Goal: Task Accomplishment & Management: Manage account settings

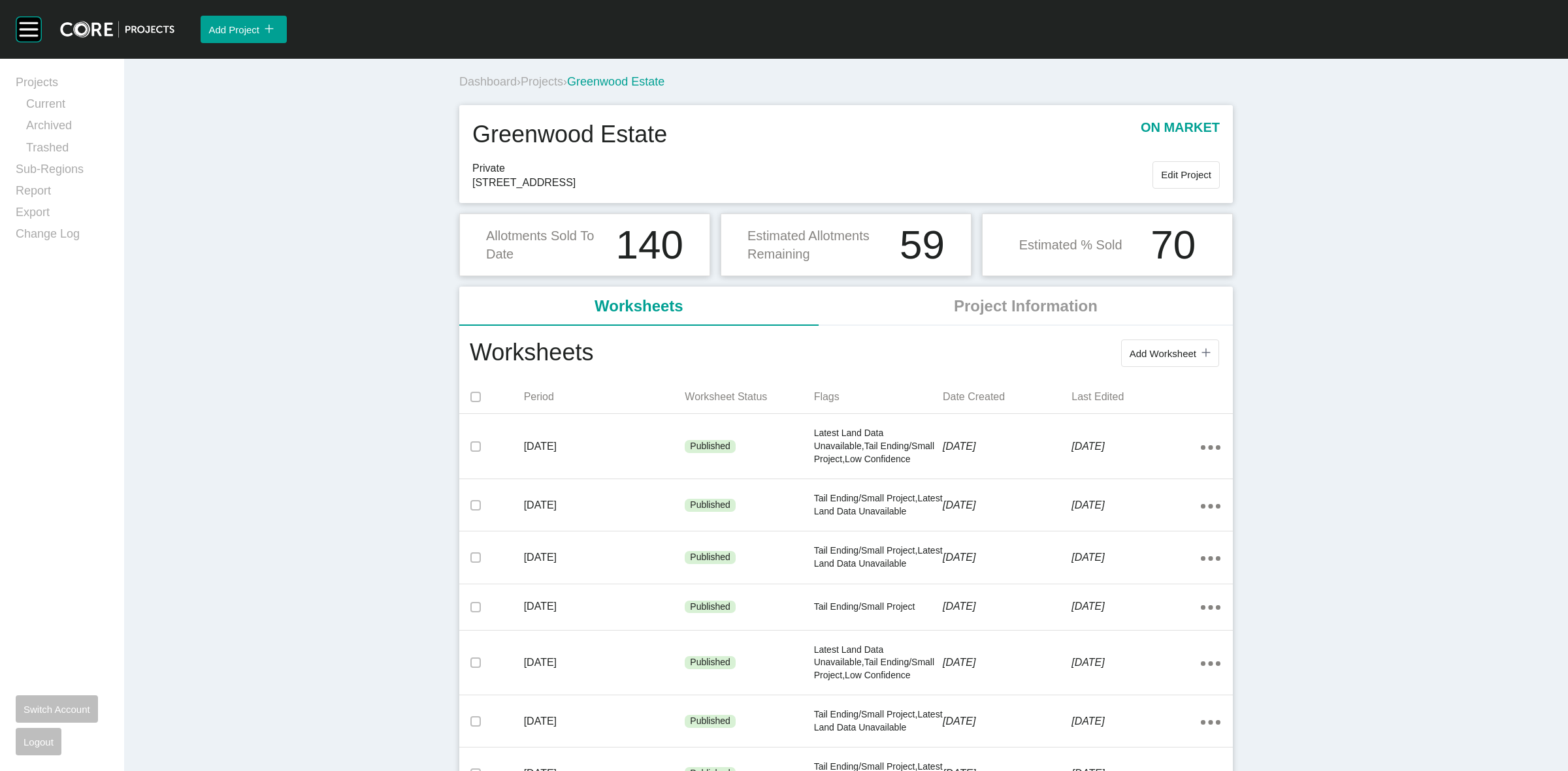
click at [546, 82] on span "Projects" at bounding box center [542, 81] width 43 height 13
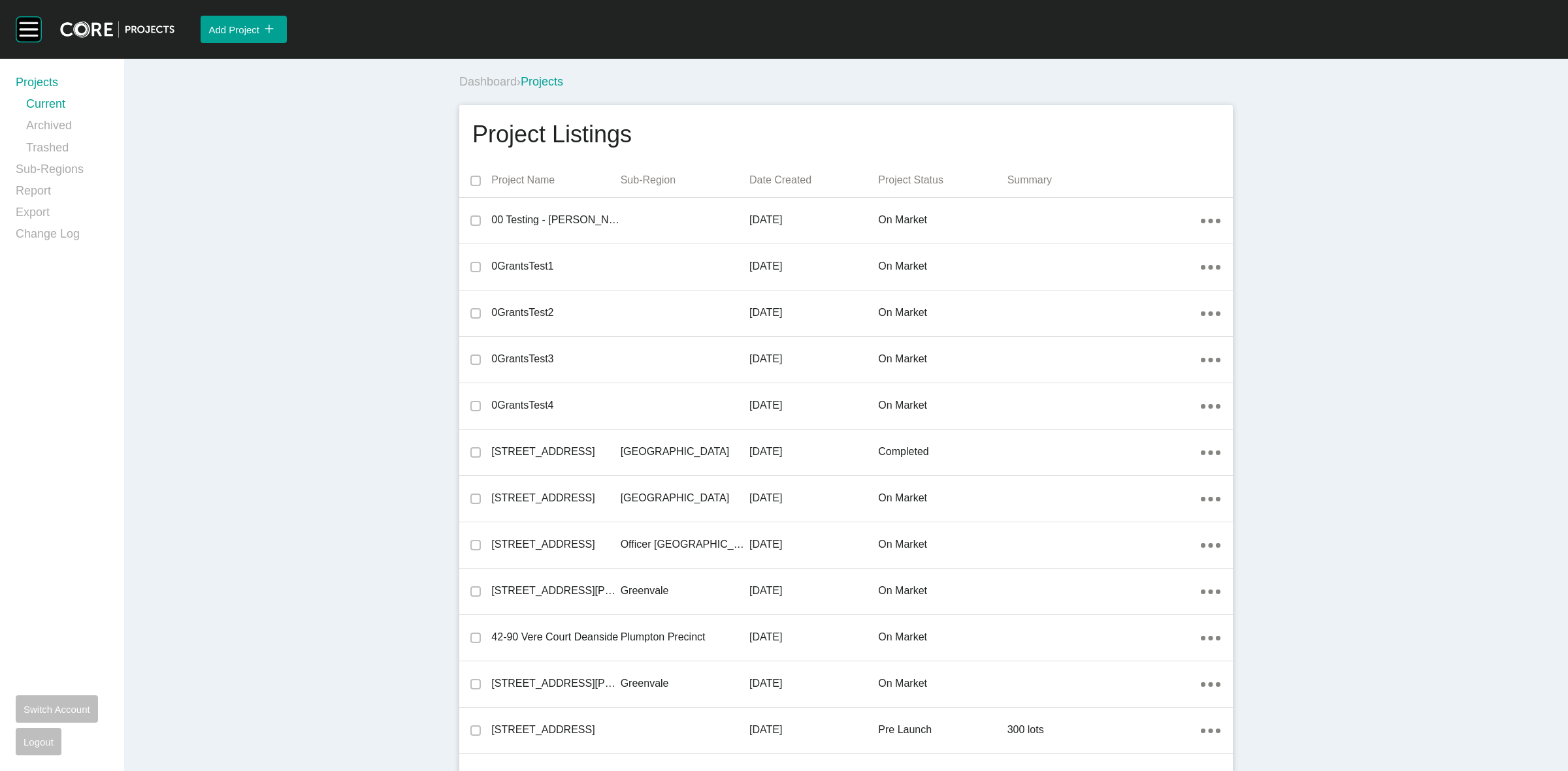
scroll to position [12209, 0]
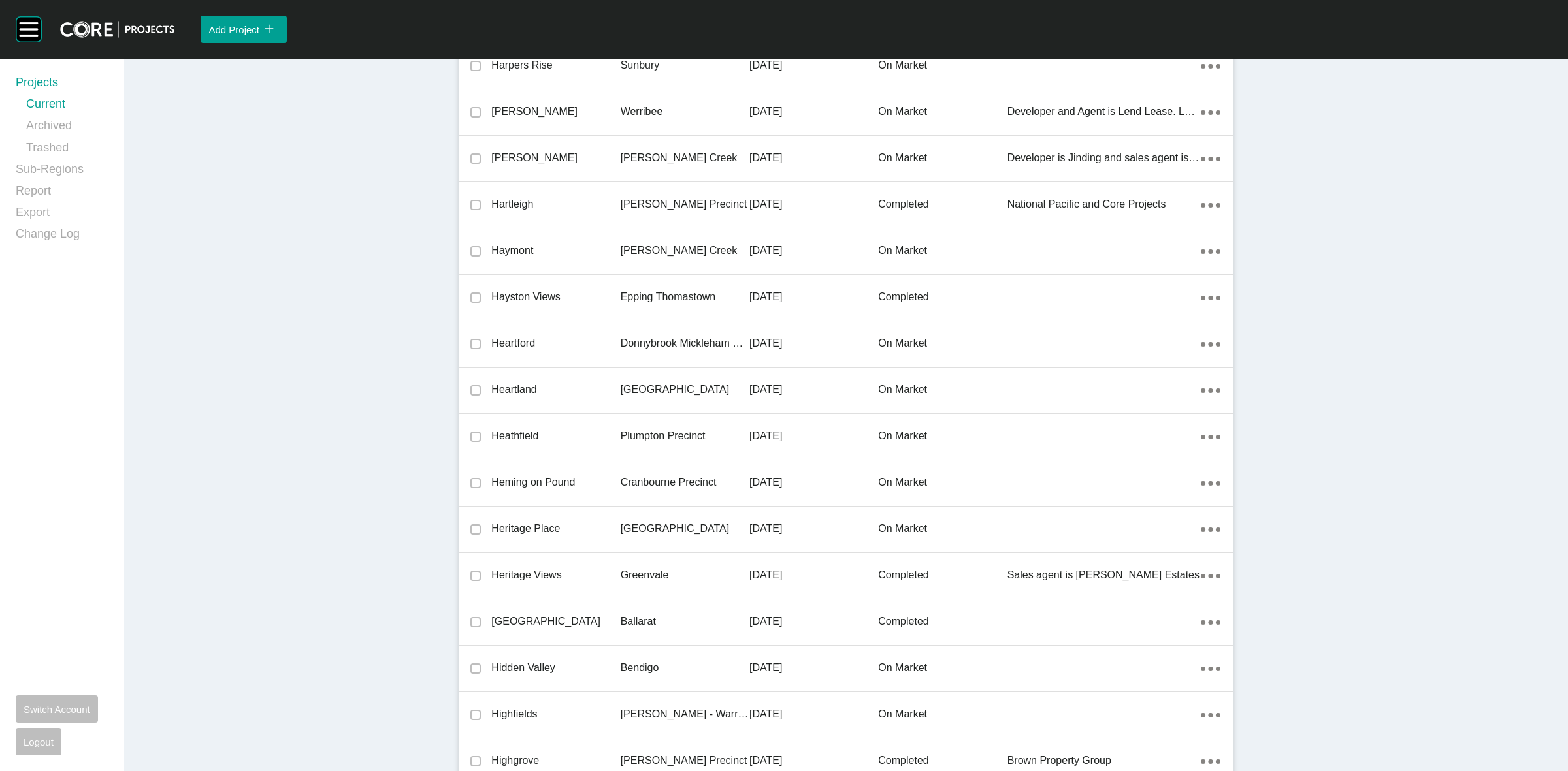
drag, startPoint x: 658, startPoint y: 387, endPoint x: 351, endPoint y: 20, distance: 478.5
click at [658, 387] on p "[GEOGRAPHIC_DATA]" at bounding box center [685, 389] width 129 height 14
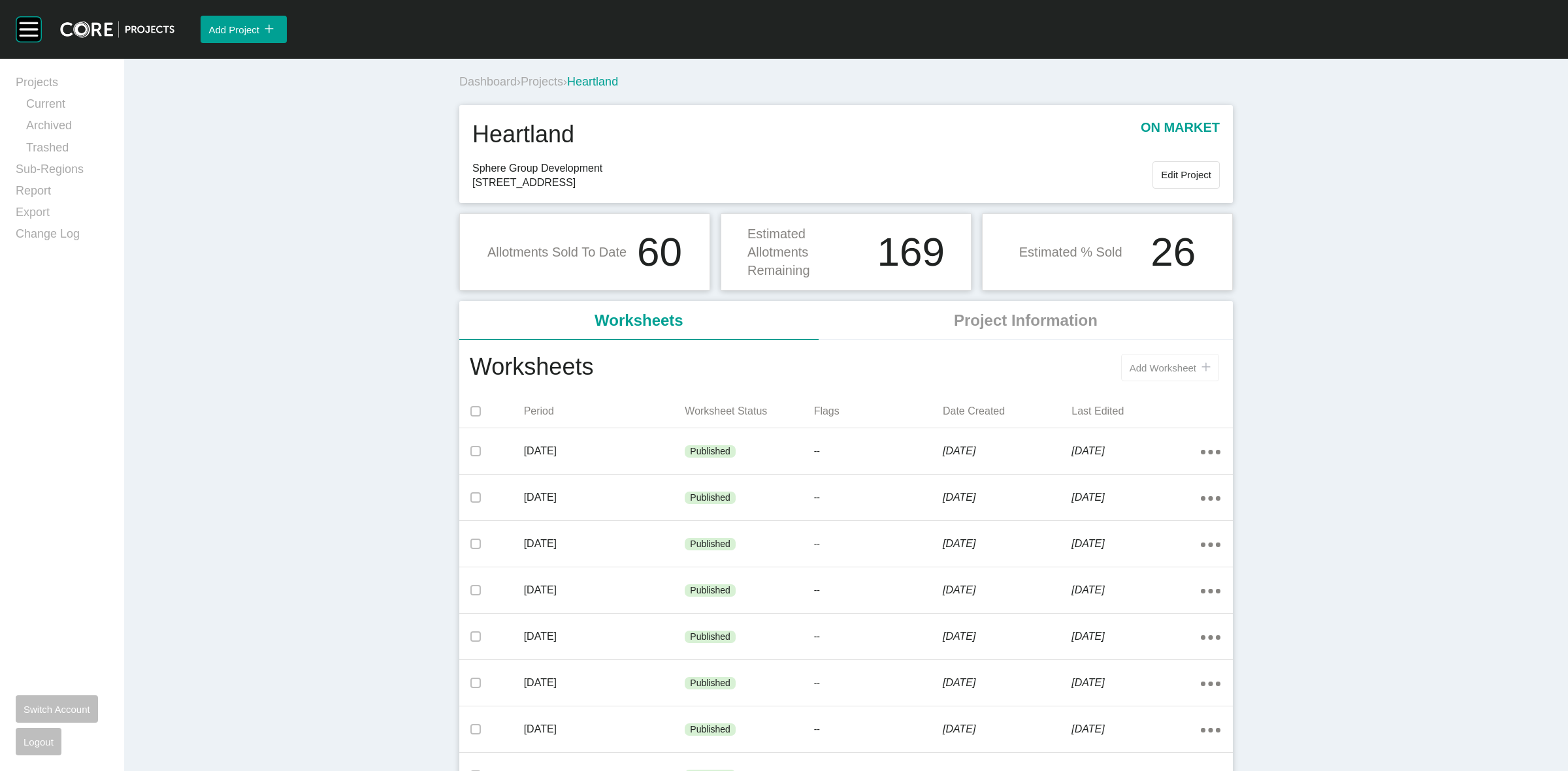
click at [1145, 357] on button "Add Worksheet icon/tick copy 11 Created with Sketch." at bounding box center [1170, 368] width 98 height 28
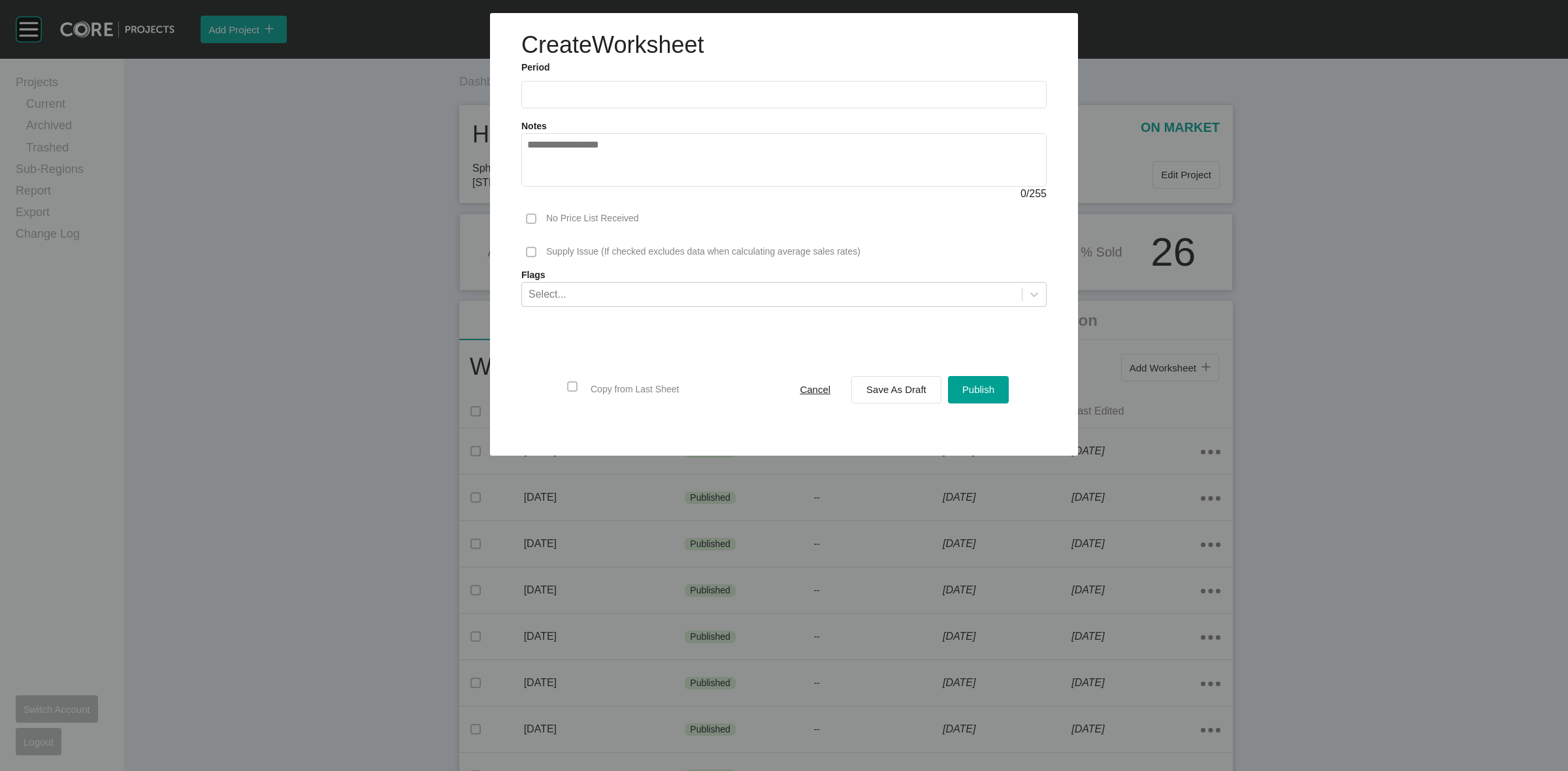
click at [604, 92] on input "text" at bounding box center [784, 94] width 513 height 11
drag, startPoint x: 601, startPoint y: 190, endPoint x: 785, endPoint y: 328, distance: 230.0
click at [600, 188] on li "Aug" at bounding box center [590, 190] width 44 height 22
type input "**********"
click at [893, 393] on span "Save As Draft" at bounding box center [896, 389] width 60 height 11
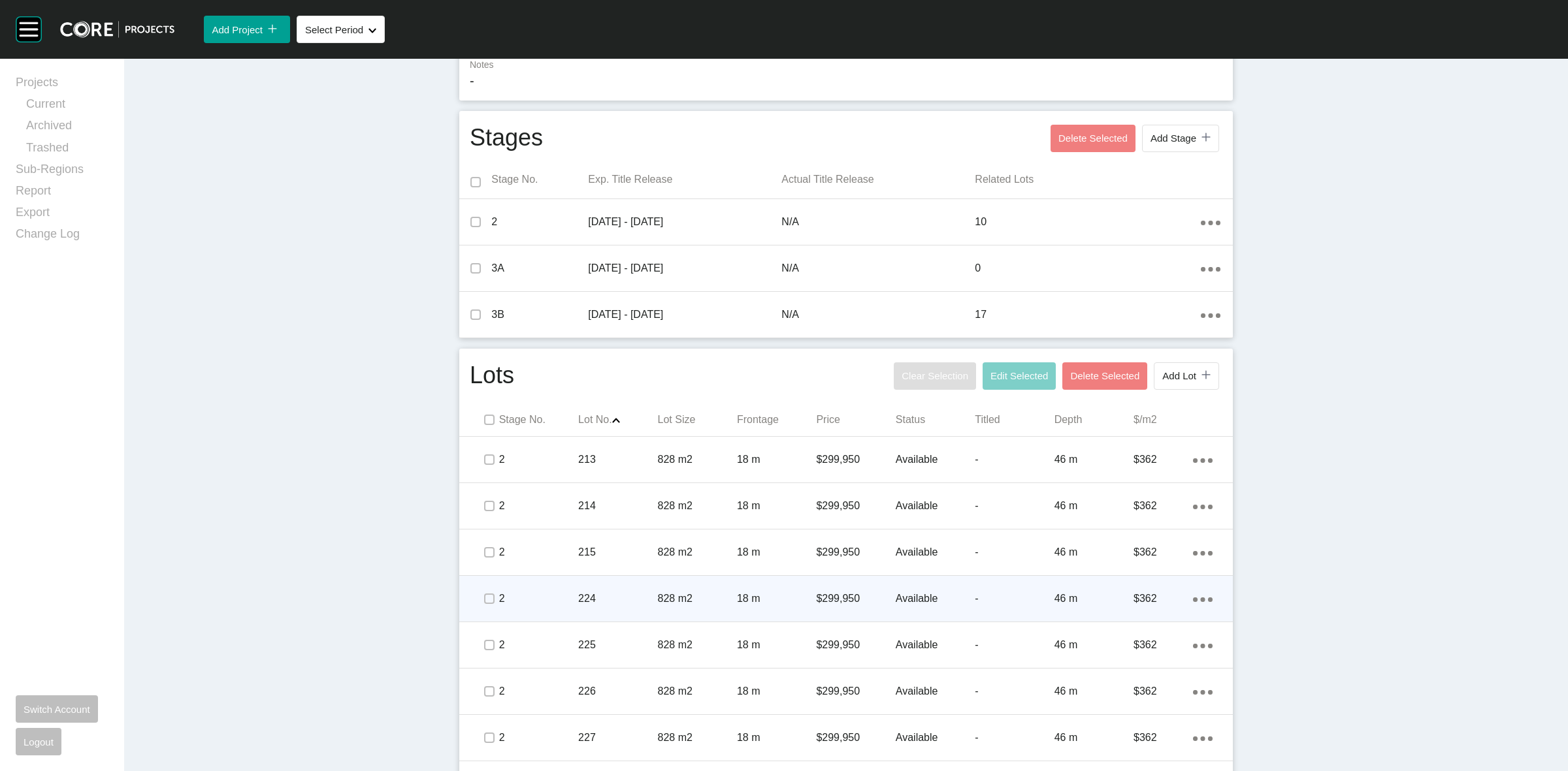
scroll to position [408, 0]
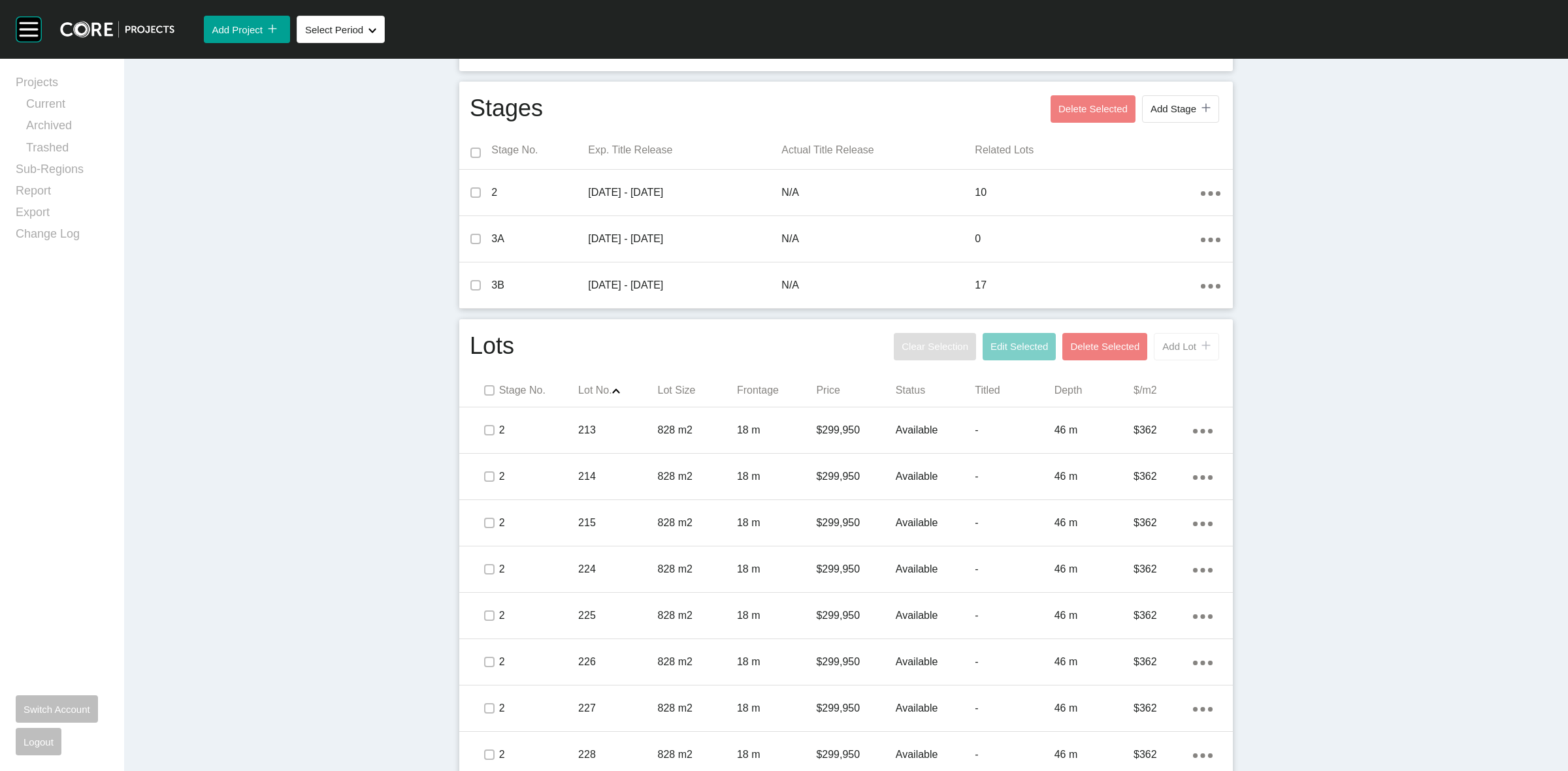
click at [1166, 351] on span "Add Lot" at bounding box center [1179, 347] width 34 height 11
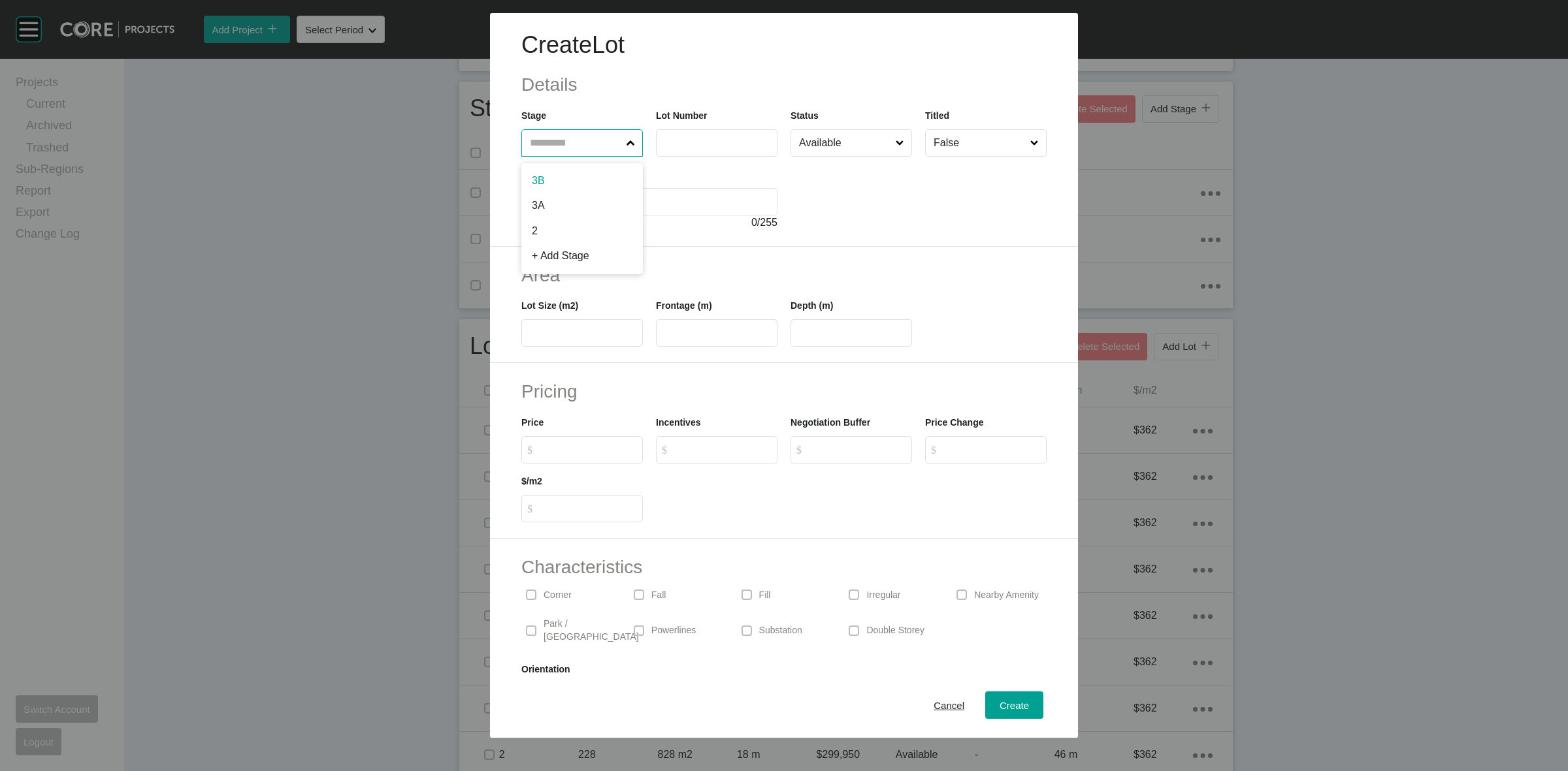
click at [547, 137] on input "text" at bounding box center [576, 143] width 97 height 26
type input "*"
click at [638, 146] on label at bounding box center [582, 143] width 121 height 28
click at [624, 146] on input "text" at bounding box center [576, 143] width 97 height 26
click at [632, 142] on span at bounding box center [631, 143] width 14 height 26
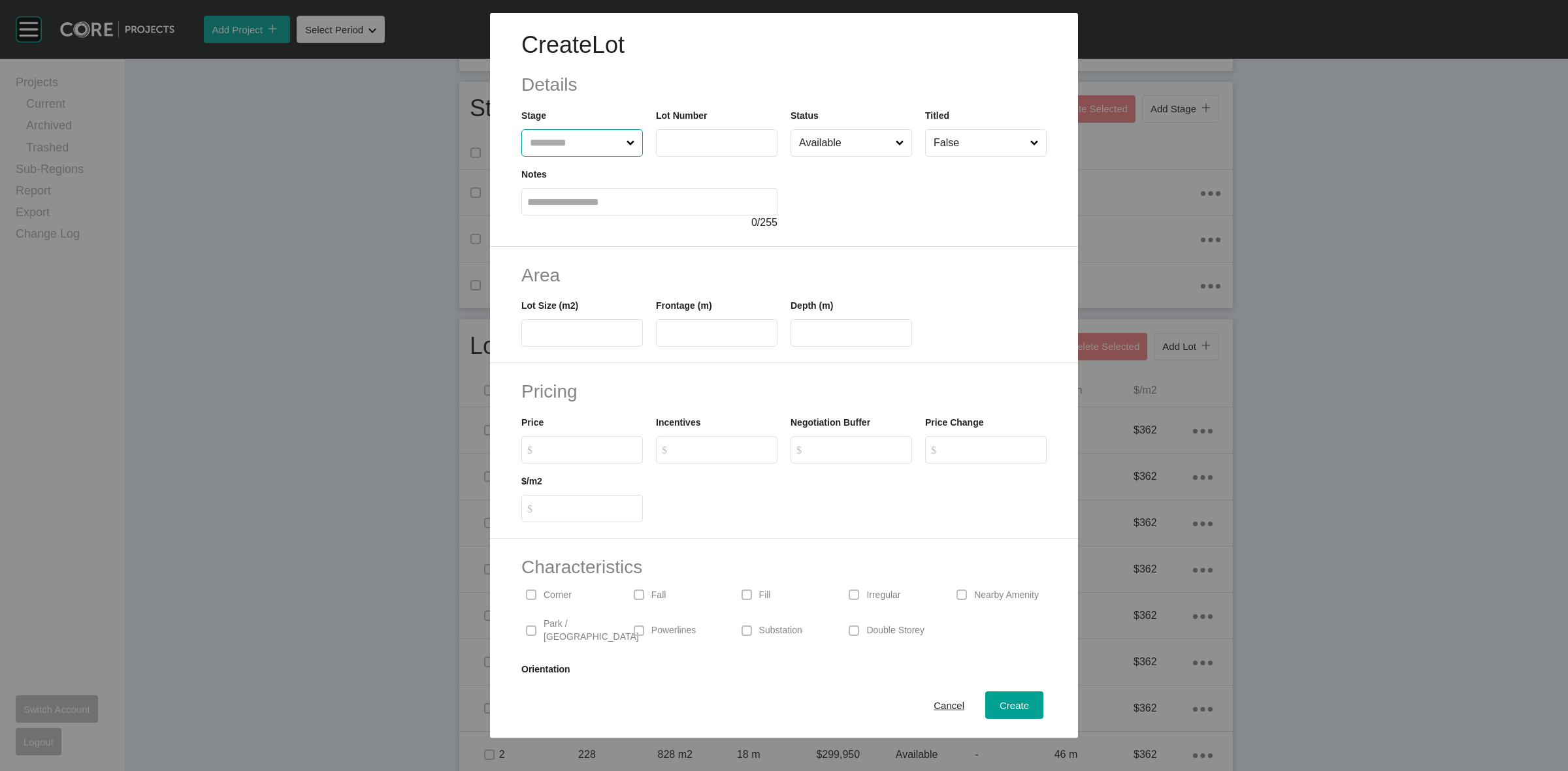
click at [624, 142] on input "text" at bounding box center [576, 143] width 97 height 26
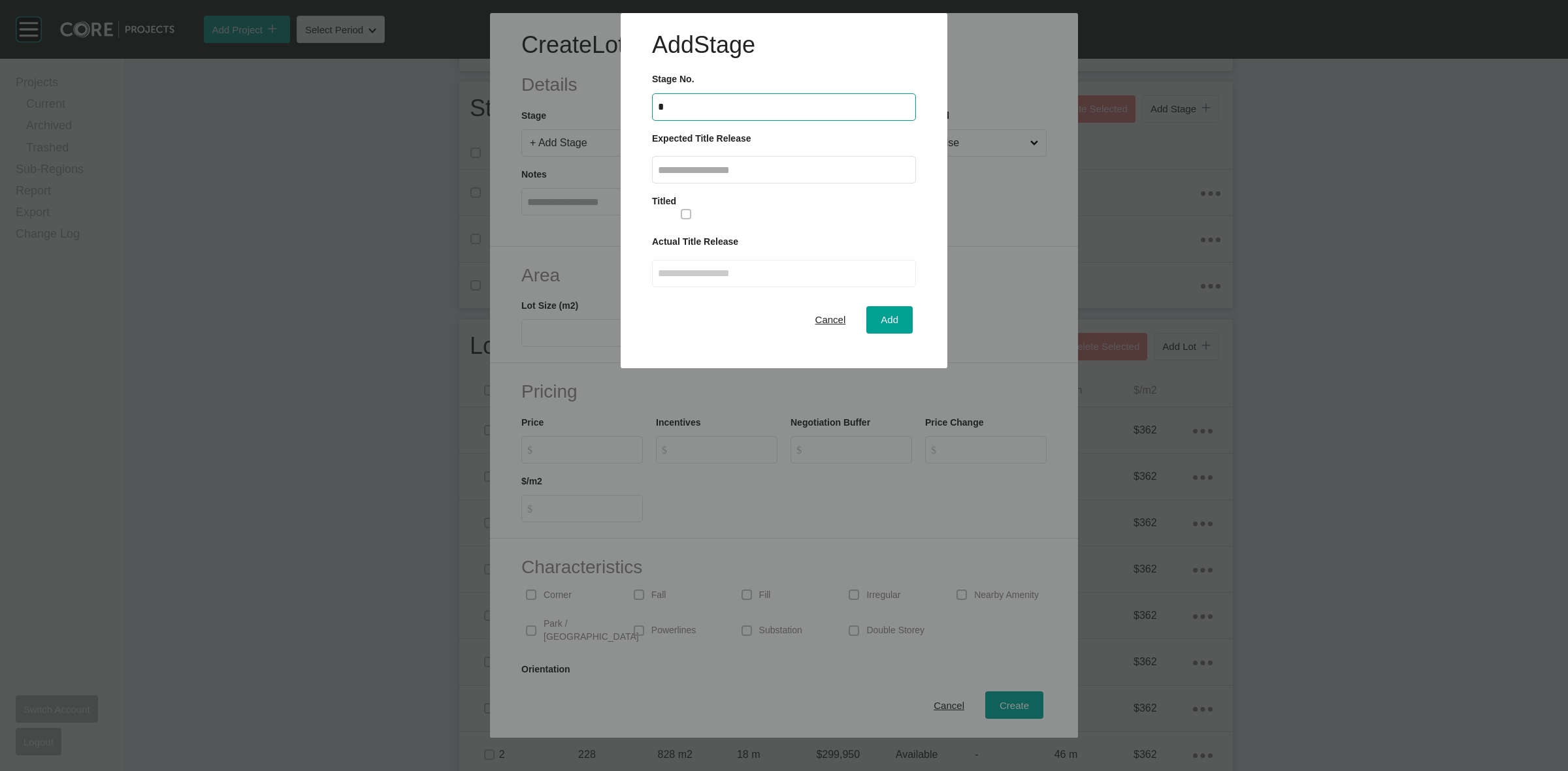
type input "*"
click at [794, 167] on input "text" at bounding box center [784, 170] width 252 height 11
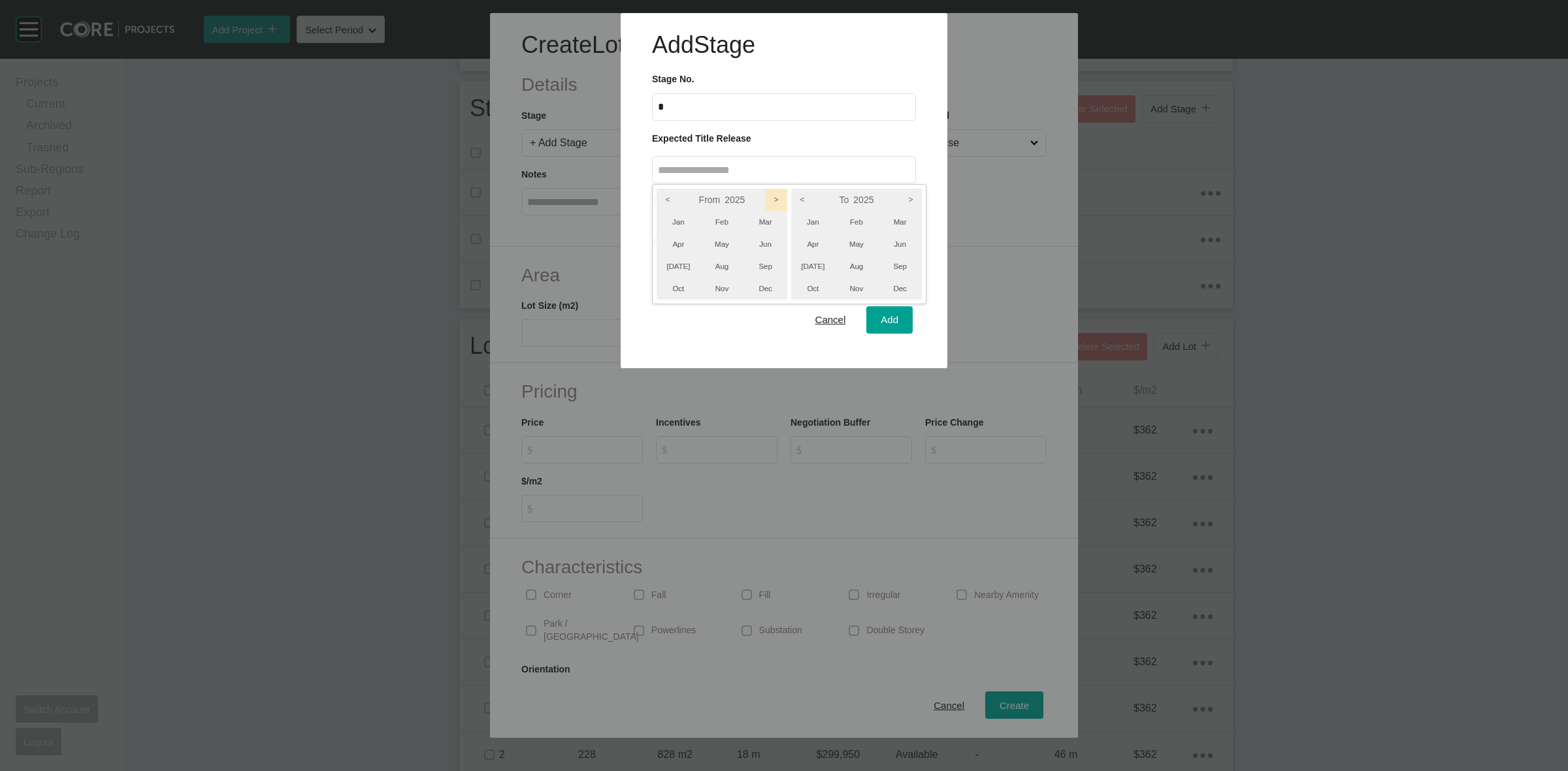
click at [772, 198] on icon ">" at bounding box center [776, 200] width 22 height 22
drag, startPoint x: 913, startPoint y: 196, endPoint x: 903, endPoint y: 219, distance: 25.1
click at [914, 200] on icon ">" at bounding box center [910, 200] width 22 height 22
click at [897, 221] on li "Mar" at bounding box center [900, 222] width 44 height 22
click at [671, 225] on li "Jan" at bounding box center [679, 222] width 44 height 22
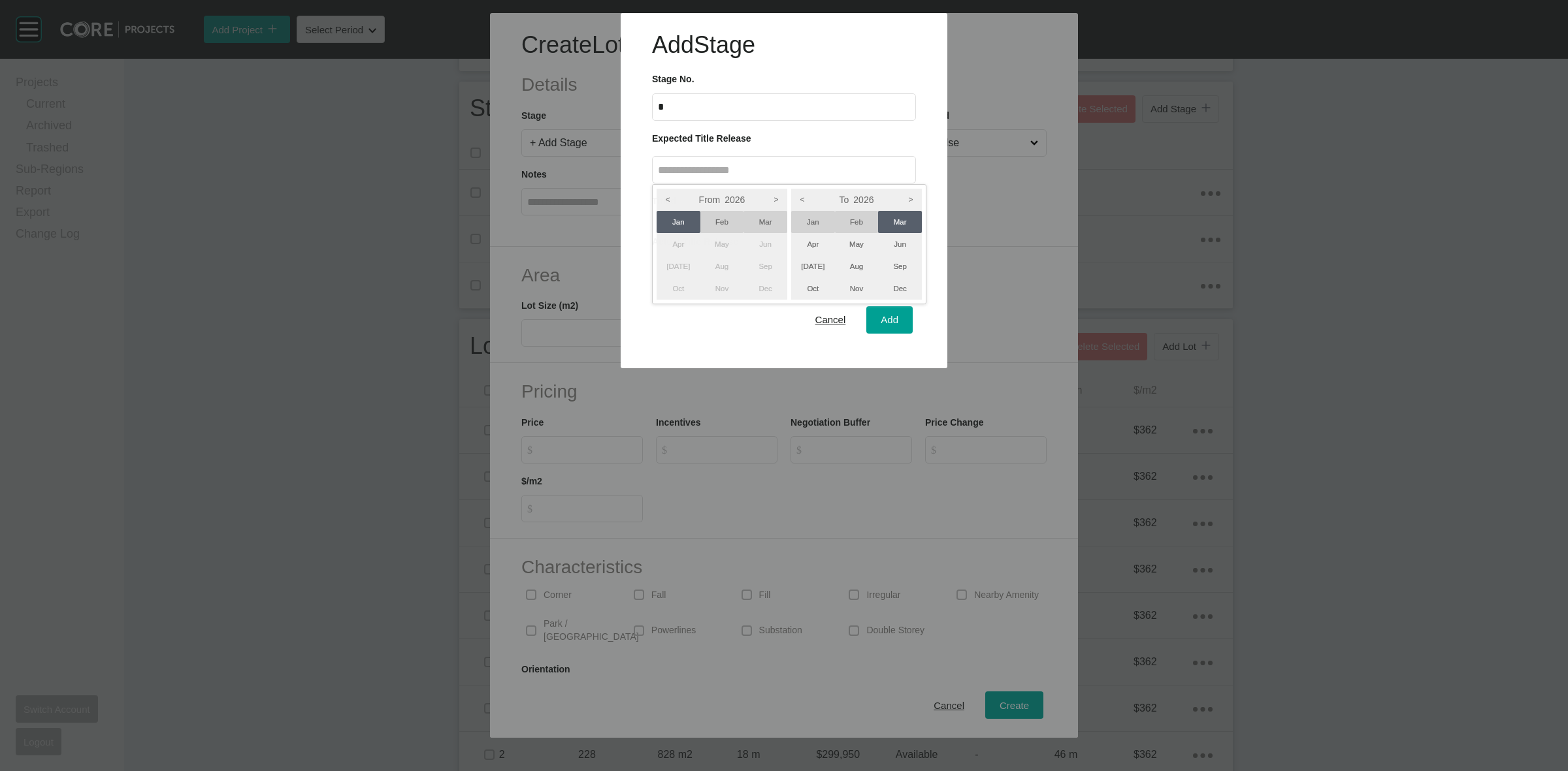
click at [886, 328] on div at bounding box center [784, 184] width 1568 height 368
type input "**********"
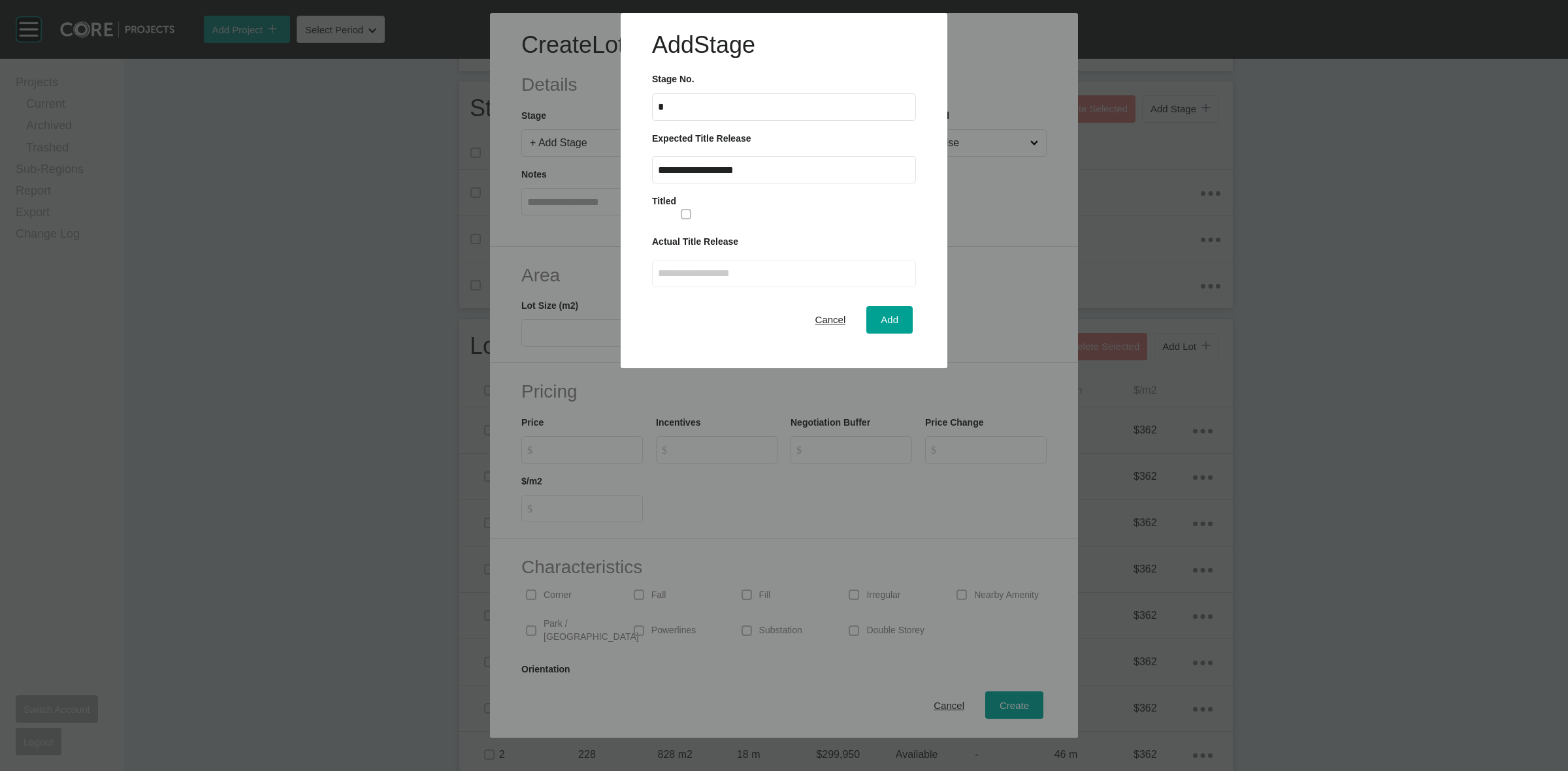
click at [886, 328] on button "Add" at bounding box center [889, 320] width 46 height 28
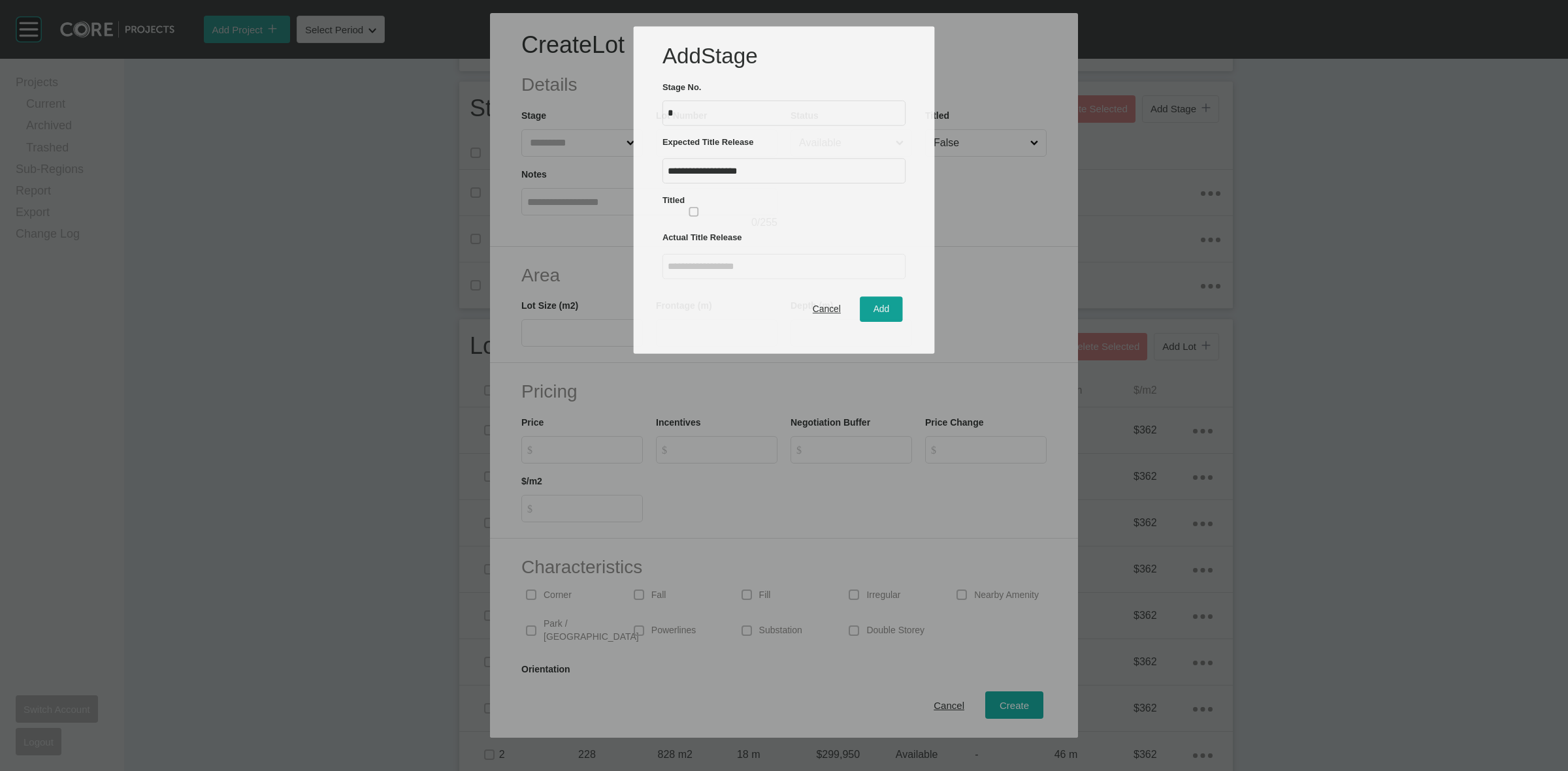
scroll to position [43, 0]
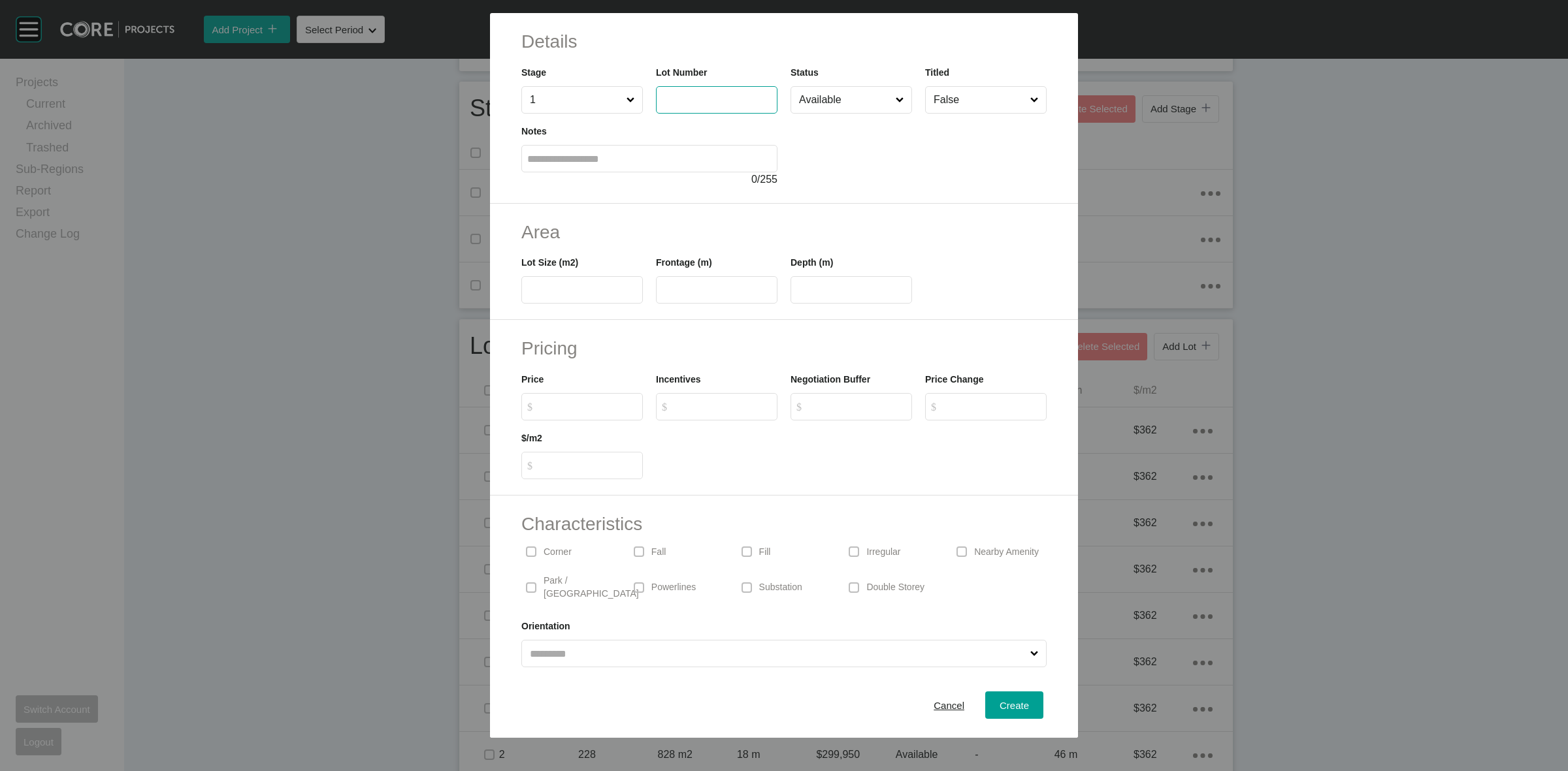
click at [716, 99] on input "text" at bounding box center [717, 100] width 110 height 11
type input "***"
type input "**"
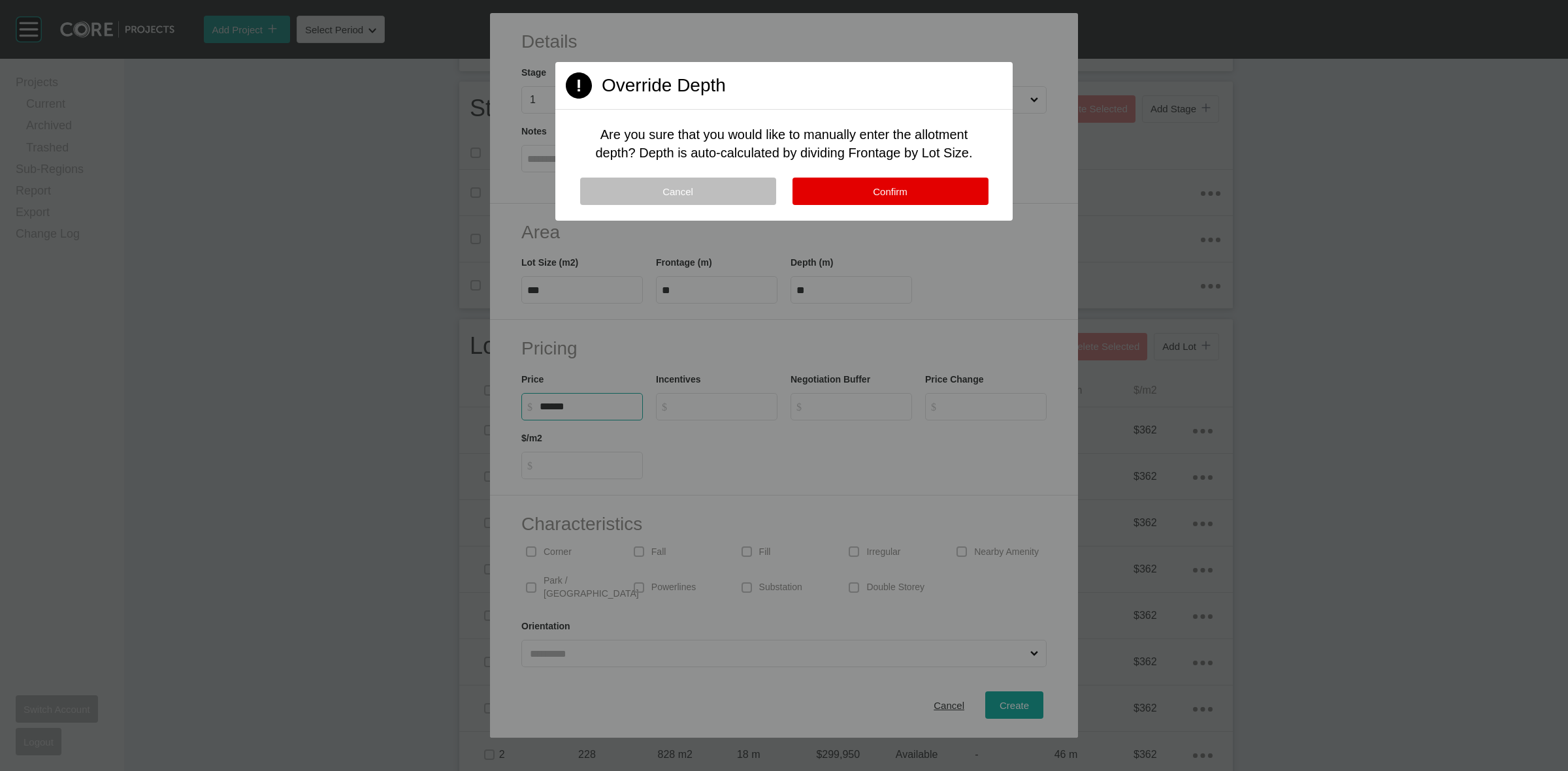
type input "*******"
type input "***"
type input "*"
click at [884, 186] on span "Confirm" at bounding box center [890, 192] width 35 height 11
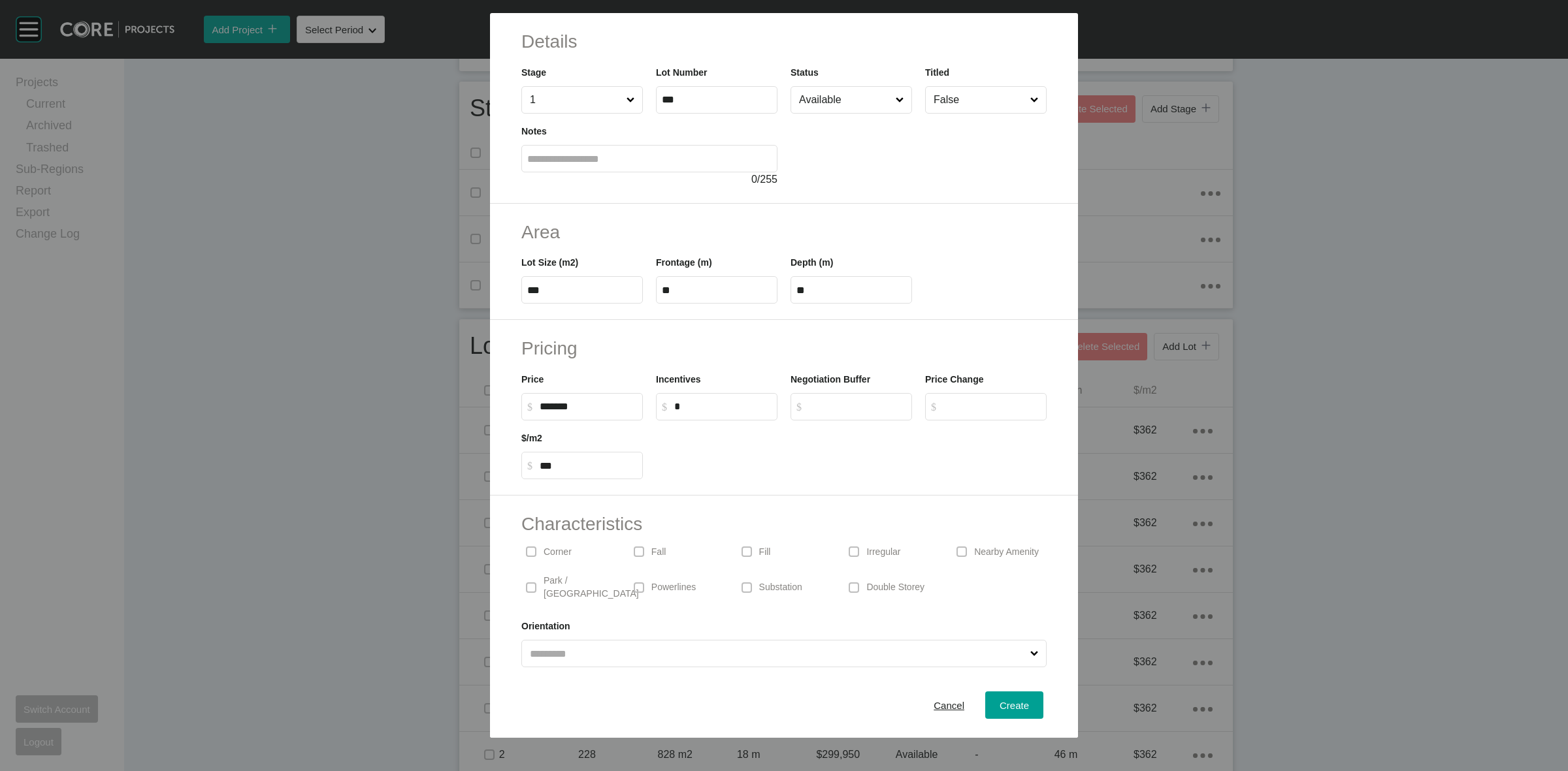
click at [723, 474] on div at bounding box center [851, 449] width 404 height 59
click at [559, 541] on div "Corner" at bounding box center [569, 552] width 95 height 30
click at [986, 709] on button "Create" at bounding box center [1015, 705] width 58 height 28
type input "*"
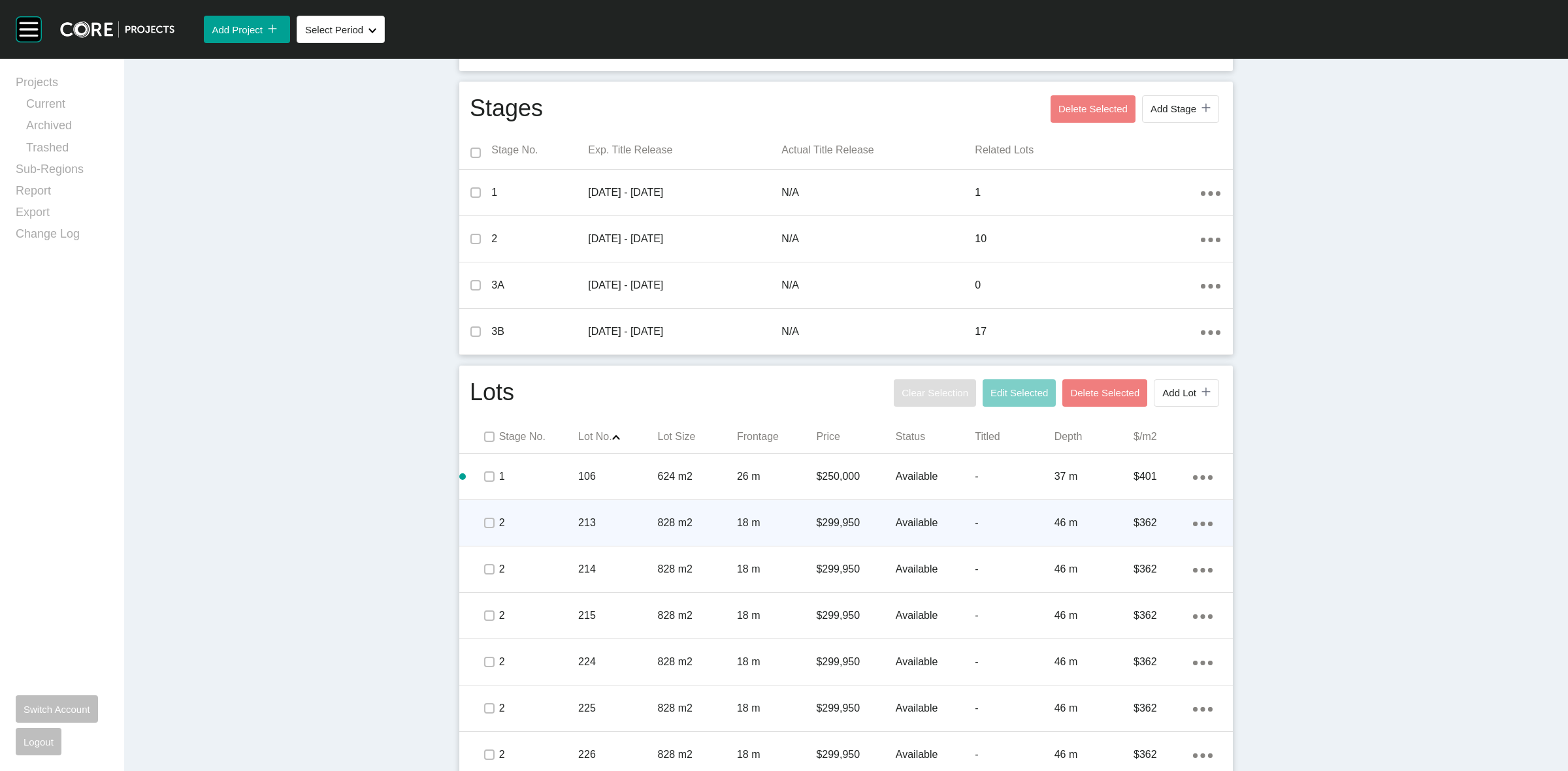
click at [778, 527] on p "18 m" at bounding box center [776, 523] width 79 height 14
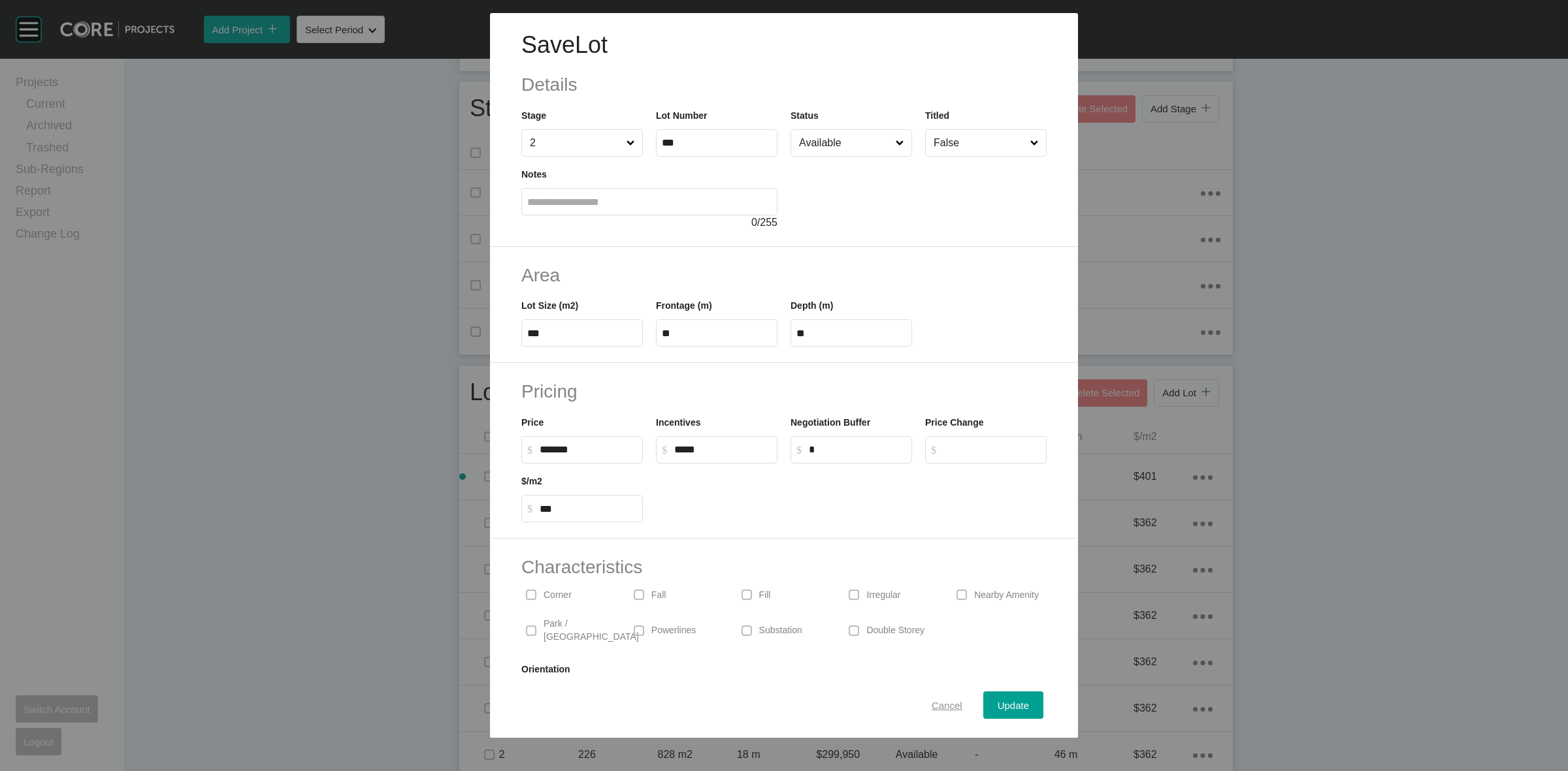
click at [943, 704] on span "Cancel" at bounding box center [947, 705] width 30 height 11
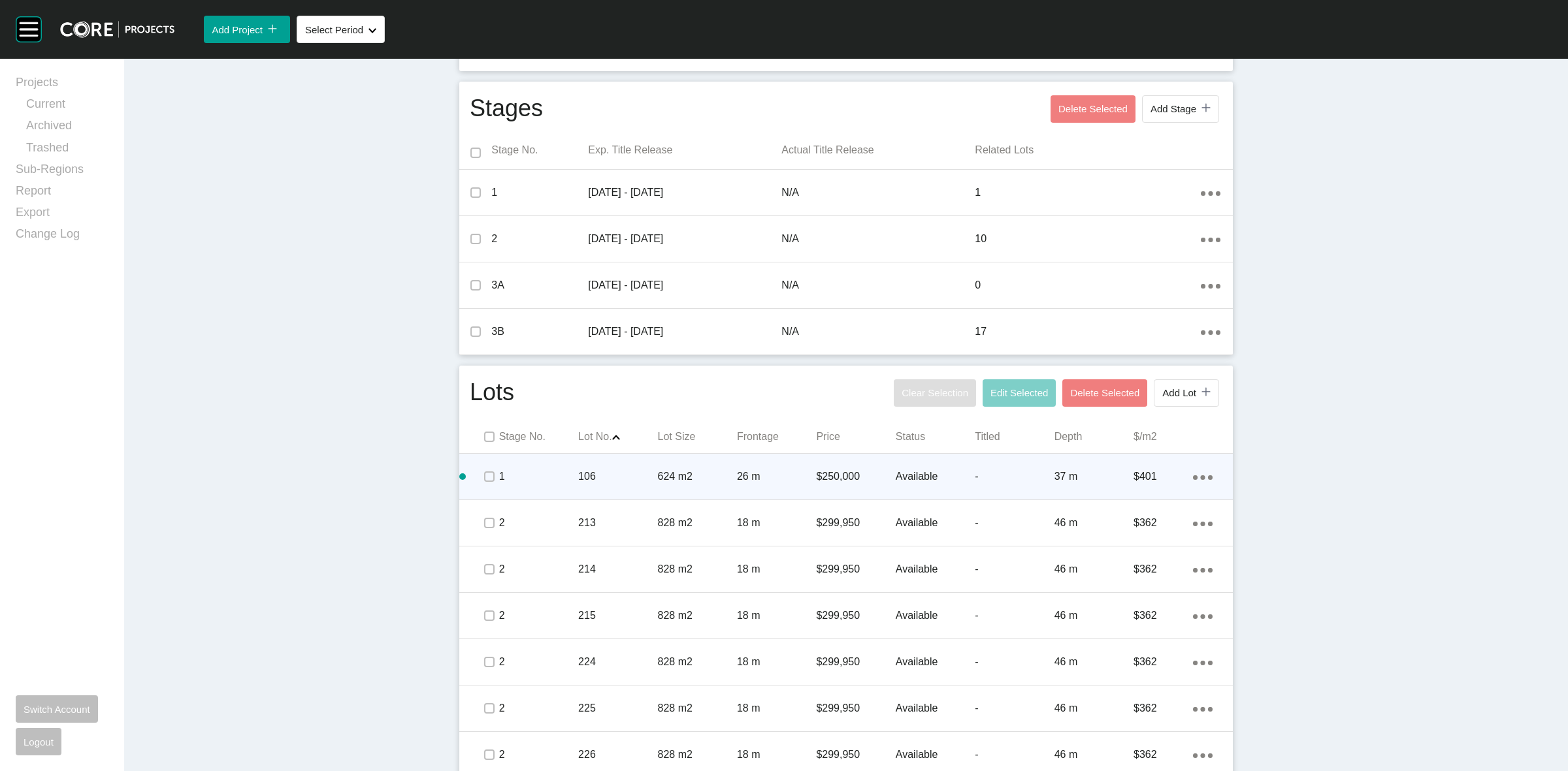
click at [635, 475] on p "106" at bounding box center [618, 477] width 79 height 14
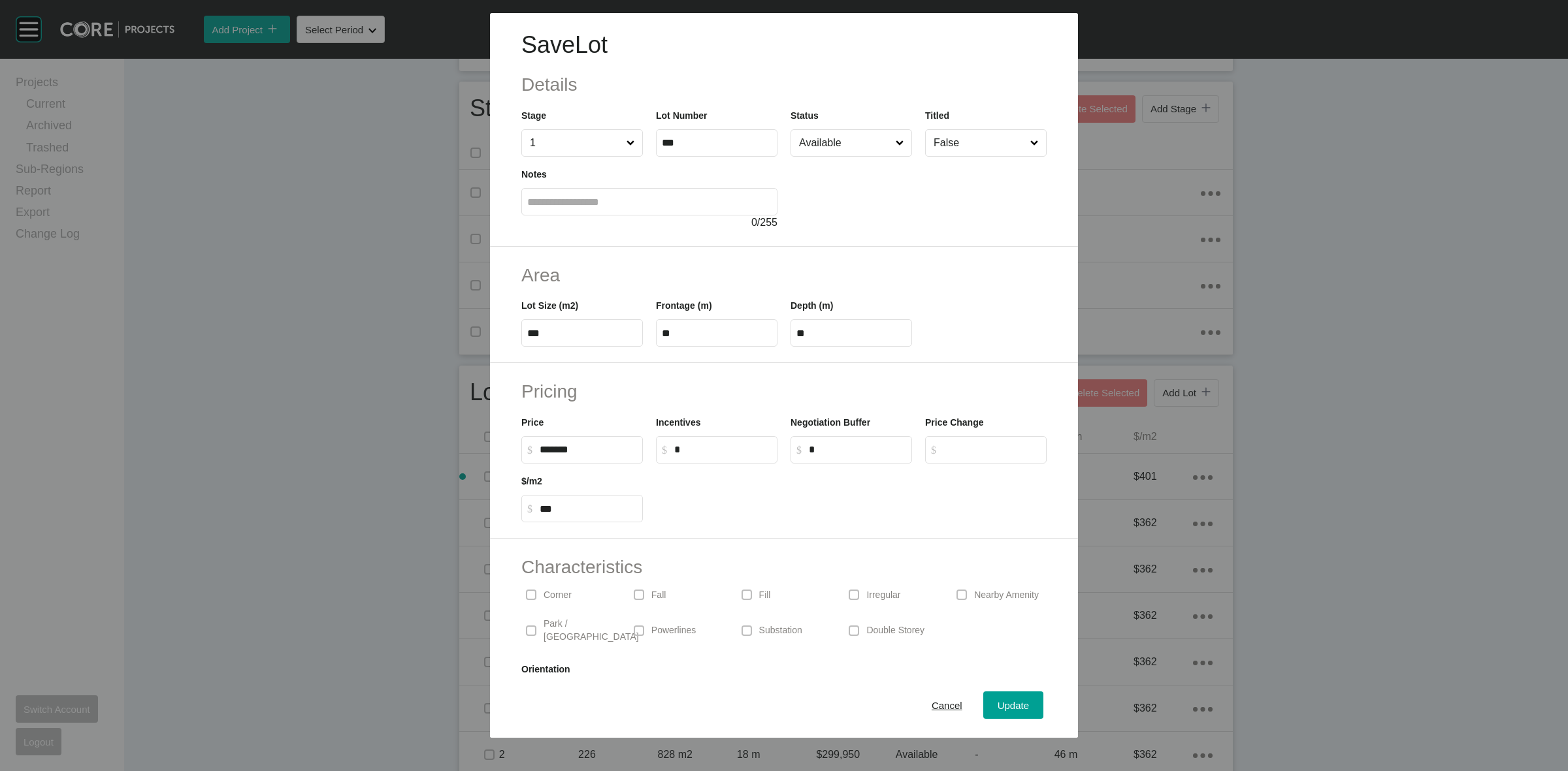
click at [713, 446] on input "*" at bounding box center [723, 449] width 98 height 11
type input "*****"
click at [998, 709] on span "Update" at bounding box center [1013, 705] width 31 height 11
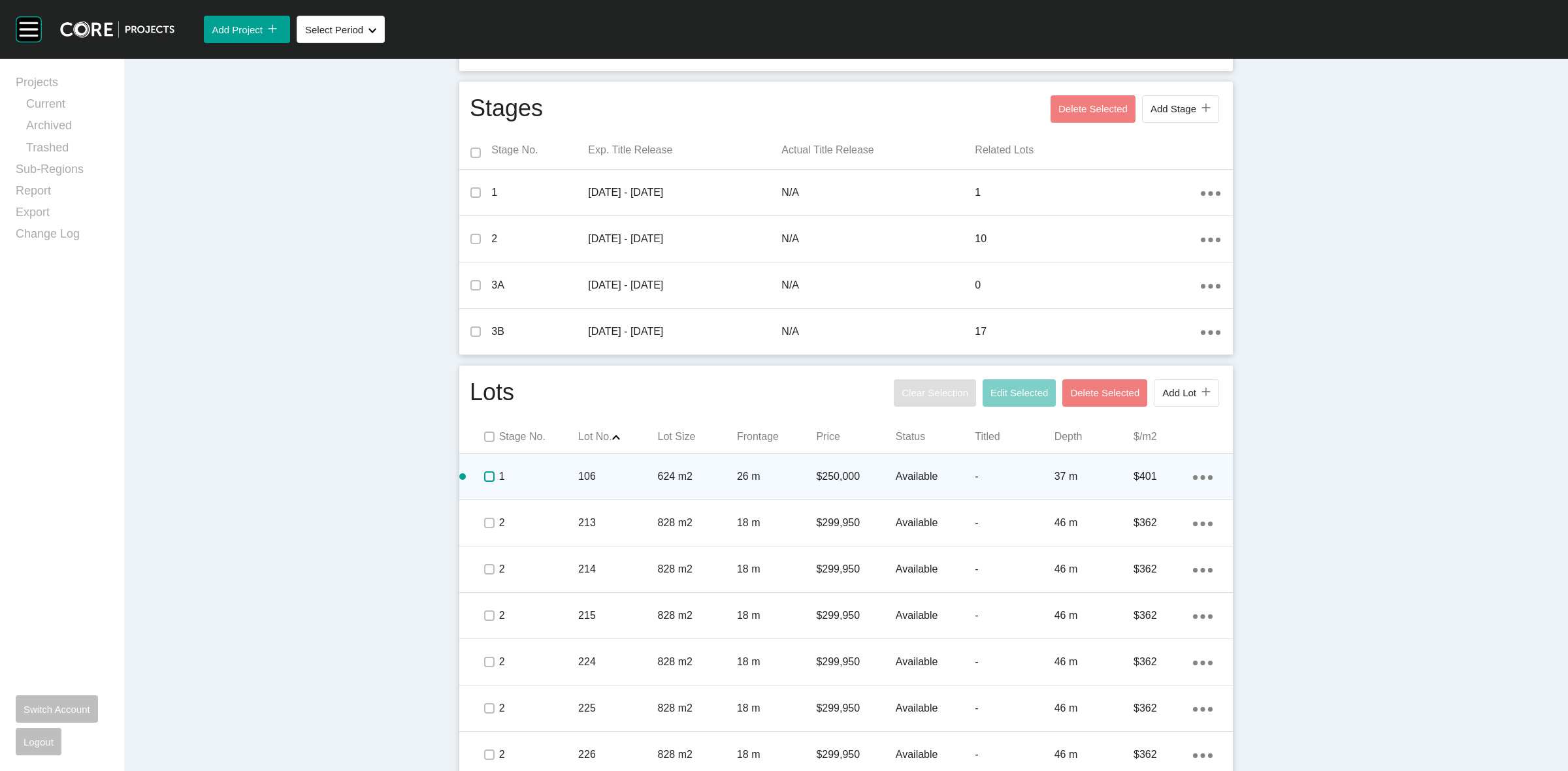
click at [484, 472] on label at bounding box center [489, 477] width 10 height 10
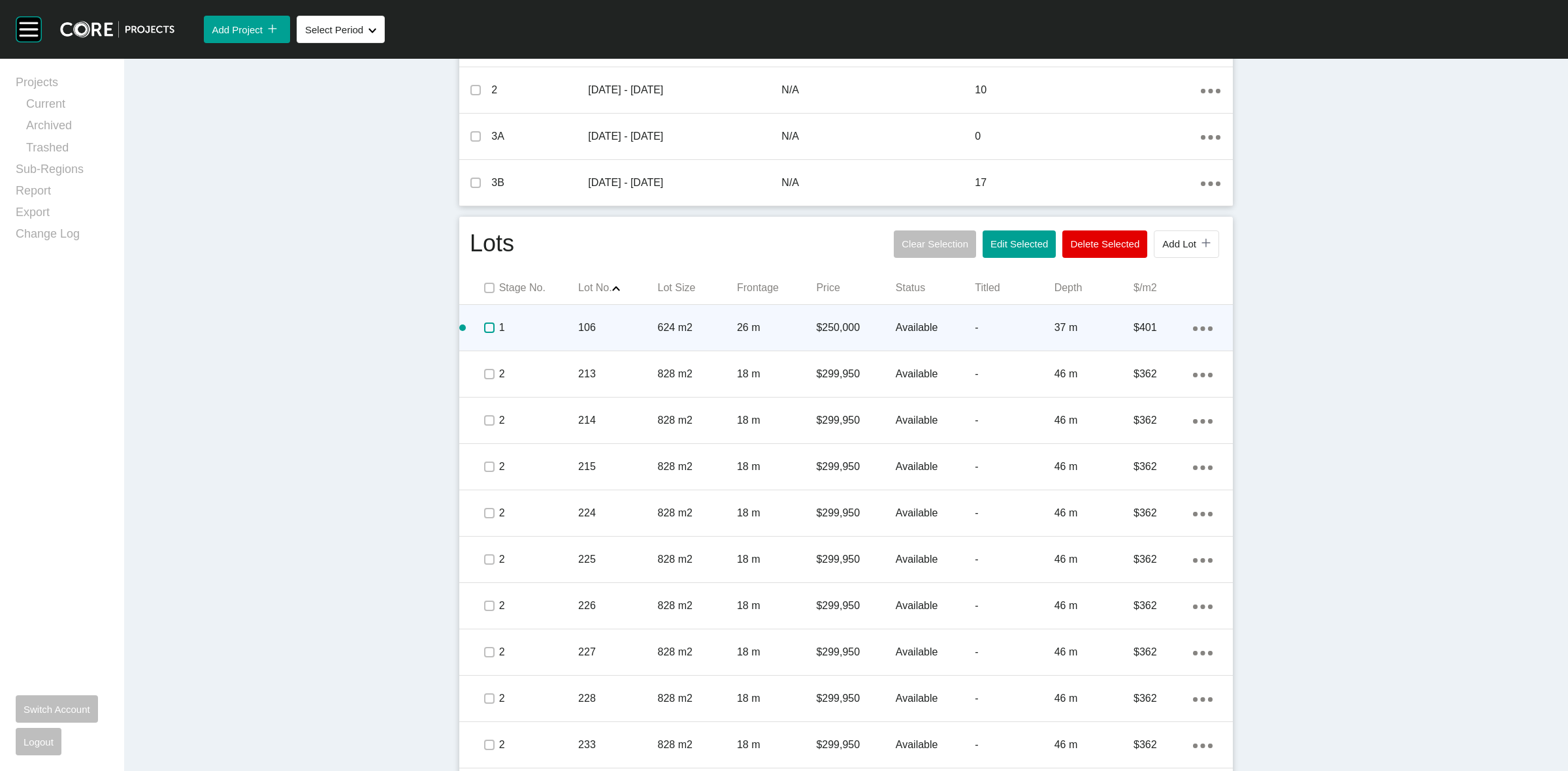
scroll to position [571, 0]
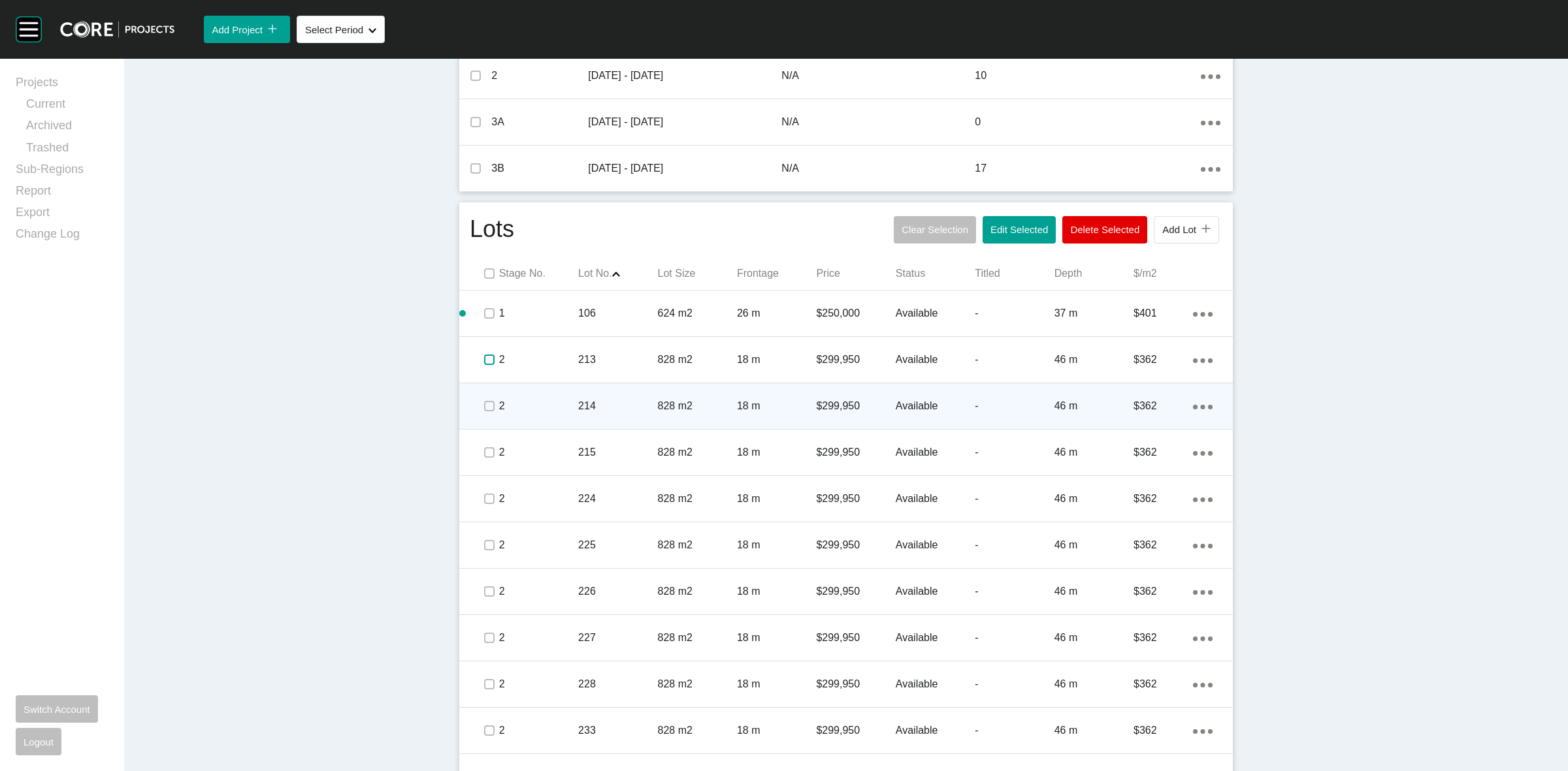
drag, startPoint x: 482, startPoint y: 357, endPoint x: 484, endPoint y: 406, distance: 49.0
click at [484, 357] on label at bounding box center [489, 359] width 10 height 10
click at [484, 409] on label at bounding box center [489, 405] width 10 height 10
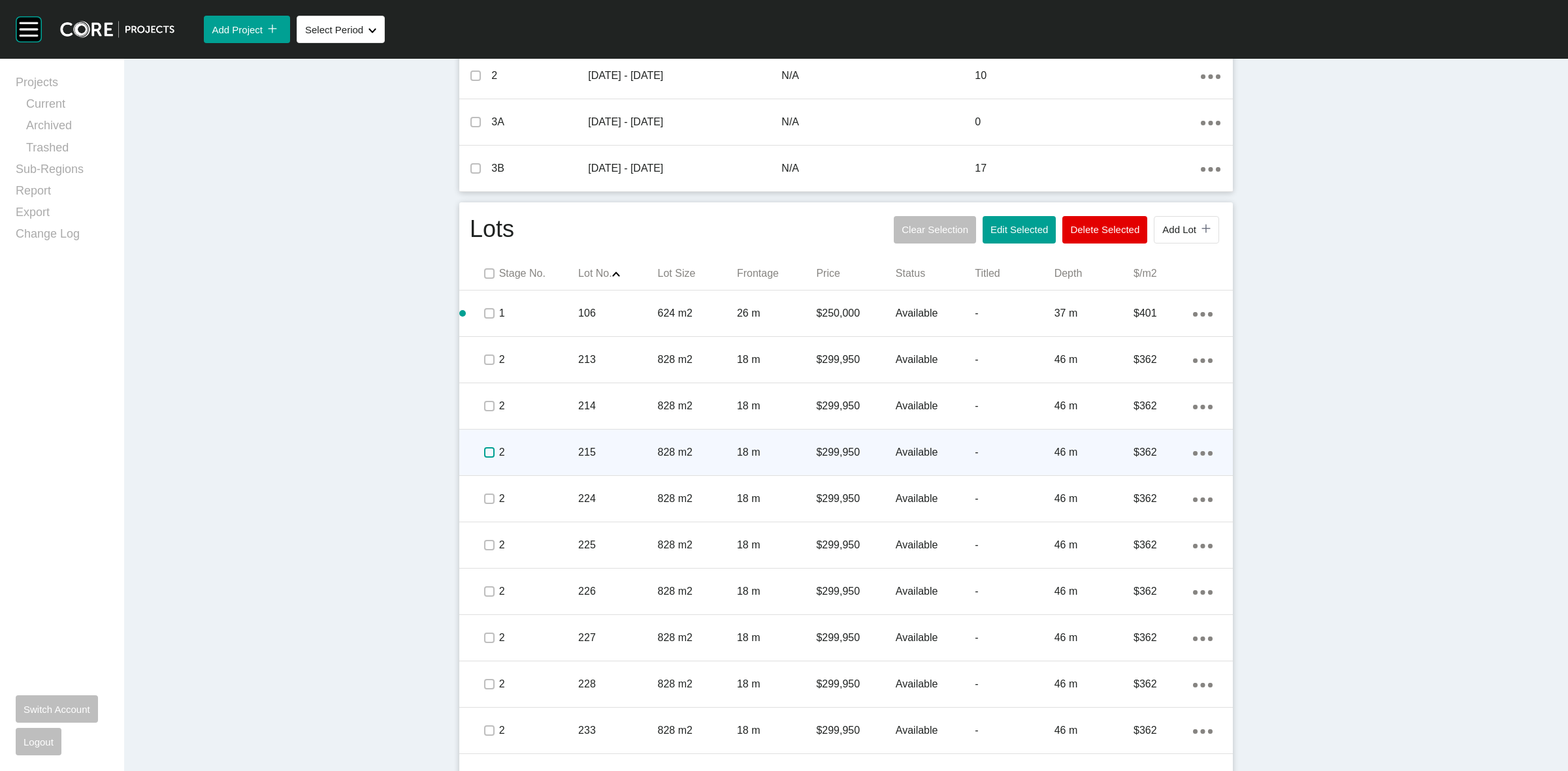
click at [484, 448] on label at bounding box center [489, 452] width 10 height 10
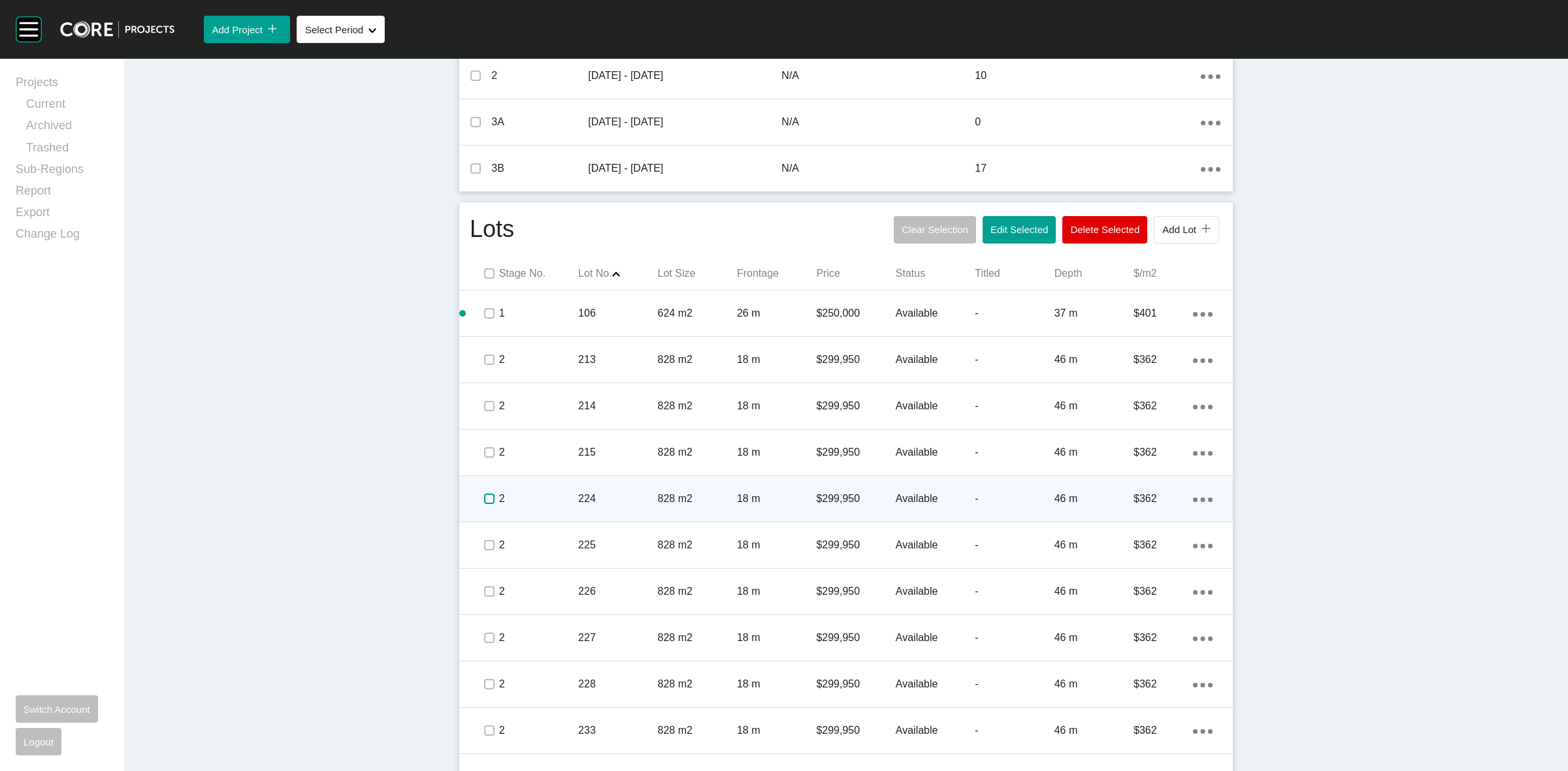
click at [487, 493] on label at bounding box center [489, 498] width 10 height 10
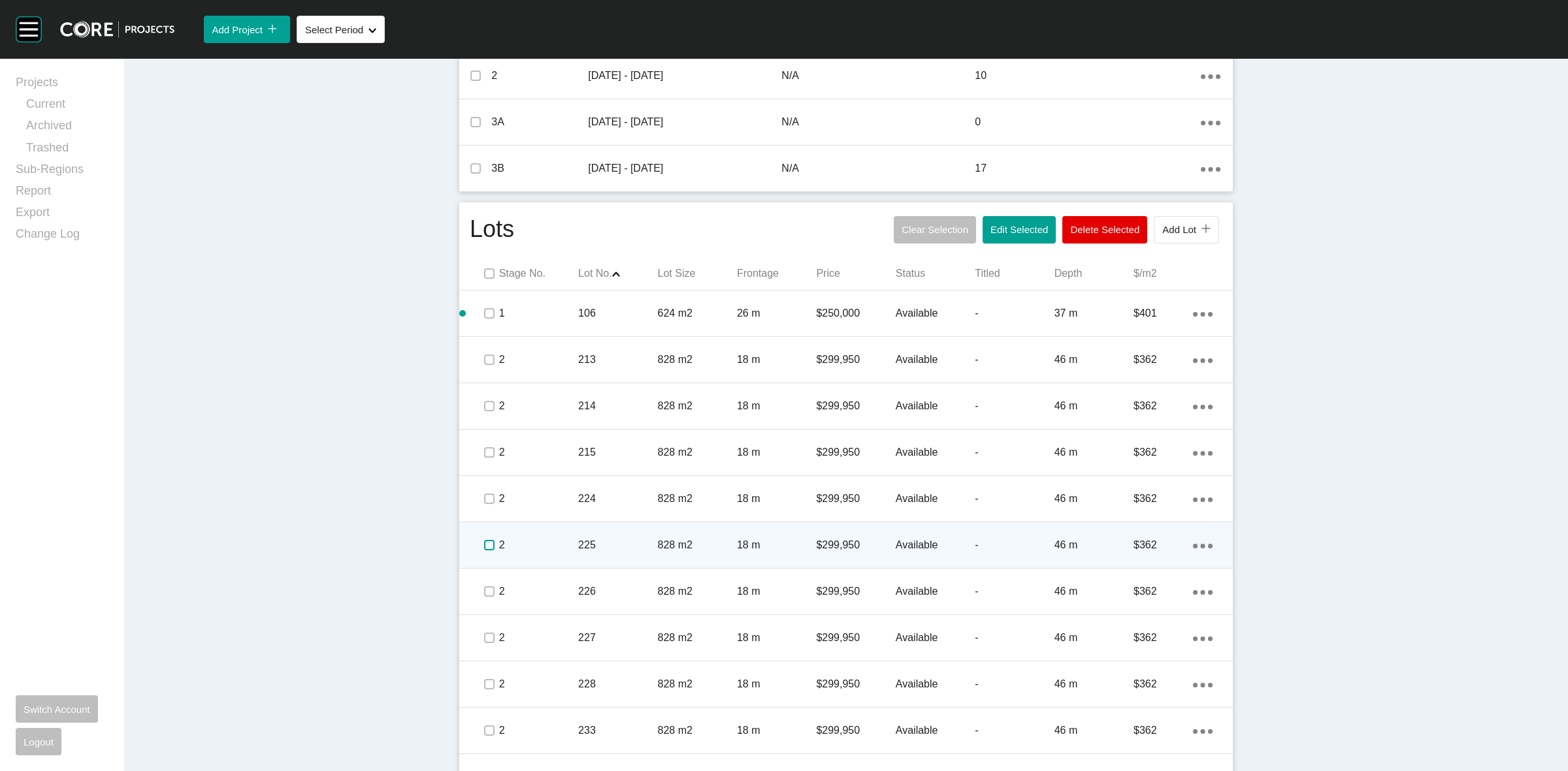
click at [489, 546] on label at bounding box center [489, 545] width 10 height 10
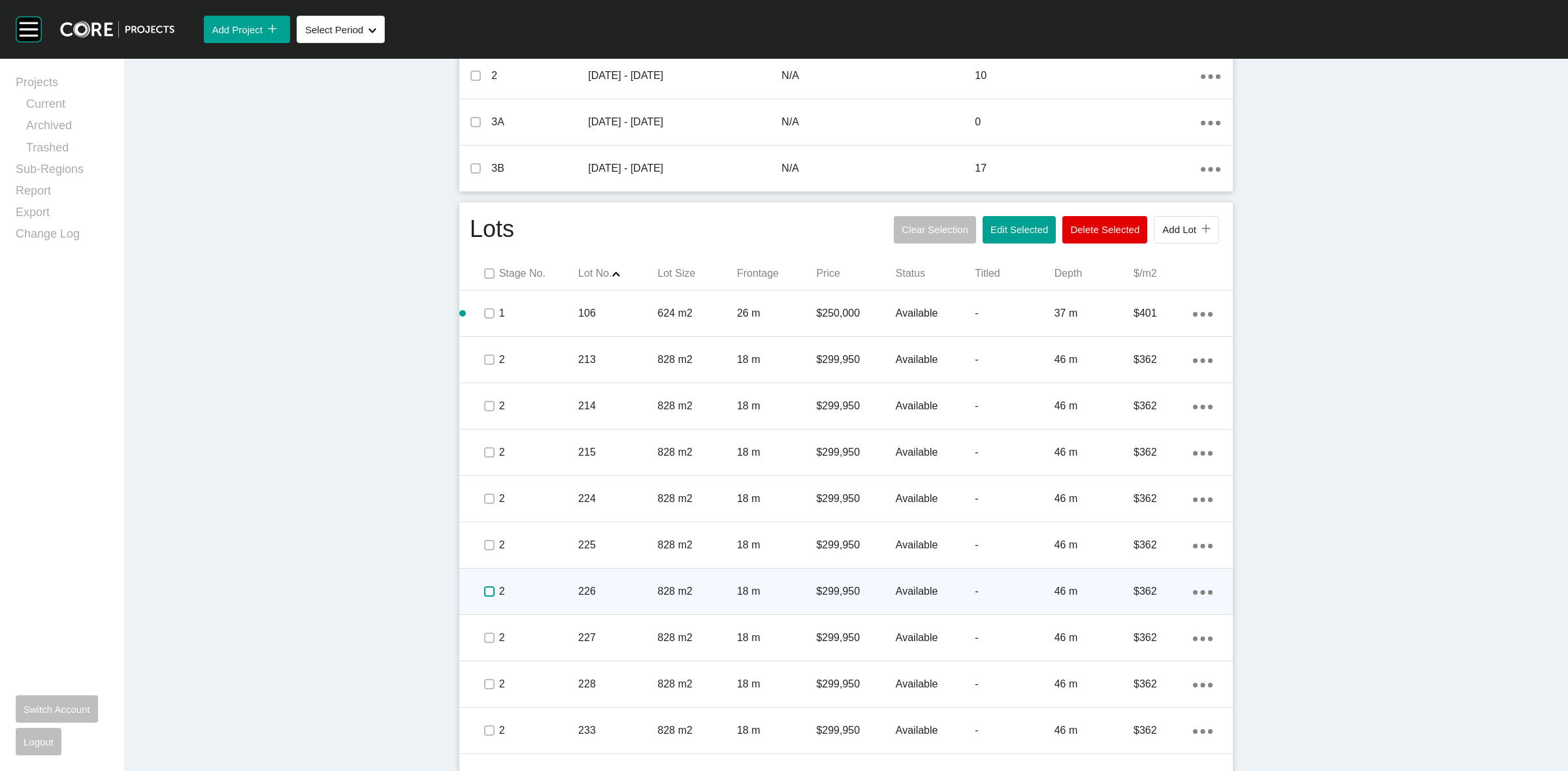
click at [484, 593] on label at bounding box center [489, 591] width 10 height 10
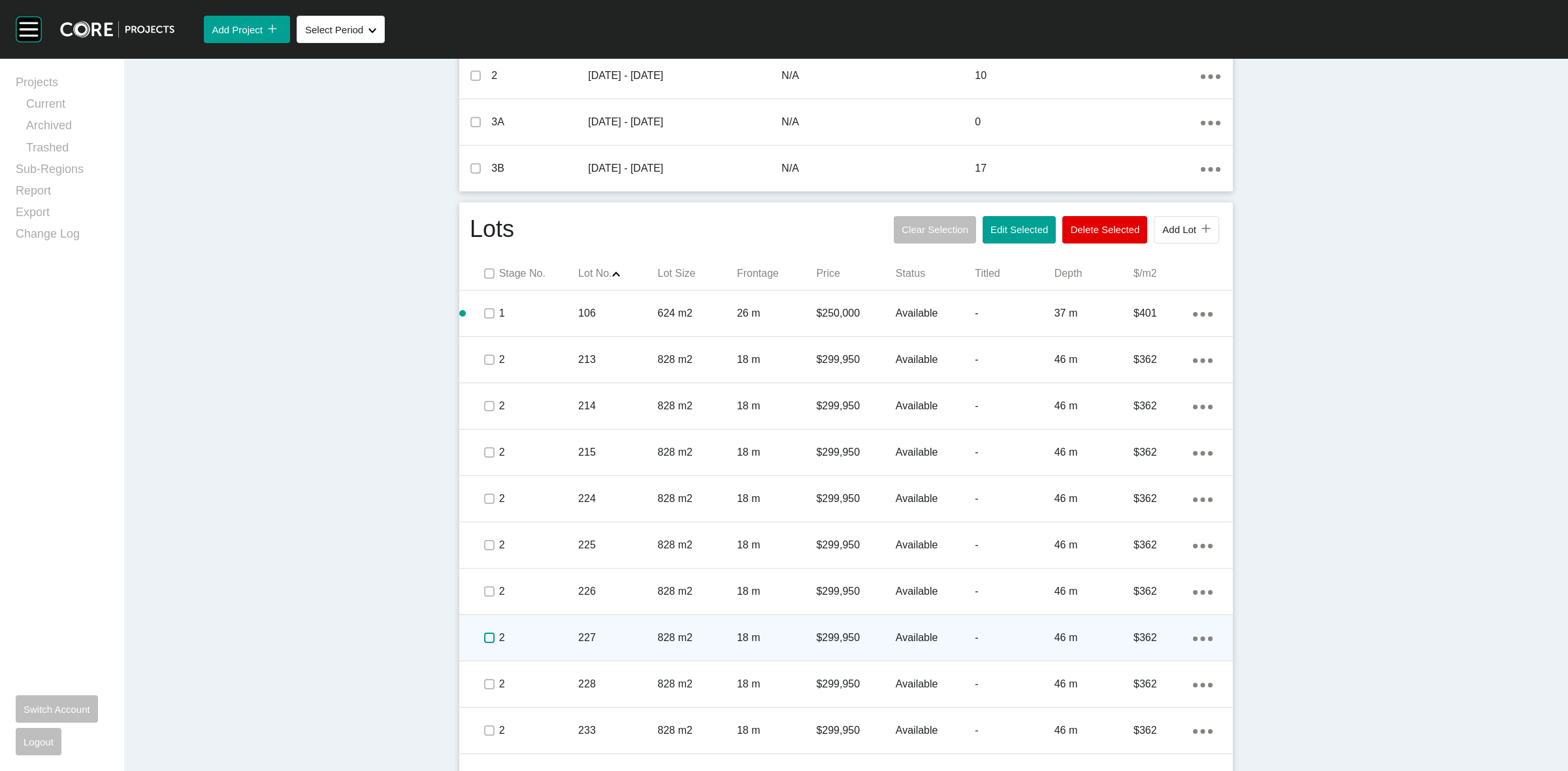
click at [484, 638] on label at bounding box center [489, 638] width 10 height 10
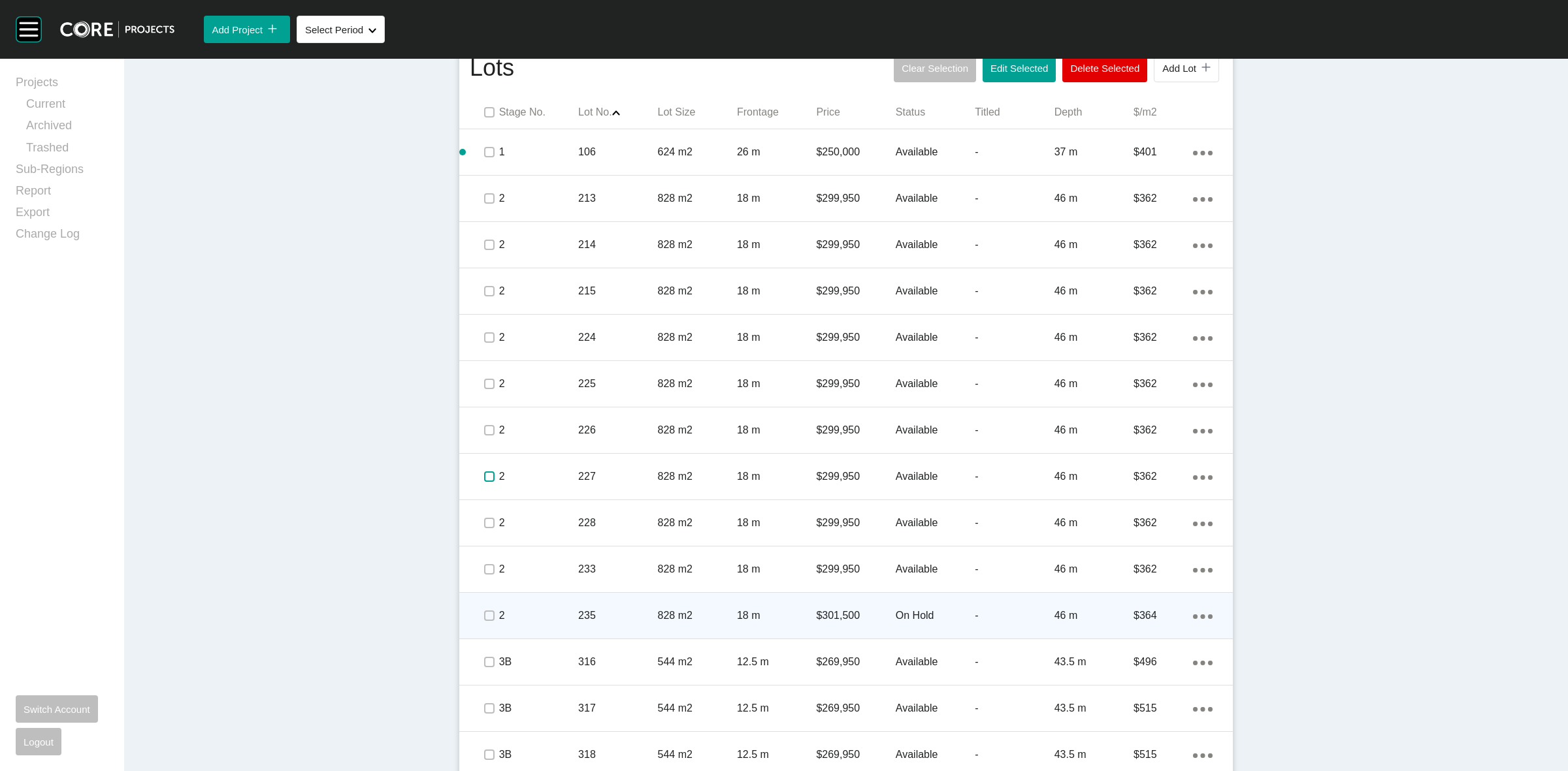
scroll to position [734, 0]
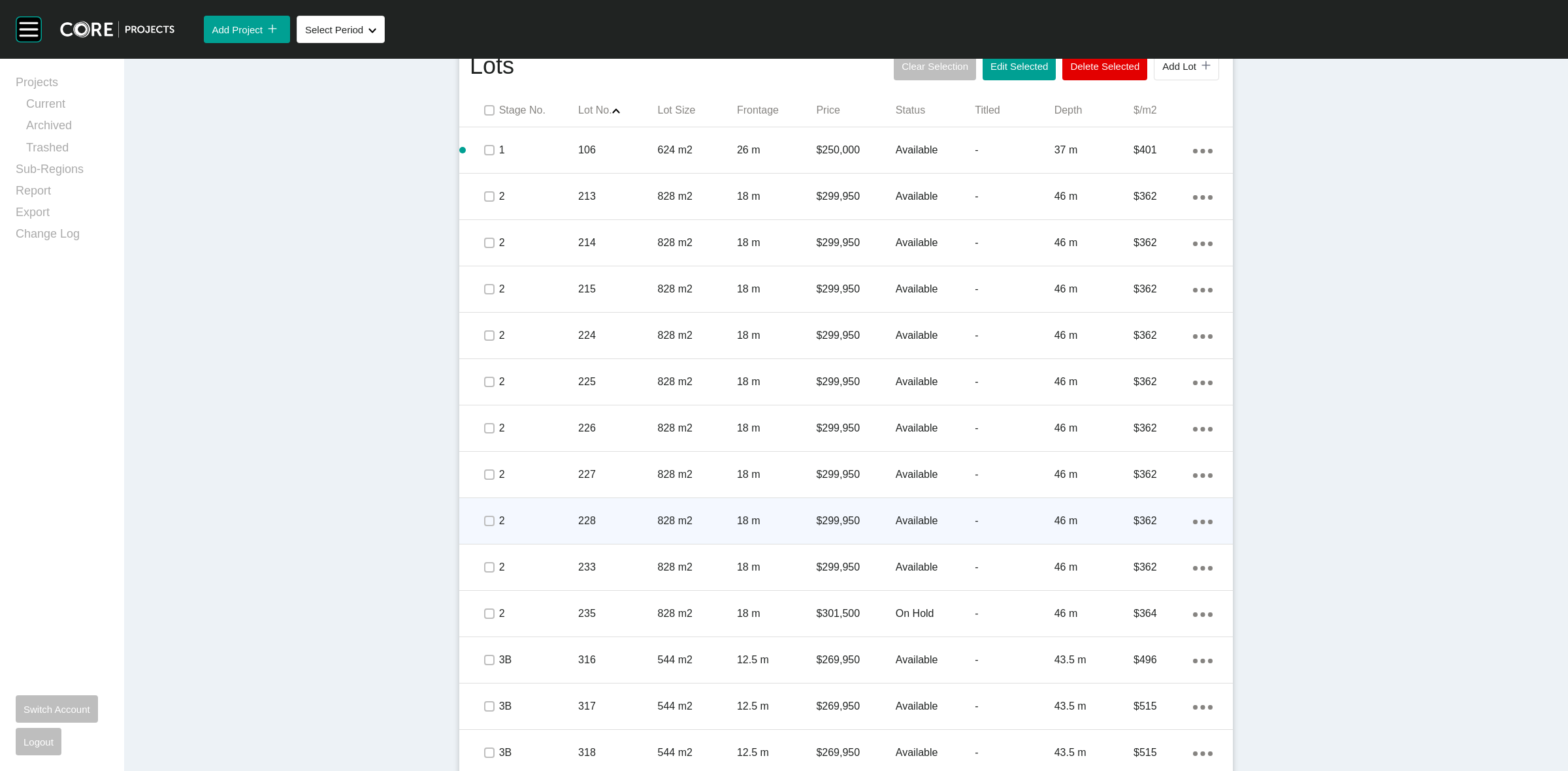
click at [484, 527] on span at bounding box center [488, 521] width 20 height 20
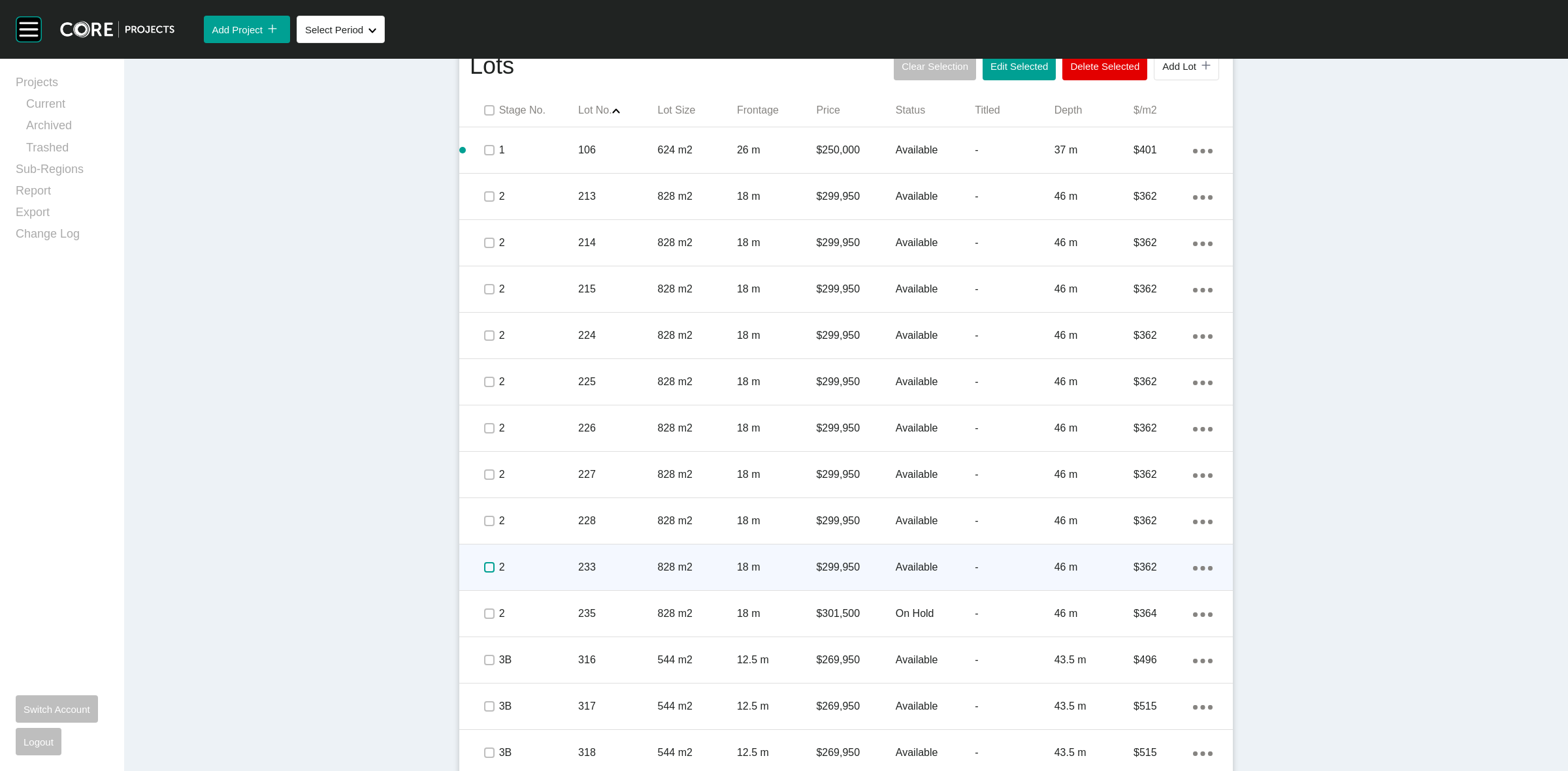
click at [486, 568] on label at bounding box center [489, 567] width 10 height 10
click at [1194, 569] on icon "Action Menu Dots Copy 6 Created with Sketch." at bounding box center [1203, 568] width 20 height 5
click at [1151, 569] on link "Duplicate" at bounding box center [1143, 570] width 49 height 20
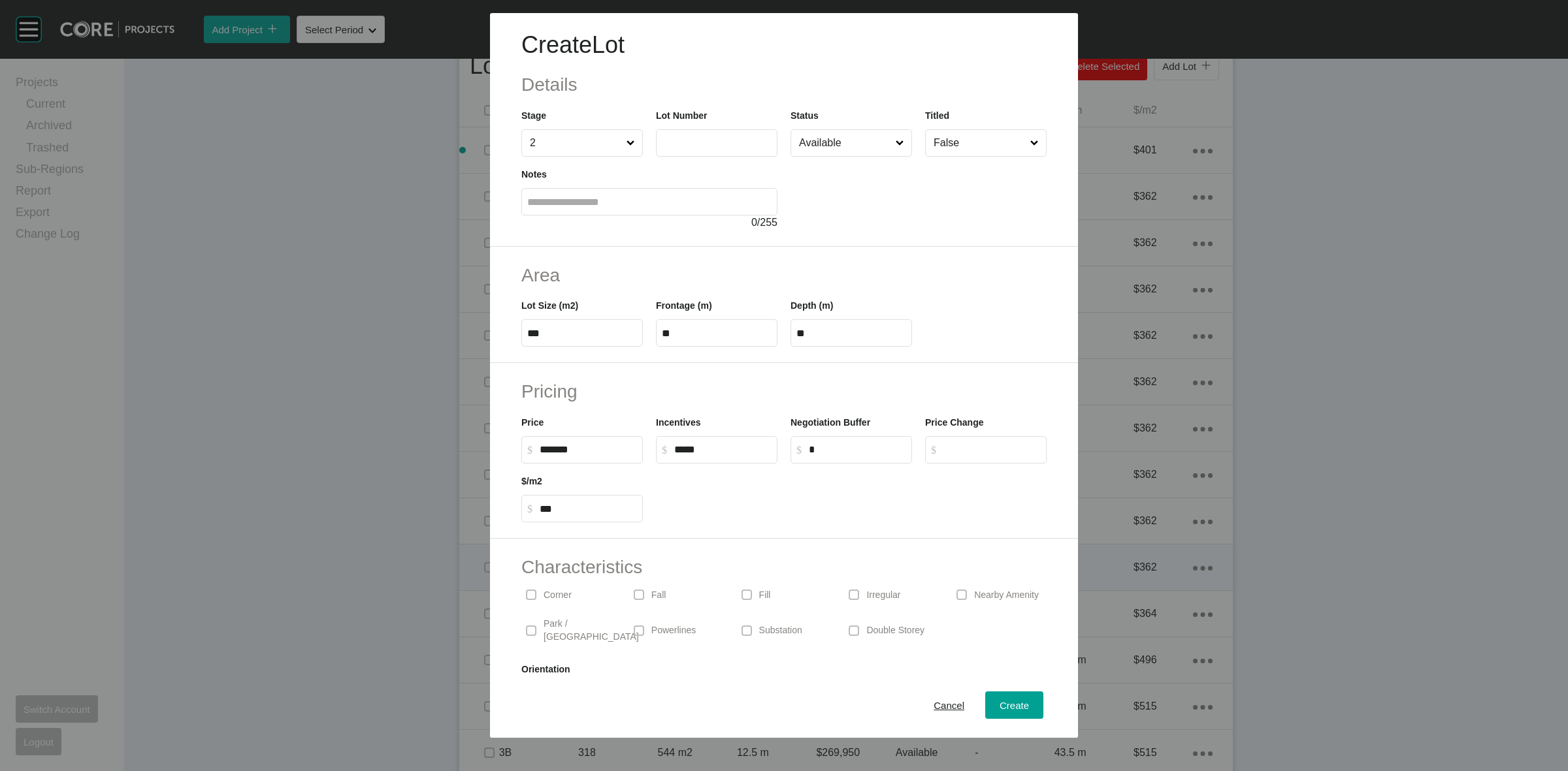
click at [671, 144] on input "text" at bounding box center [717, 143] width 110 height 11
type input "***"
click at [765, 174] on div "Notes 0 / 255" at bounding box center [650, 199] width 256 height 64
type input "******"
click at [838, 145] on input "Available" at bounding box center [845, 143] width 97 height 26
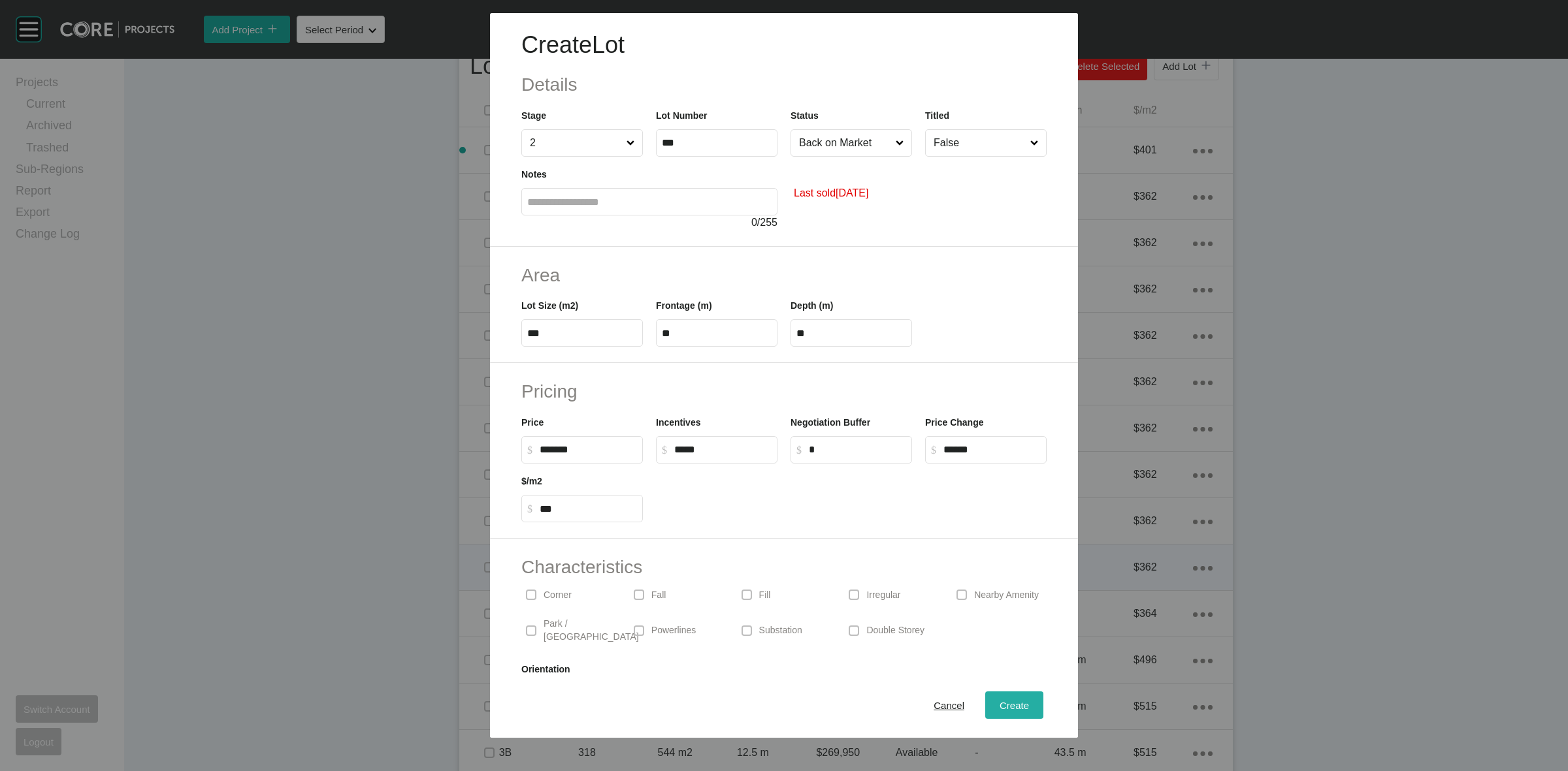
click at [1000, 704] on span "Create" at bounding box center [1014, 705] width 29 height 11
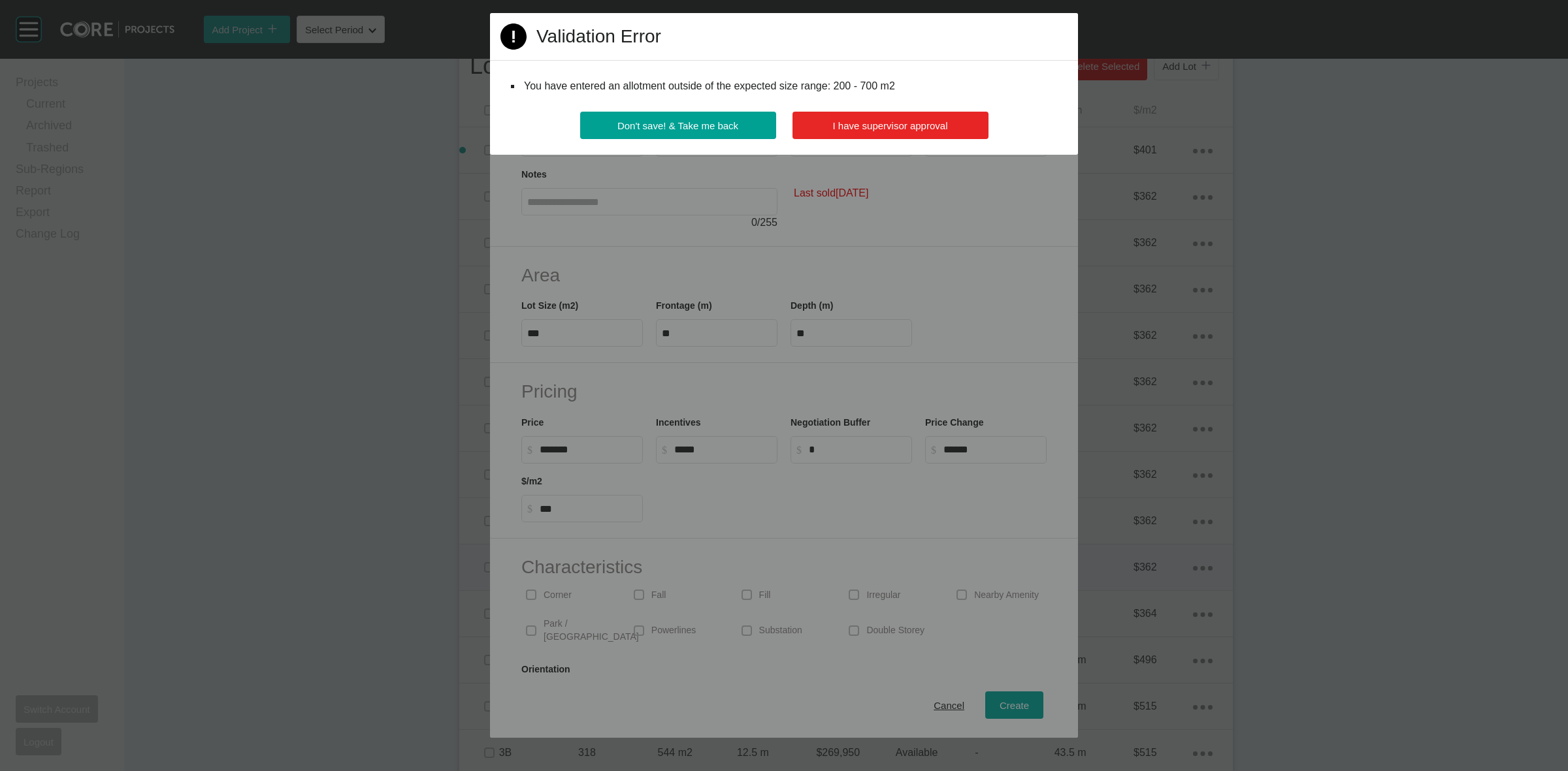
click at [866, 122] on span "I have supervisor approval" at bounding box center [891, 126] width 115 height 11
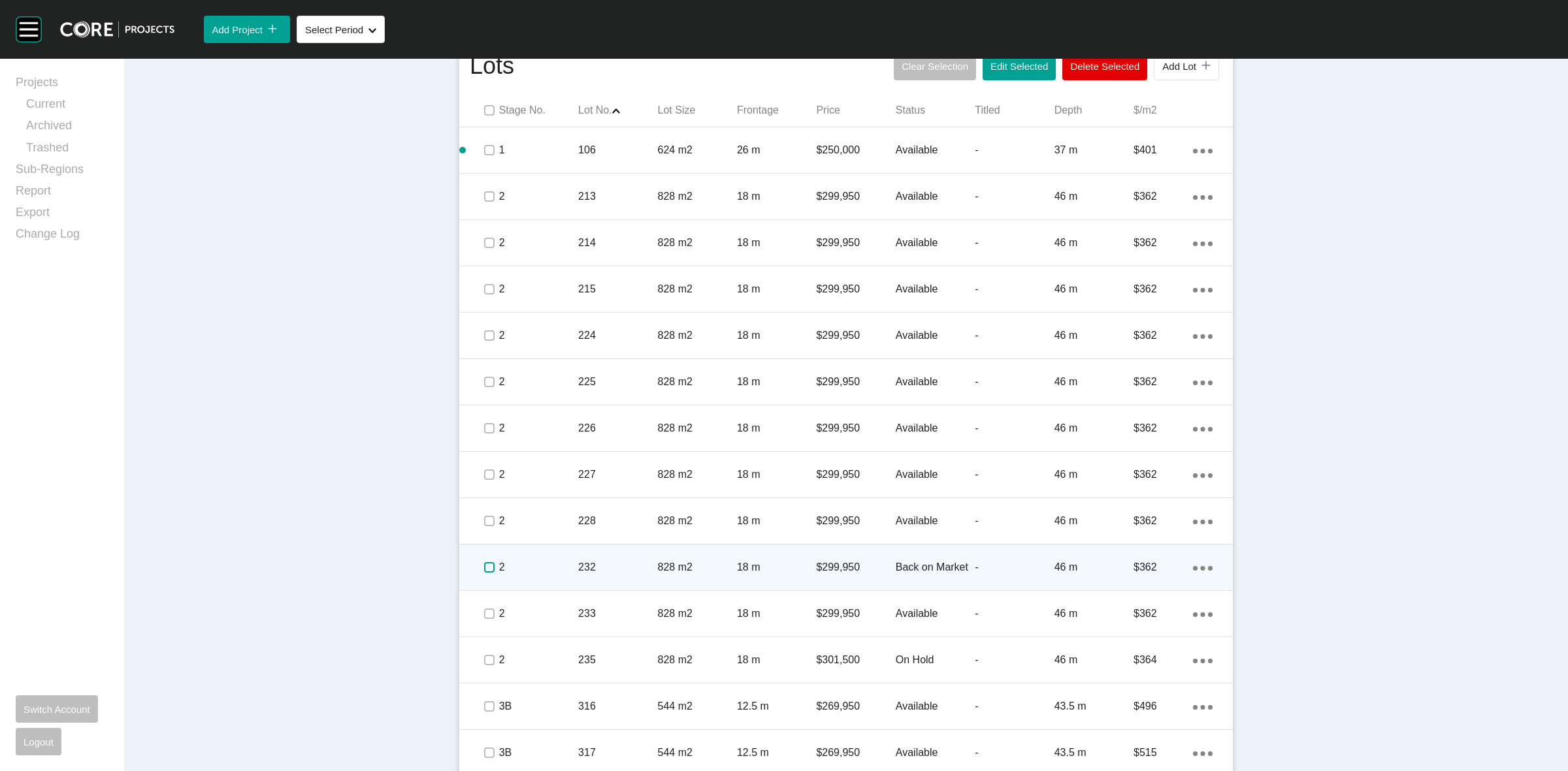
click at [484, 568] on label at bounding box center [489, 567] width 10 height 10
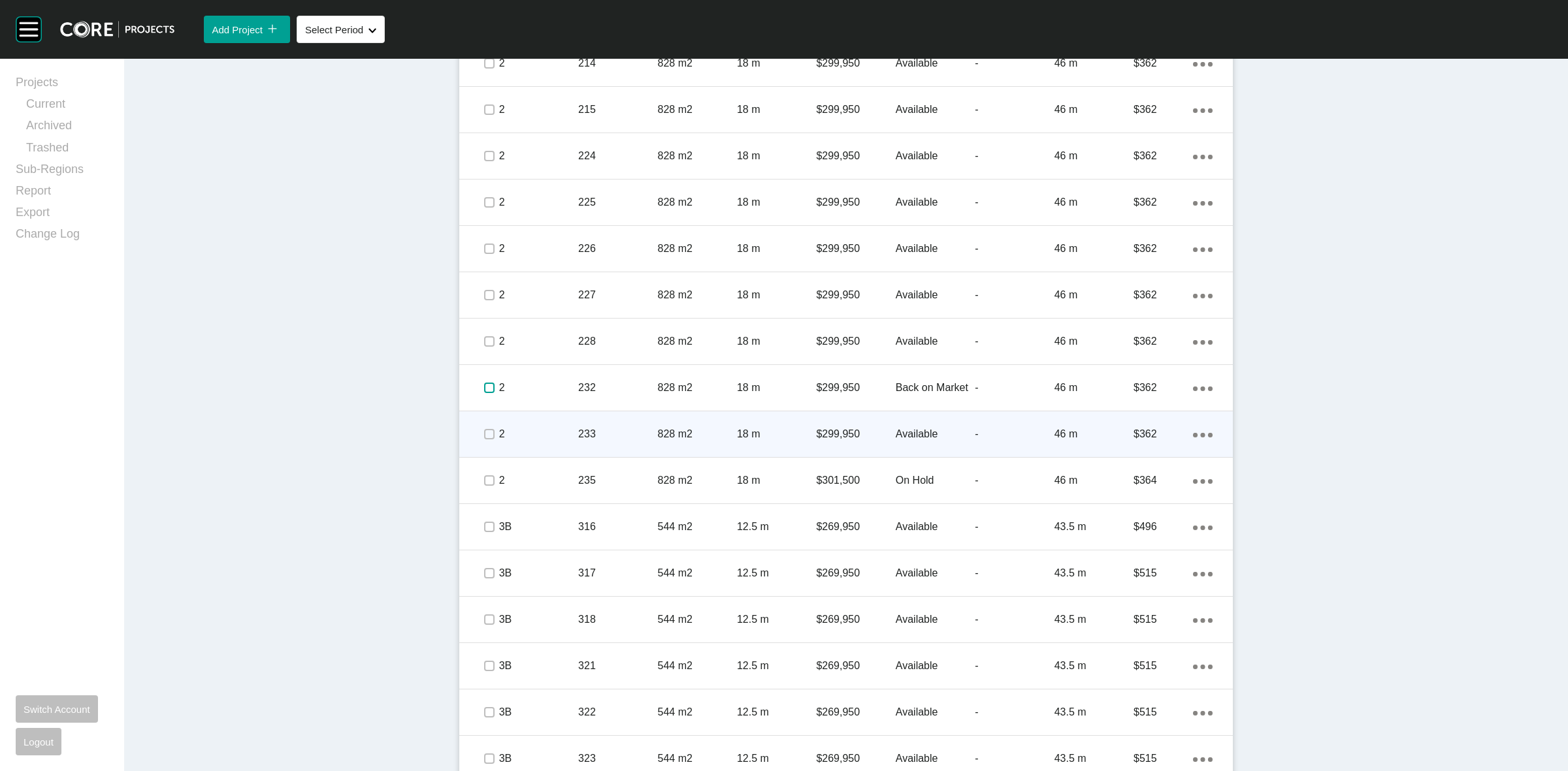
scroll to position [979, 0]
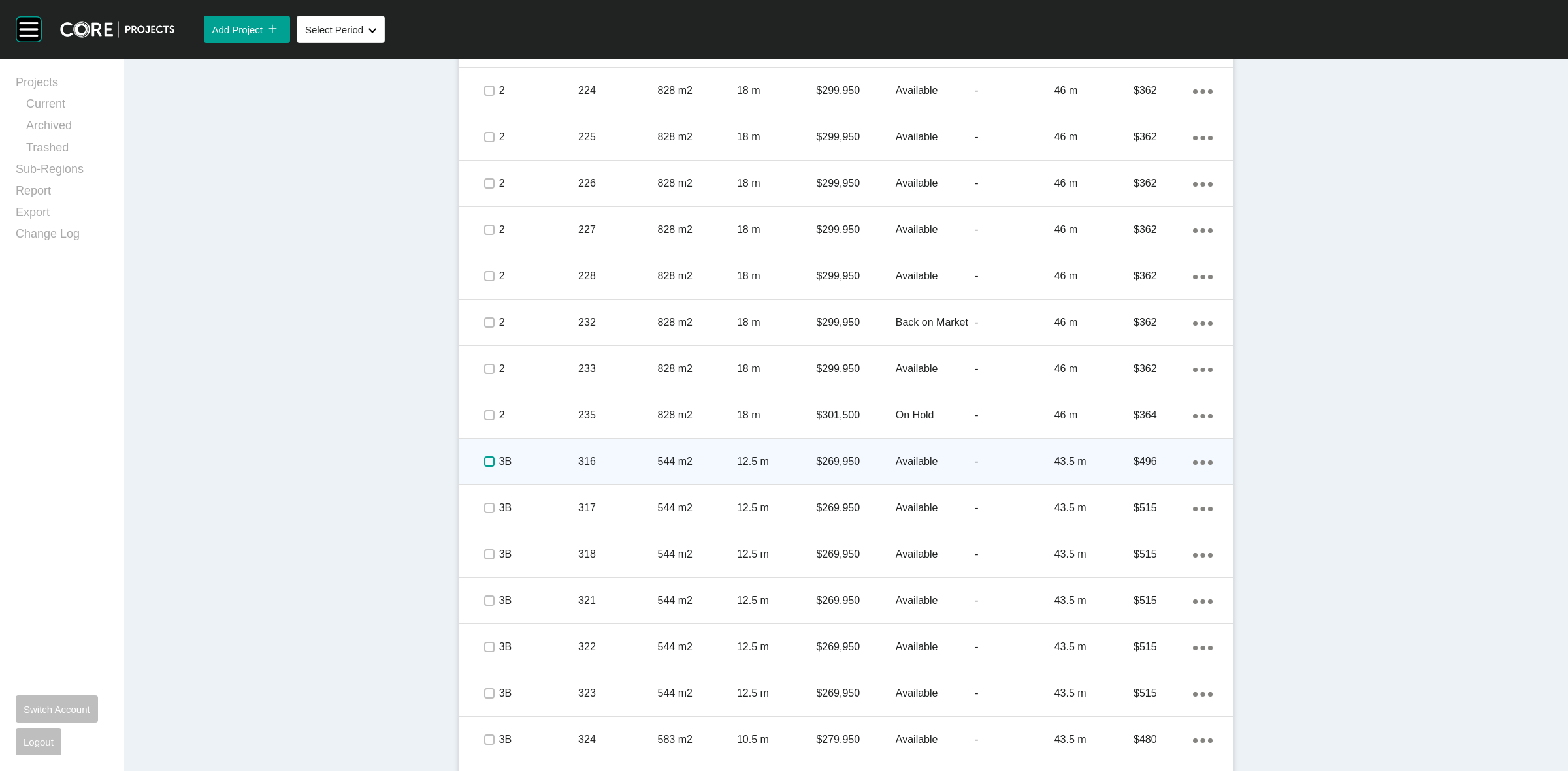
click at [484, 462] on label at bounding box center [489, 461] width 10 height 10
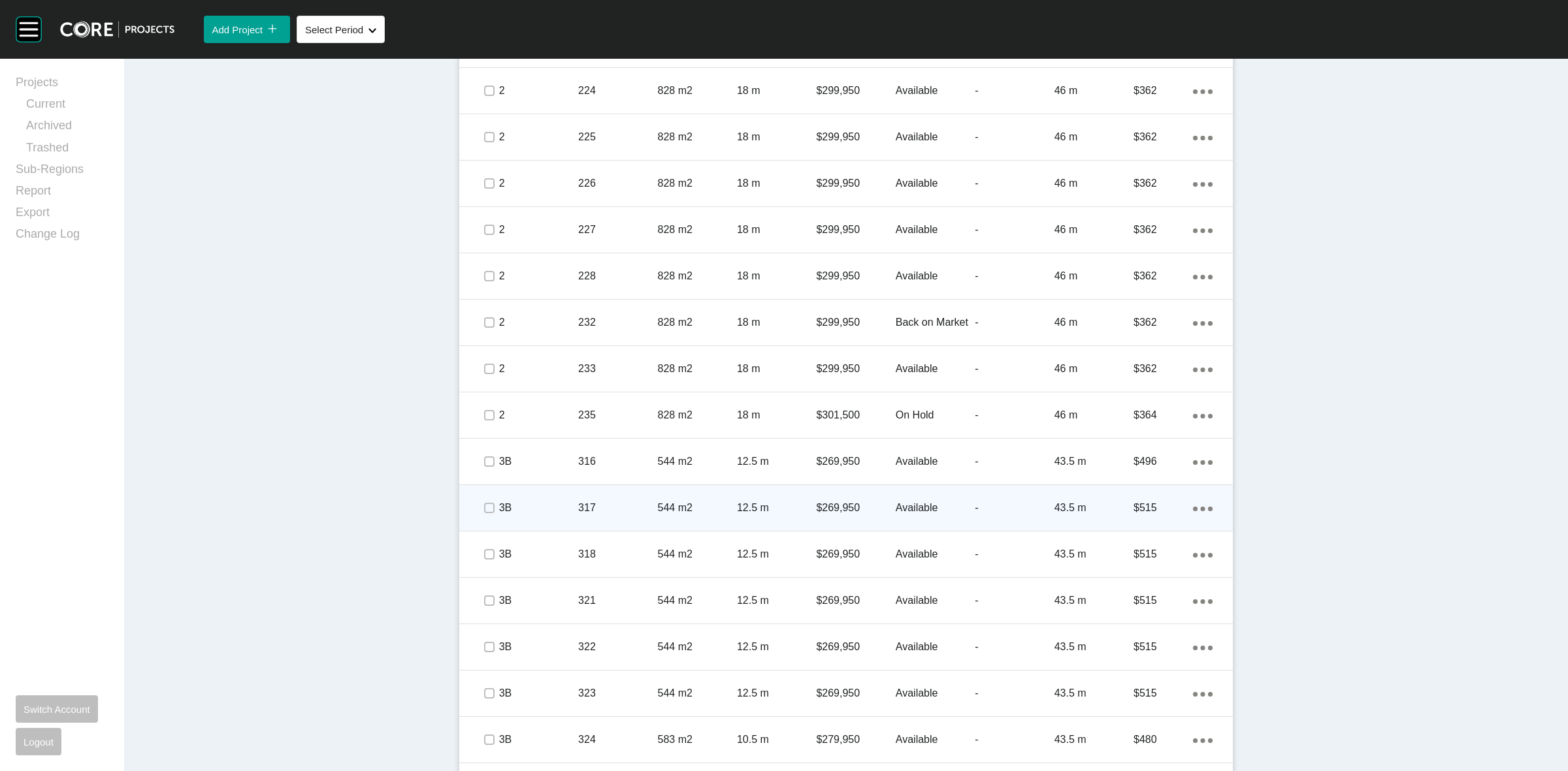
click at [499, 504] on p "3B" at bounding box center [538, 508] width 79 height 14
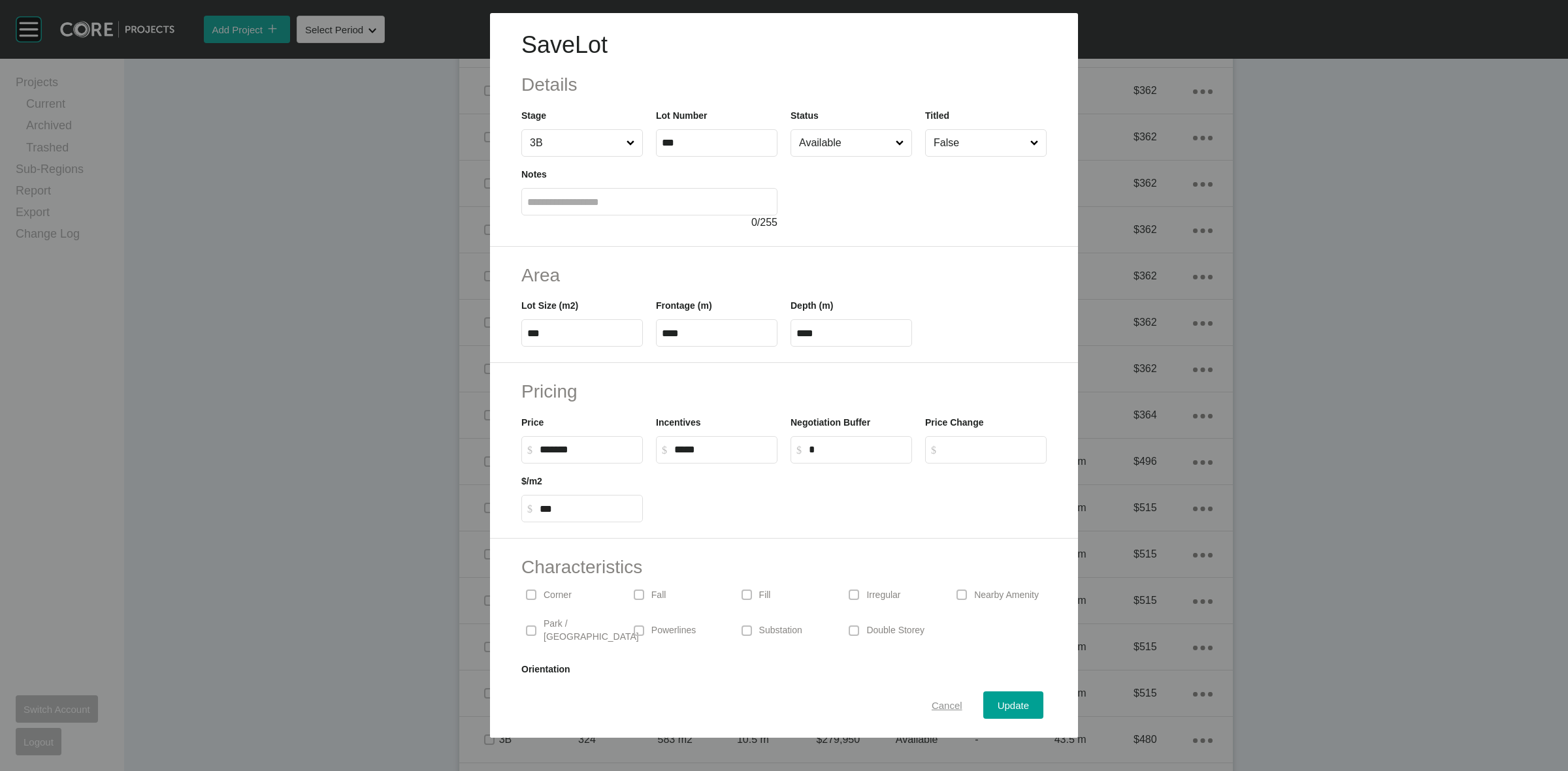
click at [932, 709] on span "Cancel" at bounding box center [947, 705] width 30 height 11
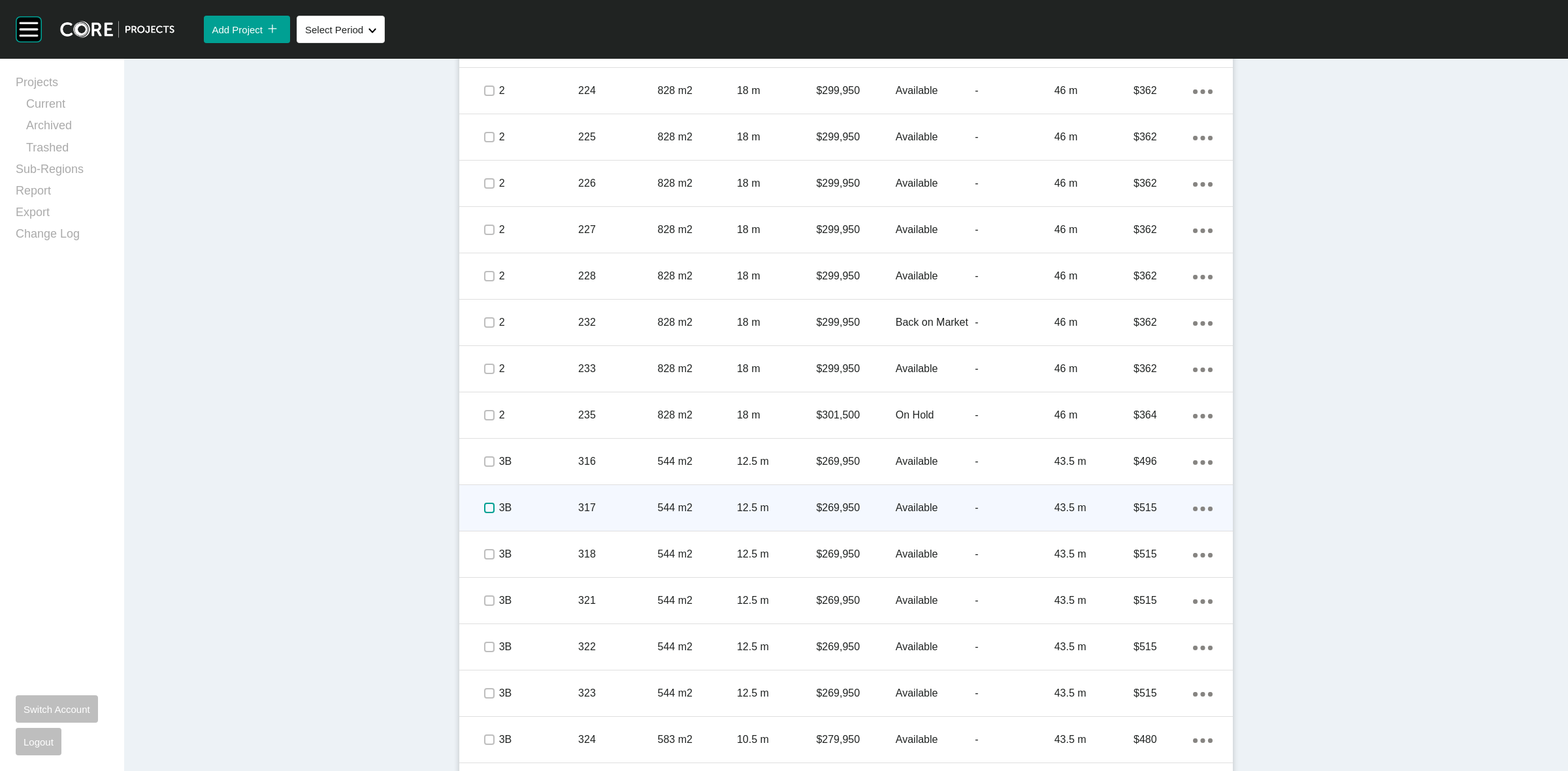
click at [484, 507] on label at bounding box center [489, 508] width 10 height 10
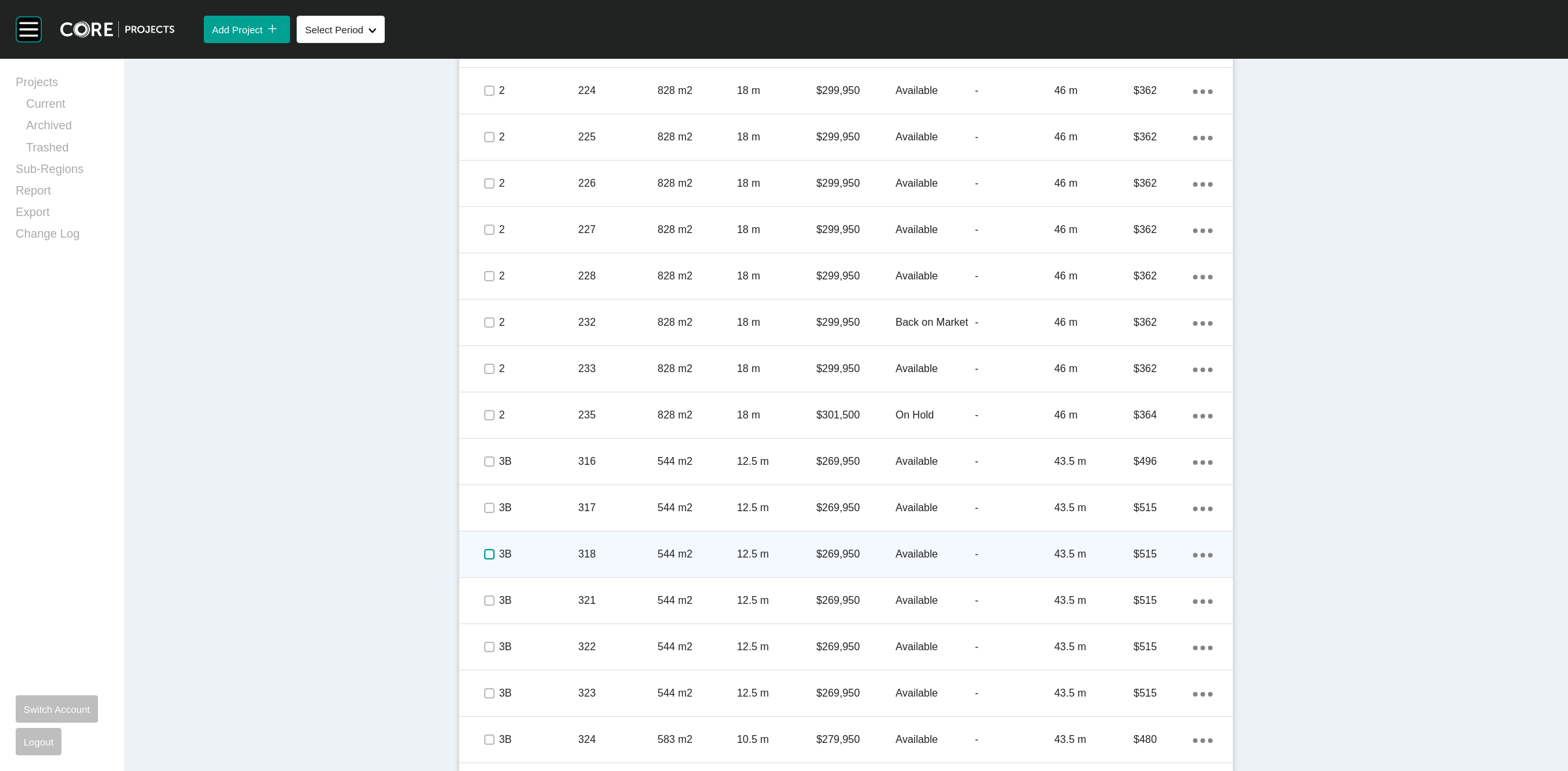
click at [484, 559] on label at bounding box center [489, 554] width 10 height 10
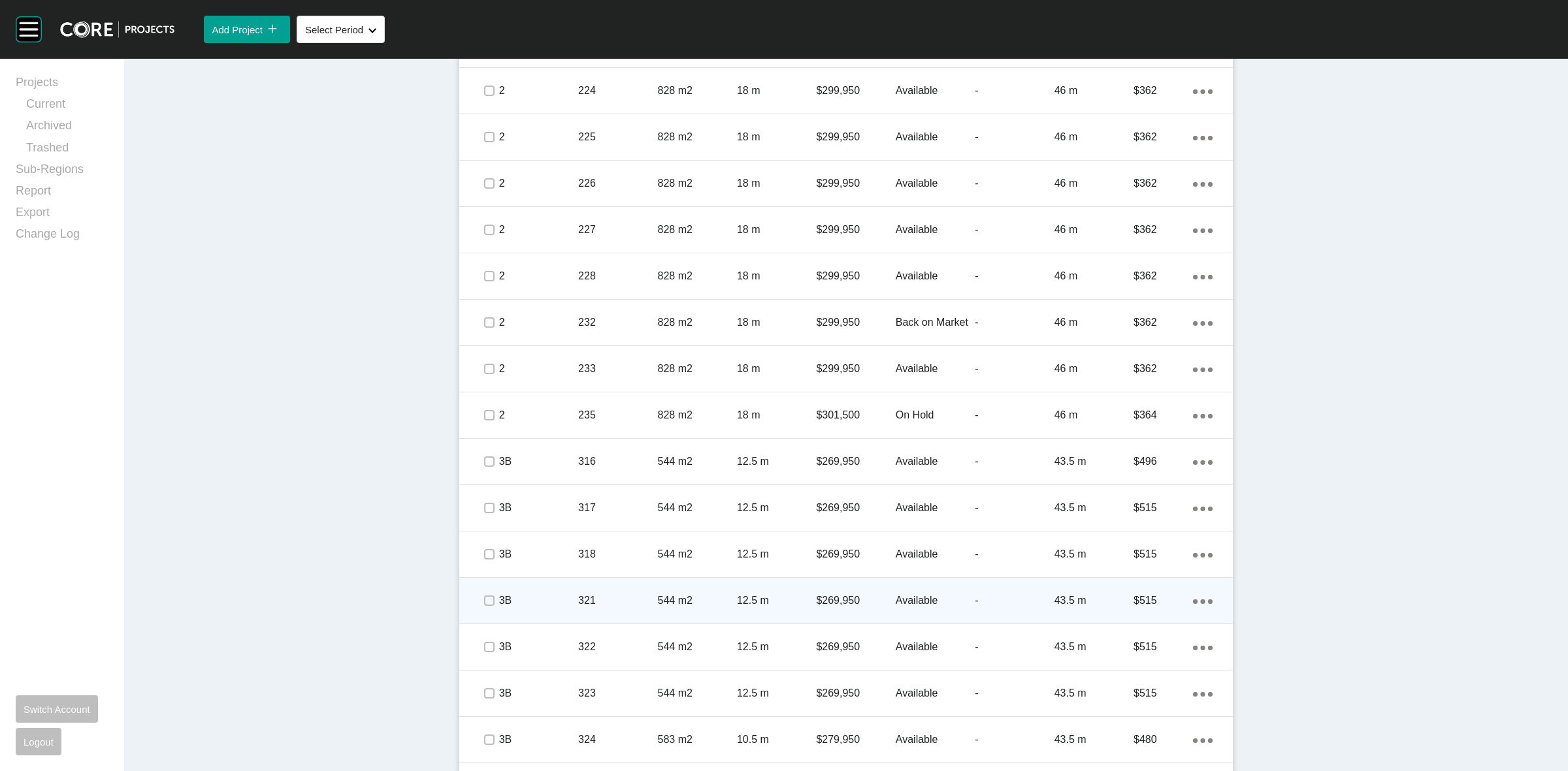
click at [479, 600] on span at bounding box center [488, 600] width 20 height 20
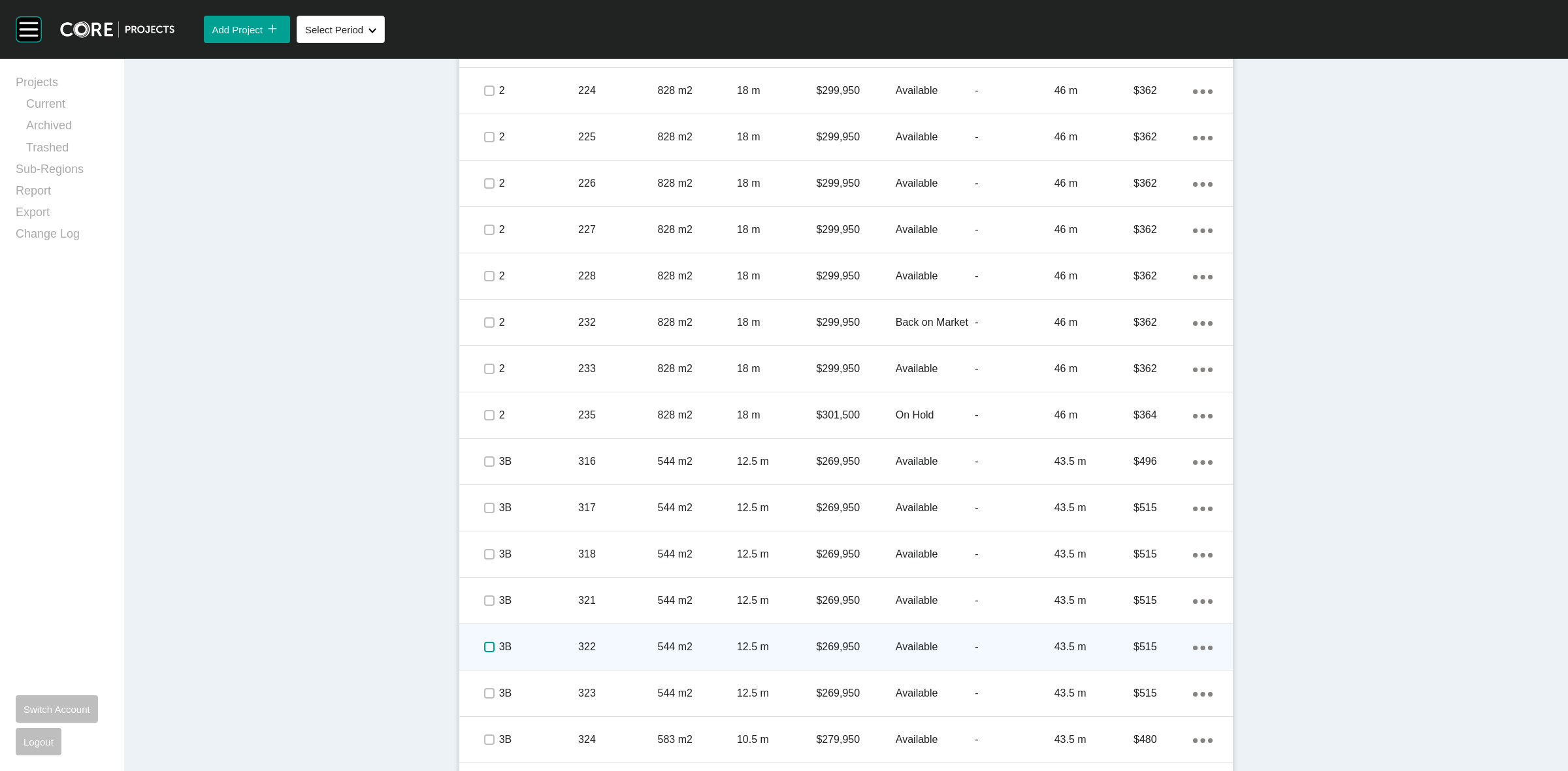
click at [484, 644] on label at bounding box center [489, 646] width 10 height 10
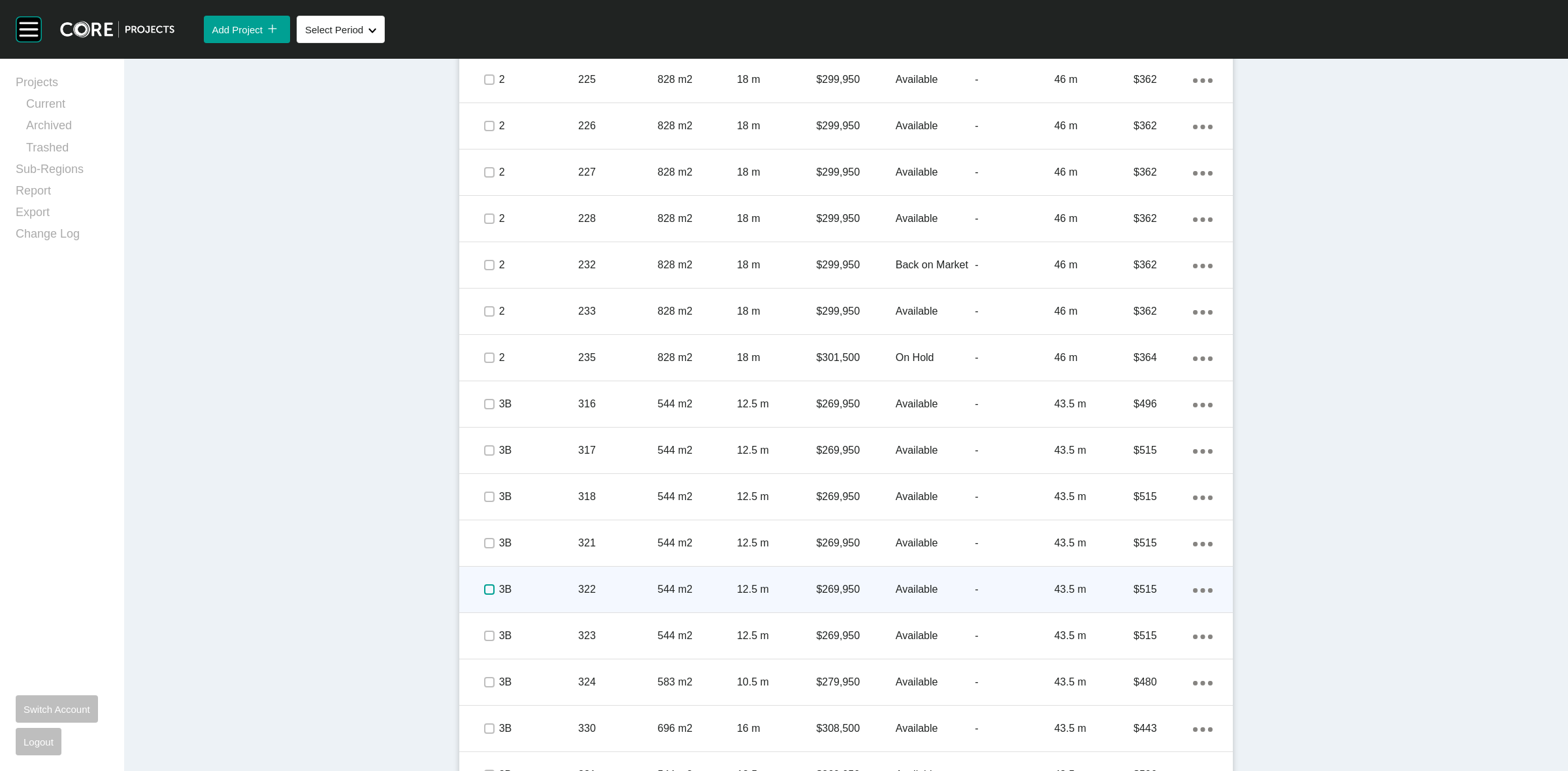
scroll to position [1061, 0]
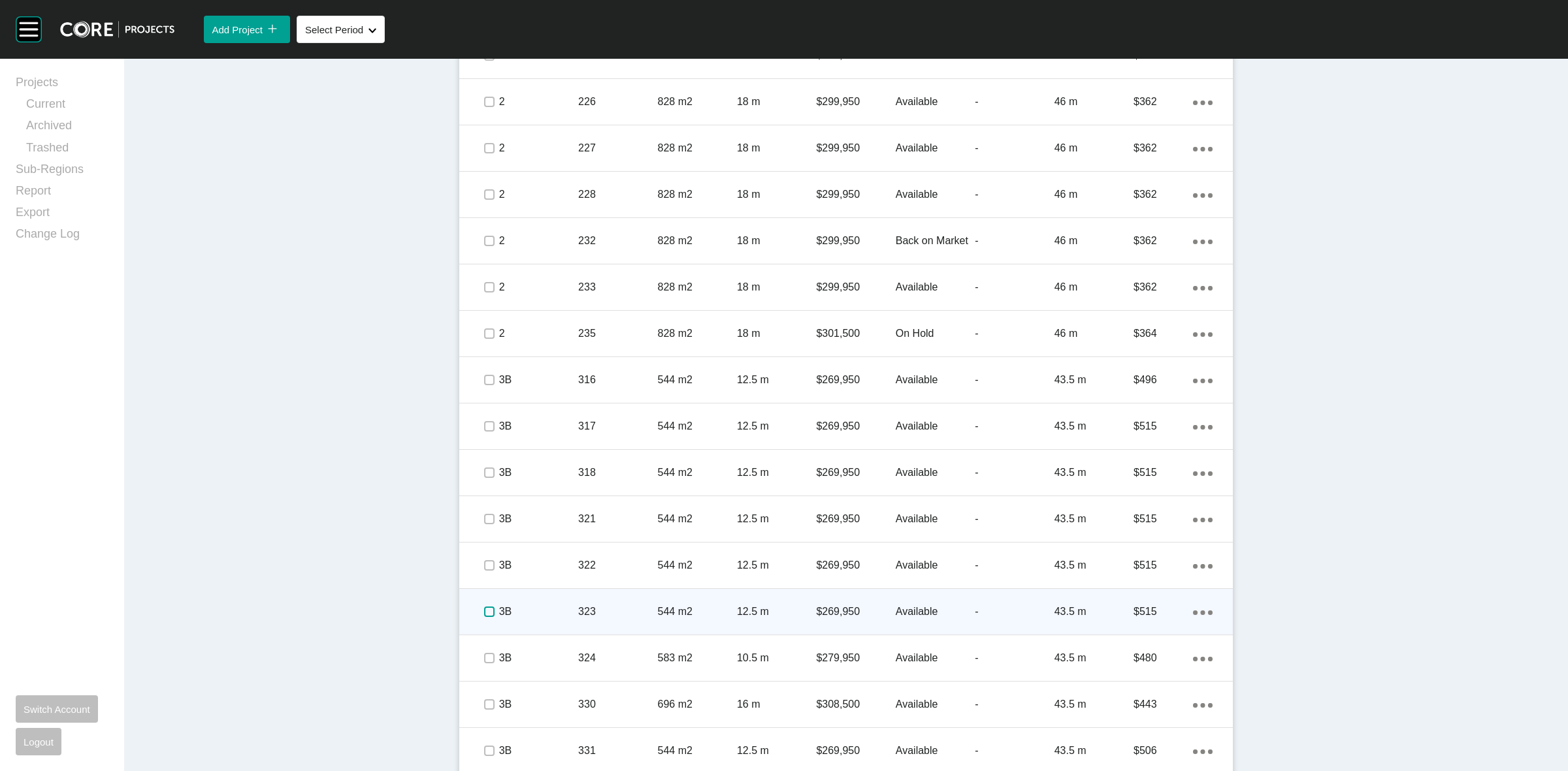
click at [484, 616] on label at bounding box center [489, 611] width 10 height 10
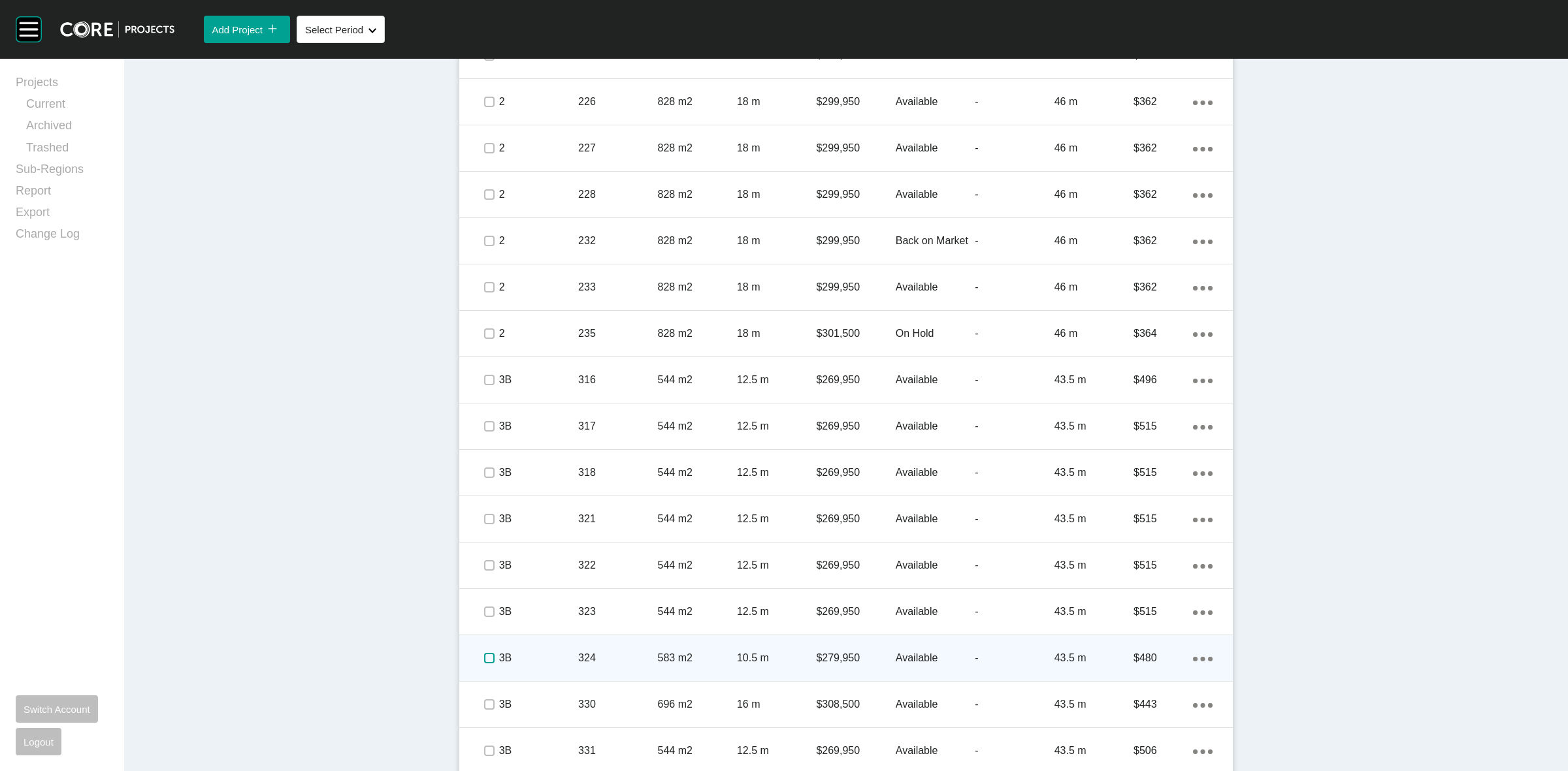
click at [484, 657] on label at bounding box center [489, 658] width 10 height 10
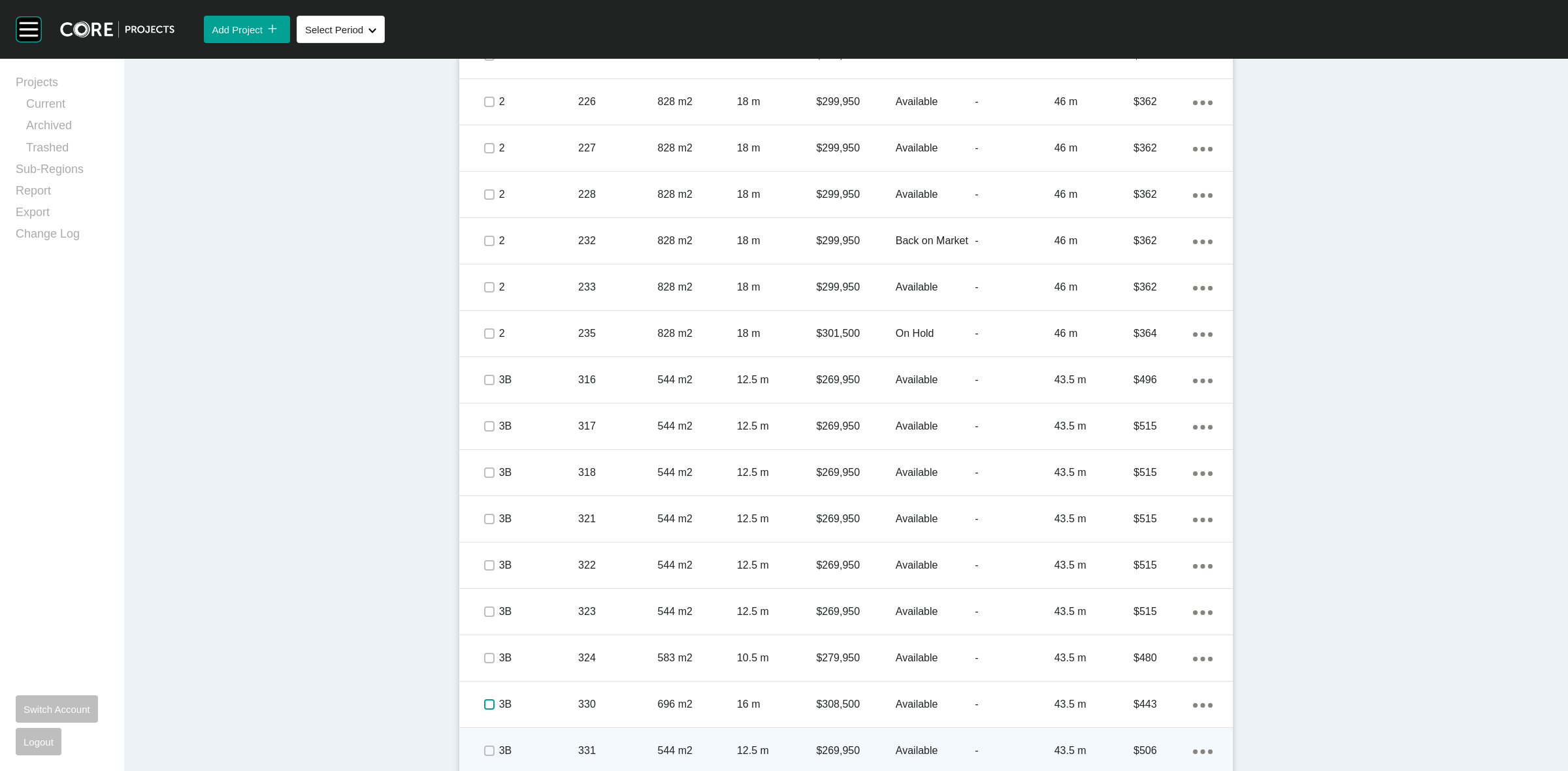
drag, startPoint x: 482, startPoint y: 701, endPoint x: 481, endPoint y: 729, distance: 28.0
click at [484, 701] on label at bounding box center [489, 704] width 10 height 10
click at [485, 746] on label at bounding box center [489, 751] width 10 height 10
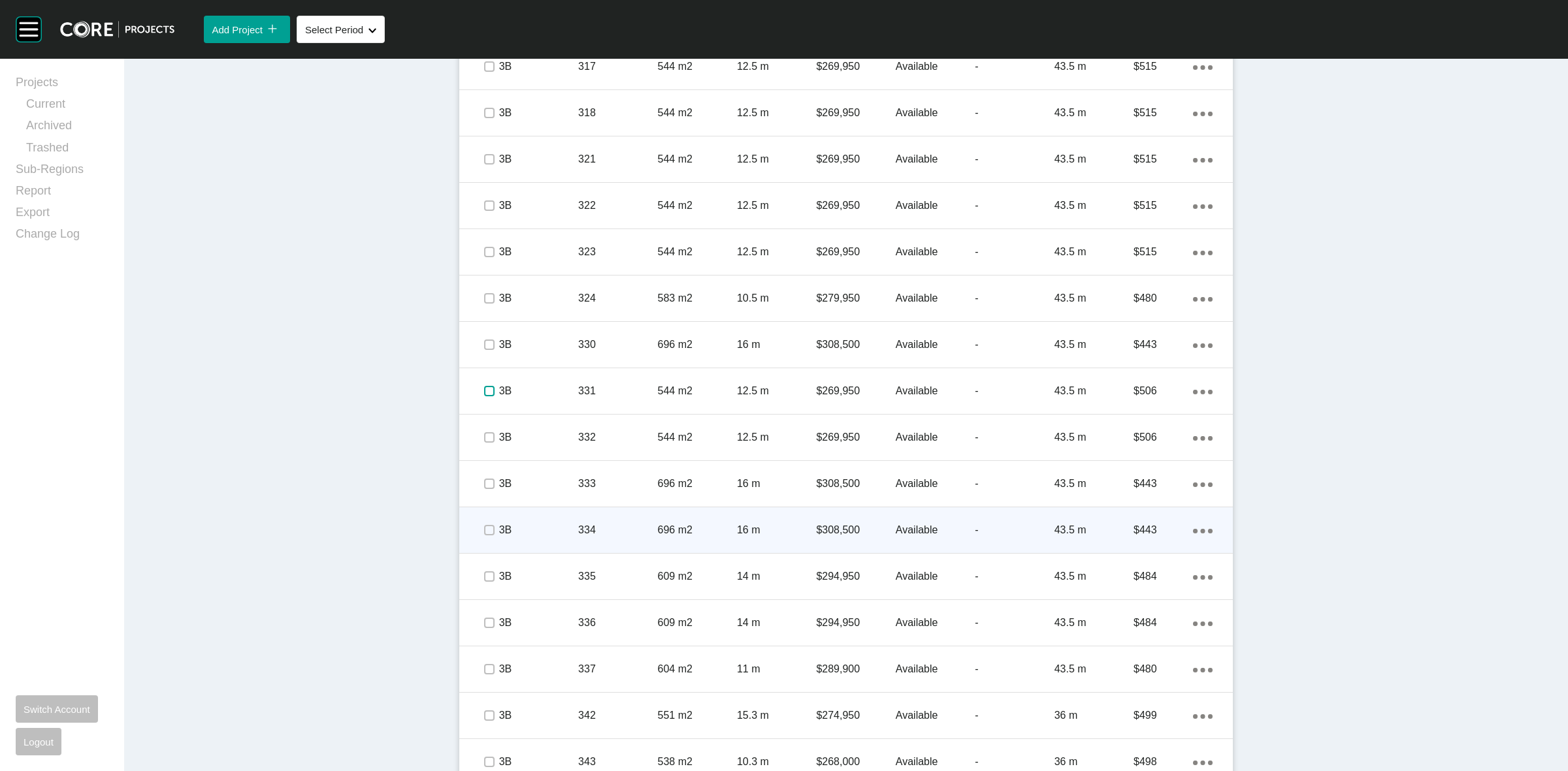
scroll to position [1440, 0]
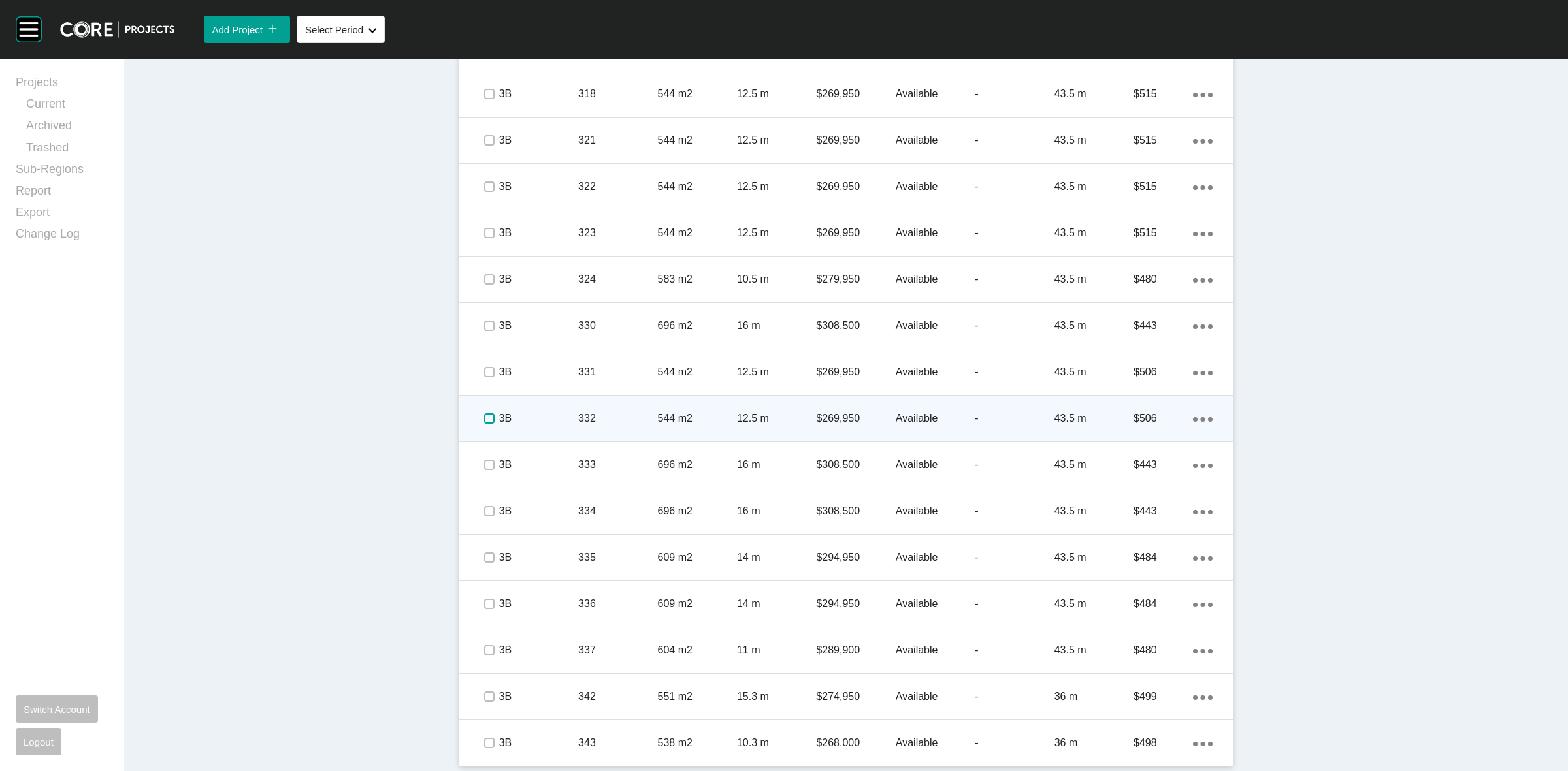
click at [484, 416] on label at bounding box center [489, 418] width 10 height 10
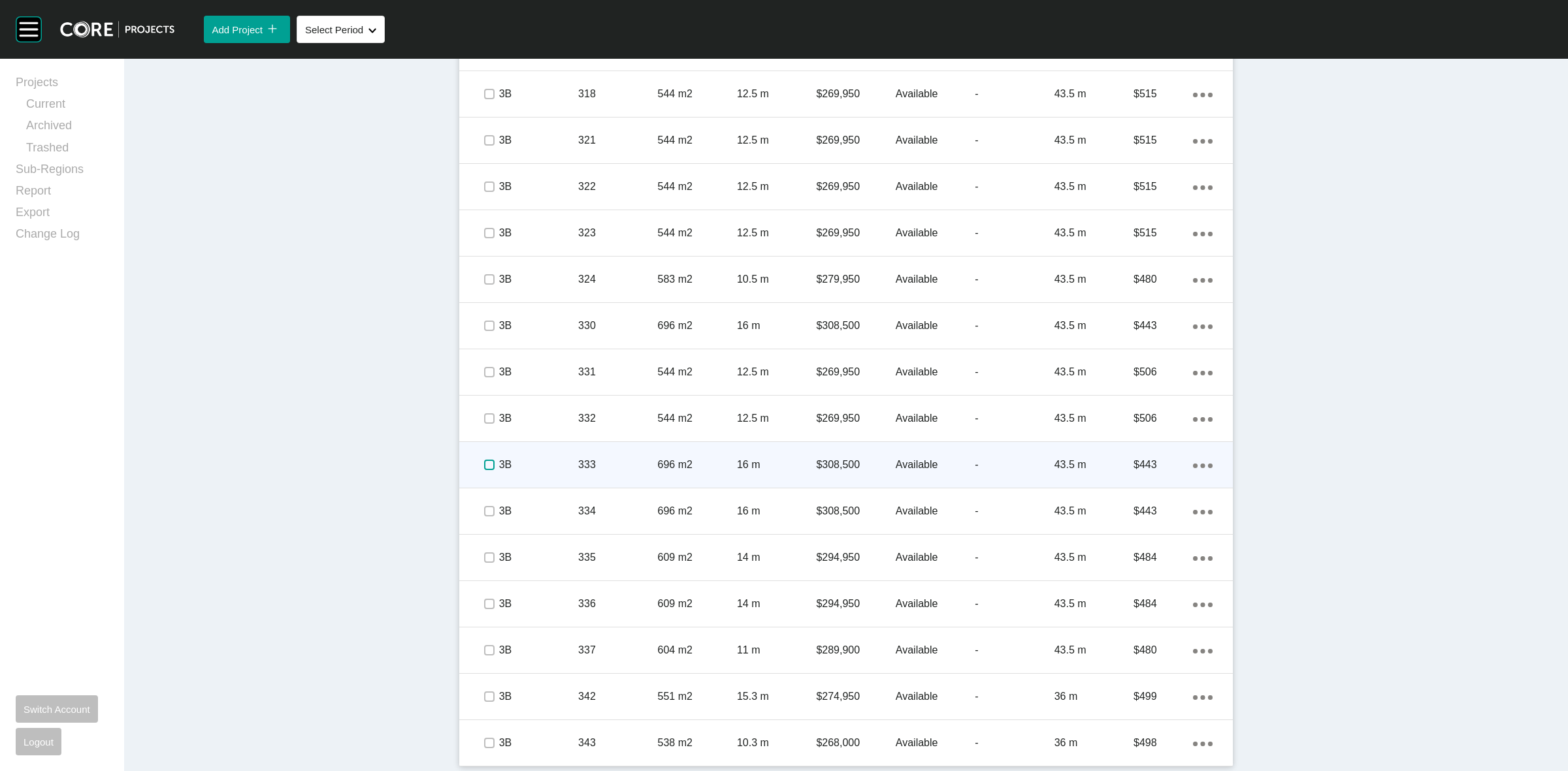
click at [487, 460] on label at bounding box center [489, 464] width 10 height 10
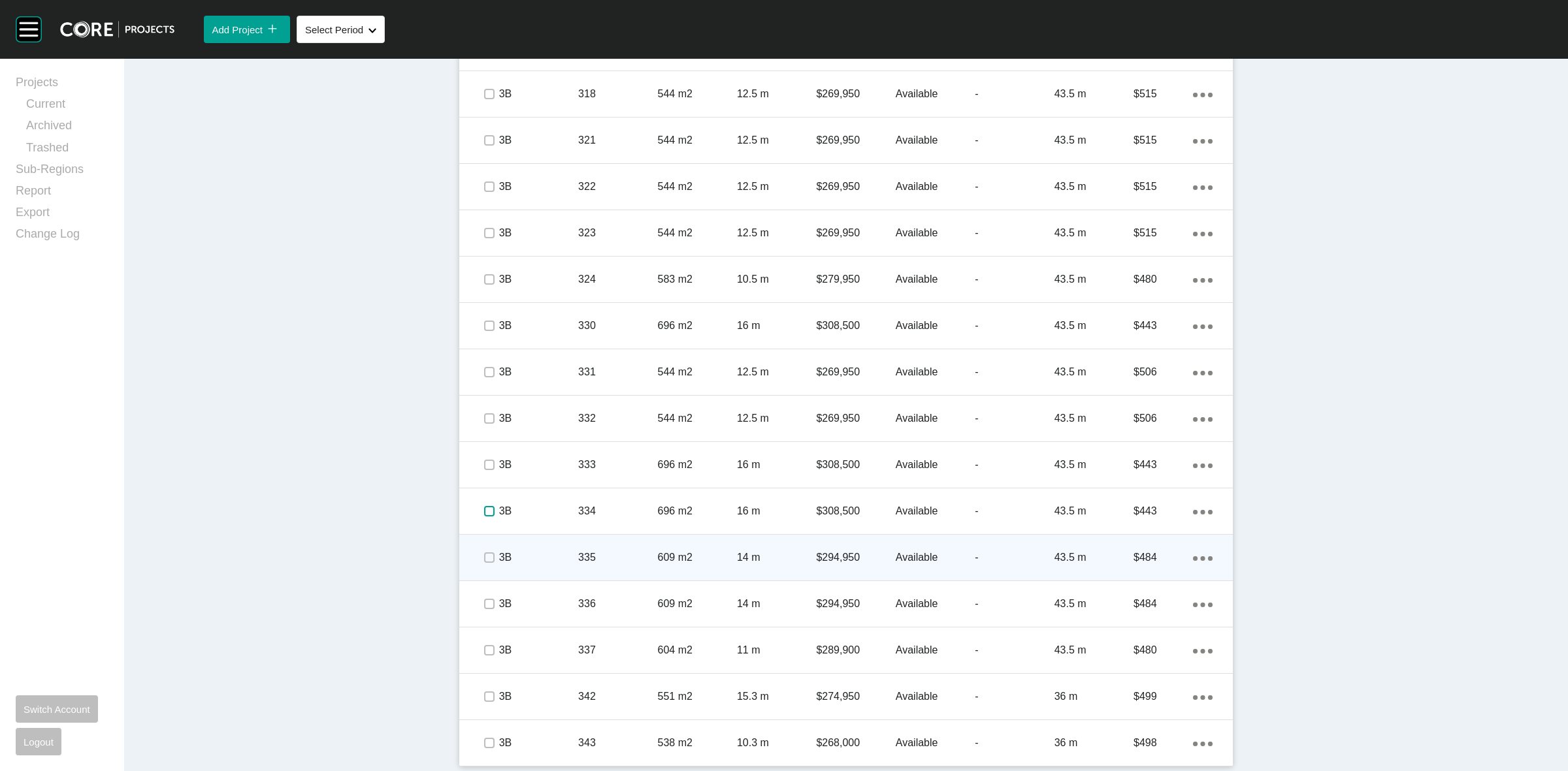
drag, startPoint x: 488, startPoint y: 512, endPoint x: 489, endPoint y: 555, distance: 43.0
click at [486, 511] on label at bounding box center [489, 511] width 10 height 10
click at [484, 563] on label at bounding box center [489, 557] width 10 height 10
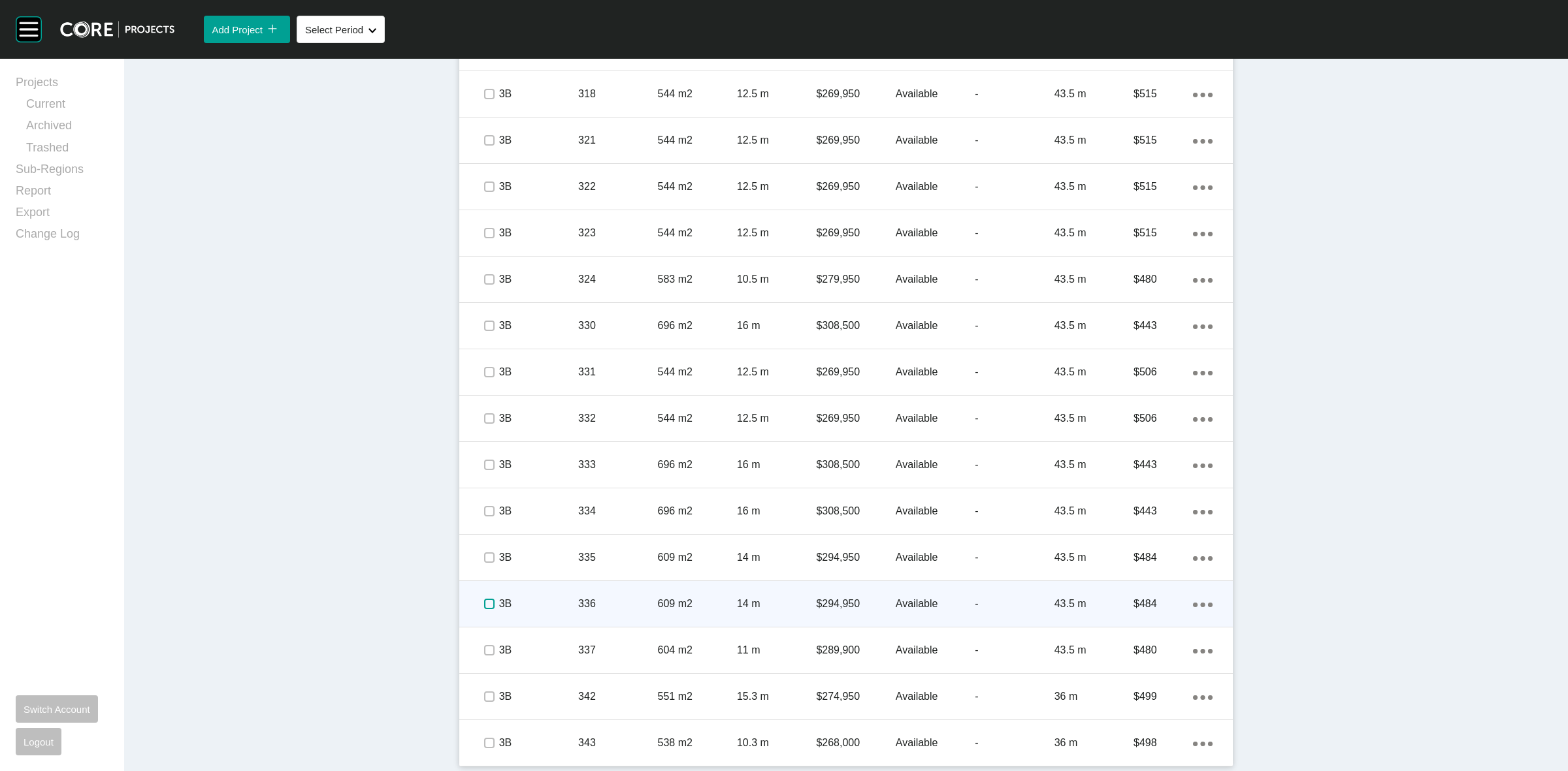
click at [484, 600] on label at bounding box center [489, 604] width 10 height 10
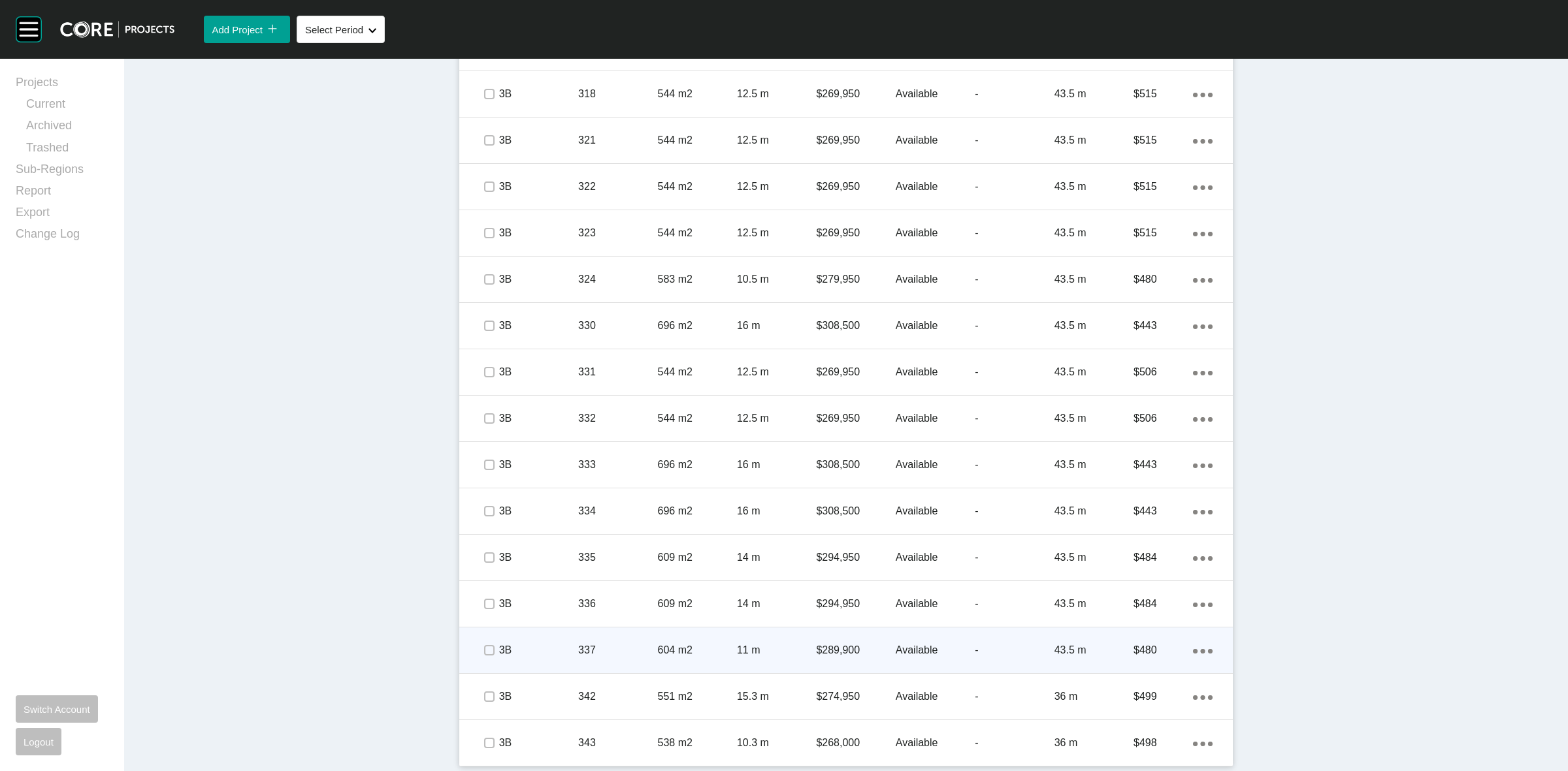
click at [486, 640] on span at bounding box center [488, 650] width 20 height 20
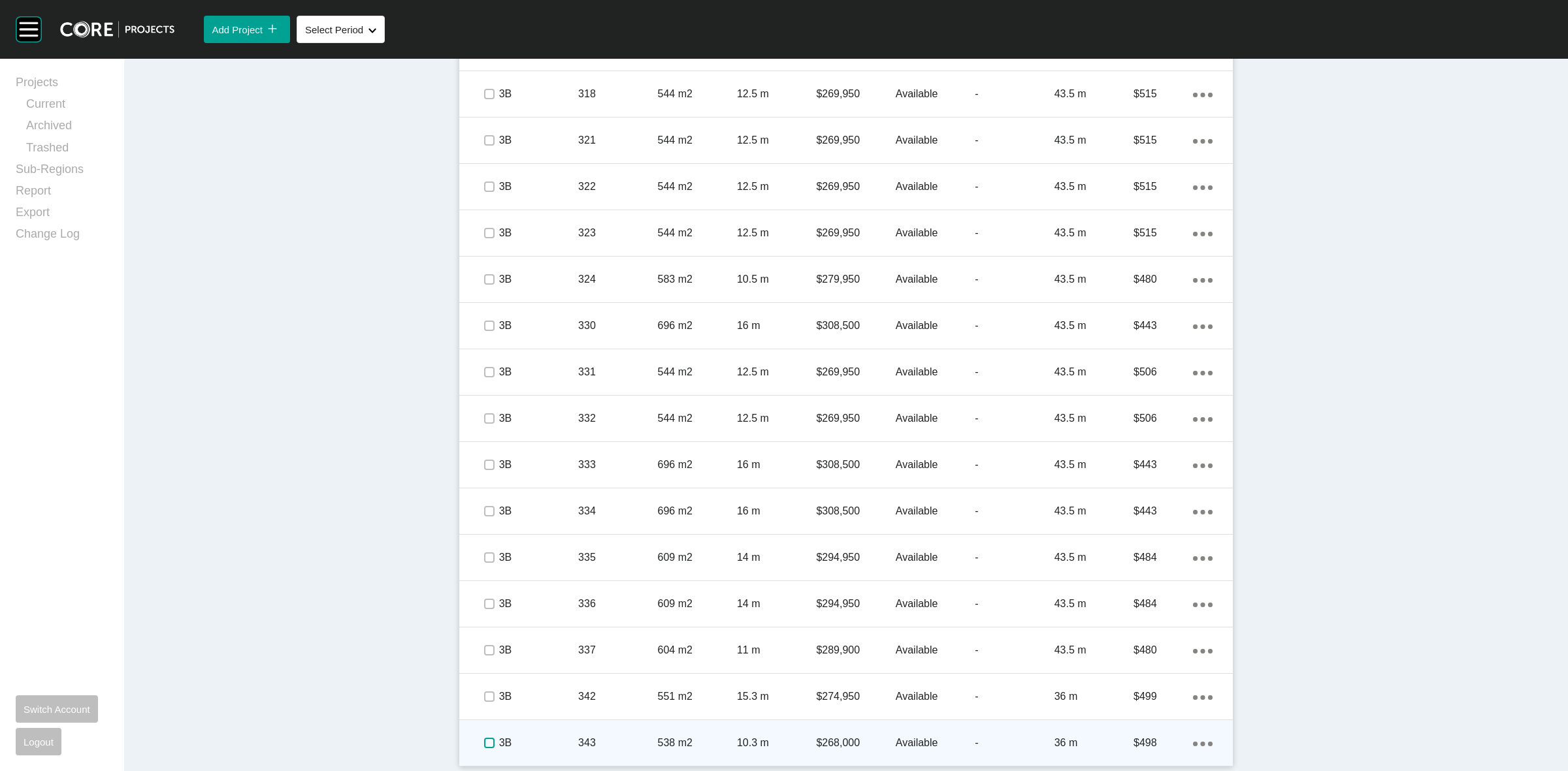
drag, startPoint x: 478, startPoint y: 736, endPoint x: 487, endPoint y: 724, distance: 15.0
click at [479, 730] on div at bounding box center [488, 743] width 20 height 46
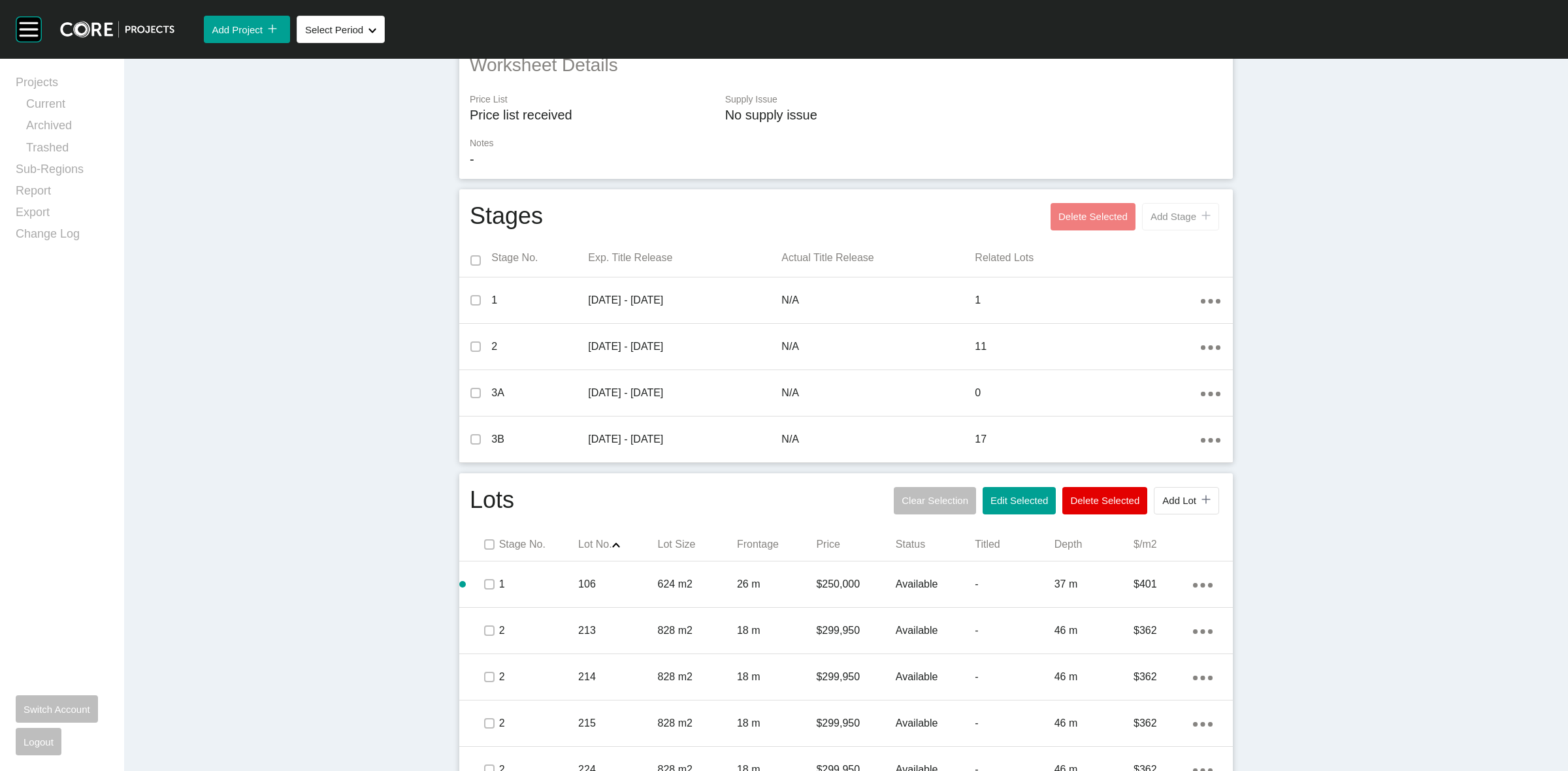
scroll to position [297, 0]
click at [1175, 208] on button "Add Stage icon/tick copy 11 Created with Sketch." at bounding box center [1181, 220] width 77 height 28
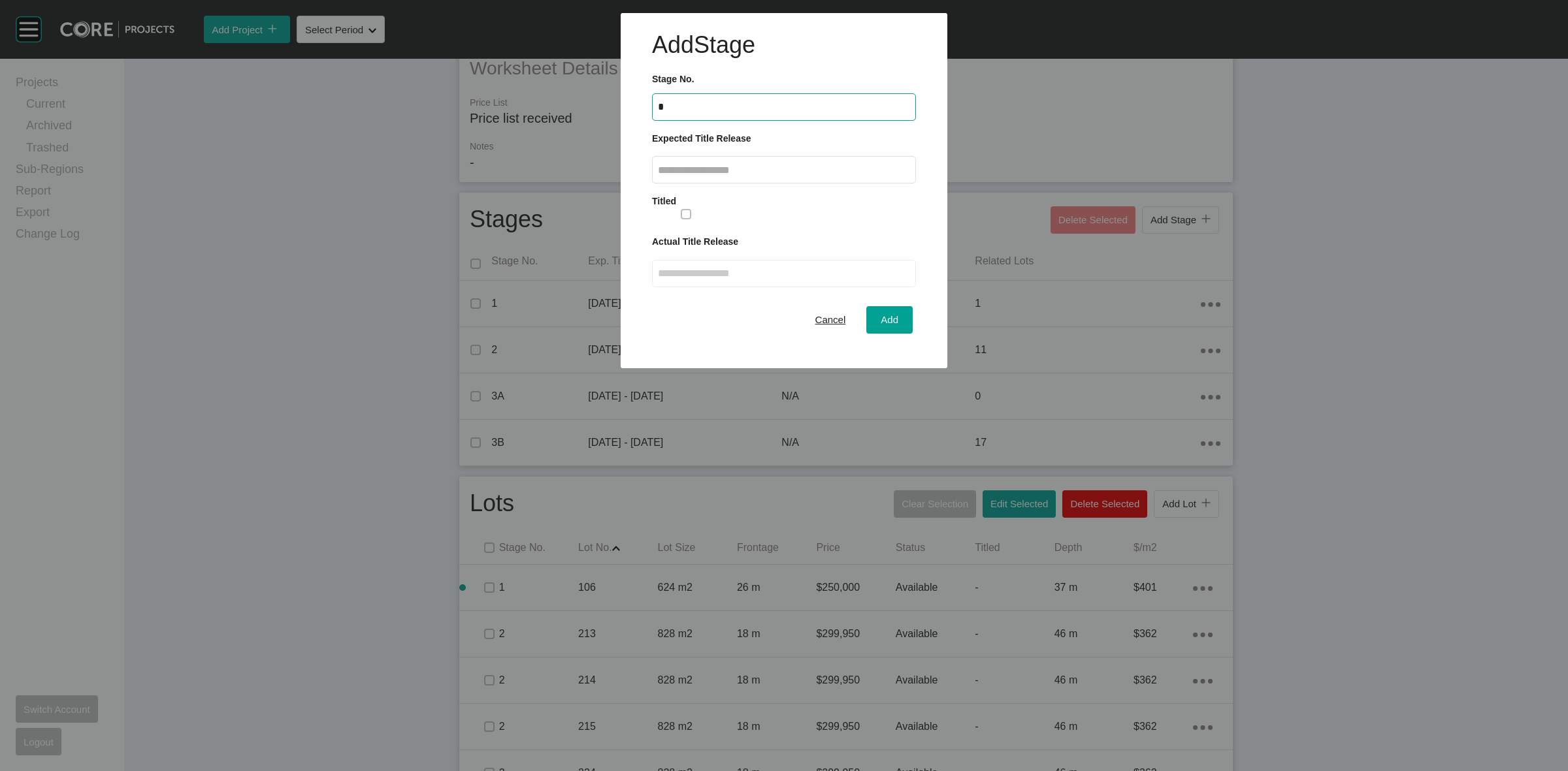
type input "*"
click at [690, 177] on label at bounding box center [784, 170] width 264 height 28
click at [690, 176] on input "text" at bounding box center [784, 170] width 252 height 11
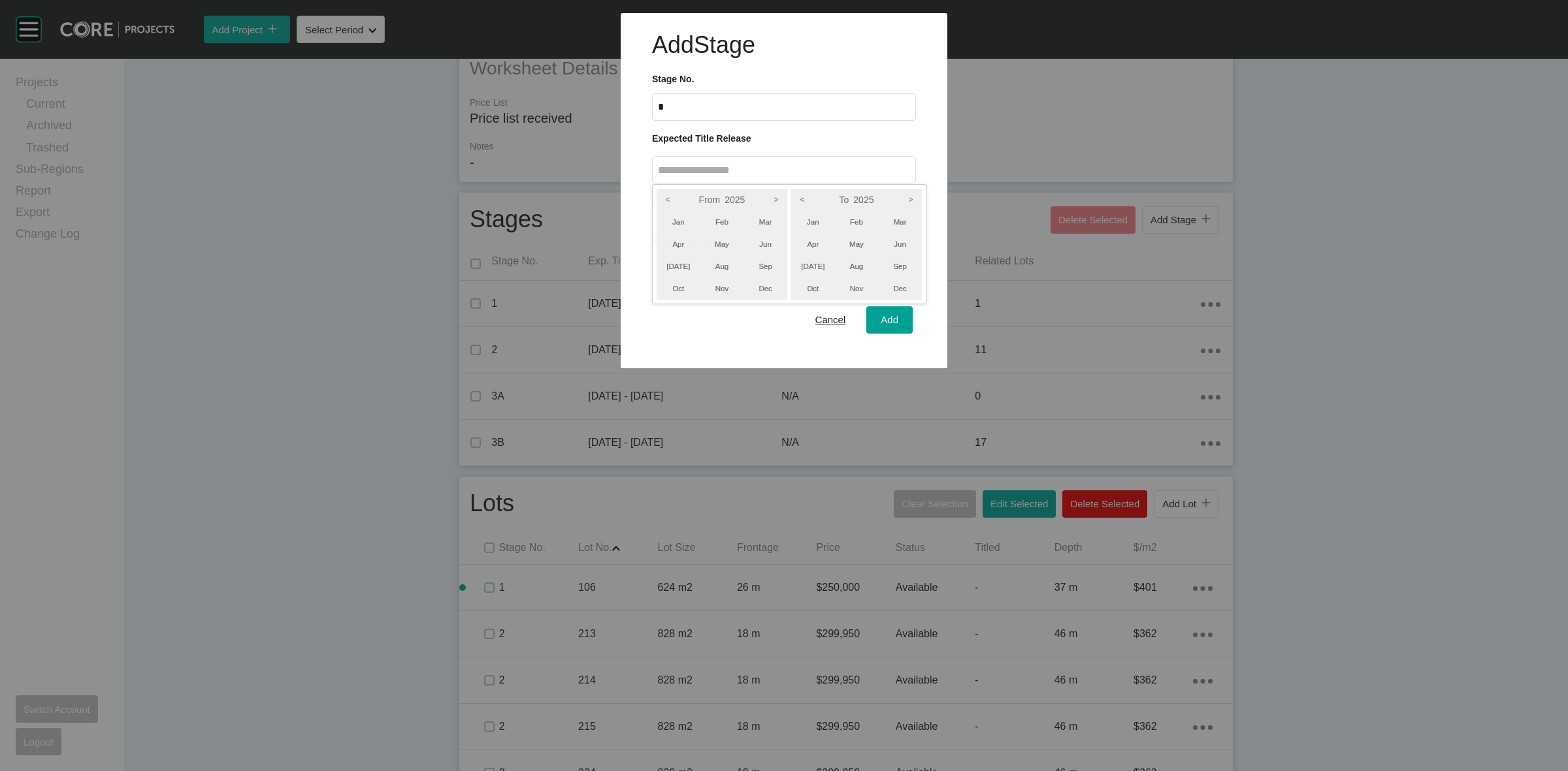
drag, startPoint x: 778, startPoint y: 196, endPoint x: 827, endPoint y: 209, distance: 50.7
click at [779, 196] on icon ">" at bounding box center [776, 200] width 22 height 22
drag, startPoint x: 916, startPoint y: 194, endPoint x: 915, endPoint y: 229, distance: 35.0
click at [916, 197] on icon ">" at bounding box center [910, 200] width 22 height 22
click at [903, 232] on ul "Jan Feb Mar Apr May Jun [DATE] Aug Sep Oct Nov Dec" at bounding box center [856, 255] width 131 height 89
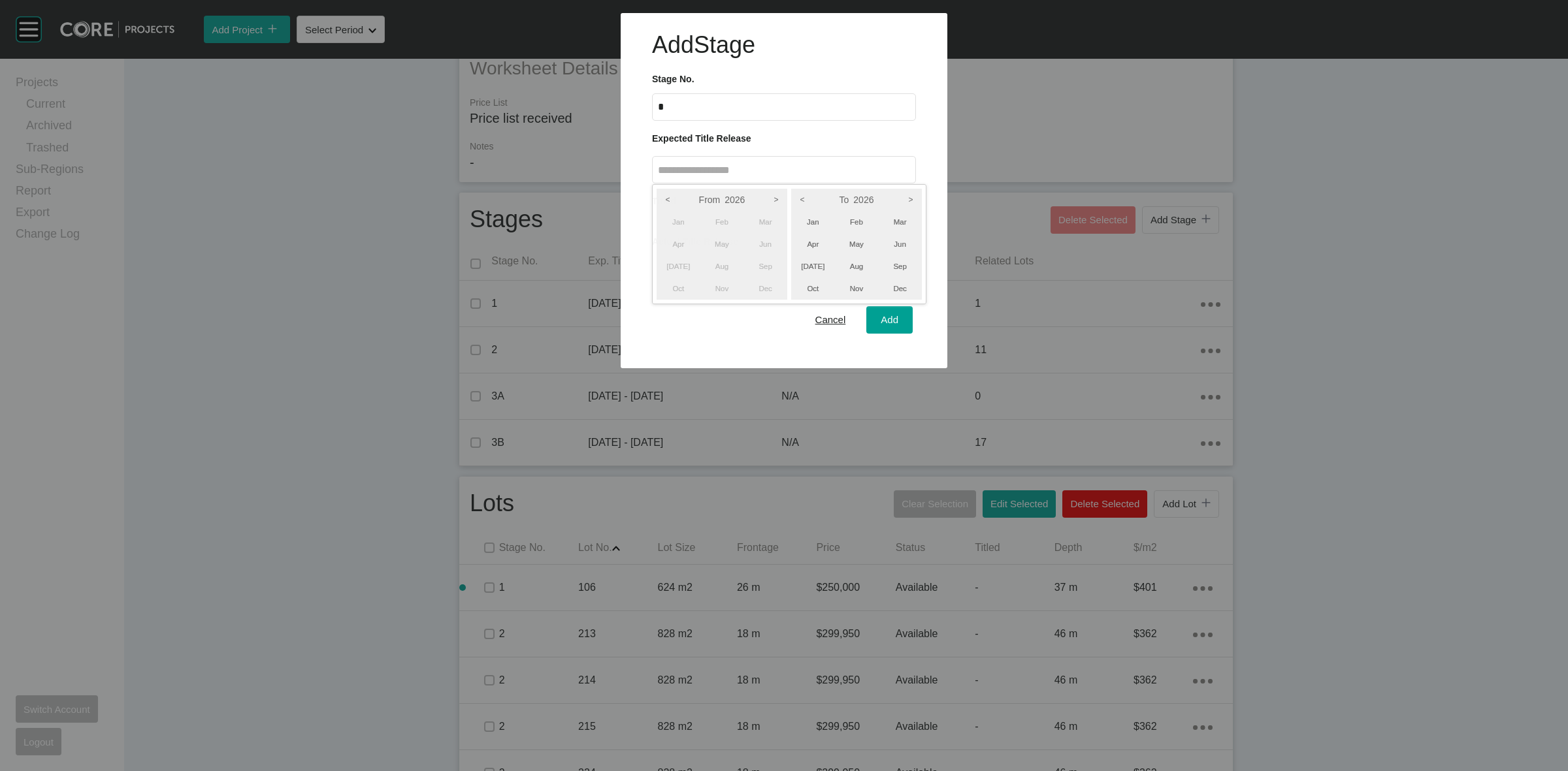
click at [691, 240] on li "Apr" at bounding box center [679, 244] width 44 height 22
drag, startPoint x: 899, startPoint y: 236, endPoint x: 831, endPoint y: 250, distance: 69.4
click at [899, 236] on li "Jun" at bounding box center [900, 244] width 44 height 22
click at [687, 247] on li "Apr" at bounding box center [679, 244] width 44 height 22
click at [884, 317] on div at bounding box center [784, 184] width 1568 height 368
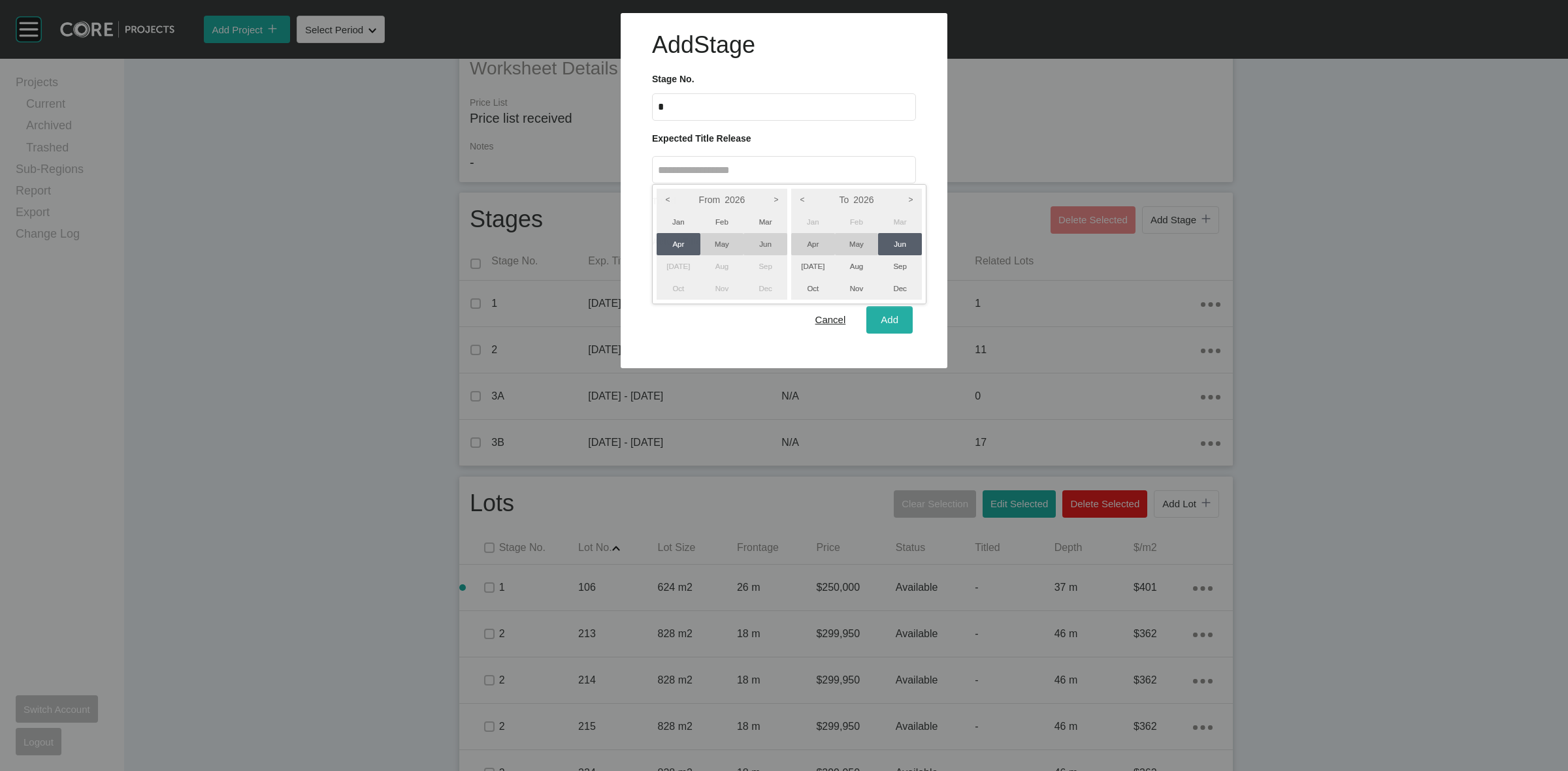
type input "**********"
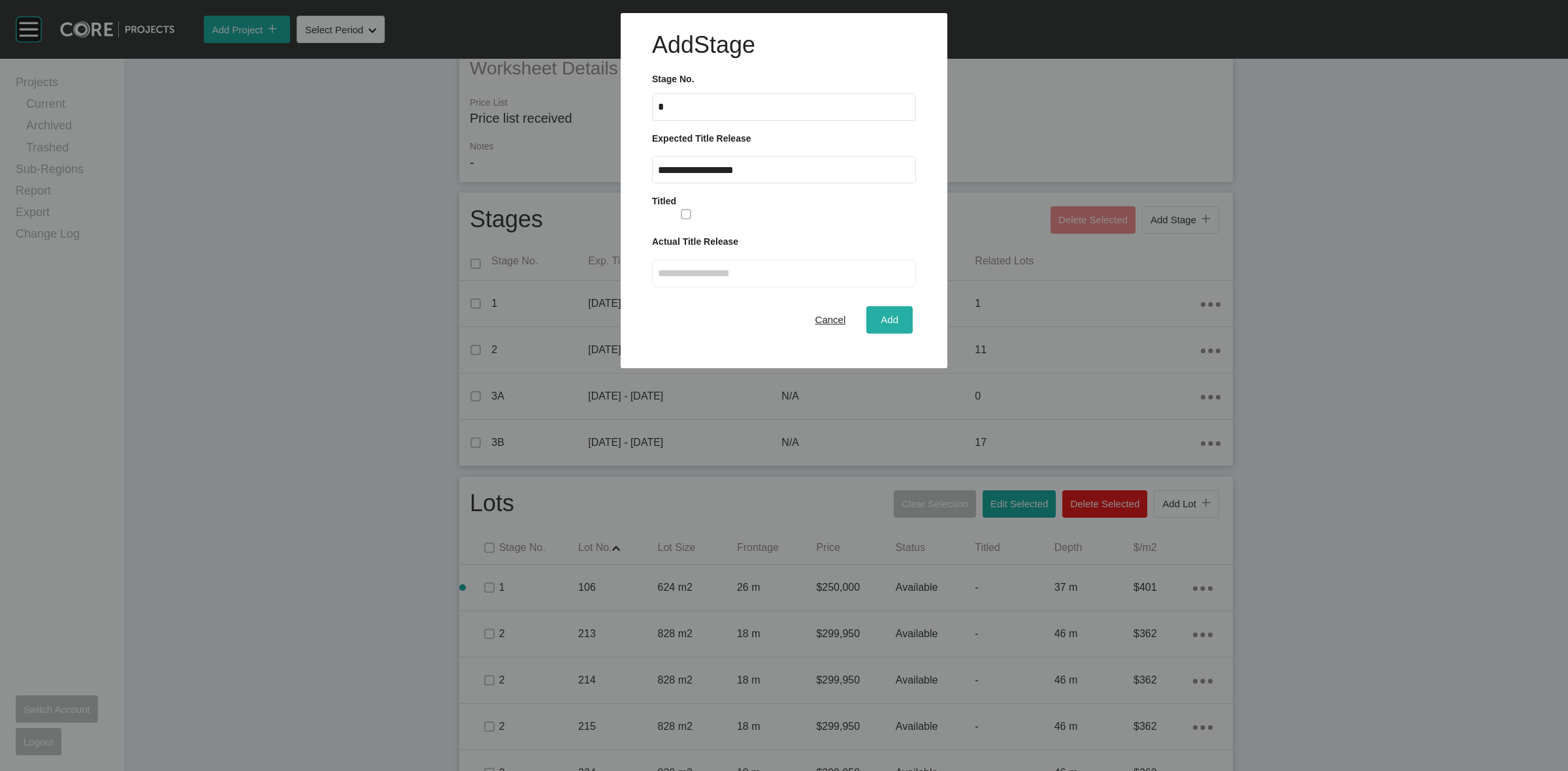
click at [884, 317] on span "Add" at bounding box center [889, 320] width 18 height 11
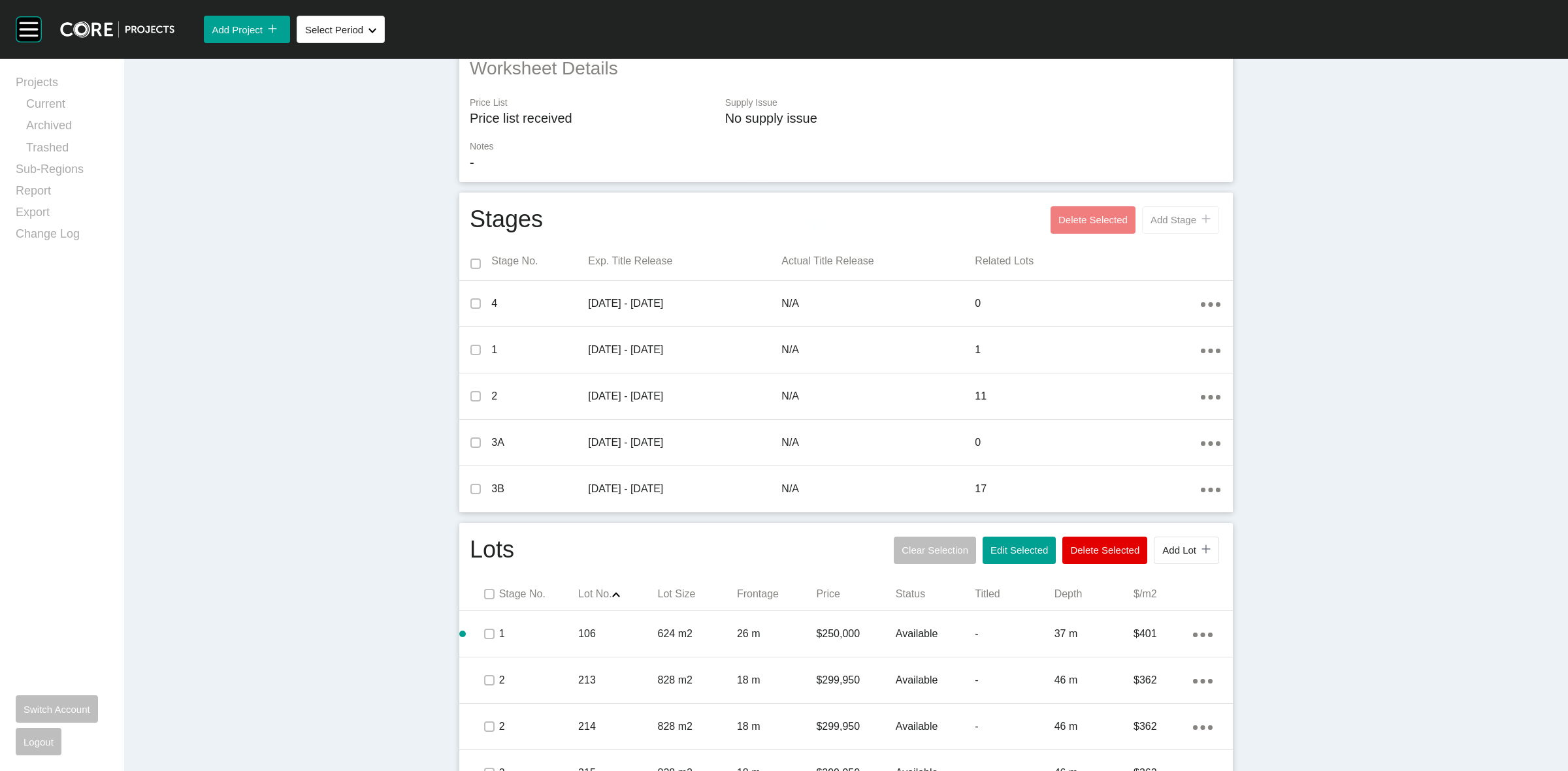
click at [1178, 226] on button "Add Stage icon/tick copy 11 Created with Sketch." at bounding box center [1181, 220] width 77 height 28
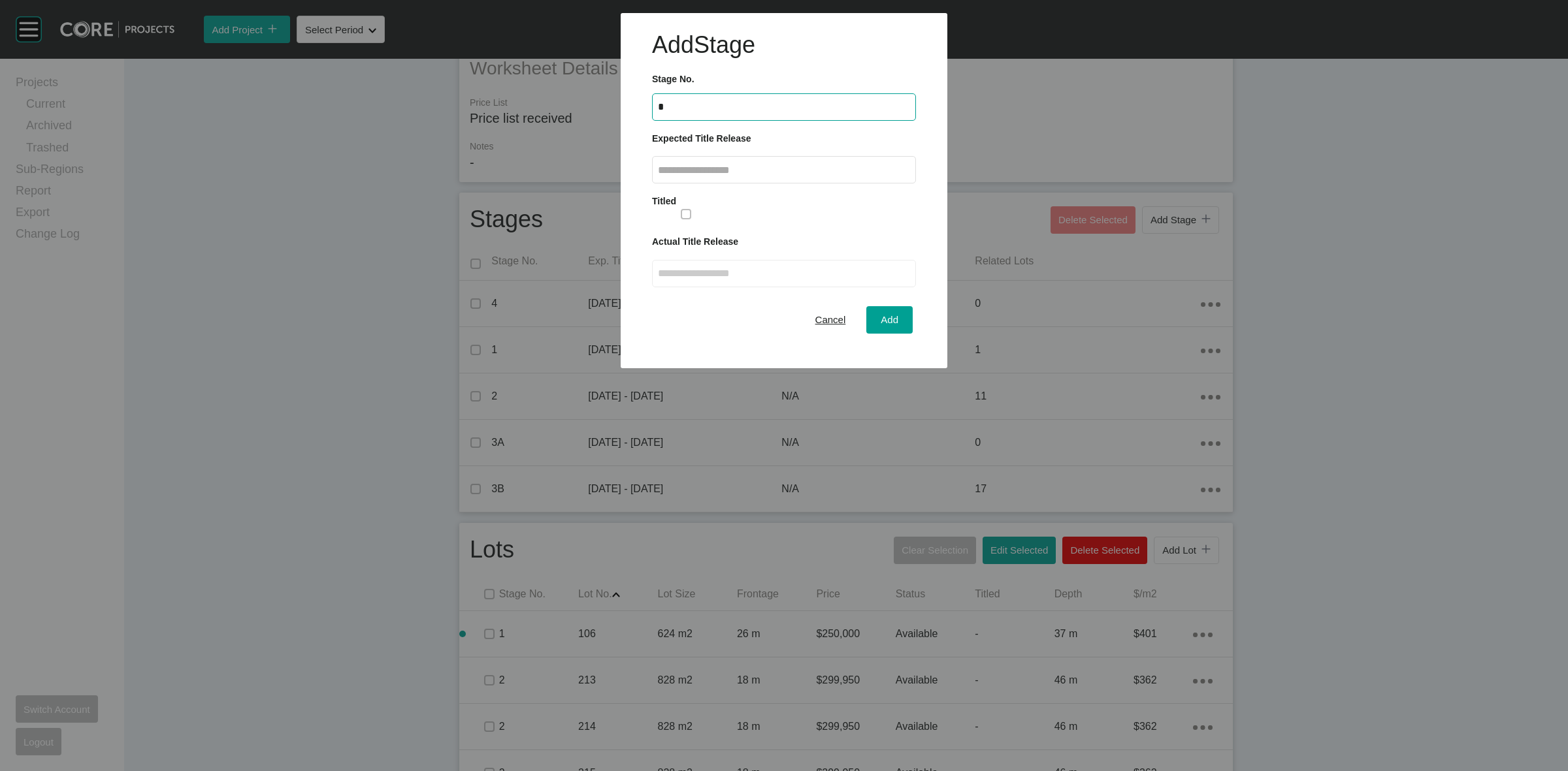
type input "*"
click at [727, 172] on input "text" at bounding box center [784, 170] width 252 height 11
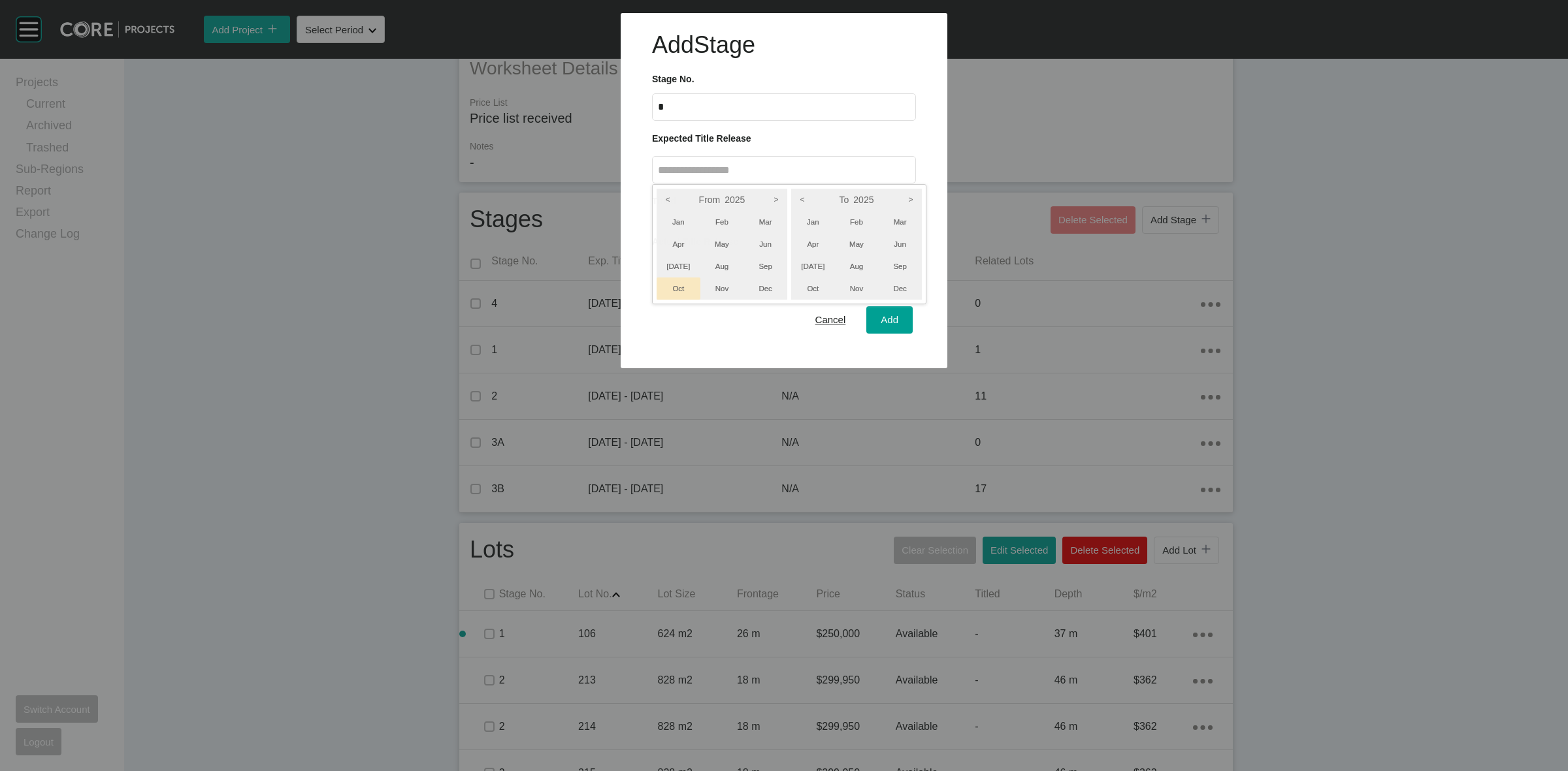
click at [674, 282] on li "Oct" at bounding box center [679, 288] width 44 height 22
click at [912, 282] on li "Dec" at bounding box center [900, 288] width 44 height 22
click at [898, 314] on div at bounding box center [784, 184] width 1568 height 368
type input "**********"
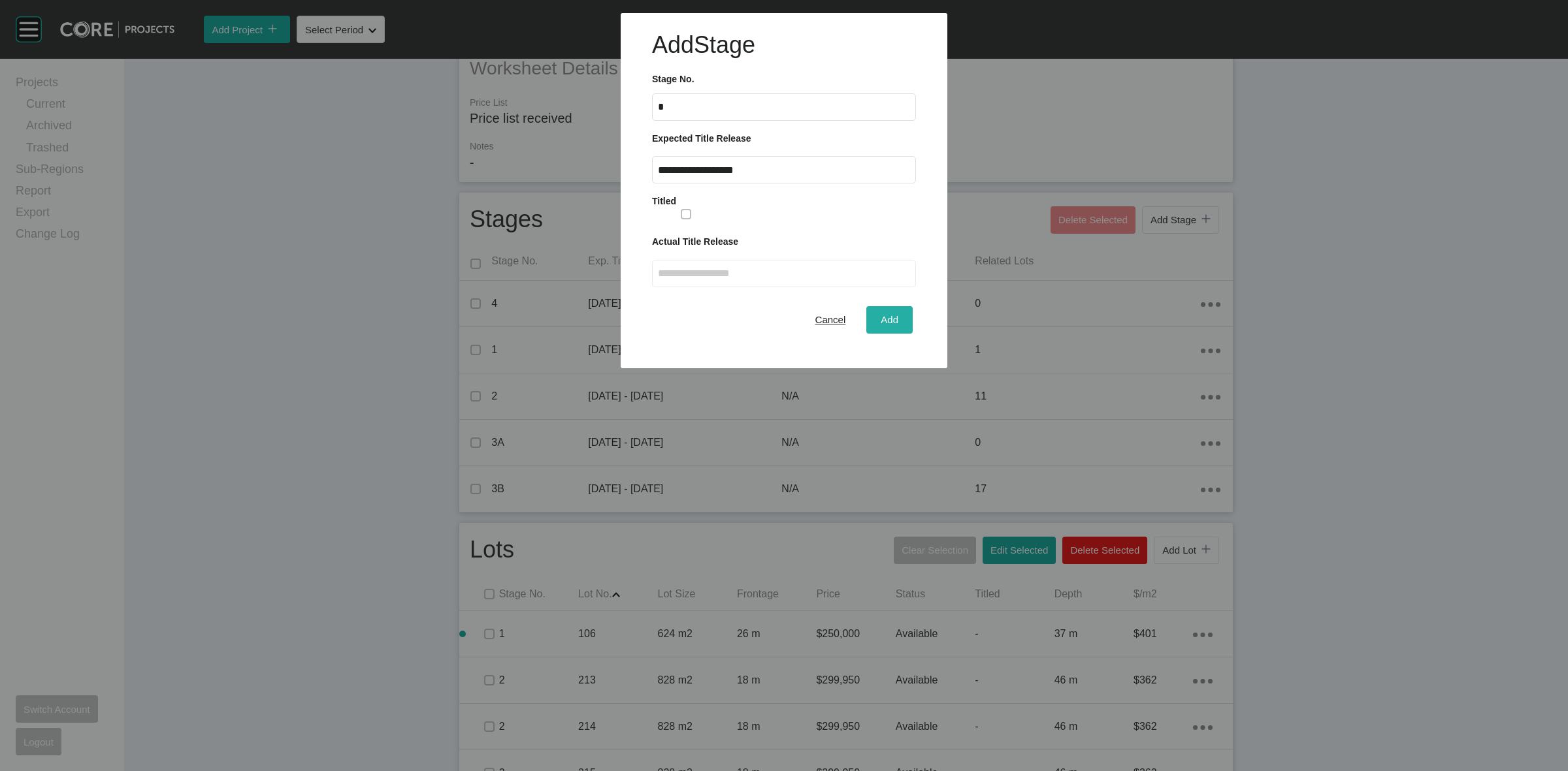
click at [880, 311] on div "Add" at bounding box center [890, 320] width 24 height 18
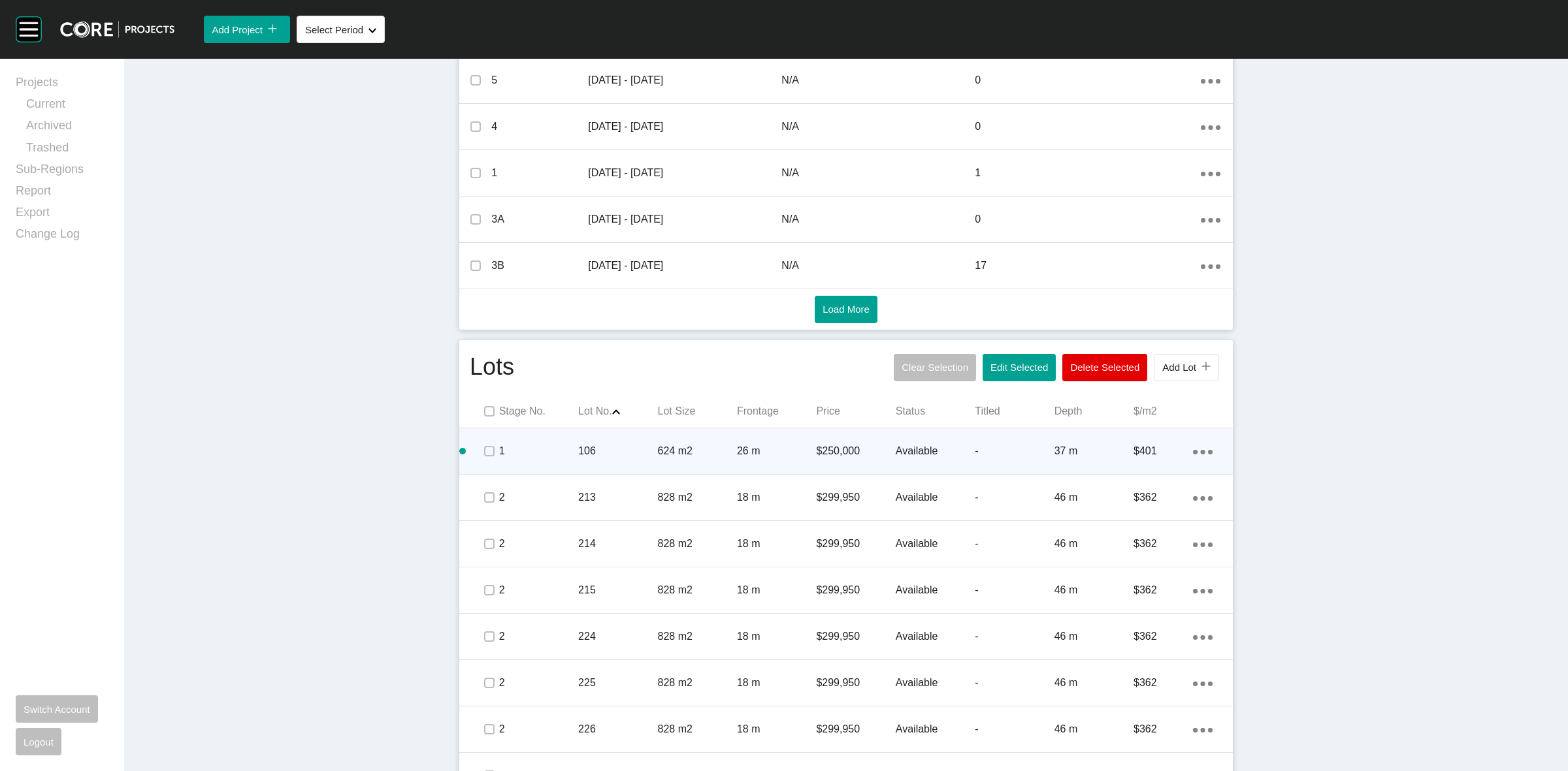
scroll to position [542, 0]
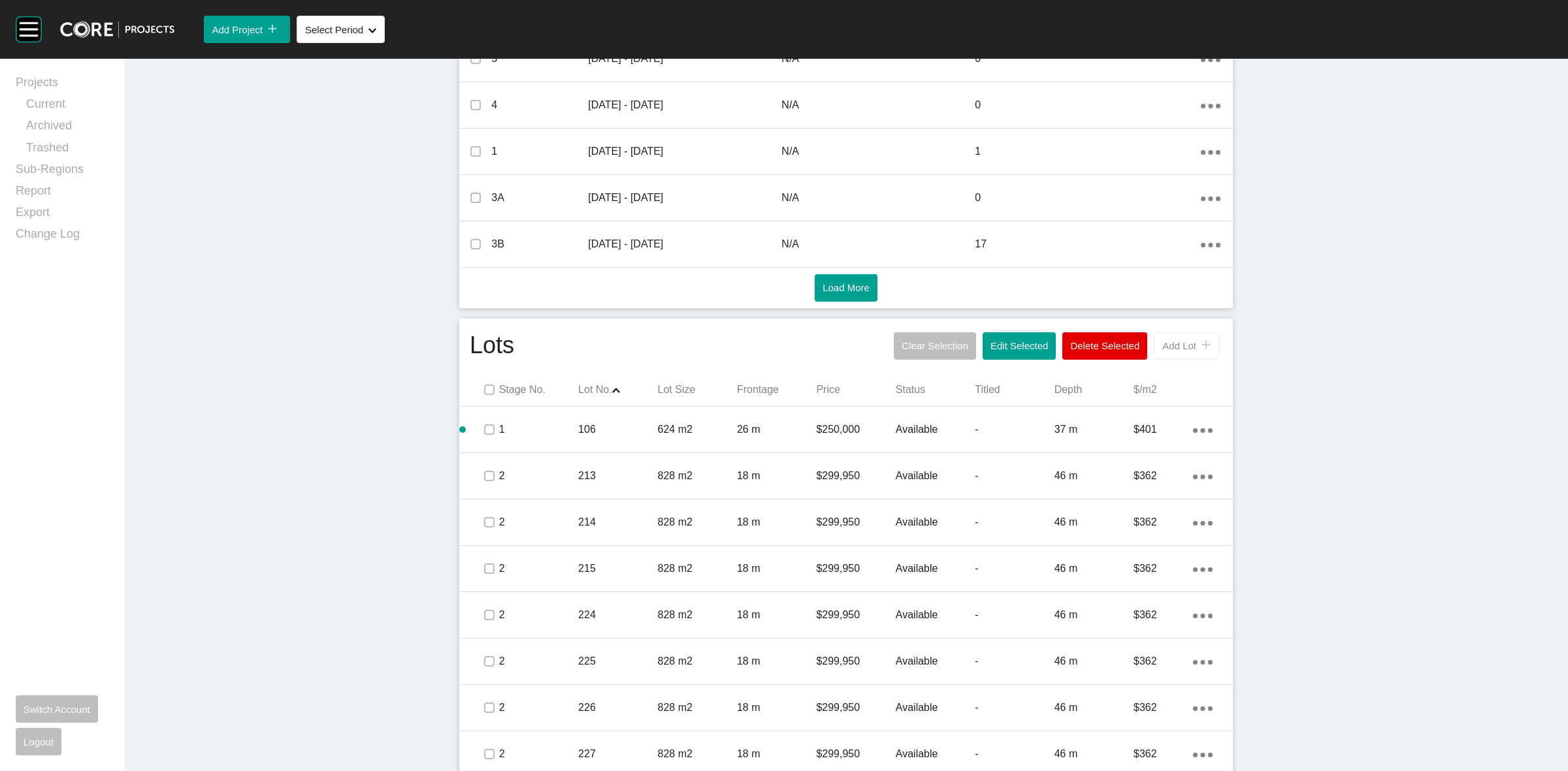
click at [1180, 354] on button "Add Lot icon/tick copy 11 Created with Sketch." at bounding box center [1187, 346] width 65 height 28
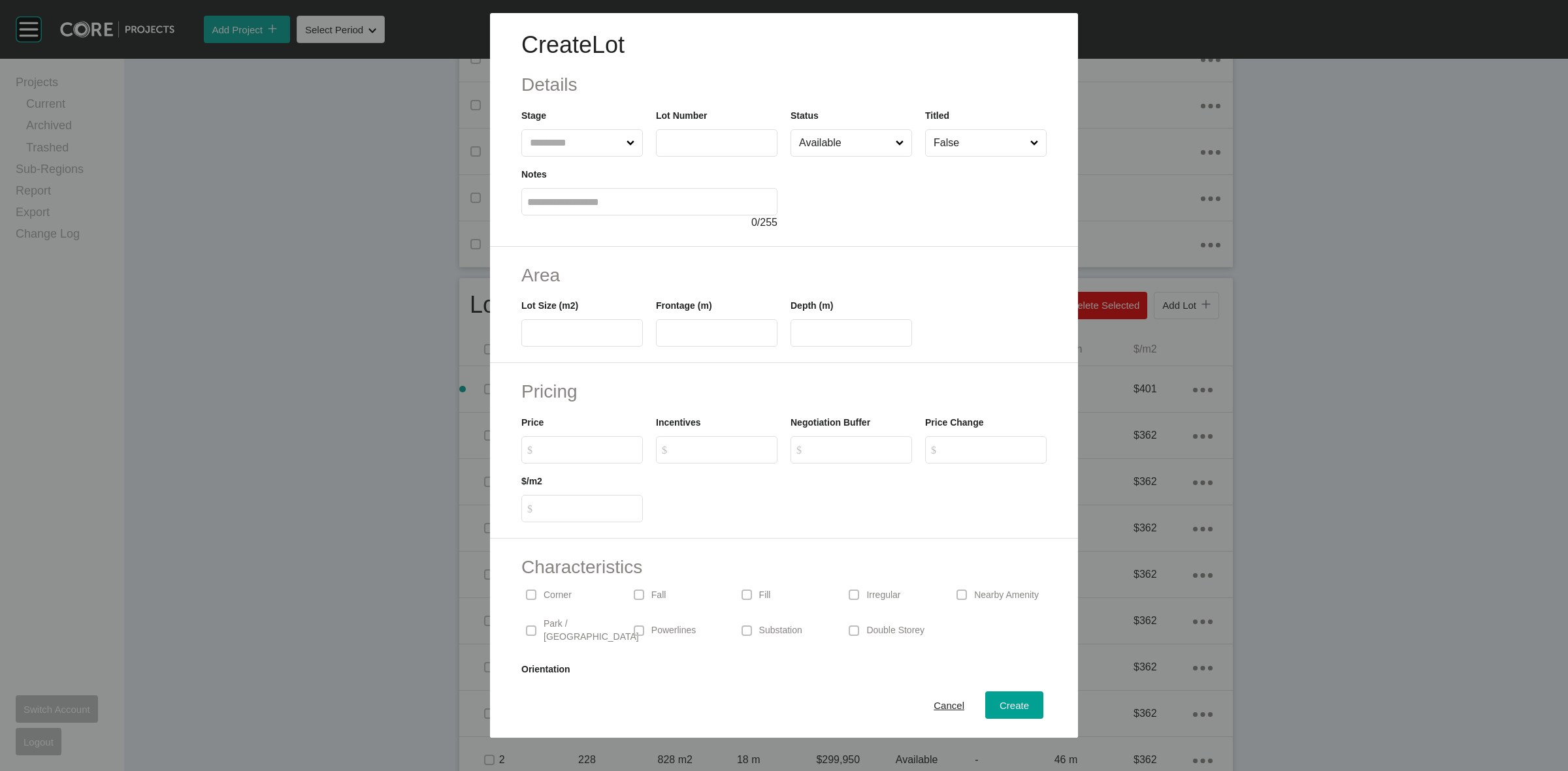
drag, startPoint x: 576, startPoint y: 139, endPoint x: 554, endPoint y: 123, distance: 27.2
click at [570, 135] on input "text" at bounding box center [576, 143] width 97 height 26
type input "*"
type input "***"
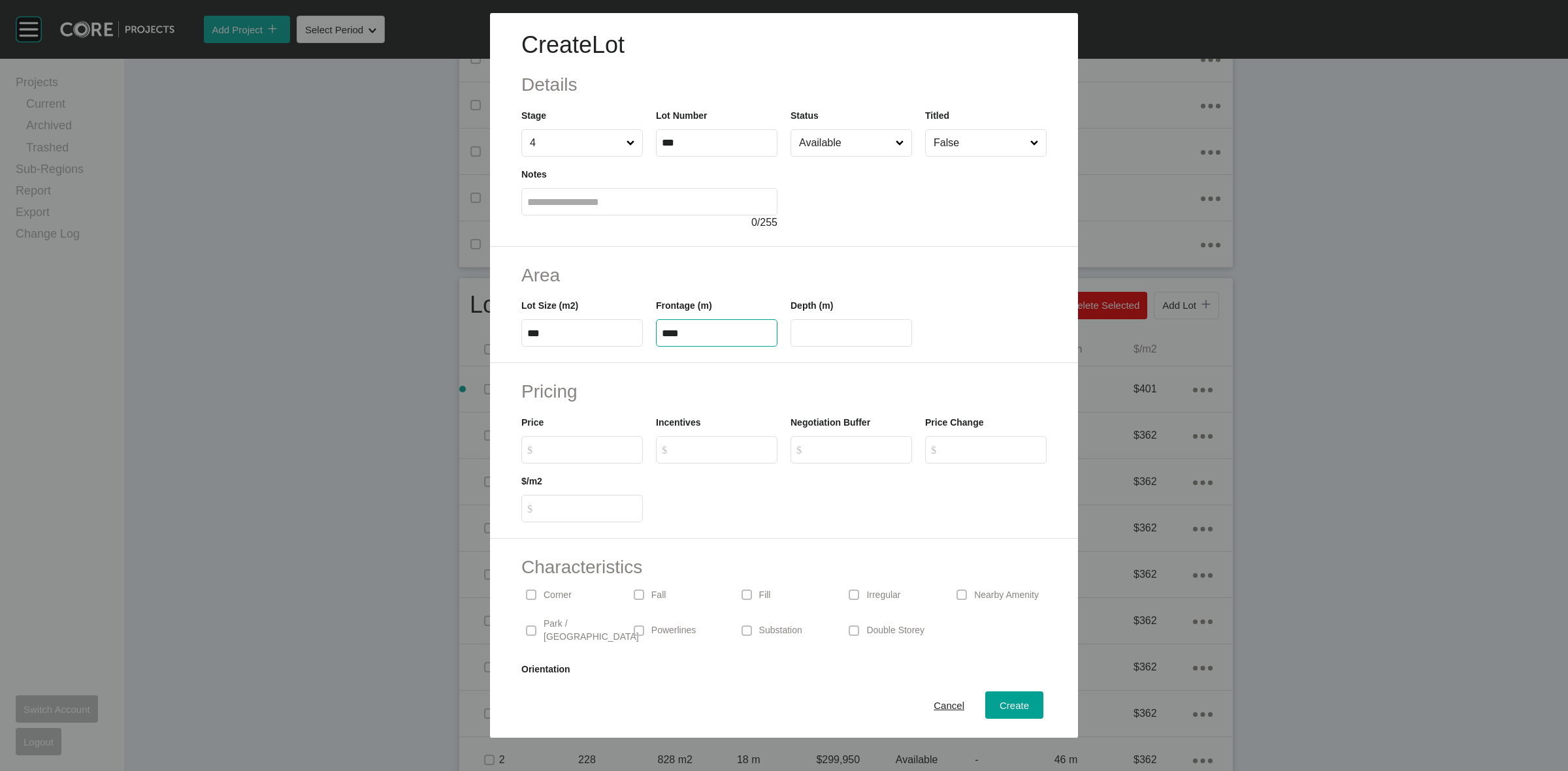
type input "****"
type input "*****"
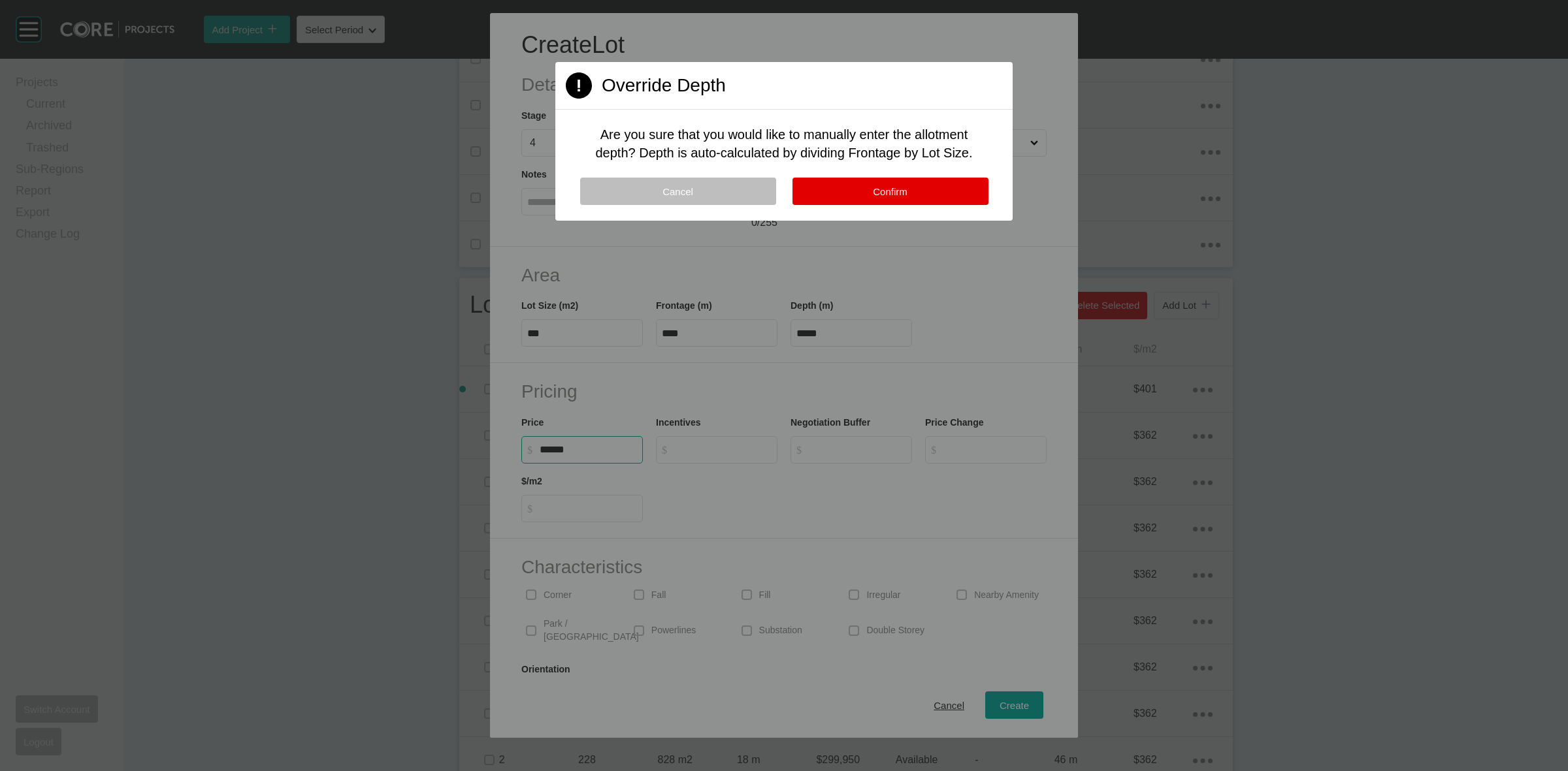
type input "*******"
type input "***"
type input "*"
click at [921, 186] on button "Confirm" at bounding box center [890, 191] width 196 height 28
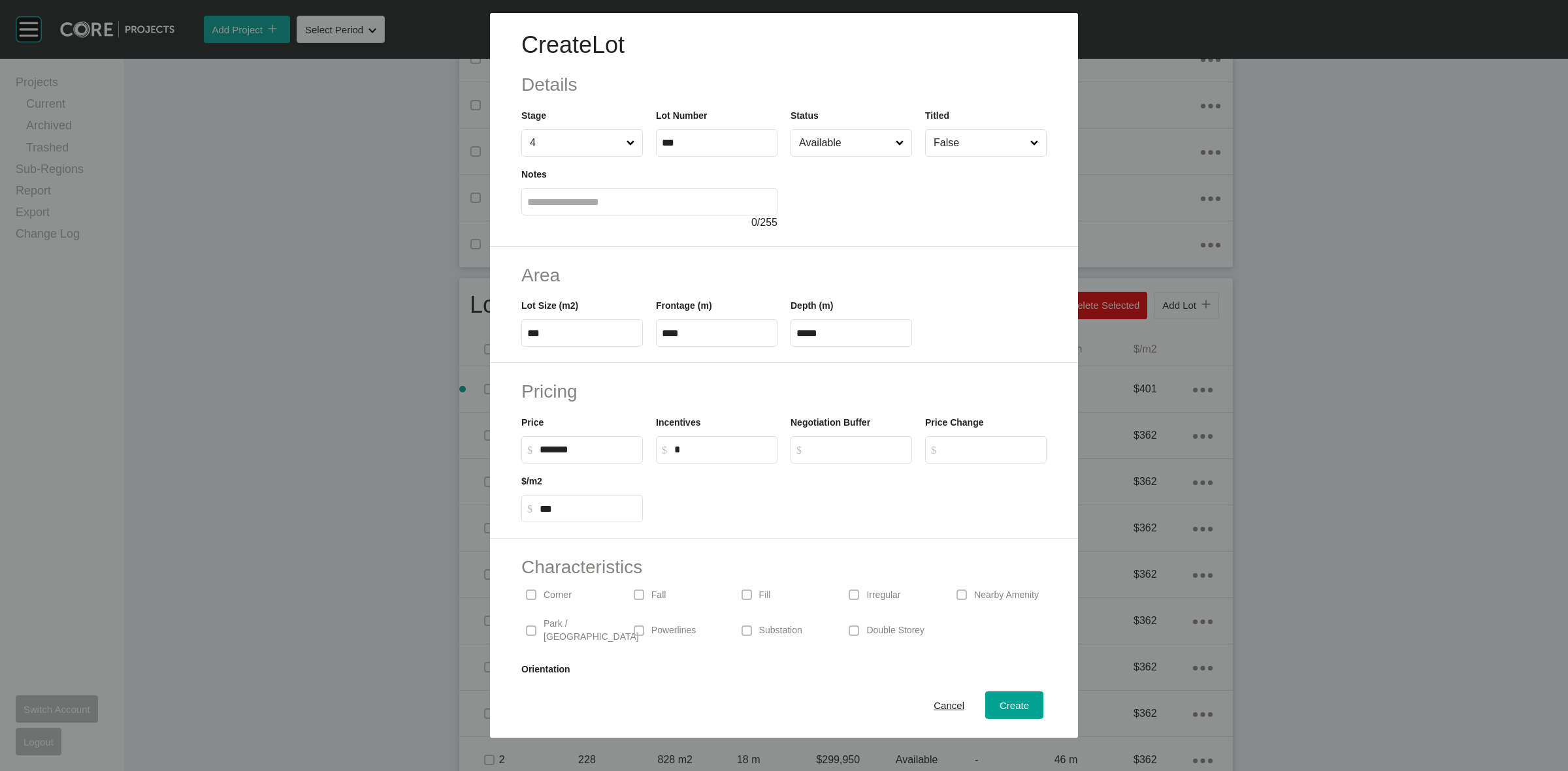
click at [562, 596] on p "Corner" at bounding box center [557, 595] width 28 height 13
click at [1000, 700] on span "Create" at bounding box center [1014, 705] width 29 height 11
type input "*"
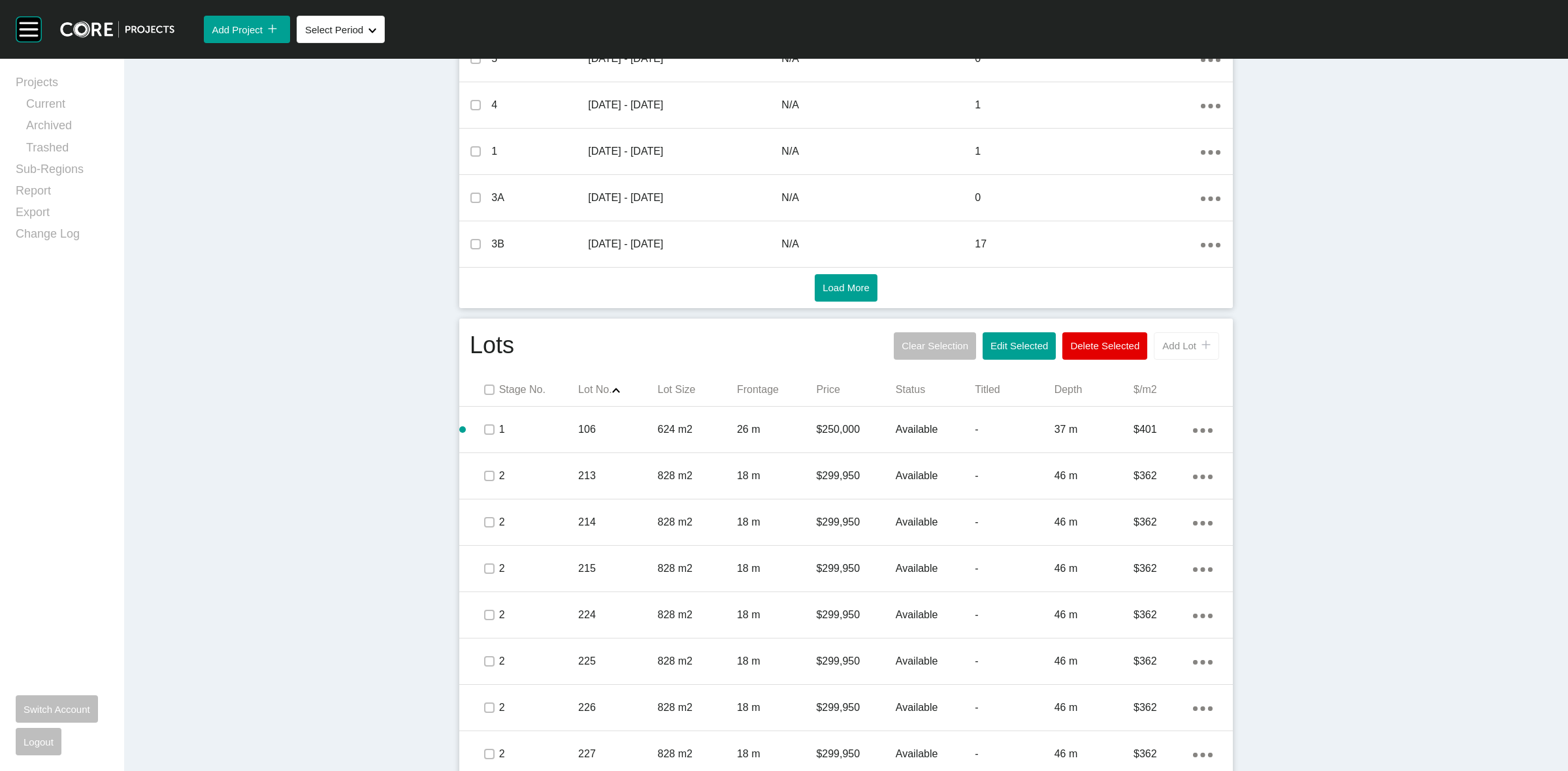
click at [1176, 338] on button "Add Lot icon/tick copy 11 Created with Sketch." at bounding box center [1187, 346] width 65 height 28
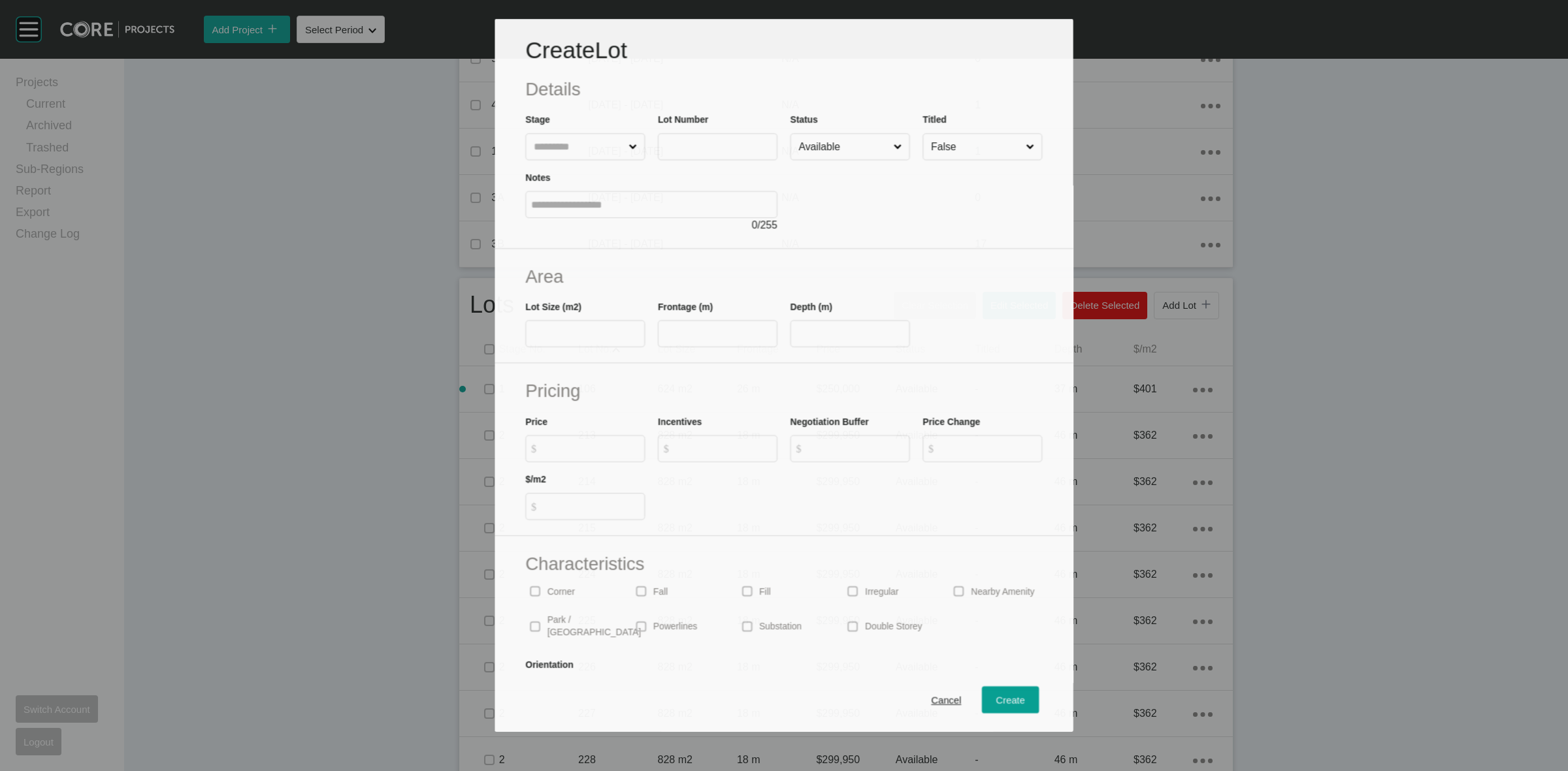
click at [546, 146] on input "text" at bounding box center [578, 147] width 95 height 26
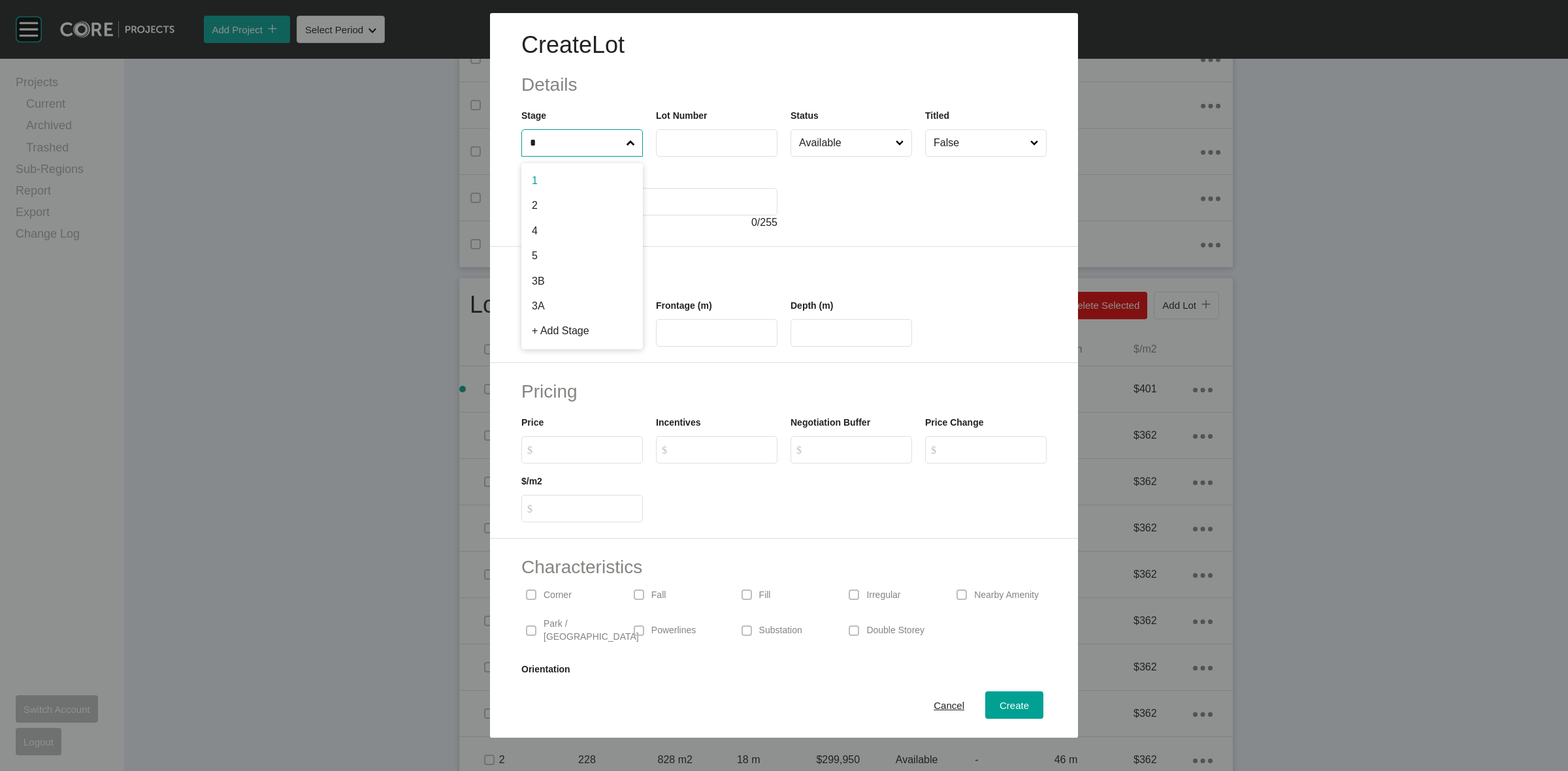
type input "*"
type input "***"
type input "****"
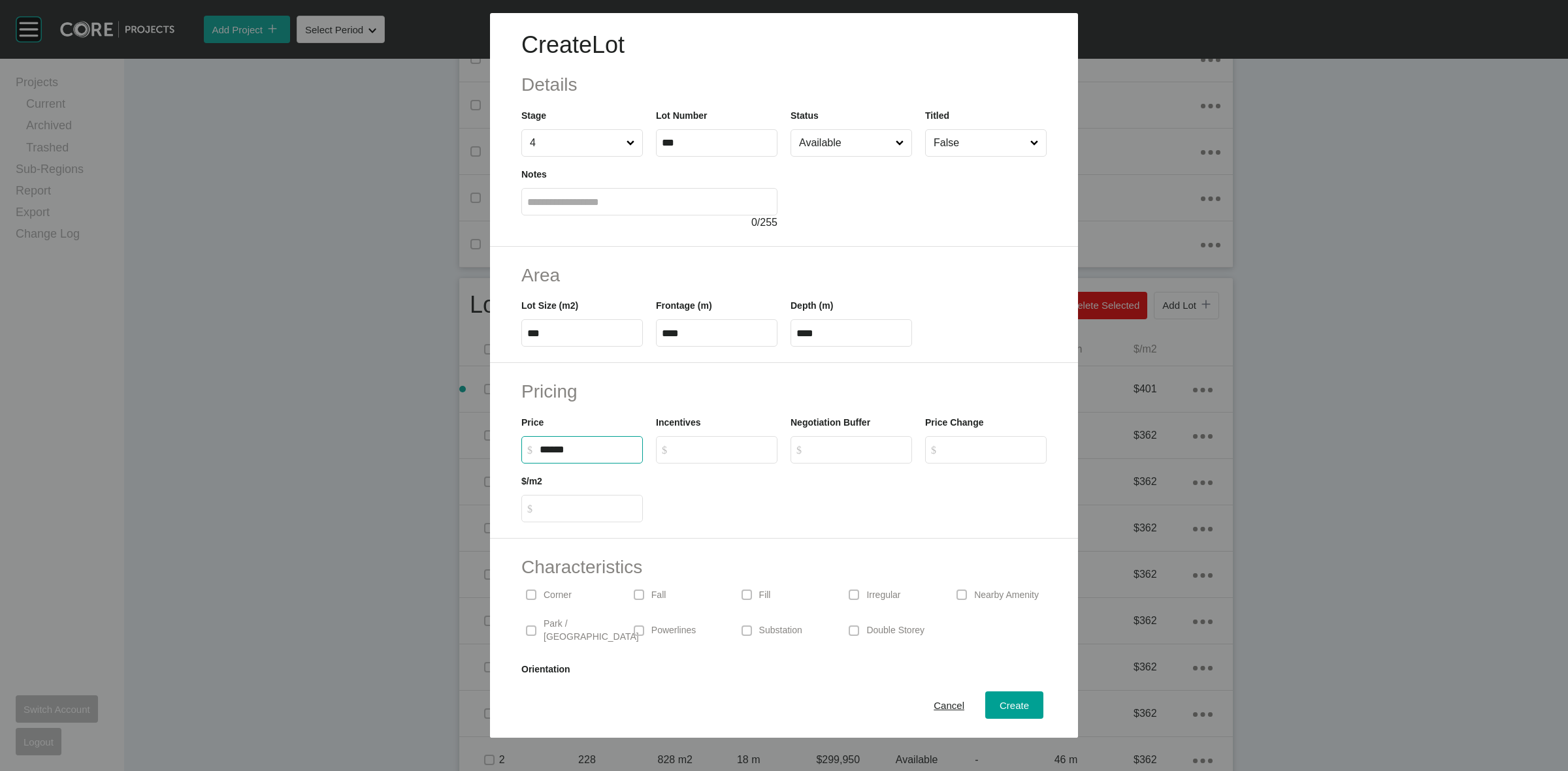
type input "*******"
type input "***"
type input "*"
click at [1000, 707] on span "Create" at bounding box center [1014, 705] width 29 height 11
type input "*"
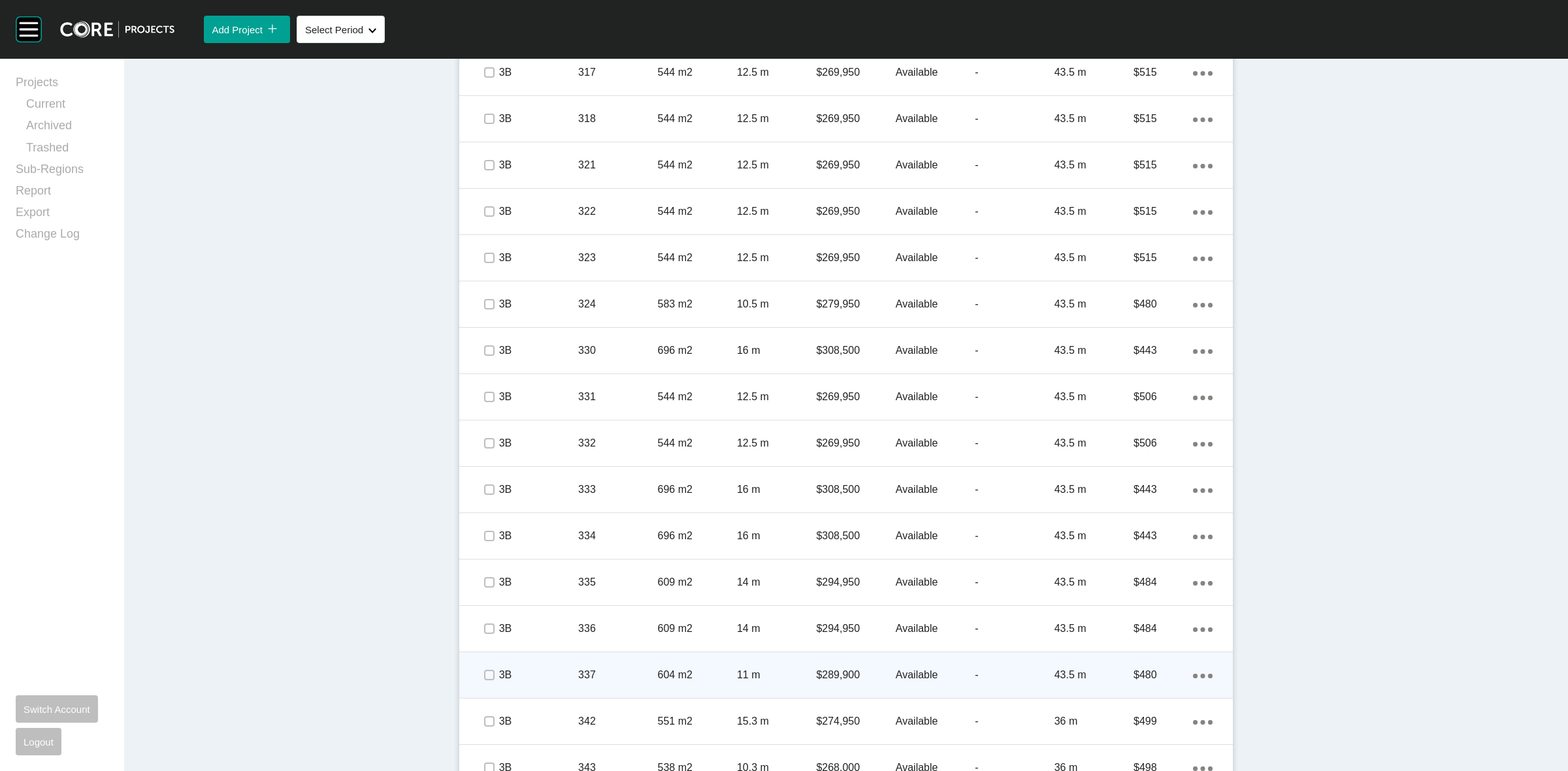
scroll to position [1619, 0]
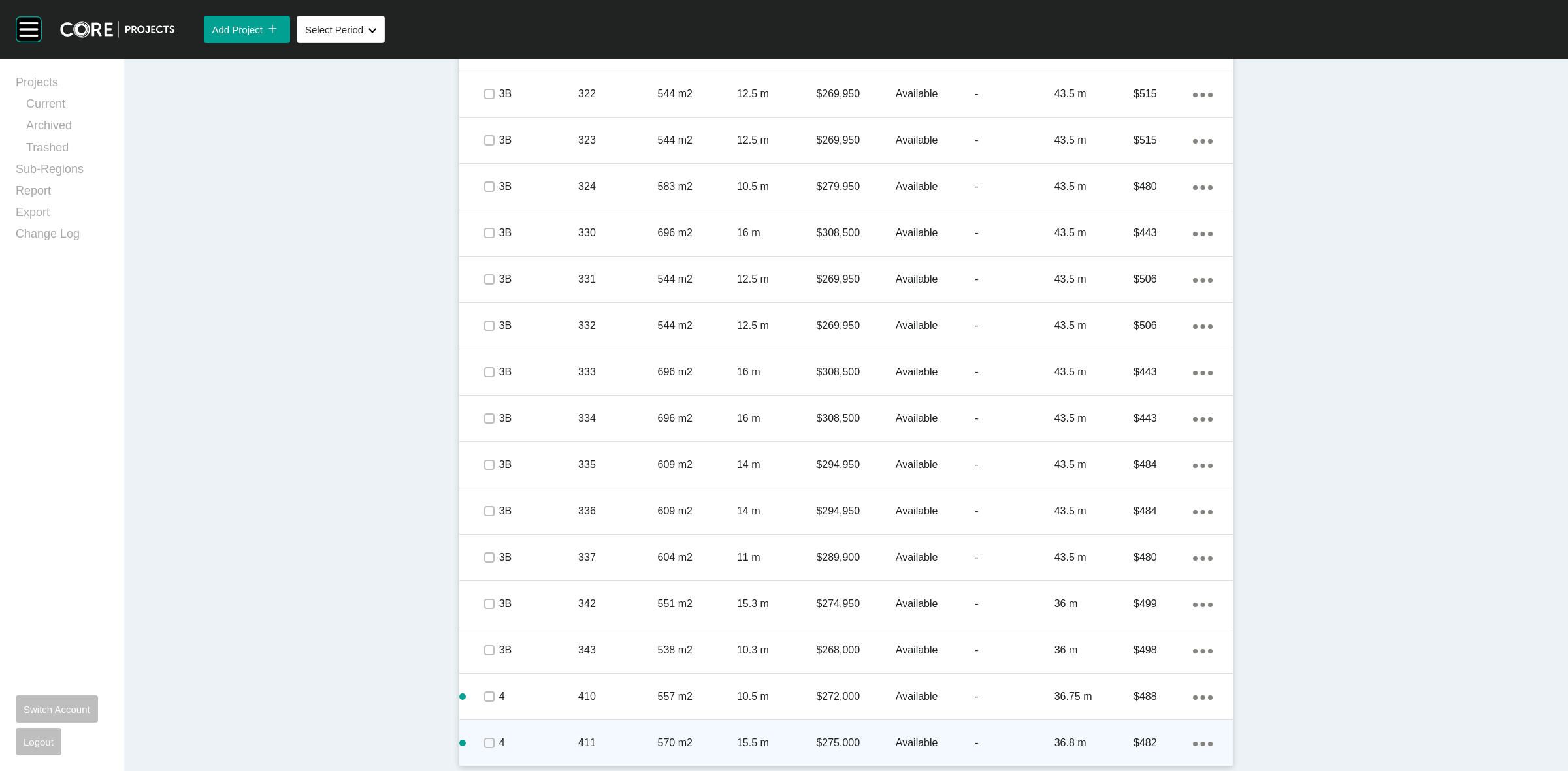
click at [1193, 740] on div "Action Menu Dots Copy 6 Created with Sketch." at bounding box center [1203, 743] width 20 height 14
click at [1134, 732] on link "Duplicate" at bounding box center [1143, 731] width 49 height 20
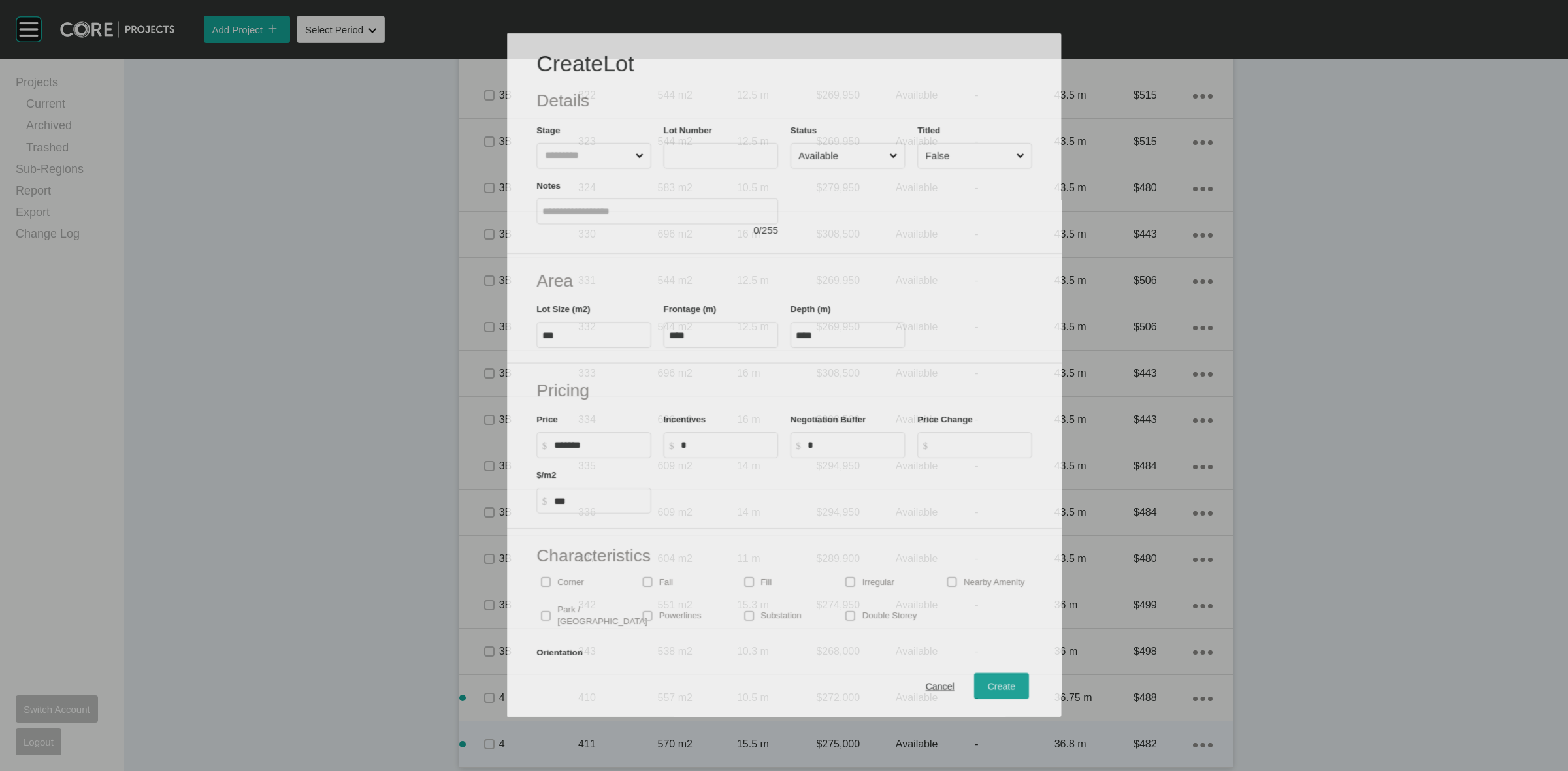
scroll to position [1579, 0]
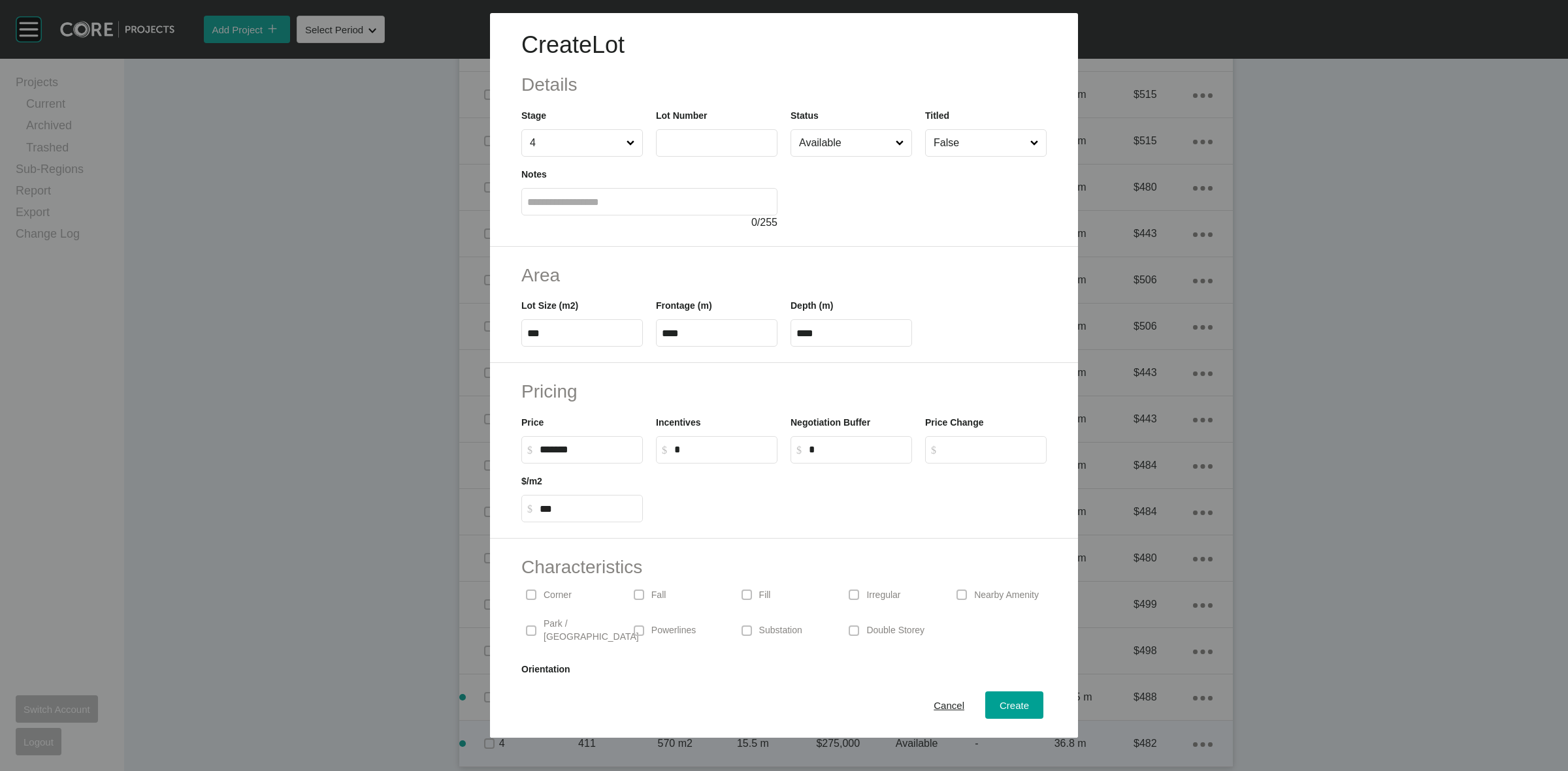
click at [721, 148] on input "text" at bounding box center [717, 143] width 110 height 11
type input "***"
click at [1009, 709] on span "Create" at bounding box center [1014, 705] width 29 height 11
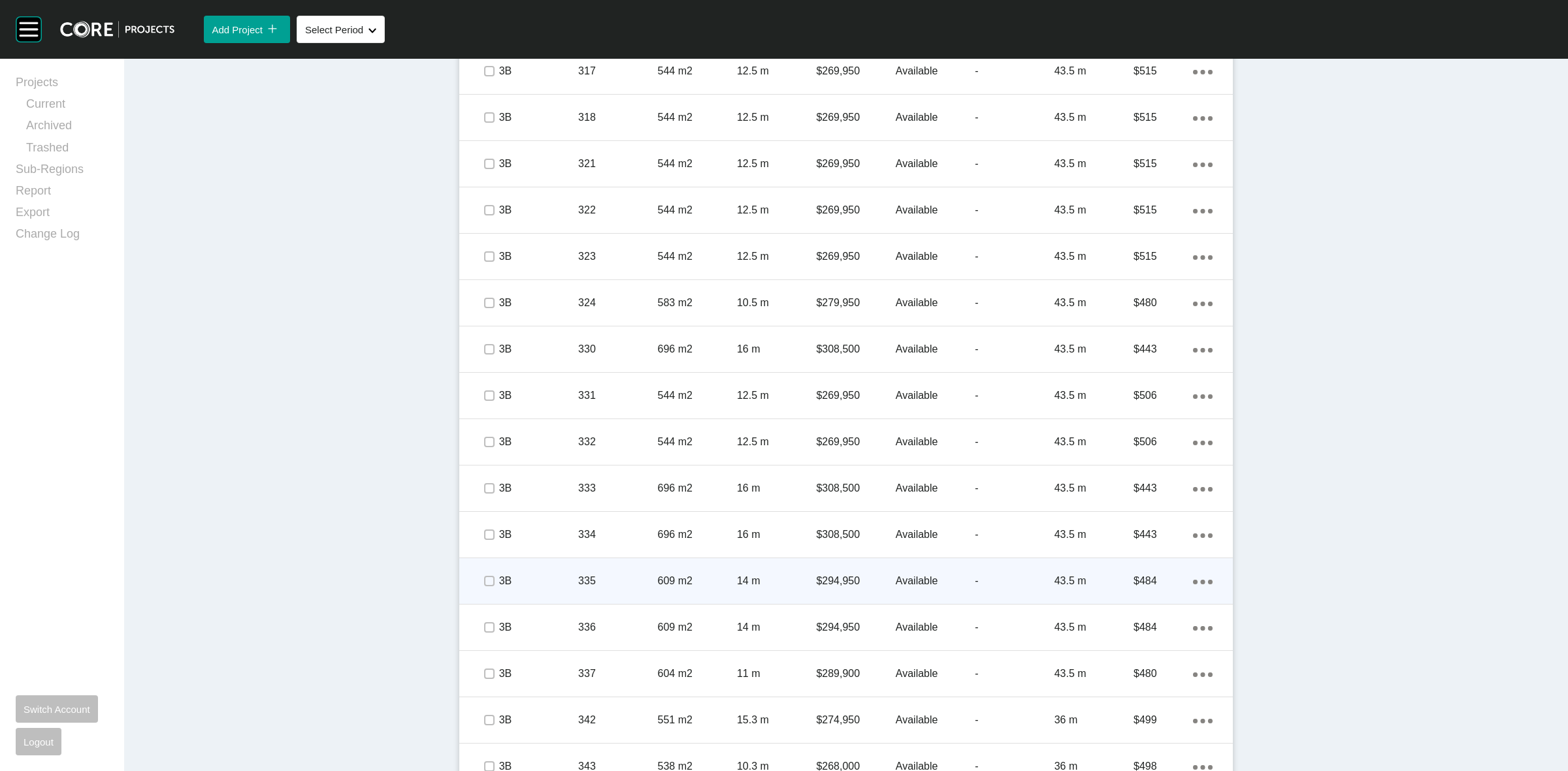
scroll to position [1666, 0]
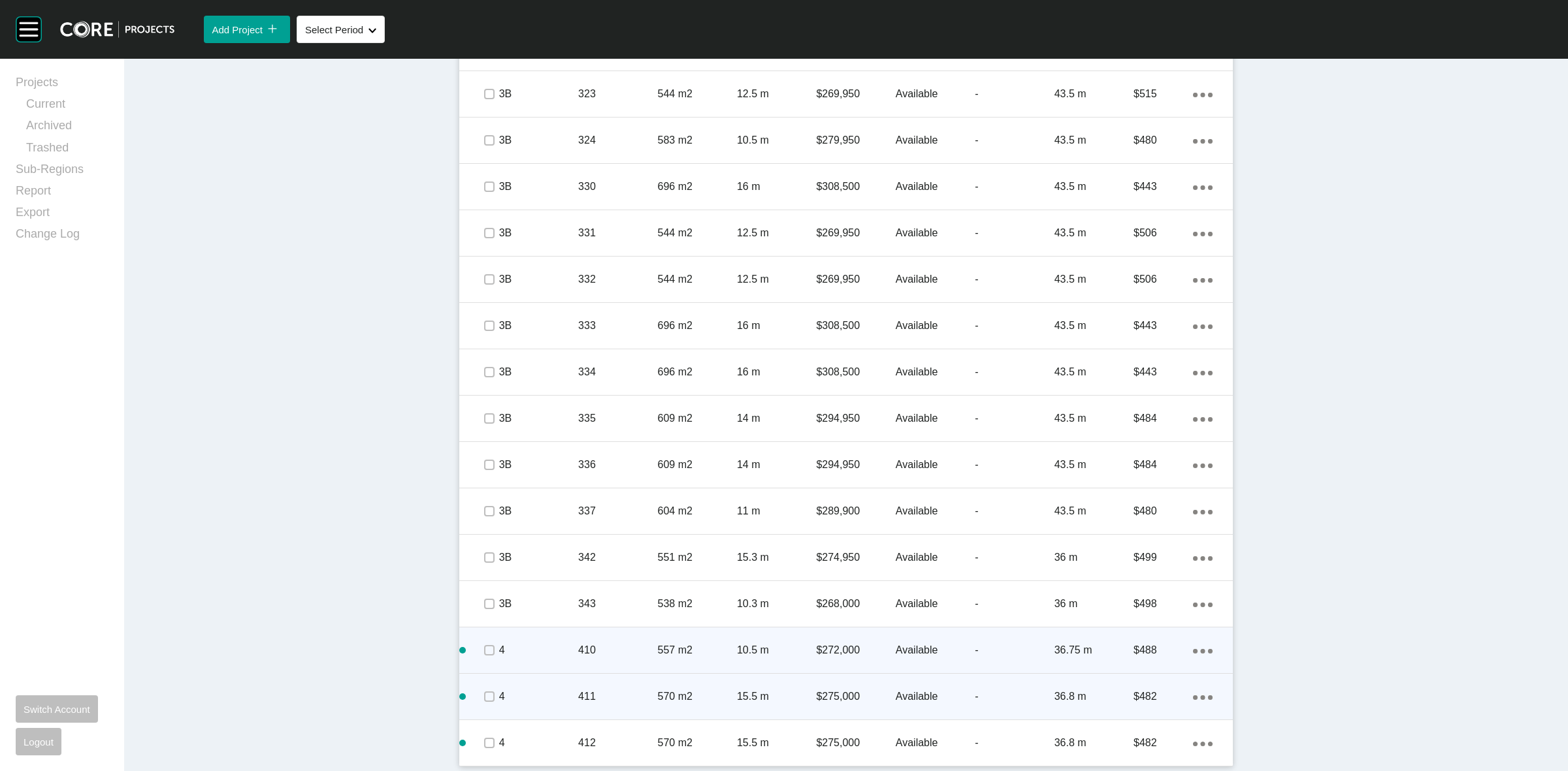
click at [1193, 651] on ellipse at bounding box center [1195, 651] width 5 height 5
click at [1148, 648] on link "Duplicate" at bounding box center [1143, 652] width 49 height 20
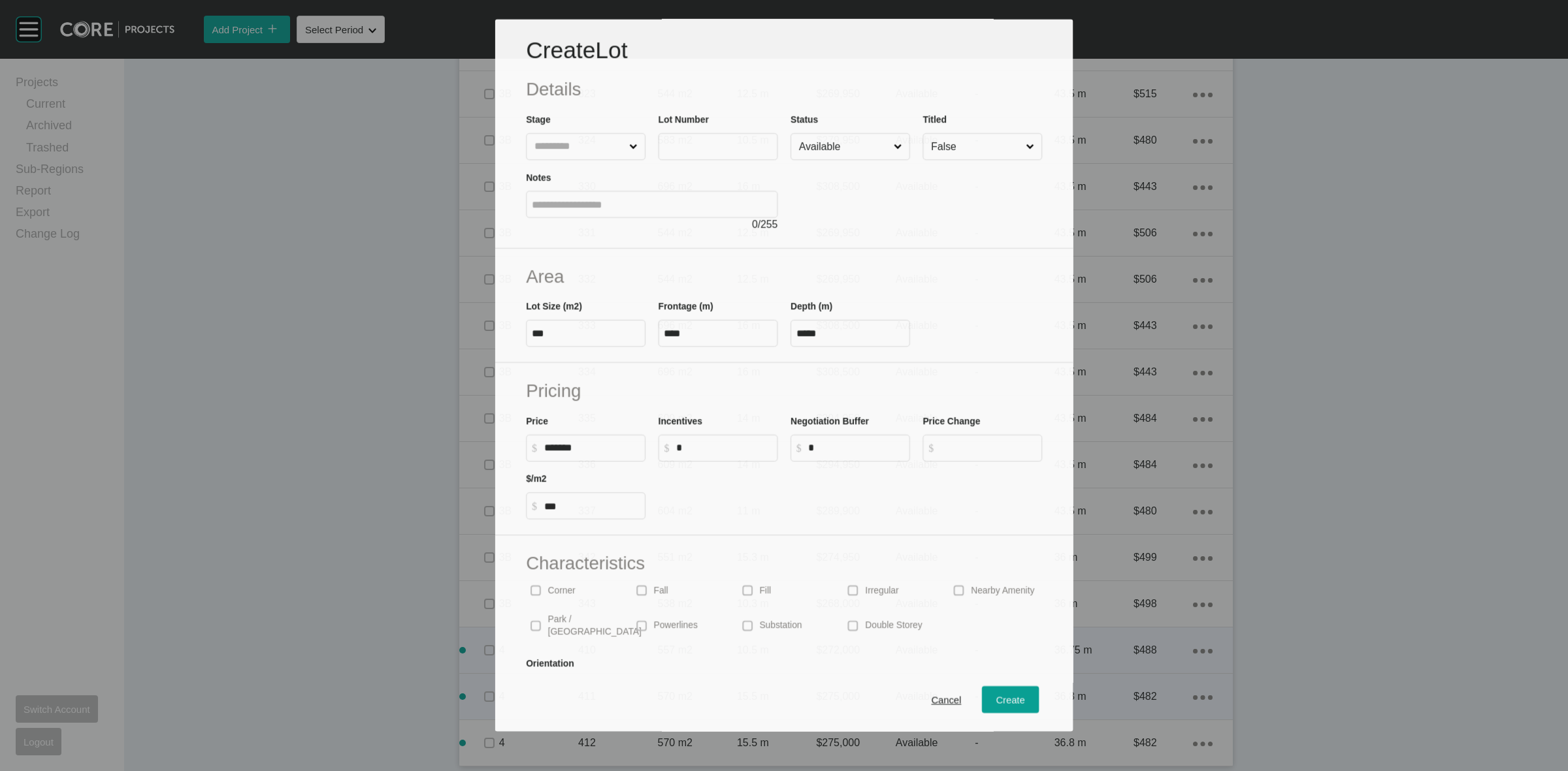
scroll to position [1626, 0]
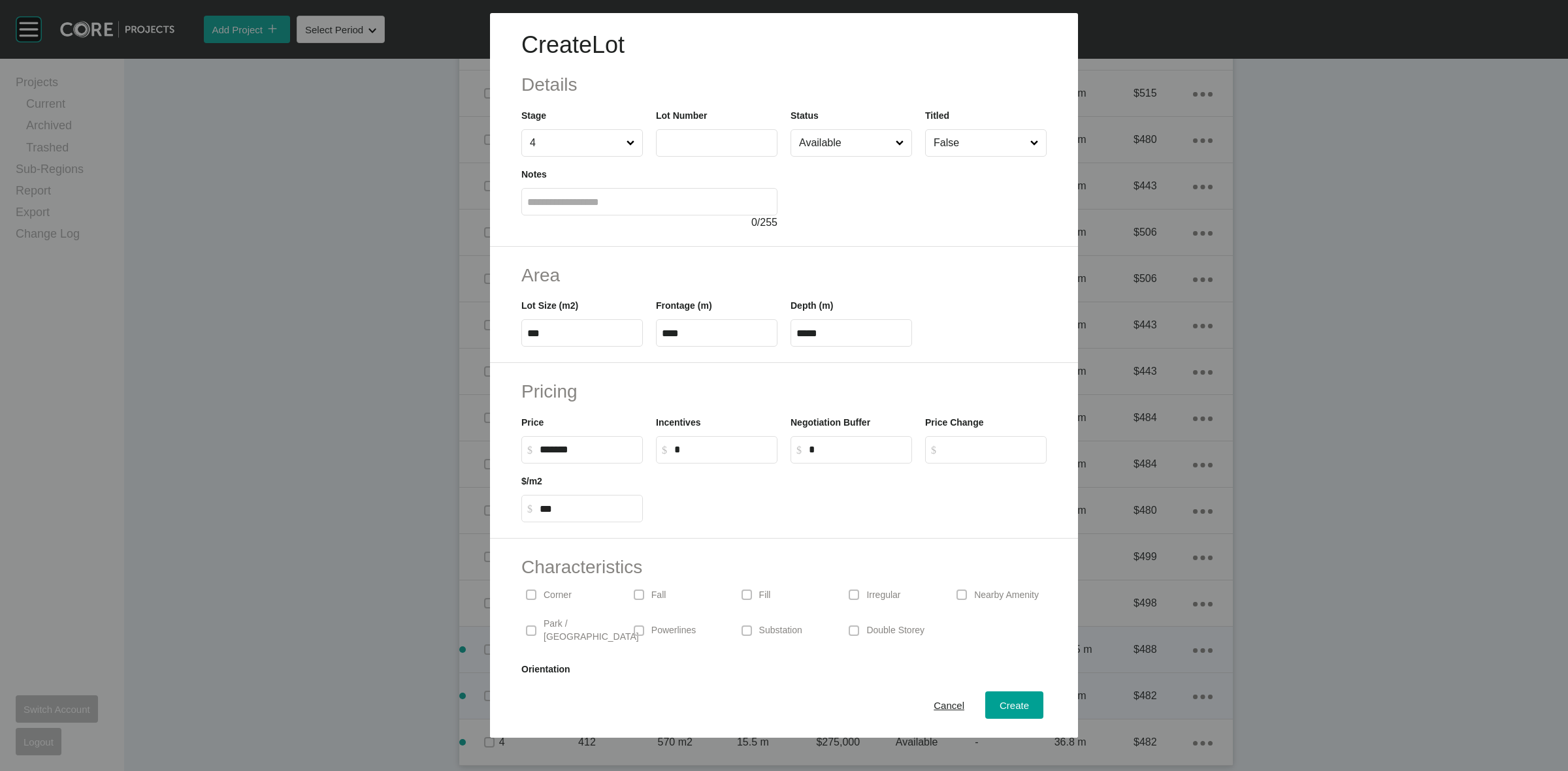
click at [723, 141] on input "text" at bounding box center [717, 143] width 110 height 11
type input "***"
click at [996, 700] on div "Create" at bounding box center [1014, 705] width 36 height 18
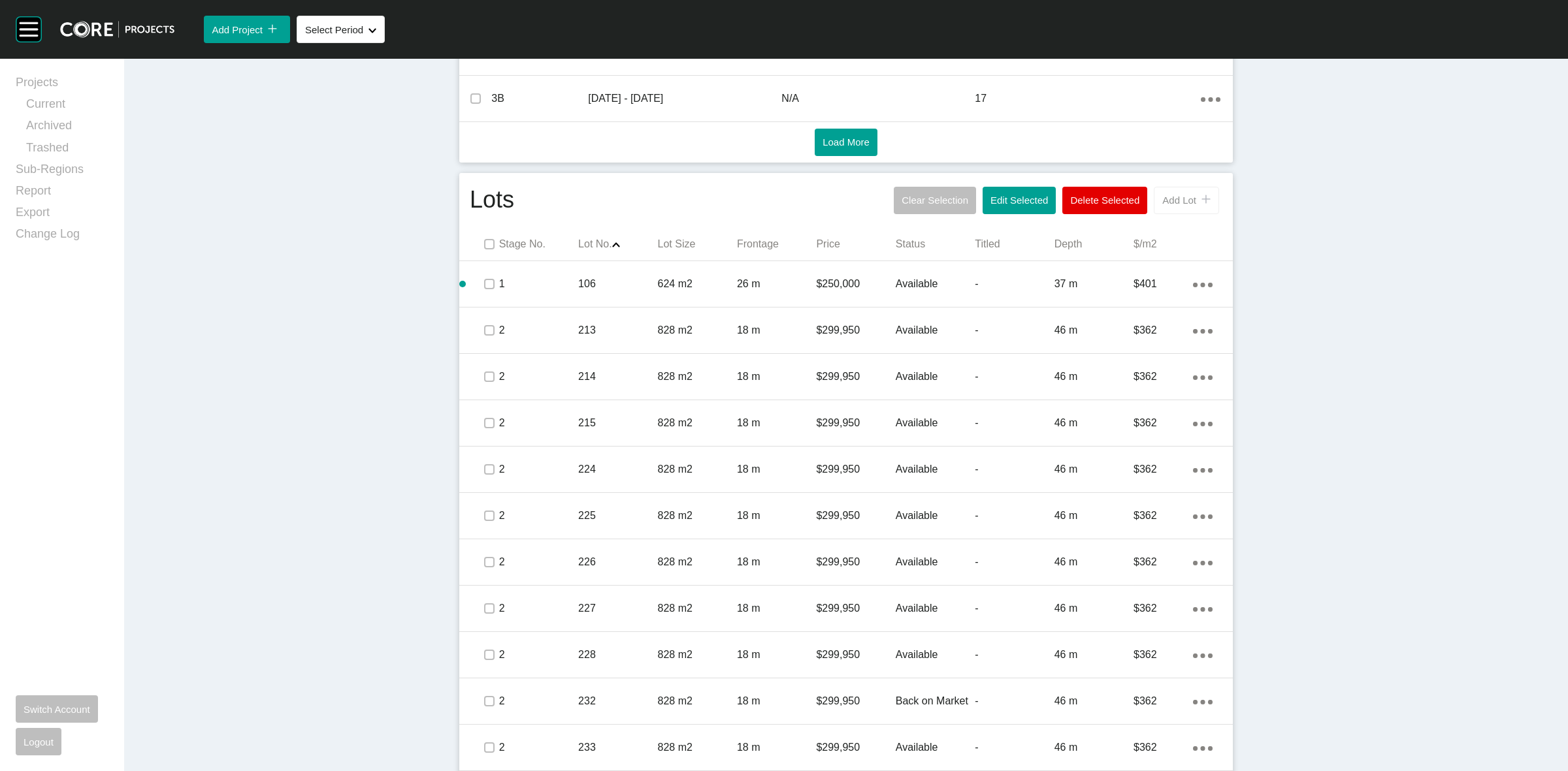
scroll to position [686, 0]
click at [1162, 196] on div "Add Lot icon/tick copy 11 Created with Sketch." at bounding box center [1186, 201] width 48 height 11
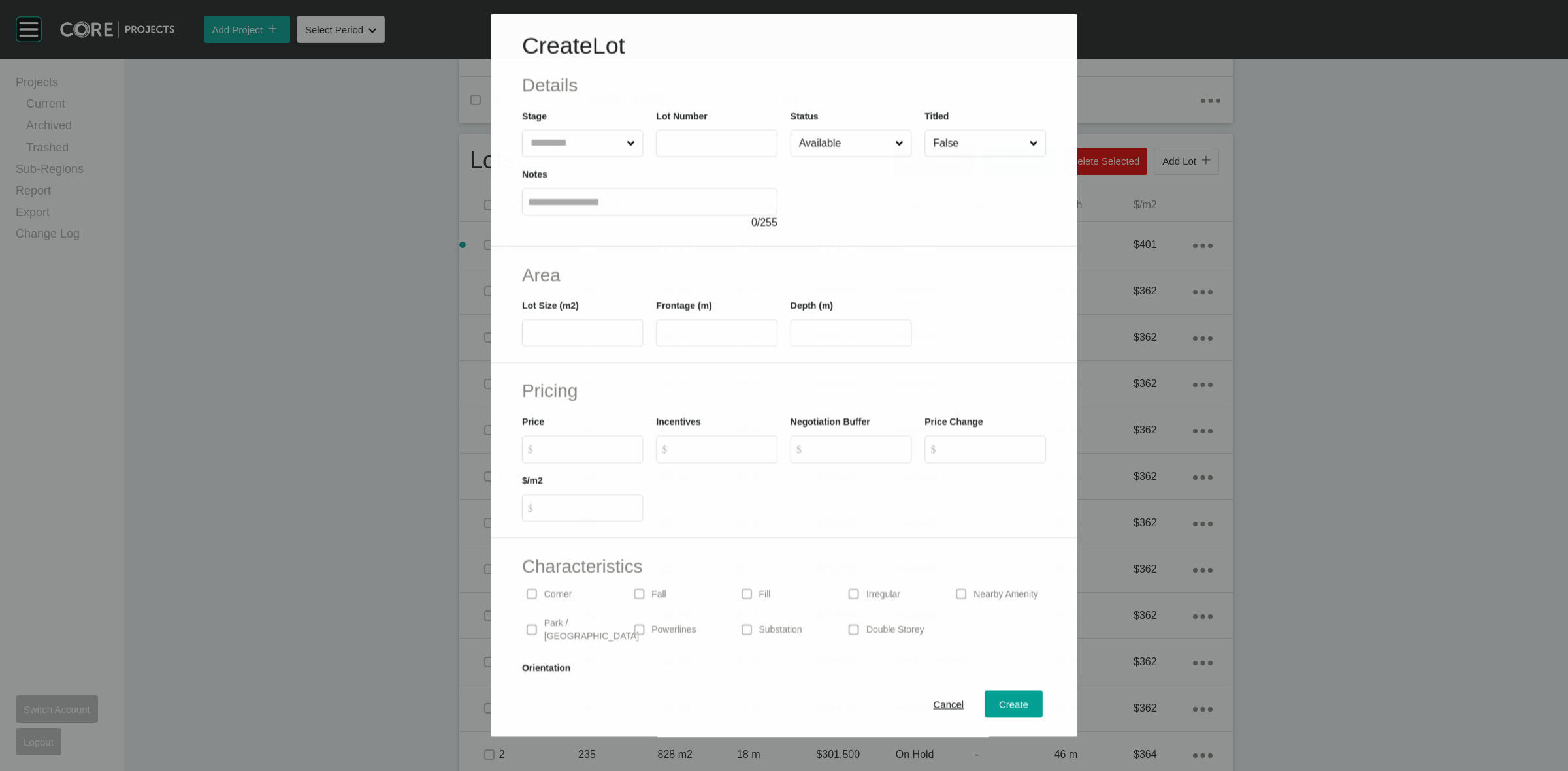
click at [562, 129] on div "Stage" at bounding box center [582, 133] width 121 height 48
click at [573, 142] on input "text" at bounding box center [576, 143] width 97 height 26
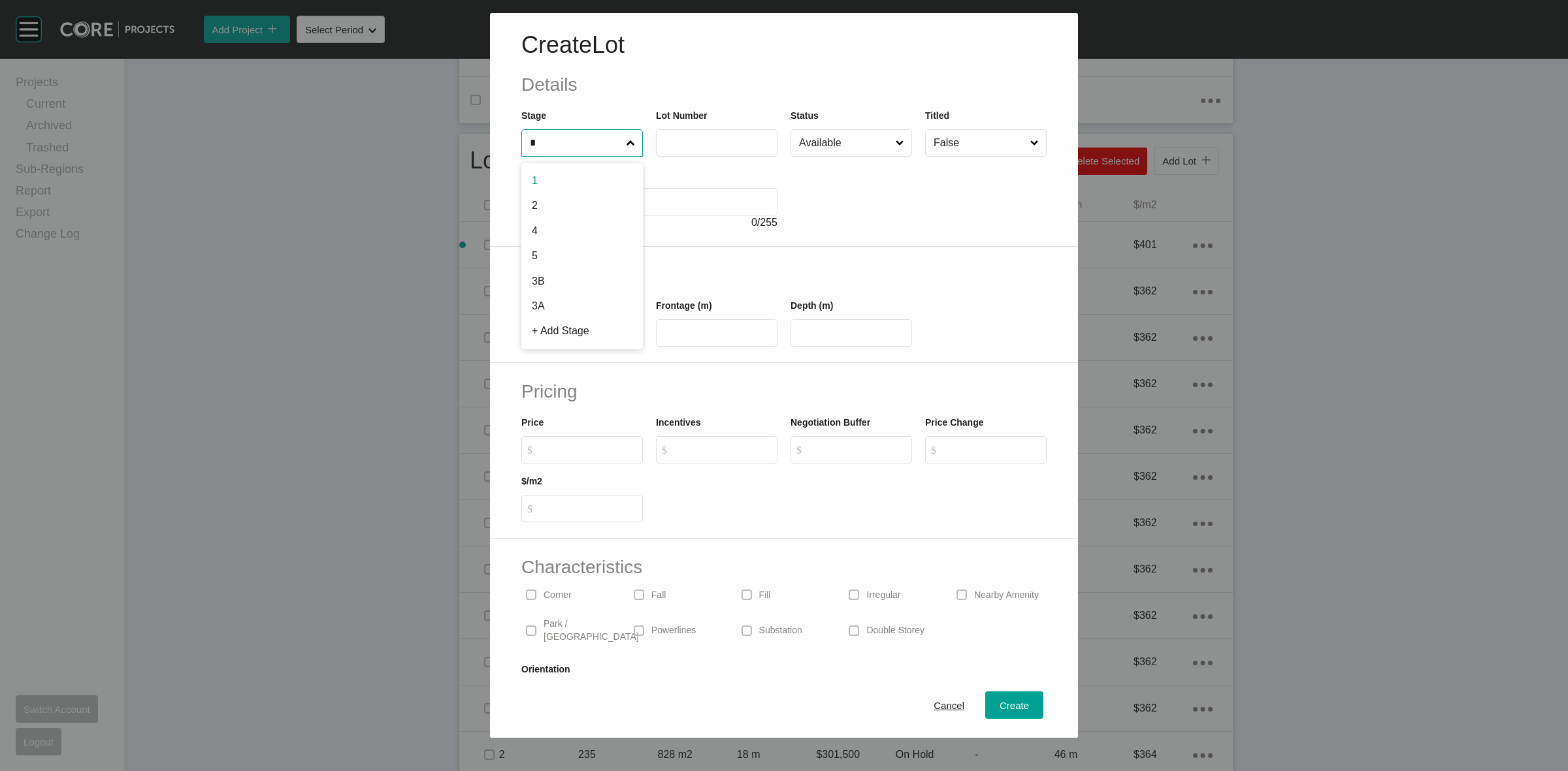
type input "*"
type input "***"
type input "*****"
type input "**"
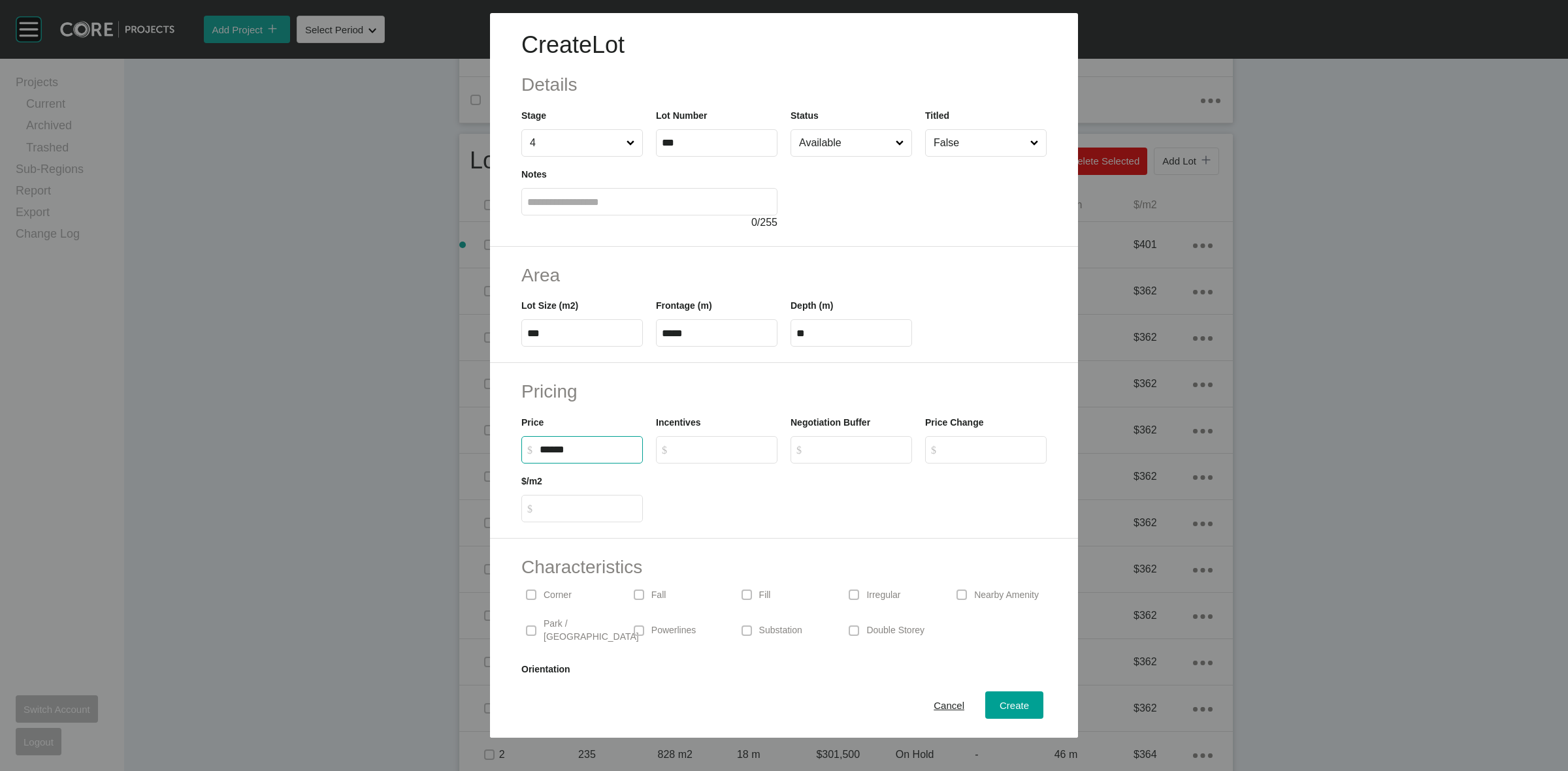
type input "*******"
type input "***"
type input "*"
click at [1014, 703] on span "Create" at bounding box center [1014, 705] width 29 height 11
type input "*"
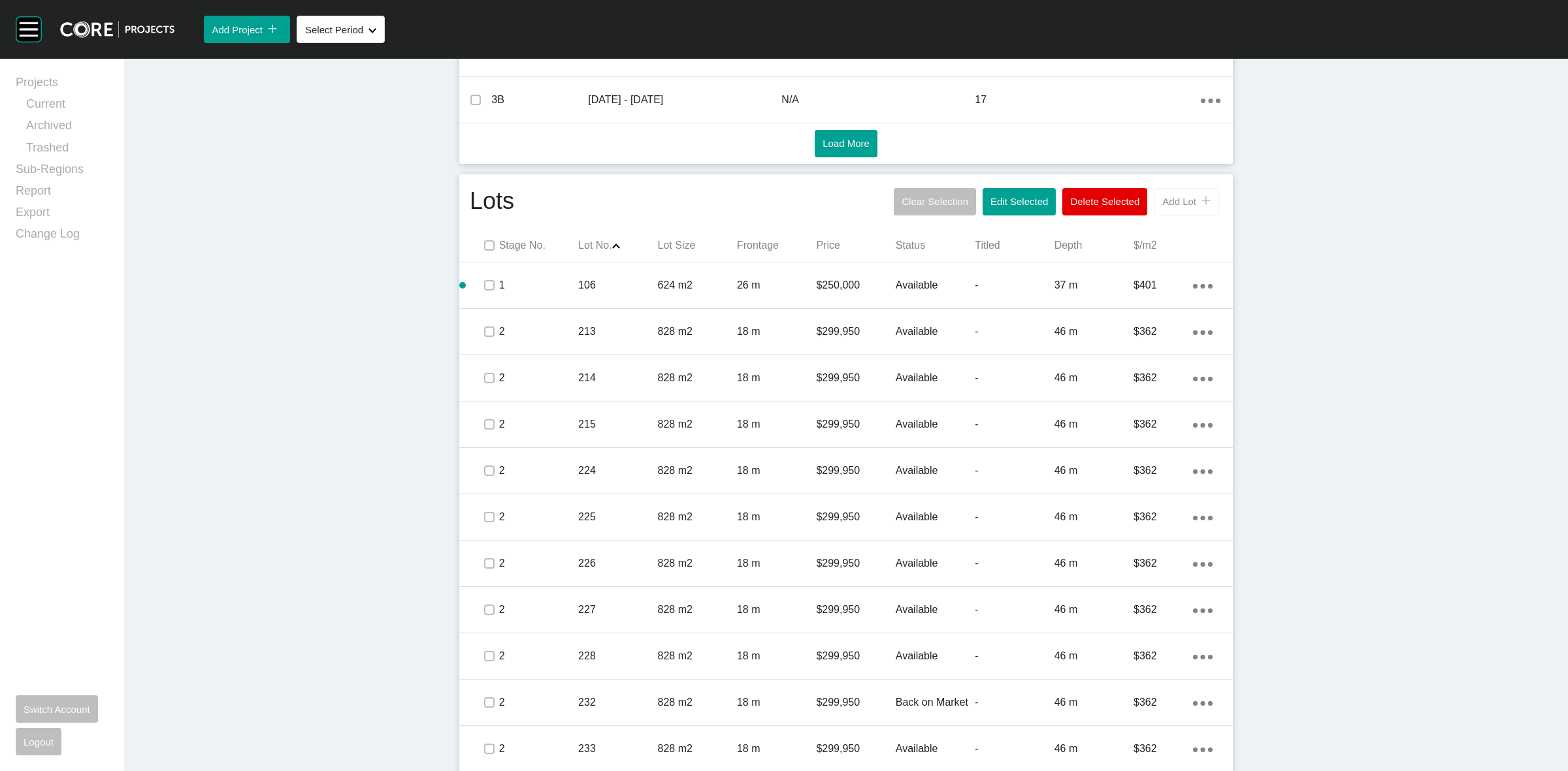
click at [1164, 194] on button "Add Lot icon/tick copy 11 Created with Sketch." at bounding box center [1187, 202] width 65 height 28
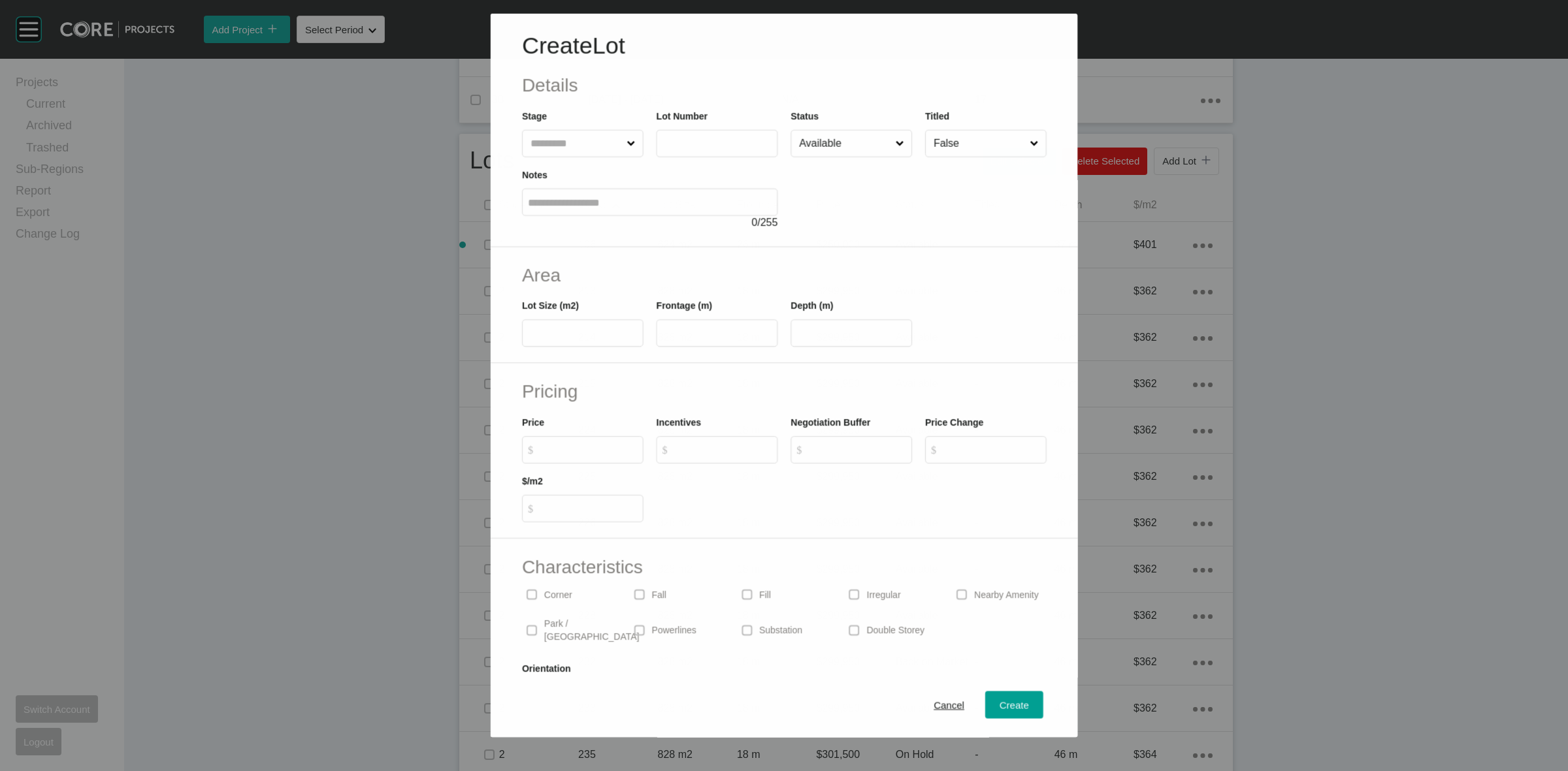
click at [564, 142] on input "text" at bounding box center [576, 144] width 96 height 26
type input "*"
type input "***"
type input "*****"
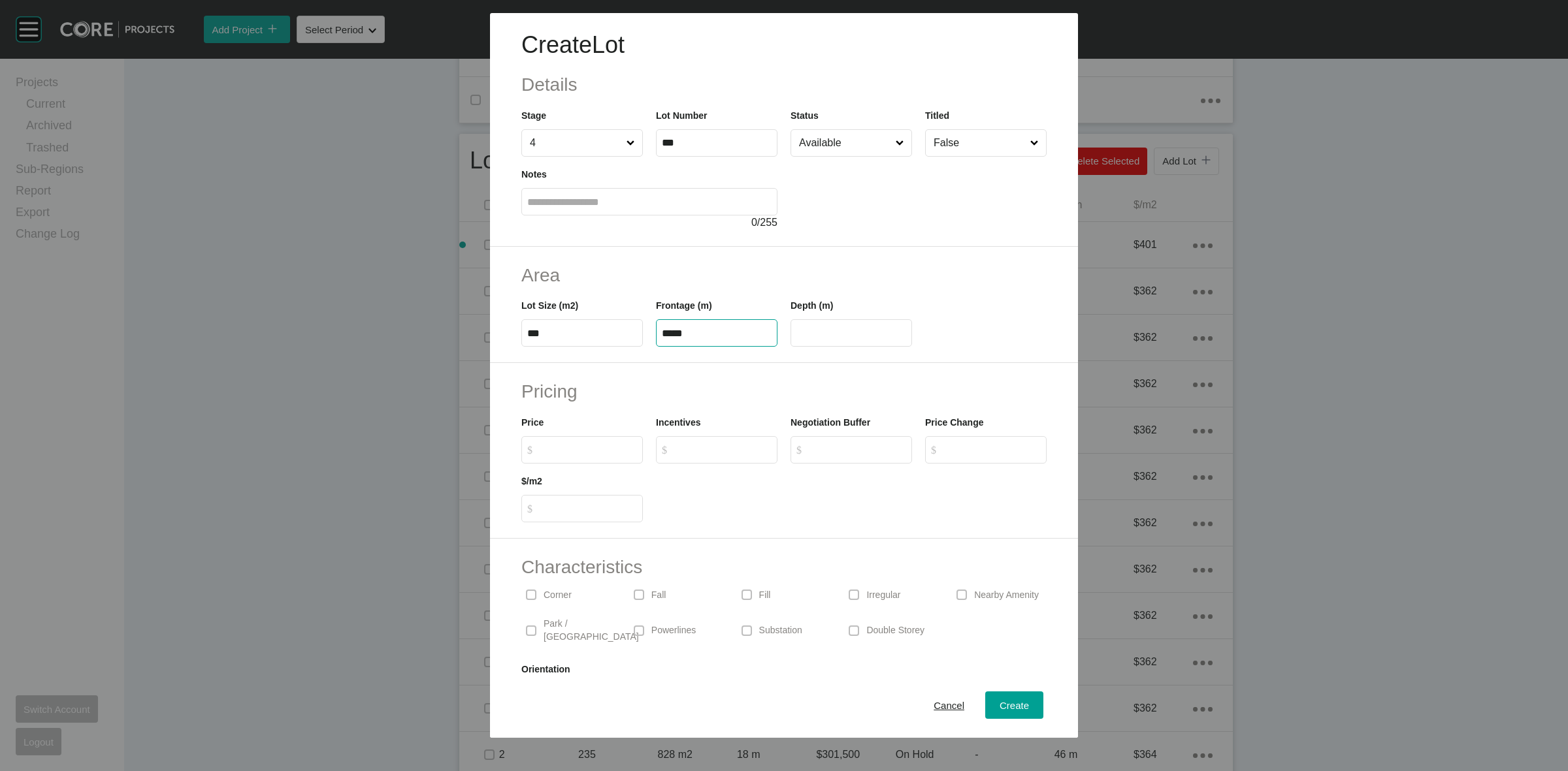
type input "**"
type input "*******"
type input "***"
type input "*"
click at [1000, 700] on span "Create" at bounding box center [1014, 705] width 29 height 11
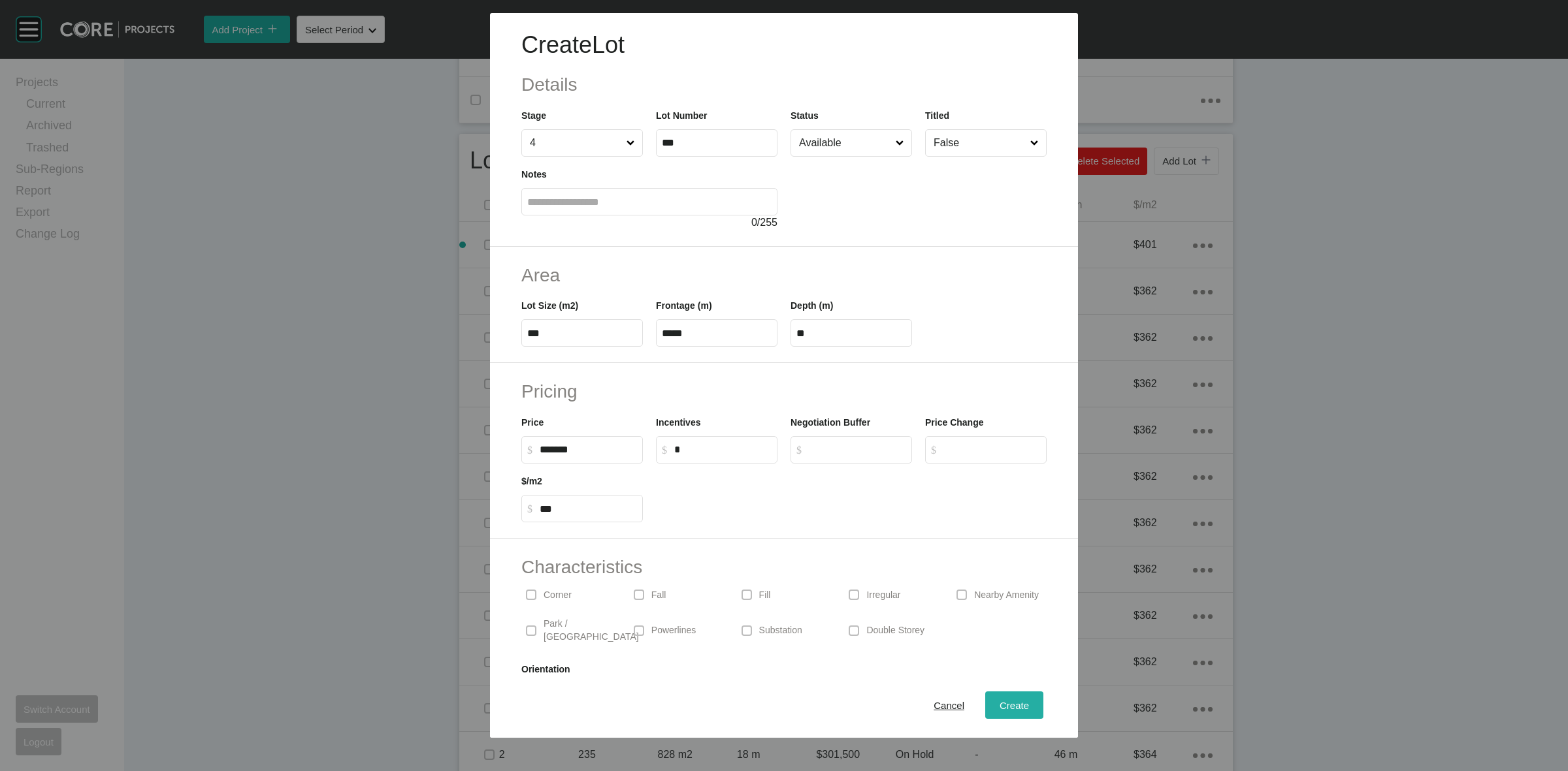
type input "*"
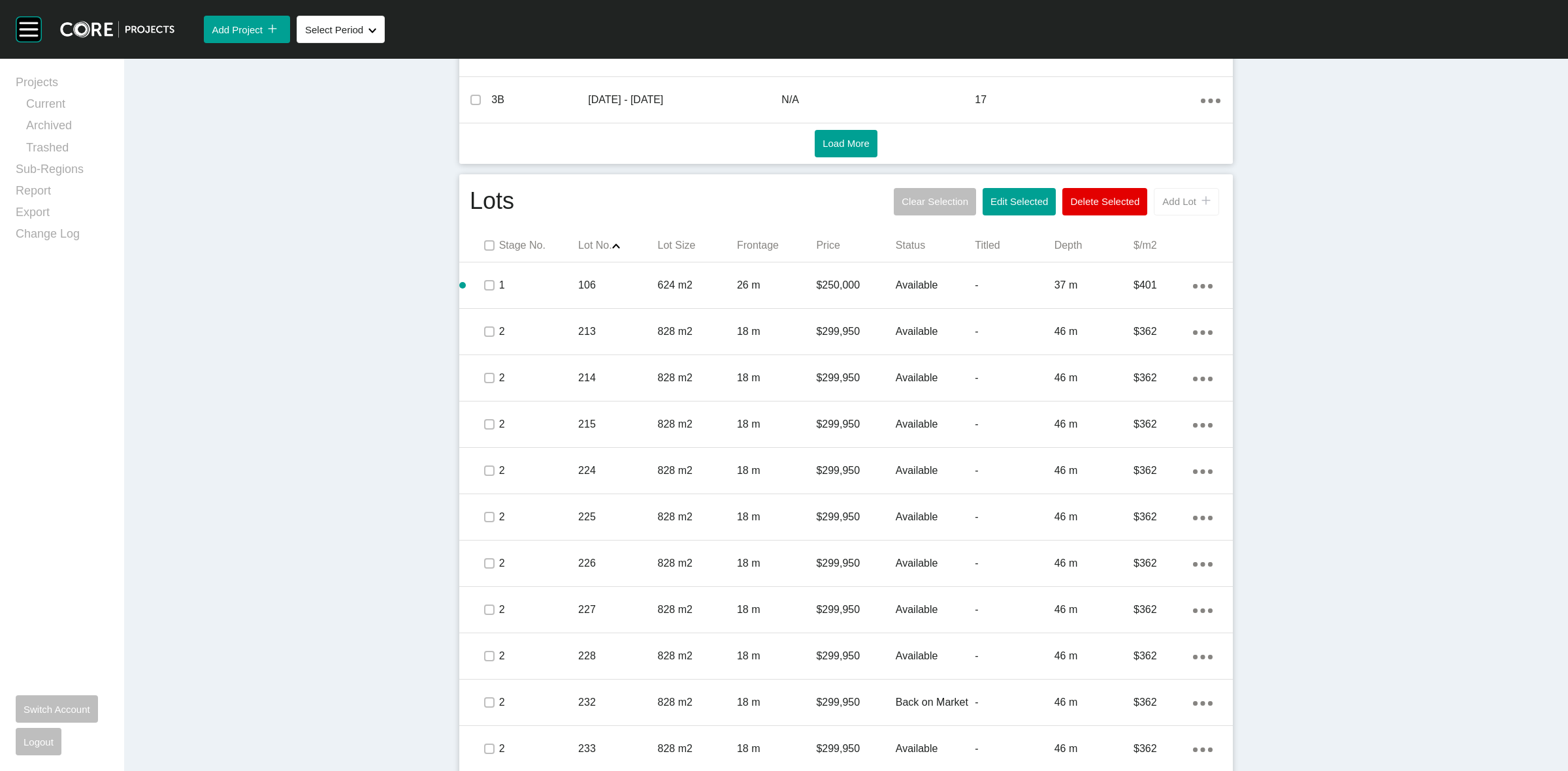
click at [1184, 204] on span "Add Lot" at bounding box center [1179, 201] width 34 height 11
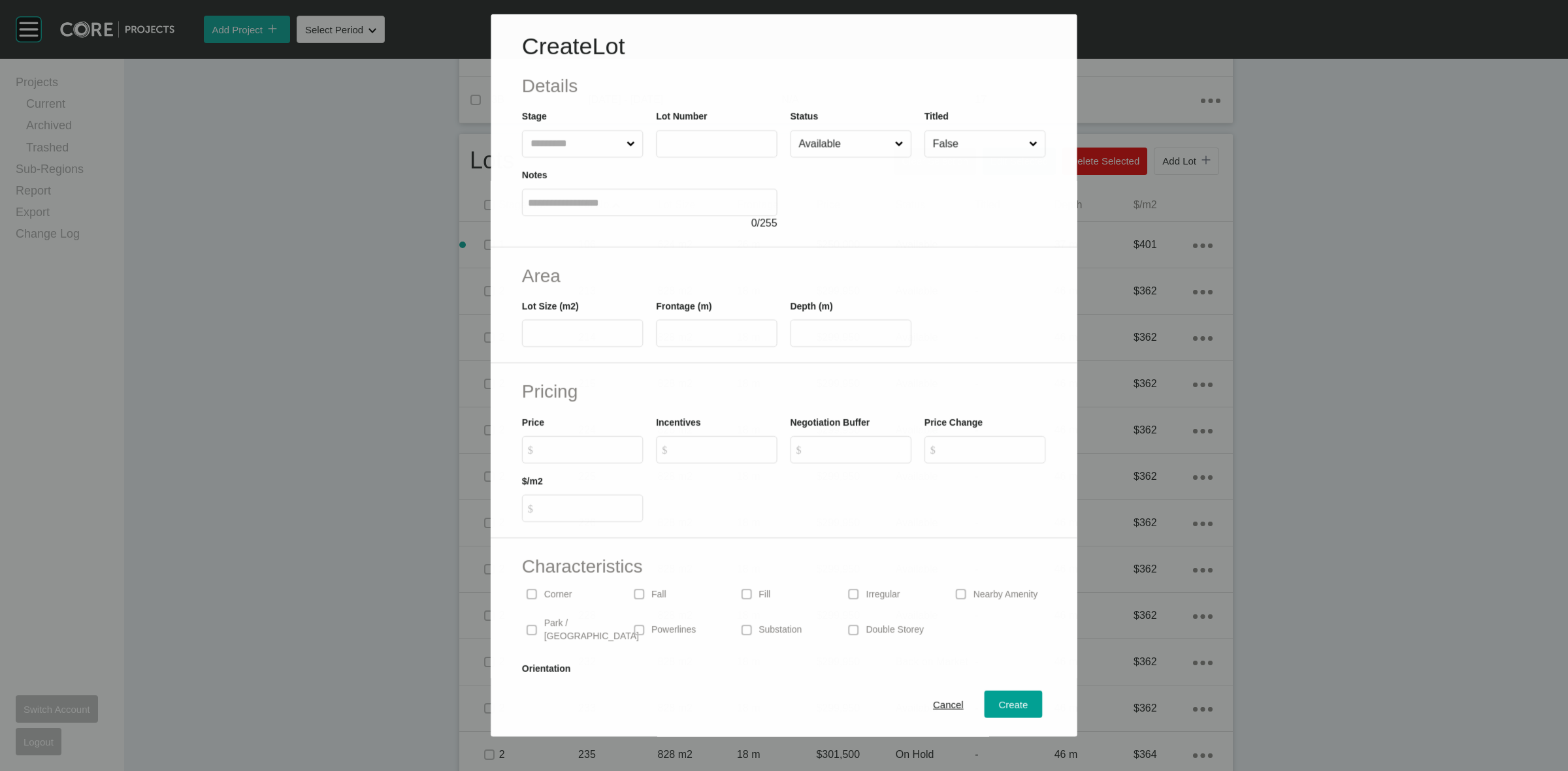
click at [573, 131] on input "text" at bounding box center [576, 144] width 96 height 26
type input "*"
type input "***"
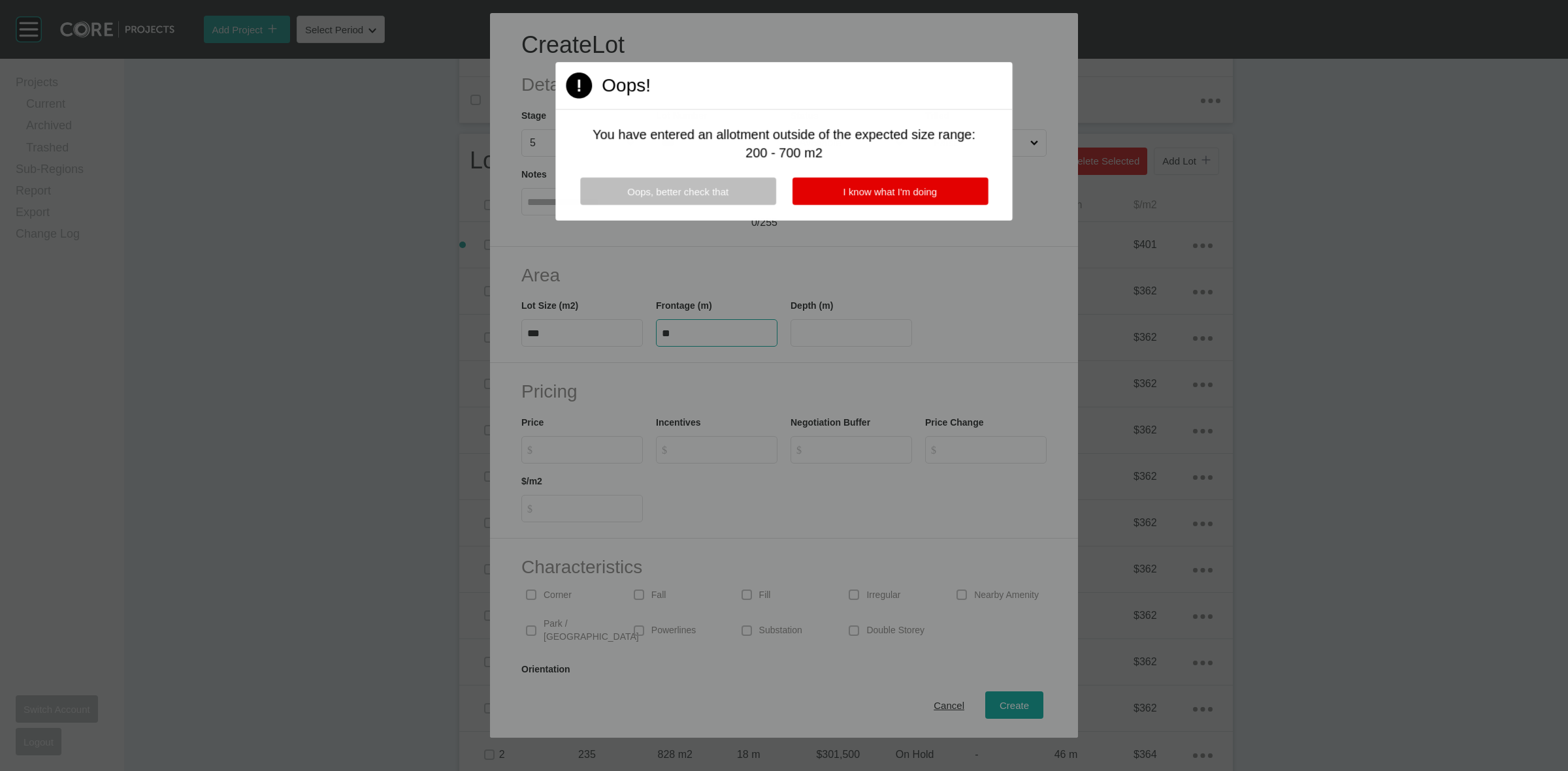
type input "**"
type input "*******"
type input "***"
type input "*"
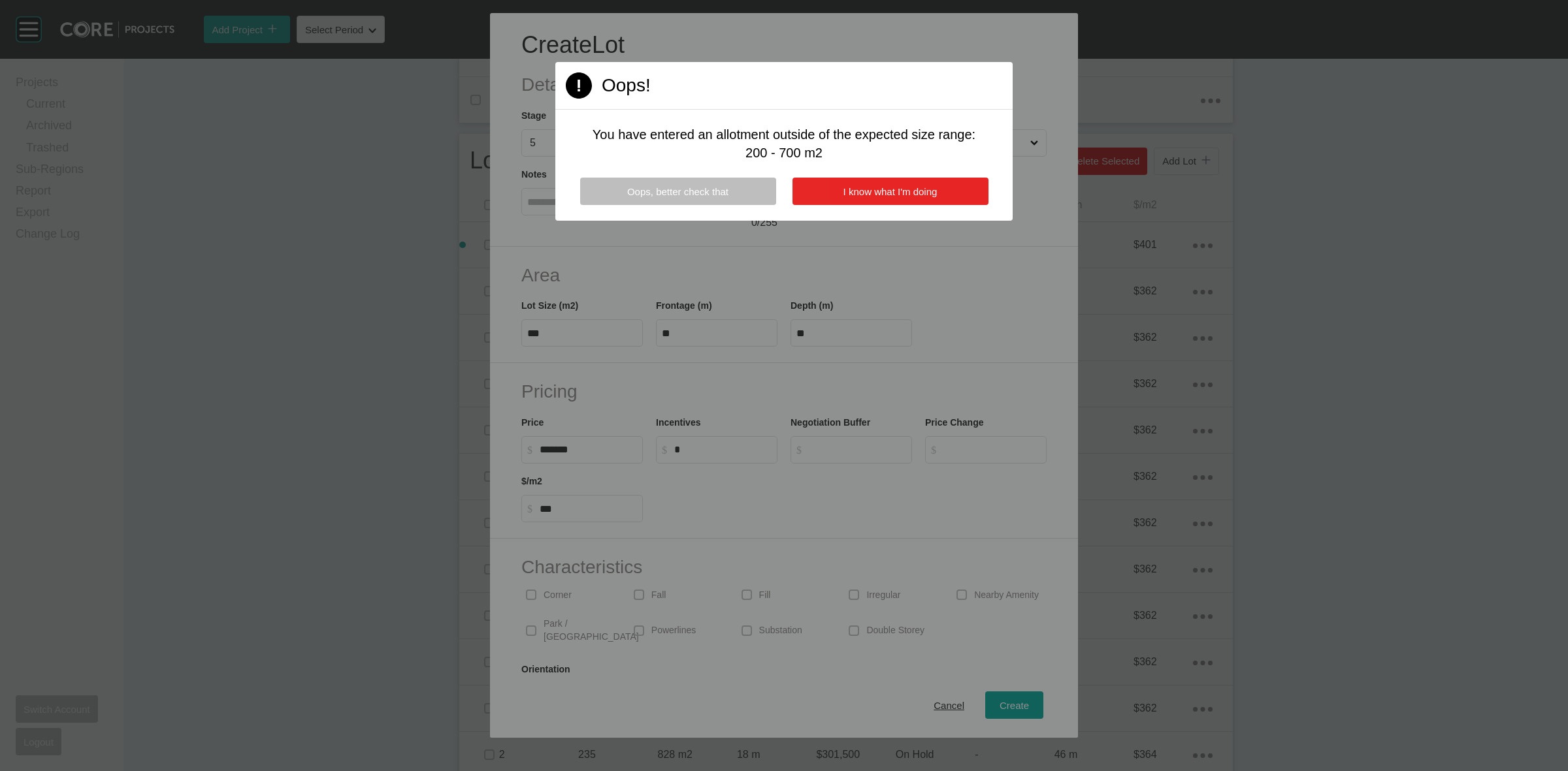
click at [946, 188] on button "I know what I'm doing" at bounding box center [890, 191] width 196 height 28
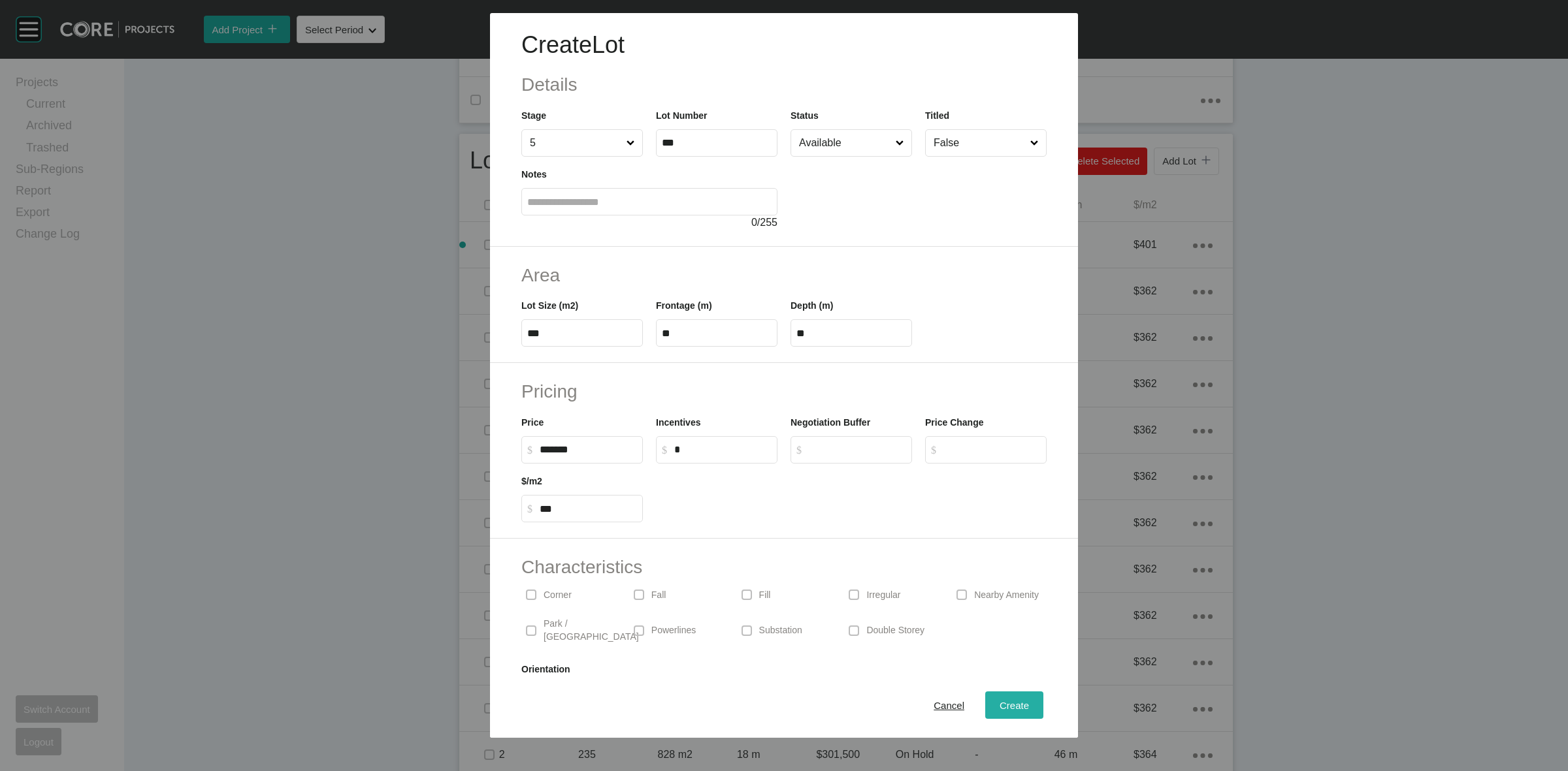
click at [1010, 703] on span "Create" at bounding box center [1014, 705] width 29 height 11
type input "*"
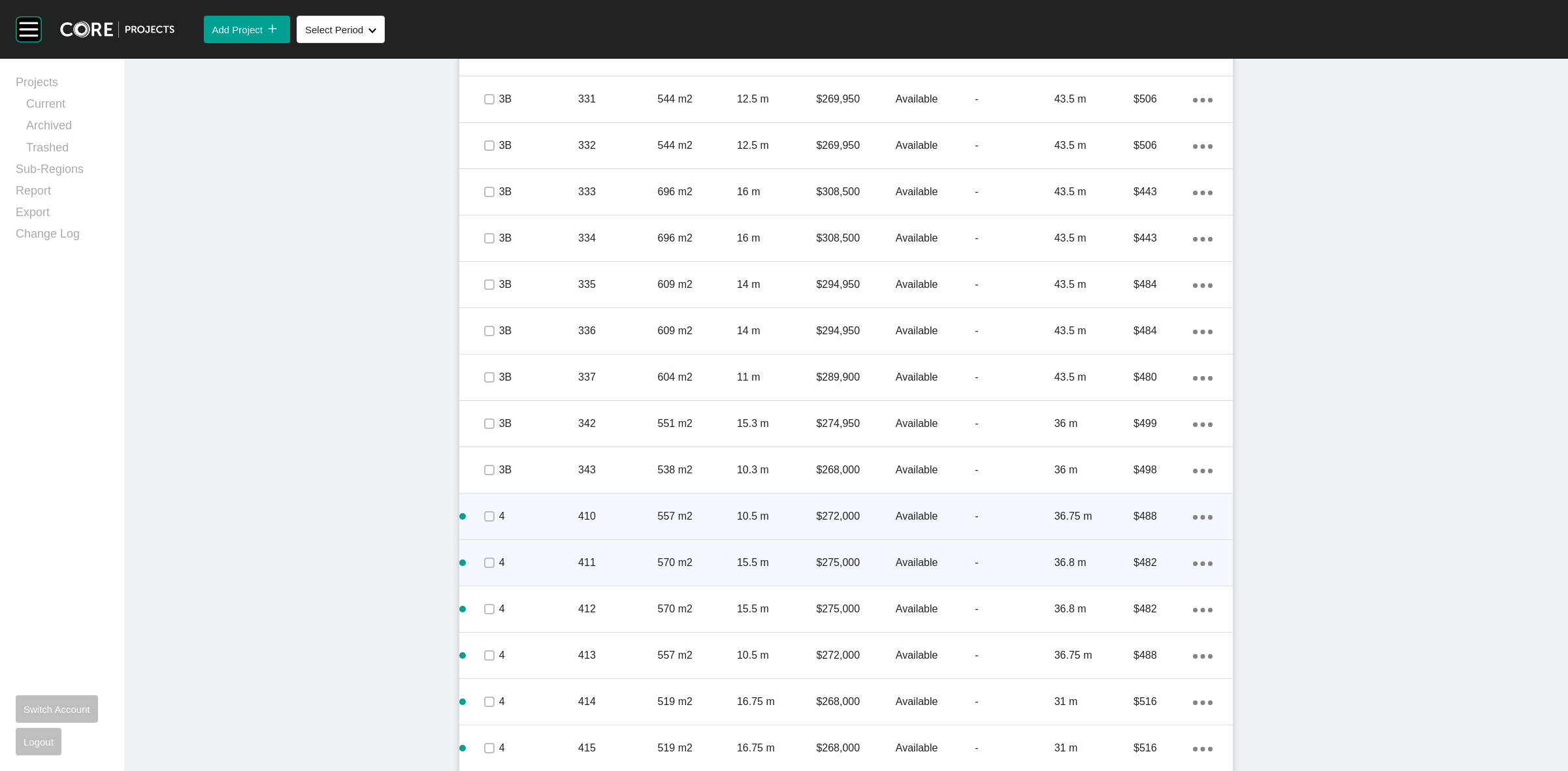
scroll to position [1851, 0]
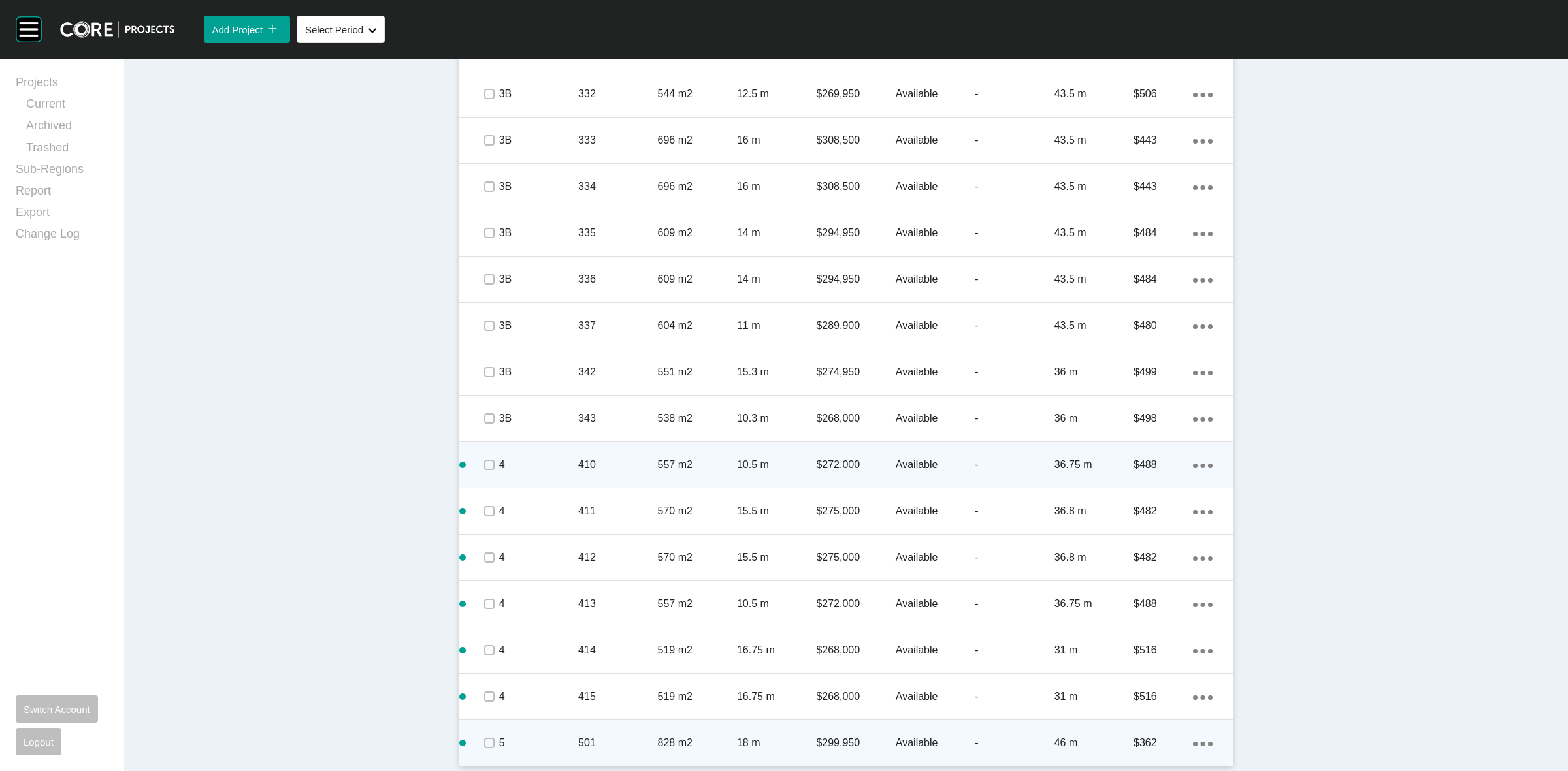
click at [1194, 745] on icon "Action Menu Dots Copy 6 Created with Sketch." at bounding box center [1203, 744] width 20 height 5
click at [1135, 732] on link "Duplicate" at bounding box center [1143, 731] width 49 height 20
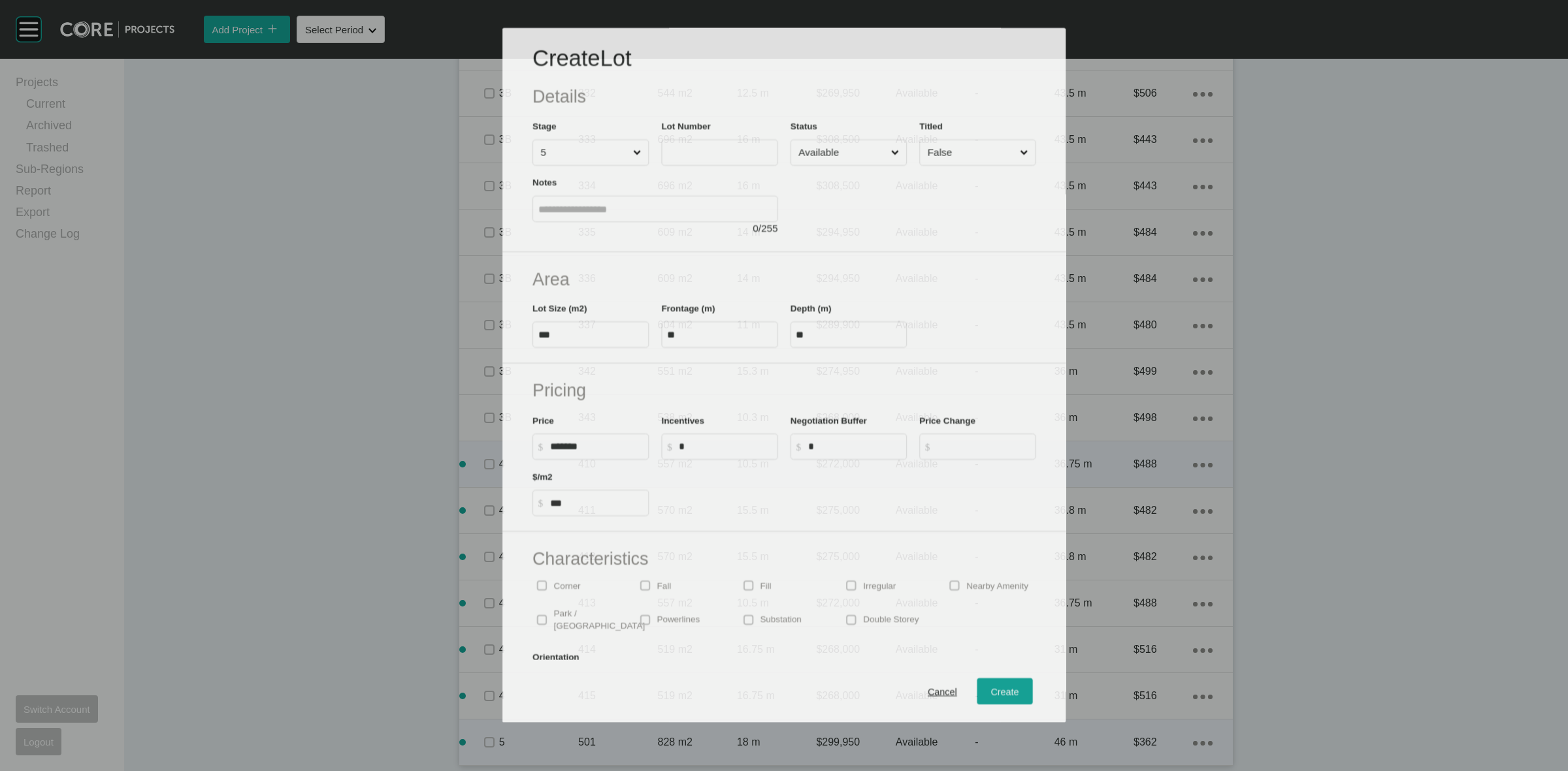
scroll to position [1811, 0]
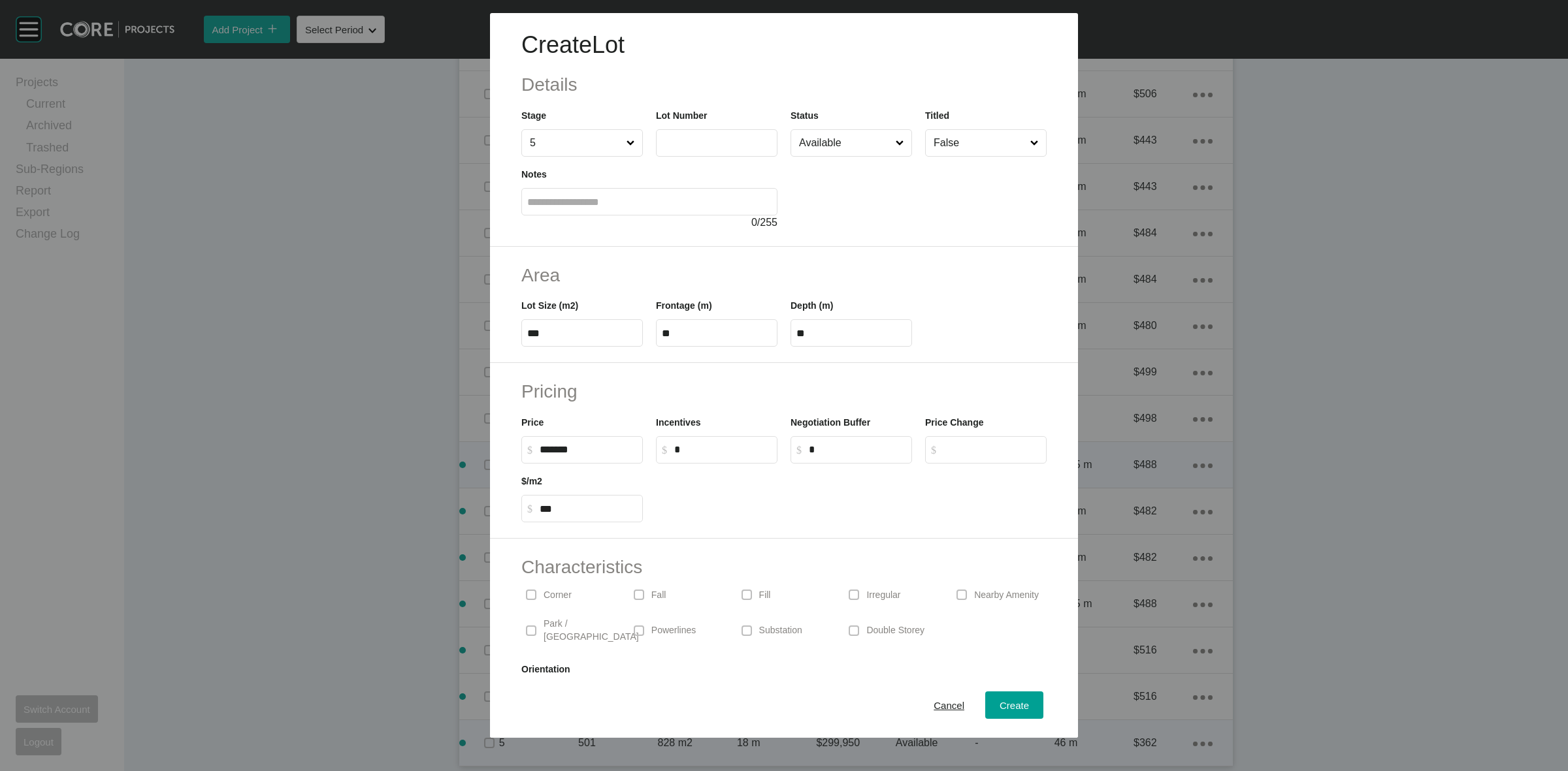
click at [723, 135] on label at bounding box center [717, 143] width 121 height 28
click at [723, 137] on input "text" at bounding box center [717, 143] width 110 height 11
type input "***"
click at [1004, 712] on div "Create" at bounding box center [1014, 705] width 36 height 18
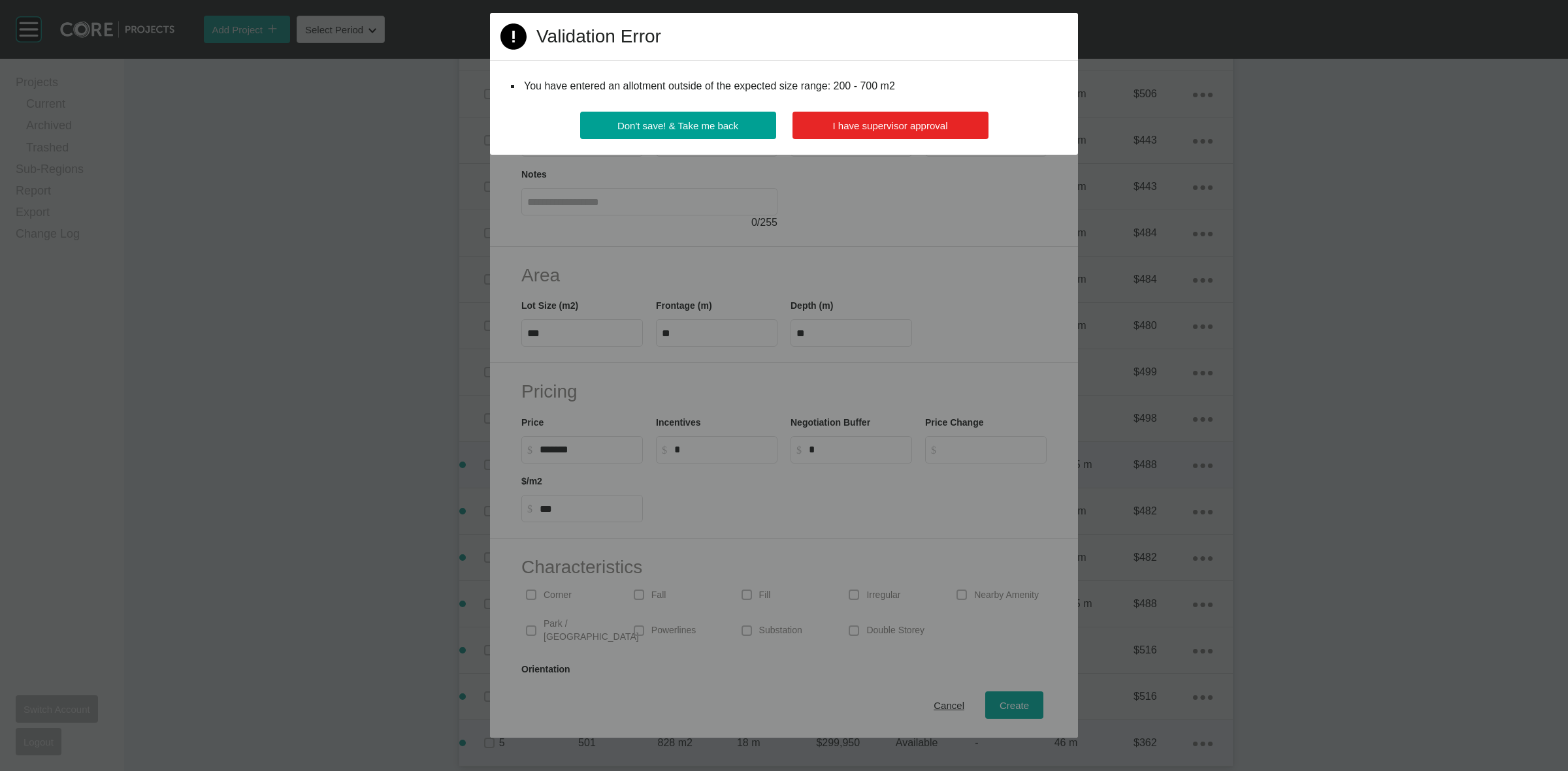
click at [890, 121] on span "I have supervisor approval" at bounding box center [891, 126] width 115 height 11
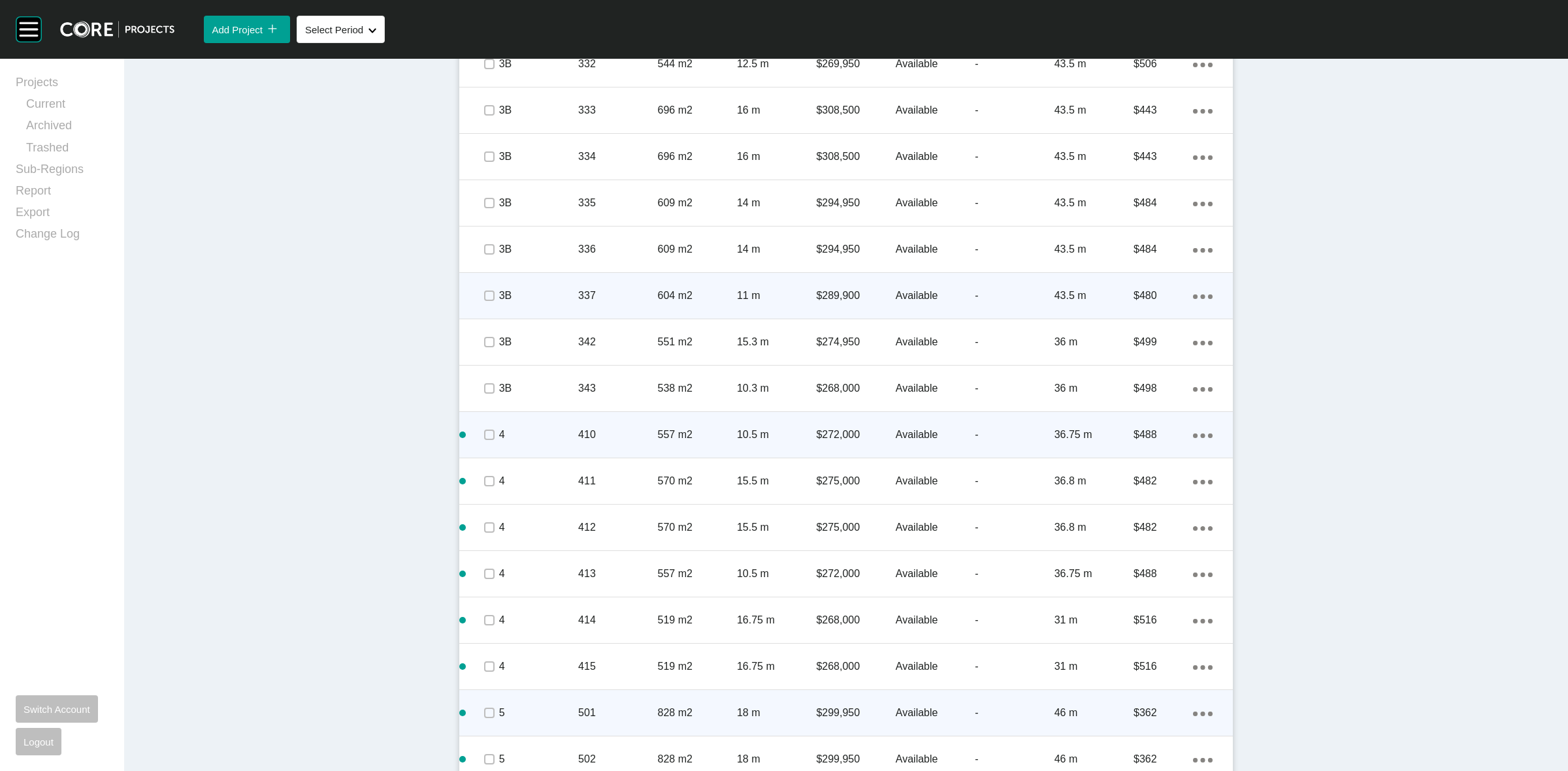
scroll to position [1897, 0]
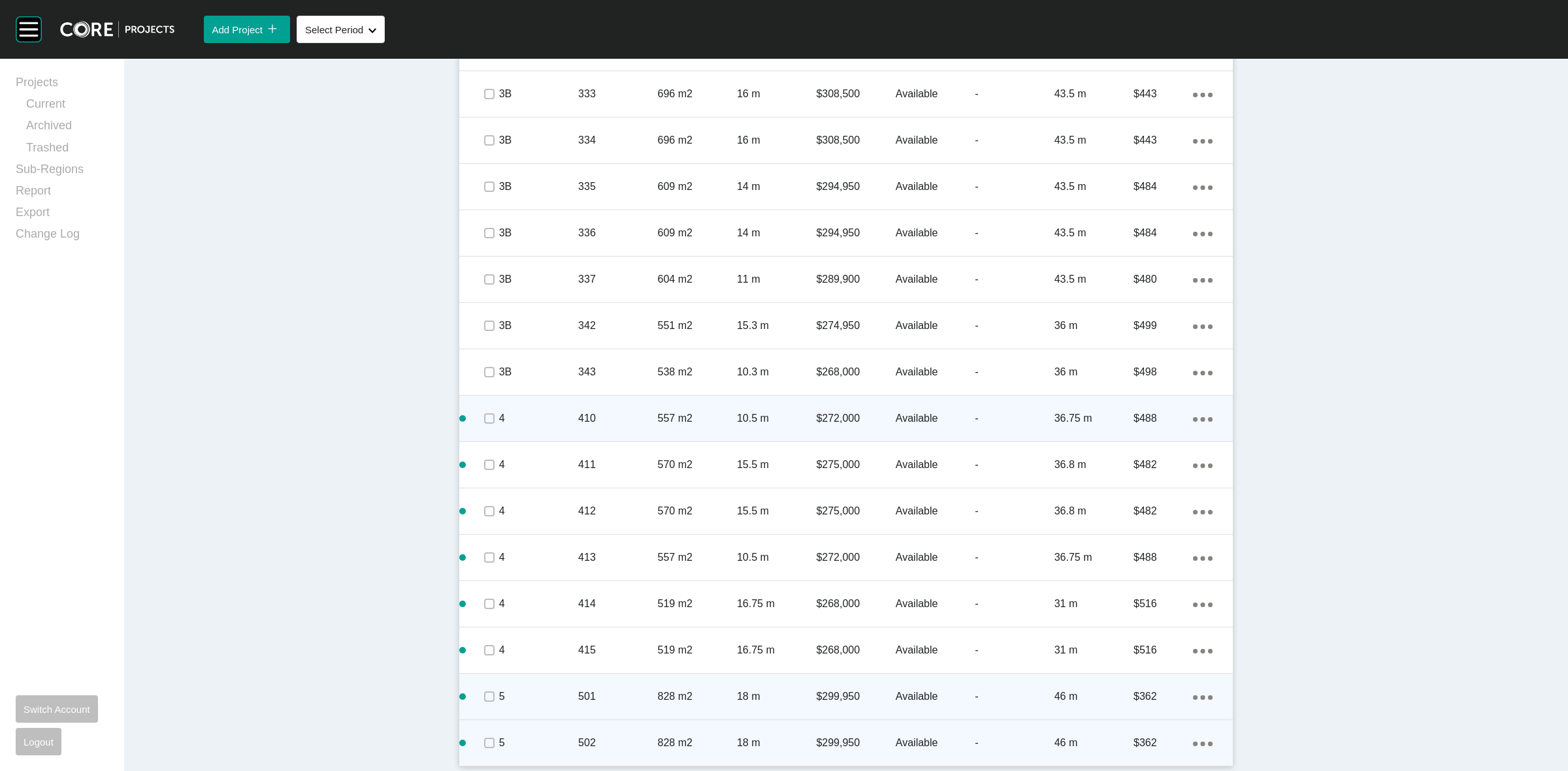
click at [1201, 742] on ellipse at bounding box center [1203, 744] width 5 height 5
click at [1156, 730] on link "Duplicate" at bounding box center [1143, 731] width 49 height 20
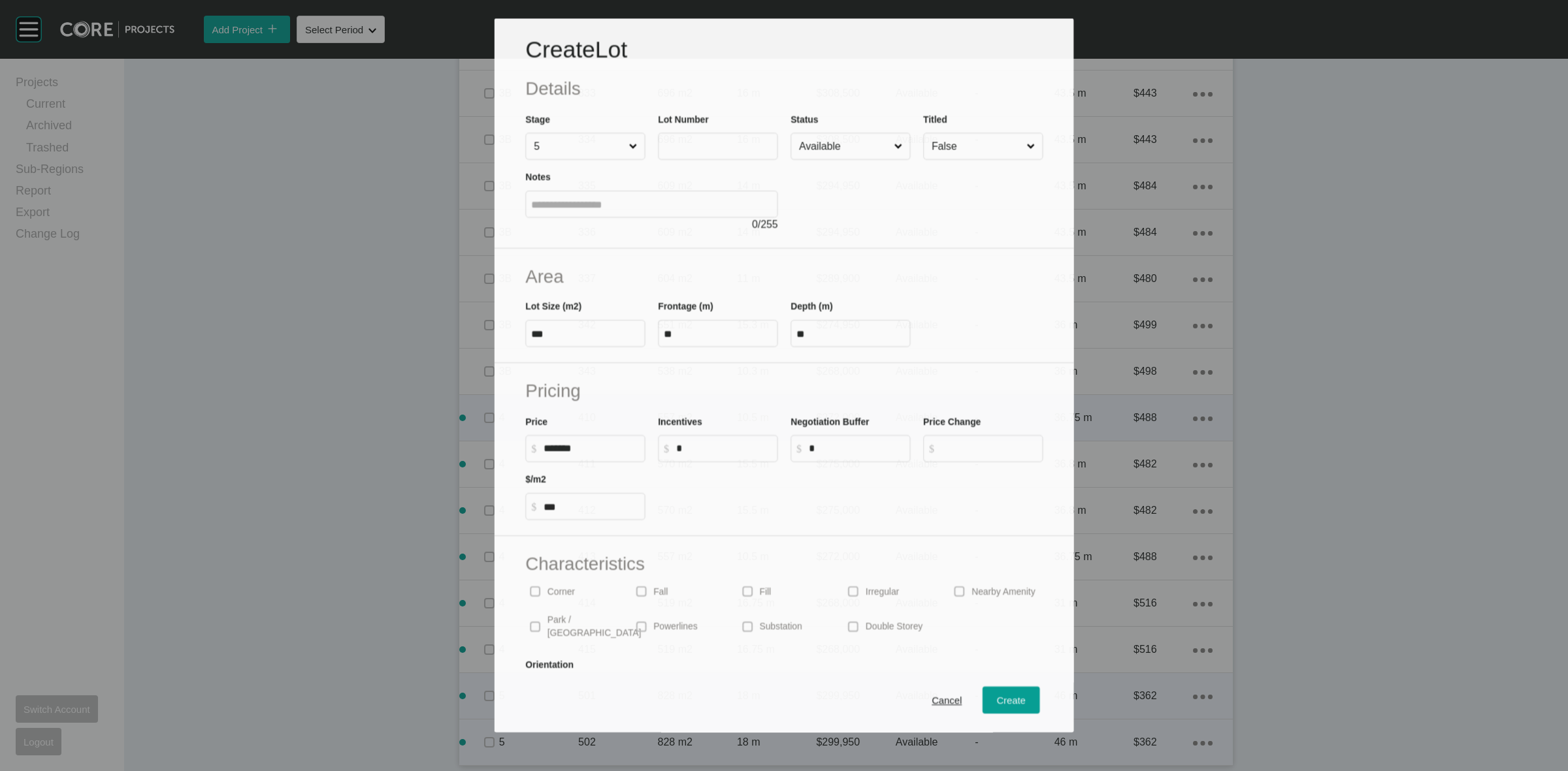
scroll to position [1858, 0]
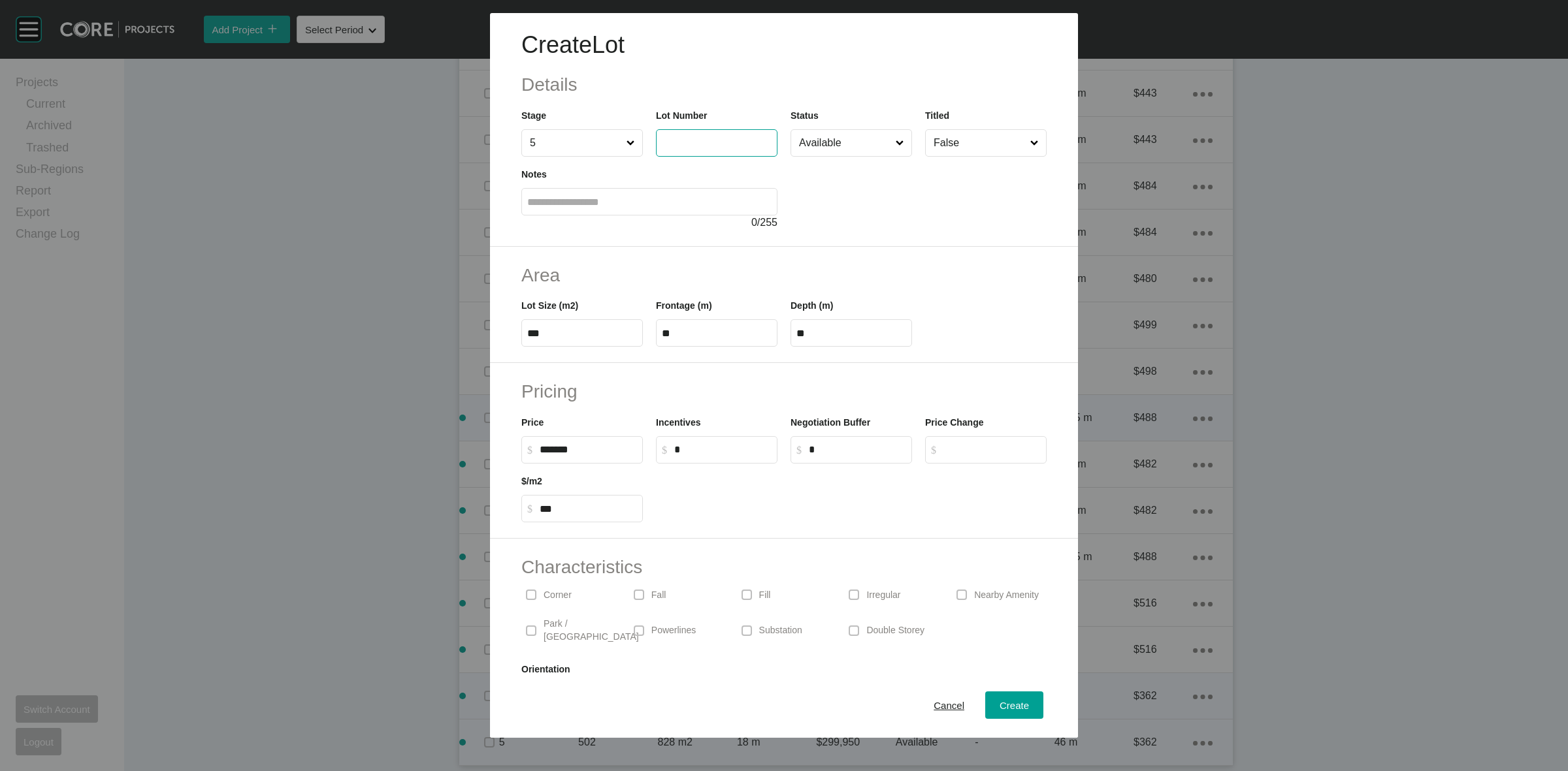
click at [717, 139] on input "text" at bounding box center [717, 143] width 110 height 11
type input "***"
click at [1011, 700] on span "Create" at bounding box center [1014, 705] width 29 height 11
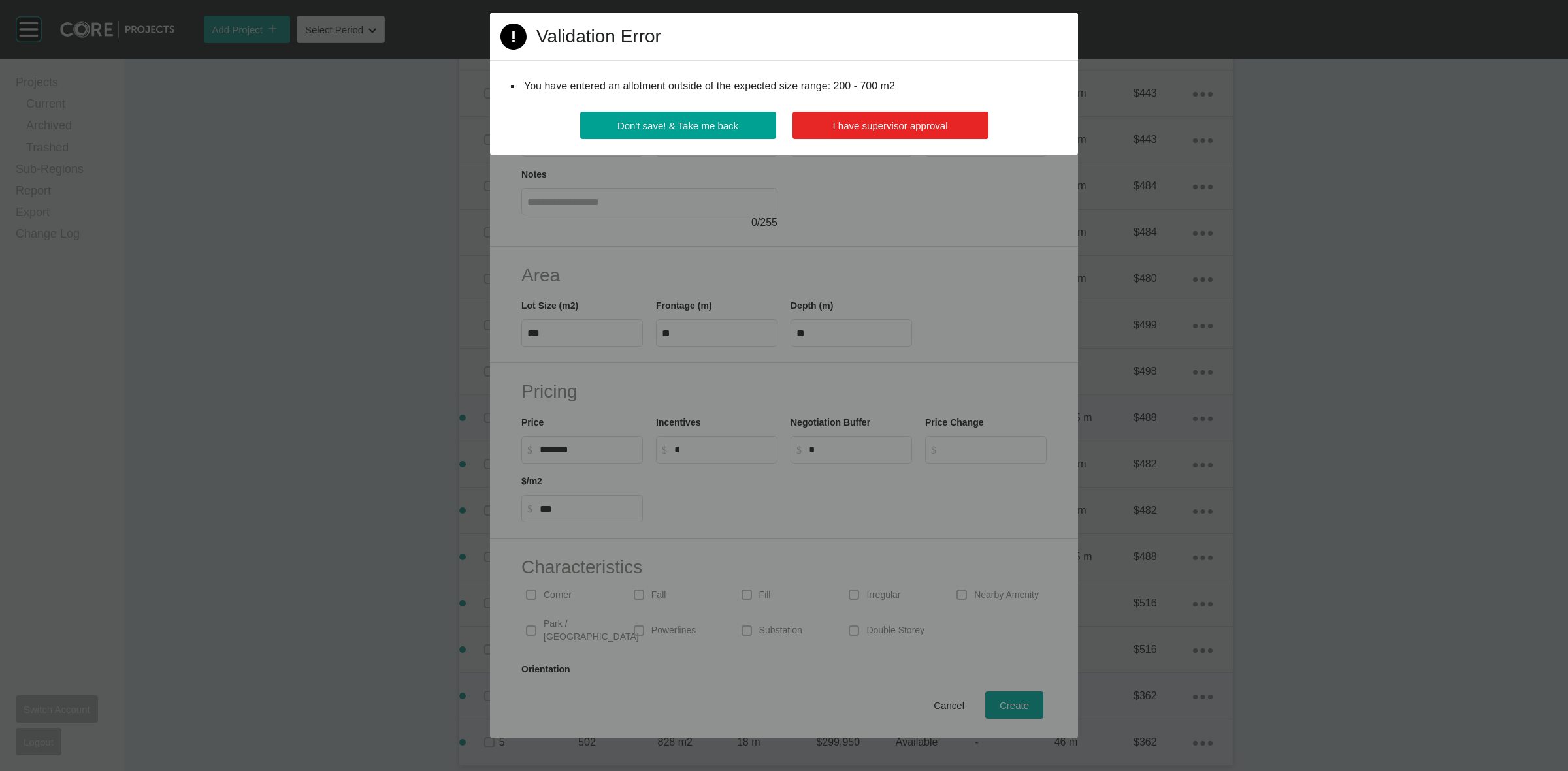
click at [862, 120] on span "I have supervisor approval" at bounding box center [891, 126] width 115 height 11
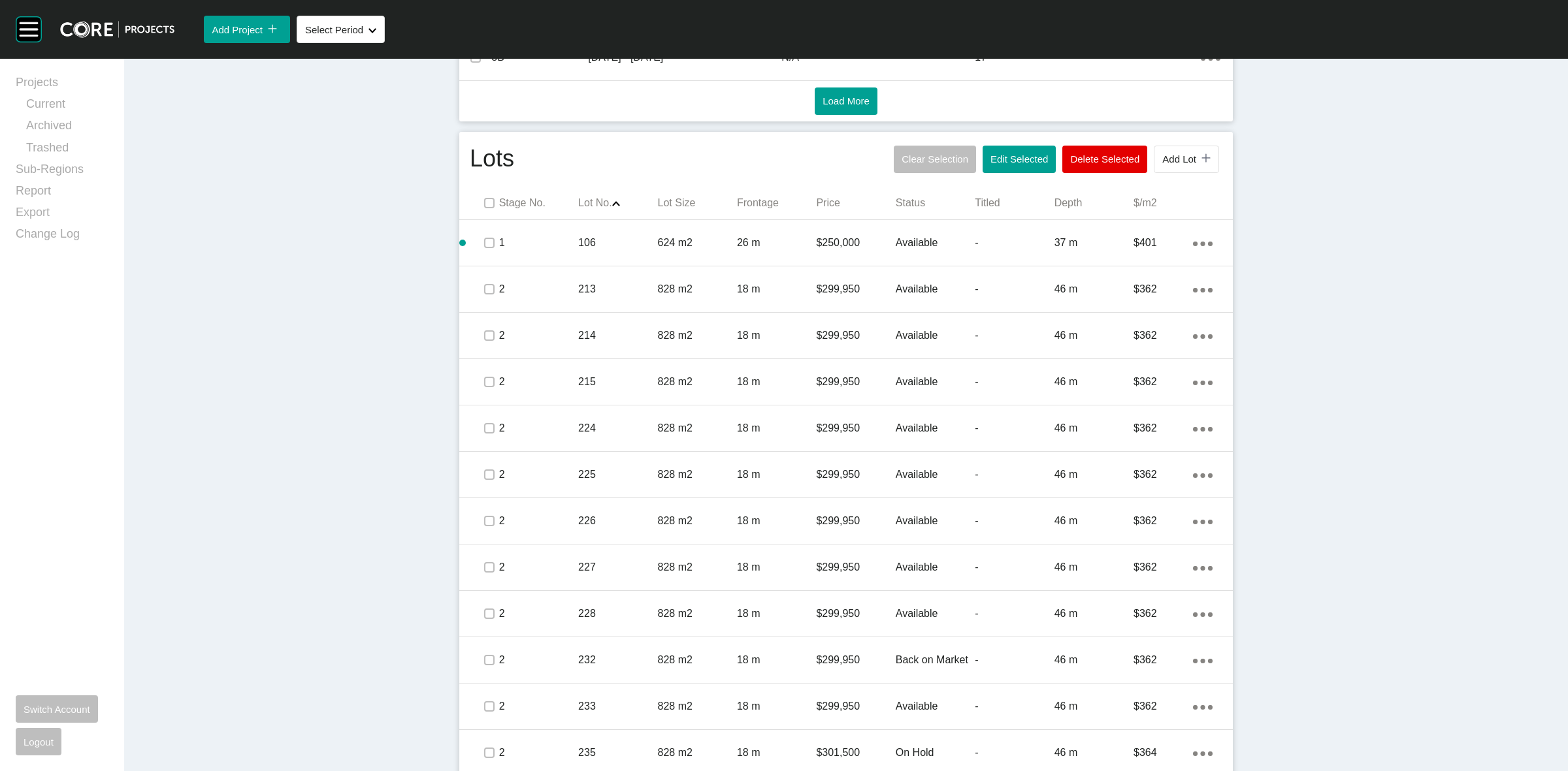
scroll to position [592, 0]
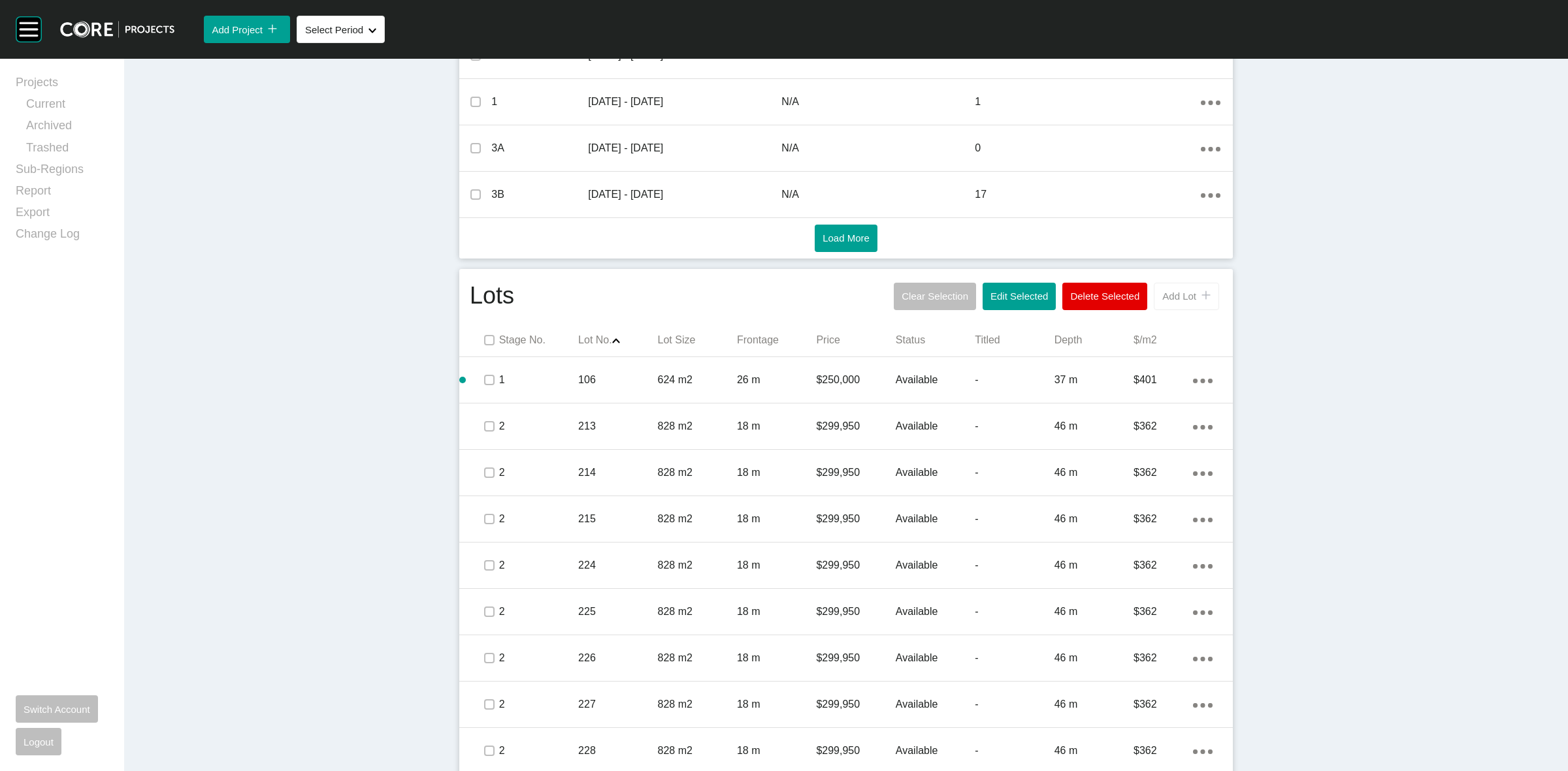
click at [1154, 292] on button "Add Lot icon/tick copy 11 Created with Sketch." at bounding box center [1187, 296] width 65 height 28
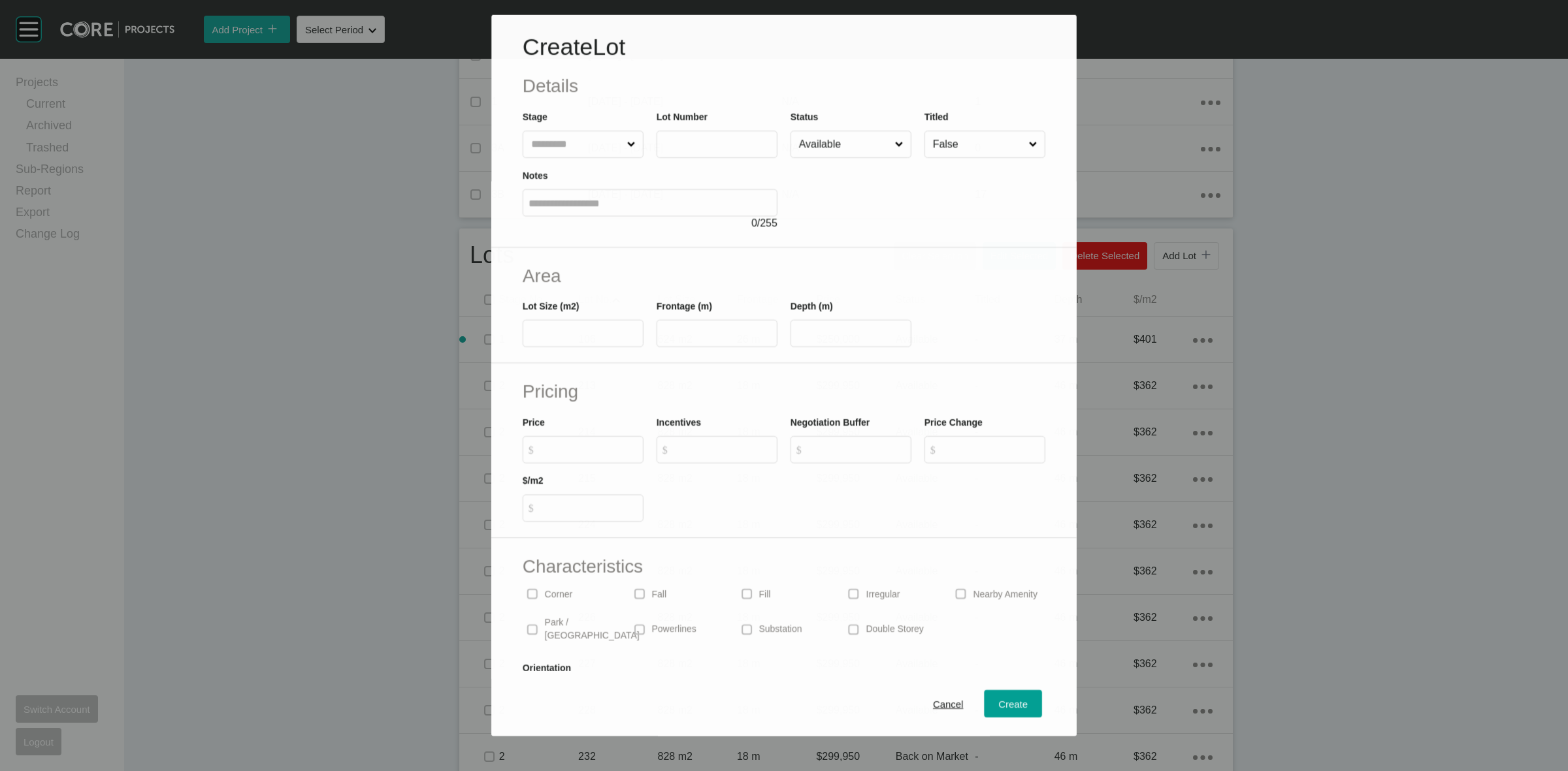
click at [585, 145] on input "text" at bounding box center [576, 144] width 96 height 26
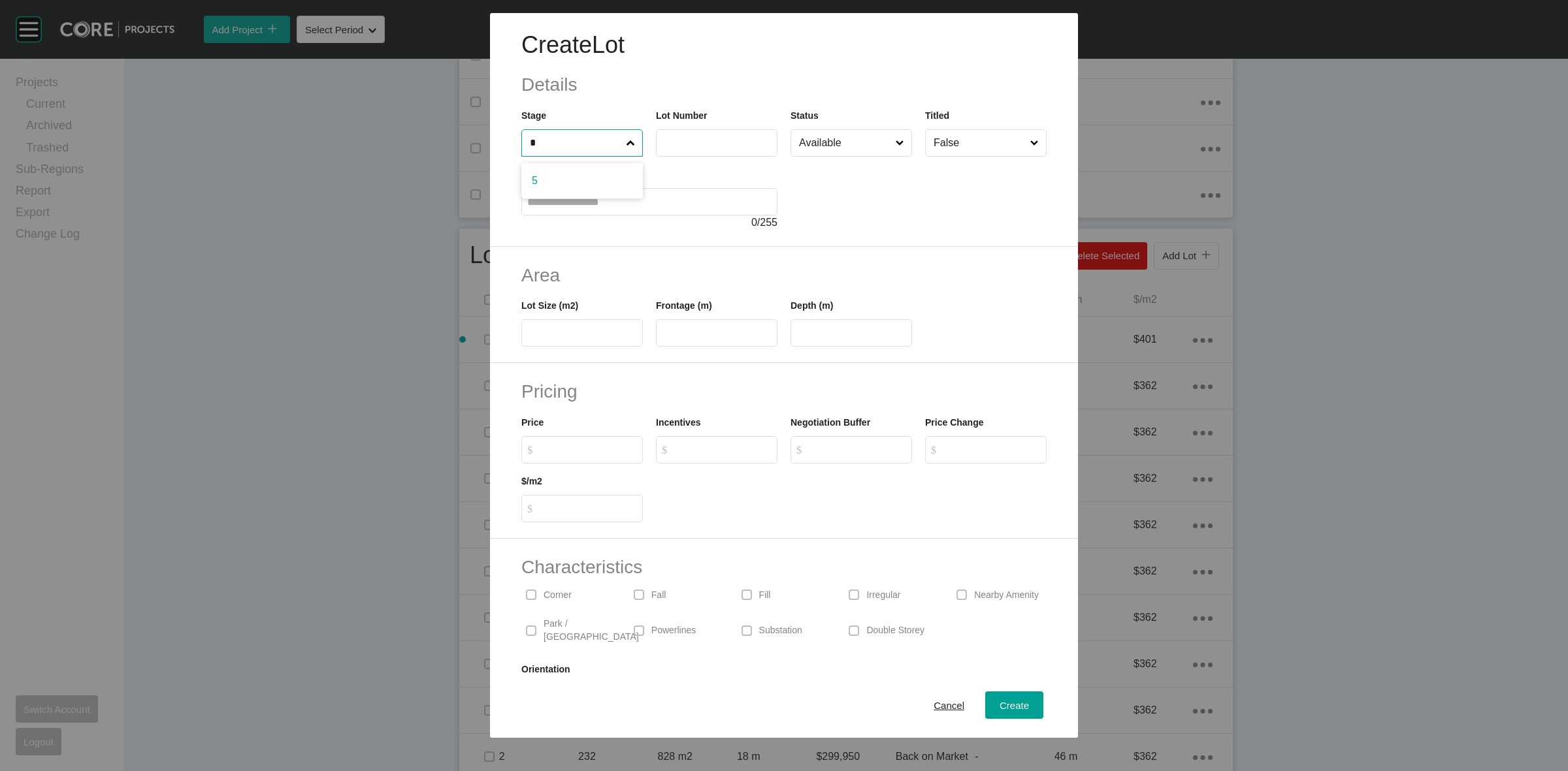
type input "*"
click at [727, 147] on input "****" at bounding box center [717, 143] width 110 height 11
type input "***"
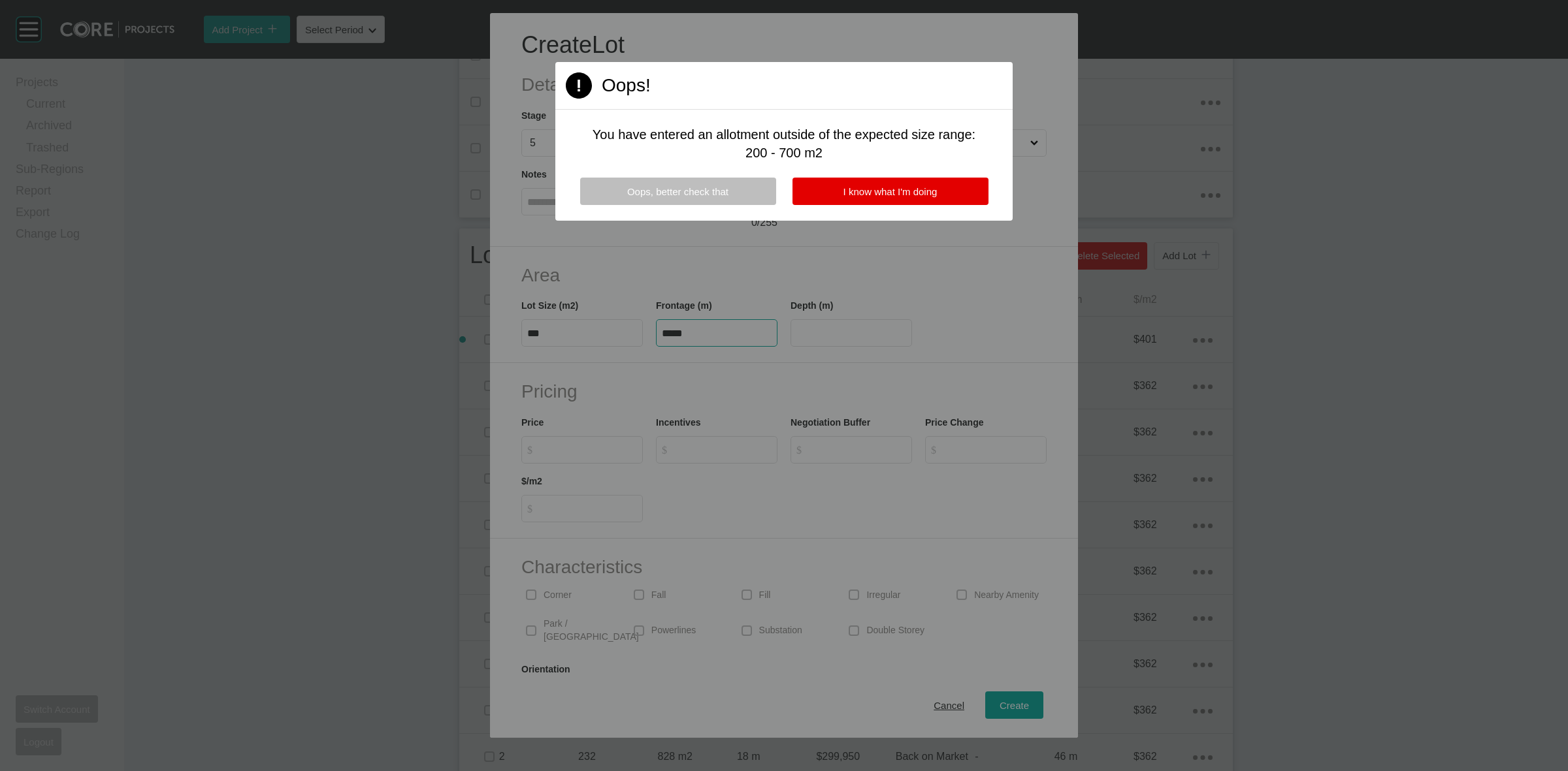
type input "*****"
type input "**"
type input "*******"
type input "***"
type input "*"
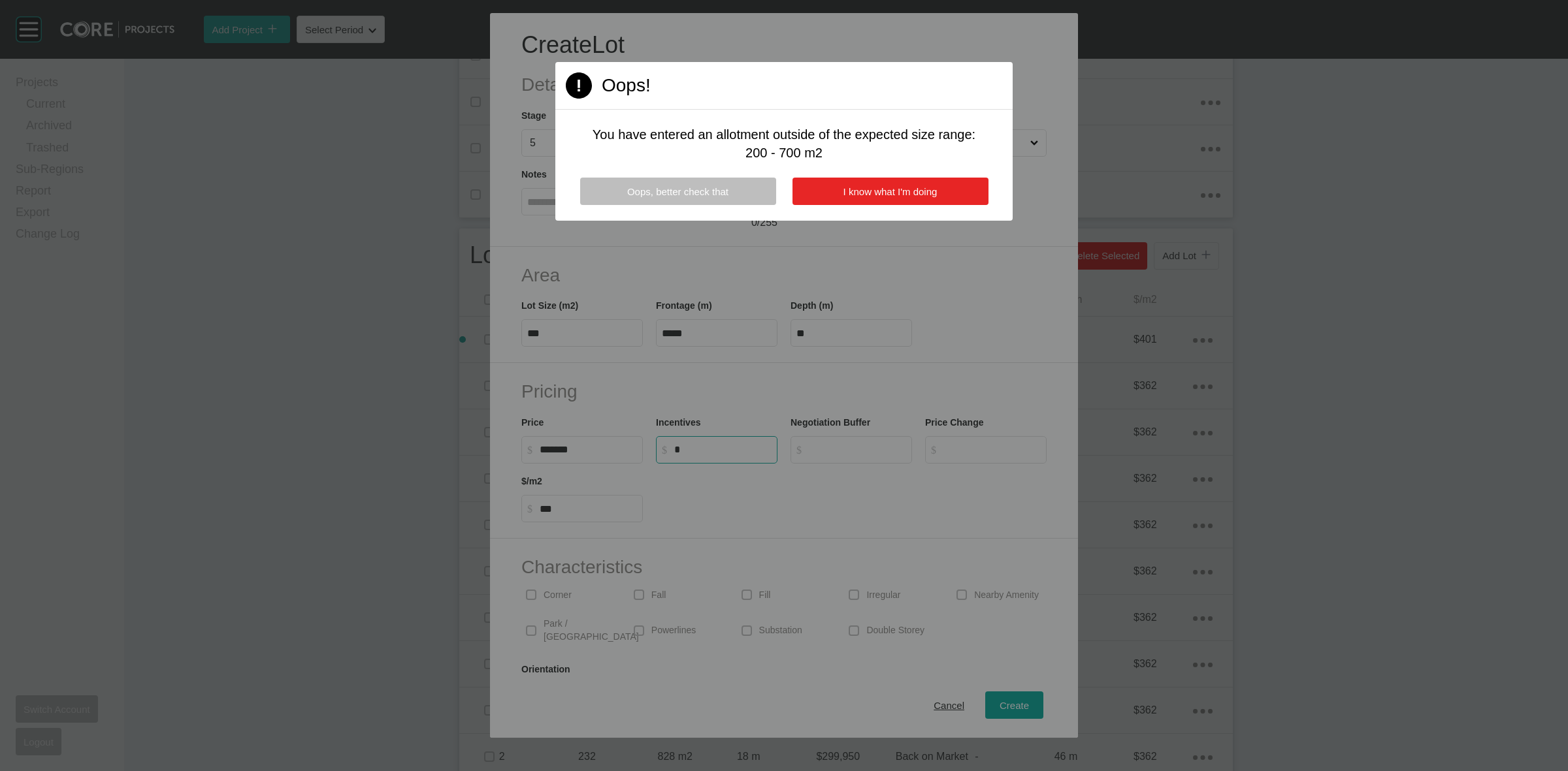
click at [817, 188] on button "I know what I'm doing" at bounding box center [890, 191] width 196 height 28
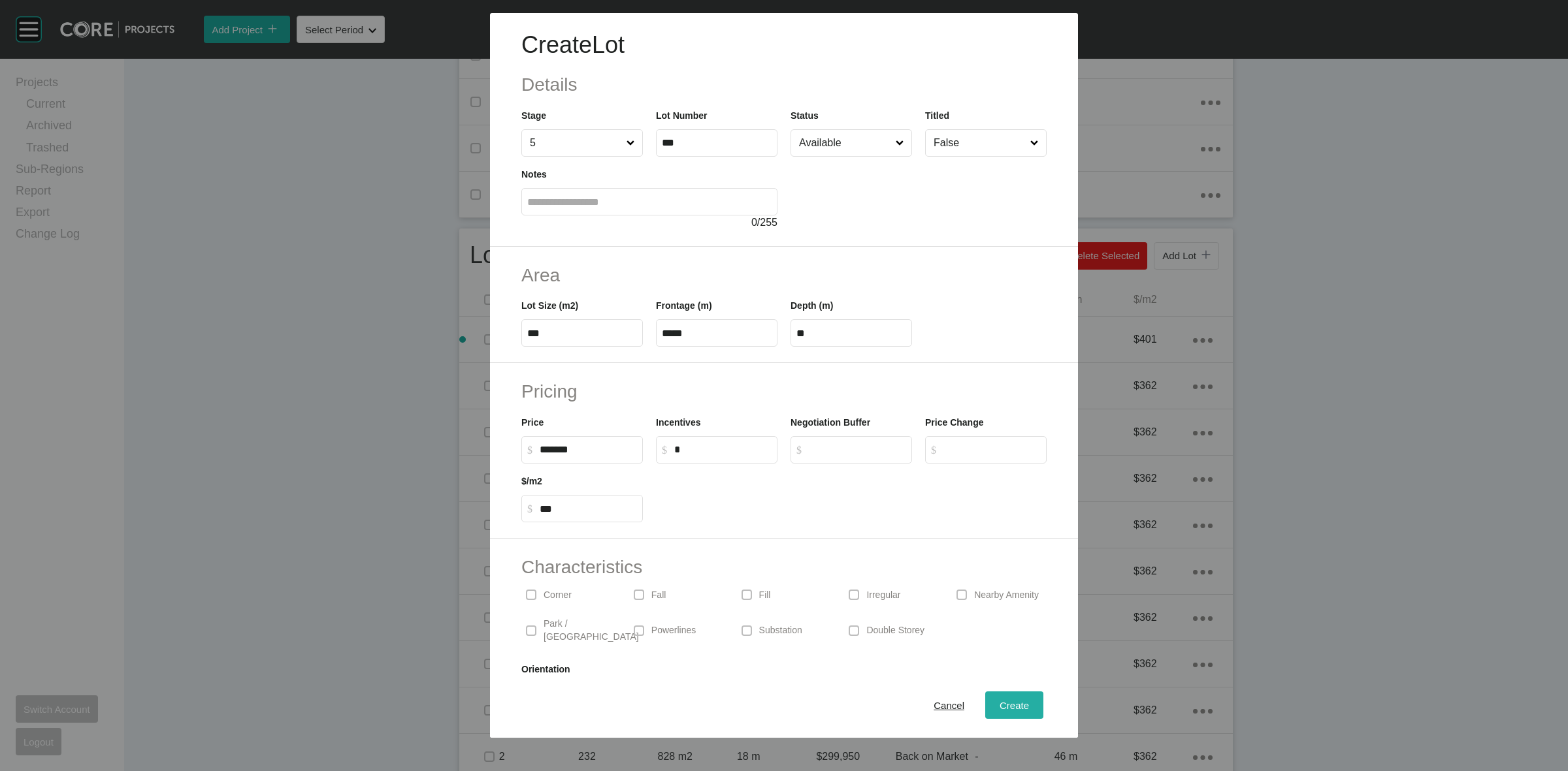
click at [1001, 706] on span "Create" at bounding box center [1014, 705] width 29 height 11
type input "*"
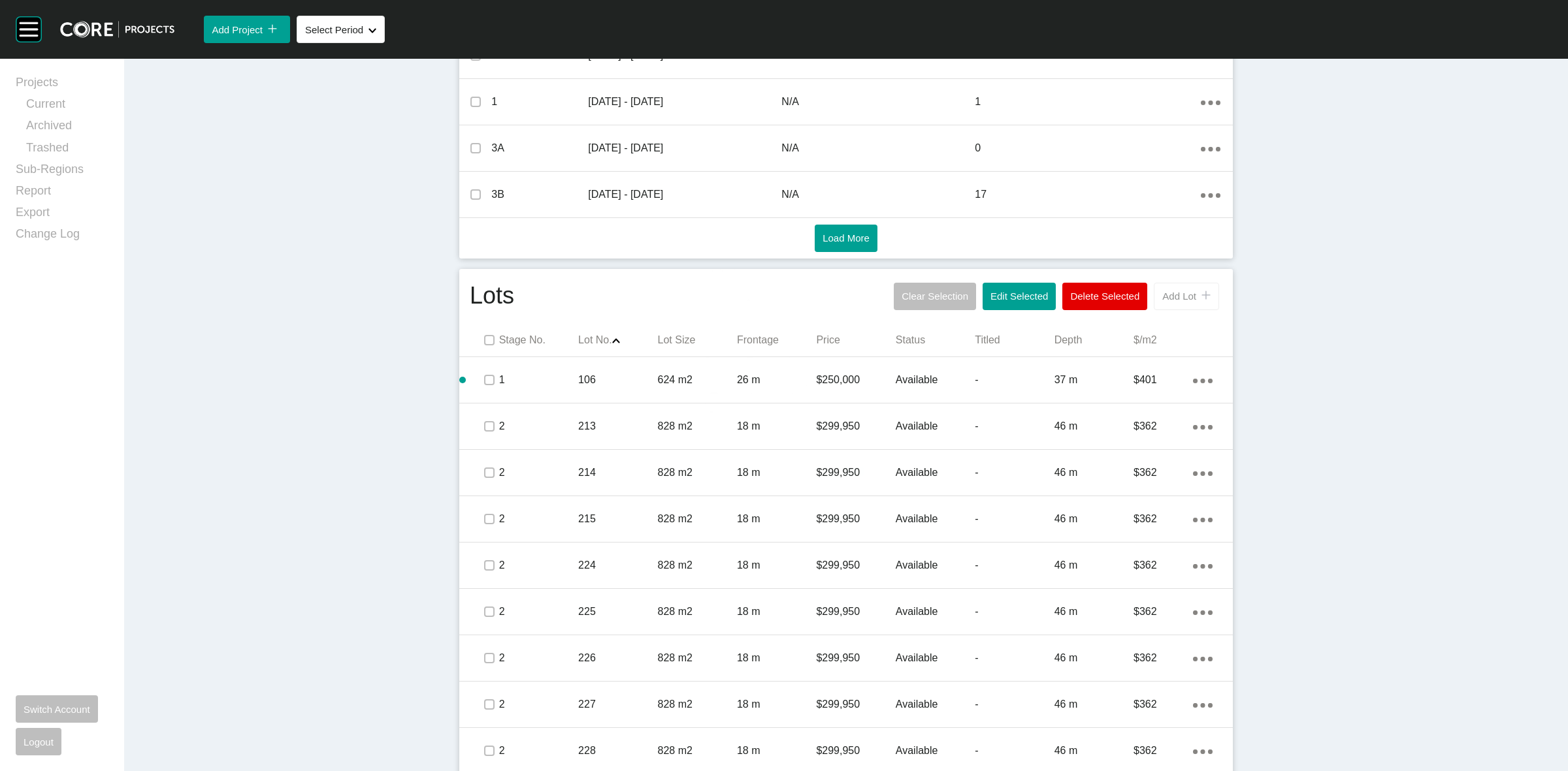
click at [1177, 301] on span "Add Lot" at bounding box center [1179, 296] width 34 height 11
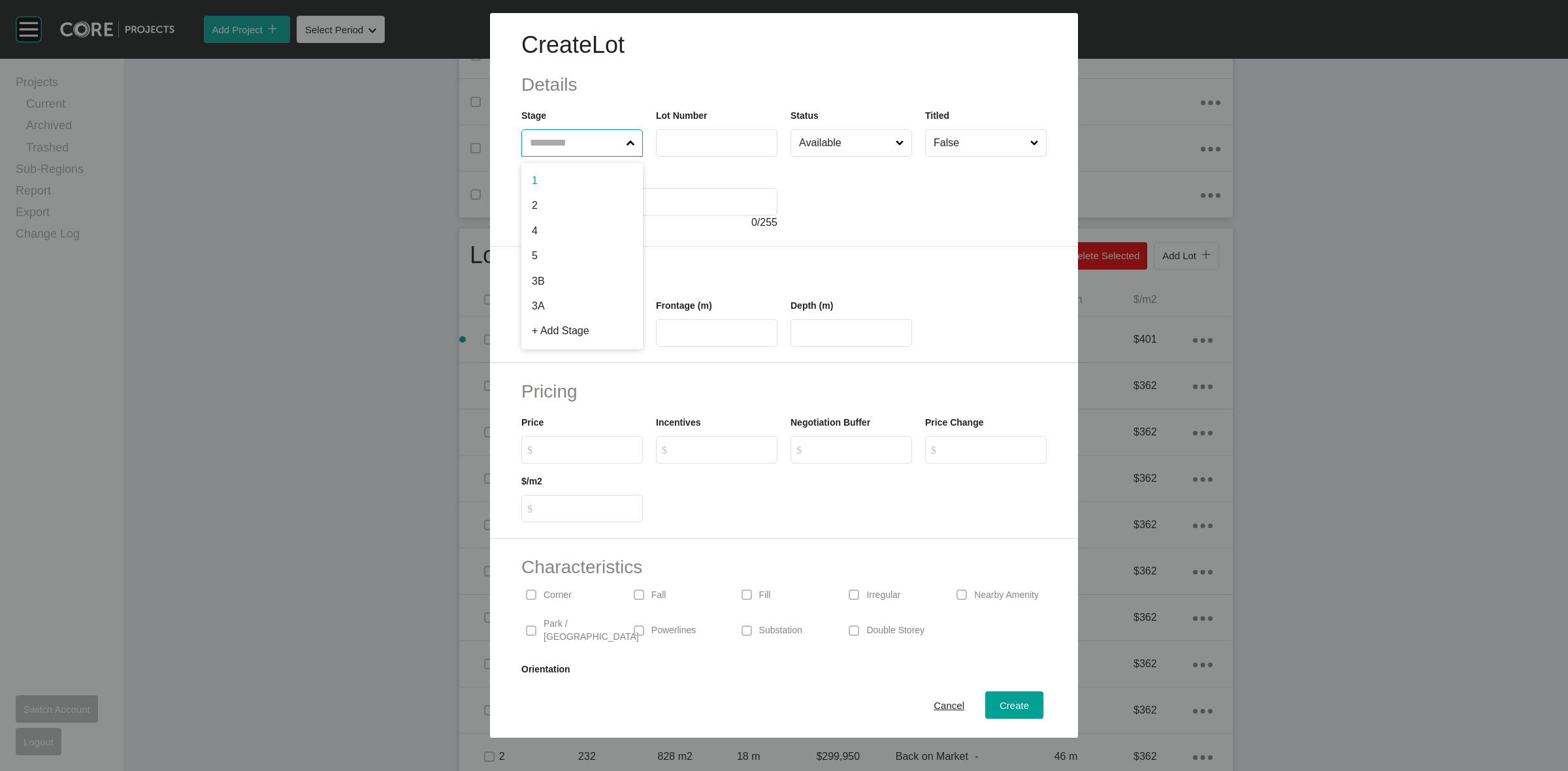
click at [566, 138] on input "text" at bounding box center [576, 143] width 97 height 26
type input "*"
type input "***"
type input "*****"
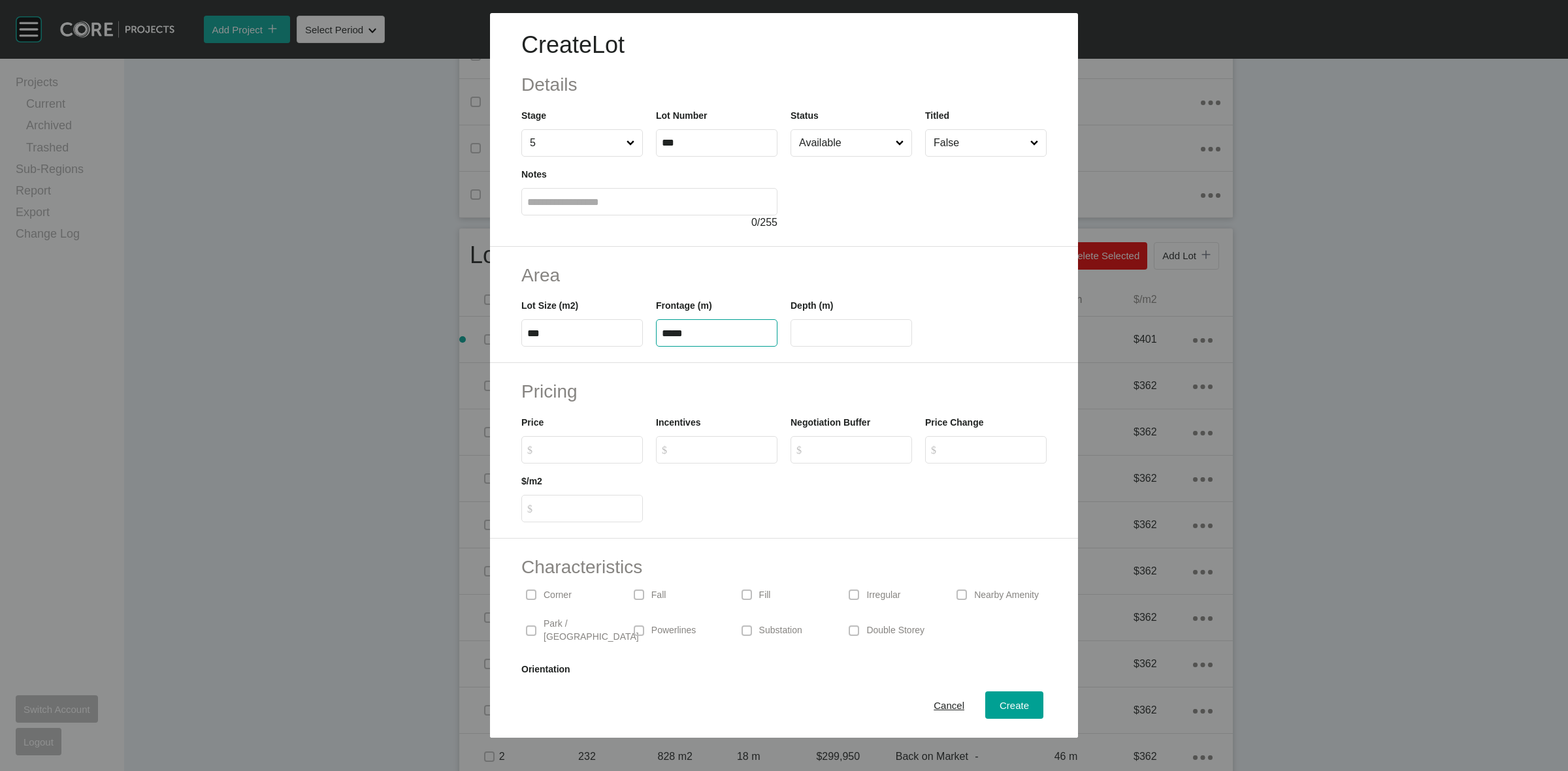
type input "**"
type input "*******"
type input "***"
type input "*"
click at [1000, 715] on button "Create" at bounding box center [1015, 705] width 58 height 28
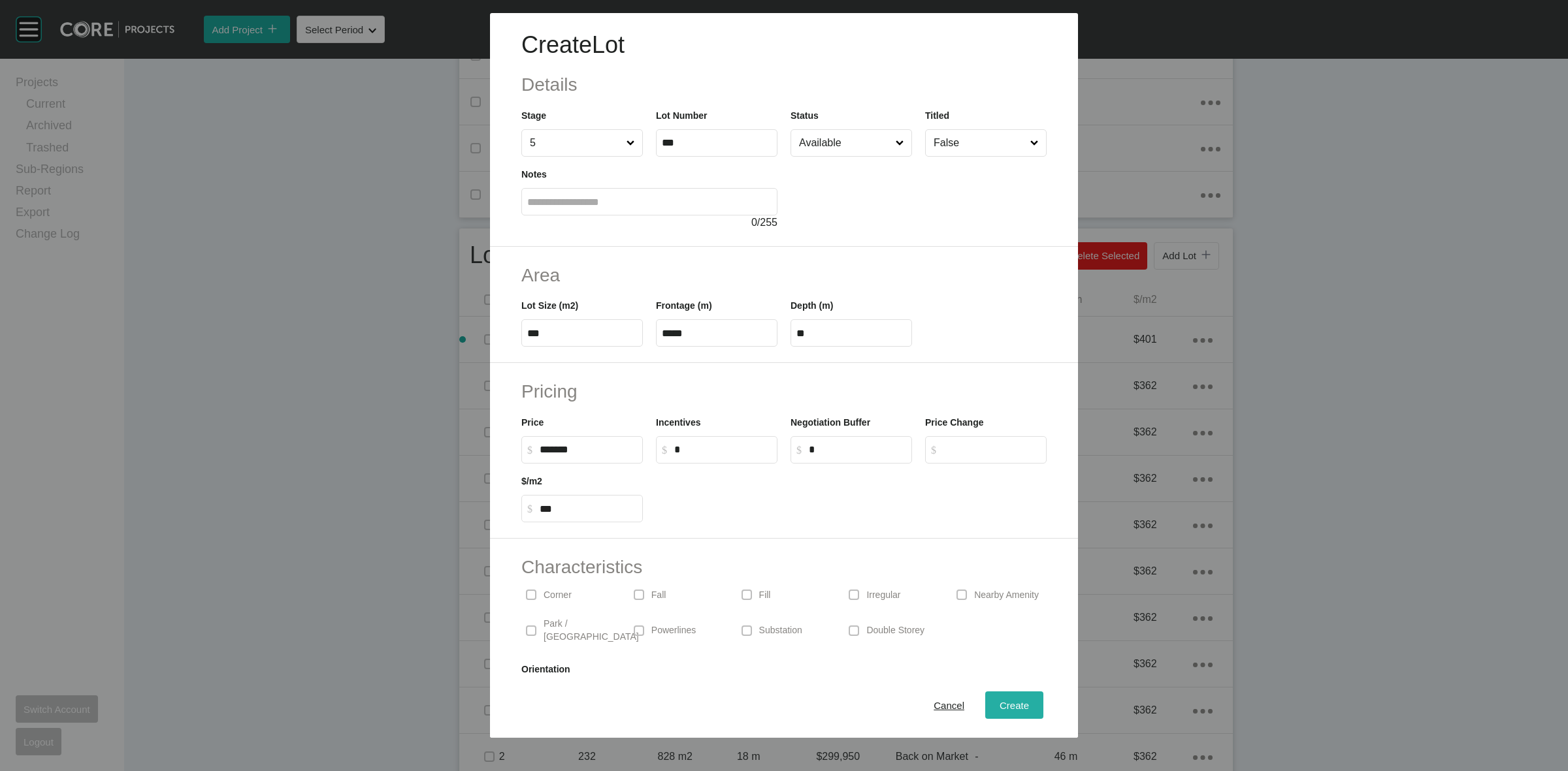
type input "*"
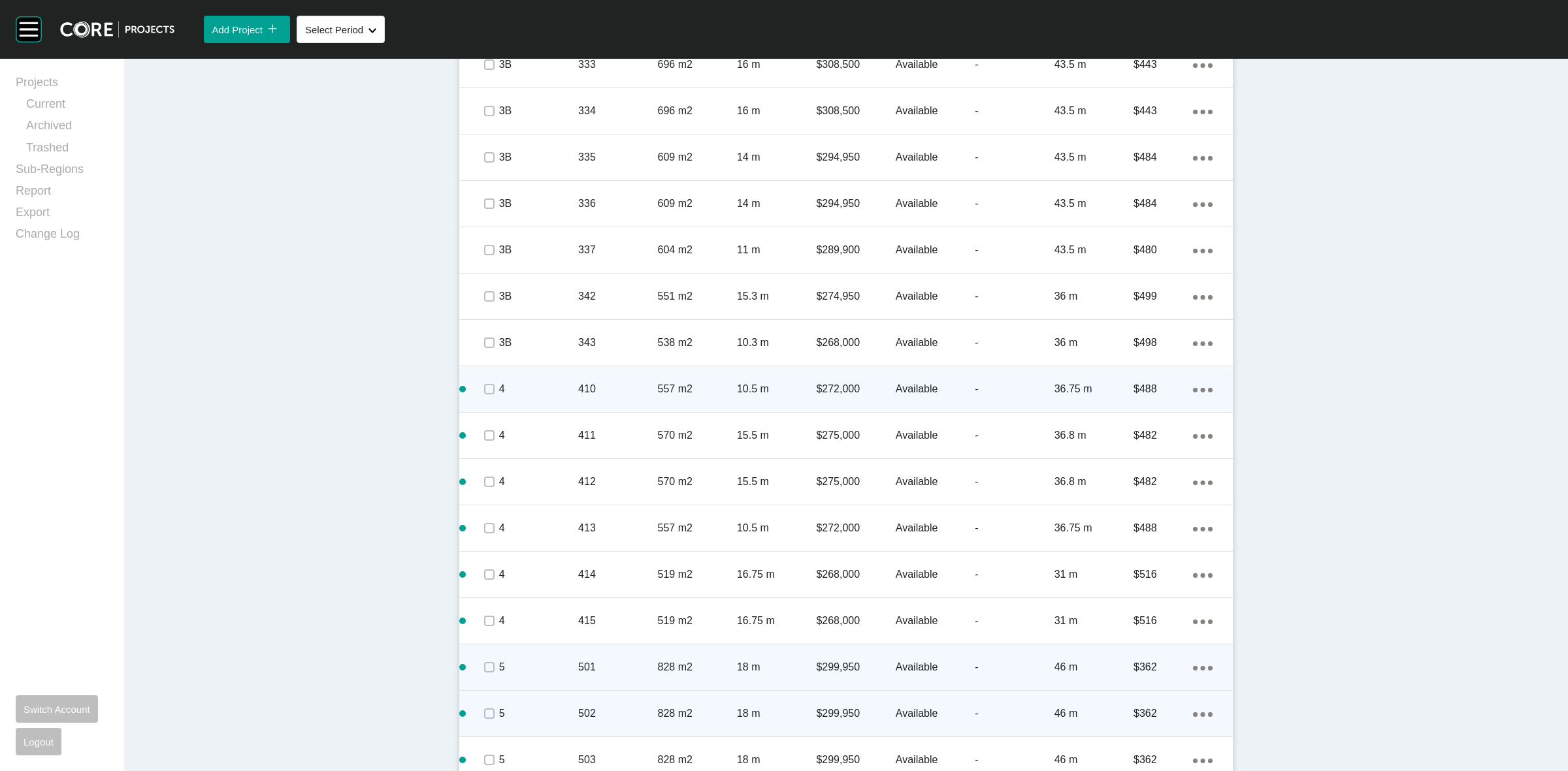
scroll to position [2036, 0]
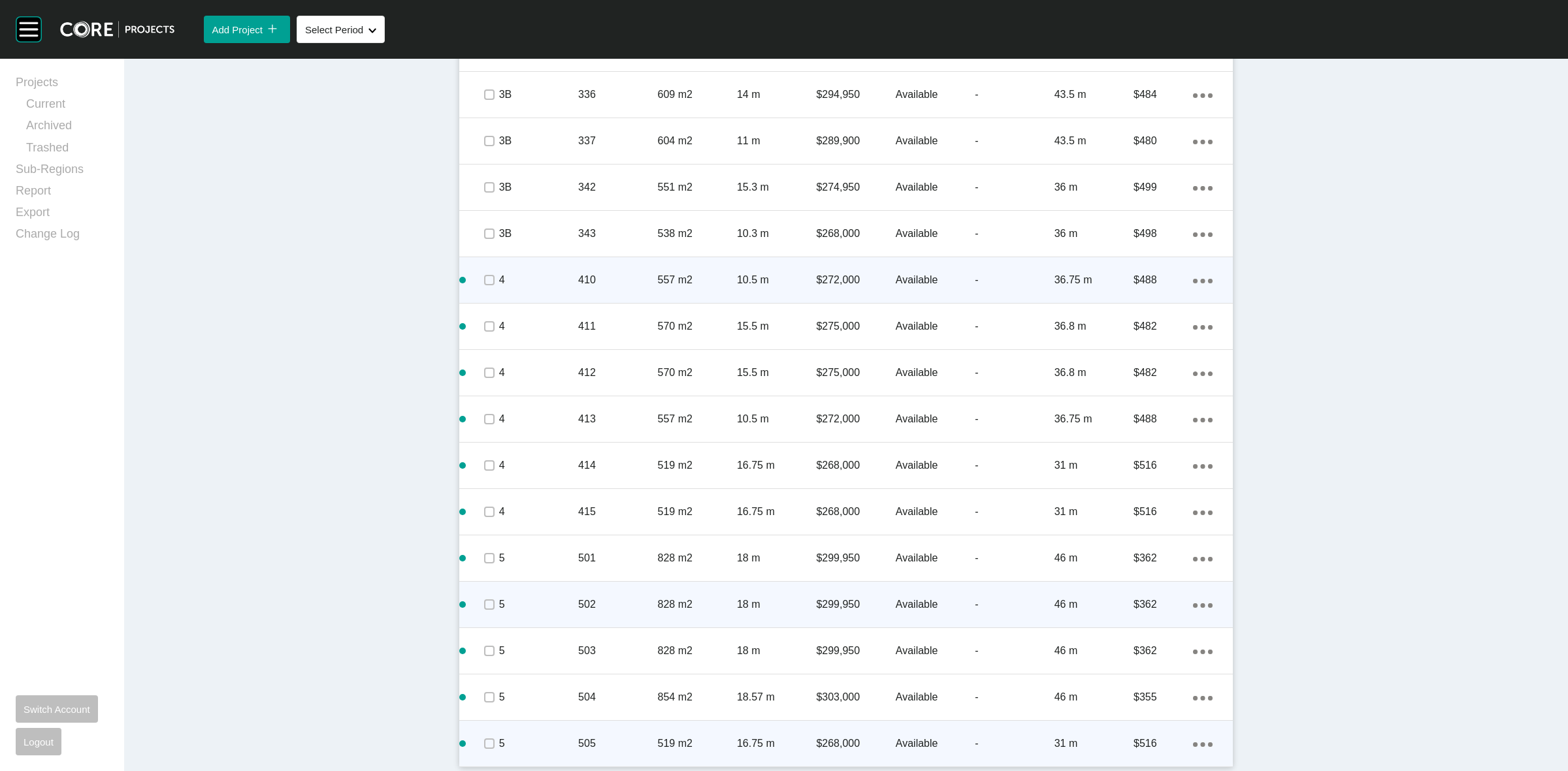
click at [1201, 743] on ellipse at bounding box center [1203, 745] width 5 height 5
click at [1151, 731] on link "Duplicate" at bounding box center [1143, 731] width 49 height 20
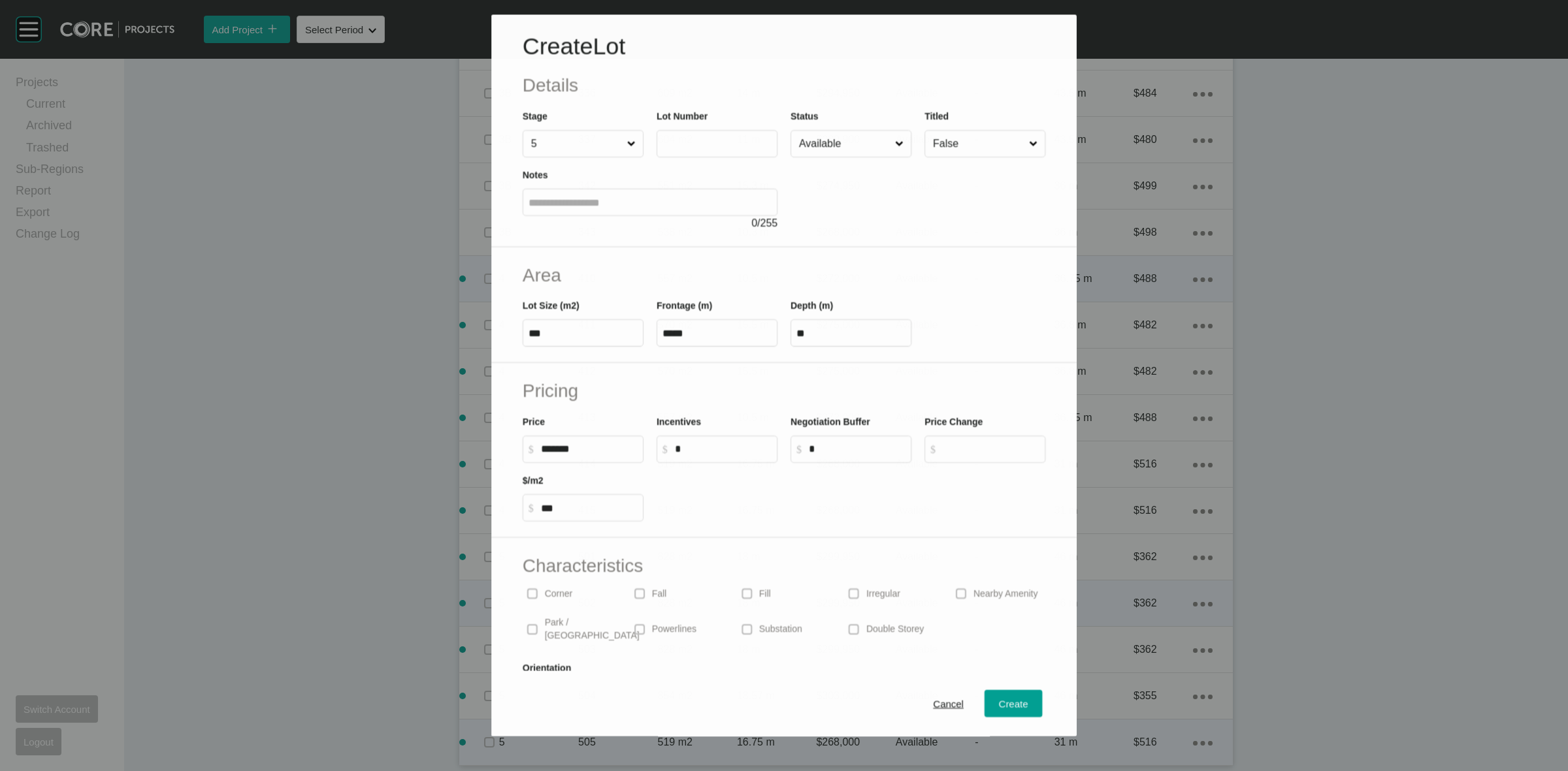
scroll to position [1996, 0]
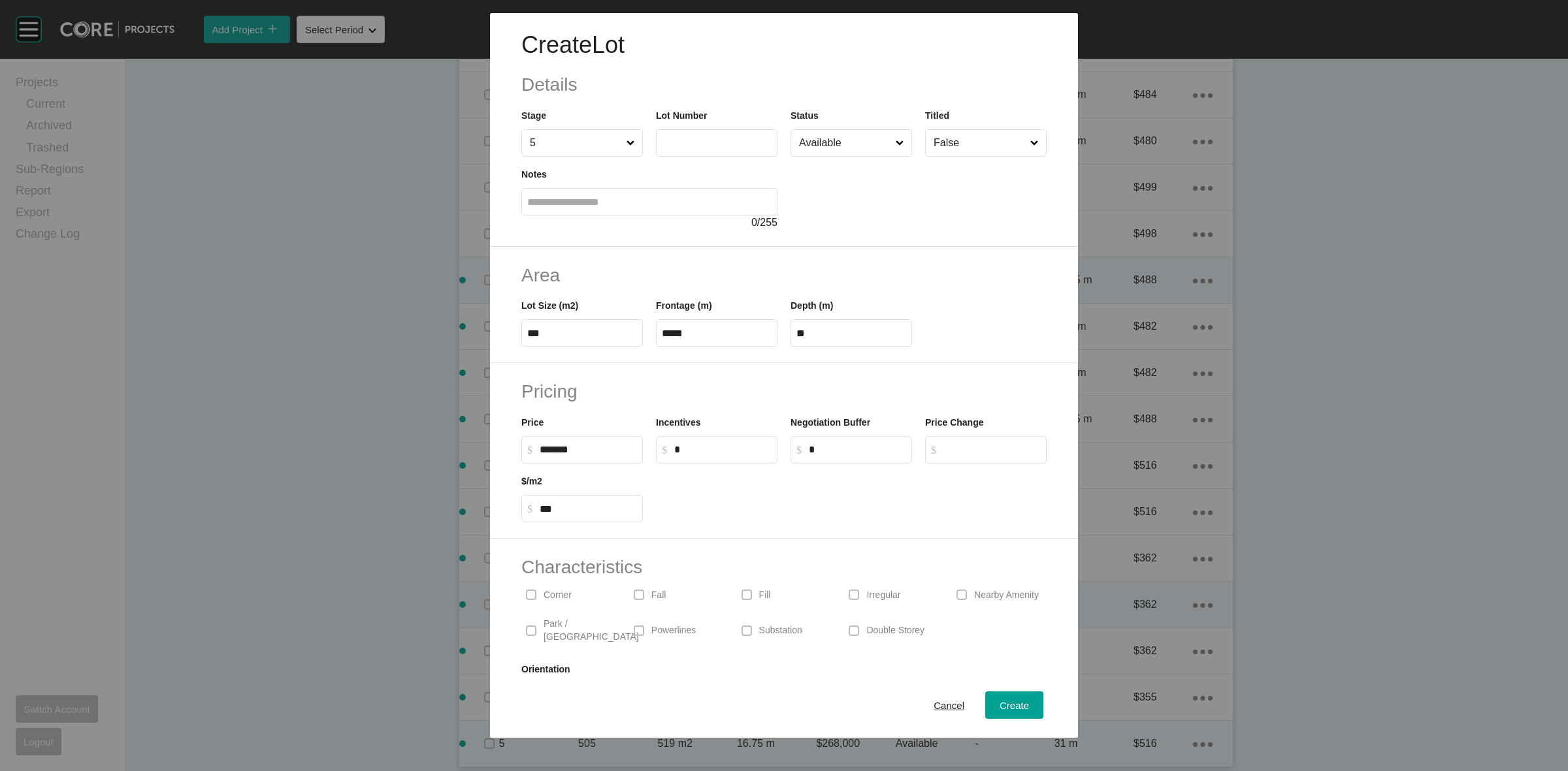
click at [690, 137] on input "text" at bounding box center [717, 143] width 110 height 11
type input "***"
click at [1017, 709] on div "Create" at bounding box center [1014, 705] width 36 height 18
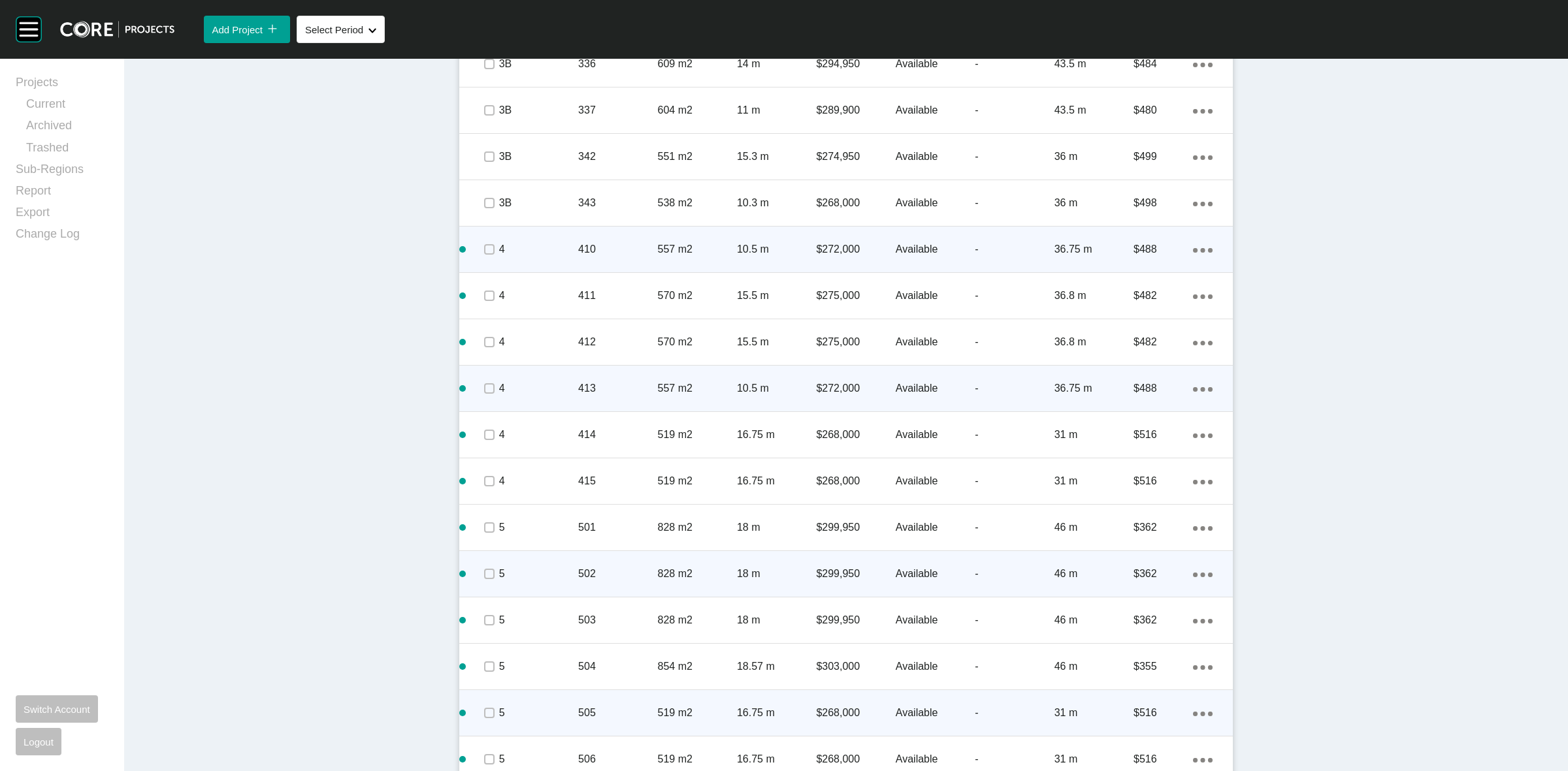
scroll to position [2083, 0]
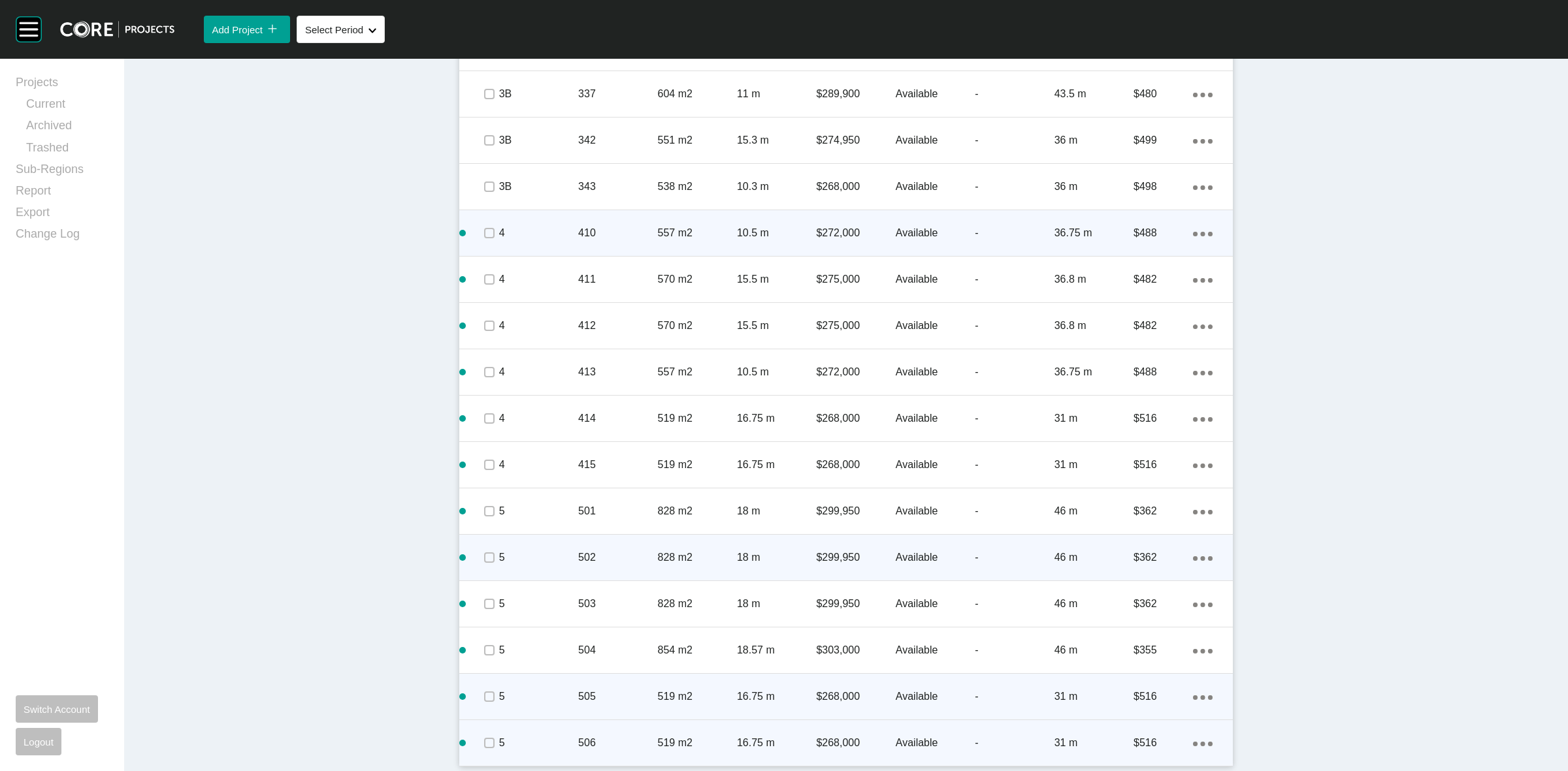
click at [1201, 743] on ellipse at bounding box center [1203, 744] width 5 height 5
click at [1143, 730] on link "Duplicate" at bounding box center [1143, 731] width 49 height 20
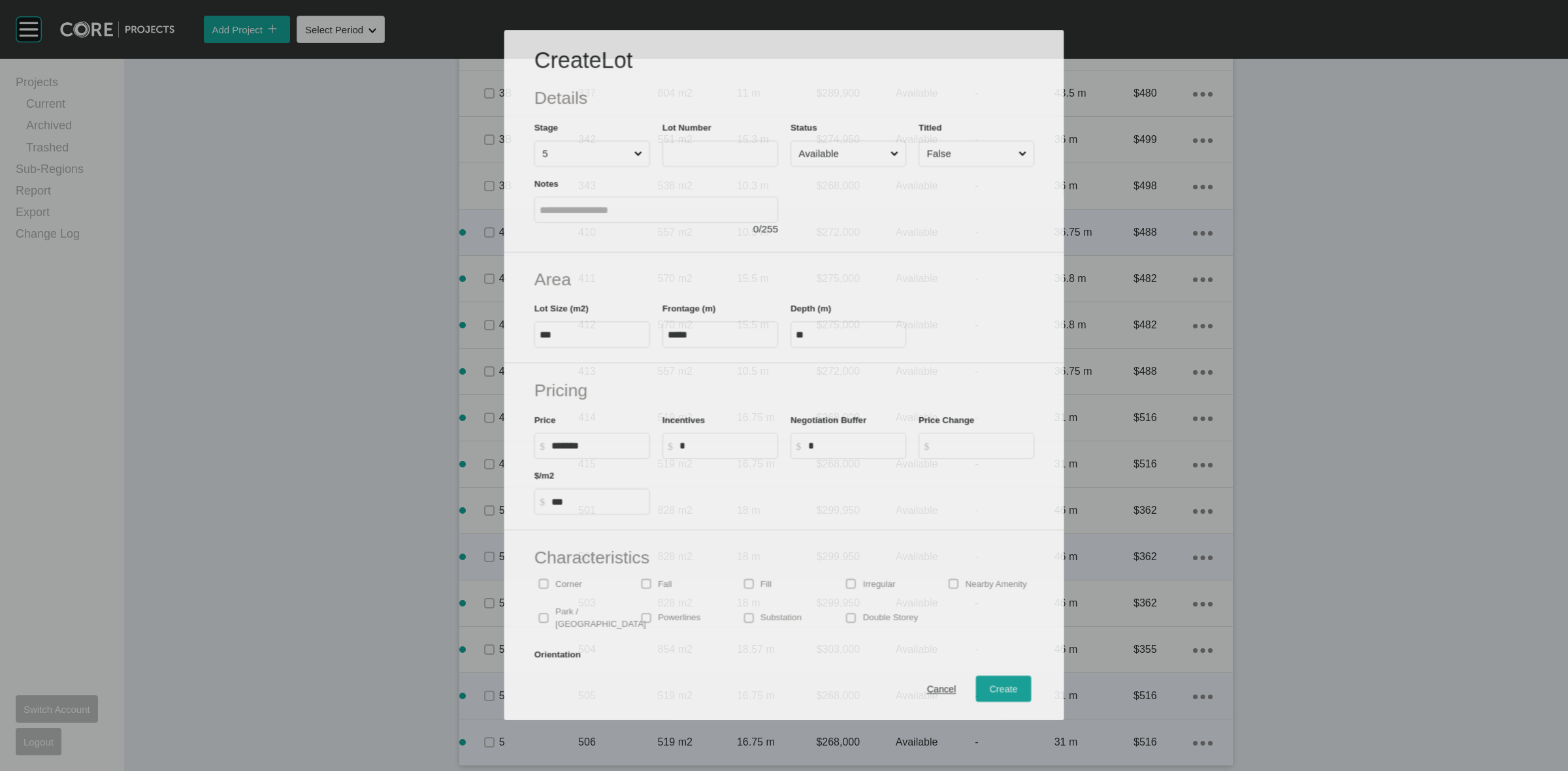
scroll to position [2043, 0]
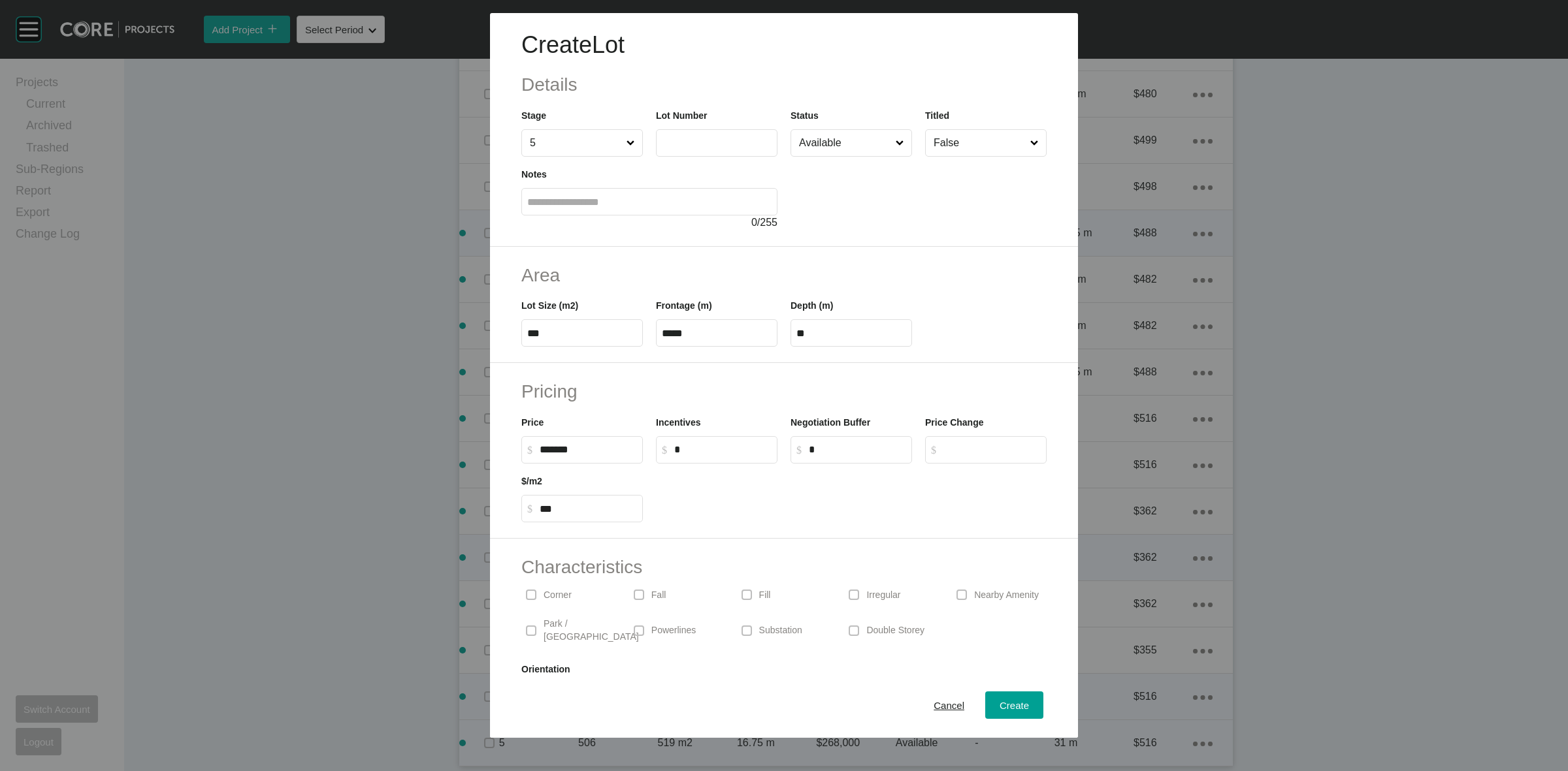
drag, startPoint x: 696, startPoint y: 151, endPoint x: 691, endPoint y: 144, distance: 8.6
click at [691, 144] on label at bounding box center [717, 143] width 121 height 28
click at [691, 144] on input "text" at bounding box center [717, 143] width 110 height 11
type input "***"
click at [1000, 700] on span "Create" at bounding box center [1014, 705] width 29 height 11
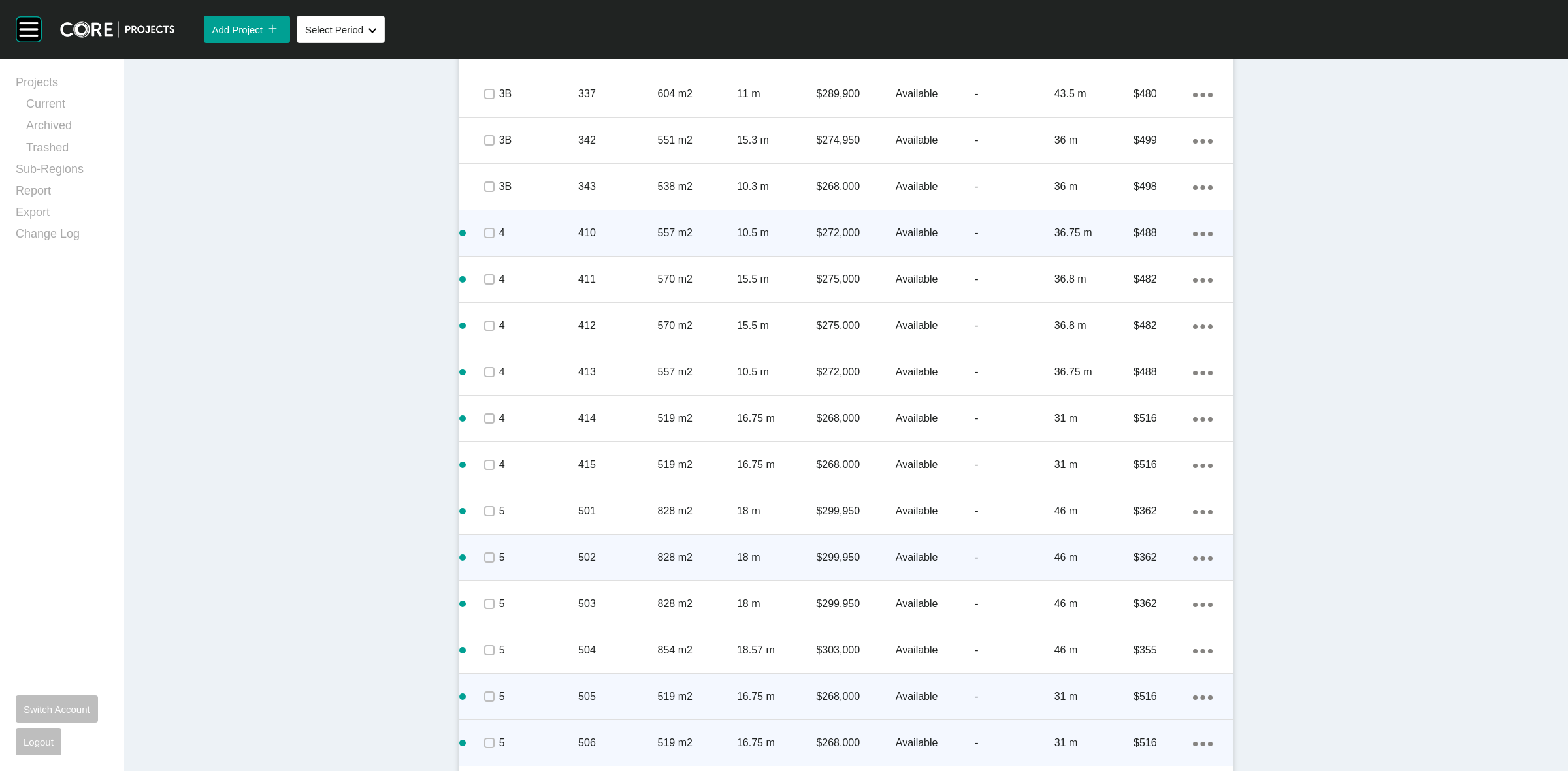
scroll to position [2130, 0]
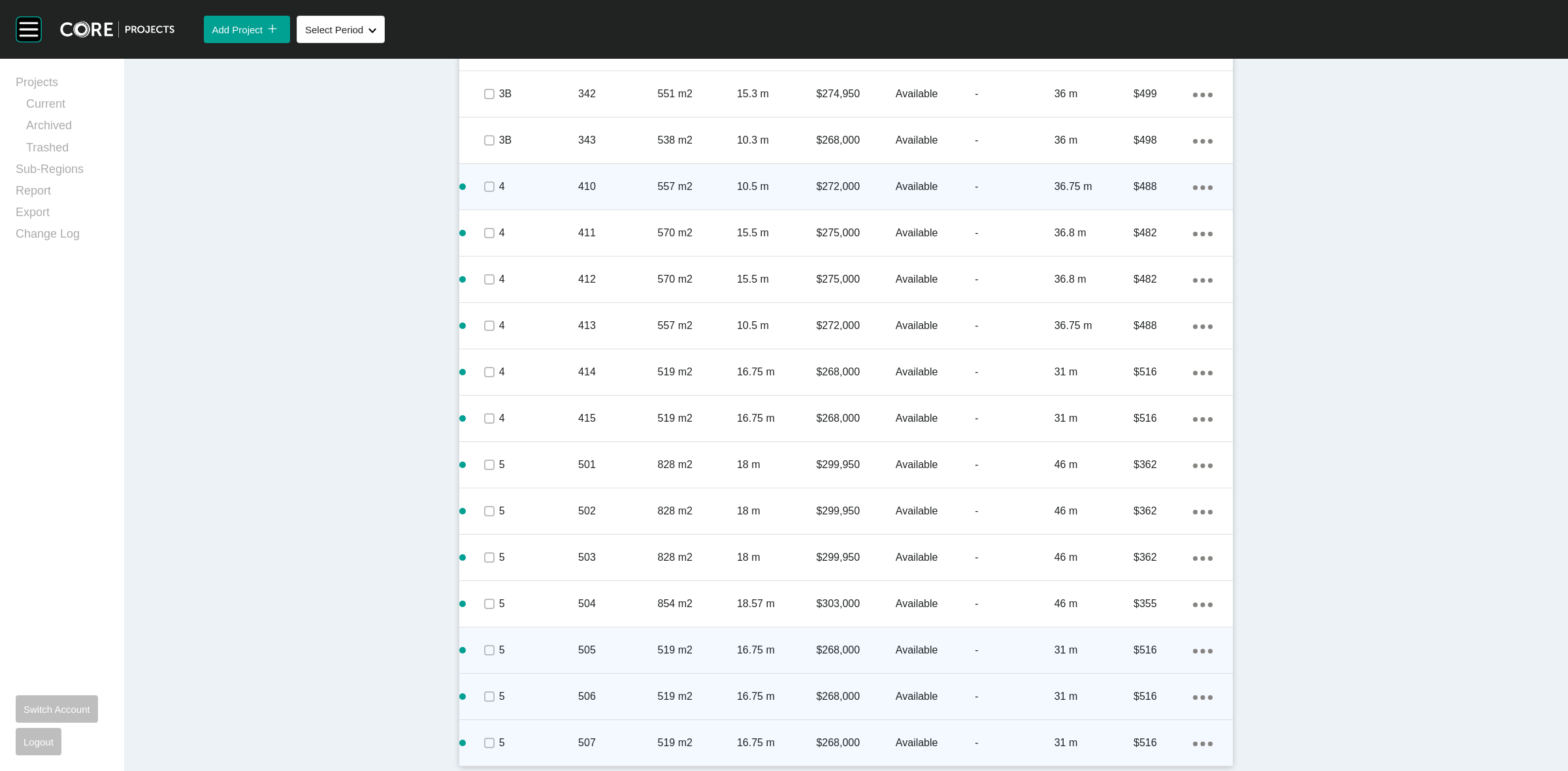
click at [1201, 743] on ellipse at bounding box center [1203, 744] width 5 height 5
drag, startPoint x: 1131, startPoint y: 725, endPoint x: 1128, endPoint y: 709, distance: 16.3
click at [1135, 727] on link "Duplicate" at bounding box center [1143, 731] width 49 height 20
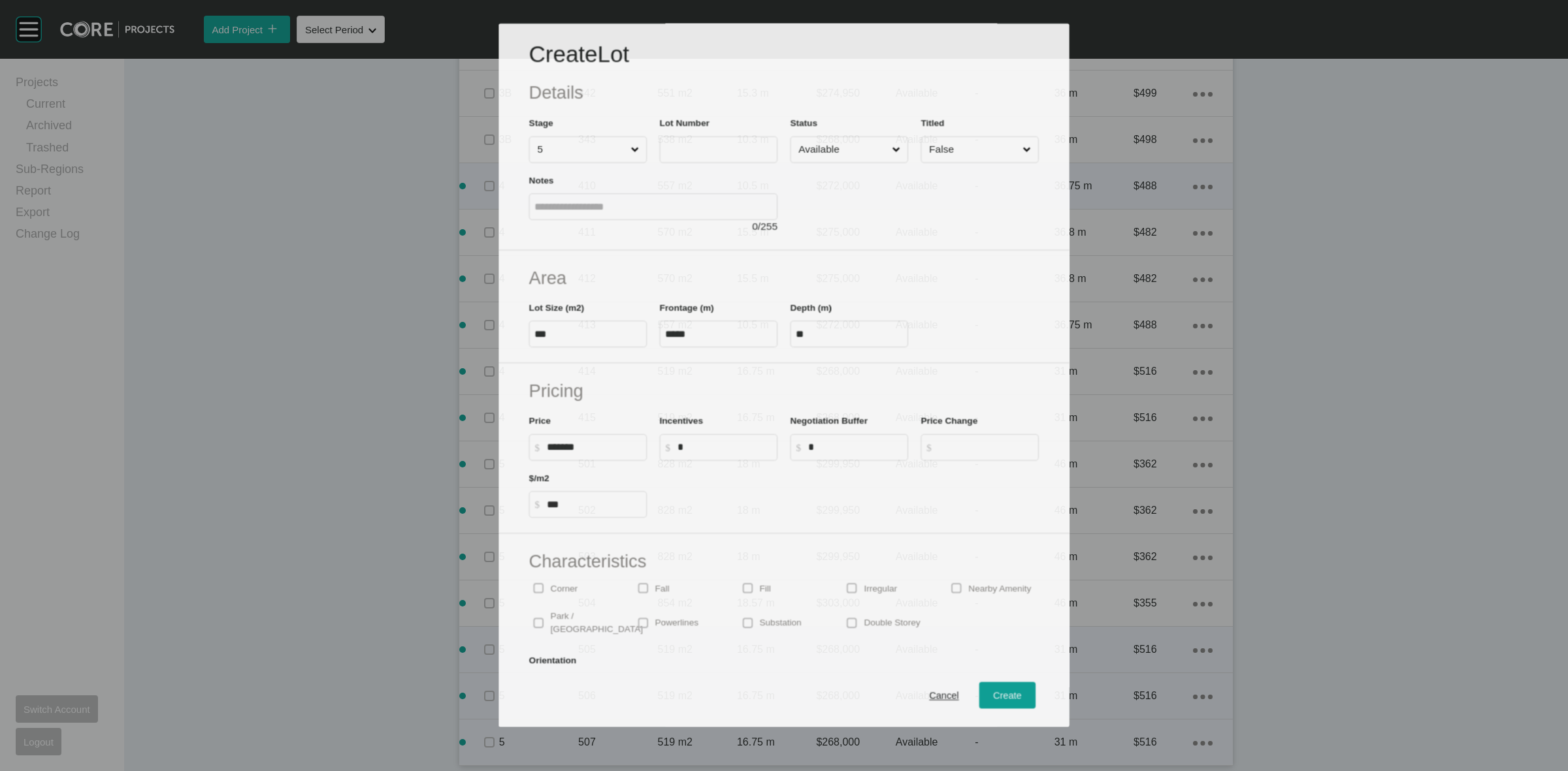
scroll to position [2088, 0]
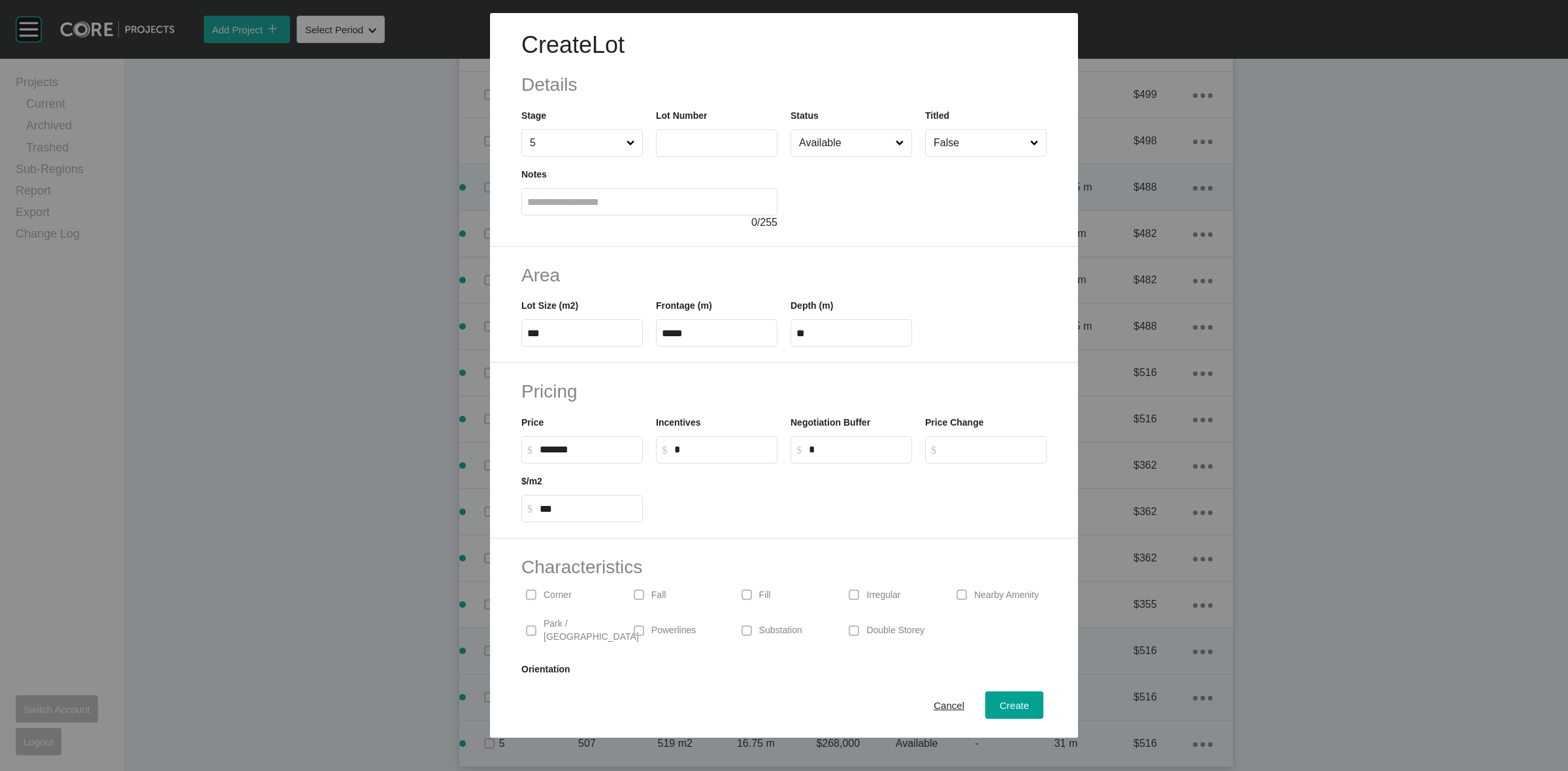
click at [693, 148] on label at bounding box center [717, 143] width 121 height 28
click at [693, 148] on input "text" at bounding box center [717, 143] width 110 height 11
type input "***"
click at [1004, 700] on span "Create" at bounding box center [1014, 705] width 29 height 11
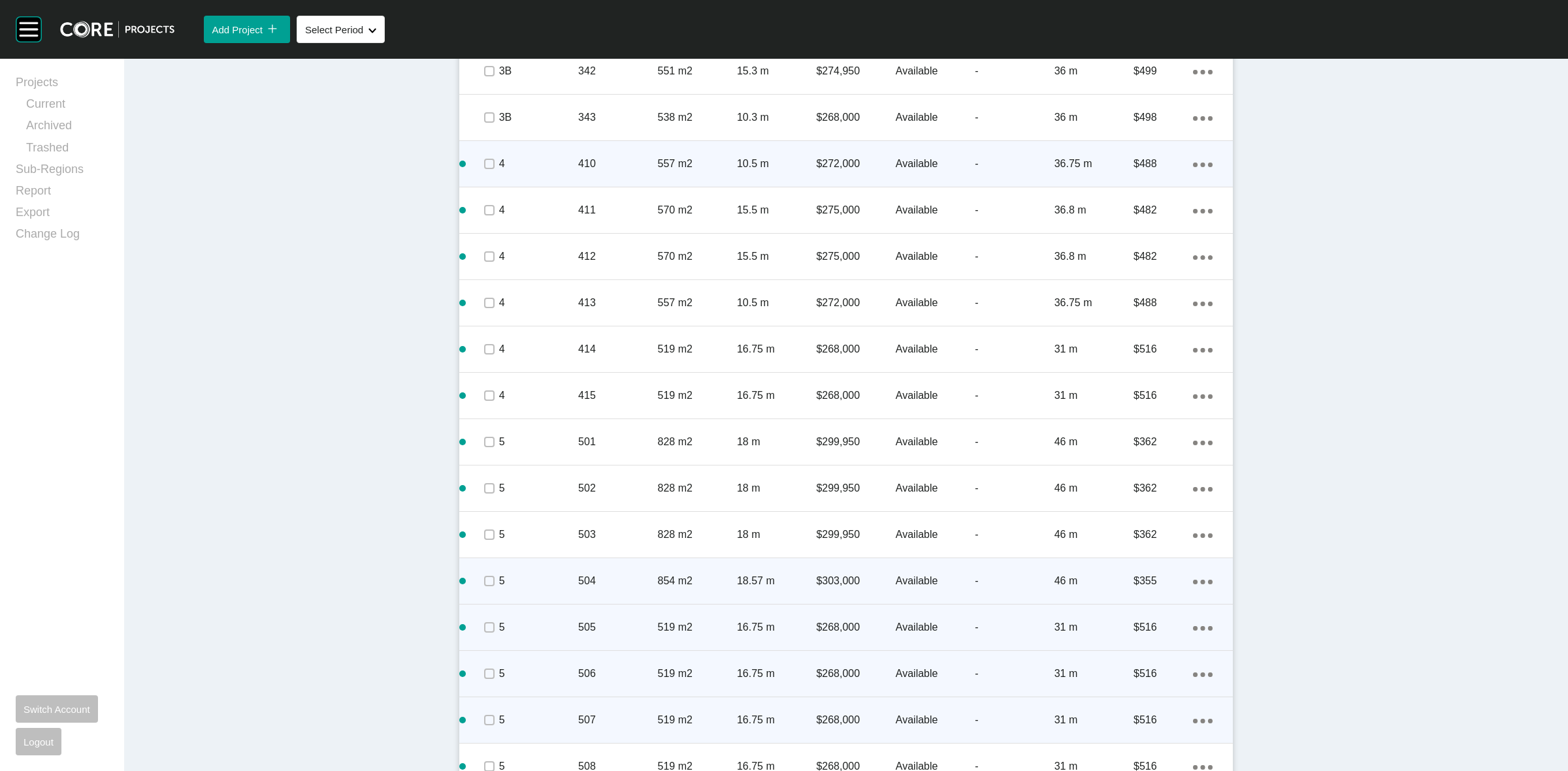
scroll to position [2176, 0]
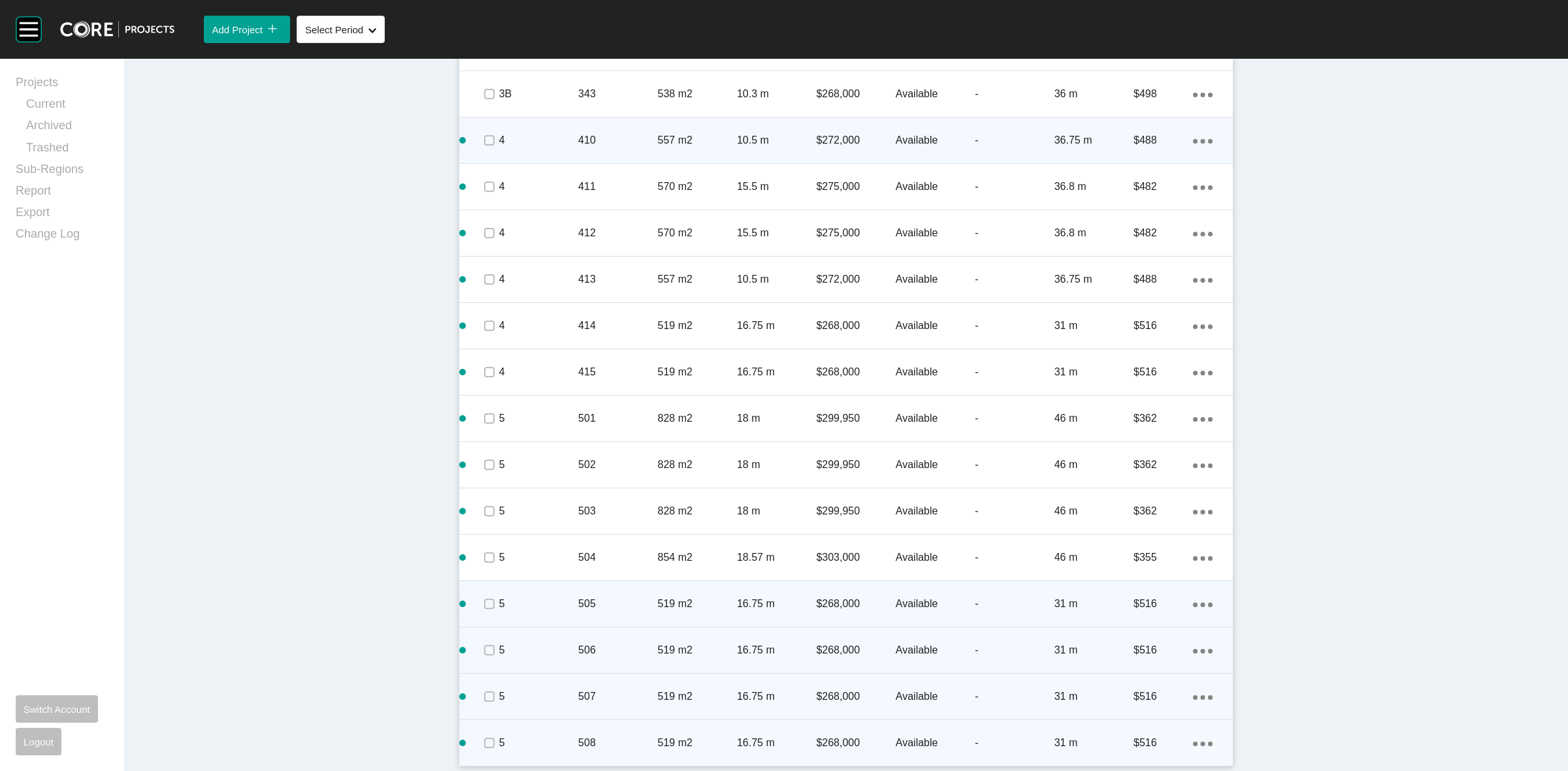
click at [1195, 742] on icon "Action Menu Dots Copy 6 Created with Sketch." at bounding box center [1203, 744] width 20 height 5
click at [1141, 725] on link "Duplicate" at bounding box center [1143, 731] width 49 height 20
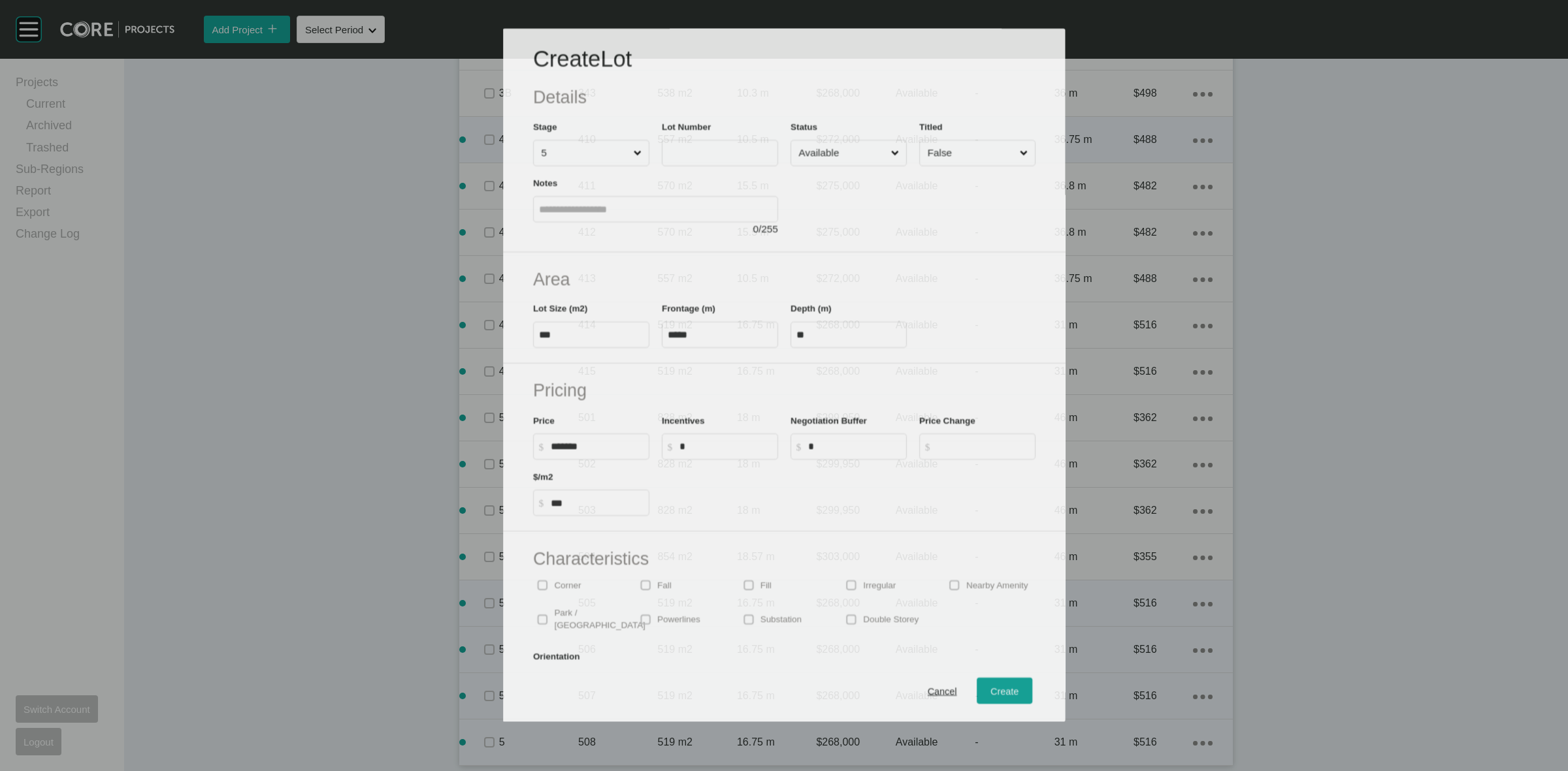
scroll to position [2136, 0]
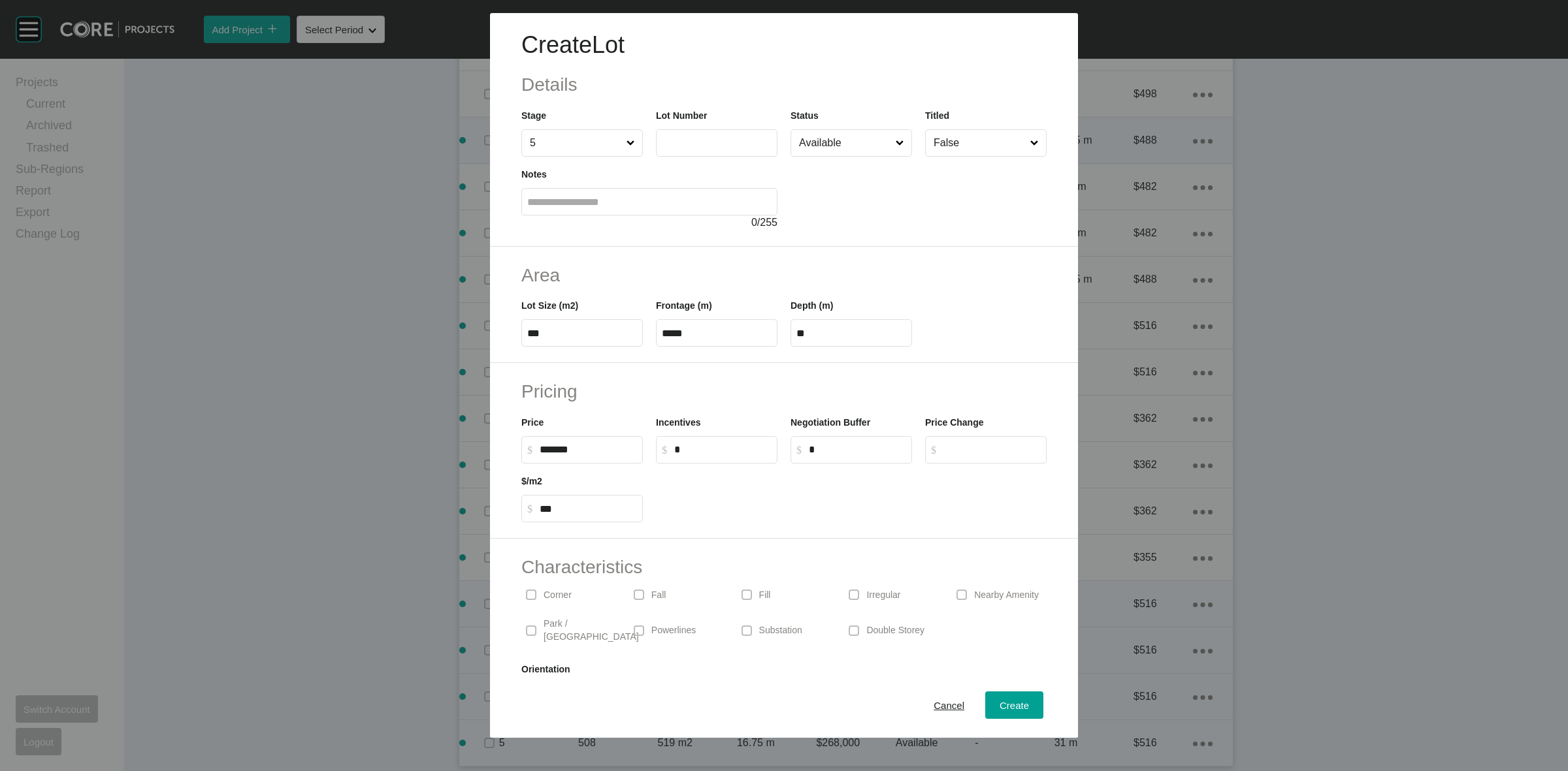
click at [710, 134] on label at bounding box center [717, 143] width 121 height 28
click at [710, 137] on input "text" at bounding box center [717, 143] width 110 height 11
type input "***"
click at [1009, 713] on div "Create" at bounding box center [1014, 705] width 36 height 18
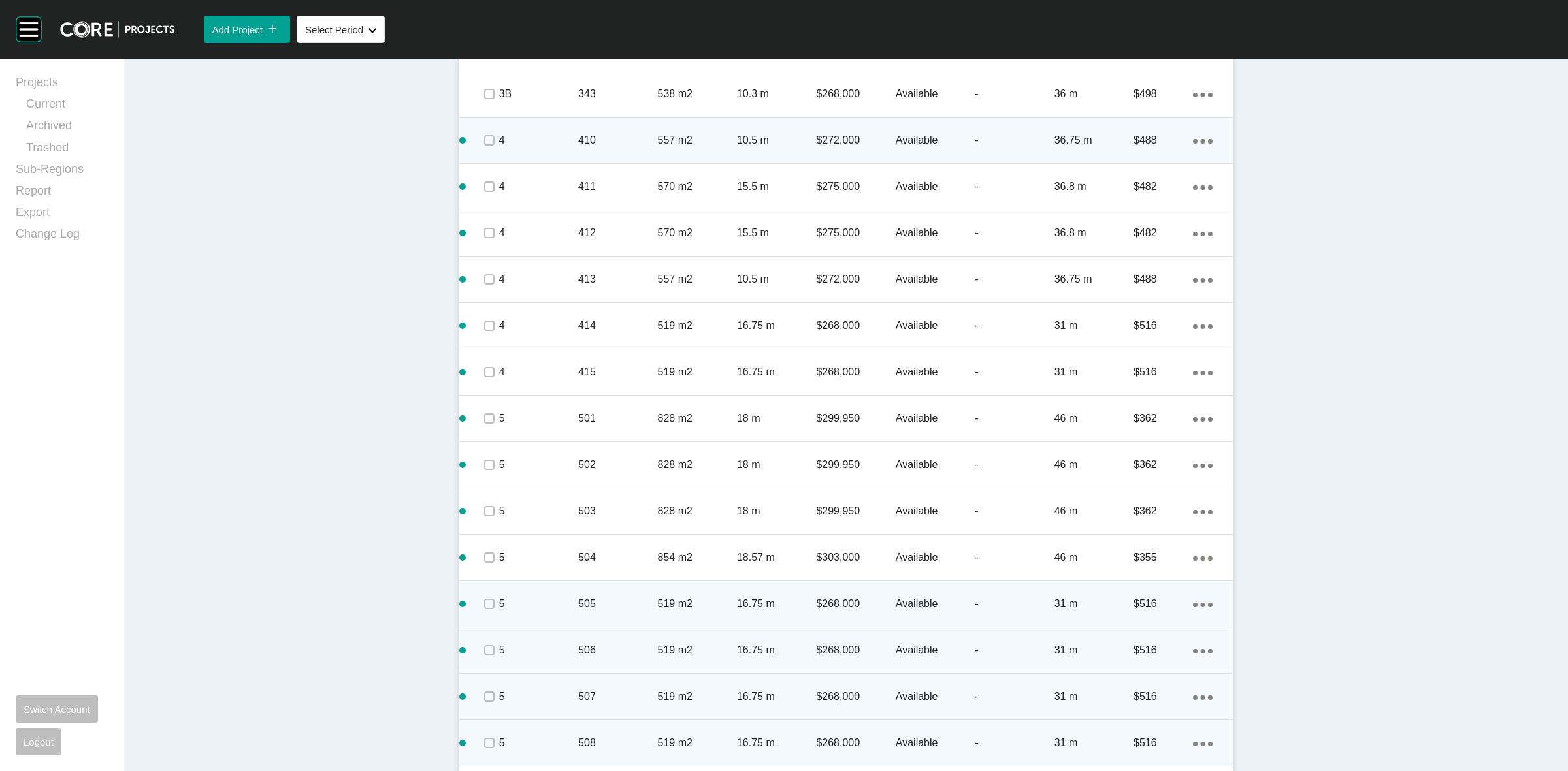
scroll to position [2222, 0]
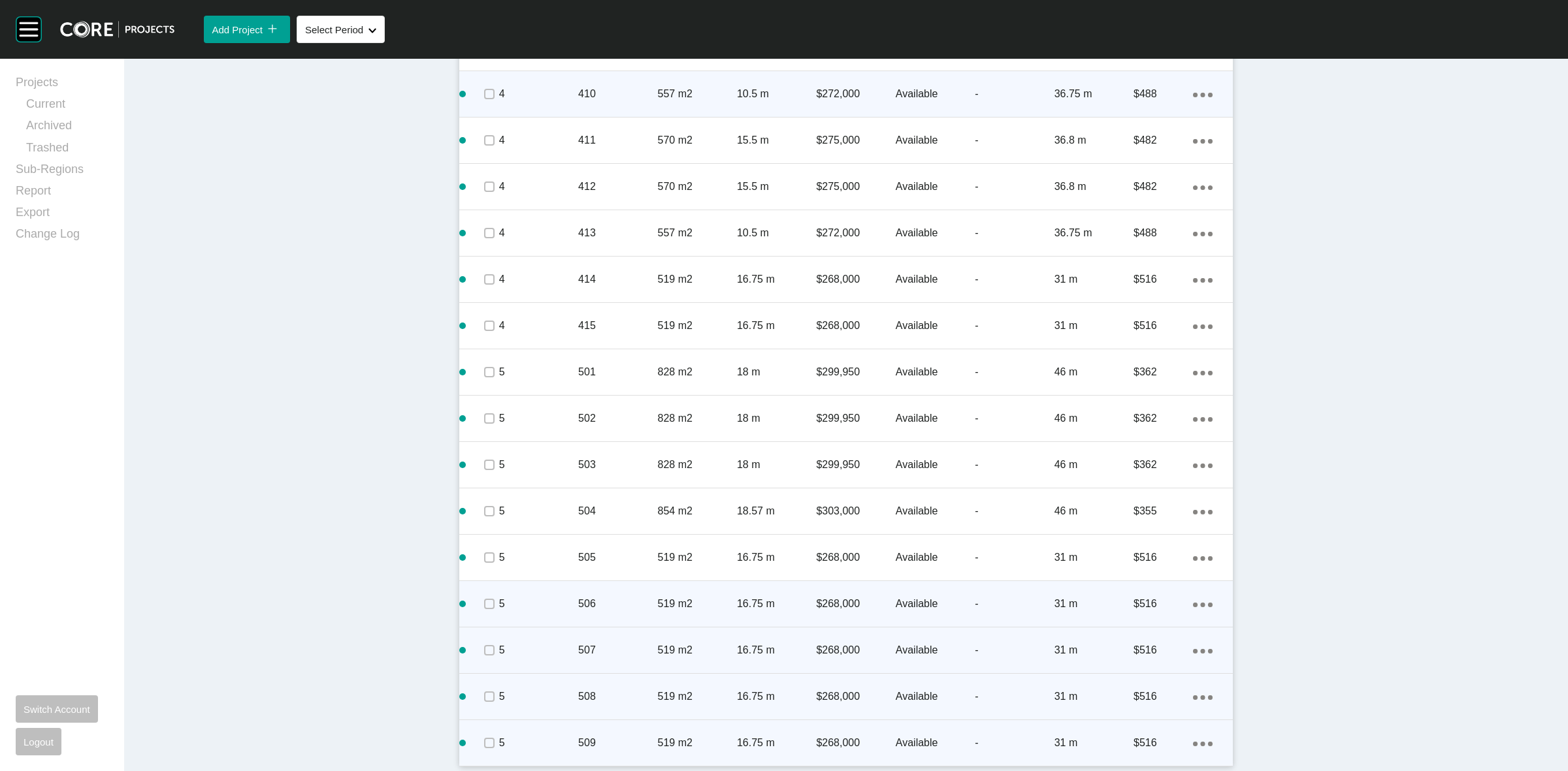
click at [1194, 736] on div "Action Menu Dots Copy 6 Created with Sketch." at bounding box center [1203, 743] width 20 height 14
click at [1141, 719] on link "Edit" at bounding box center [1143, 711] width 49 height 20
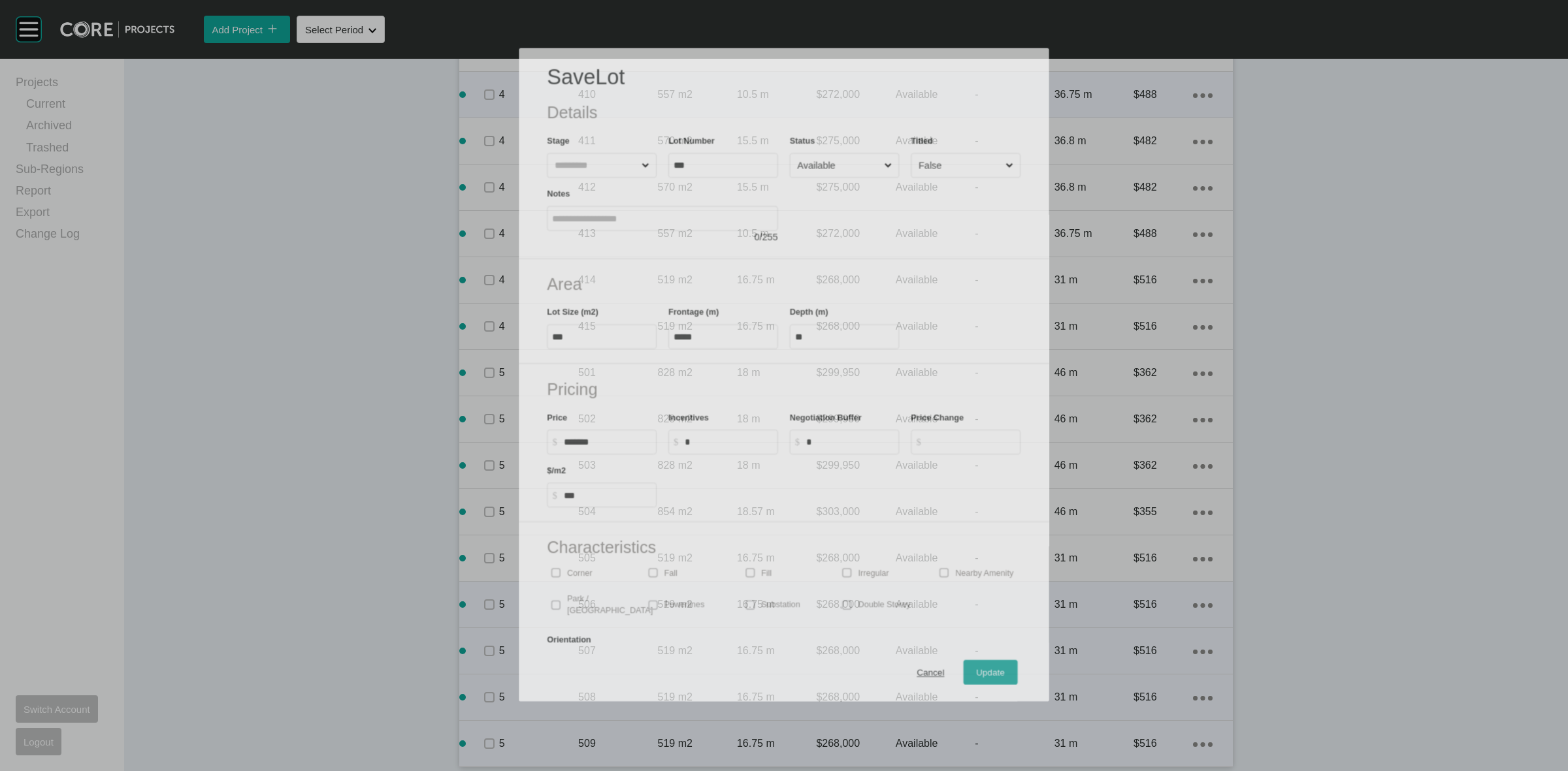
scroll to position [2182, 0]
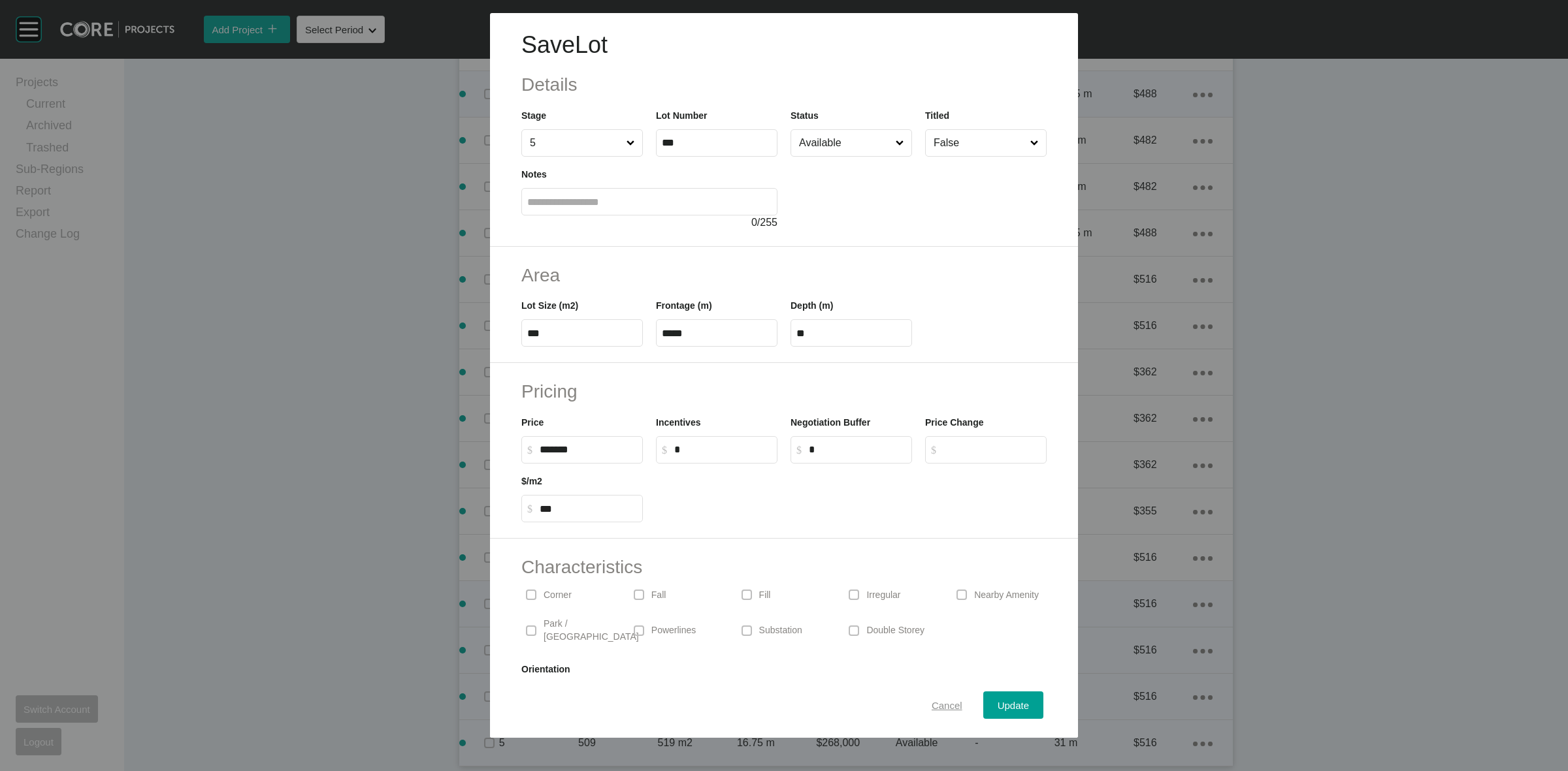
click at [932, 707] on span "Cancel" at bounding box center [947, 705] width 30 height 11
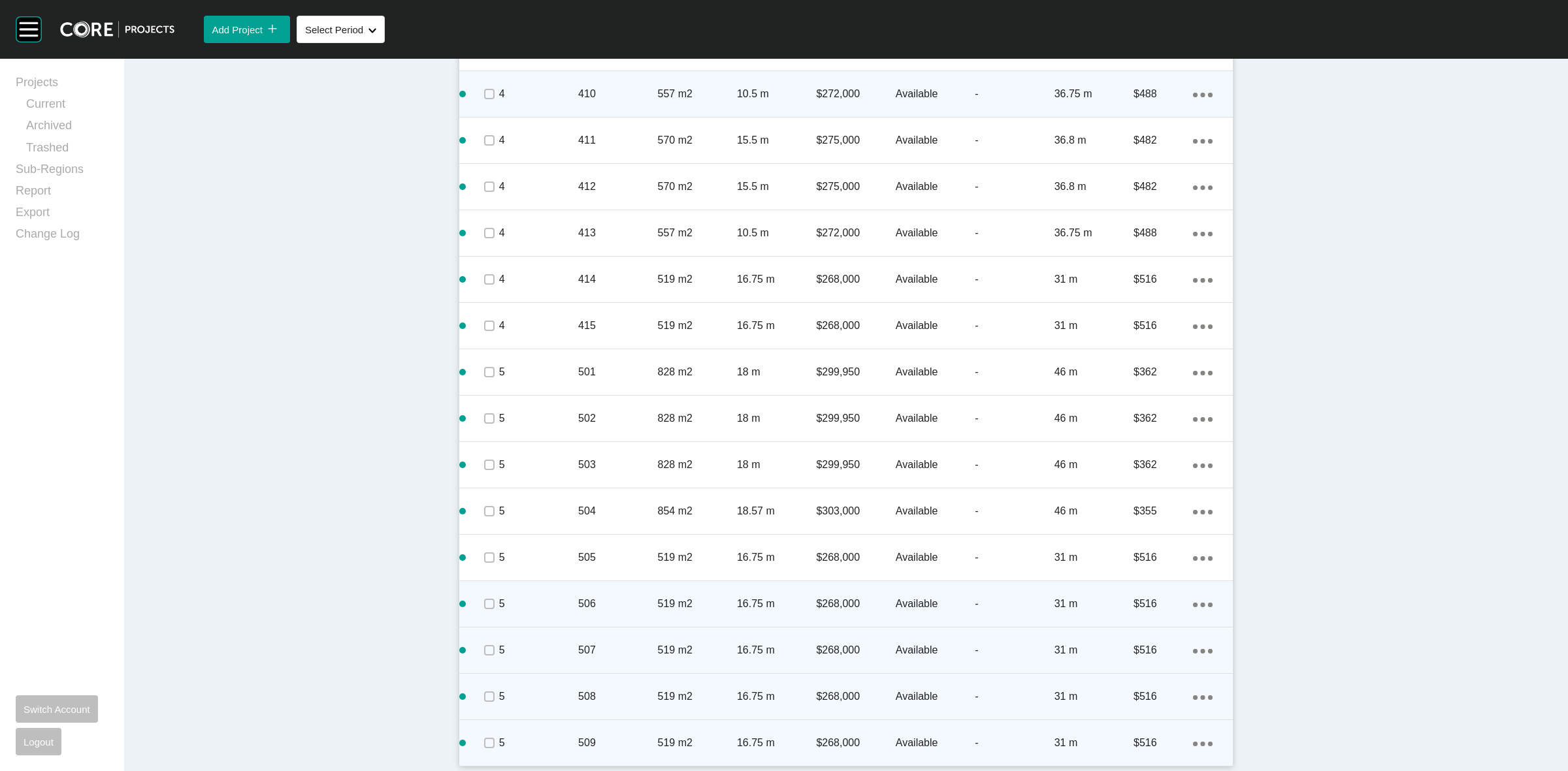
click at [1193, 743] on ellipse at bounding box center [1195, 744] width 5 height 5
click at [1130, 729] on link "Duplicate" at bounding box center [1143, 731] width 49 height 20
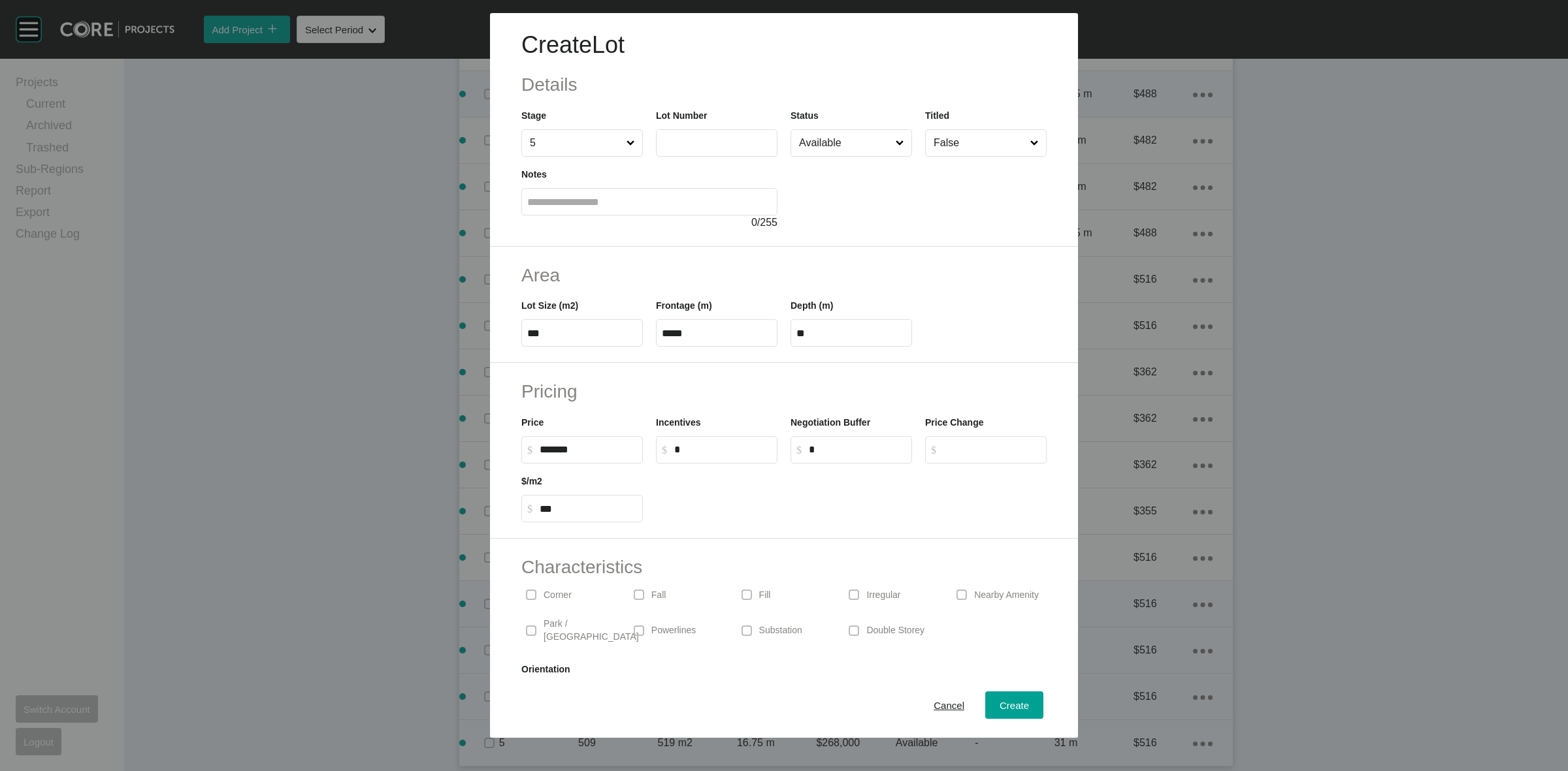
drag, startPoint x: 721, startPoint y: 146, endPoint x: 694, endPoint y: 125, distance: 34.2
click at [711, 139] on input "text" at bounding box center [717, 143] width 110 height 11
type input "***"
click at [1013, 700] on span "Create" at bounding box center [1014, 705] width 29 height 11
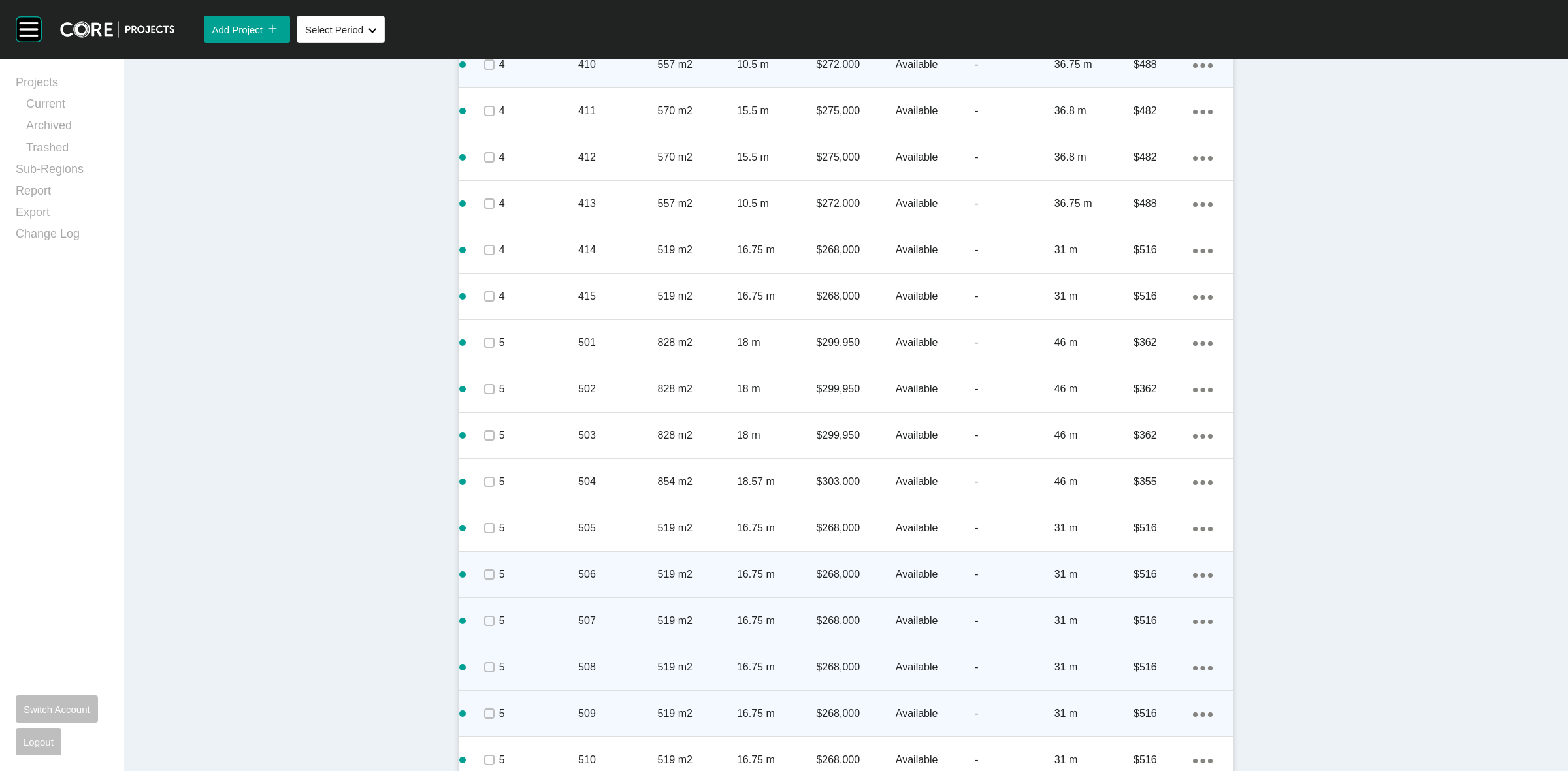
scroll to position [2268, 0]
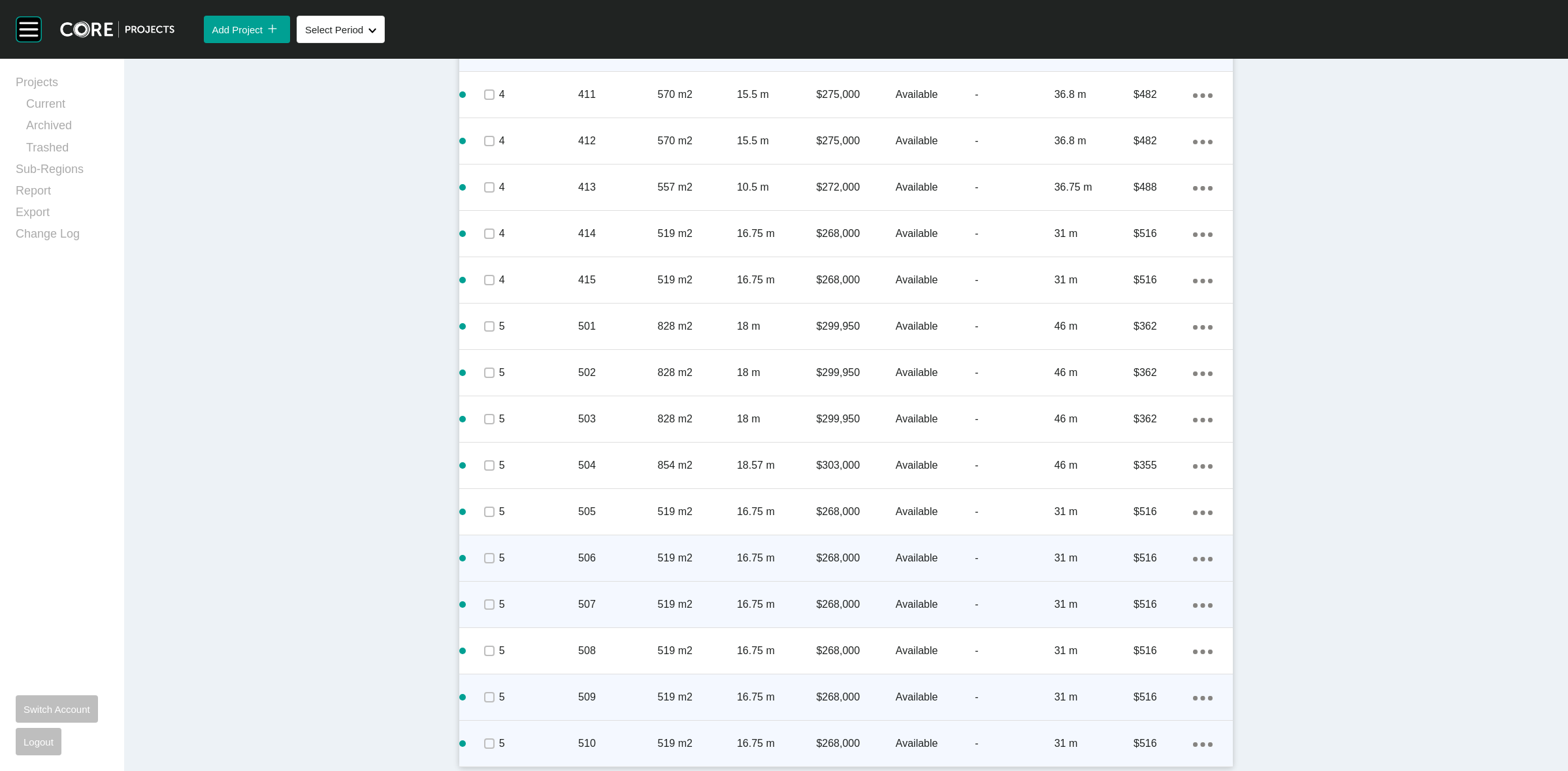
click at [1194, 745] on icon "Action Menu Dots Copy 6 Created with Sketch." at bounding box center [1203, 745] width 20 height 5
click at [1143, 728] on link "Duplicate" at bounding box center [1143, 731] width 49 height 20
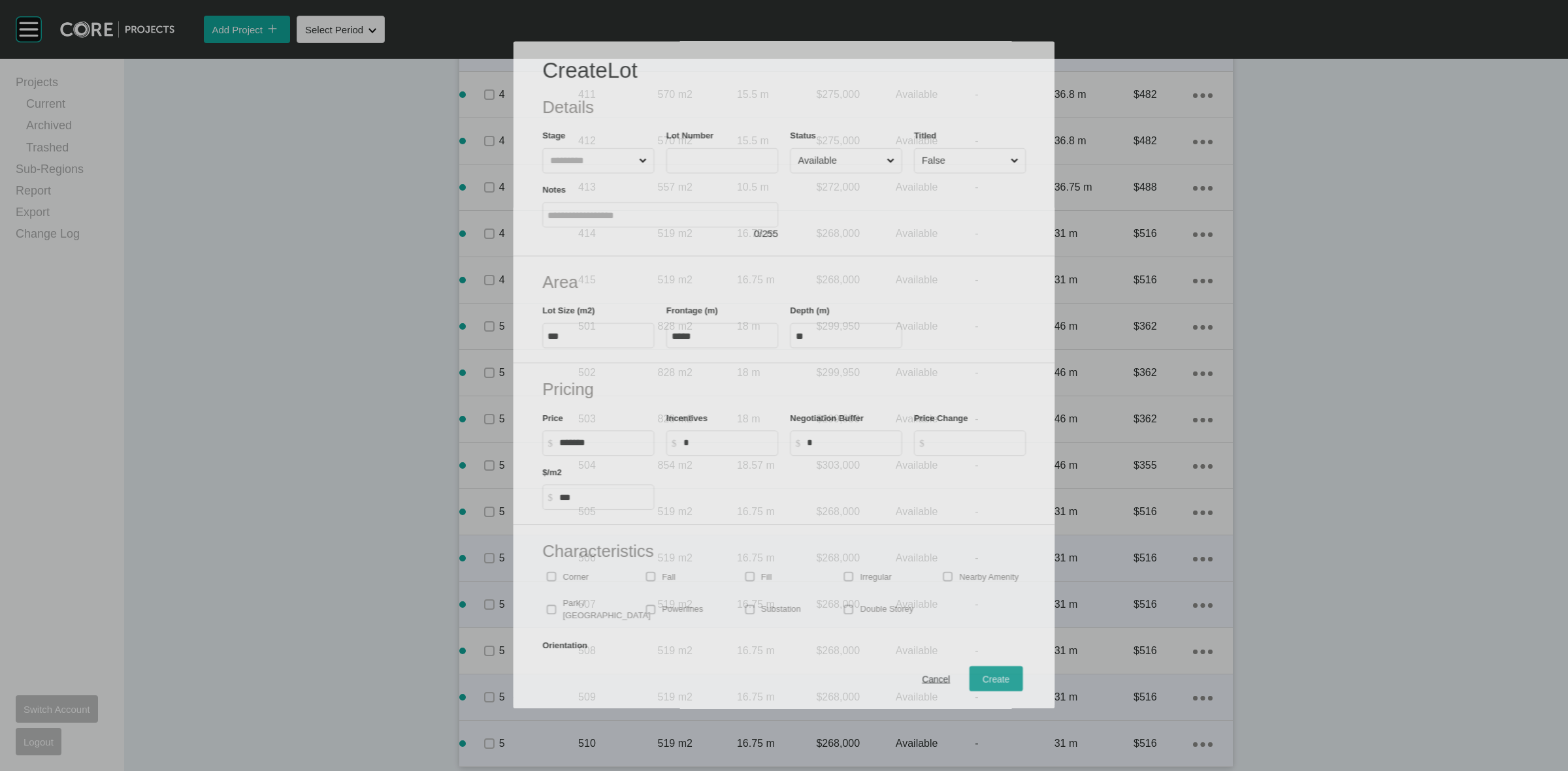
scroll to position [2228, 0]
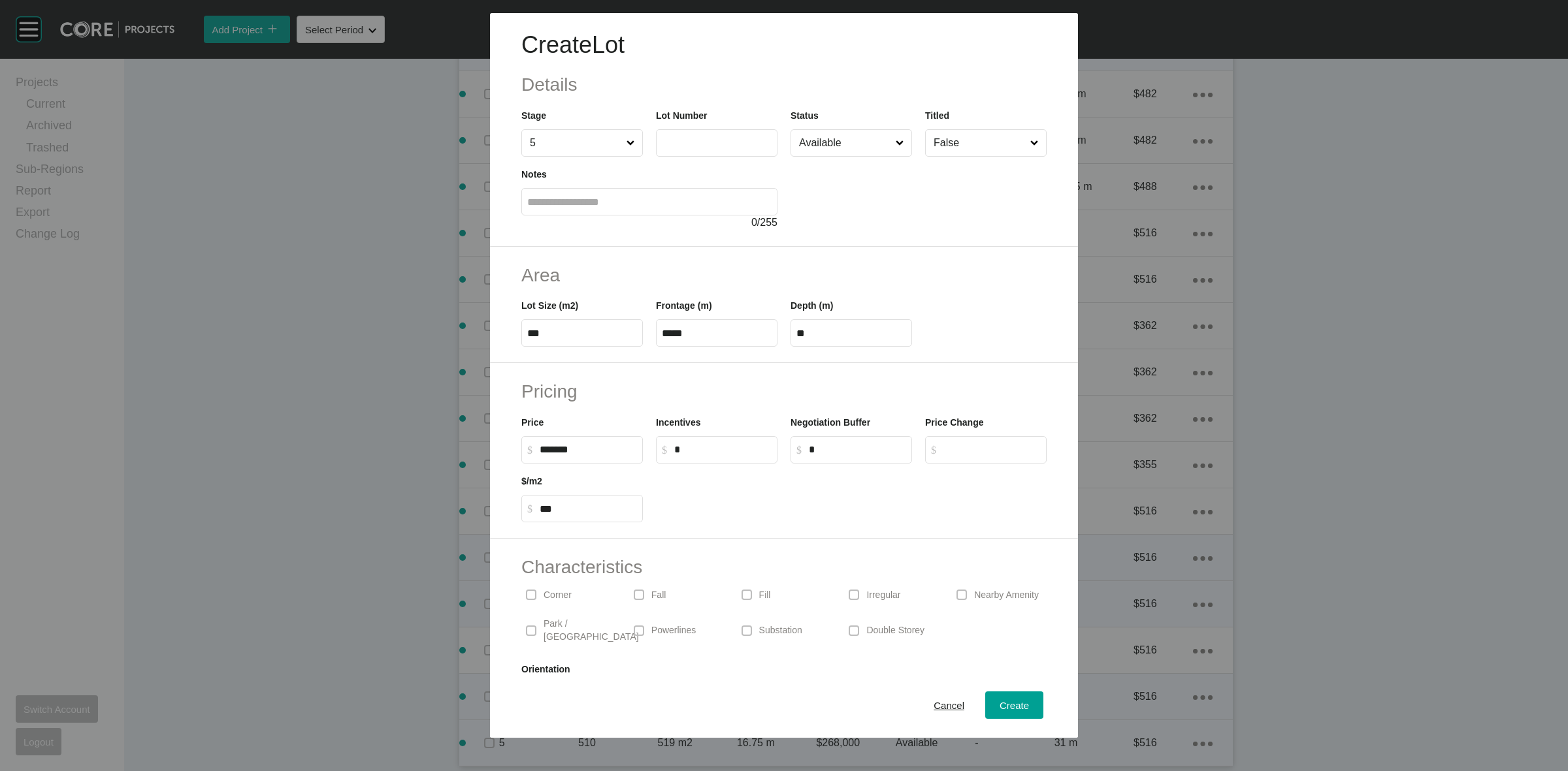
click at [678, 145] on input "text" at bounding box center [717, 143] width 110 height 11
type input "***"
click at [998, 712] on div "Create" at bounding box center [1014, 705] width 36 height 18
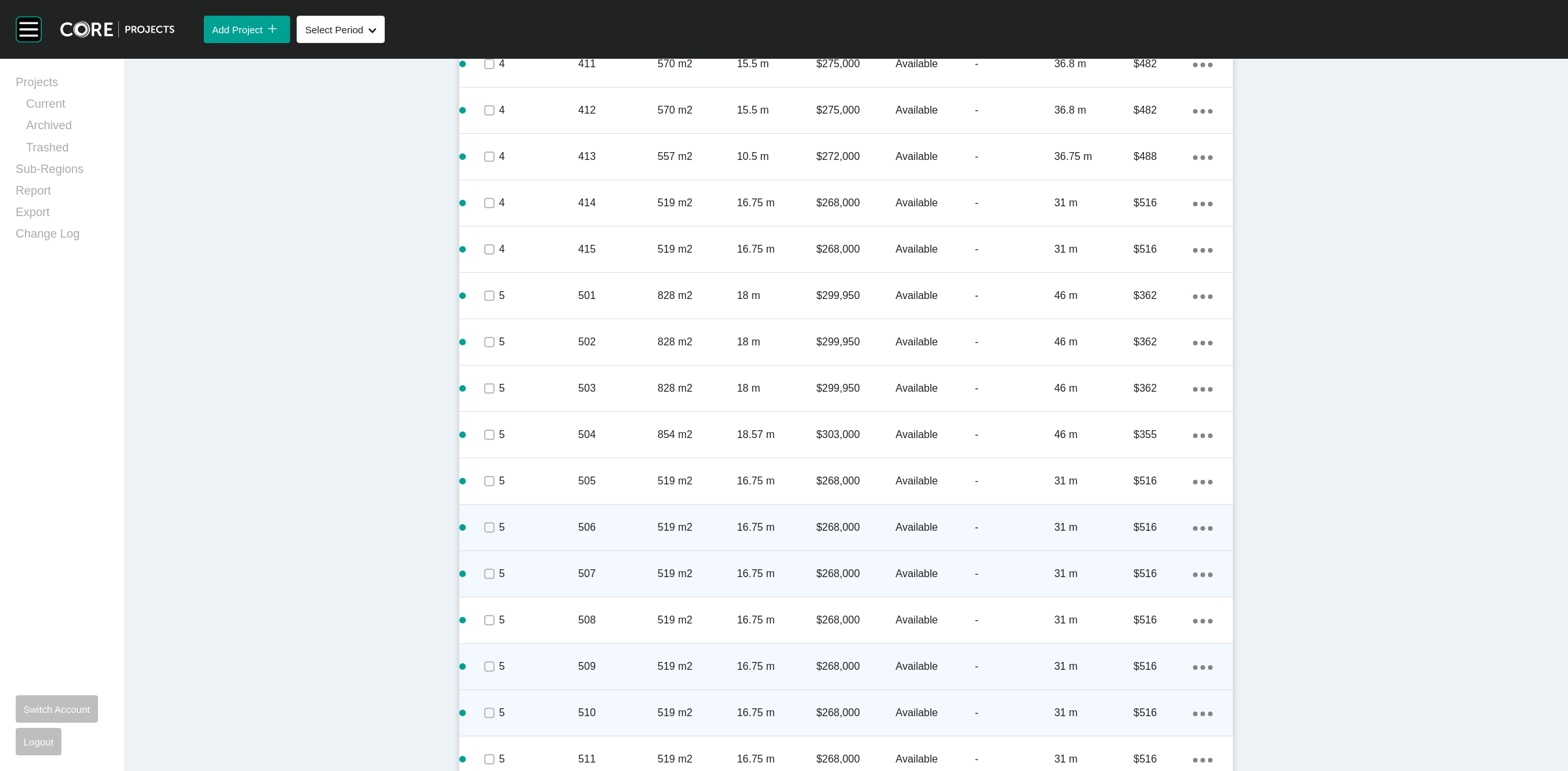
scroll to position [2315, 0]
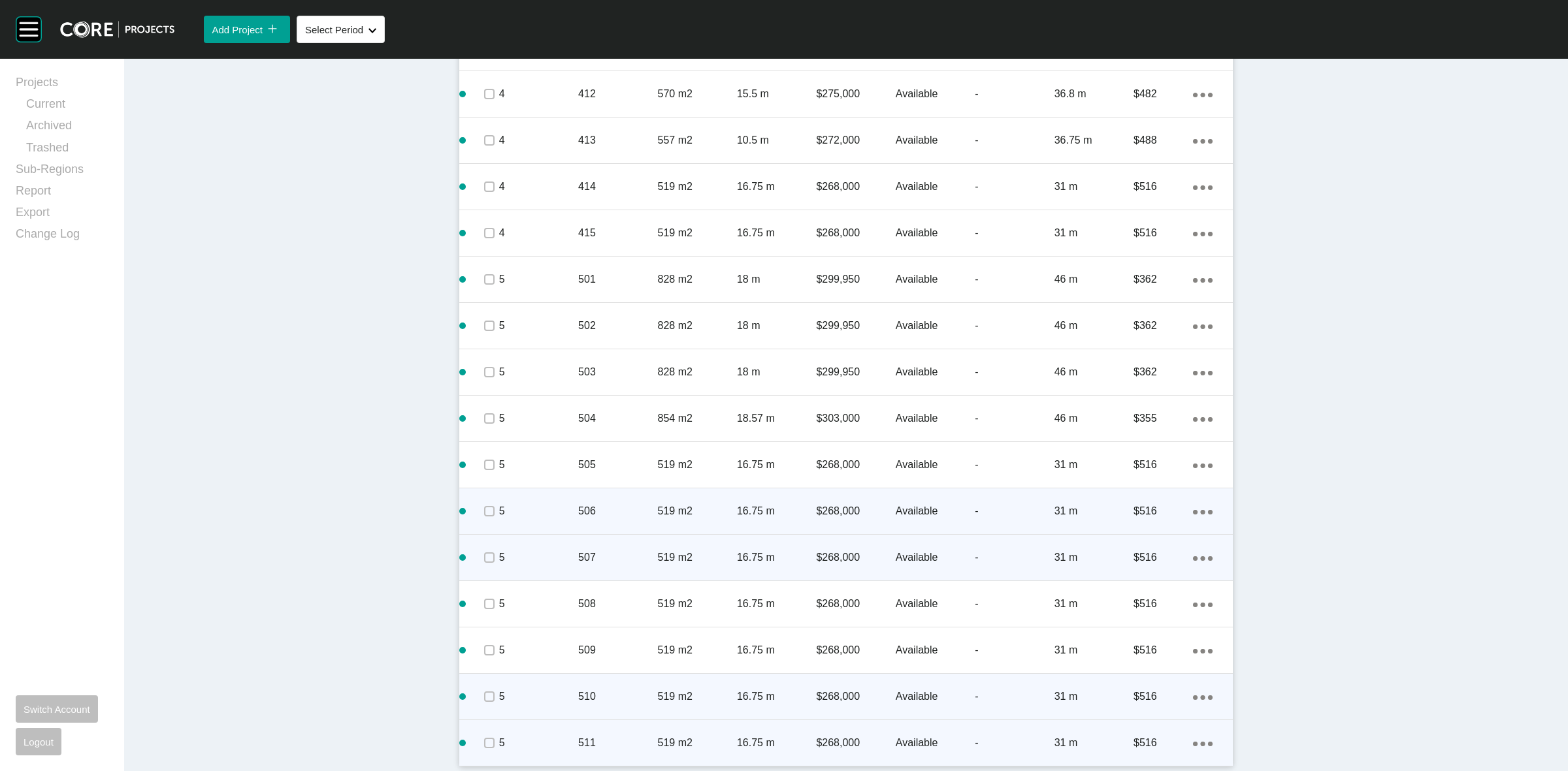
click at [1193, 745] on icon "Action Menu Dots Copy 6 Created with Sketch." at bounding box center [1203, 744] width 20 height 5
click at [1135, 723] on link "Duplicate" at bounding box center [1143, 731] width 49 height 20
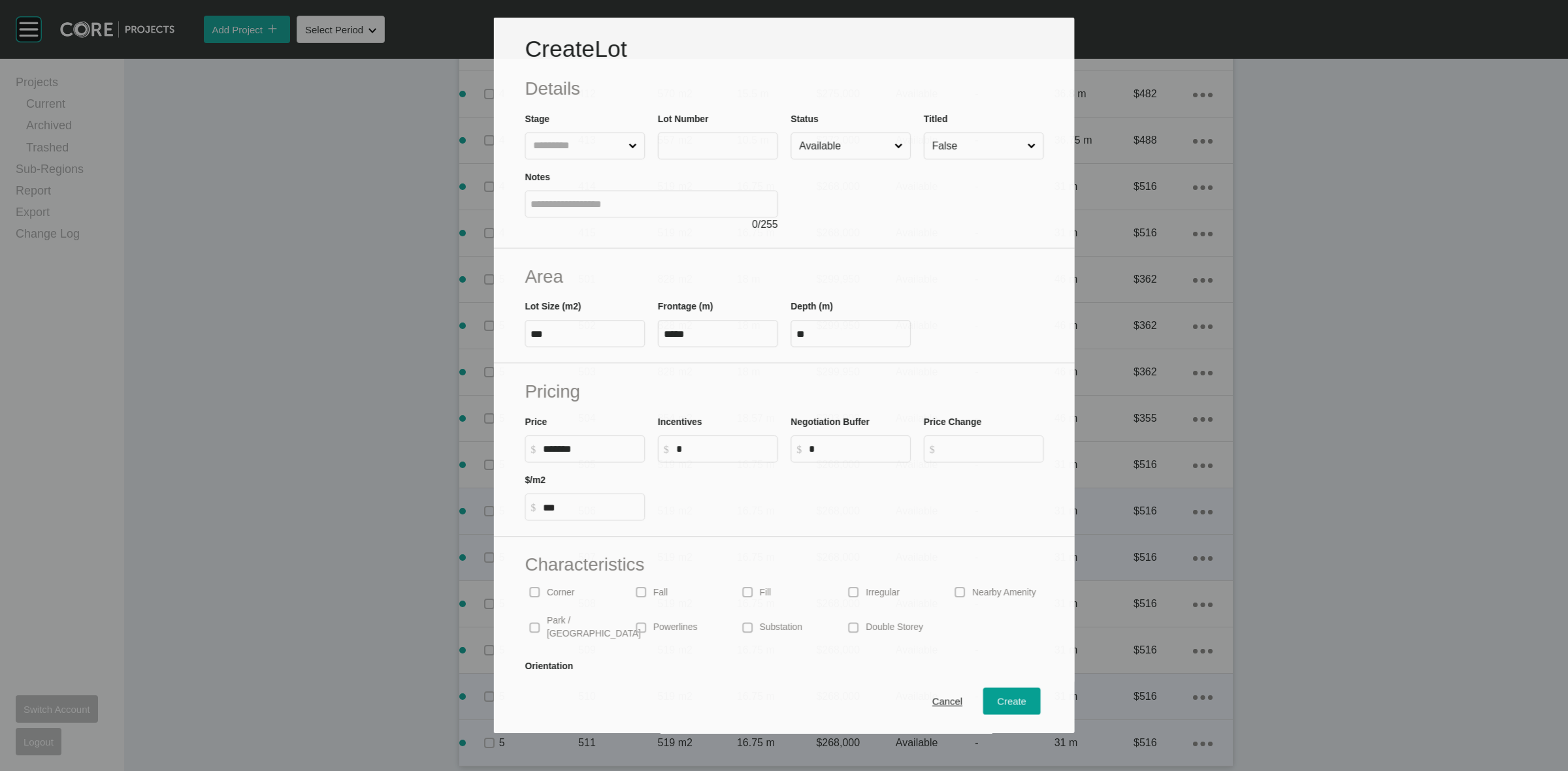
scroll to position [2274, 0]
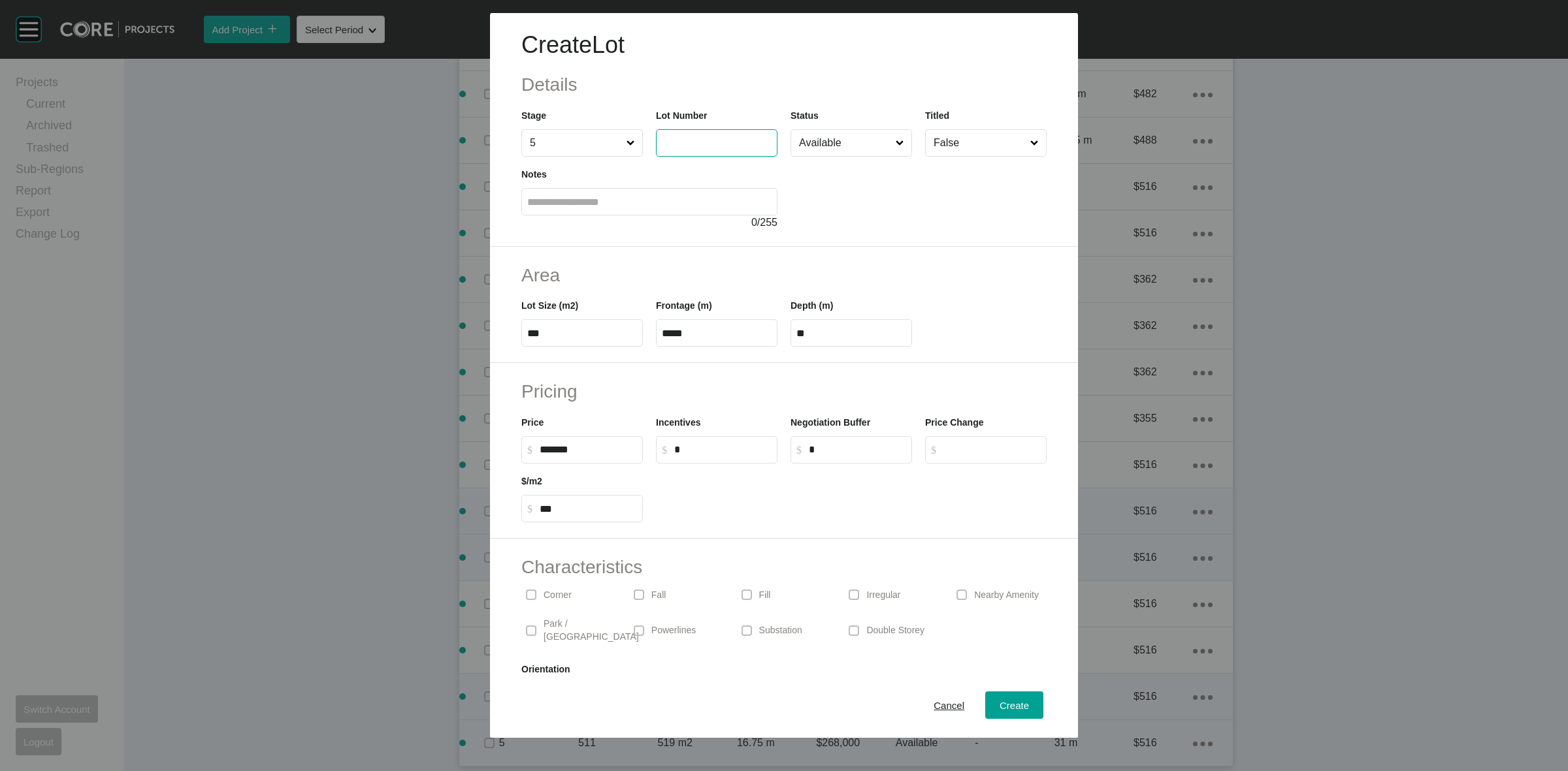
click at [706, 137] on input "text" at bounding box center [717, 143] width 110 height 11
type input "***"
click at [1011, 702] on span "Create" at bounding box center [1014, 705] width 29 height 11
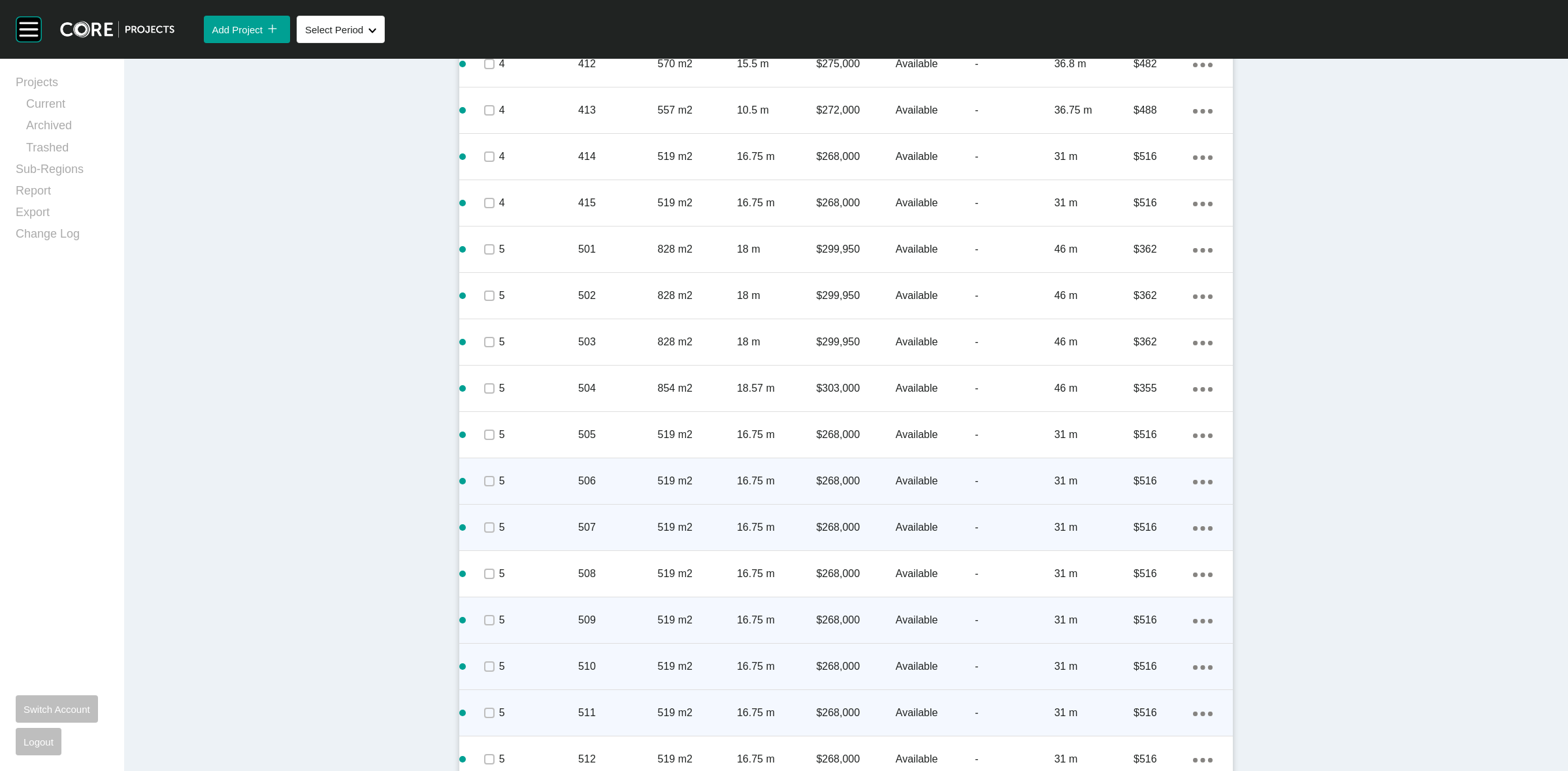
scroll to position [2361, 0]
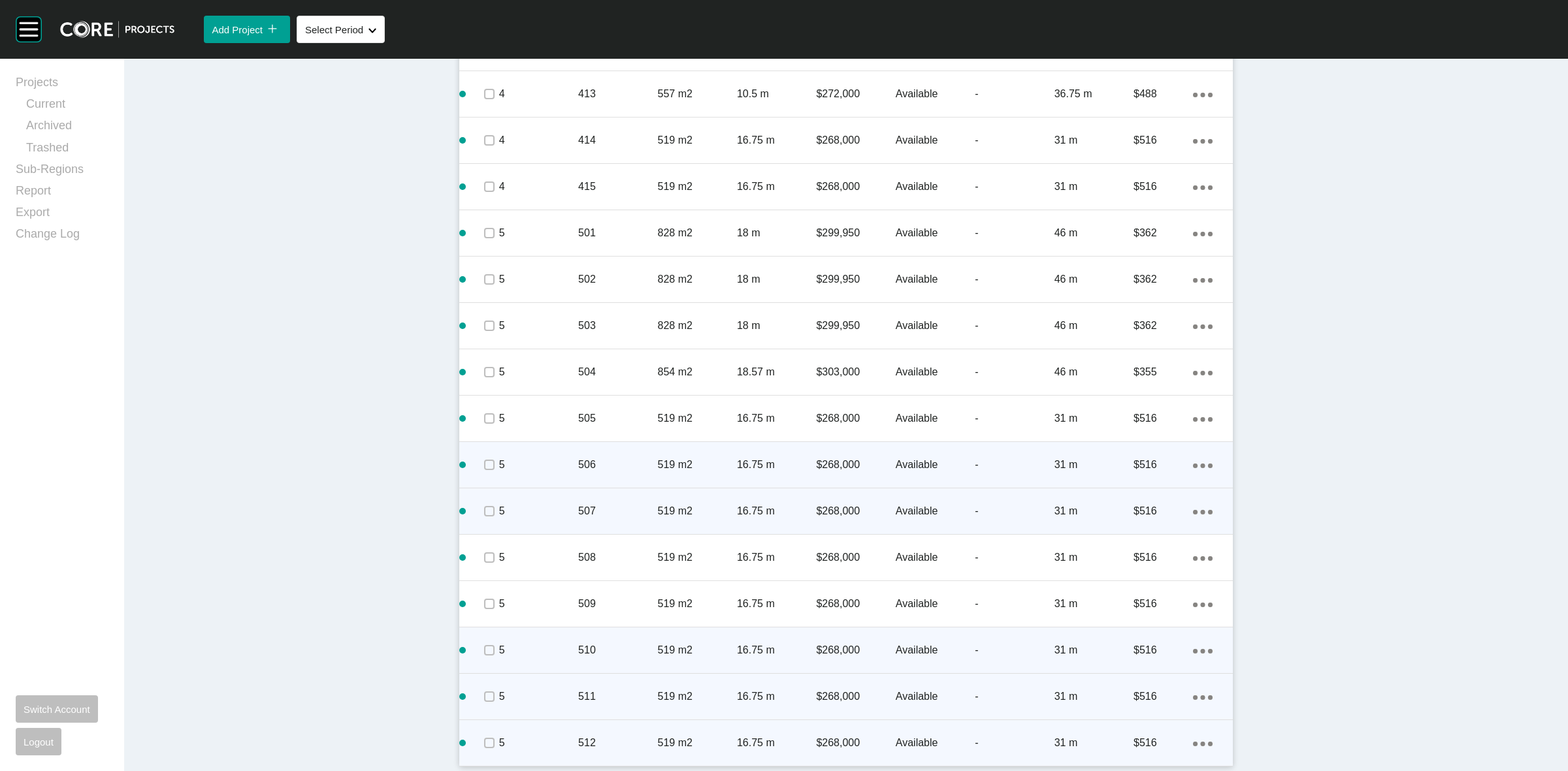
click at [1194, 743] on icon "Action Menu Dots Copy 6 Created with Sketch." at bounding box center [1203, 744] width 20 height 5
click at [1141, 727] on link "Duplicate" at bounding box center [1143, 731] width 49 height 20
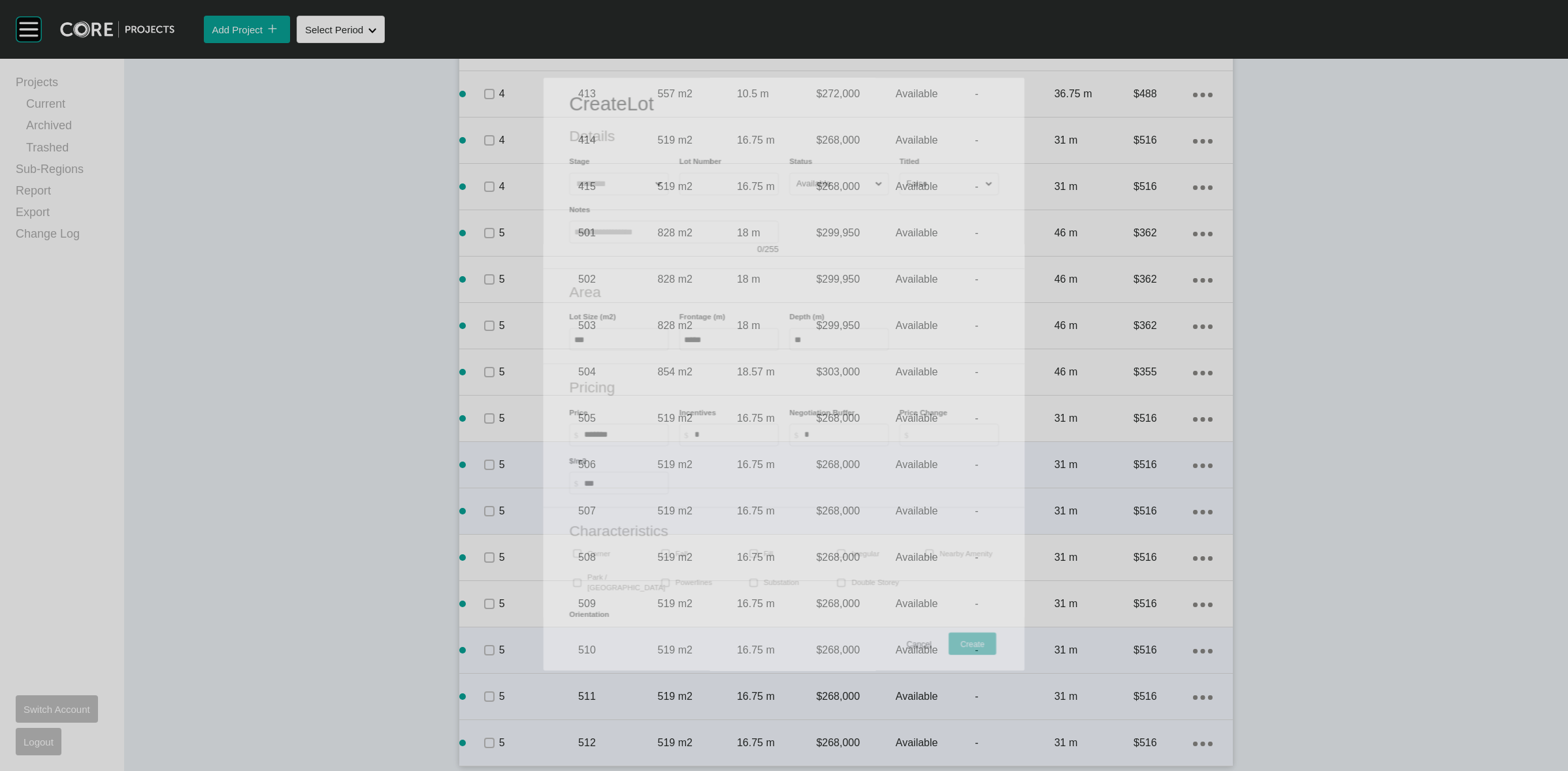
scroll to position [2320, 0]
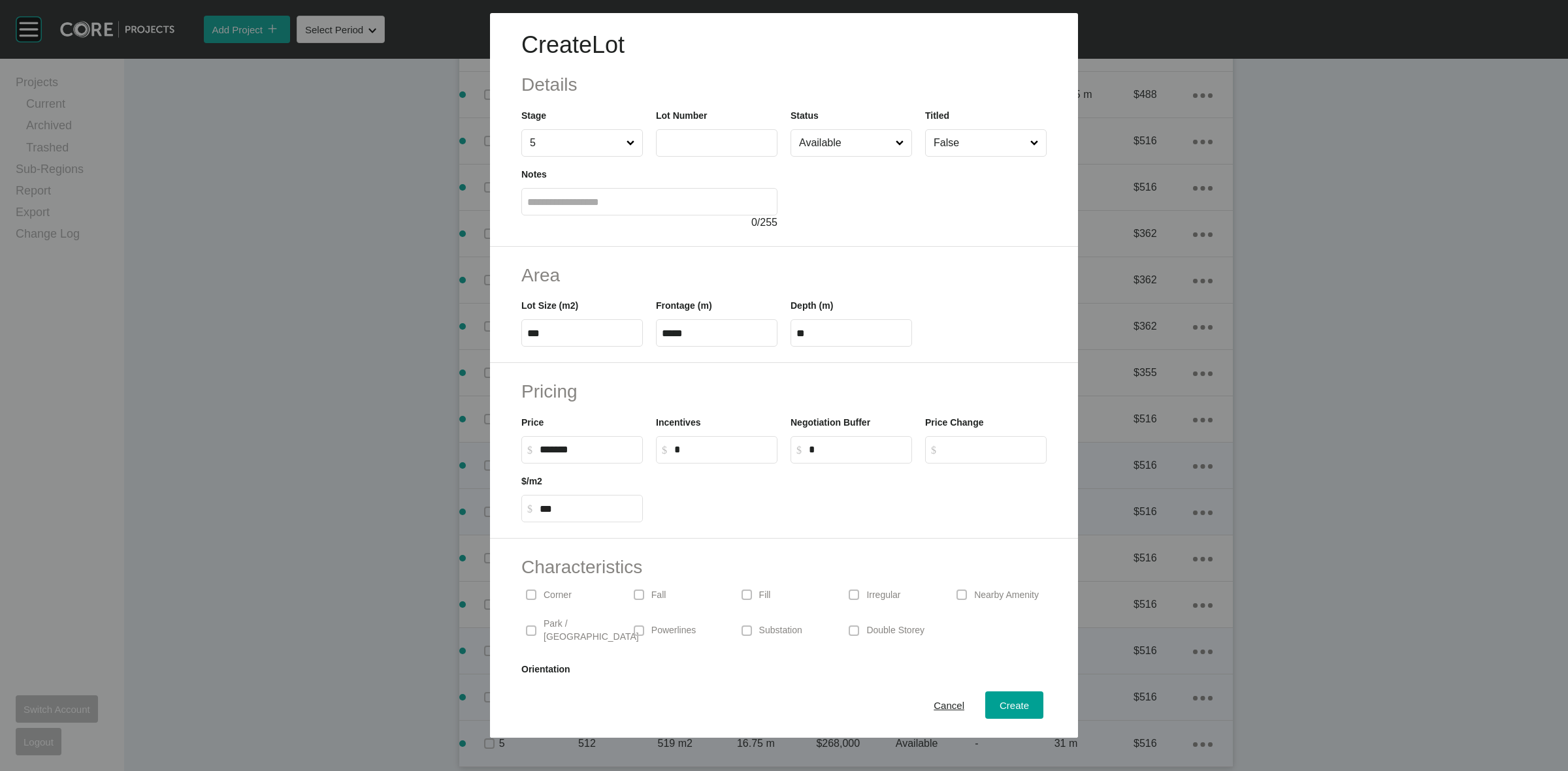
click at [690, 135] on label at bounding box center [717, 143] width 121 height 28
click at [690, 137] on input "text" at bounding box center [717, 143] width 110 height 11
type input "***"
click at [1015, 707] on span "Create" at bounding box center [1014, 705] width 29 height 11
click at [1015, 707] on div "button" at bounding box center [1014, 705] width 29 height 29
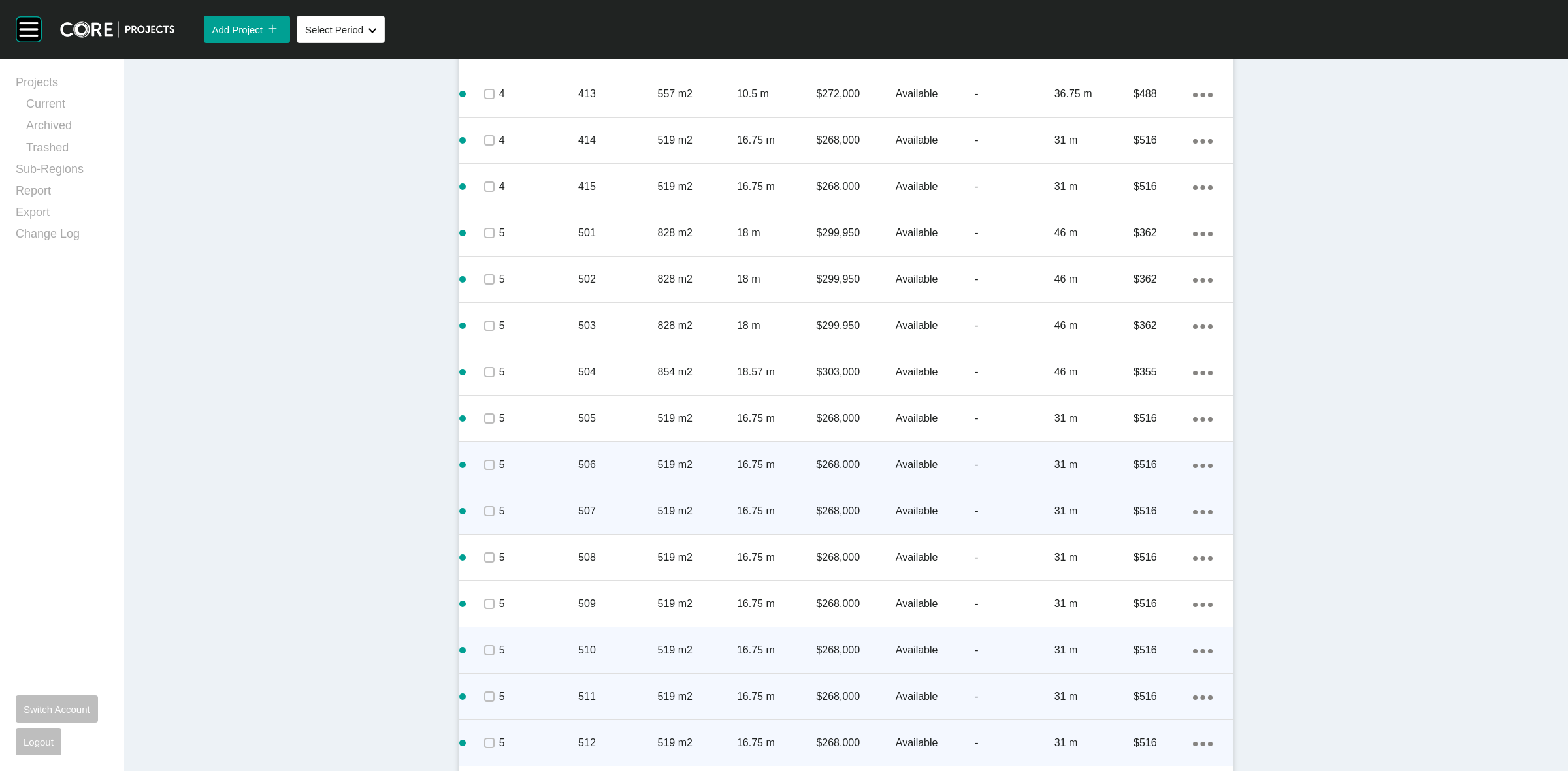
scroll to position [2408, 0]
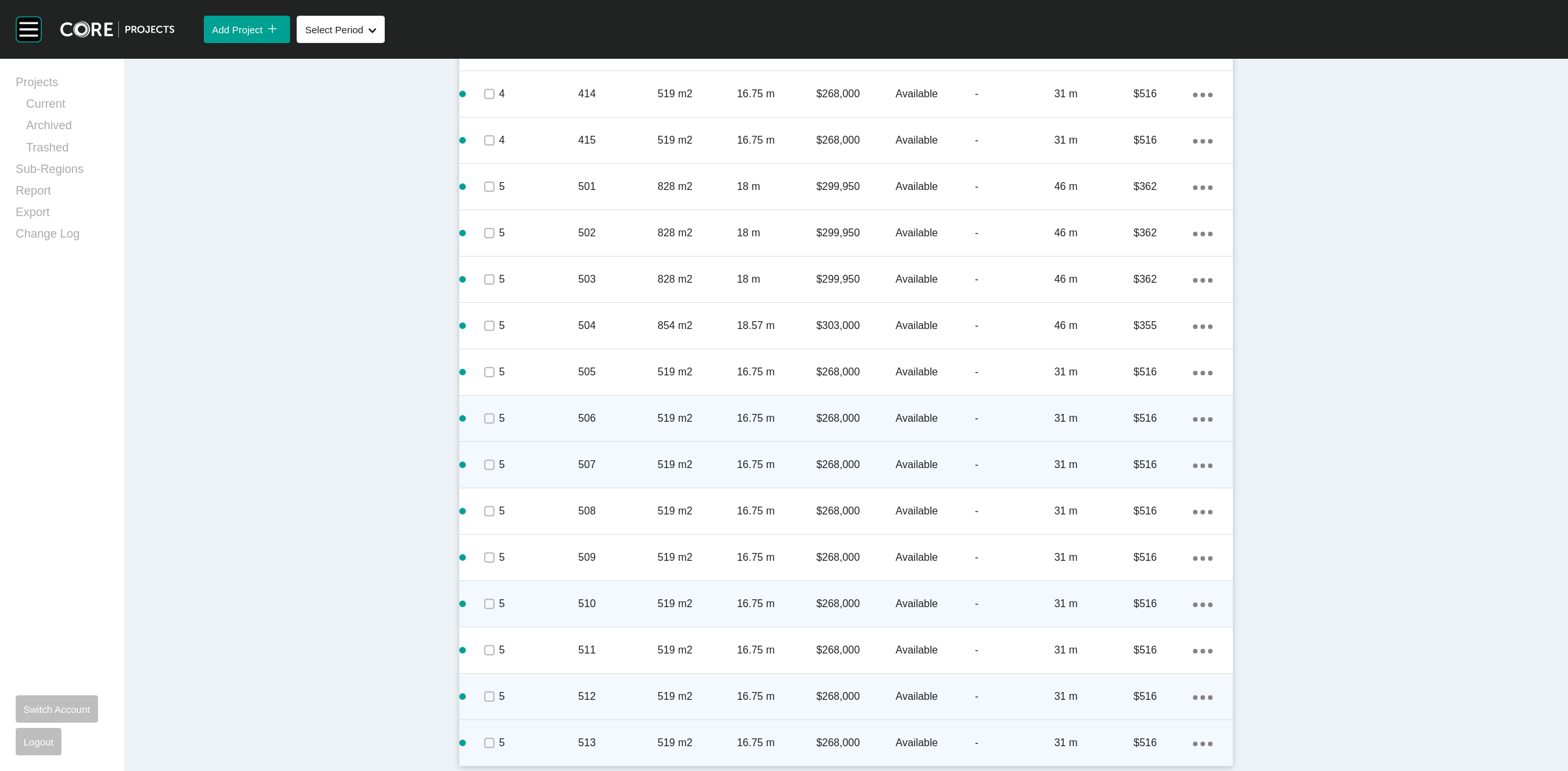
click at [1198, 742] on icon "Action Menu Dots Copy 6 Created with Sketch." at bounding box center [1203, 744] width 20 height 5
click at [1150, 732] on link "Duplicate" at bounding box center [1143, 731] width 49 height 20
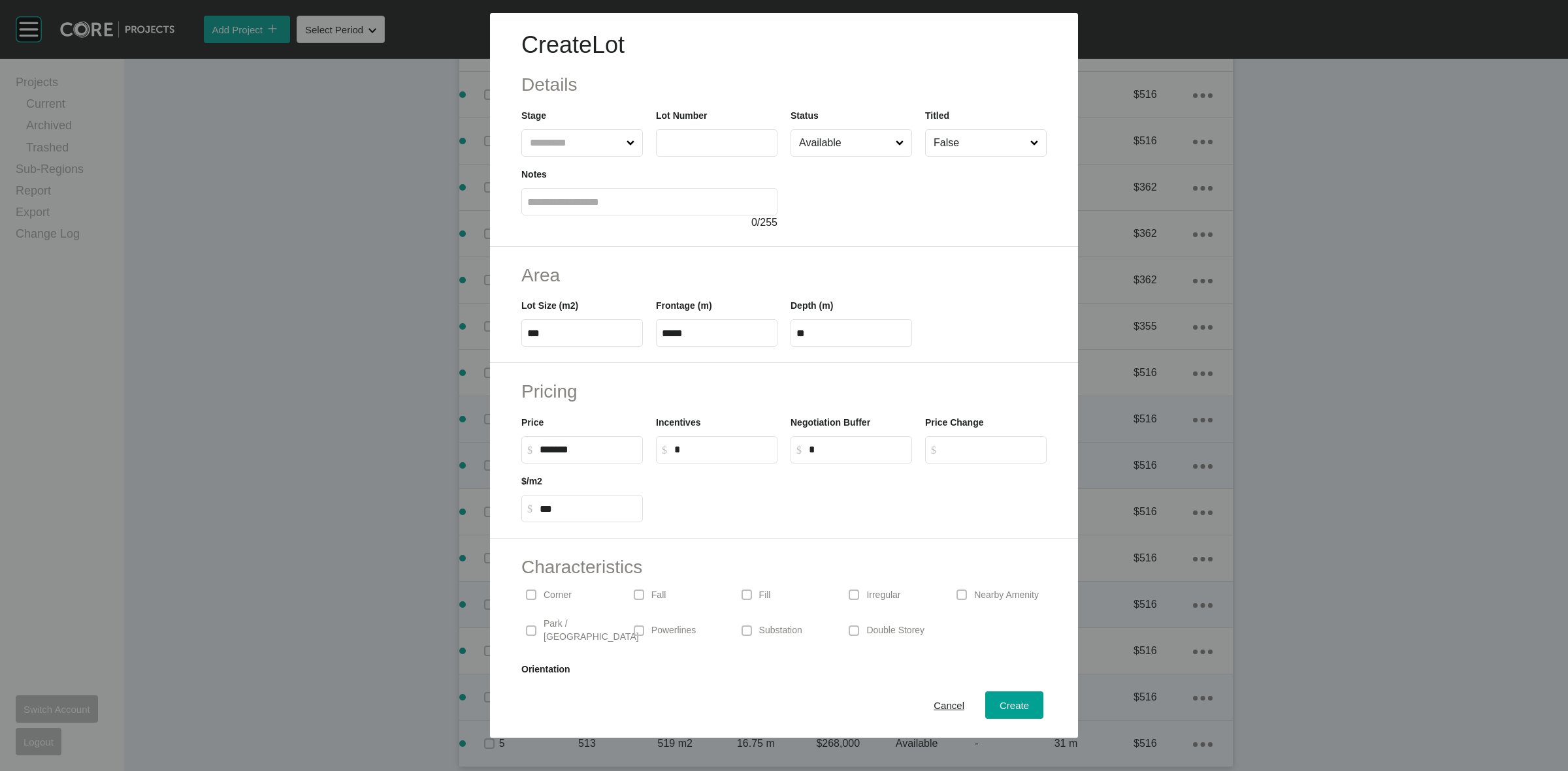
scroll to position [2367, 0]
click at [677, 144] on input "text" at bounding box center [717, 143] width 110 height 11
type input "***"
click at [1000, 703] on span "Create" at bounding box center [1014, 705] width 29 height 11
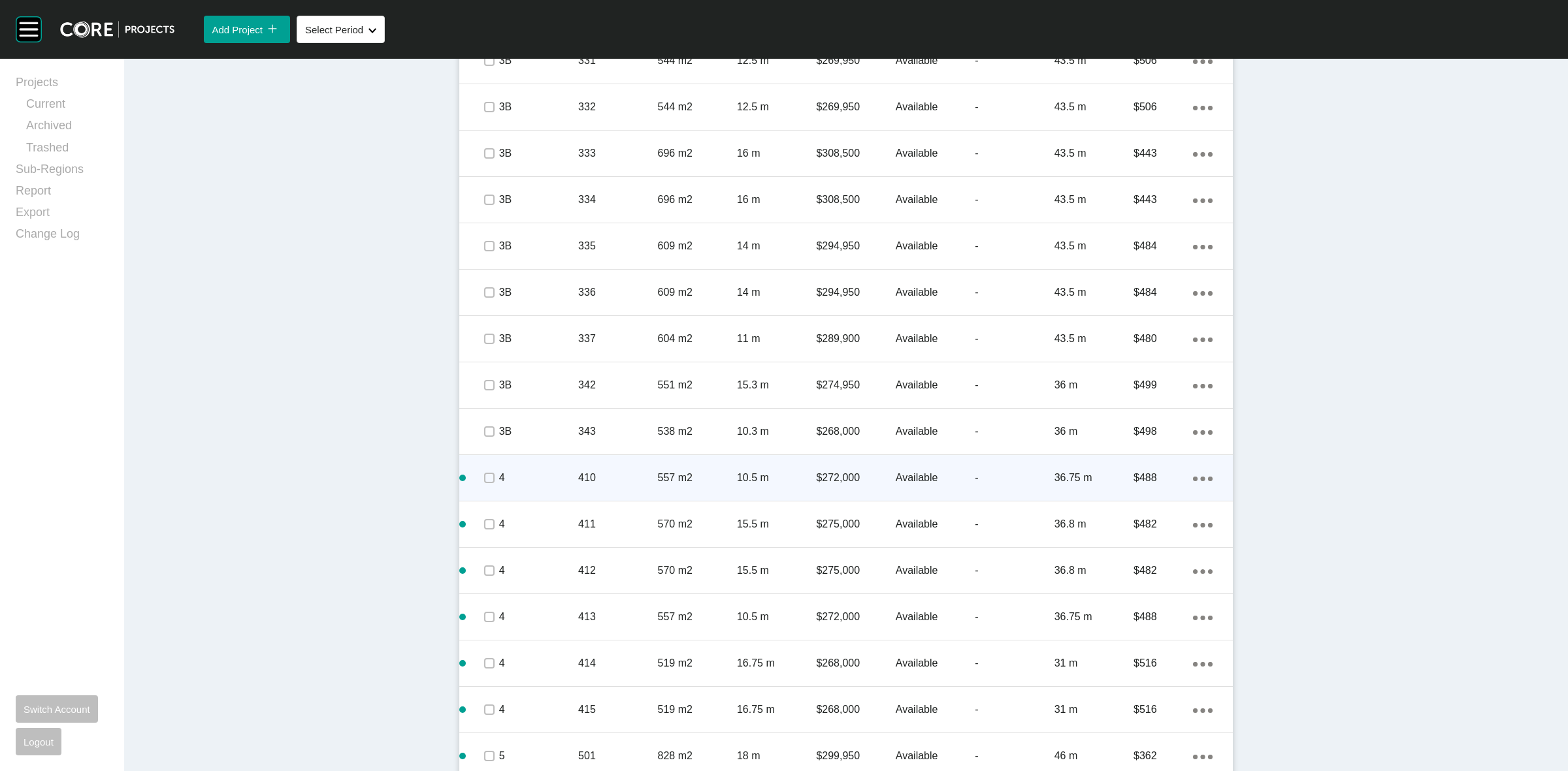
scroll to position [1836, 0]
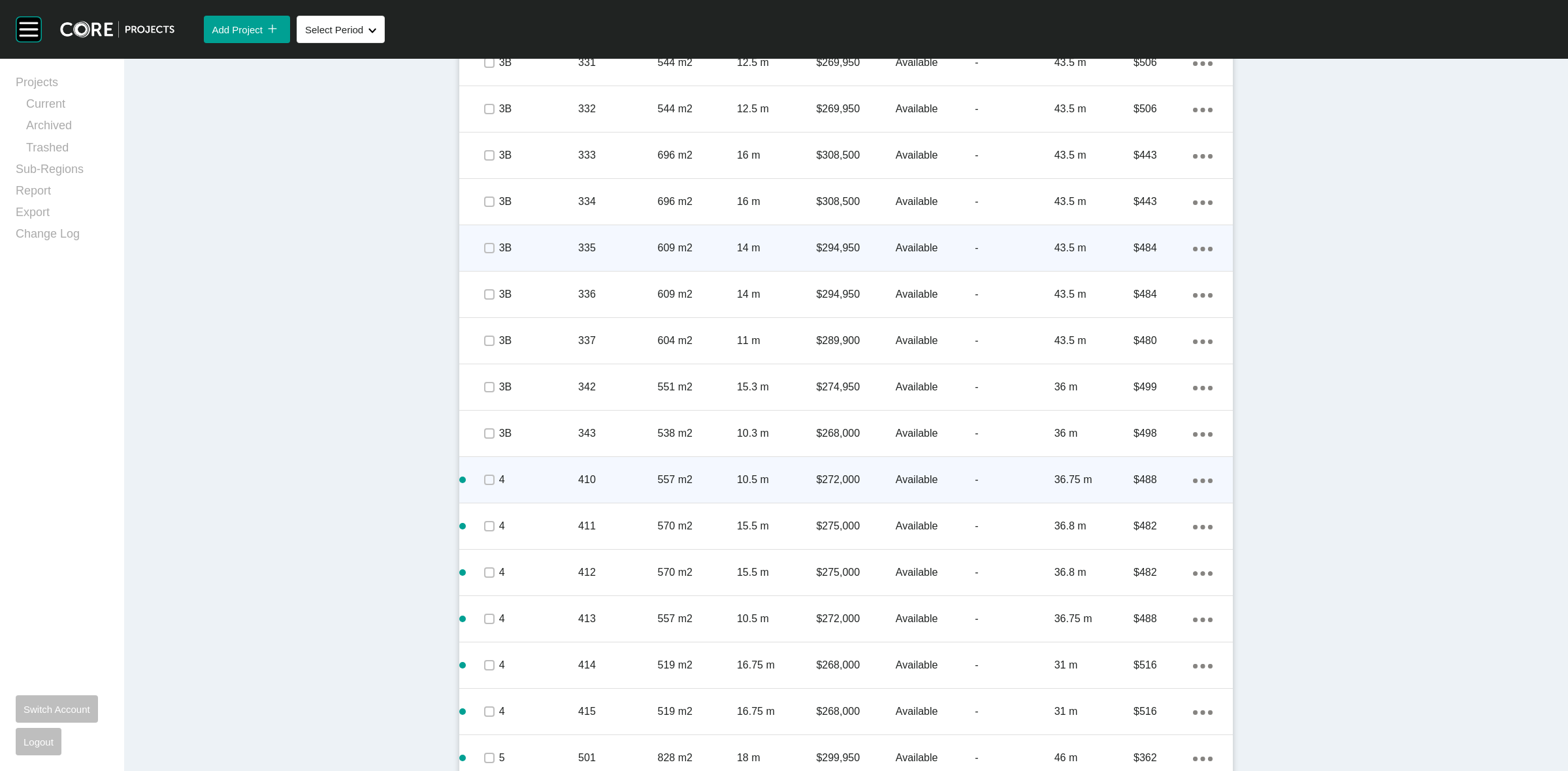
click at [603, 246] on p "335" at bounding box center [618, 248] width 79 height 14
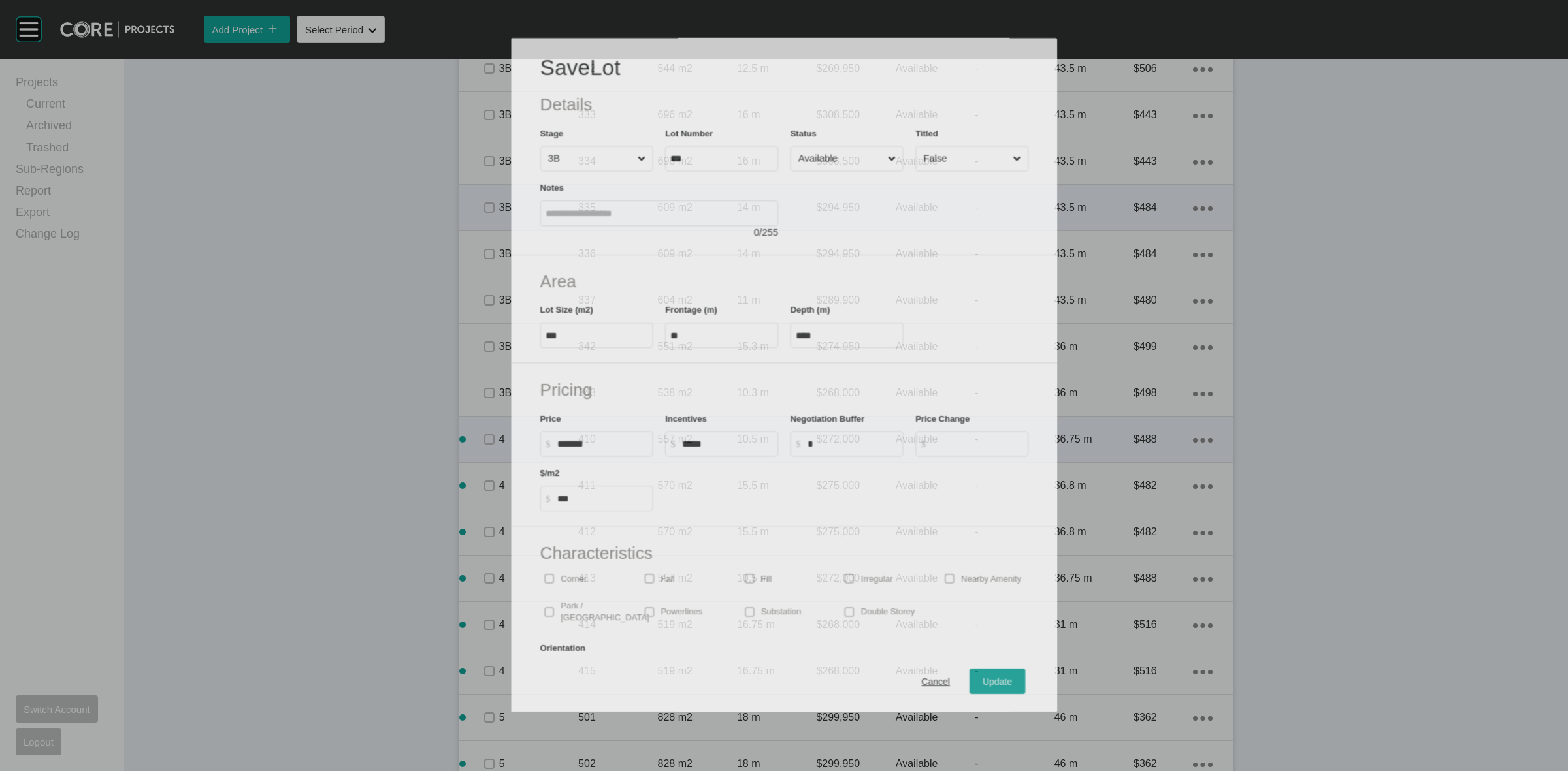
scroll to position [1797, 0]
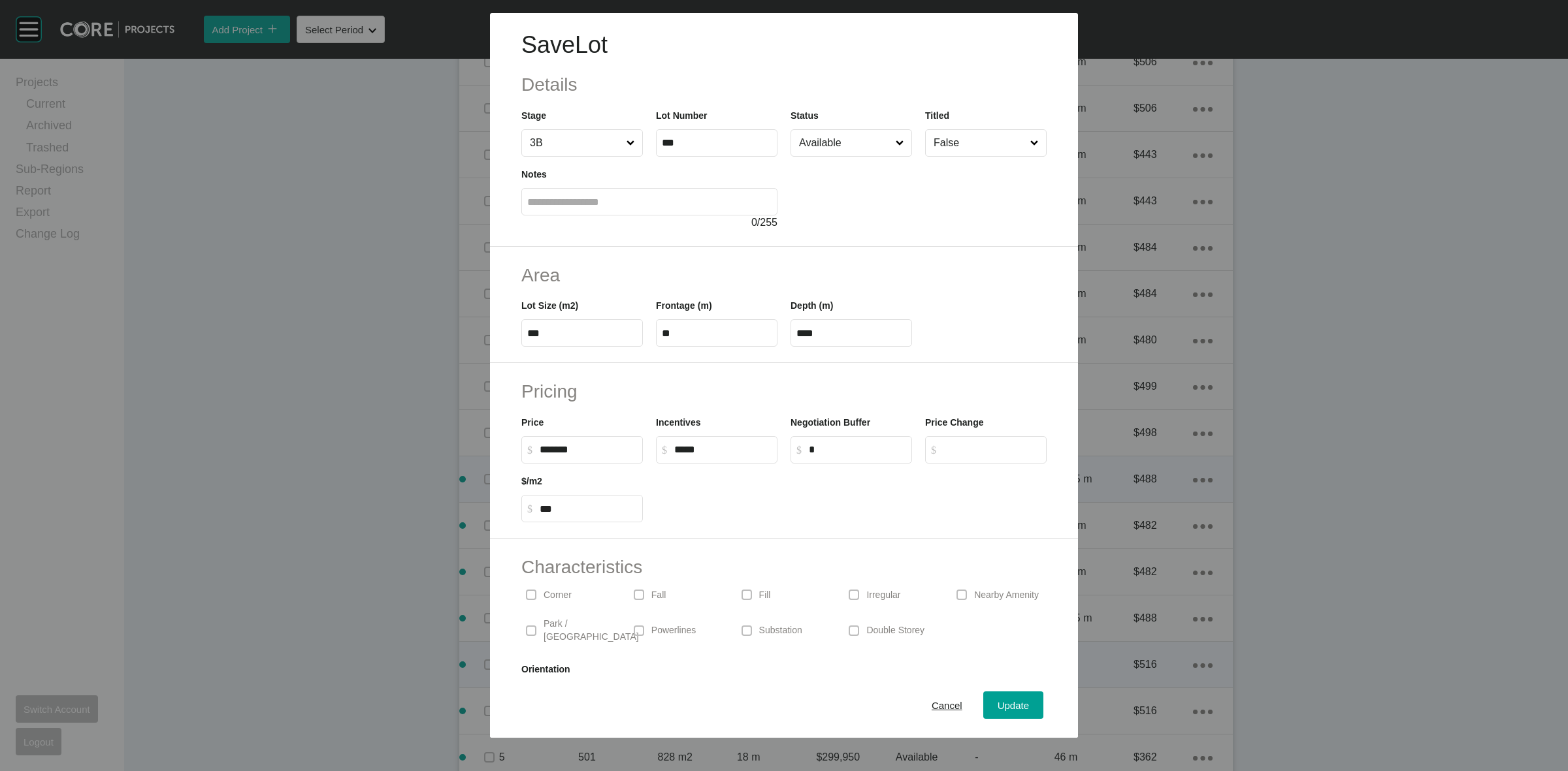
drag, startPoint x: 944, startPoint y: 709, endPoint x: 909, endPoint y: 680, distance: 45.5
click at [942, 707] on span "Cancel" at bounding box center [947, 705] width 30 height 11
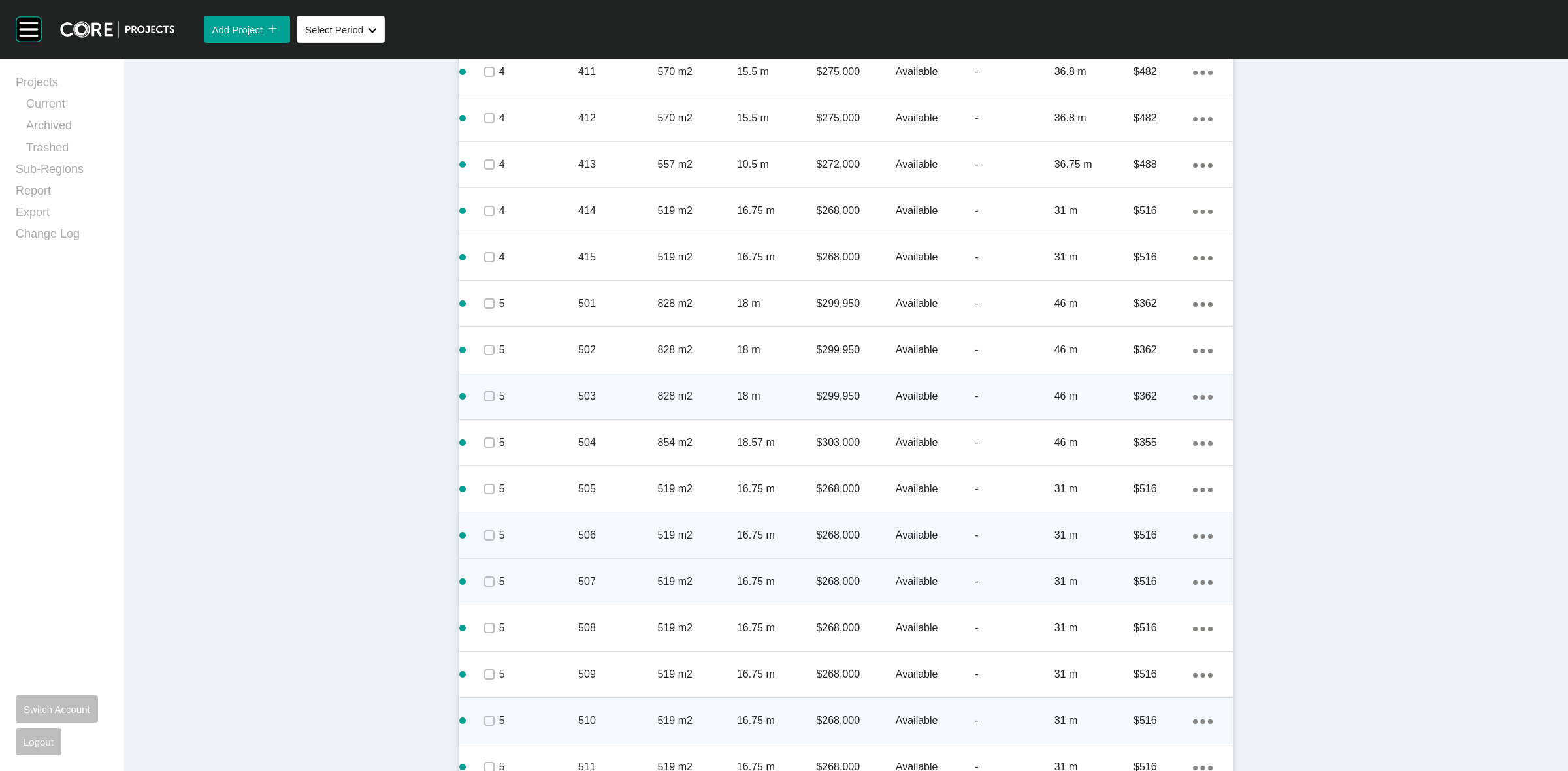
scroll to position [2286, 0]
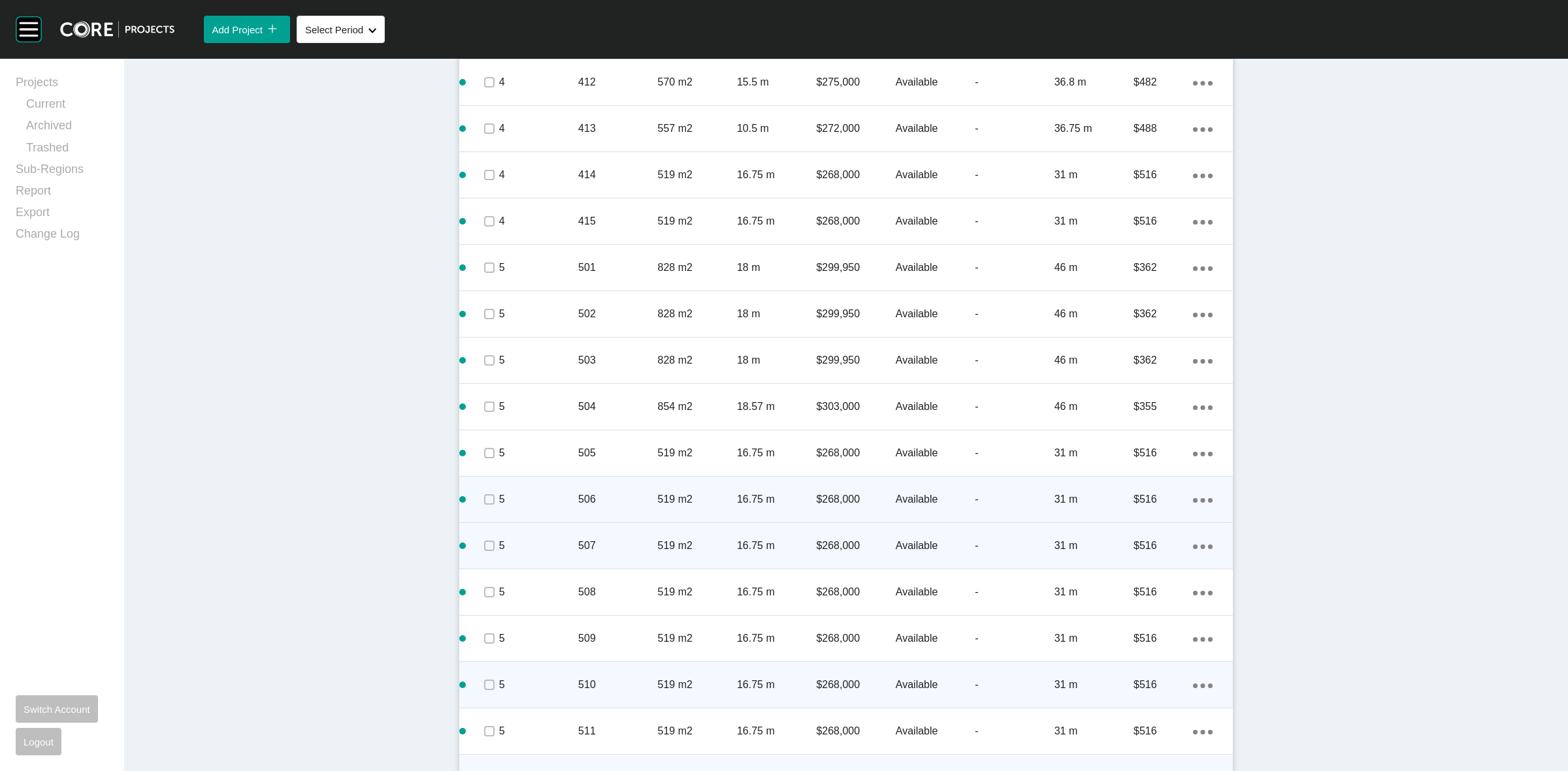
drag, startPoint x: 628, startPoint y: 540, endPoint x: 335, endPoint y: 527, distance: 293.3
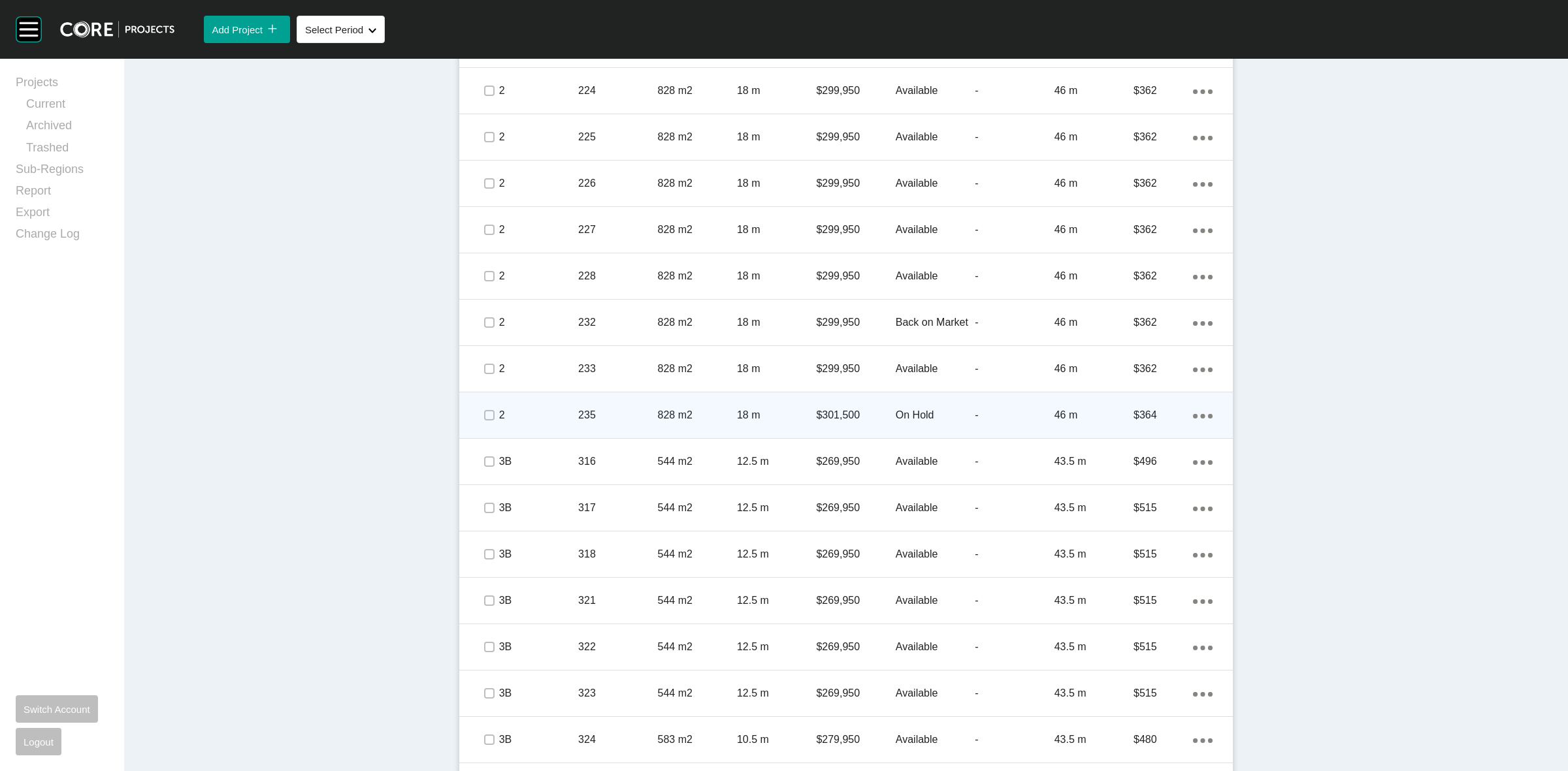
click at [595, 412] on p "235" at bounding box center [618, 415] width 79 height 14
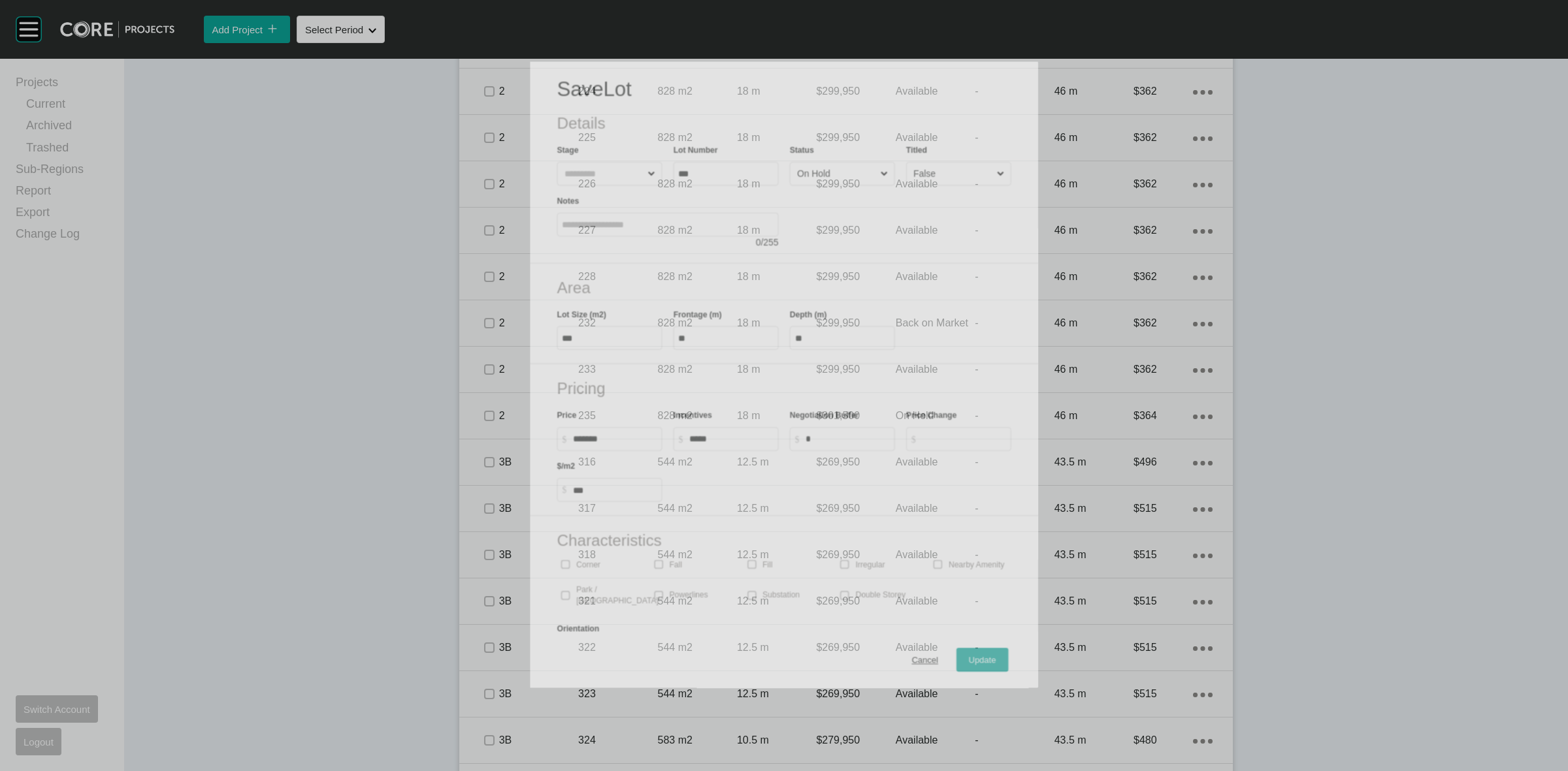
scroll to position [1026, 0]
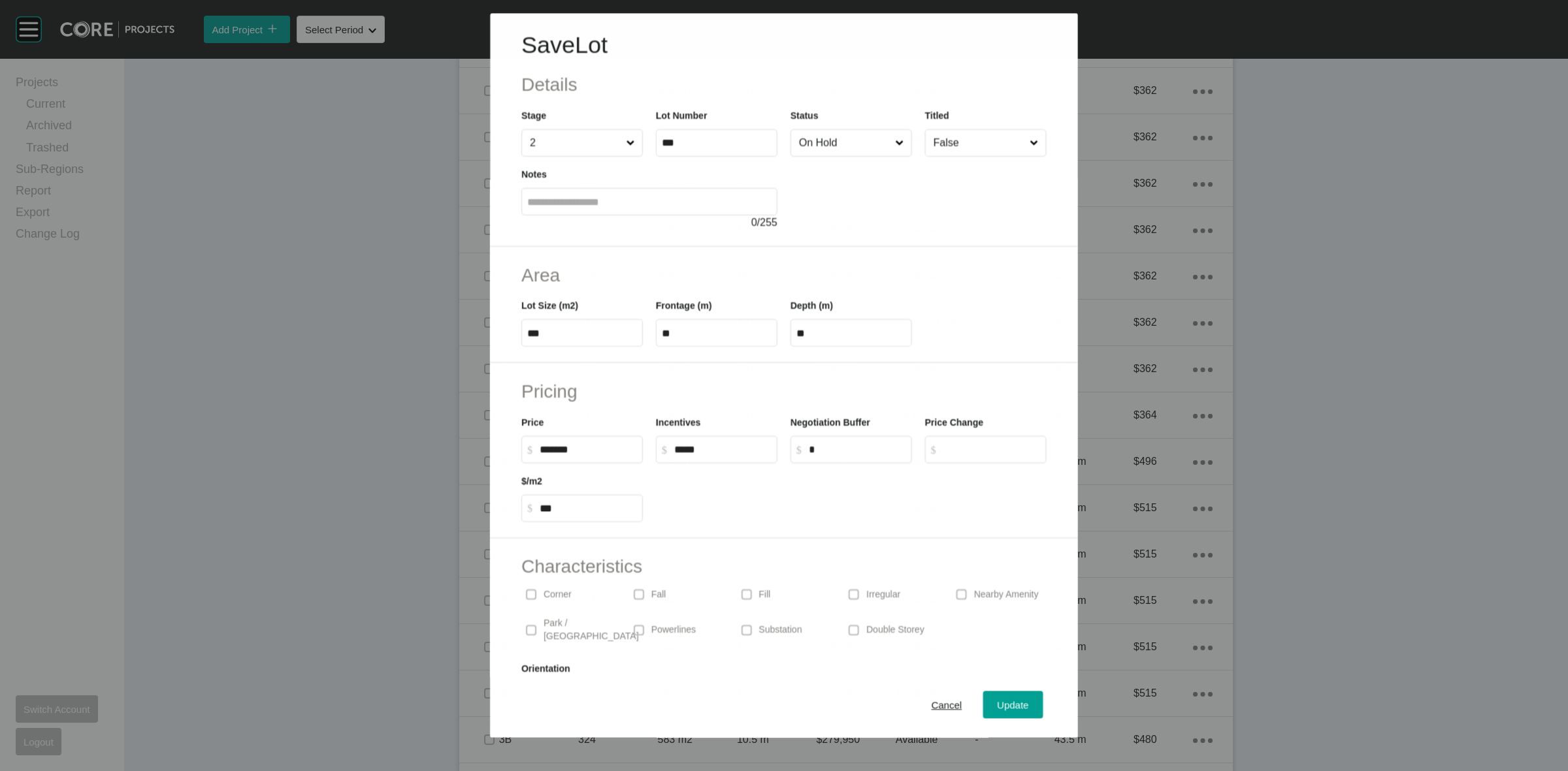
click at [822, 135] on input "On Hold" at bounding box center [845, 143] width 96 height 26
click at [998, 709] on span "Update" at bounding box center [1013, 705] width 31 height 11
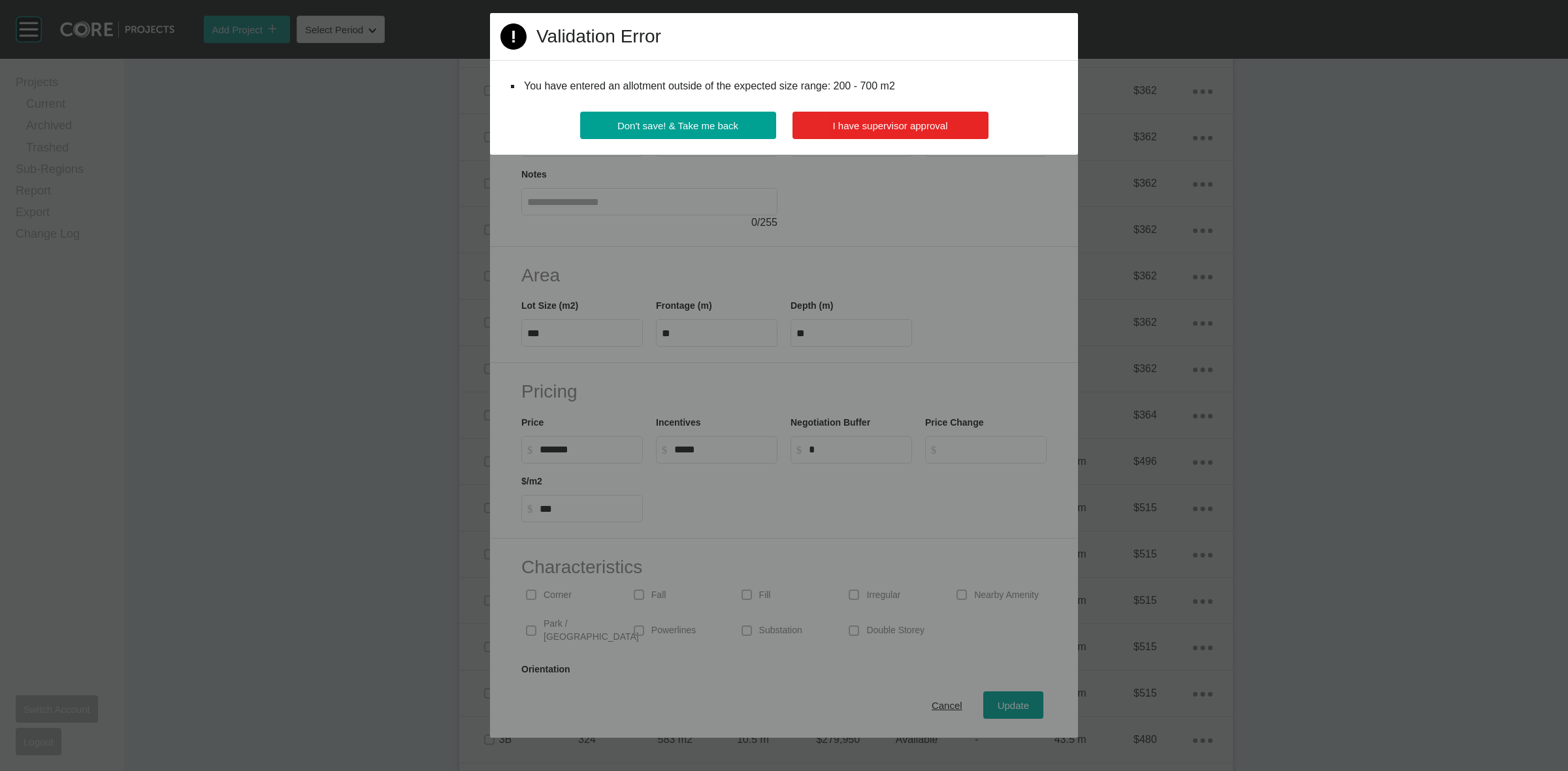
click at [869, 113] on button "I have supervisor approval" at bounding box center [890, 125] width 196 height 28
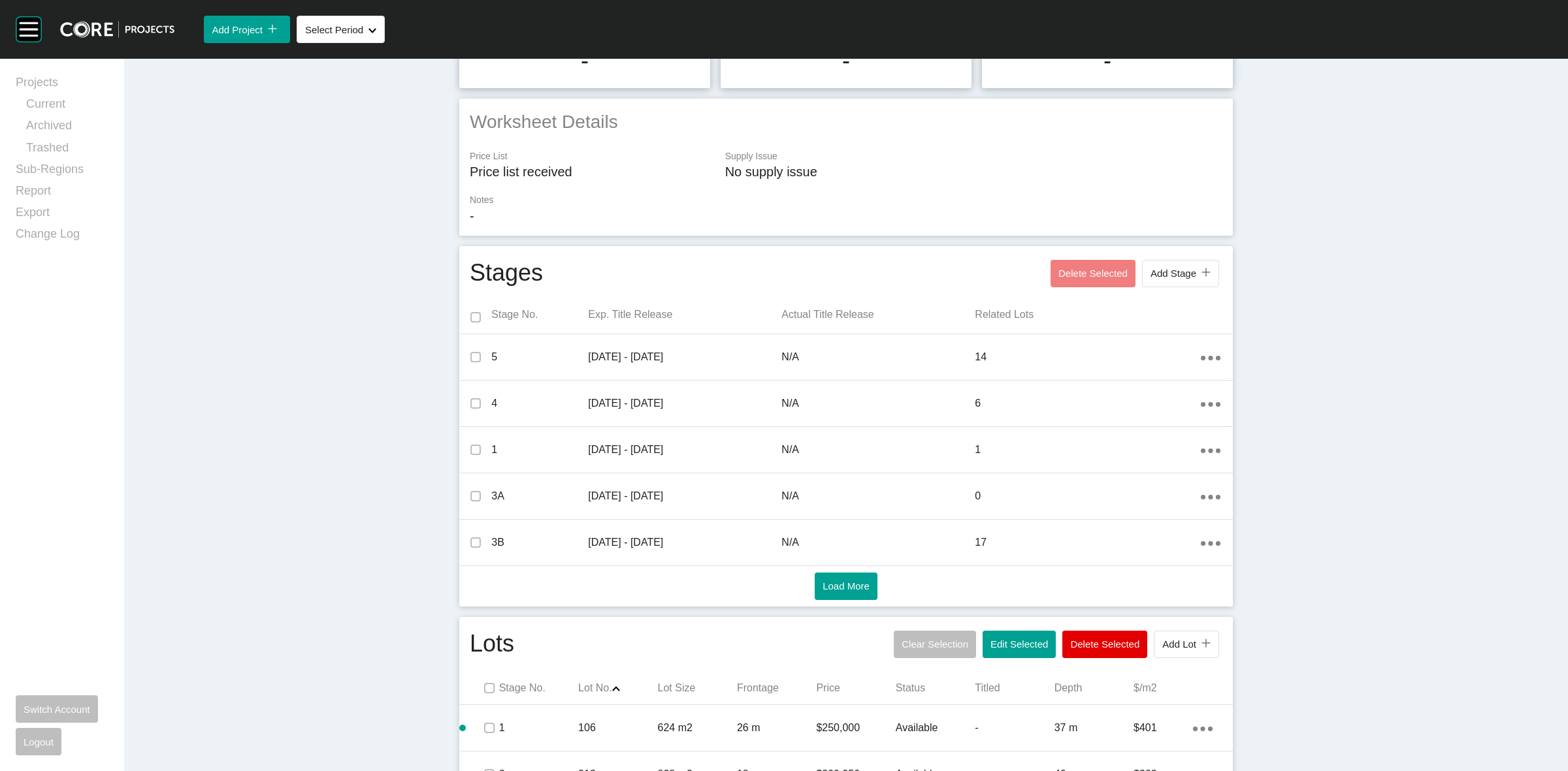
scroll to position [408, 0]
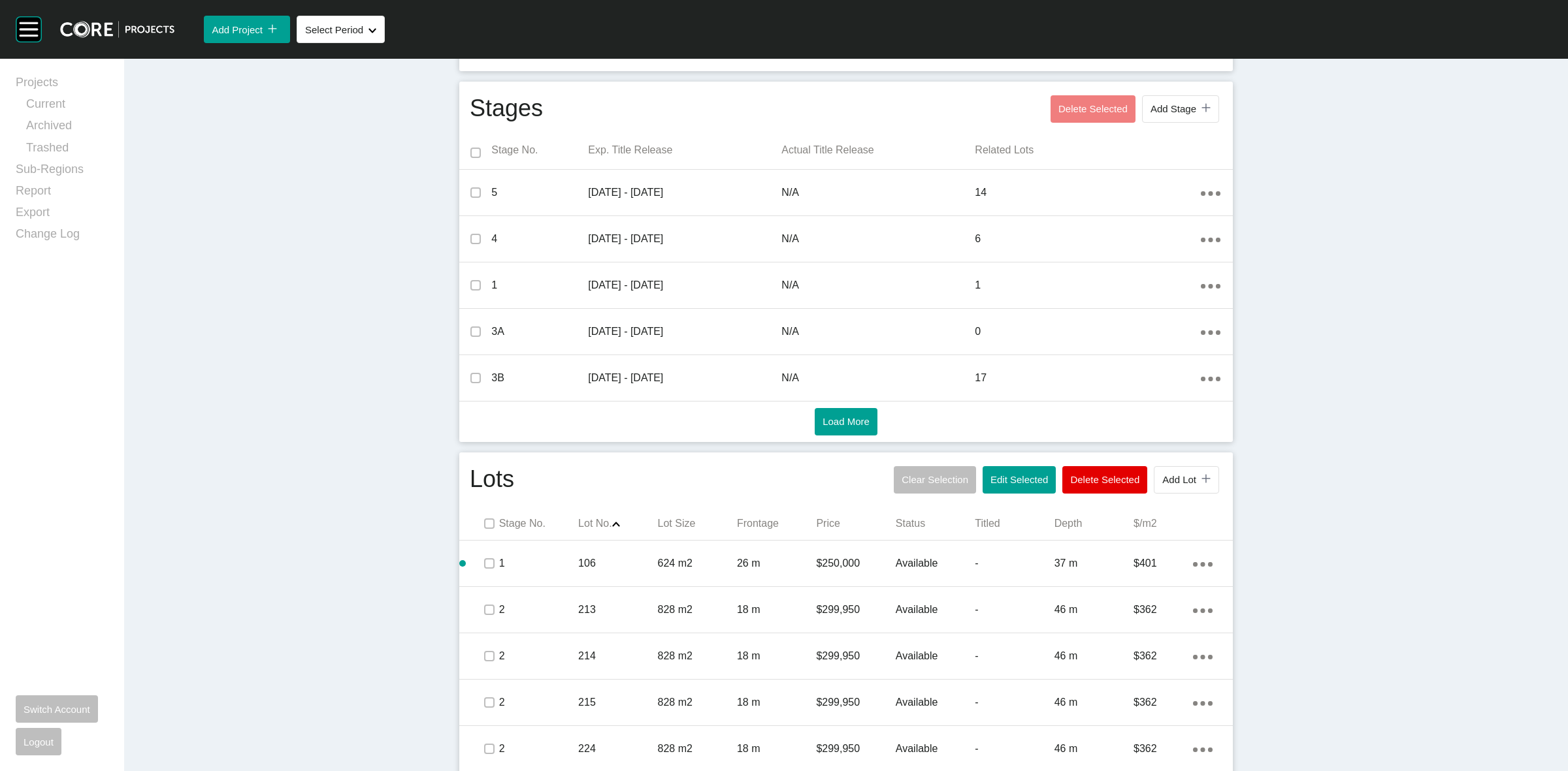
click at [490, 523] on span at bounding box center [488, 523] width 20 height 20
click at [1010, 477] on span "Edit Selected" at bounding box center [1019, 479] width 58 height 11
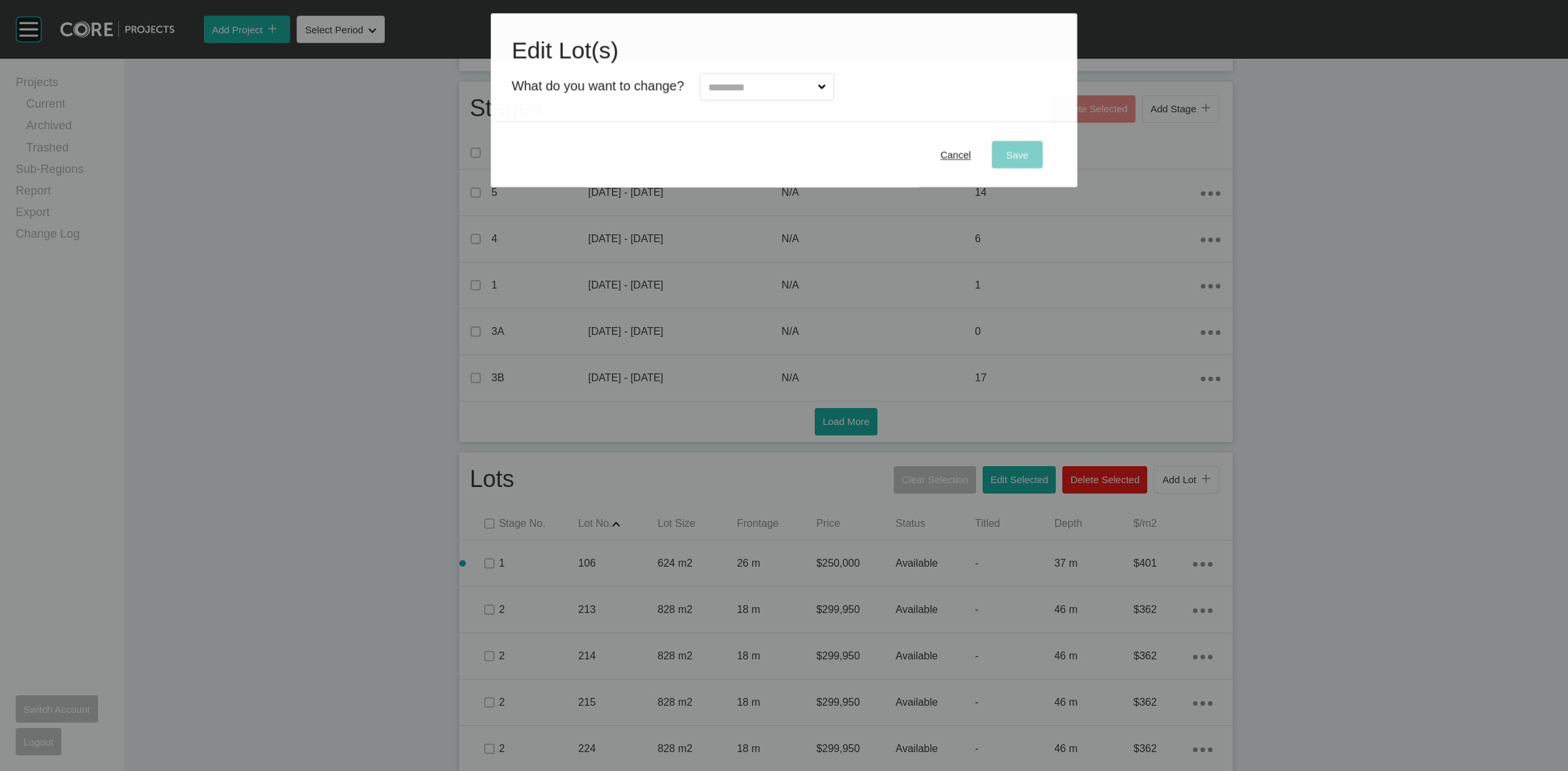
click at [776, 89] on input "text" at bounding box center [761, 87] width 110 height 26
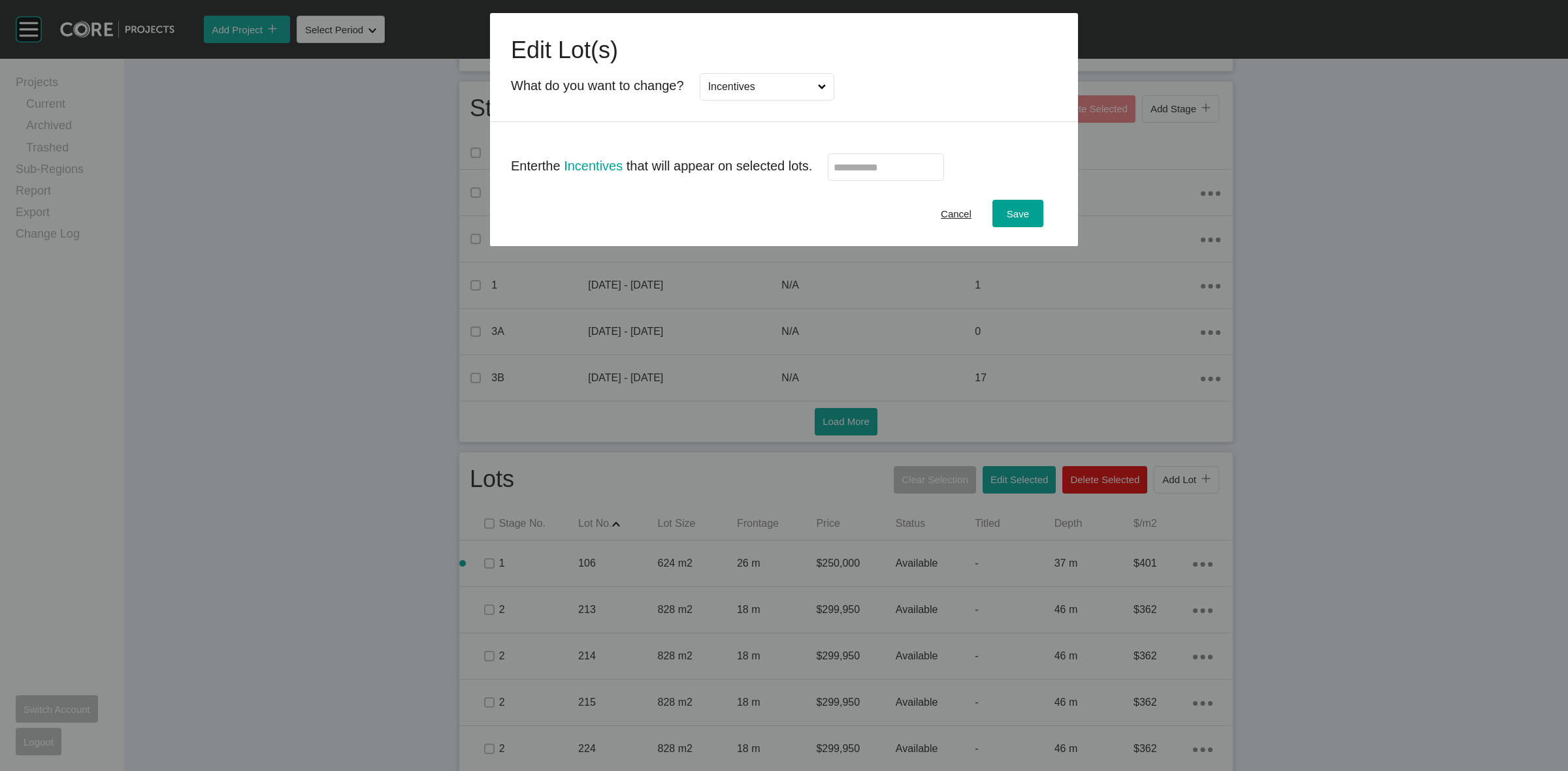
scroll to position [0, 0]
click at [883, 168] on input "text" at bounding box center [886, 167] width 104 height 11
type input "*****"
drag, startPoint x: 1037, startPoint y: 219, endPoint x: 994, endPoint y: 185, distance: 54.8
click at [1036, 219] on button "Save" at bounding box center [1017, 213] width 51 height 28
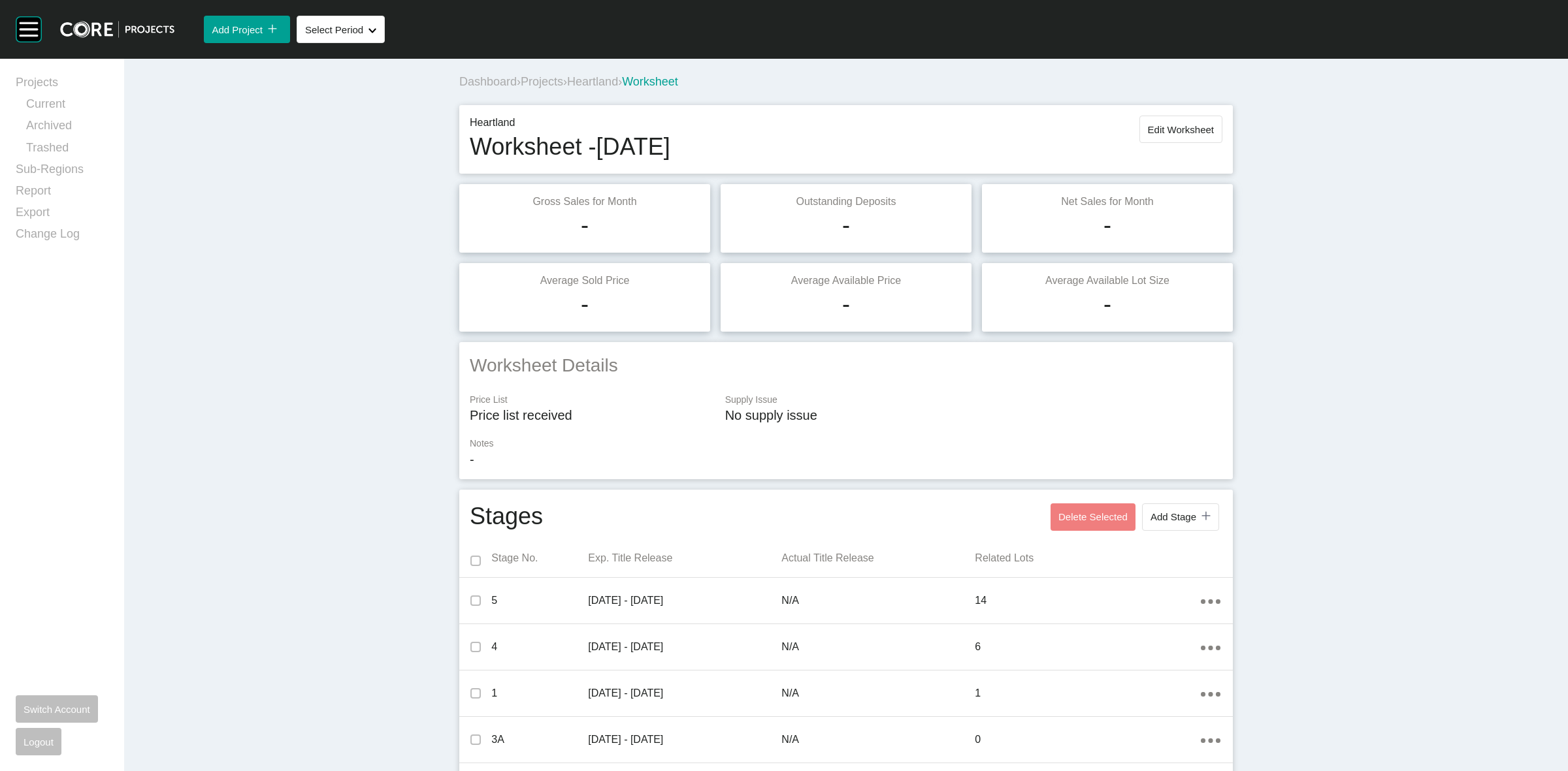
click at [612, 83] on span "Heartland" at bounding box center [592, 81] width 51 height 13
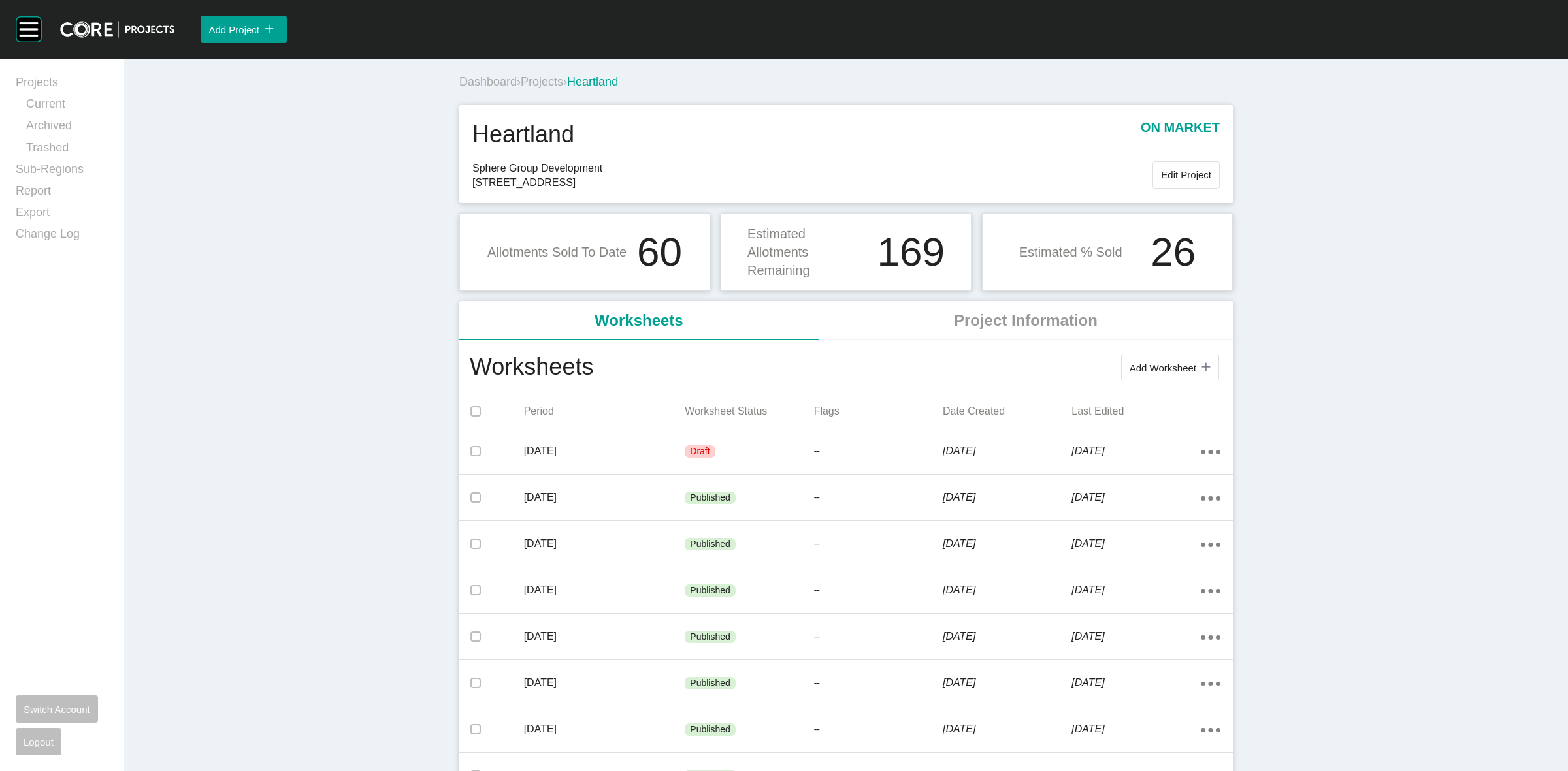
click at [539, 74] on div "Dashboard › Projects › Heartland" at bounding box center [849, 82] width 779 height 16
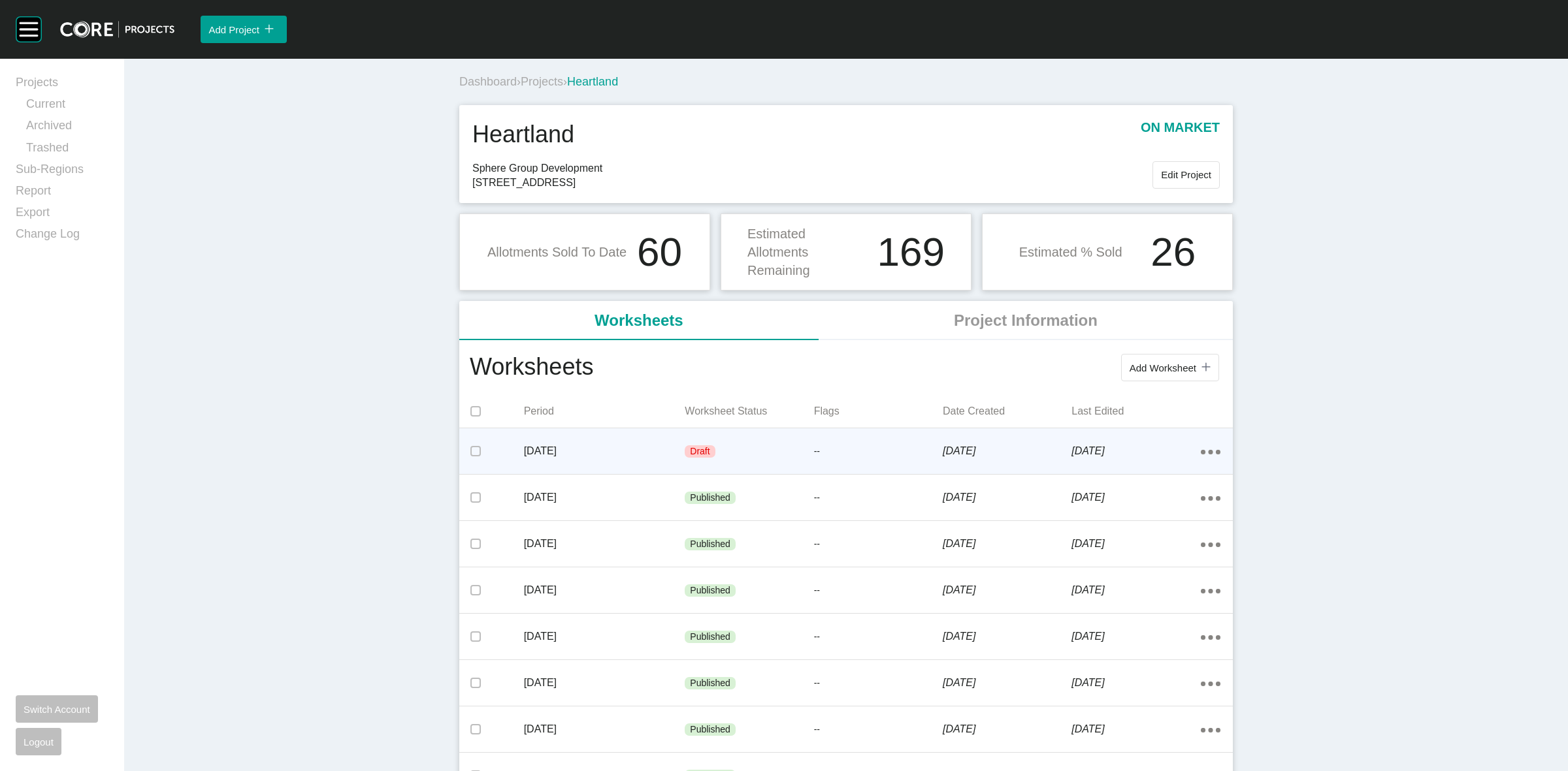
click at [1208, 449] on div "Action Menu Dots Copy 6 Created with Sketch." at bounding box center [1210, 451] width 20 height 14
click at [1151, 446] on link "Edit" at bounding box center [1157, 454] width 35 height 20
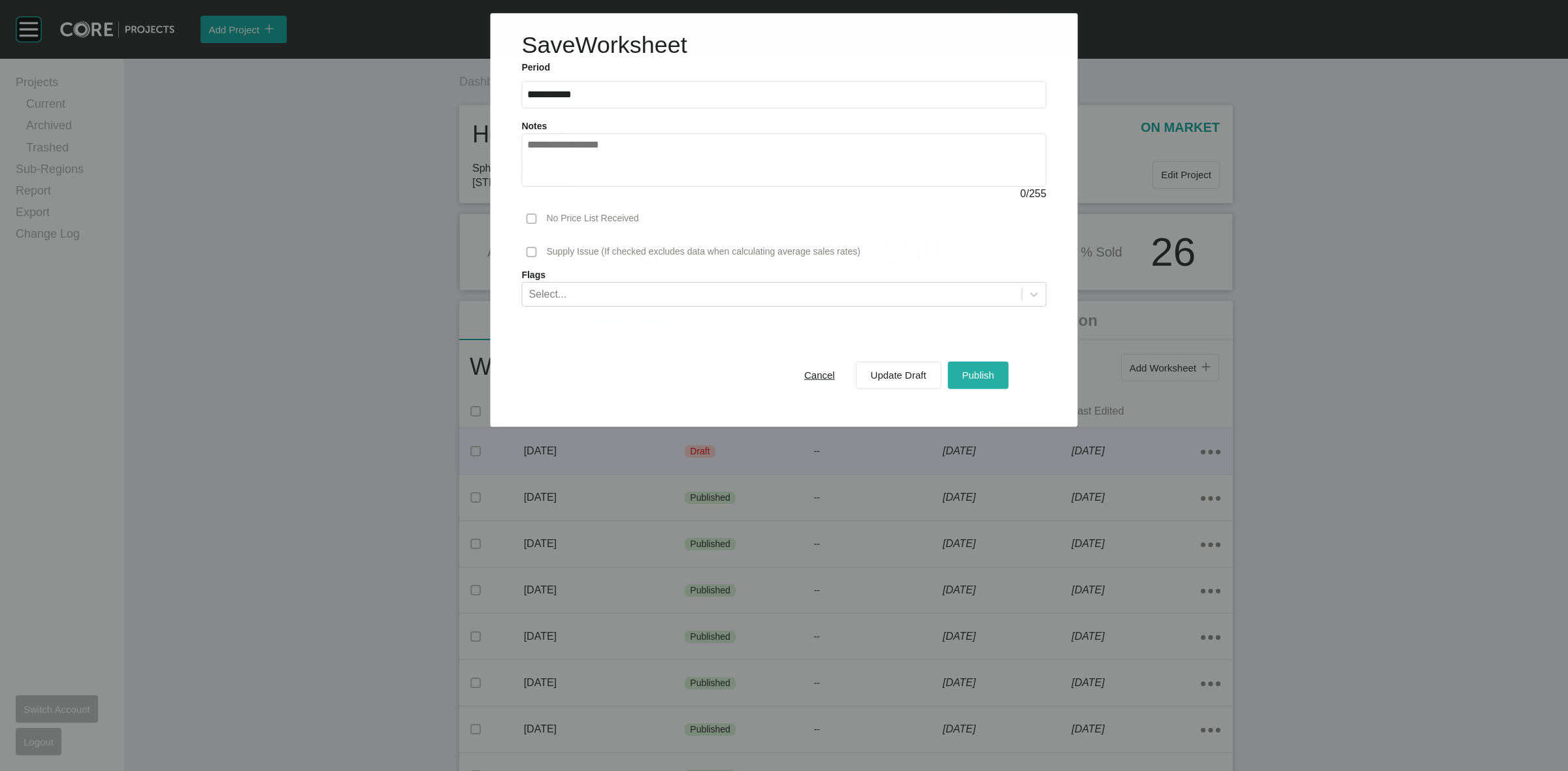
click at [985, 374] on span "Publish" at bounding box center [978, 375] width 32 height 11
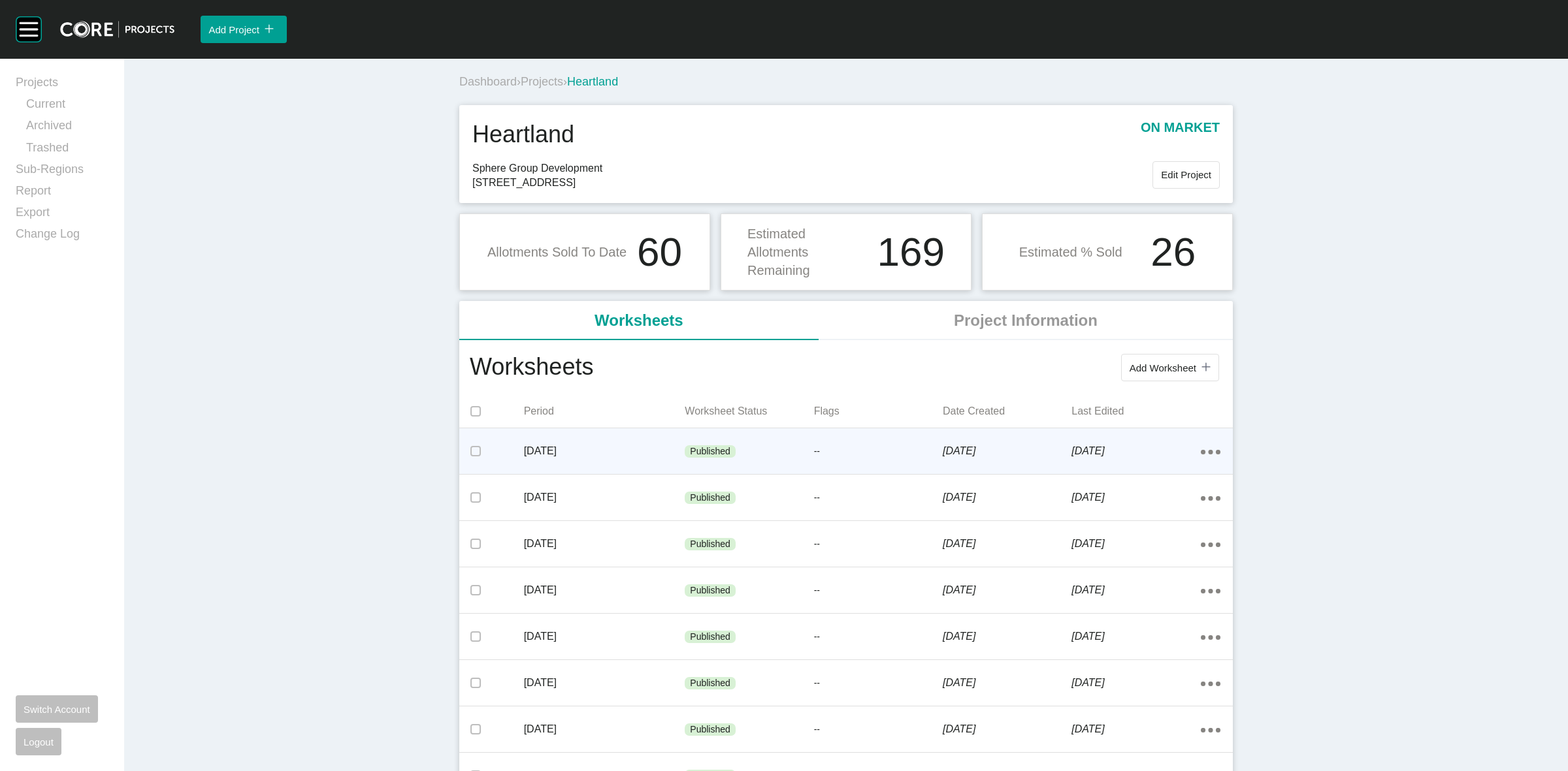
click at [543, 83] on span "Projects" at bounding box center [542, 81] width 43 height 13
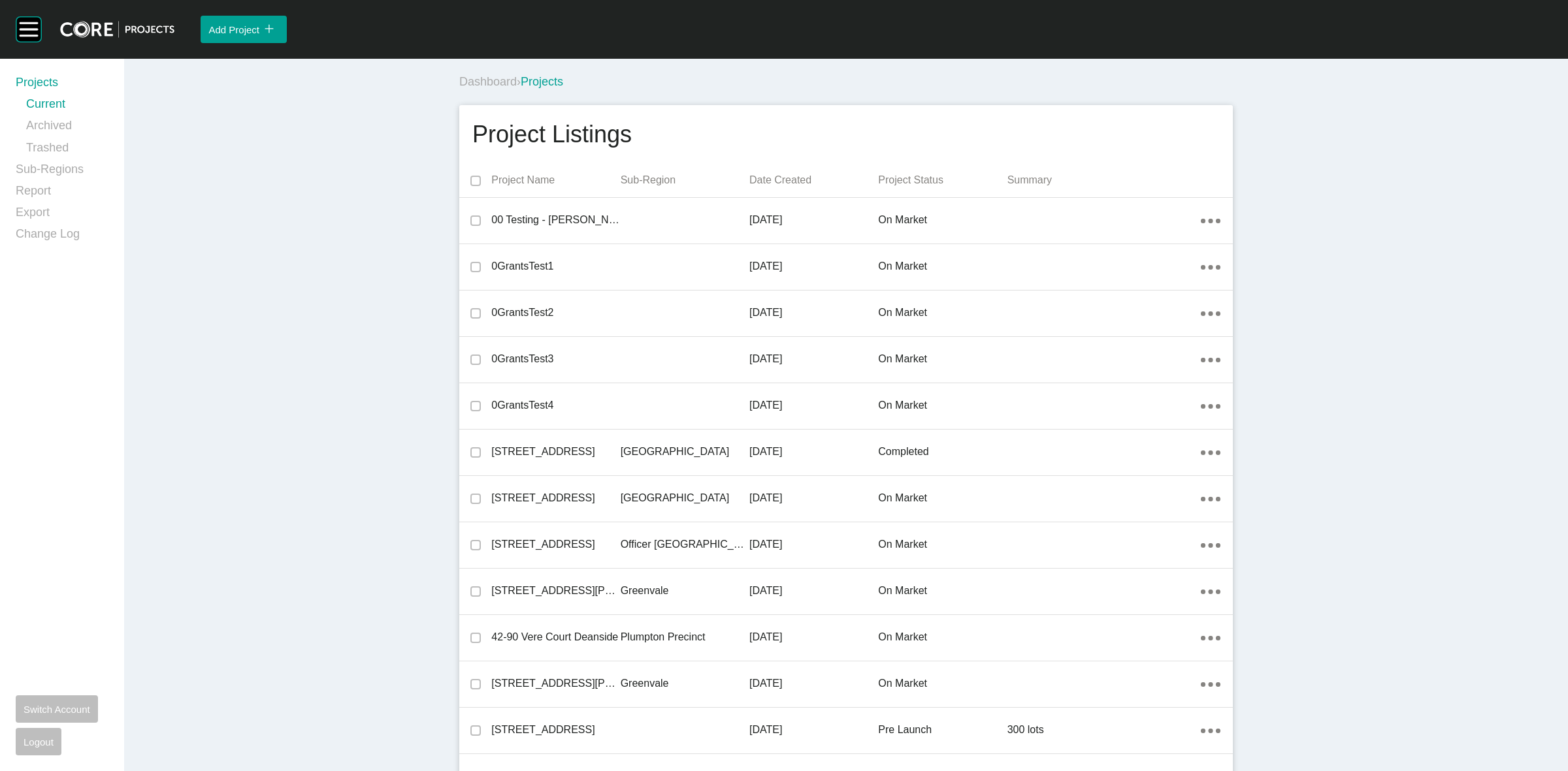
scroll to position [12349, 0]
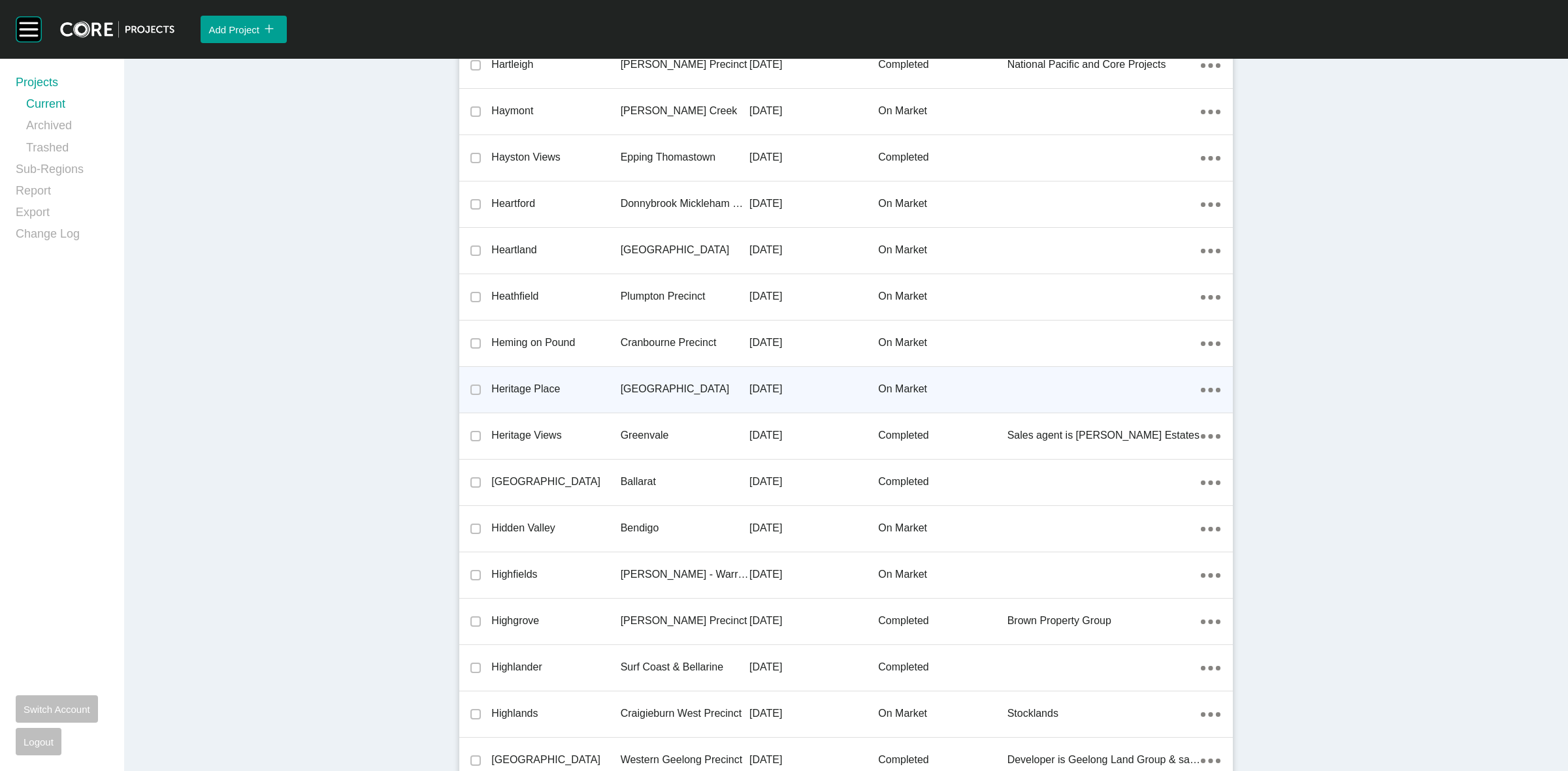
click at [647, 382] on p "[GEOGRAPHIC_DATA]" at bounding box center [685, 389] width 129 height 14
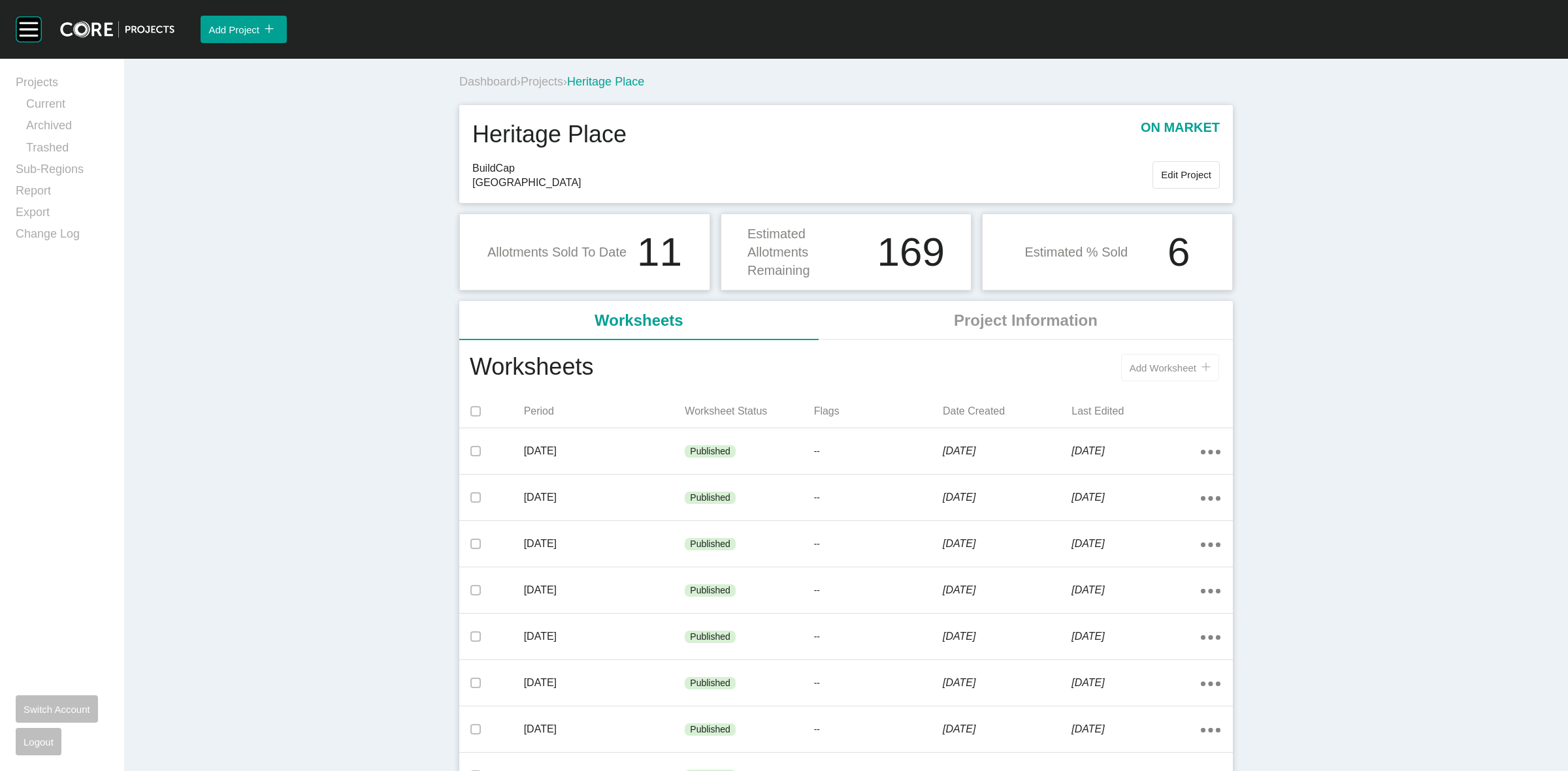
click at [1147, 368] on span "Add Worksheet" at bounding box center [1163, 368] width 66 height 11
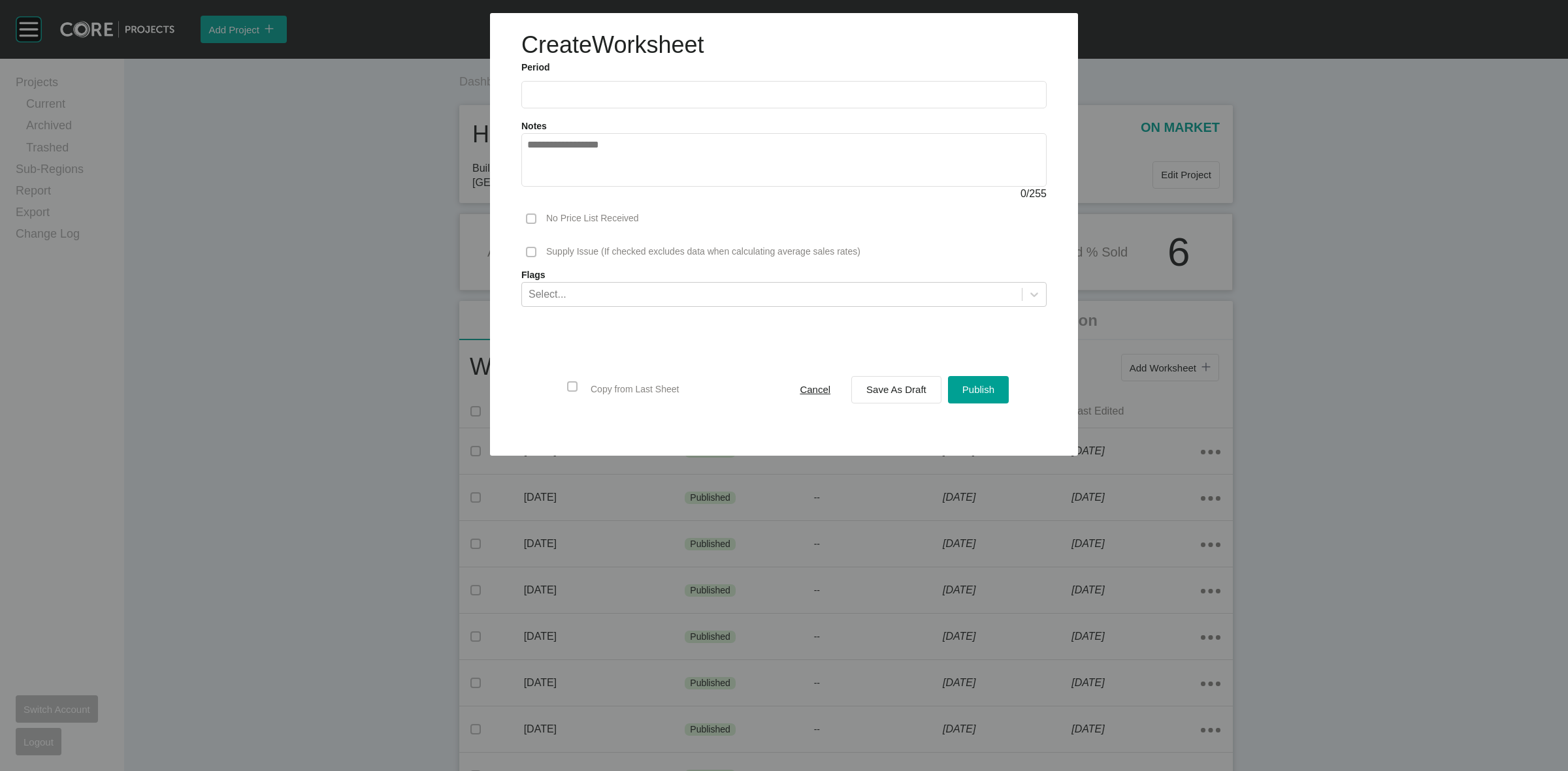
click at [625, 95] on input "text" at bounding box center [784, 94] width 513 height 11
drag, startPoint x: 592, startPoint y: 188, endPoint x: 769, endPoint y: 286, distance: 202.3
click at [589, 187] on li "Aug" at bounding box center [590, 190] width 44 height 22
type input "**********"
click at [879, 399] on button "Save As Draft" at bounding box center [896, 390] width 90 height 28
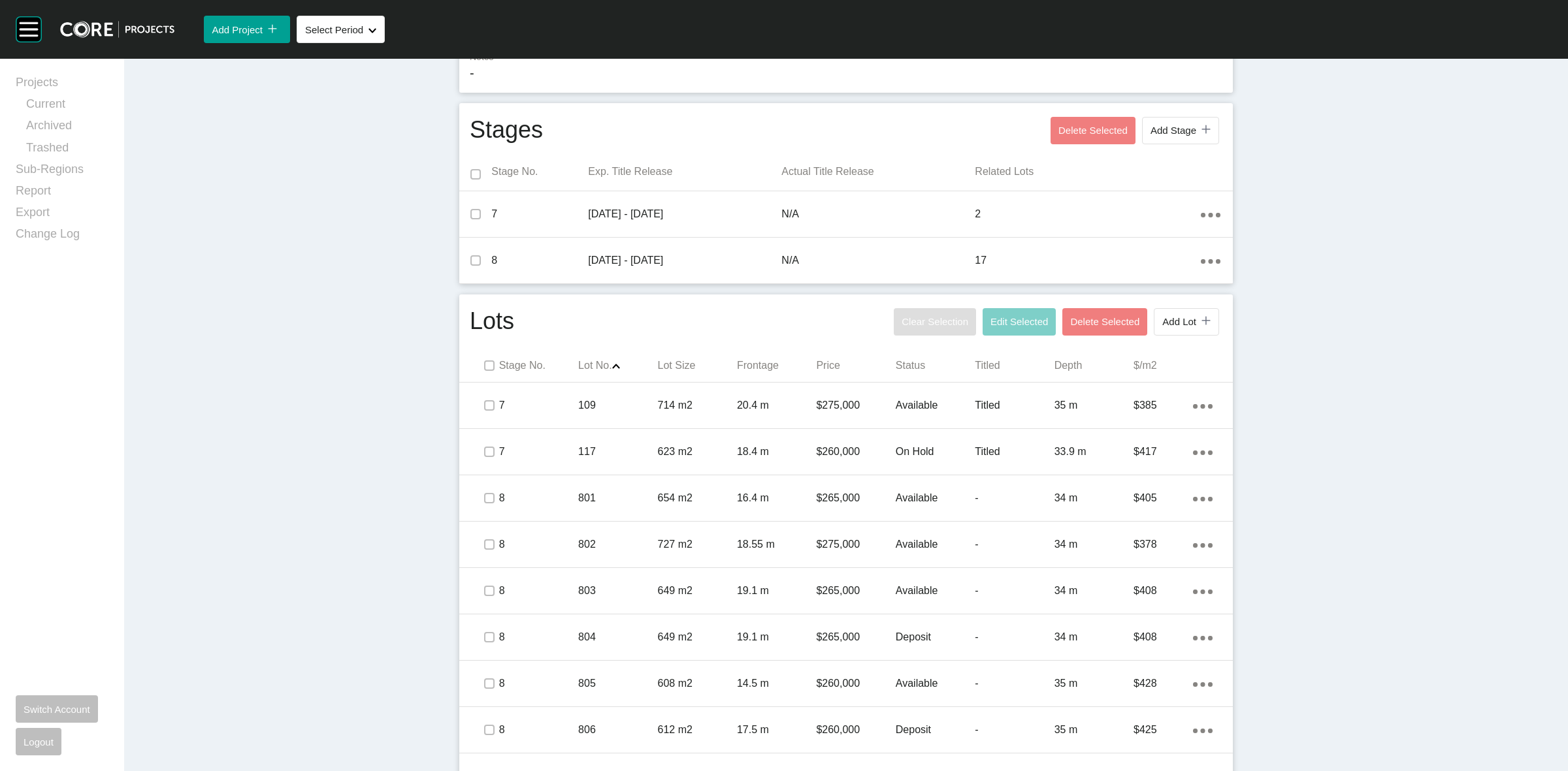
scroll to position [408, 0]
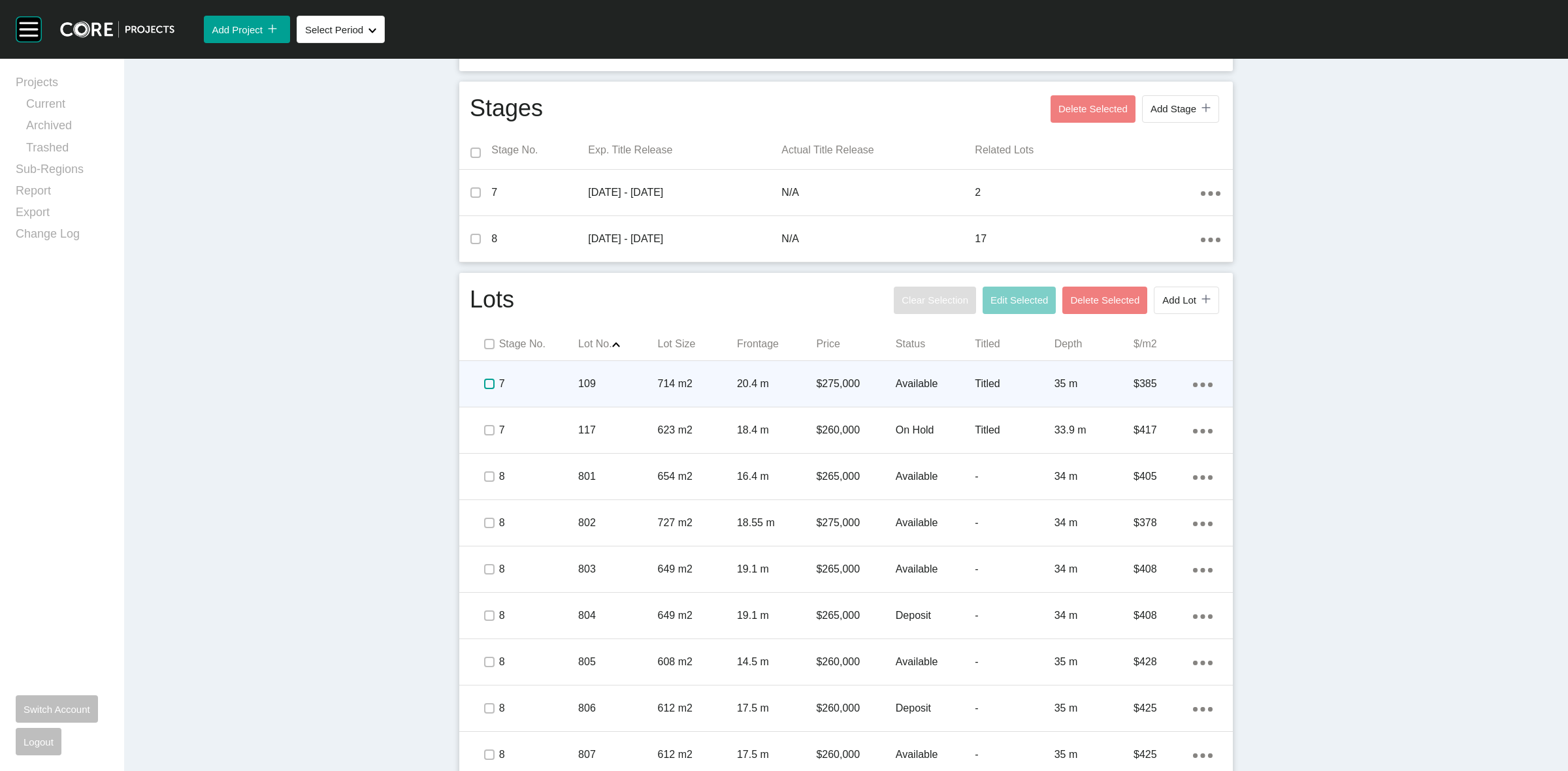
click at [484, 382] on label at bounding box center [489, 384] width 10 height 10
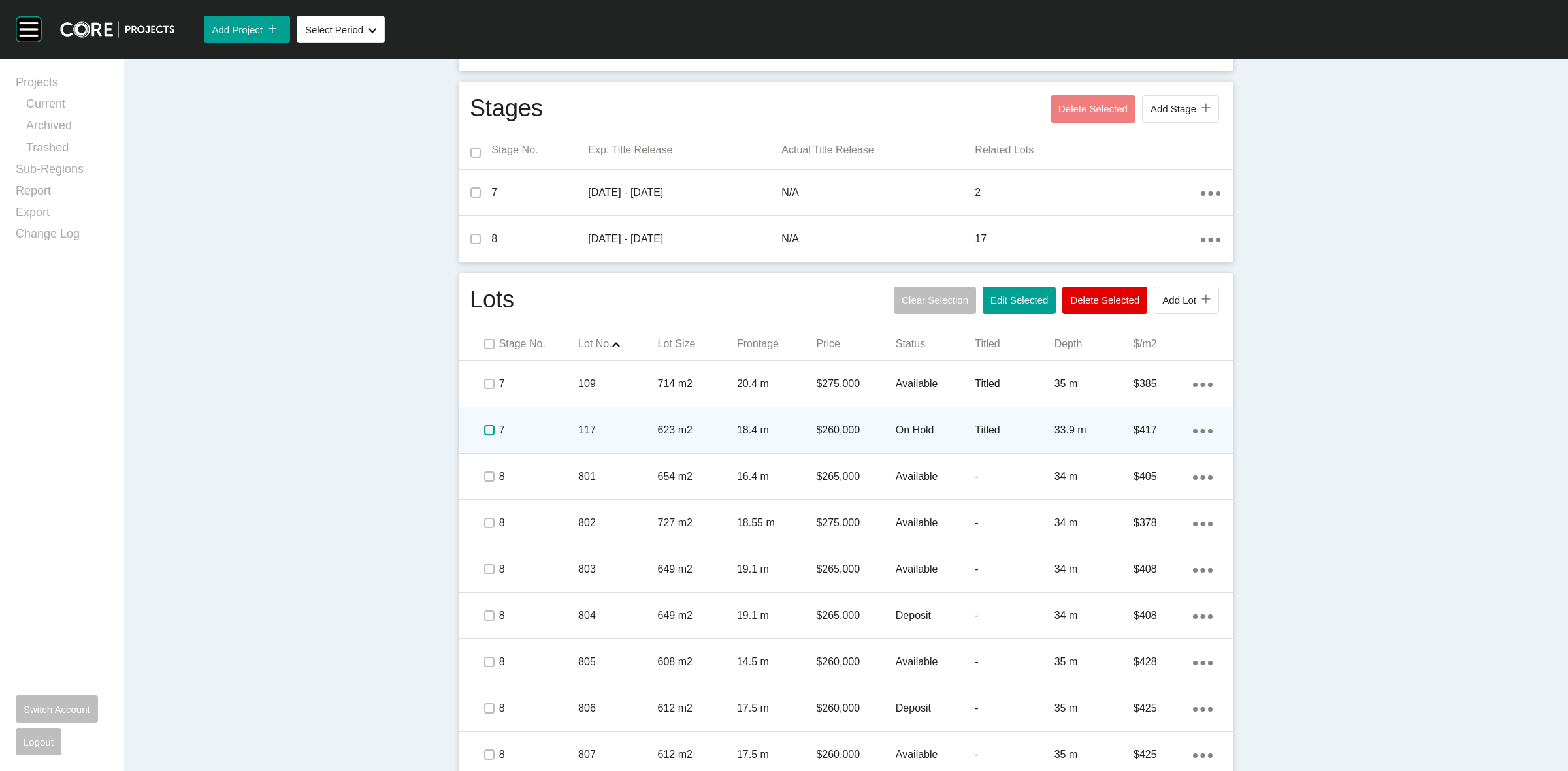
click at [484, 428] on label at bounding box center [489, 430] width 10 height 10
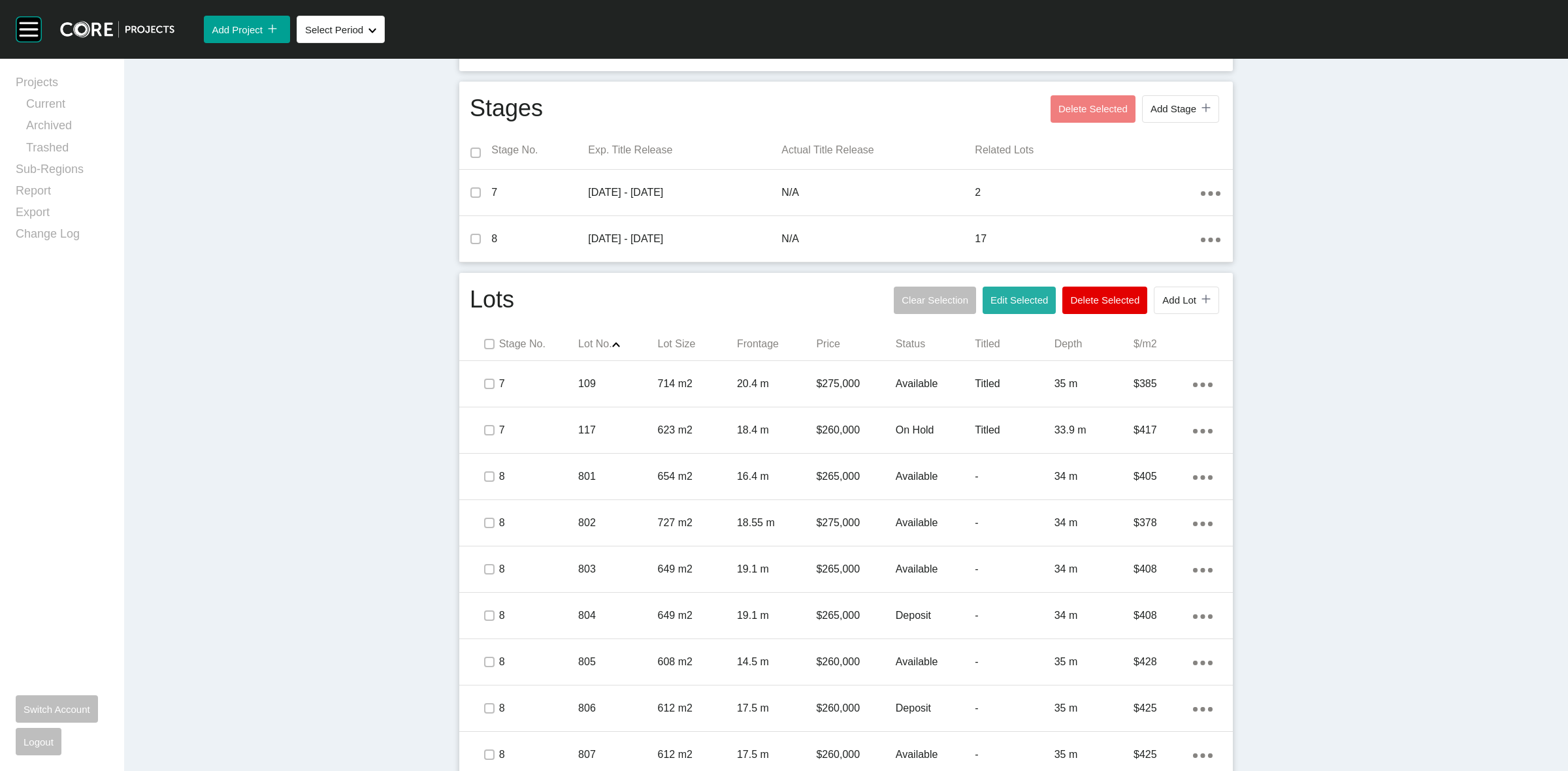
click at [1003, 303] on span "Edit Selected" at bounding box center [1019, 300] width 58 height 11
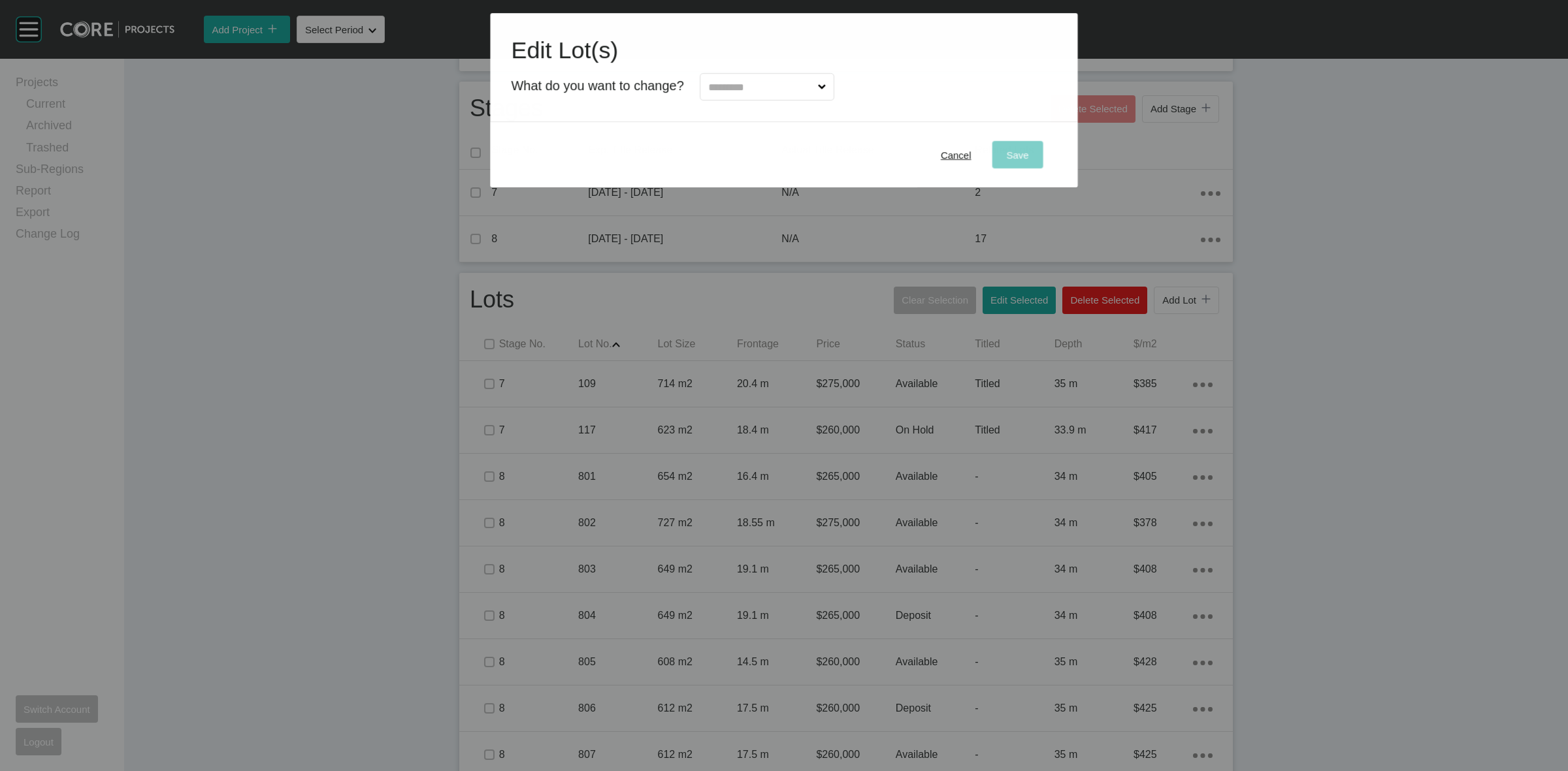
drag, startPoint x: 758, startPoint y: 95, endPoint x: 765, endPoint y: 105, distance: 12.2
click at [758, 95] on input "text" at bounding box center [761, 87] width 110 height 26
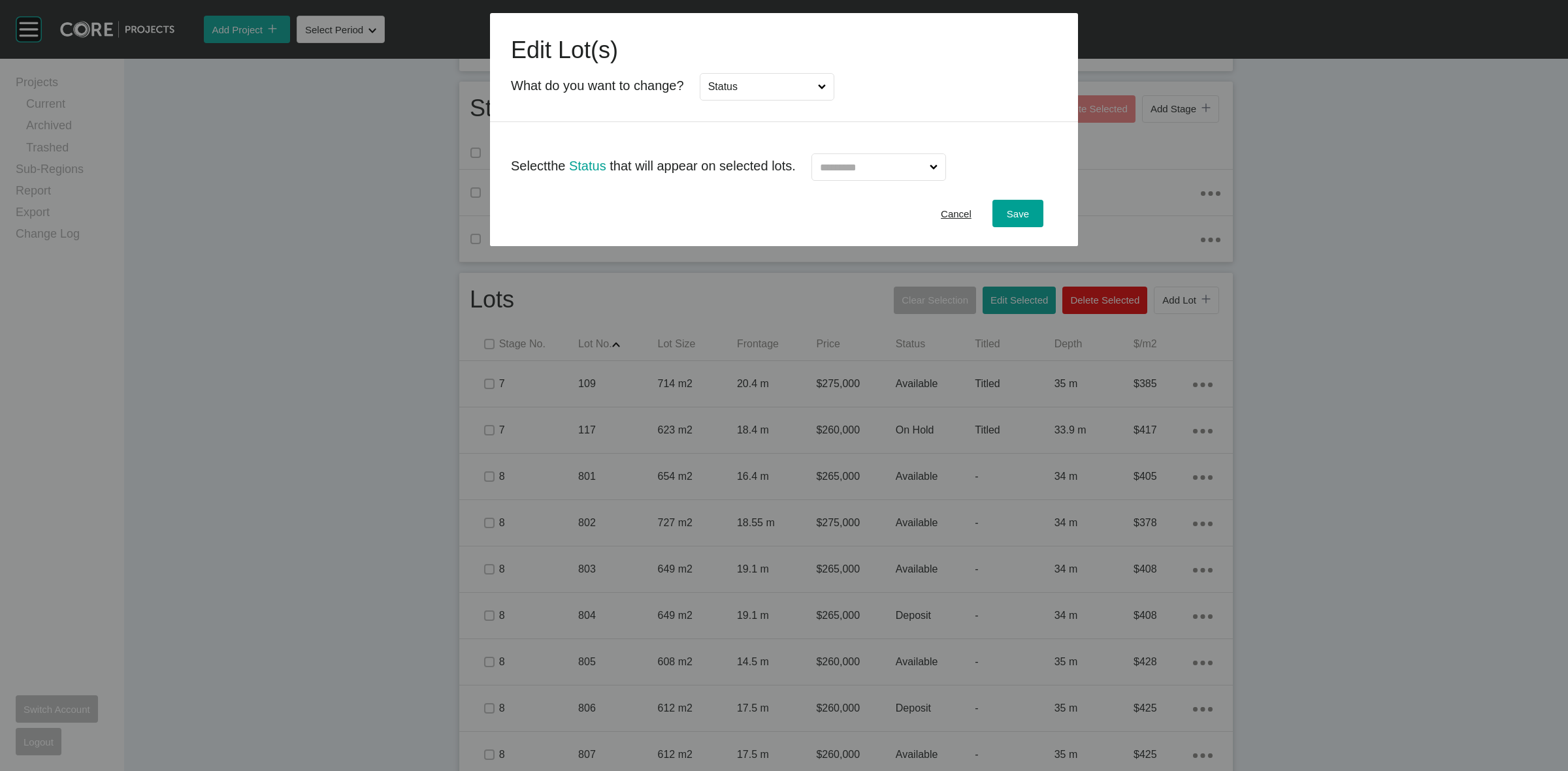
click at [854, 157] on input "text" at bounding box center [872, 167] width 110 height 26
click at [1017, 213] on span "Save" at bounding box center [1018, 214] width 22 height 11
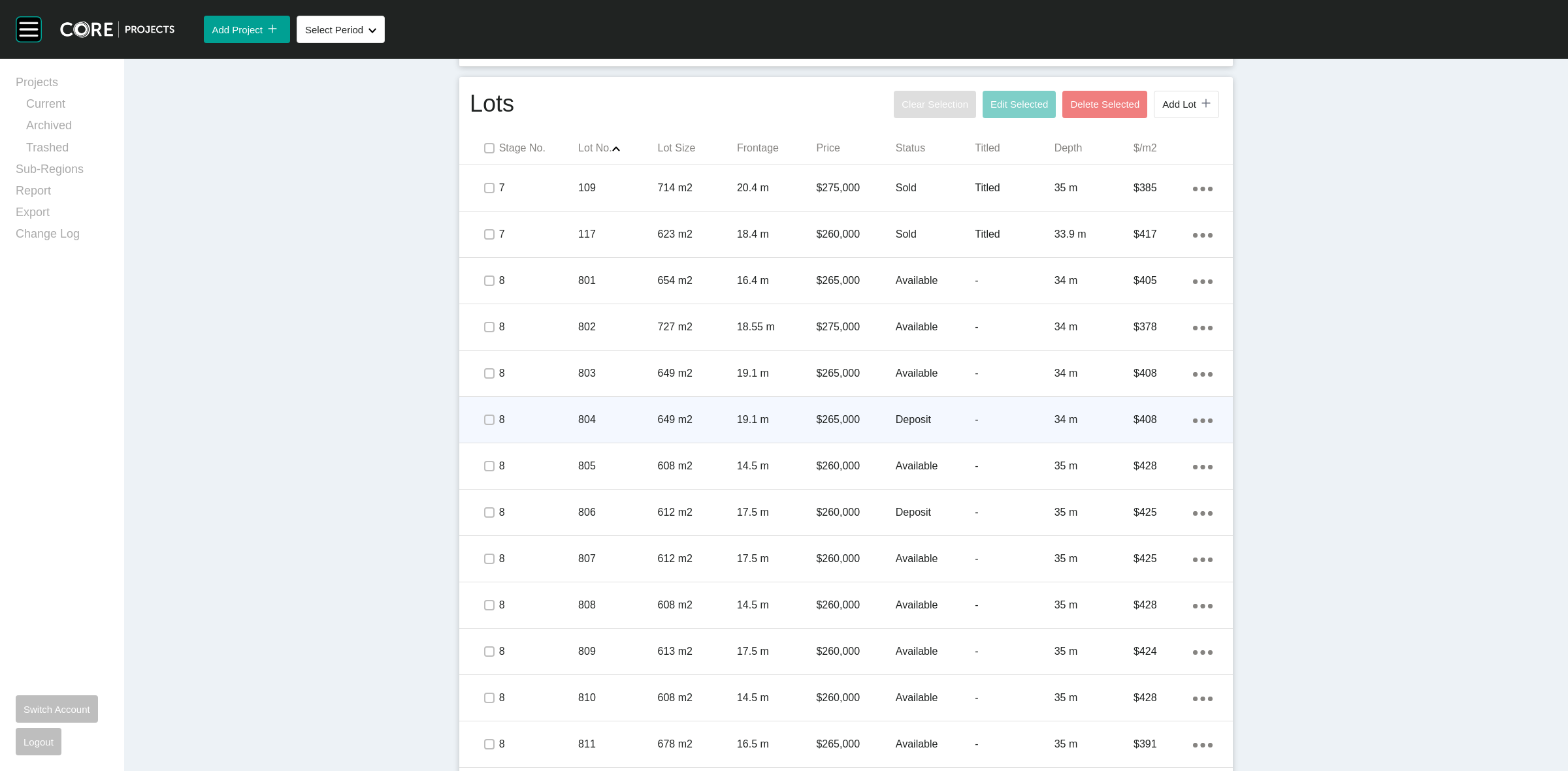
scroll to position [653, 0]
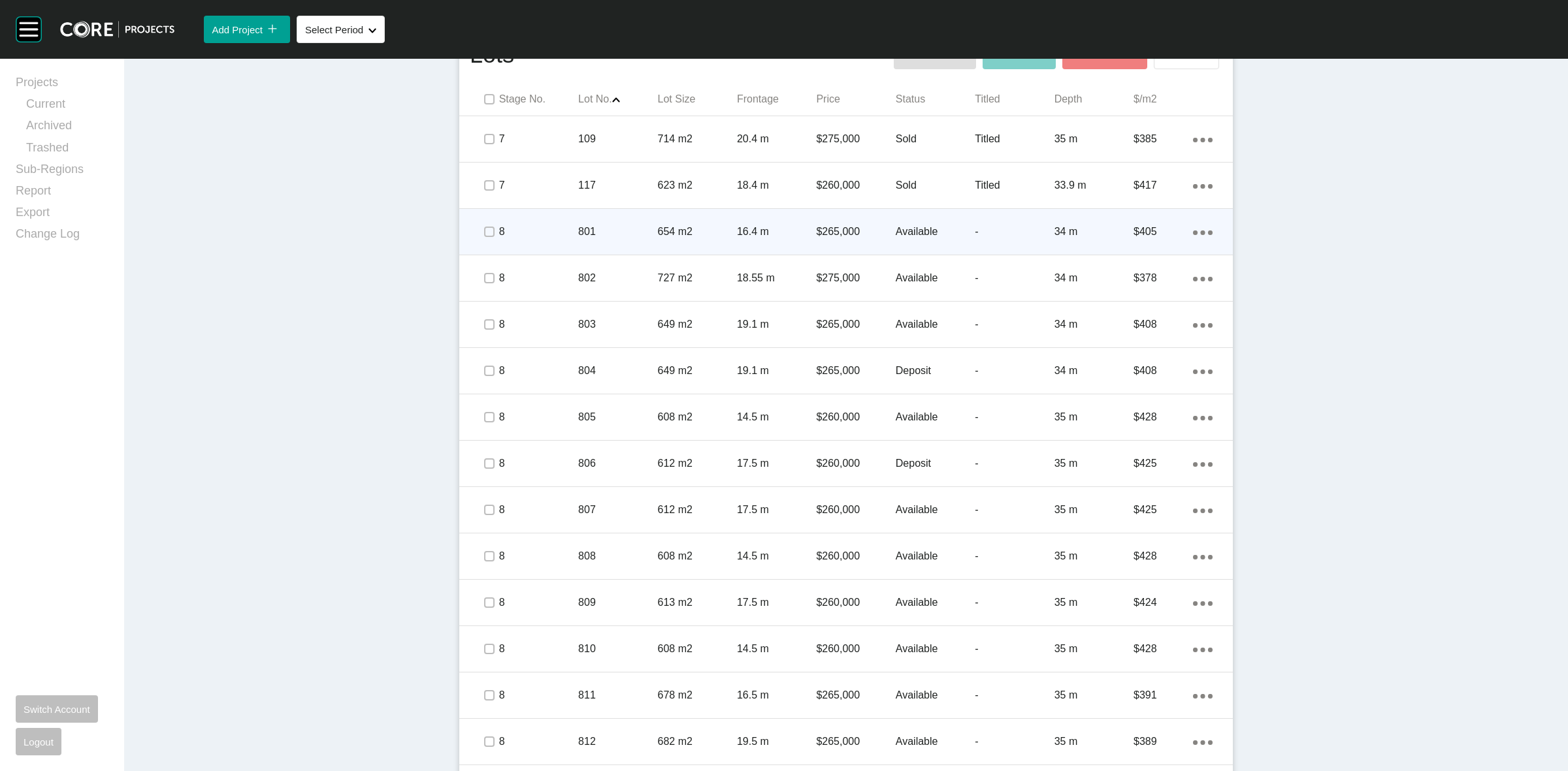
click at [543, 236] on p "8" at bounding box center [538, 232] width 79 height 14
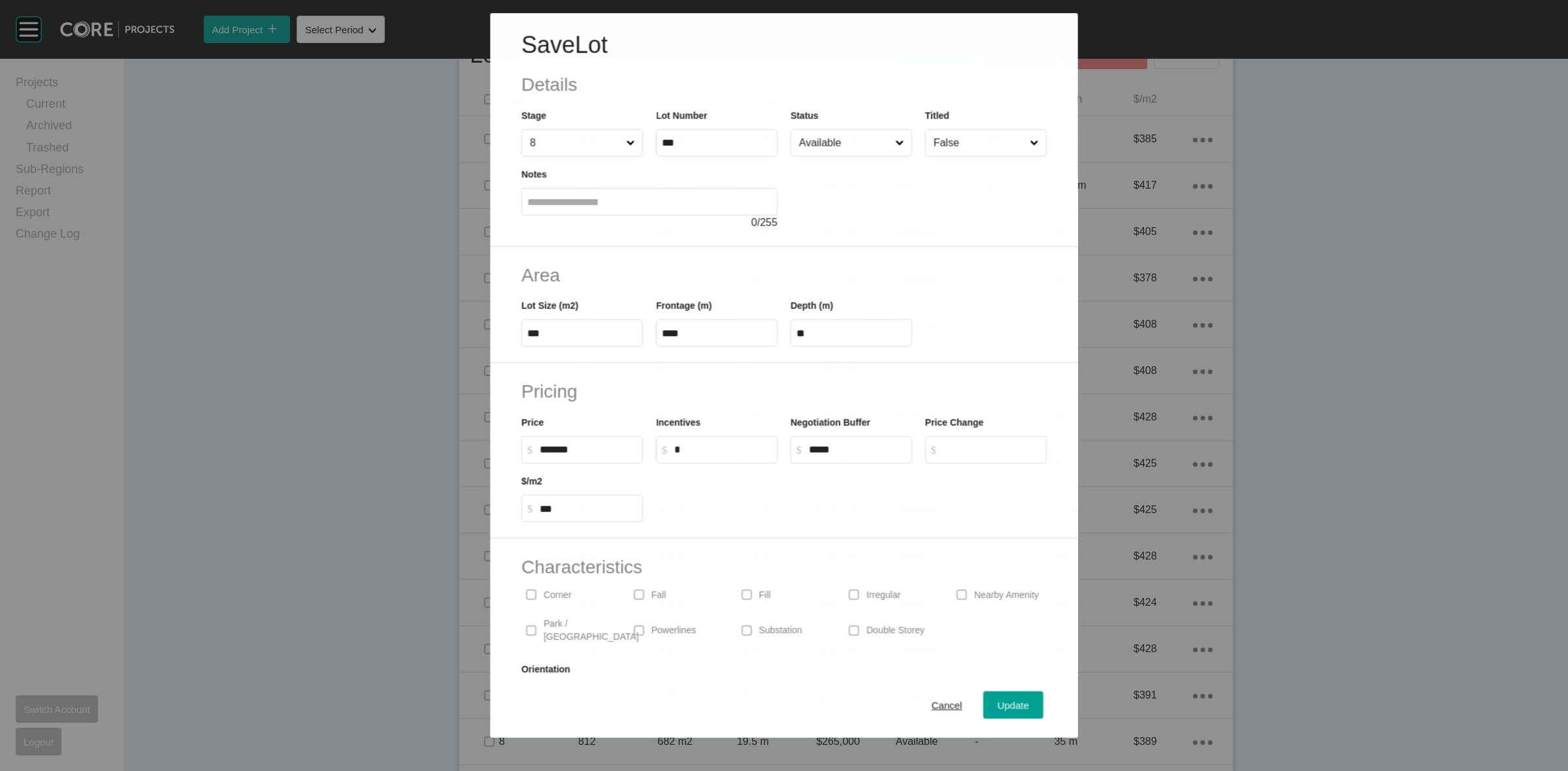
click at [808, 152] on input "Available" at bounding box center [845, 143] width 96 height 26
click at [1011, 701] on span "Update" at bounding box center [1013, 705] width 31 height 11
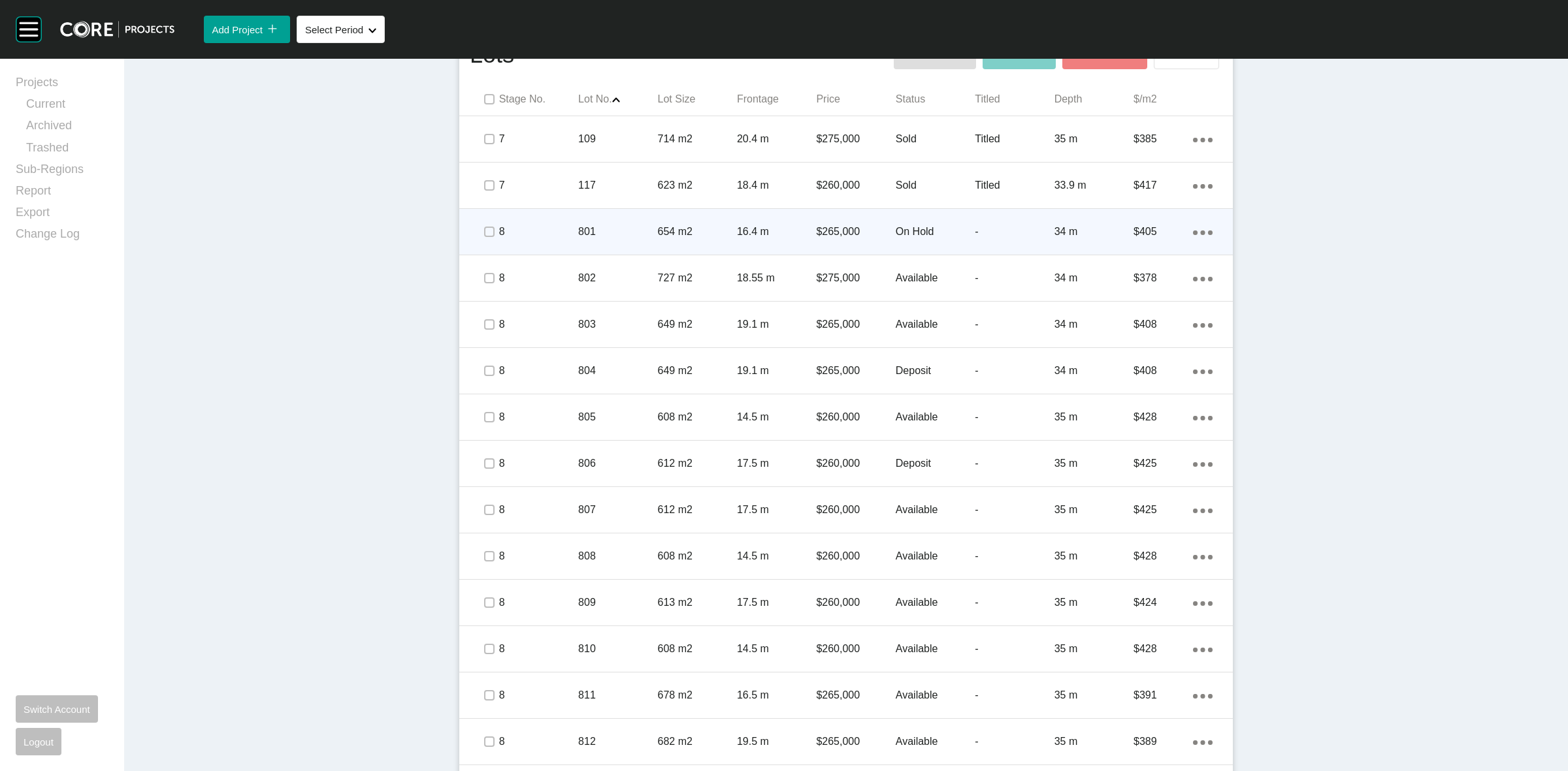
click at [479, 226] on span at bounding box center [488, 232] width 20 height 20
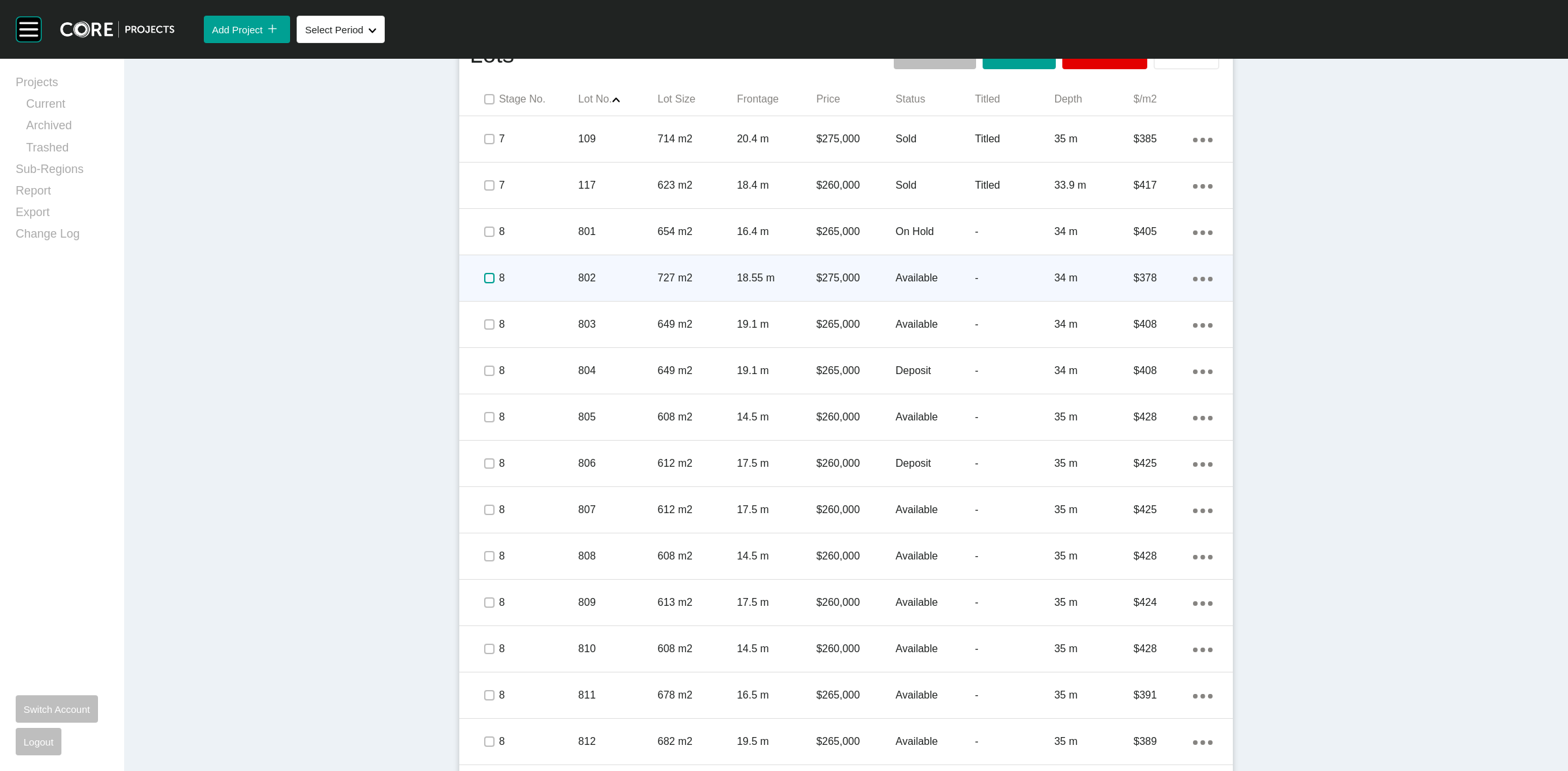
drag, startPoint x: 482, startPoint y: 279, endPoint x: 520, endPoint y: 279, distance: 38.0
click at [484, 279] on label at bounding box center [489, 278] width 10 height 10
click at [545, 276] on p "8" at bounding box center [538, 278] width 79 height 14
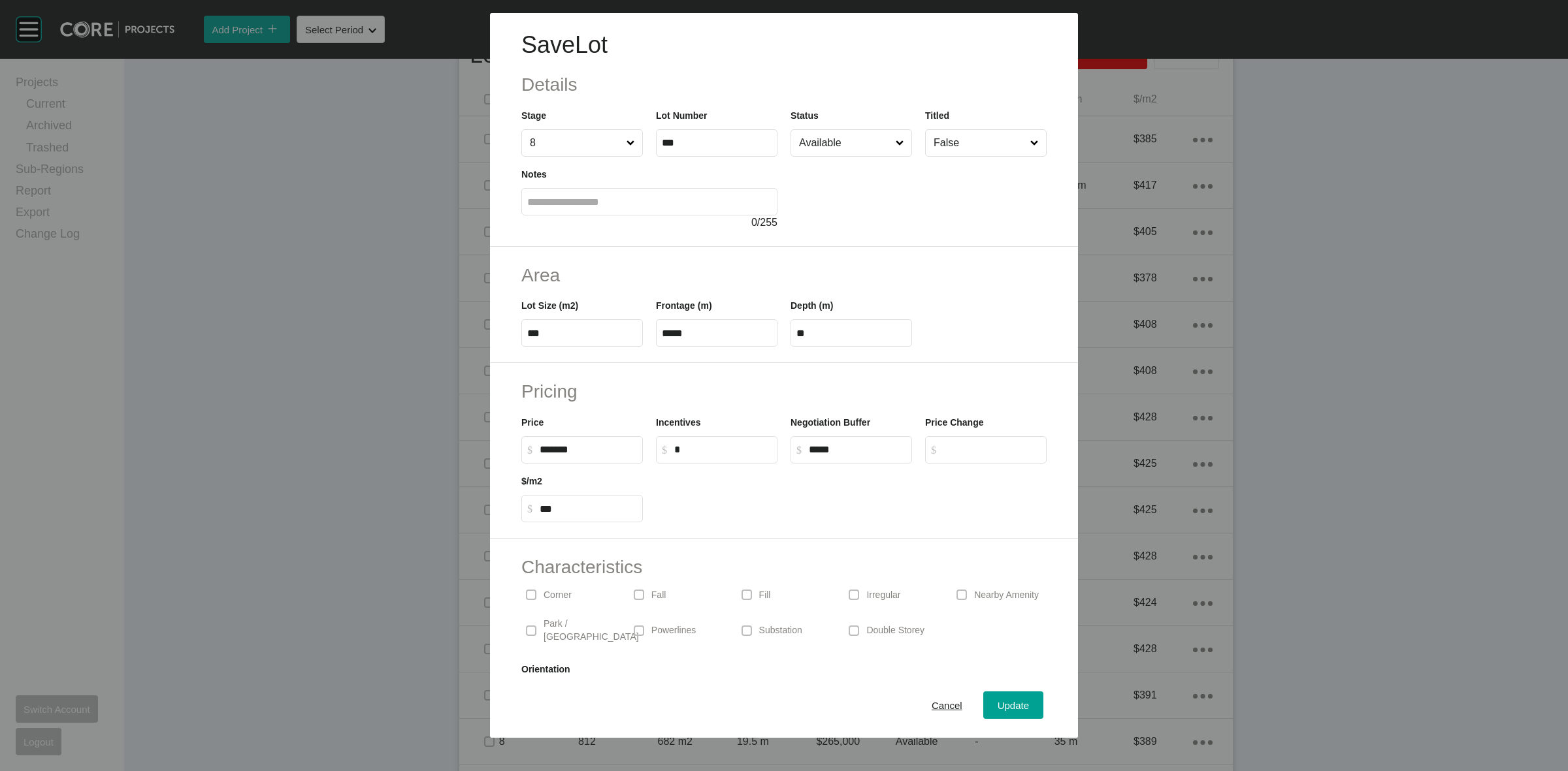
click at [821, 148] on input "Available" at bounding box center [845, 143] width 97 height 26
click at [998, 705] on span "Update" at bounding box center [1013, 705] width 31 height 11
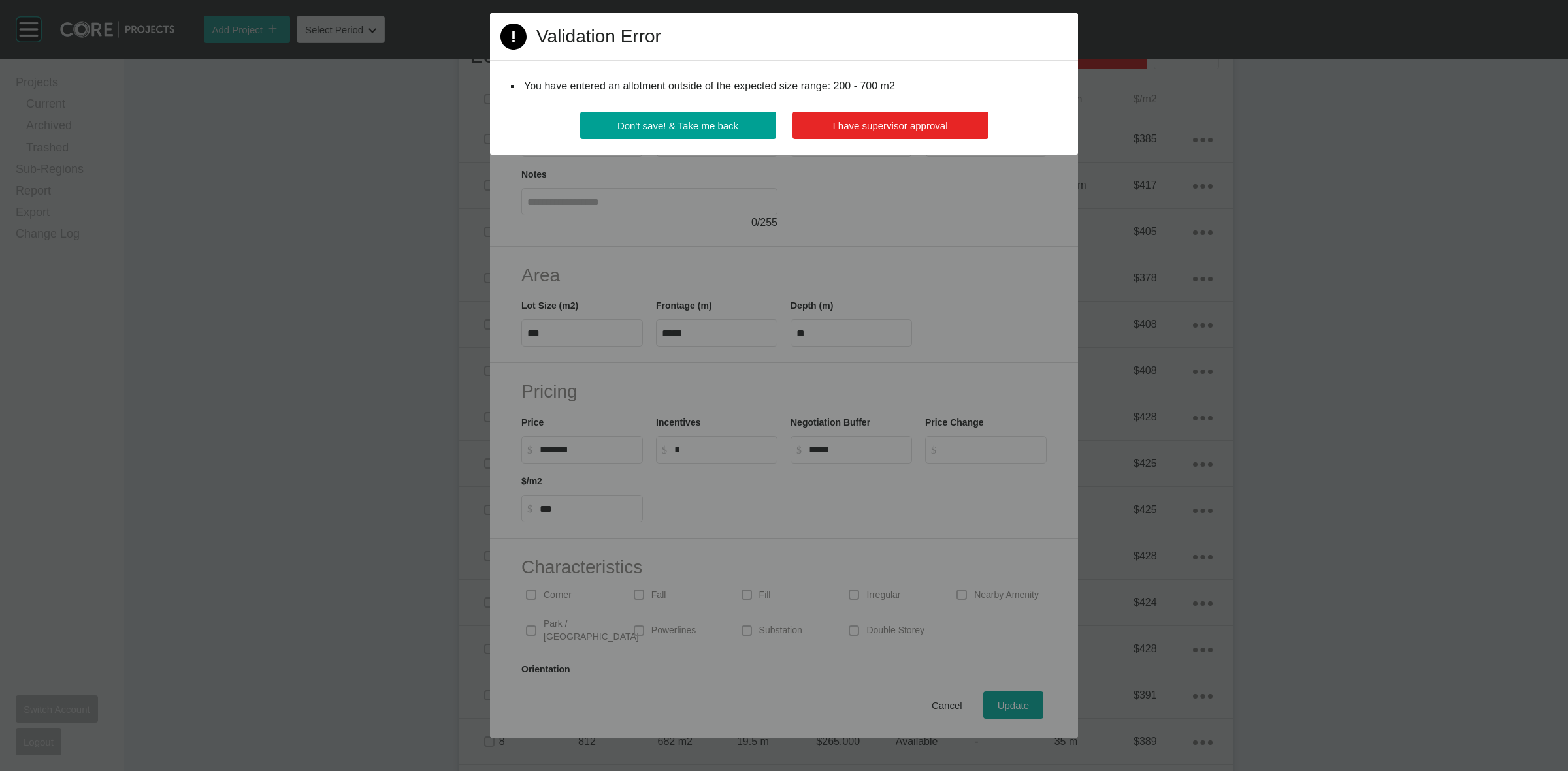
click at [840, 128] on span "I have supervisor approval" at bounding box center [891, 126] width 115 height 11
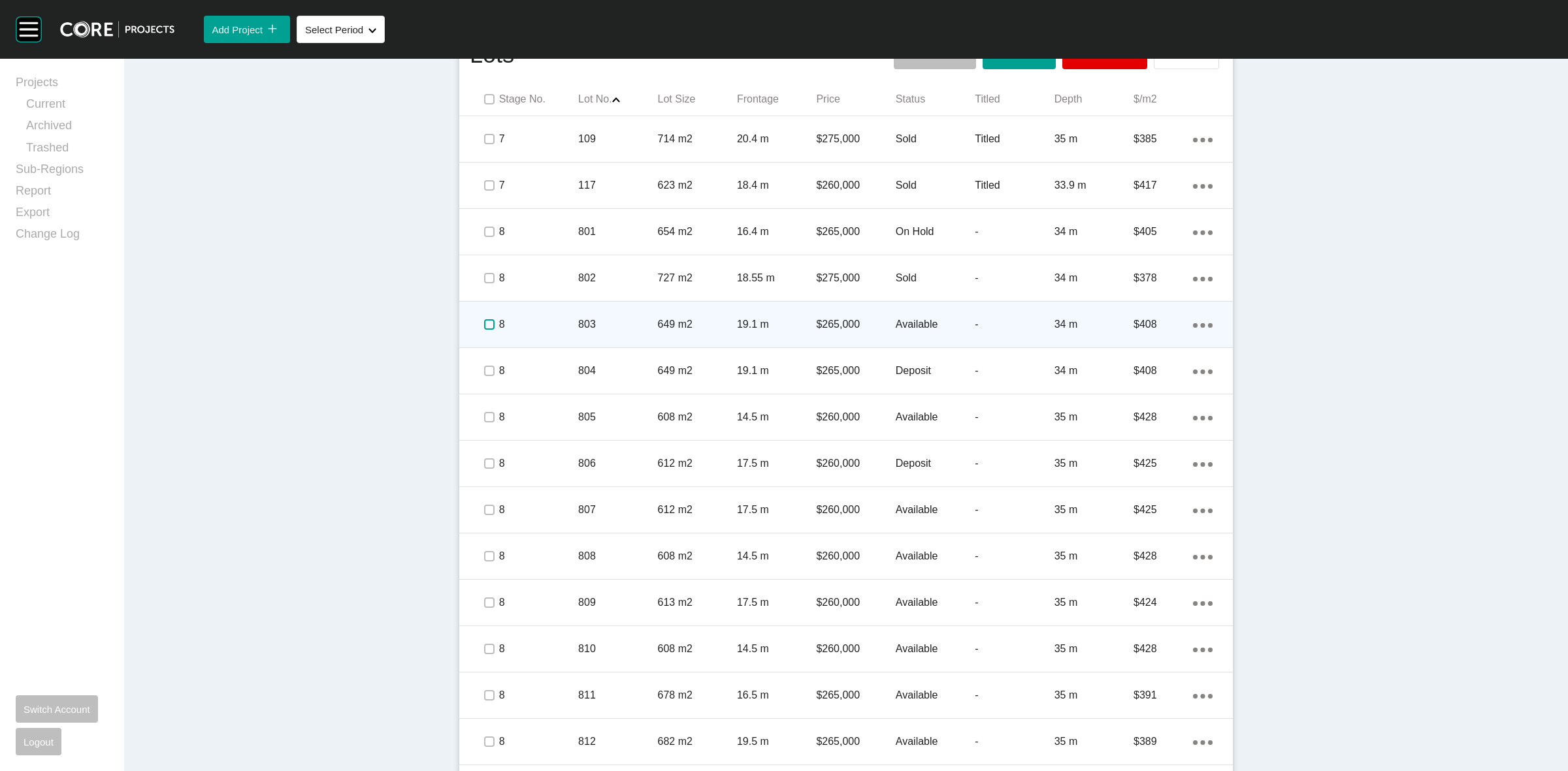
click at [484, 321] on label at bounding box center [489, 324] width 10 height 10
click at [530, 320] on p "8" at bounding box center [538, 324] width 79 height 14
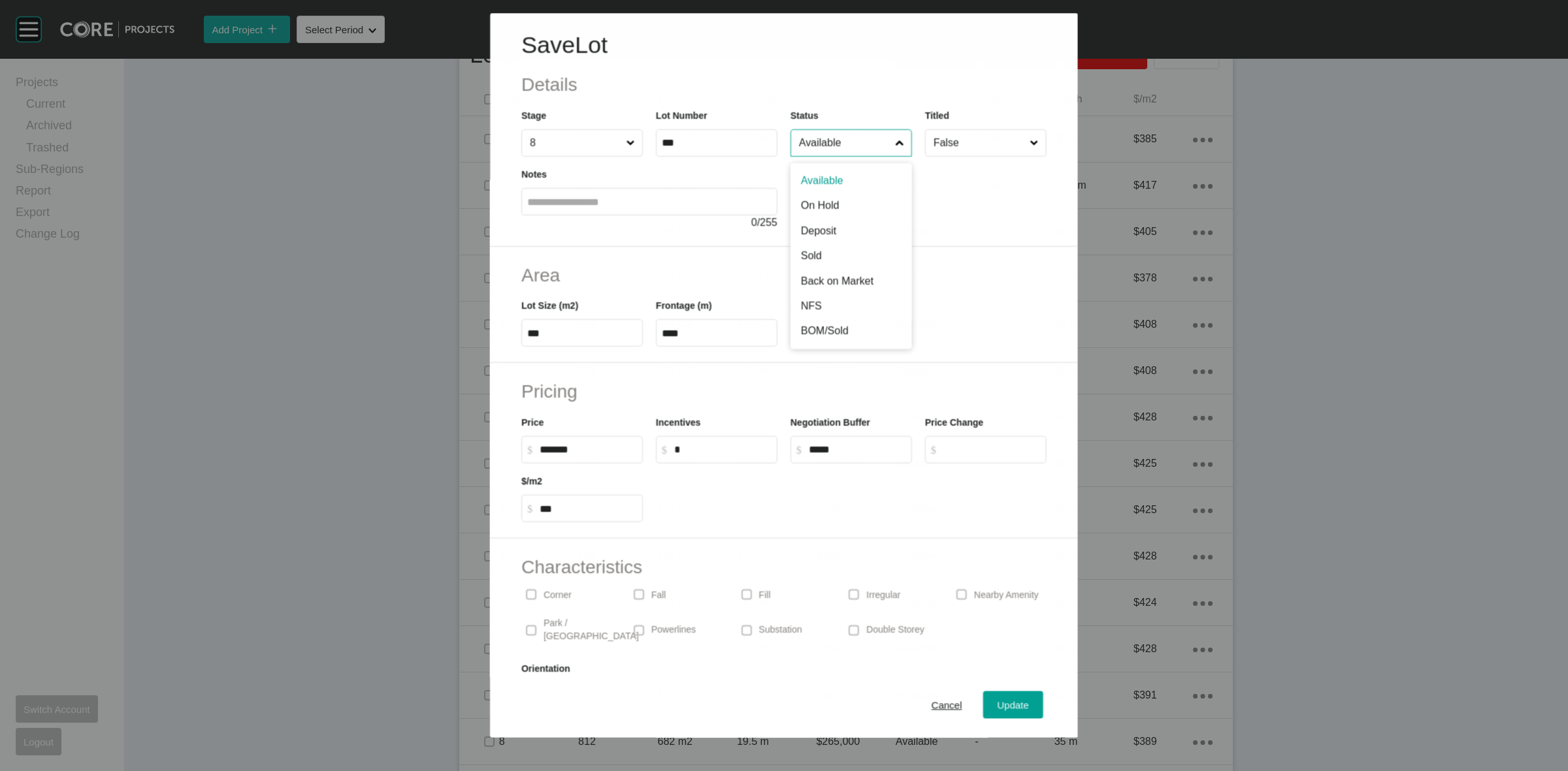
click at [840, 142] on input "Available" at bounding box center [845, 143] width 96 height 26
click at [998, 711] on span "Update" at bounding box center [1013, 705] width 31 height 11
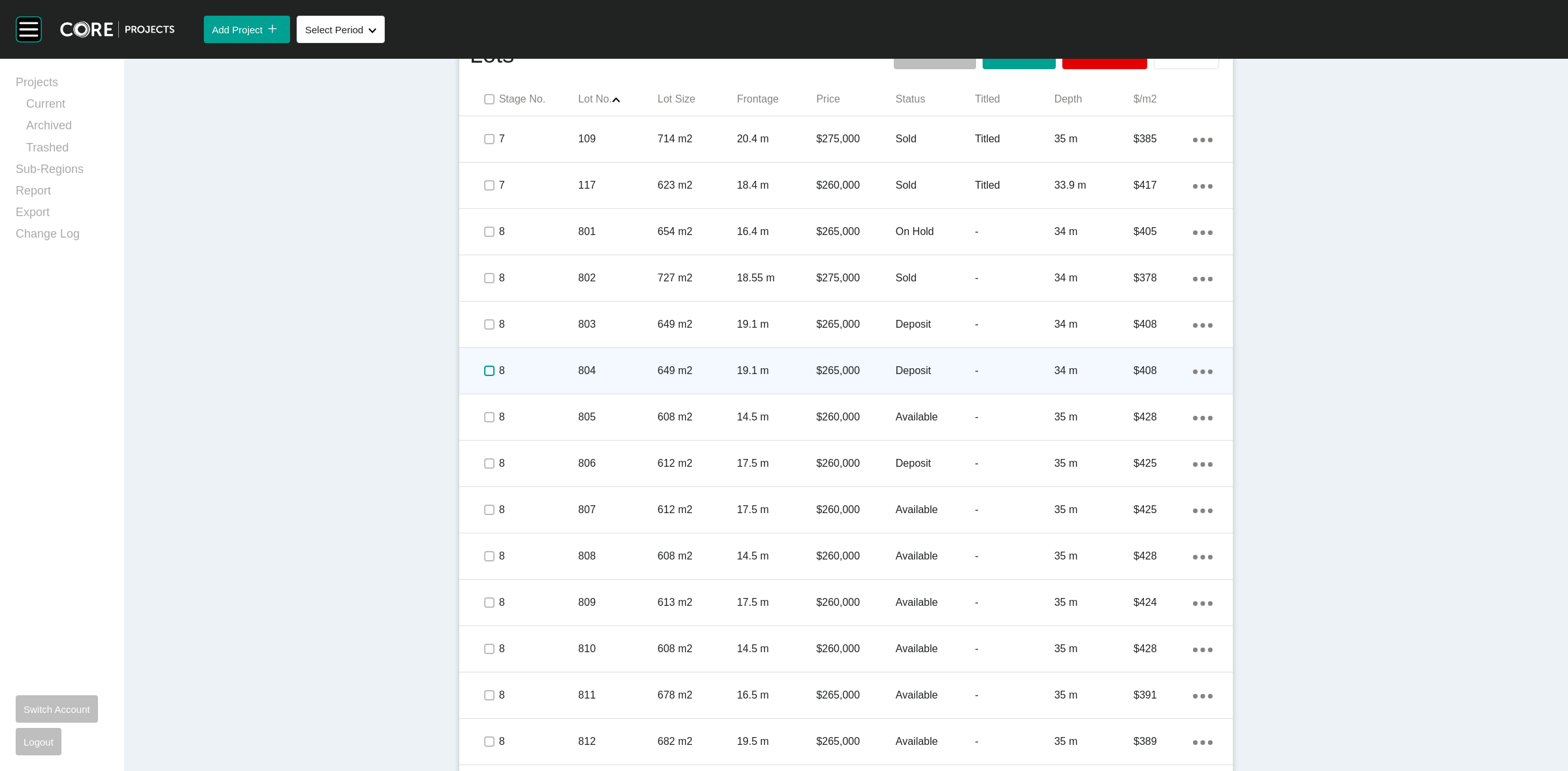
click at [484, 370] on label at bounding box center [489, 370] width 10 height 10
click at [537, 366] on p "8" at bounding box center [538, 370] width 79 height 14
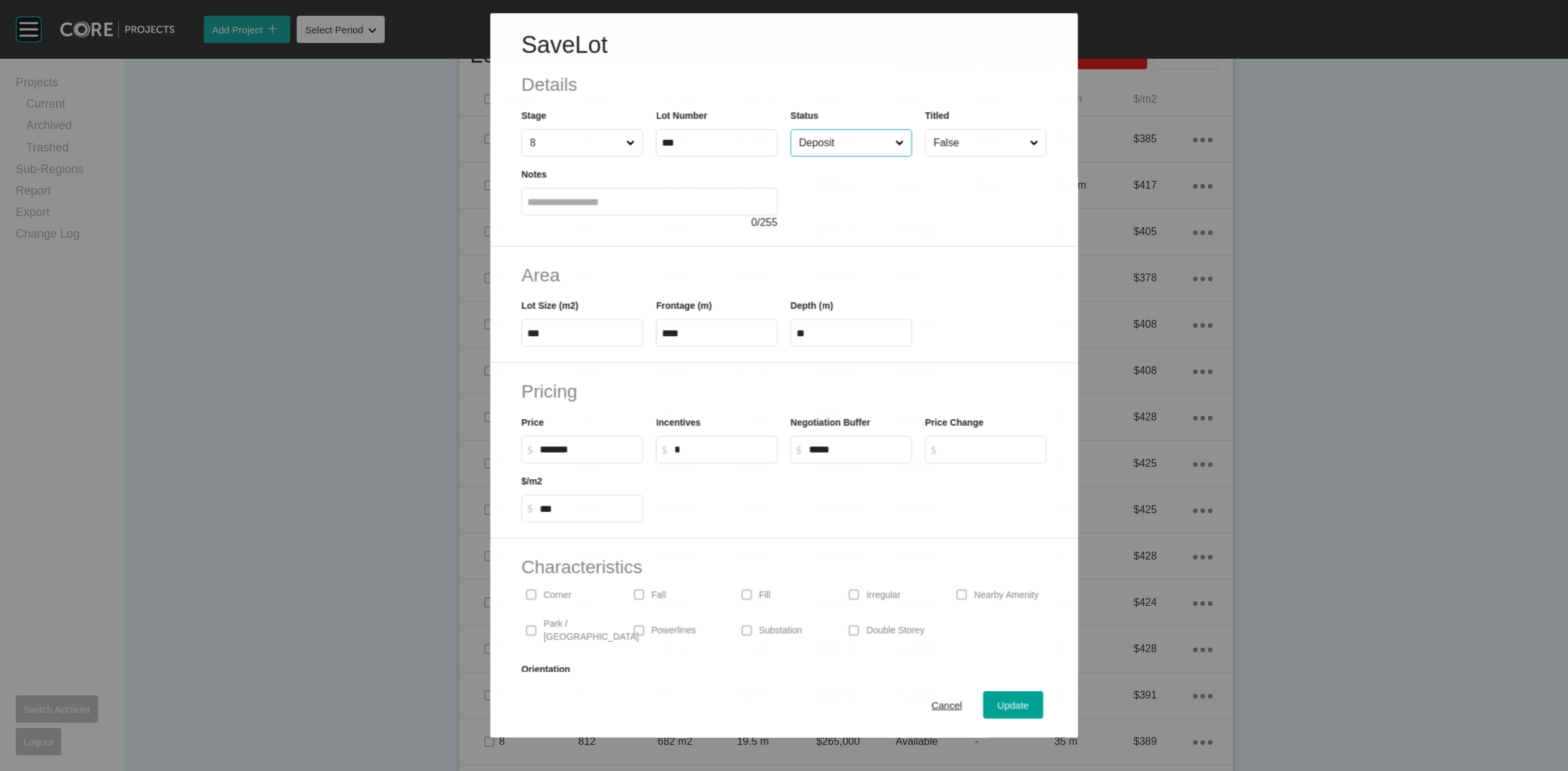
click at [807, 139] on input "Deposit" at bounding box center [845, 143] width 96 height 26
click at [1019, 703] on div "Update" at bounding box center [1013, 705] width 38 height 18
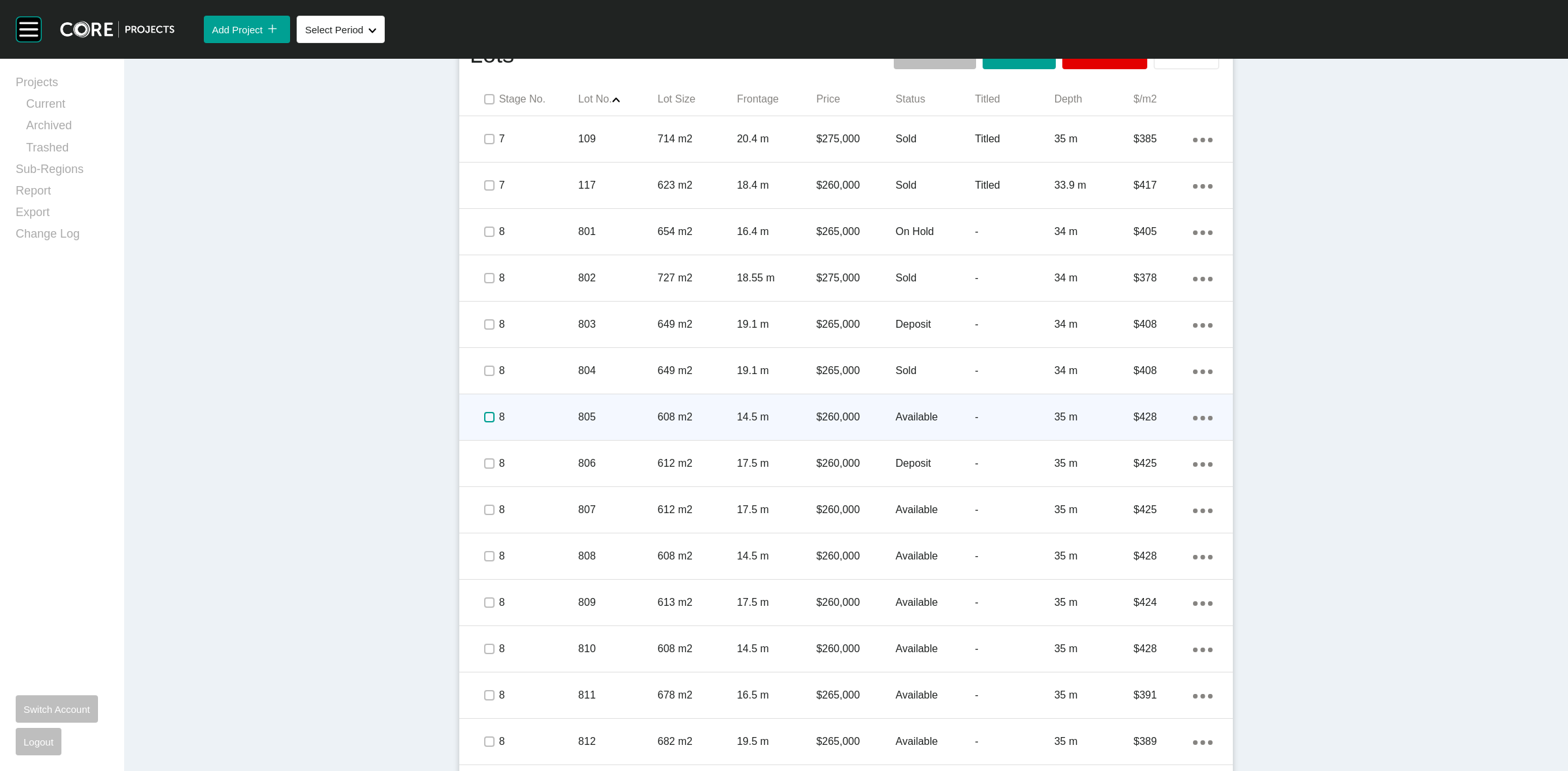
click at [484, 418] on label at bounding box center [489, 417] width 10 height 10
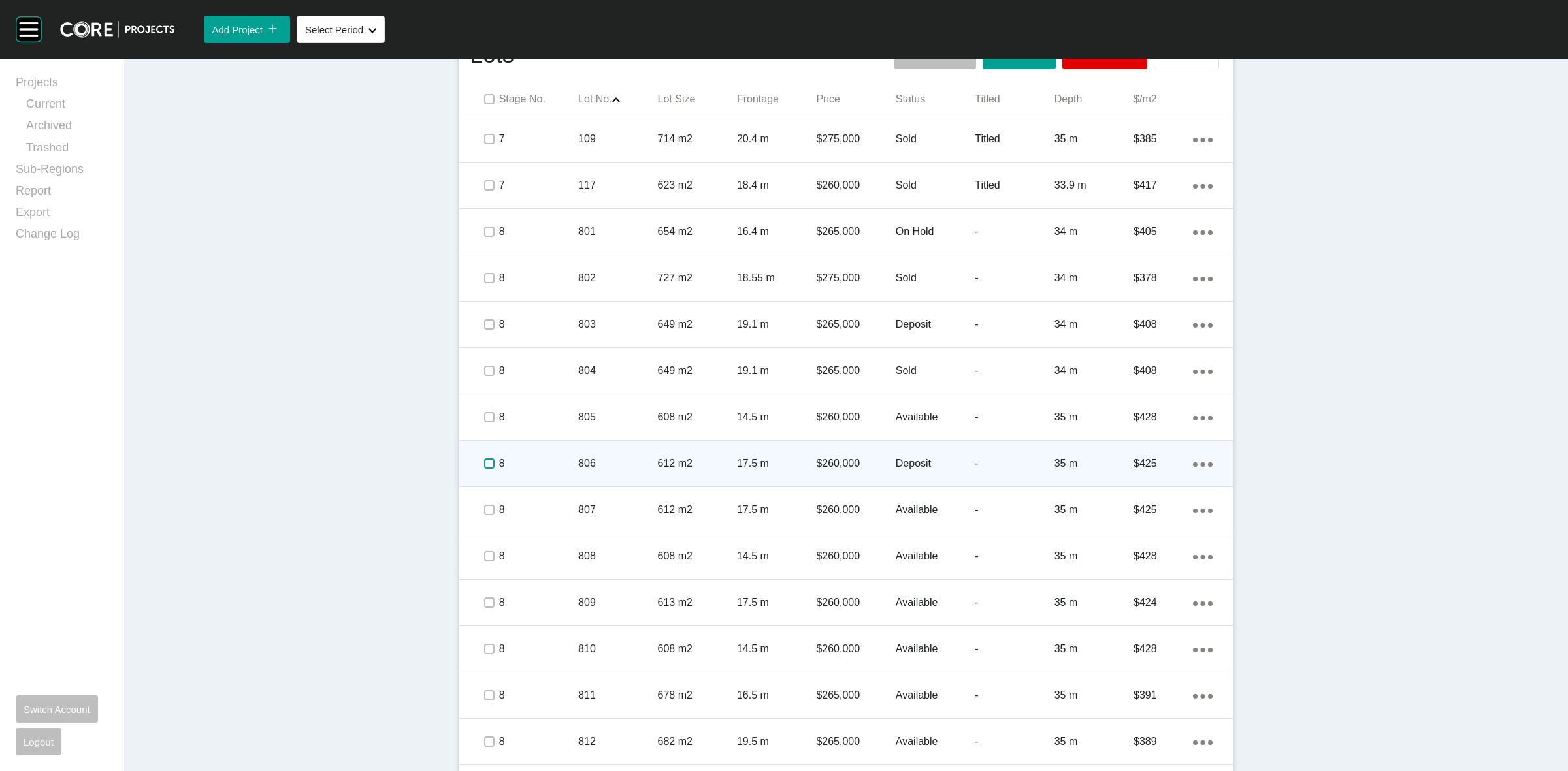
click at [484, 466] on label at bounding box center [489, 463] width 10 height 10
click at [541, 464] on p "8" at bounding box center [538, 463] width 79 height 14
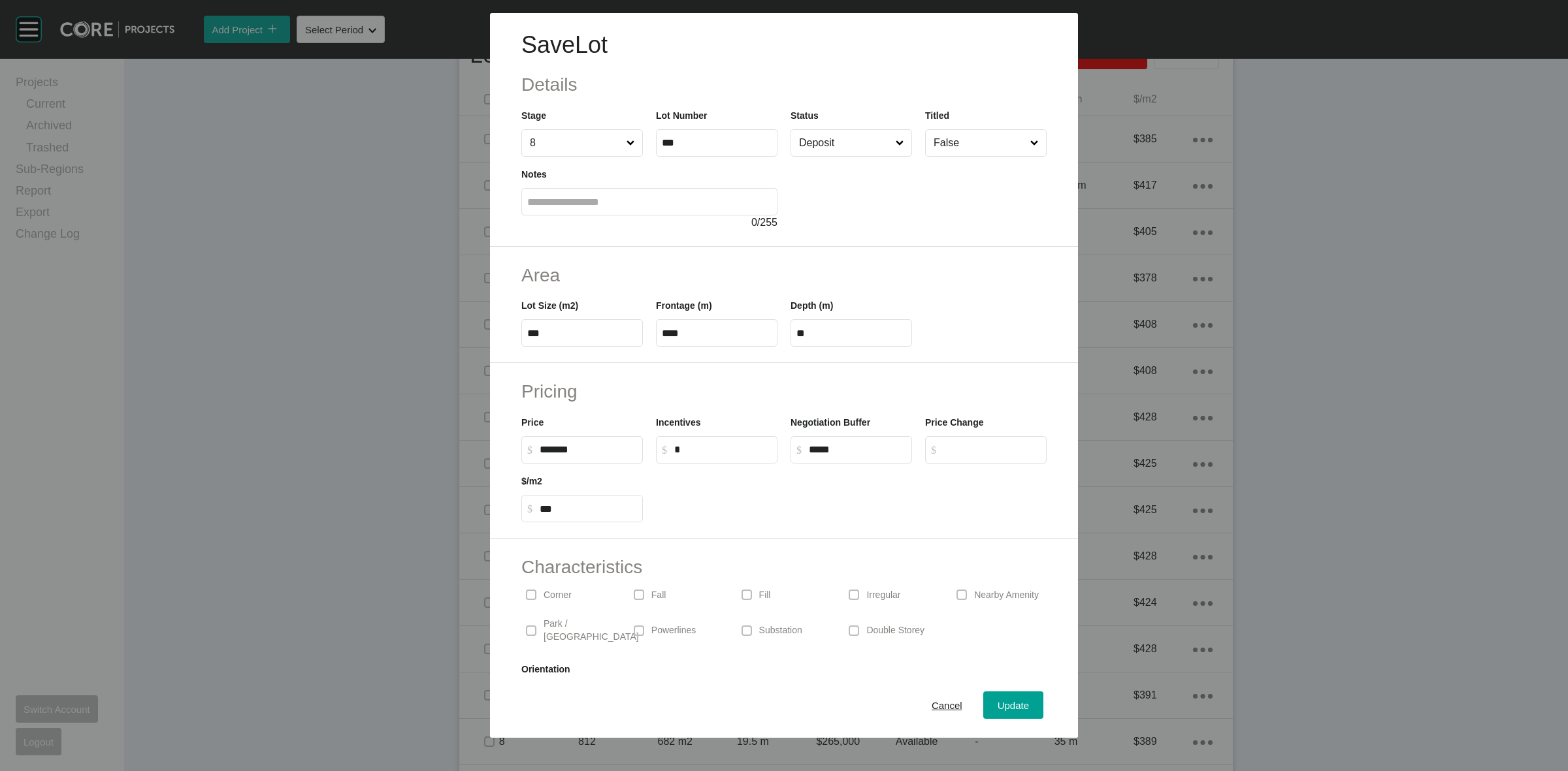
click at [841, 140] on input "Deposit" at bounding box center [845, 143] width 97 height 26
click at [998, 702] on span "Update" at bounding box center [1013, 705] width 31 height 11
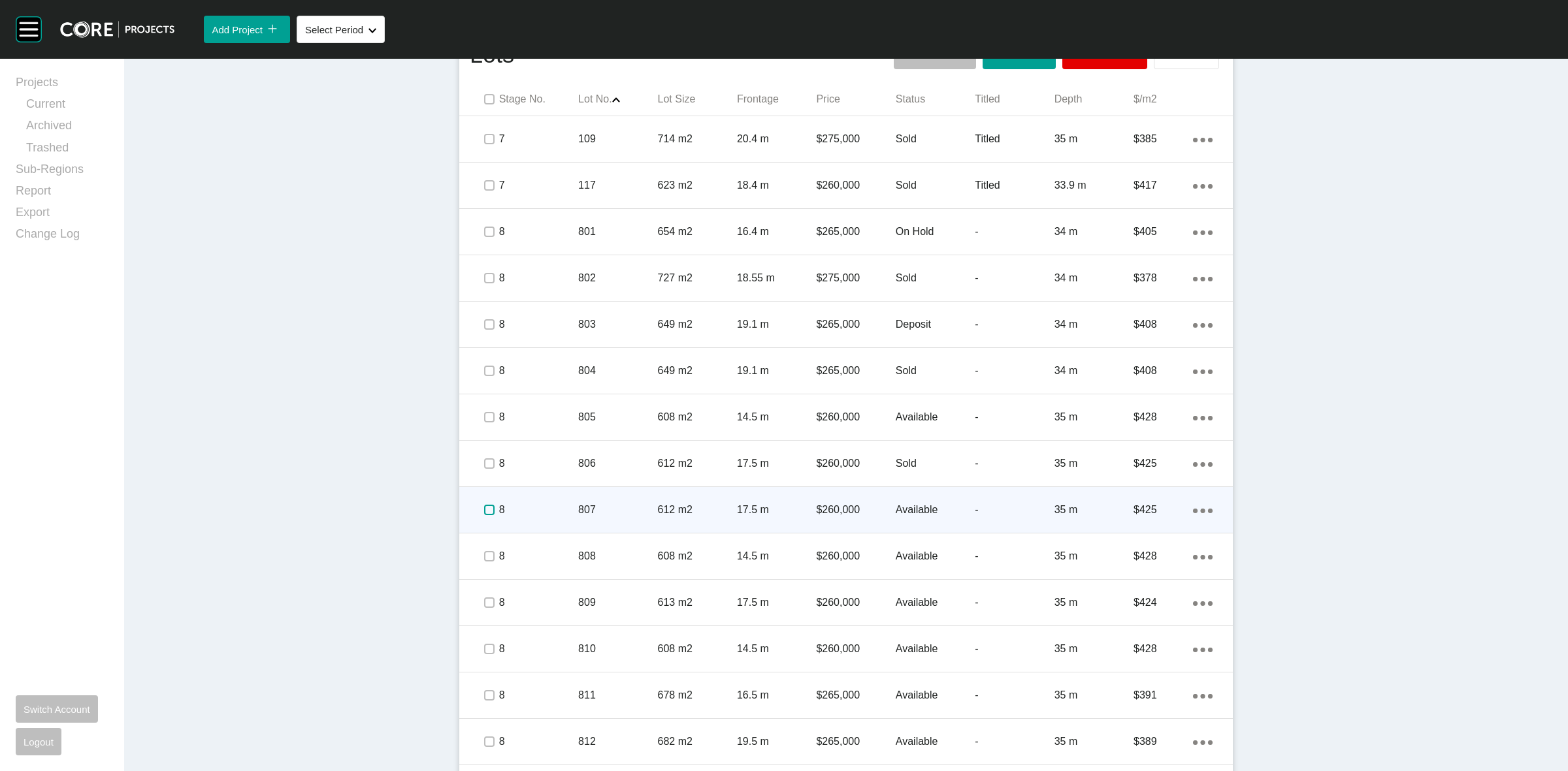
click at [484, 515] on label at bounding box center [489, 510] width 10 height 10
click at [531, 501] on div "8" at bounding box center [538, 510] width 79 height 41
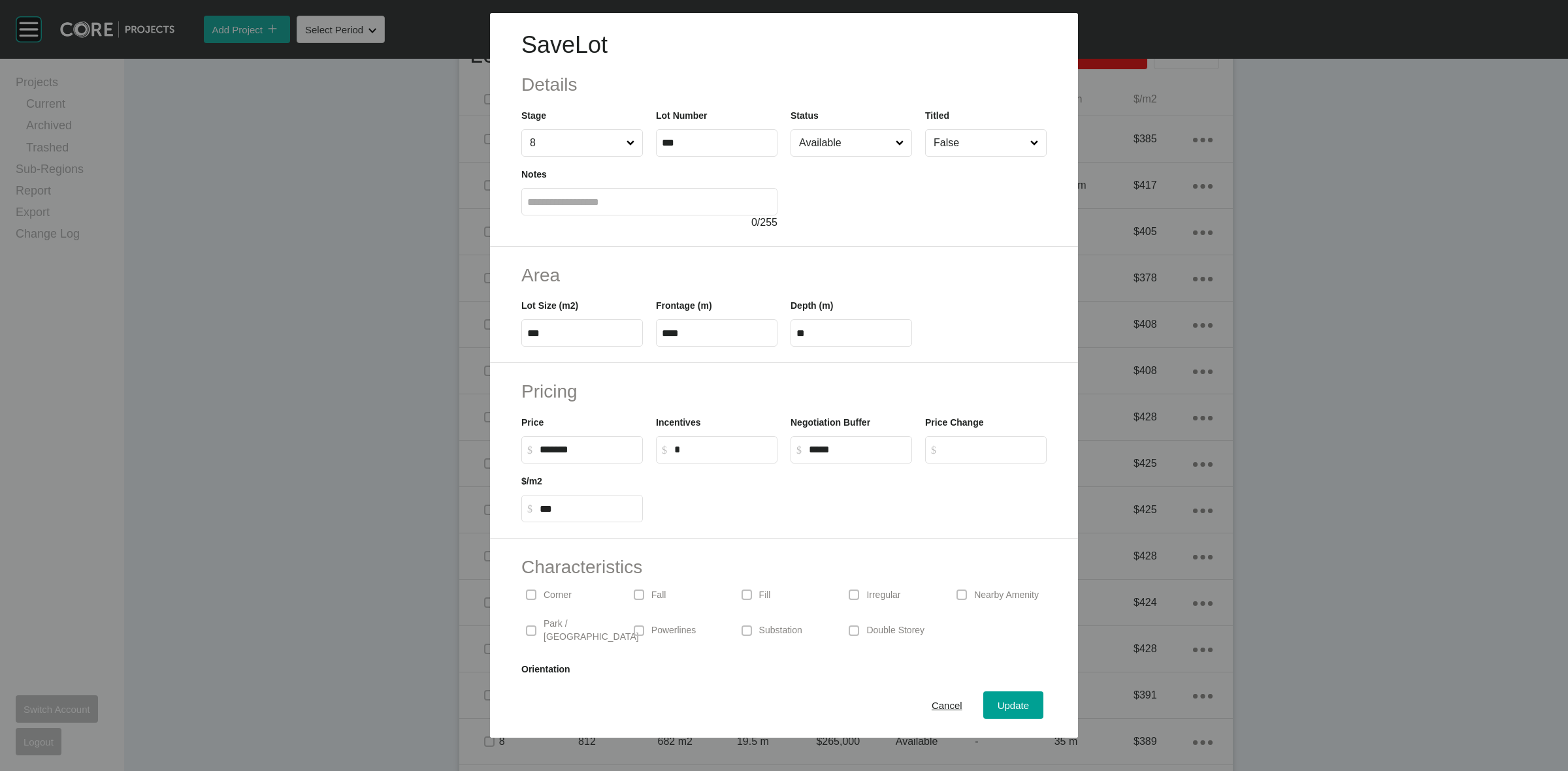
click at [824, 139] on input "Available" at bounding box center [845, 143] width 97 height 26
click at [994, 697] on div "Update" at bounding box center [1013, 705] width 38 height 18
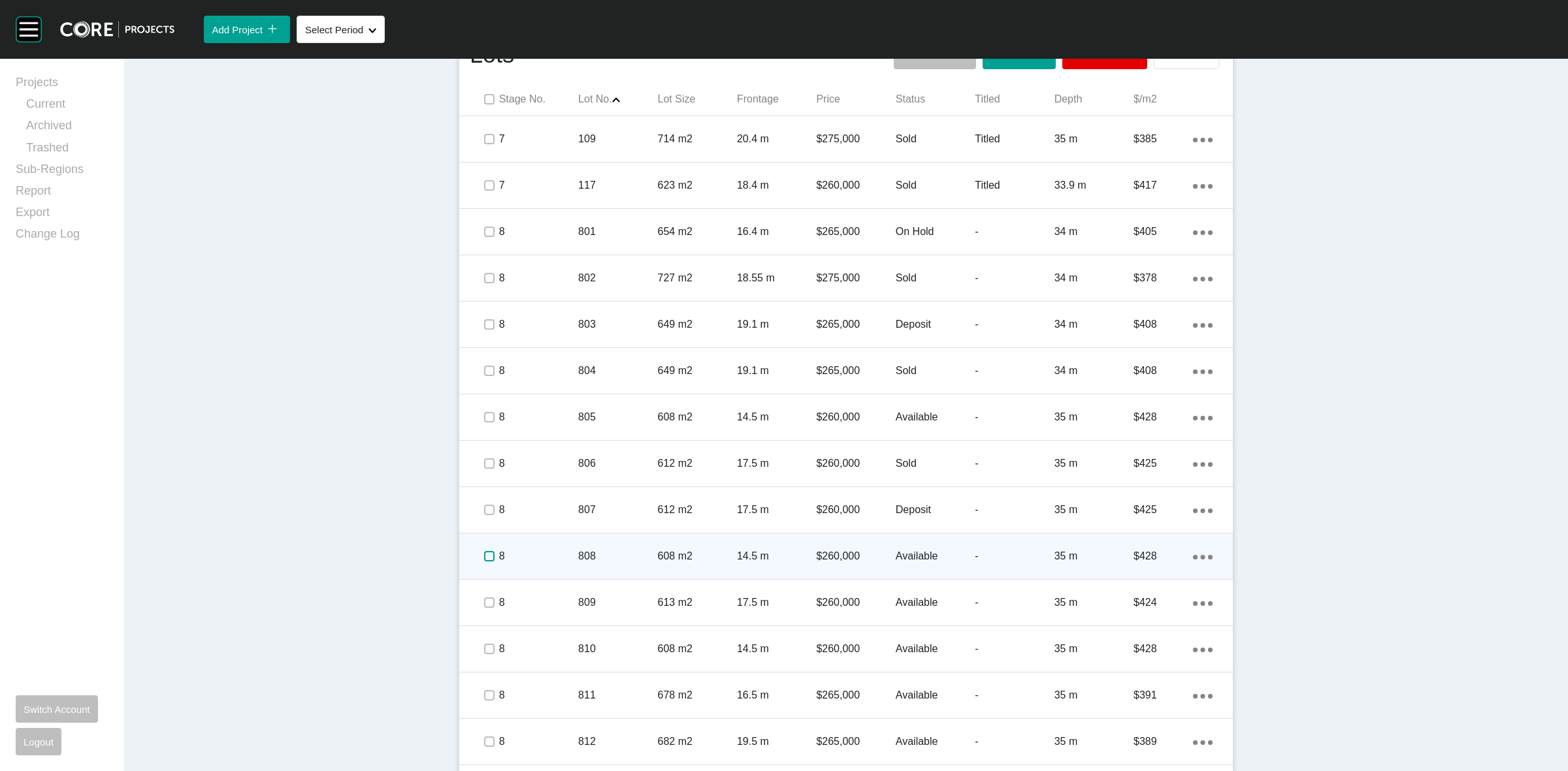
click at [484, 558] on label at bounding box center [489, 556] width 10 height 10
click at [524, 557] on p "8" at bounding box center [538, 556] width 79 height 14
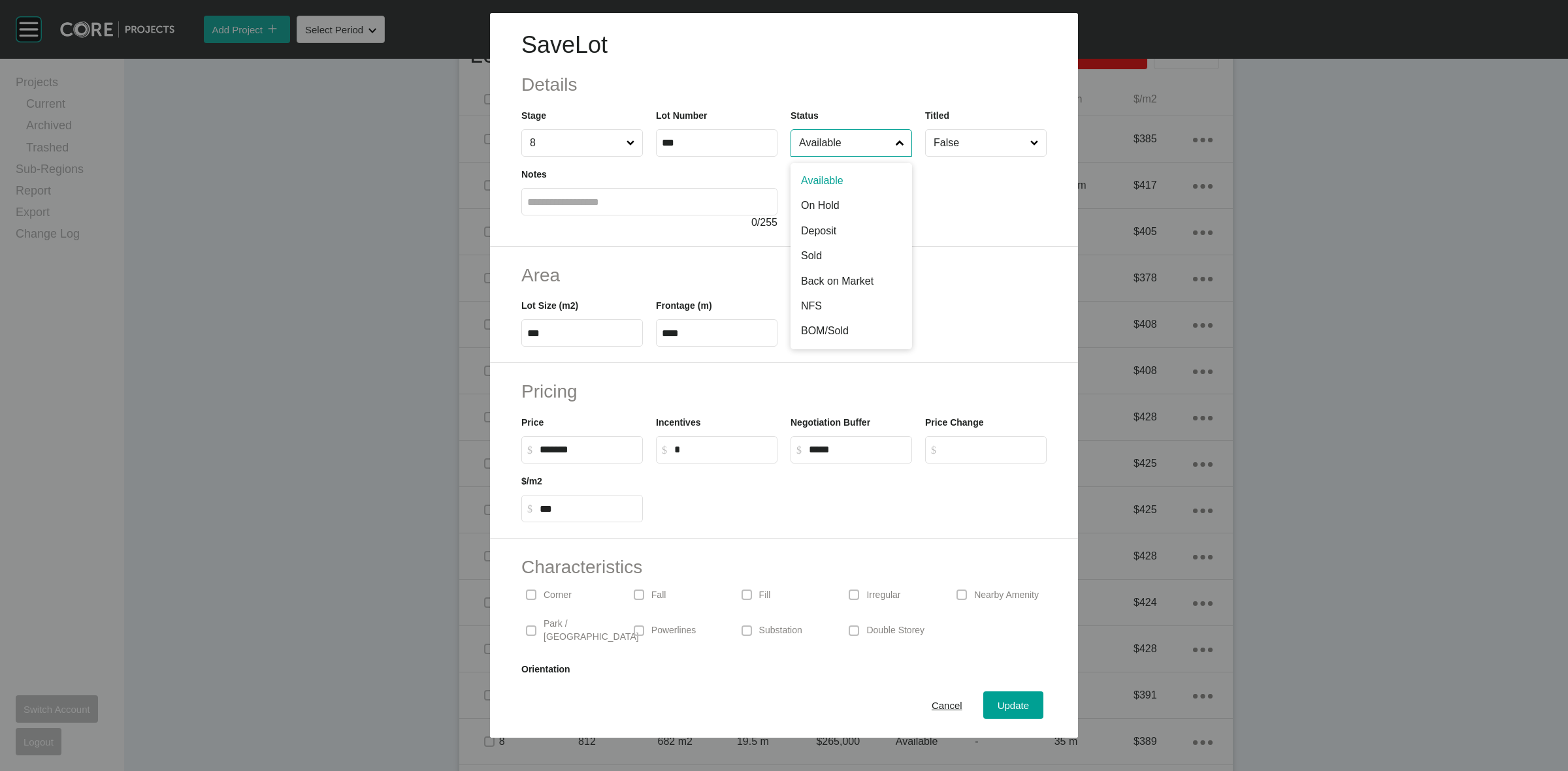
click at [824, 144] on input "Available" at bounding box center [845, 143] width 97 height 26
click at [998, 709] on span "Update" at bounding box center [1013, 705] width 31 height 11
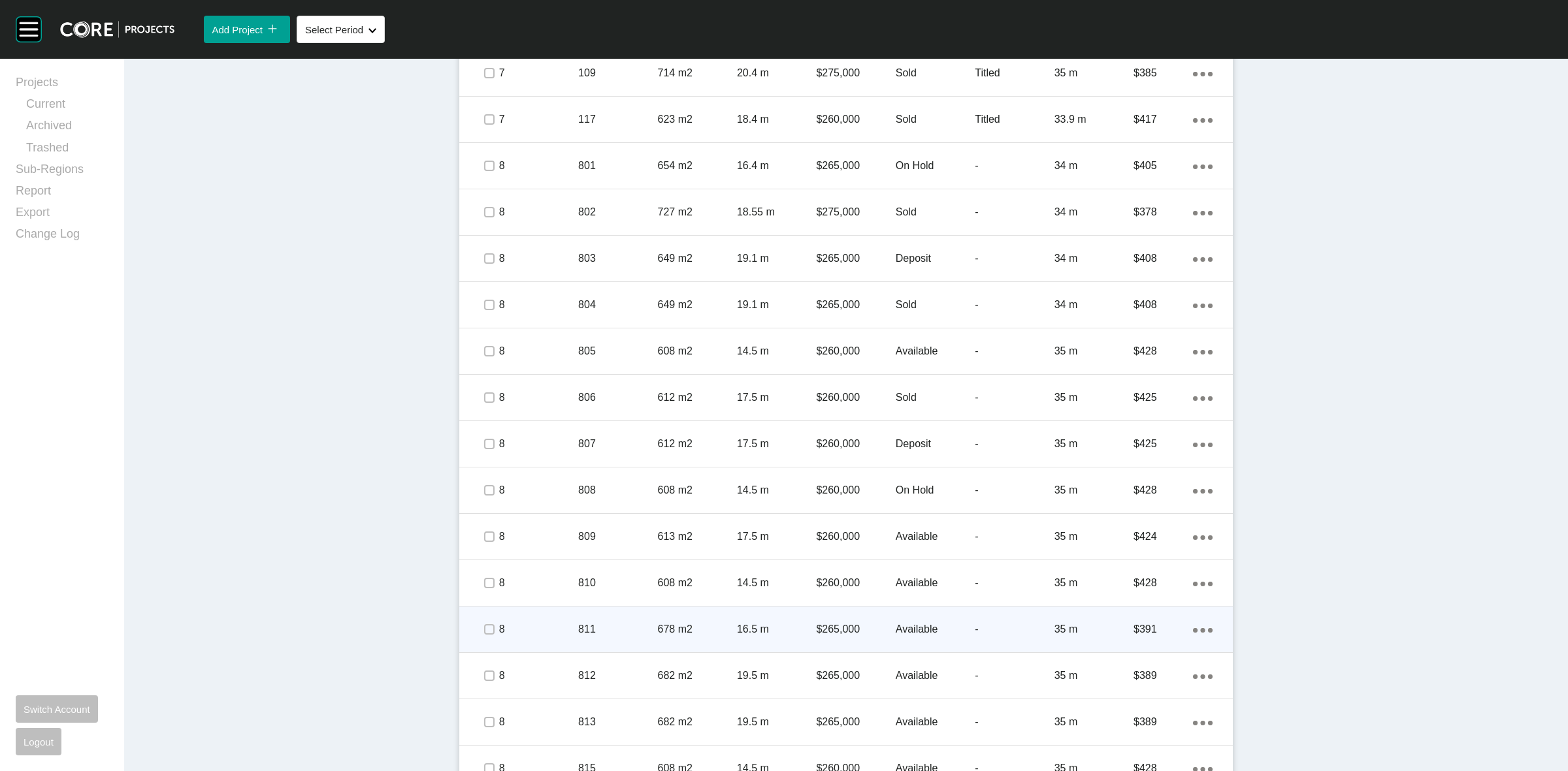
scroll to position [816, 0]
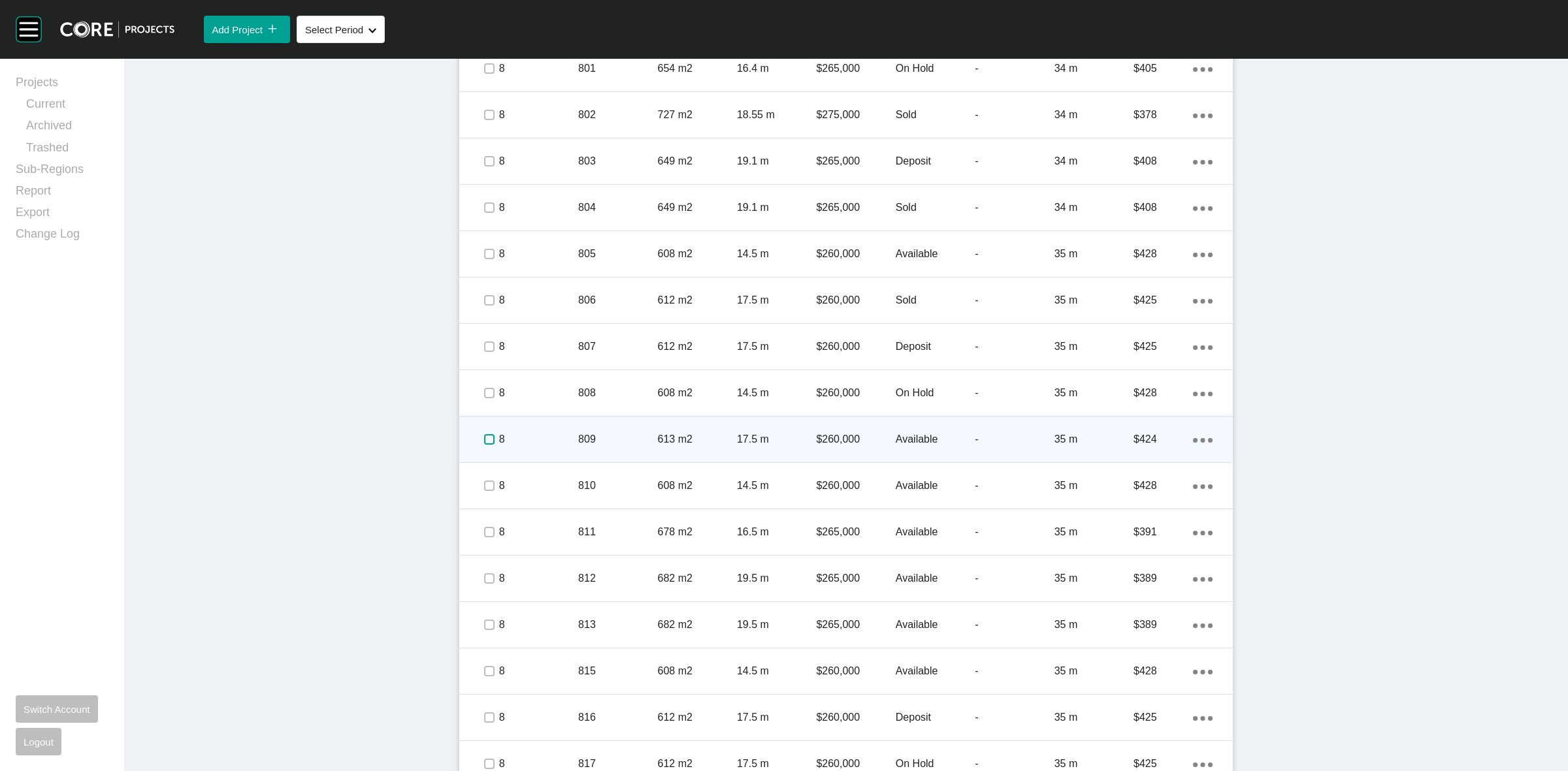
click at [484, 439] on label at bounding box center [489, 439] width 10 height 10
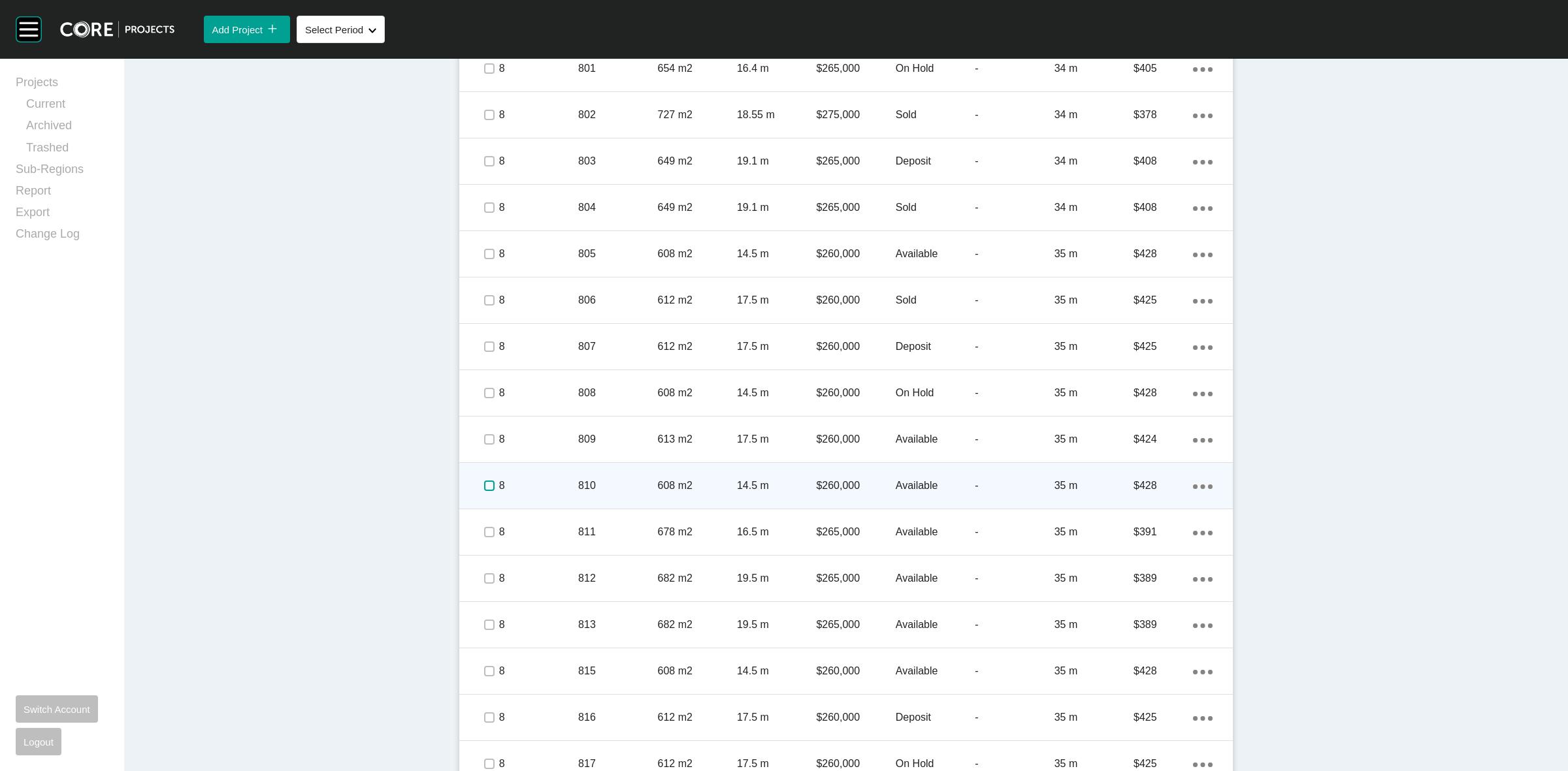
click at [488, 487] on label at bounding box center [489, 485] width 10 height 10
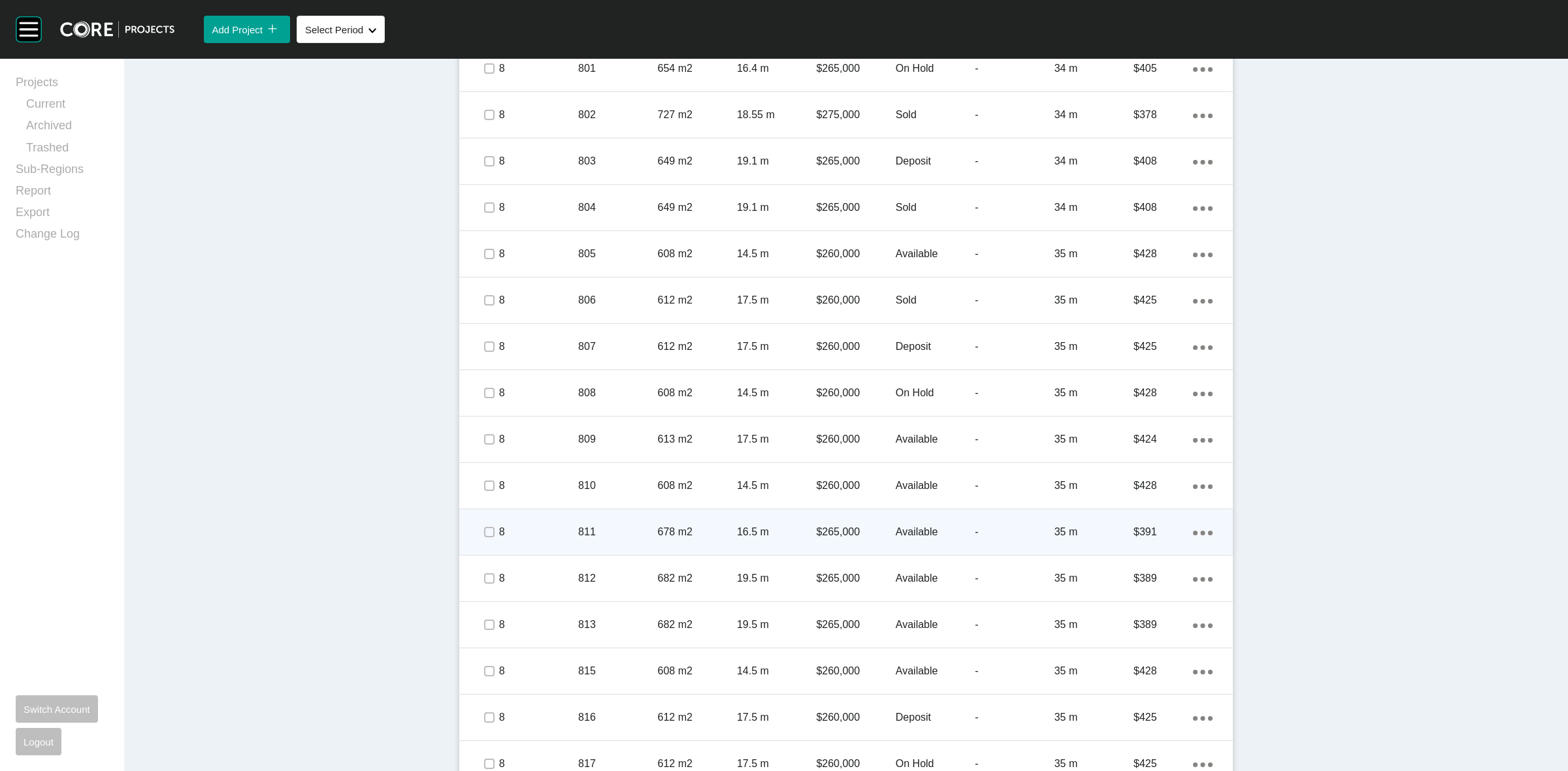
drag, startPoint x: 478, startPoint y: 541, endPoint x: 484, endPoint y: 532, distance: 10.8
click at [479, 539] on span at bounding box center [488, 532] width 20 height 20
click at [532, 529] on p "8" at bounding box center [538, 532] width 79 height 14
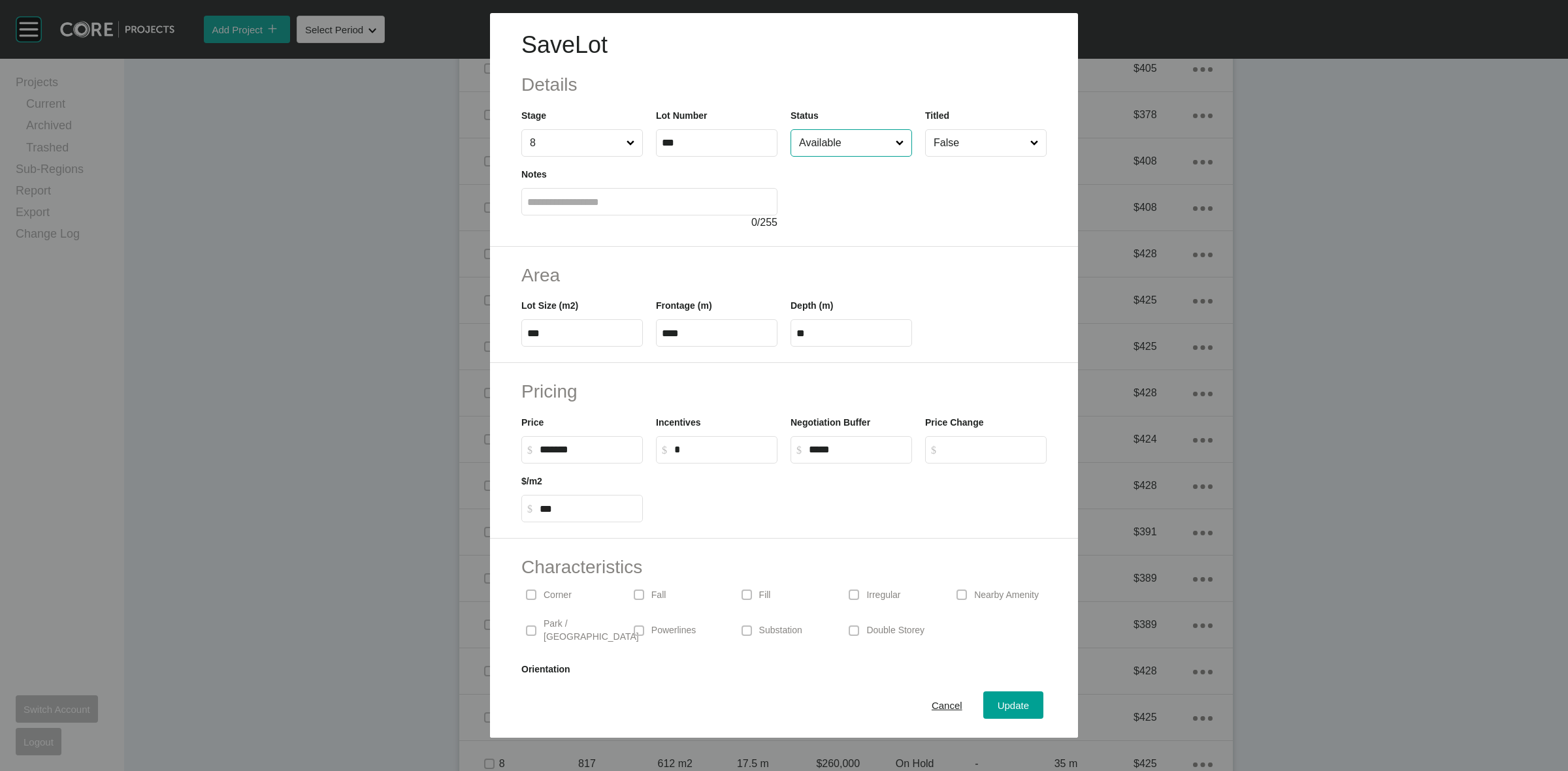
click at [818, 144] on input "Available" at bounding box center [845, 143] width 97 height 26
click at [1011, 701] on span "Update" at bounding box center [1013, 705] width 31 height 11
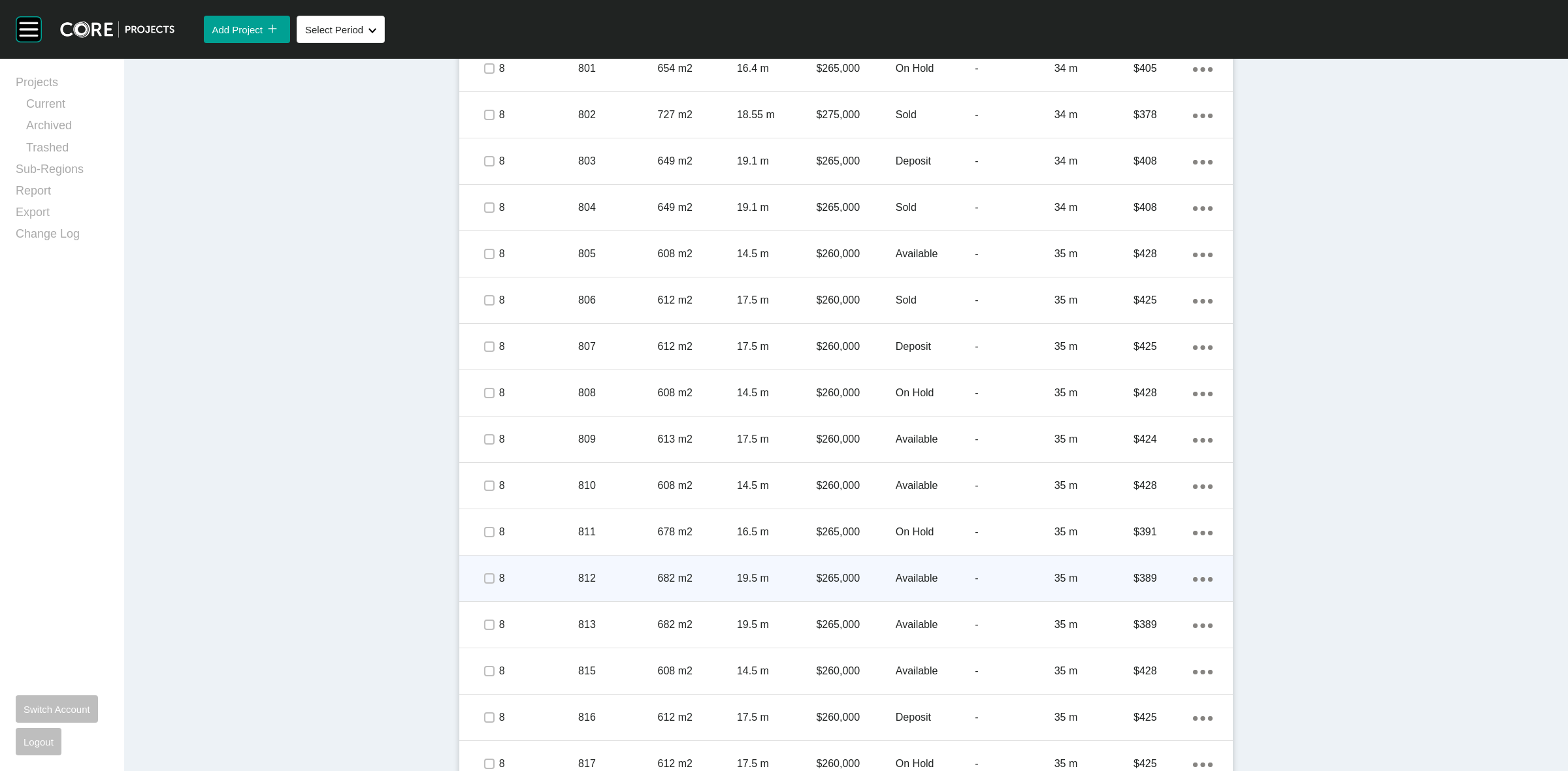
scroll to position [883, 0]
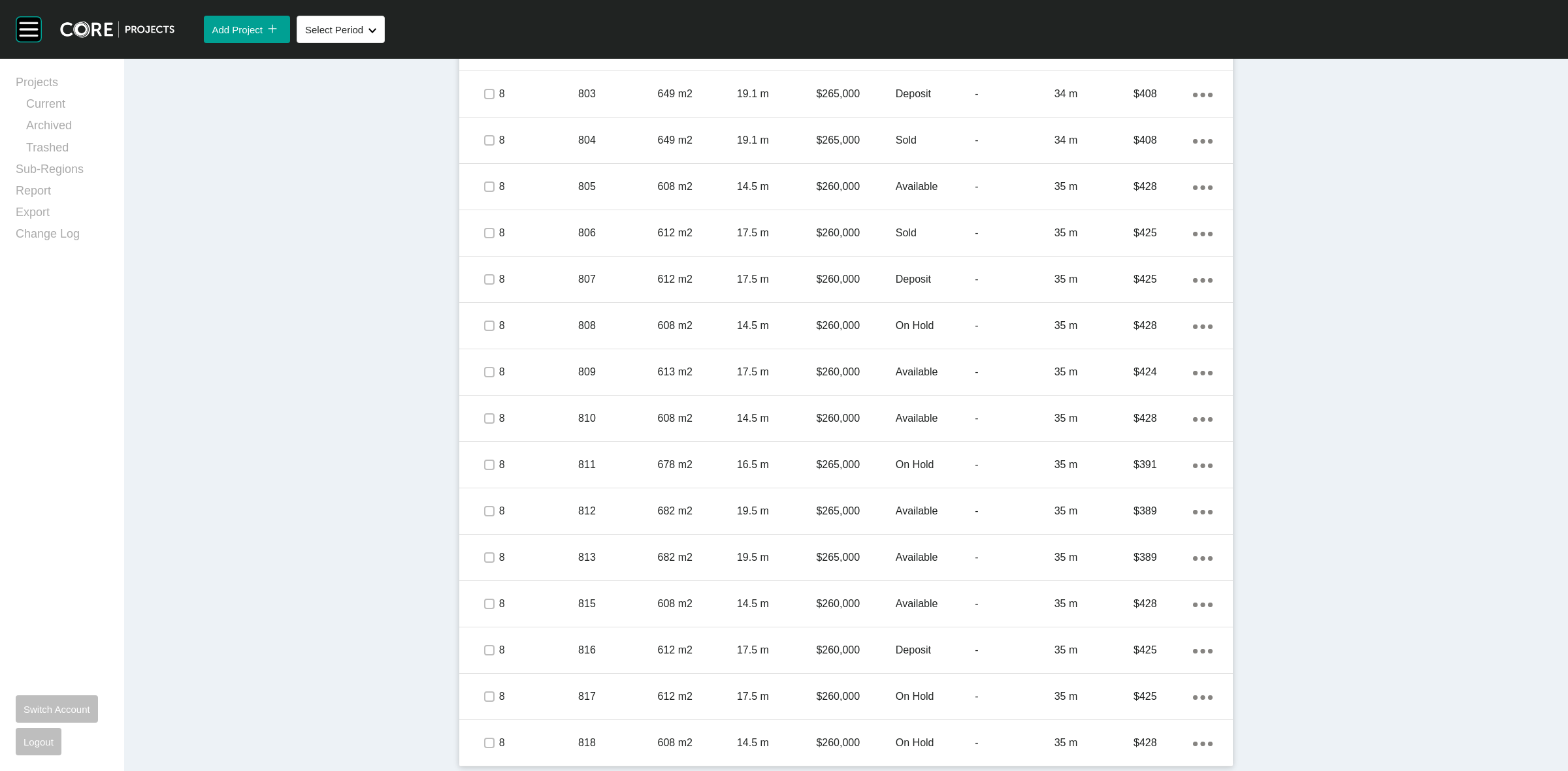
drag, startPoint x: 478, startPoint y: 510, endPoint x: 404, endPoint y: 506, distance: 74.1
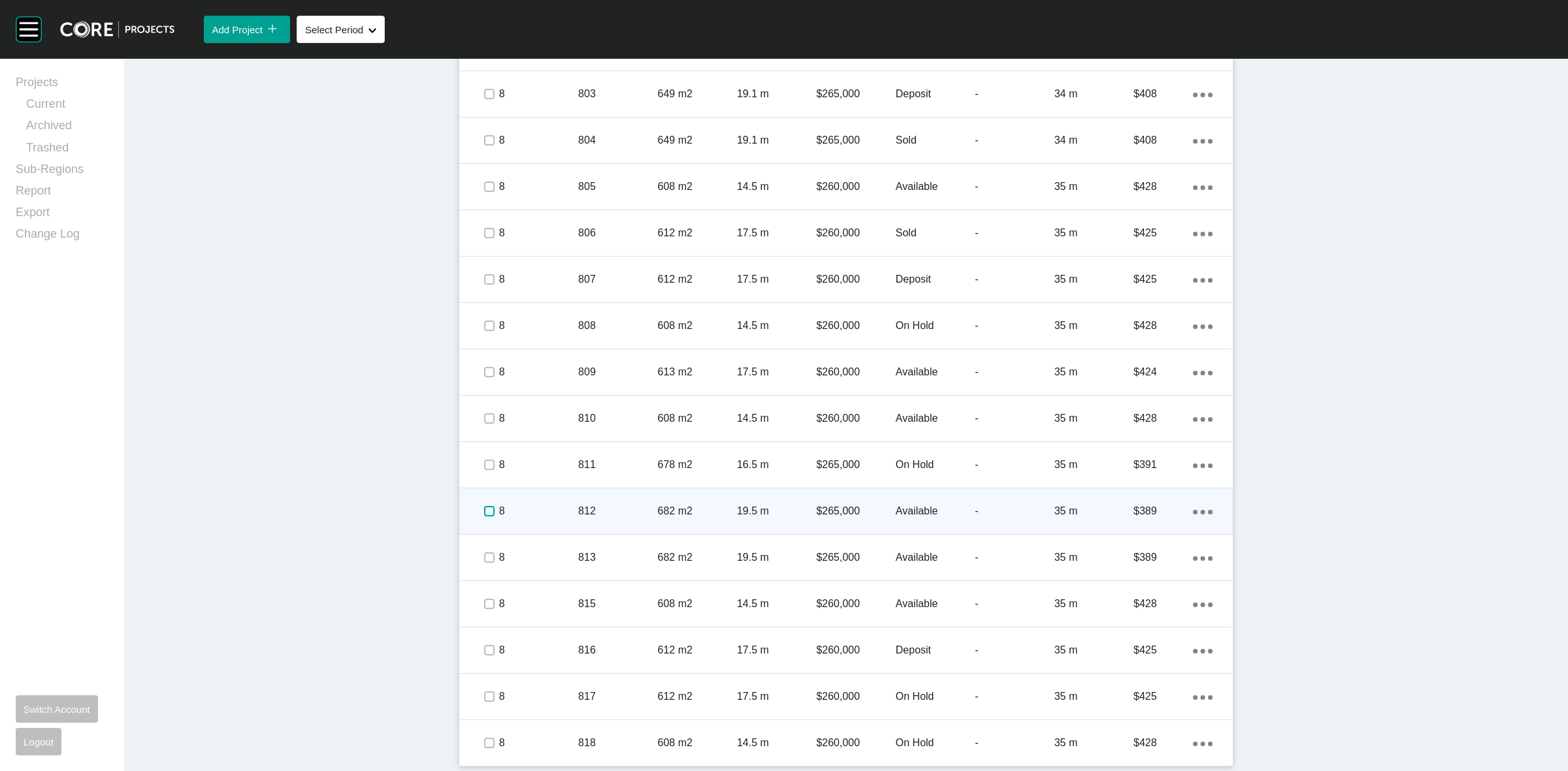
drag, startPoint x: 487, startPoint y: 508, endPoint x: 516, endPoint y: 508, distance: 29.0
click at [488, 508] on label at bounding box center [489, 511] width 10 height 10
click at [530, 507] on p "8" at bounding box center [538, 511] width 79 height 14
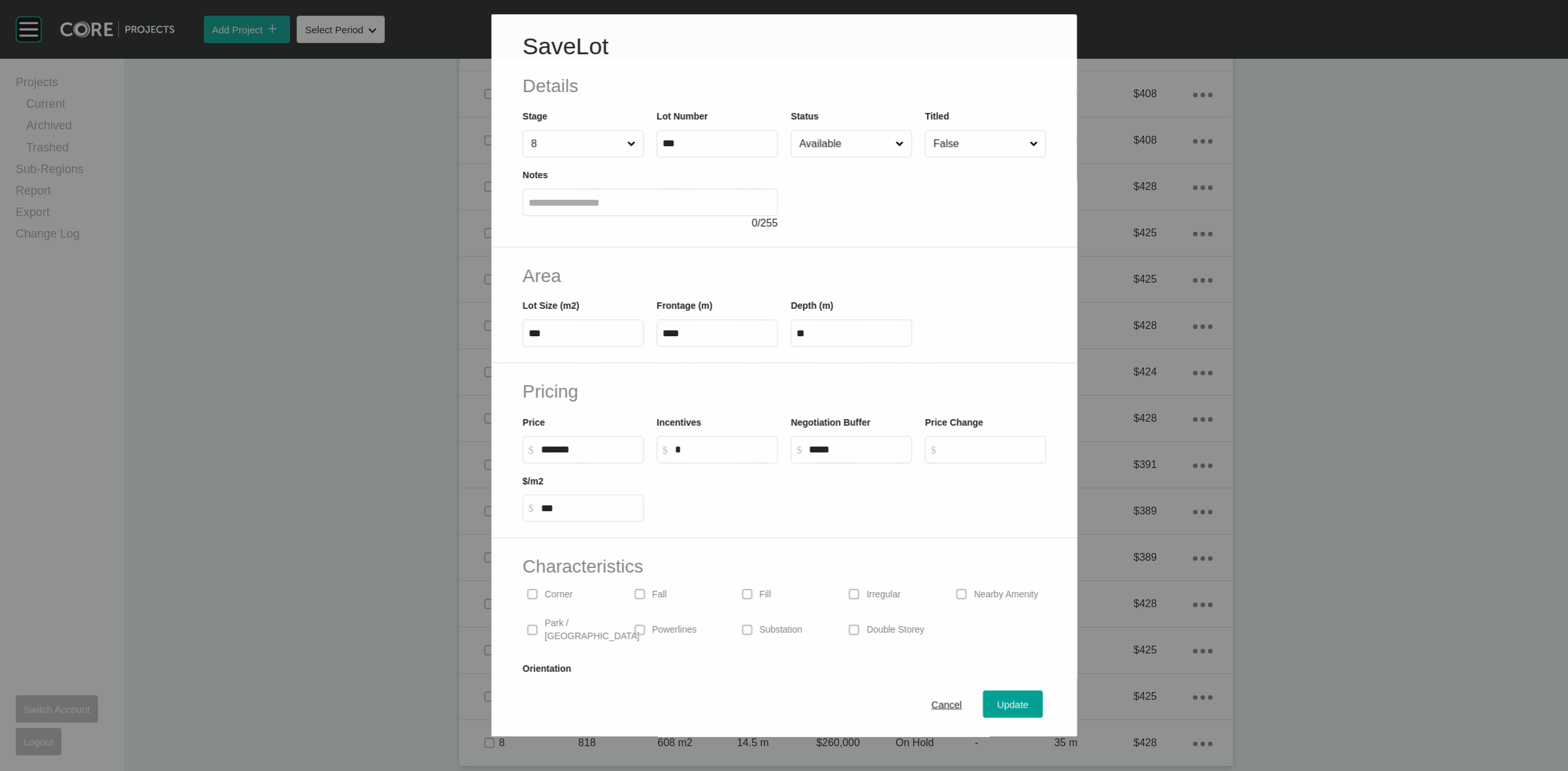
click at [819, 137] on input "Available" at bounding box center [845, 144] width 96 height 26
click at [998, 702] on span "Update" at bounding box center [1013, 705] width 31 height 11
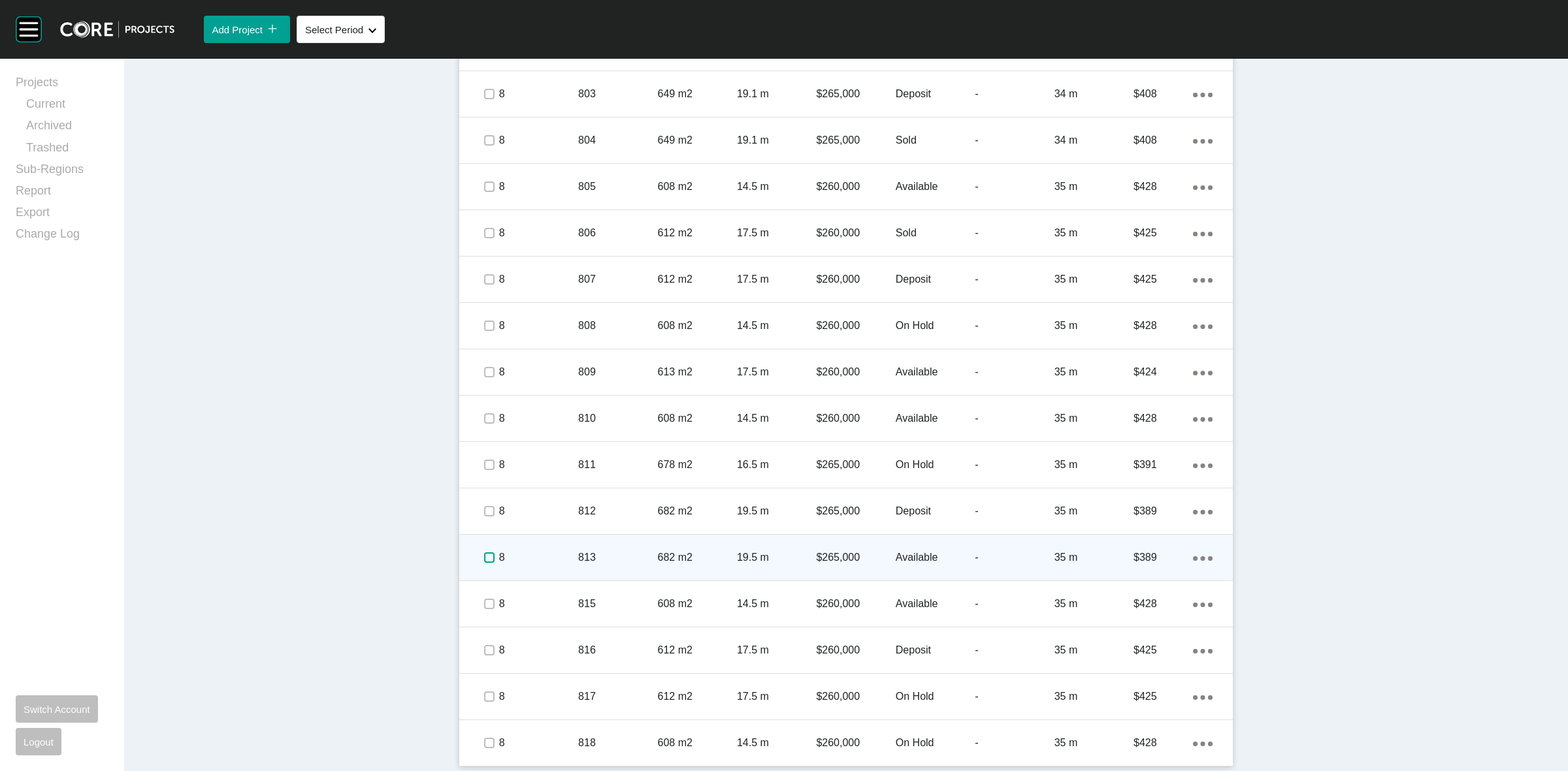
click at [484, 557] on label at bounding box center [489, 557] width 10 height 10
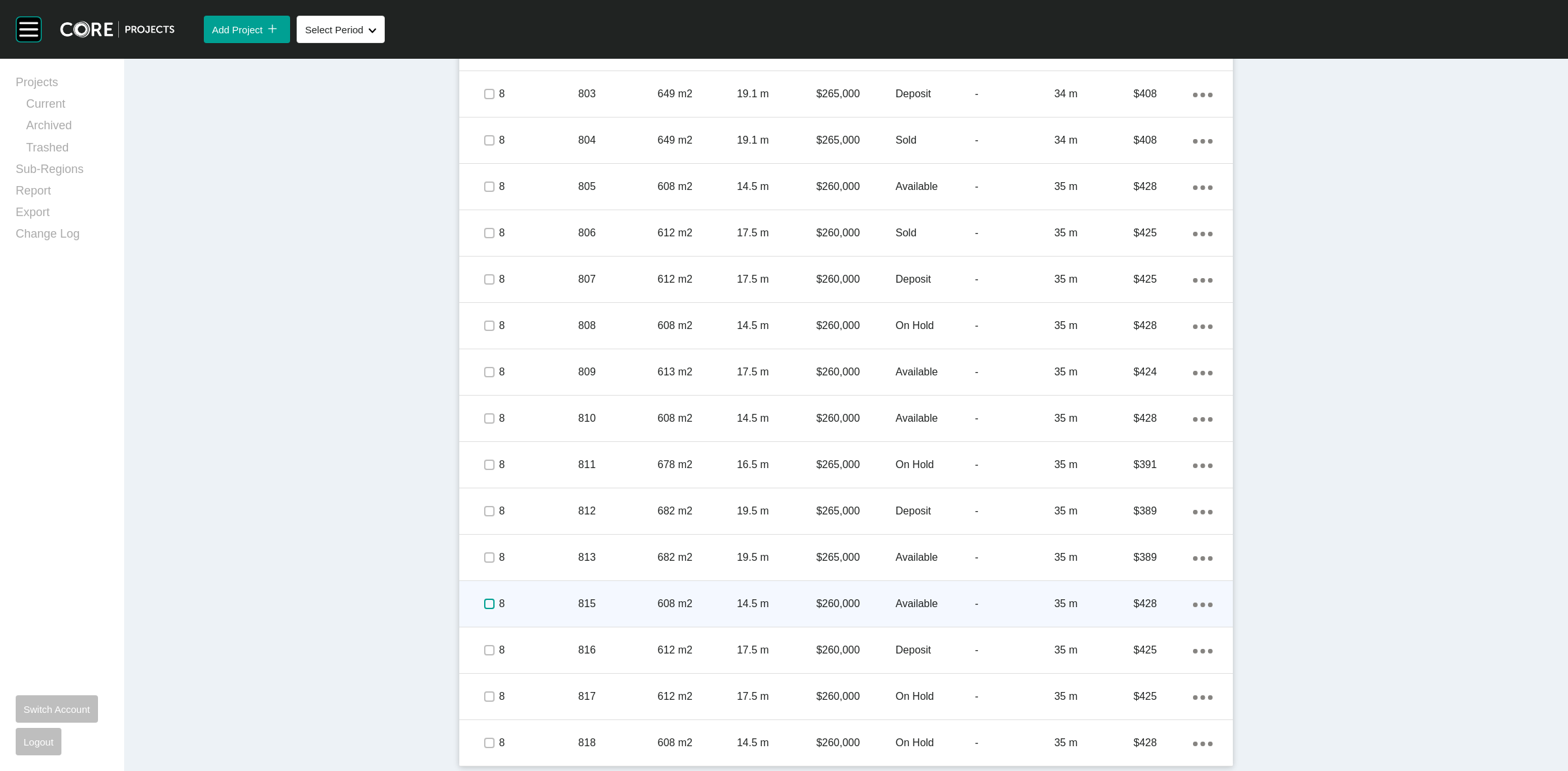
click at [484, 602] on label at bounding box center [489, 604] width 10 height 10
click at [534, 598] on p "8" at bounding box center [538, 604] width 79 height 14
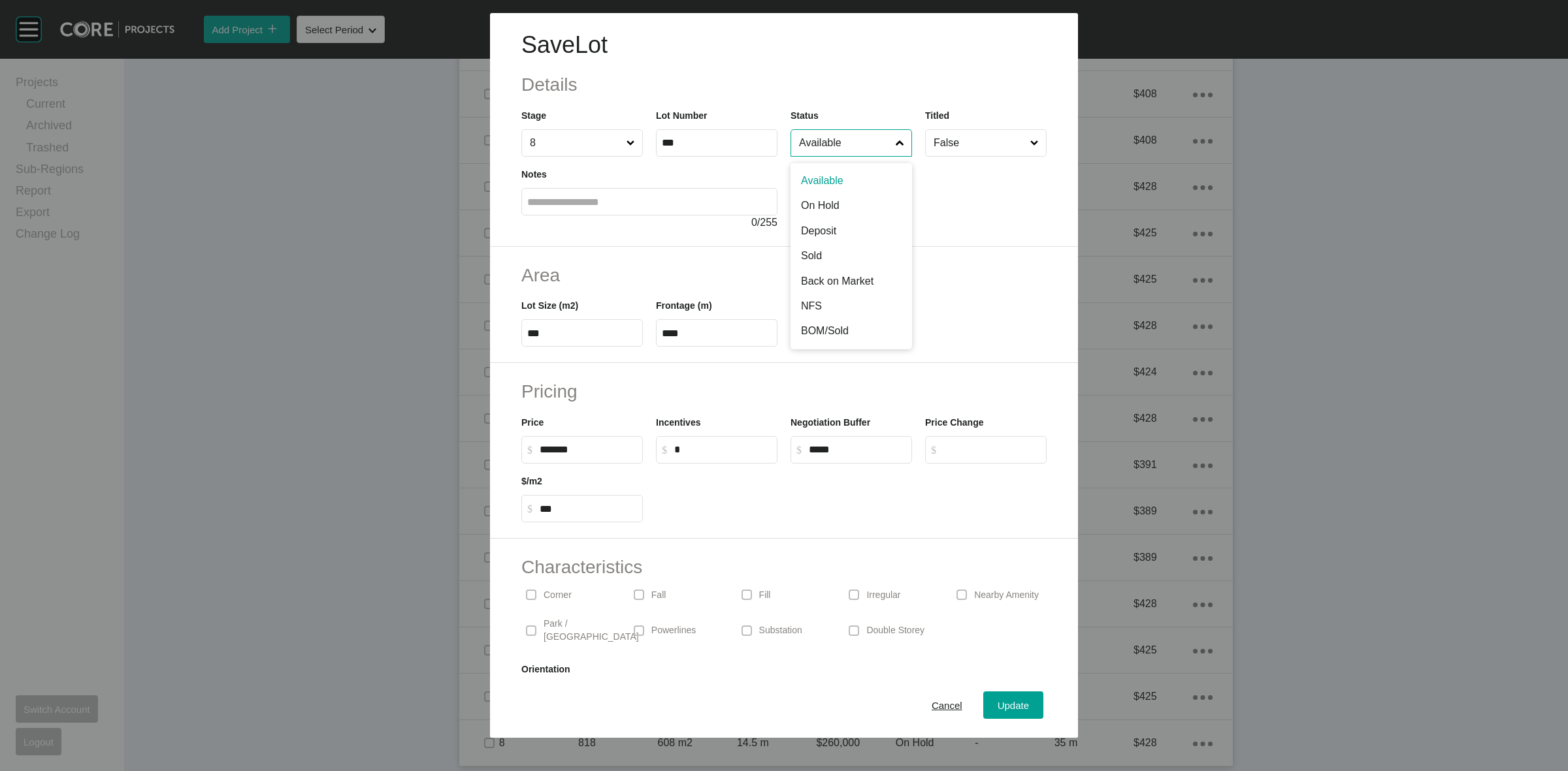
click at [824, 146] on input "Available" at bounding box center [845, 143] width 97 height 26
click at [1004, 692] on button "Update" at bounding box center [1013, 705] width 60 height 28
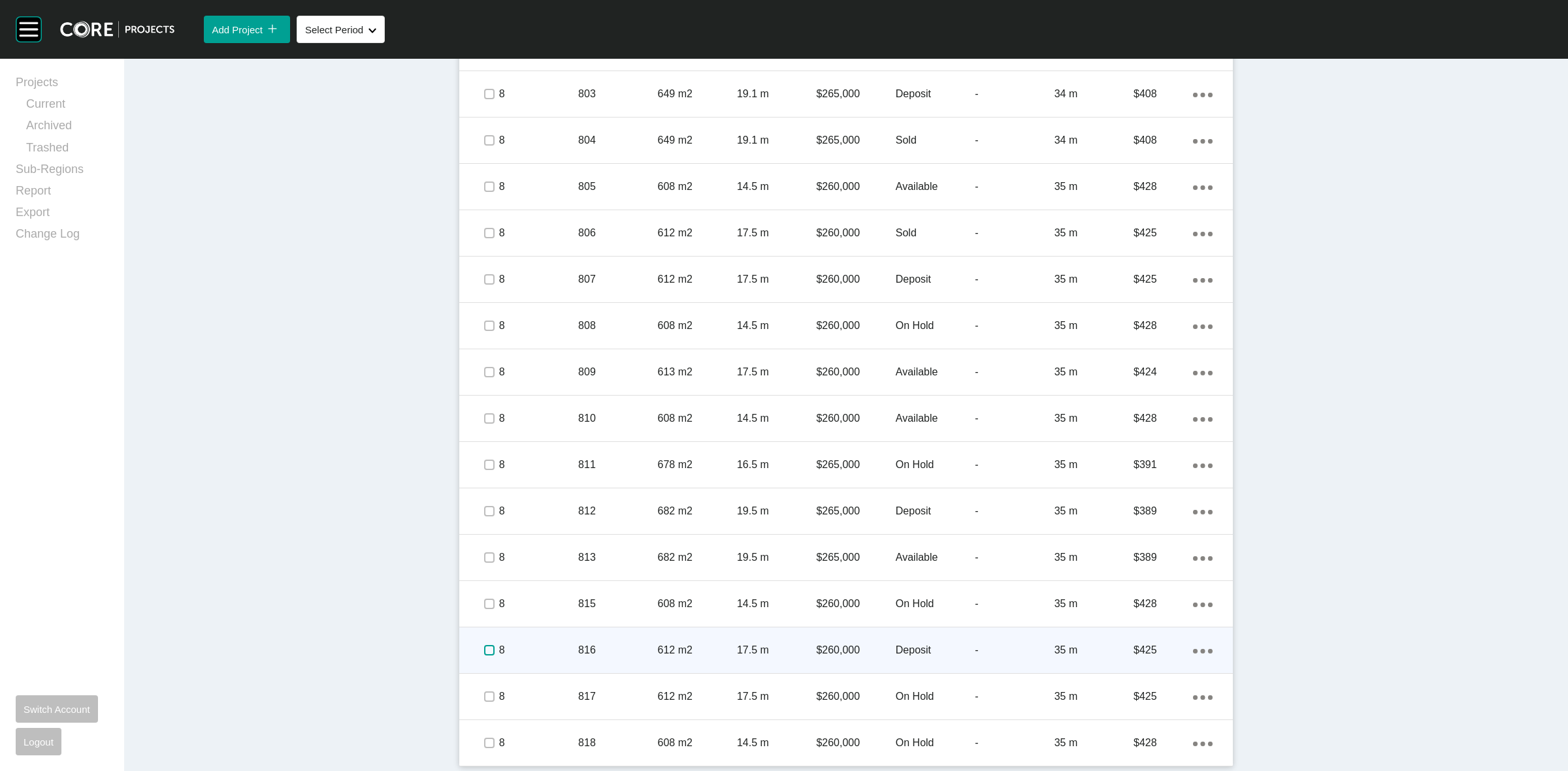
click at [487, 650] on label at bounding box center [489, 650] width 10 height 10
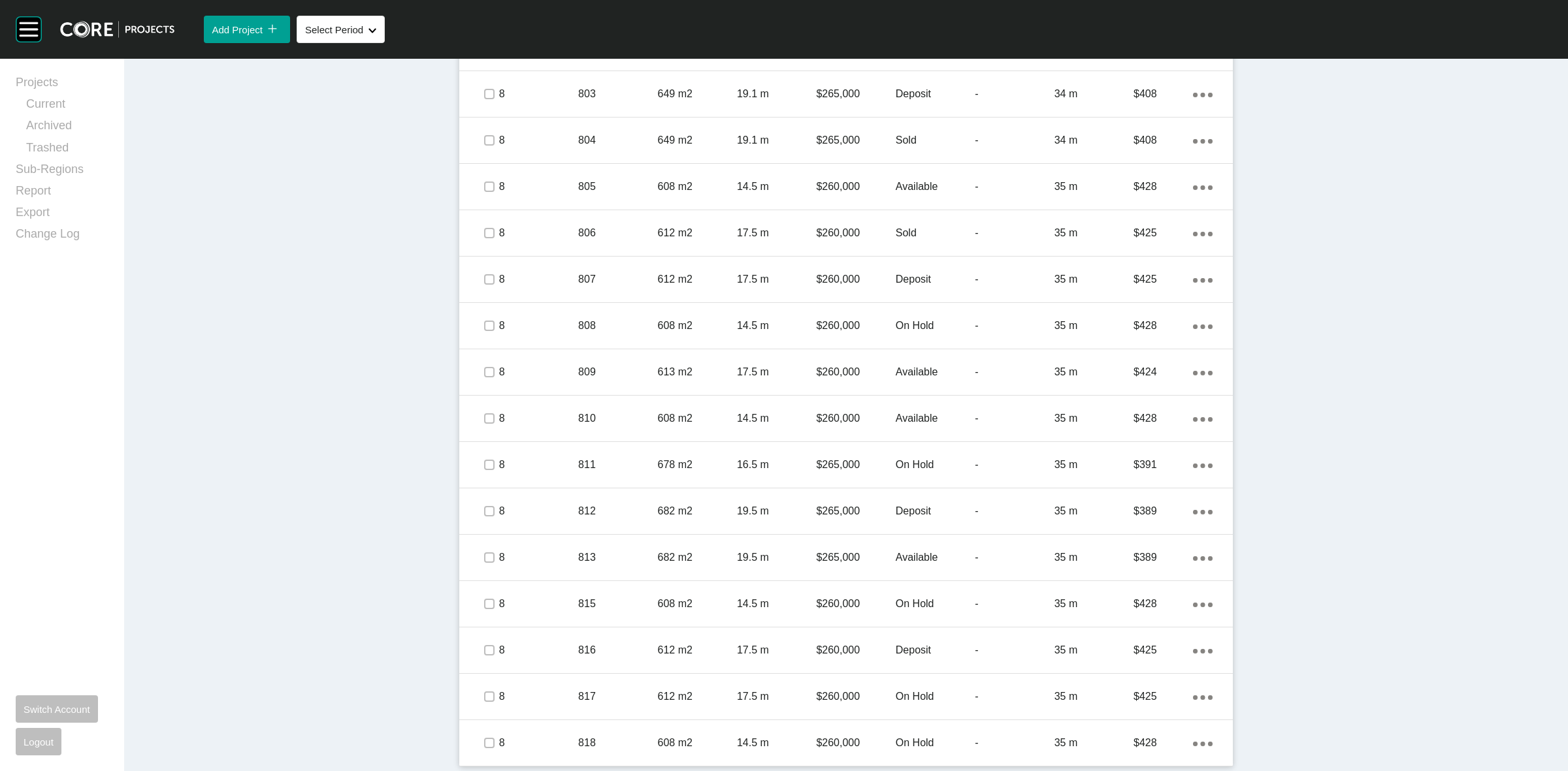
click at [534, 644] on p "8" at bounding box center [538, 650] width 79 height 14
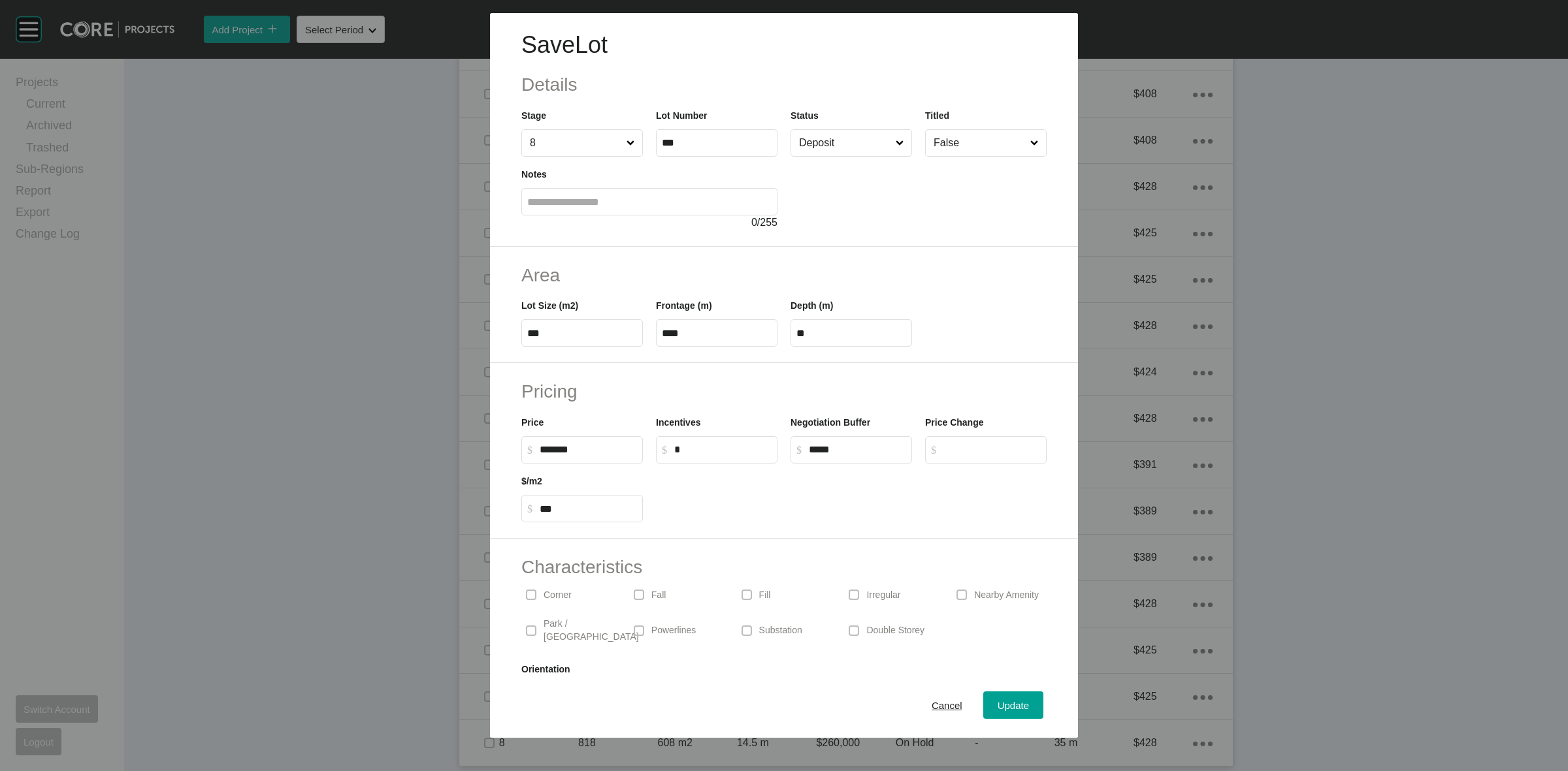
click at [824, 144] on input "Deposit" at bounding box center [845, 143] width 97 height 26
drag, startPoint x: 822, startPoint y: 252, endPoint x: 822, endPoint y: 261, distance: 9.0
click at [1004, 702] on span "Update" at bounding box center [1013, 705] width 31 height 11
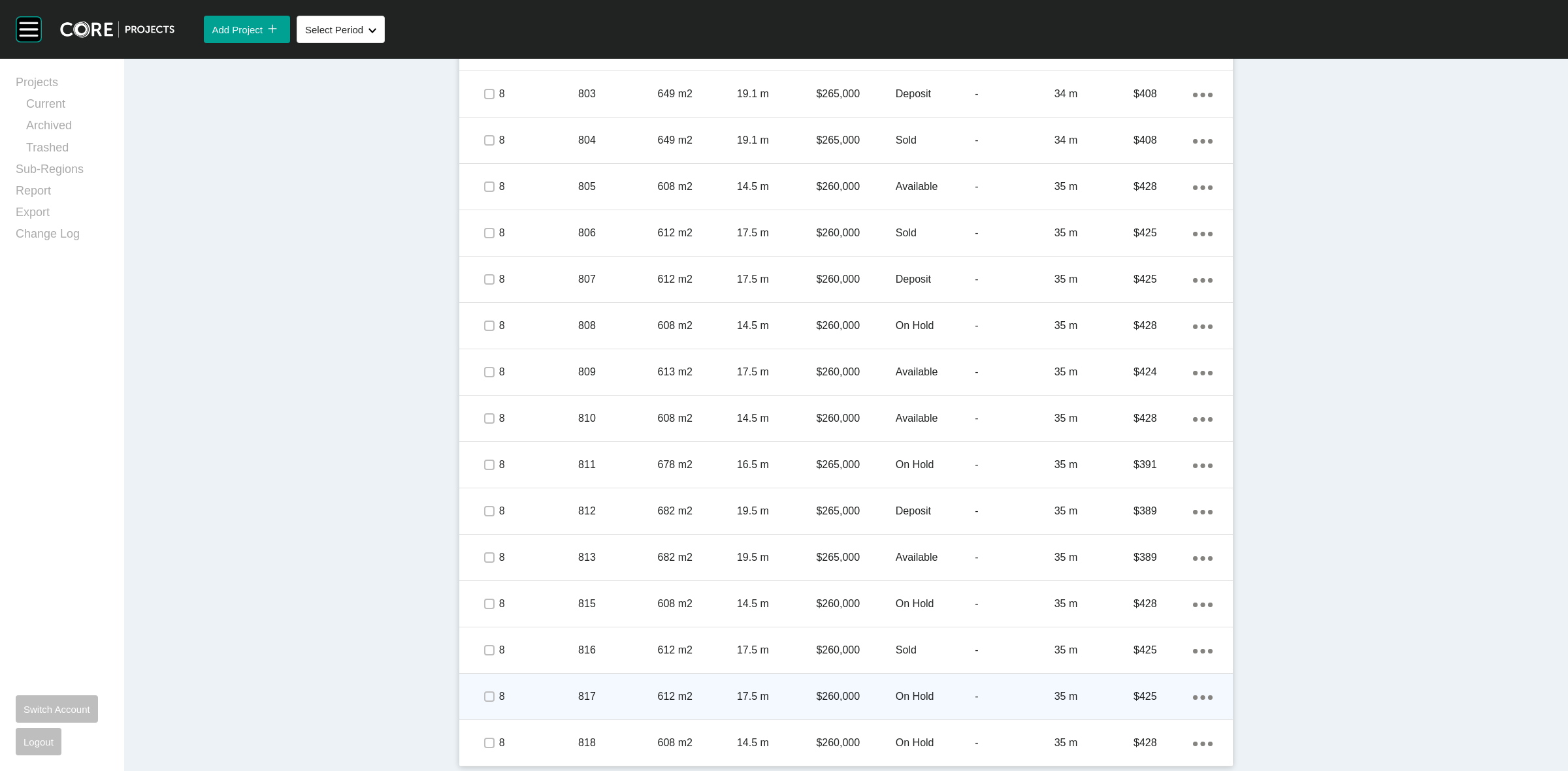
click at [538, 690] on p "8" at bounding box center [538, 697] width 79 height 14
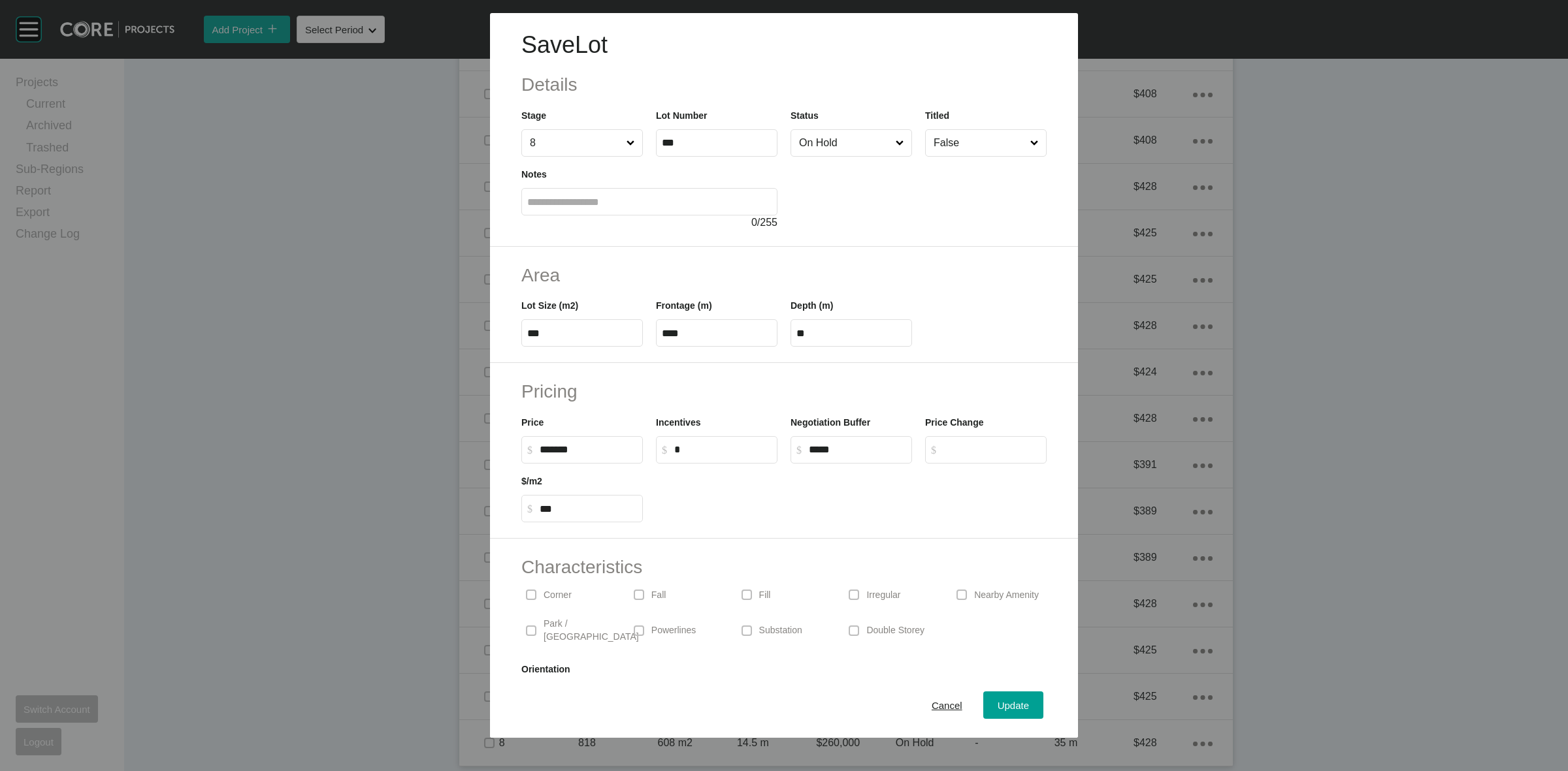
click at [849, 138] on input "On Hold" at bounding box center [845, 143] width 97 height 26
click at [1007, 706] on span "Update" at bounding box center [1013, 705] width 31 height 11
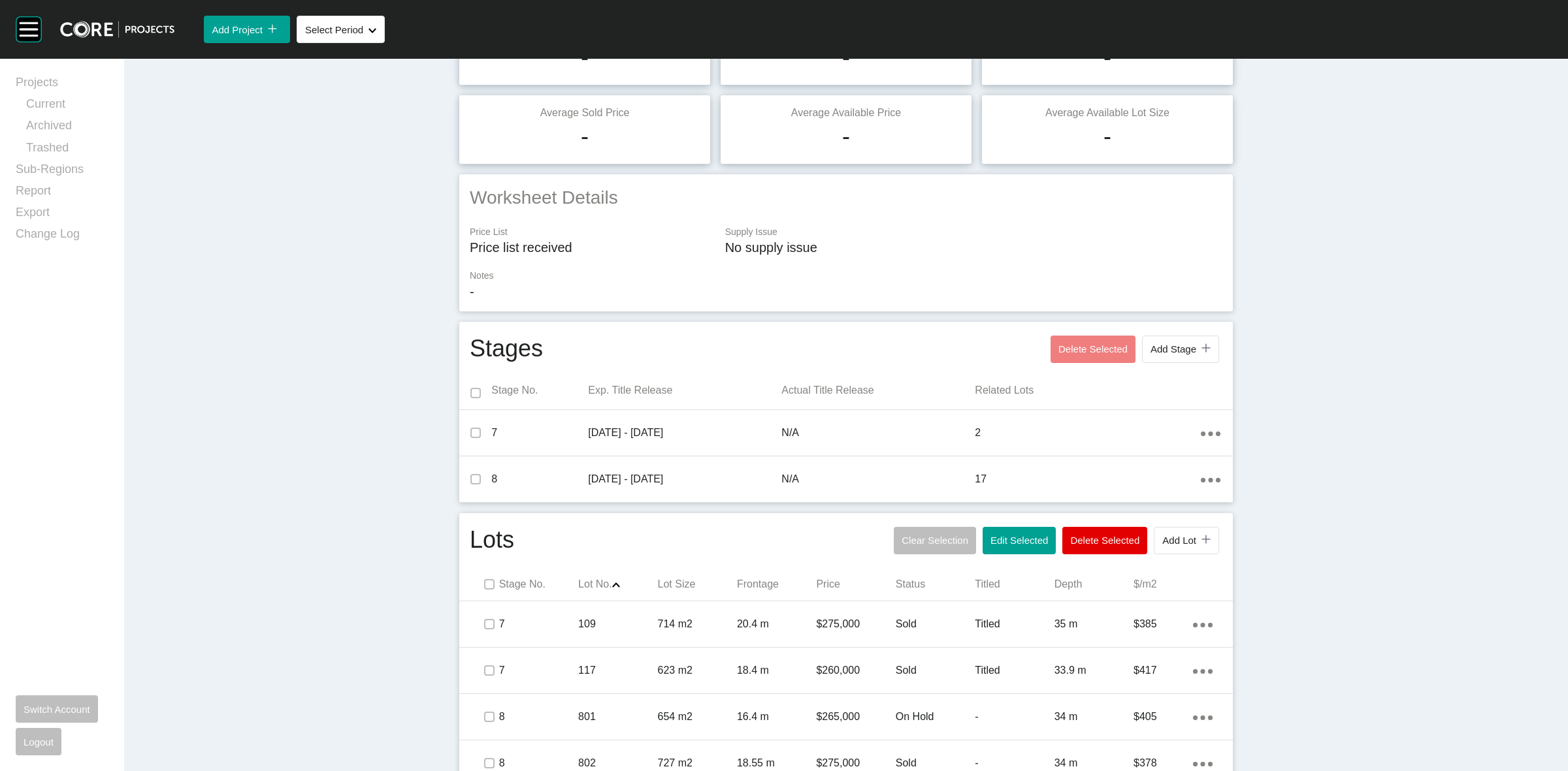
scroll to position [0, 0]
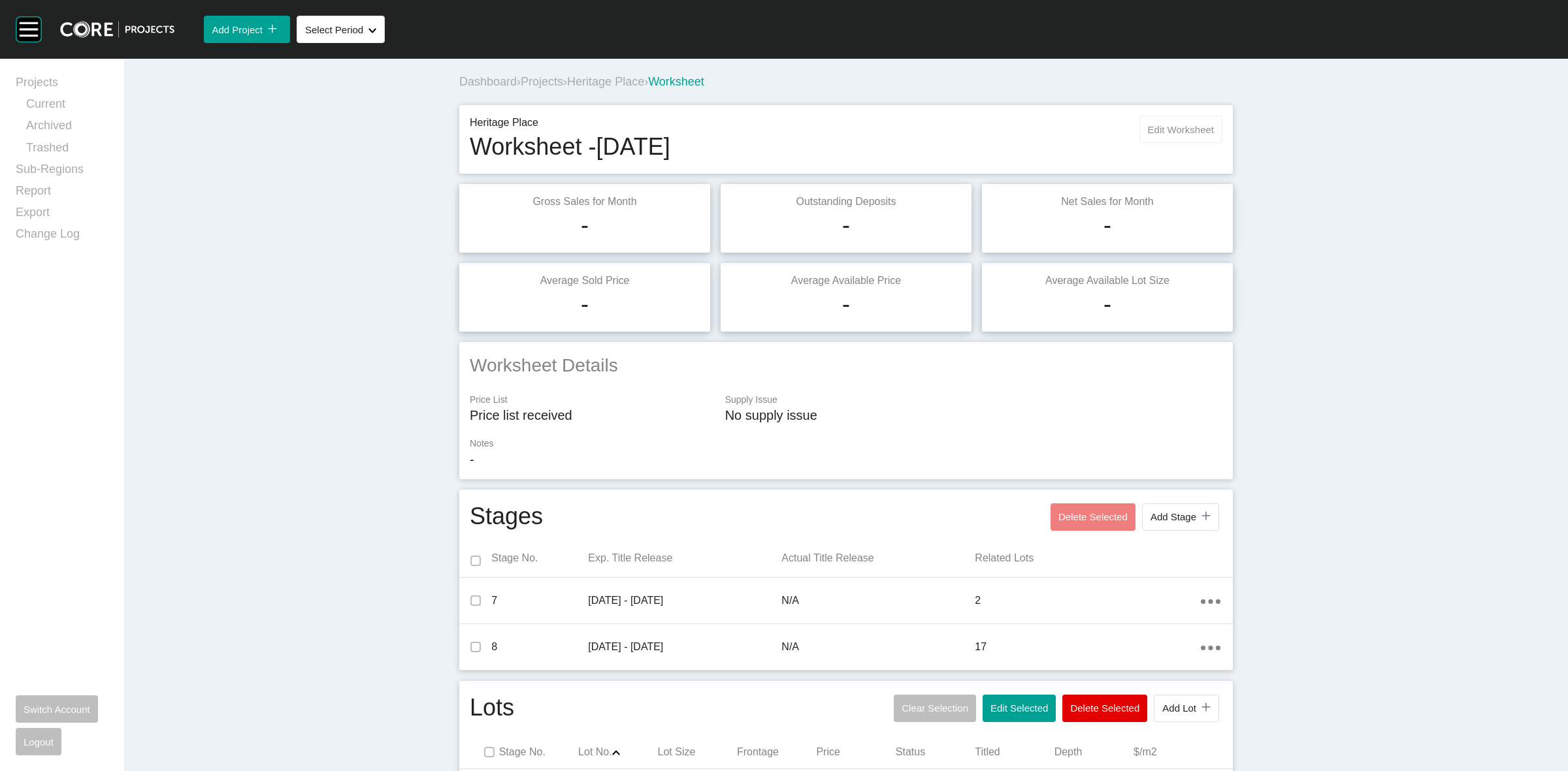
click at [1148, 135] on span "Edit Worksheet" at bounding box center [1181, 129] width 66 height 11
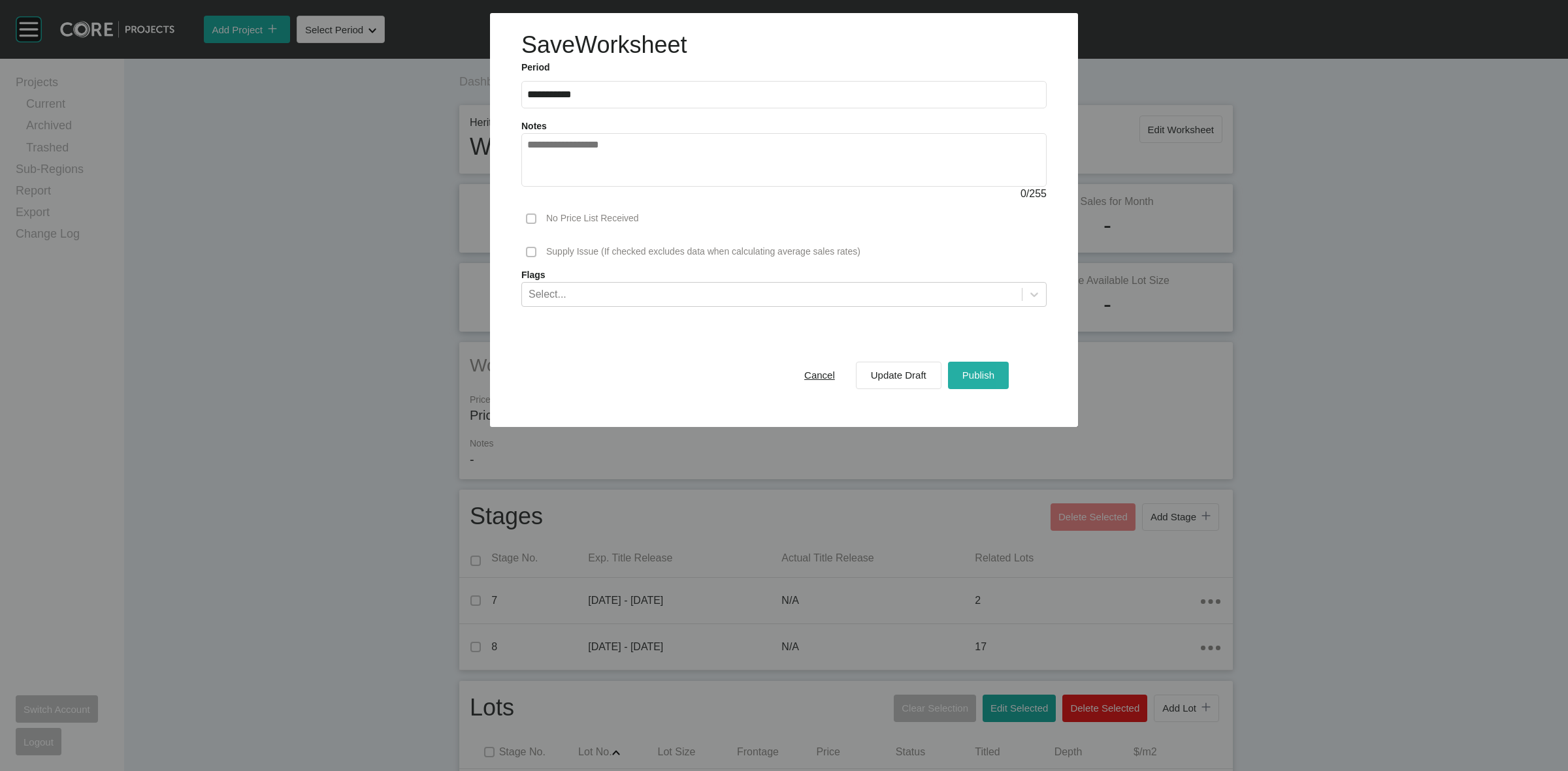
click at [974, 376] on span "Publish" at bounding box center [978, 375] width 32 height 11
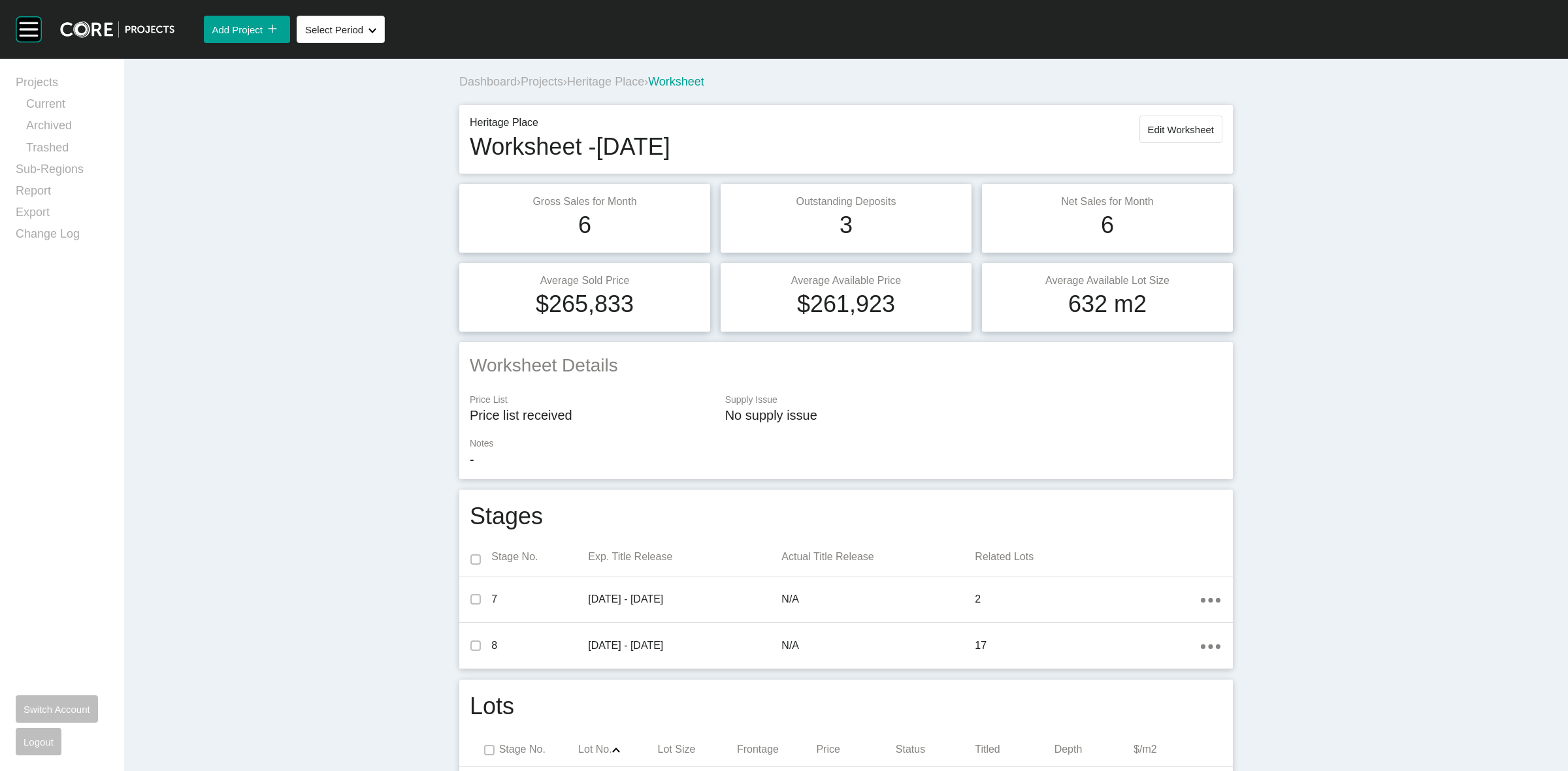
click at [633, 85] on span "Heritage Place" at bounding box center [606, 81] width 77 height 13
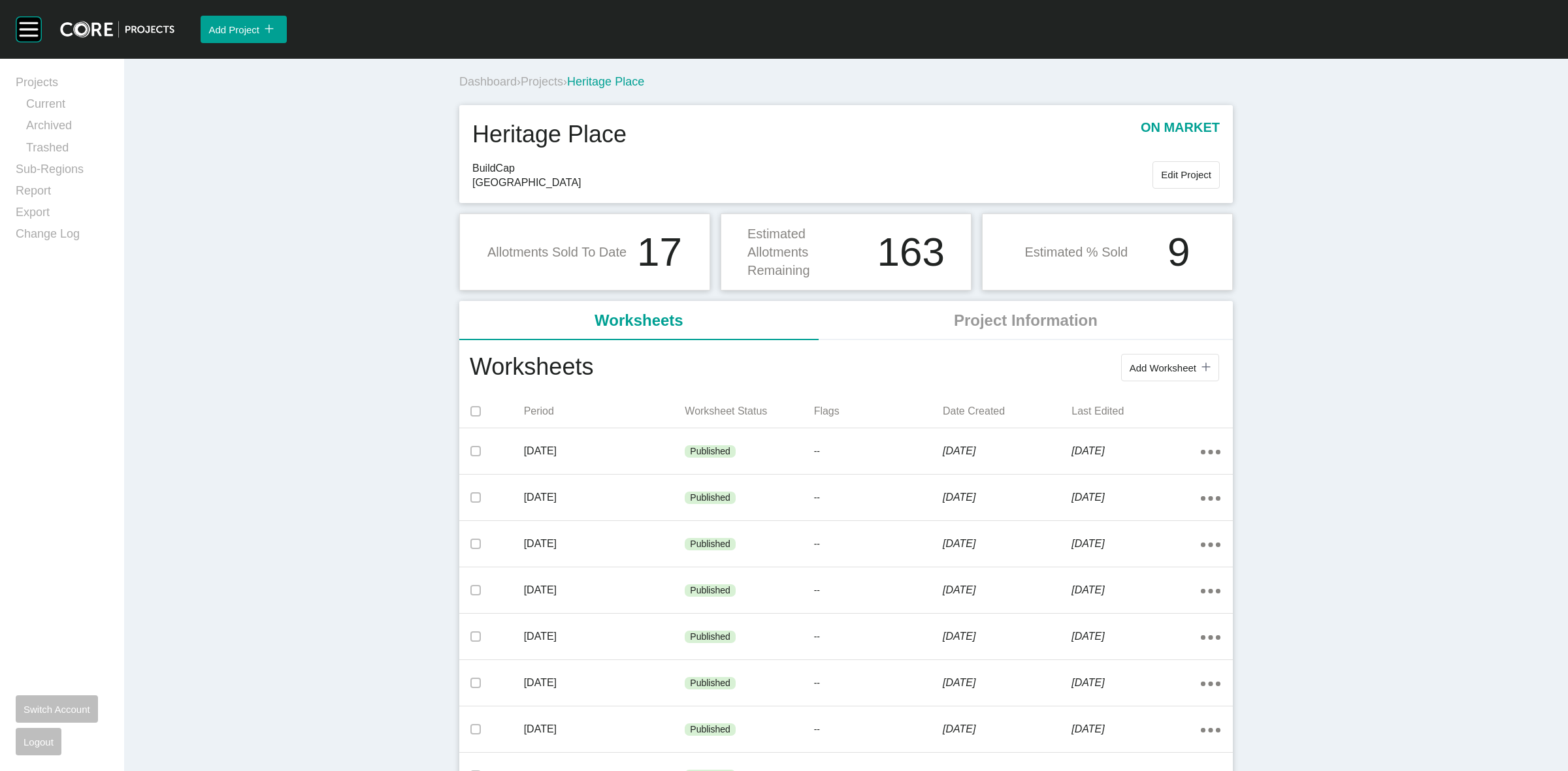
click at [556, 83] on span "Projects" at bounding box center [542, 81] width 43 height 13
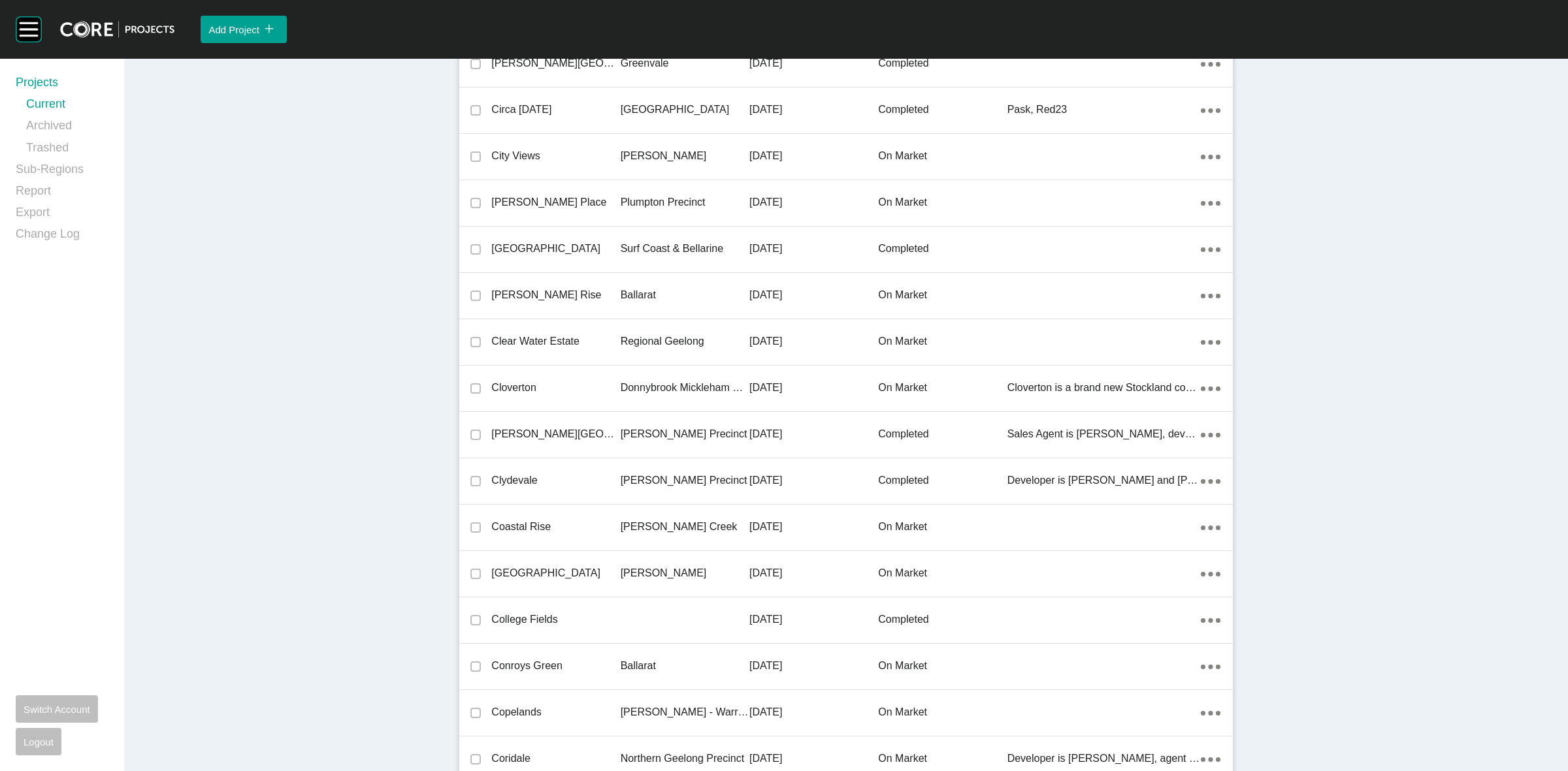
scroll to position [12209, 0]
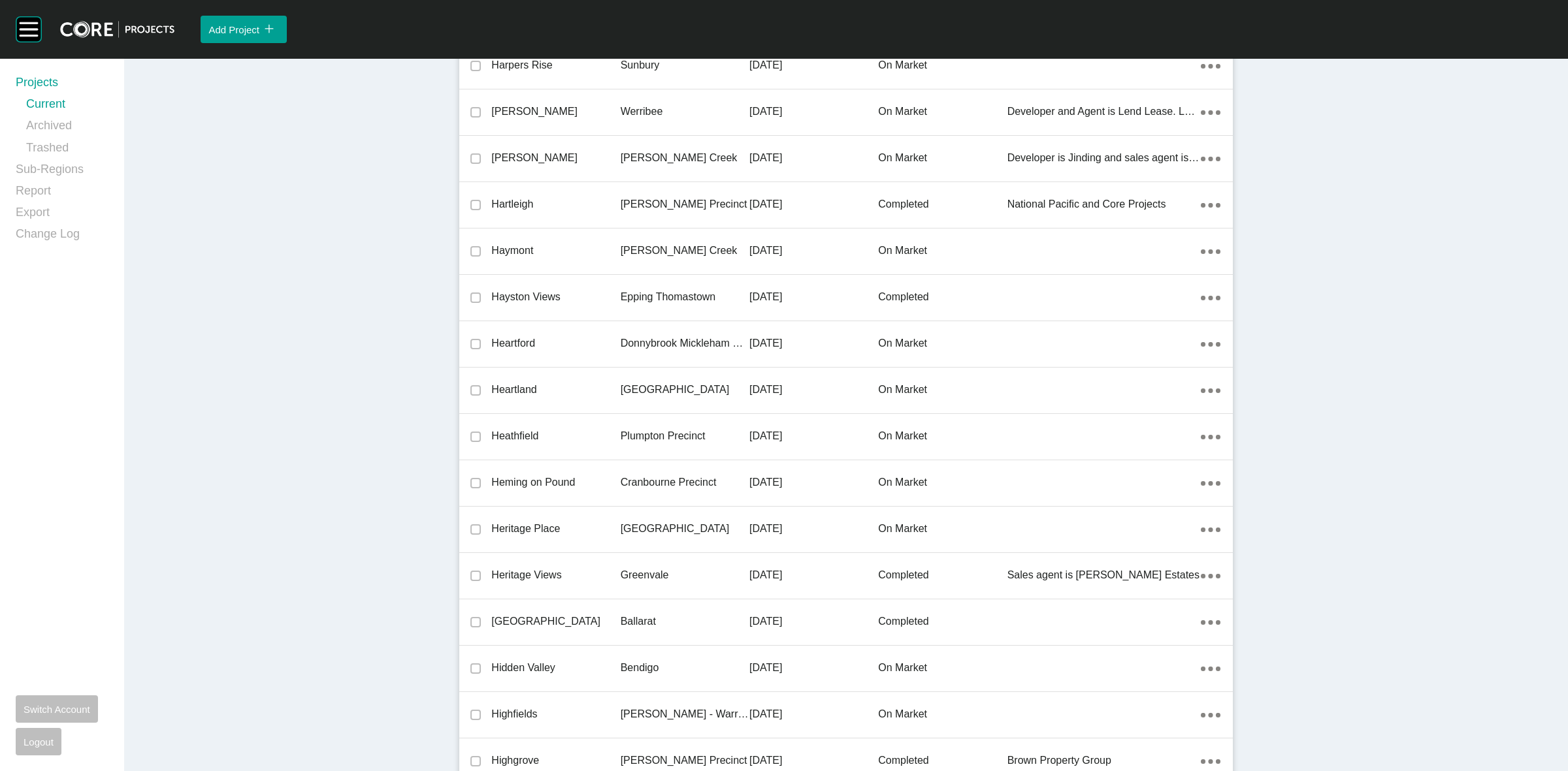
drag, startPoint x: 626, startPoint y: 384, endPoint x: 620, endPoint y: 378, distance: 8.5
click at [627, 384] on p "[GEOGRAPHIC_DATA]" at bounding box center [685, 389] width 129 height 14
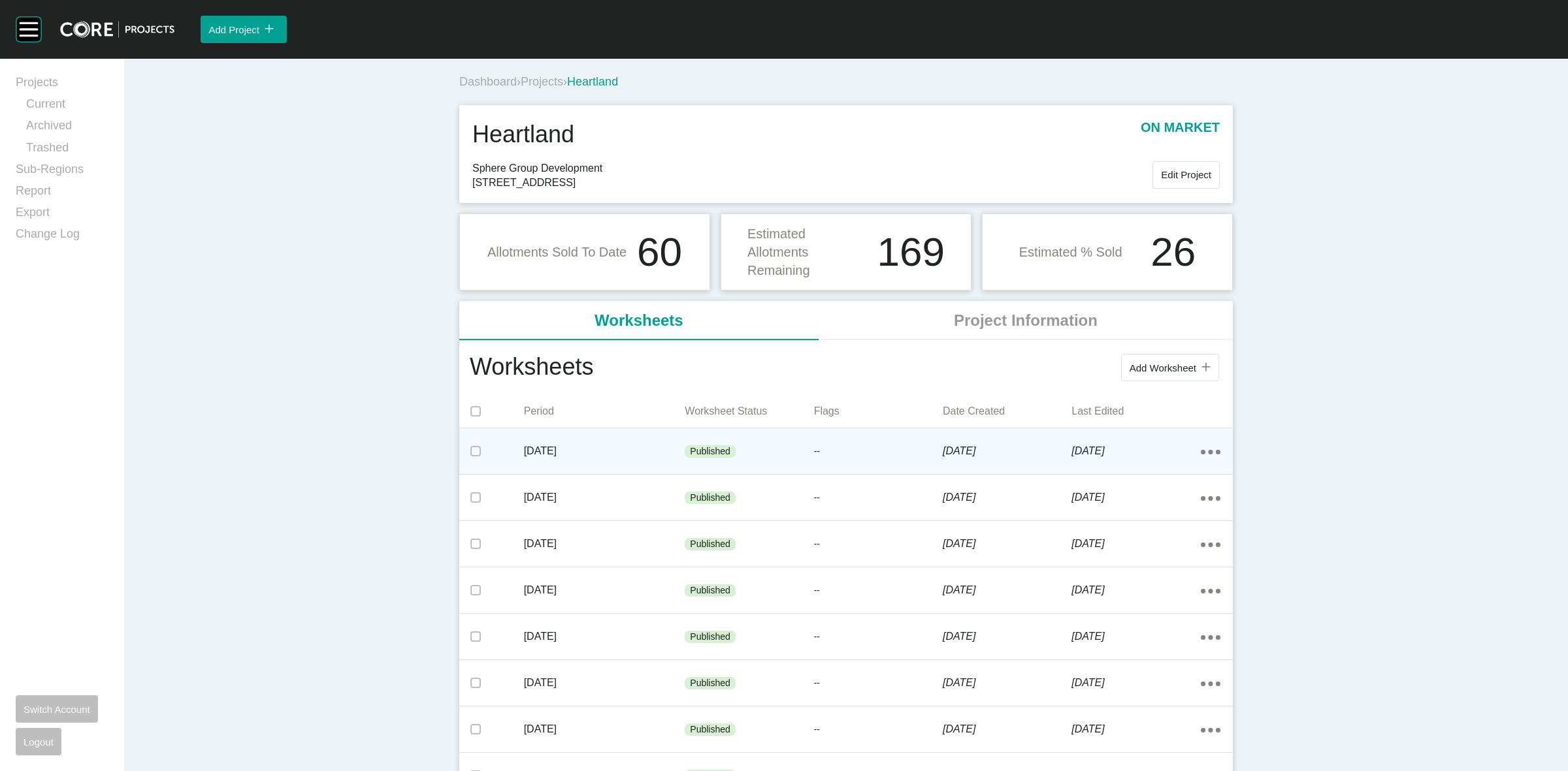
click at [638, 444] on p "[DATE]" at bounding box center [605, 451] width 161 height 14
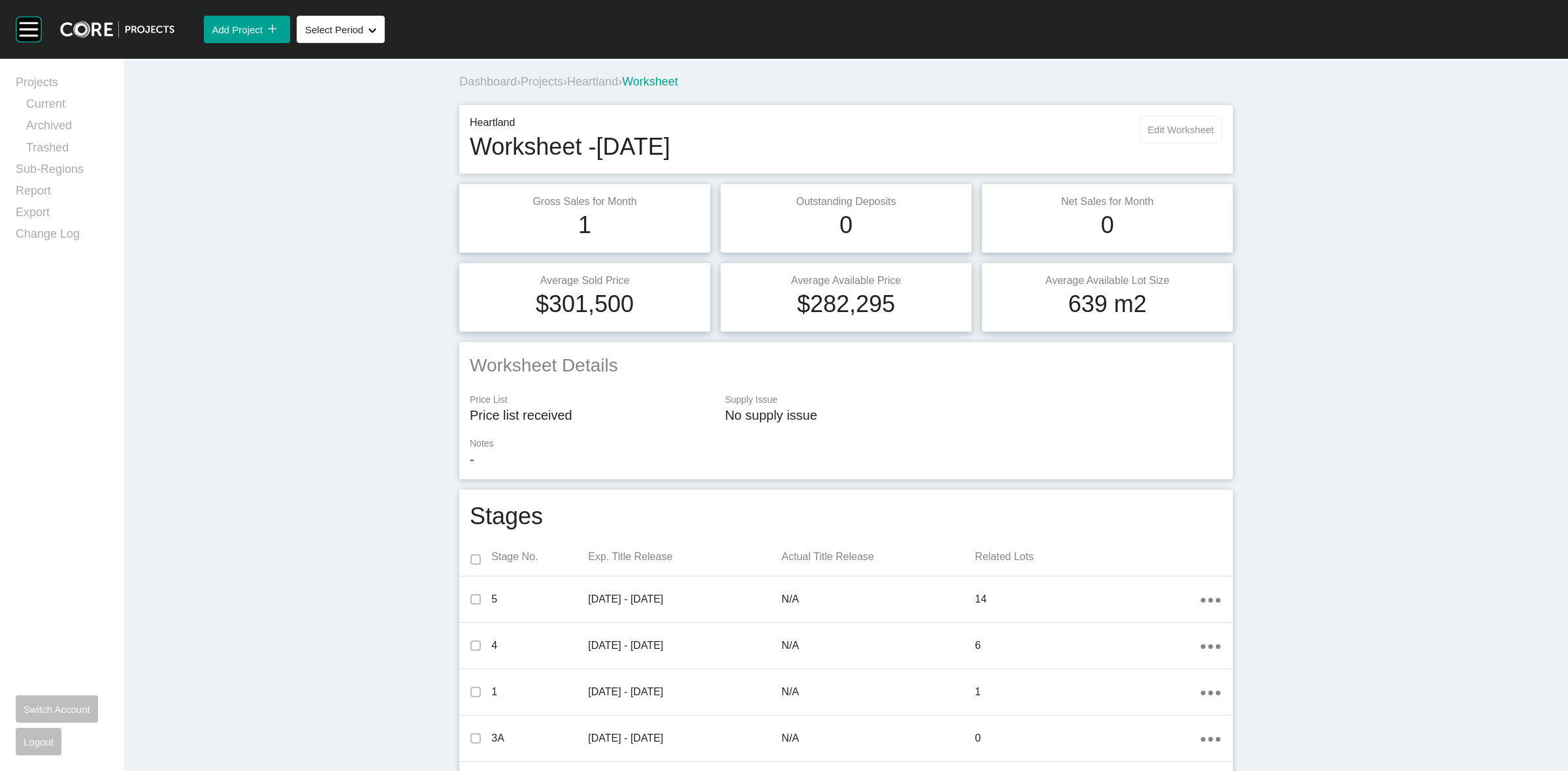
click at [1157, 135] on span "Edit Worksheet" at bounding box center [1181, 129] width 66 height 11
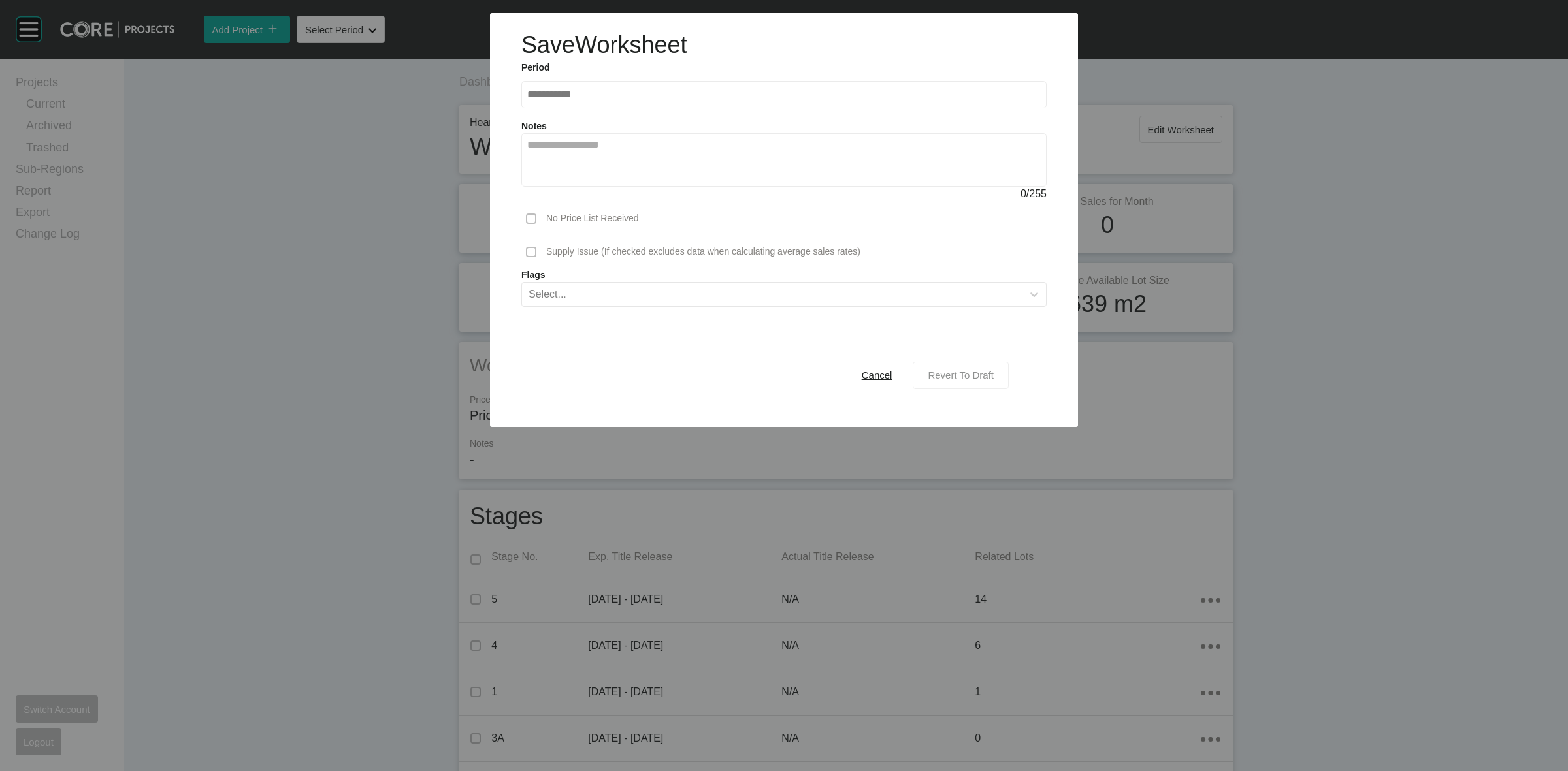
click at [949, 371] on span "Revert To Draft" at bounding box center [960, 375] width 66 height 11
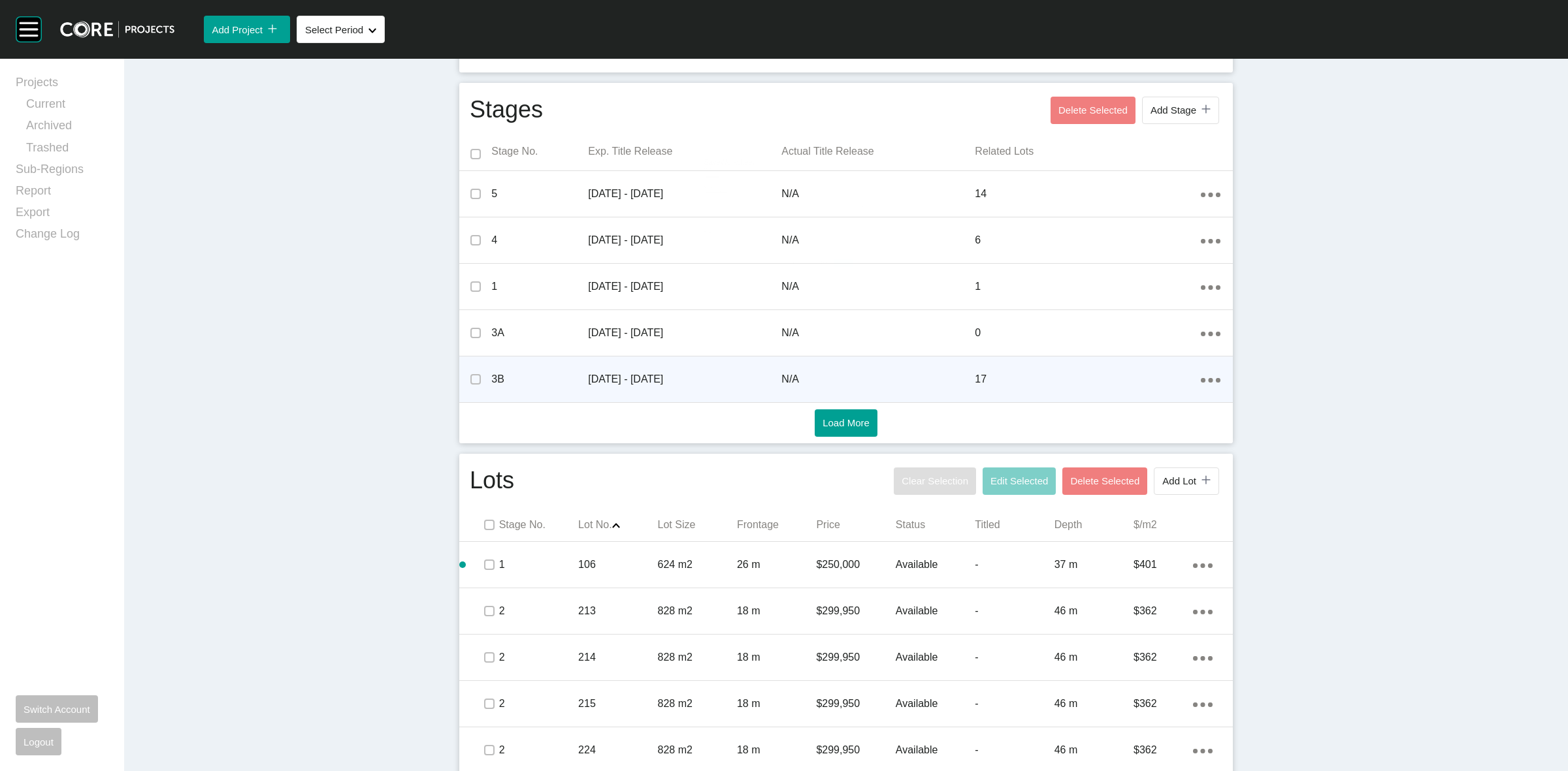
scroll to position [408, 0]
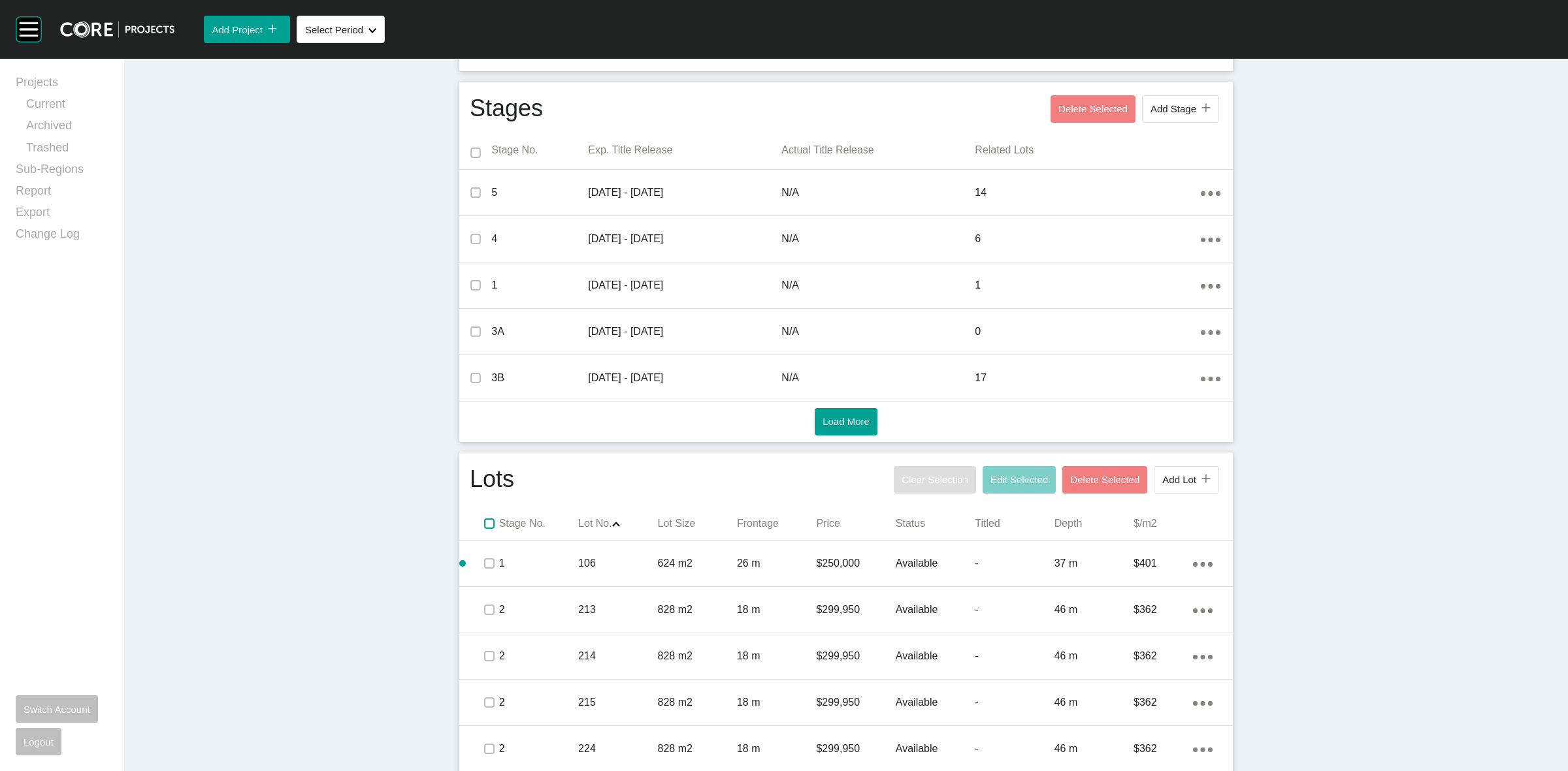
drag, startPoint x: 486, startPoint y: 527, endPoint x: 756, endPoint y: 519, distance: 270.1
click at [484, 524] on label at bounding box center [489, 523] width 10 height 10
click at [1007, 484] on span "Edit Selected" at bounding box center [1019, 479] width 58 height 11
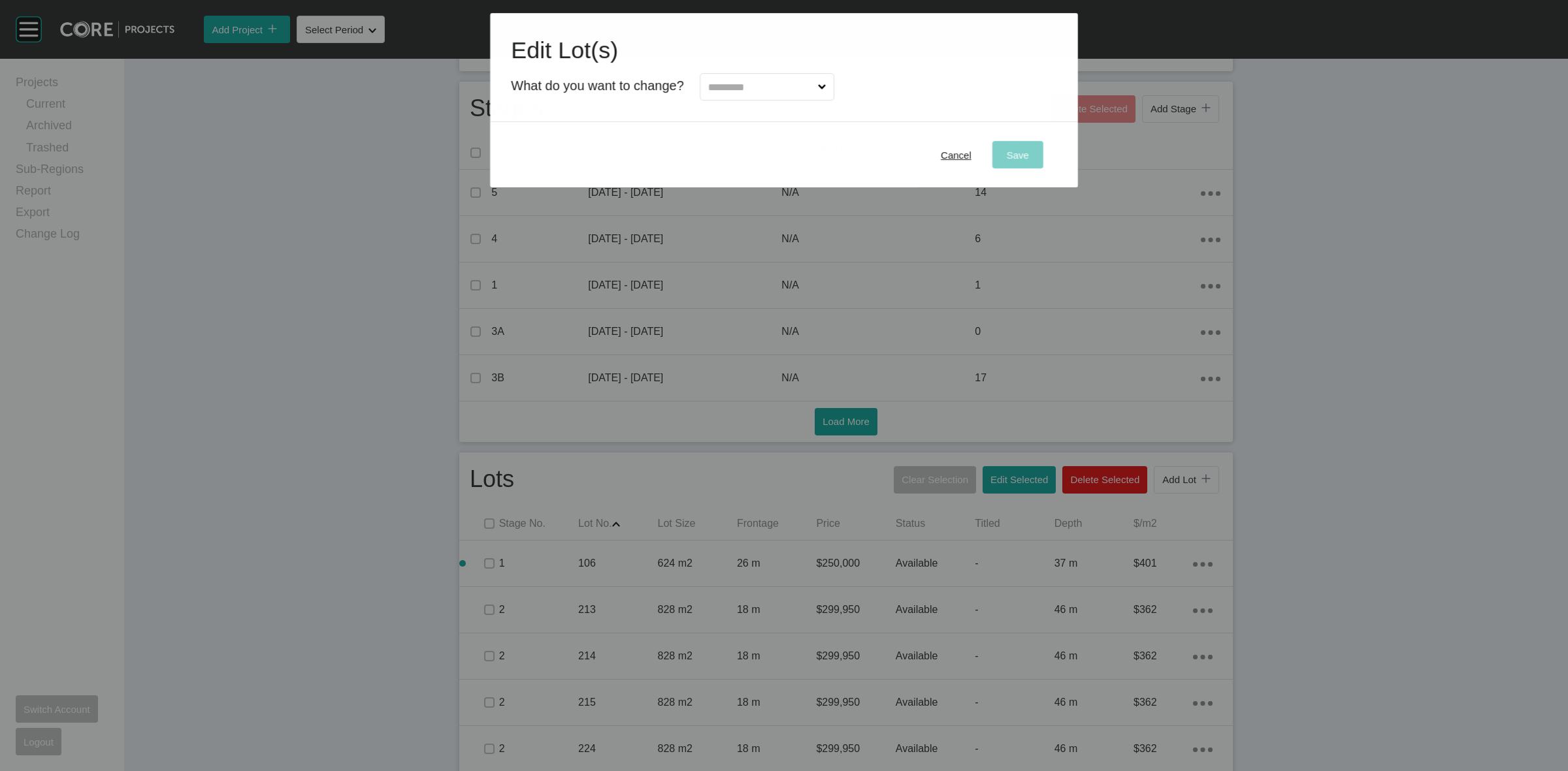
click at [720, 83] on input "text" at bounding box center [761, 87] width 110 height 26
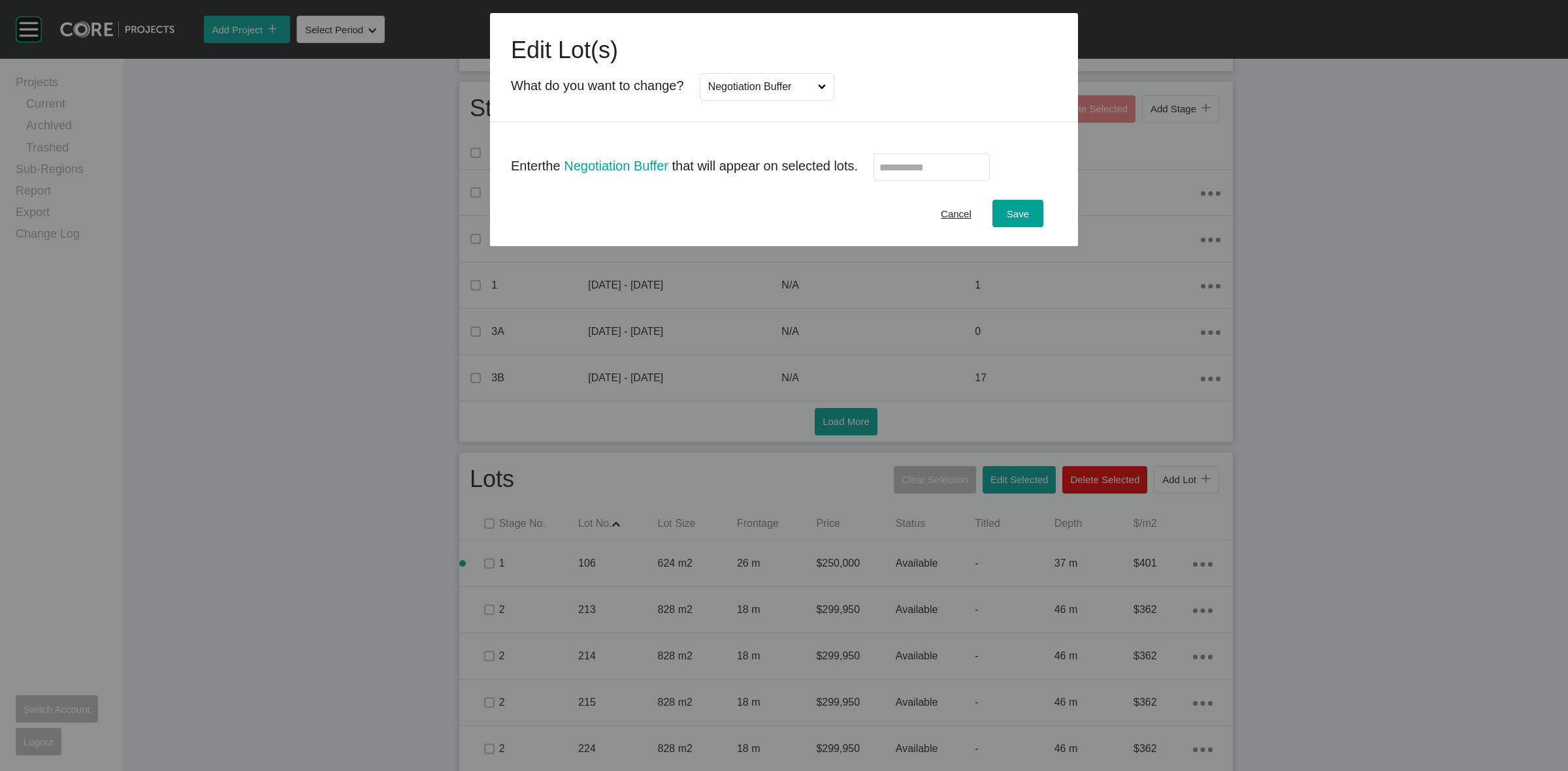
scroll to position [0, 0]
click at [916, 162] on input "text" at bounding box center [931, 167] width 104 height 11
type input "*****"
click at [1019, 206] on div "Save" at bounding box center [1018, 214] width 28 height 18
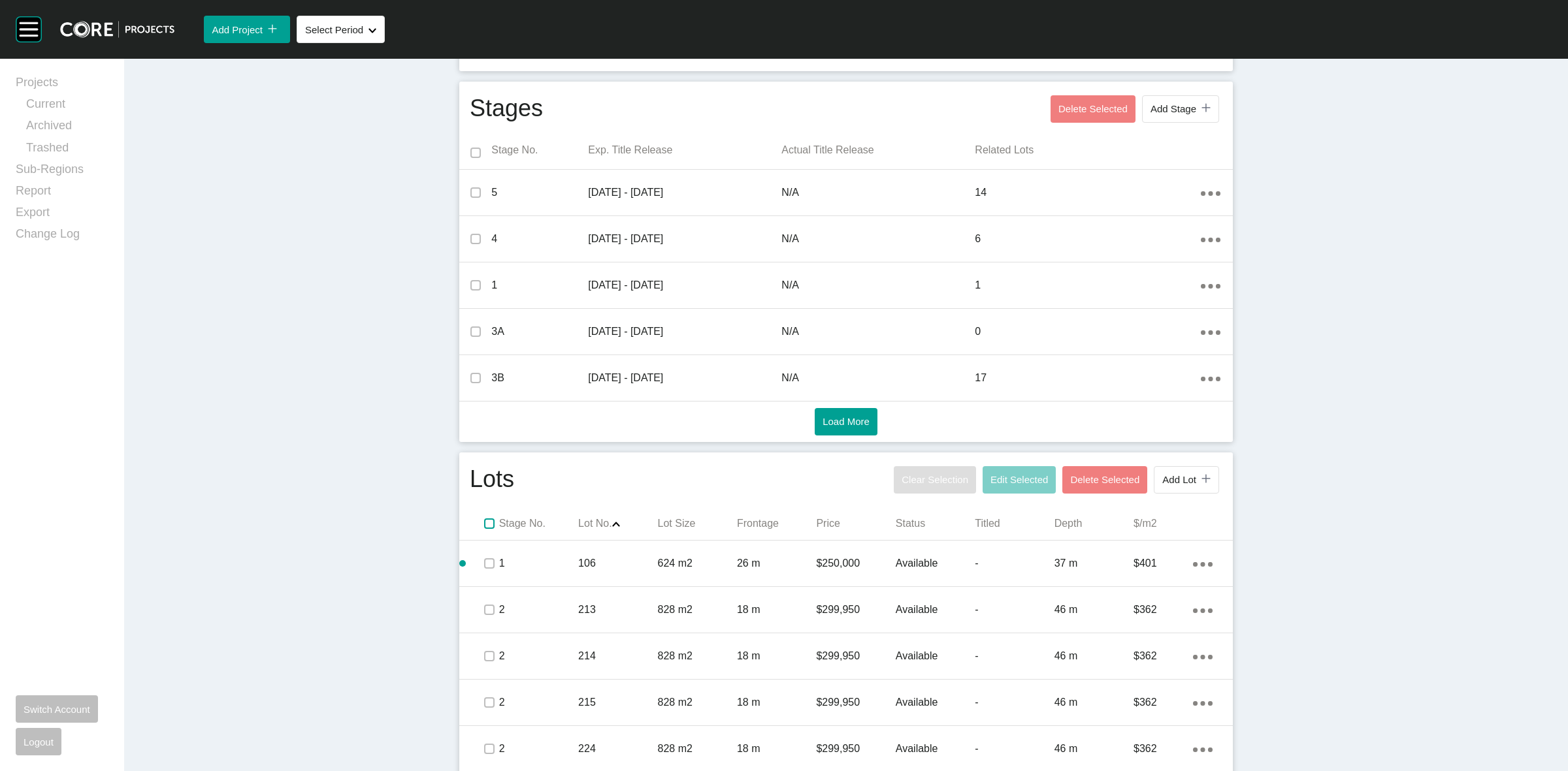
drag, startPoint x: 485, startPoint y: 525, endPoint x: 762, endPoint y: 495, distance: 278.6
click at [484, 524] on label at bounding box center [489, 523] width 10 height 10
click at [1003, 472] on button "Edit Selected" at bounding box center [1019, 480] width 73 height 28
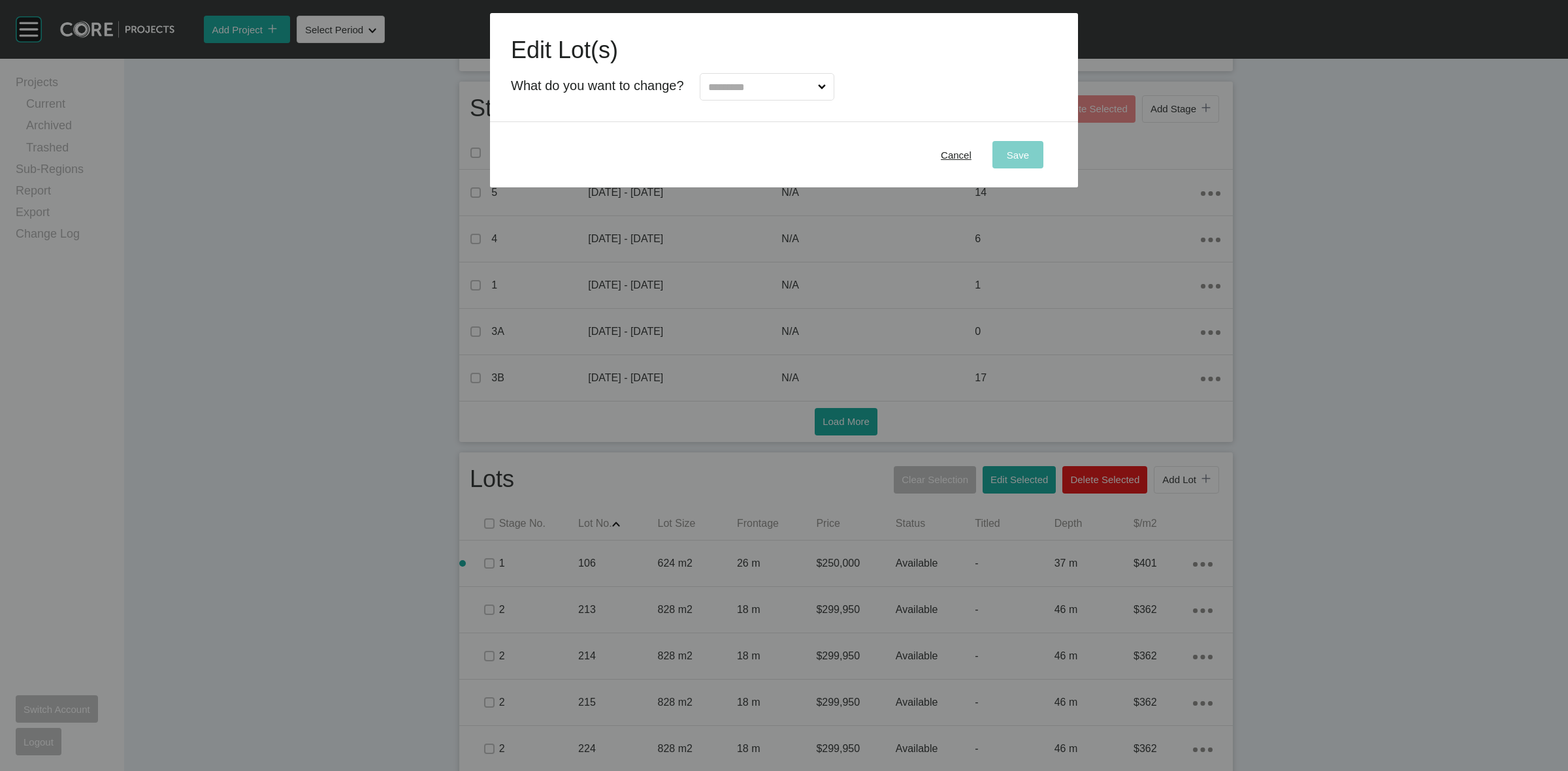
click at [750, 88] on input "text" at bounding box center [761, 87] width 110 height 26
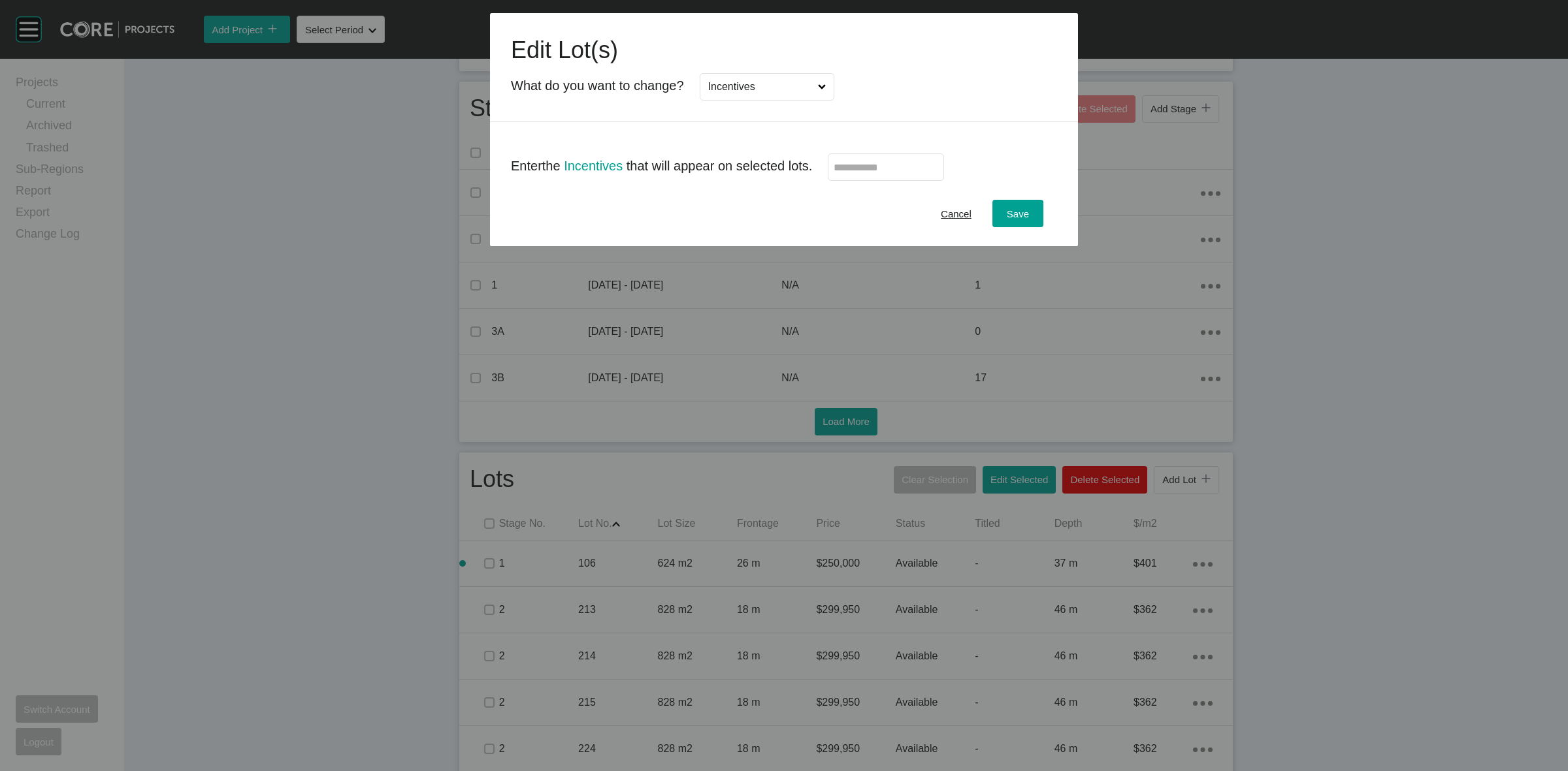
click at [903, 165] on input "text" at bounding box center [886, 167] width 104 height 11
type input "*"
click at [1018, 214] on span "Save" at bounding box center [1018, 214] width 22 height 11
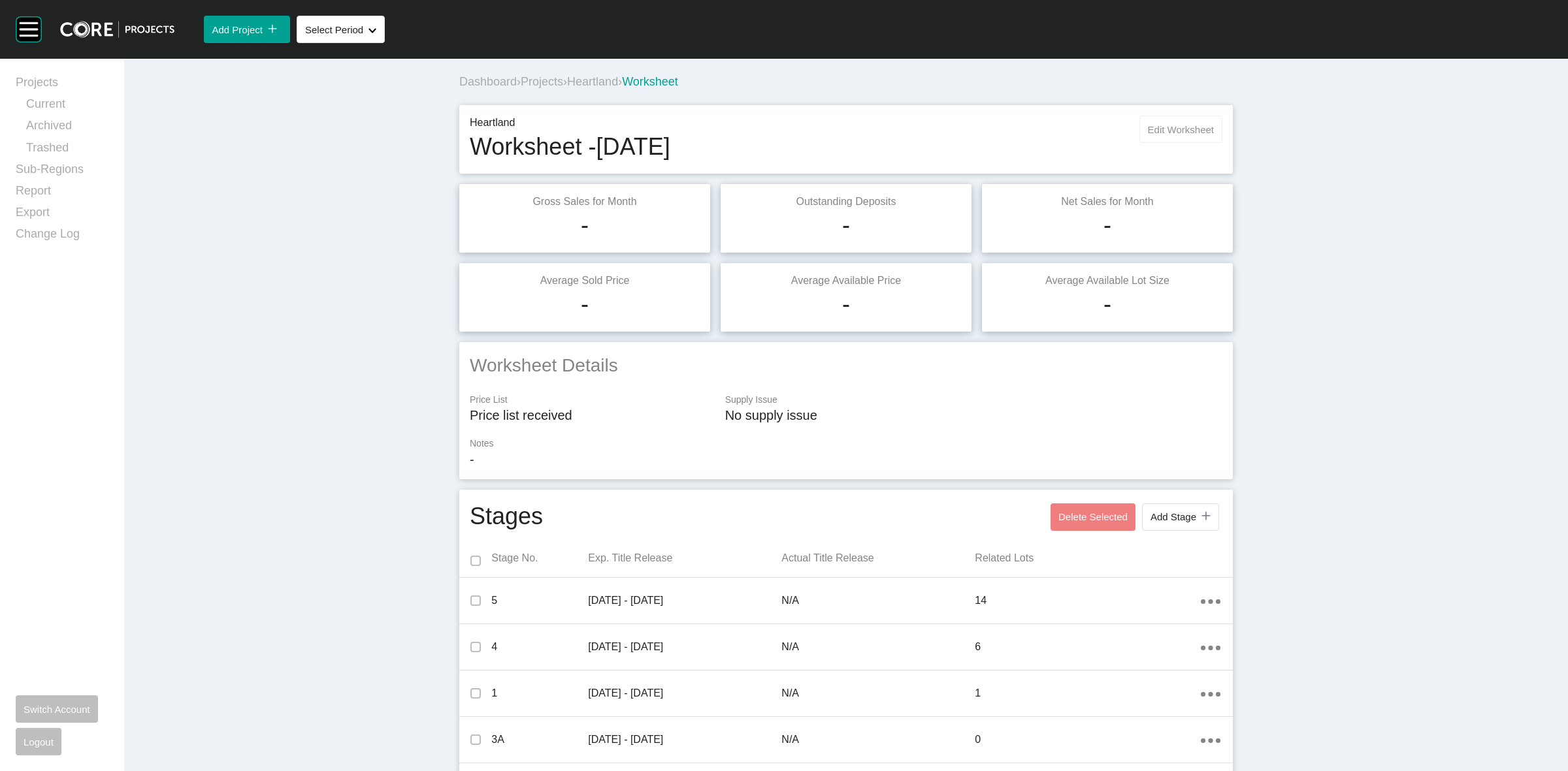
click at [1193, 122] on button "Edit Worksheet" at bounding box center [1181, 129] width 83 height 28
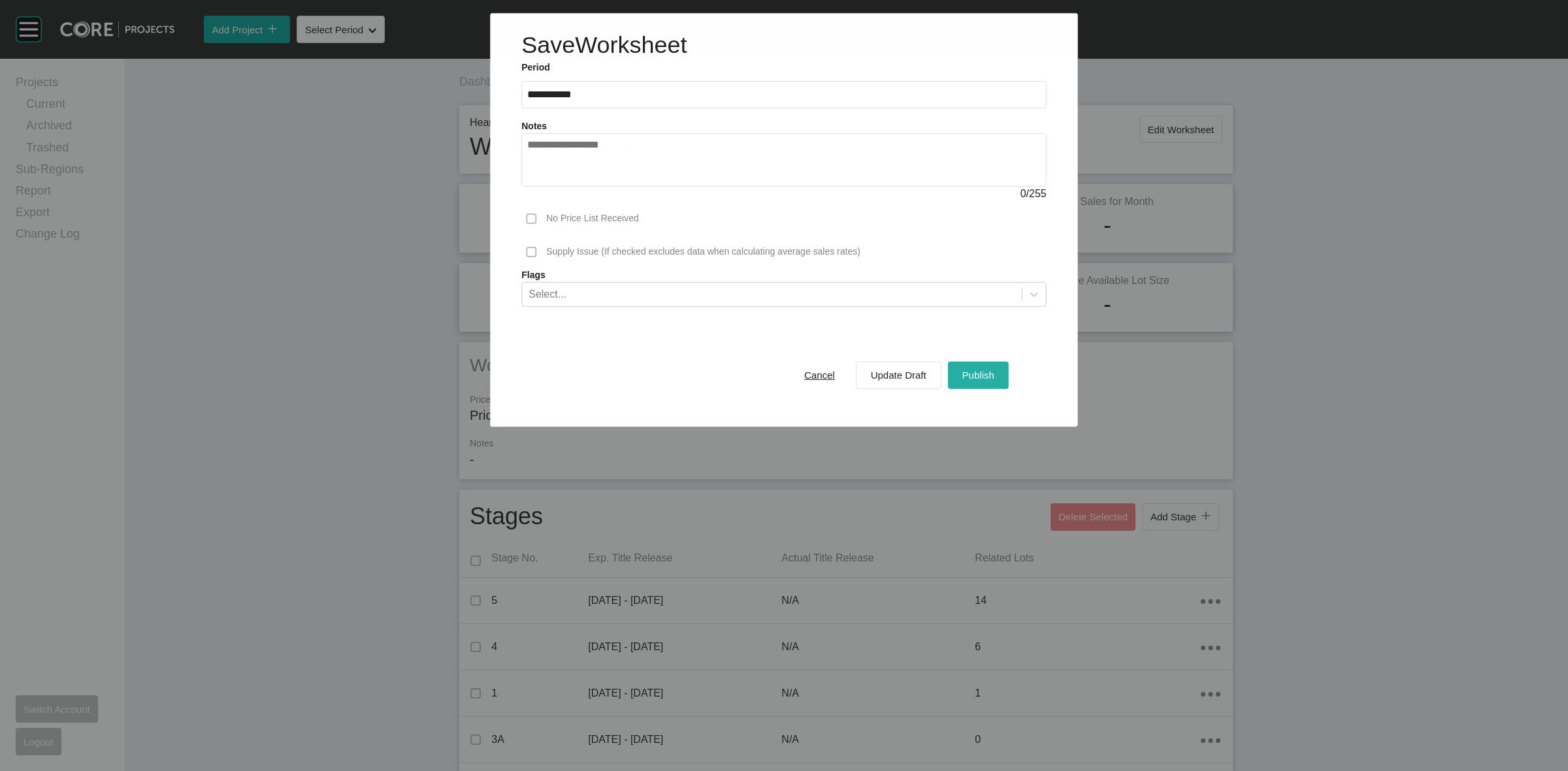
click at [983, 367] on div "Publish" at bounding box center [978, 375] width 39 height 18
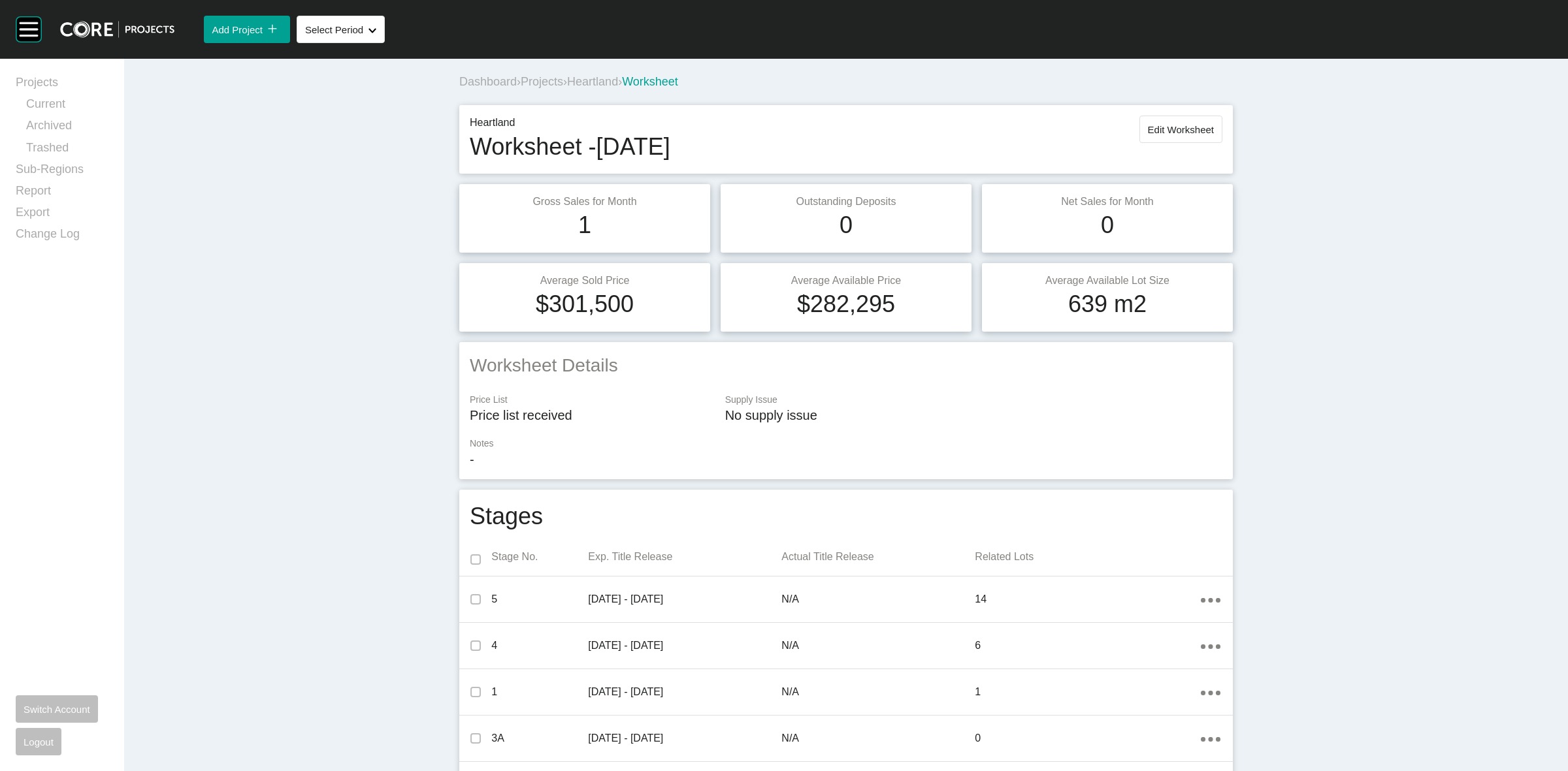
click at [601, 76] on span "Heartland" at bounding box center [592, 81] width 51 height 13
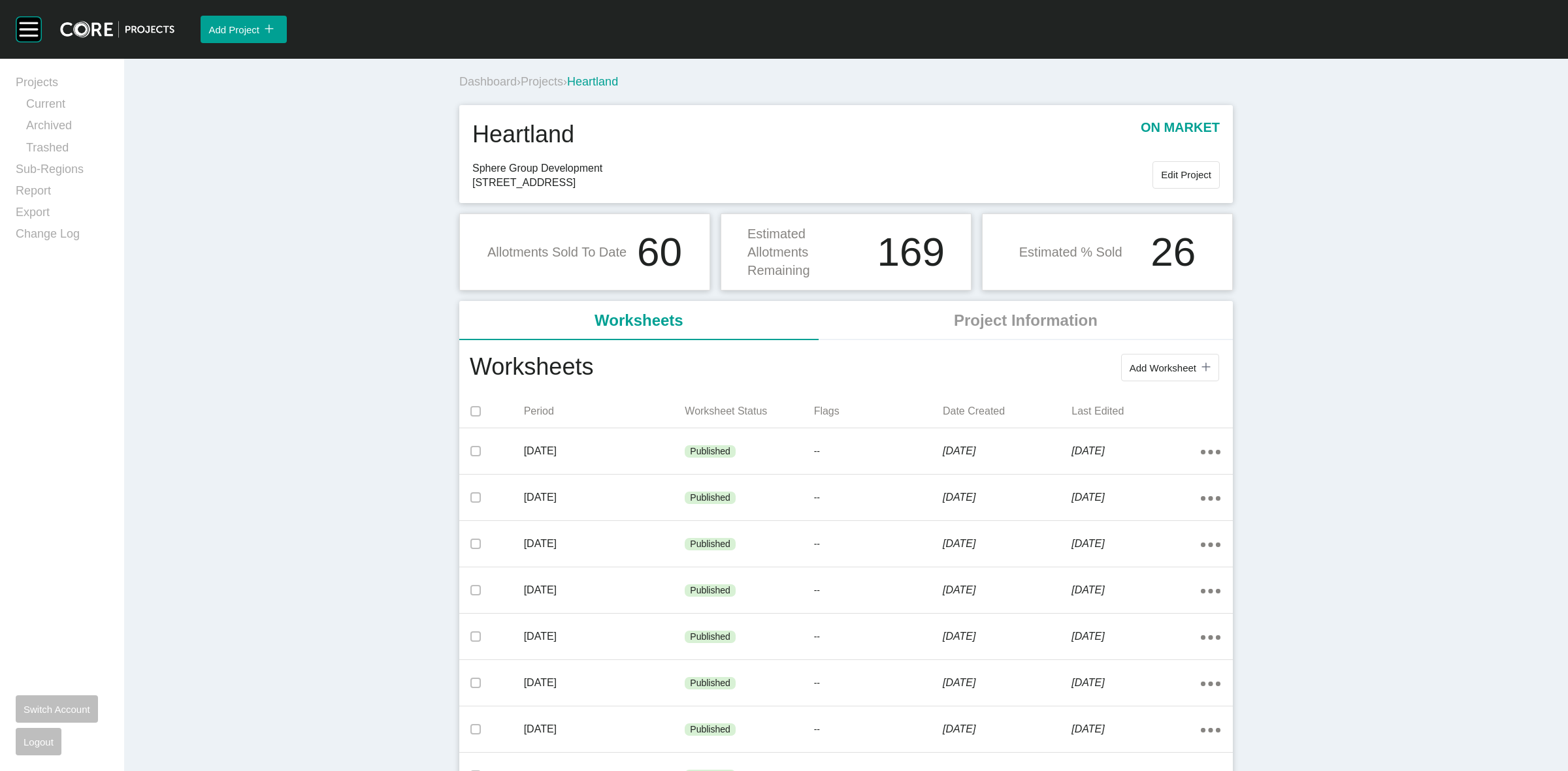
click at [559, 85] on span "Projects" at bounding box center [542, 81] width 43 height 13
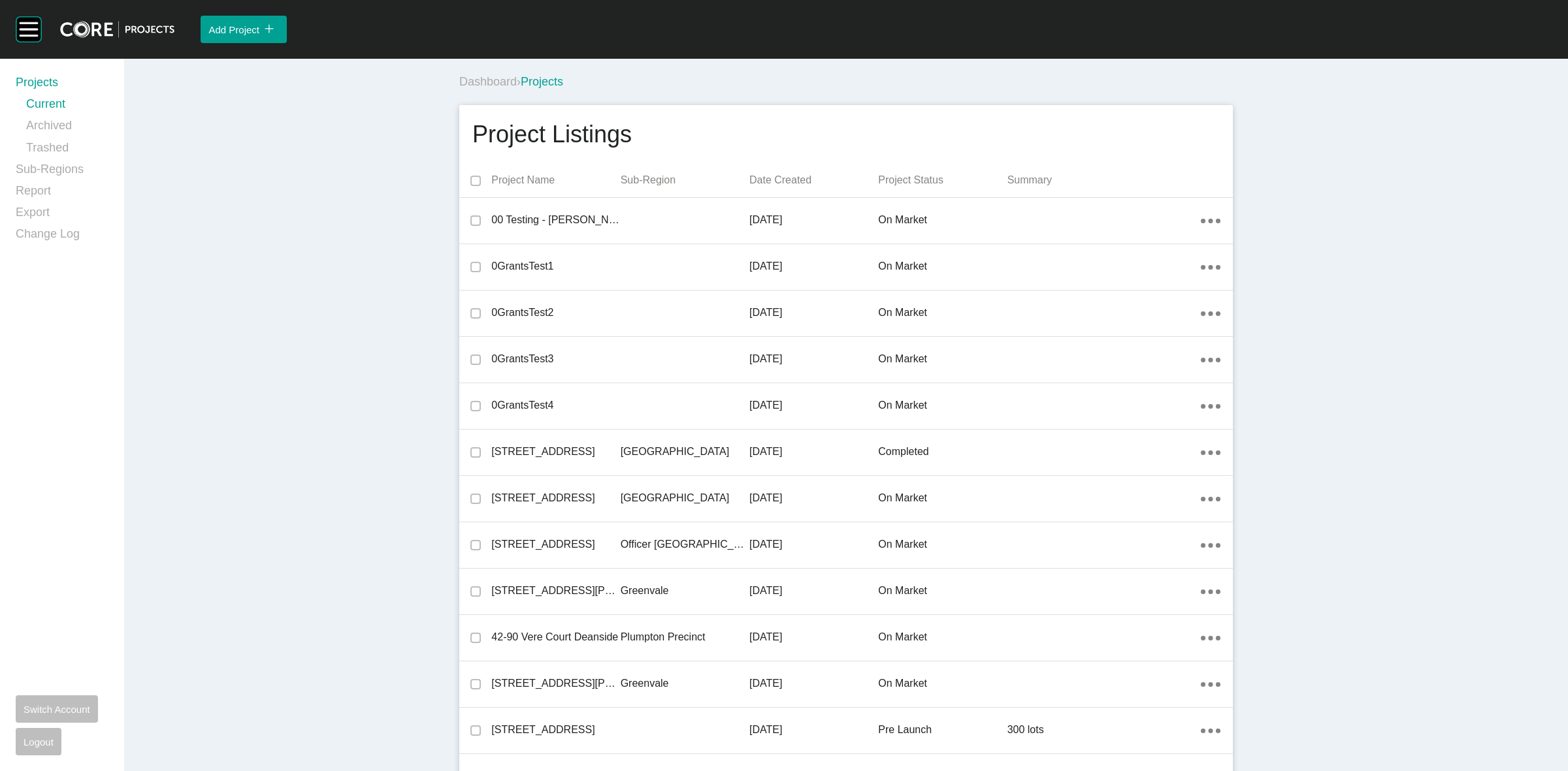
scroll to position [17633, 0]
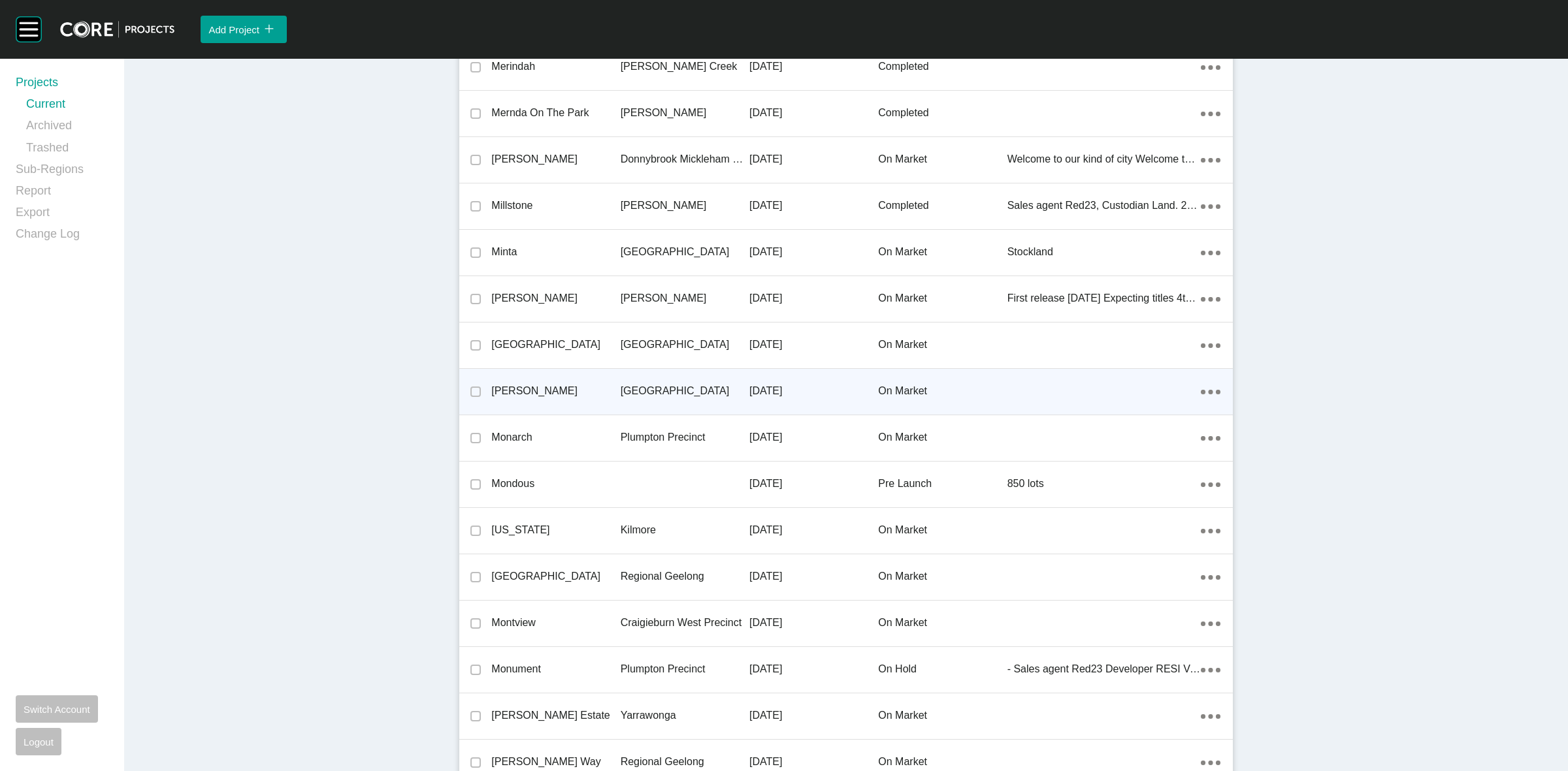
click at [622, 384] on p "[GEOGRAPHIC_DATA]" at bounding box center [685, 391] width 129 height 14
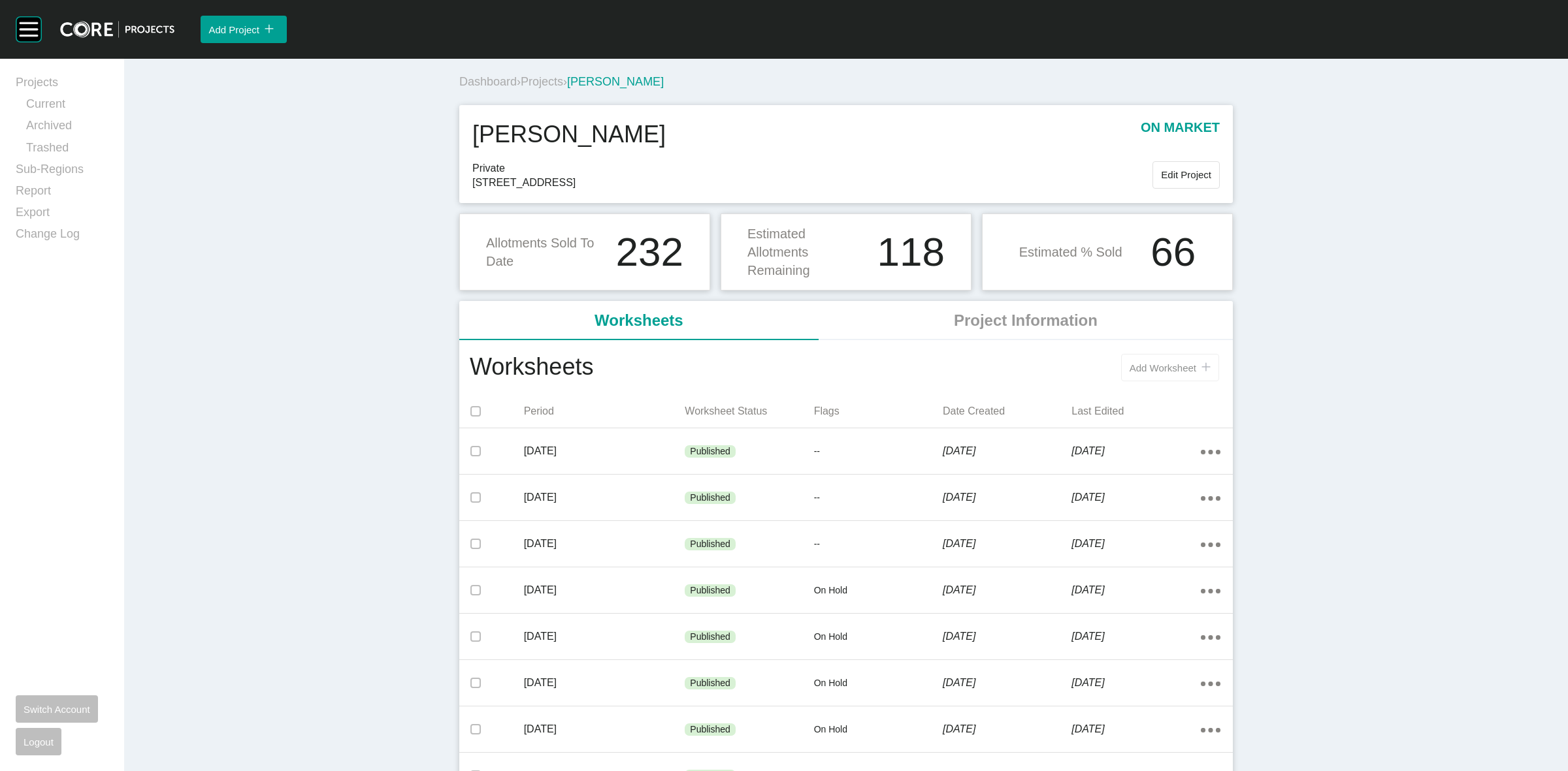
click at [1130, 362] on span "Add Worksheet" at bounding box center [1163, 368] width 66 height 11
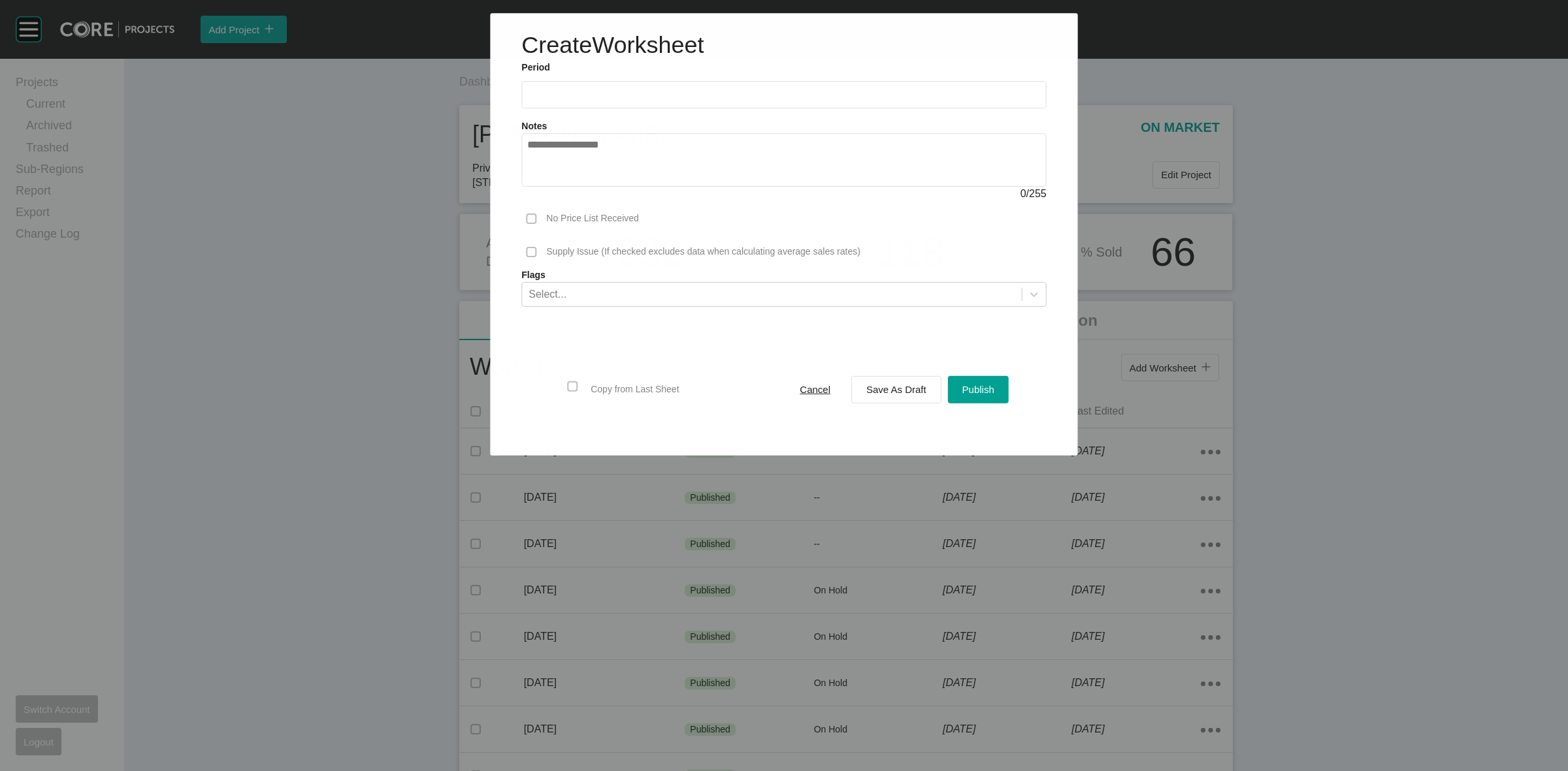
click at [717, 93] on input "text" at bounding box center [784, 95] width 513 height 11
click at [587, 190] on li "Aug" at bounding box center [590, 190] width 44 height 22
type input "**********"
click at [870, 384] on span "Save As Draft" at bounding box center [896, 389] width 60 height 11
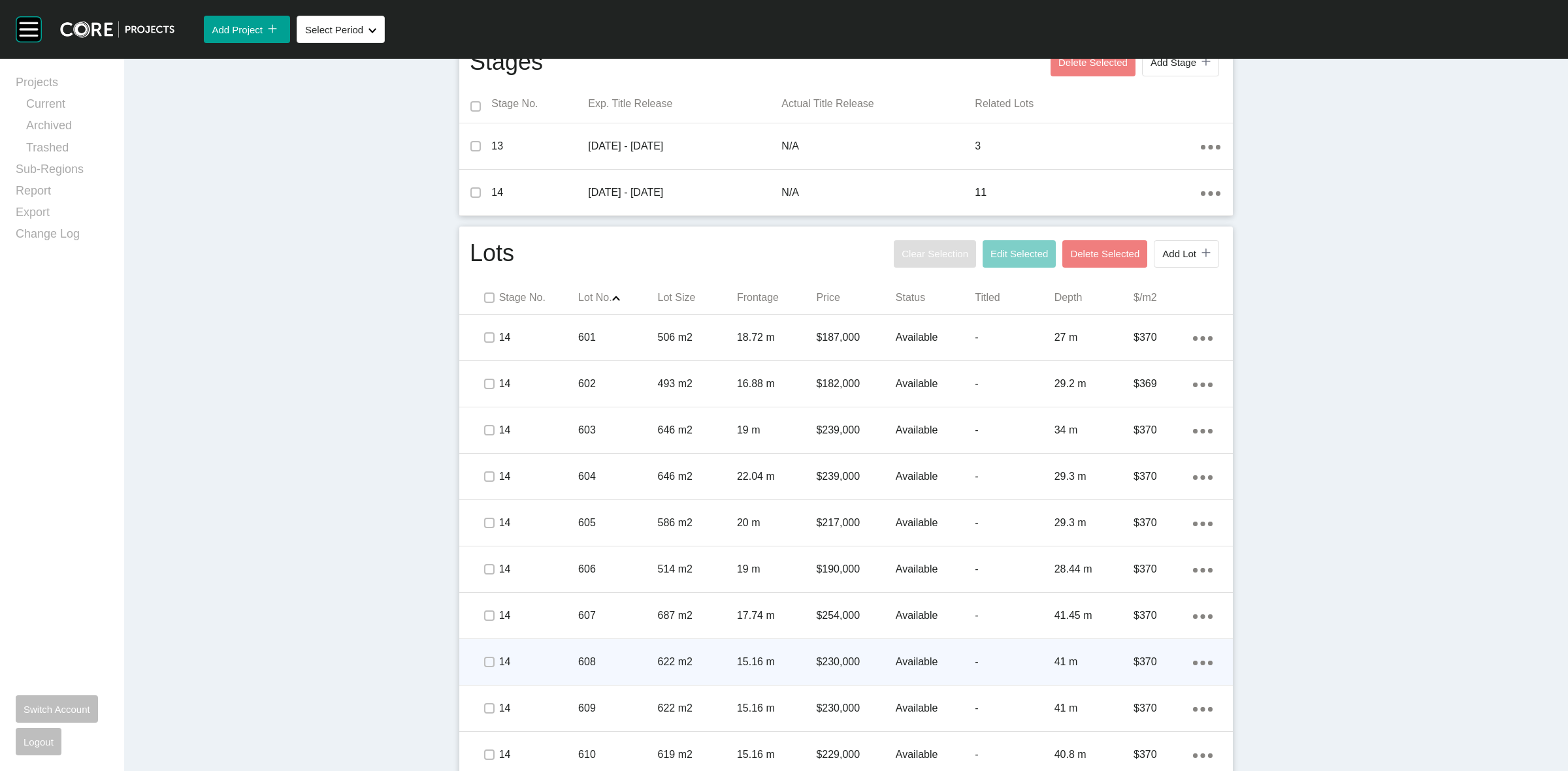
scroll to position [571, 0]
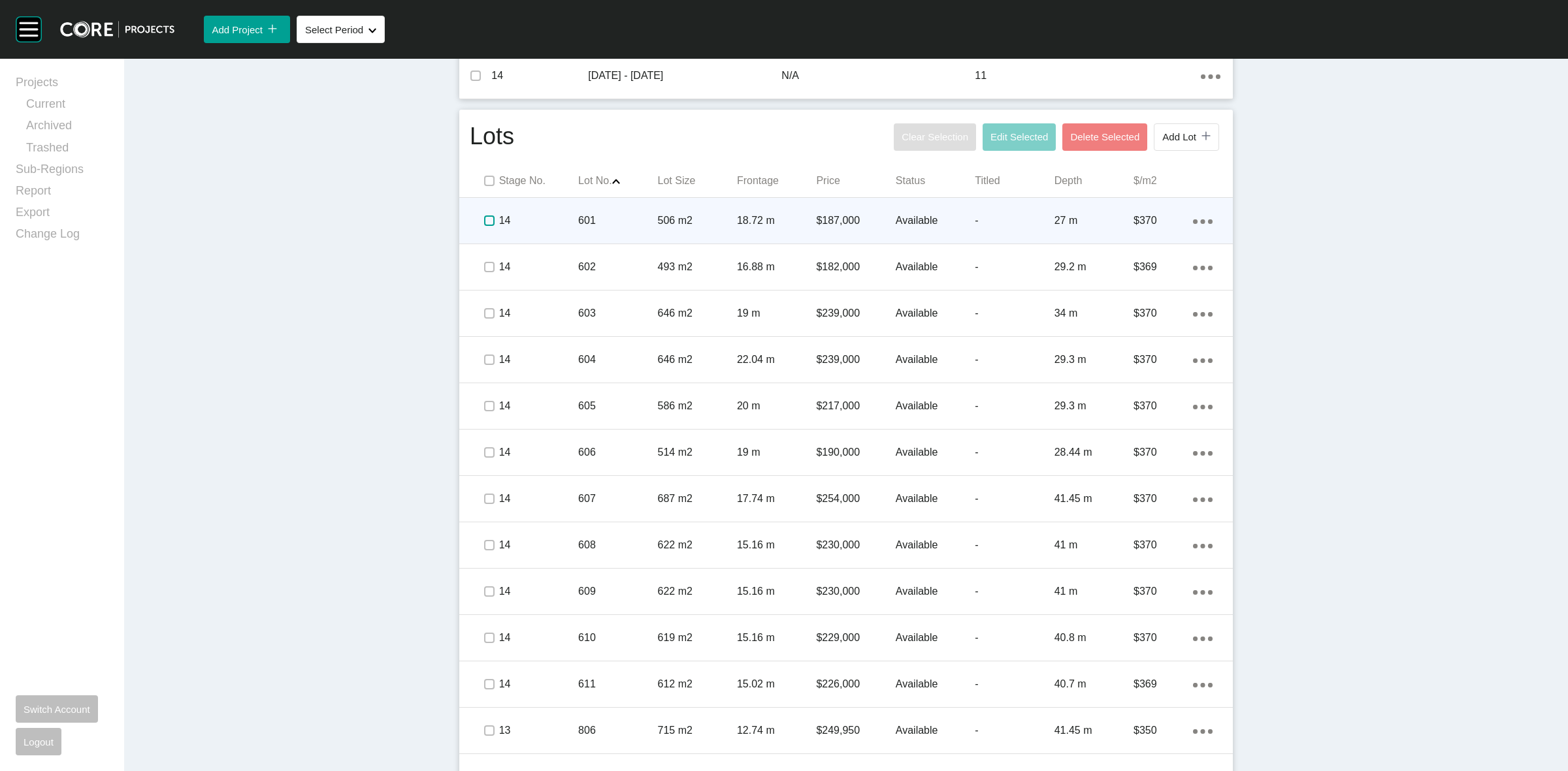
click at [486, 216] on label at bounding box center [489, 220] width 10 height 10
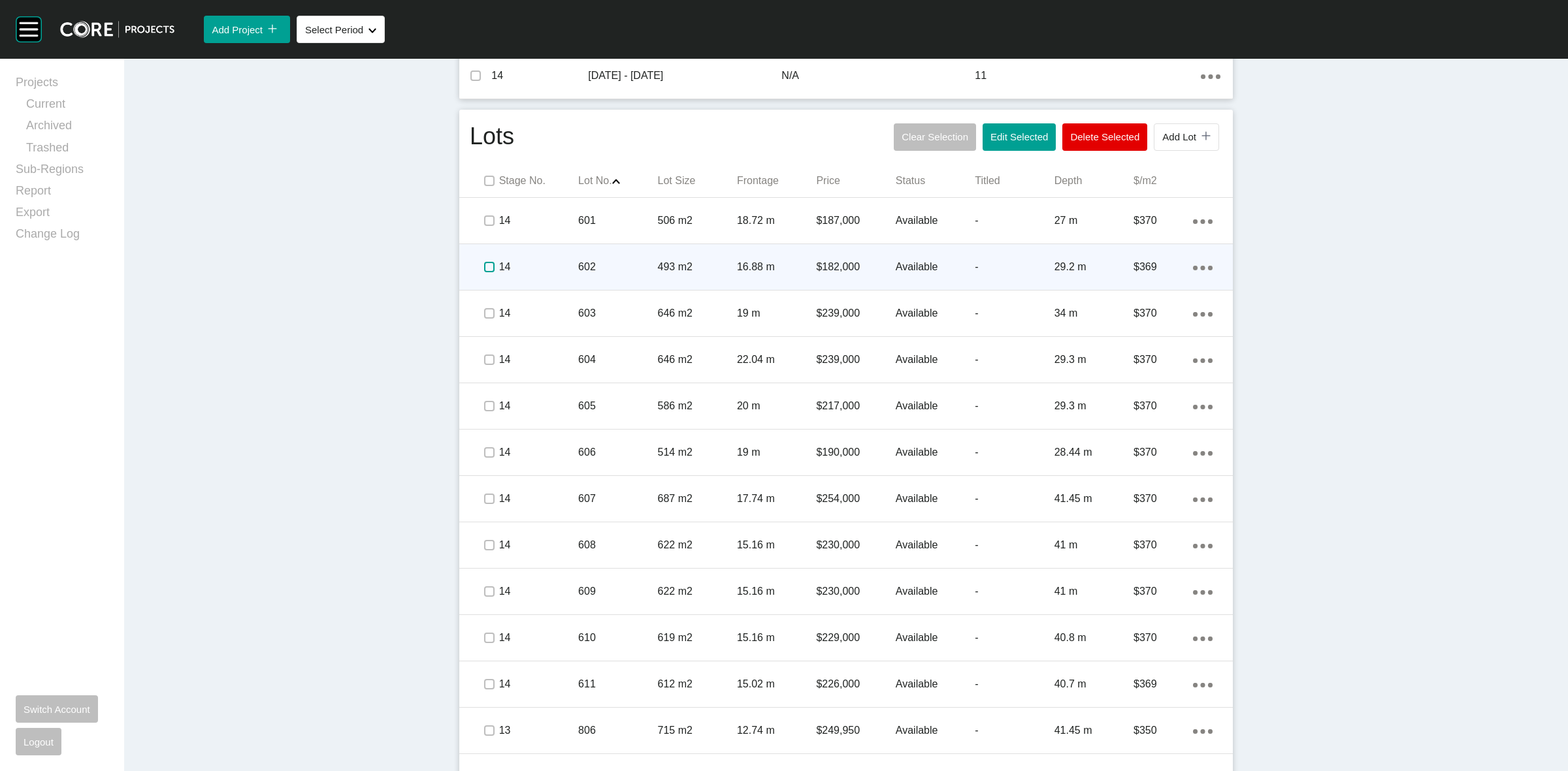
click at [484, 262] on label at bounding box center [489, 267] width 10 height 10
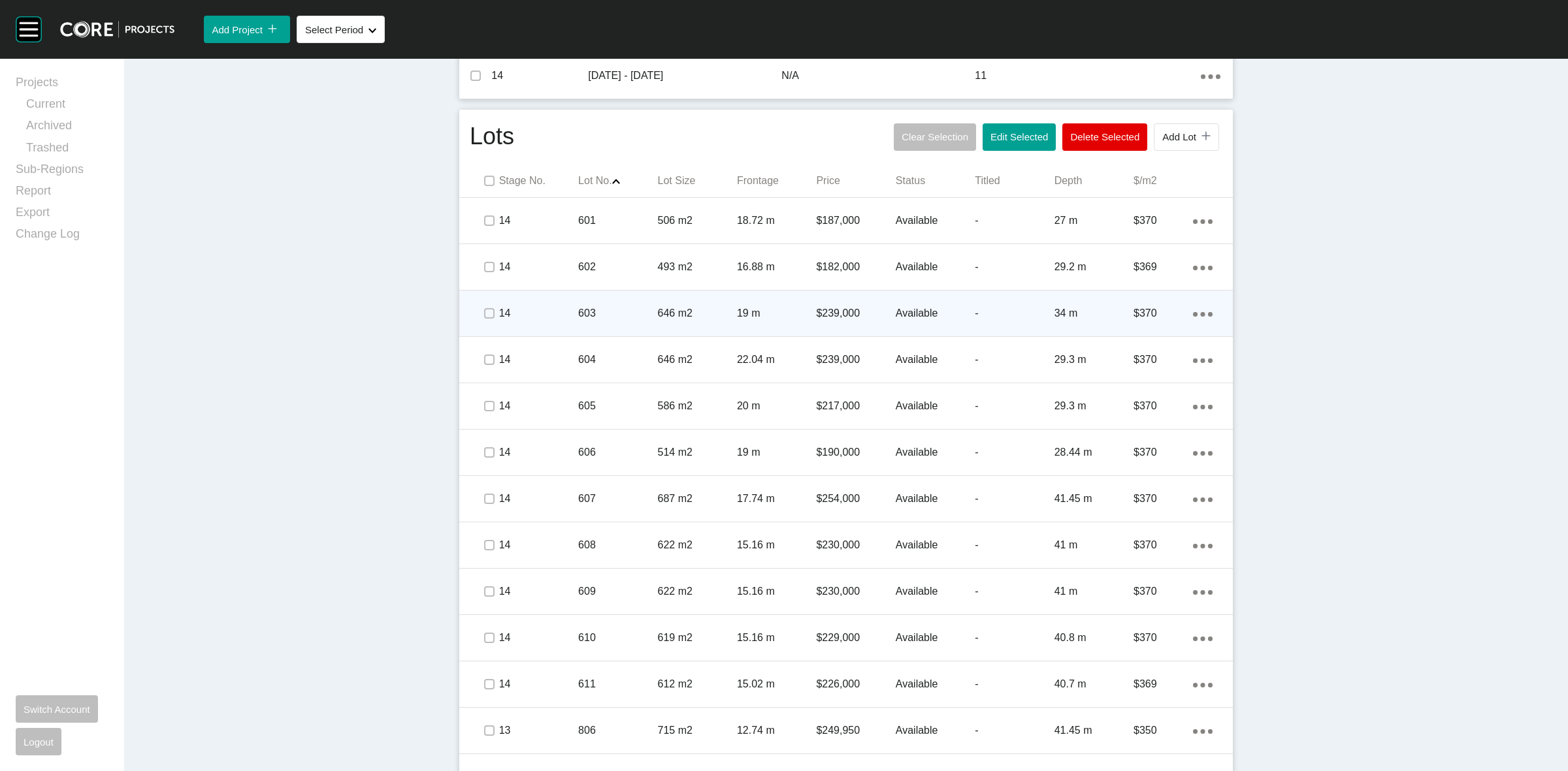
click at [485, 321] on span at bounding box center [488, 313] width 20 height 20
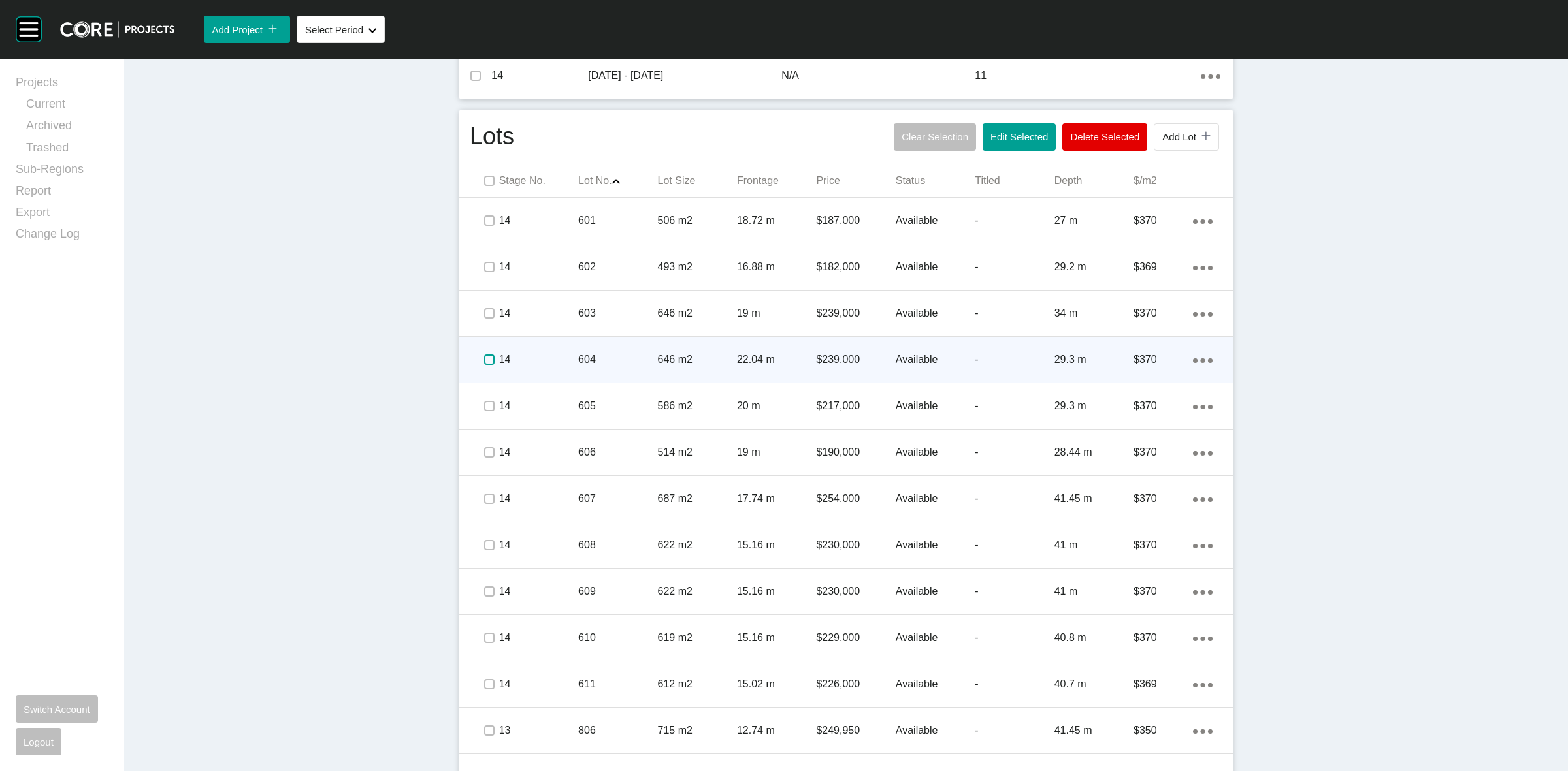
click at [484, 364] on label at bounding box center [489, 359] width 10 height 10
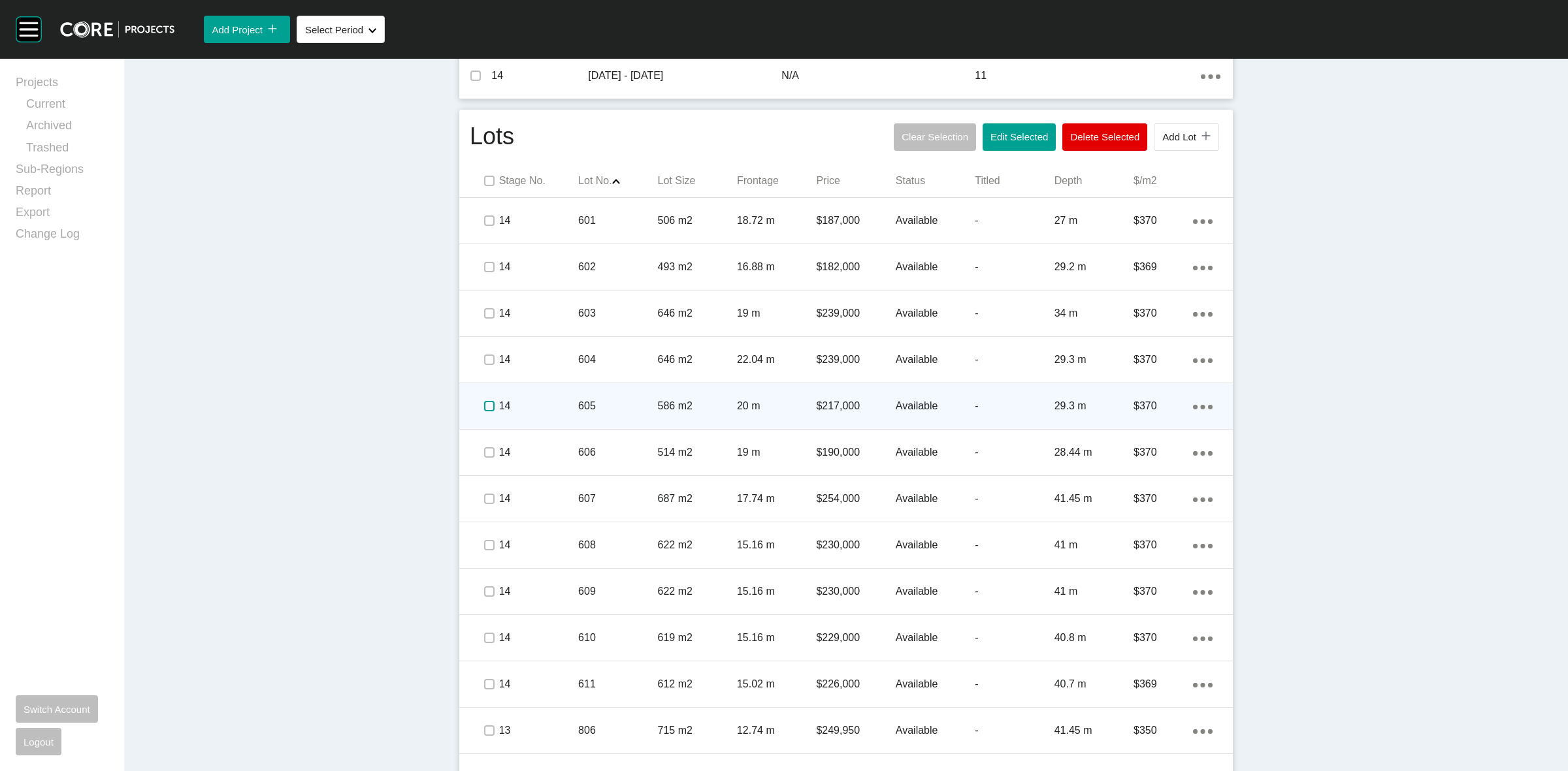
click at [485, 410] on label at bounding box center [489, 405] width 10 height 10
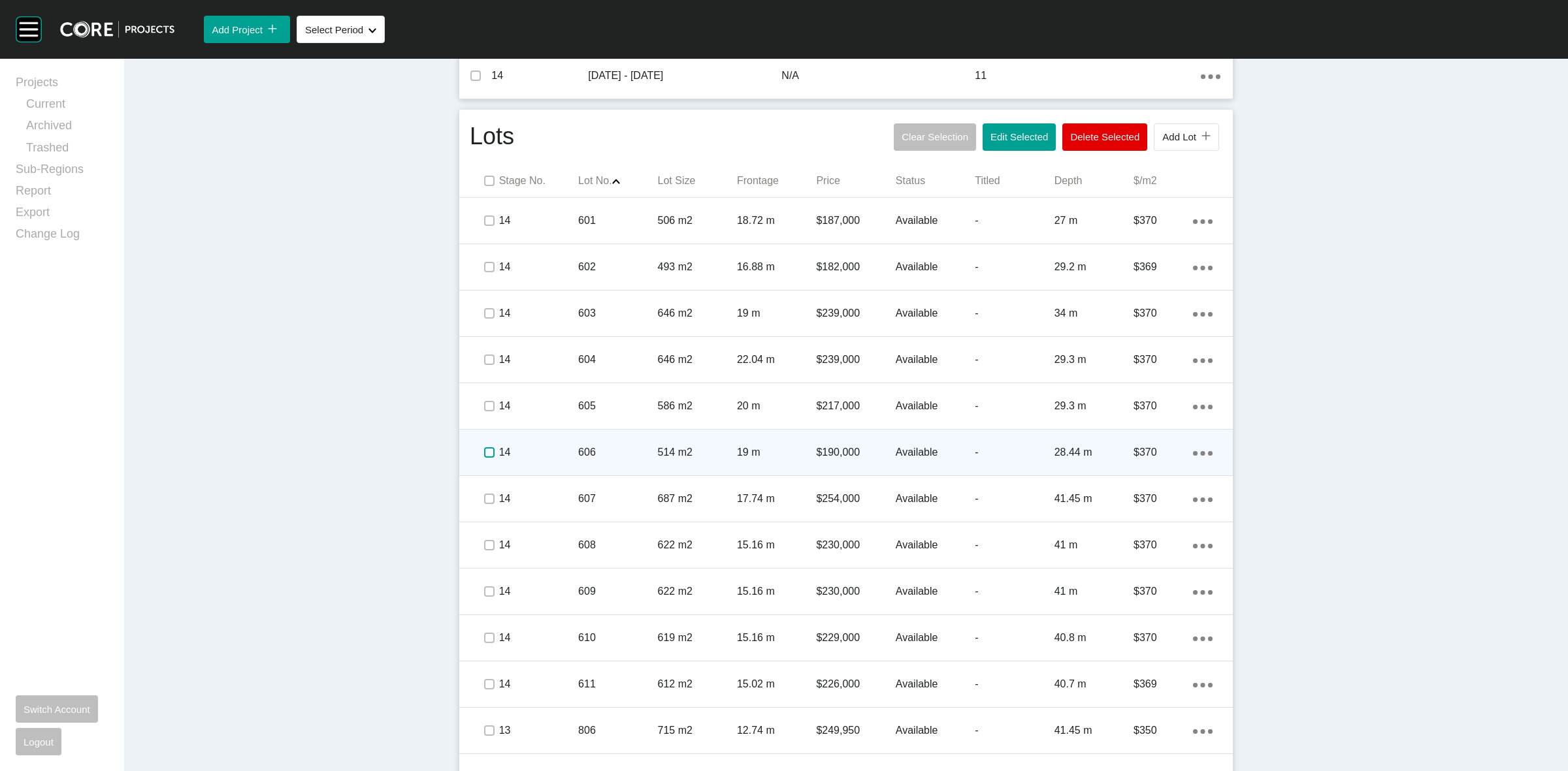
click at [487, 454] on label at bounding box center [489, 452] width 10 height 10
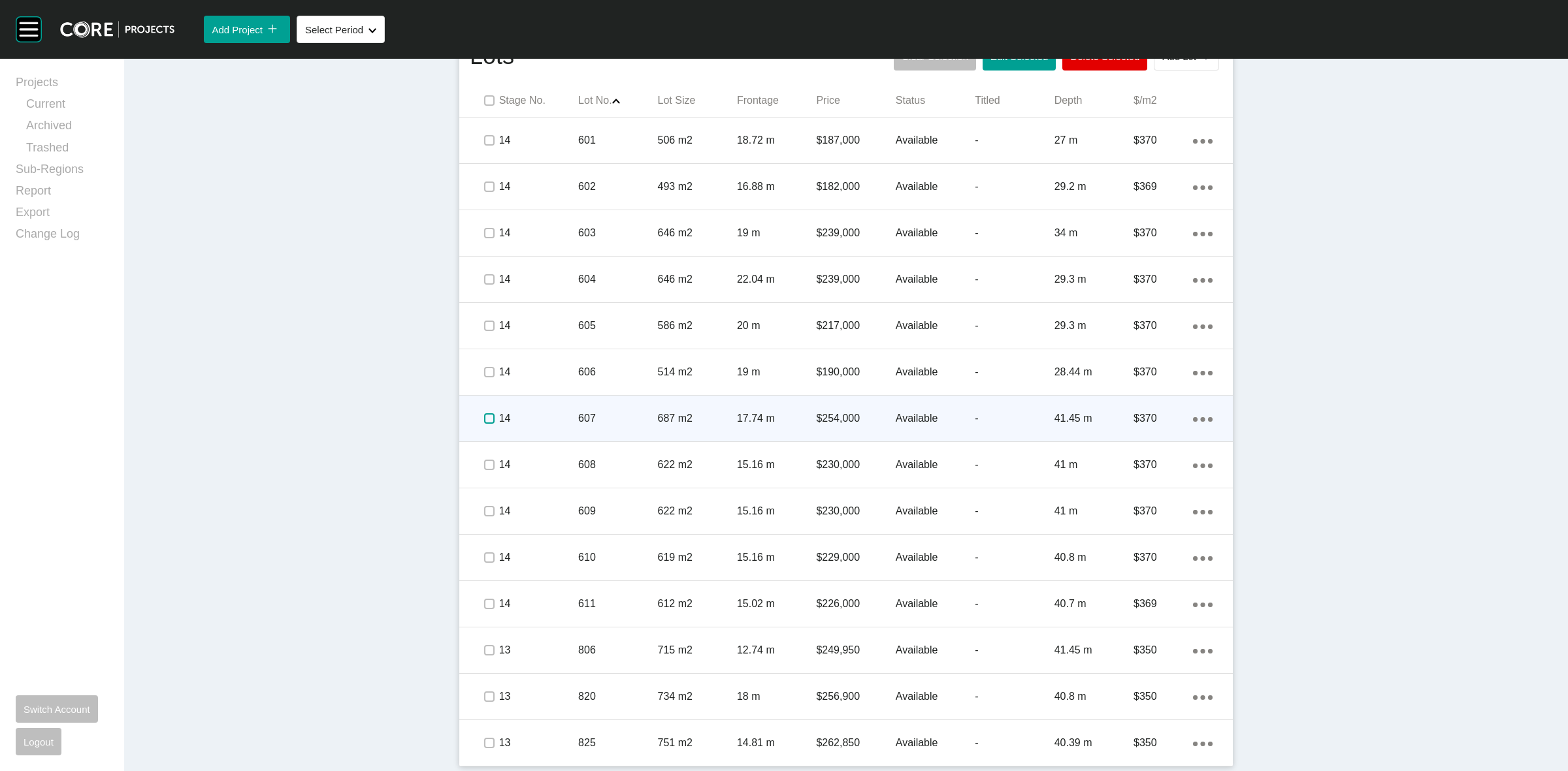
click at [484, 416] on label at bounding box center [489, 418] width 10 height 10
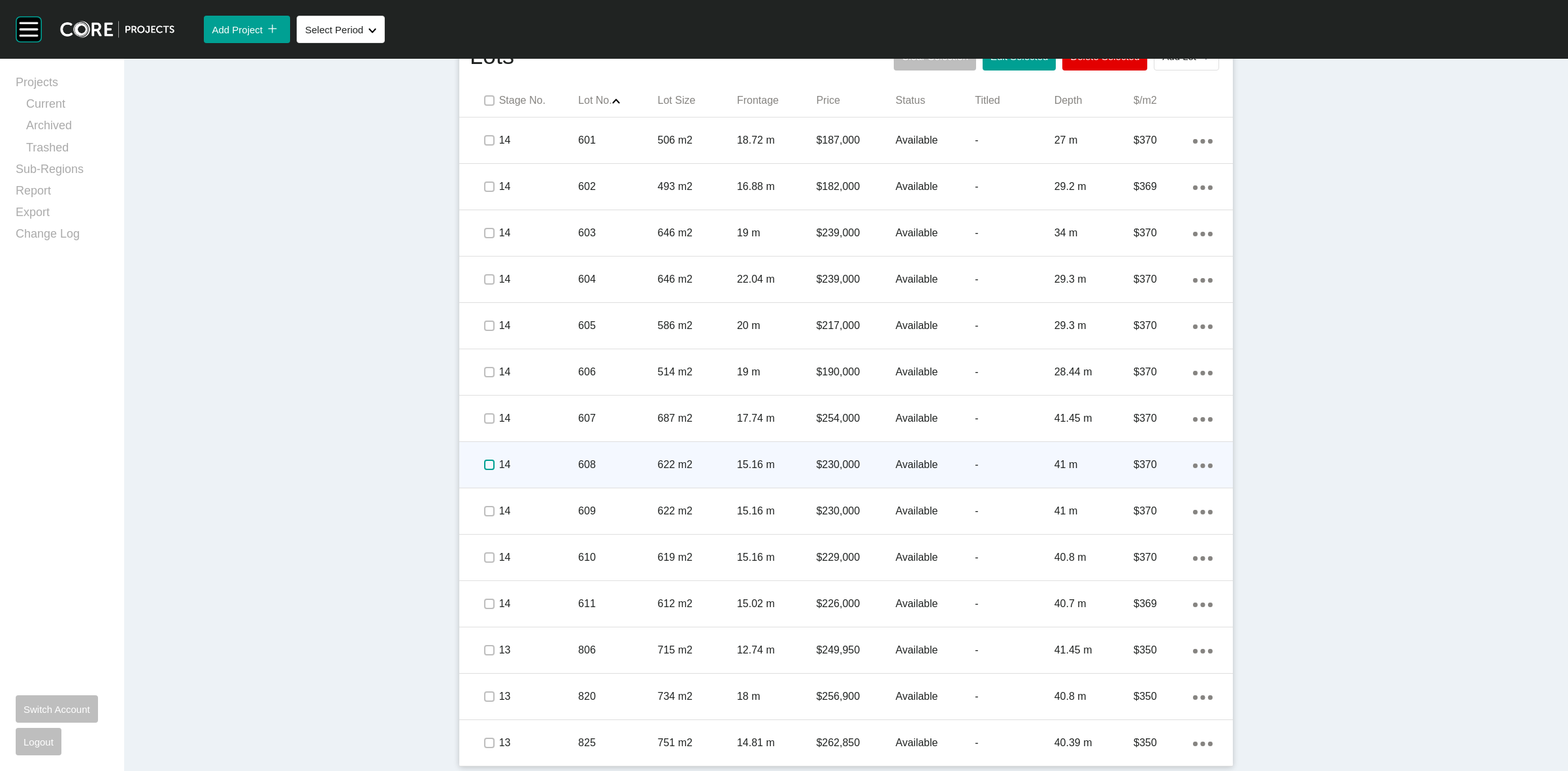
click at [484, 460] on label at bounding box center [489, 464] width 10 height 10
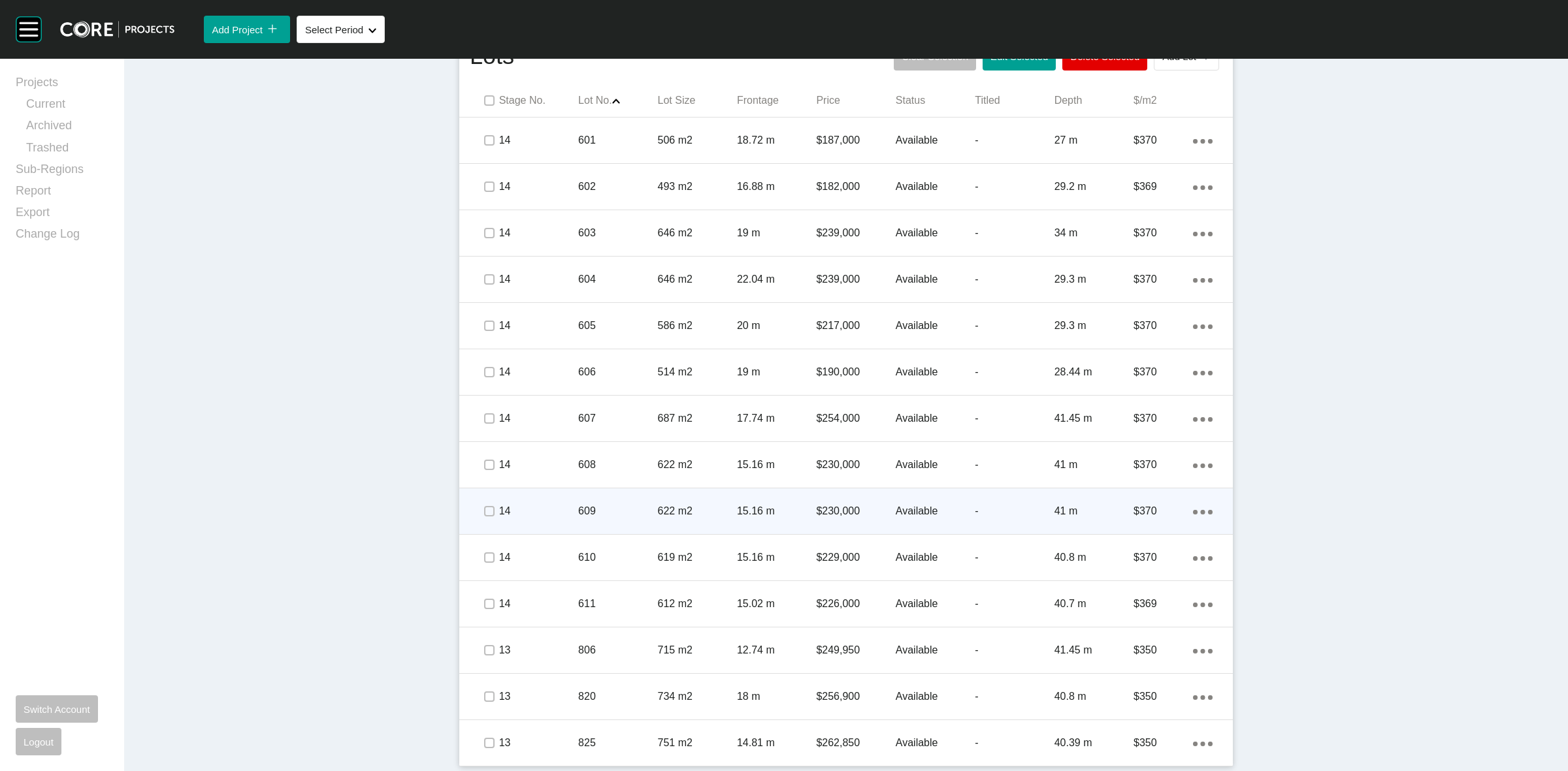
drag, startPoint x: 479, startPoint y: 500, endPoint x: 482, endPoint y: 523, distance: 23.2
click at [481, 504] on div at bounding box center [488, 512] width 20 height 46
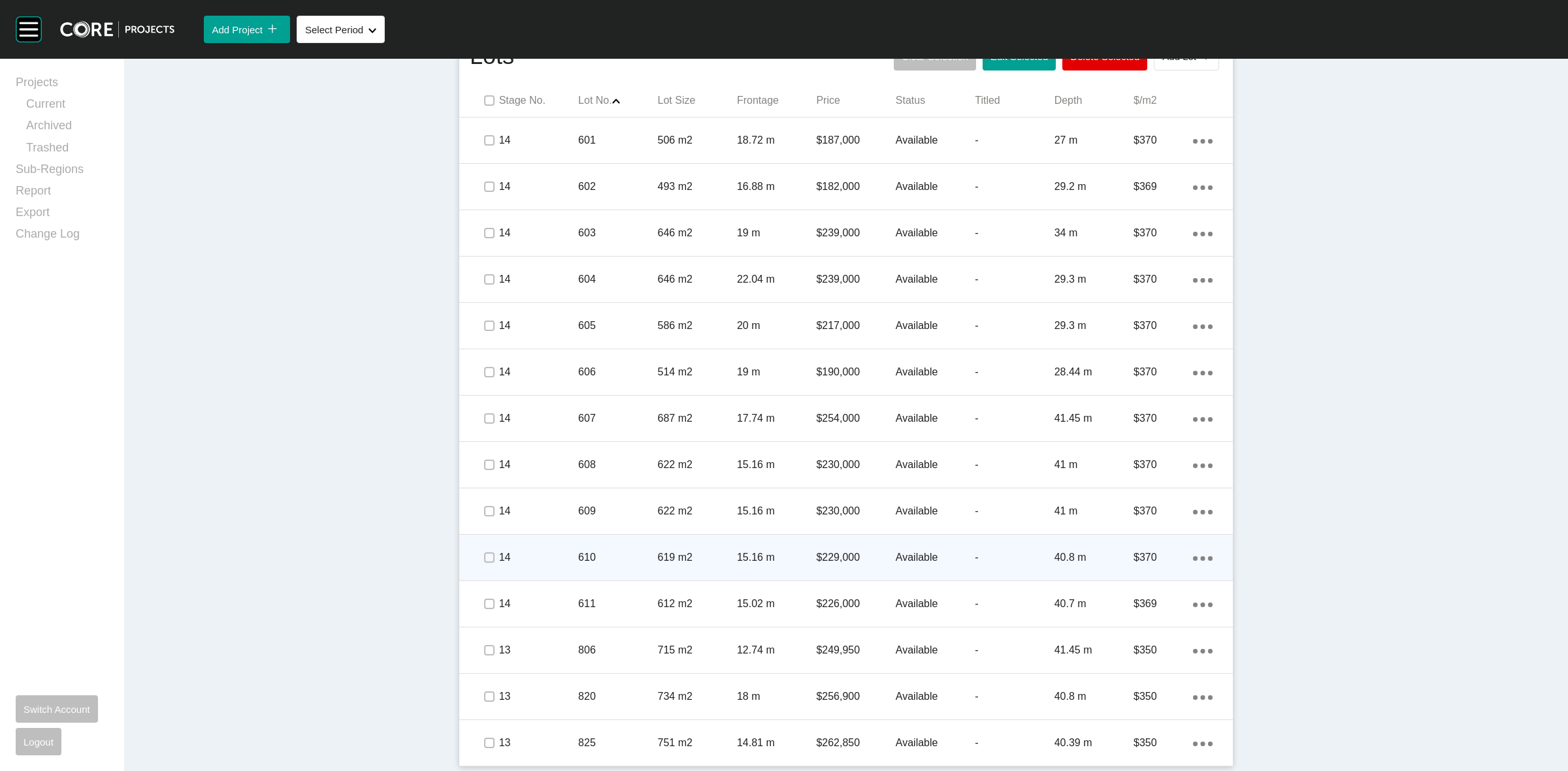
drag, startPoint x: 481, startPoint y: 546, endPoint x: 478, endPoint y: 577, distance: 31.1
click at [480, 546] on div at bounding box center [488, 558] width 20 height 46
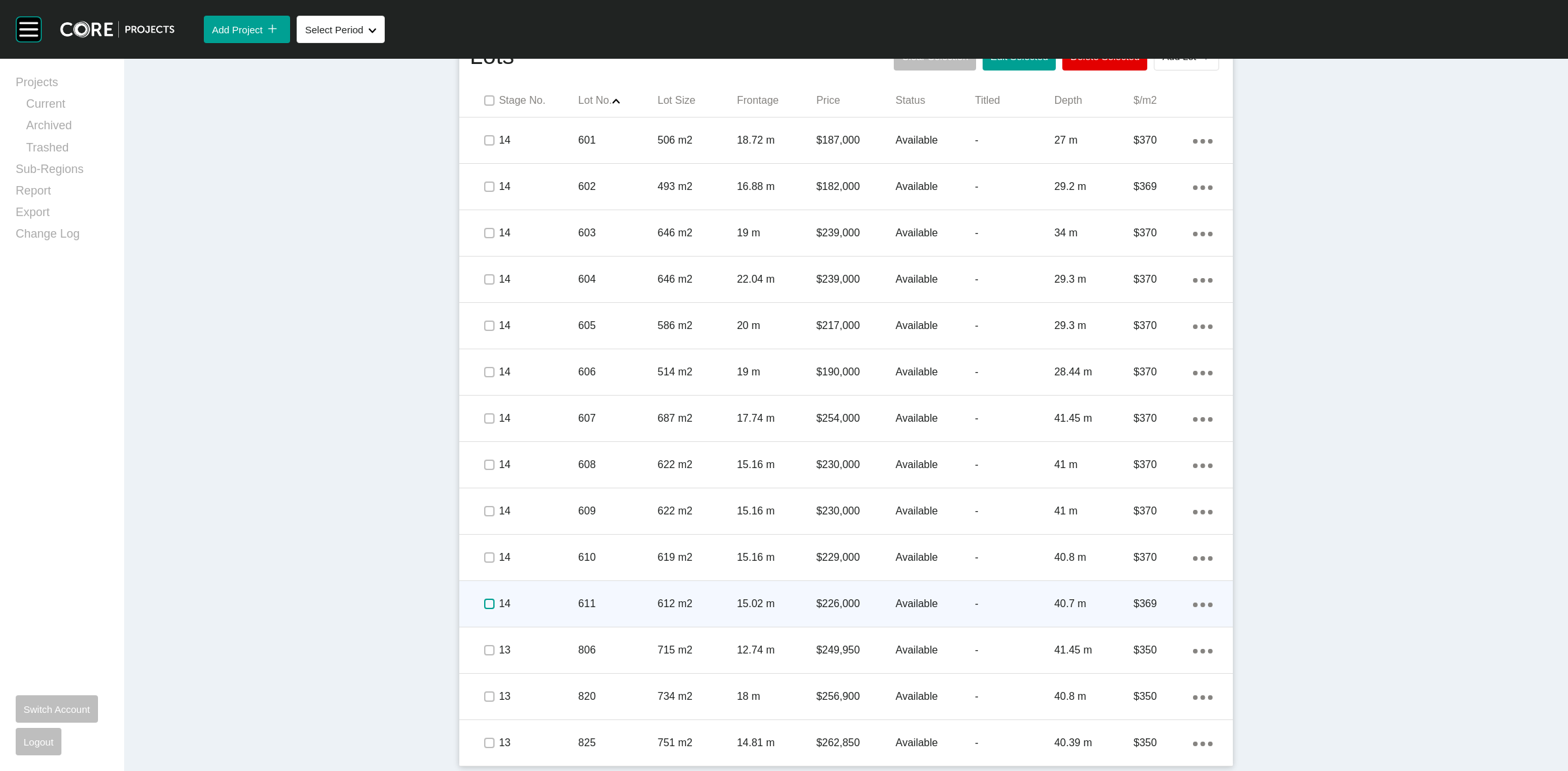
click at [484, 600] on label at bounding box center [489, 604] width 10 height 10
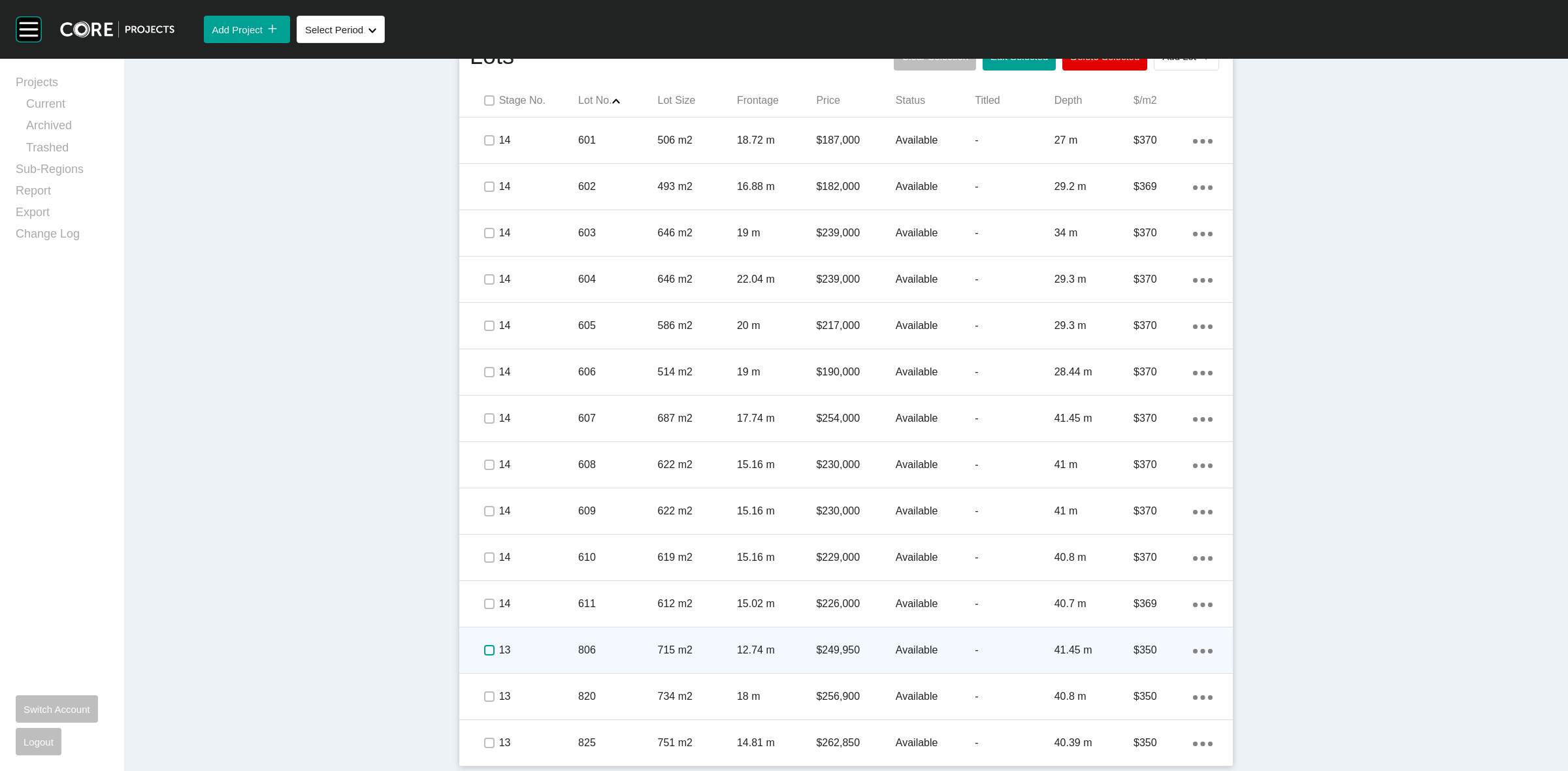
click at [484, 651] on label at bounding box center [489, 650] width 10 height 10
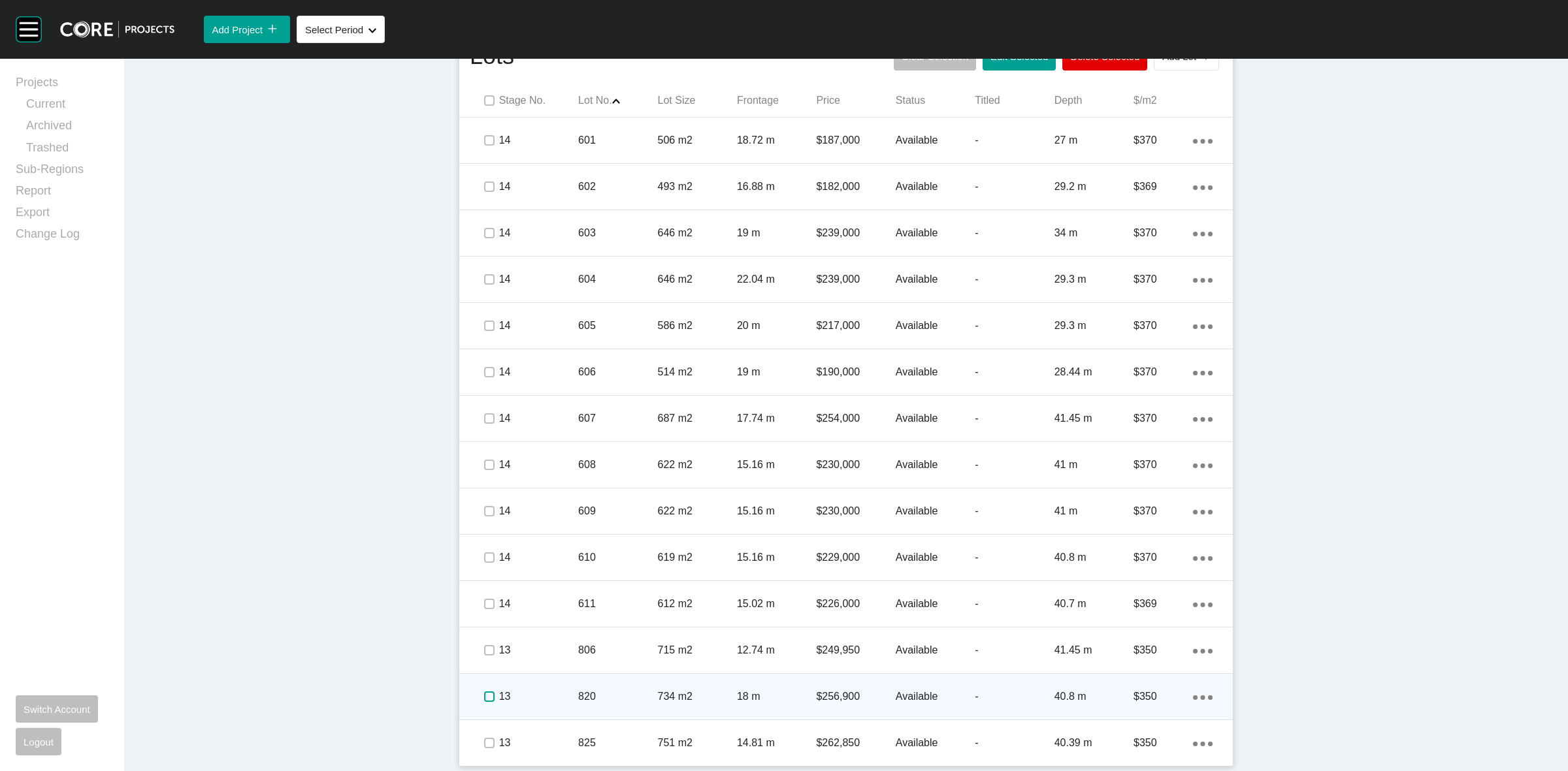
click at [488, 699] on label at bounding box center [489, 697] width 10 height 10
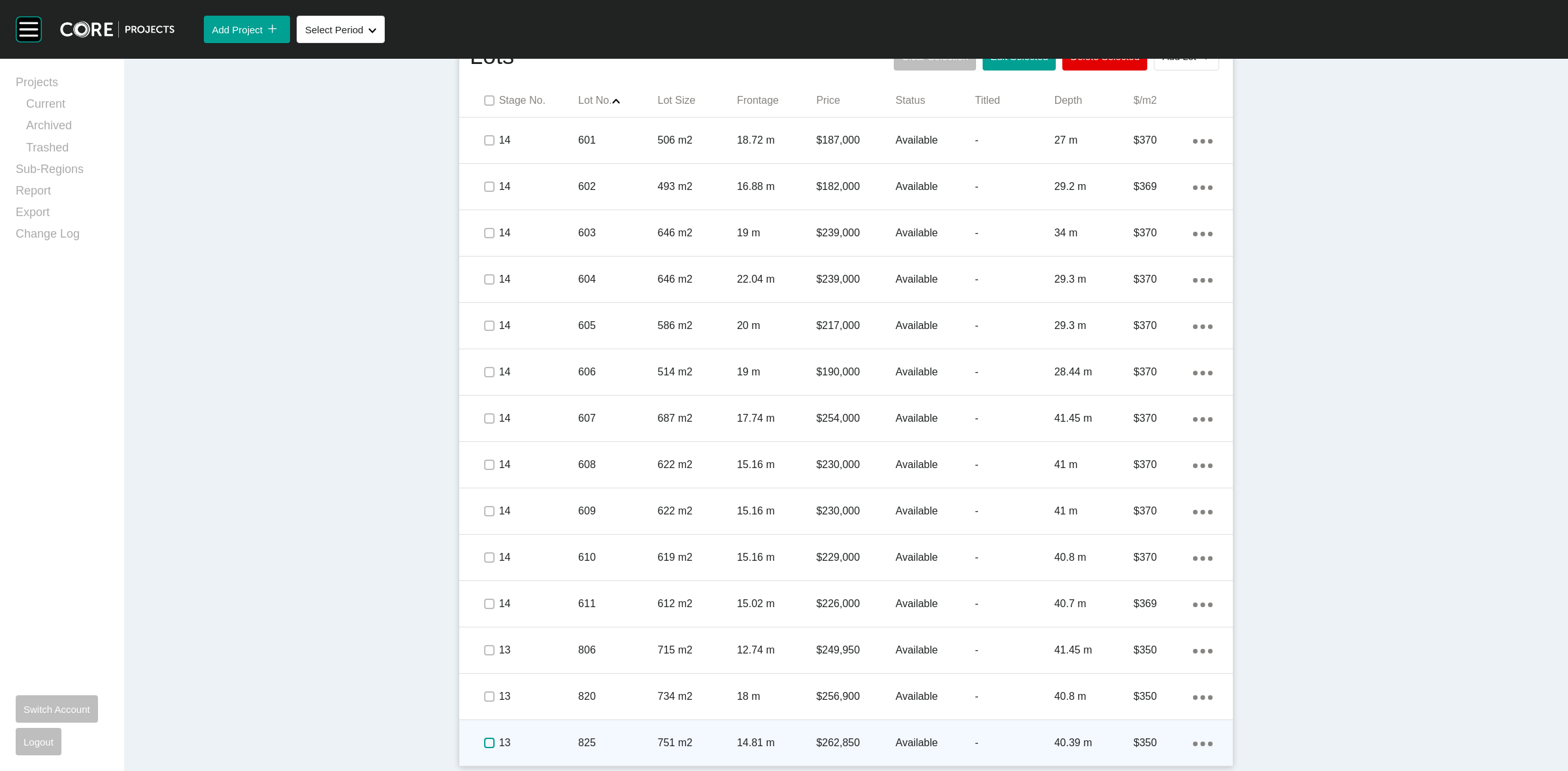
click at [484, 740] on label at bounding box center [489, 743] width 10 height 10
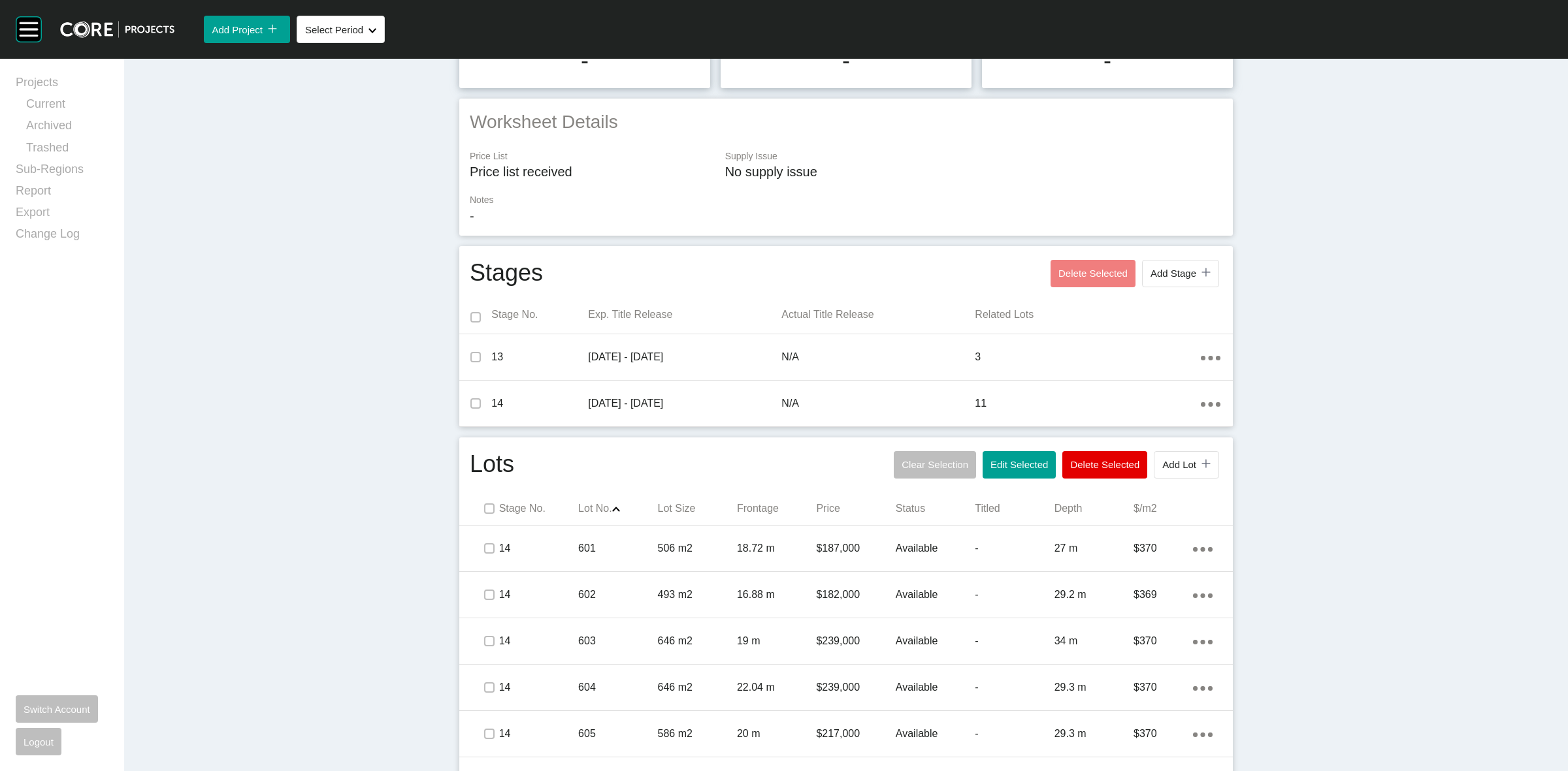
scroll to position [0, 0]
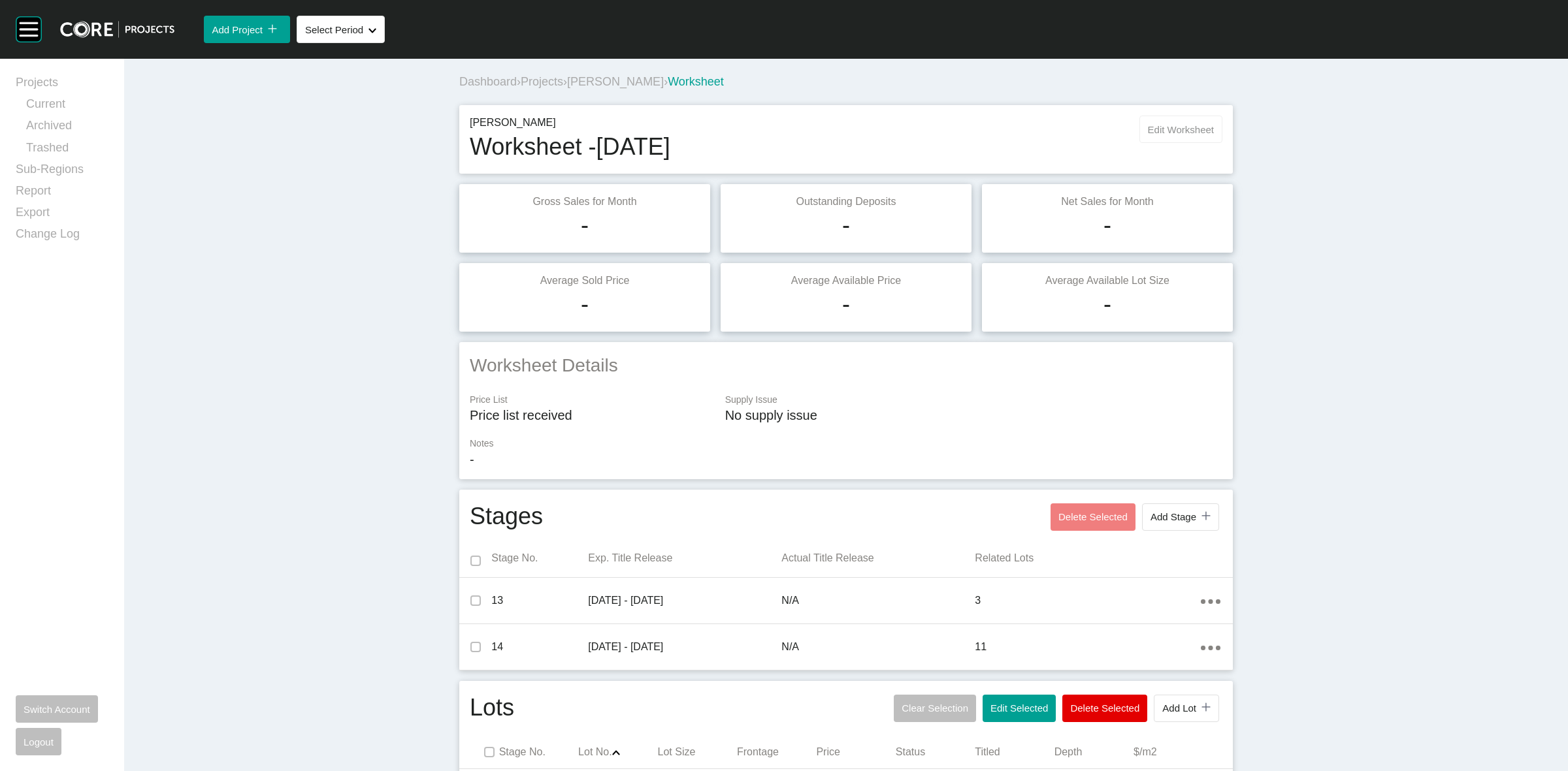
click at [1175, 126] on span "Edit Worksheet" at bounding box center [1181, 129] width 66 height 11
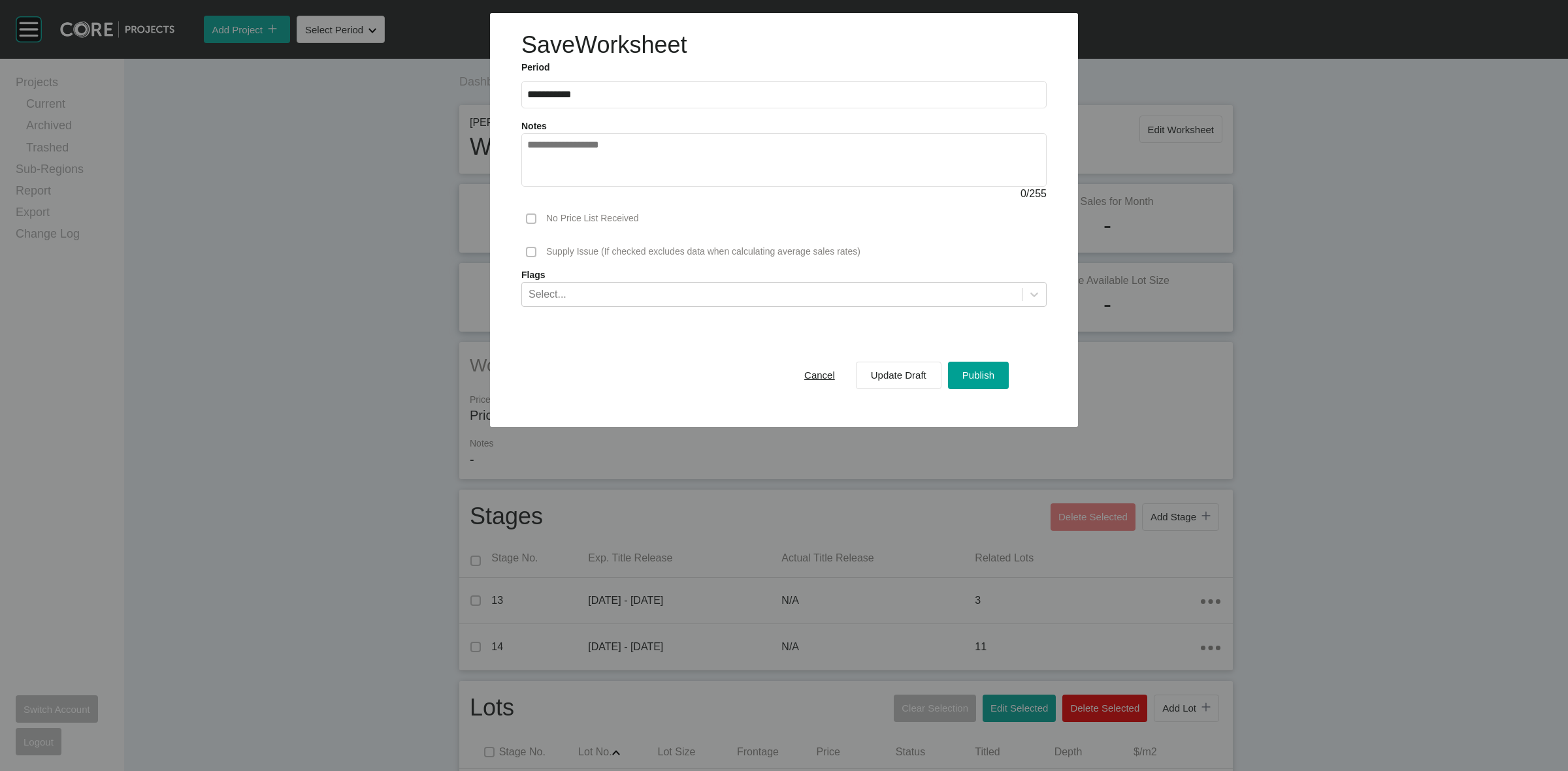
drag, startPoint x: 980, startPoint y: 370, endPoint x: 1016, endPoint y: 376, distance: 36.5
click at [978, 369] on div "Publish" at bounding box center [978, 375] width 39 height 18
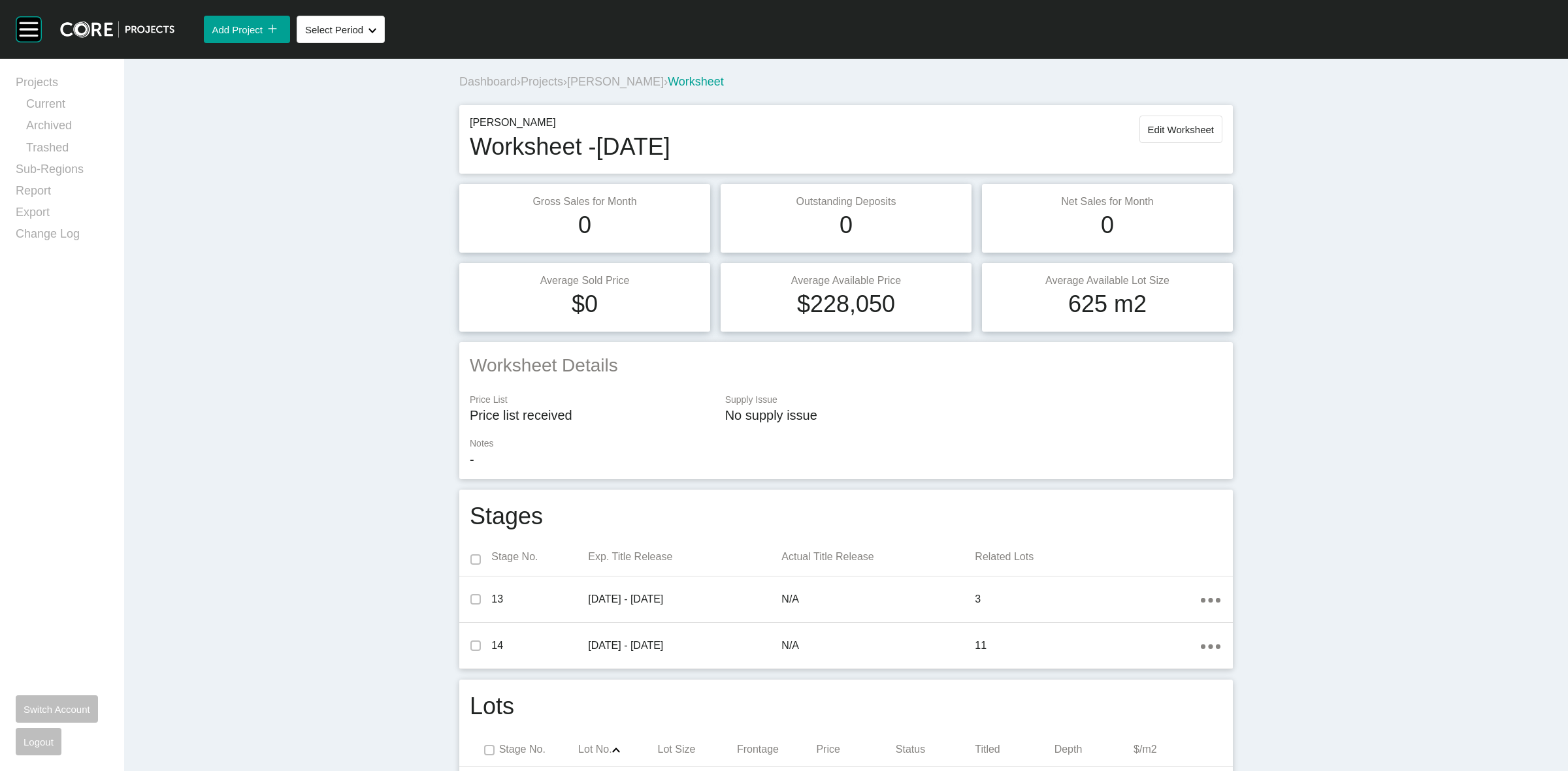
click at [616, 82] on span "[PERSON_NAME]" at bounding box center [615, 81] width 97 height 13
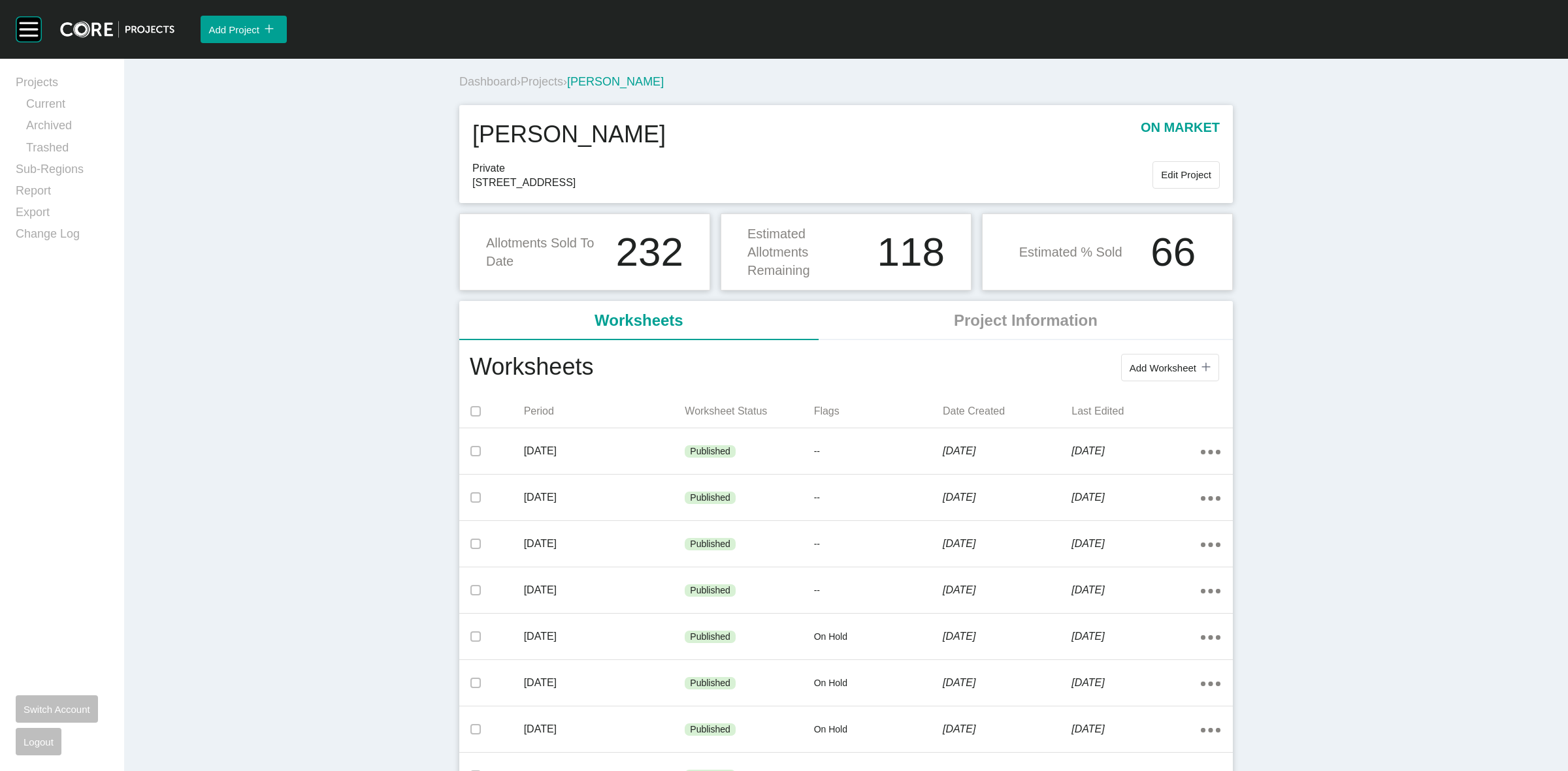
click at [541, 81] on span "Projects" at bounding box center [542, 81] width 43 height 13
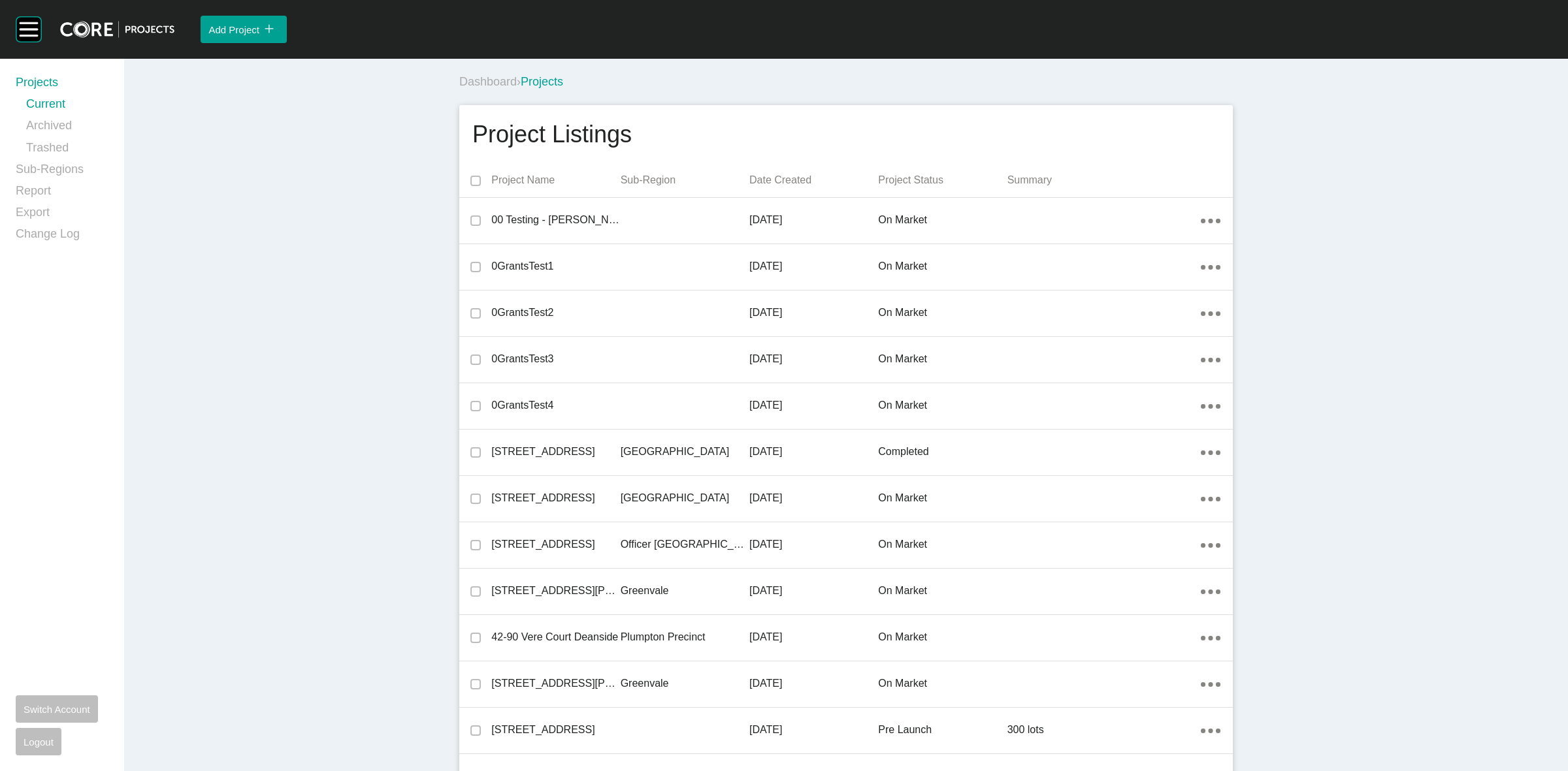
scroll to position [13137, 0]
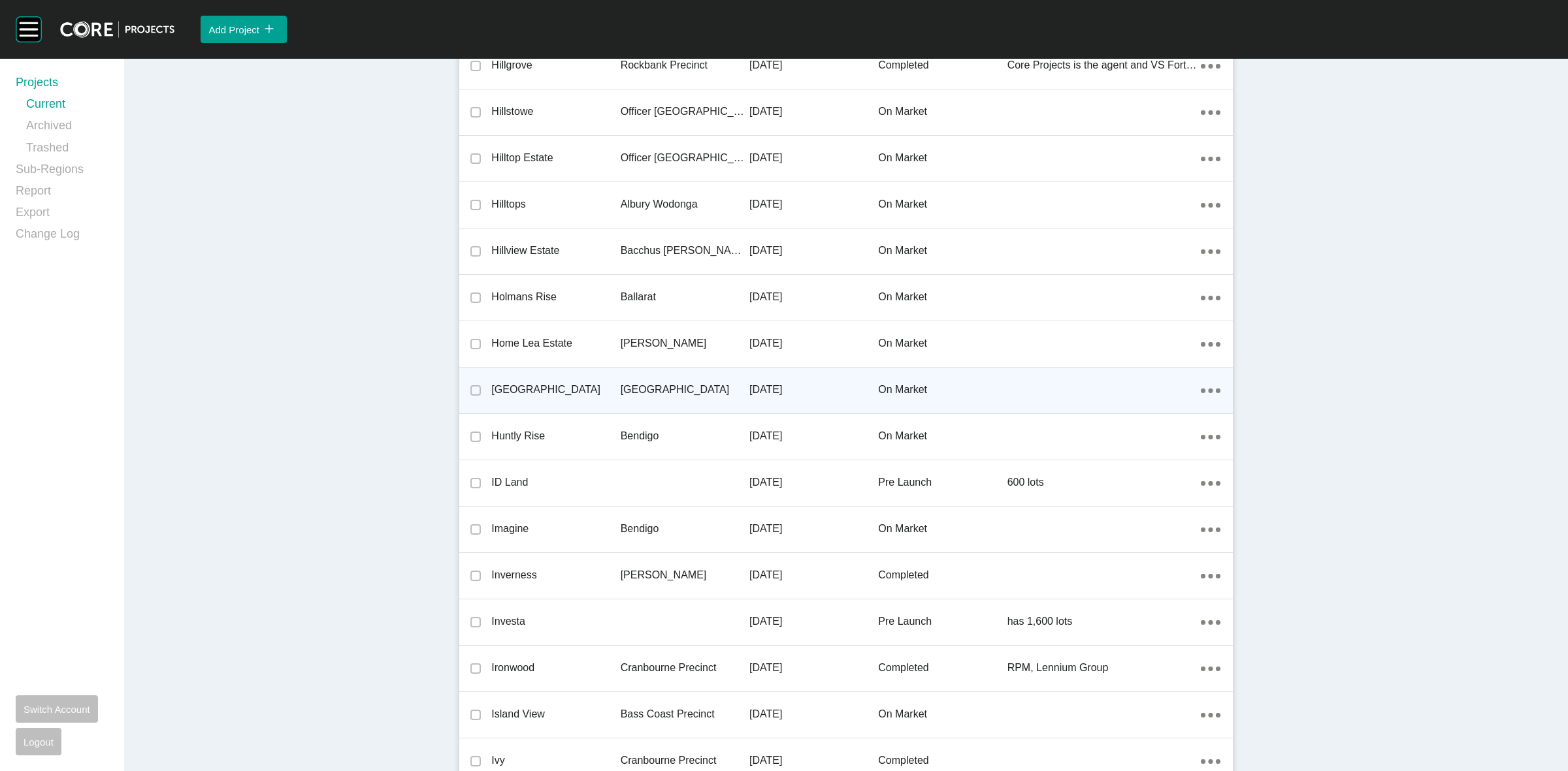
click at [638, 382] on p "[GEOGRAPHIC_DATA]" at bounding box center [685, 389] width 129 height 14
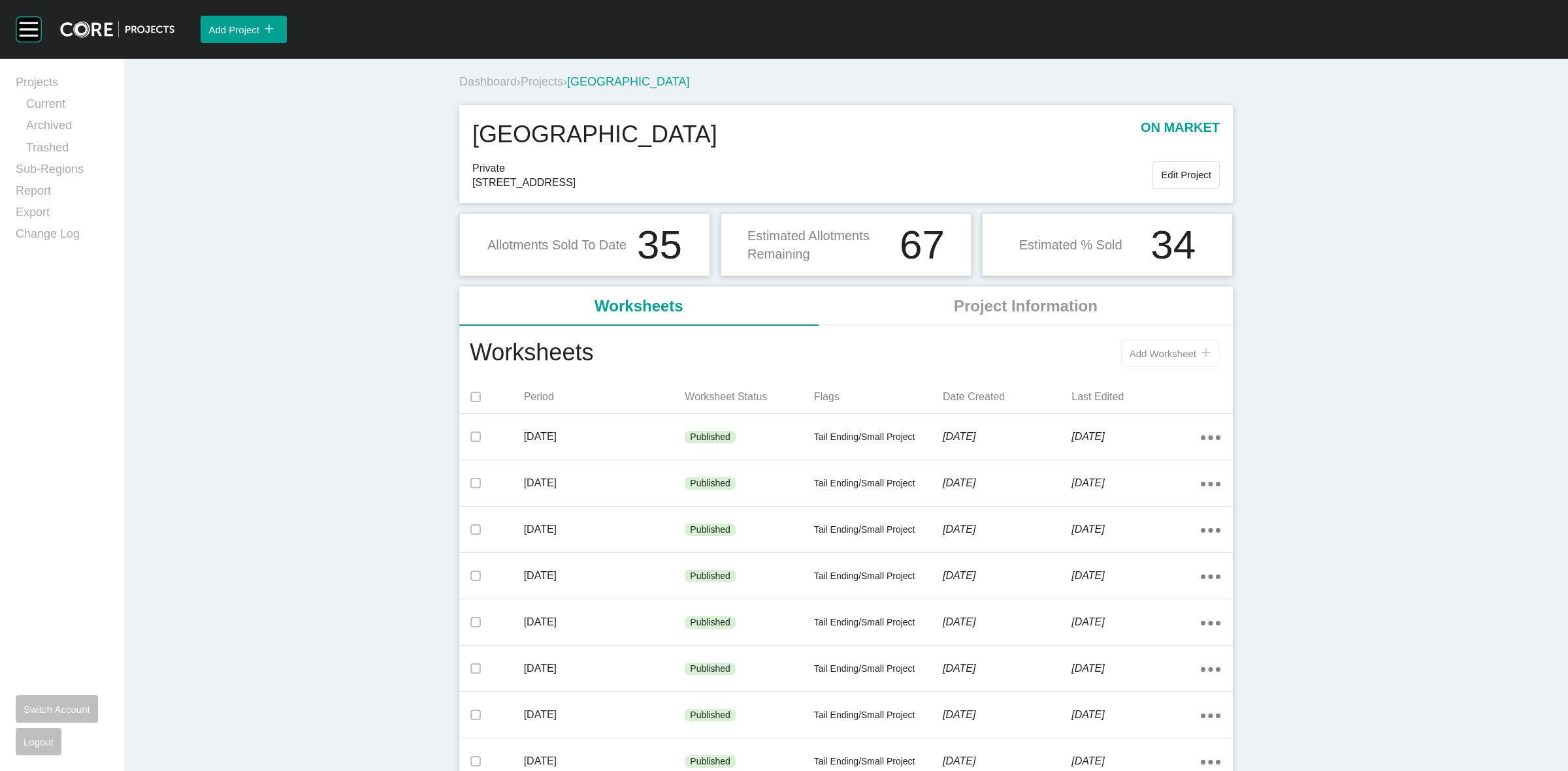
click at [1145, 363] on button "Add Worksheet icon/tick copy 11 Created with Sketch." at bounding box center [1170, 353] width 98 height 28
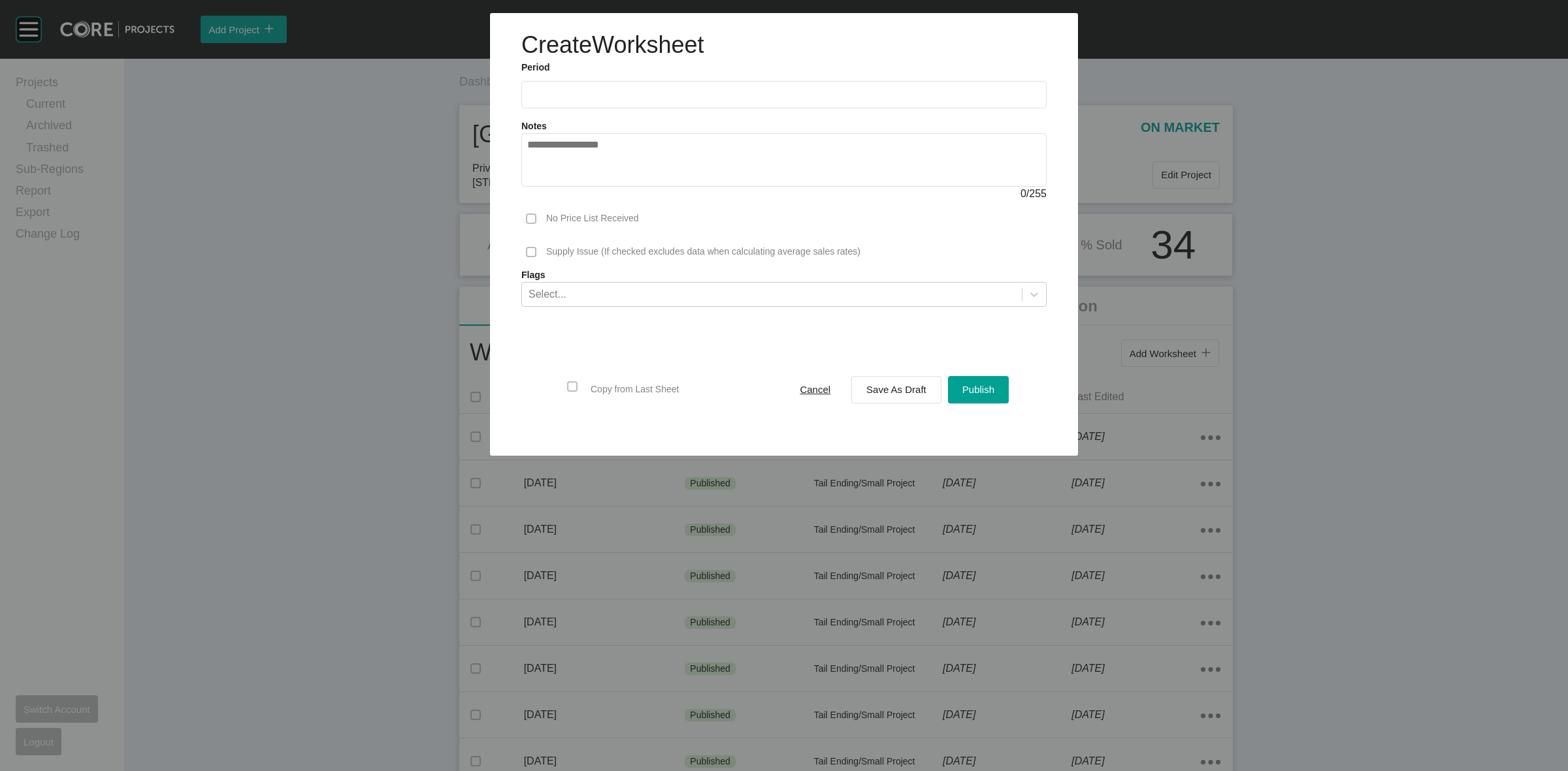
click at [570, 91] on input "text" at bounding box center [784, 94] width 513 height 11
click at [586, 191] on li "Aug" at bounding box center [590, 190] width 44 height 22
type input "**********"
click at [876, 389] on span "Save As Draft" at bounding box center [896, 389] width 60 height 11
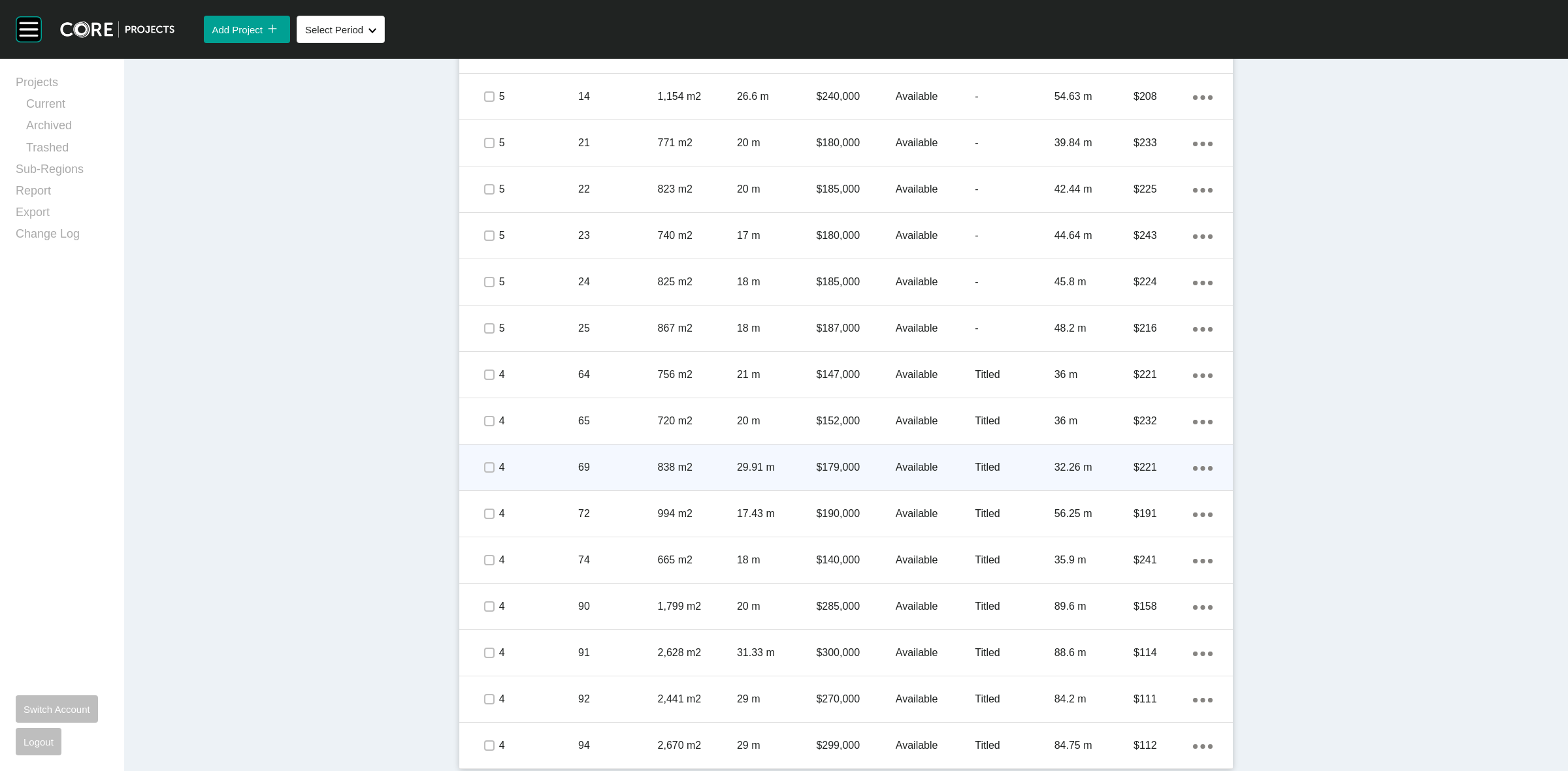
scroll to position [1229, 0]
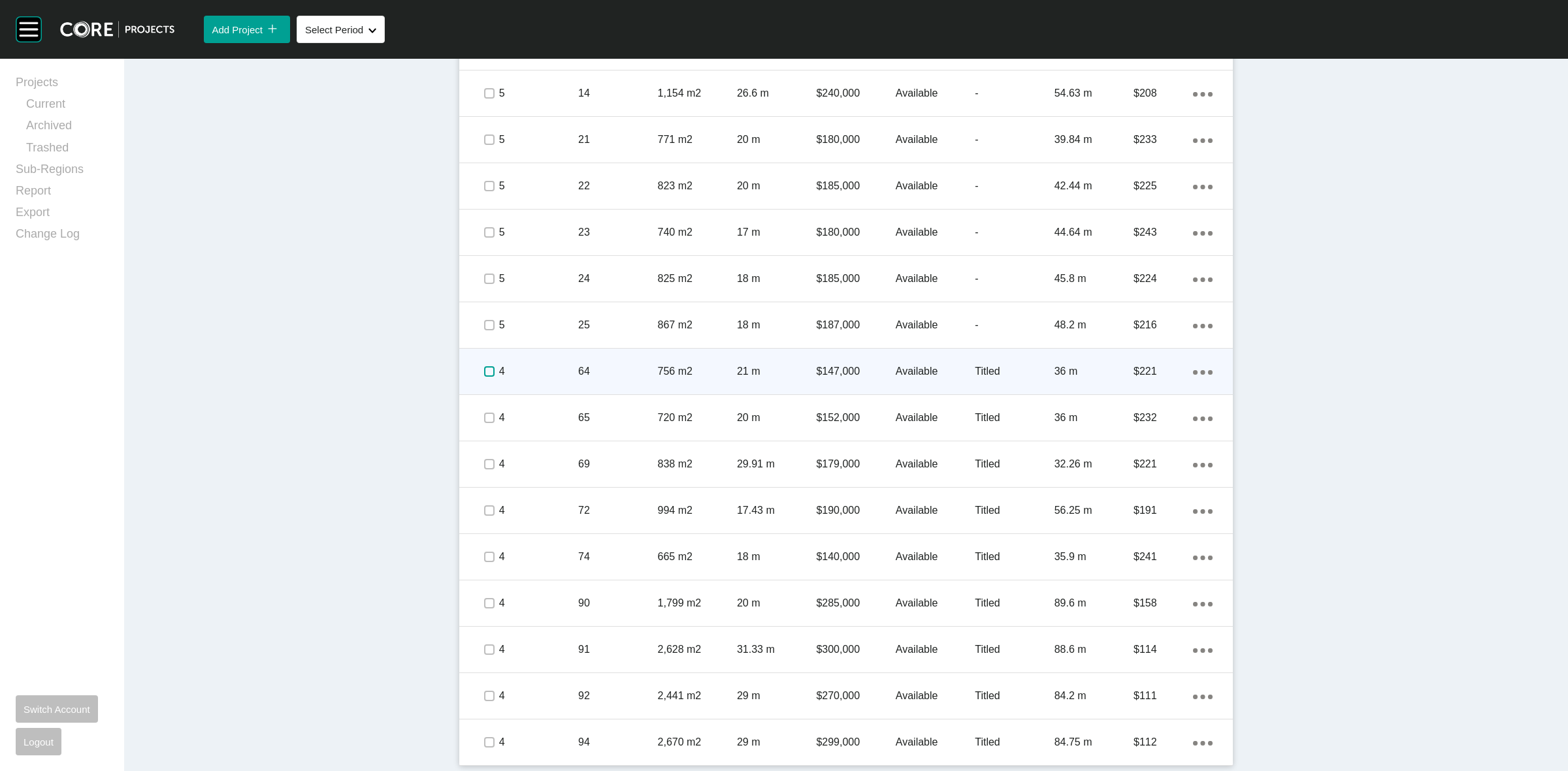
click at [484, 377] on label at bounding box center [489, 371] width 10 height 10
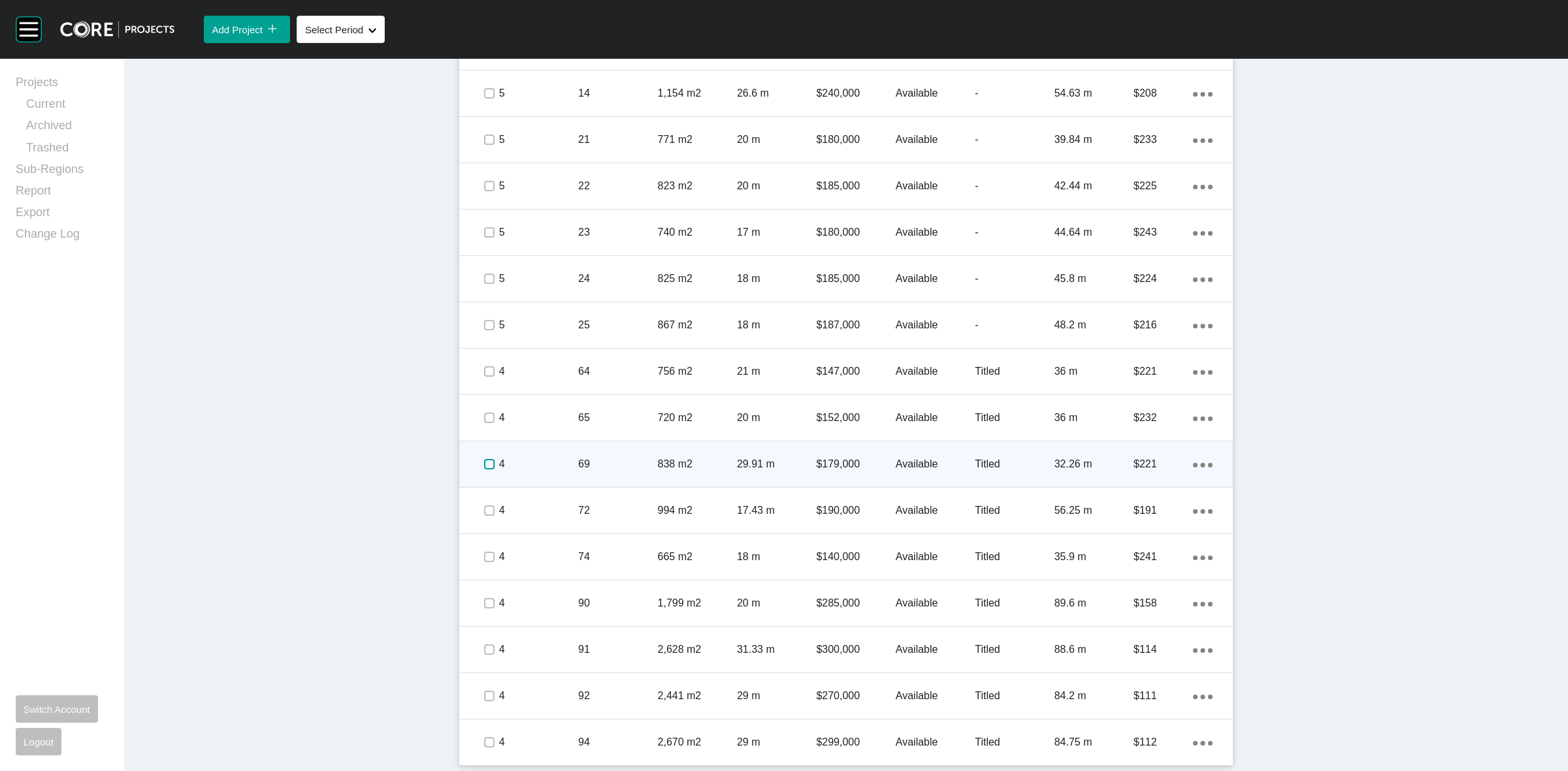
click at [486, 468] on label at bounding box center [489, 464] width 10 height 10
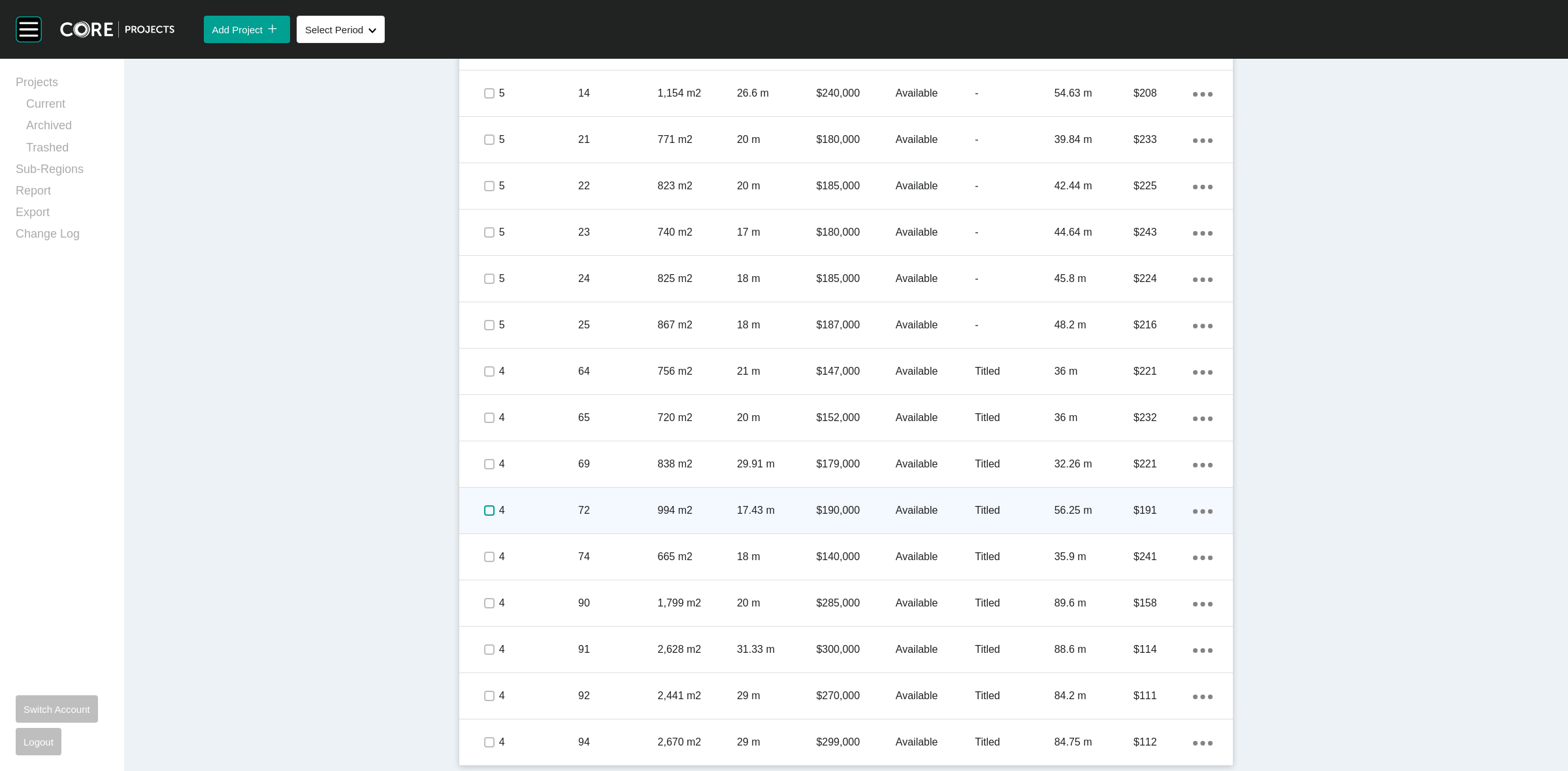
click at [484, 510] on label at bounding box center [489, 510] width 10 height 10
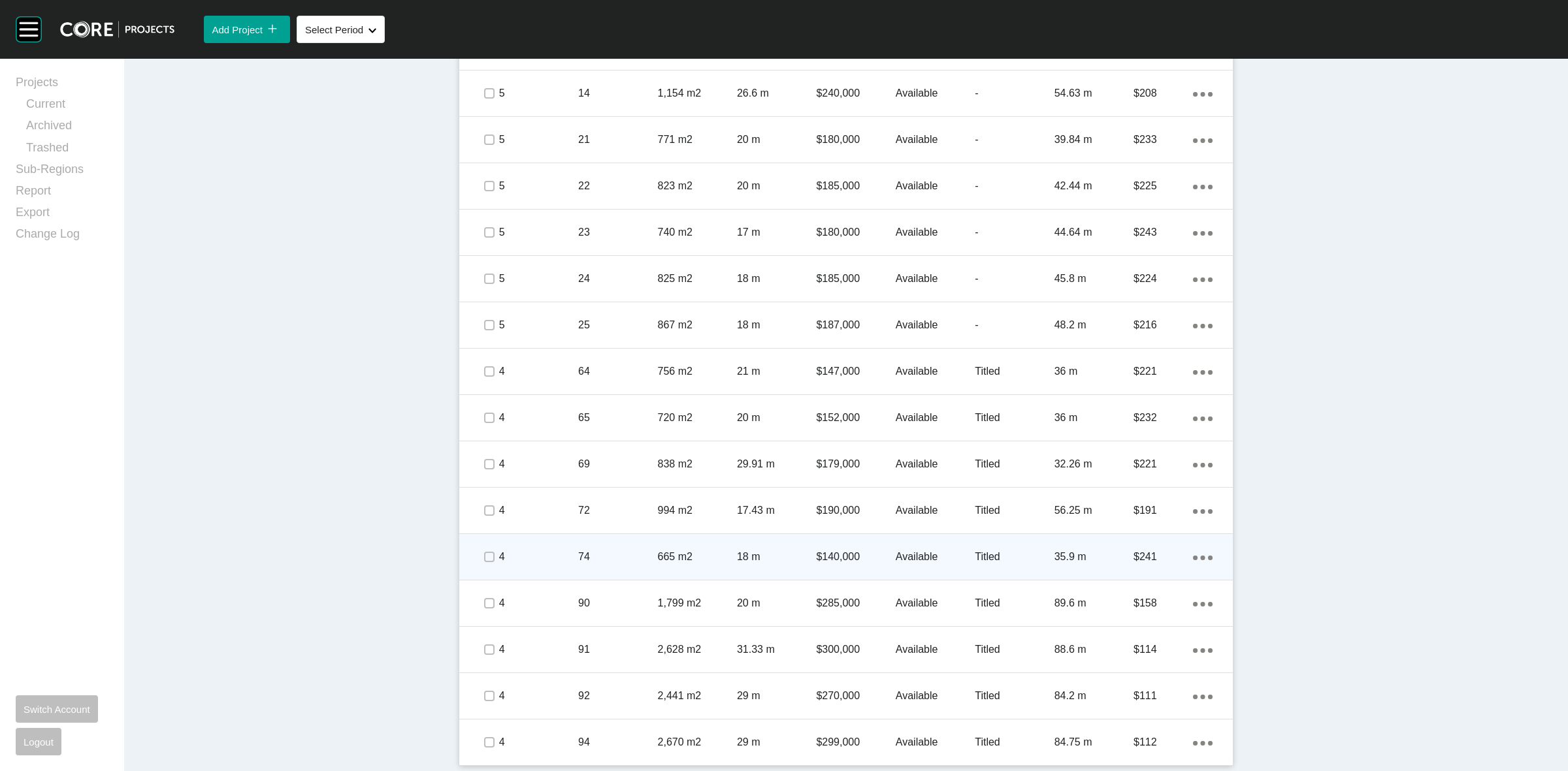
drag, startPoint x: 475, startPoint y: 550, endPoint x: 478, endPoint y: 563, distance: 13.3
click at [479, 552] on span at bounding box center [488, 556] width 20 height 20
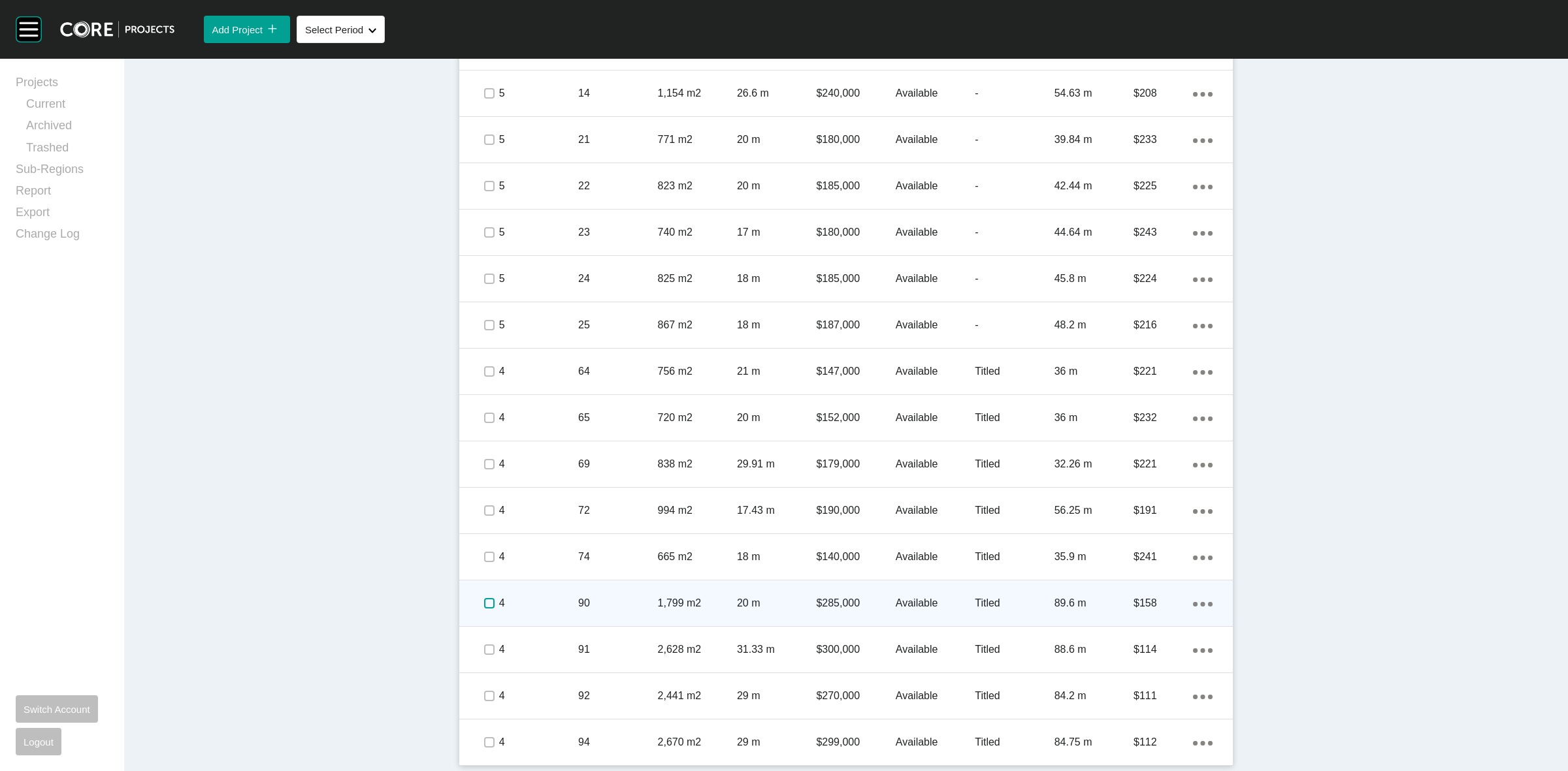
click at [484, 604] on label at bounding box center [489, 603] width 10 height 10
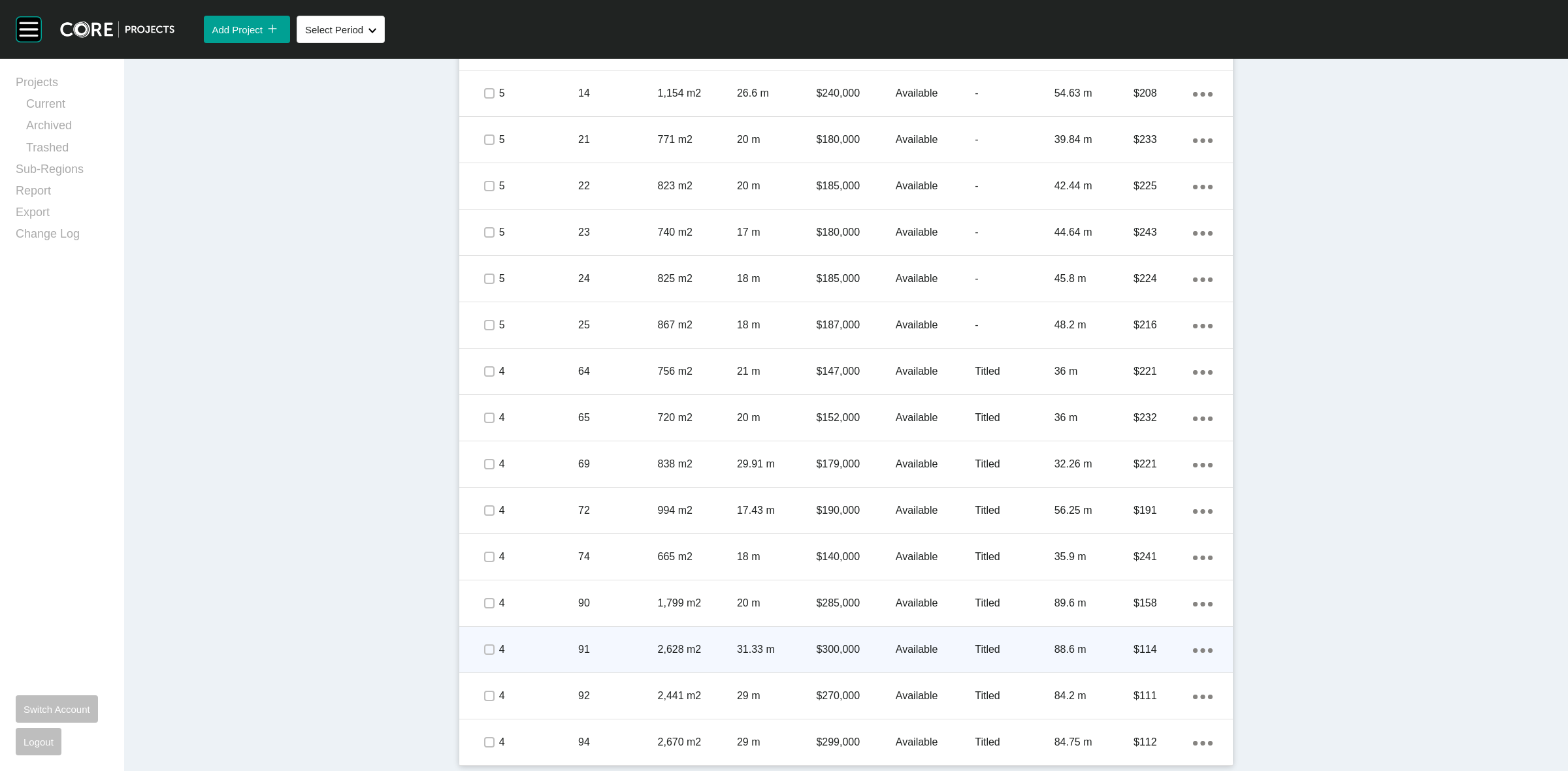
click at [484, 659] on span at bounding box center [488, 649] width 20 height 20
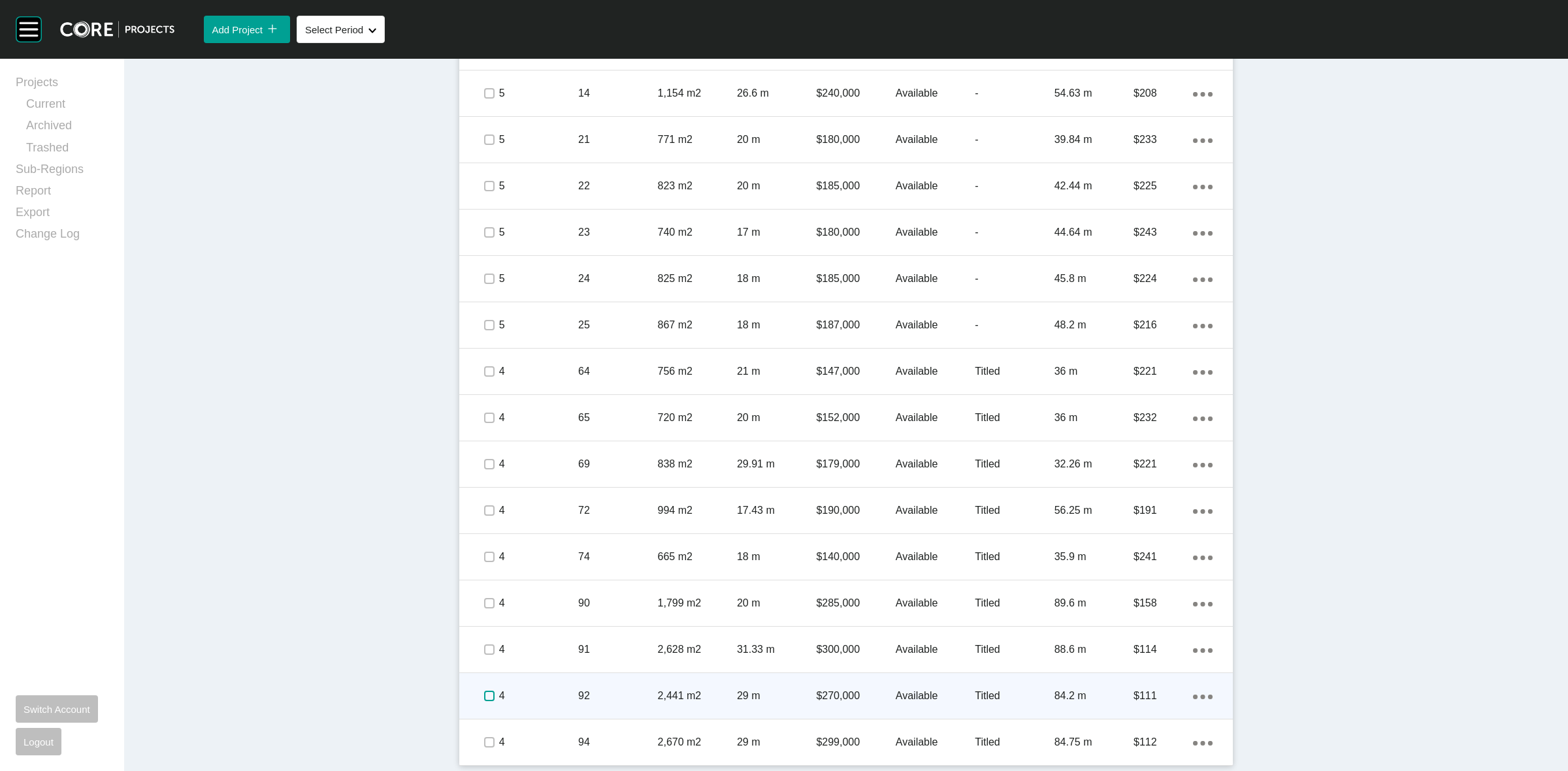
click at [484, 694] on label at bounding box center [489, 696] width 10 height 10
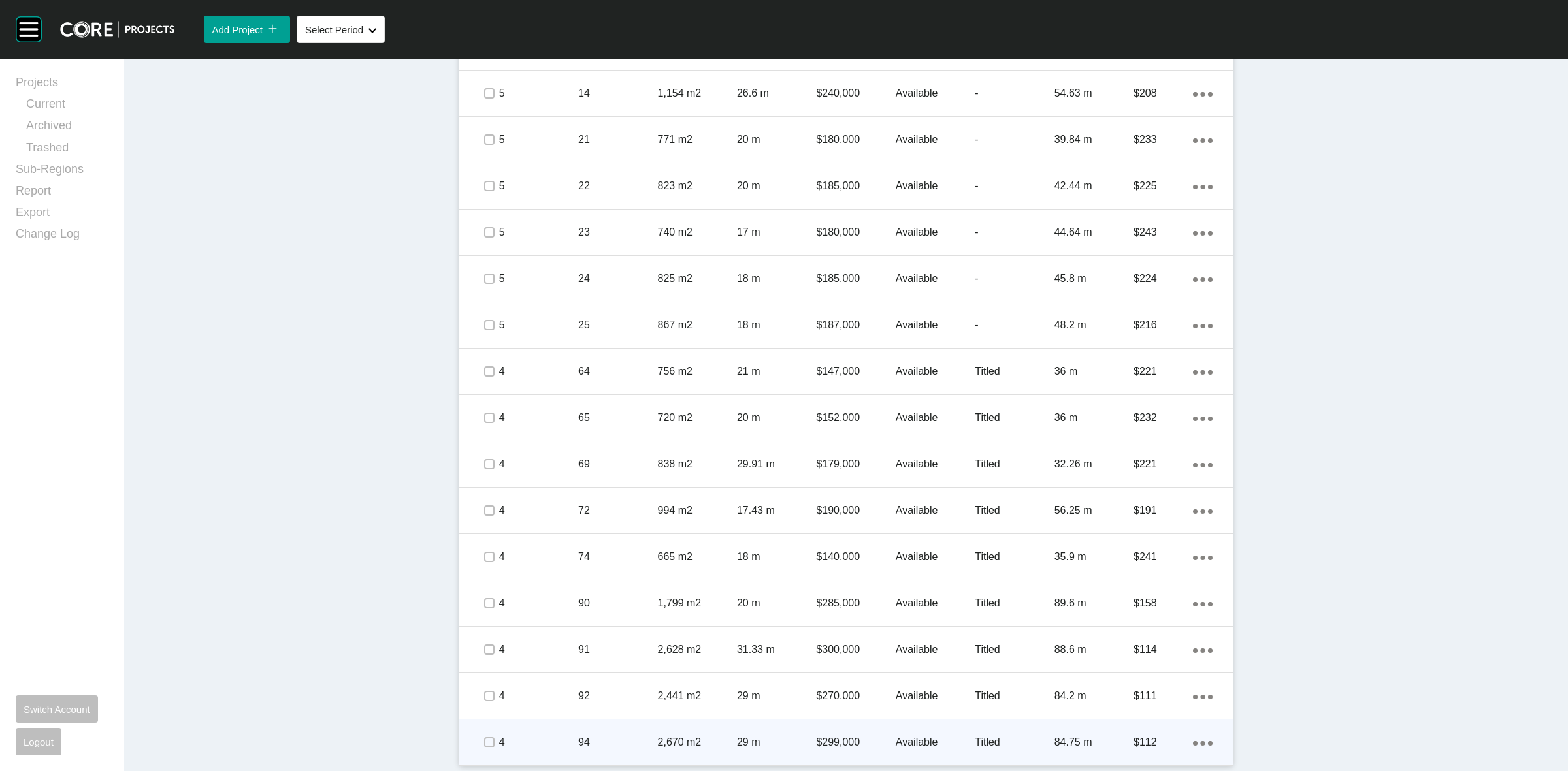
click at [481, 733] on span at bounding box center [488, 742] width 20 height 20
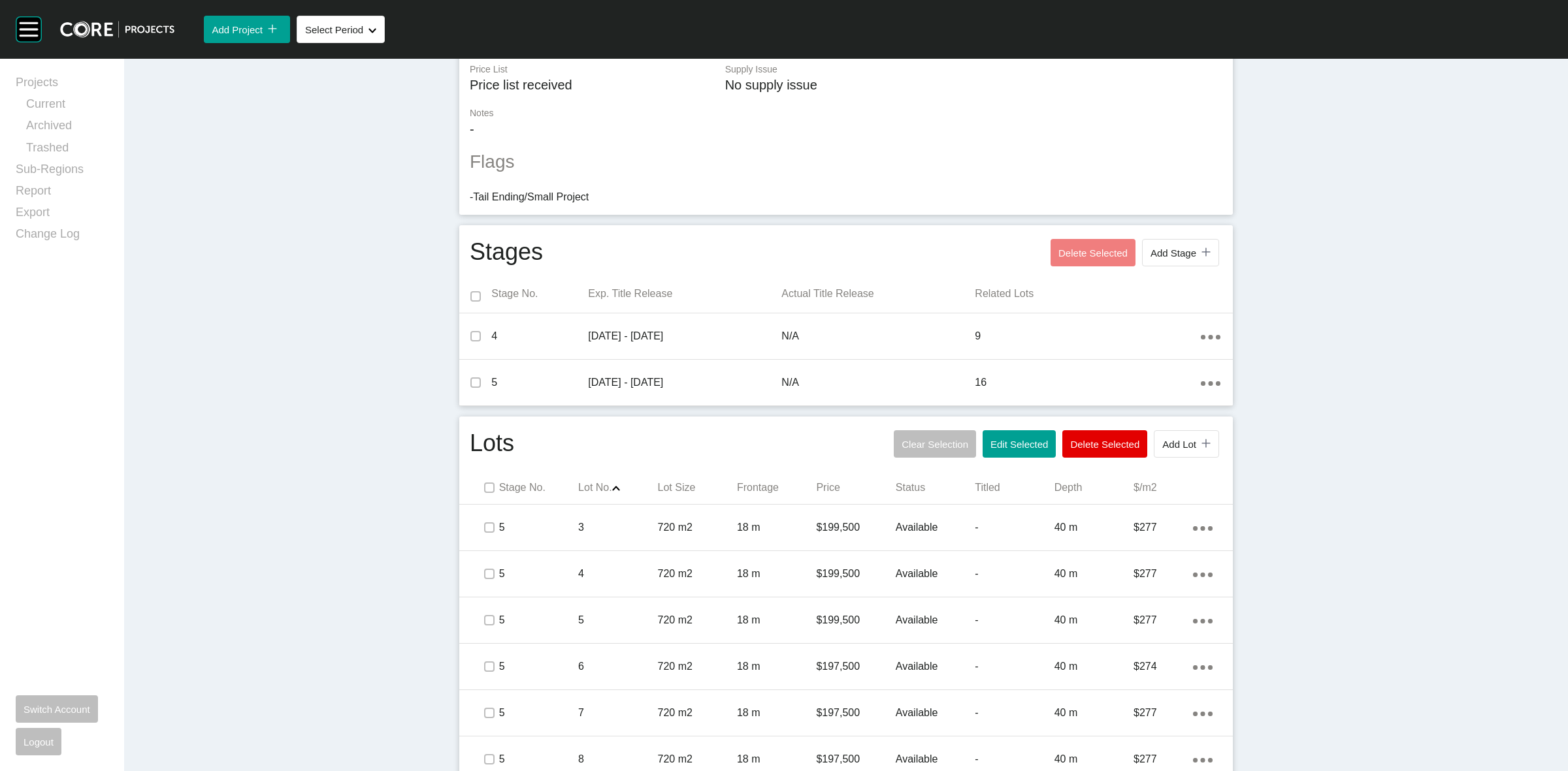
scroll to position [0, 0]
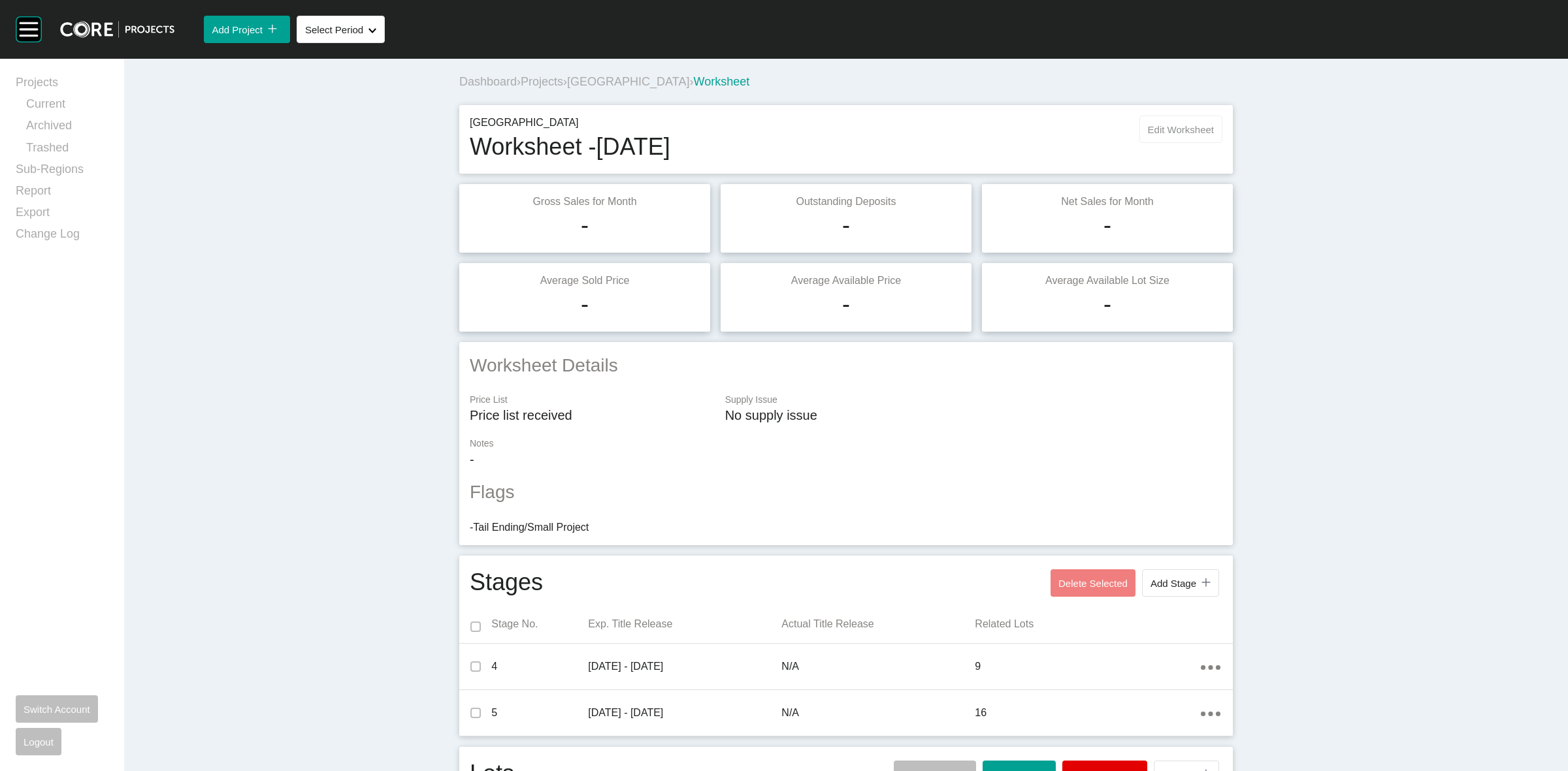
click at [1157, 127] on span "Edit Worksheet" at bounding box center [1181, 129] width 66 height 11
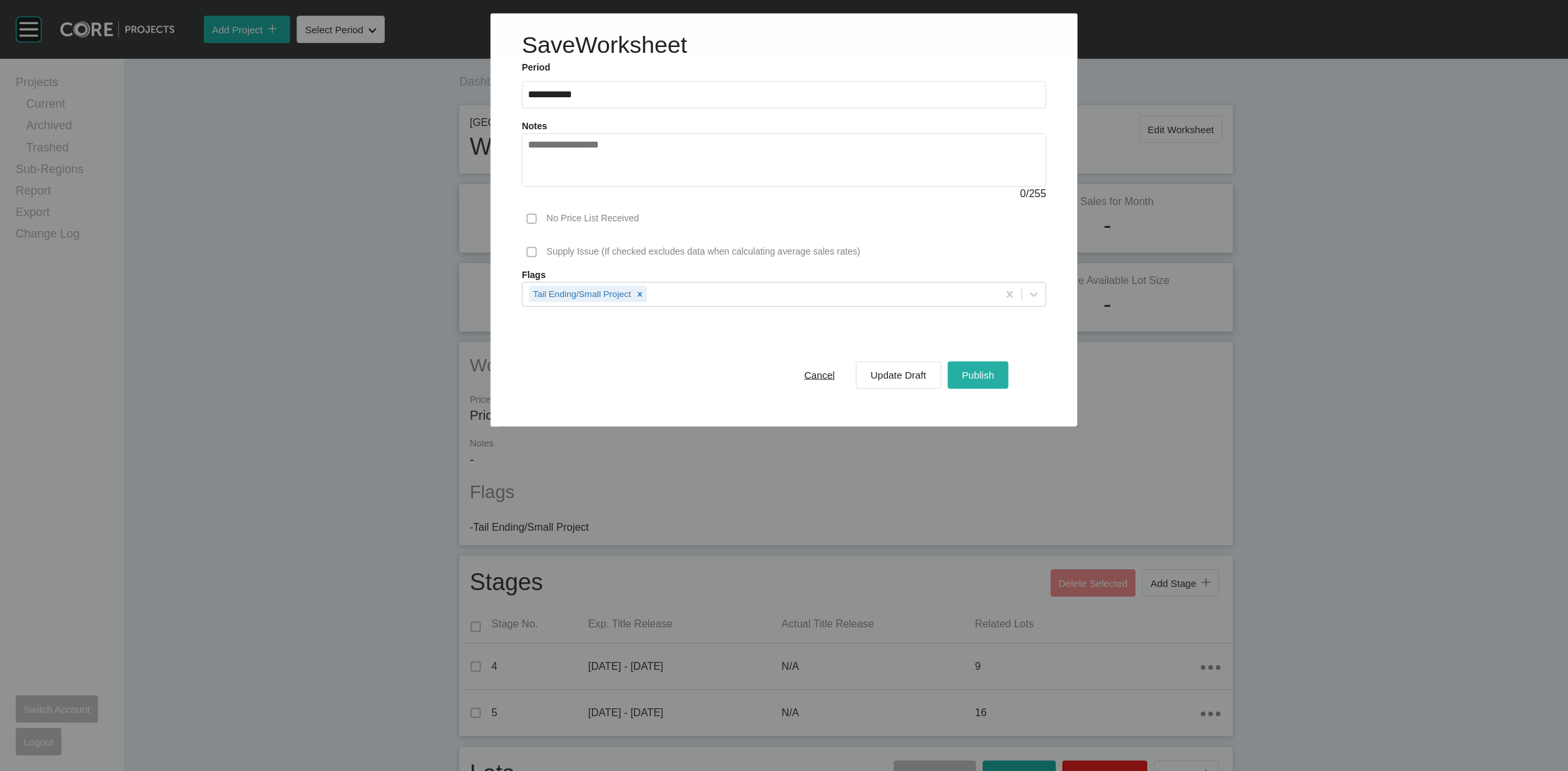
click at [975, 376] on span "Publish" at bounding box center [977, 375] width 32 height 11
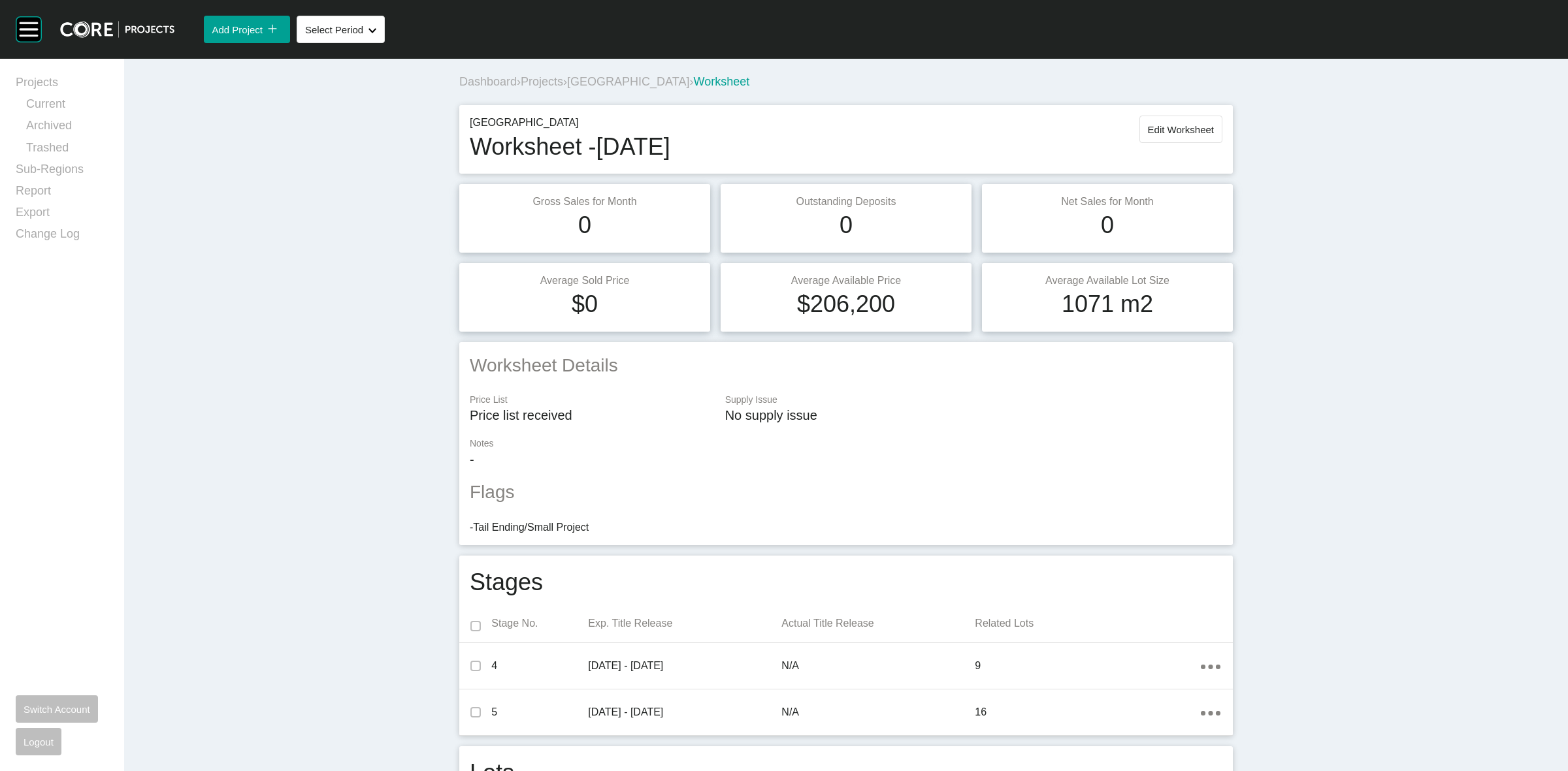
click at [690, 83] on span "[GEOGRAPHIC_DATA]" at bounding box center [628, 81] width 122 height 13
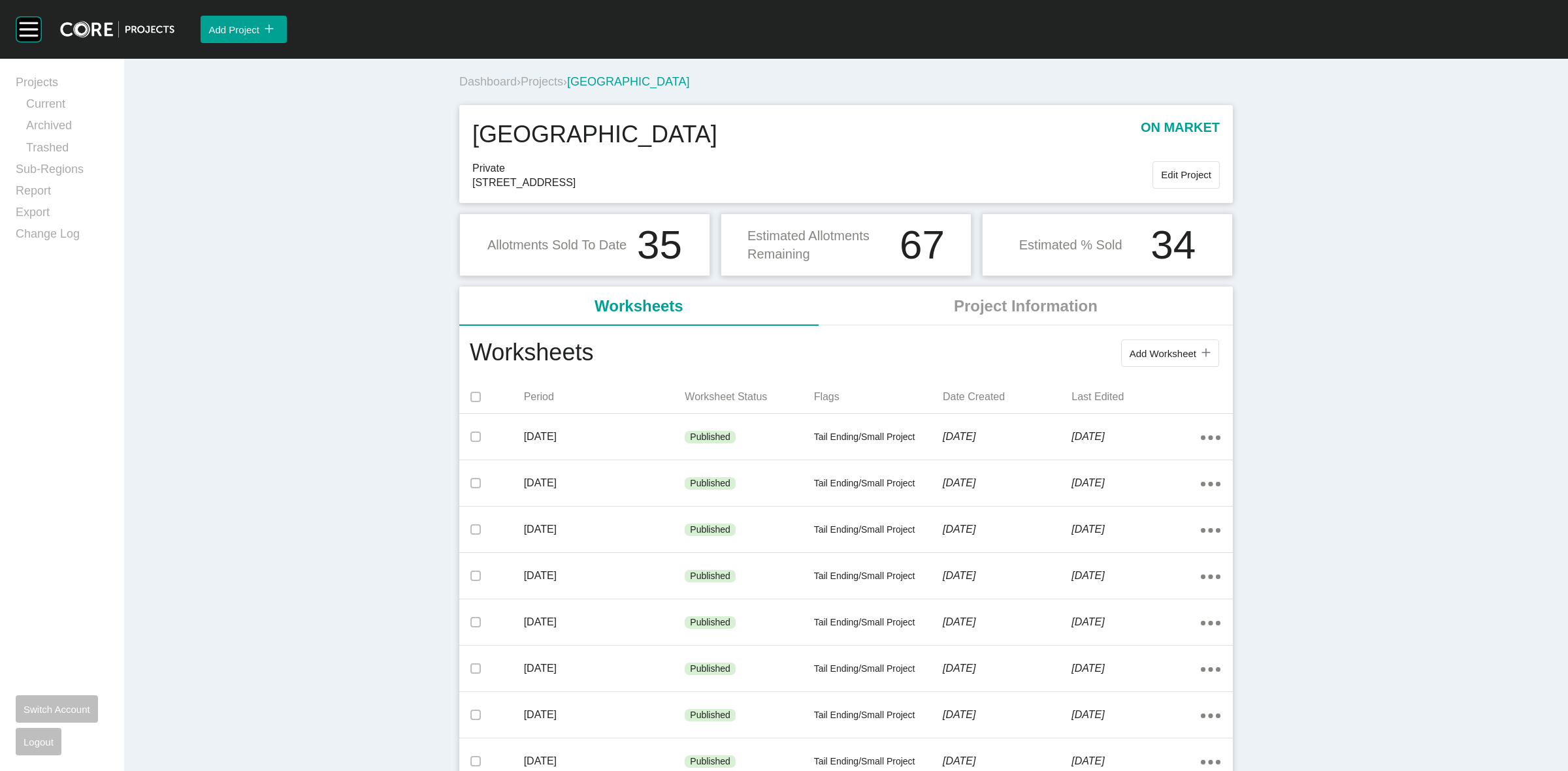
click at [547, 79] on span "Projects" at bounding box center [542, 81] width 43 height 13
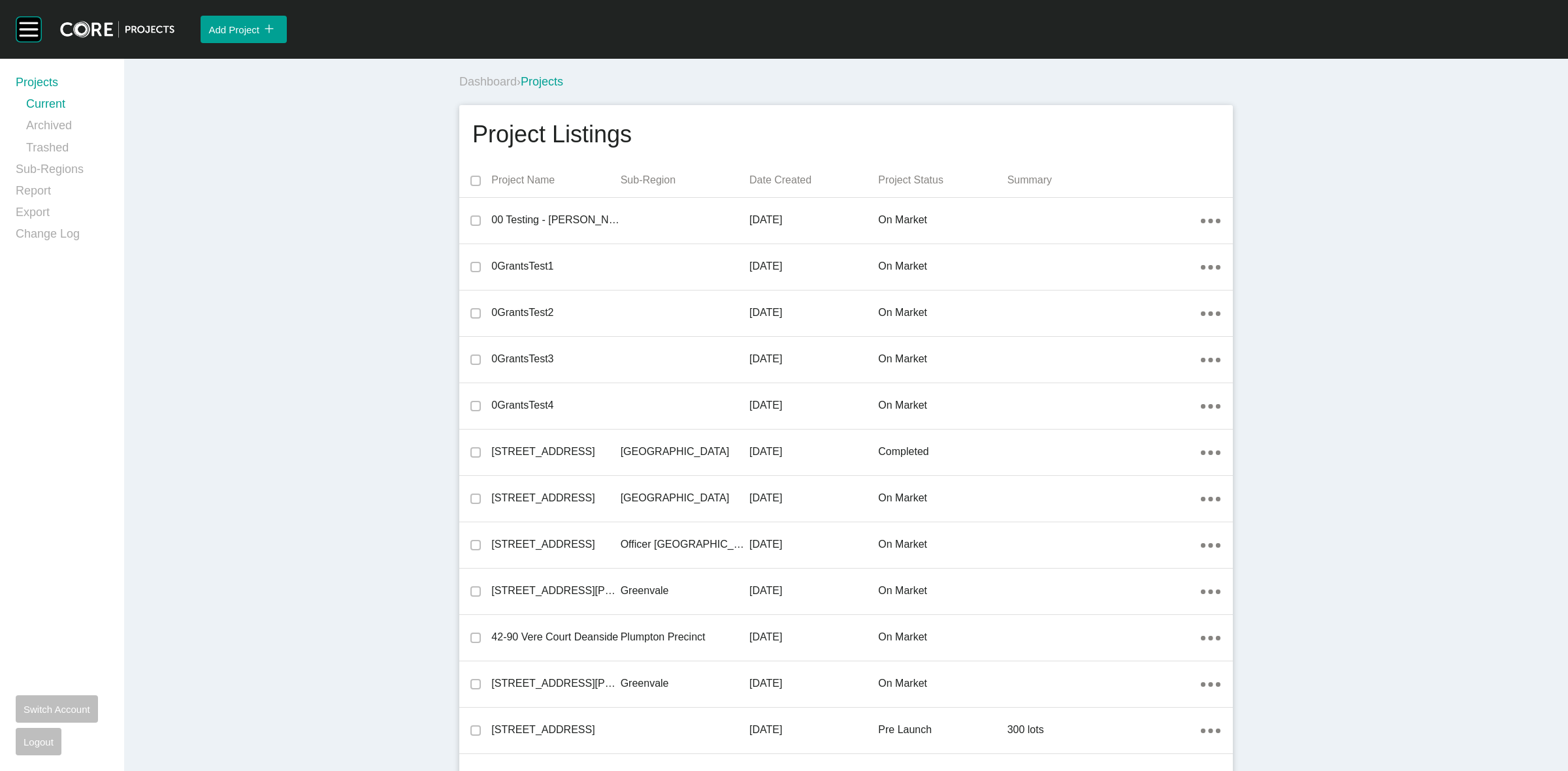
scroll to position [24075, 0]
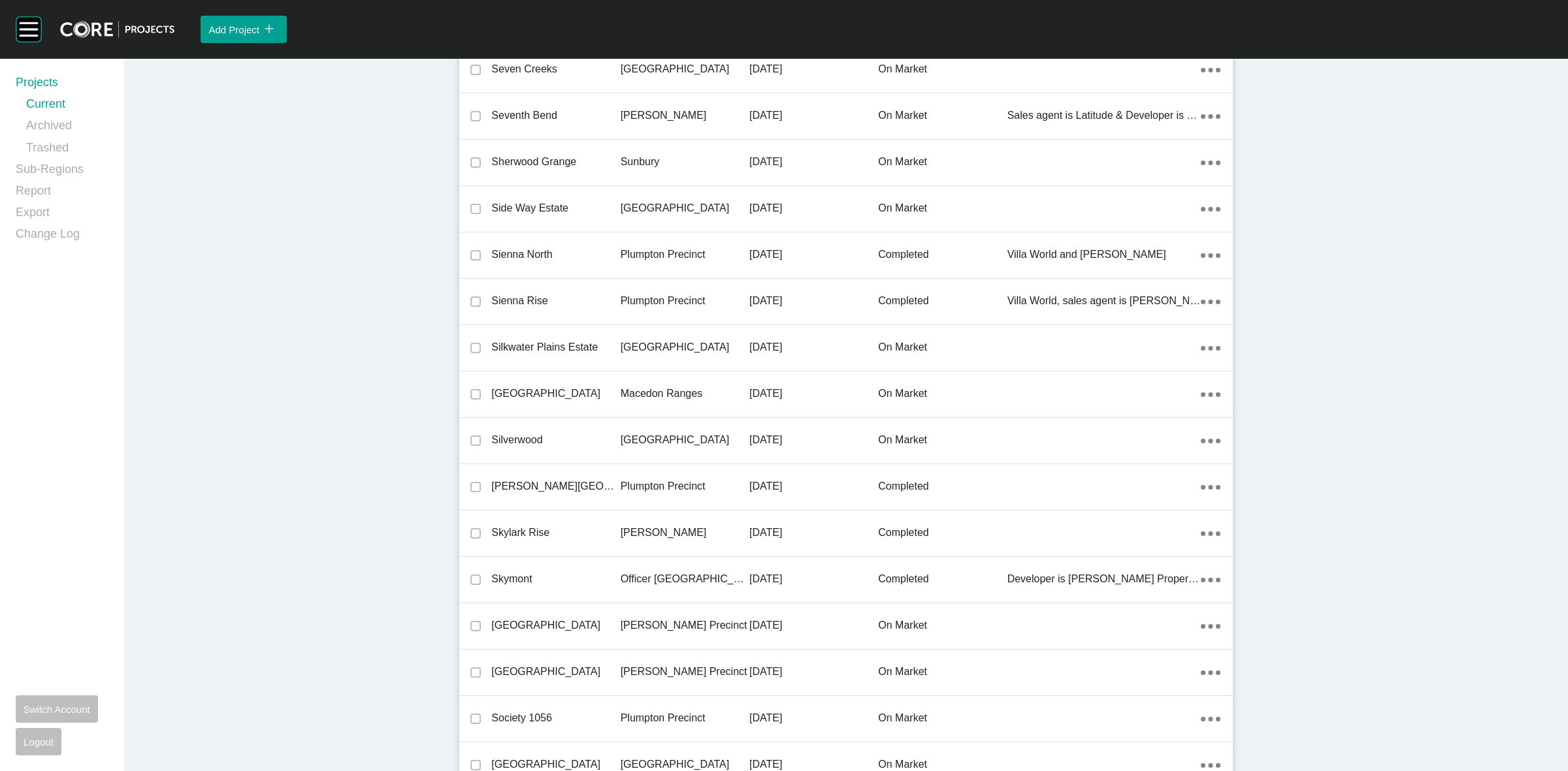
click at [668, 433] on p "[GEOGRAPHIC_DATA]" at bounding box center [685, 440] width 129 height 14
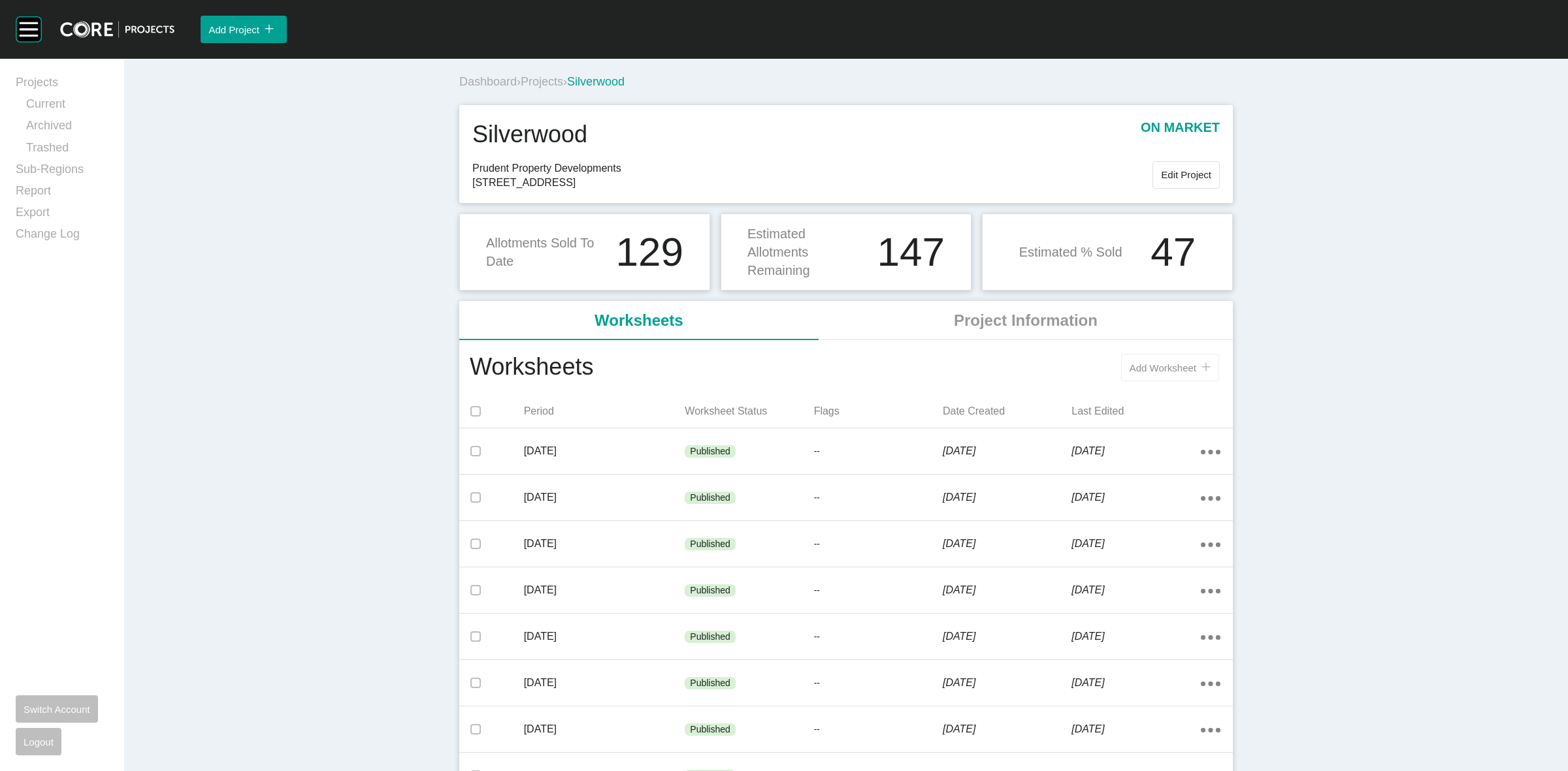
click at [1130, 372] on span "Add Worksheet" at bounding box center [1163, 368] width 66 height 11
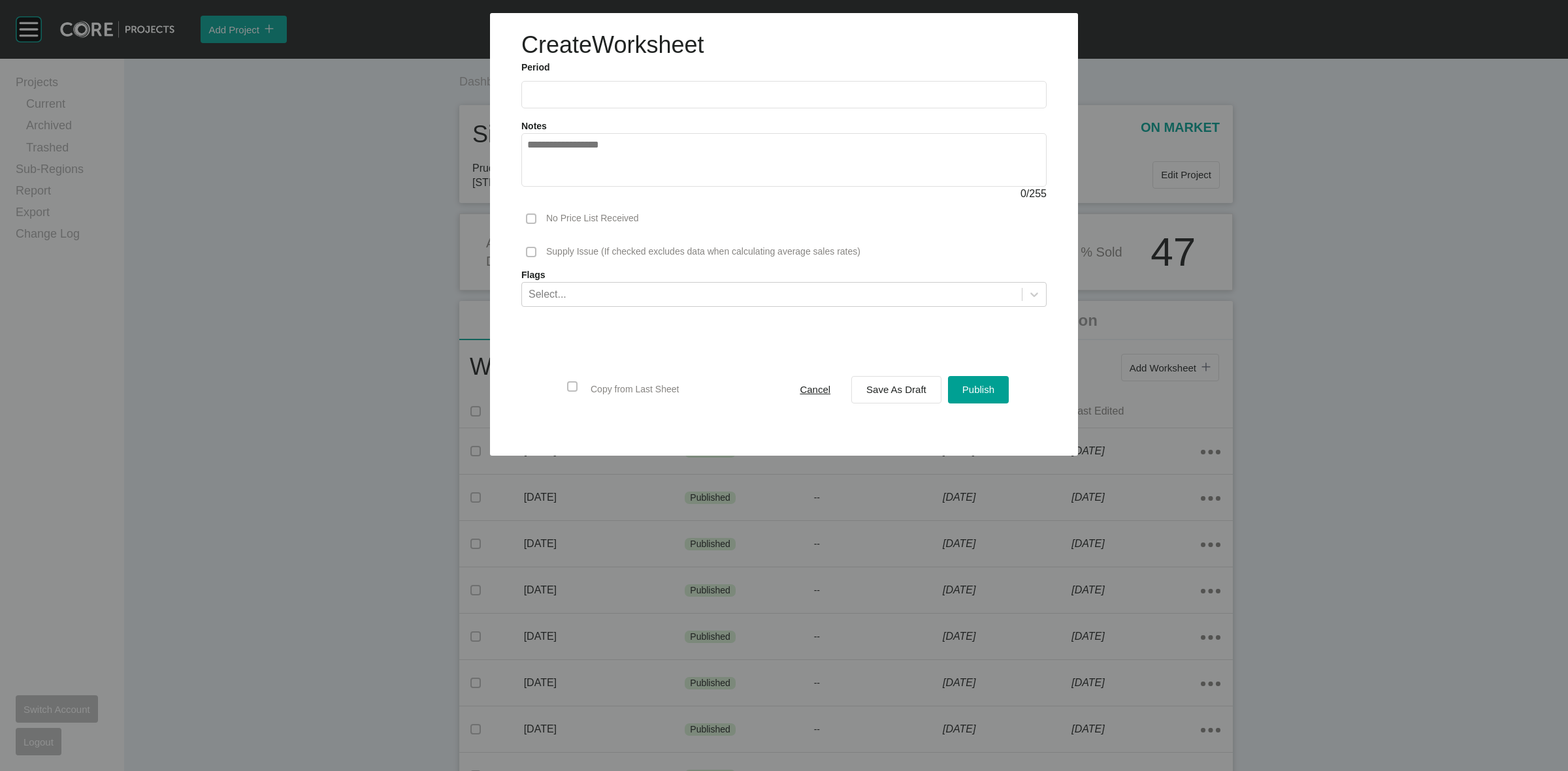
click at [648, 92] on input "text" at bounding box center [784, 94] width 513 height 11
click at [593, 188] on li "Aug" at bounding box center [590, 190] width 44 height 22
type input "**********"
click at [892, 387] on span "Save As Draft" at bounding box center [896, 389] width 60 height 11
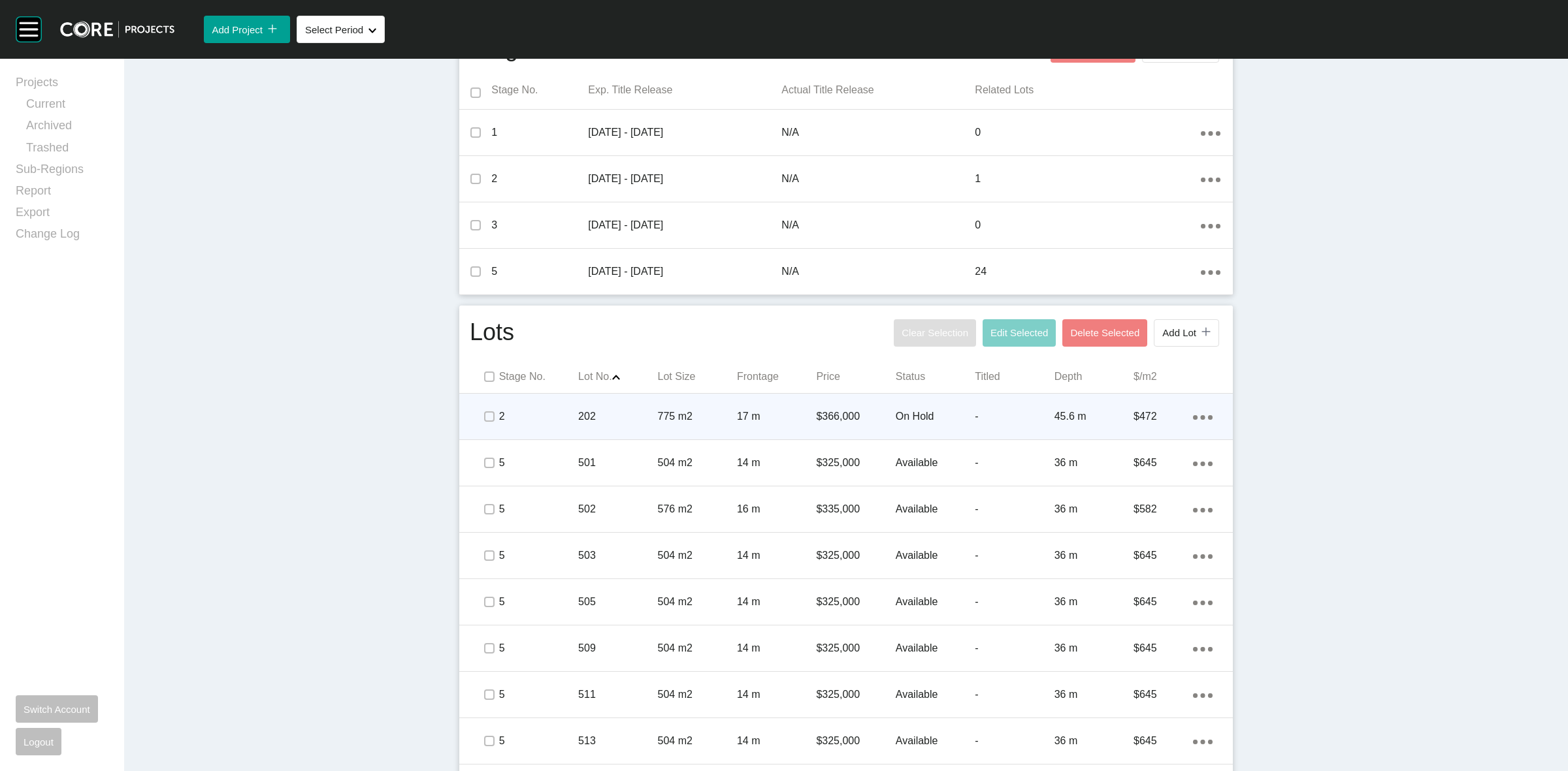
scroll to position [571, 0]
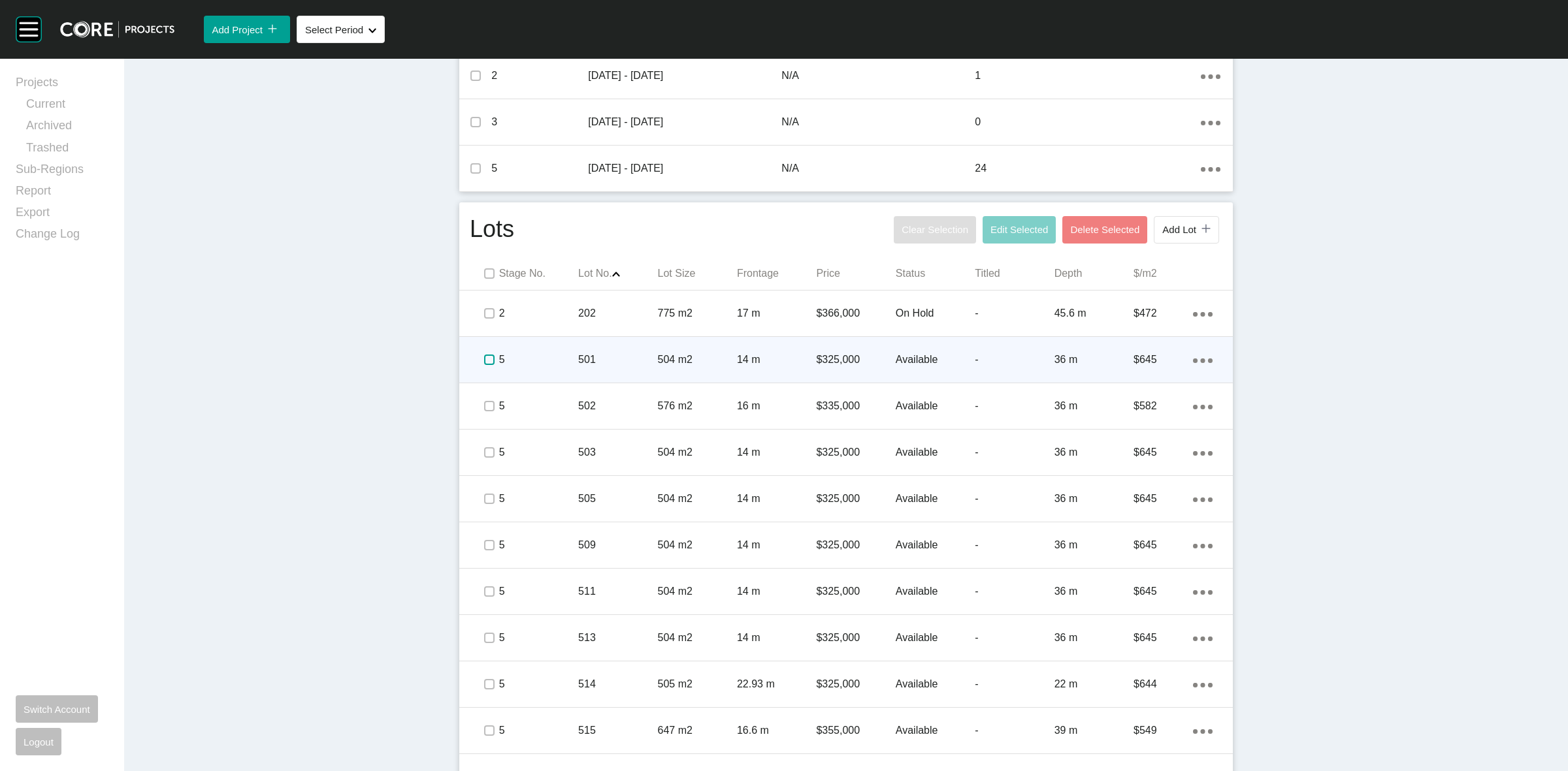
click at [484, 360] on label at bounding box center [489, 359] width 10 height 10
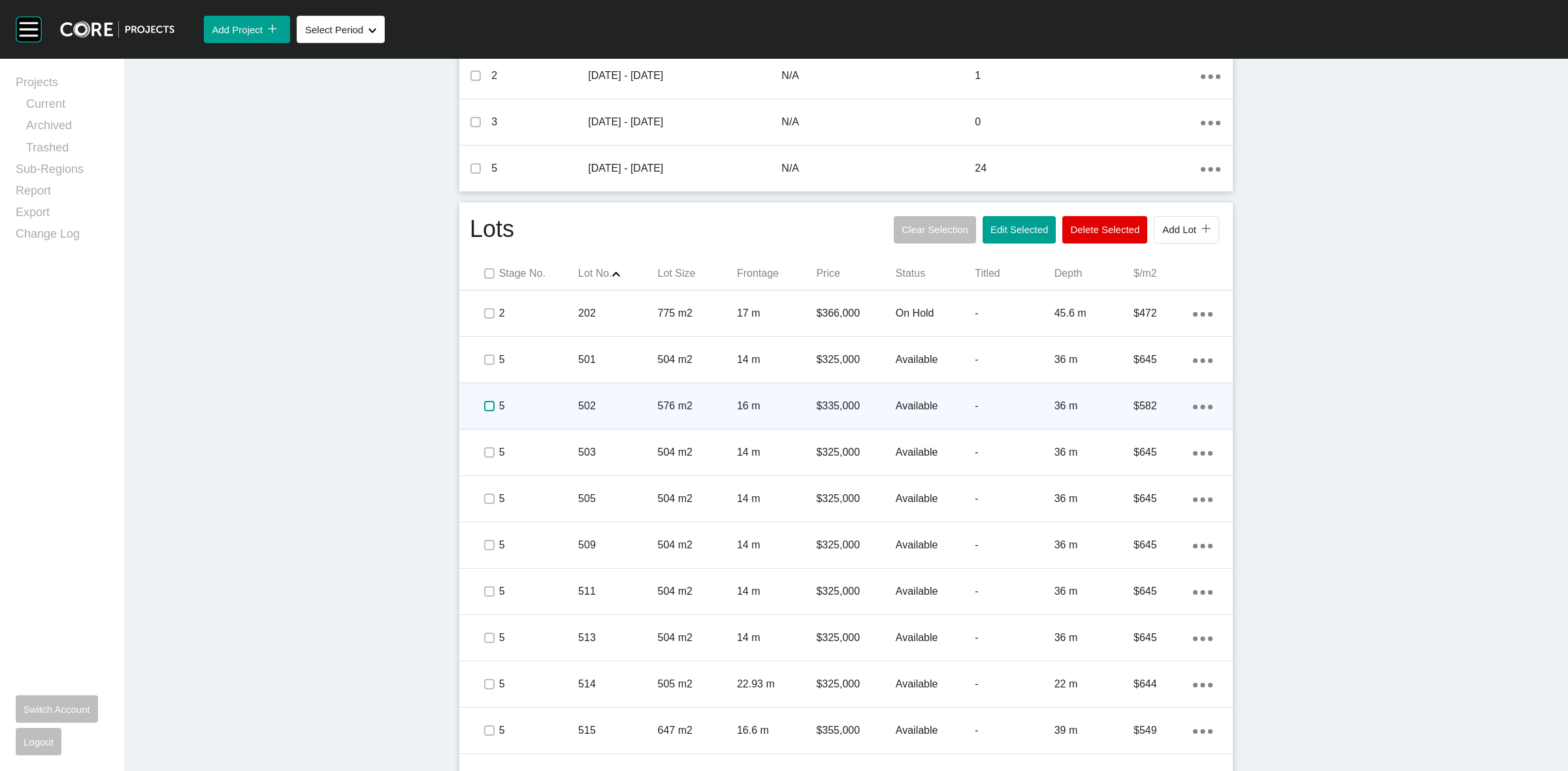
click at [484, 408] on label at bounding box center [489, 405] width 10 height 10
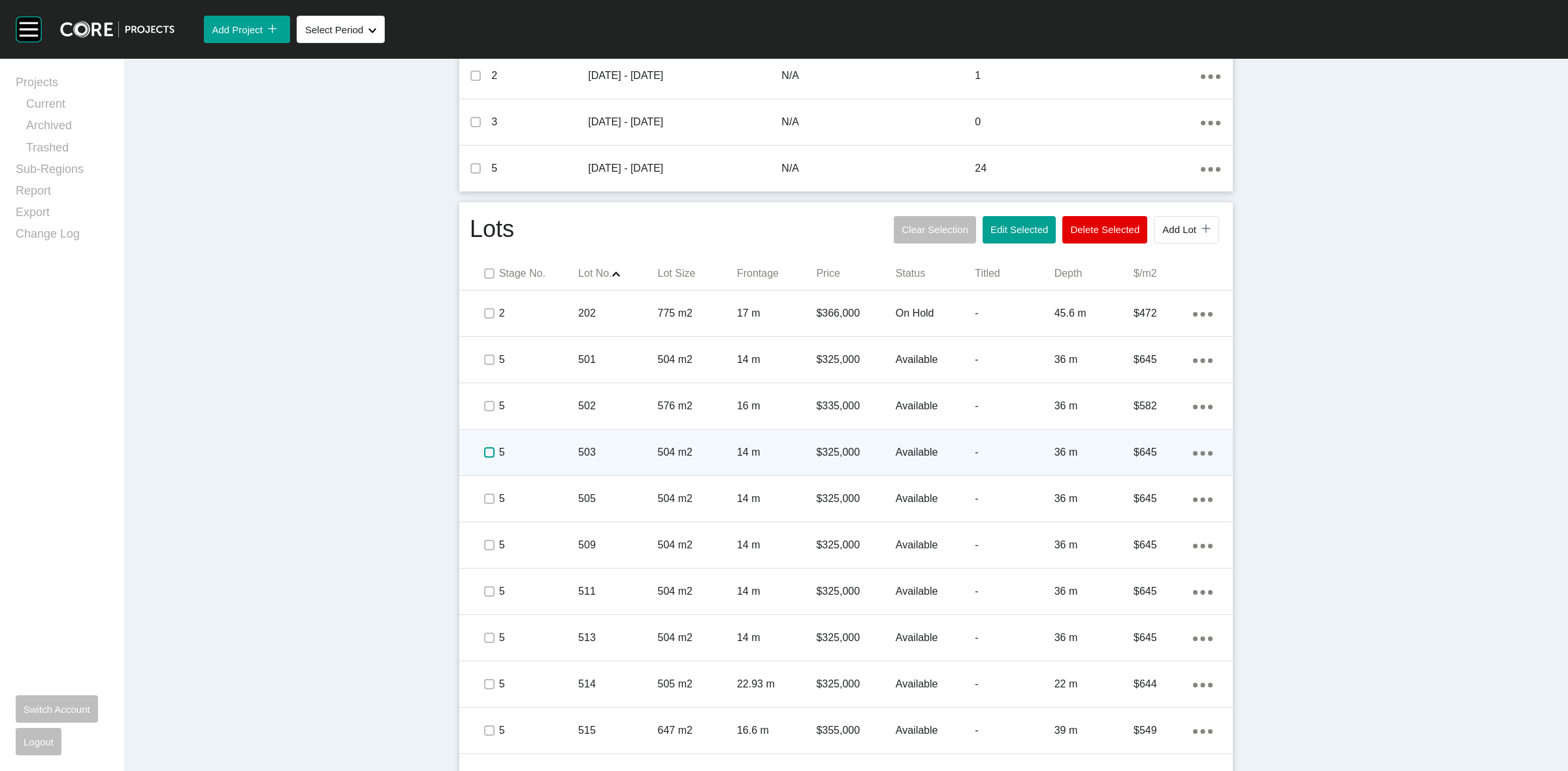
click at [484, 447] on label at bounding box center [489, 452] width 10 height 10
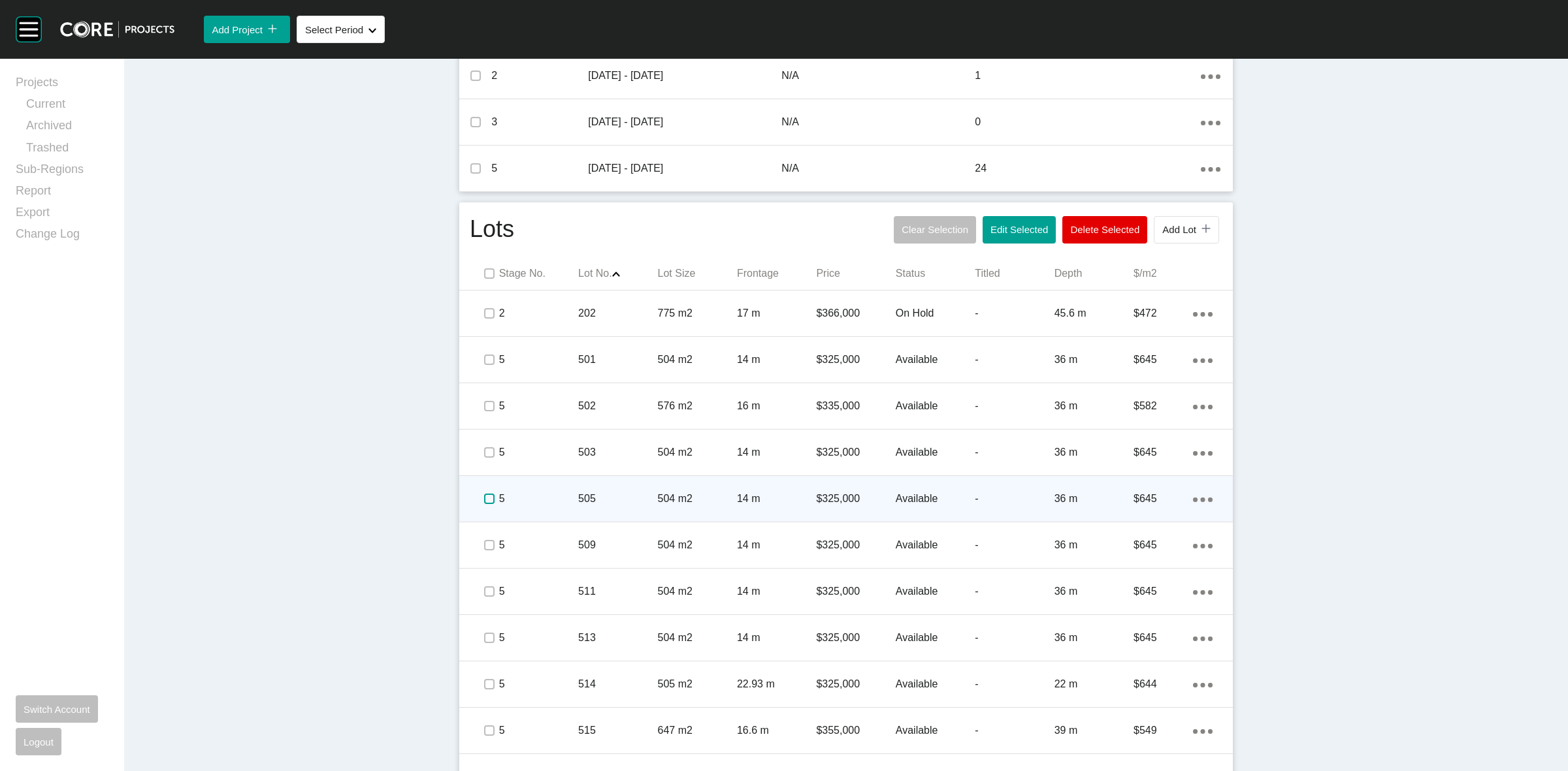
click at [486, 498] on label at bounding box center [489, 498] width 10 height 10
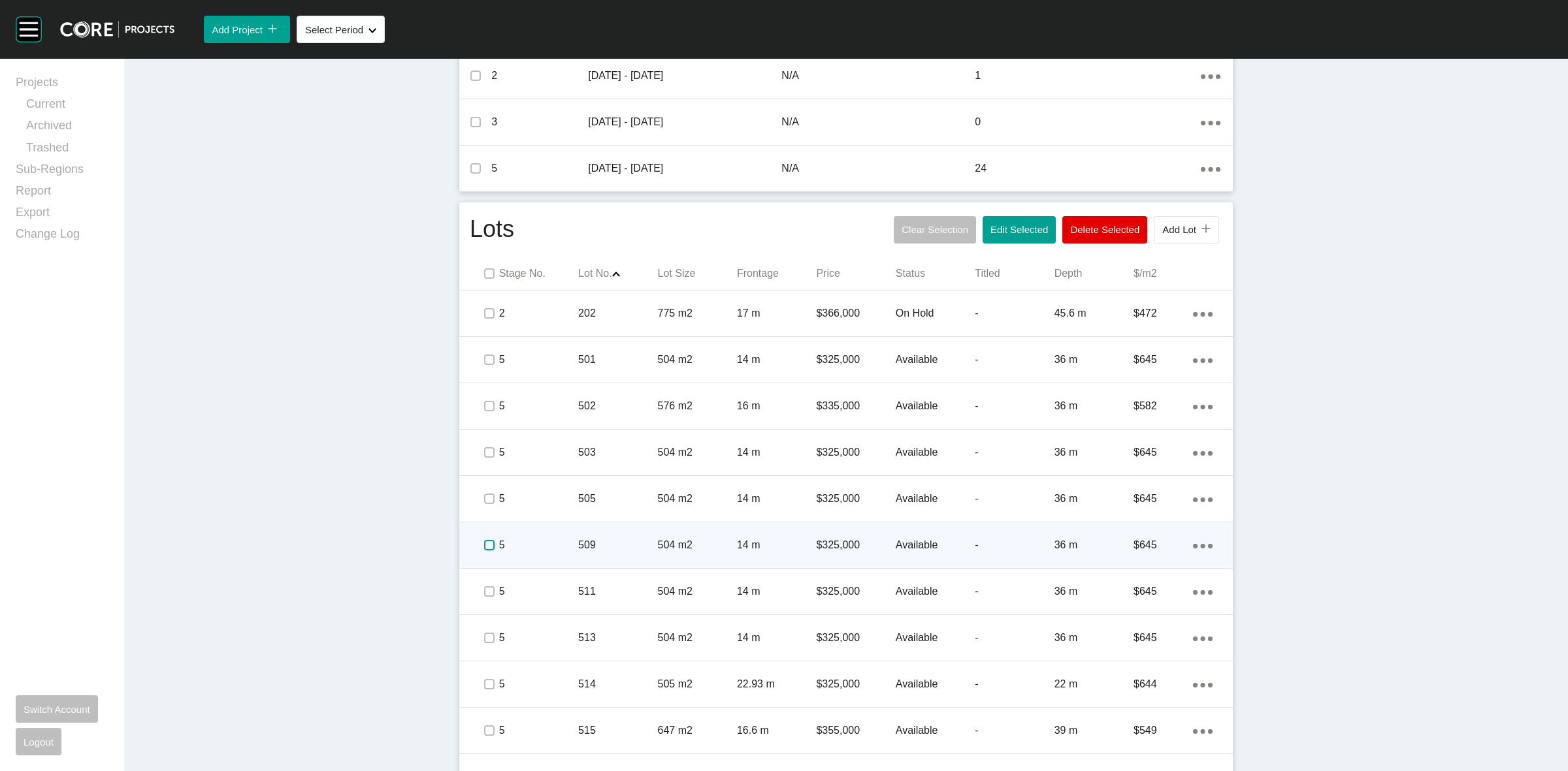
drag, startPoint x: 484, startPoint y: 546, endPoint x: 516, endPoint y: 546, distance: 32.0
click at [484, 546] on label at bounding box center [489, 545] width 10 height 10
click at [547, 544] on p "5" at bounding box center [538, 545] width 79 height 14
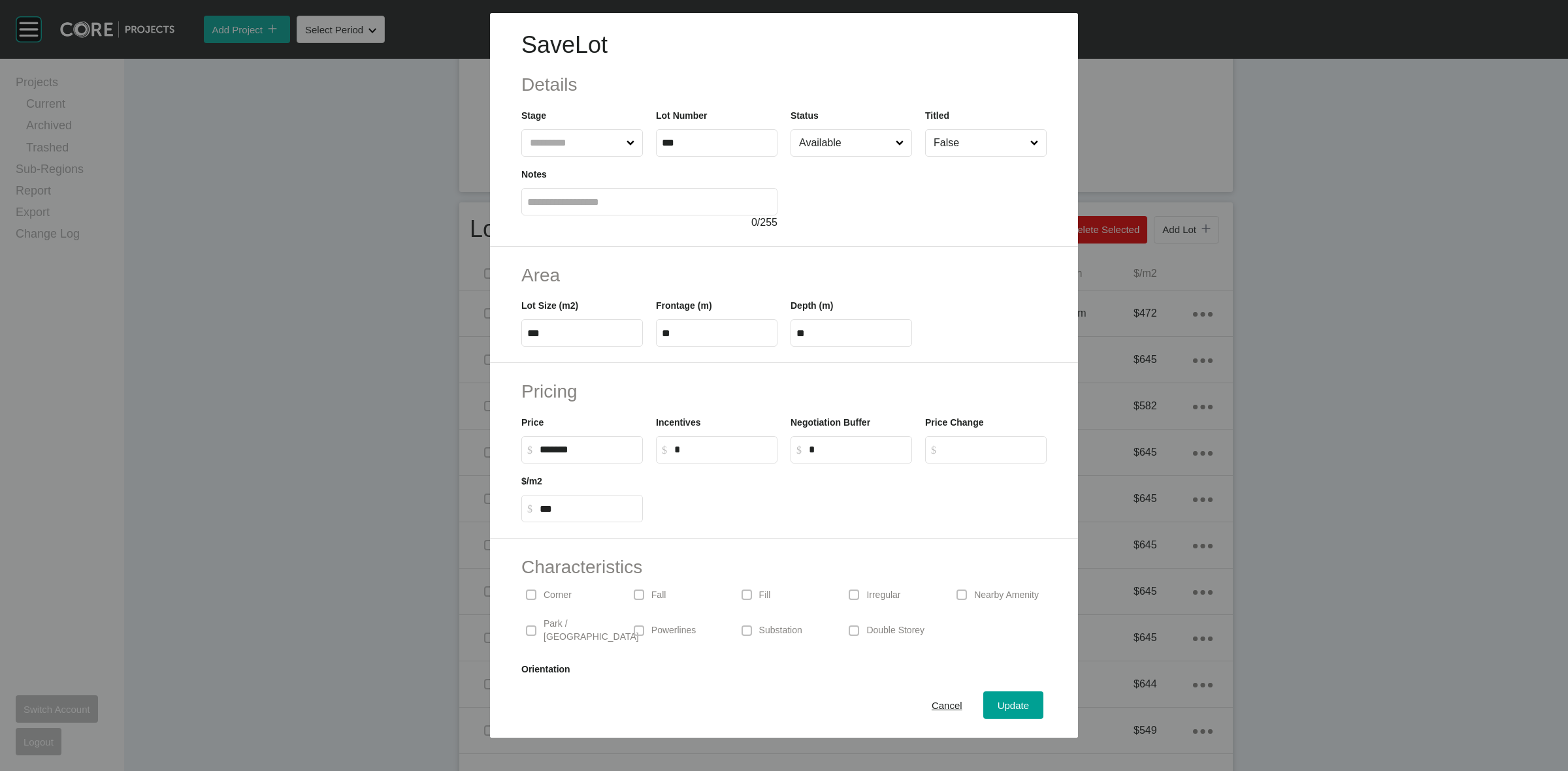
click at [811, 141] on input "Available" at bounding box center [845, 143] width 97 height 26
click at [1007, 704] on span "Update" at bounding box center [1013, 705] width 31 height 11
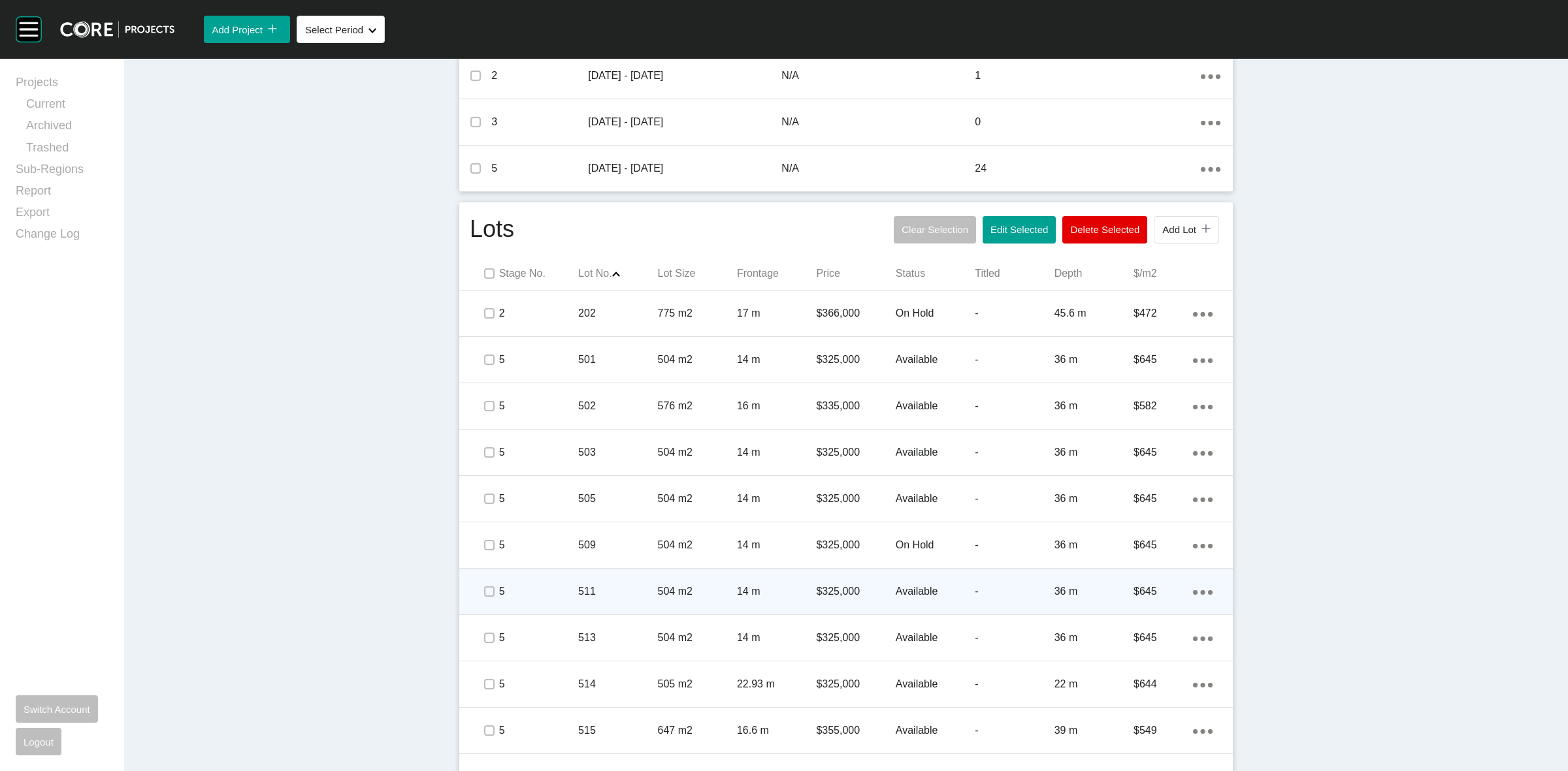
drag, startPoint x: 473, startPoint y: 592, endPoint x: 546, endPoint y: 592, distance: 73.0
click at [479, 592] on span at bounding box center [488, 592] width 20 height 20
click at [547, 592] on p "5" at bounding box center [538, 591] width 79 height 14
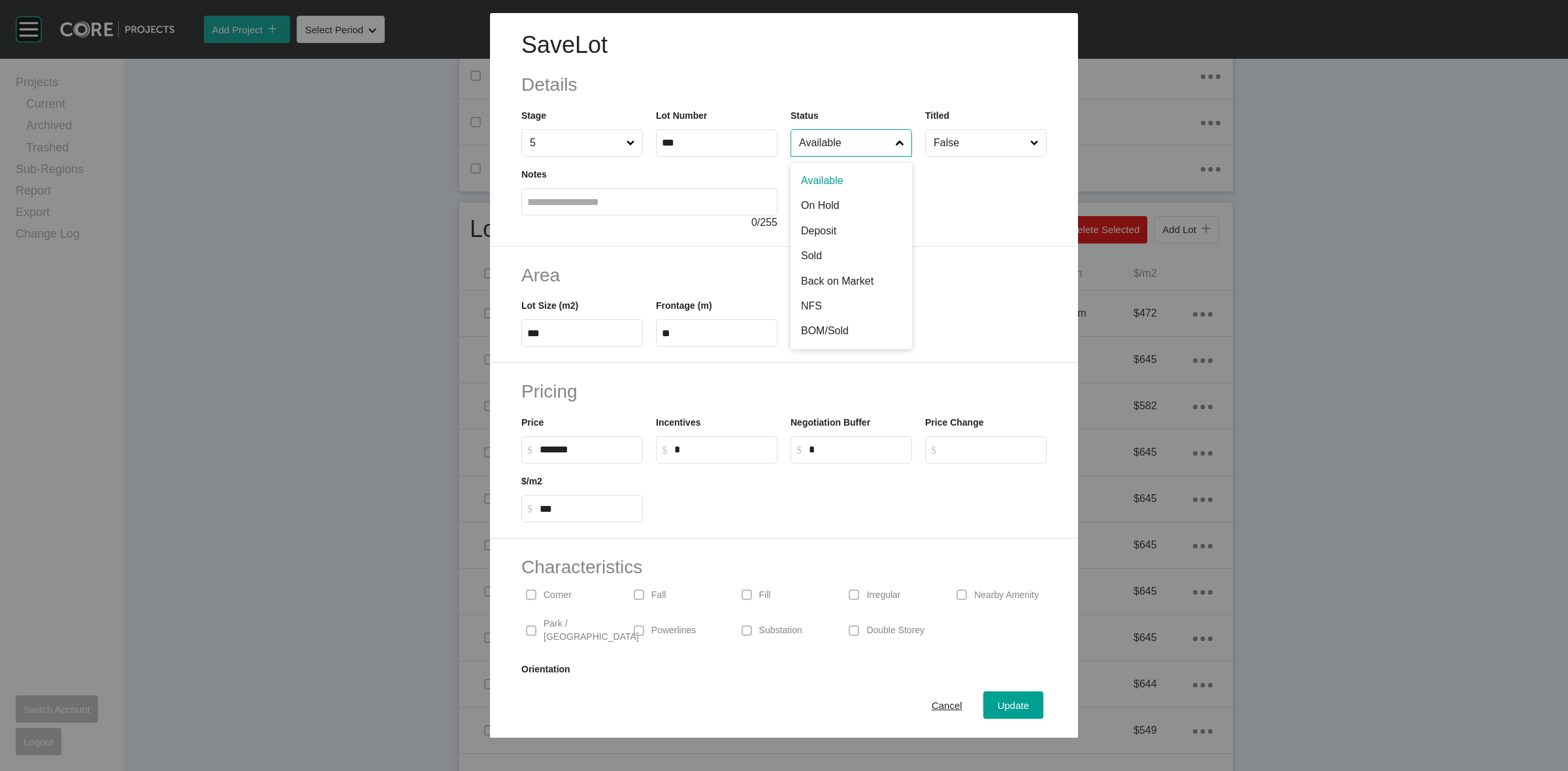
click at [819, 141] on input "Available" at bounding box center [845, 143] width 97 height 26
click at [1007, 697] on div "Update" at bounding box center [1013, 705] width 38 height 18
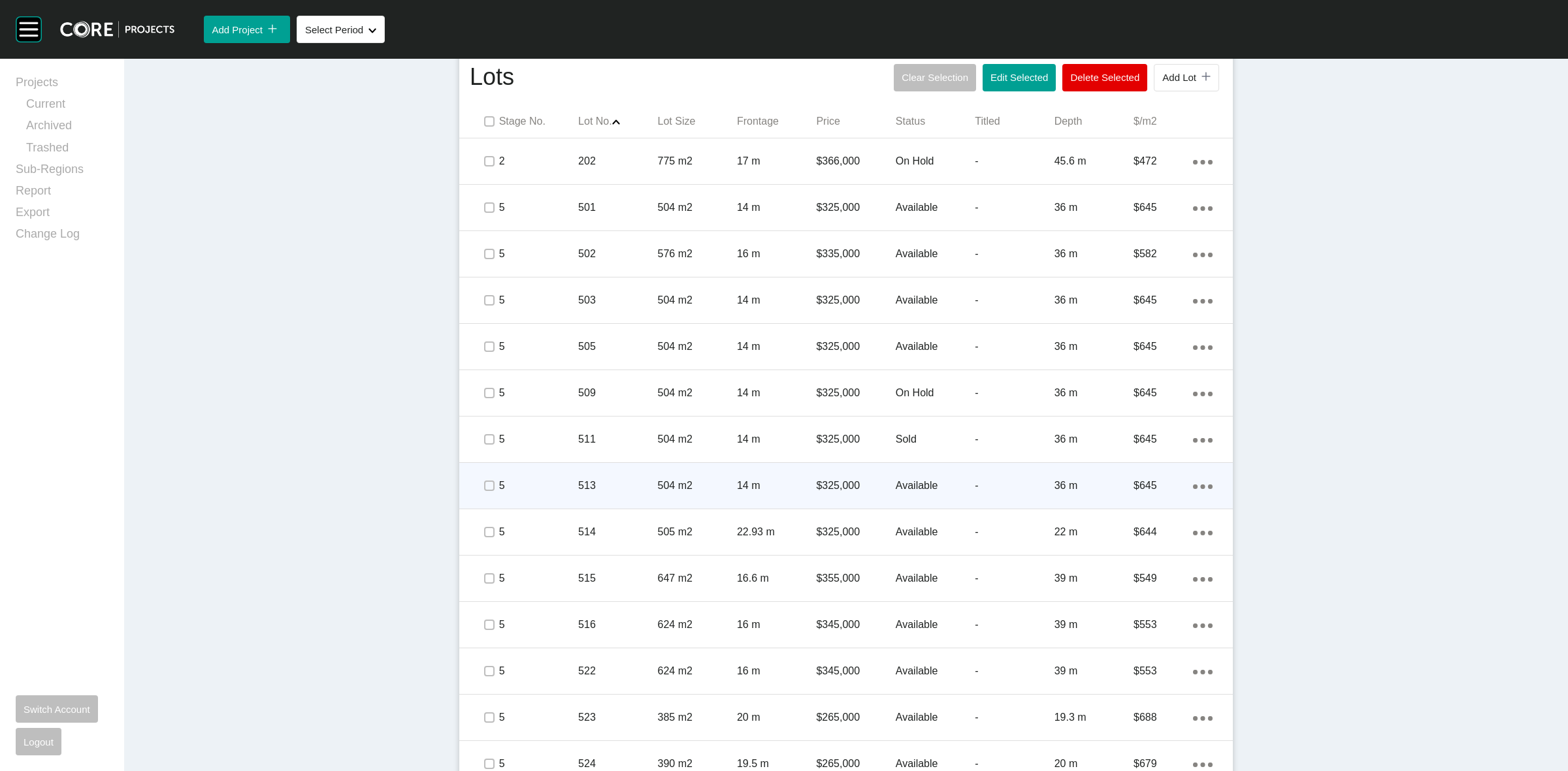
scroll to position [734, 0]
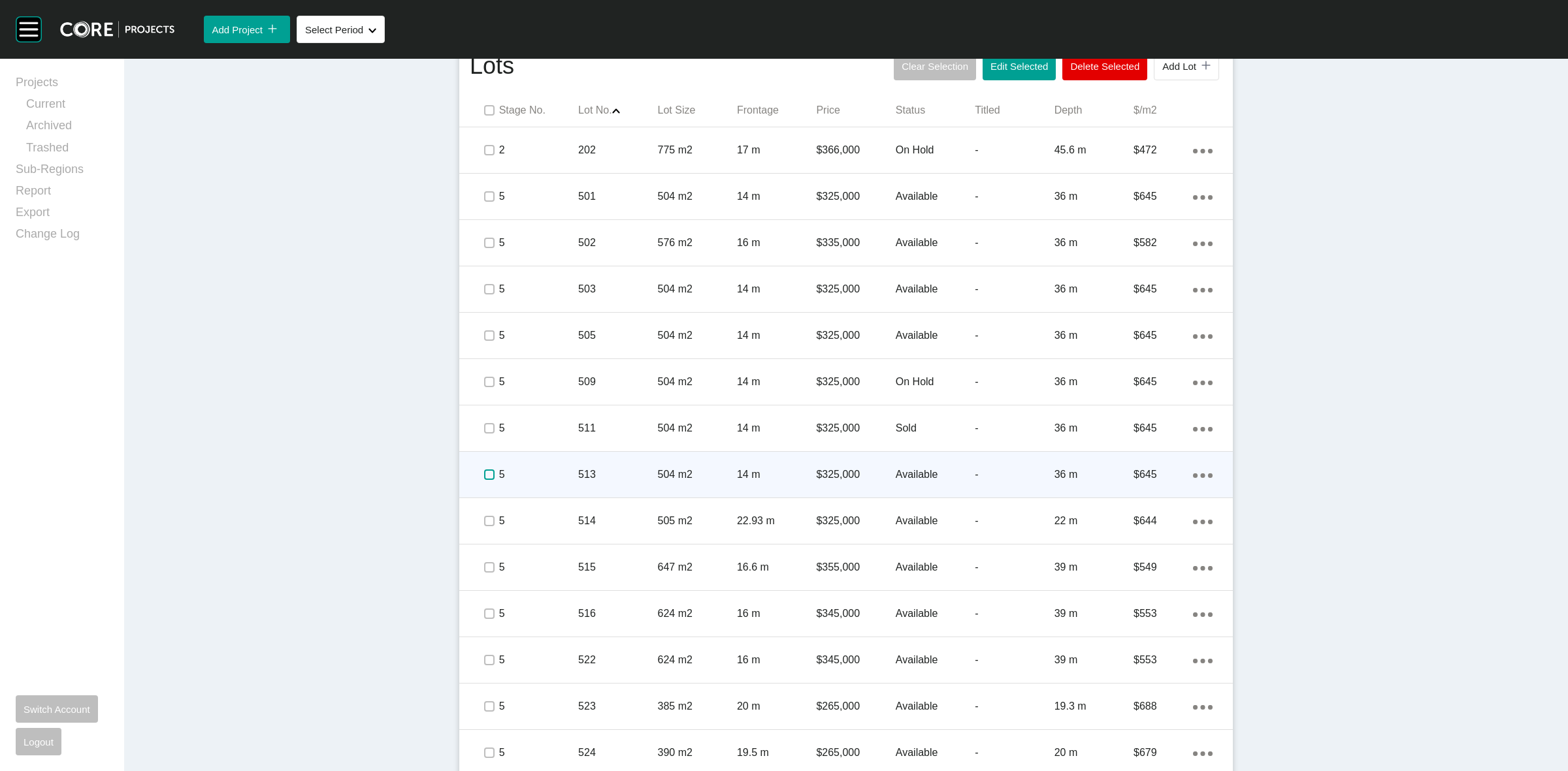
click at [484, 472] on label at bounding box center [489, 475] width 10 height 10
click at [538, 474] on p "5" at bounding box center [538, 475] width 79 height 14
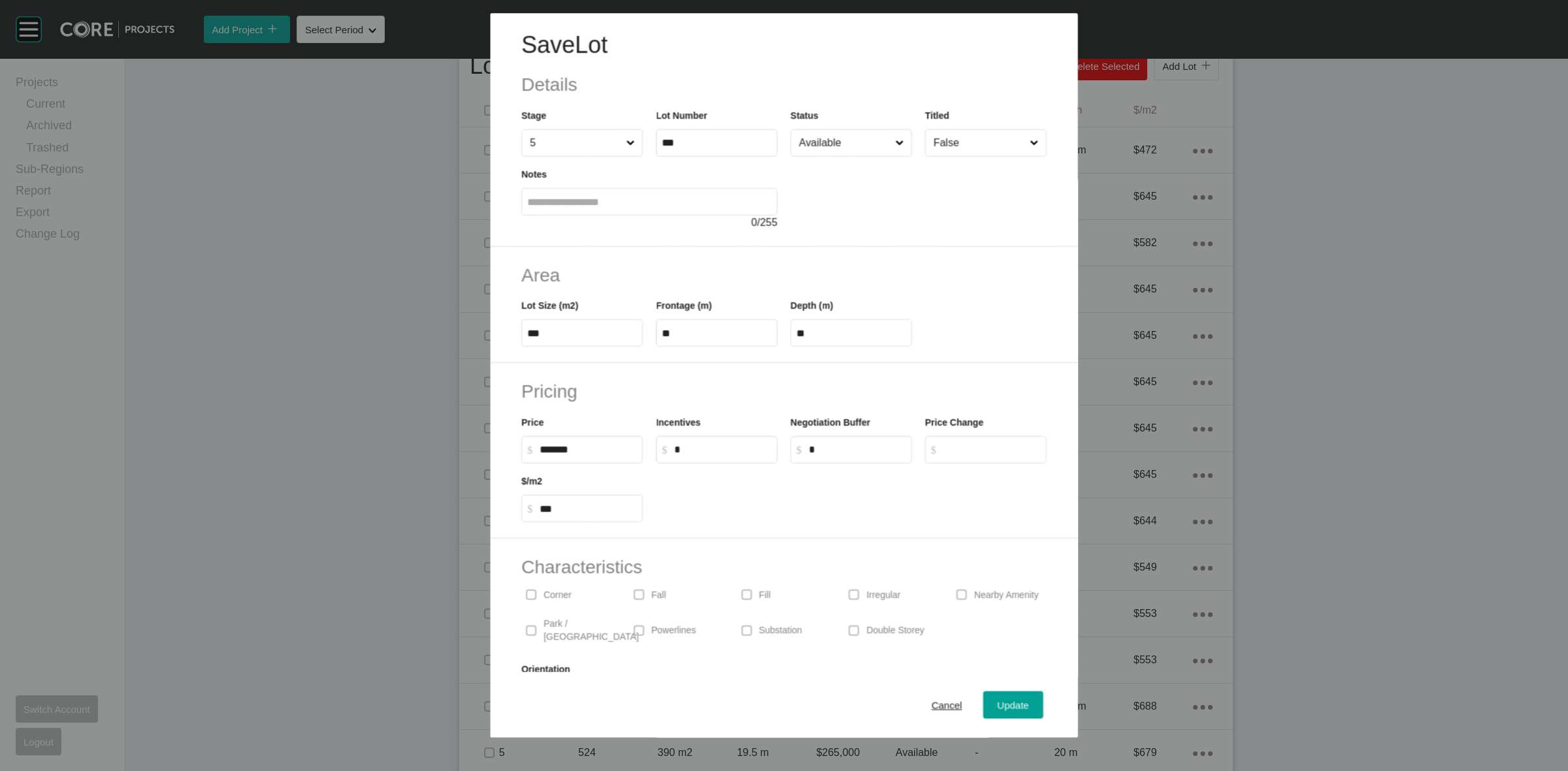
click at [825, 141] on input "Available" at bounding box center [845, 143] width 96 height 26
click at [994, 697] on div "Update" at bounding box center [1013, 705] width 38 height 18
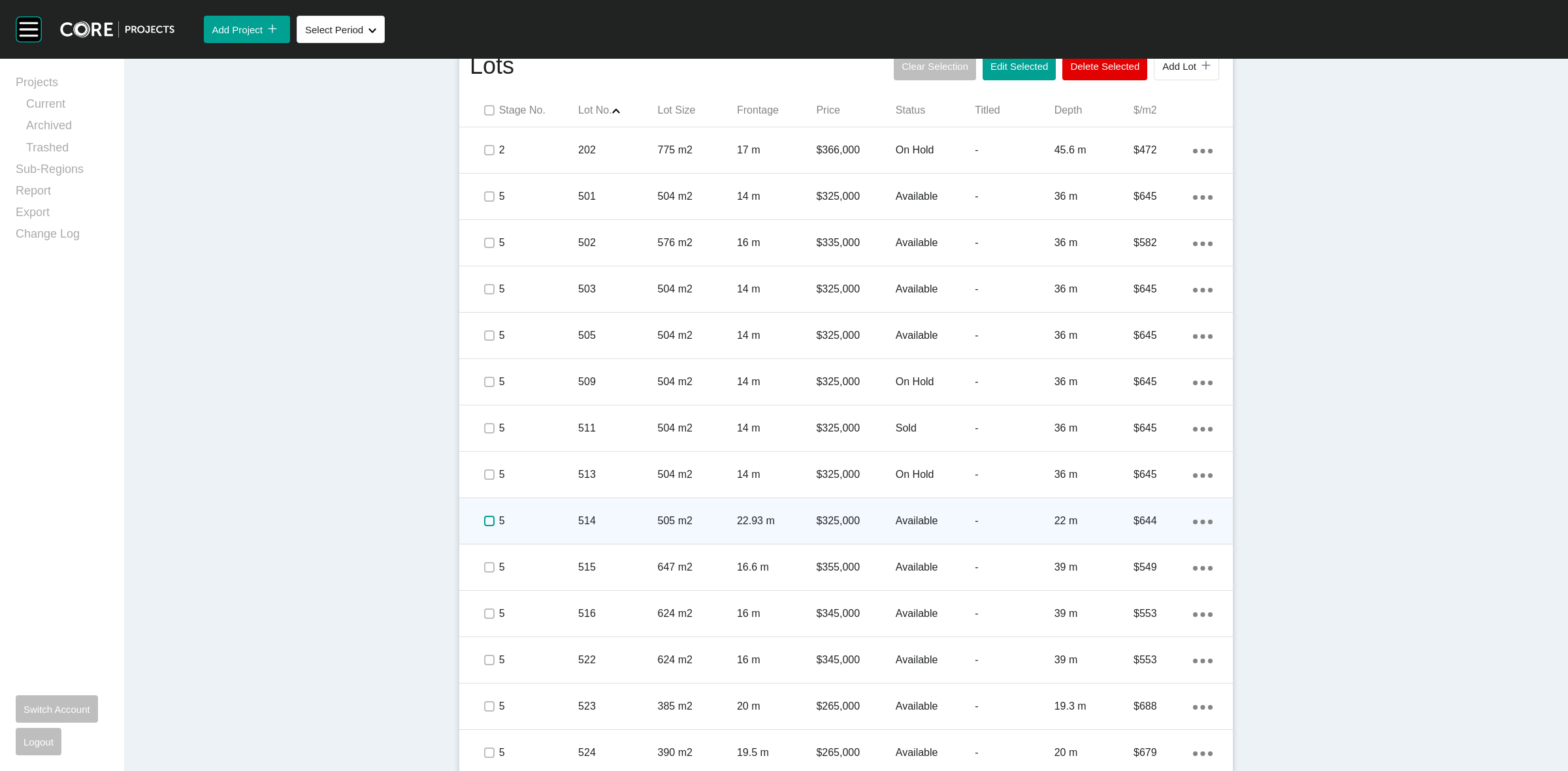
click at [484, 516] on label at bounding box center [489, 521] width 10 height 10
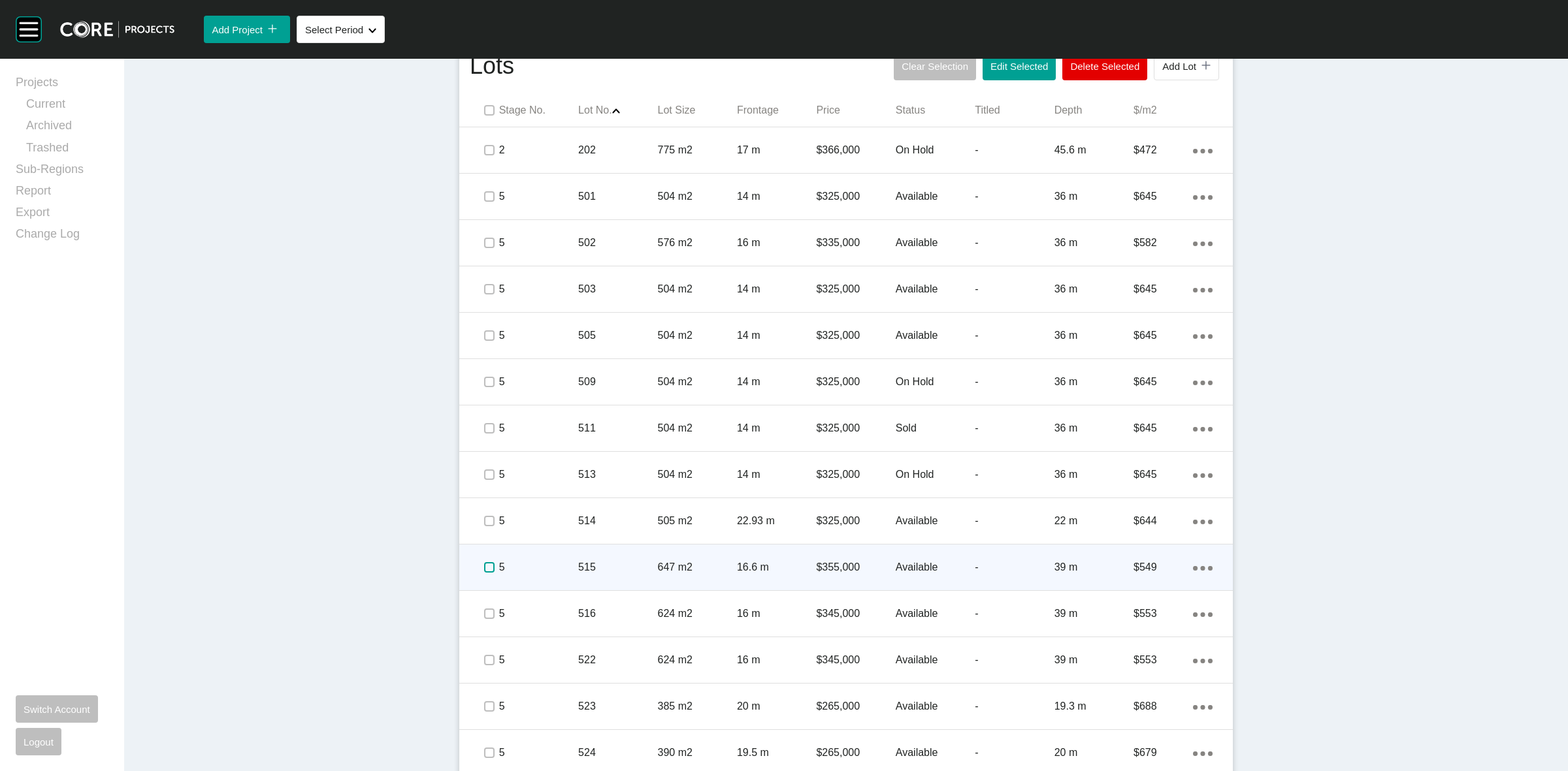
click at [485, 569] on label at bounding box center [489, 567] width 10 height 10
click at [532, 563] on p "5" at bounding box center [538, 567] width 79 height 14
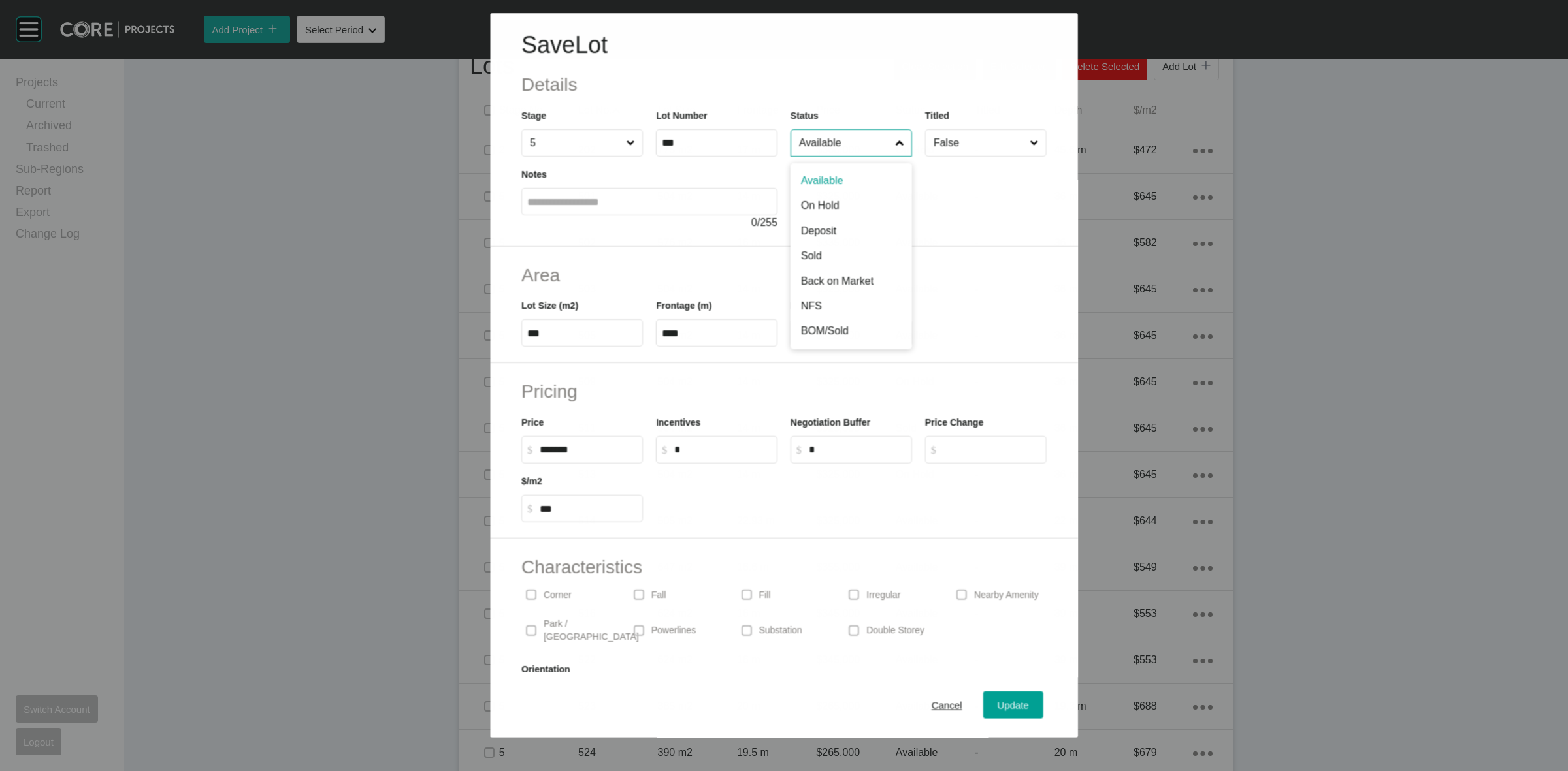
click at [831, 139] on input "Available" at bounding box center [845, 143] width 96 height 26
click at [1000, 697] on div "Update" at bounding box center [1013, 705] width 38 height 18
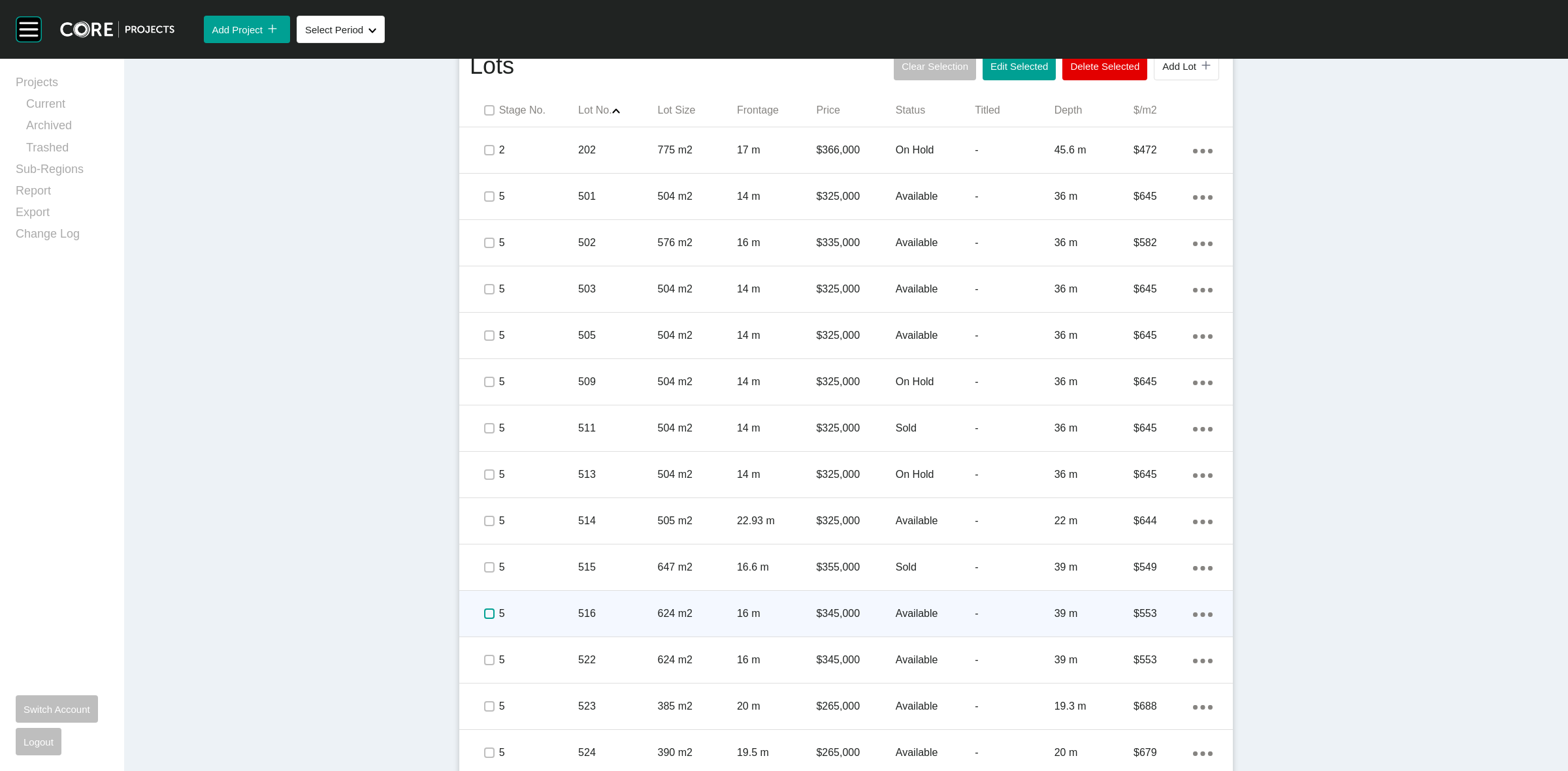
click at [485, 613] on label at bounding box center [489, 613] width 10 height 10
click at [544, 609] on p "5" at bounding box center [538, 613] width 79 height 14
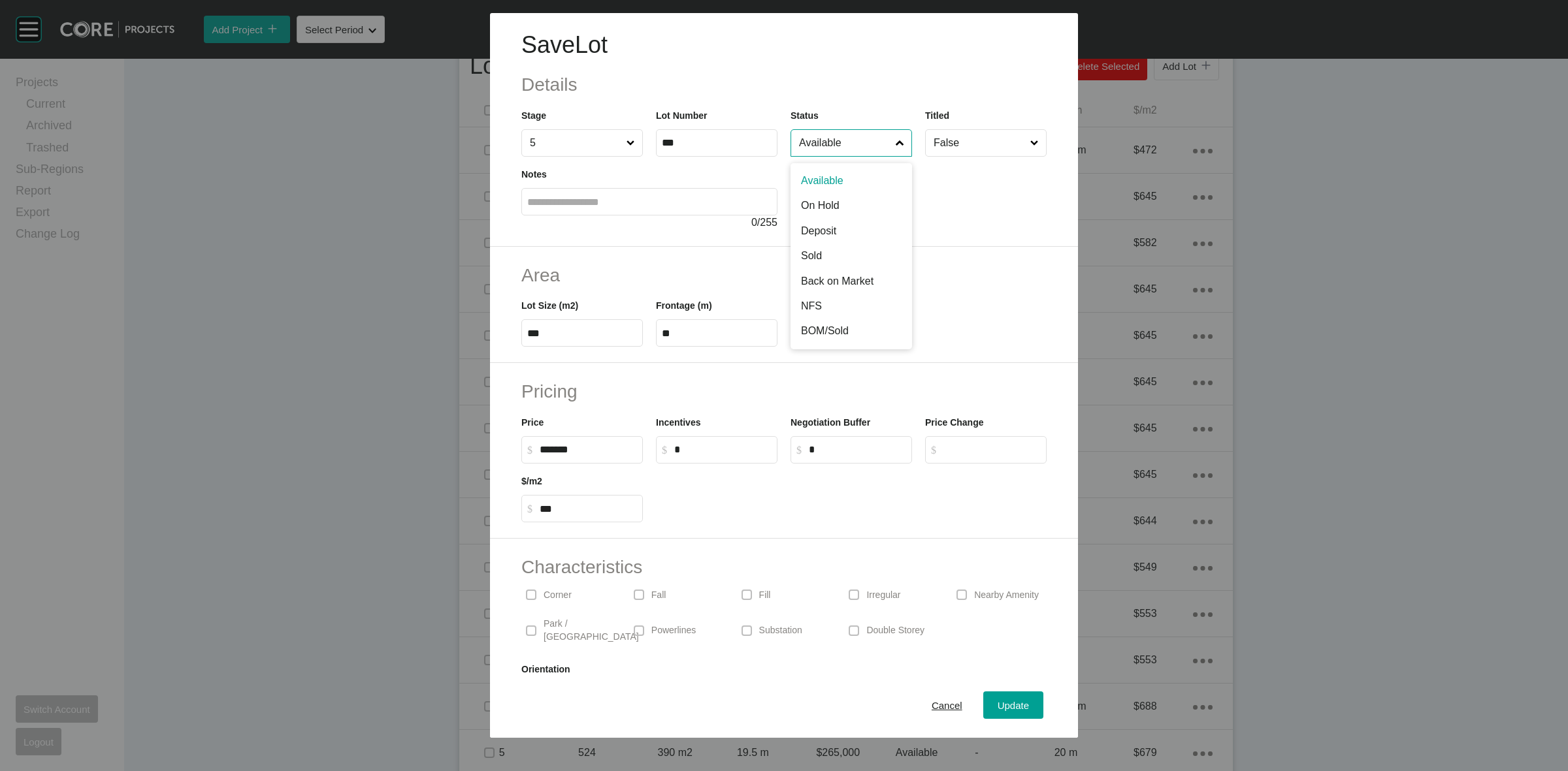
drag, startPoint x: 861, startPoint y: 146, endPoint x: 860, endPoint y: 154, distance: 8.1
click at [861, 148] on input "Available" at bounding box center [845, 143] width 97 height 26
drag, startPoint x: 818, startPoint y: 252, endPoint x: 944, endPoint y: 446, distance: 231.3
click at [998, 701] on span "Update" at bounding box center [1013, 705] width 31 height 11
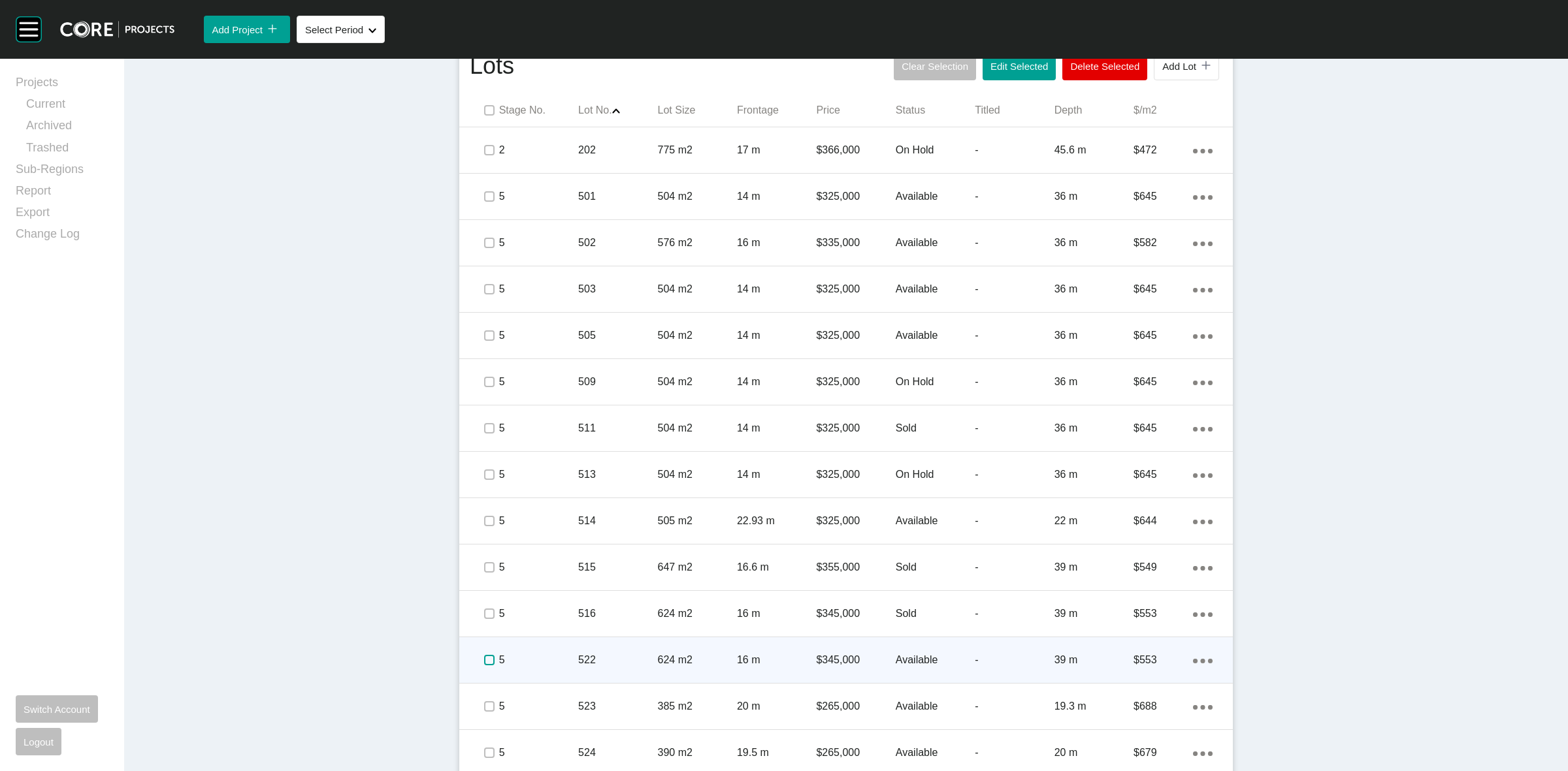
click at [486, 663] on label at bounding box center [489, 660] width 10 height 10
drag, startPoint x: 564, startPoint y: 659, endPoint x: 599, endPoint y: 630, distance: 45.5
click at [564, 657] on p "5" at bounding box center [538, 660] width 79 height 14
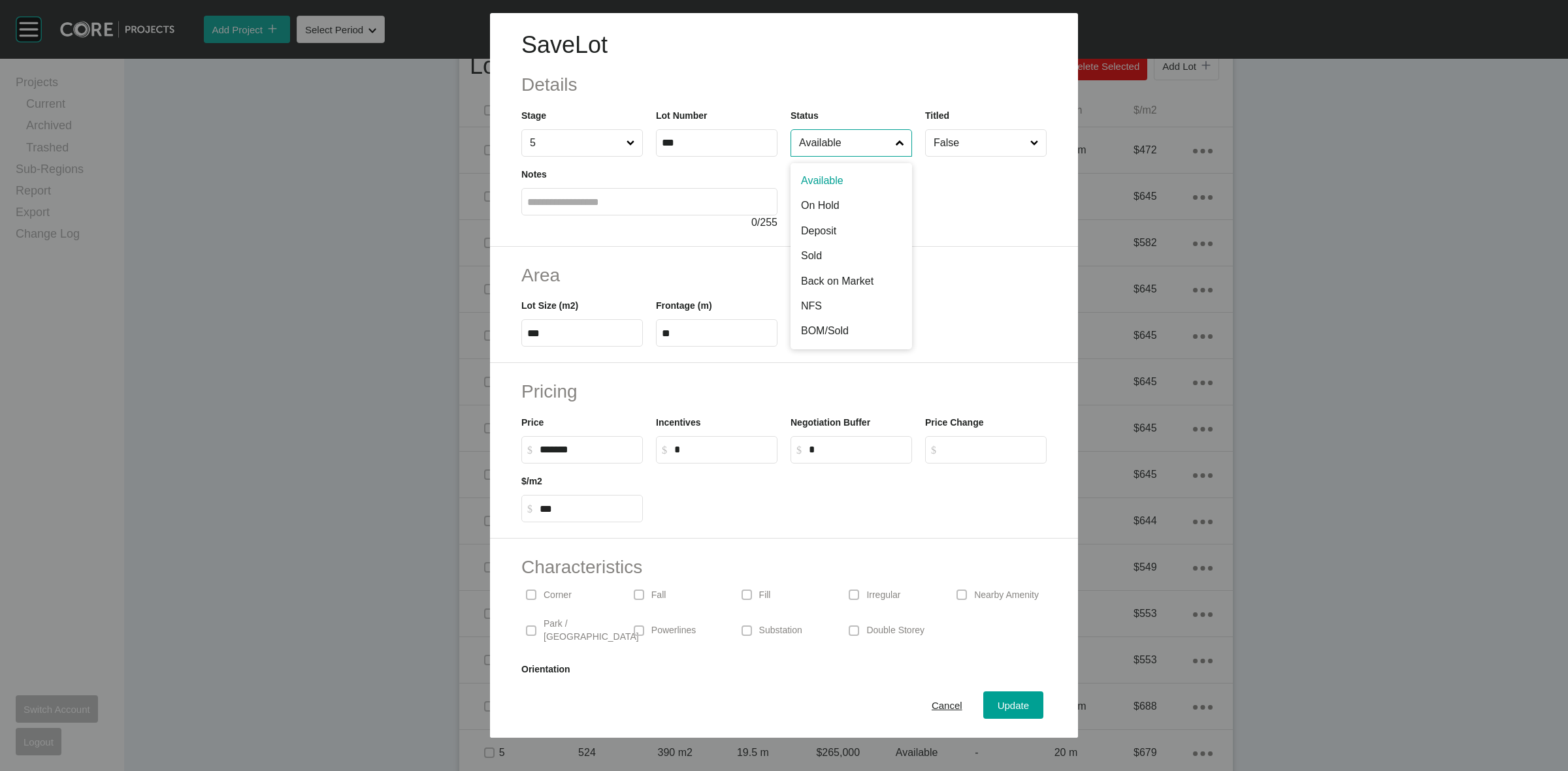
click at [866, 148] on input "Available" at bounding box center [845, 143] width 97 height 26
click at [998, 707] on span "Update" at bounding box center [1013, 705] width 31 height 11
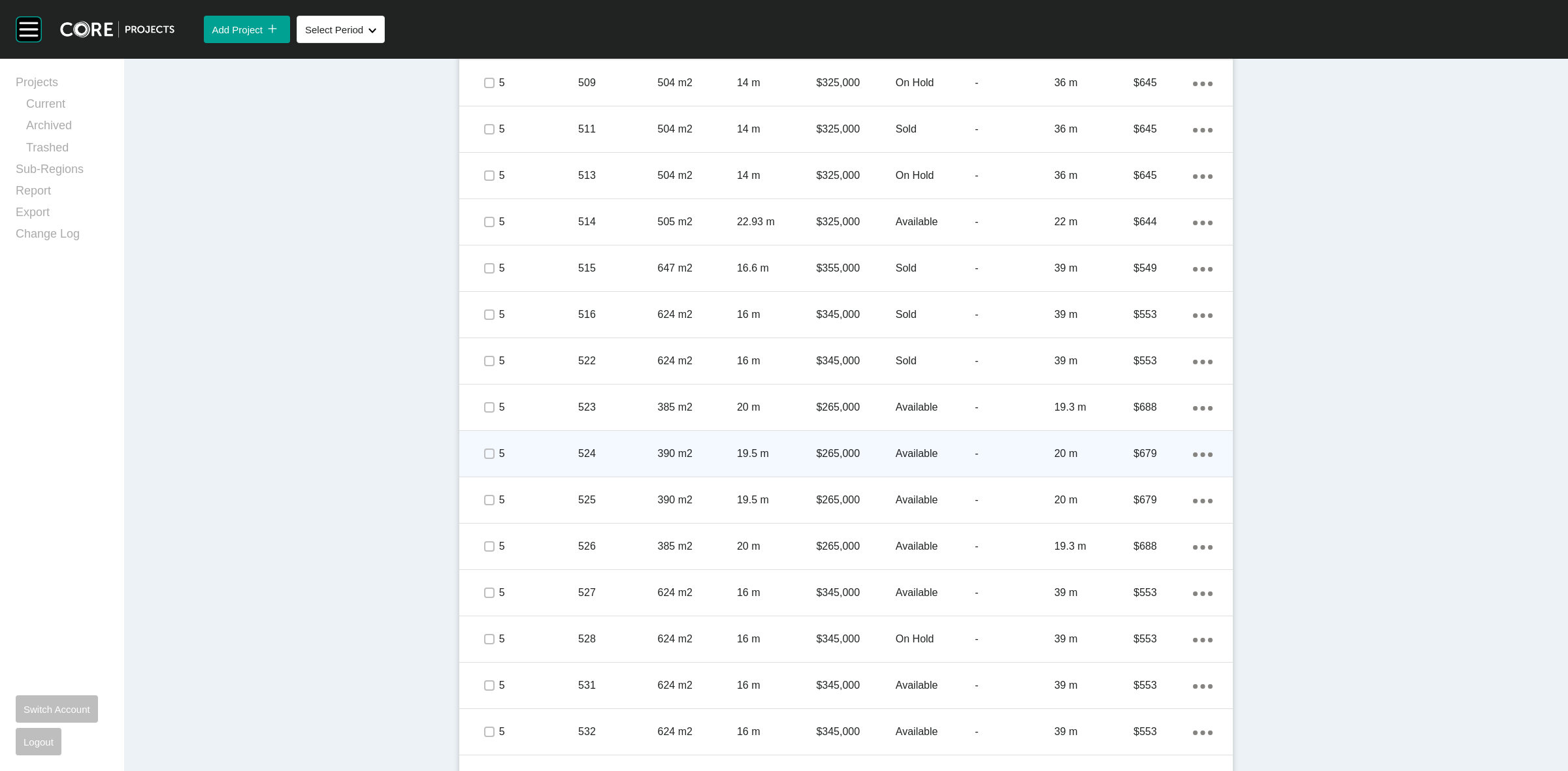
scroll to position [1061, 0]
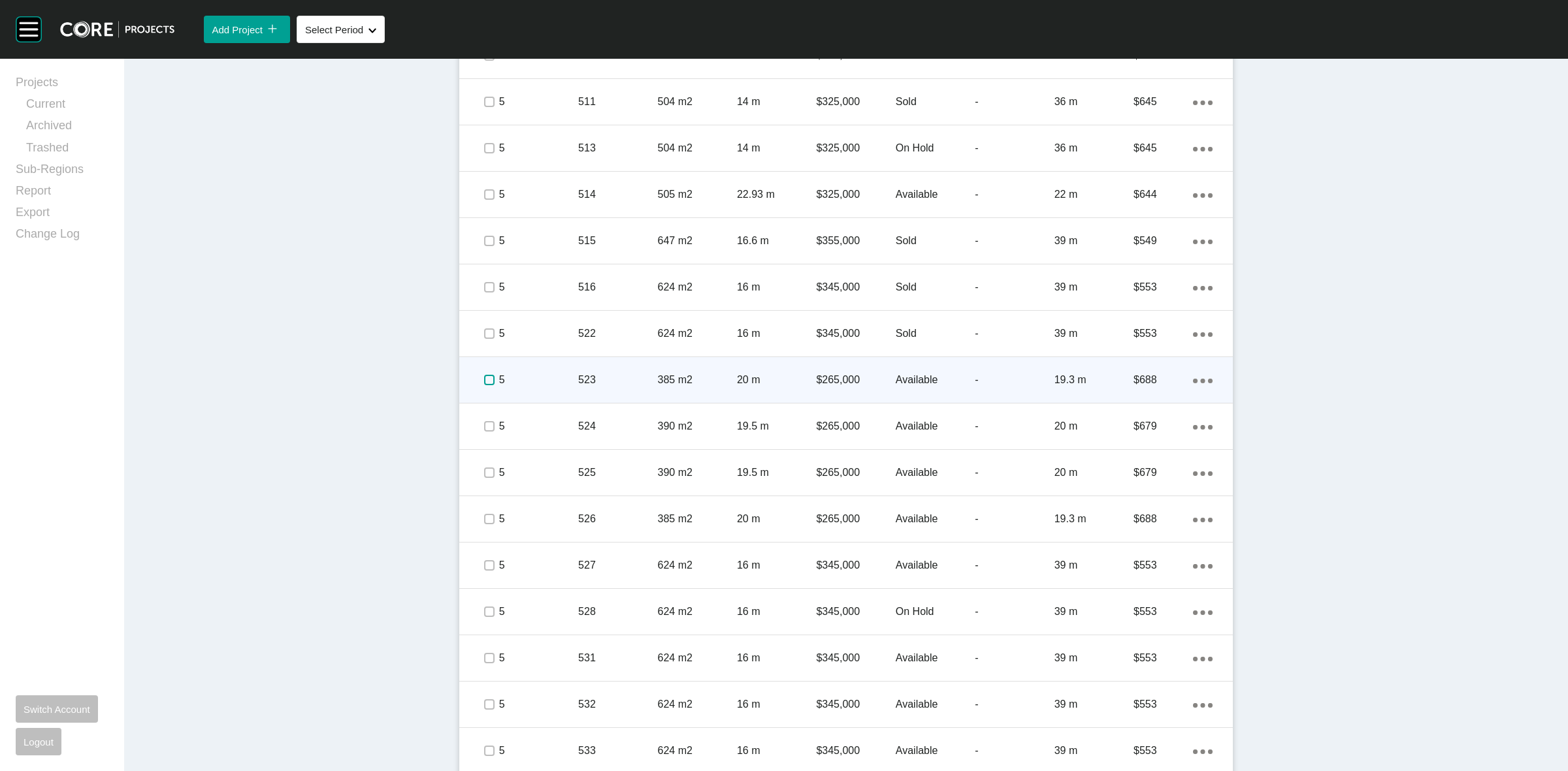
click at [484, 379] on label at bounding box center [489, 380] width 10 height 10
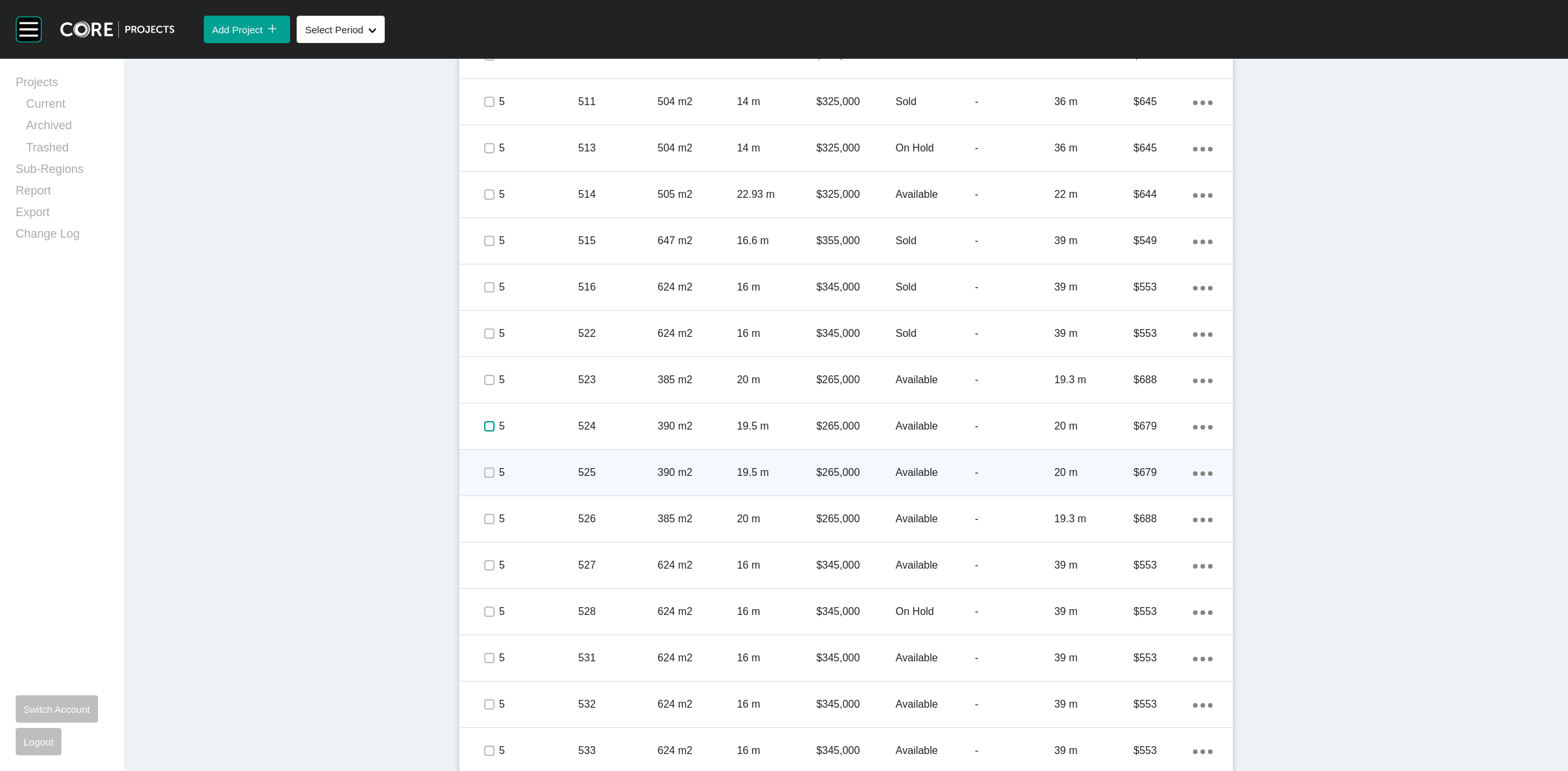
drag, startPoint x: 484, startPoint y: 426, endPoint x: 490, endPoint y: 454, distance: 28.6
click at [484, 428] on label at bounding box center [489, 426] width 10 height 10
click at [485, 474] on label at bounding box center [489, 472] width 10 height 10
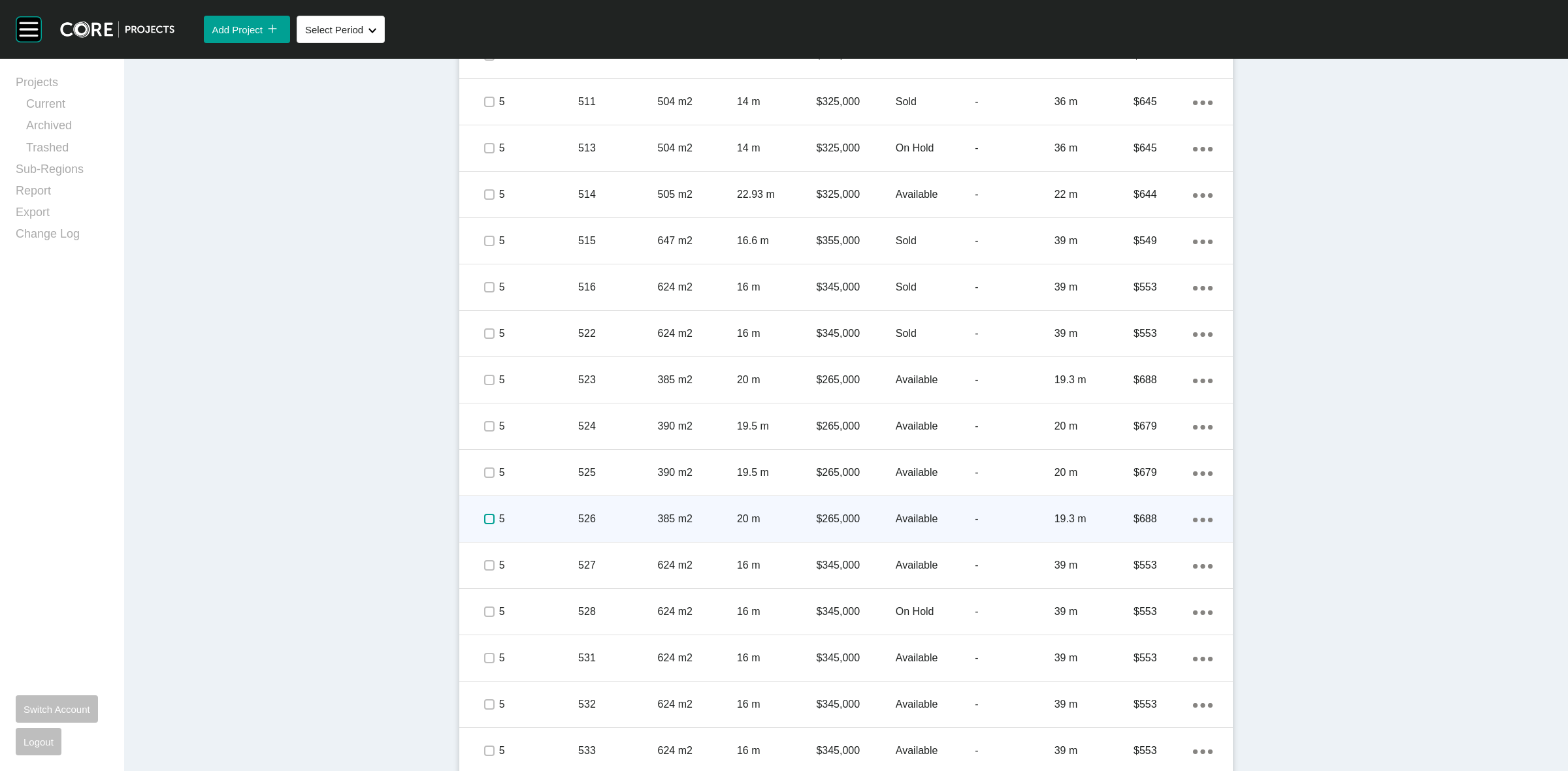
click at [484, 519] on label at bounding box center [489, 519] width 10 height 10
click at [534, 516] on p "5" at bounding box center [538, 519] width 79 height 14
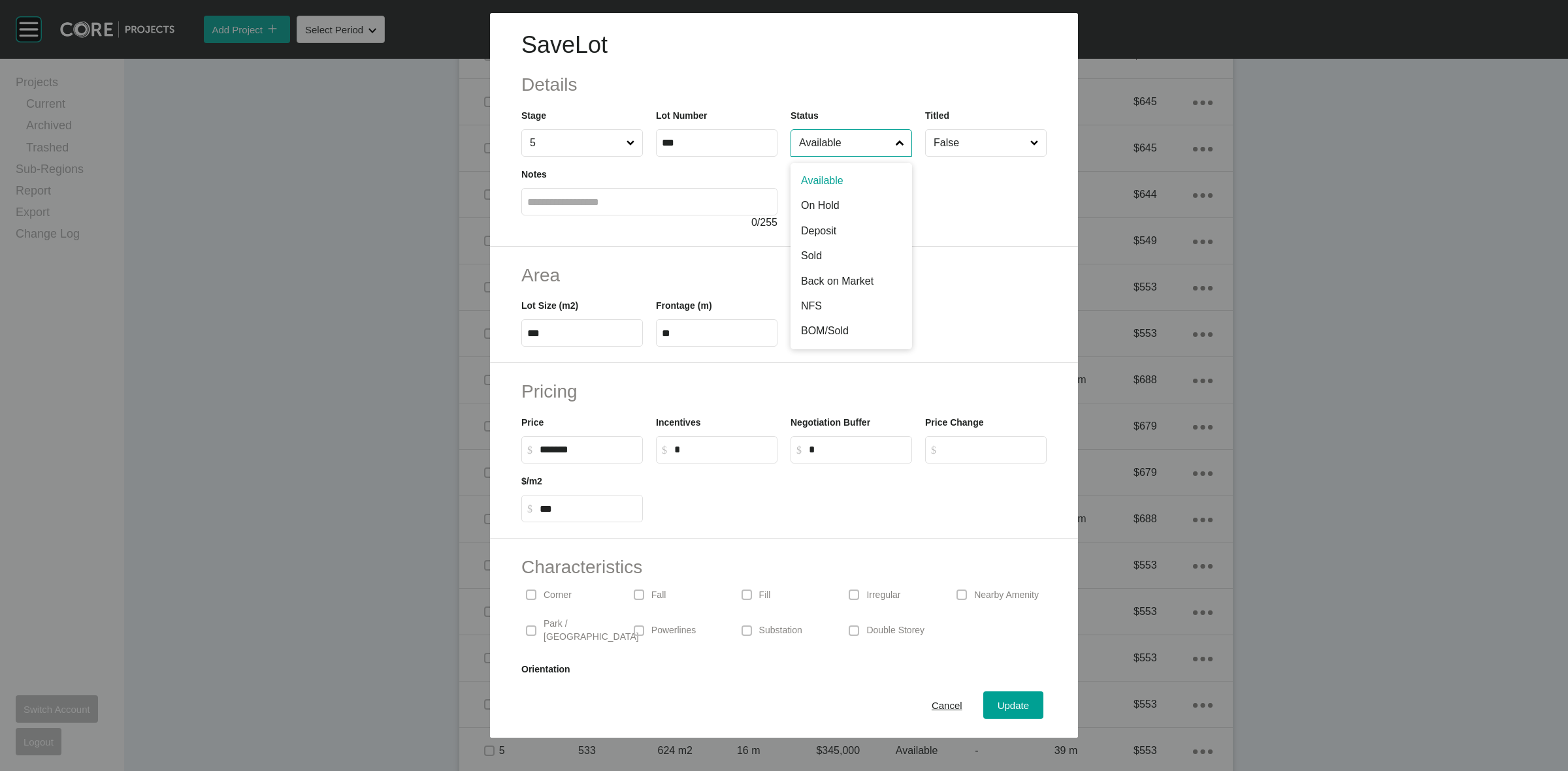
click at [839, 156] on label "Available" at bounding box center [851, 143] width 121 height 28
click at [839, 156] on input "Available" at bounding box center [845, 143] width 97 height 26
click at [998, 704] on span "Update" at bounding box center [1013, 705] width 31 height 11
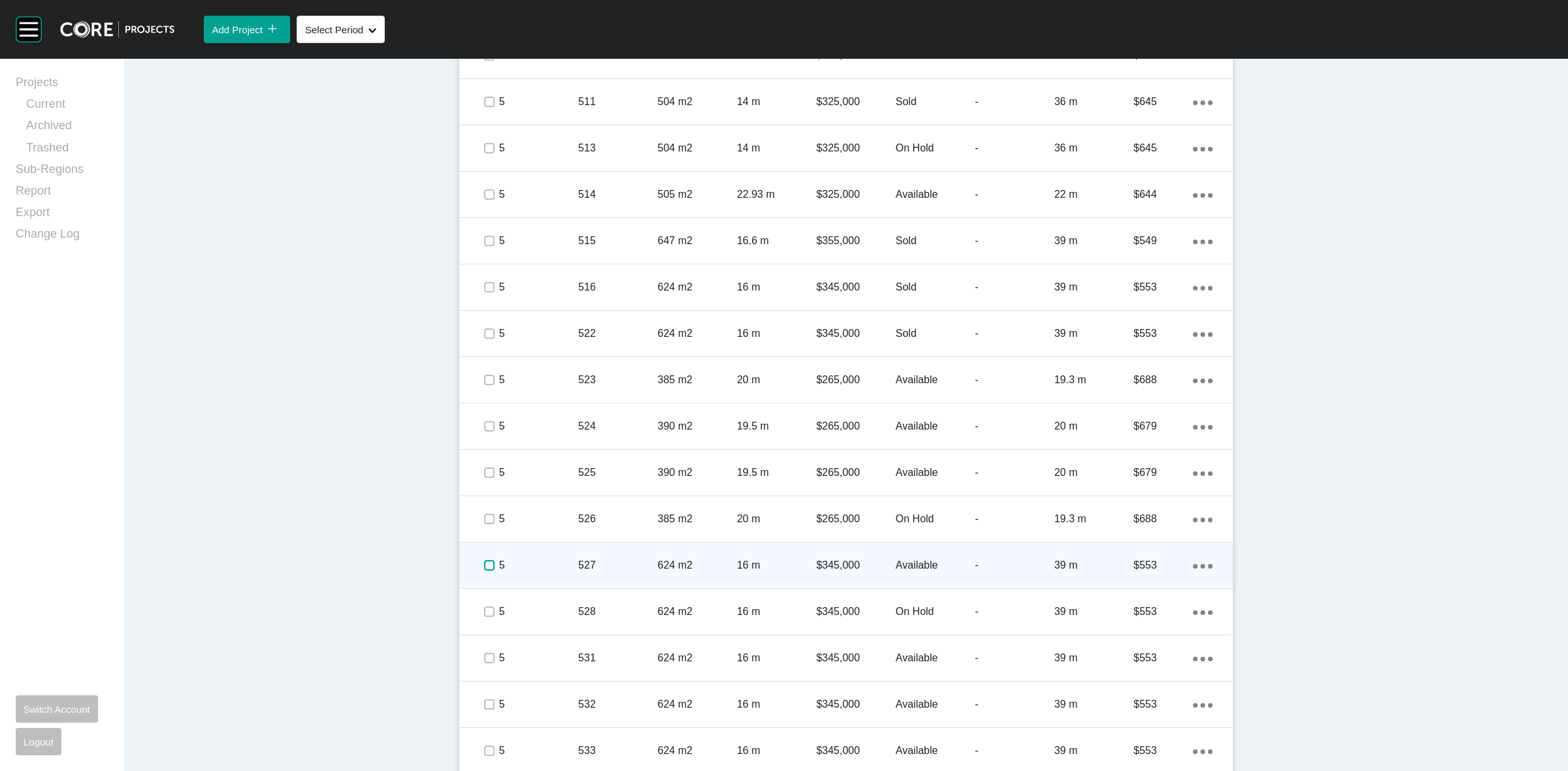
drag, startPoint x: 482, startPoint y: 565, endPoint x: 491, endPoint y: 564, distance: 9.1
click at [484, 565] on label at bounding box center [489, 565] width 10 height 10
click at [544, 565] on p "5" at bounding box center [538, 565] width 79 height 14
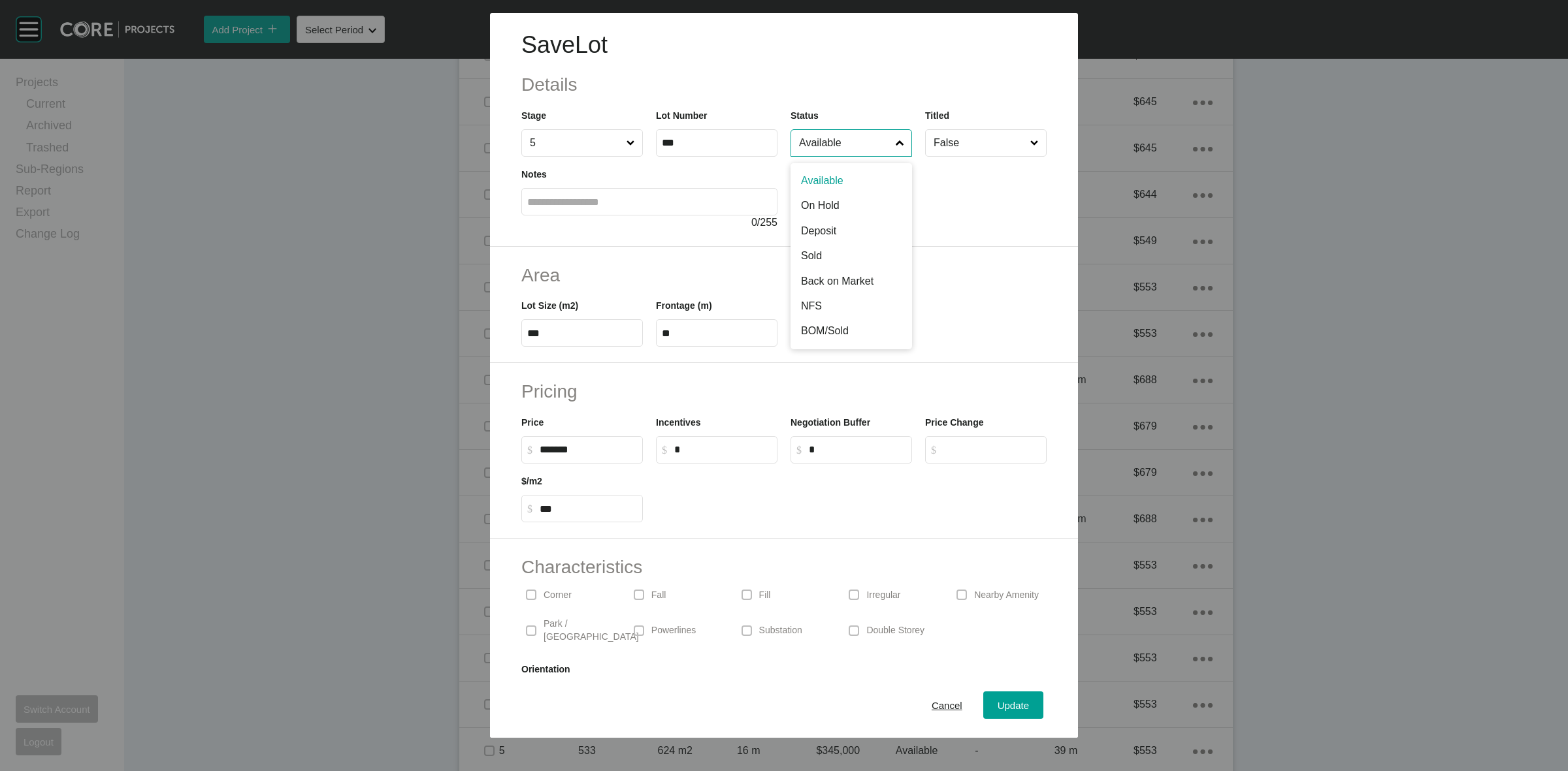
click at [843, 148] on input "Available" at bounding box center [845, 143] width 97 height 26
click at [998, 704] on span "Update" at bounding box center [1013, 705] width 31 height 11
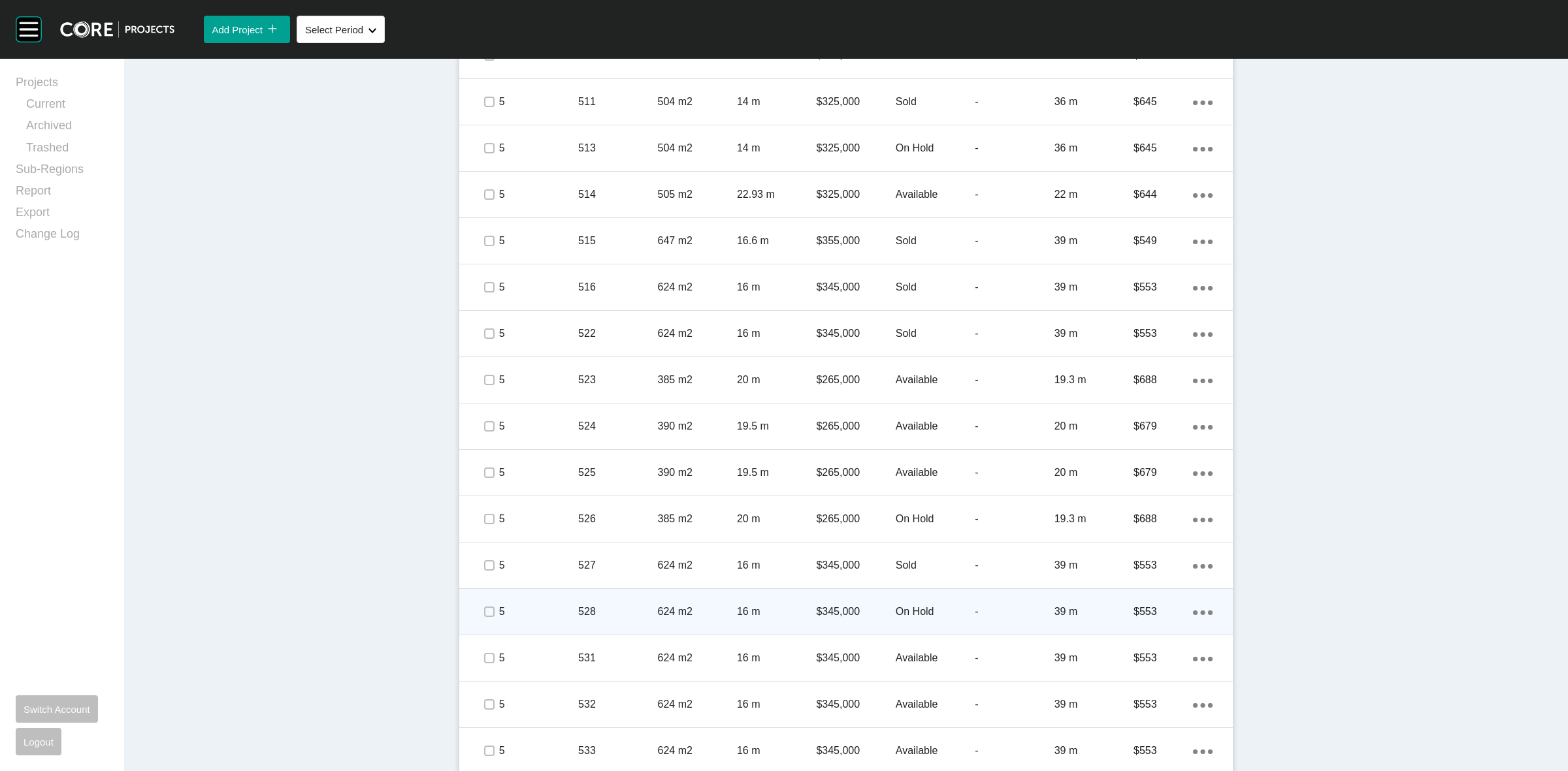
click at [544, 606] on p "5" at bounding box center [538, 611] width 79 height 14
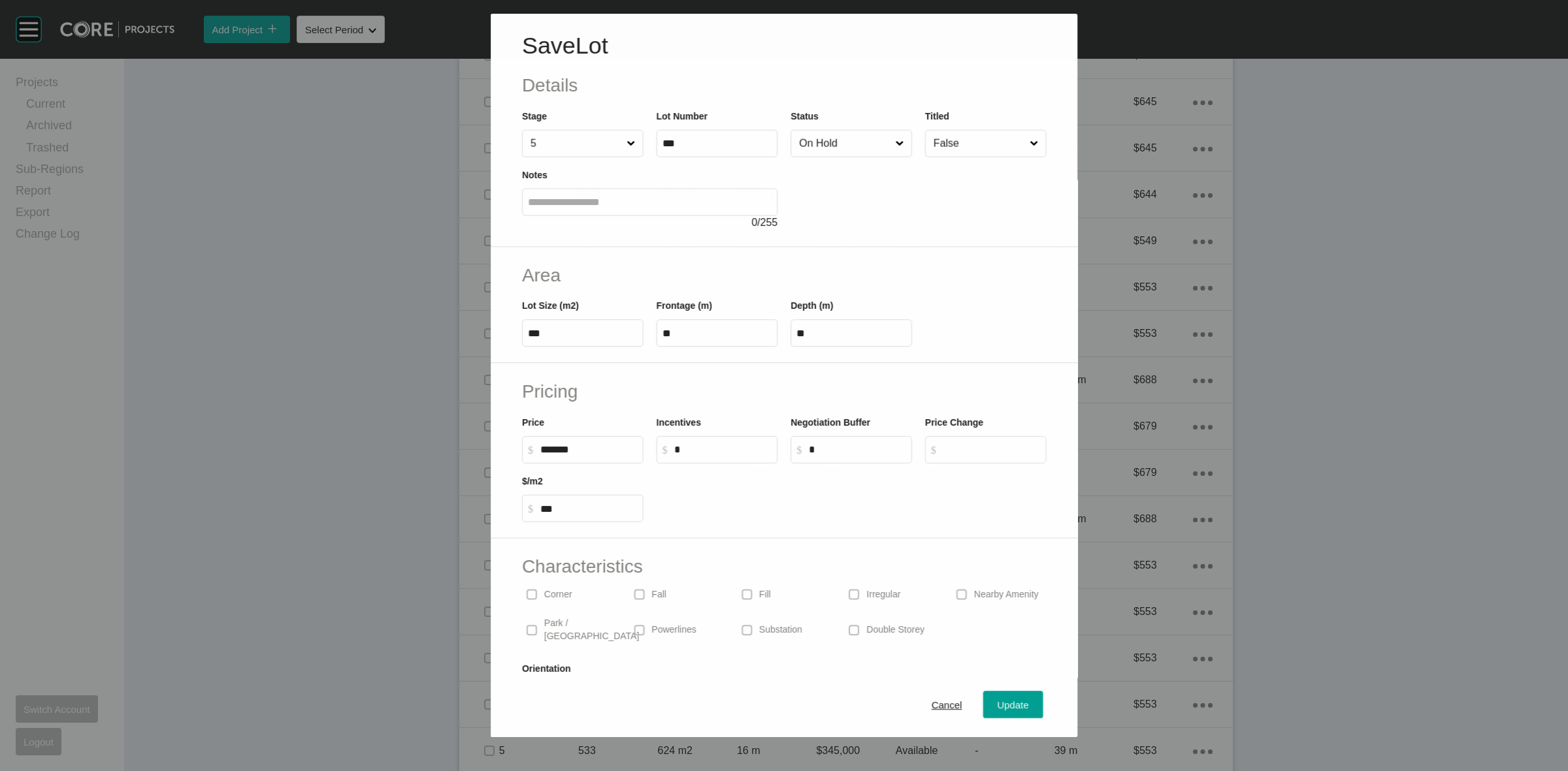
click at [864, 154] on input "On Hold" at bounding box center [845, 144] width 96 height 26
click at [1007, 713] on div "Update" at bounding box center [1013, 705] width 38 height 18
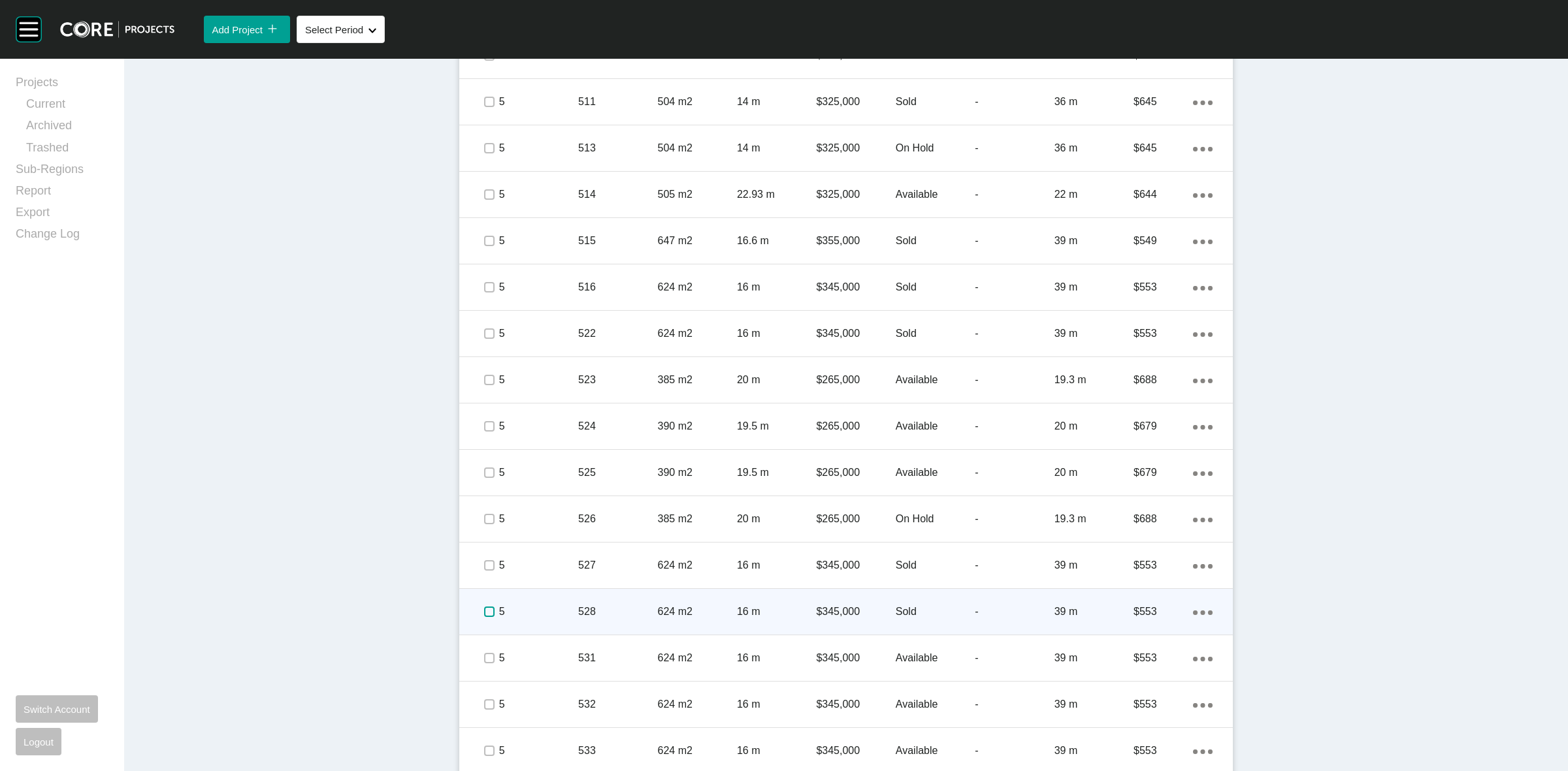
click at [484, 611] on label at bounding box center [489, 611] width 10 height 10
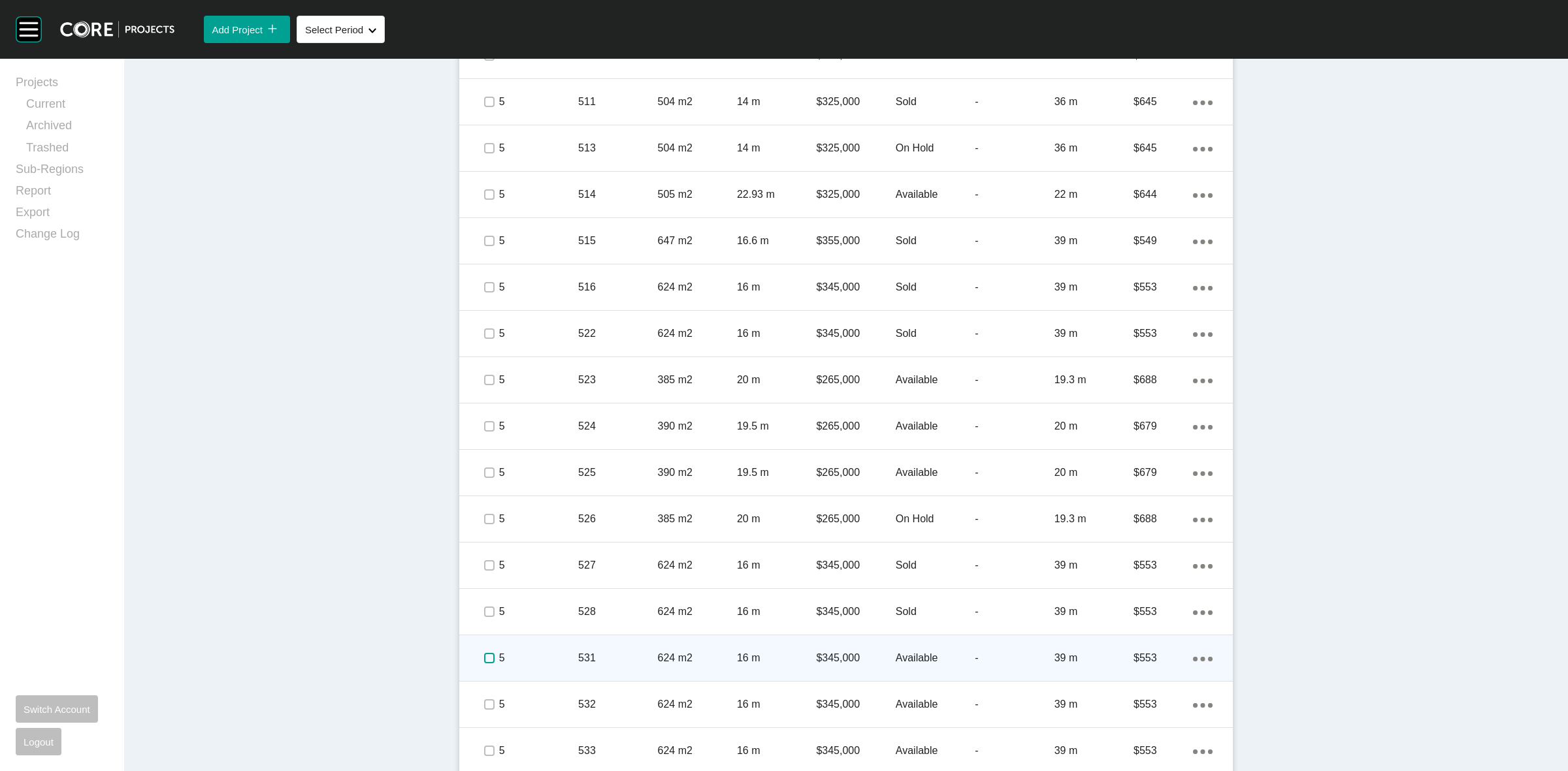
drag, startPoint x: 481, startPoint y: 661, endPoint x: 541, endPoint y: 661, distance: 60.0
click at [484, 661] on label at bounding box center [489, 658] width 10 height 10
click at [547, 657] on p "5" at bounding box center [538, 658] width 79 height 14
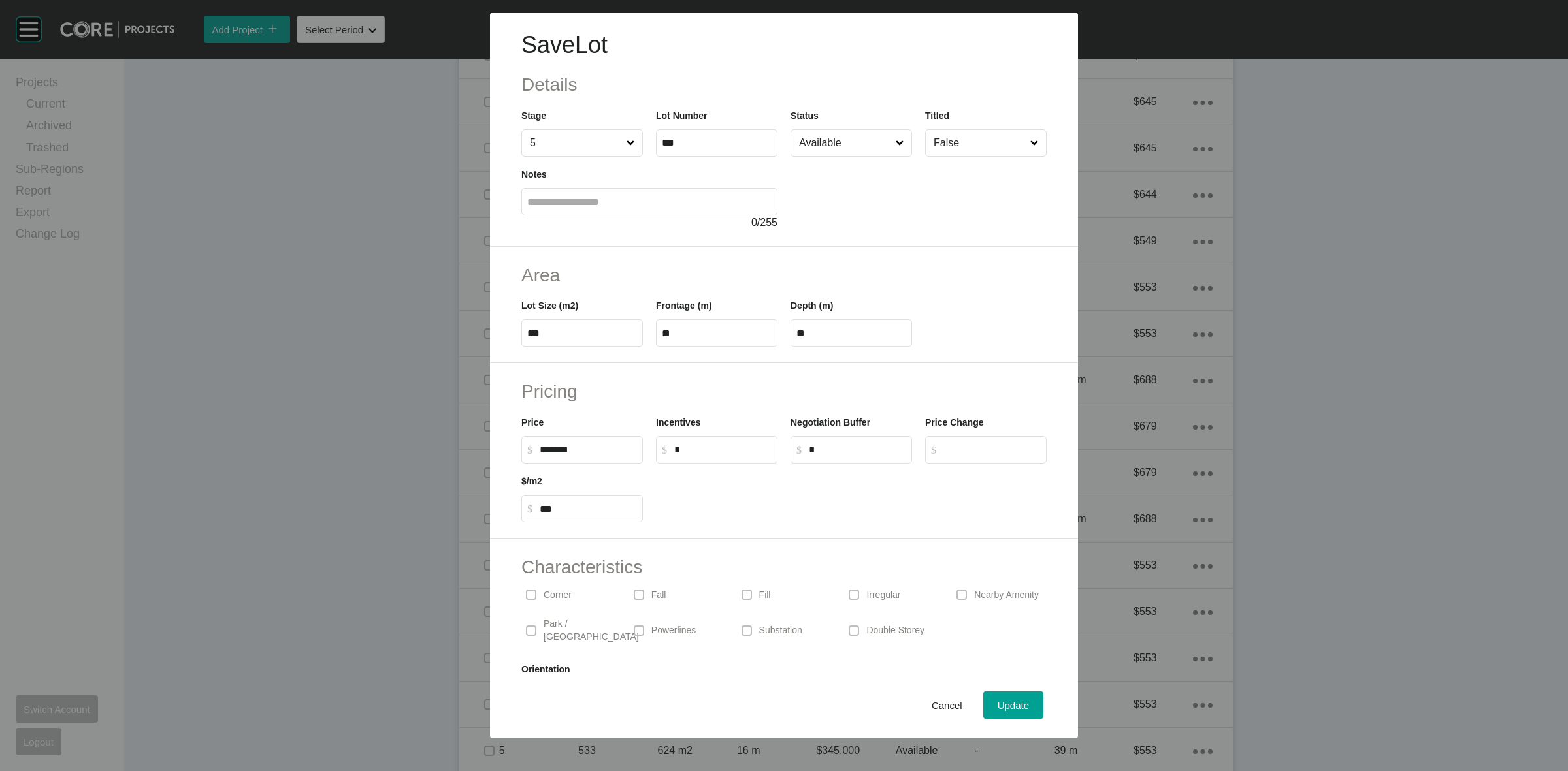
drag, startPoint x: 831, startPoint y: 146, endPoint x: 837, endPoint y: 154, distance: 10.0
click at [830, 146] on input "Available" at bounding box center [845, 143] width 97 height 26
drag, startPoint x: 805, startPoint y: 194, endPoint x: 809, endPoint y: 200, distance: 7.2
click at [1013, 712] on div "Update" at bounding box center [1013, 705] width 38 height 18
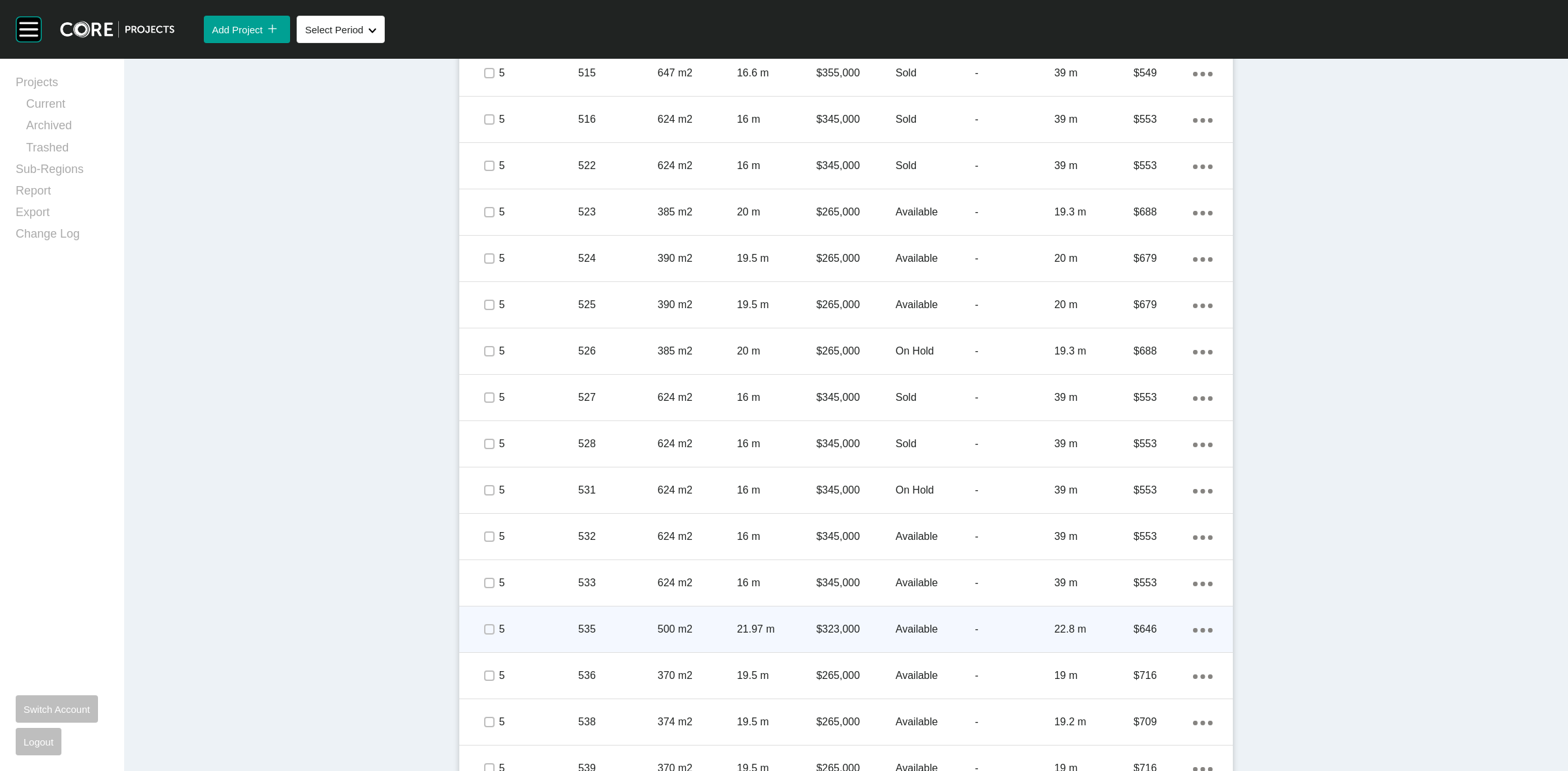
scroll to position [1254, 0]
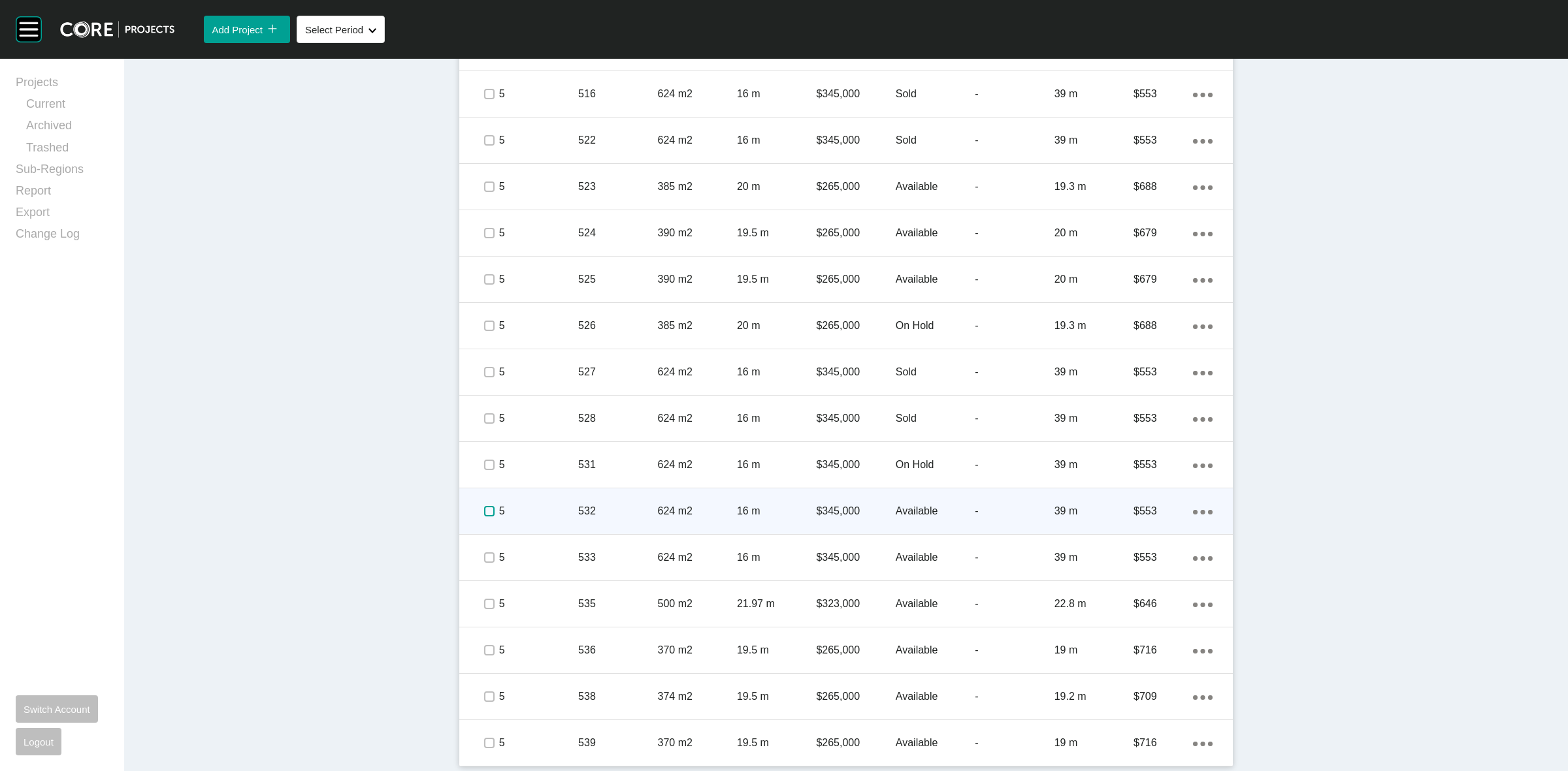
click at [484, 512] on label at bounding box center [489, 511] width 10 height 10
click at [552, 505] on p "5" at bounding box center [538, 511] width 79 height 14
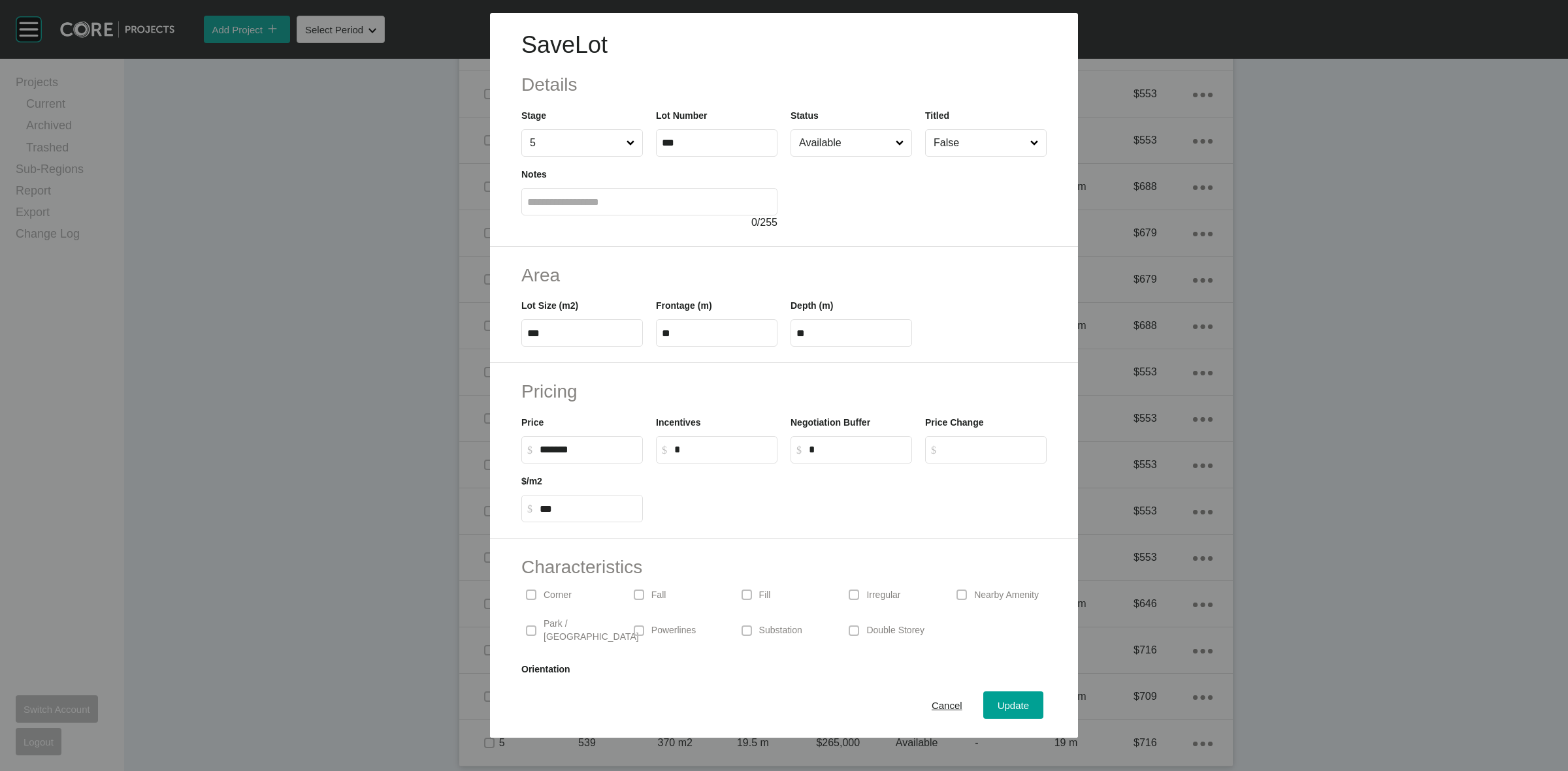
click at [825, 135] on input "Available" at bounding box center [845, 143] width 97 height 26
click at [998, 702] on span "Update" at bounding box center [1013, 705] width 31 height 11
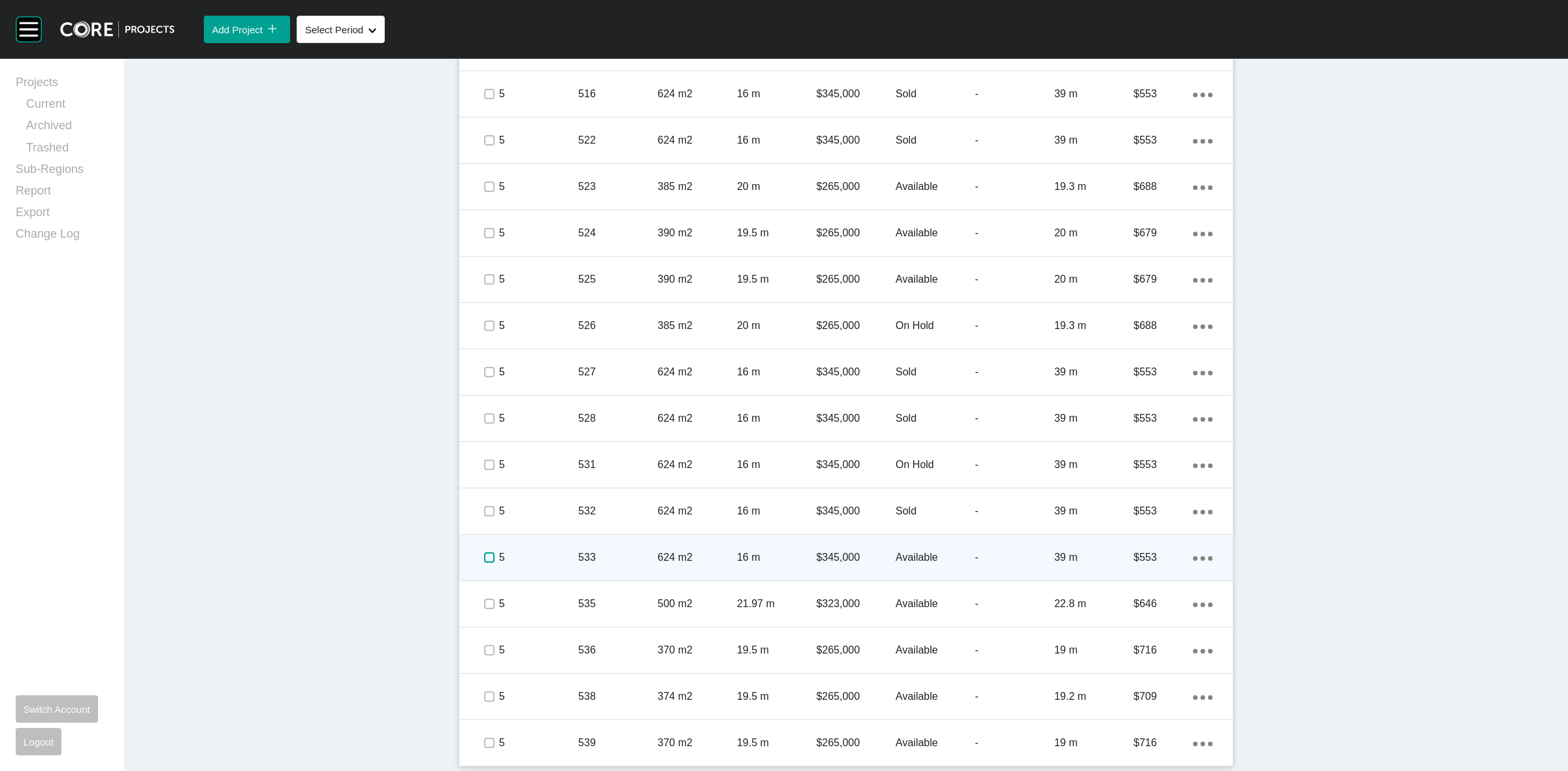
drag, startPoint x: 481, startPoint y: 559, endPoint x: 517, endPoint y: 550, distance: 37.1
click at [484, 557] on label at bounding box center [489, 557] width 10 height 10
click at [537, 550] on p "5" at bounding box center [538, 557] width 79 height 14
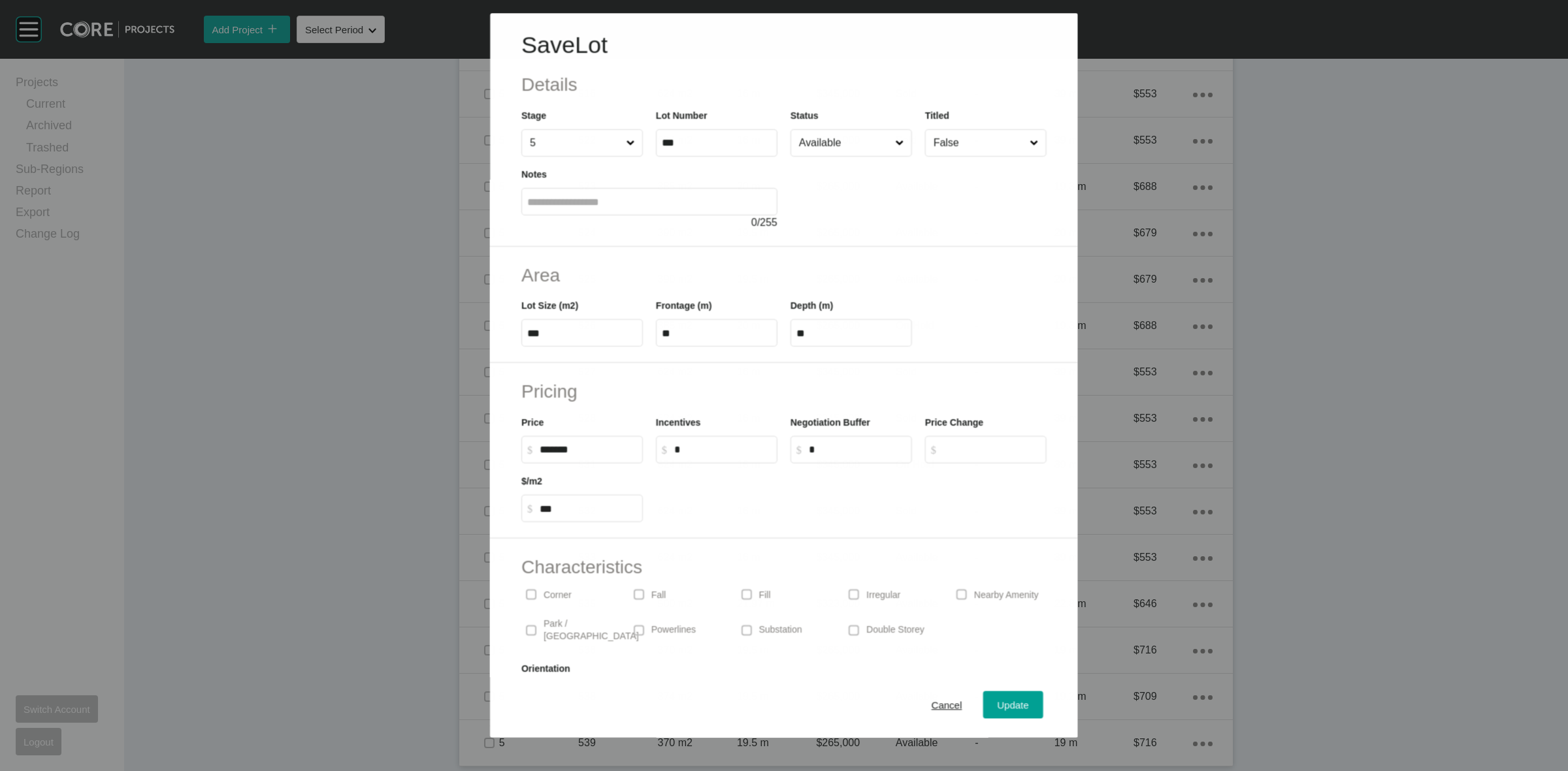
click at [820, 144] on input "Available" at bounding box center [845, 143] width 96 height 26
click at [998, 700] on span "Update" at bounding box center [1013, 705] width 31 height 11
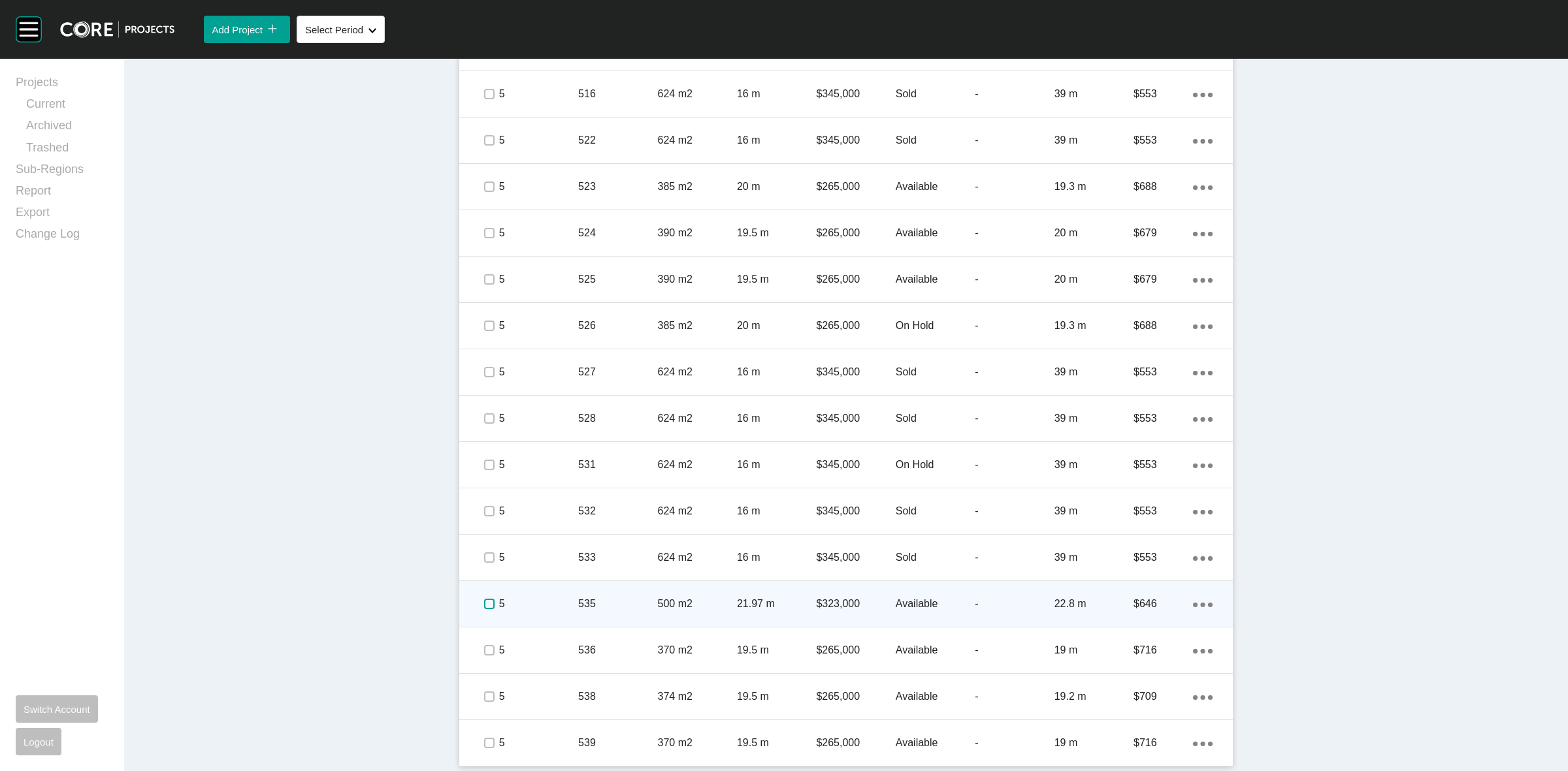
click at [484, 606] on label at bounding box center [489, 604] width 10 height 10
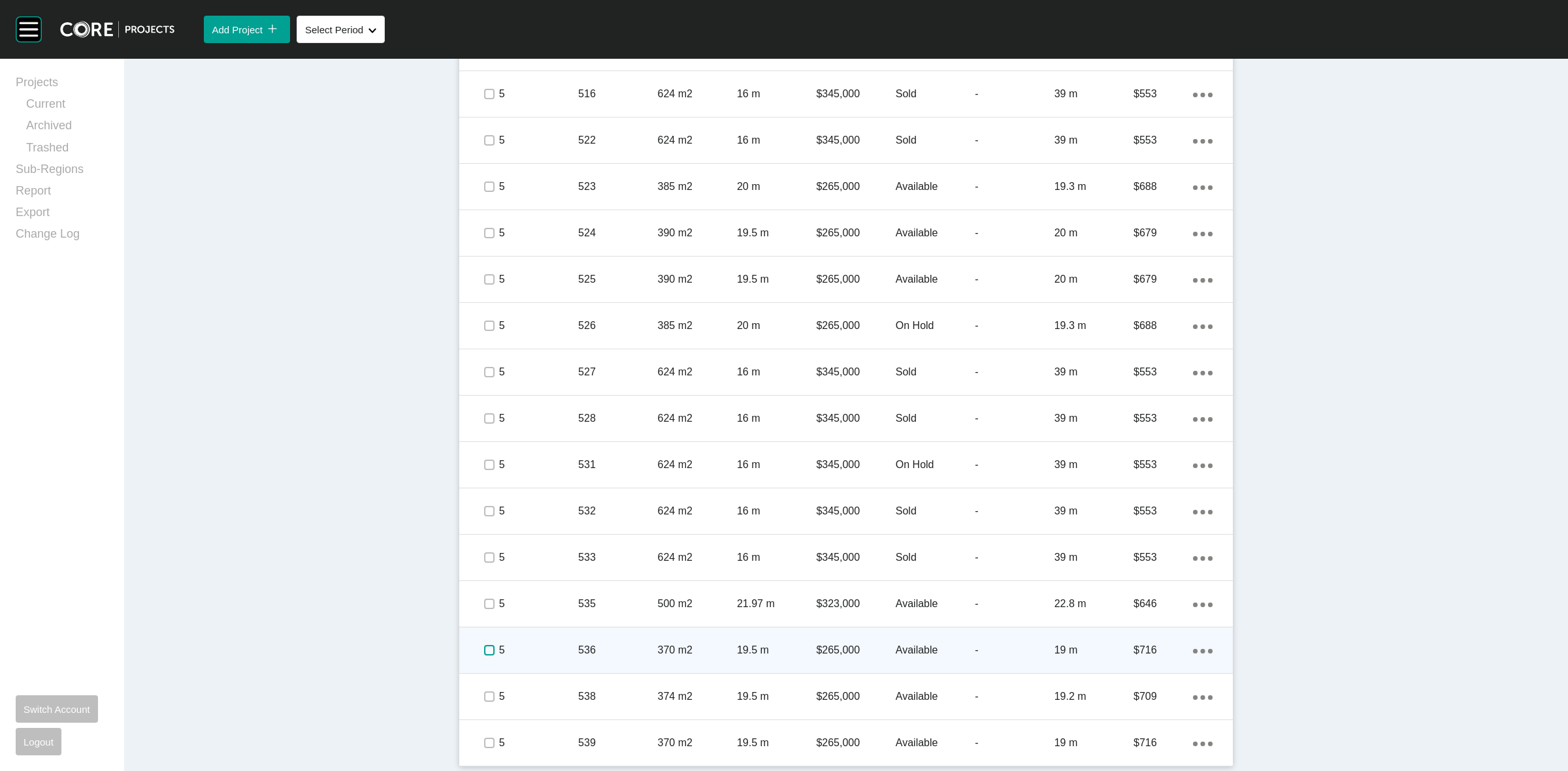
click at [484, 648] on label at bounding box center [489, 650] width 10 height 10
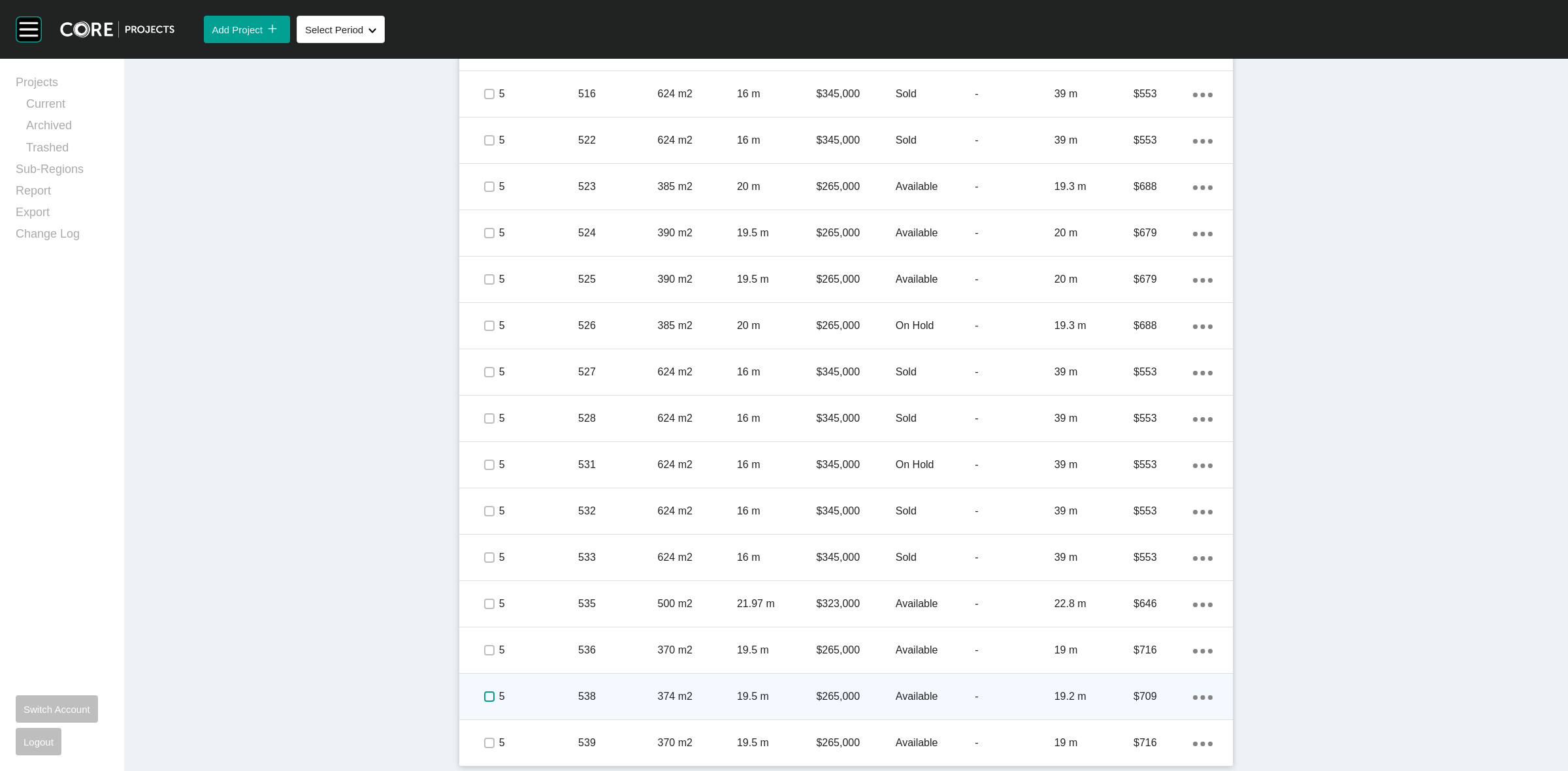
click at [484, 692] on label at bounding box center [489, 697] width 10 height 10
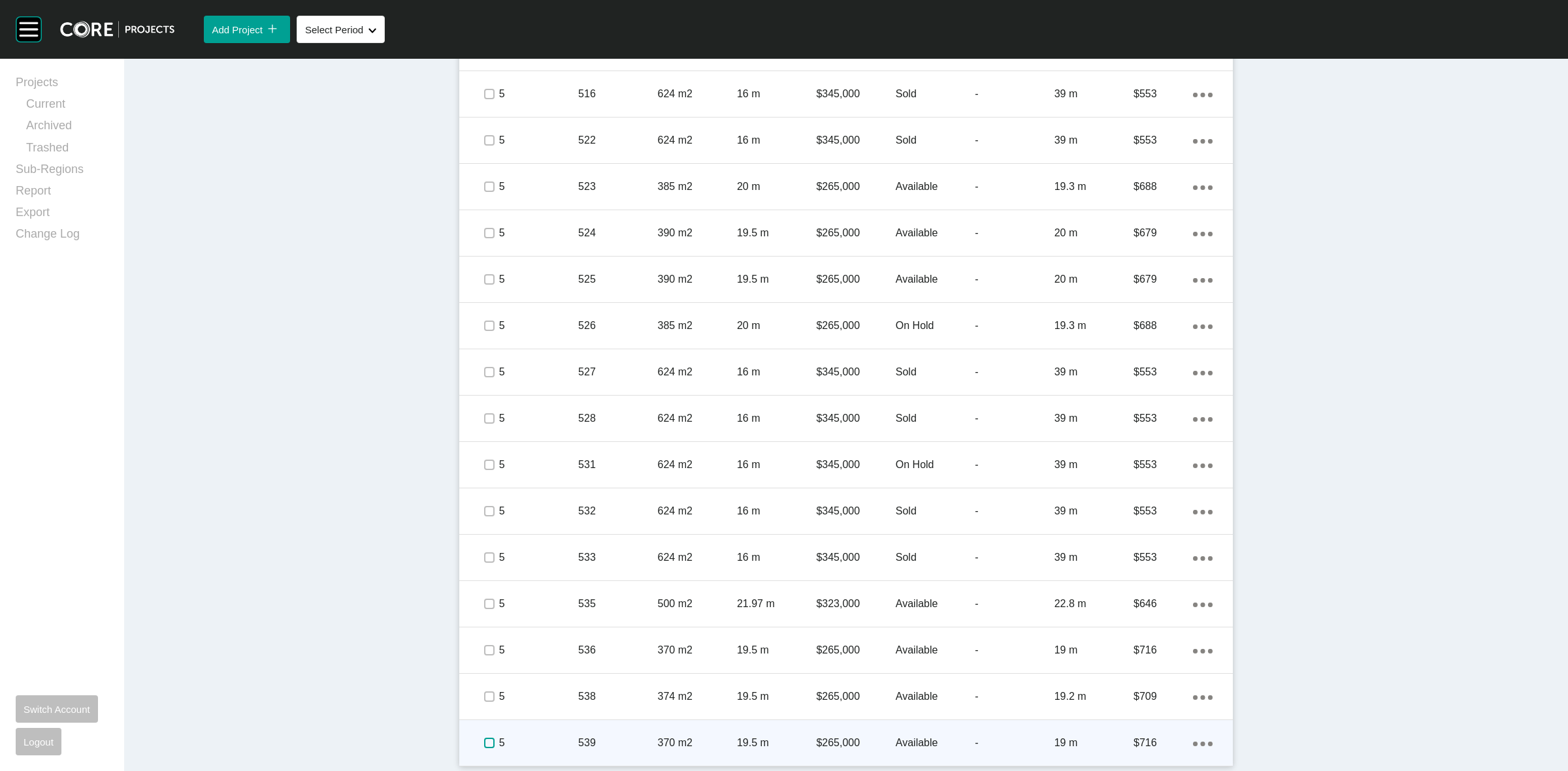
click at [484, 741] on label at bounding box center [489, 743] width 10 height 10
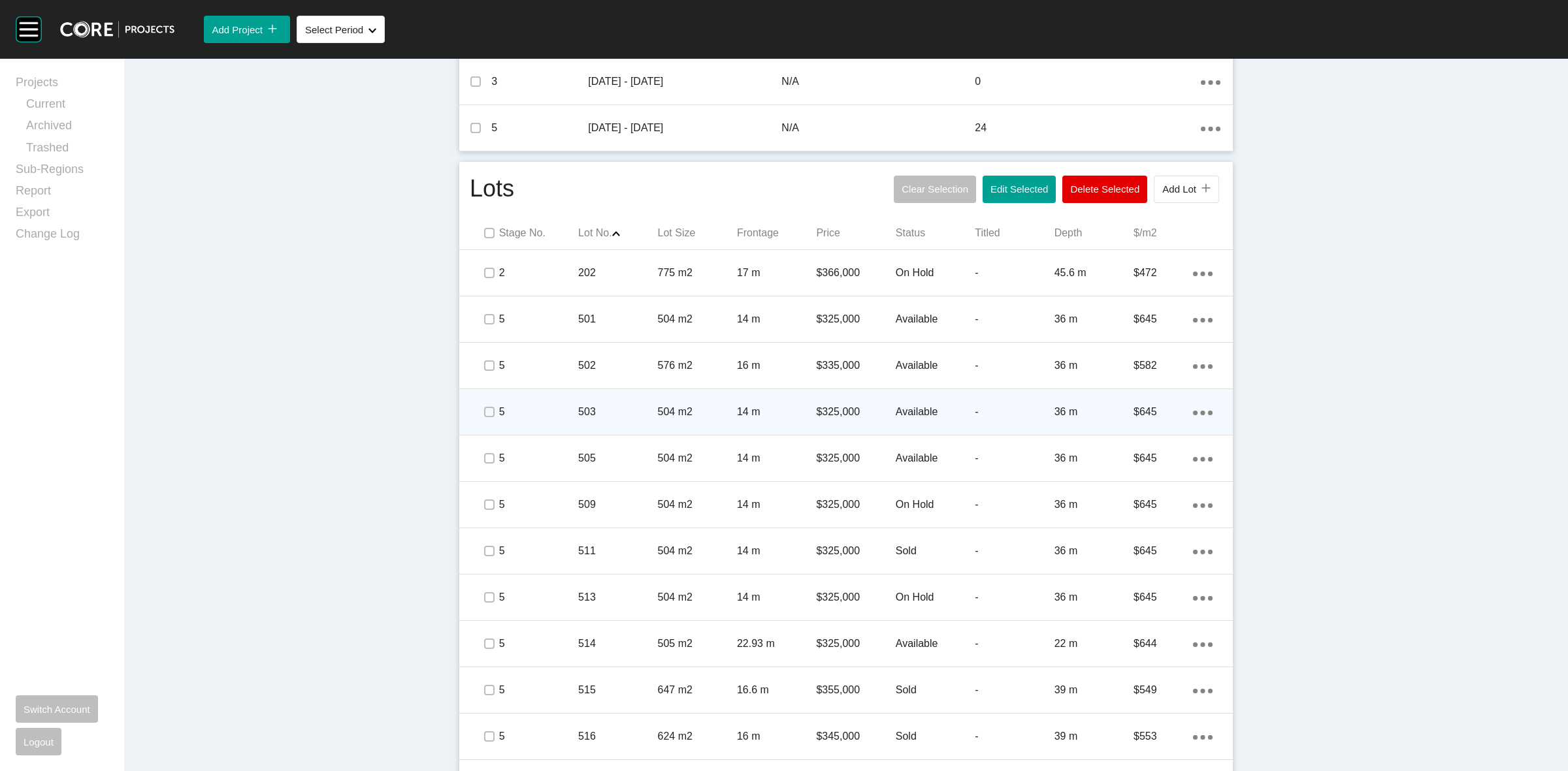
scroll to position [601, 0]
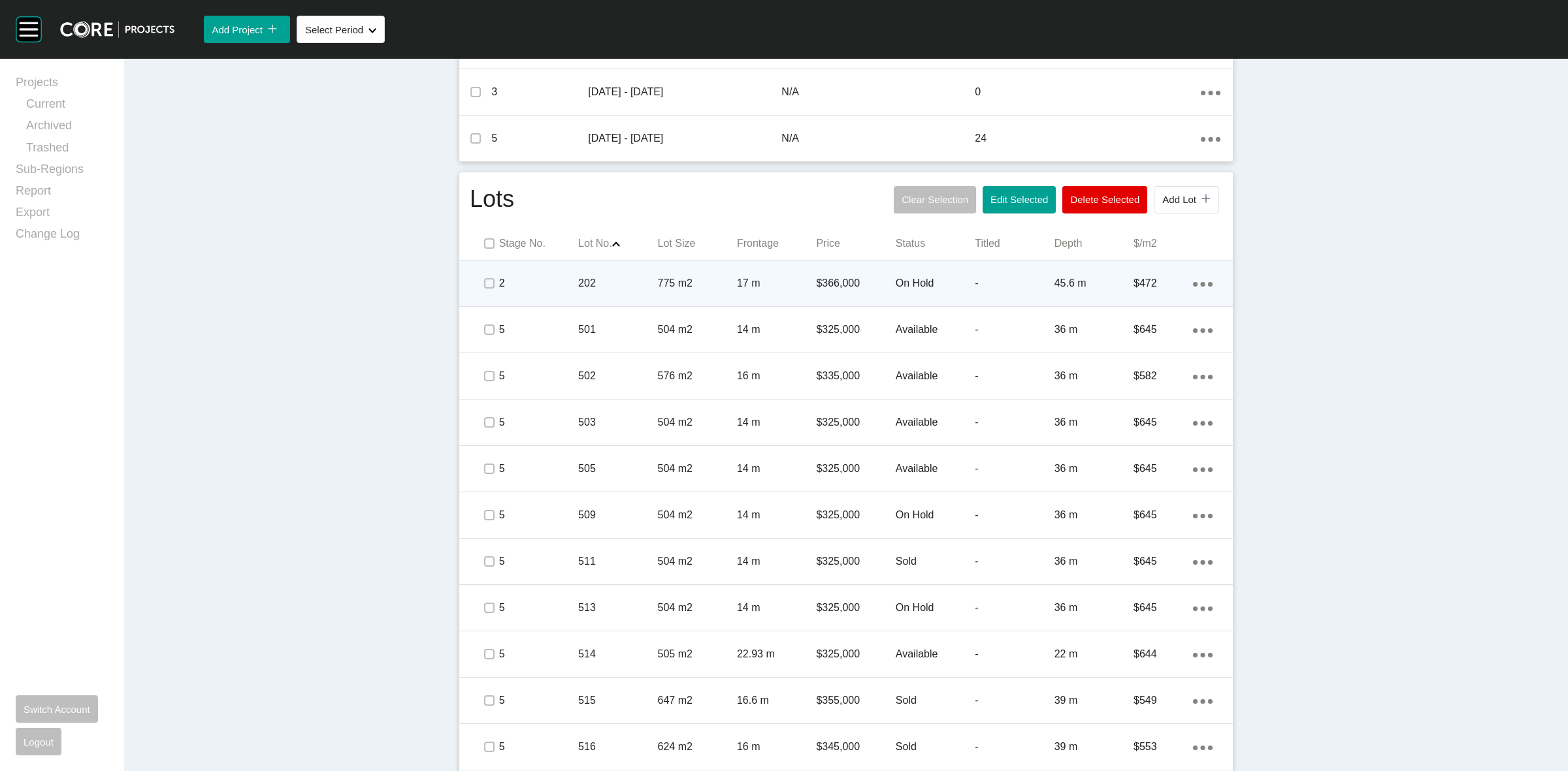
click at [703, 278] on p "775 m2" at bounding box center [697, 283] width 79 height 14
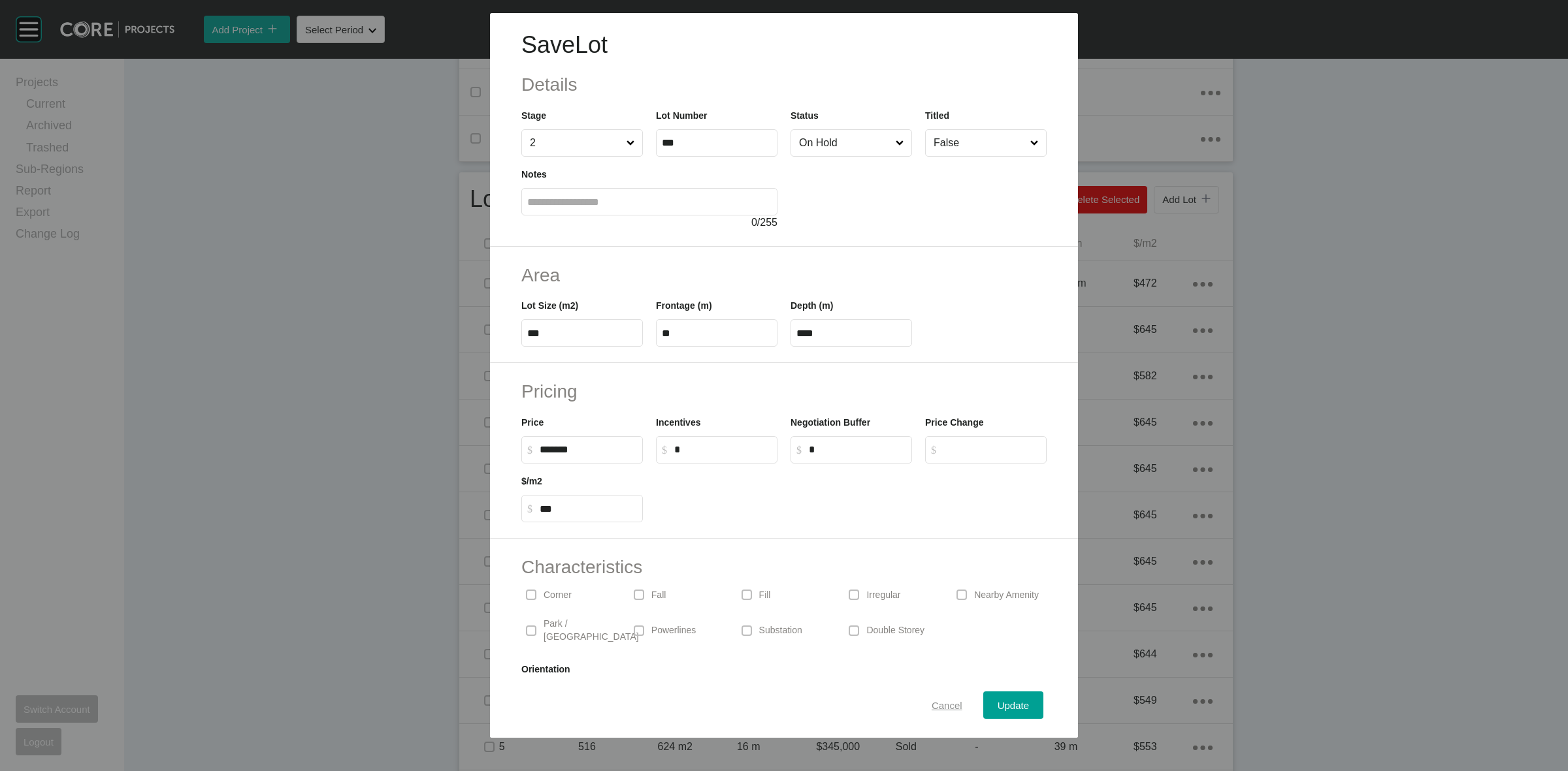
click at [930, 697] on div "Cancel" at bounding box center [947, 705] width 37 height 18
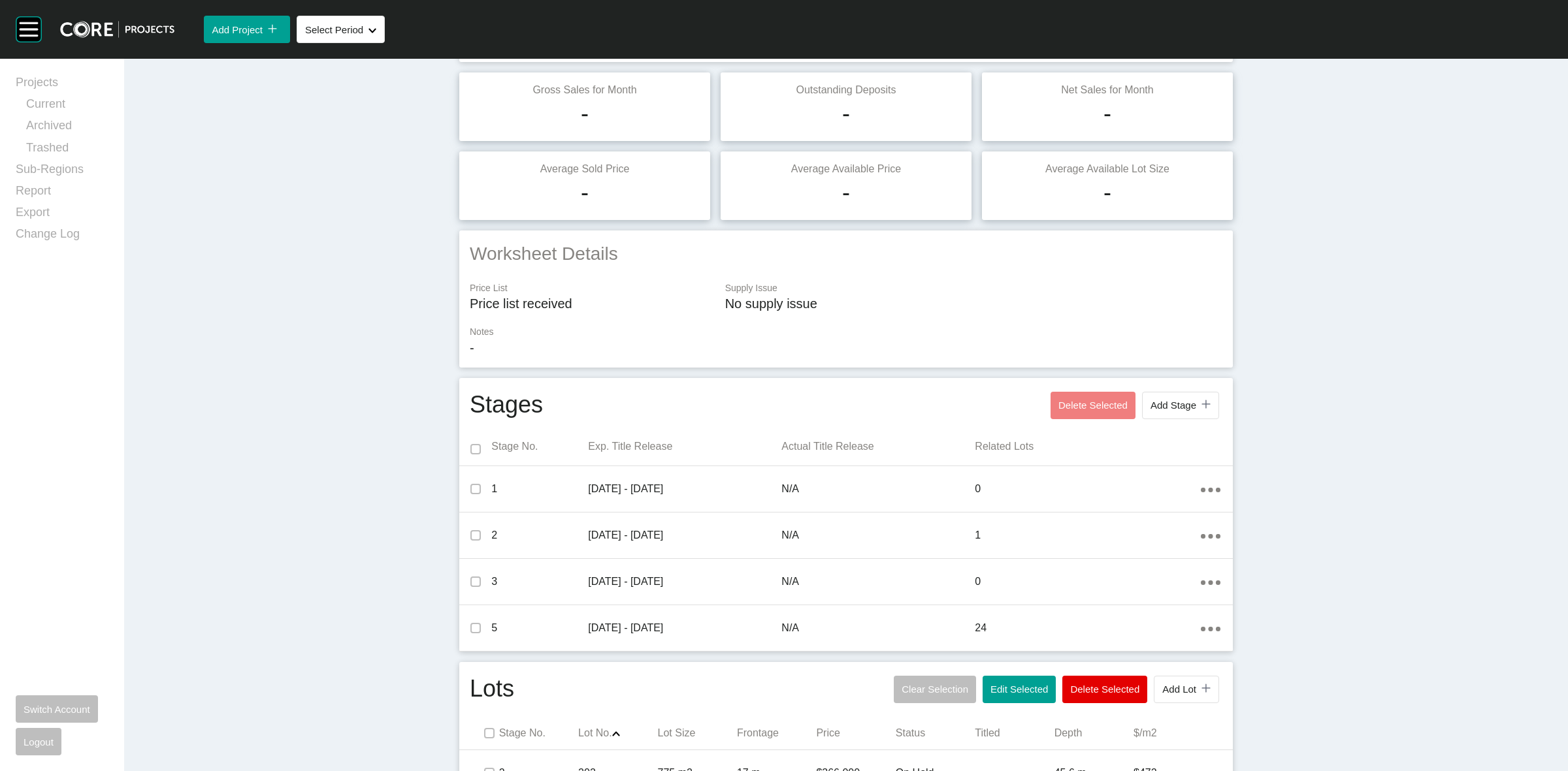
scroll to position [0, 0]
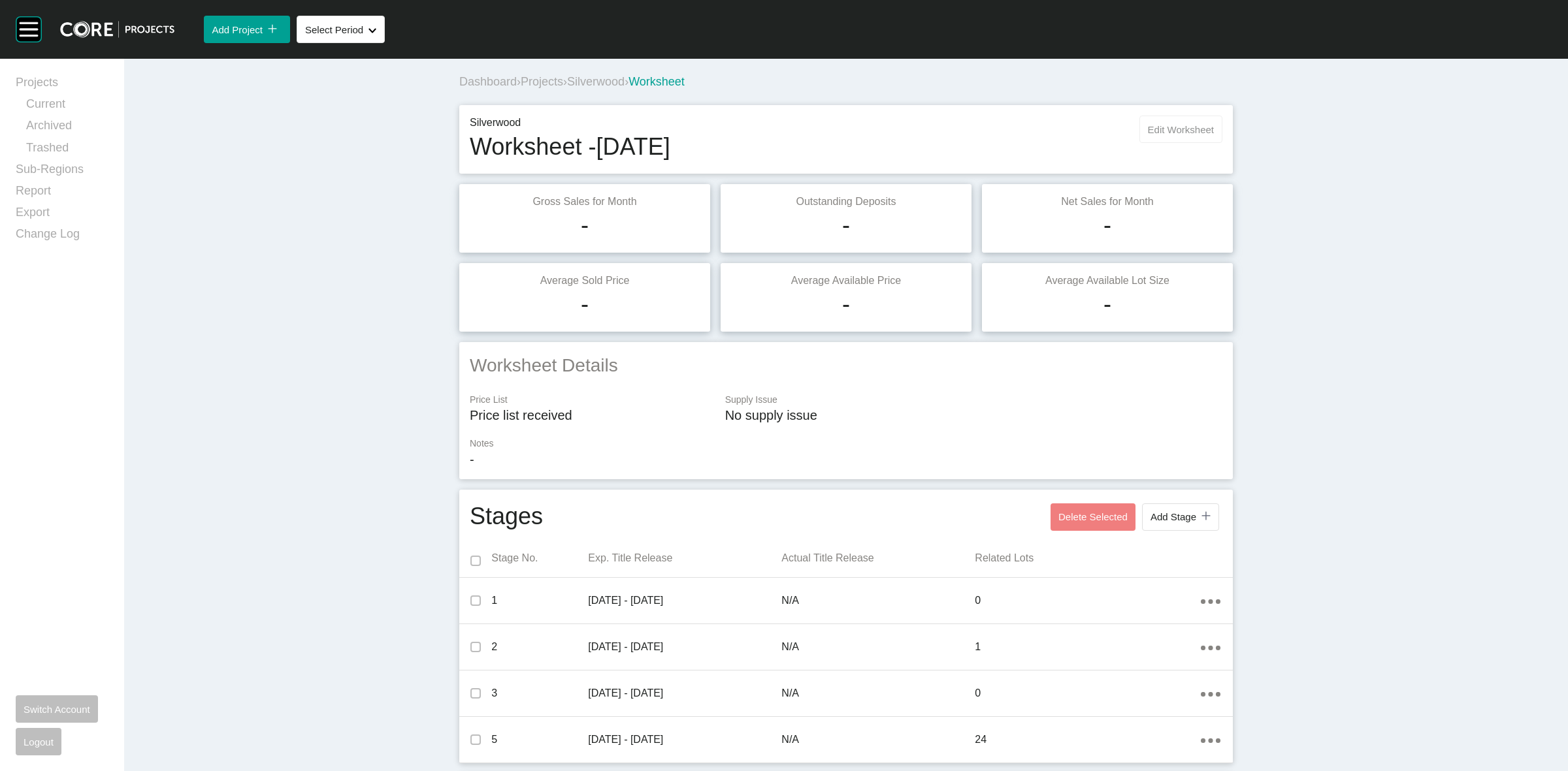
click at [1181, 135] on button "Edit Worksheet" at bounding box center [1181, 129] width 83 height 28
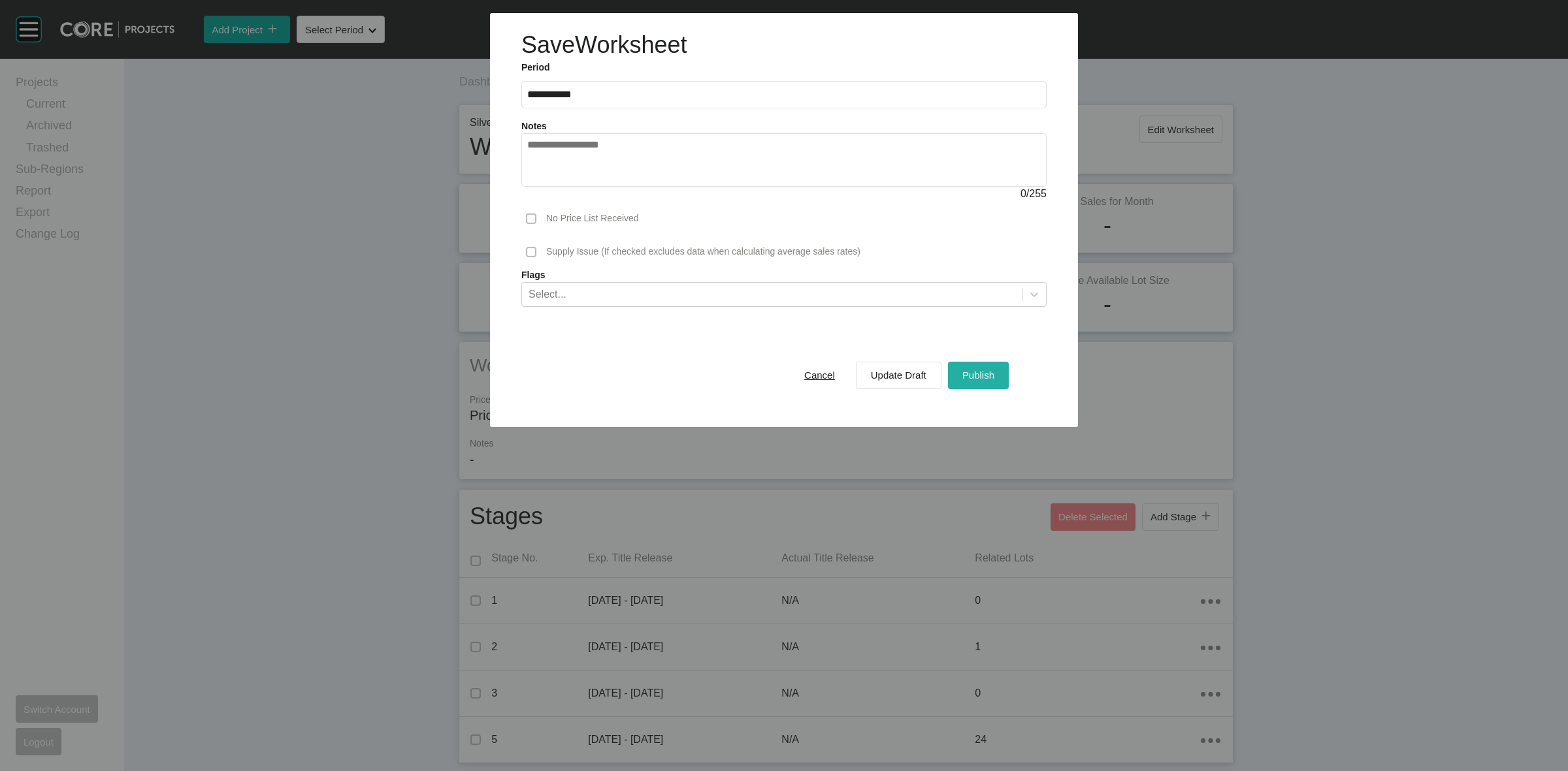
click at [1004, 374] on button "Publish" at bounding box center [979, 375] width 61 height 28
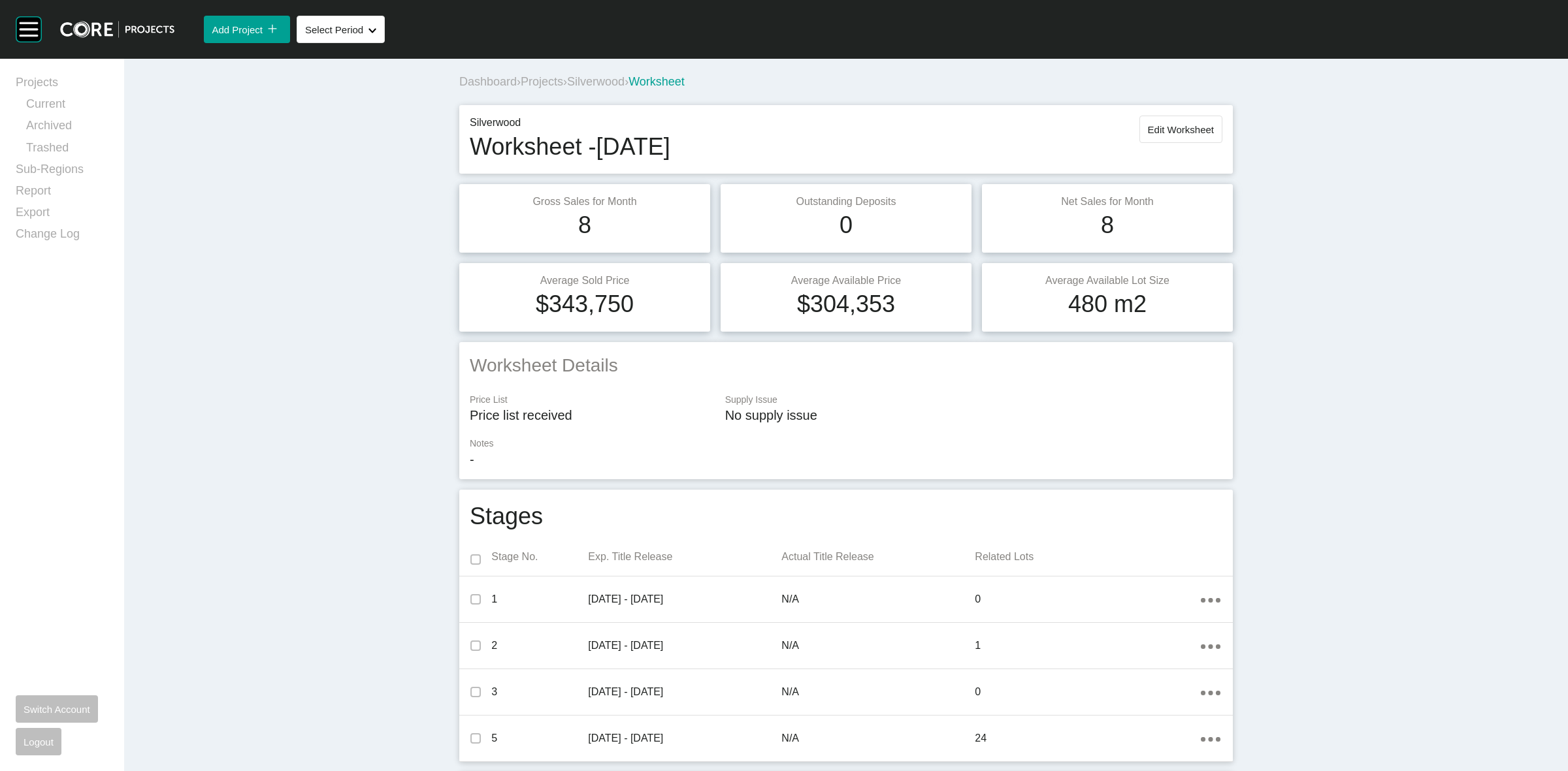
click at [591, 76] on span "Silverwood" at bounding box center [595, 81] width 58 height 13
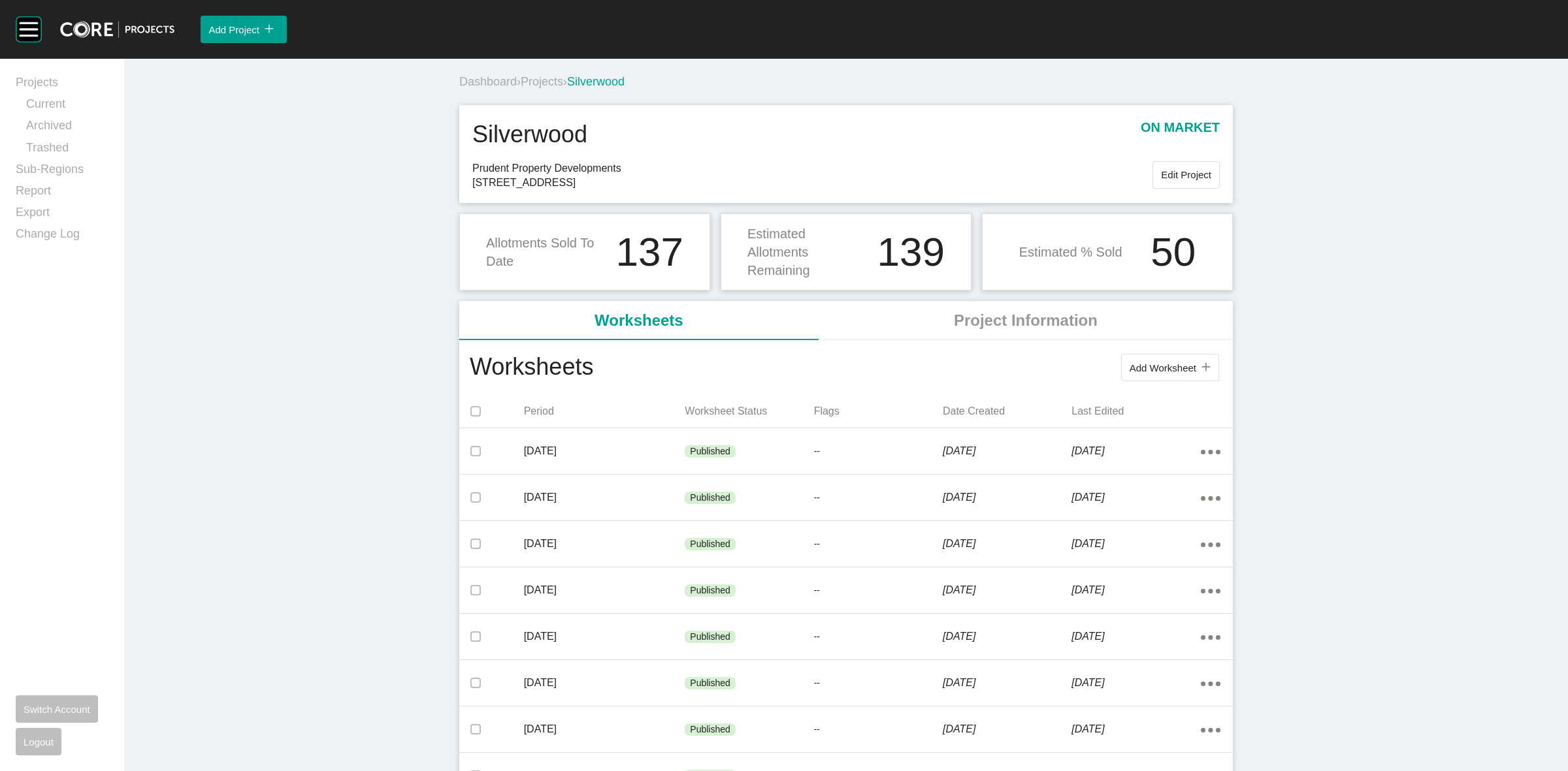
click at [546, 83] on span "Projects" at bounding box center [542, 81] width 43 height 13
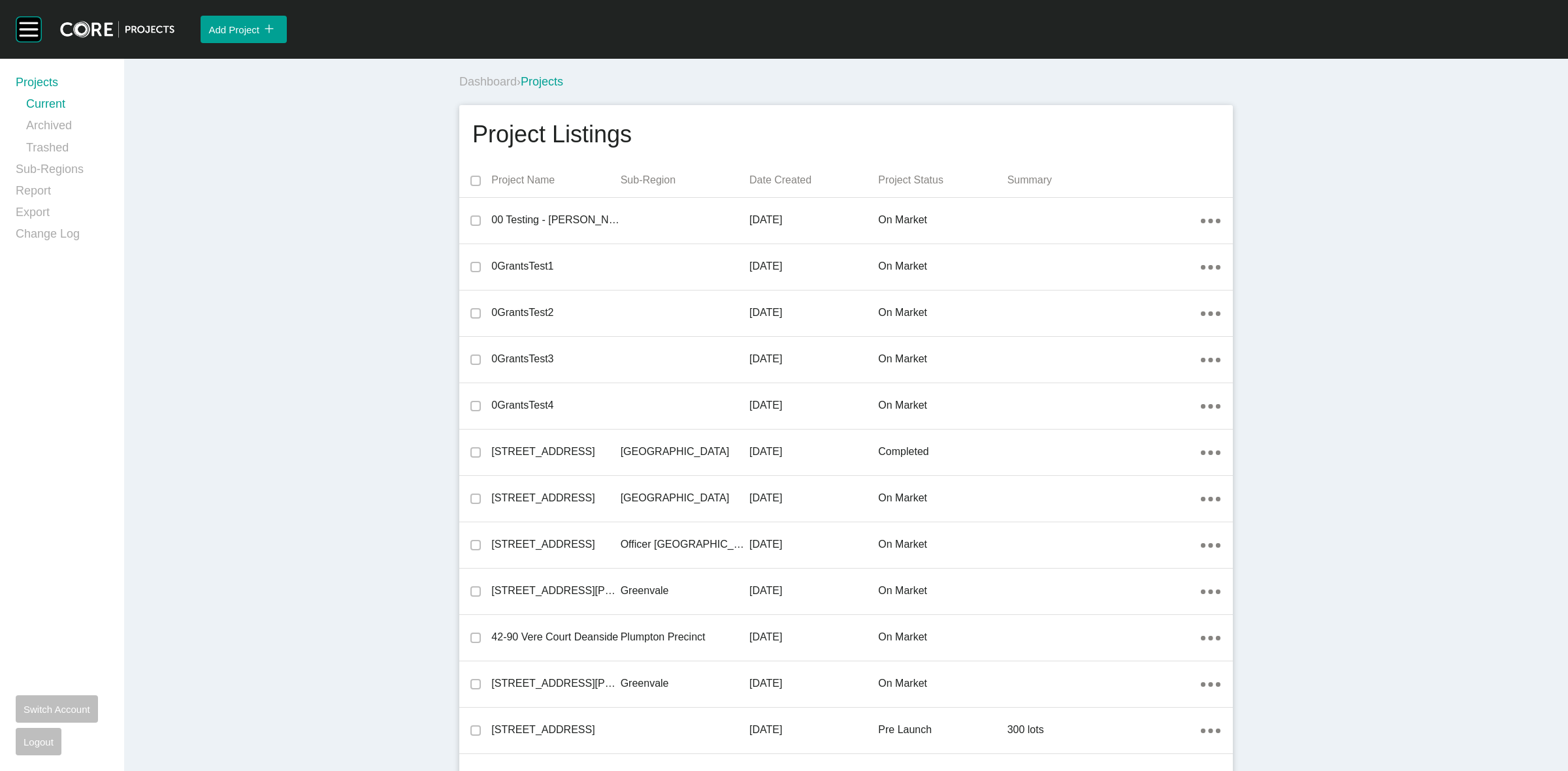
scroll to position [10217, 0]
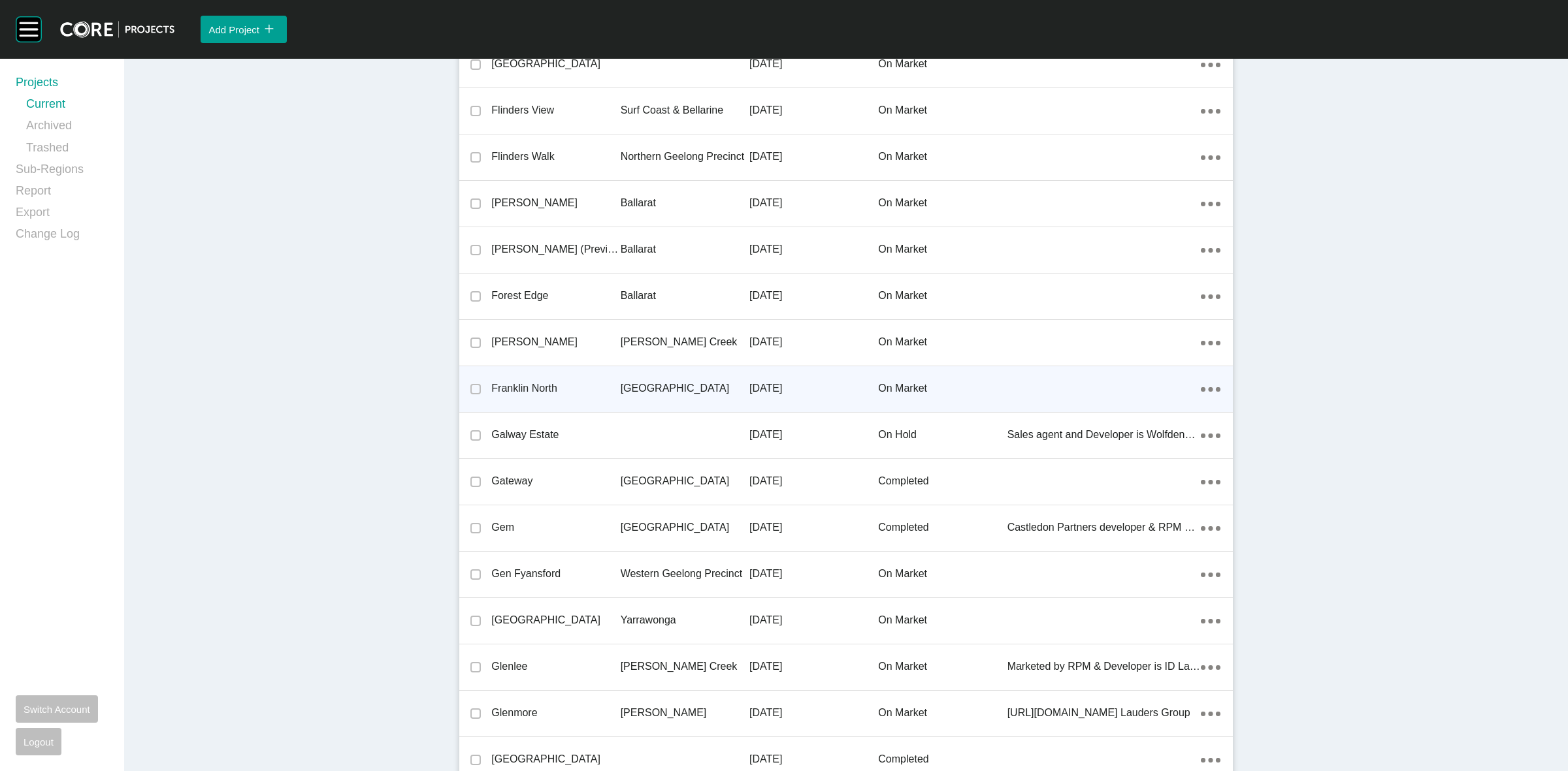
click at [634, 374] on div "[GEOGRAPHIC_DATA]" at bounding box center [685, 389] width 129 height 41
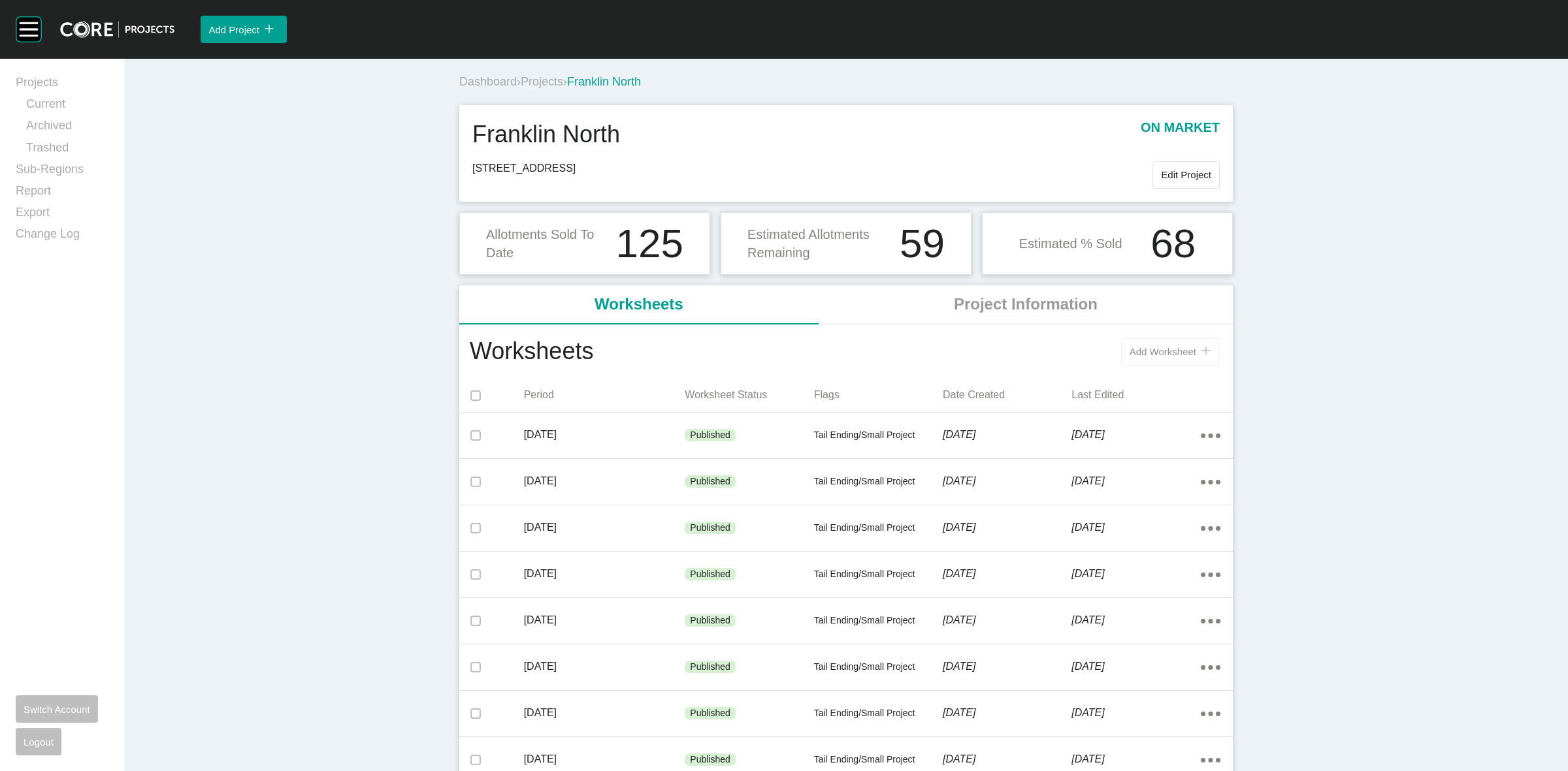
click at [1187, 338] on div "Add Worksheet icon/tick copy 11 Created with Sketch." at bounding box center [908, 352] width 629 height 34
click at [1180, 345] on button "Add Worksheet icon/tick copy 11 Created with Sketch." at bounding box center [1170, 352] width 98 height 28
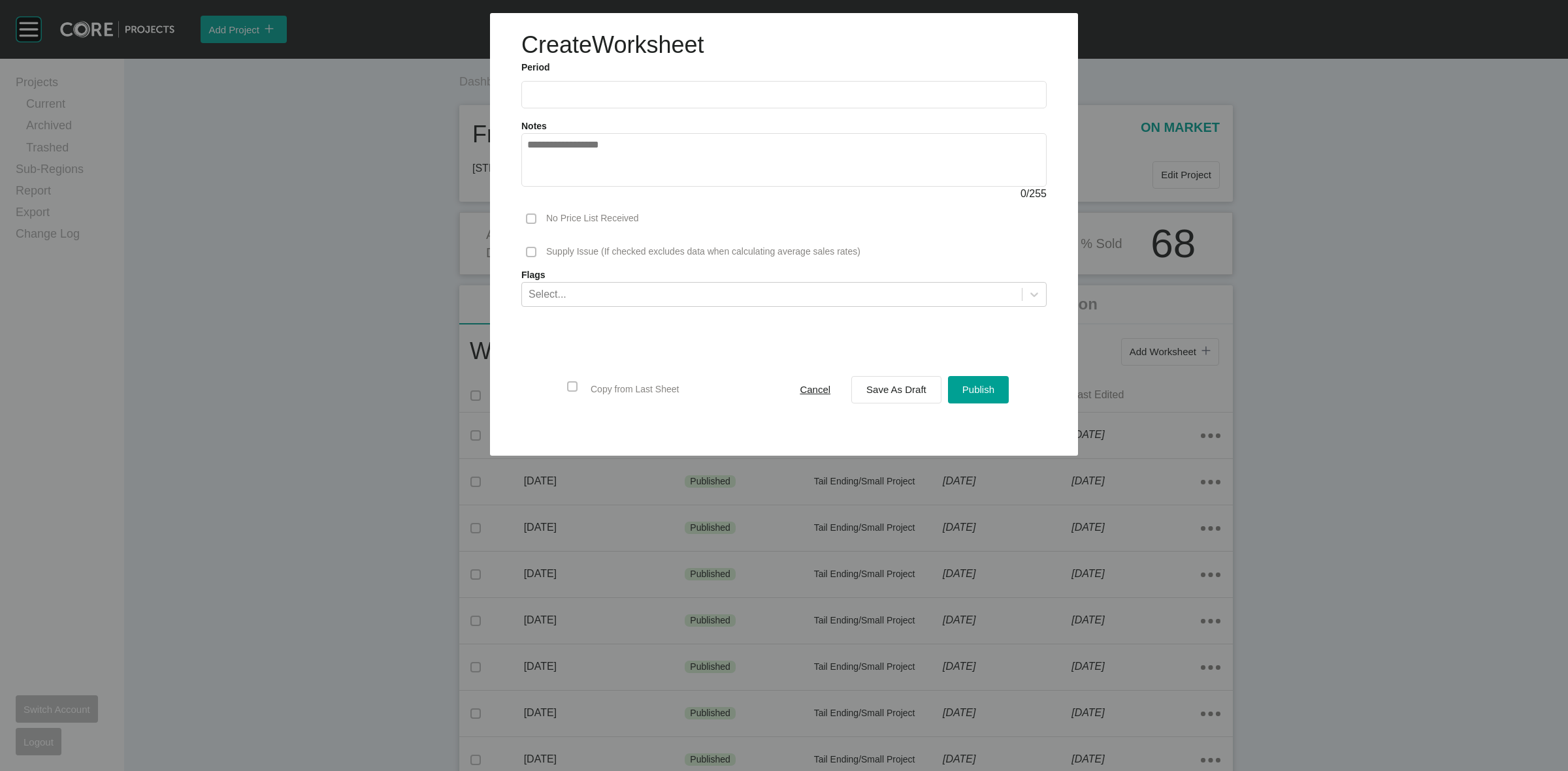
click at [599, 91] on input "text" at bounding box center [784, 94] width 513 height 11
drag, startPoint x: 588, startPoint y: 197, endPoint x: 586, endPoint y: 187, distance: 10.2
click at [587, 193] on li "Aug" at bounding box center [590, 190] width 44 height 22
type input "**********"
click at [877, 395] on span "Save As Draft" at bounding box center [896, 389] width 60 height 11
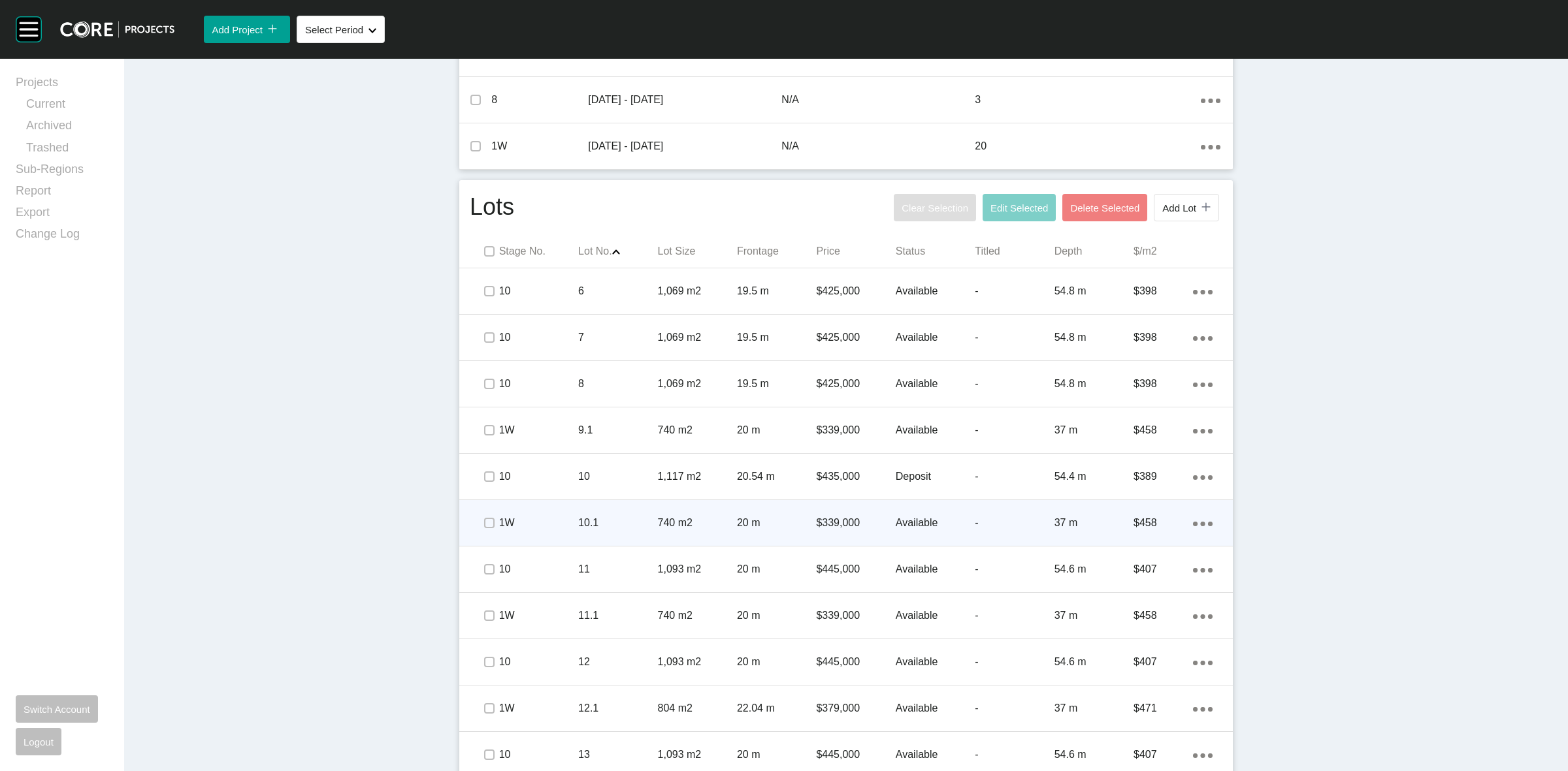
scroll to position [734, 0]
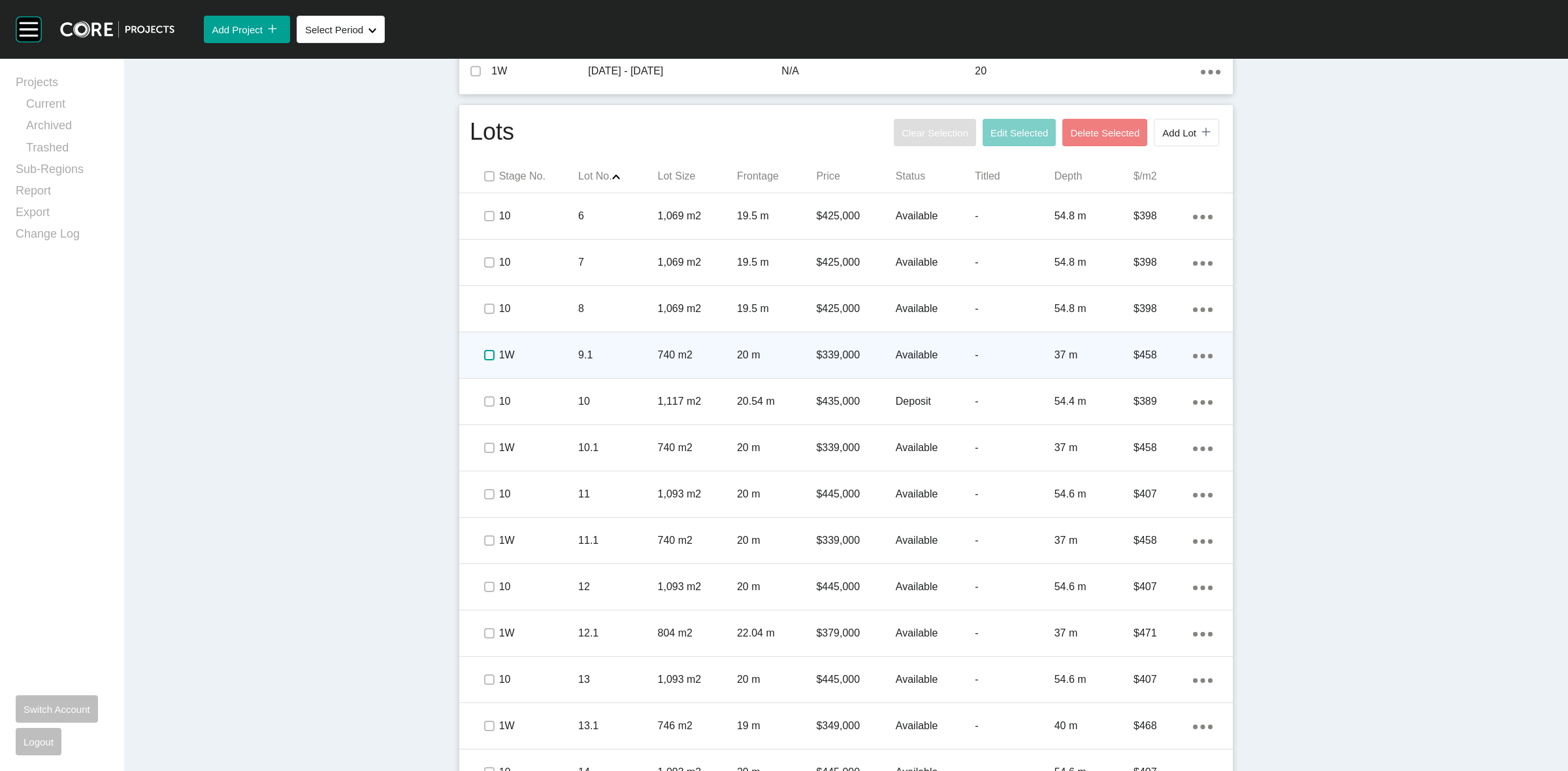
click at [484, 357] on label at bounding box center [489, 355] width 10 height 10
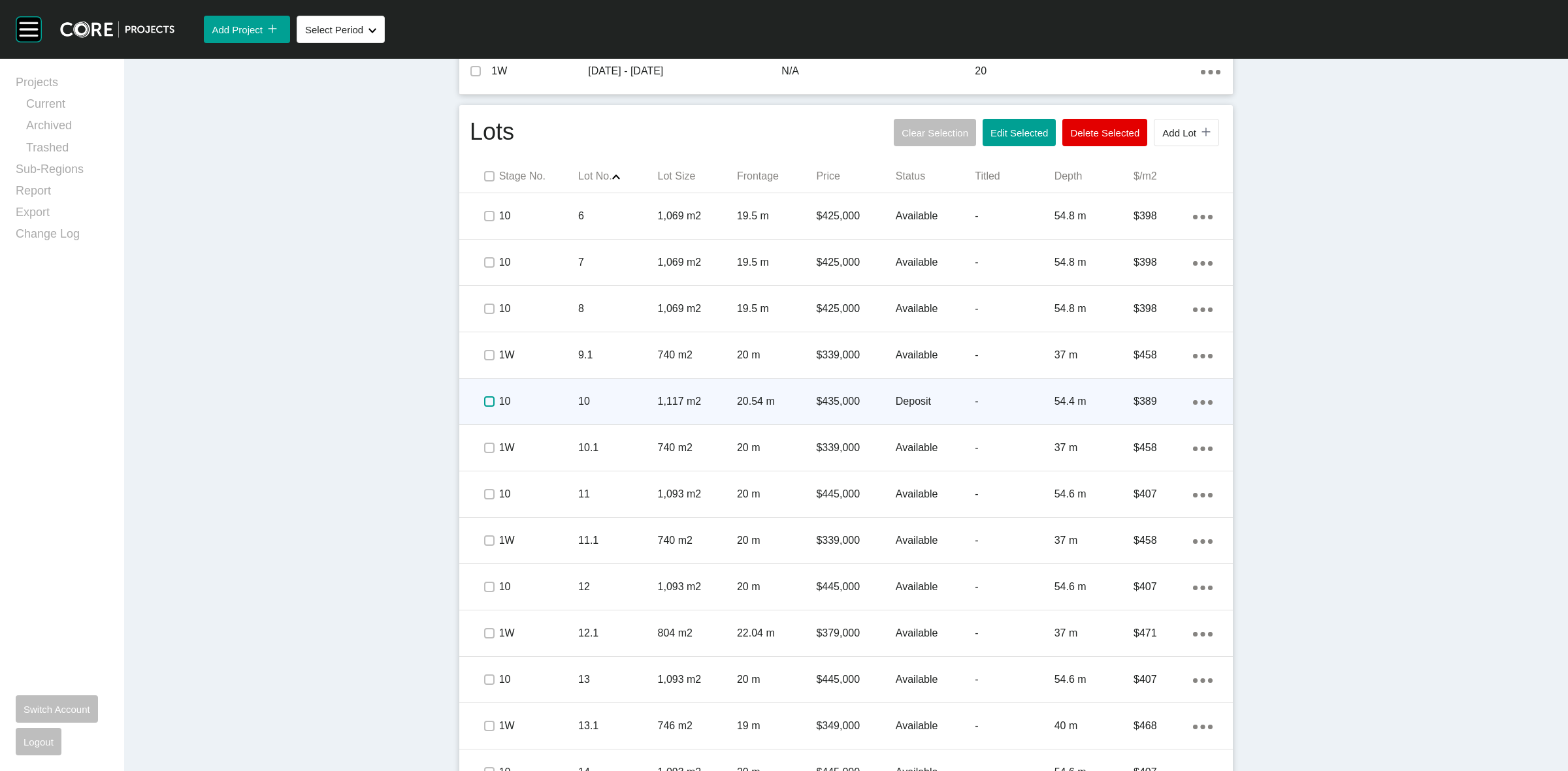
click at [484, 403] on label at bounding box center [489, 401] width 10 height 10
click at [537, 402] on p "10" at bounding box center [538, 401] width 79 height 14
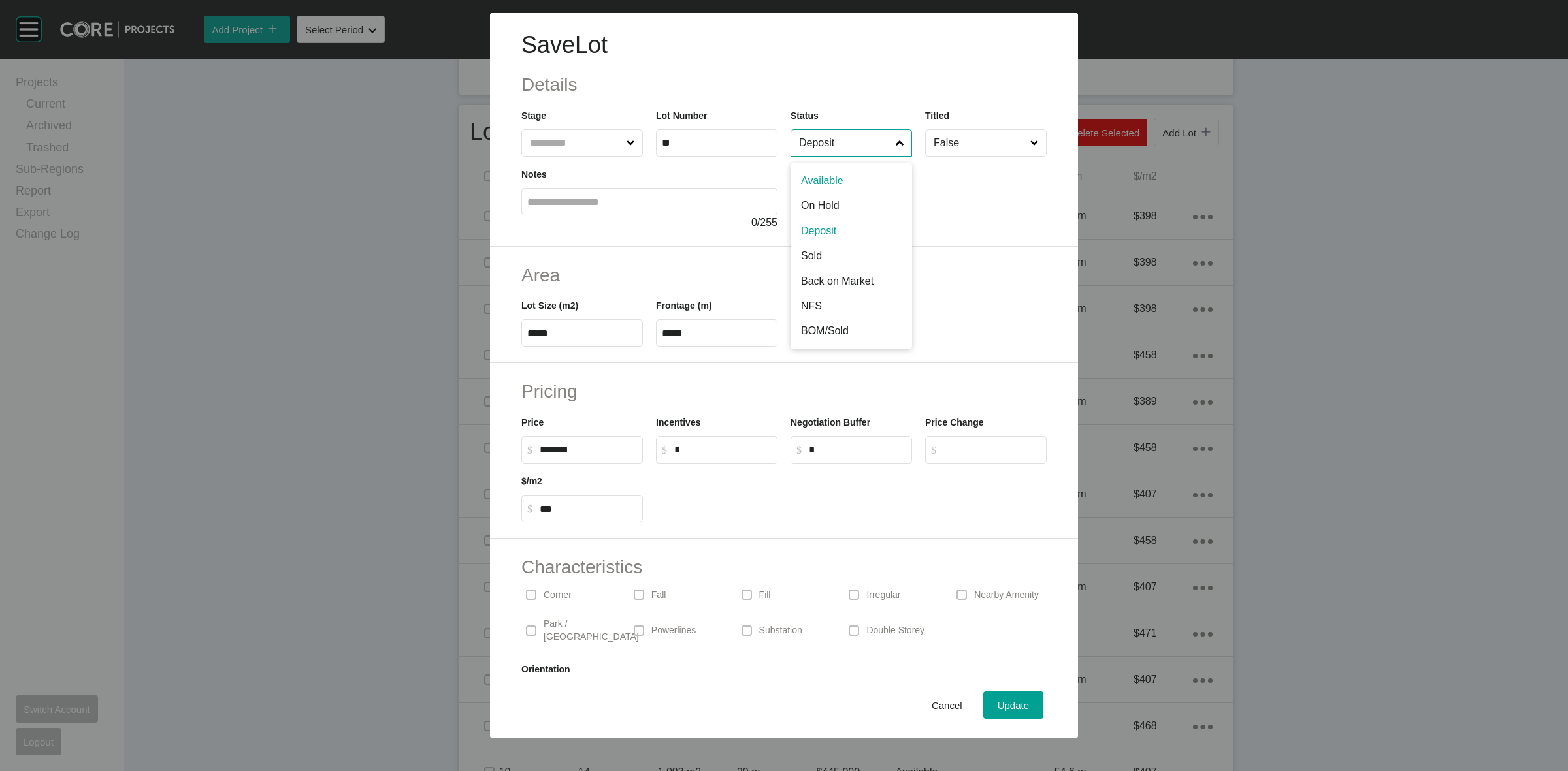
click at [846, 135] on input "Deposit" at bounding box center [845, 143] width 97 height 26
click at [998, 709] on span "Update" at bounding box center [1013, 705] width 31 height 11
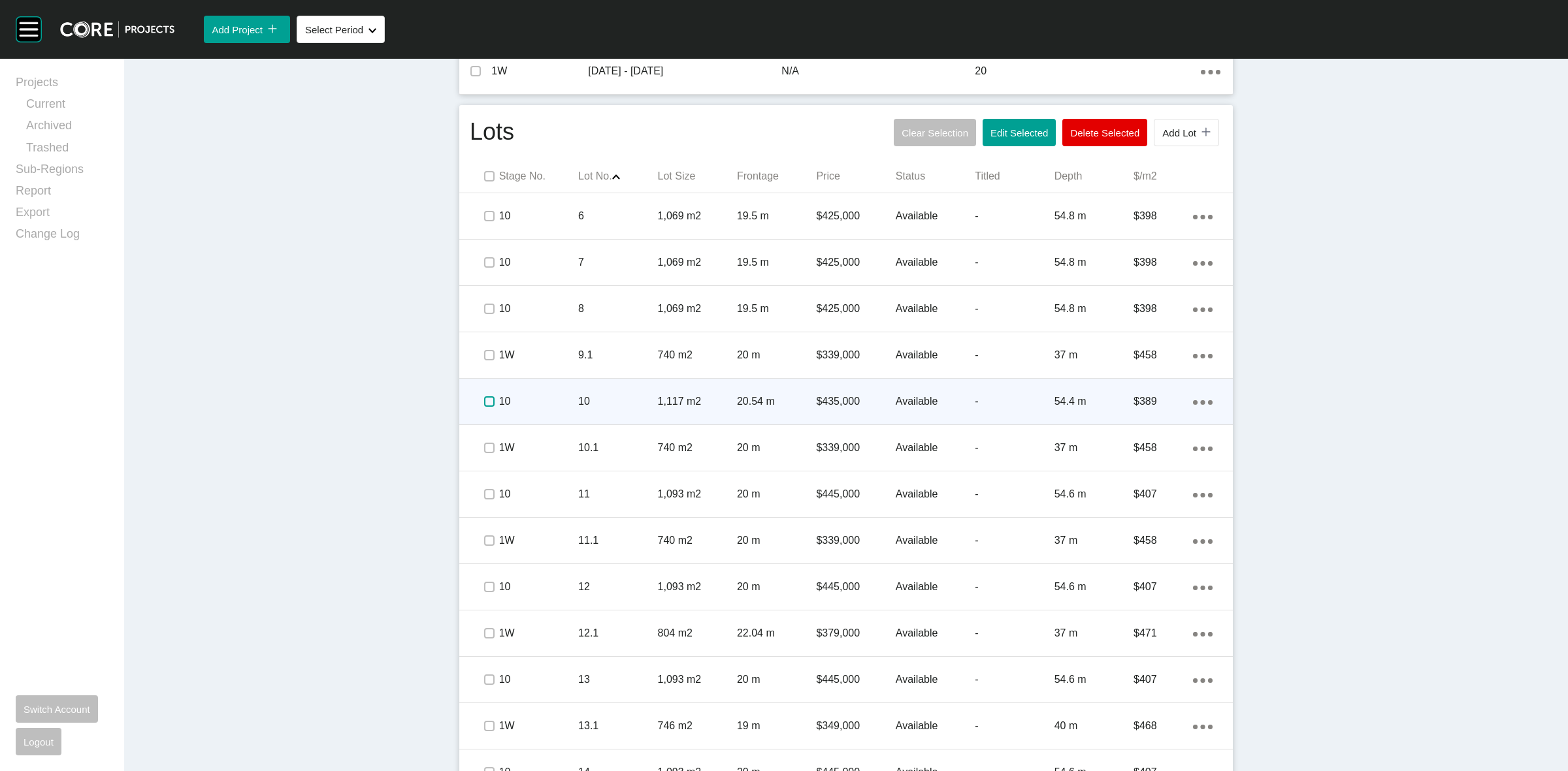
click at [484, 401] on label at bounding box center [489, 401] width 10 height 10
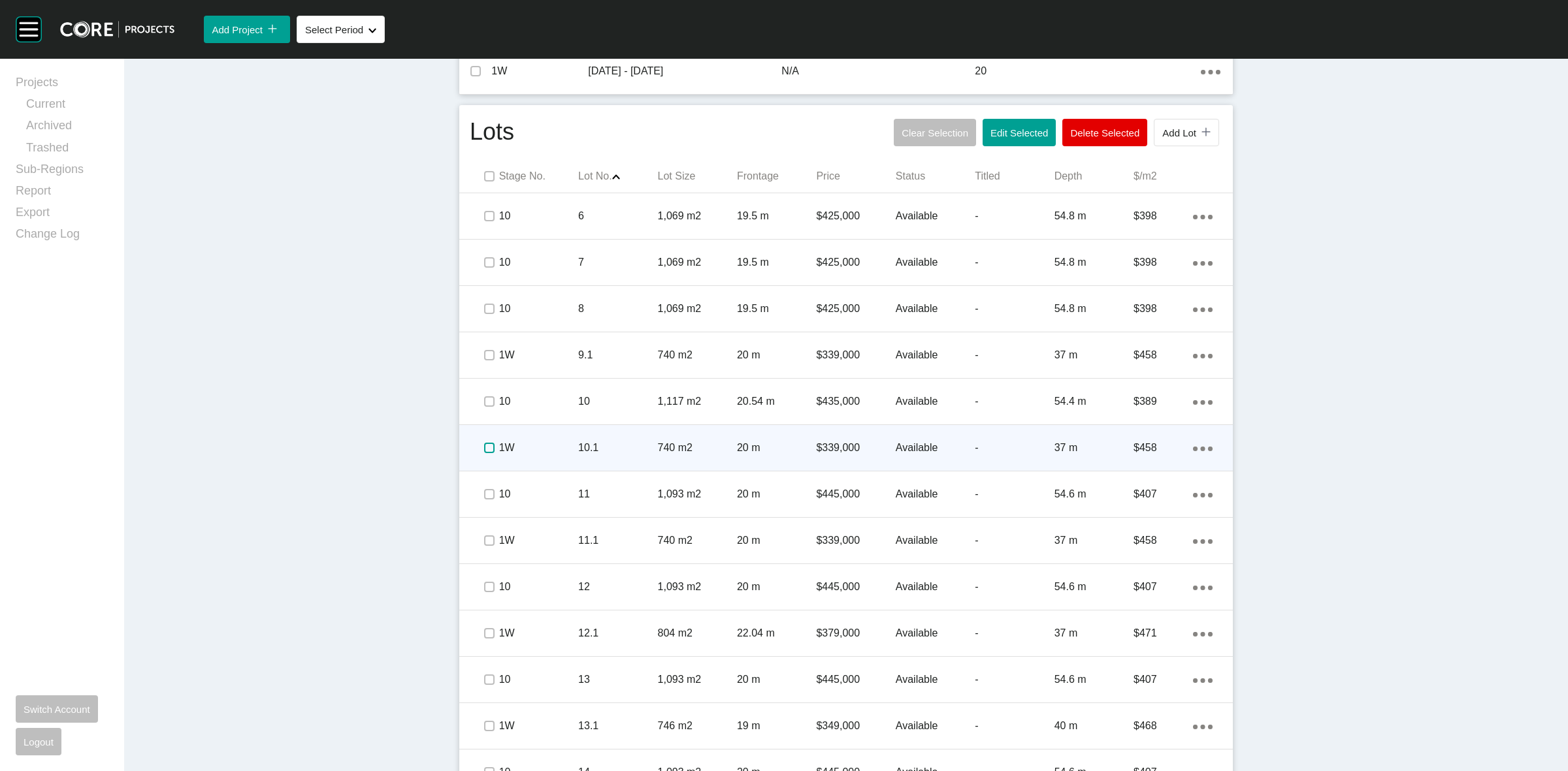
click at [484, 447] on label at bounding box center [489, 447] width 10 height 10
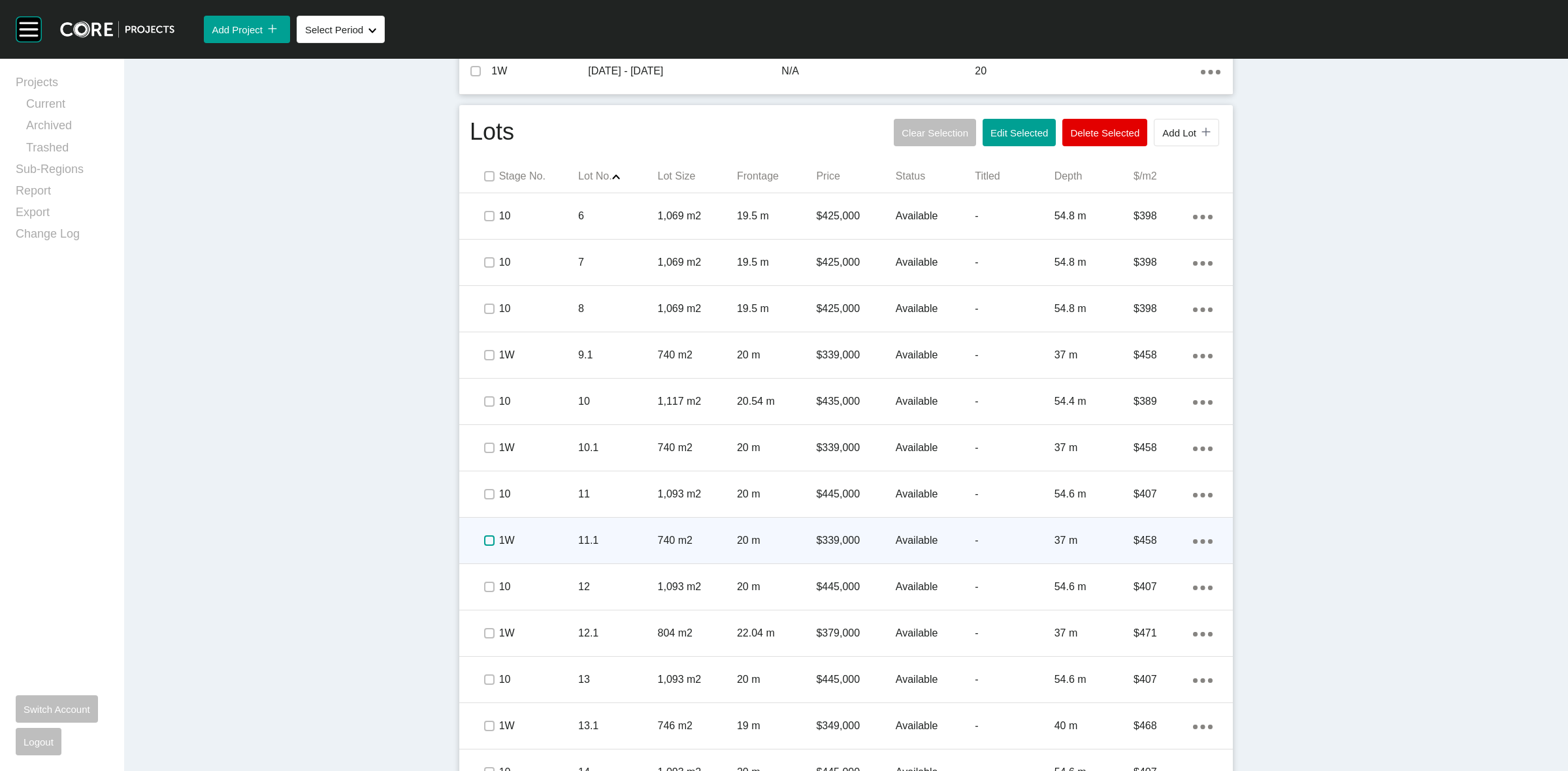
click at [484, 541] on label at bounding box center [489, 540] width 10 height 10
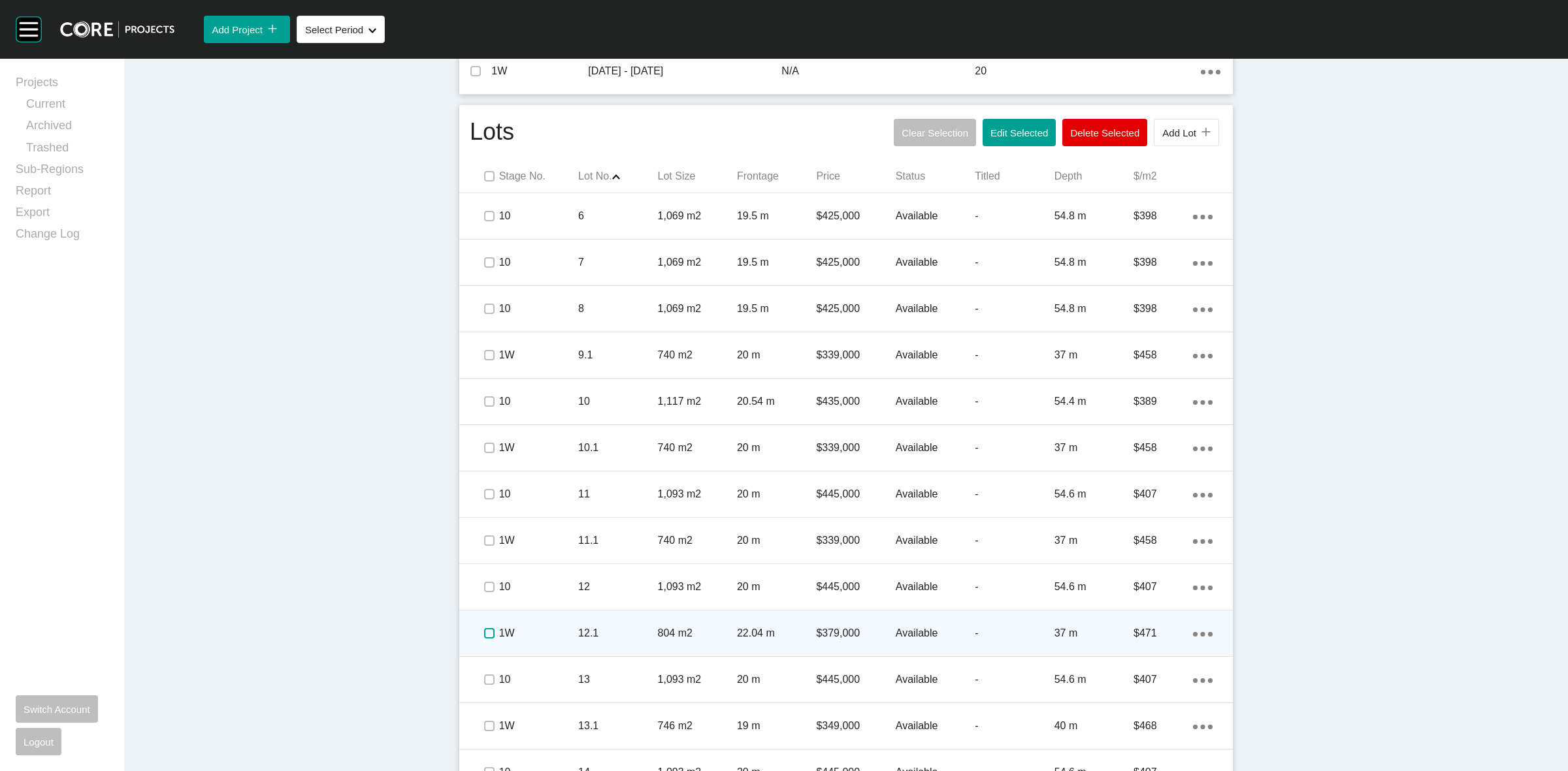
click at [484, 636] on label at bounding box center [489, 633] width 10 height 10
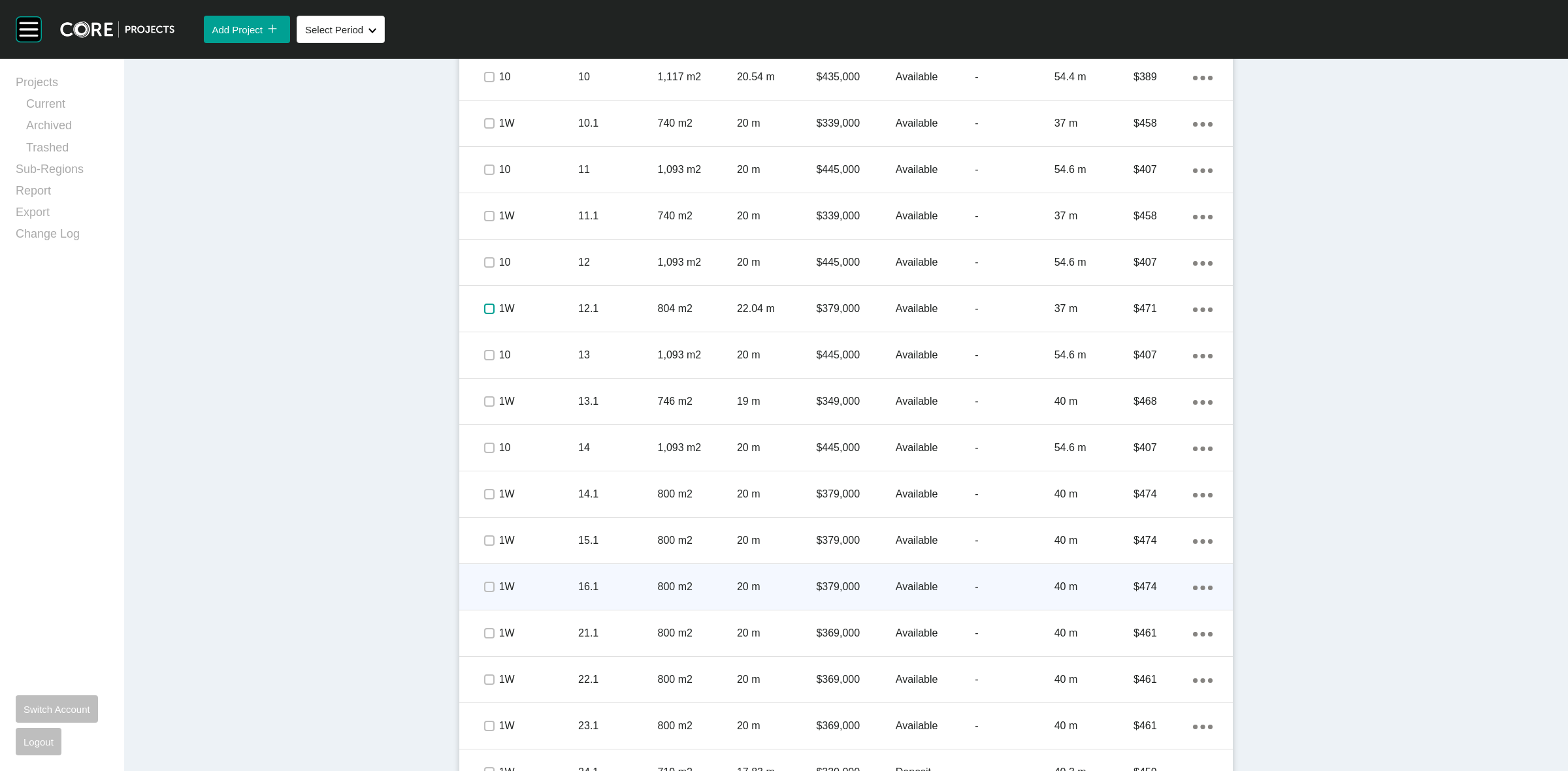
scroll to position [1061, 0]
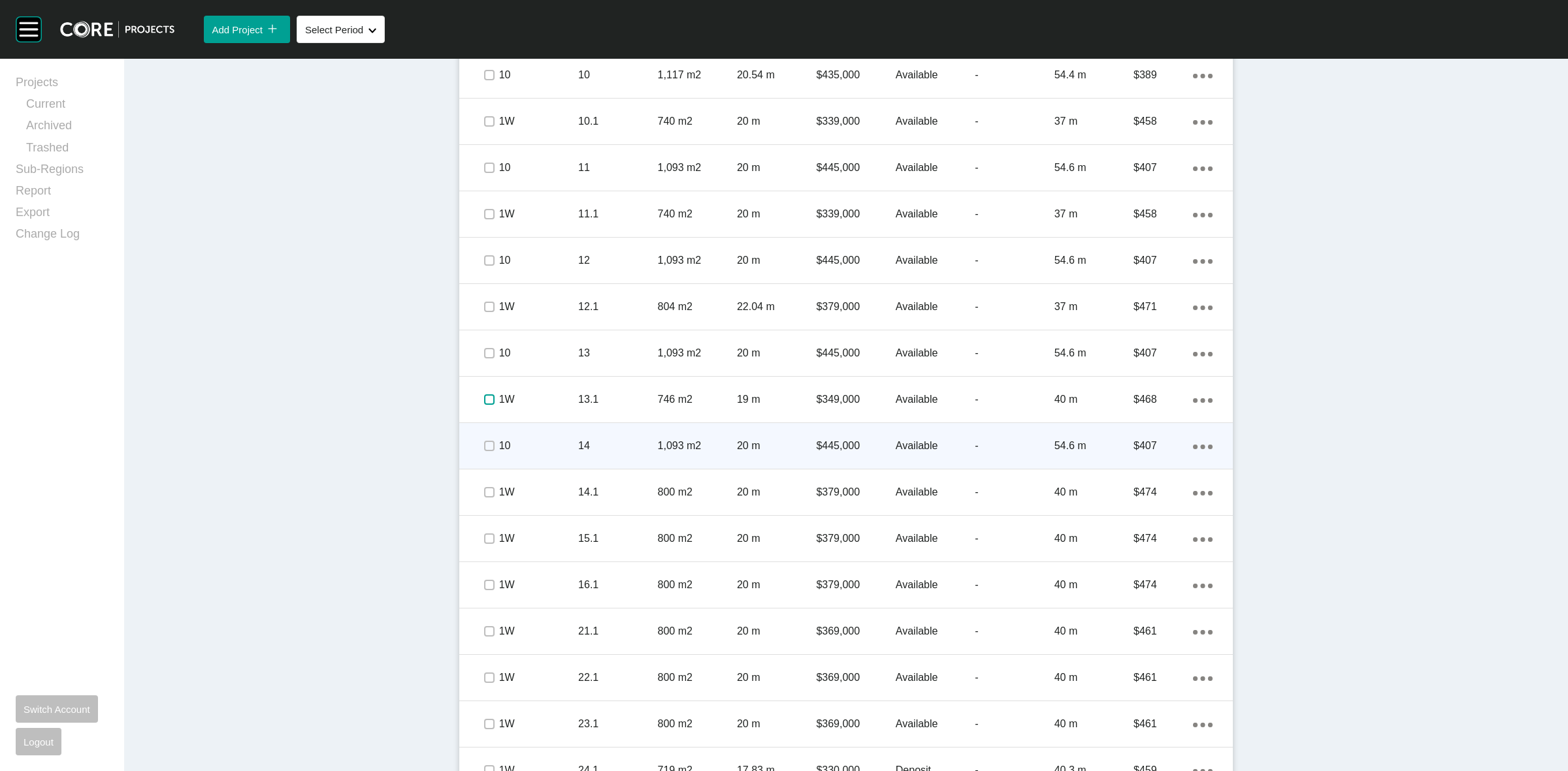
click at [484, 405] on label at bounding box center [489, 399] width 10 height 10
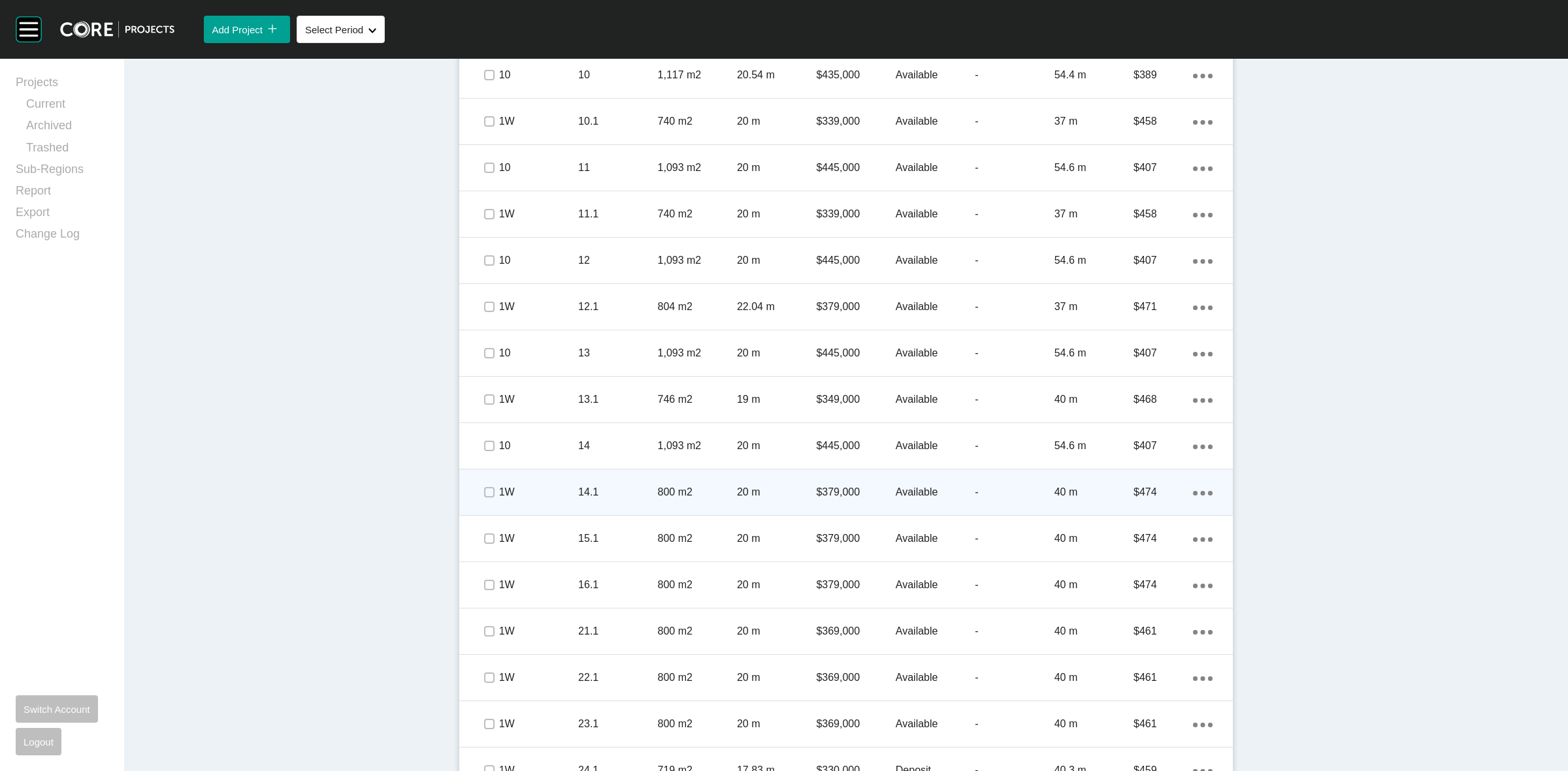
click at [482, 483] on span at bounding box center [488, 492] width 20 height 20
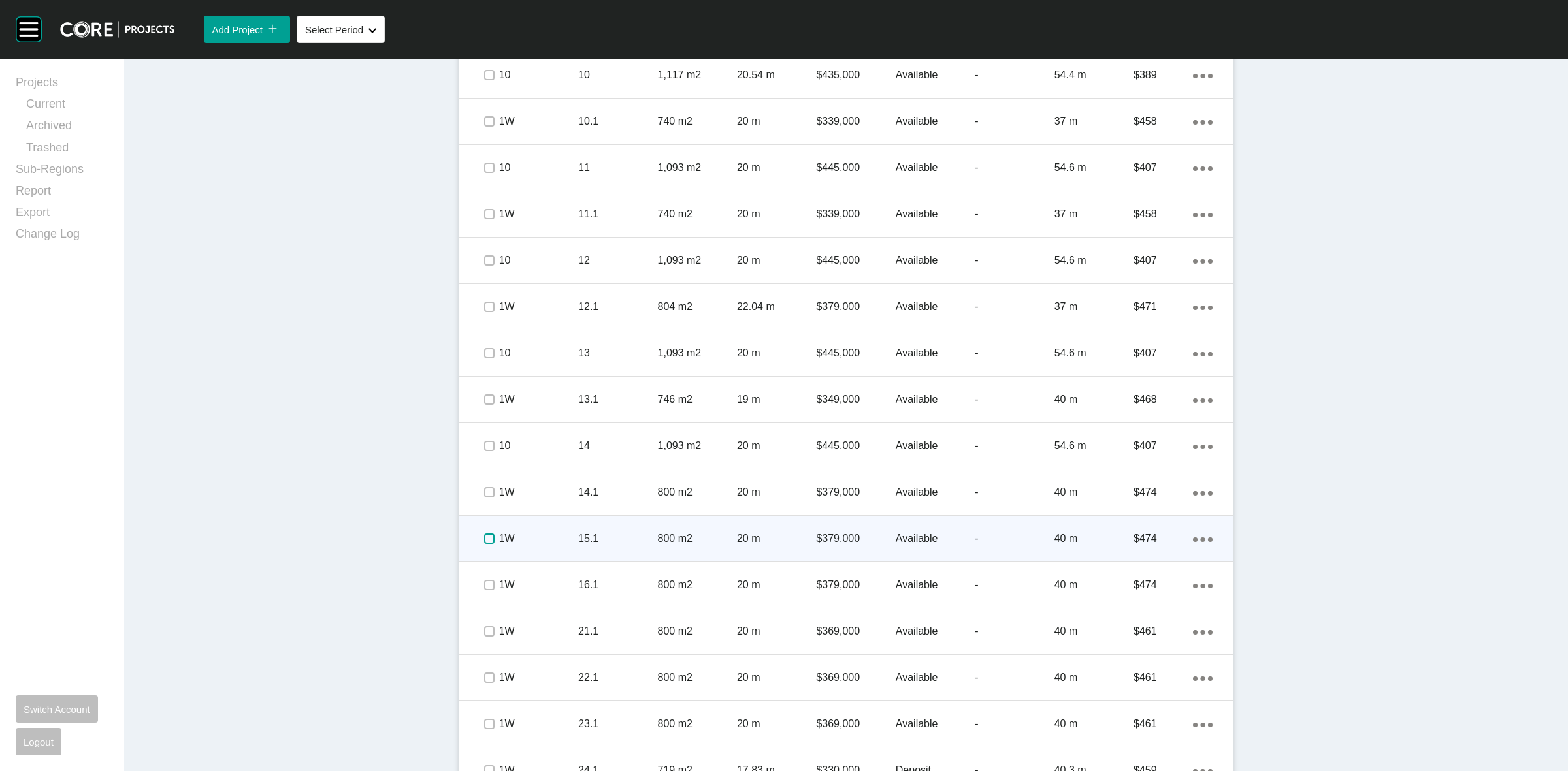
click at [487, 540] on label at bounding box center [489, 538] width 10 height 10
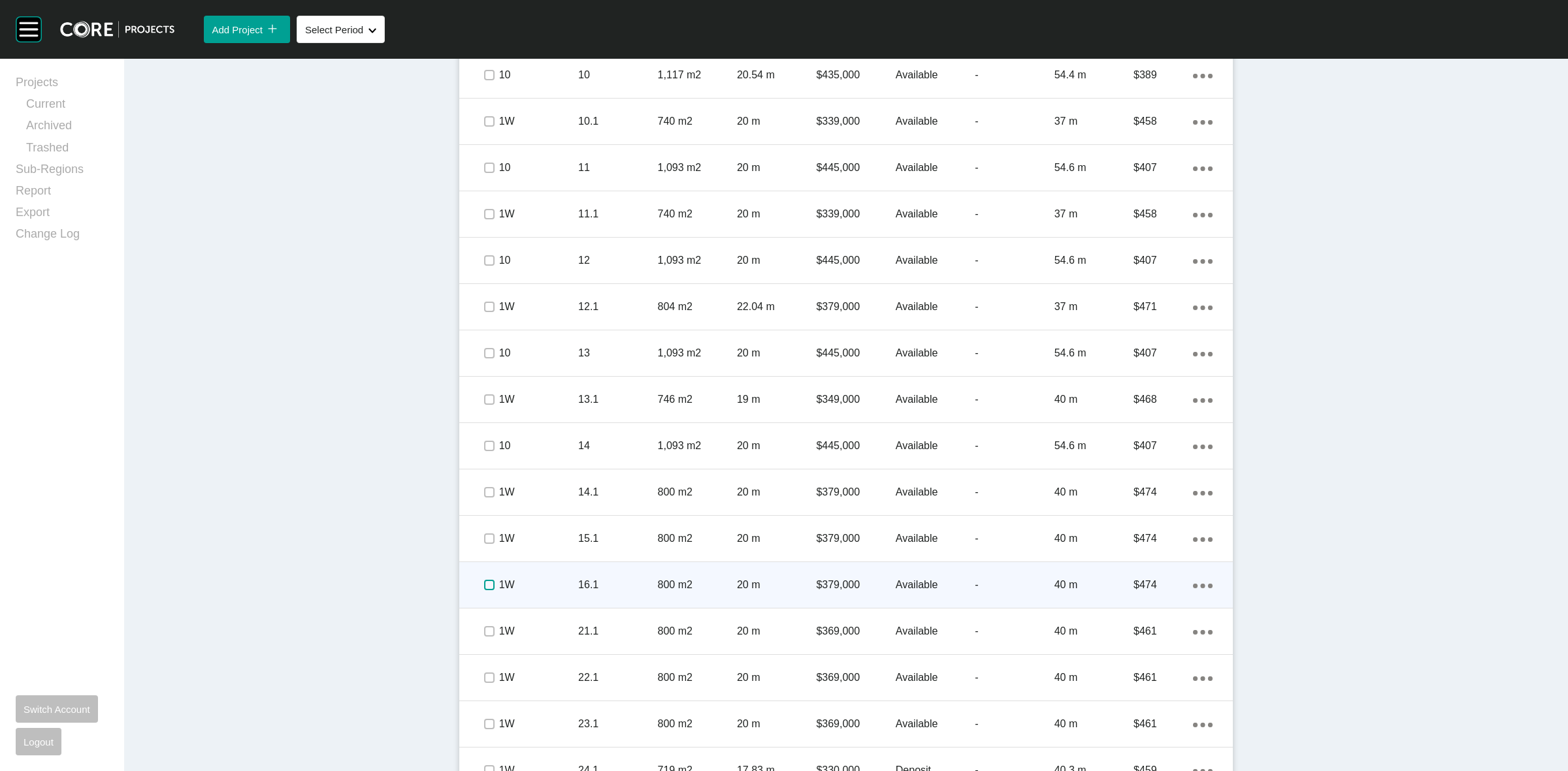
click at [489, 586] on label at bounding box center [489, 585] width 10 height 10
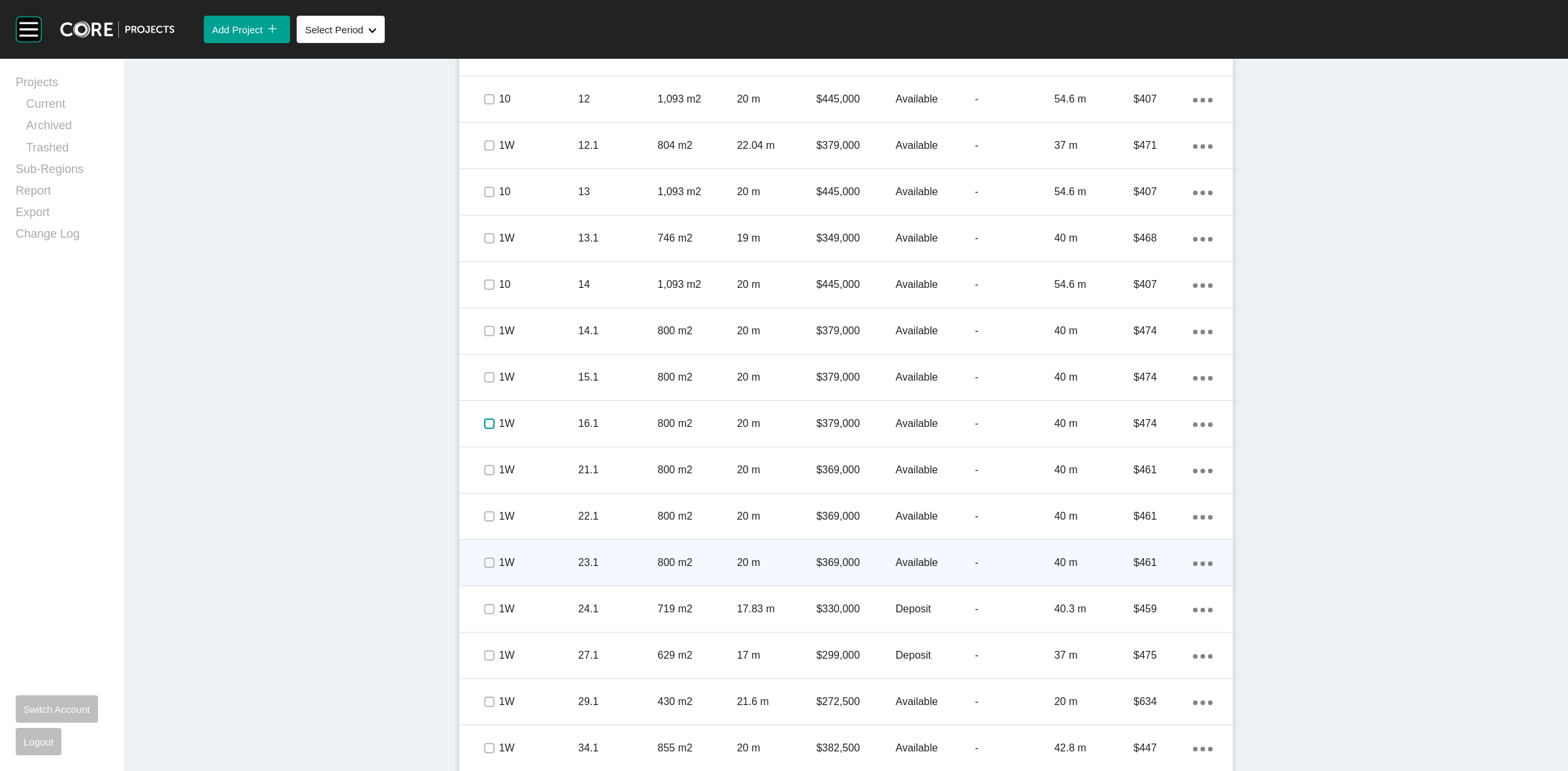
scroll to position [1225, 0]
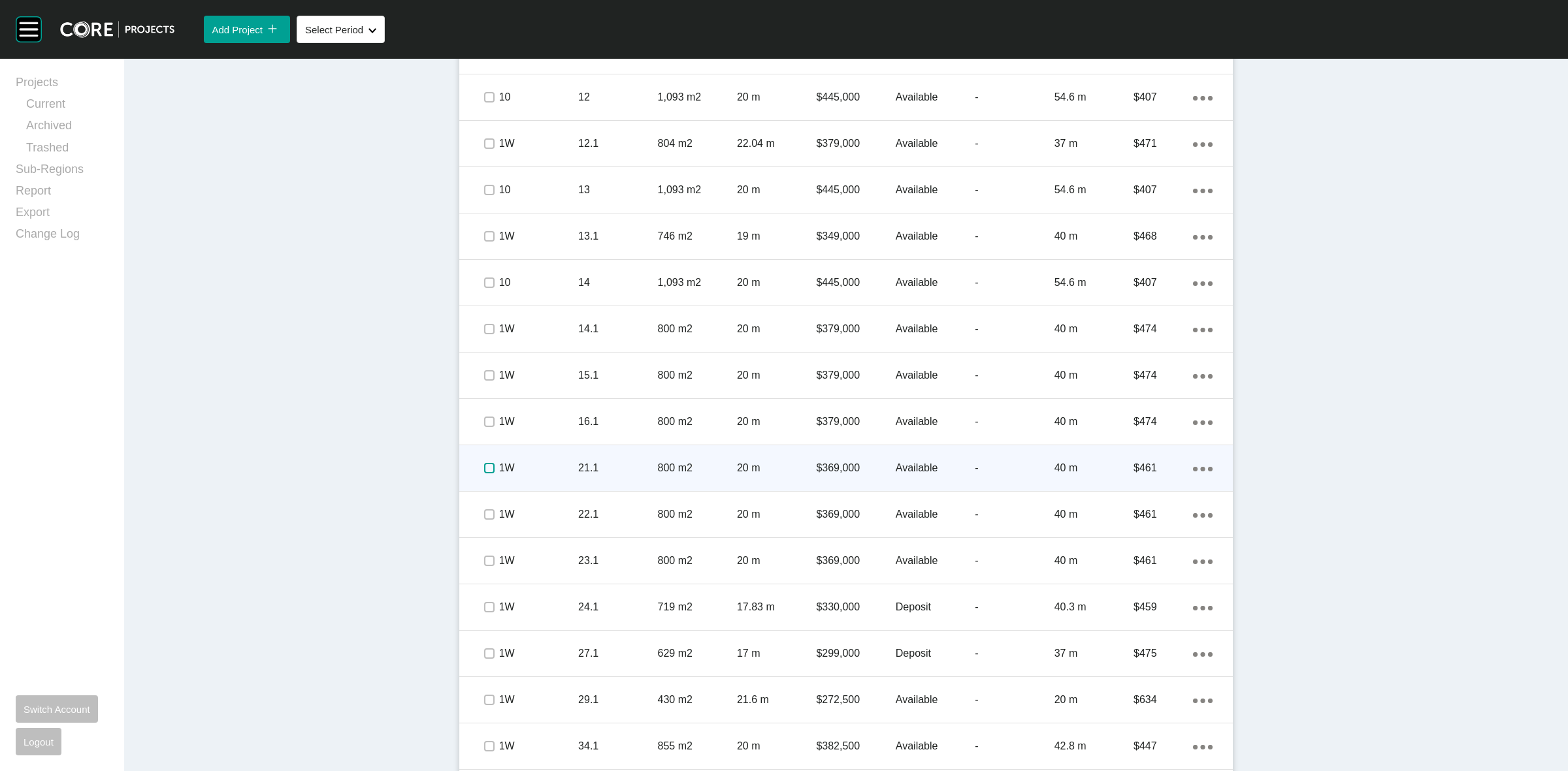
click at [484, 472] on label at bounding box center [489, 468] width 10 height 10
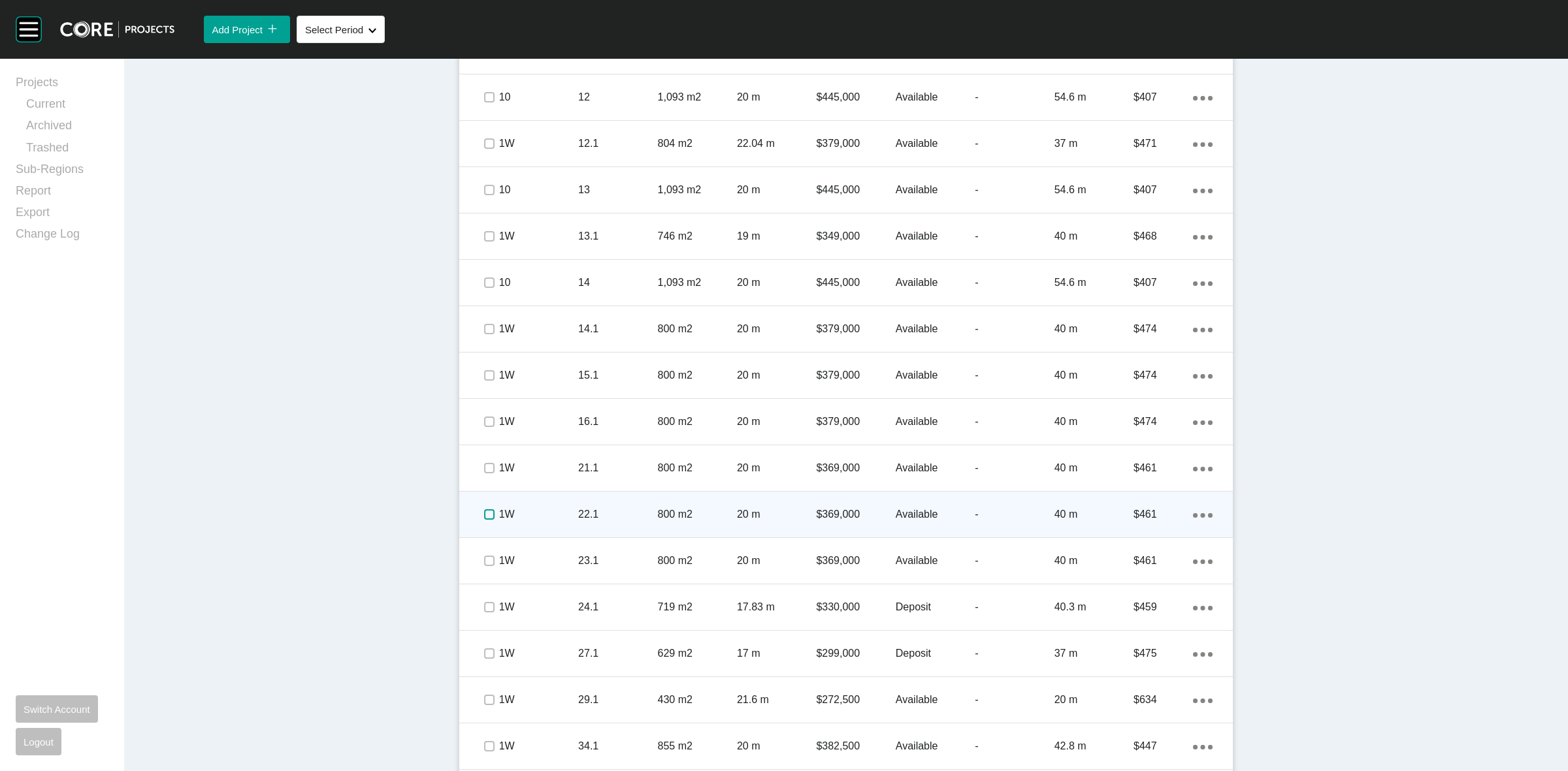
click at [484, 513] on label at bounding box center [489, 514] width 10 height 10
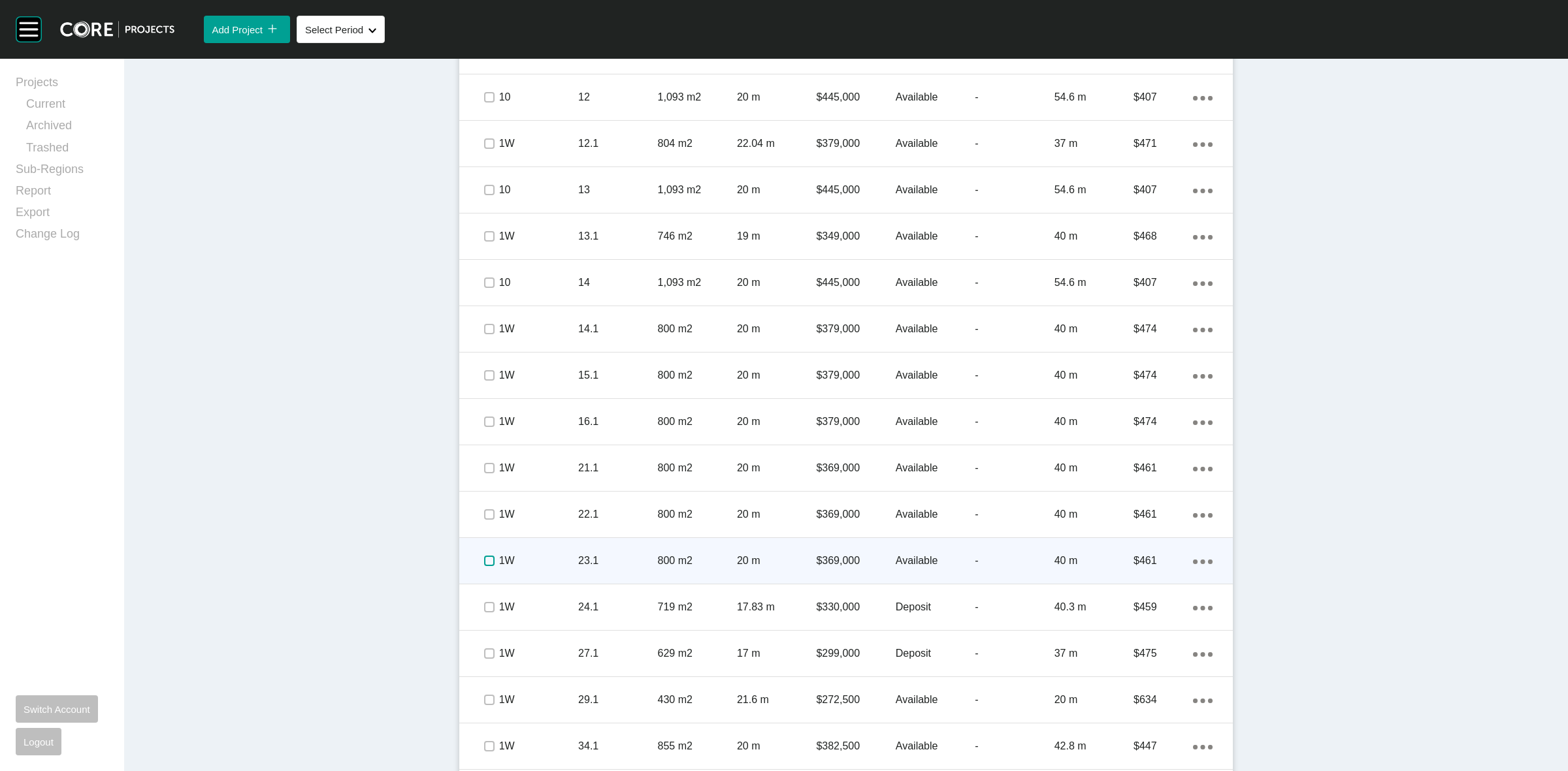
click at [484, 556] on label at bounding box center [489, 560] width 10 height 10
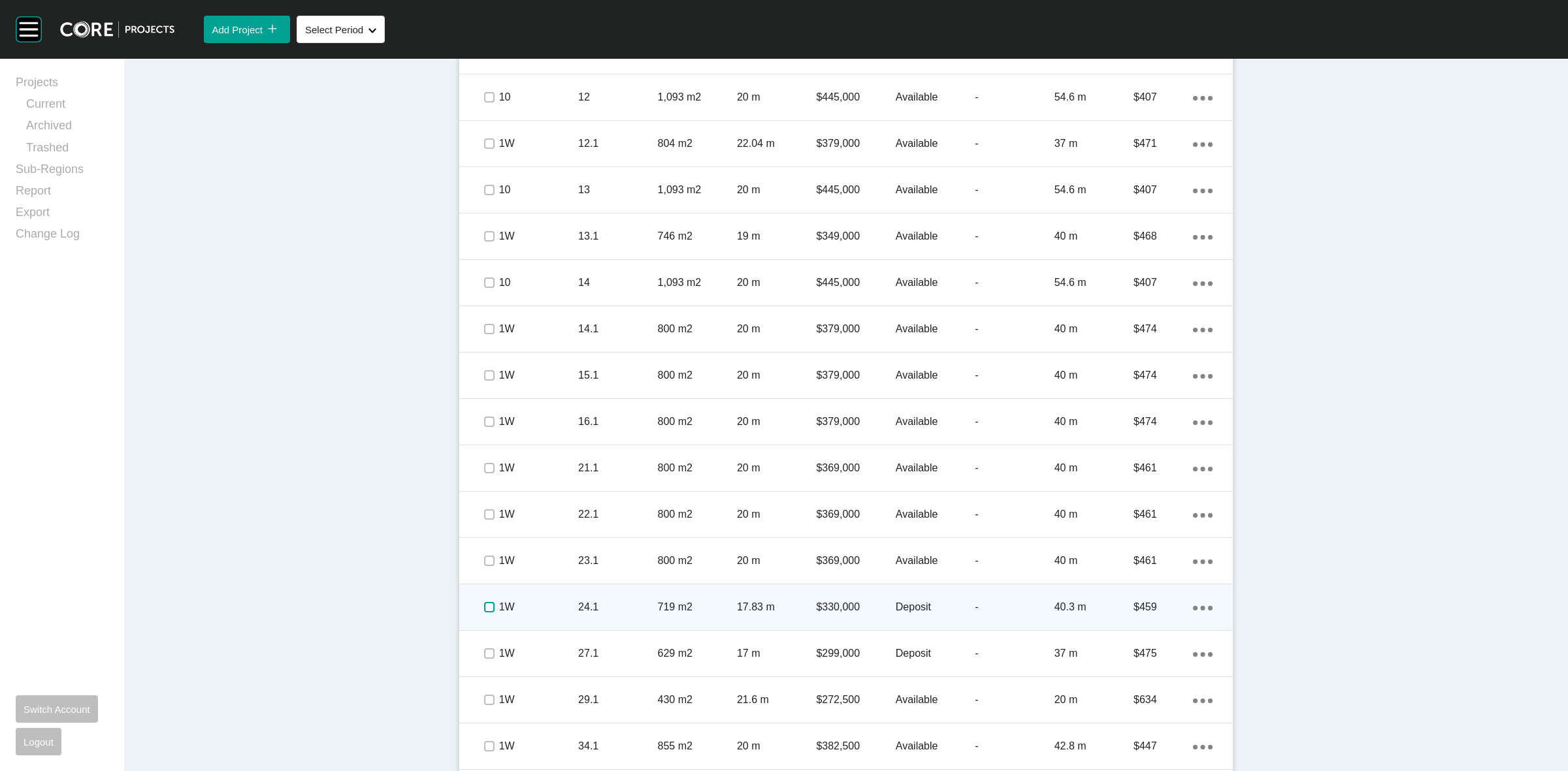
click at [486, 602] on label at bounding box center [489, 607] width 10 height 10
click at [537, 605] on p "1W" at bounding box center [538, 607] width 79 height 14
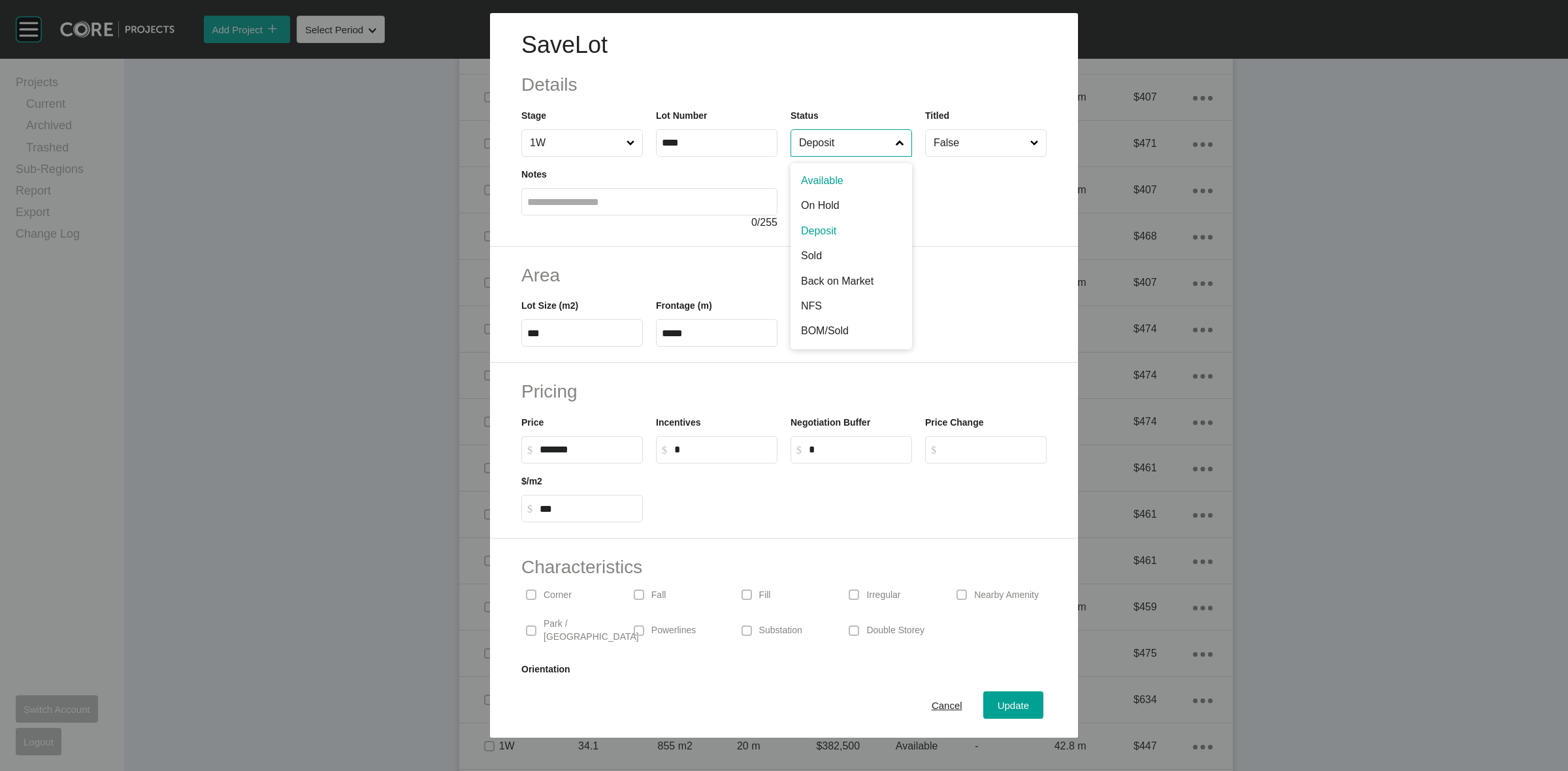
click at [842, 141] on input "Deposit" at bounding box center [845, 143] width 97 height 26
click at [998, 710] on span "Update" at bounding box center [1013, 705] width 31 height 11
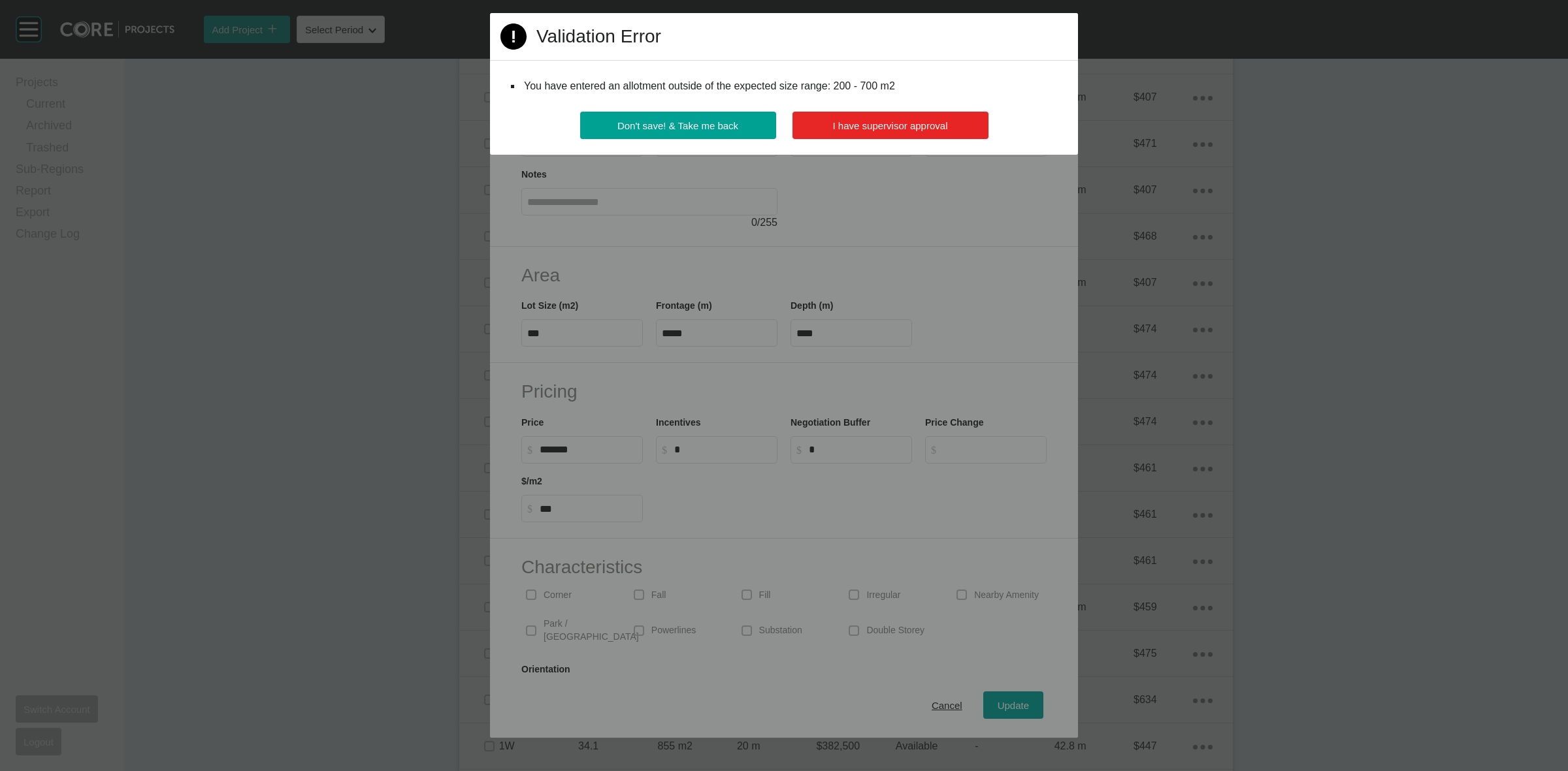
click at [902, 125] on span "I have supervisor approval" at bounding box center [891, 126] width 115 height 11
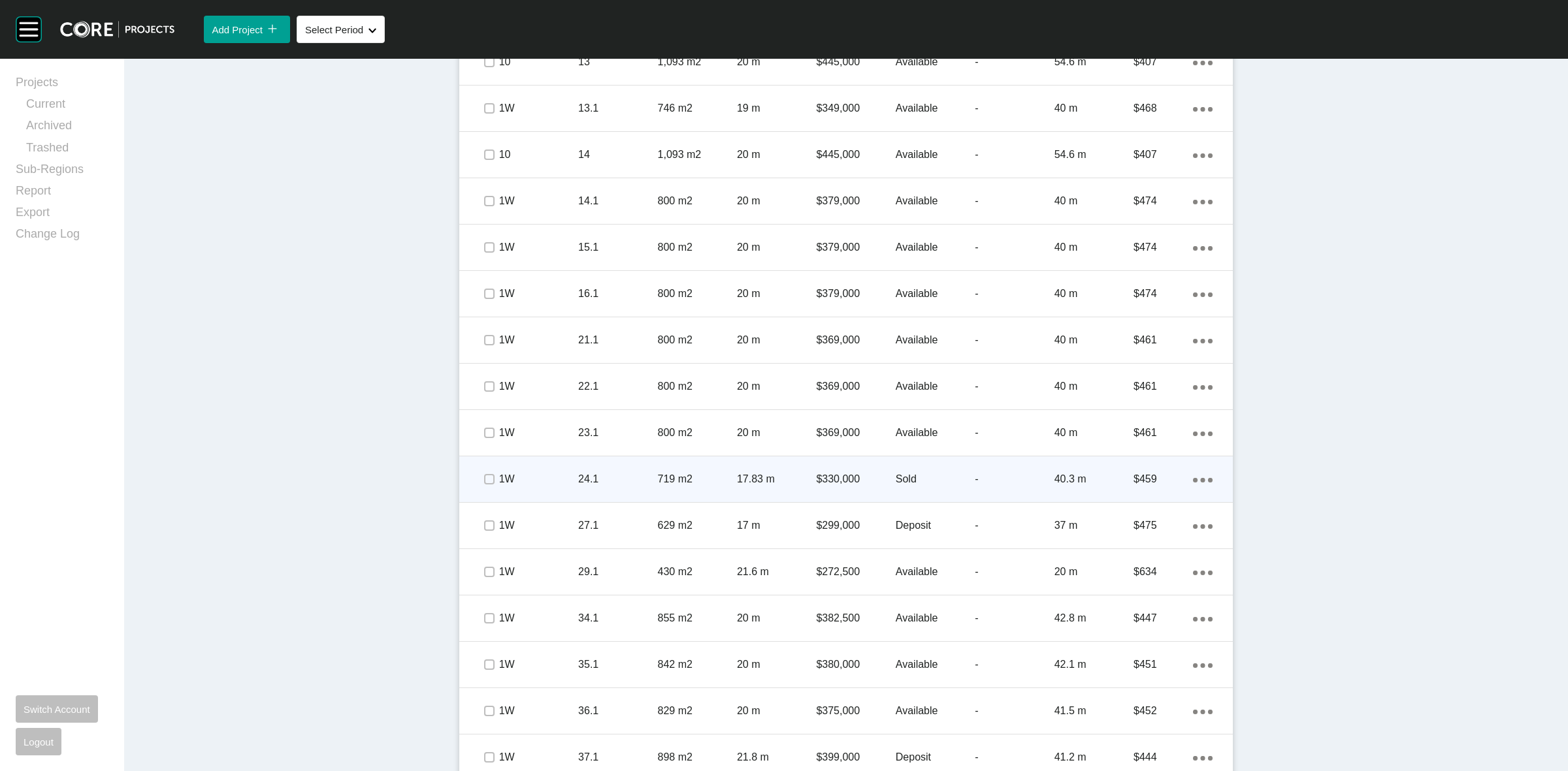
scroll to position [1388, 0]
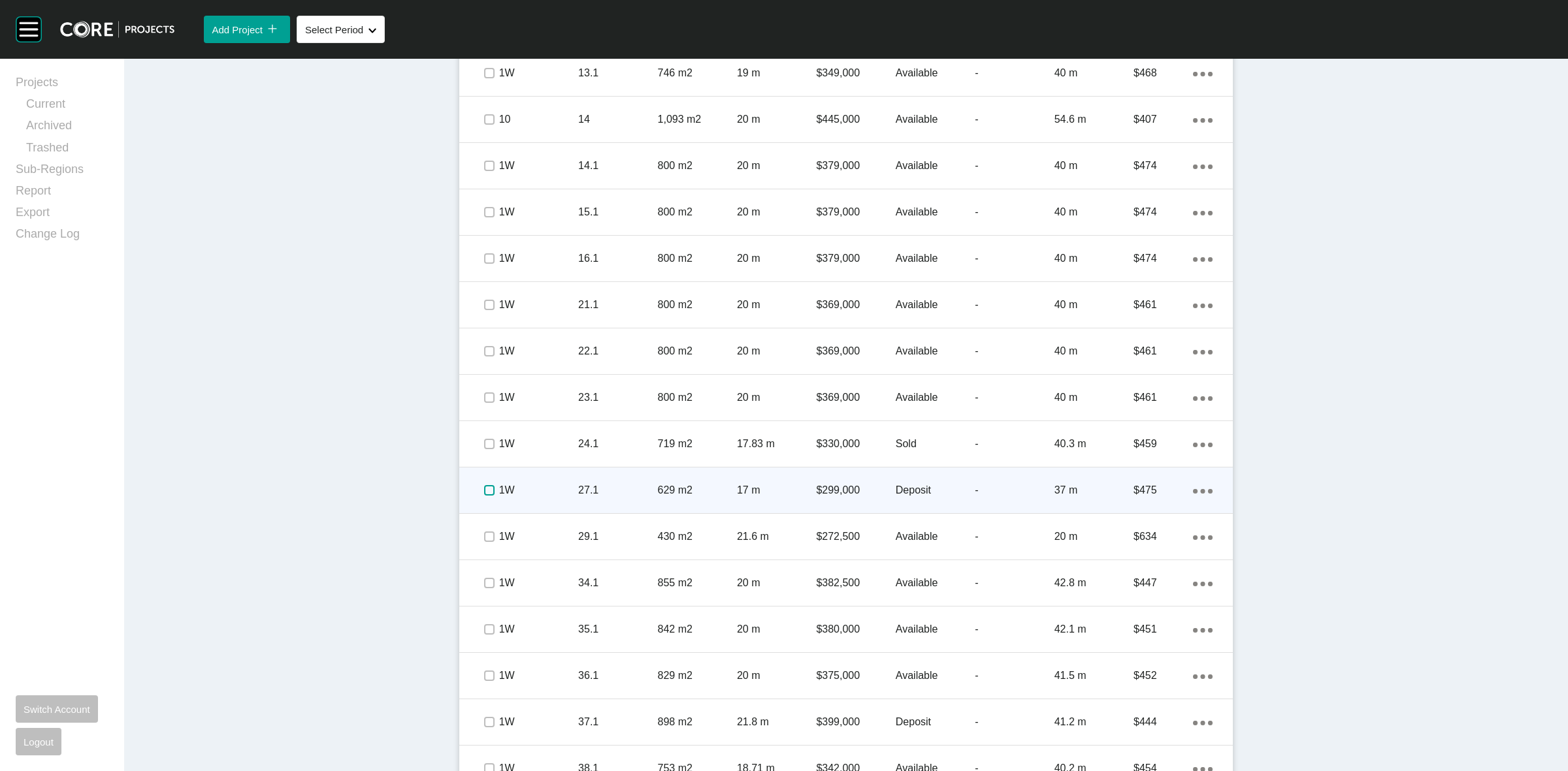
drag, startPoint x: 481, startPoint y: 489, endPoint x: 564, endPoint y: 493, distance: 83.1
click at [484, 488] on label at bounding box center [489, 490] width 10 height 10
click at [565, 493] on p "1W" at bounding box center [538, 490] width 79 height 14
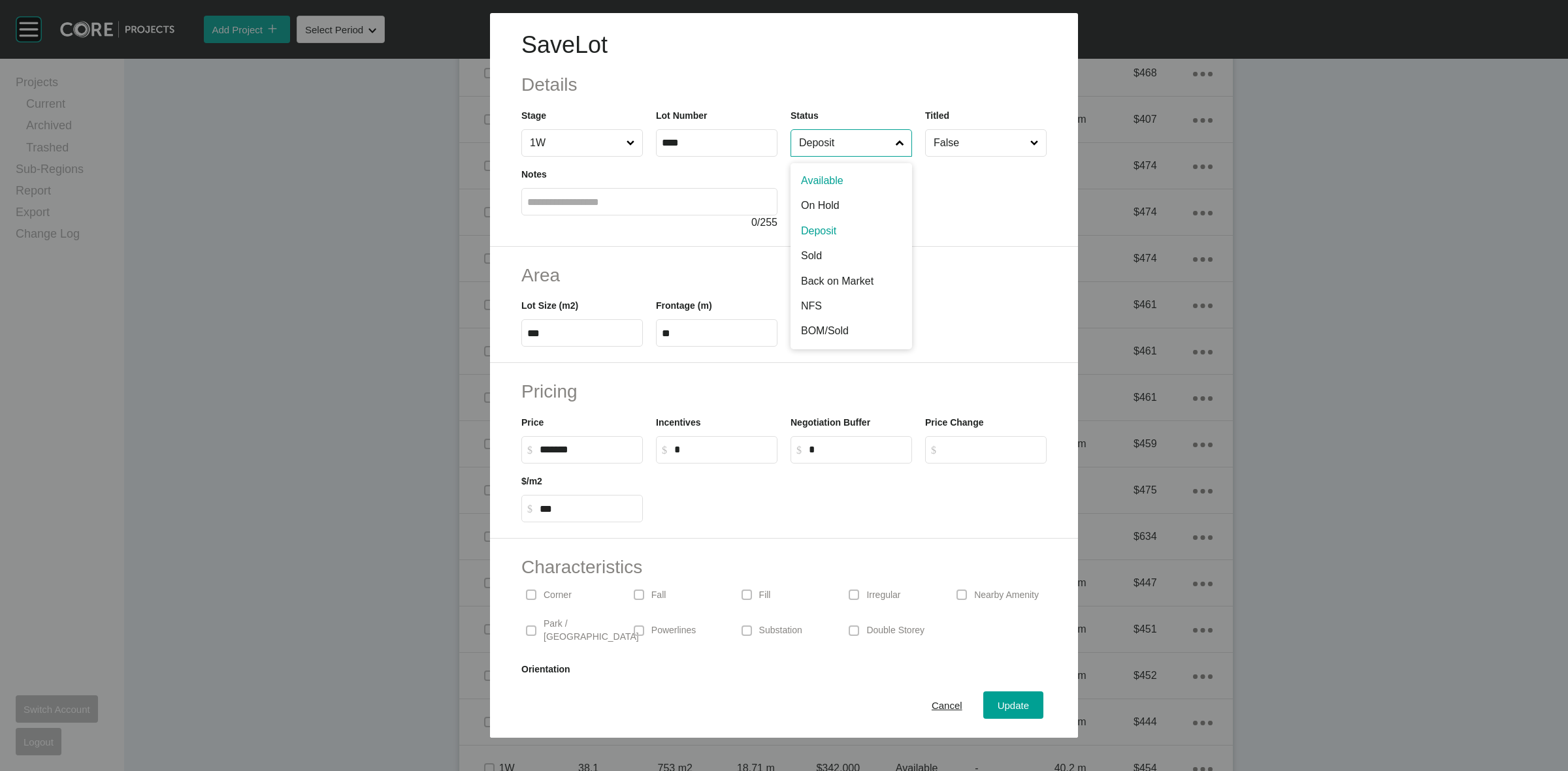
click at [819, 138] on input "Deposit" at bounding box center [845, 143] width 97 height 26
click at [998, 704] on span "Update" at bounding box center [1013, 705] width 31 height 11
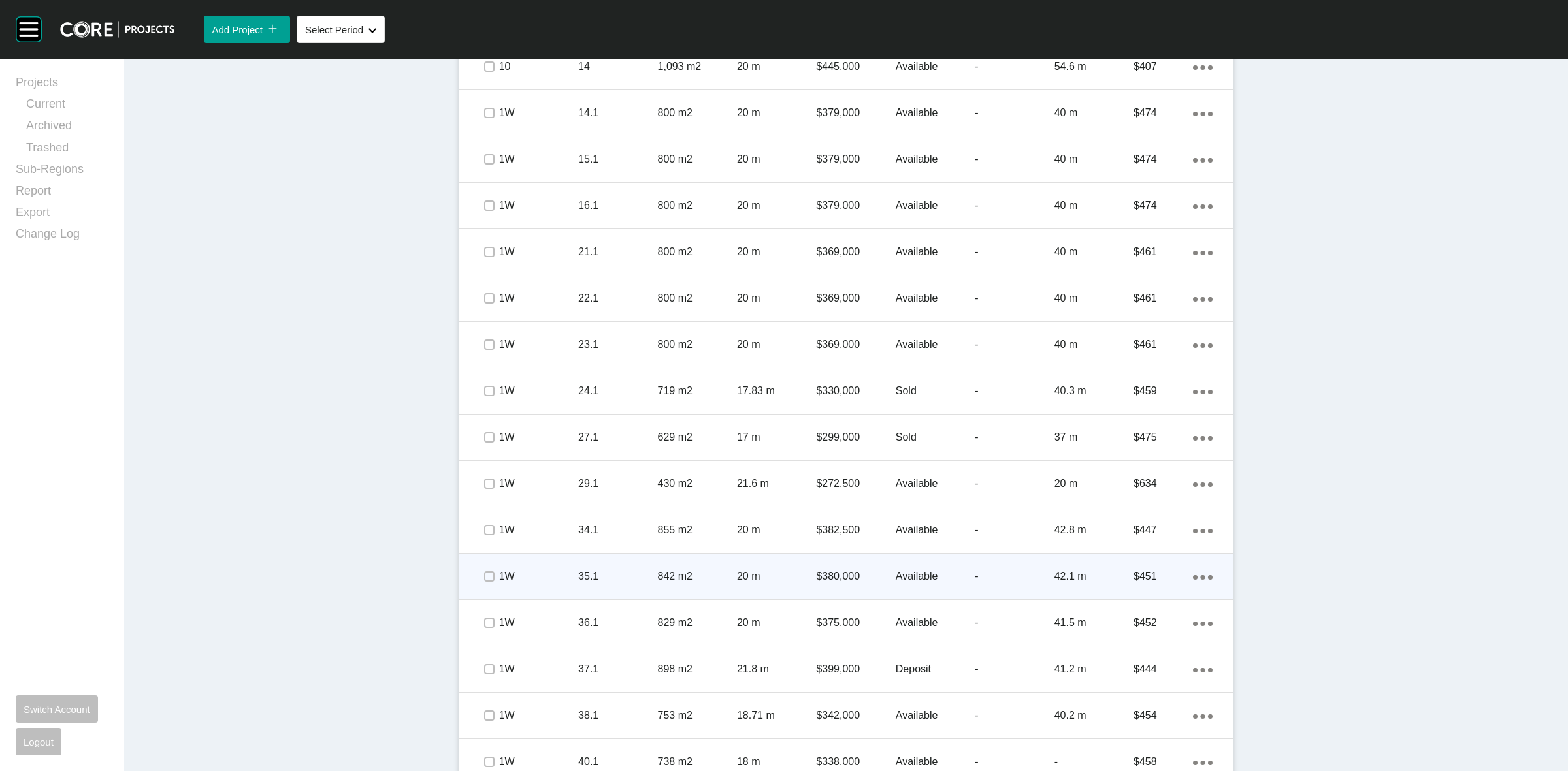
scroll to position [1470, 0]
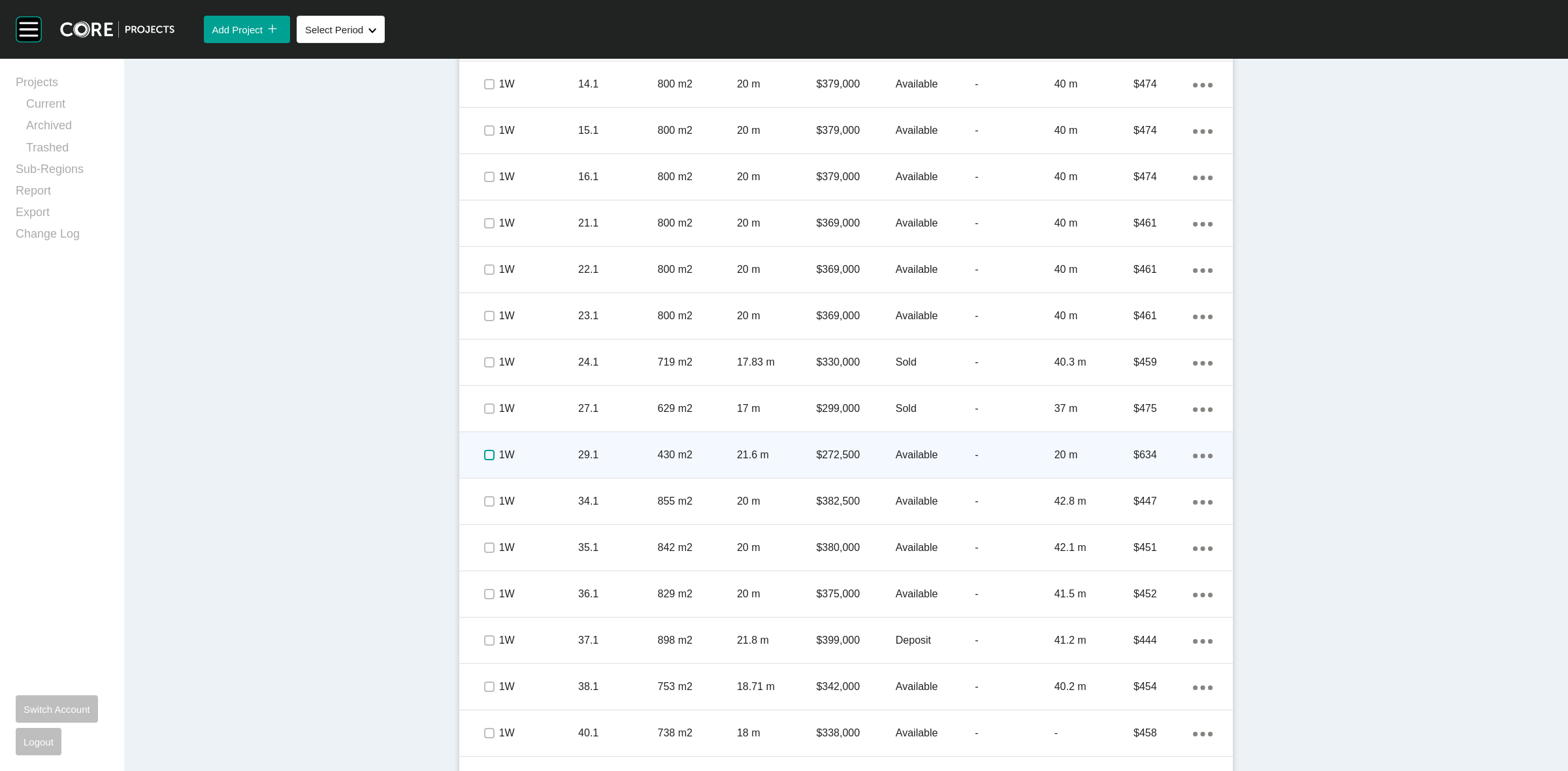
click at [484, 451] on label at bounding box center [489, 455] width 10 height 10
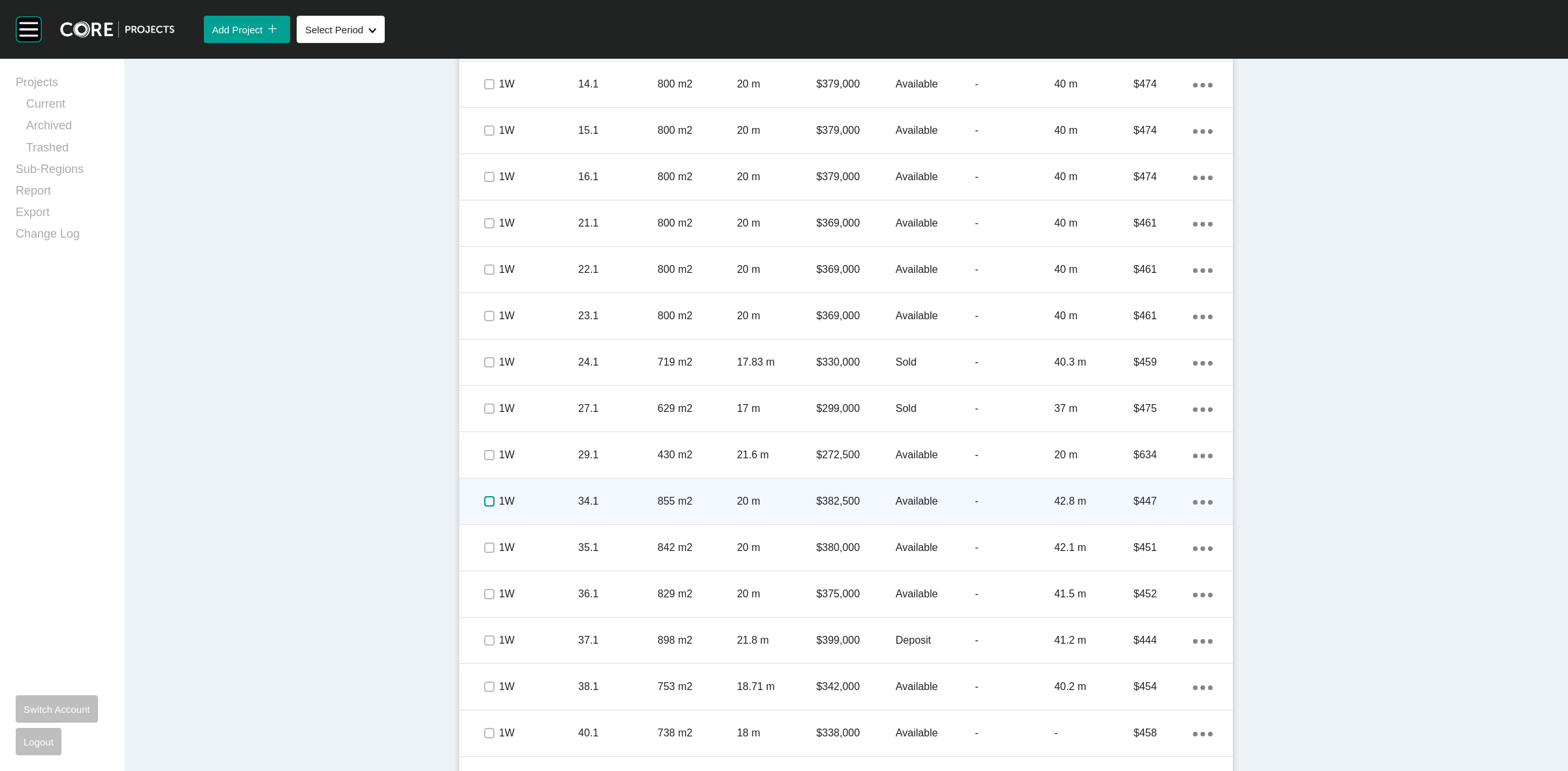
click at [484, 500] on label at bounding box center [489, 501] width 10 height 10
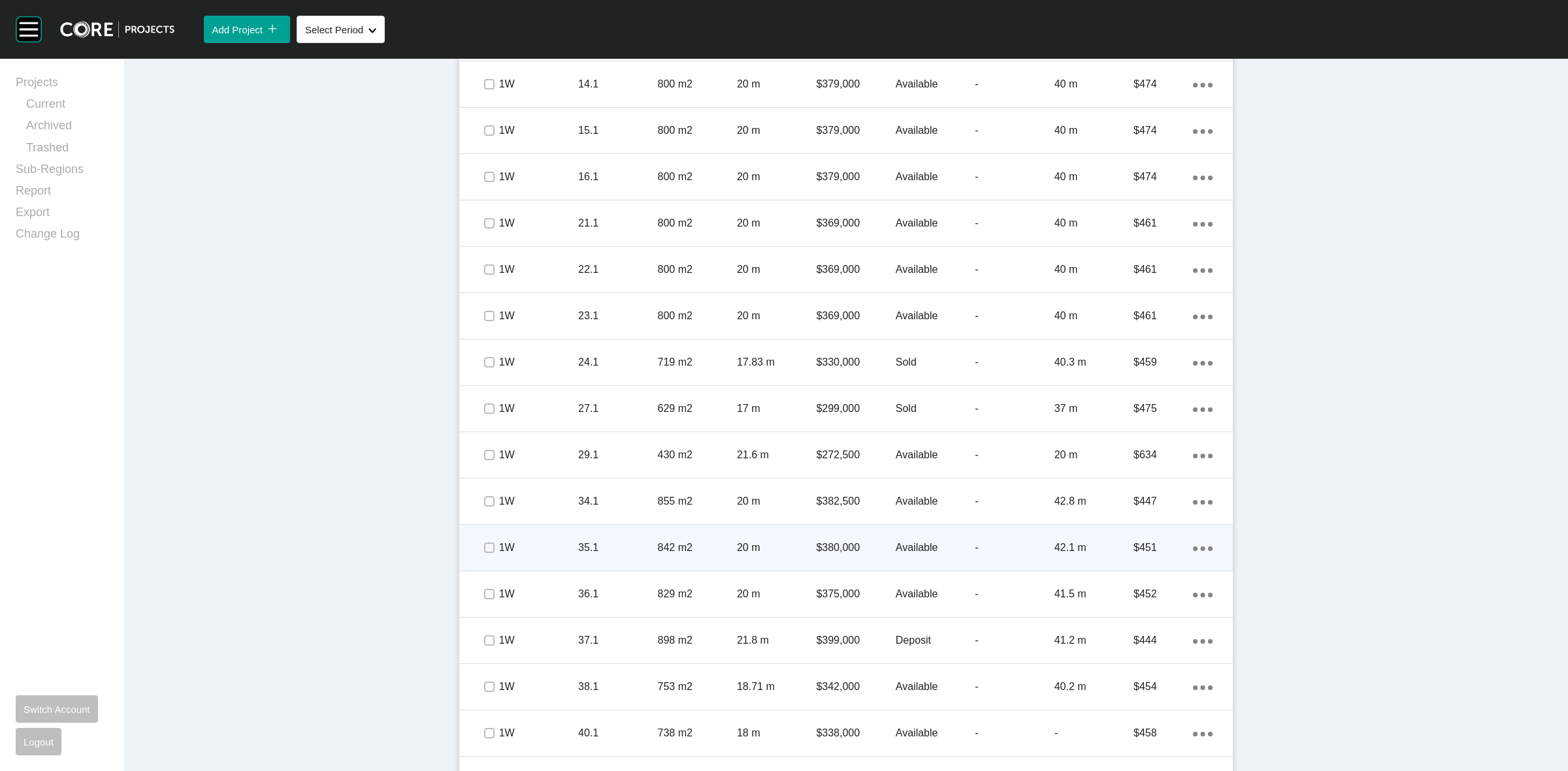
click at [485, 533] on div at bounding box center [488, 548] width 20 height 46
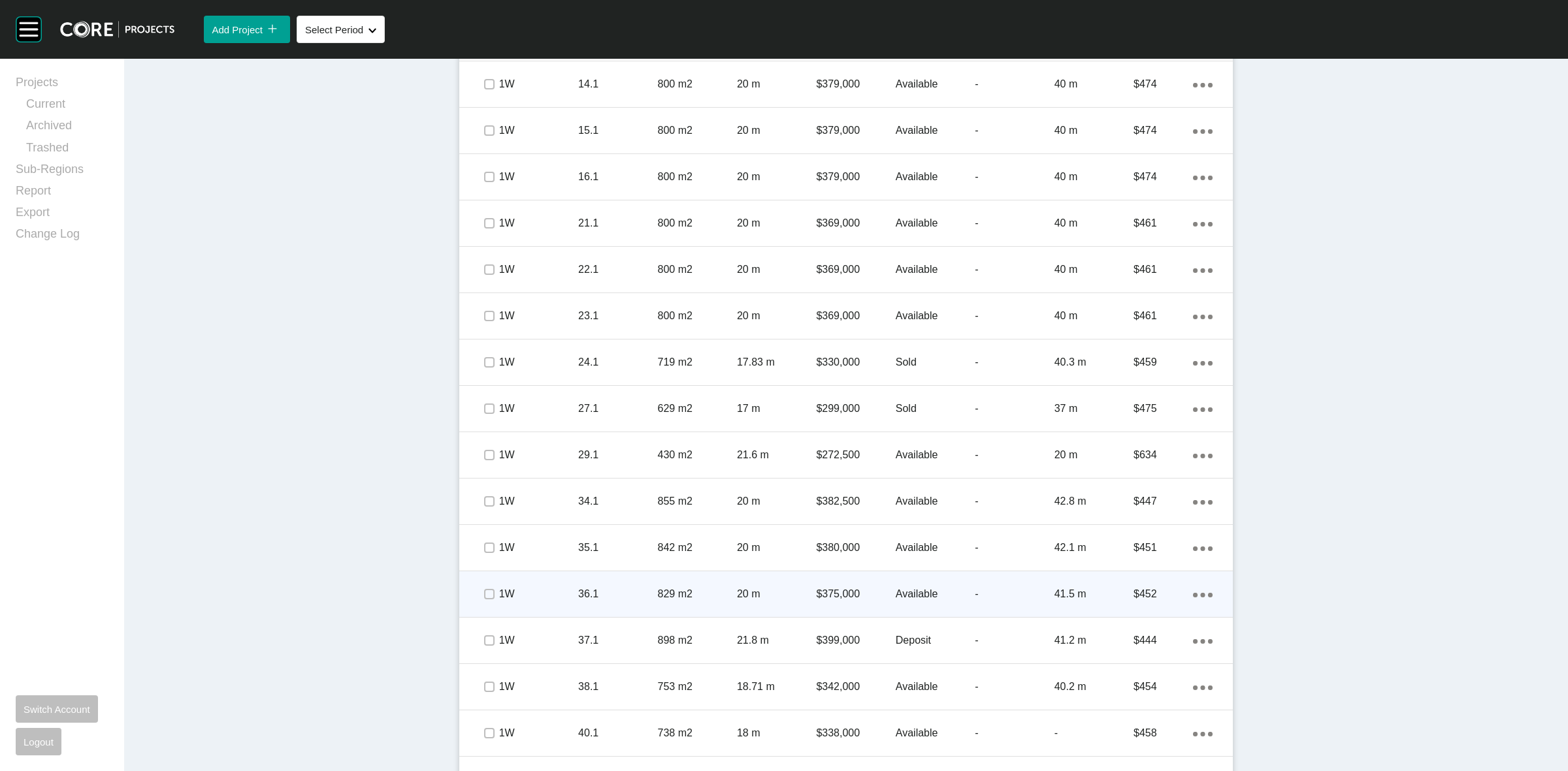
drag, startPoint x: 485, startPoint y: 580, endPoint x: 486, endPoint y: 598, distance: 18.0
click at [484, 583] on div at bounding box center [488, 594] width 20 height 46
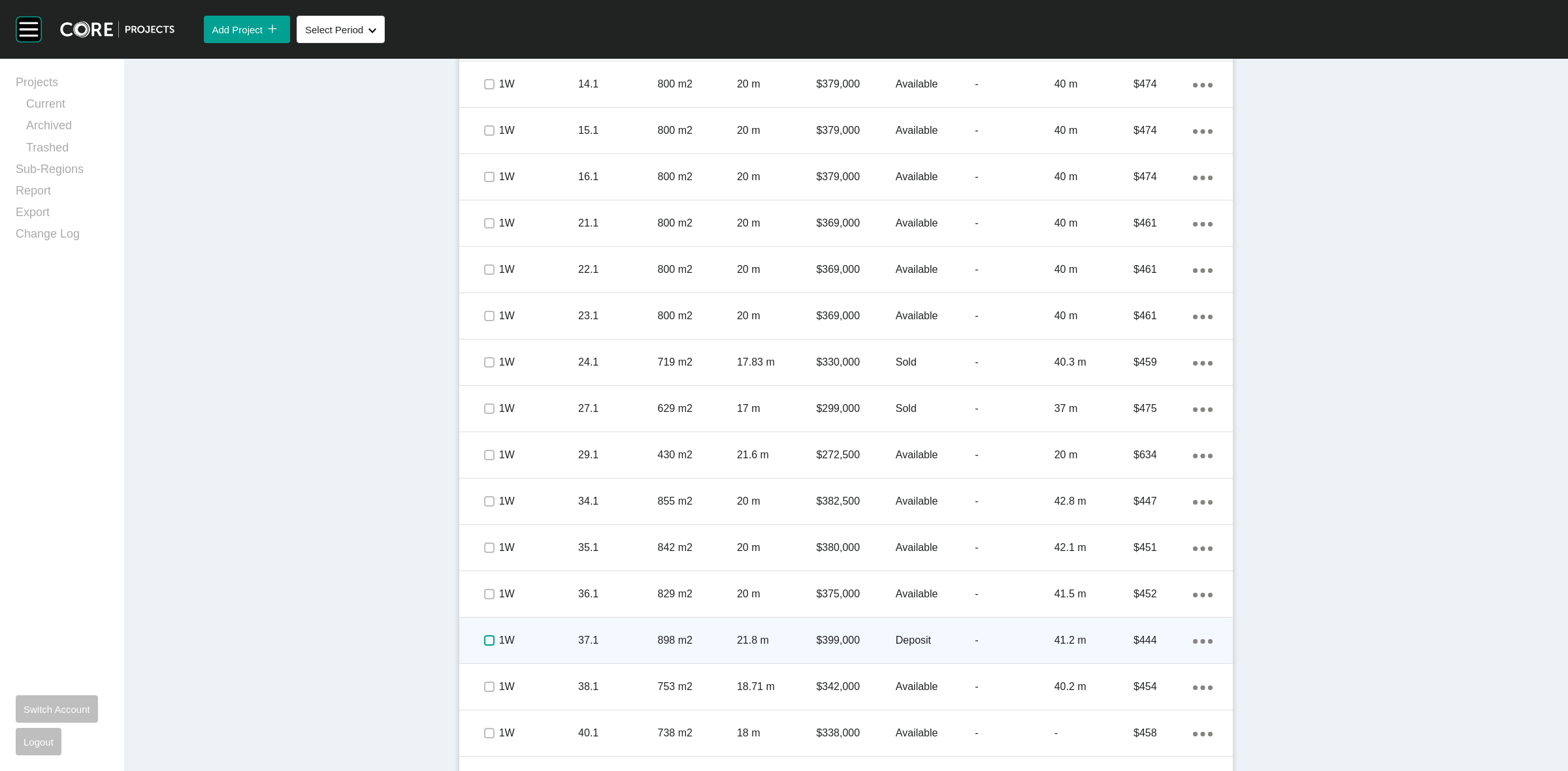
click at [484, 637] on label at bounding box center [489, 640] width 10 height 10
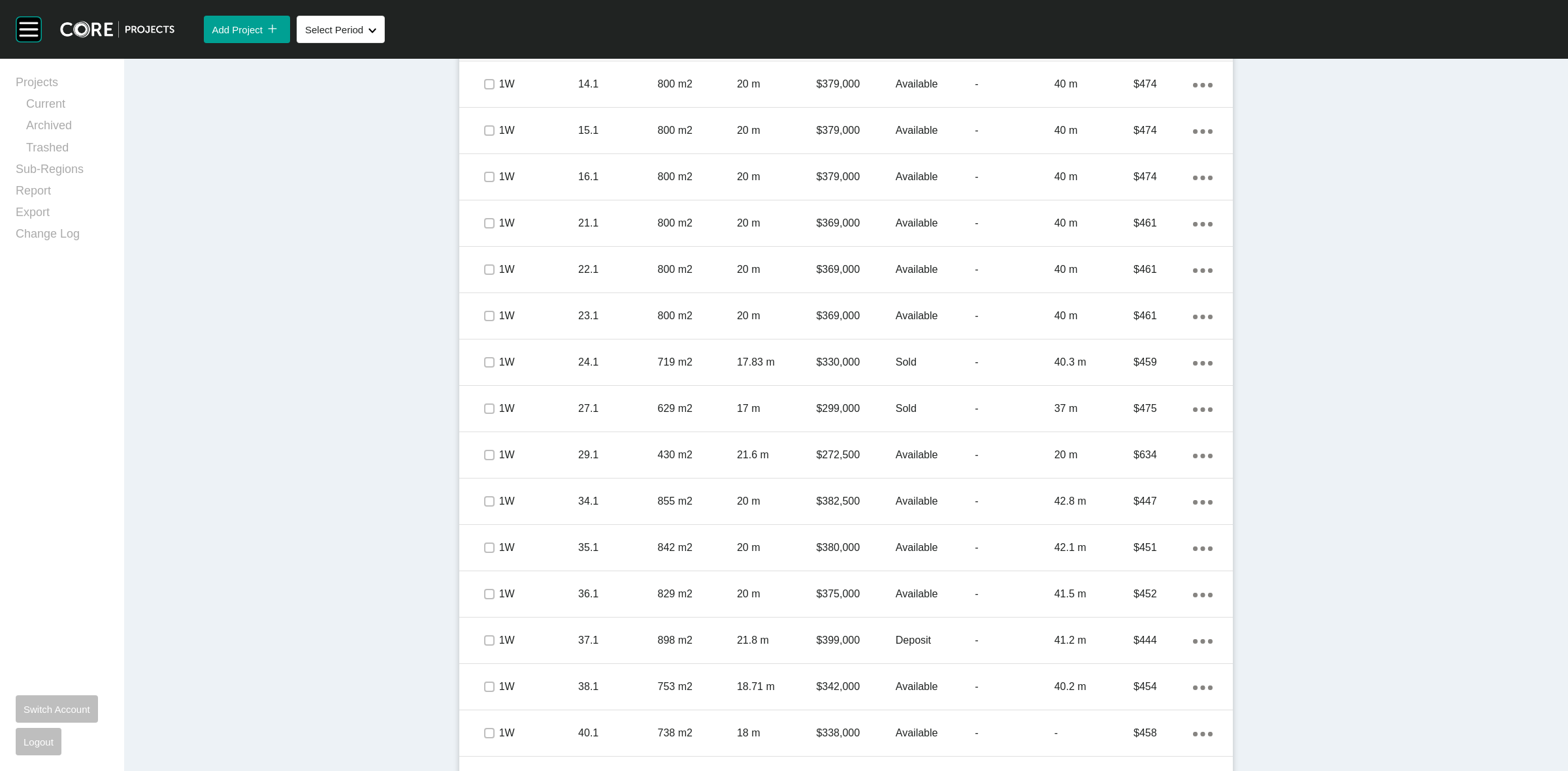
drag, startPoint x: 570, startPoint y: 657, endPoint x: 585, endPoint y: 638, distance: 24.2
click at [572, 652] on div "1W 37.1 898 m2 21.8 m $399,000 Deposit - 41.2 m $444 Action Menu Dots Copy 6 Cr…" at bounding box center [846, 641] width 774 height 46
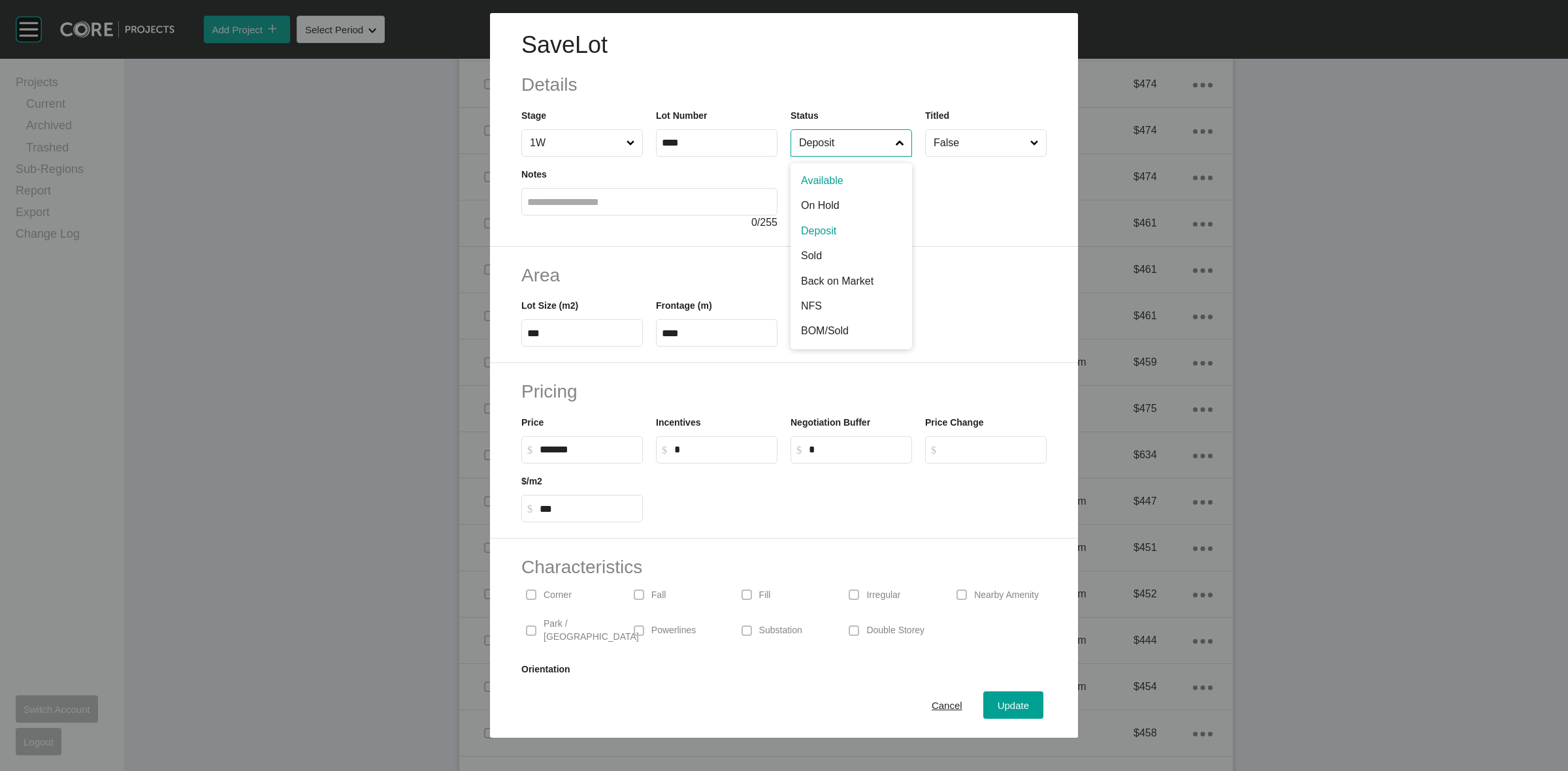
click at [838, 144] on input "Deposit" at bounding box center [845, 143] width 97 height 26
click at [1000, 705] on span "Update" at bounding box center [1013, 705] width 31 height 11
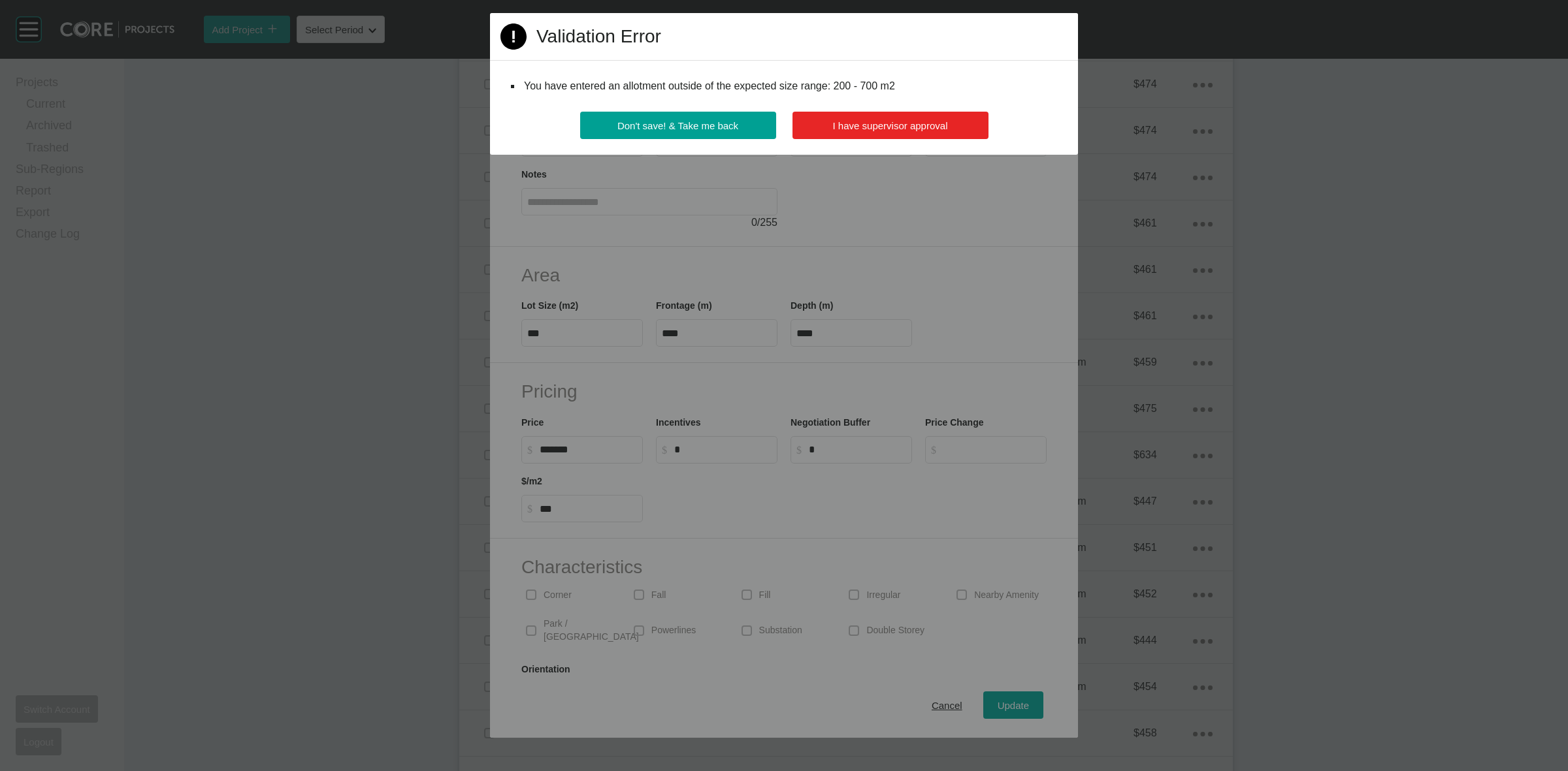
click at [872, 123] on span "I have supervisor approval" at bounding box center [891, 126] width 115 height 11
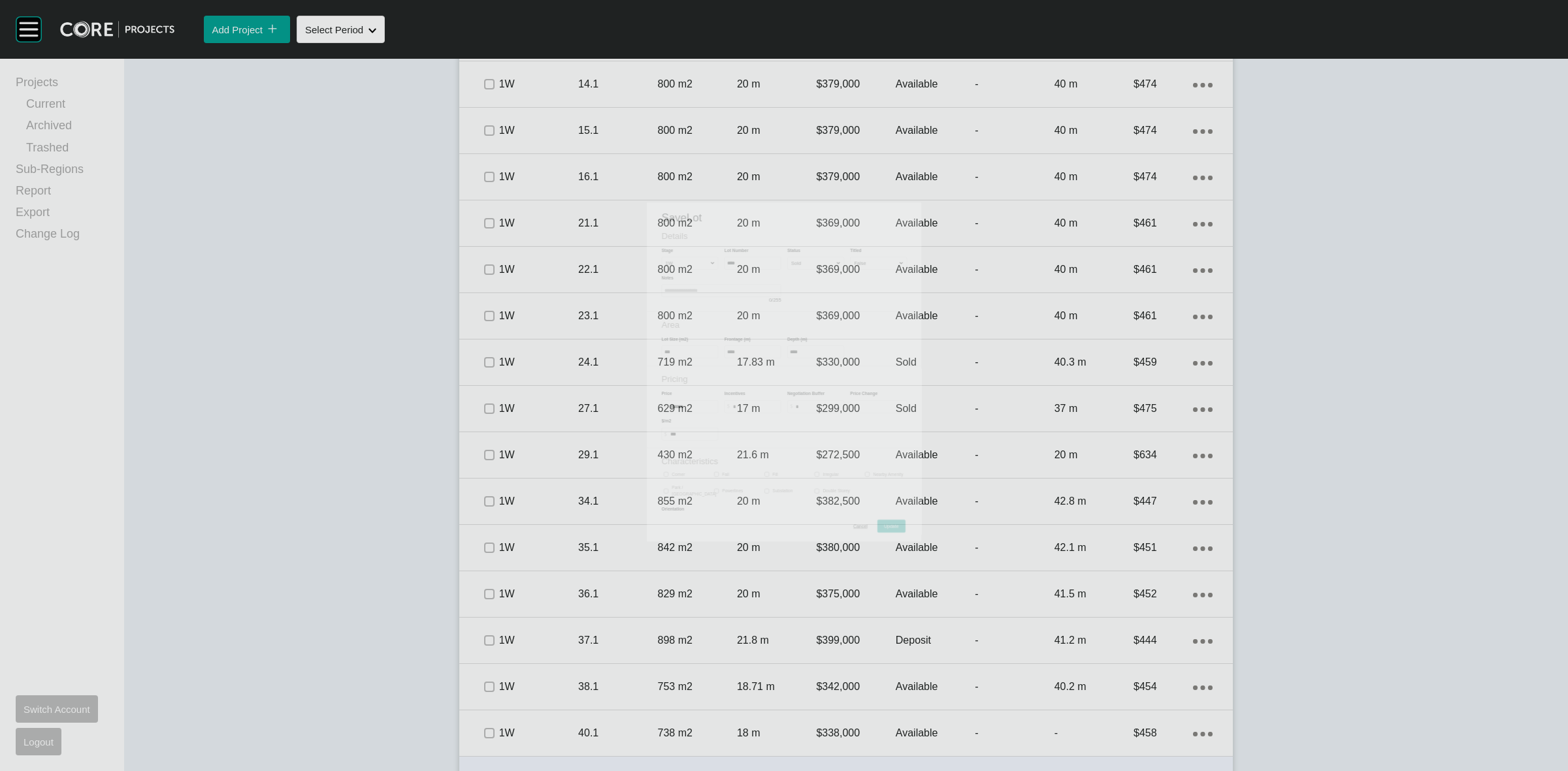
drag, startPoint x: 570, startPoint y: 466, endPoint x: 553, endPoint y: 470, distance: 17.5
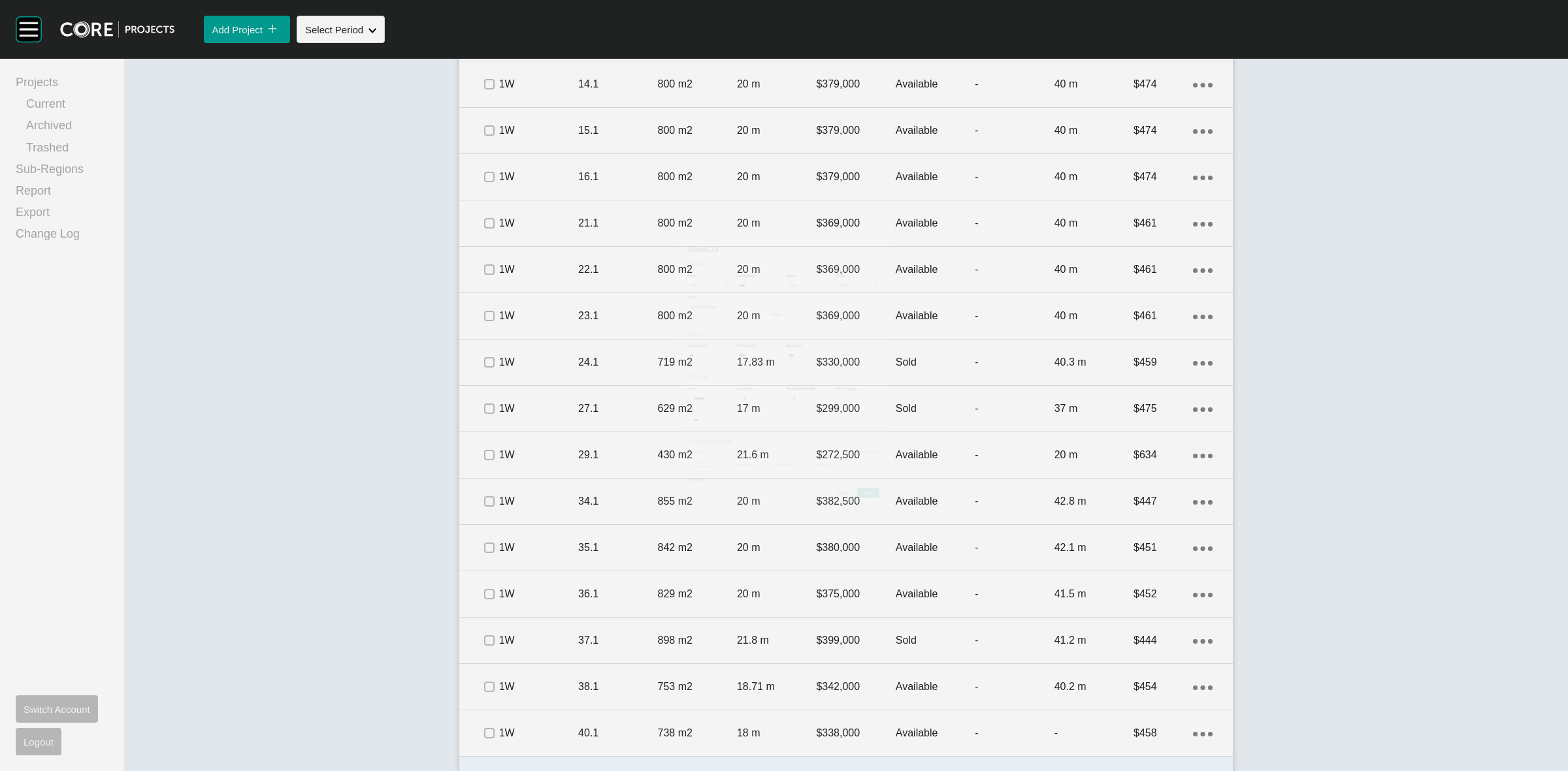
scroll to position [1797, 0]
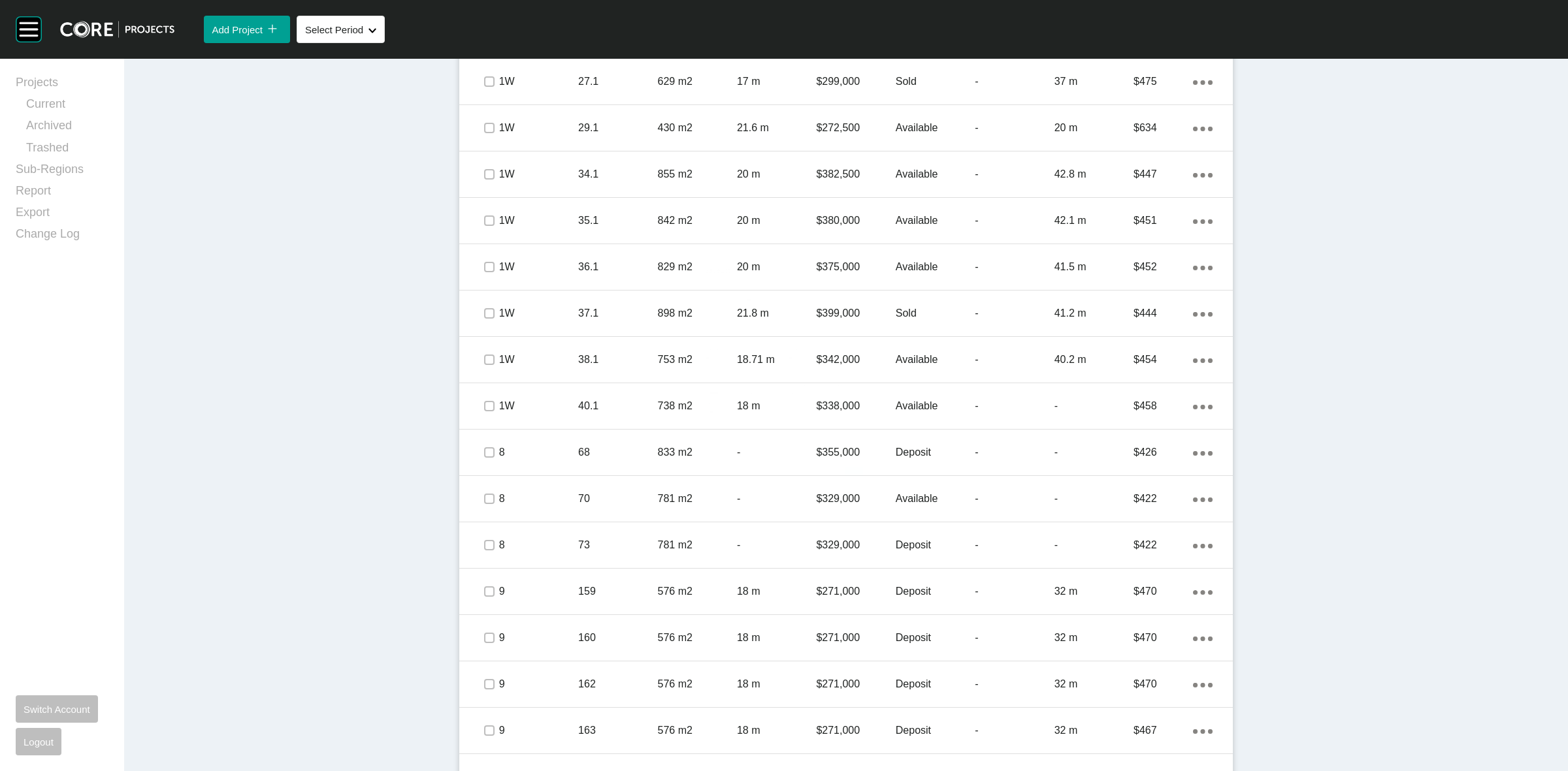
drag, startPoint x: 553, startPoint y: 470, endPoint x: 402, endPoint y: 444, distance: 153.2
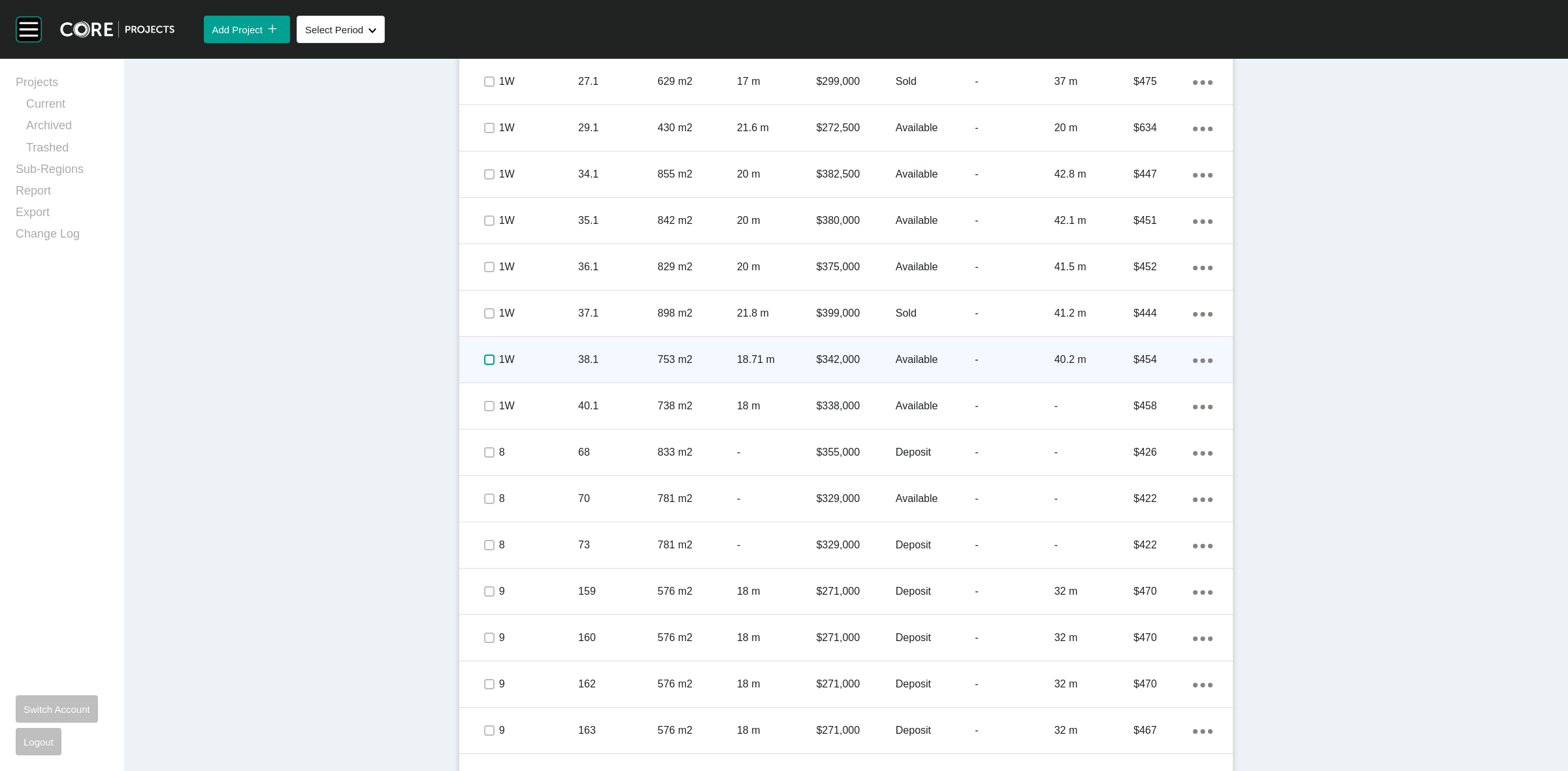
click at [484, 355] on label at bounding box center [489, 359] width 10 height 10
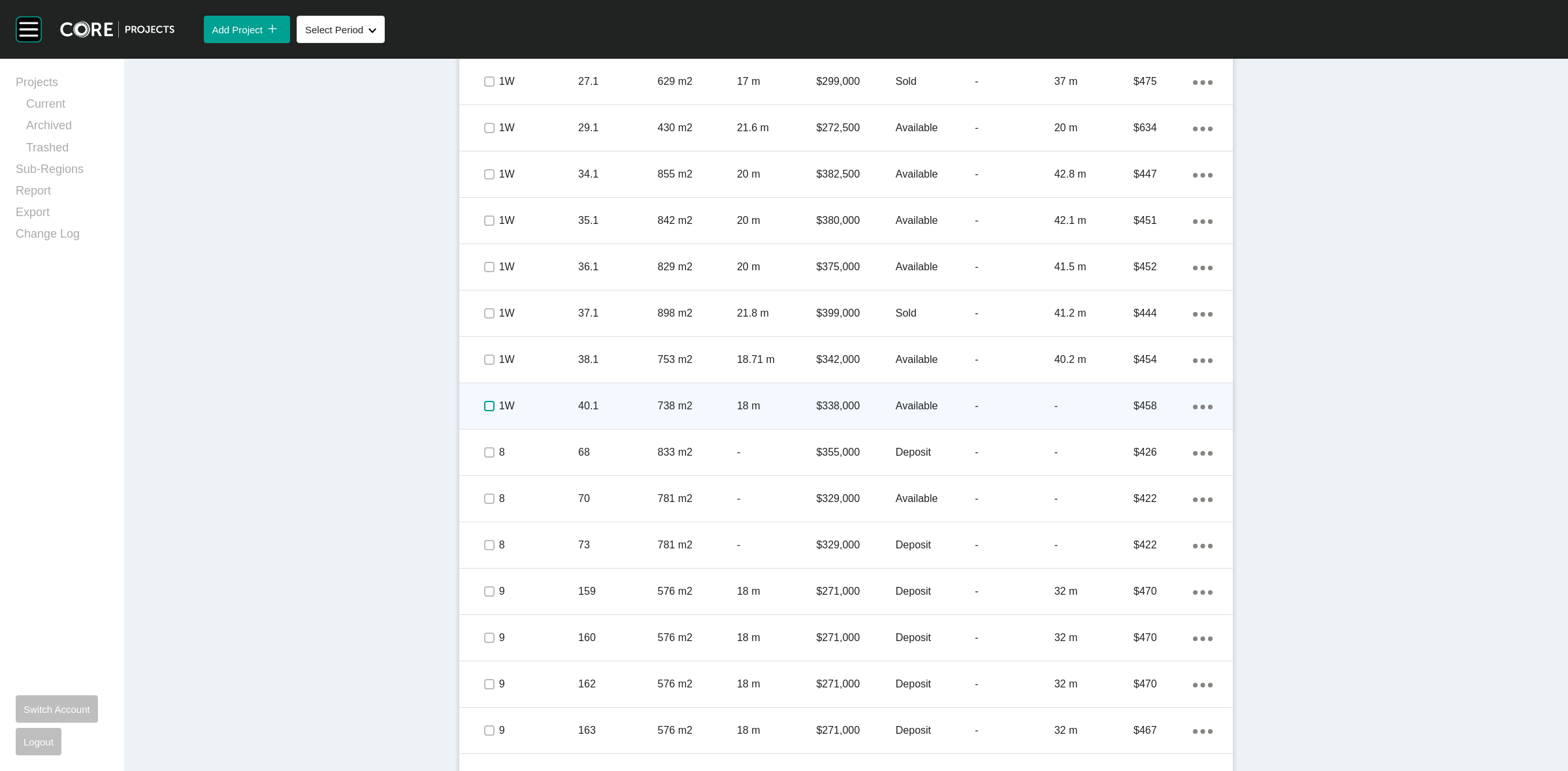
click at [484, 412] on label at bounding box center [489, 405] width 10 height 10
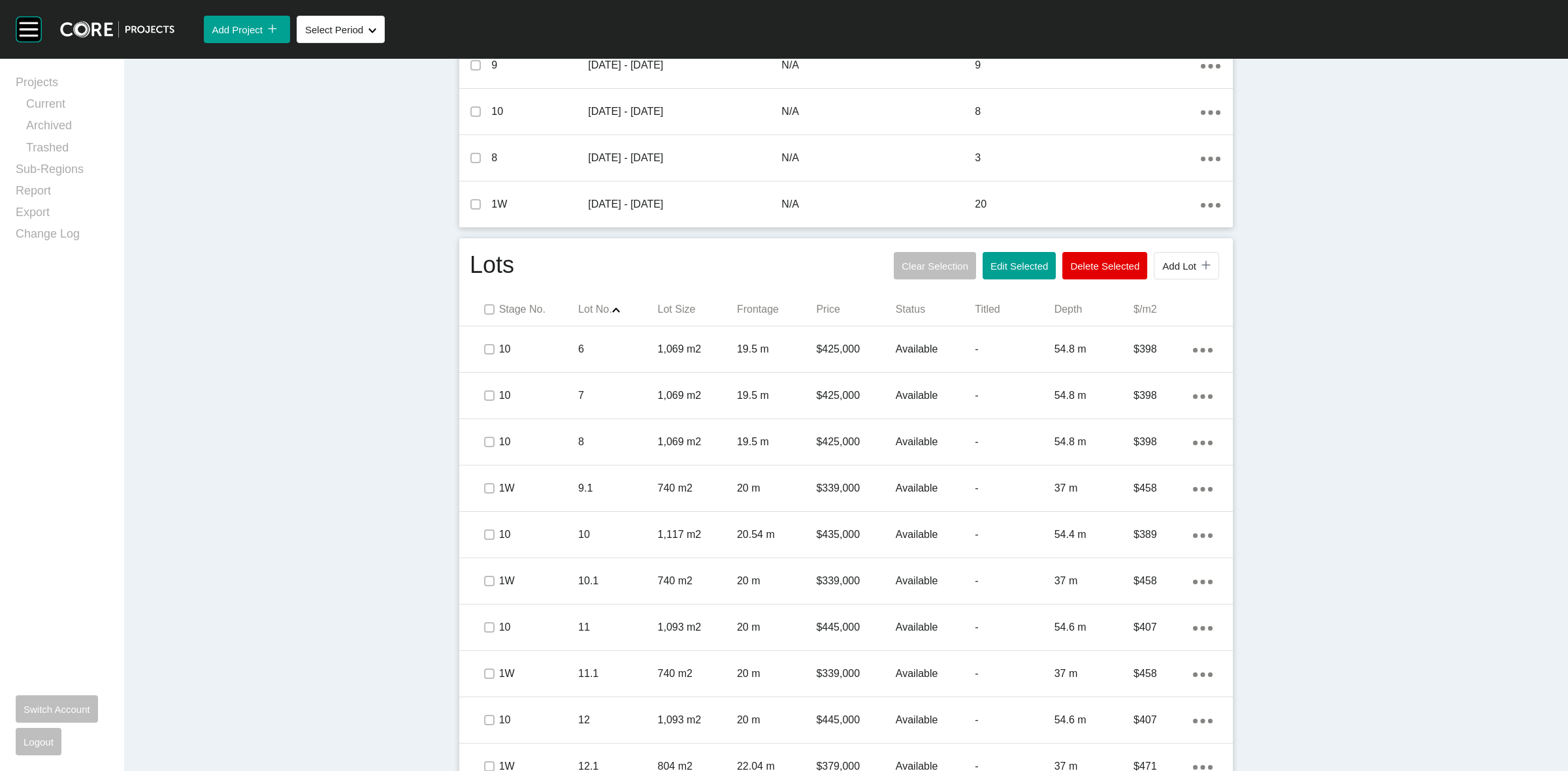
scroll to position [572, 0]
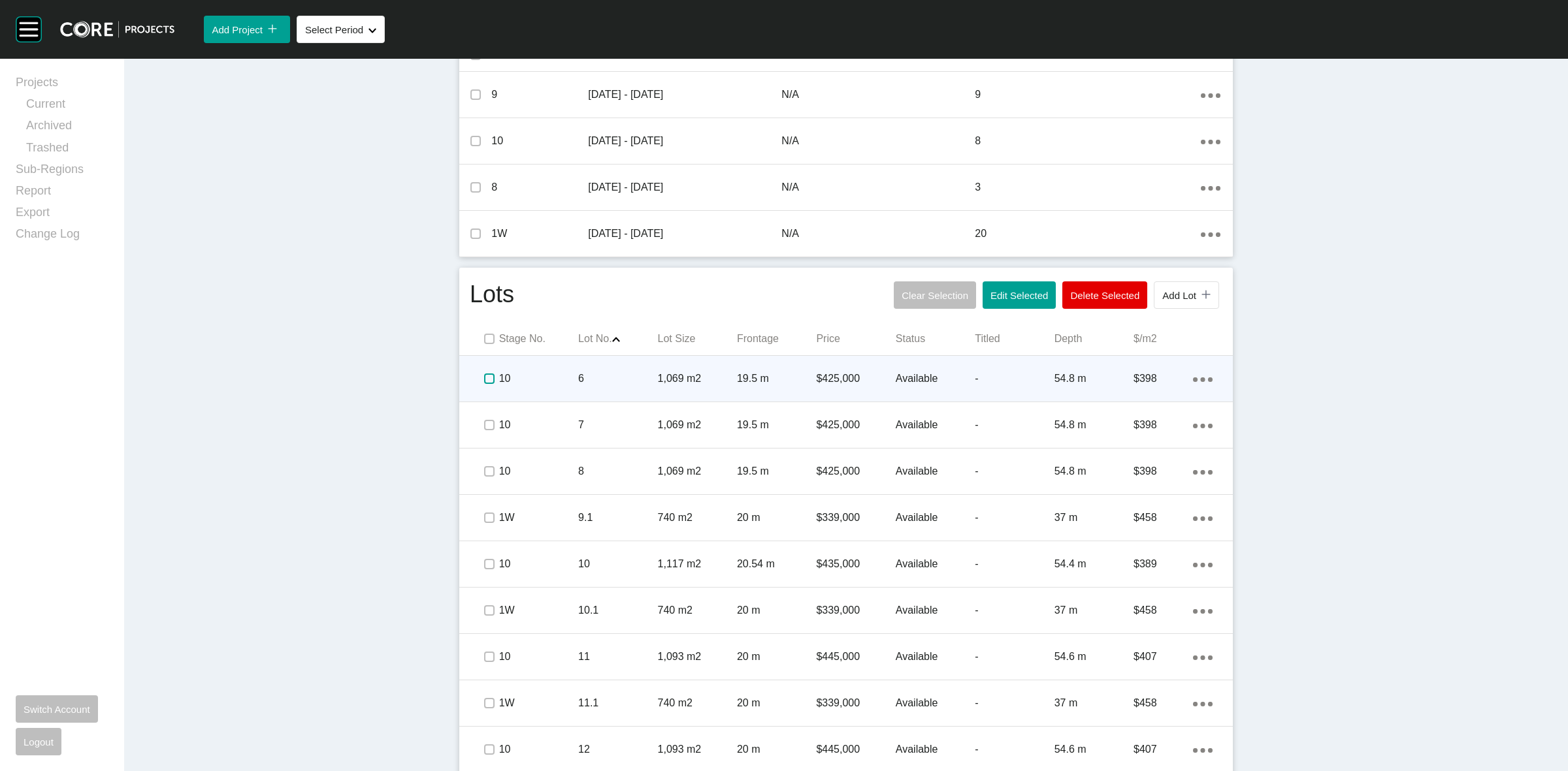
click at [484, 380] on label at bounding box center [489, 378] width 10 height 10
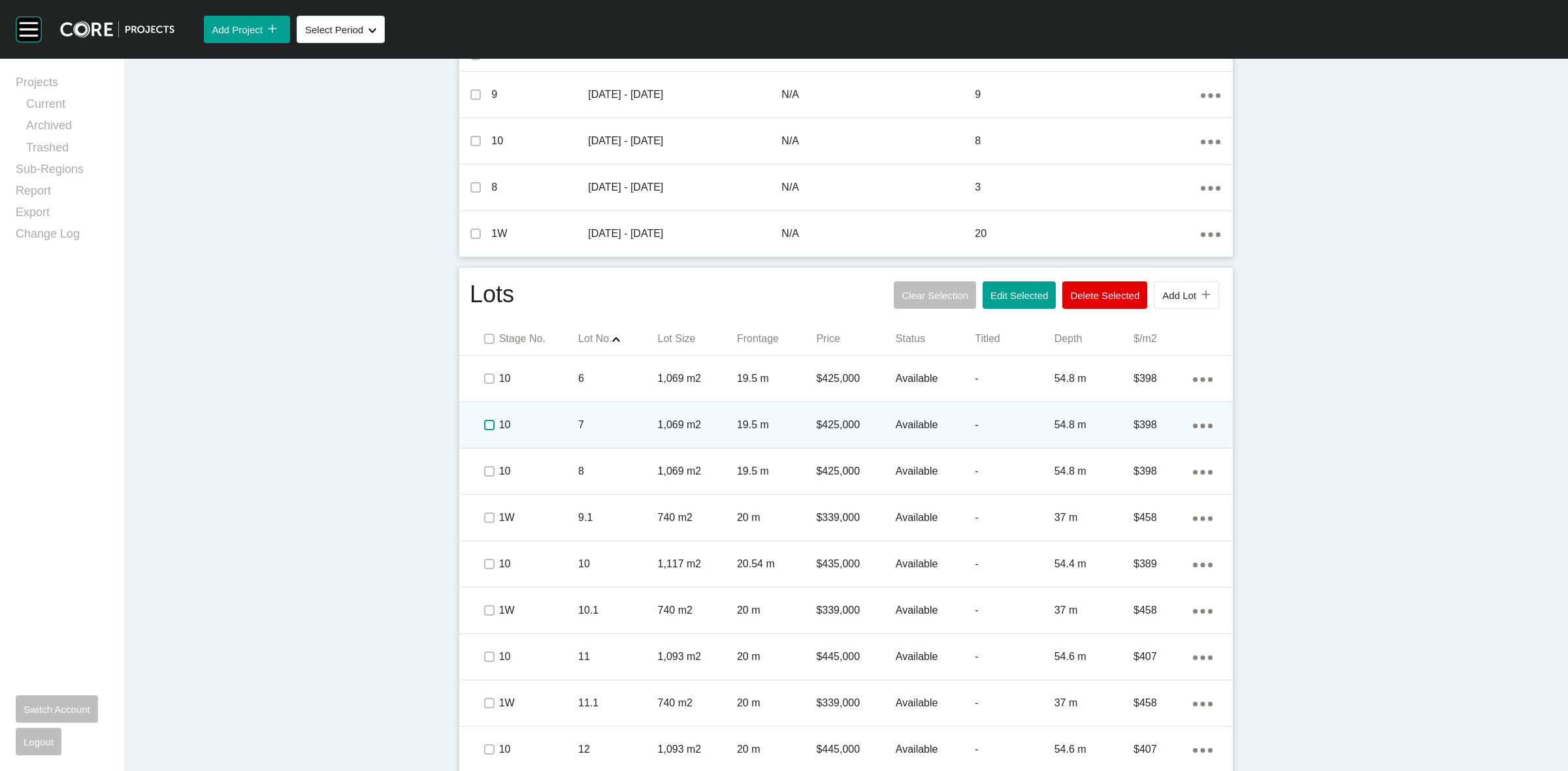
click at [484, 421] on label at bounding box center [489, 424] width 10 height 10
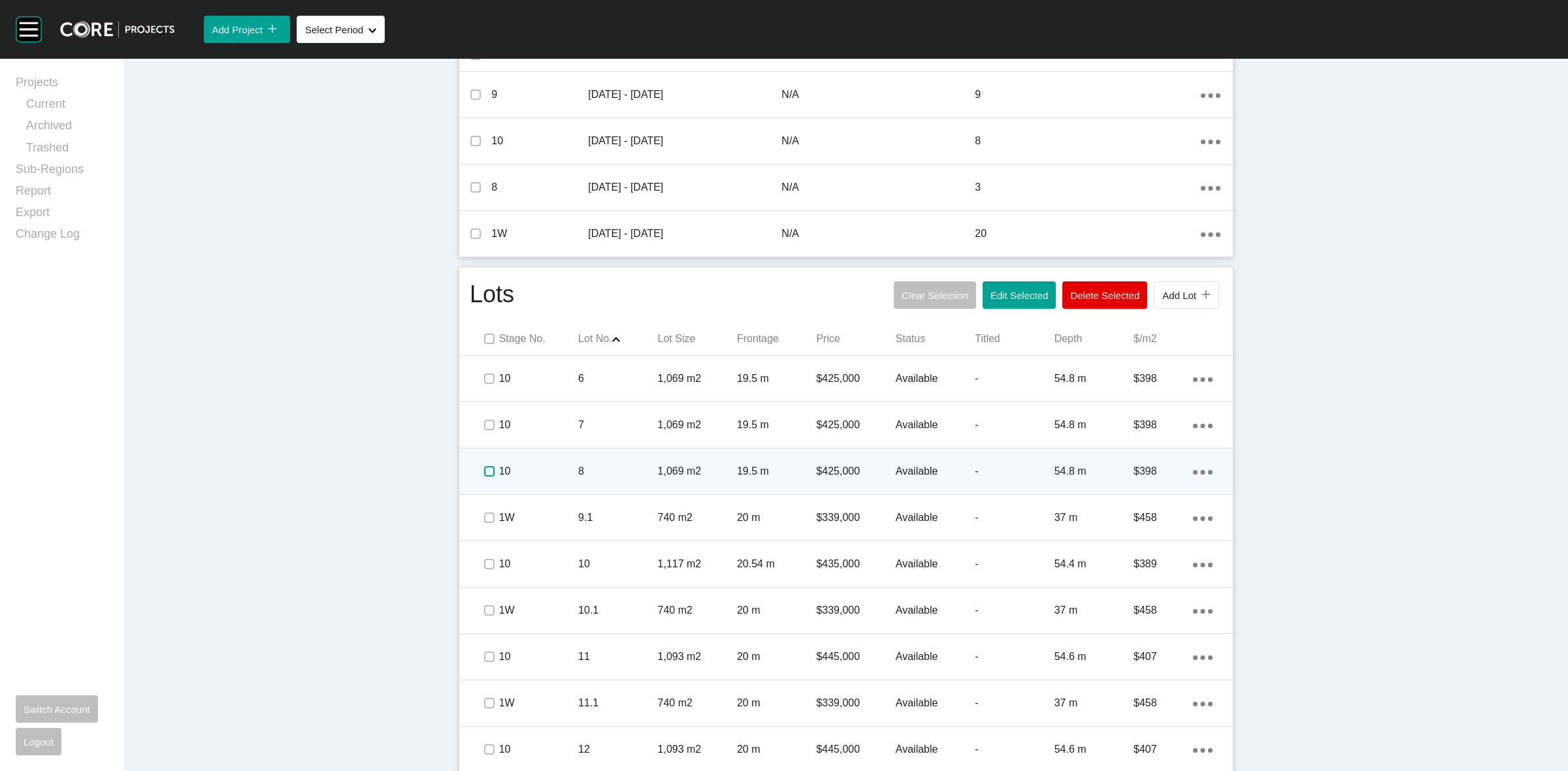
click at [484, 474] on label at bounding box center [489, 471] width 10 height 10
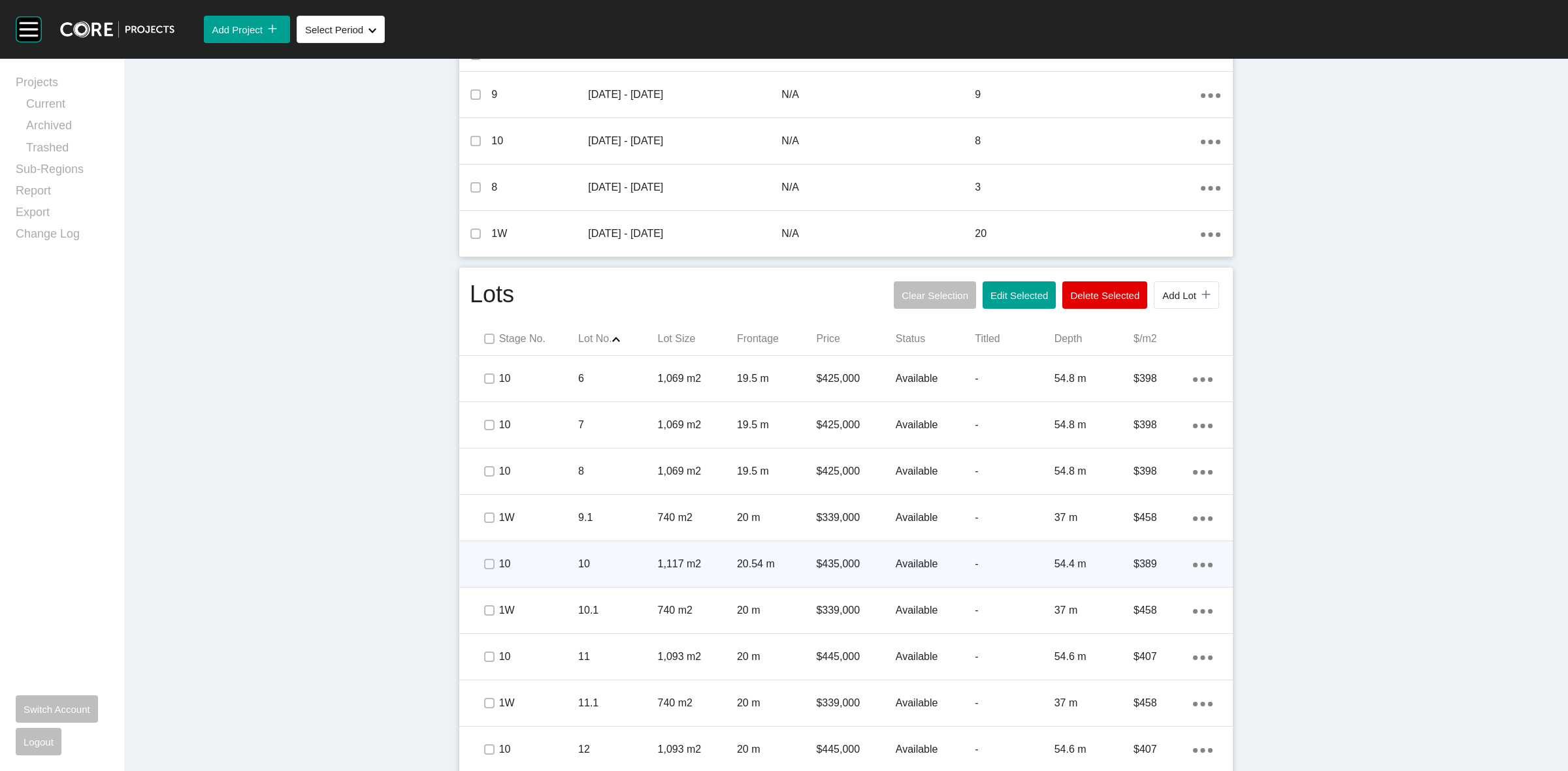
click at [488, 573] on span at bounding box center [488, 564] width 20 height 20
click at [534, 568] on p "10" at bounding box center [538, 564] width 79 height 14
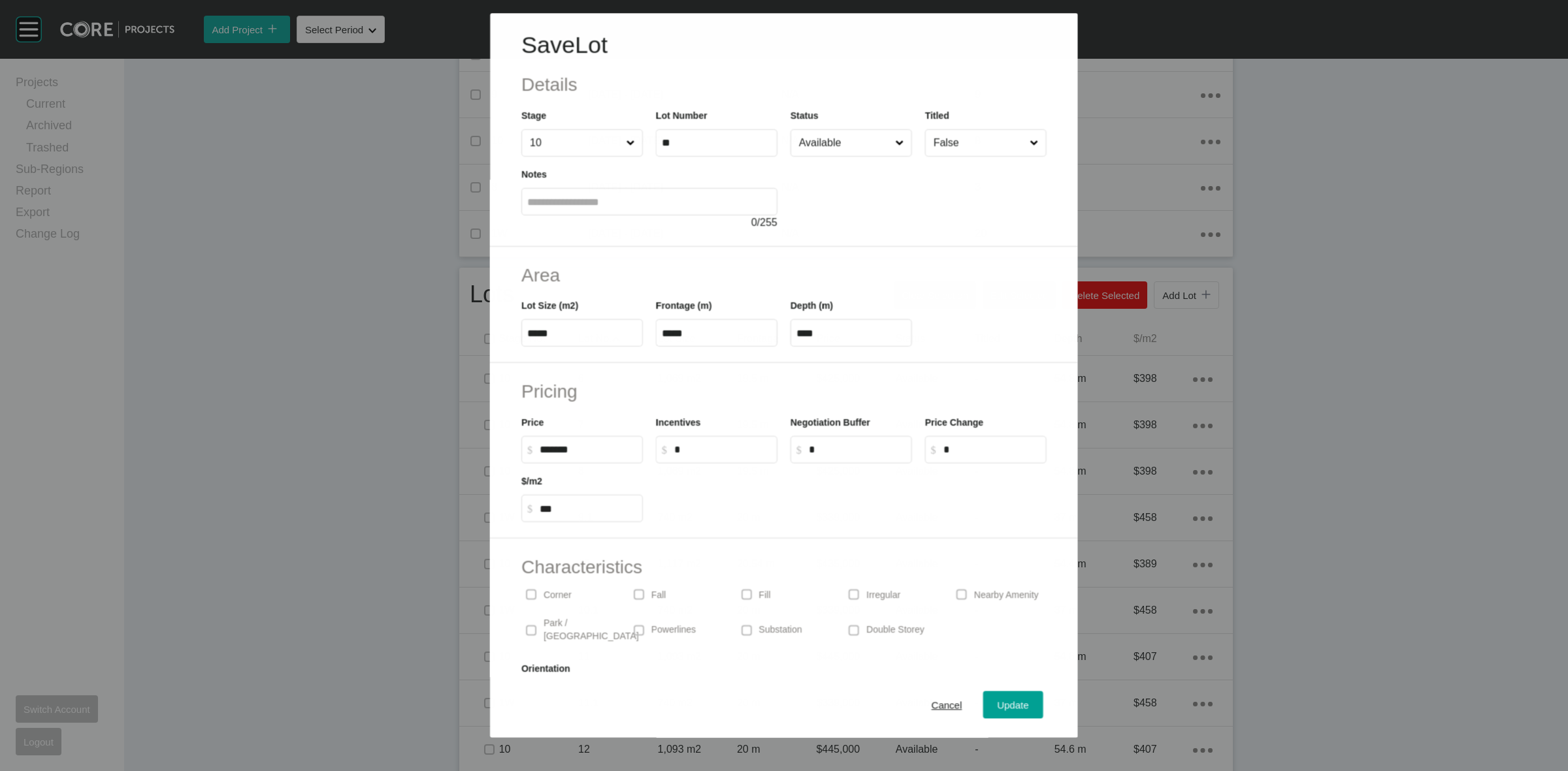
click at [825, 150] on input "Available" at bounding box center [845, 143] width 96 height 26
click at [1001, 704] on span "Update" at bounding box center [1013, 705] width 31 height 11
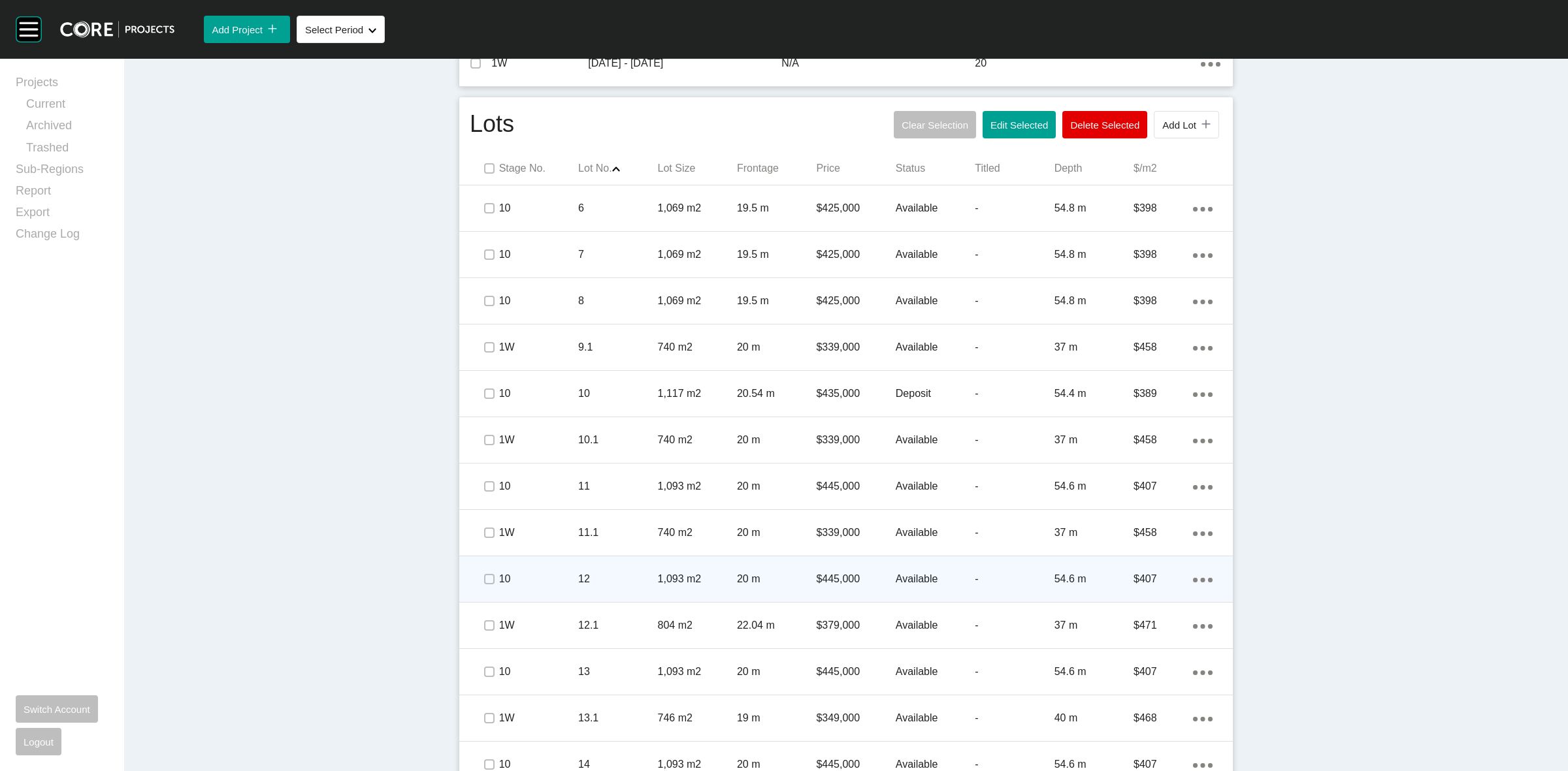
scroll to position [817, 0]
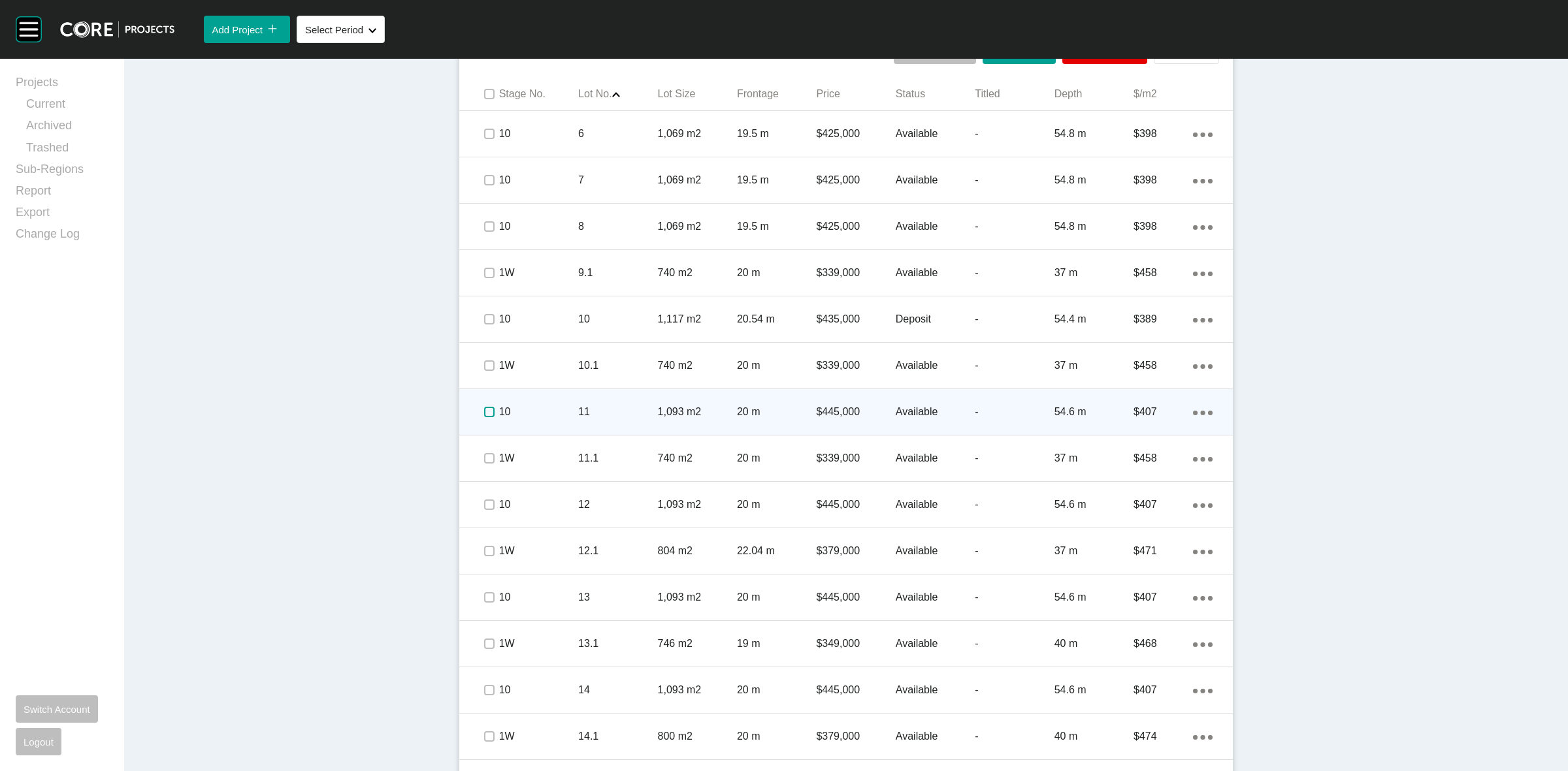
click at [484, 410] on label at bounding box center [489, 412] width 10 height 10
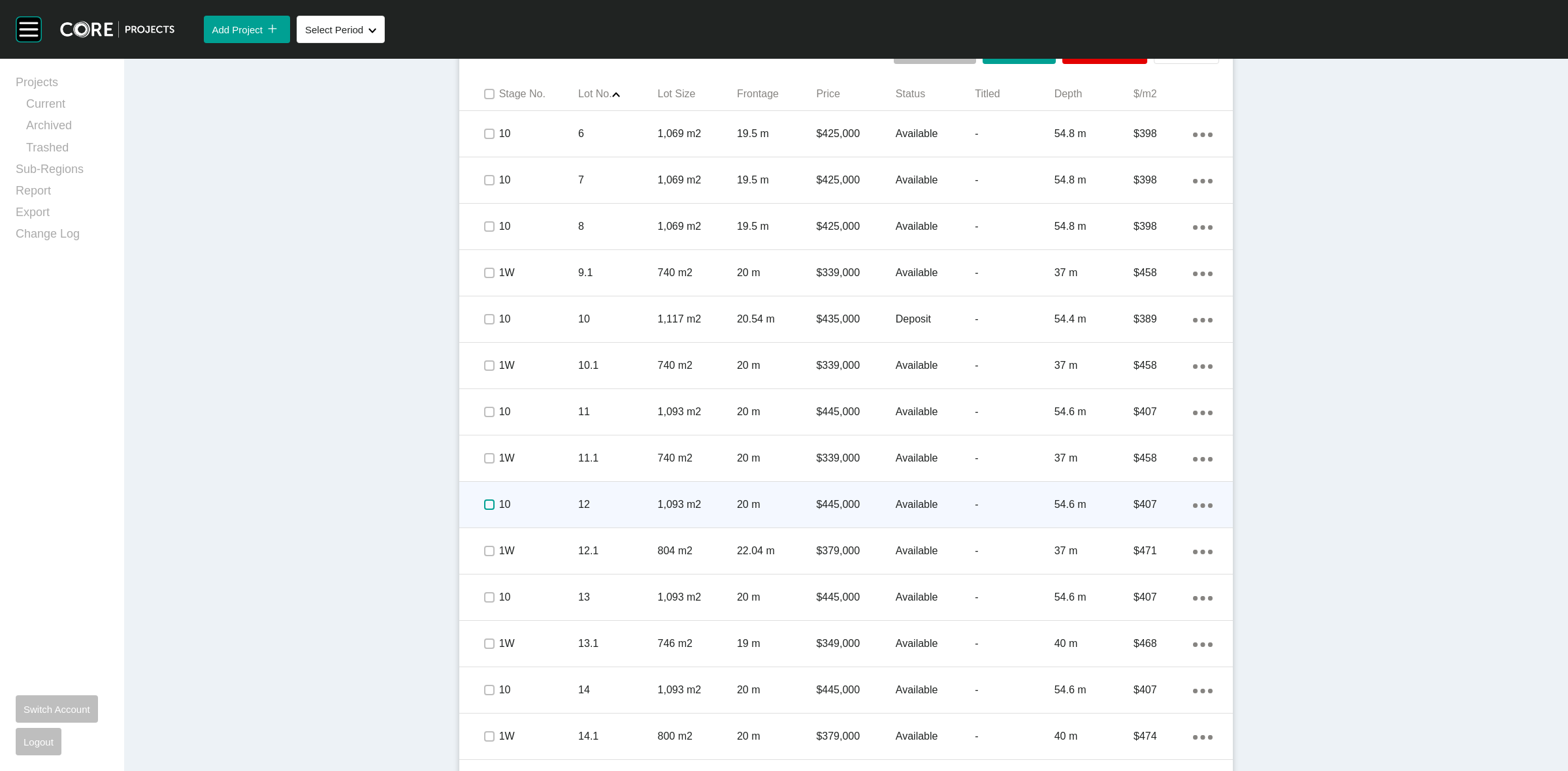
click at [484, 500] on label at bounding box center [489, 504] width 10 height 10
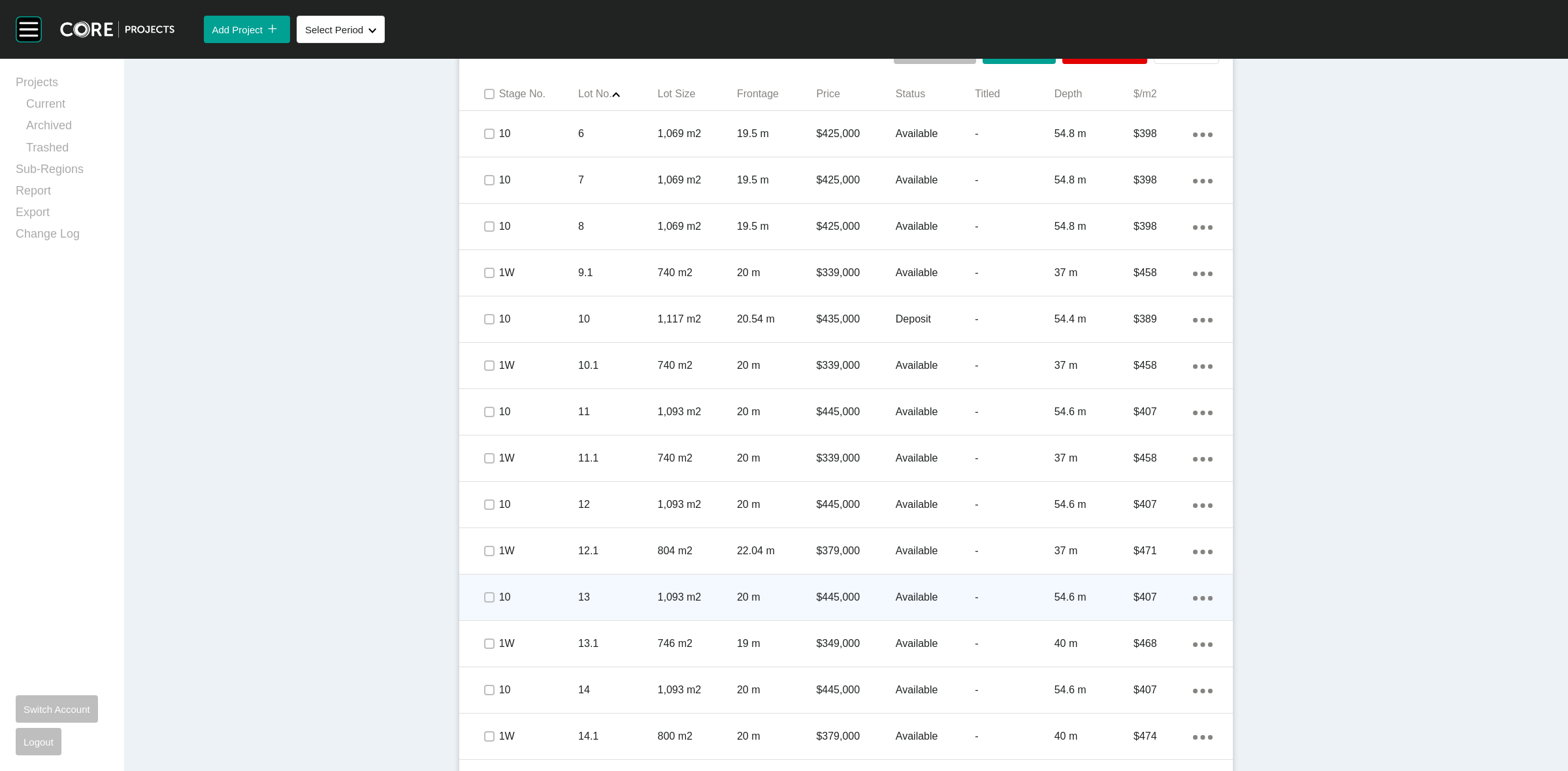
click at [486, 589] on span at bounding box center [488, 597] width 20 height 20
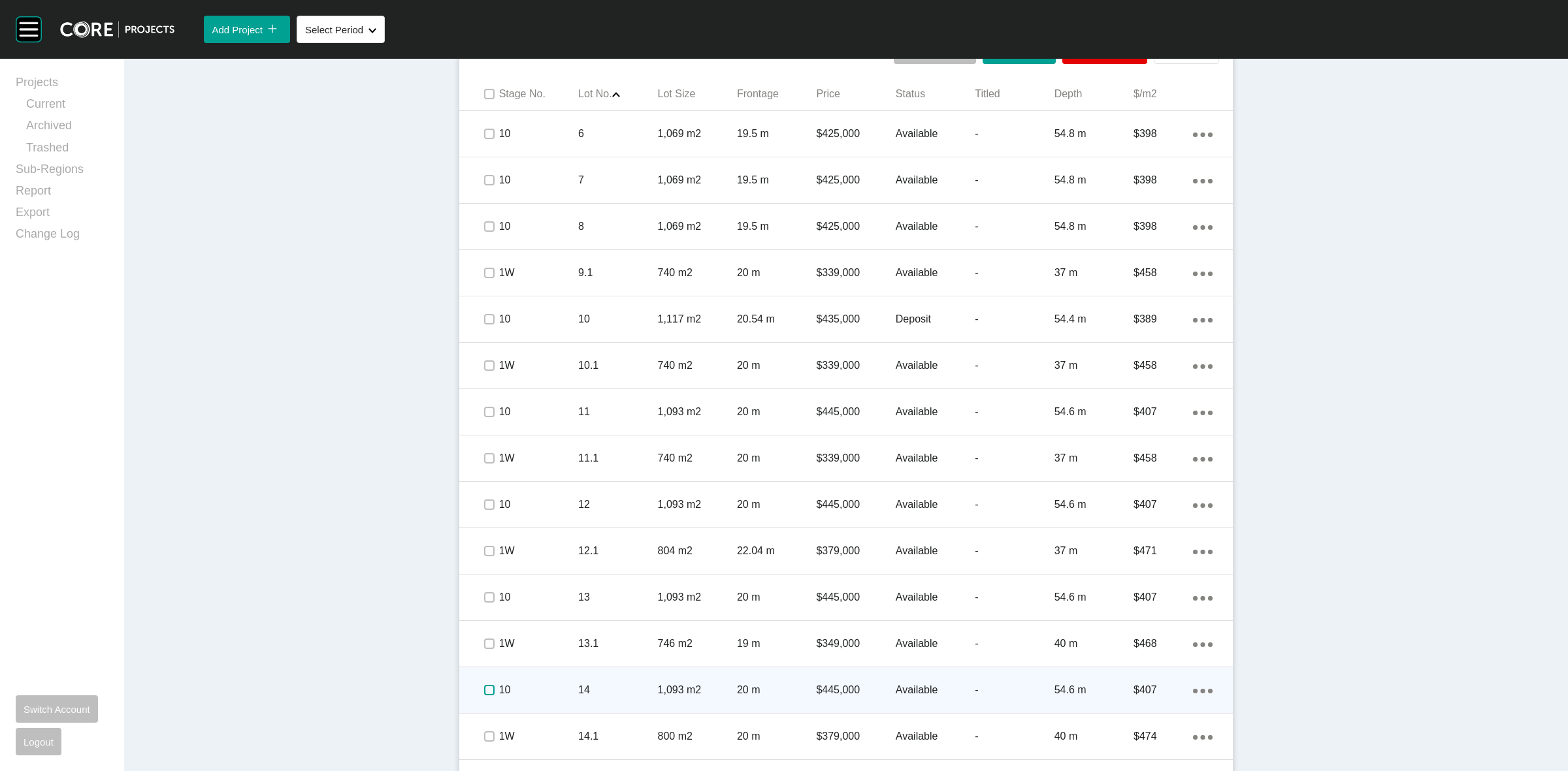
click at [484, 691] on label at bounding box center [489, 690] width 10 height 10
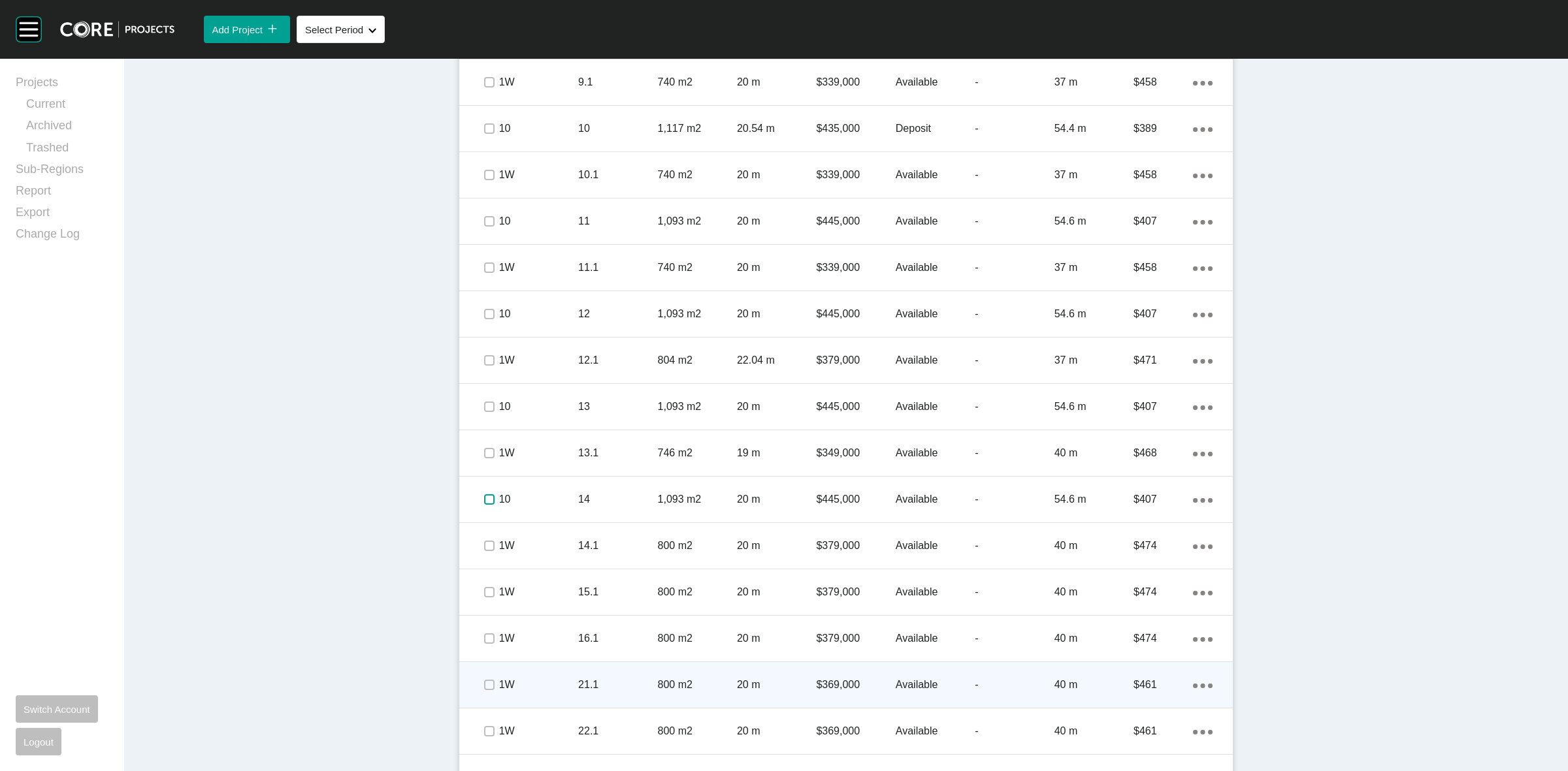
scroll to position [1062, 0]
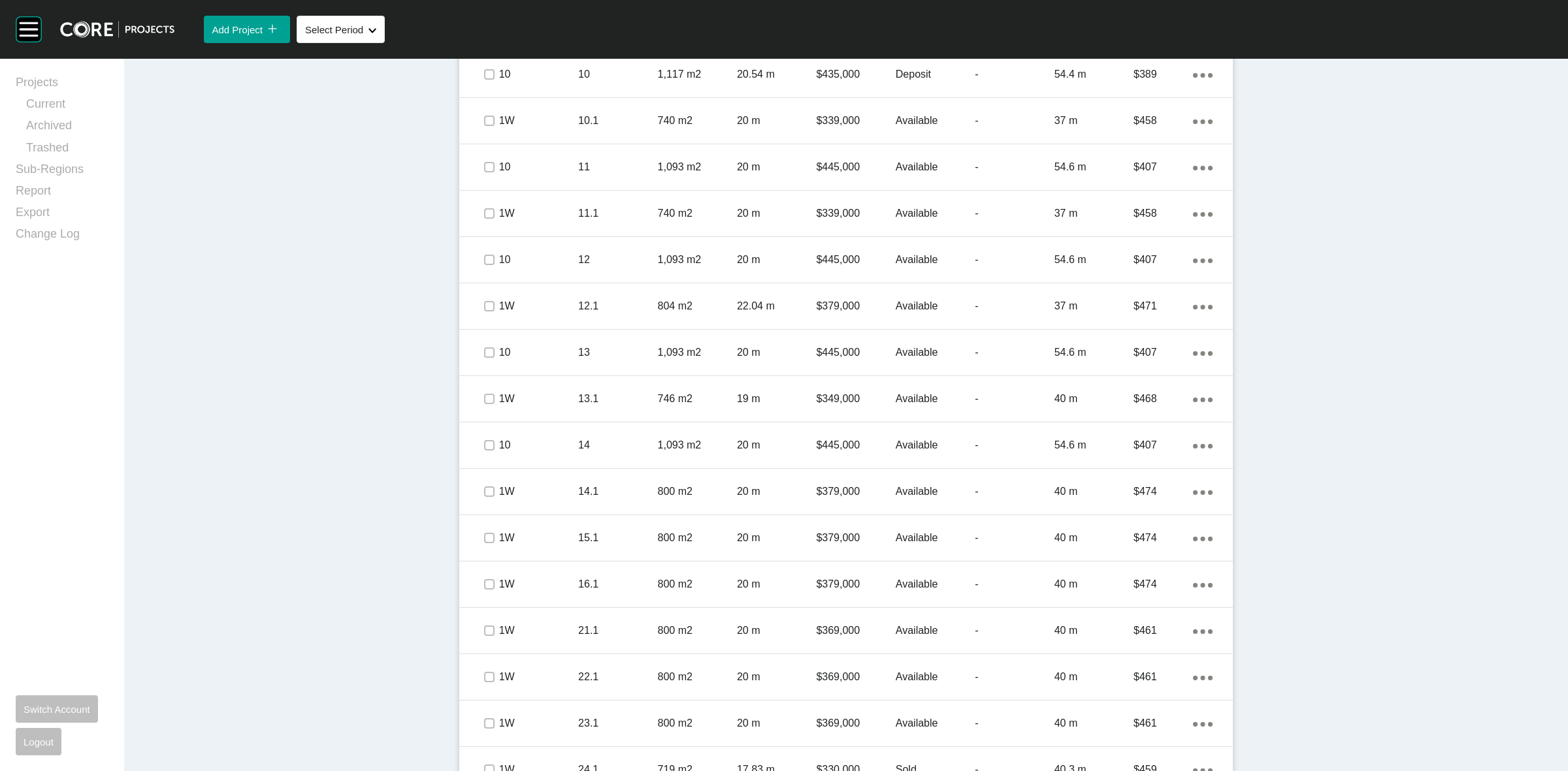
click at [328, 451] on div "Dashboard › Projects › Franklin North › Worksheet Franklin North Worksheet - [D…" at bounding box center [846, 361] width 1444 height 2729
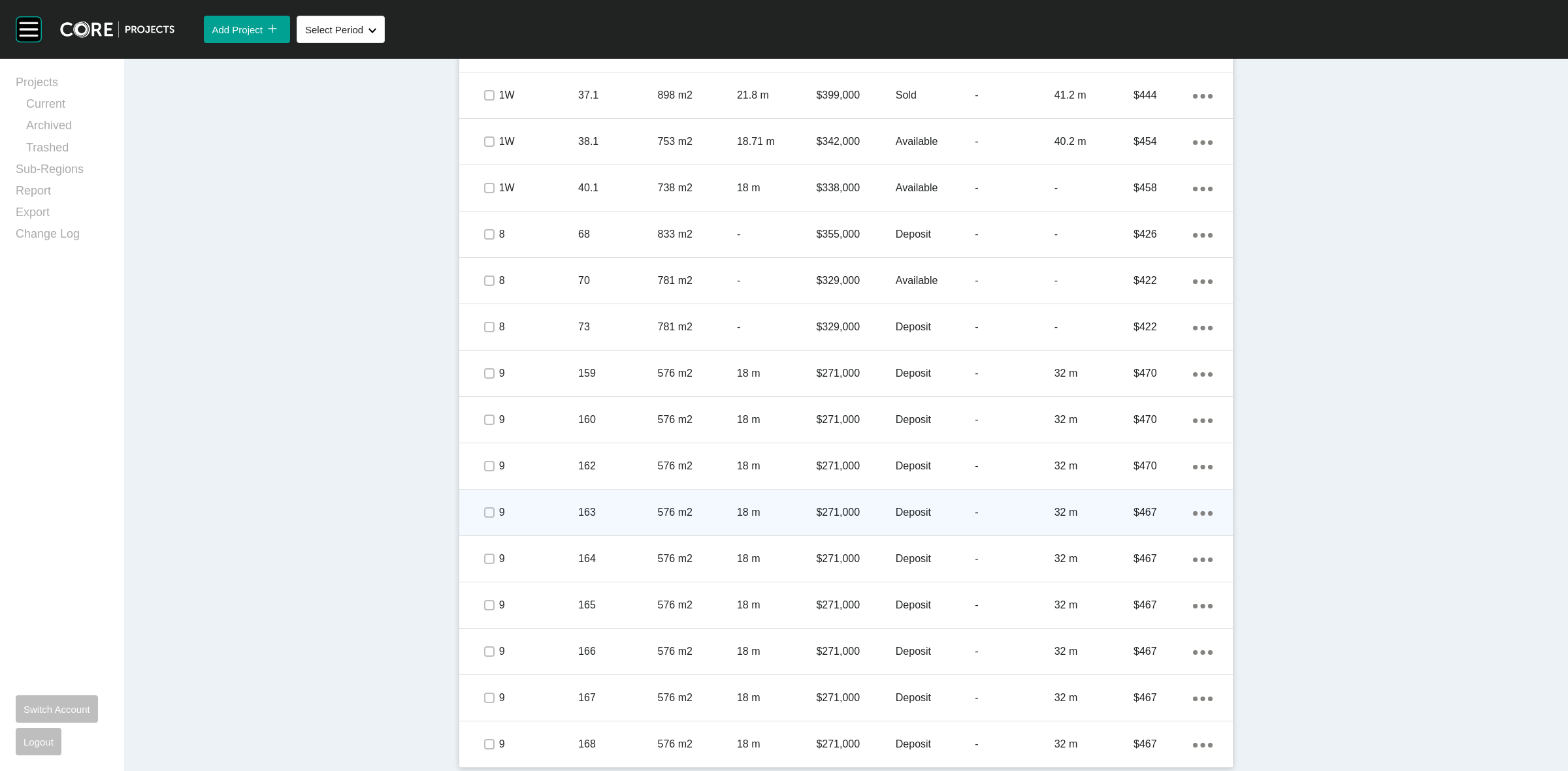
scroll to position [2016, 0]
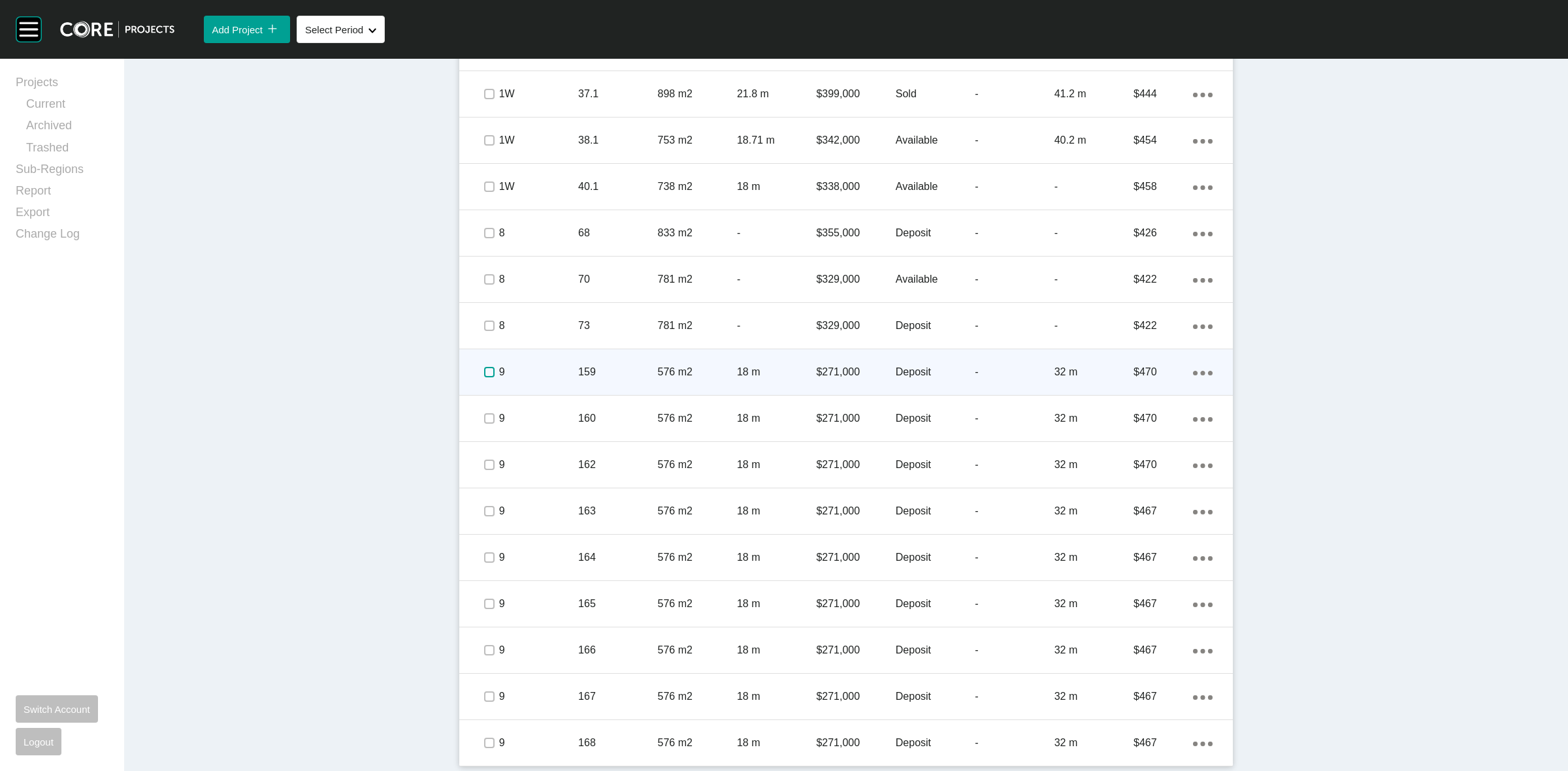
click at [484, 376] on label at bounding box center [489, 372] width 10 height 10
click at [578, 374] on p "159" at bounding box center [618, 372] width 79 height 14
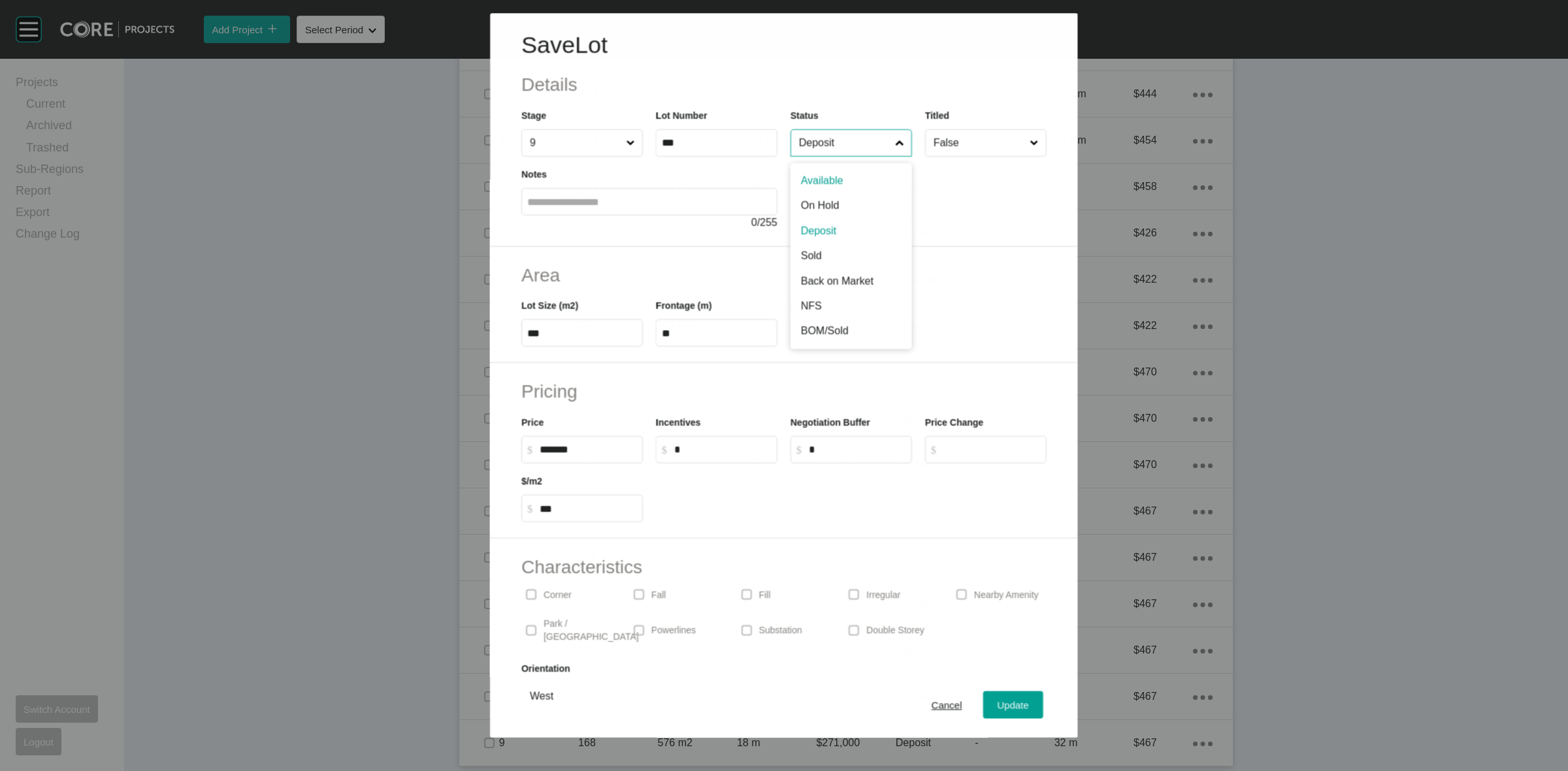
drag, startPoint x: 807, startPoint y: 148, endPoint x: 820, endPoint y: 158, distance: 16.4
click at [810, 148] on input "Deposit" at bounding box center [845, 143] width 96 height 26
click at [998, 700] on span "Update" at bounding box center [1013, 705] width 31 height 11
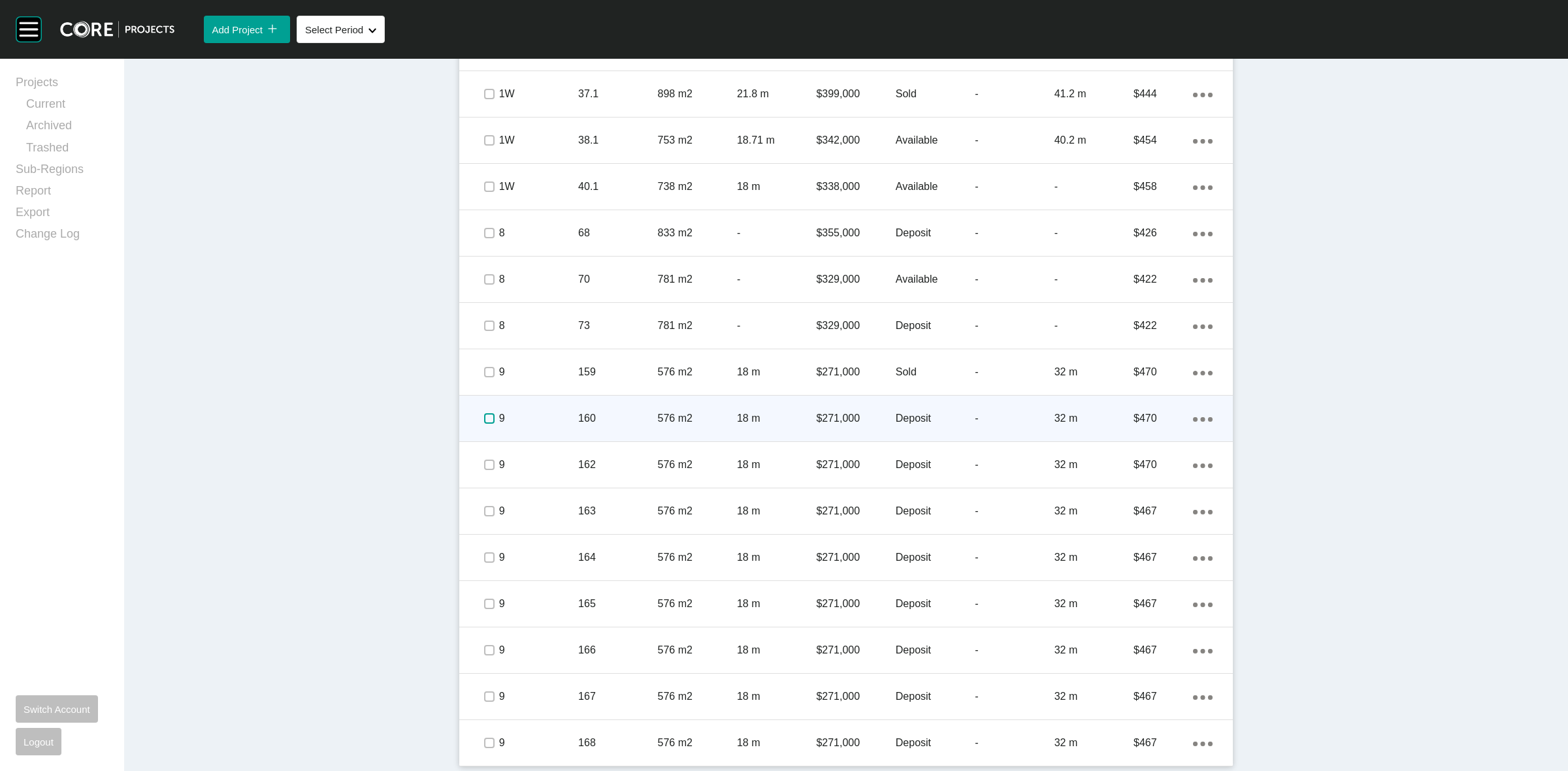
click at [485, 416] on label at bounding box center [489, 418] width 10 height 10
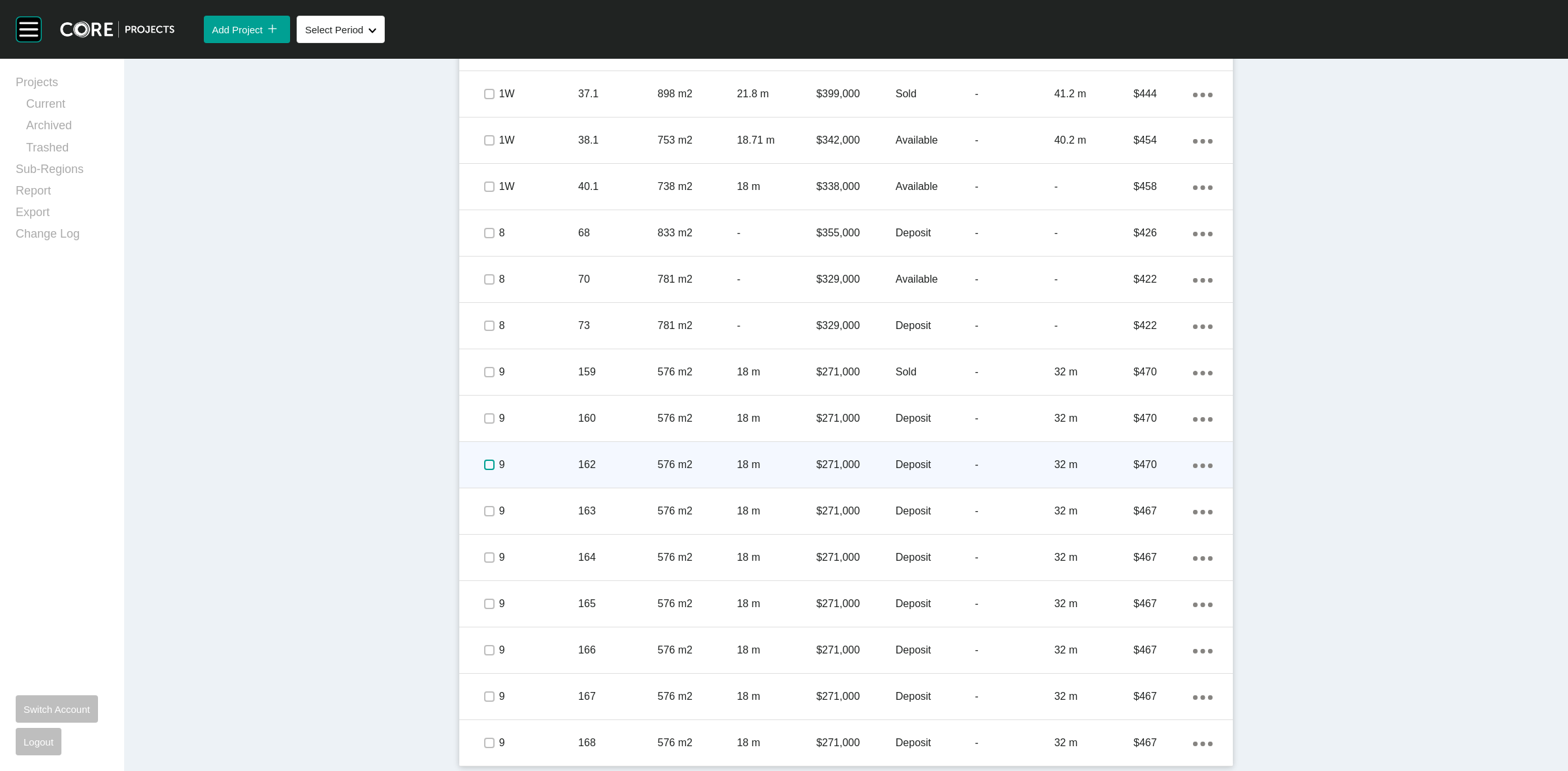
click at [484, 465] on label at bounding box center [489, 464] width 10 height 10
click at [527, 464] on p "9" at bounding box center [538, 464] width 79 height 14
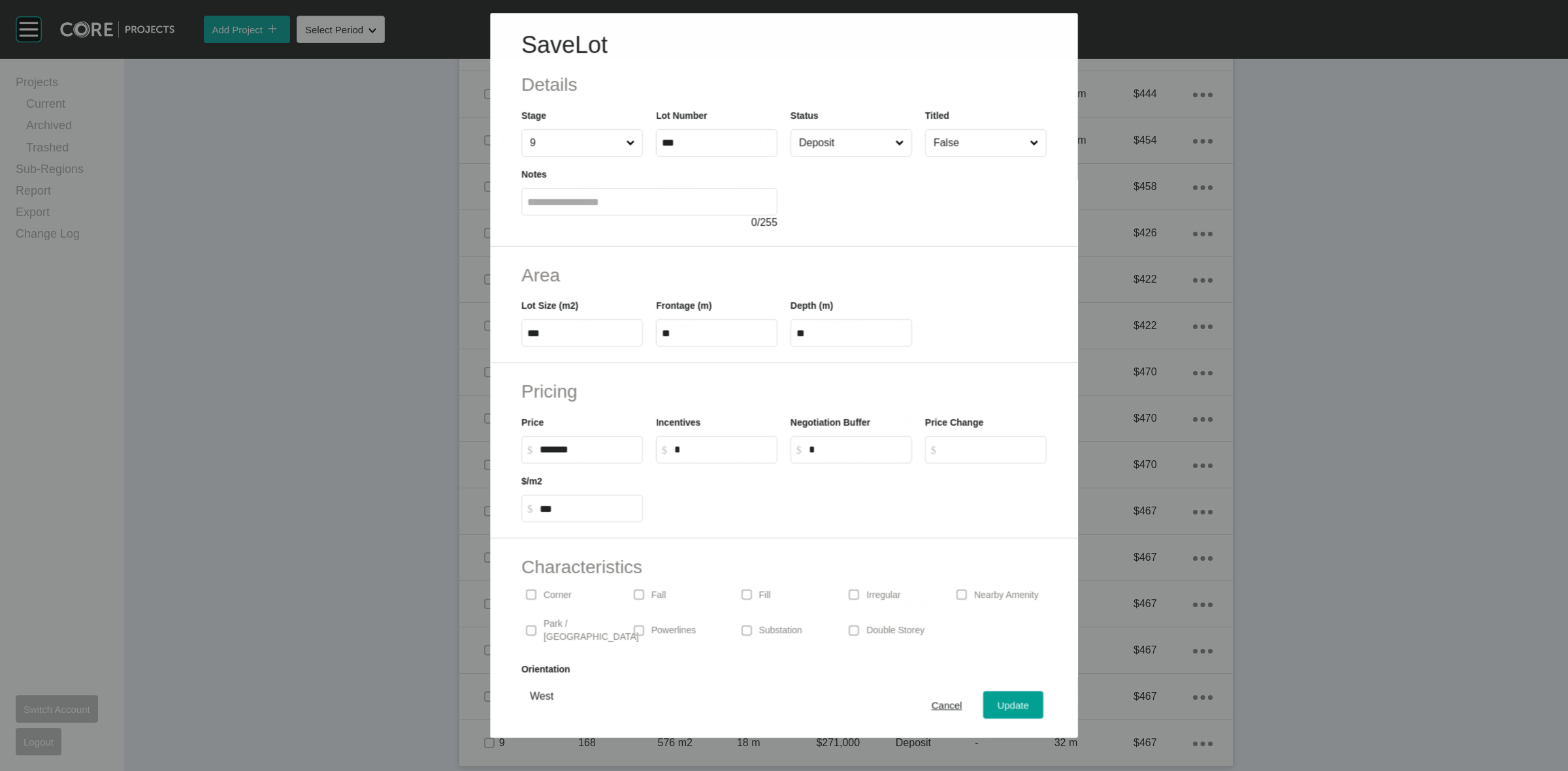
click at [818, 151] on input "Deposit" at bounding box center [845, 143] width 96 height 26
click at [998, 700] on span "Update" at bounding box center [1013, 705] width 31 height 11
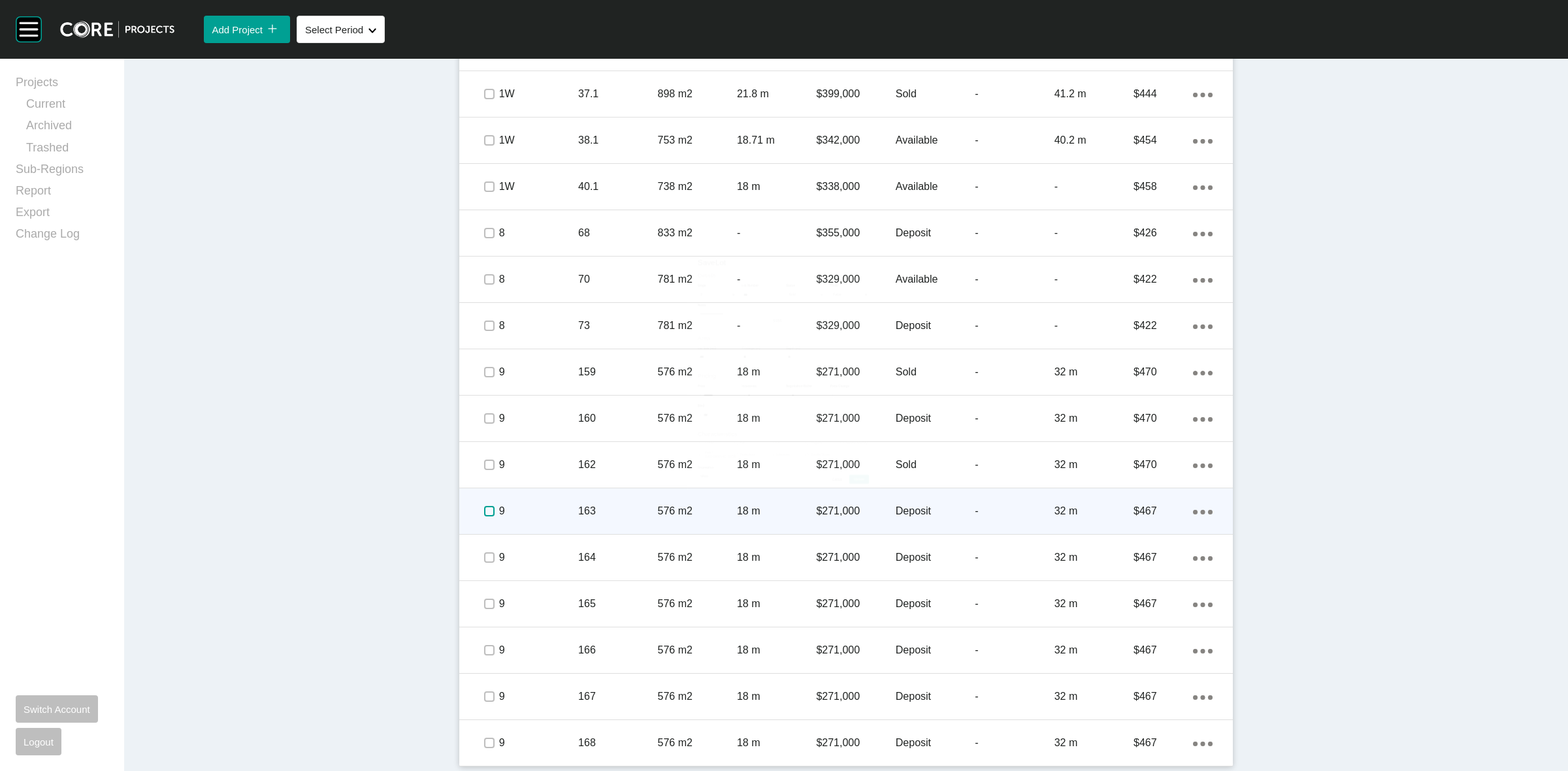
drag, startPoint x: 480, startPoint y: 507, endPoint x: 546, endPoint y: 514, distance: 66.4
click at [484, 508] on label at bounding box center [489, 511] width 10 height 10
drag, startPoint x: 546, startPoint y: 514, endPoint x: 557, endPoint y: 510, distance: 11.7
click at [557, 510] on p "9" at bounding box center [538, 511] width 79 height 14
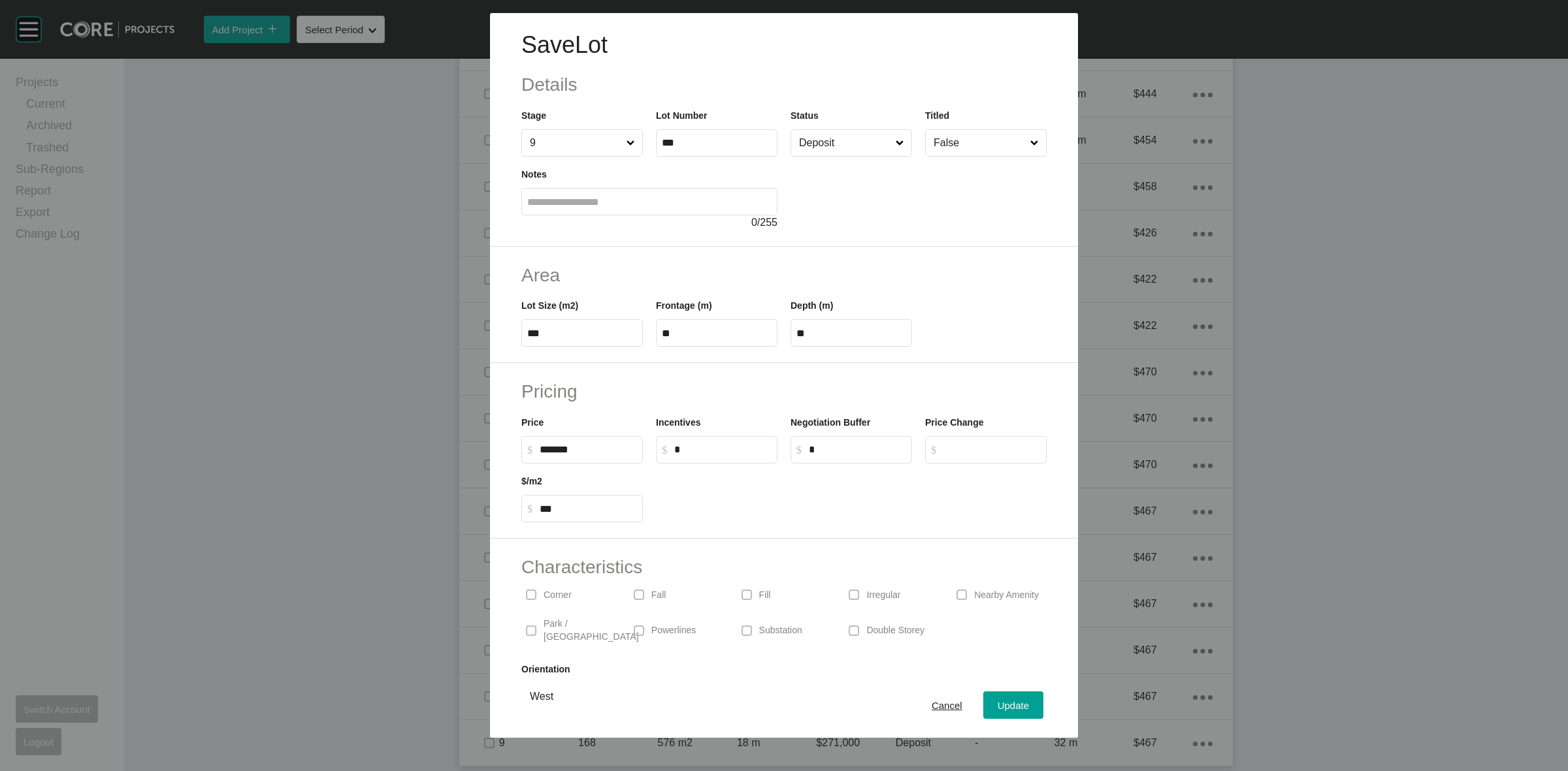
click at [828, 144] on input "Deposit" at bounding box center [845, 143] width 97 height 26
click at [1000, 704] on span "Update" at bounding box center [1013, 705] width 31 height 11
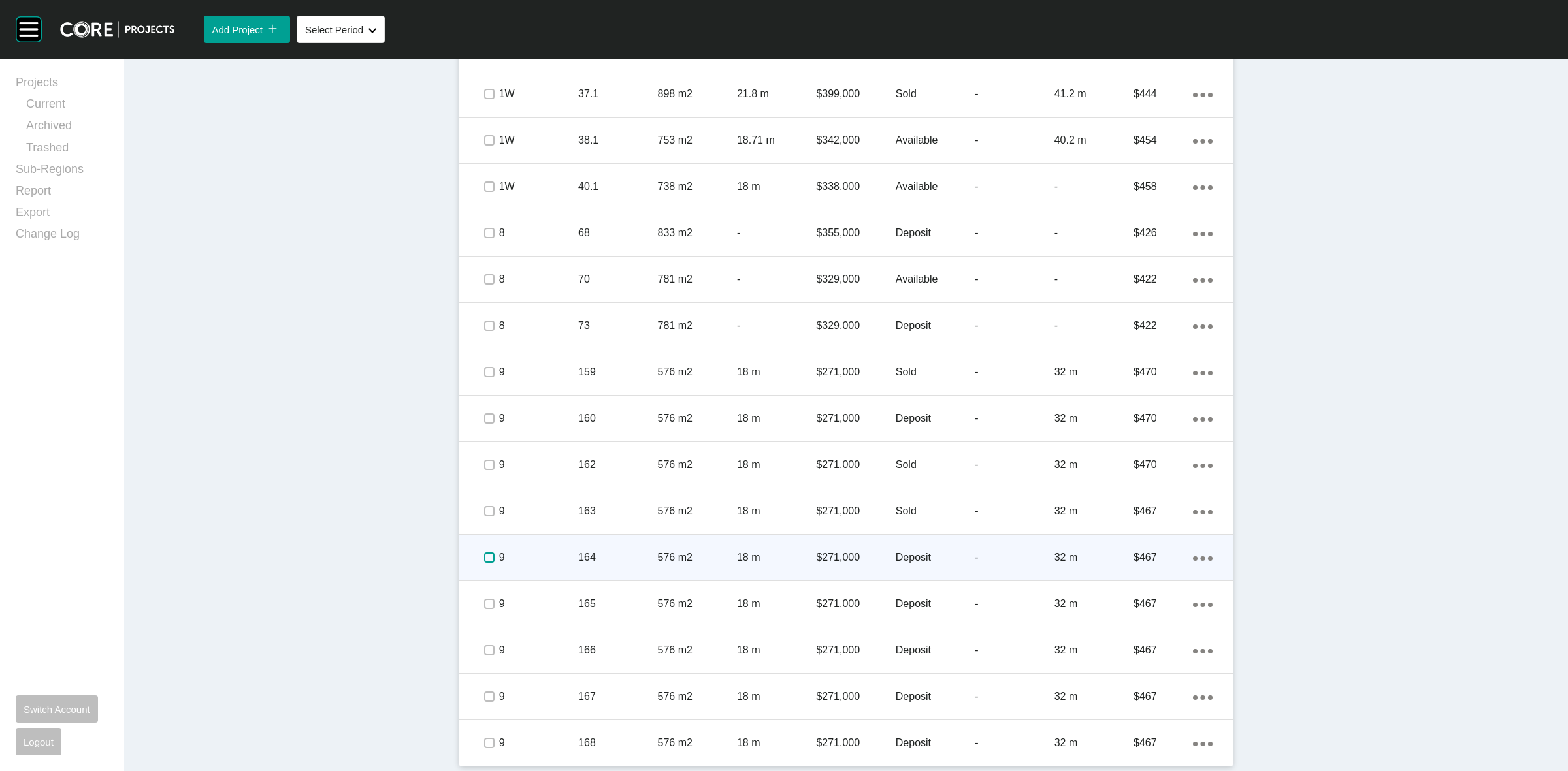
click at [485, 558] on label at bounding box center [489, 557] width 10 height 10
click at [556, 558] on p "9" at bounding box center [538, 557] width 79 height 14
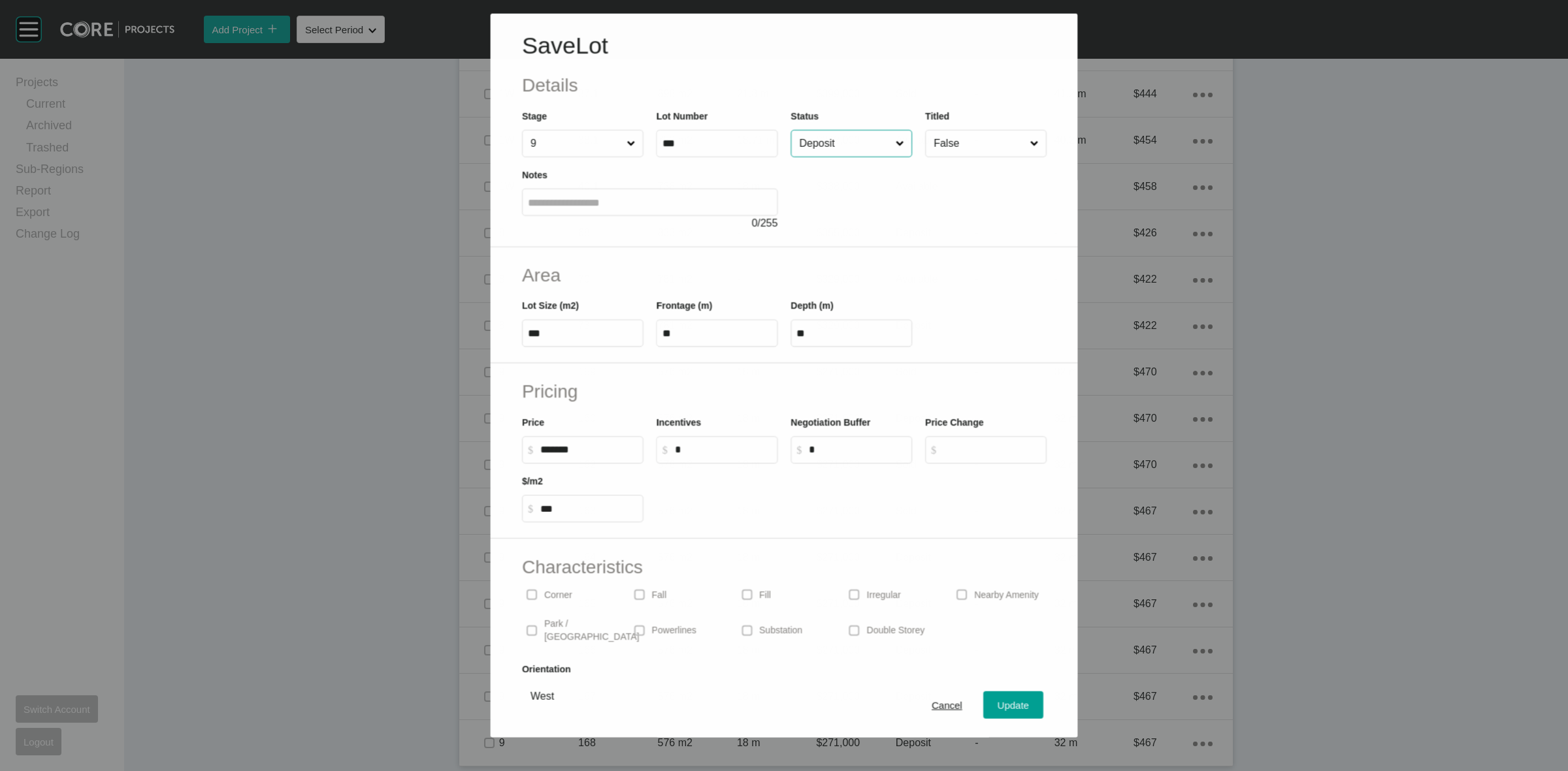
click at [847, 146] on input "Deposit" at bounding box center [845, 143] width 96 height 26
click at [998, 700] on span "Update" at bounding box center [1013, 705] width 31 height 11
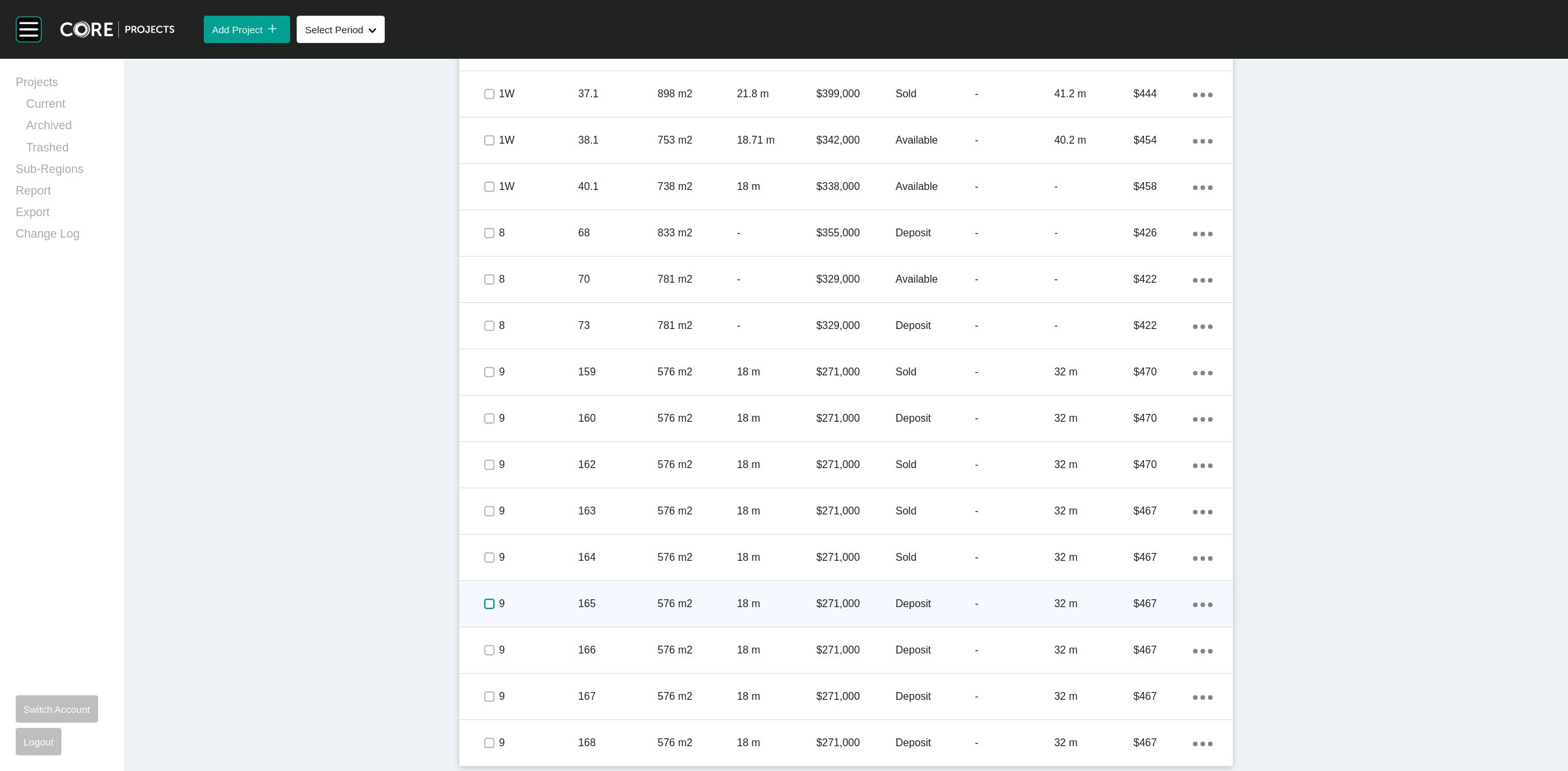
click at [484, 607] on label at bounding box center [489, 604] width 10 height 10
drag, startPoint x: 543, startPoint y: 600, endPoint x: 547, endPoint y: 593, distance: 8.1
click at [547, 593] on div "9" at bounding box center [538, 604] width 79 height 41
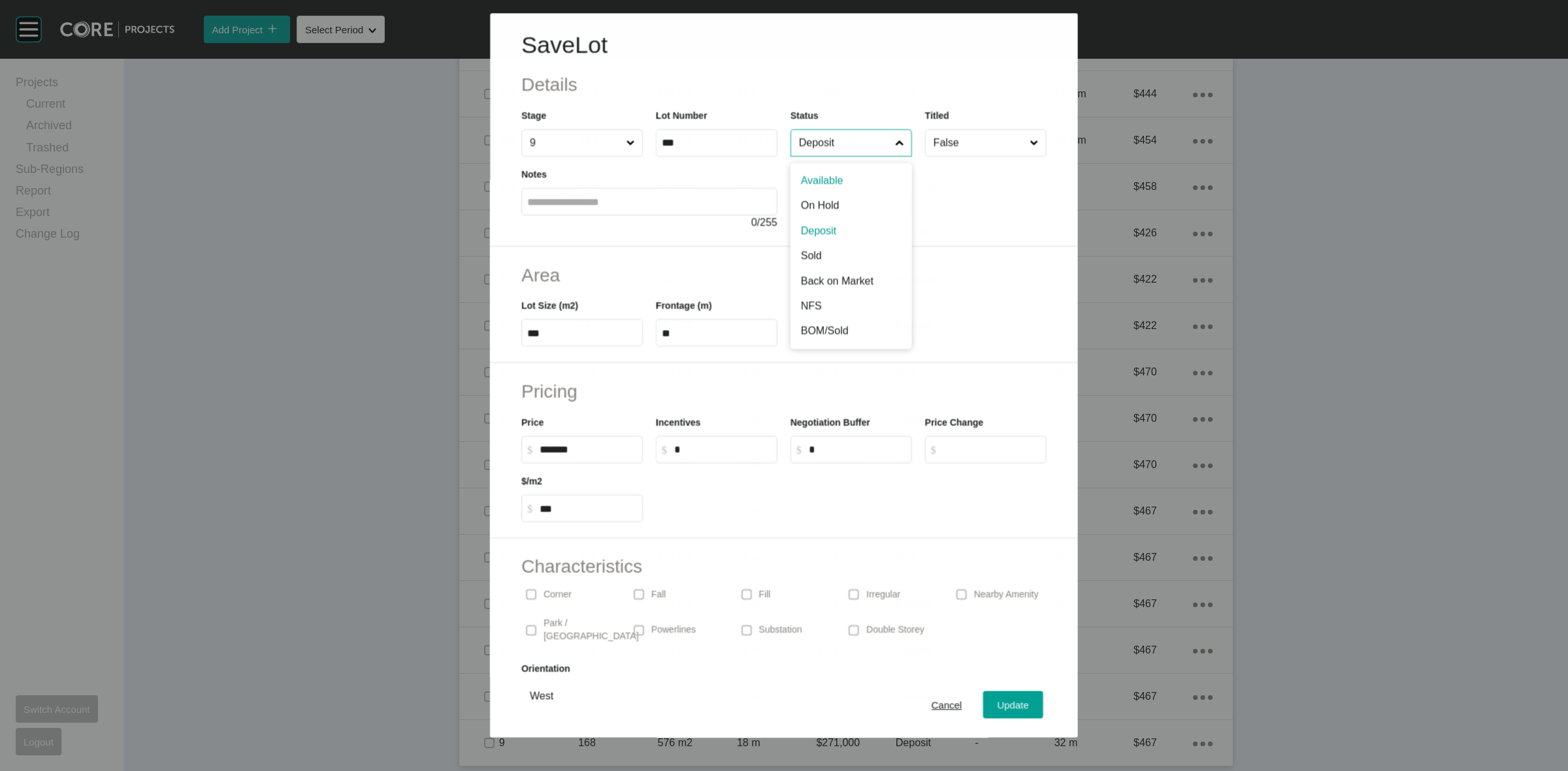
click at [838, 144] on input "Deposit" at bounding box center [845, 143] width 96 height 26
click at [998, 700] on span "Update" at bounding box center [1013, 705] width 31 height 11
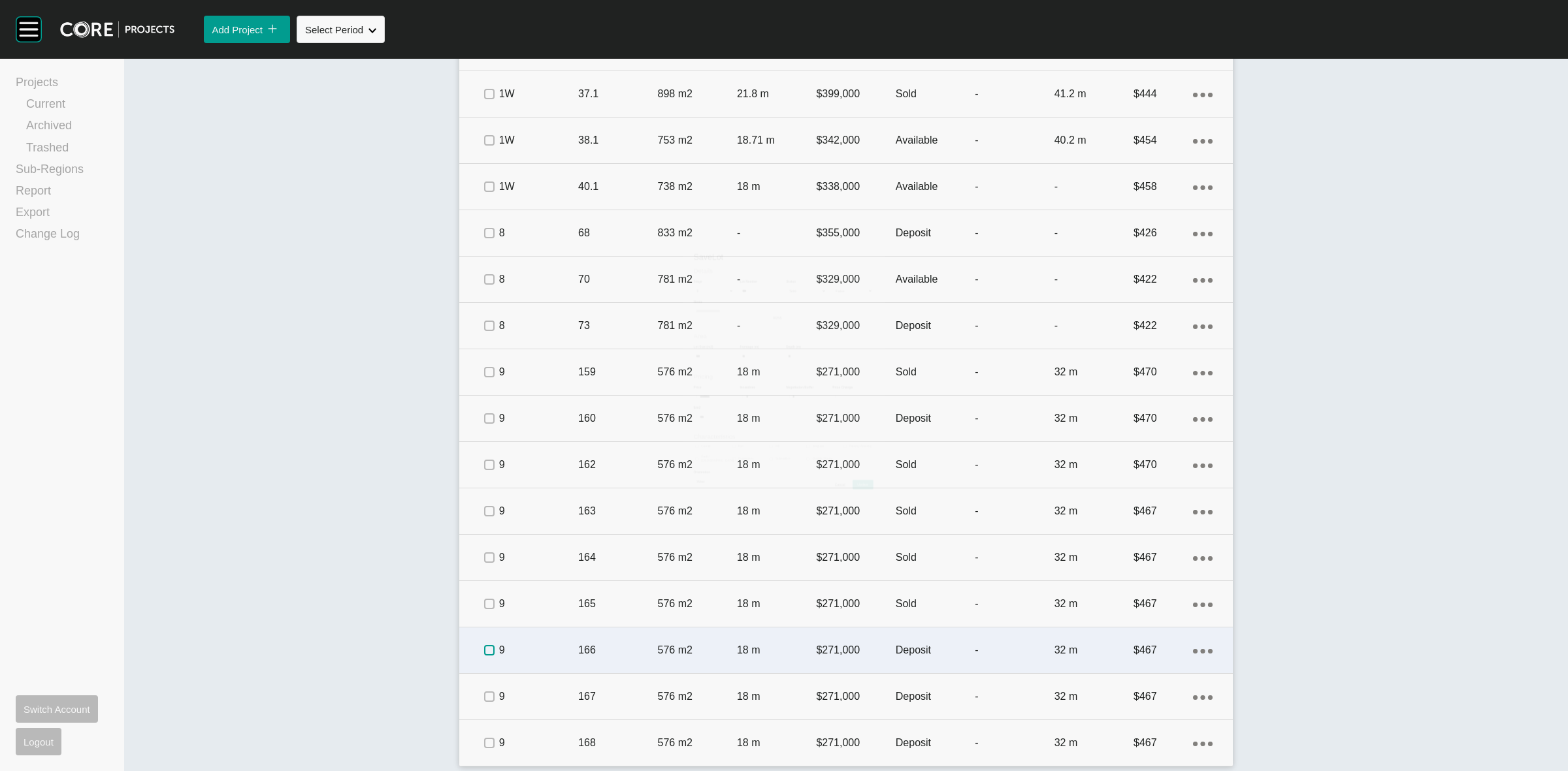
click at [484, 653] on label at bounding box center [489, 650] width 10 height 10
drag, startPoint x: 521, startPoint y: 647, endPoint x: 533, endPoint y: 643, distance: 12.6
click at [533, 643] on p "9" at bounding box center [538, 650] width 79 height 14
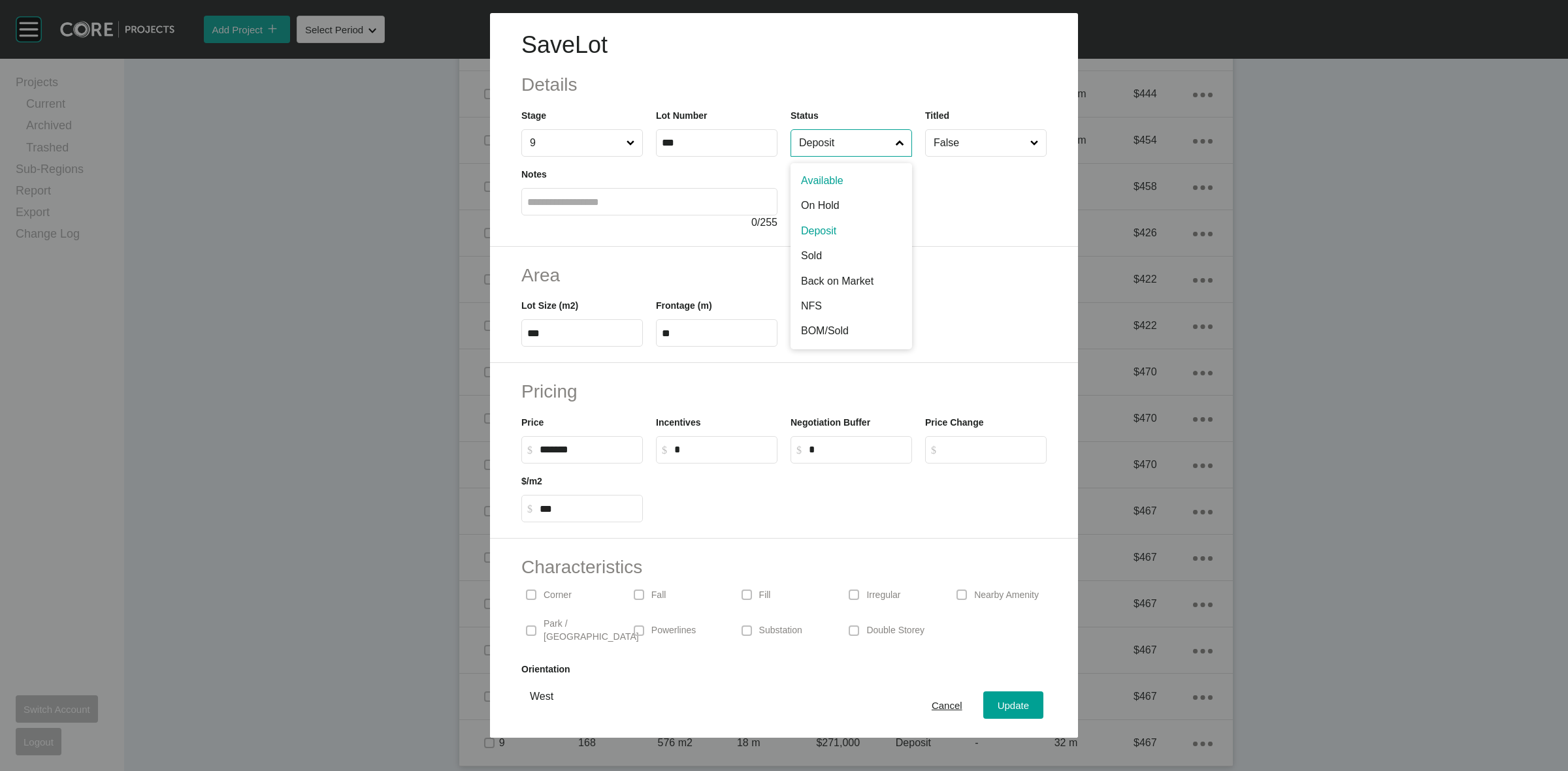
click at [840, 147] on input "Deposit" at bounding box center [845, 143] width 97 height 26
drag, startPoint x: 818, startPoint y: 260, endPoint x: 975, endPoint y: 512, distance: 296.9
click at [1000, 707] on span "Update" at bounding box center [1013, 705] width 31 height 11
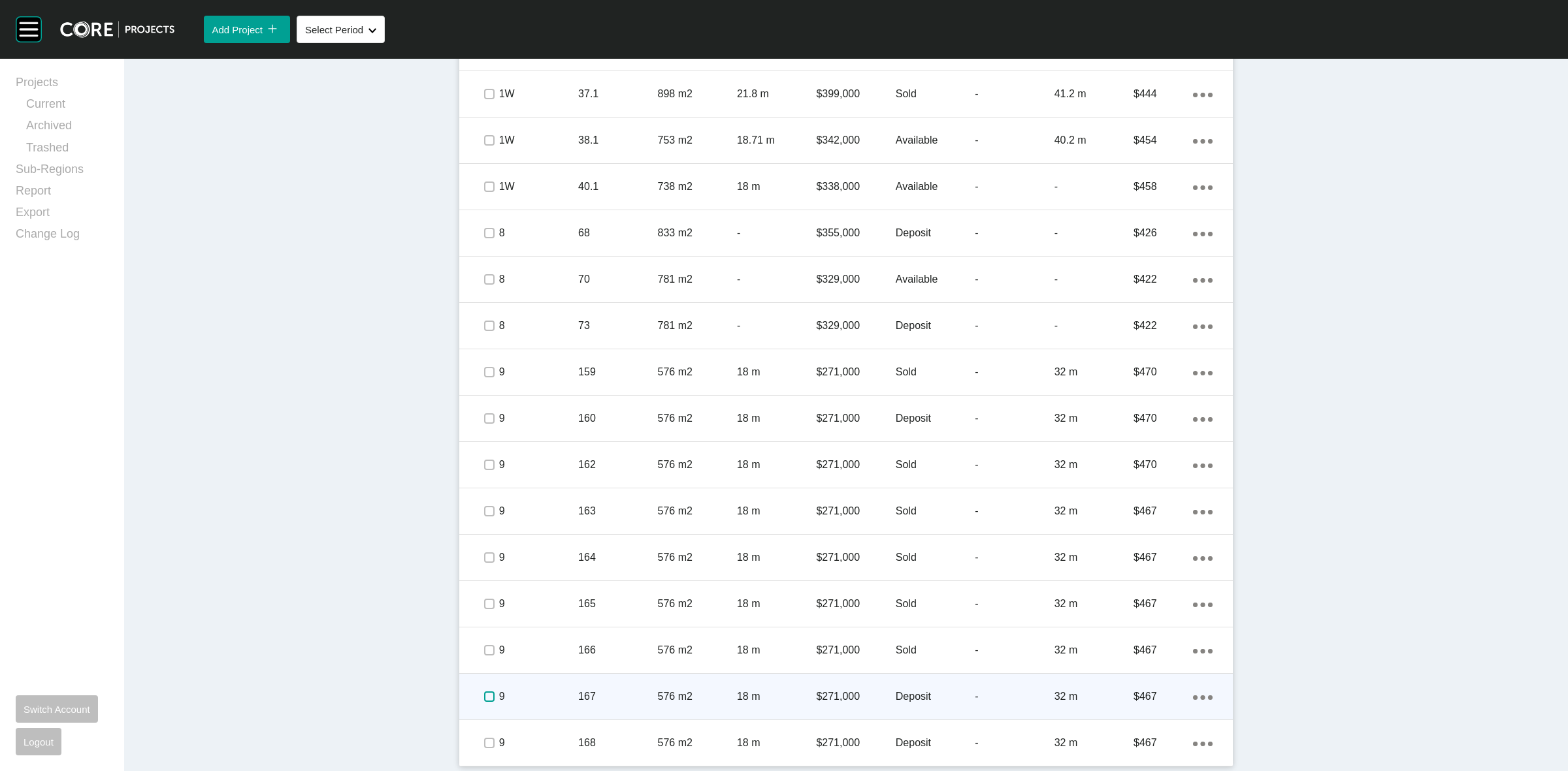
drag, startPoint x: 484, startPoint y: 699, endPoint x: 507, endPoint y: 697, distance: 23.1
click at [488, 699] on label at bounding box center [489, 697] width 10 height 10
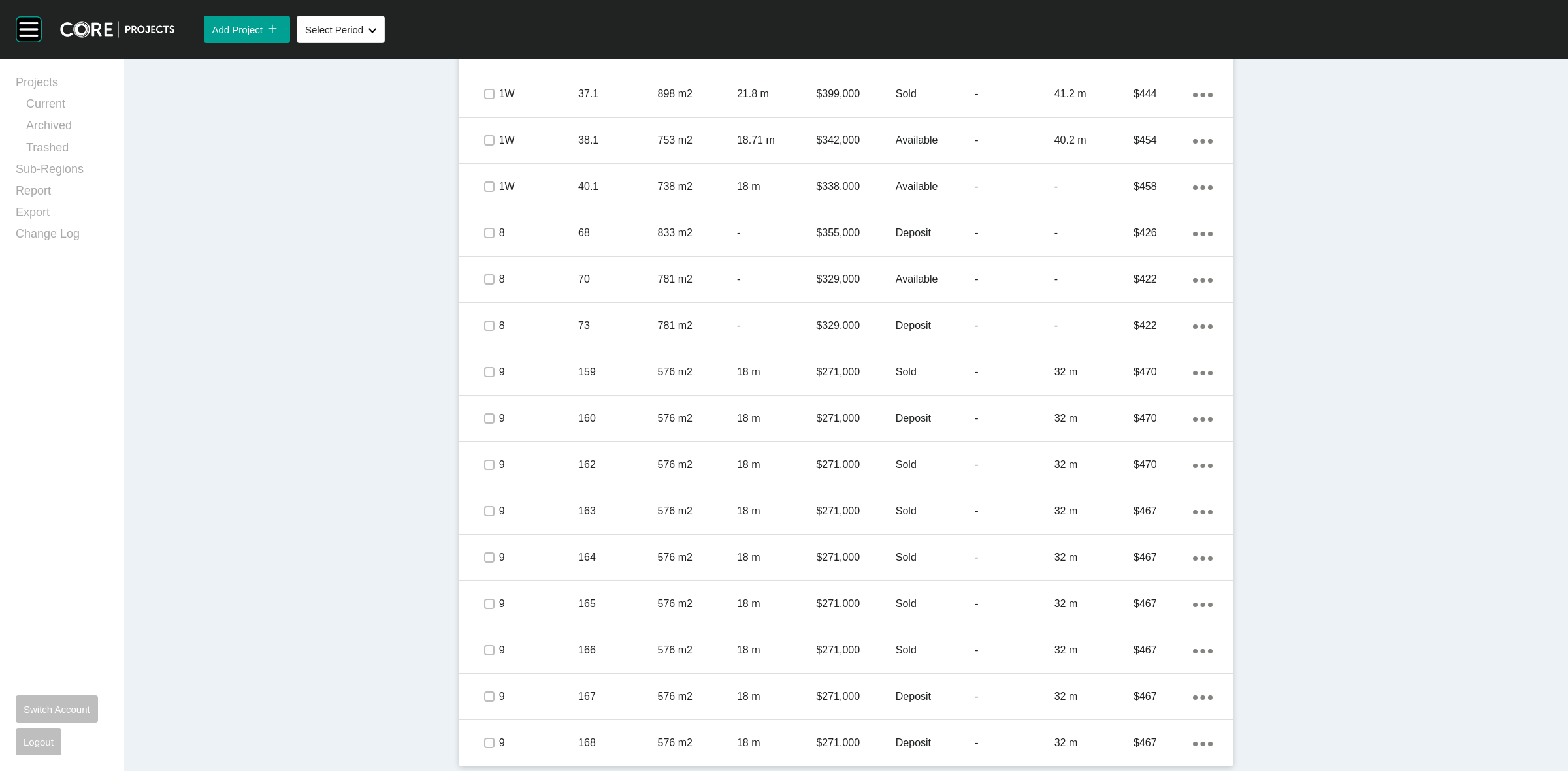
click at [539, 691] on p "9" at bounding box center [538, 697] width 79 height 14
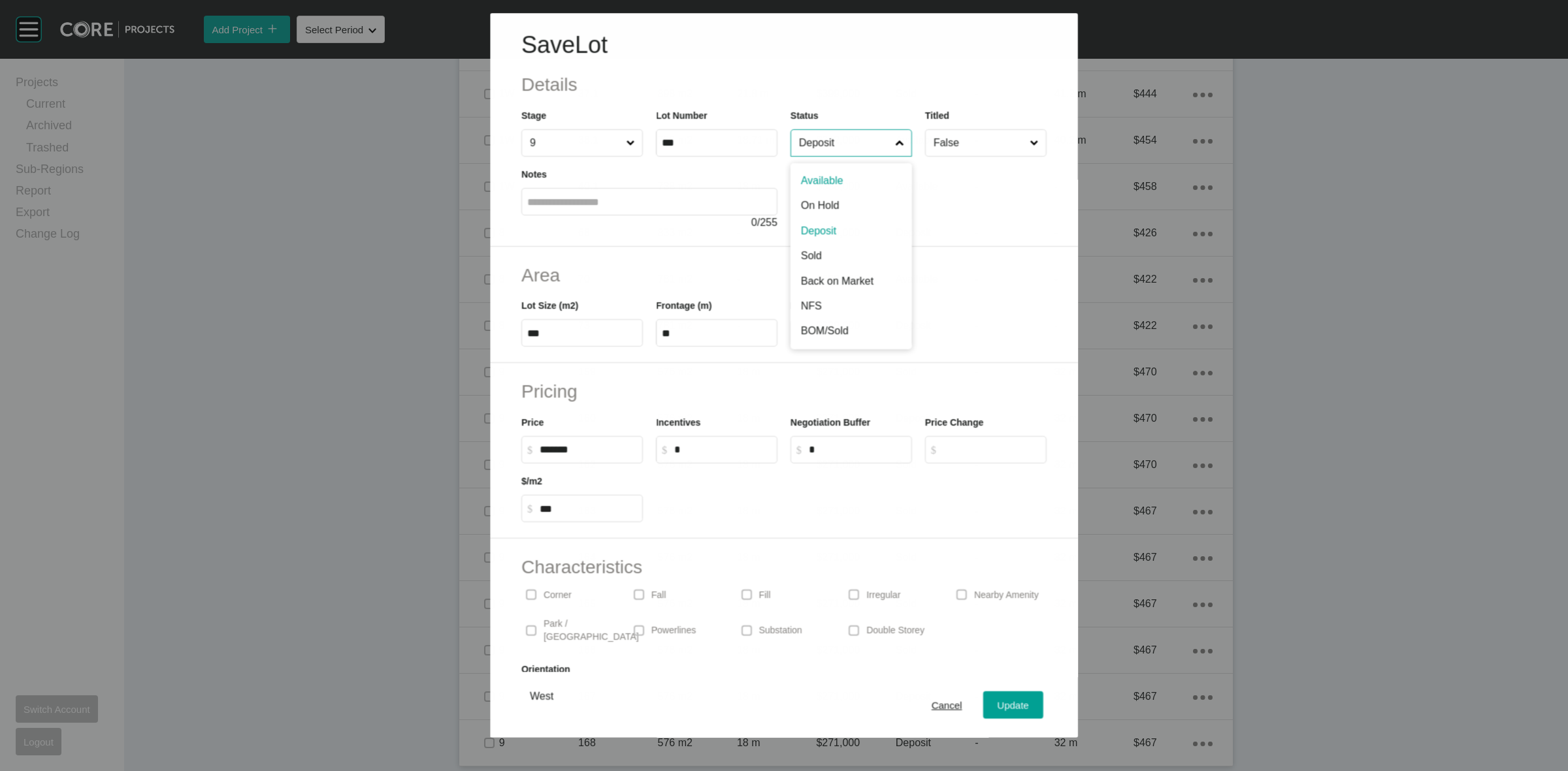
click at [855, 152] on input "Deposit" at bounding box center [845, 143] width 96 height 26
click at [994, 695] on button "Update" at bounding box center [1013, 705] width 60 height 28
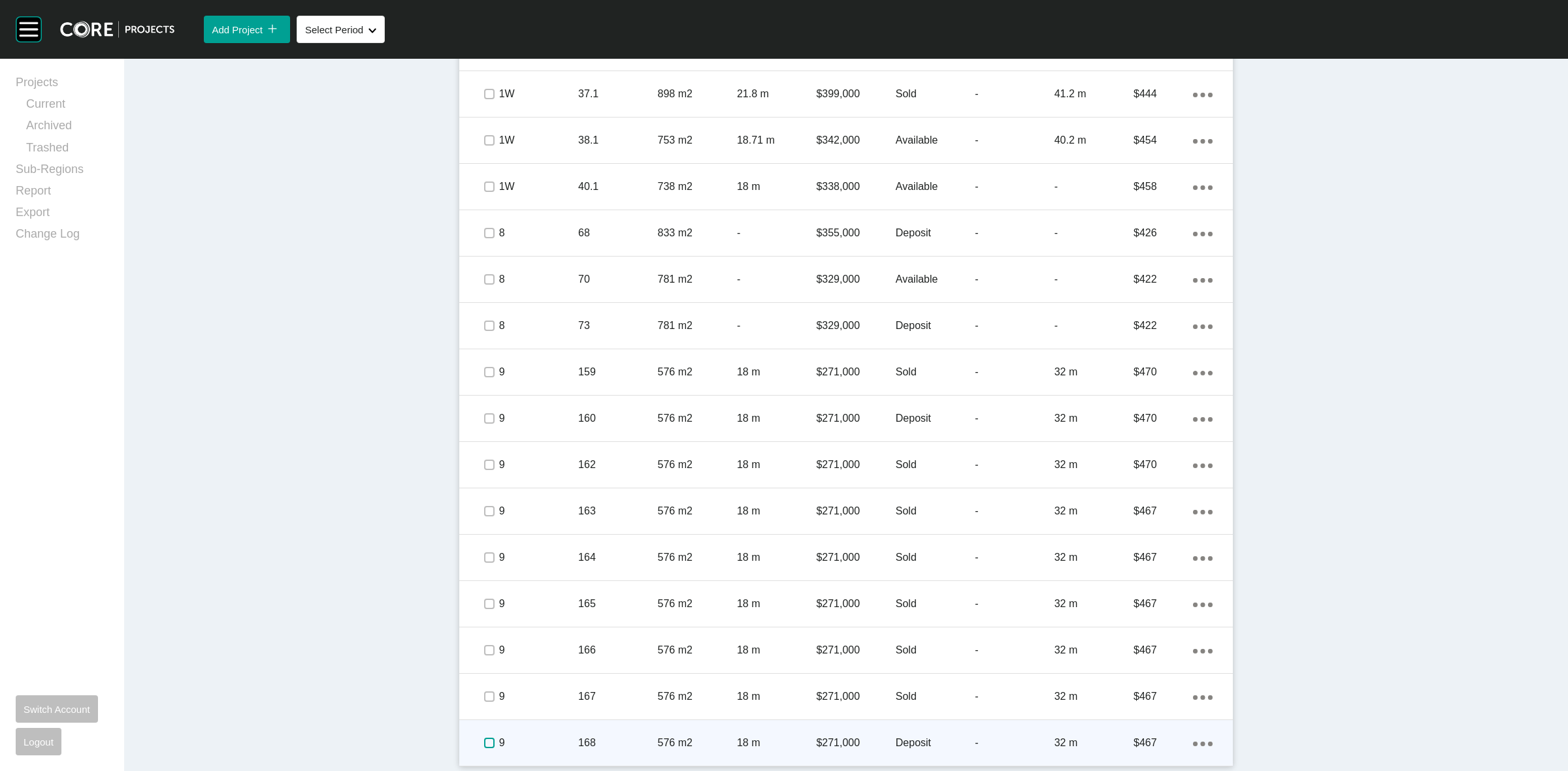
drag, startPoint x: 485, startPoint y: 745, endPoint x: 501, endPoint y: 736, distance: 18.4
click at [484, 743] on label at bounding box center [489, 743] width 10 height 10
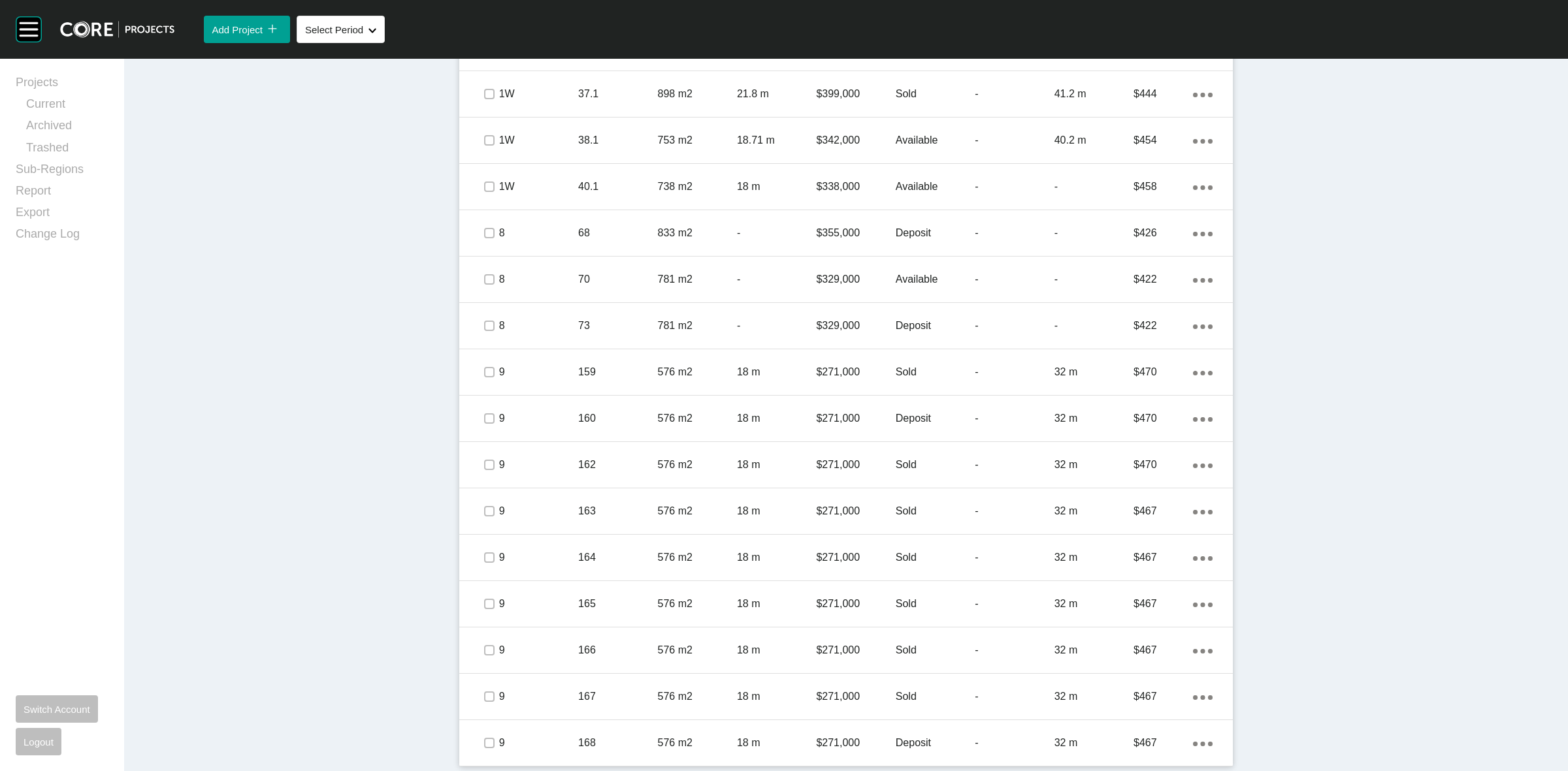
drag, startPoint x: 530, startPoint y: 735, endPoint x: 614, endPoint y: 642, distance: 125.3
click at [549, 720] on div "9 168 576 m2 18 m $271,000 Deposit - 32 m $467 Action Menu Dots Copy 6 Created …" at bounding box center [846, 743] width 774 height 46
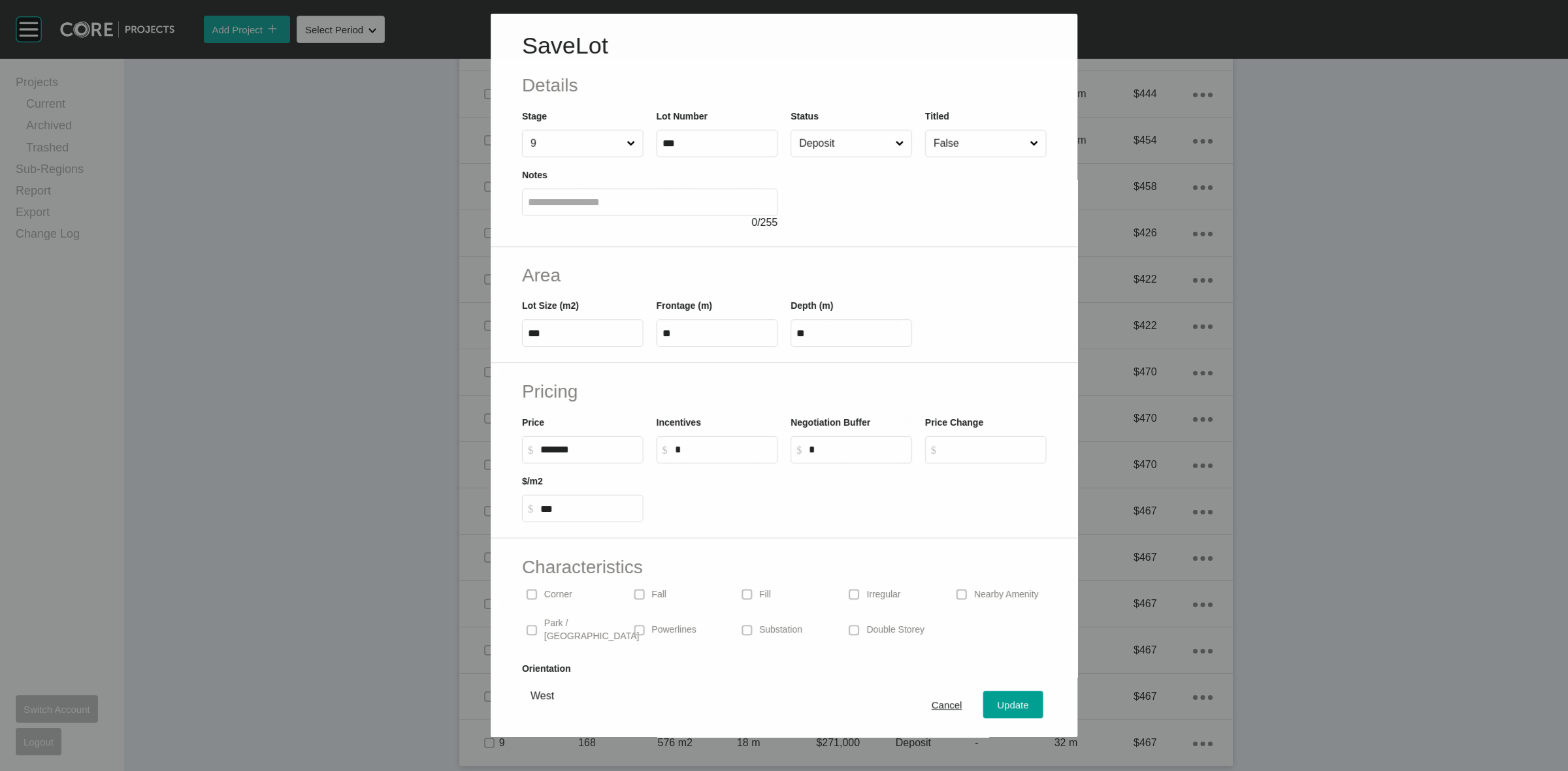
click at [818, 141] on input "Deposit" at bounding box center [845, 144] width 96 height 26
click at [998, 704] on span "Update" at bounding box center [1013, 705] width 31 height 11
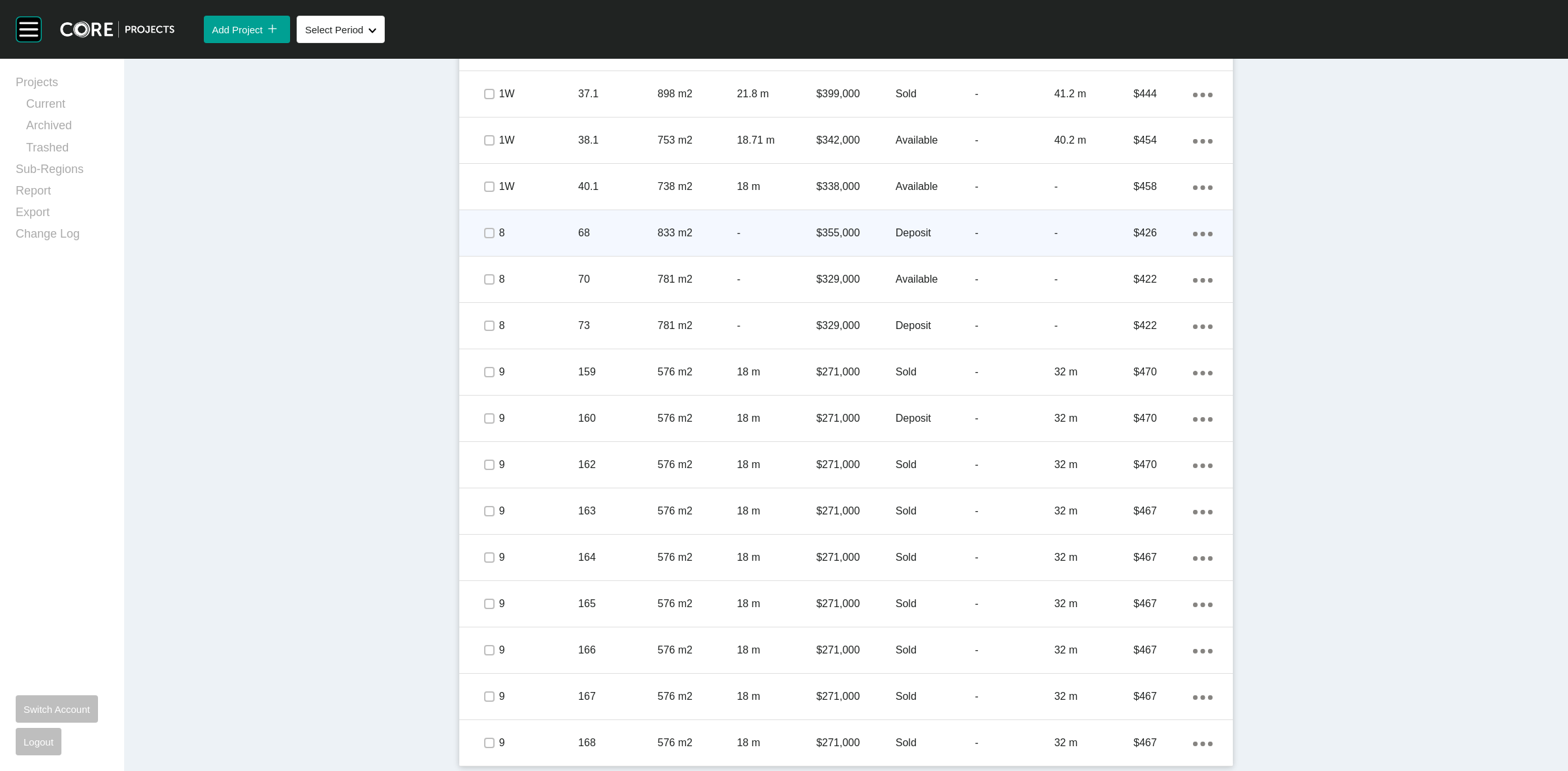
click at [544, 236] on p "8" at bounding box center [538, 233] width 79 height 14
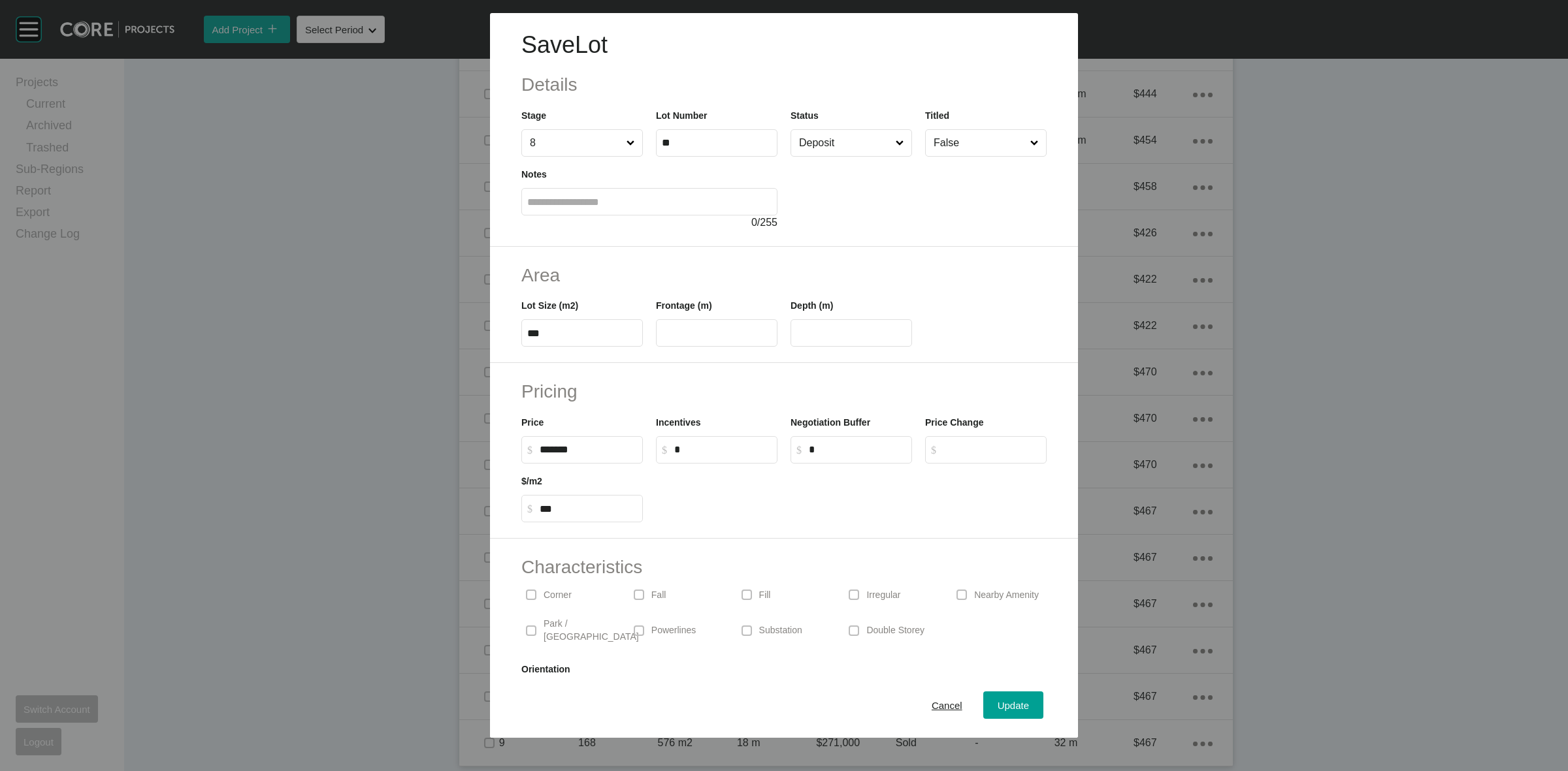
click at [864, 150] on input "Deposit" at bounding box center [845, 143] width 97 height 26
drag, startPoint x: 812, startPoint y: 255, endPoint x: 935, endPoint y: 497, distance: 271.5
click at [998, 709] on span "Update" at bounding box center [1013, 705] width 31 height 11
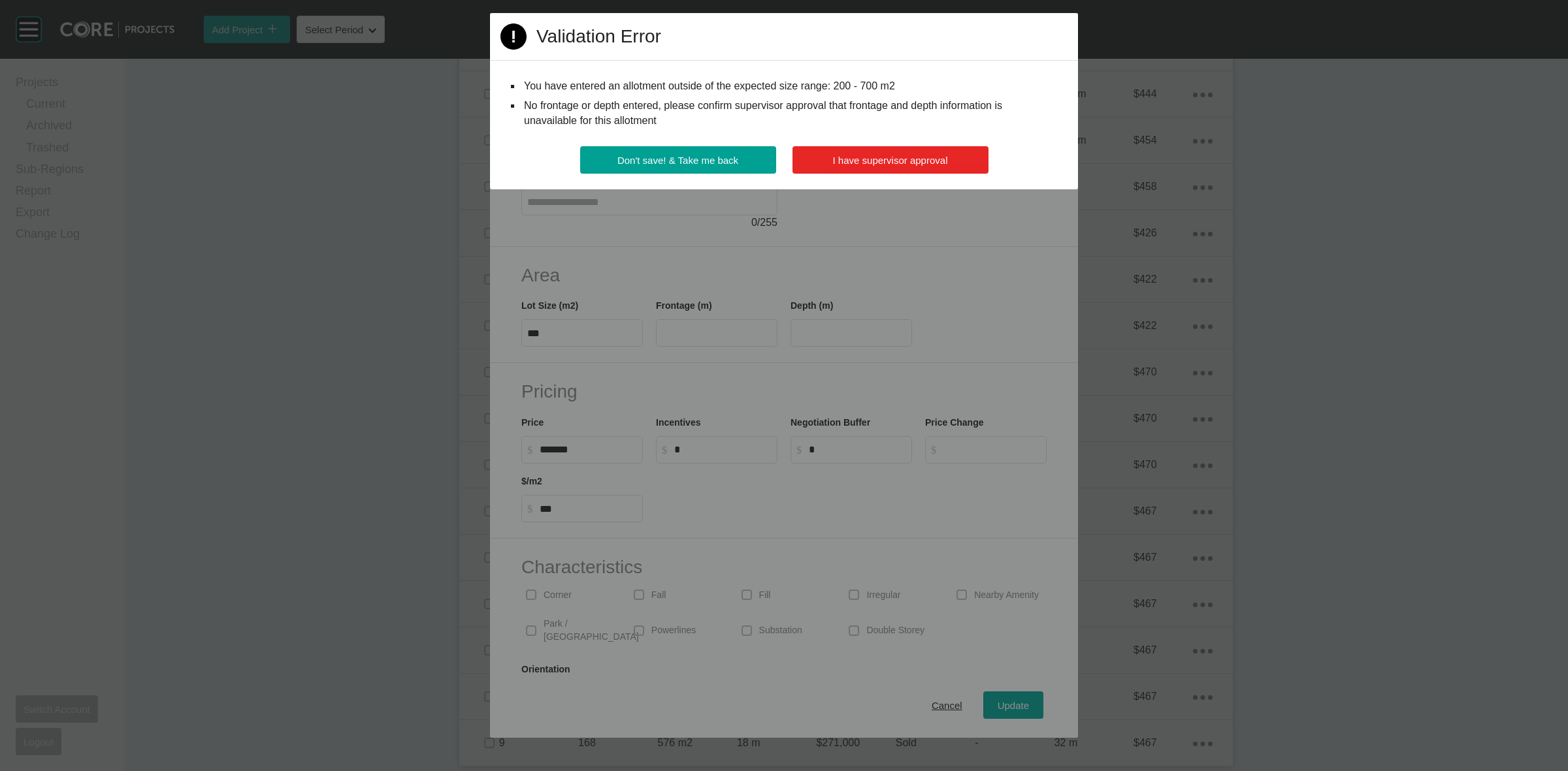
click at [858, 158] on span "I have supervisor approval" at bounding box center [891, 160] width 115 height 11
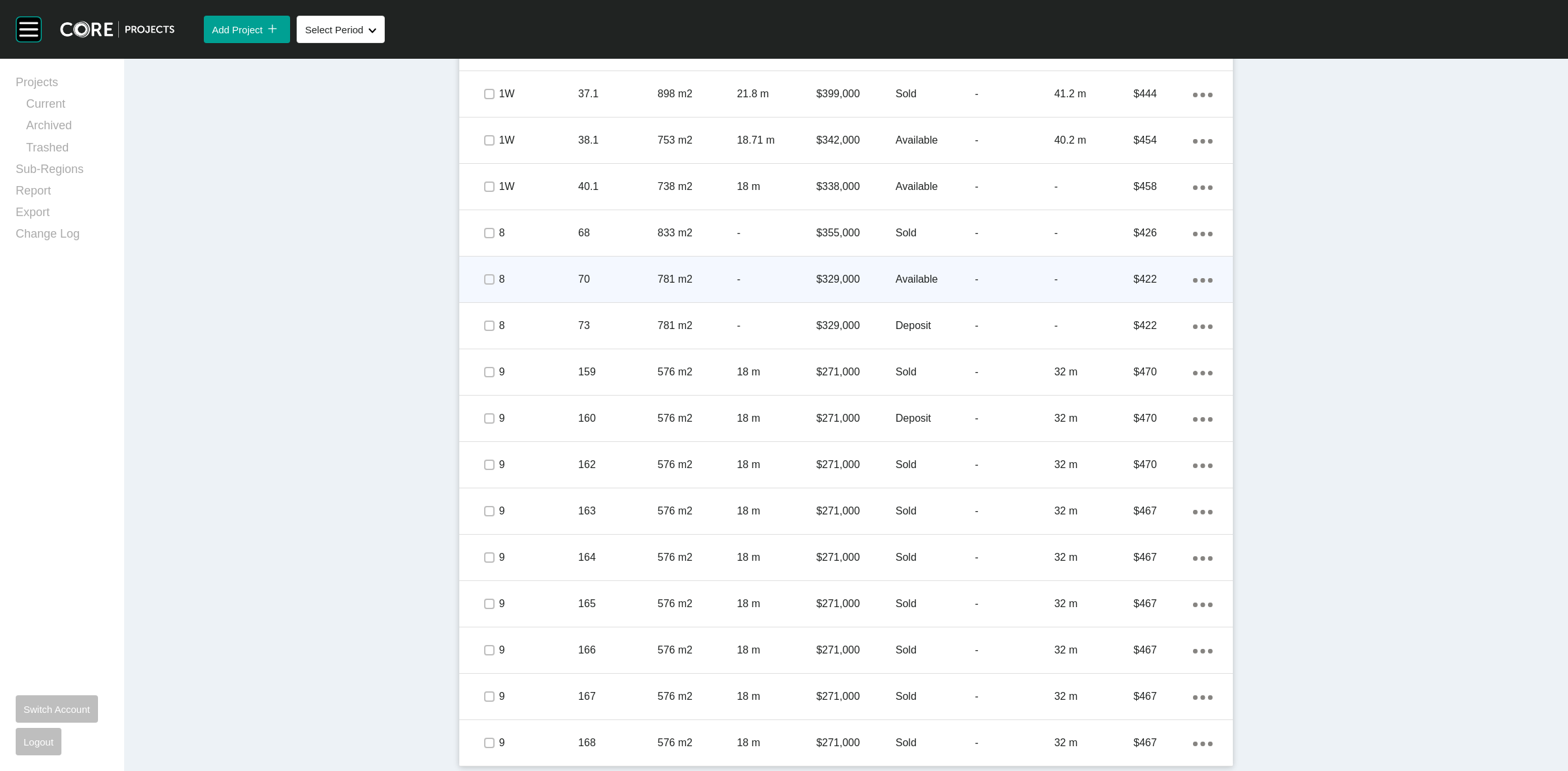
click at [549, 278] on p "8" at bounding box center [538, 279] width 79 height 14
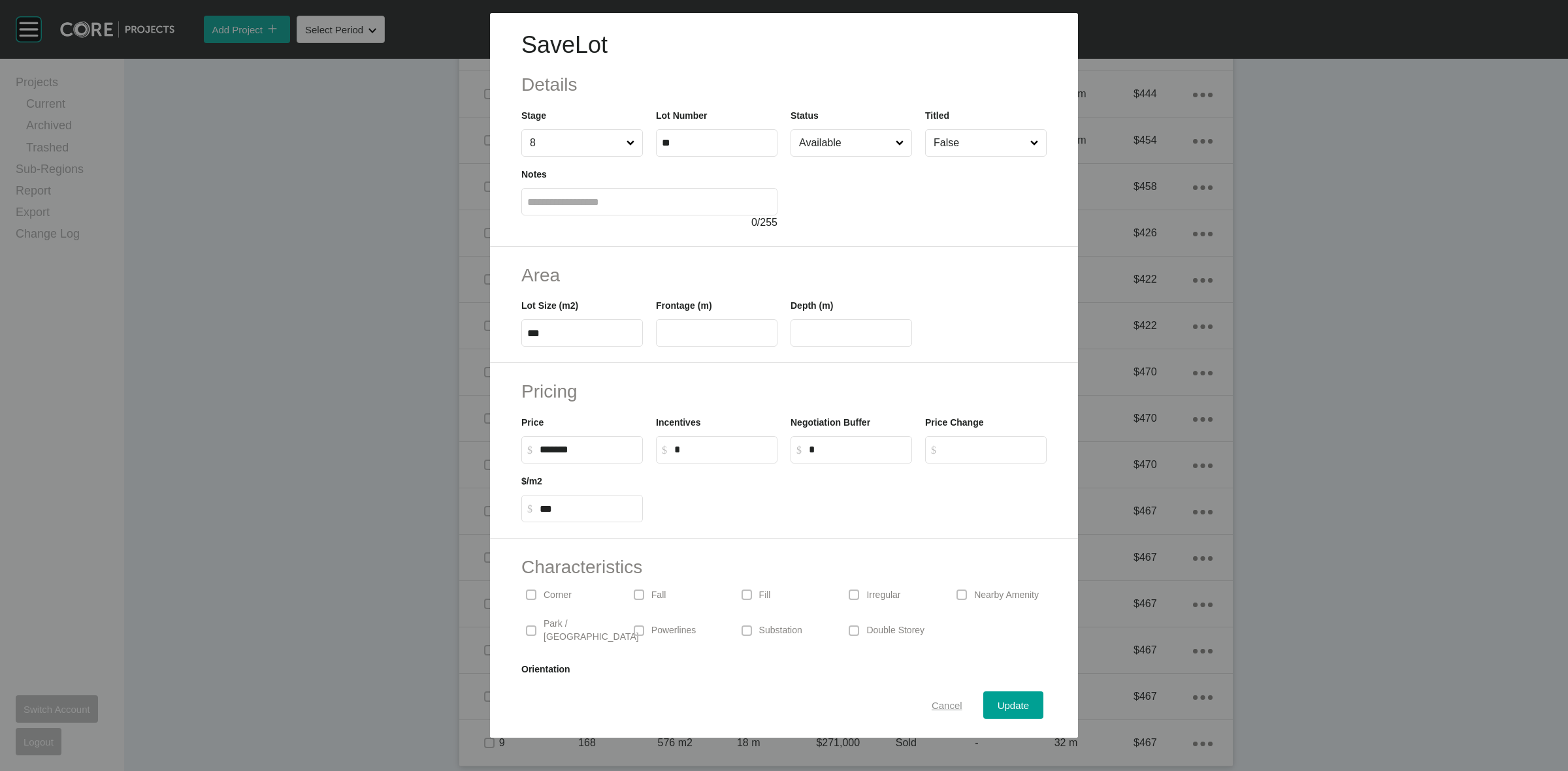
click at [944, 699] on div "Cancel" at bounding box center [947, 705] width 37 height 18
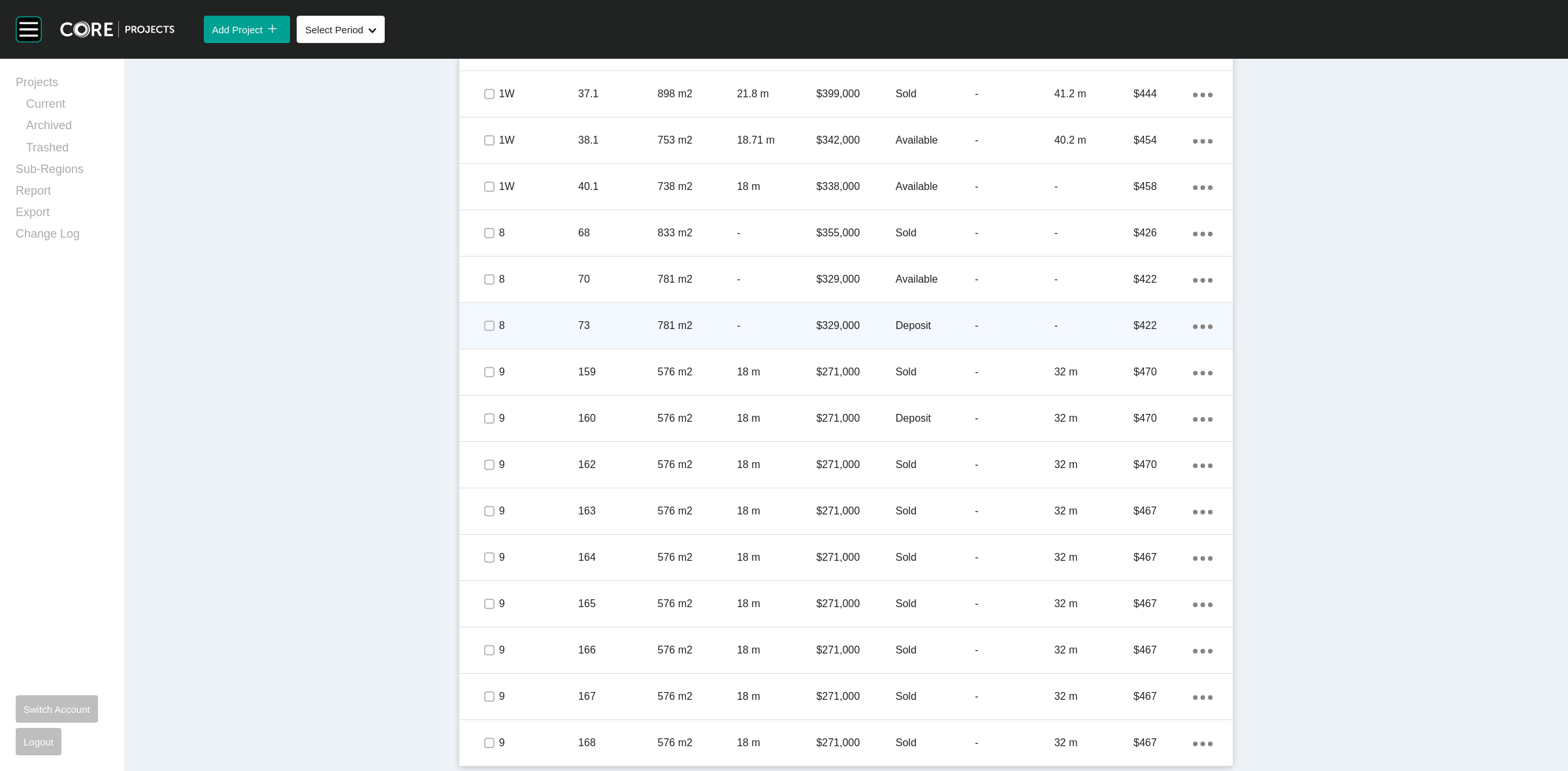
click at [528, 324] on p "8" at bounding box center [538, 326] width 79 height 14
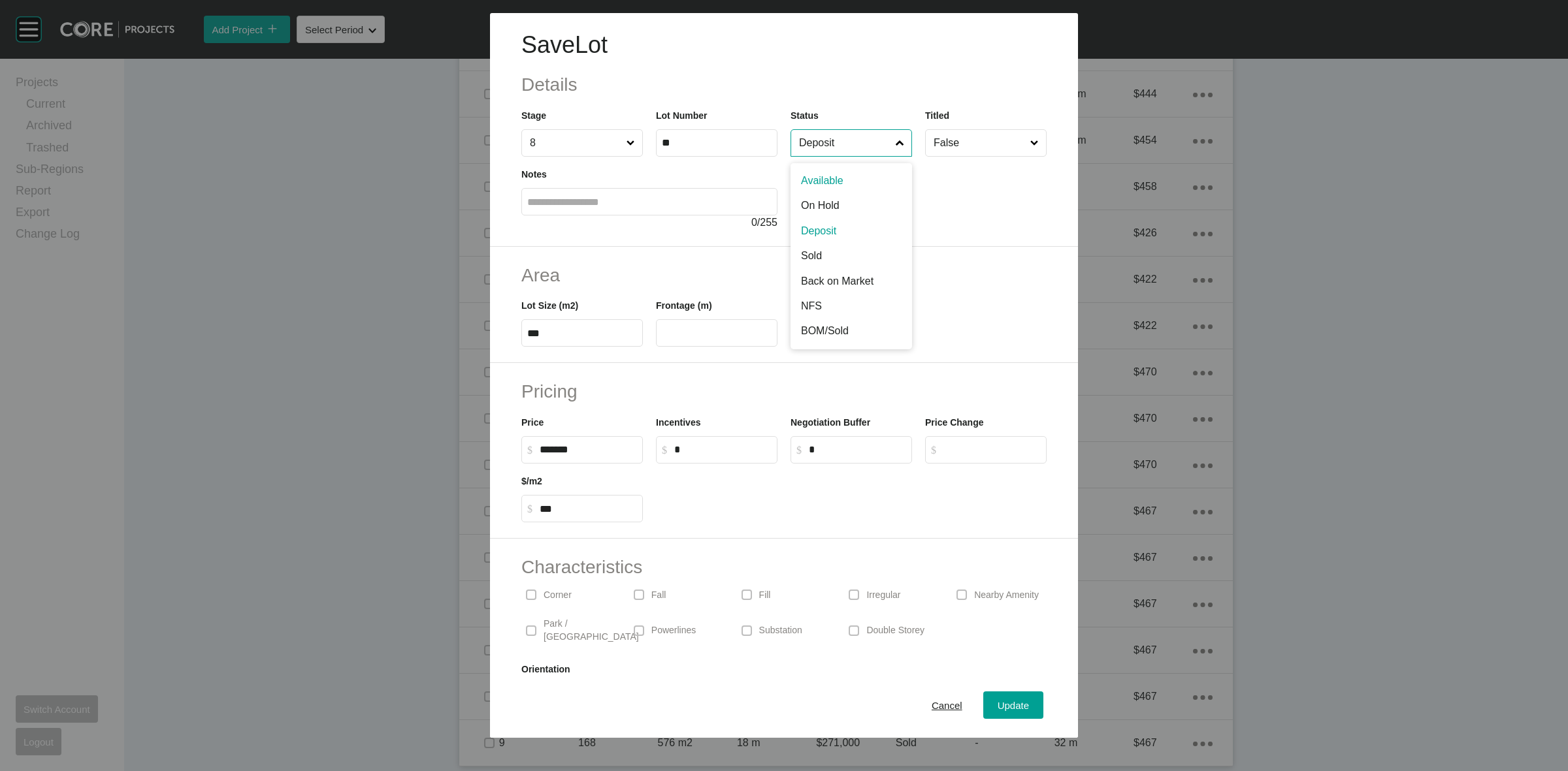
click at [818, 149] on input "Deposit" at bounding box center [845, 143] width 97 height 26
click at [998, 706] on span "Update" at bounding box center [1013, 705] width 31 height 11
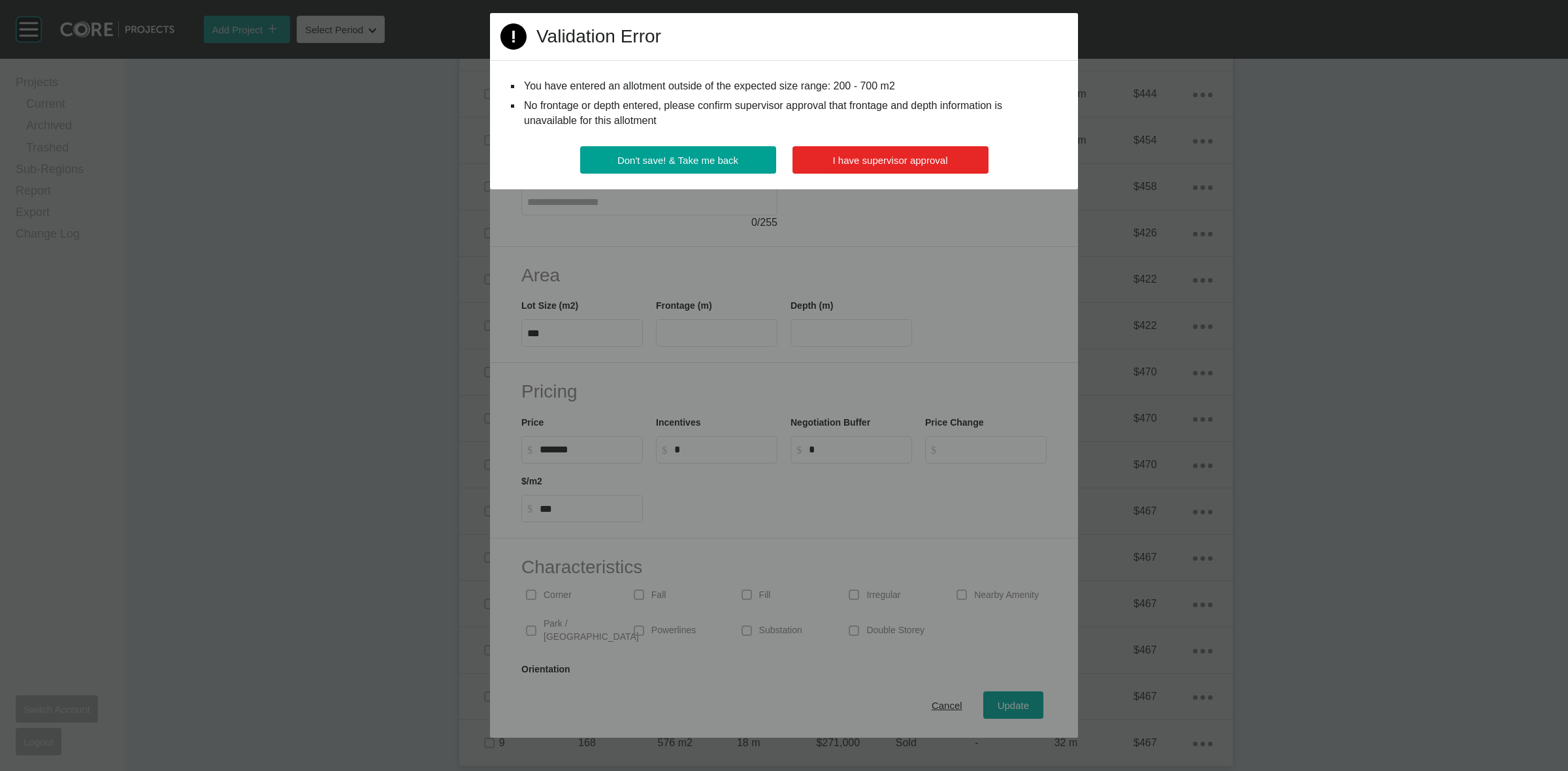
click at [933, 170] on button "I have supervisor approval" at bounding box center [890, 160] width 196 height 28
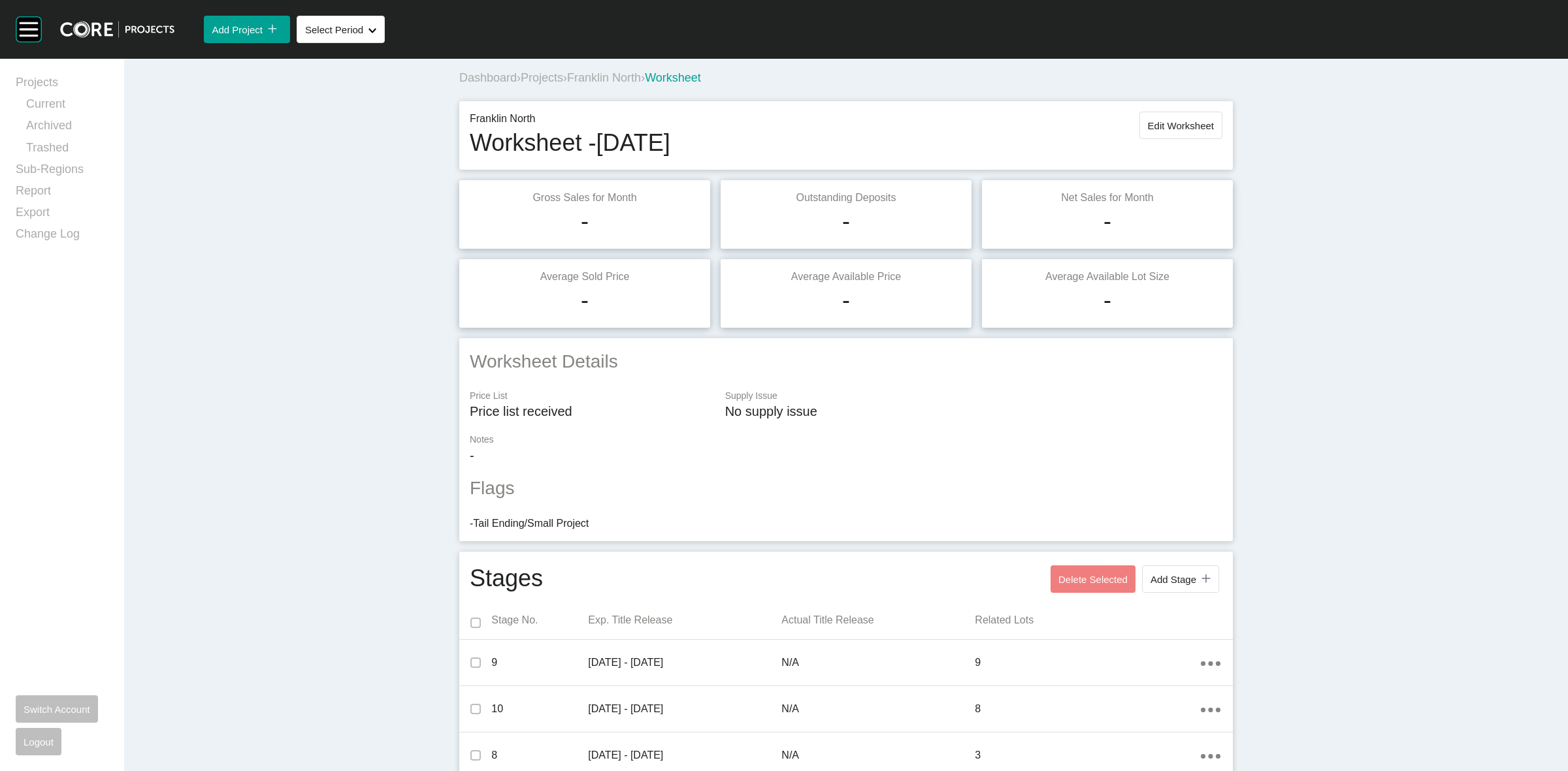
scroll to position [0, 0]
click at [1139, 132] on button "Edit Worksheet" at bounding box center [1181, 129] width 83 height 28
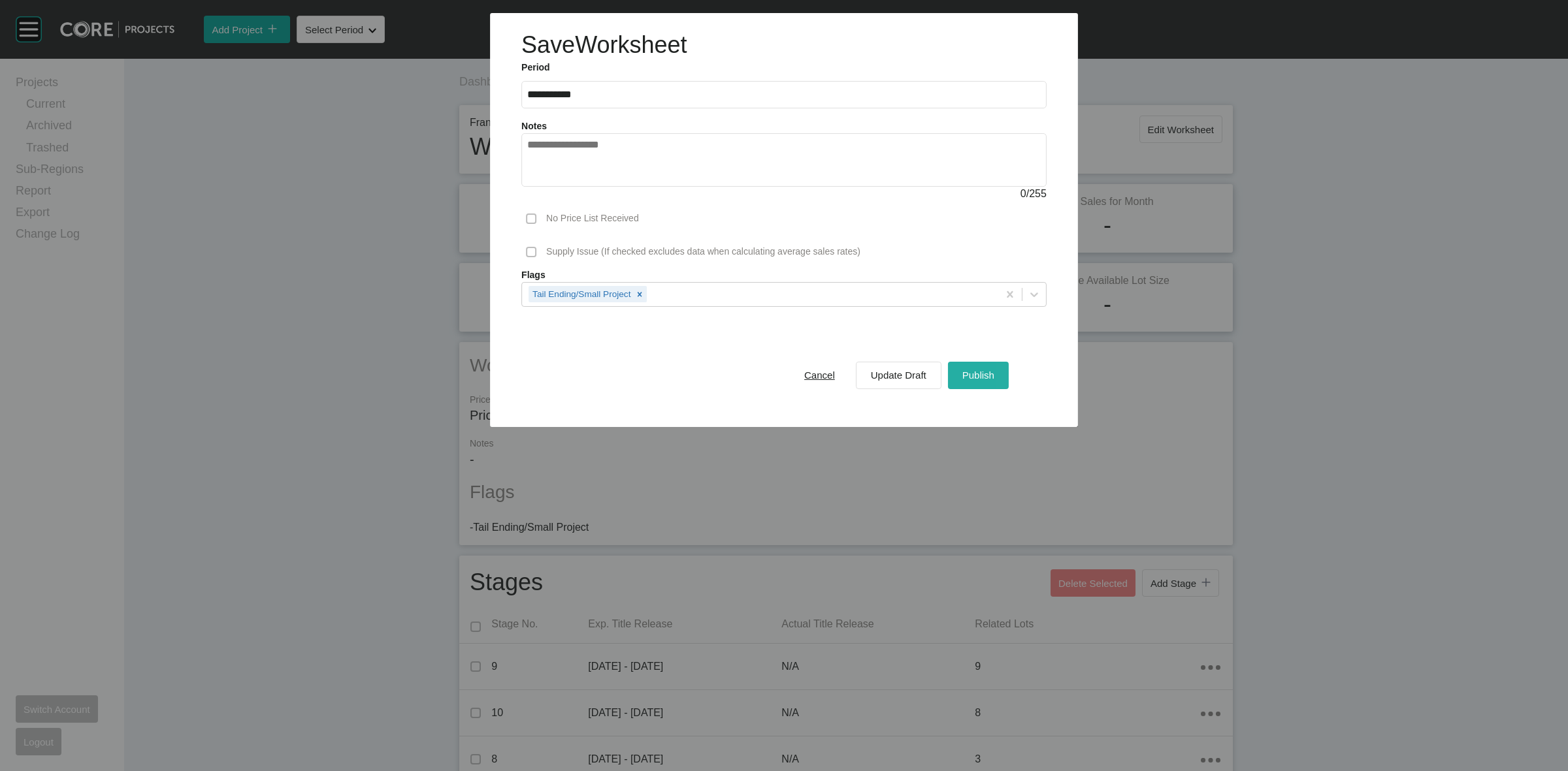
click at [977, 374] on span "Publish" at bounding box center [978, 375] width 32 height 11
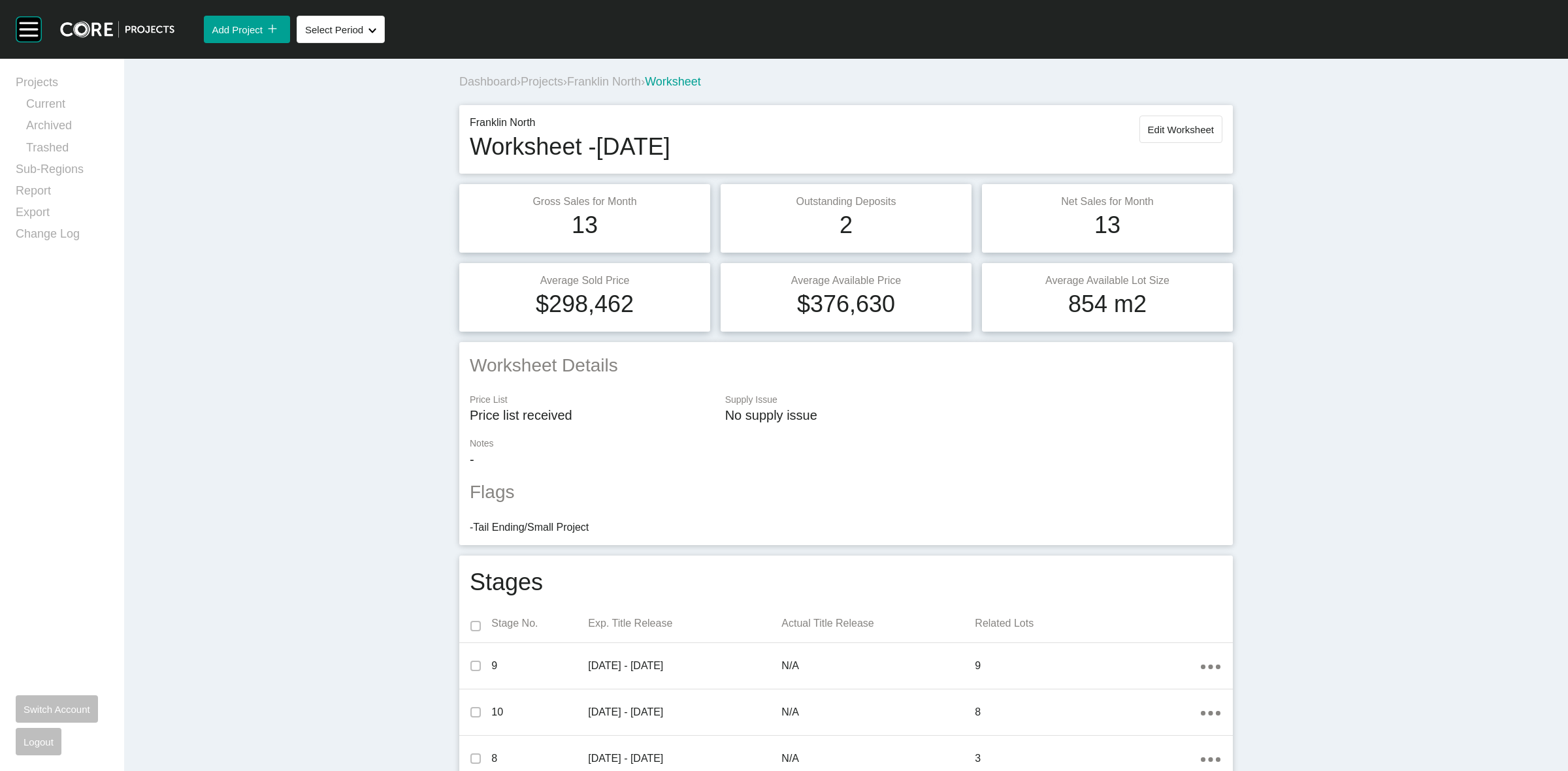
click at [608, 89] on div "Dashboard › Projects › Franklin North › Worksheet" at bounding box center [849, 82] width 779 height 16
click at [596, 82] on span "Franklin North" at bounding box center [603, 81] width 74 height 13
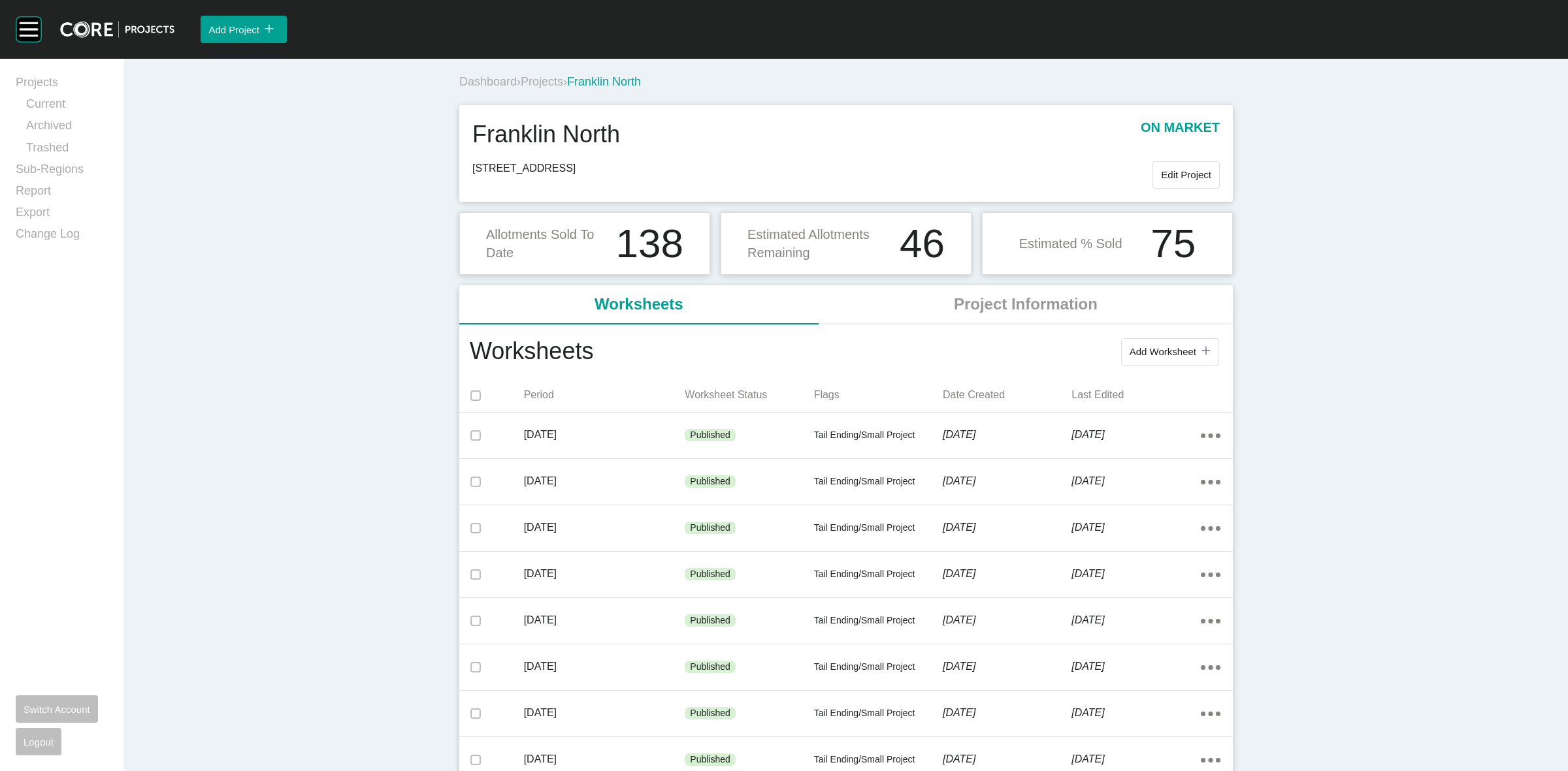
click at [549, 83] on span "Projects" at bounding box center [542, 81] width 43 height 13
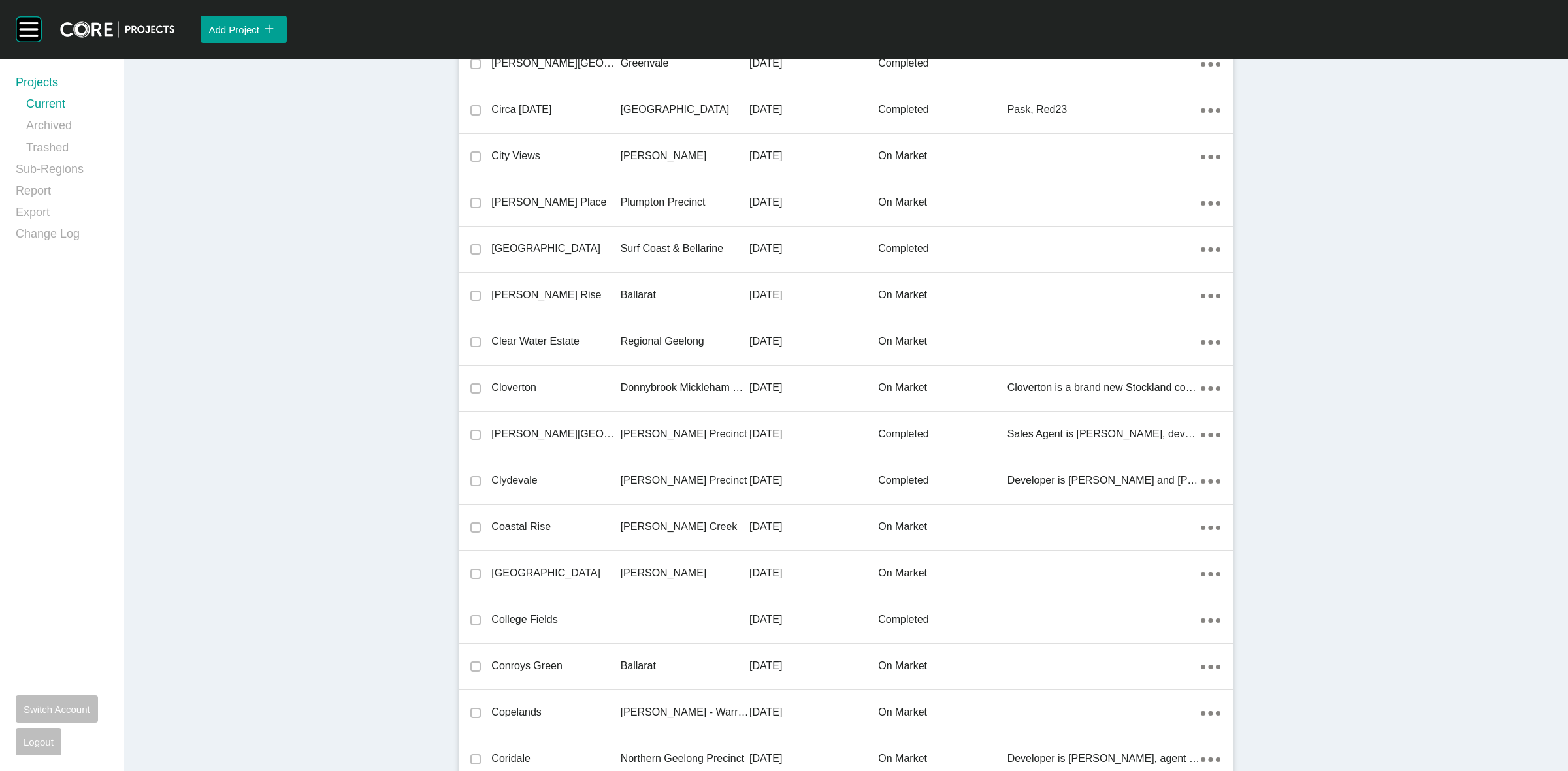
scroll to position [18699, 0]
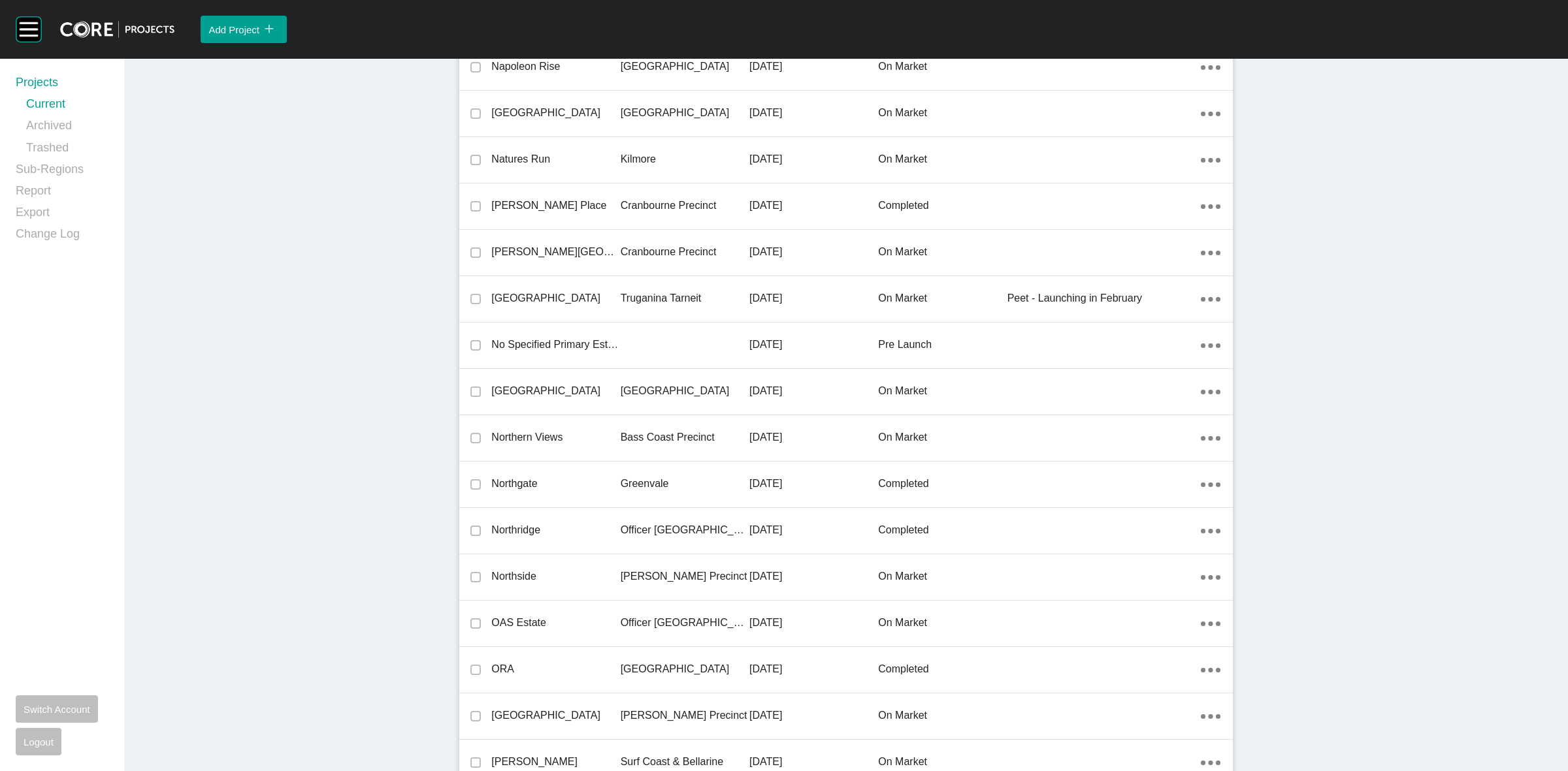
click at [657, 386] on p "[GEOGRAPHIC_DATA]" at bounding box center [685, 391] width 129 height 14
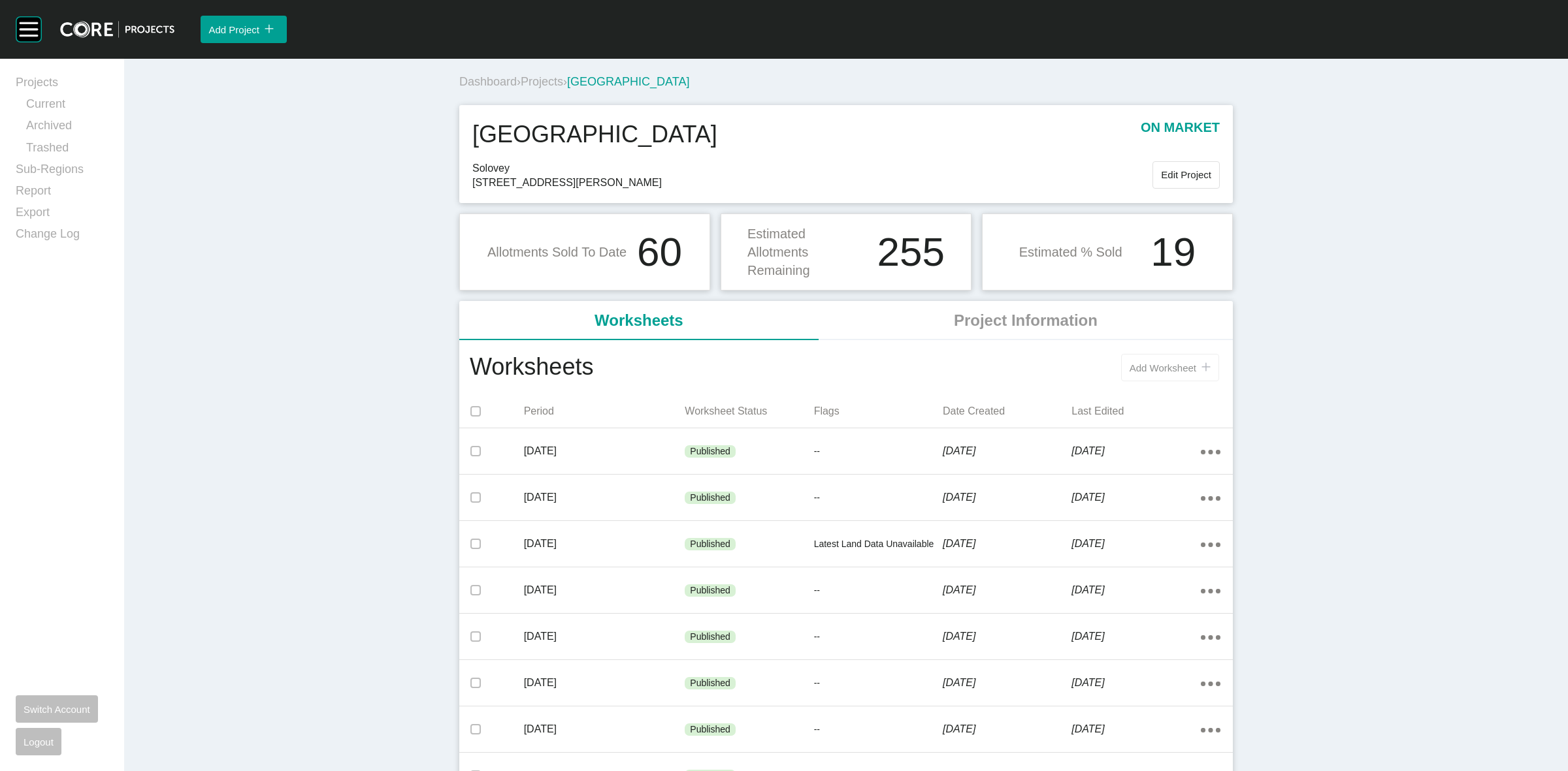
click at [1139, 370] on span "Add Worksheet" at bounding box center [1163, 368] width 66 height 11
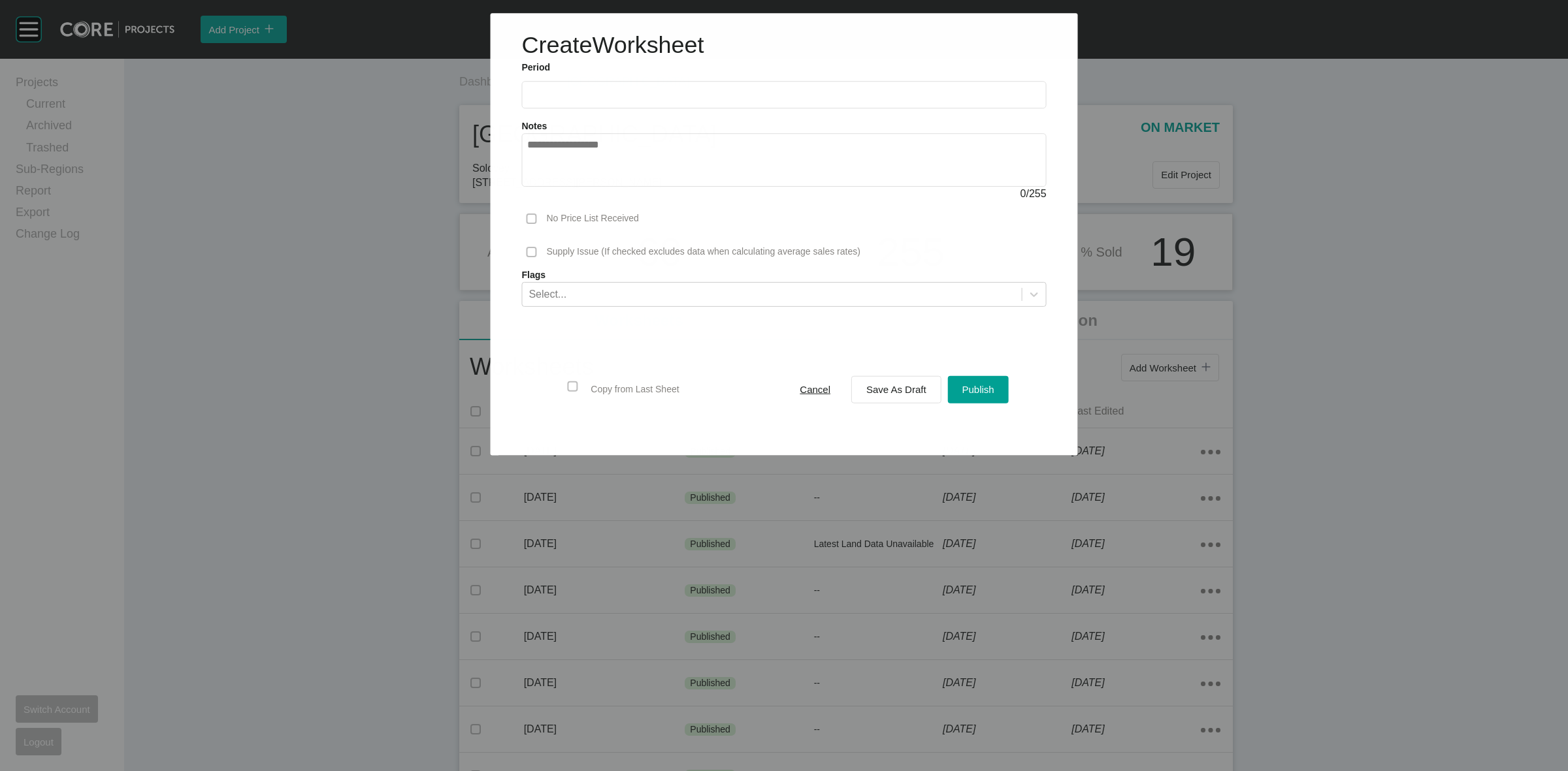
click at [664, 92] on input "text" at bounding box center [784, 95] width 513 height 11
click at [593, 185] on li "Aug" at bounding box center [590, 190] width 44 height 22
type input "**********"
click at [897, 395] on span "Save As Draft" at bounding box center [896, 389] width 60 height 11
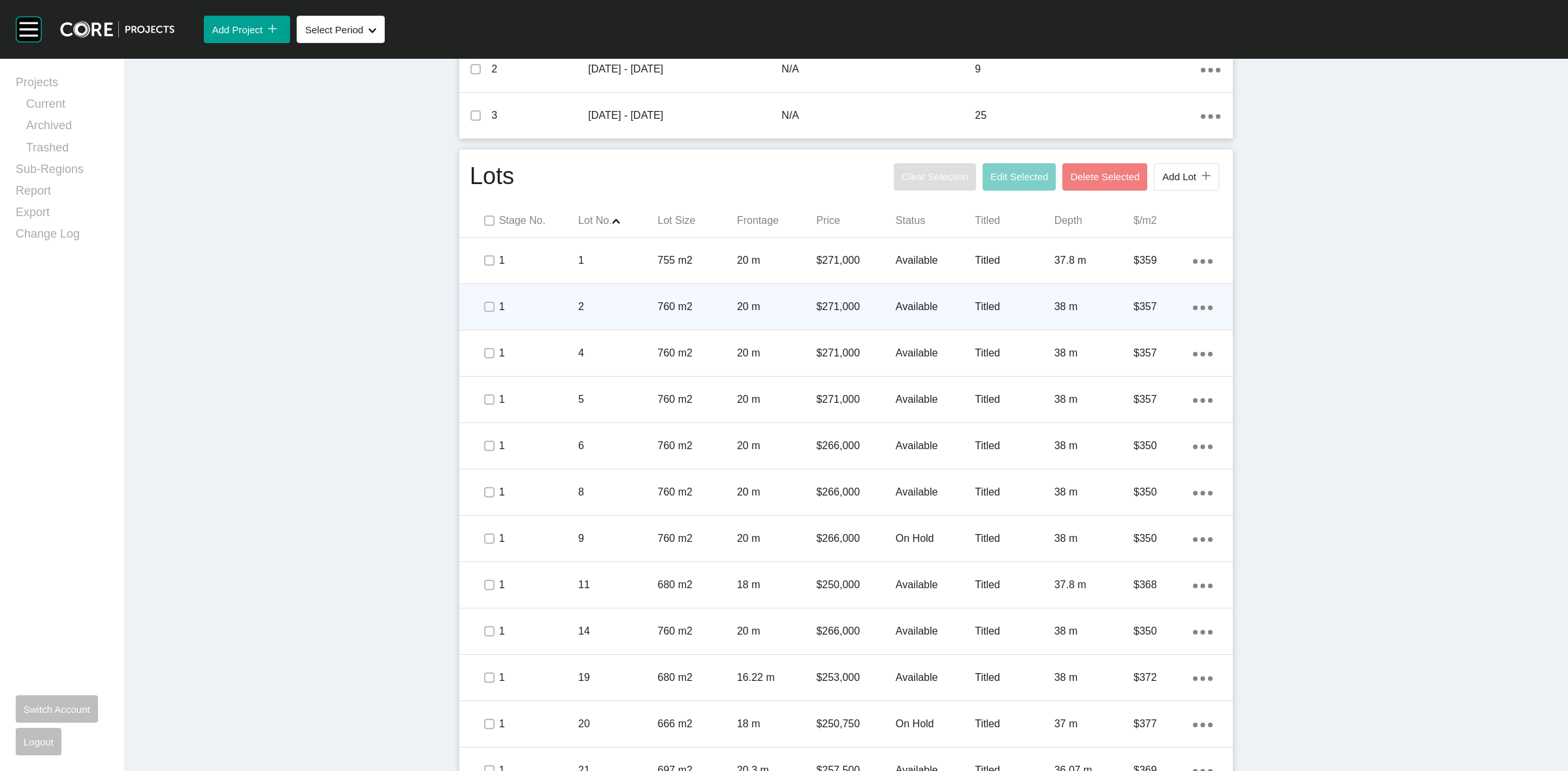
scroll to position [571, 0]
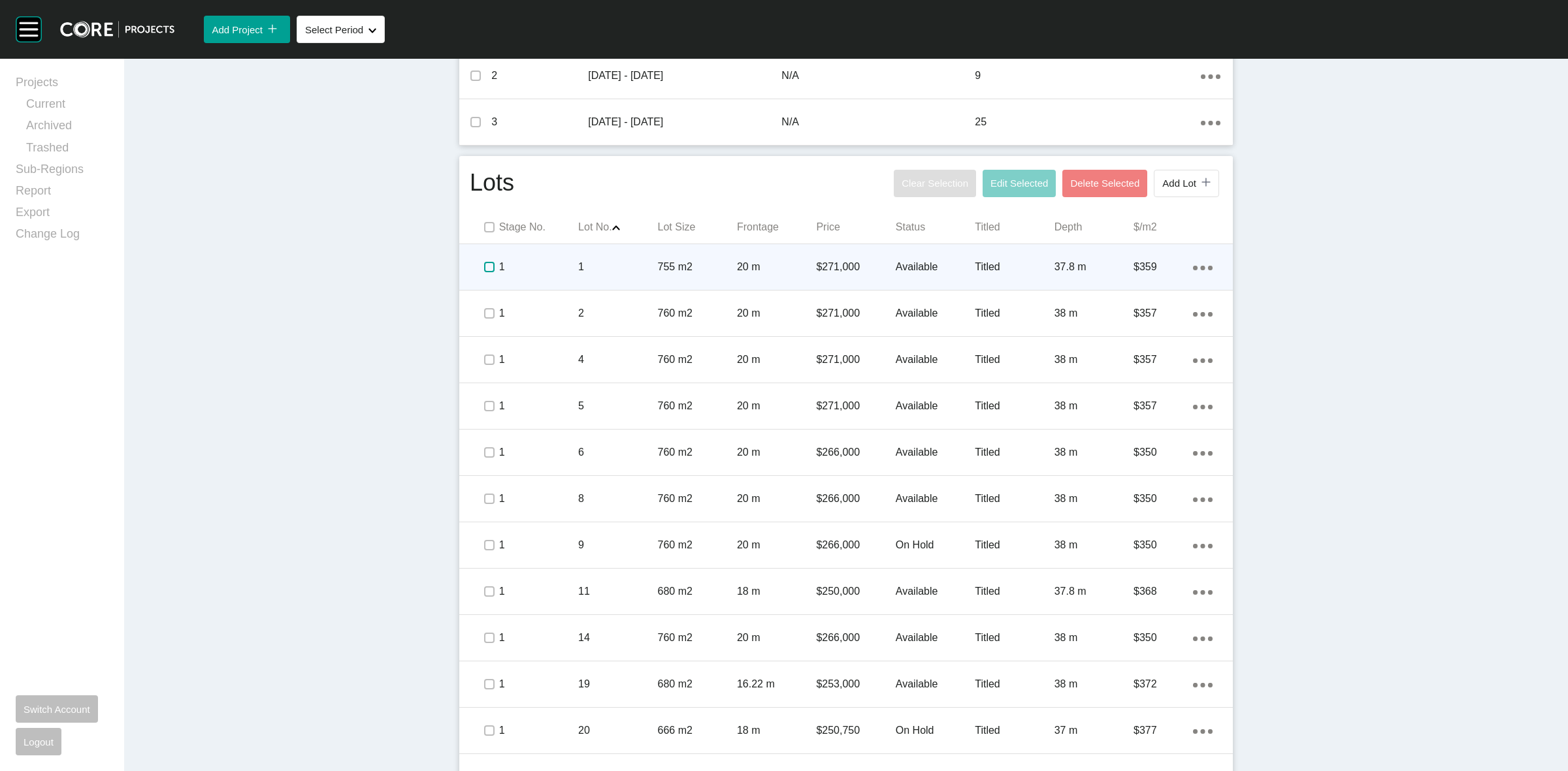
click at [484, 269] on label at bounding box center [489, 267] width 10 height 10
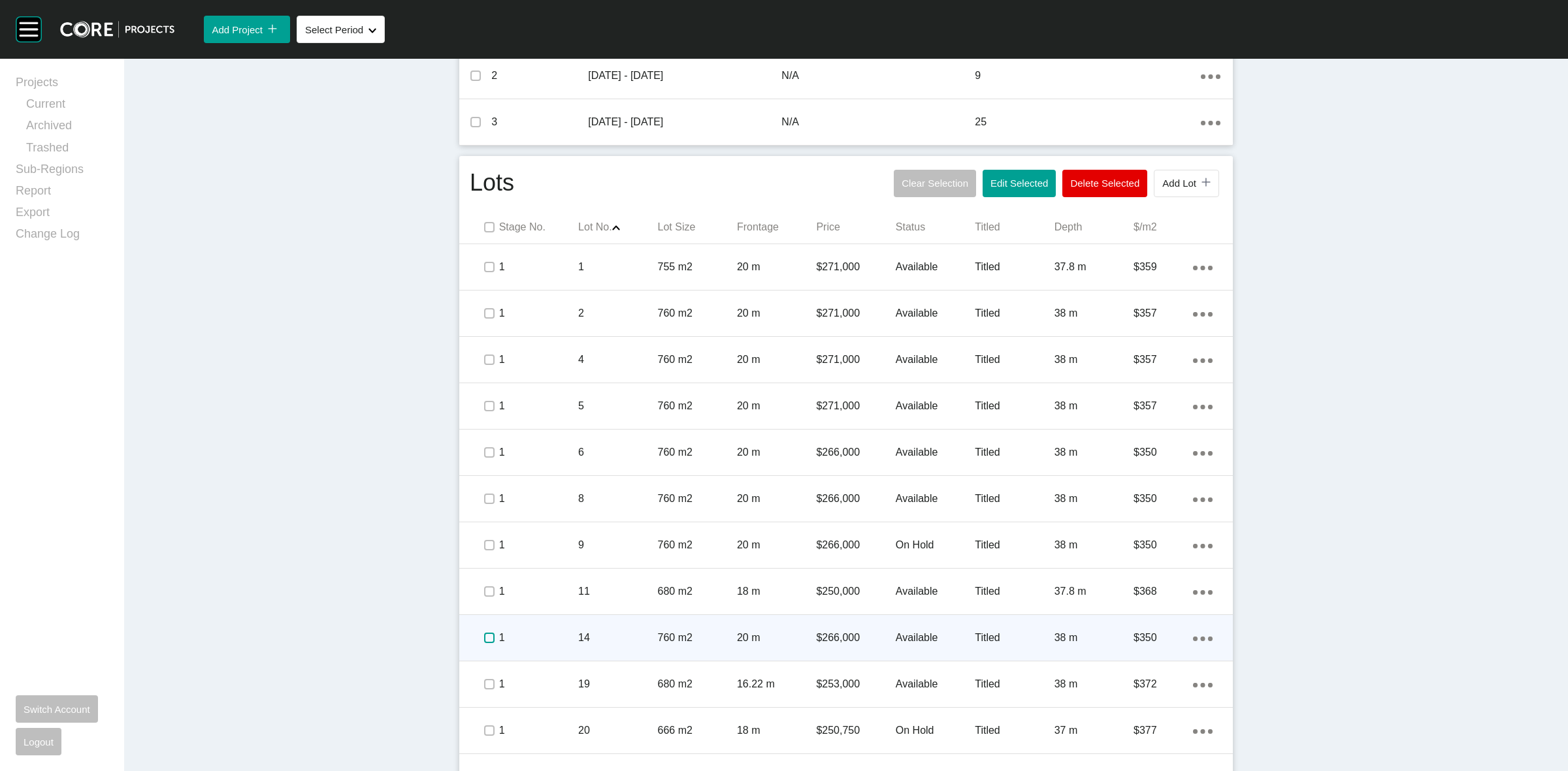
click at [484, 636] on label at bounding box center [489, 638] width 10 height 10
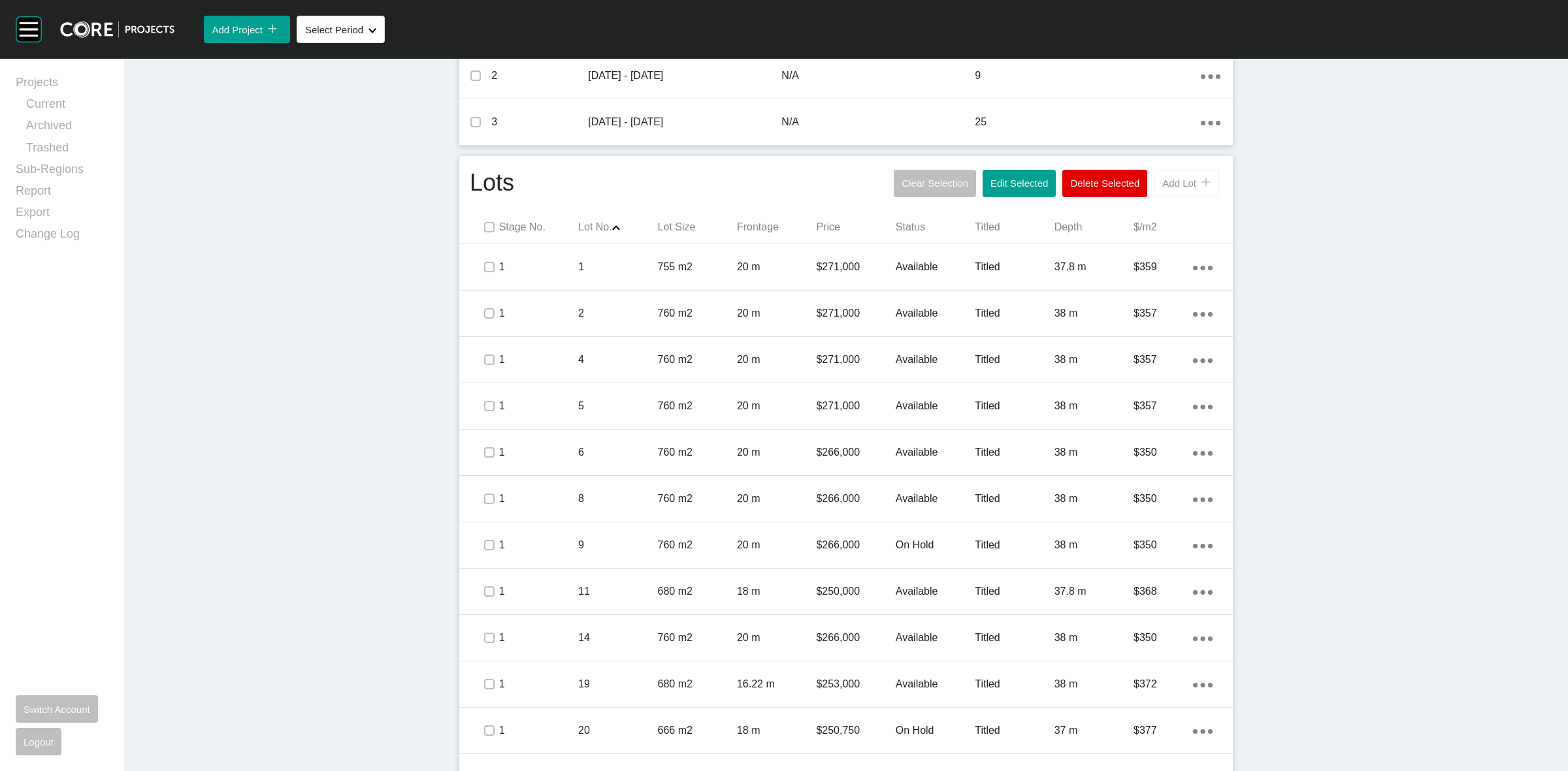
click at [1165, 184] on span "Add Lot" at bounding box center [1179, 183] width 34 height 11
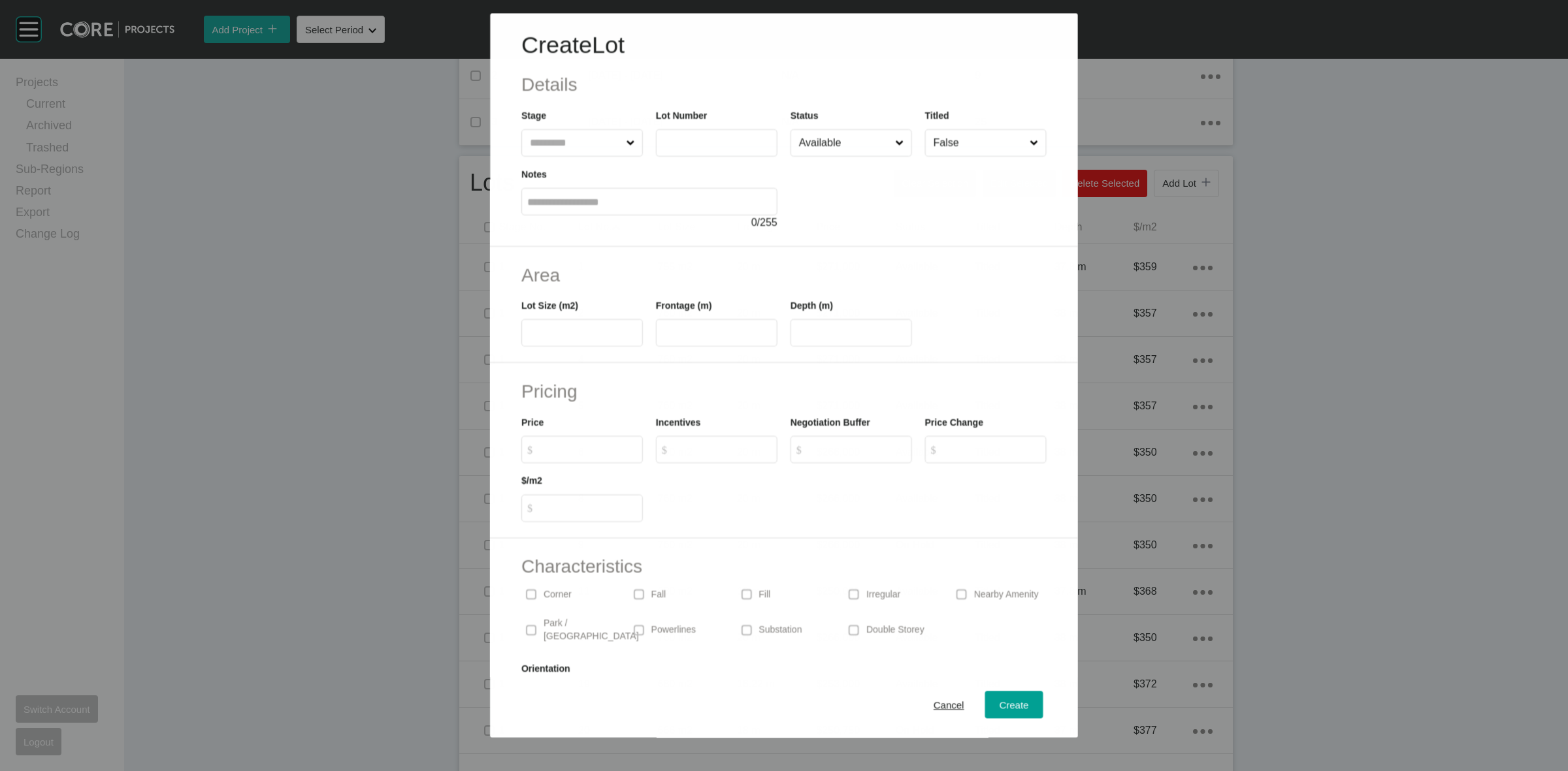
click at [557, 144] on input "text" at bounding box center [576, 143] width 96 height 26
type input "**"
type input "*"
type input "***"
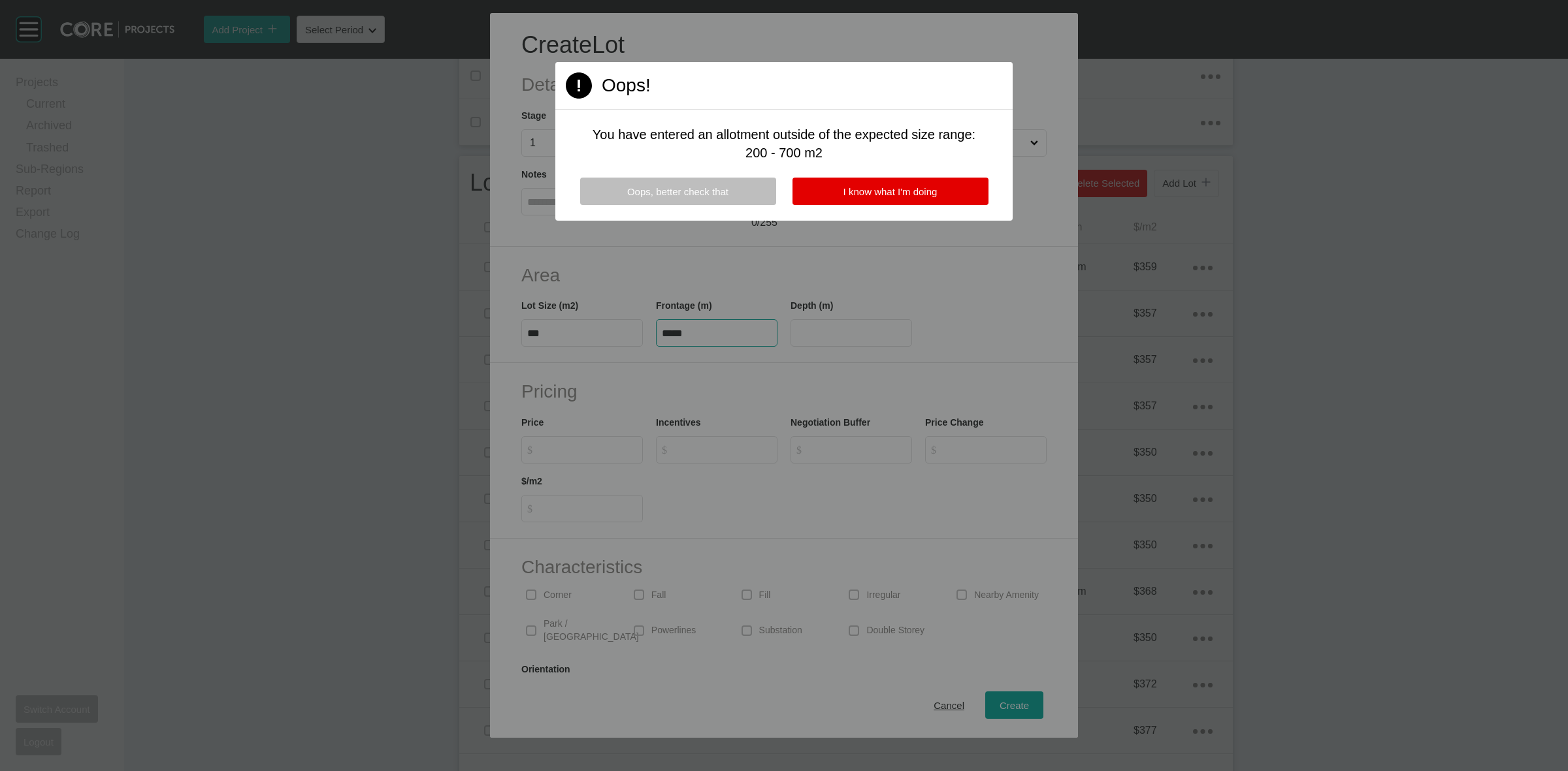
type input "*****"
type input "**"
type input "*******"
type input "*"
type input "***"
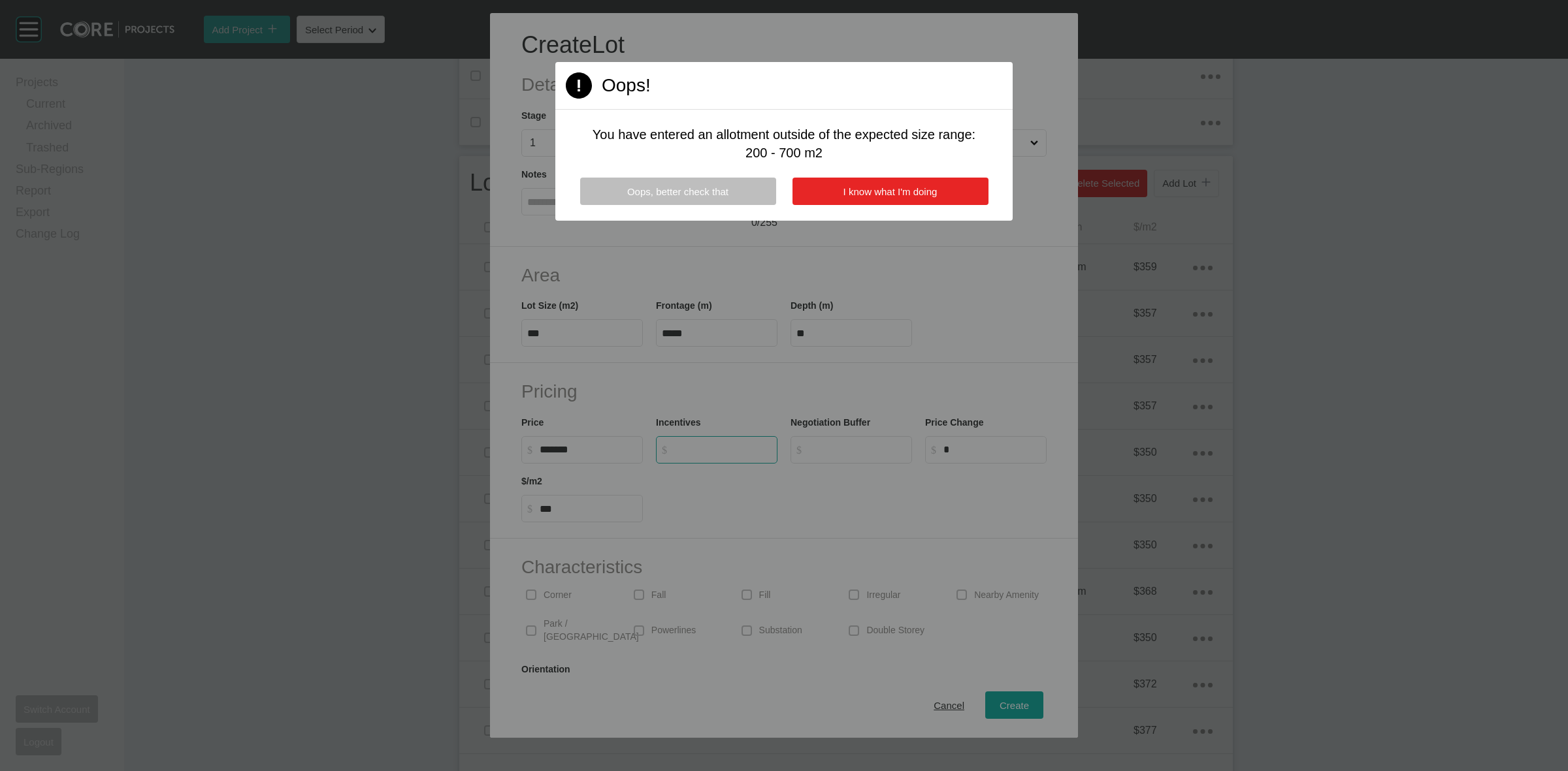
type input "*"
click at [887, 181] on button "I know what I'm doing" at bounding box center [890, 191] width 196 height 28
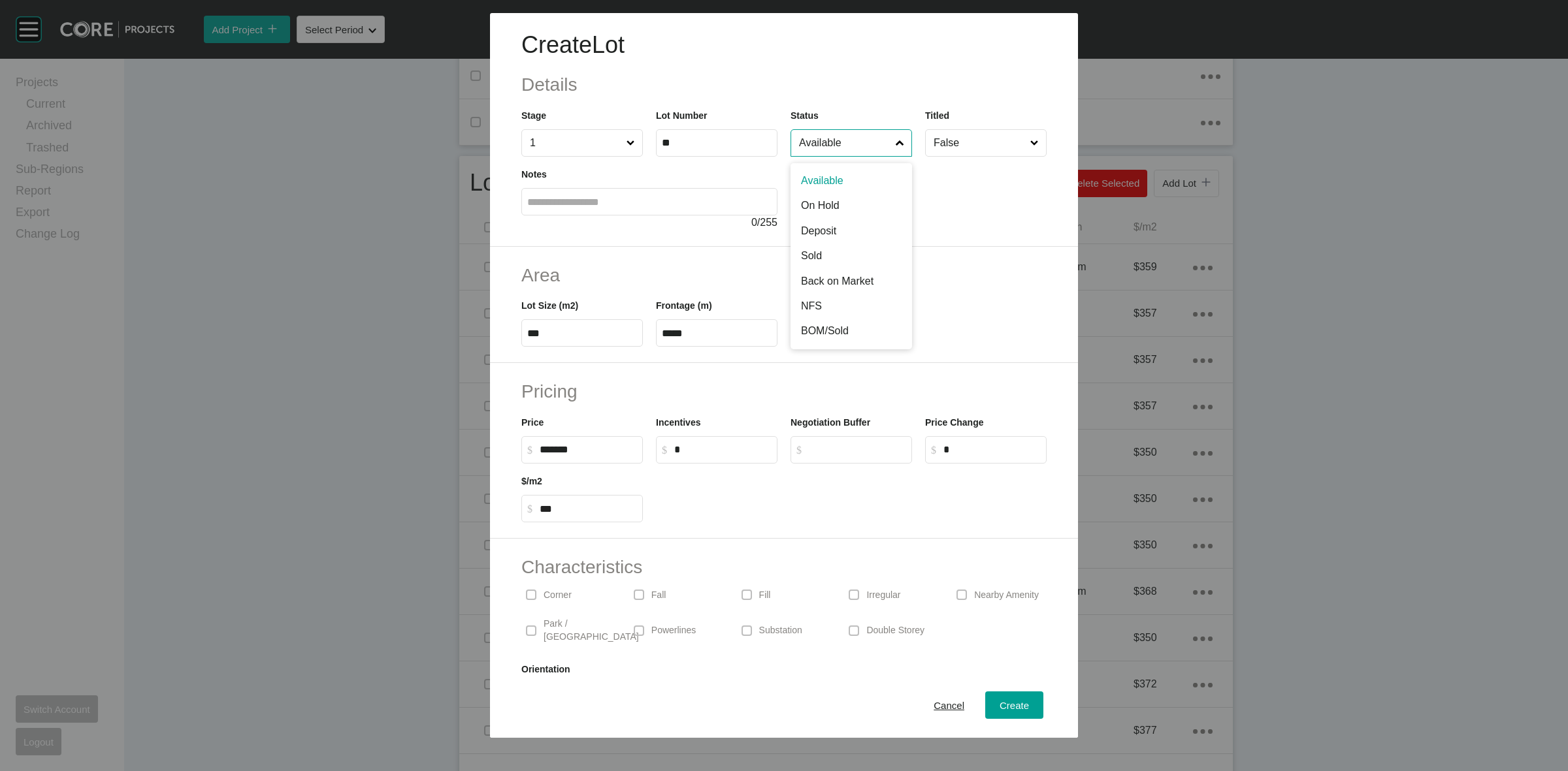
click at [847, 142] on input "Available" at bounding box center [845, 143] width 97 height 26
drag, startPoint x: 812, startPoint y: 276, endPoint x: 979, endPoint y: 441, distance: 234.8
click at [1007, 707] on span "Create" at bounding box center [1014, 705] width 29 height 11
type input "*"
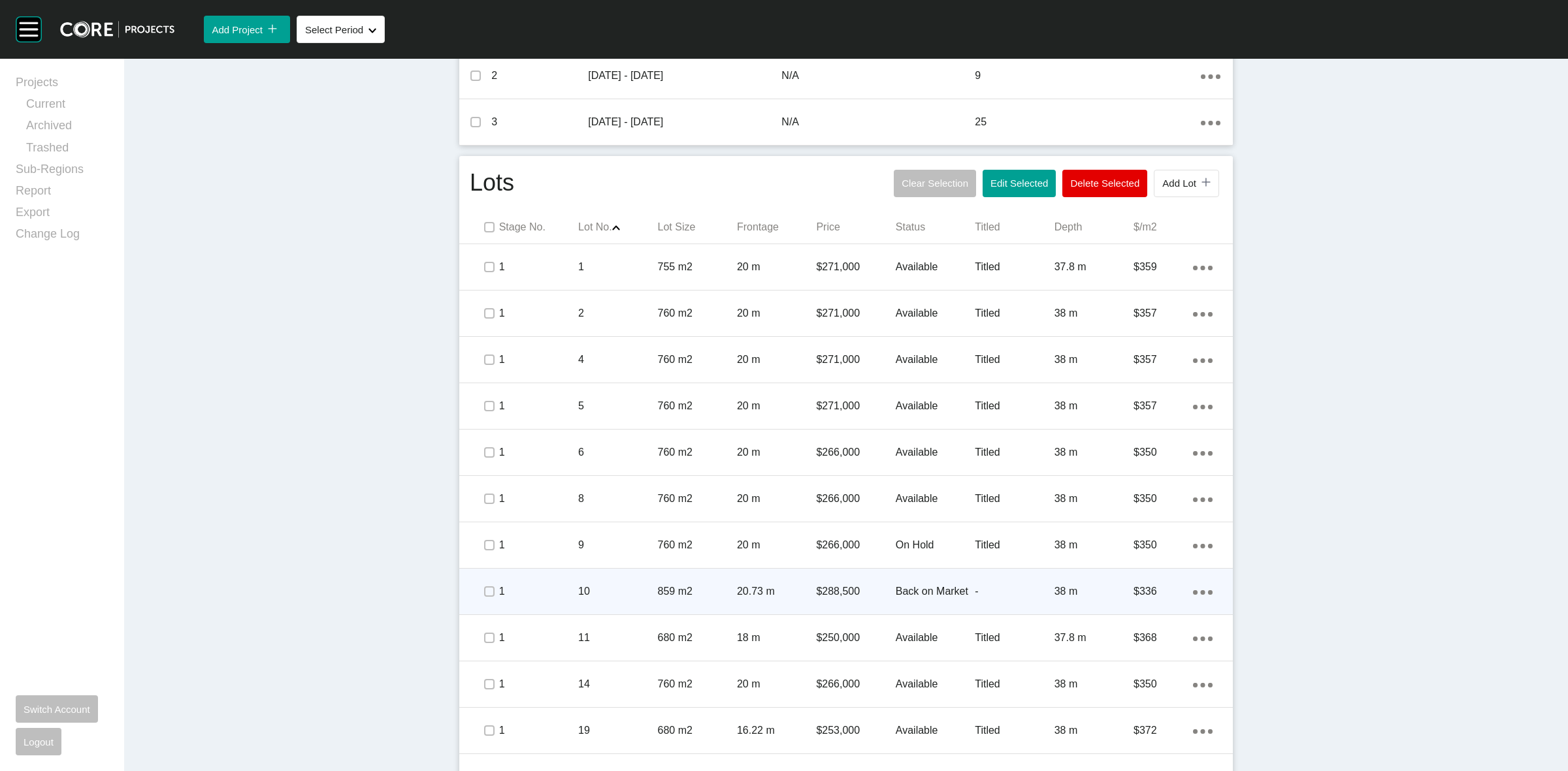
click at [861, 593] on p "$288,500" at bounding box center [855, 591] width 79 height 14
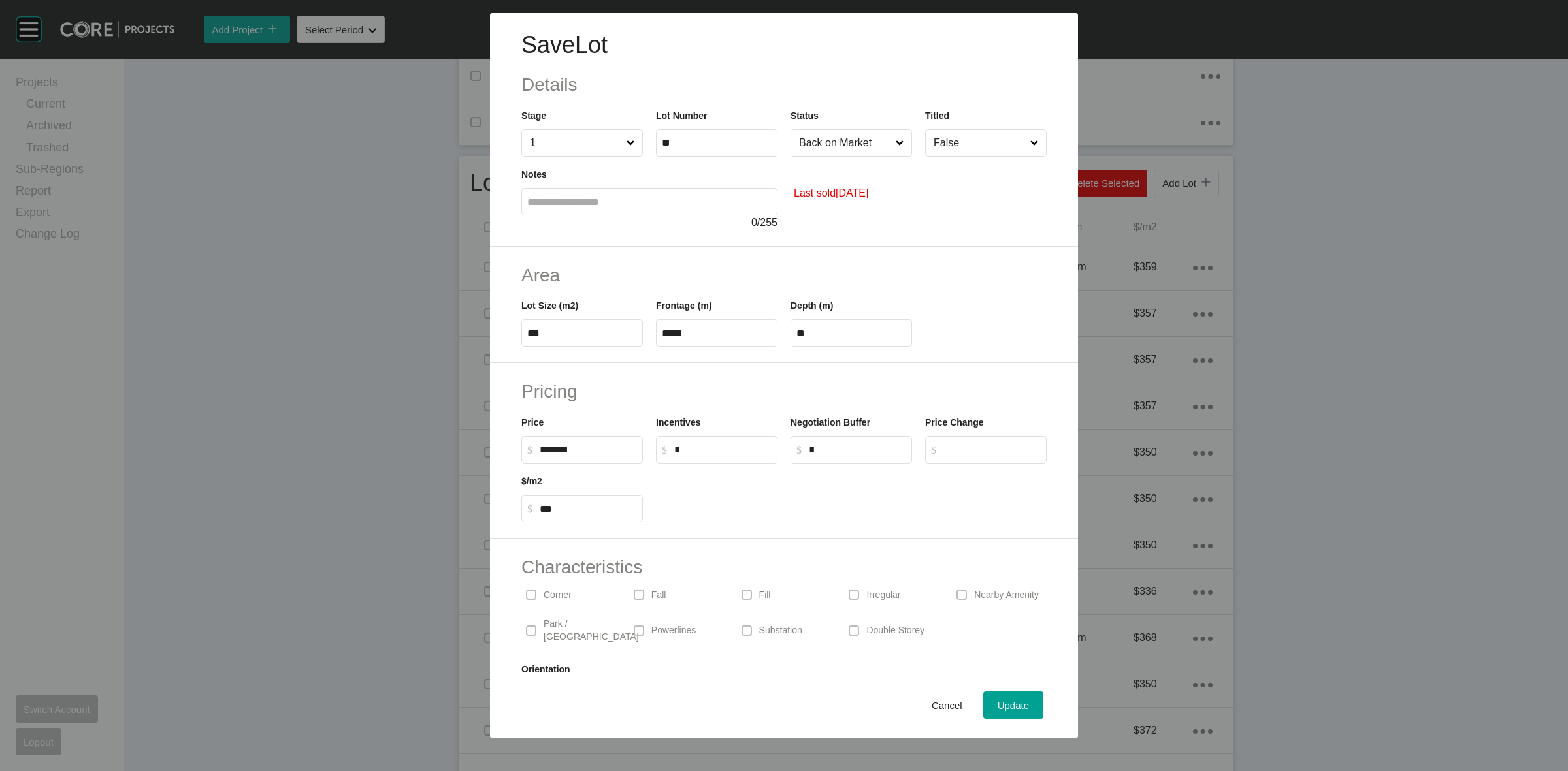
click at [931, 140] on input "False" at bounding box center [979, 143] width 97 height 26
click at [994, 699] on div "Update" at bounding box center [1013, 705] width 38 height 18
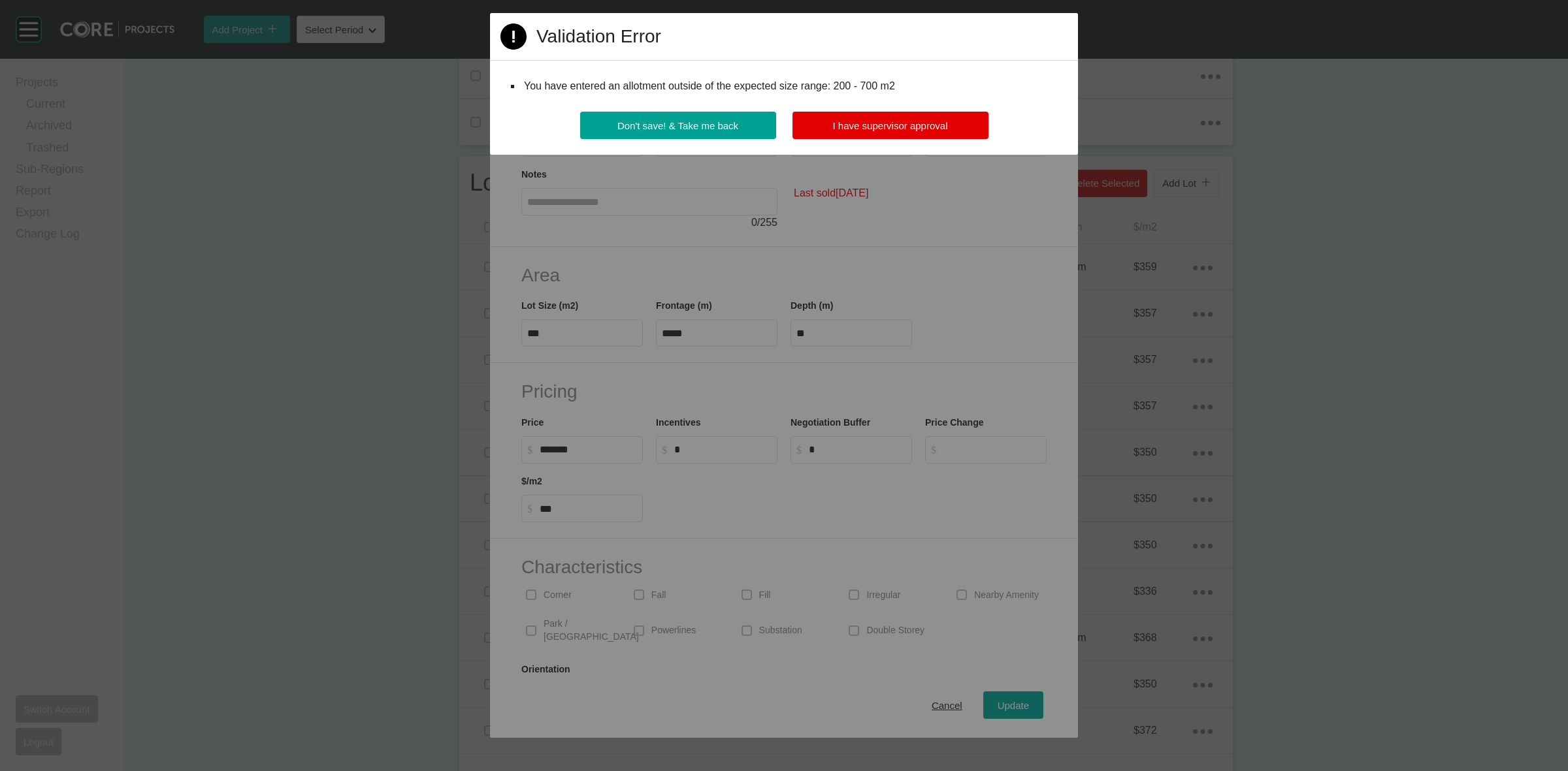
drag, startPoint x: 951, startPoint y: 118, endPoint x: 921, endPoint y: 148, distance: 42.4
click at [949, 118] on button "I have supervisor approval" at bounding box center [890, 125] width 196 height 28
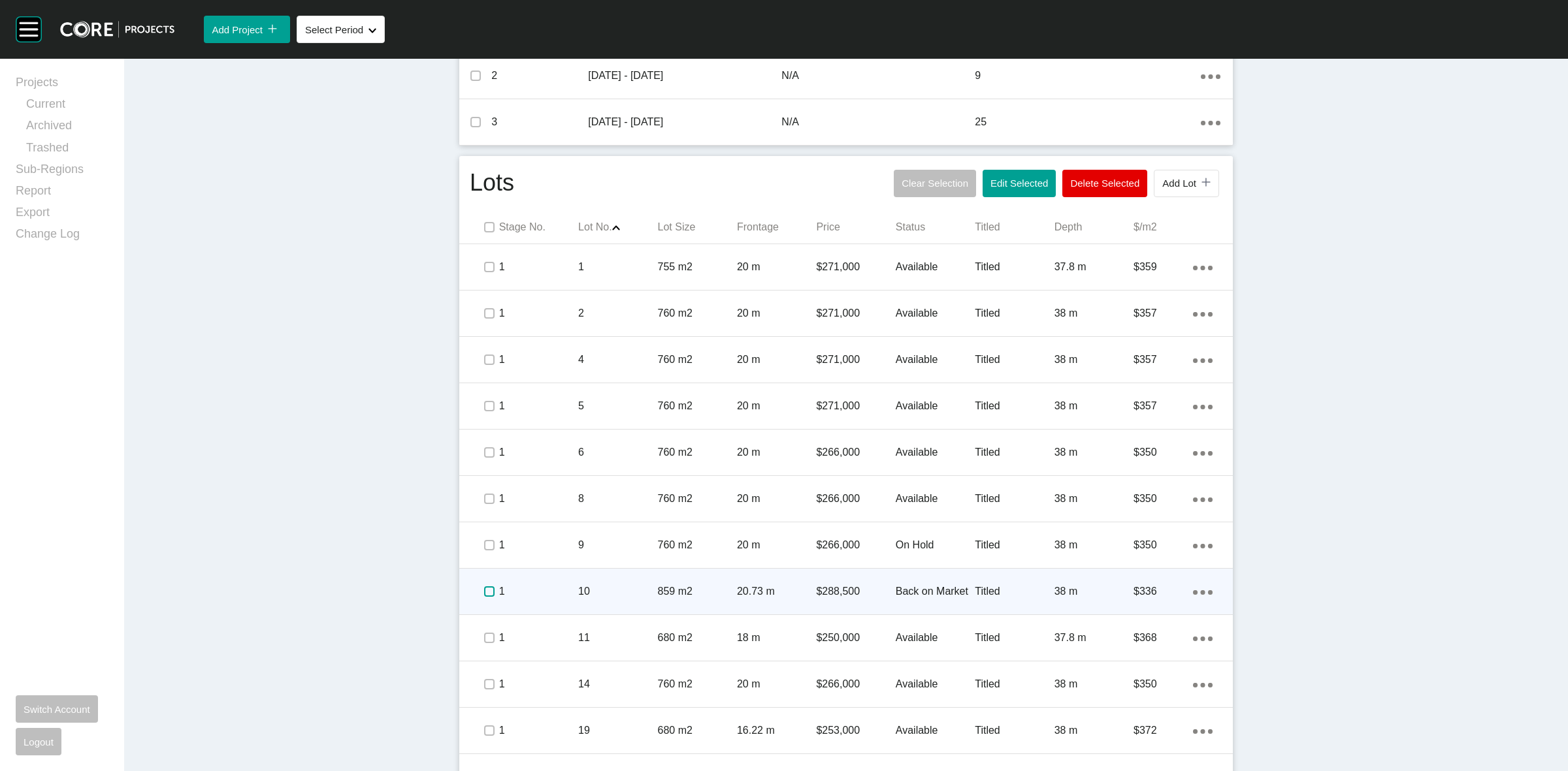
click at [484, 590] on label at bounding box center [489, 591] width 10 height 10
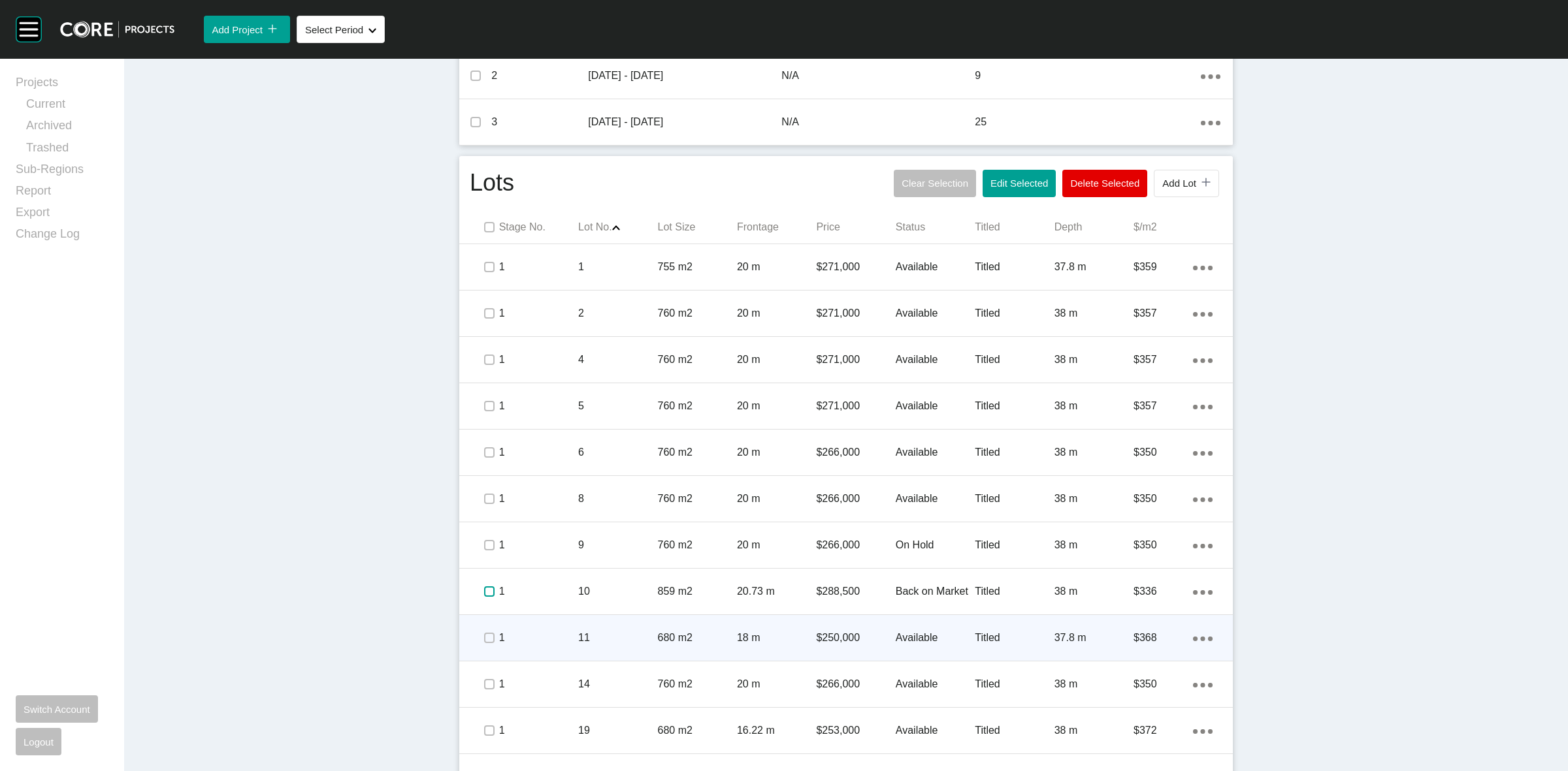
scroll to position [653, 0]
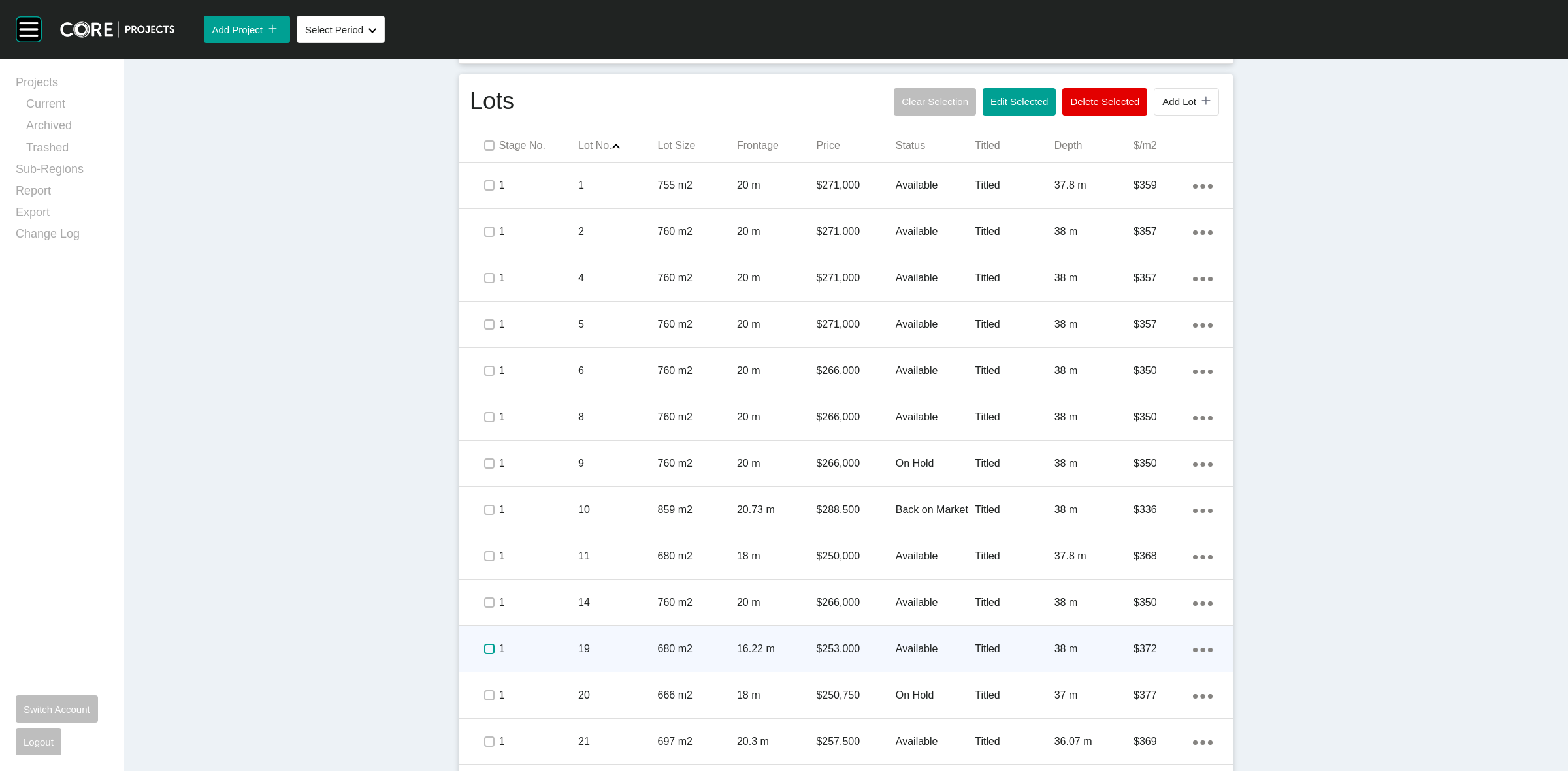
click at [484, 645] on label at bounding box center [489, 648] width 10 height 10
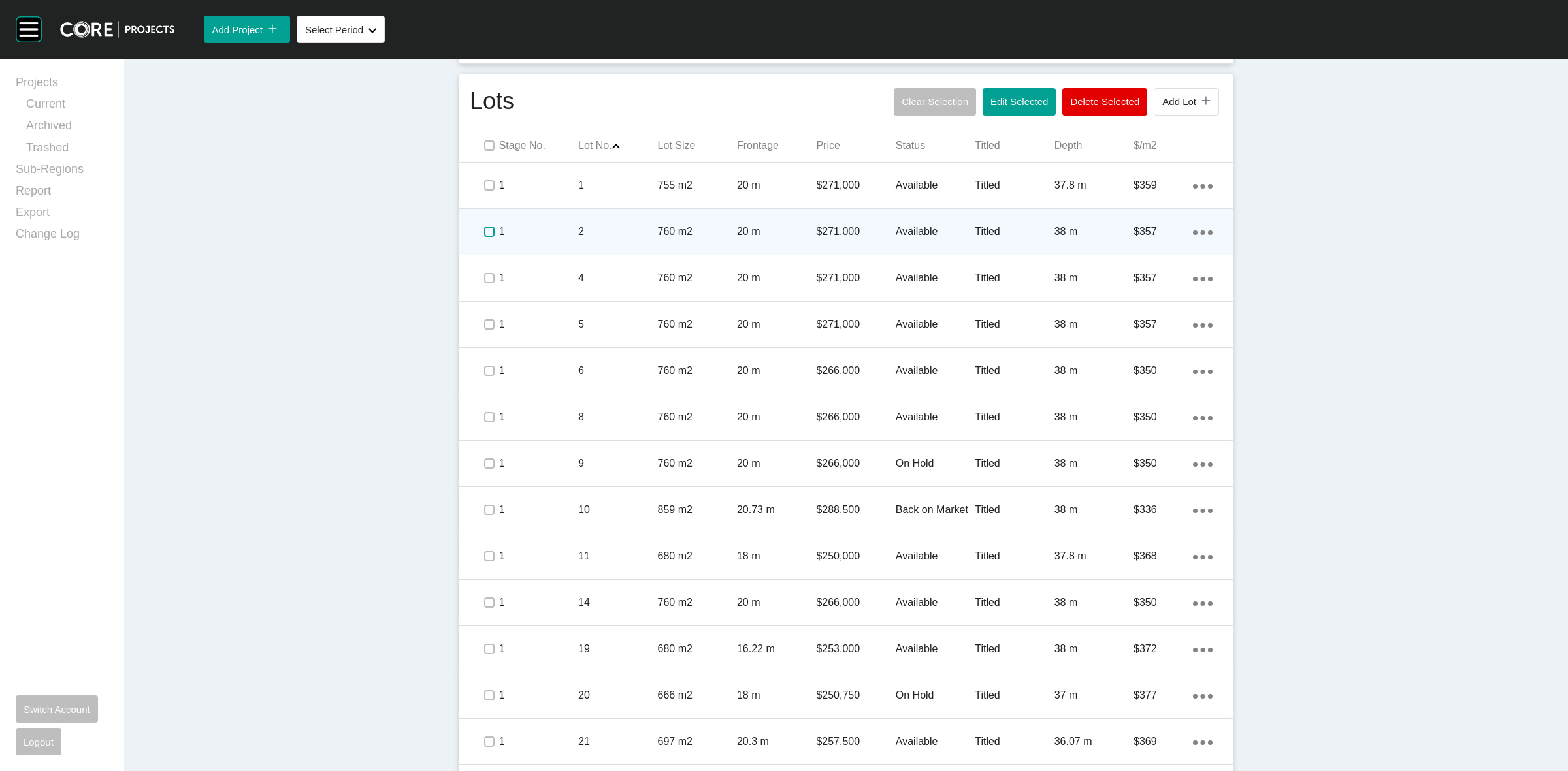
click at [484, 233] on label at bounding box center [489, 232] width 10 height 10
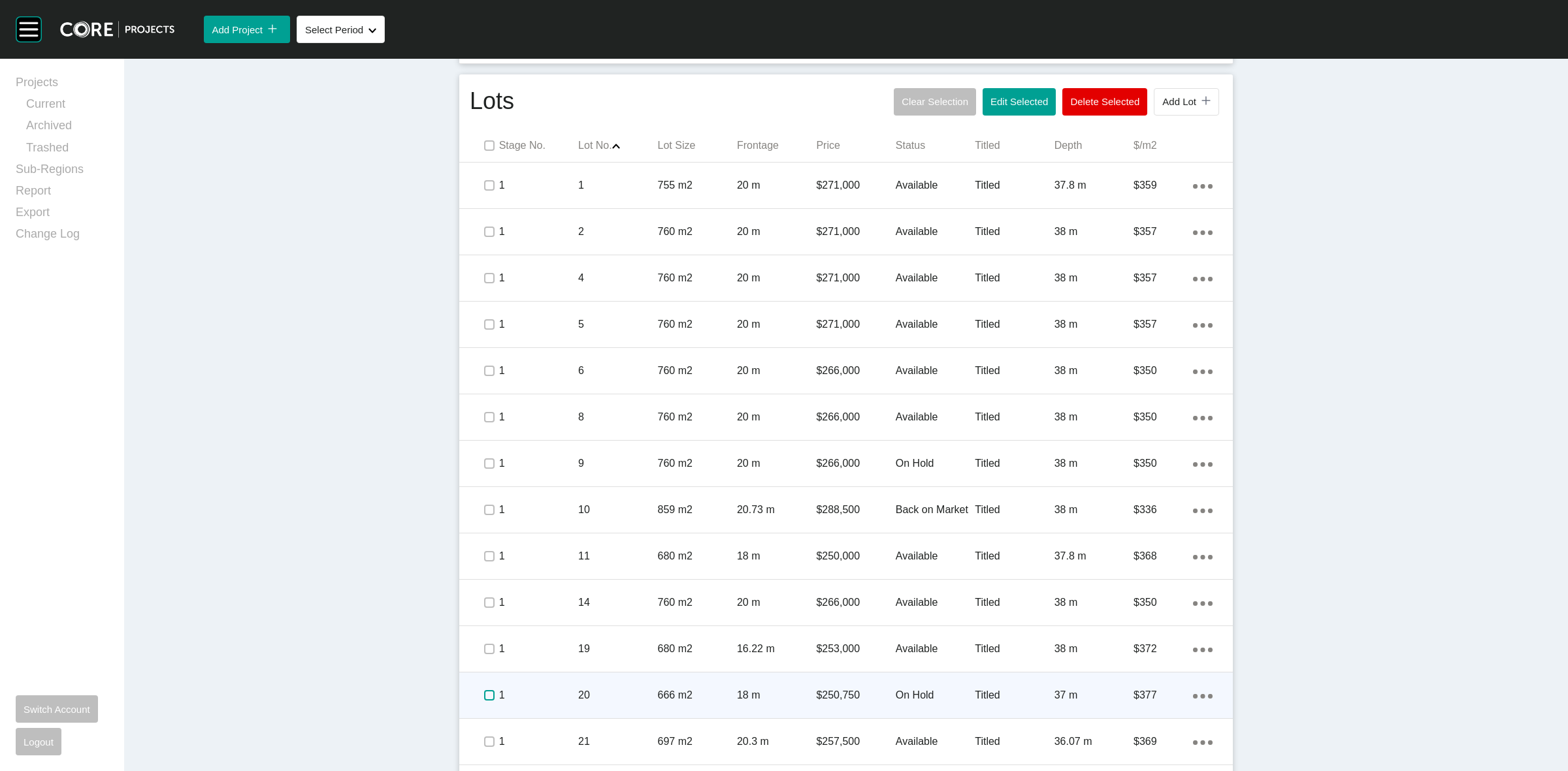
click at [484, 693] on label at bounding box center [489, 695] width 10 height 10
click at [606, 694] on p "20" at bounding box center [618, 695] width 79 height 14
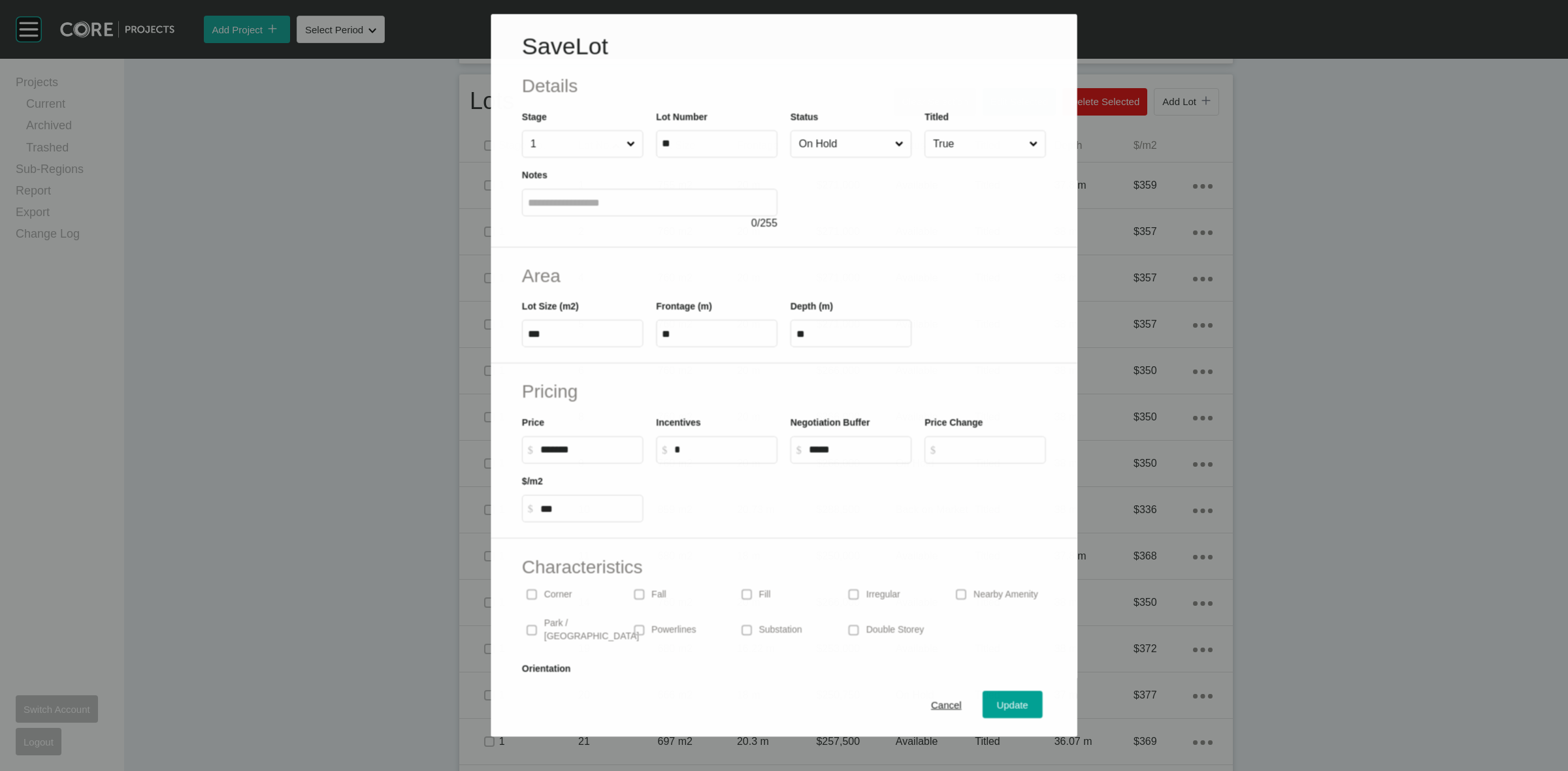
click at [842, 136] on input "On Hold" at bounding box center [845, 144] width 96 height 26
click at [1005, 710] on span "Update" at bounding box center [1013, 705] width 31 height 11
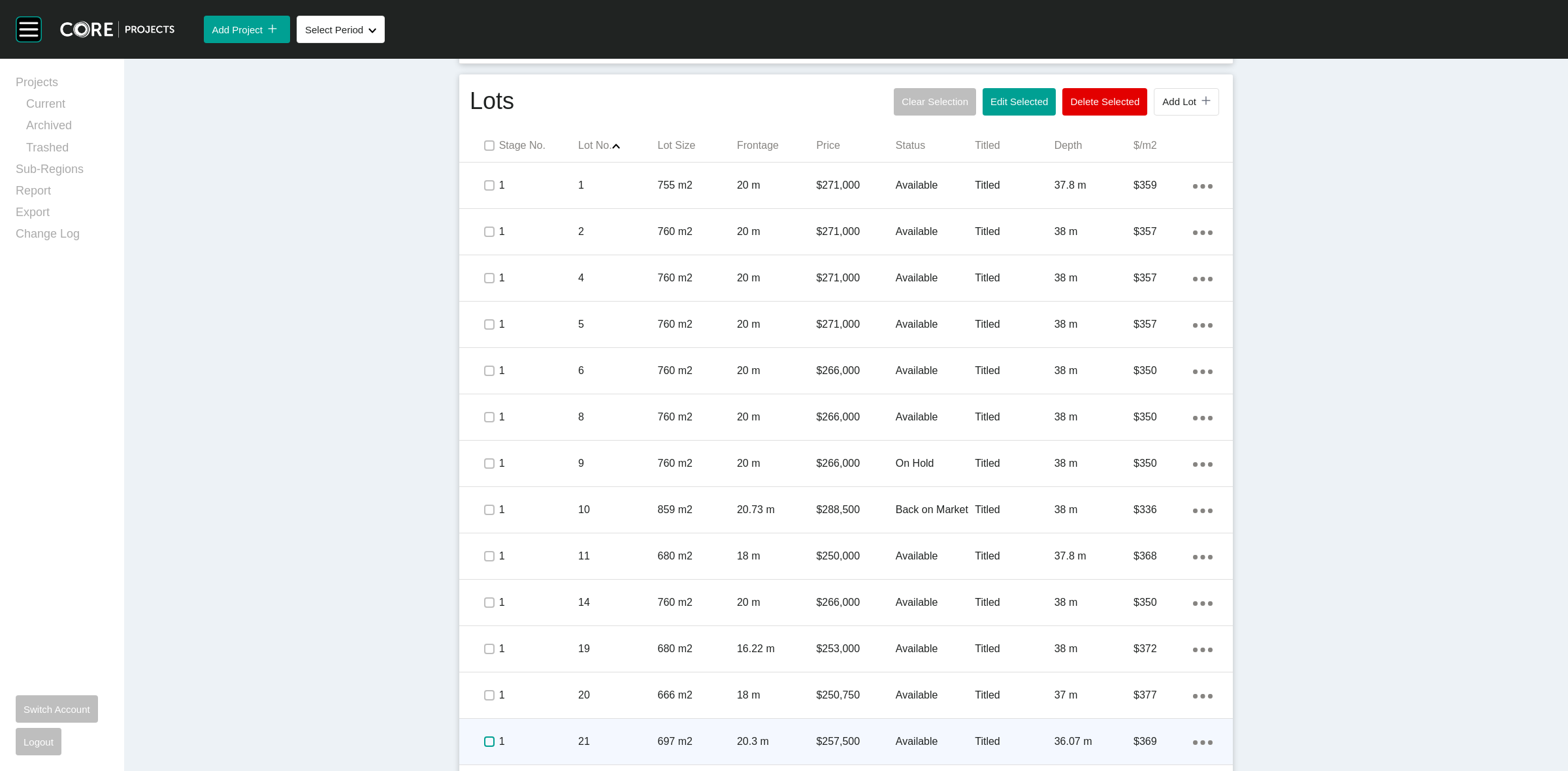
click at [484, 740] on label at bounding box center [489, 741] width 10 height 10
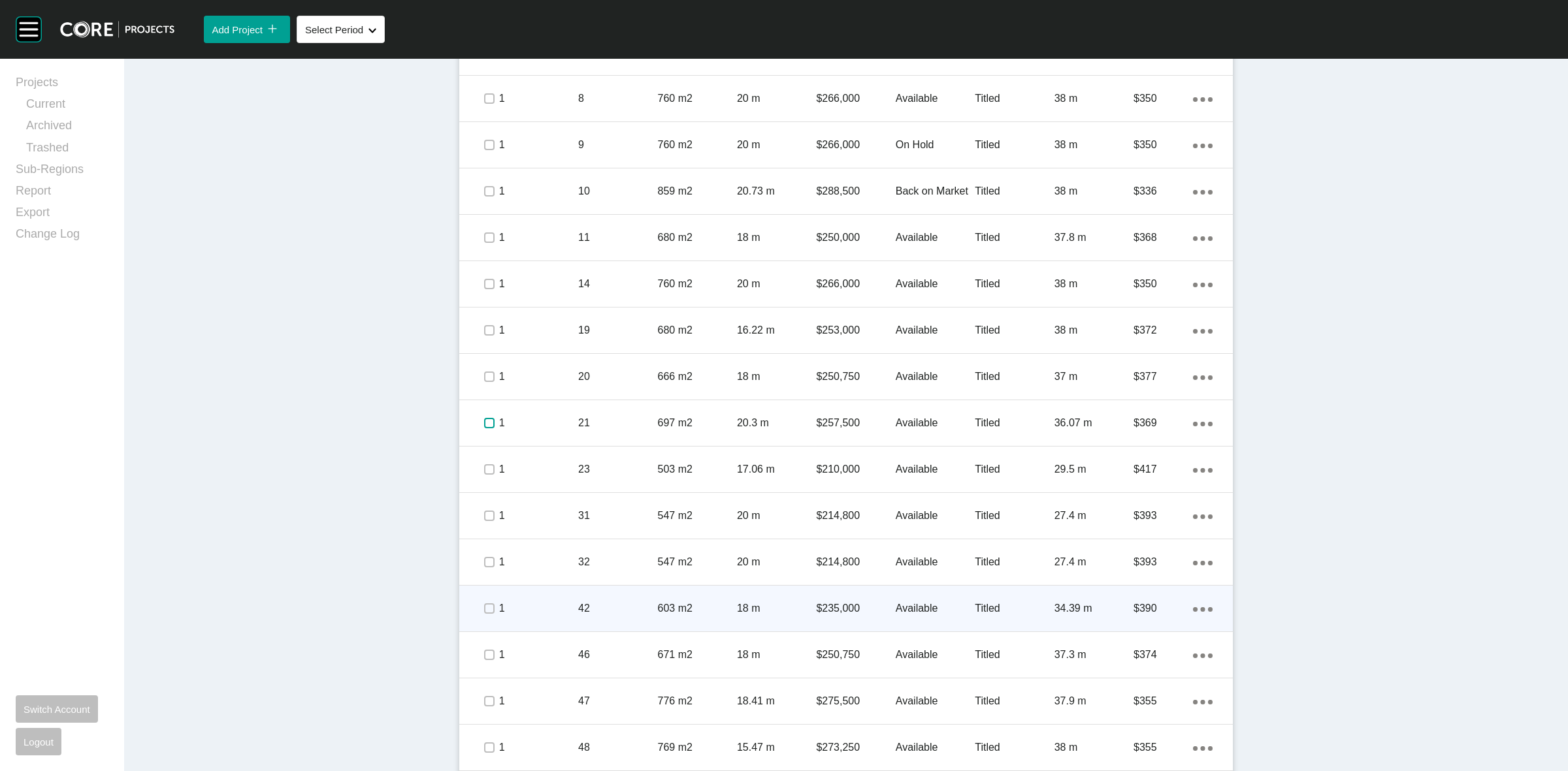
scroll to position [979, 0]
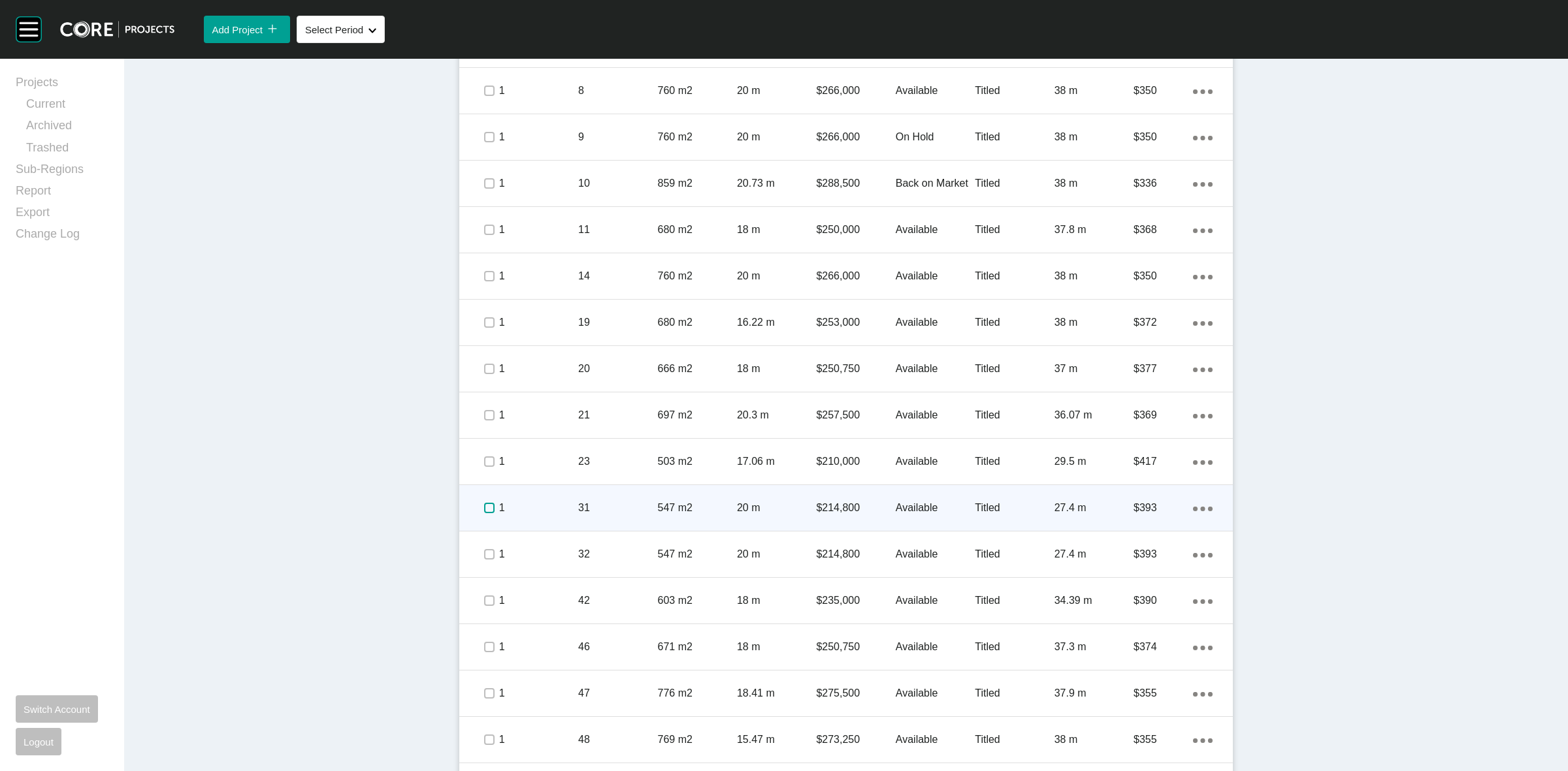
click at [484, 508] on label at bounding box center [489, 508] width 10 height 10
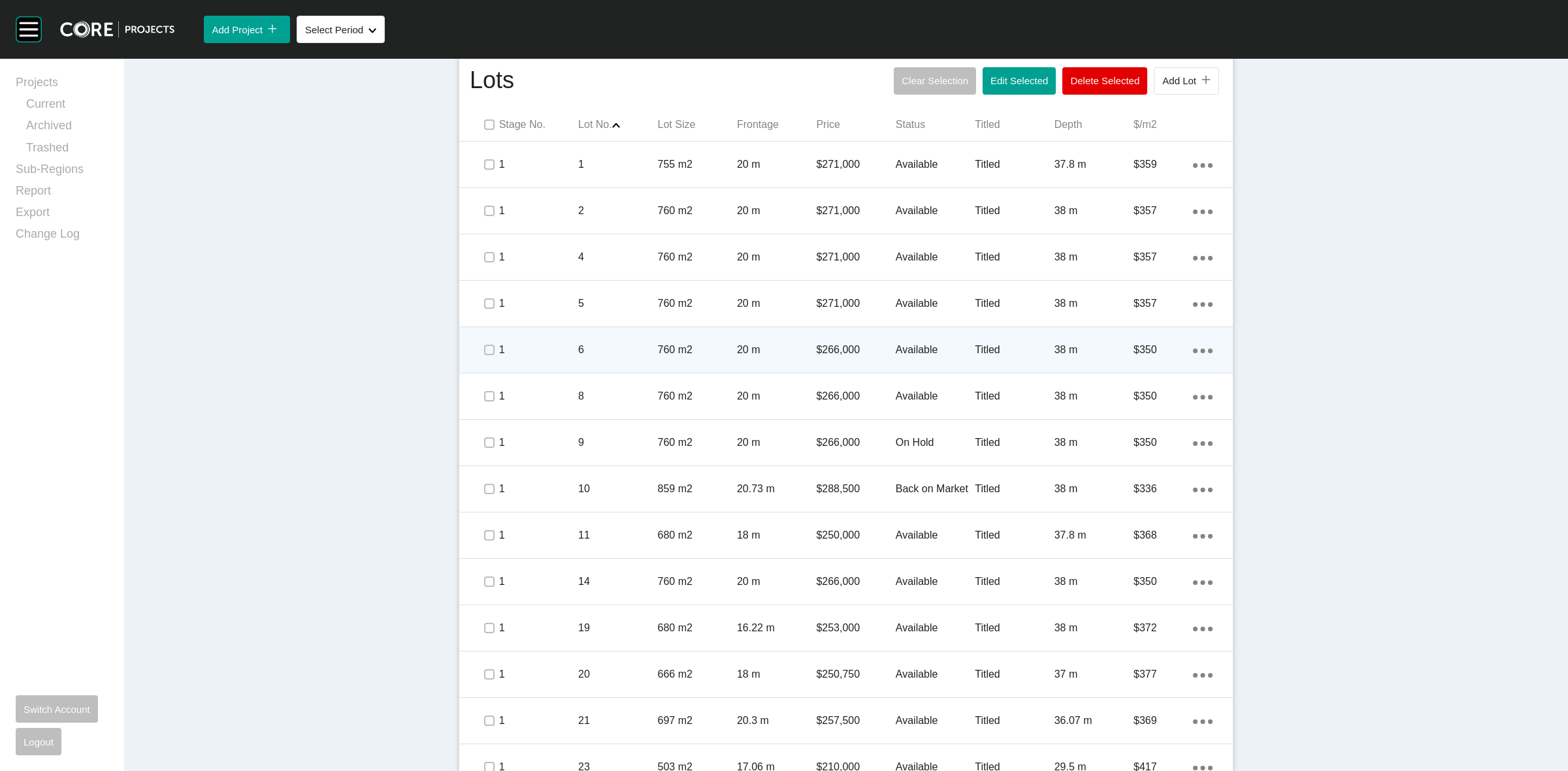
scroll to position [653, 0]
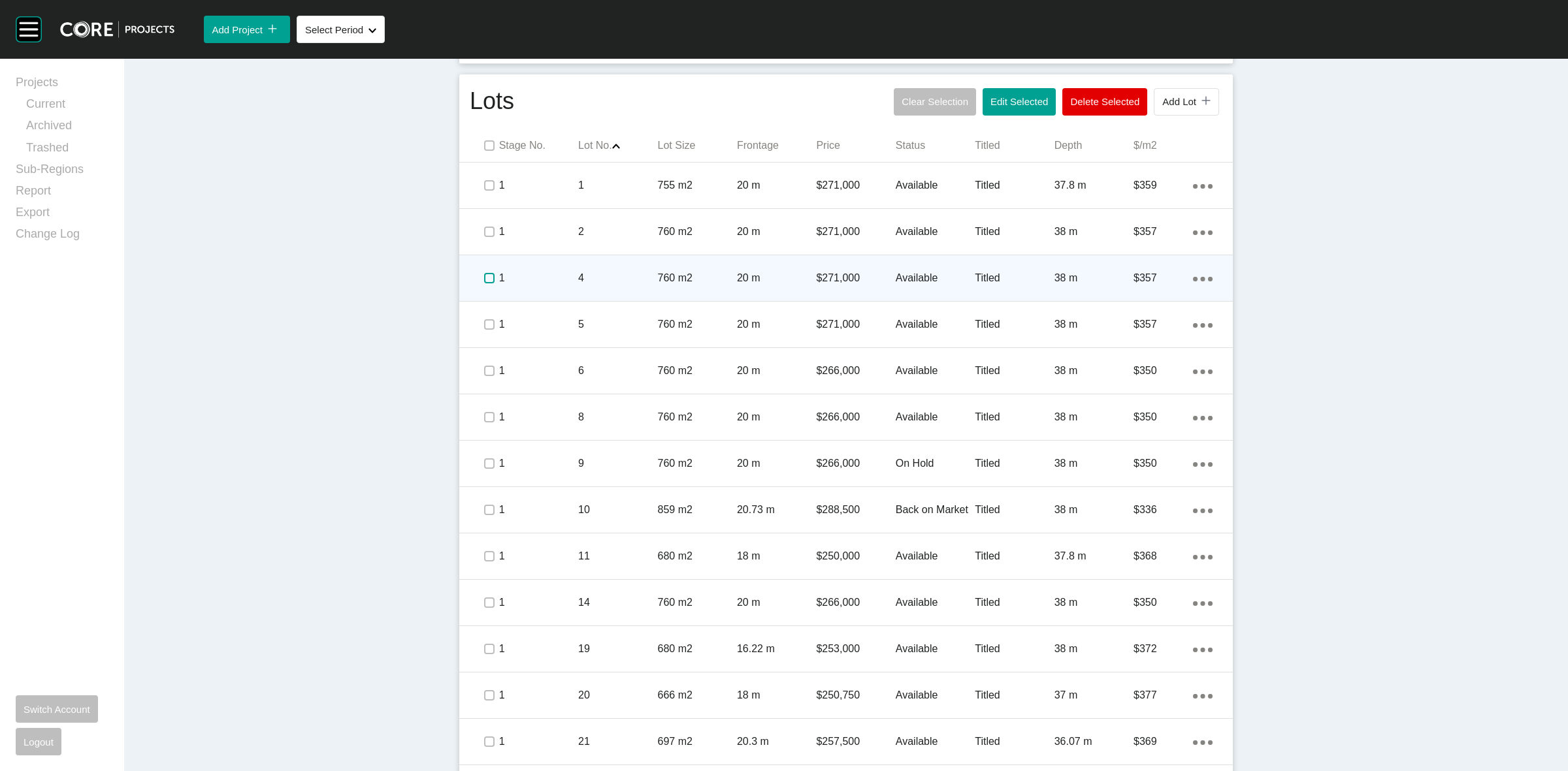
click at [484, 279] on label at bounding box center [489, 278] width 10 height 10
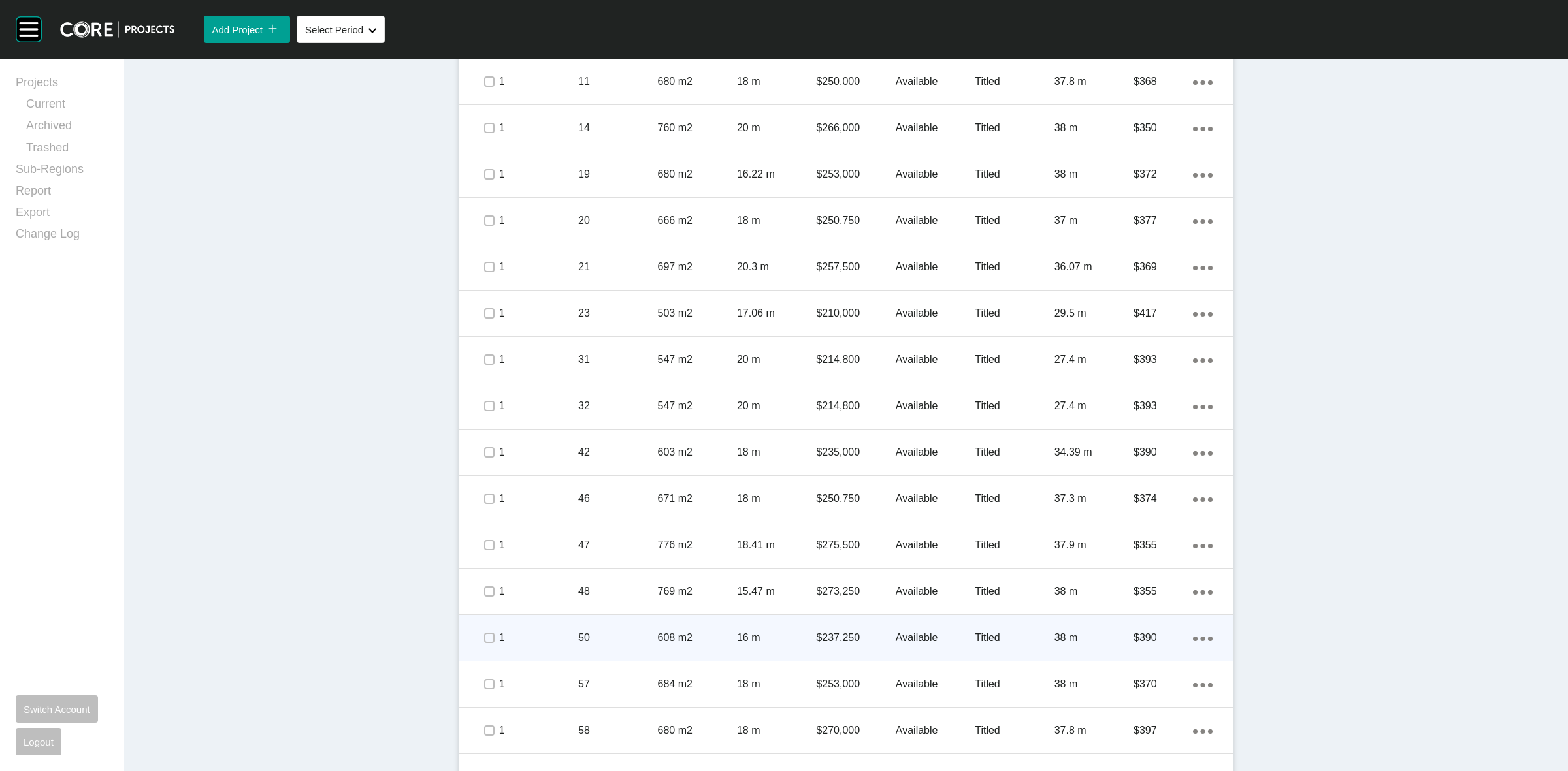
scroll to position [1143, 0]
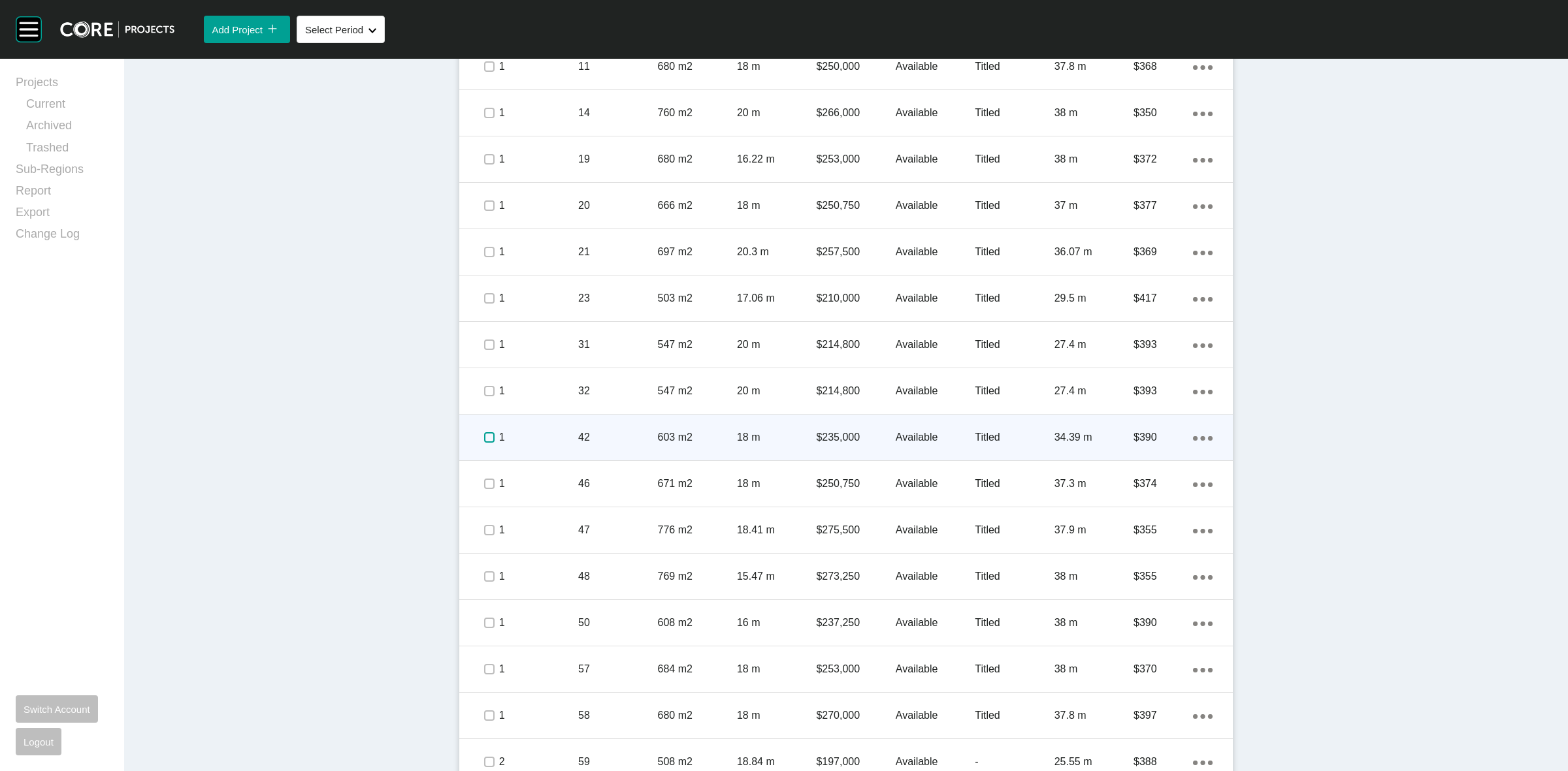
click at [484, 435] on label at bounding box center [489, 437] width 10 height 10
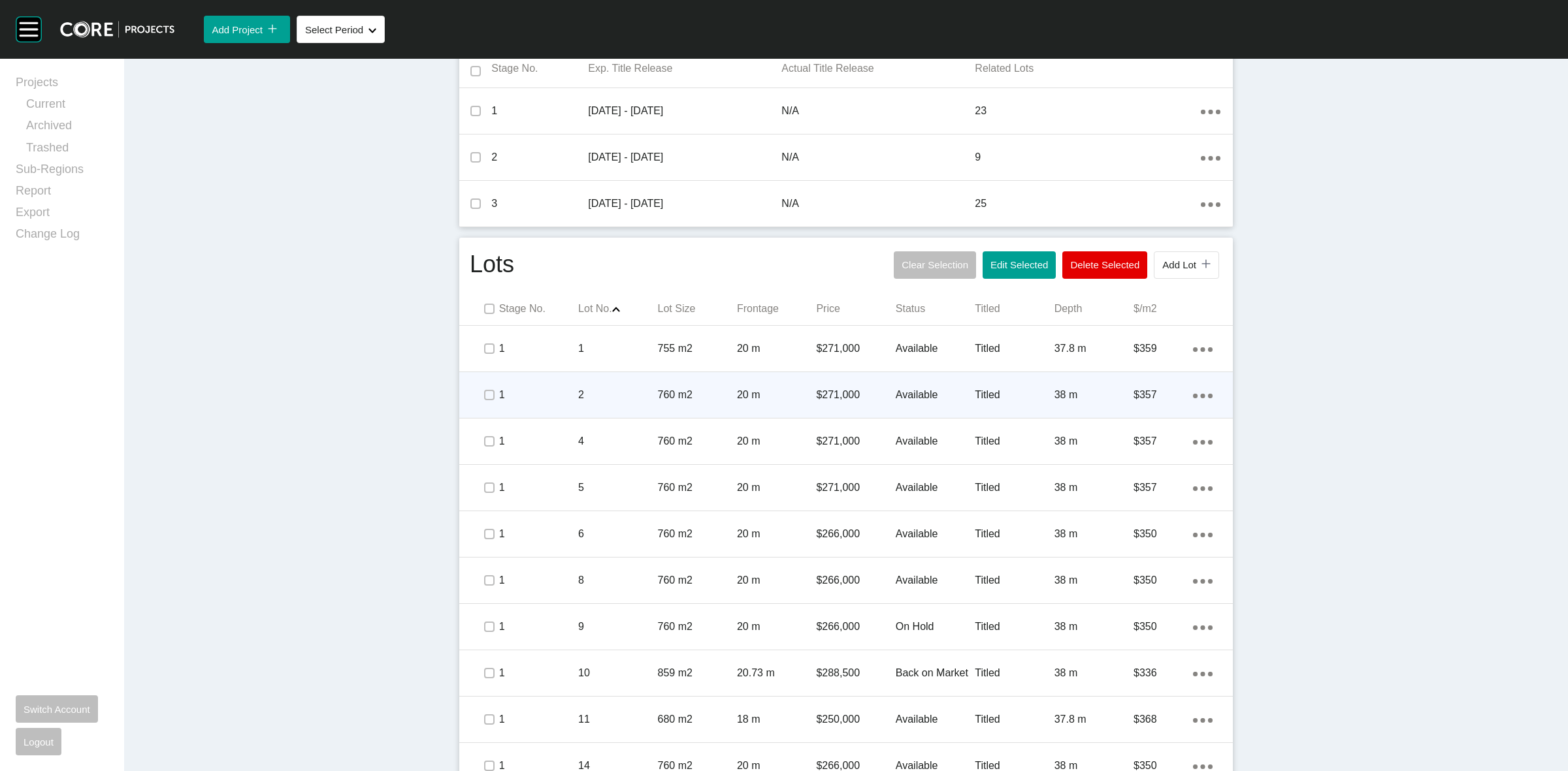
scroll to position [408, 0]
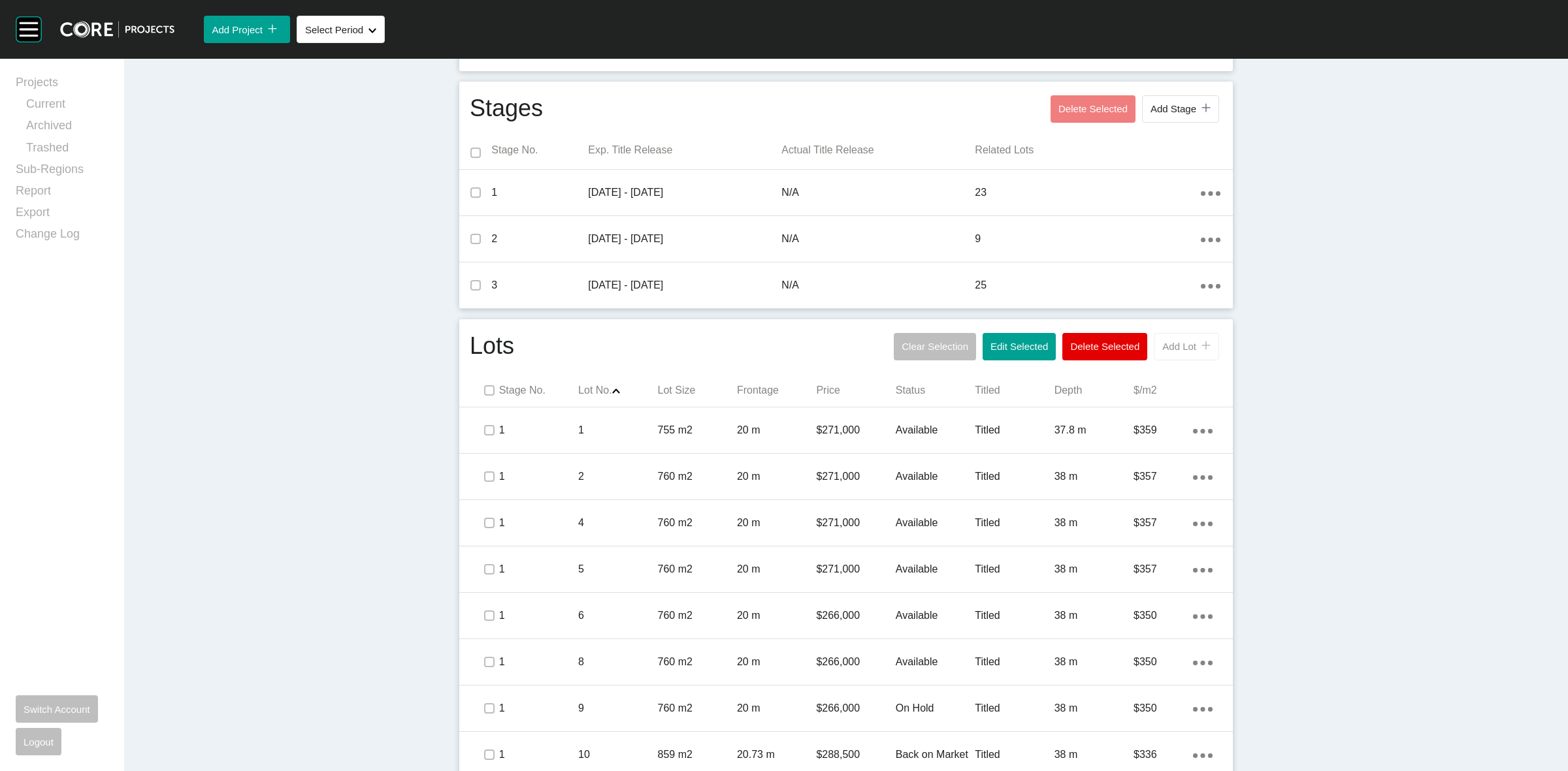
click at [1183, 345] on span "Add Lot" at bounding box center [1179, 347] width 34 height 11
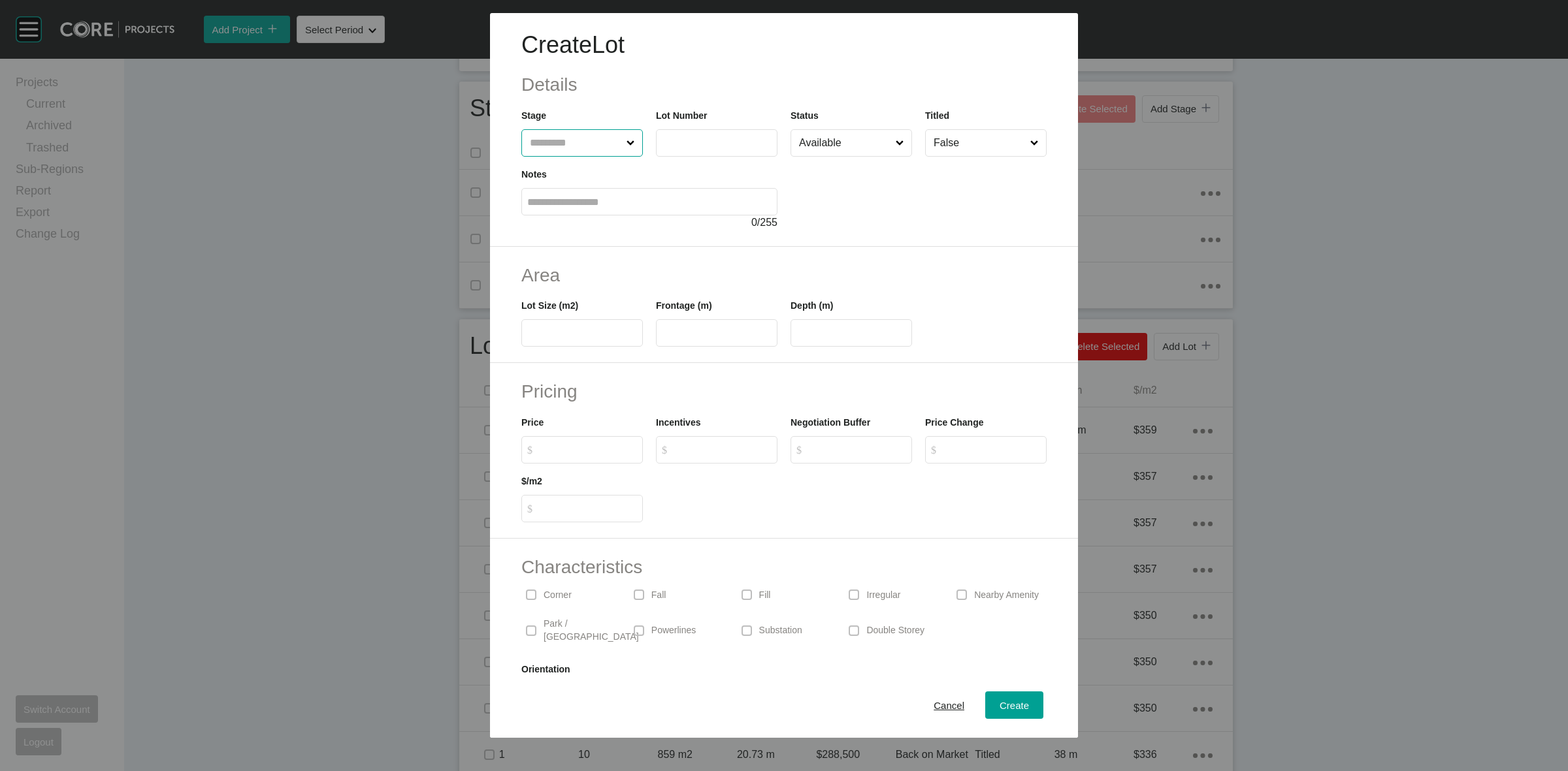
click at [596, 148] on input "text" at bounding box center [576, 143] width 97 height 26
type input "*"
click at [946, 703] on span "Cancel" at bounding box center [949, 705] width 30 height 11
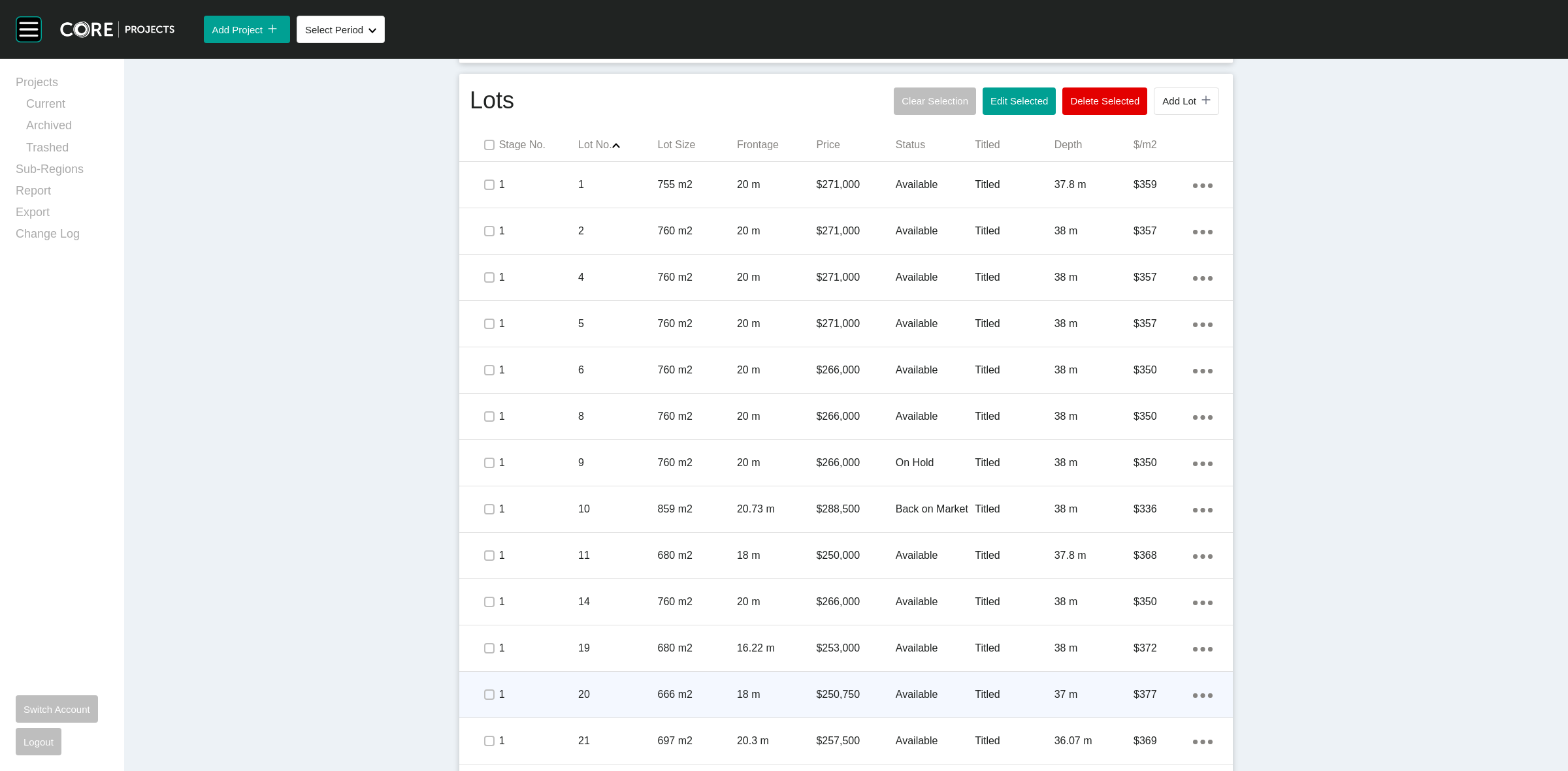
scroll to position [653, 0]
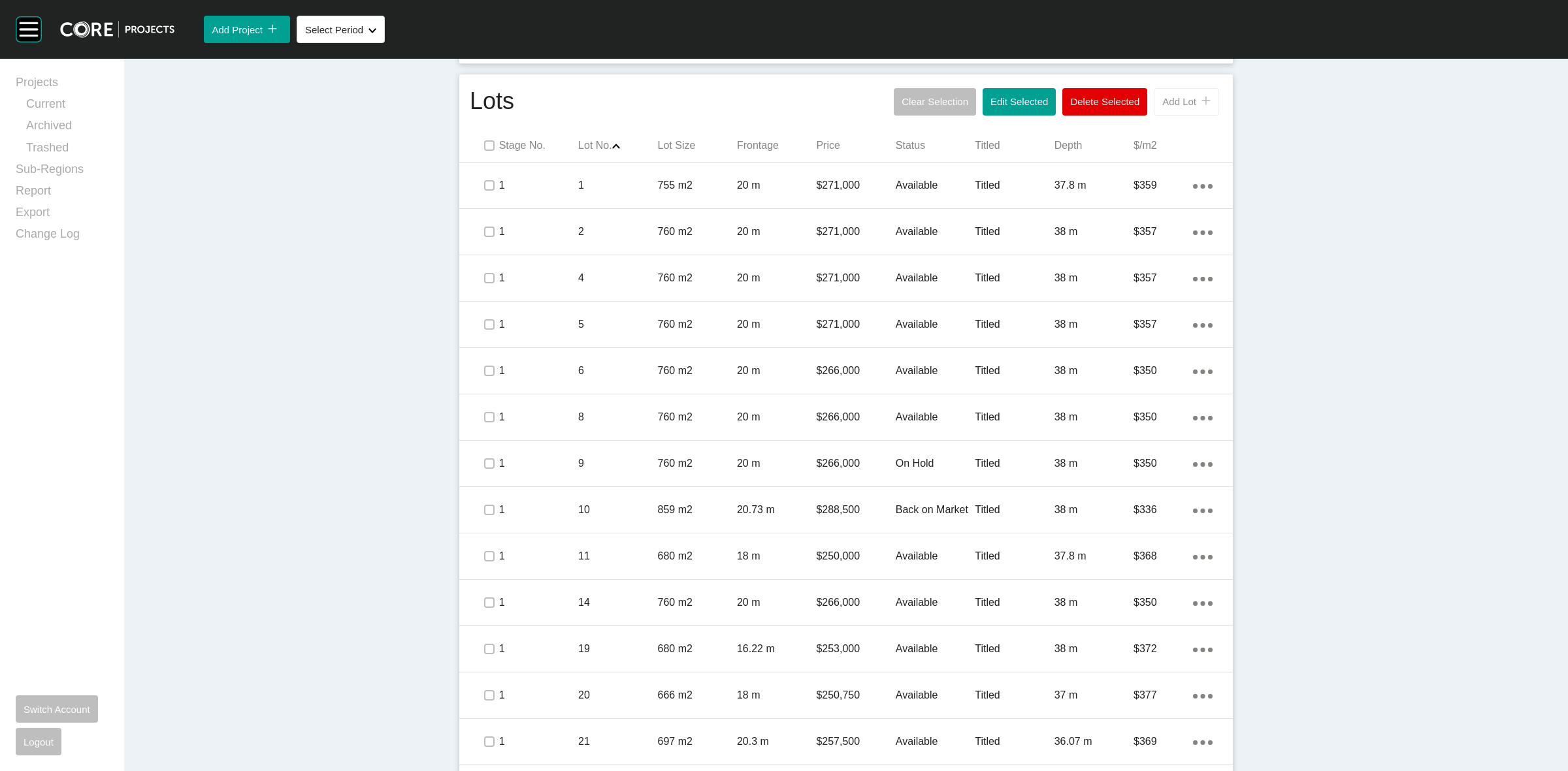
click at [1164, 102] on span "Add Lot" at bounding box center [1179, 102] width 34 height 11
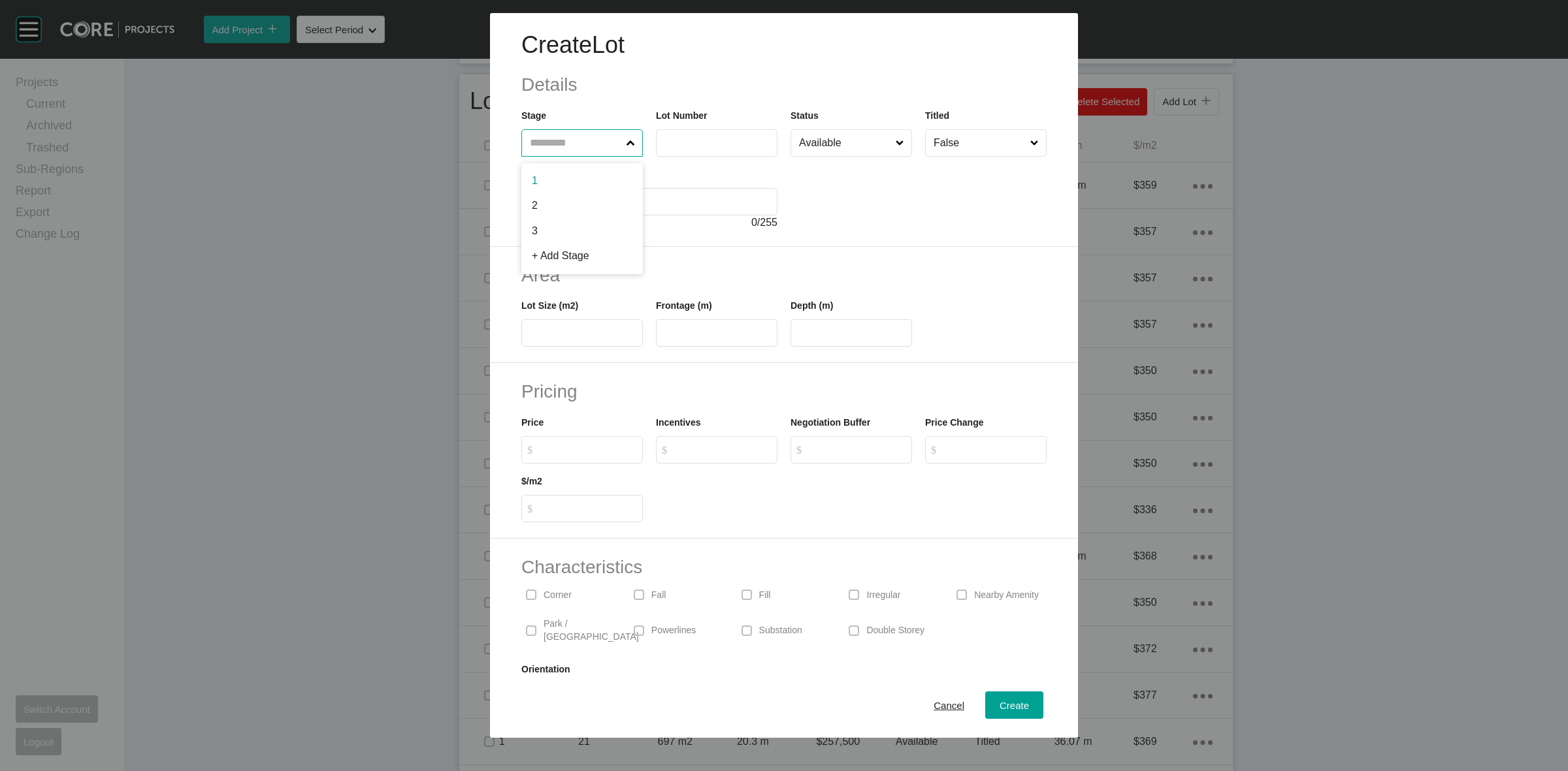
click at [576, 152] on input "text" at bounding box center [576, 143] width 97 height 26
type input "**"
type input "***"
type input "*****"
type input "****"
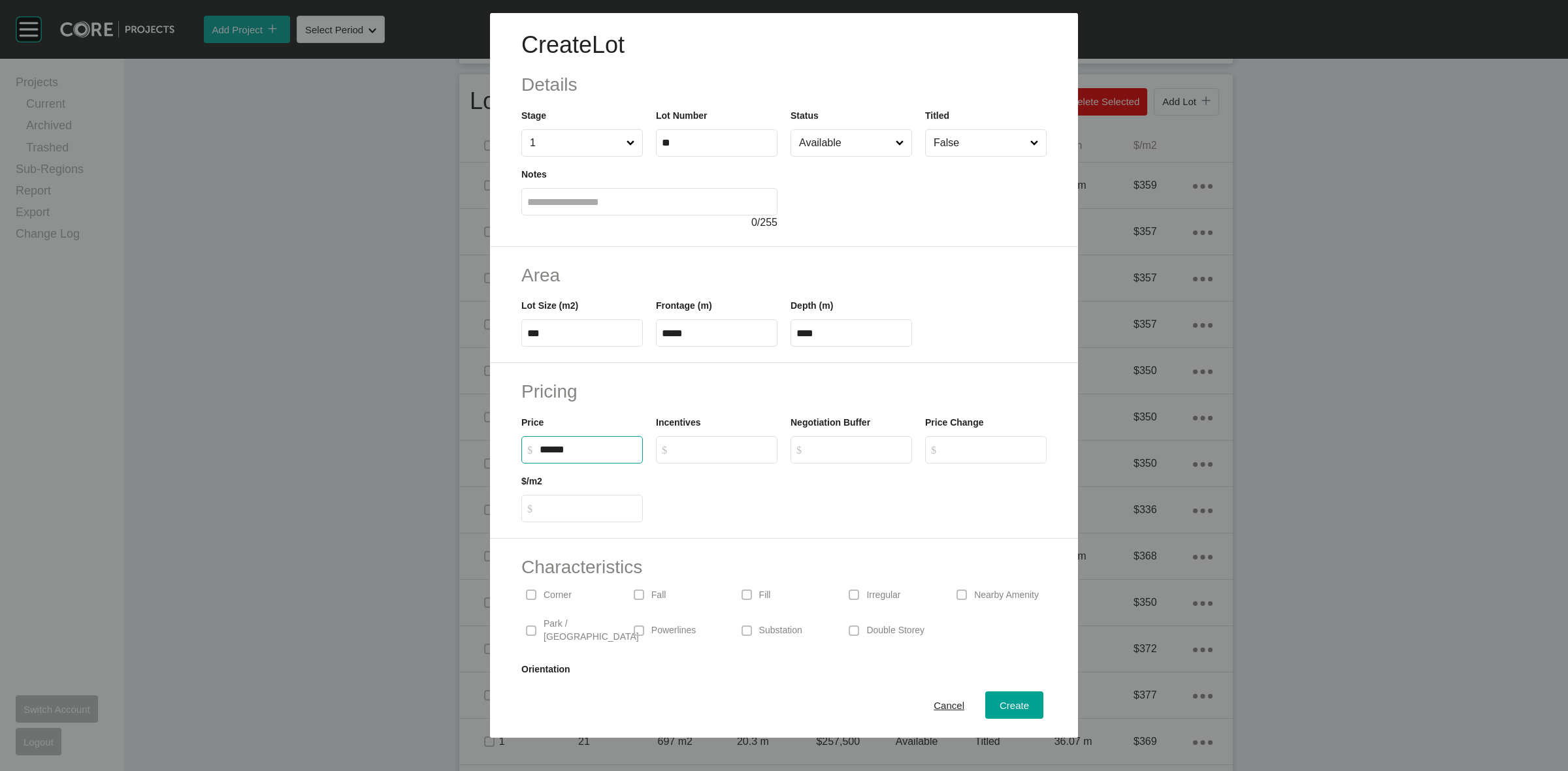
type input "*******"
type input "*"
type input "***"
type input "*"
click at [1003, 703] on span "Create" at bounding box center [1014, 705] width 29 height 11
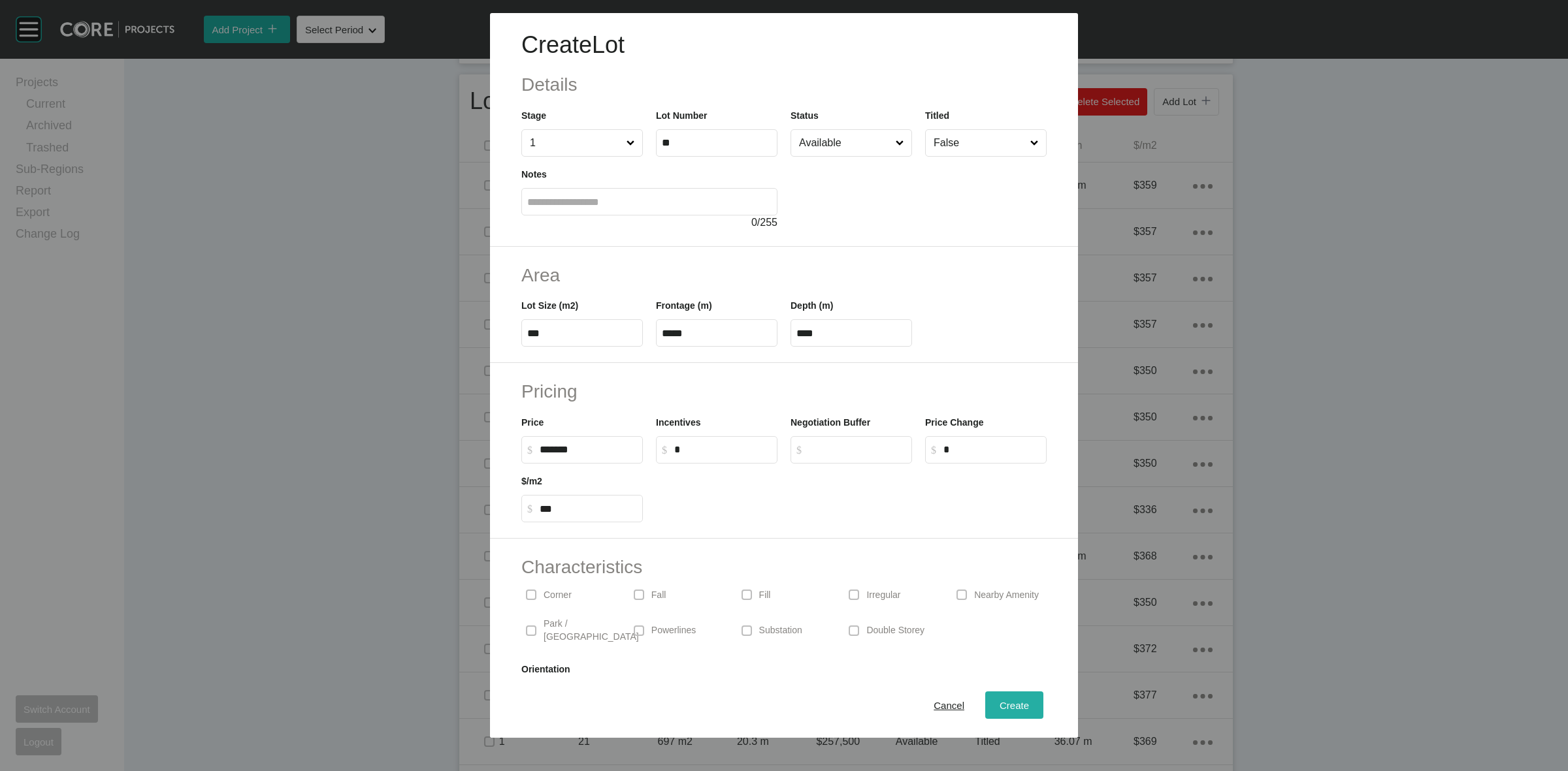
type input "*"
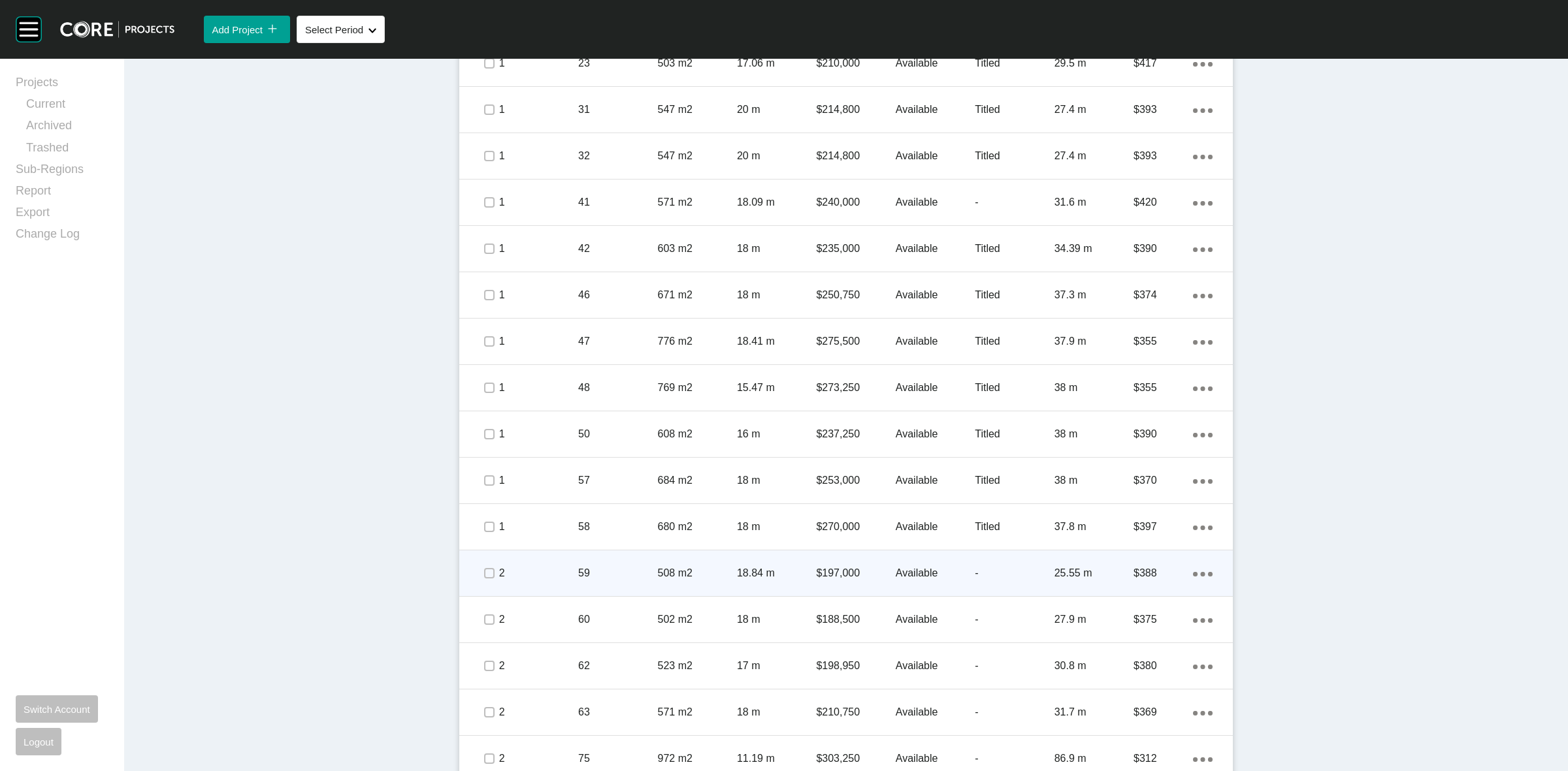
scroll to position [1306, 0]
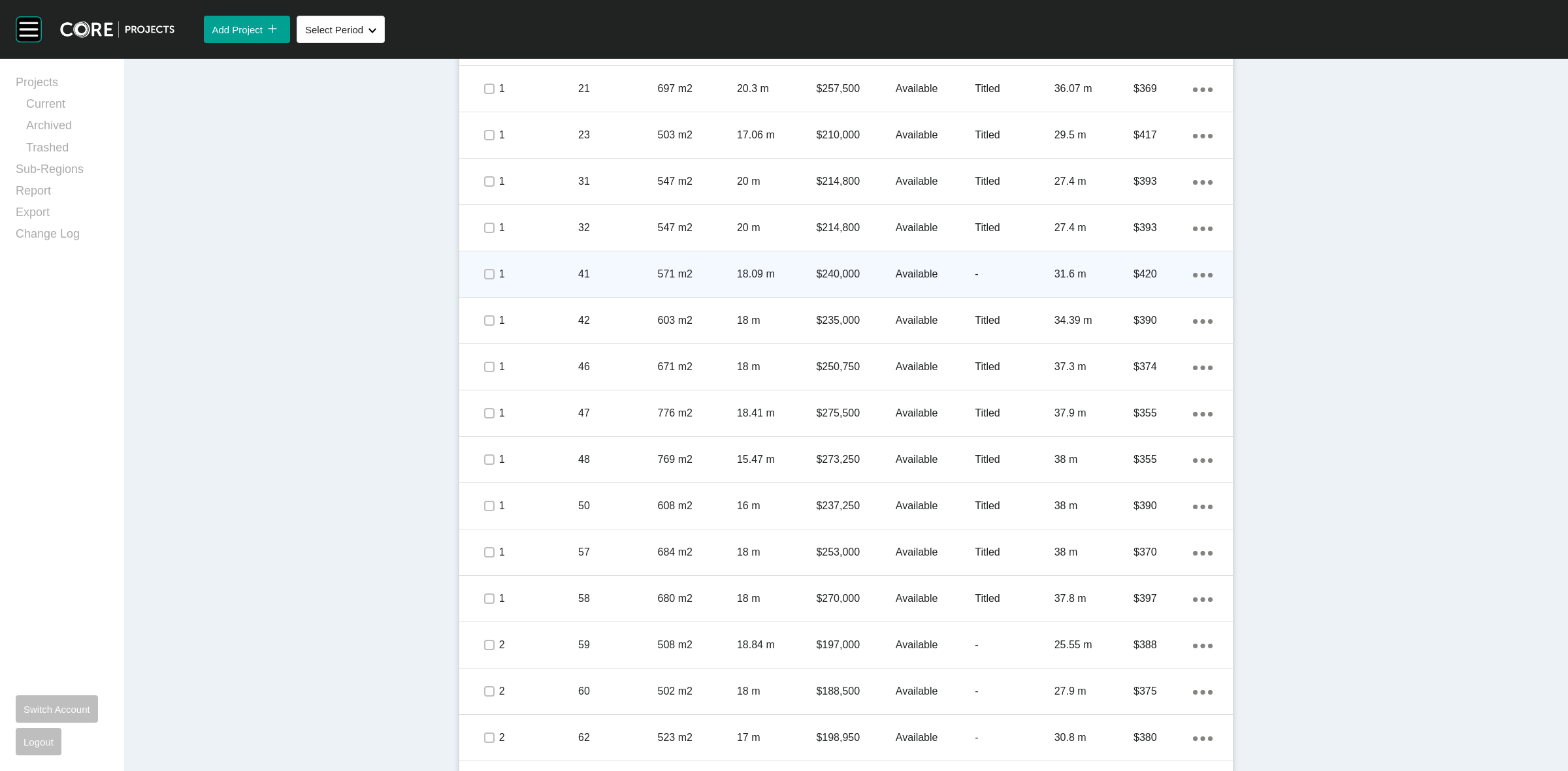
click at [479, 278] on span at bounding box center [488, 274] width 20 height 20
click at [540, 271] on p "1" at bounding box center [538, 274] width 79 height 14
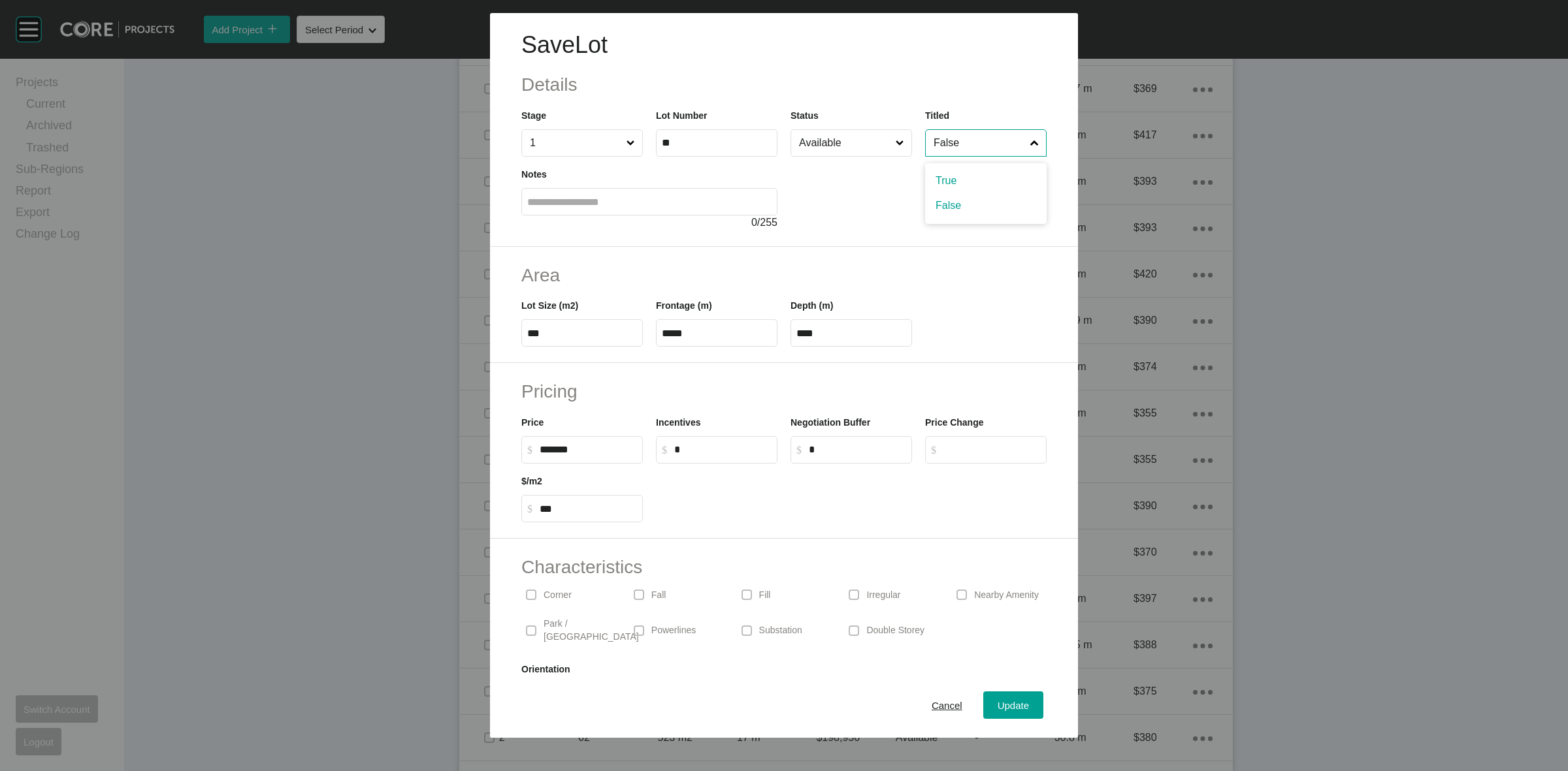
click at [933, 139] on input "False" at bounding box center [979, 143] width 97 height 26
click at [987, 695] on button "Update" at bounding box center [1013, 705] width 60 height 28
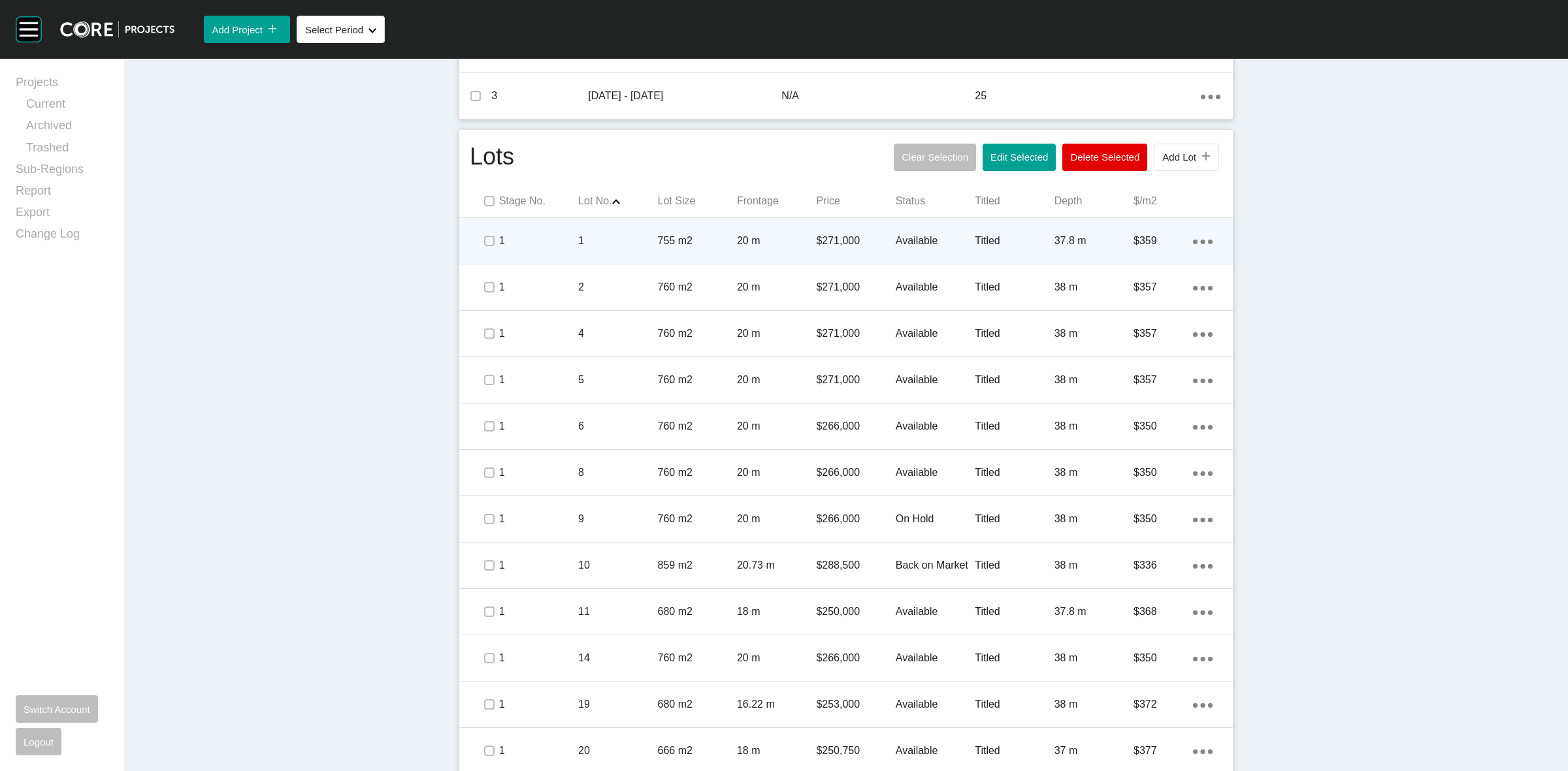
scroll to position [490, 0]
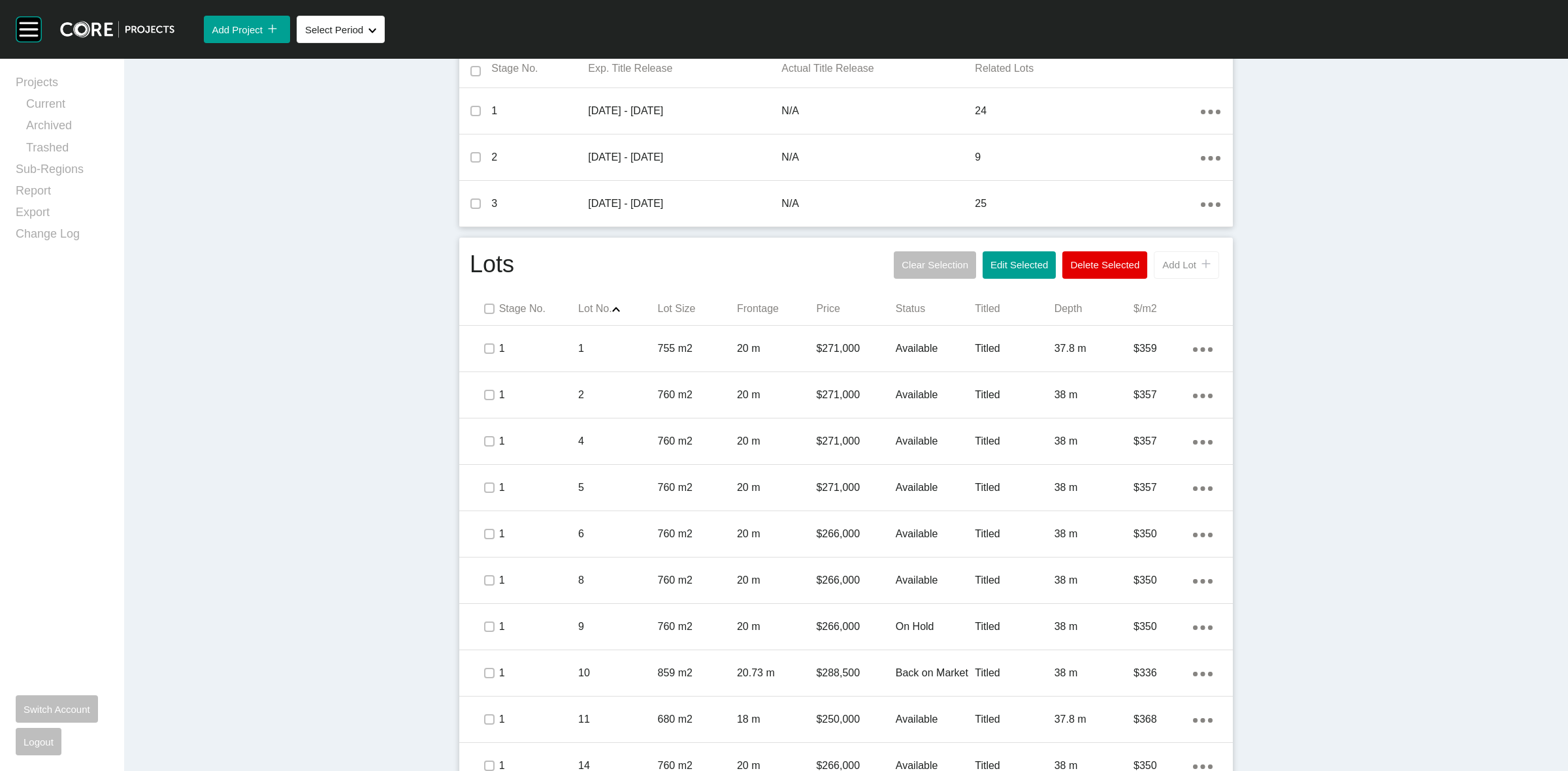
click at [1162, 263] on span "Add Lot" at bounding box center [1179, 265] width 34 height 11
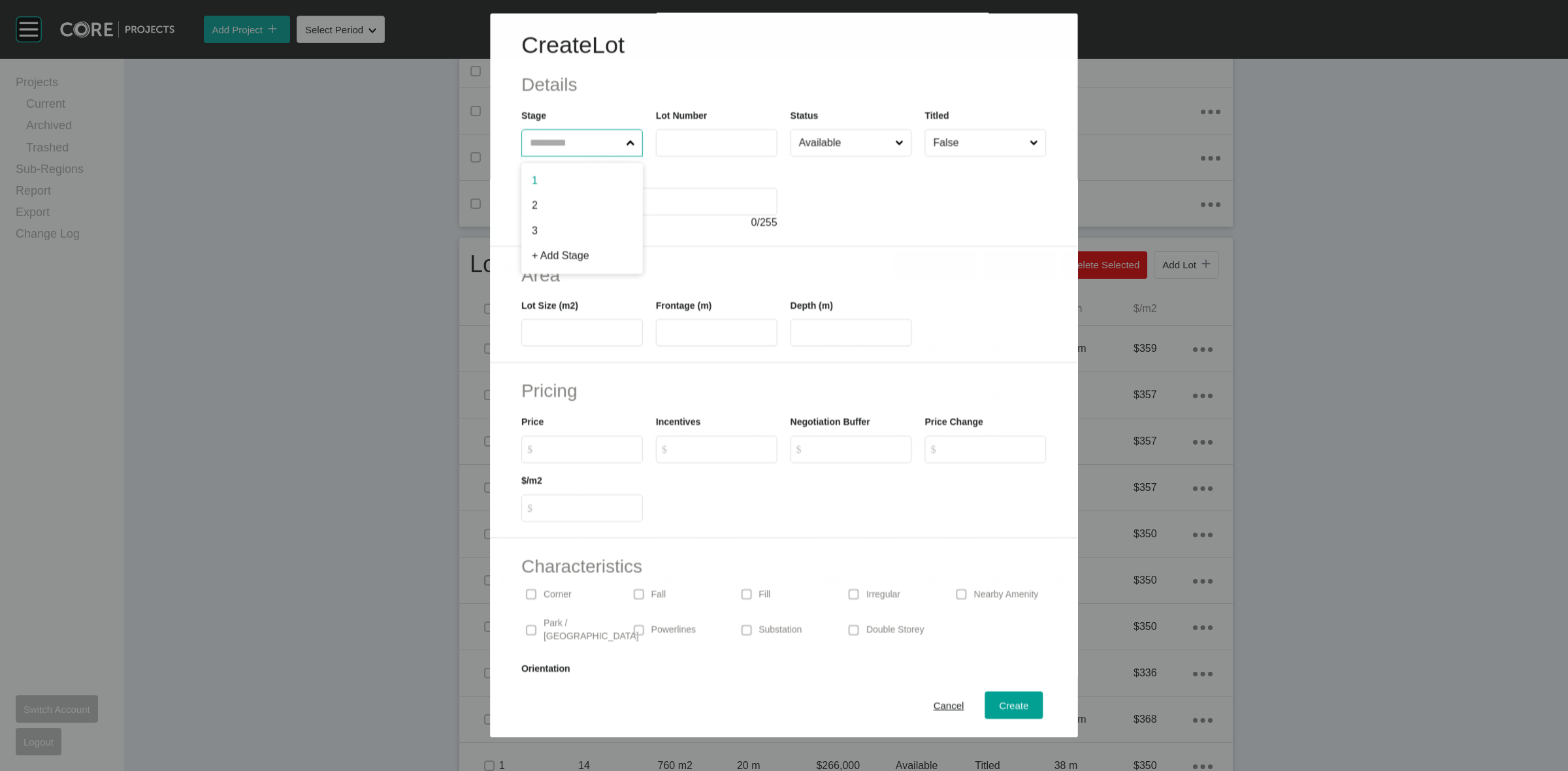
drag, startPoint x: 572, startPoint y: 136, endPoint x: 564, endPoint y: 129, distance: 10.6
click at [570, 136] on input "text" at bounding box center [576, 143] width 96 height 26
type input "**"
type input "***"
type input "*****"
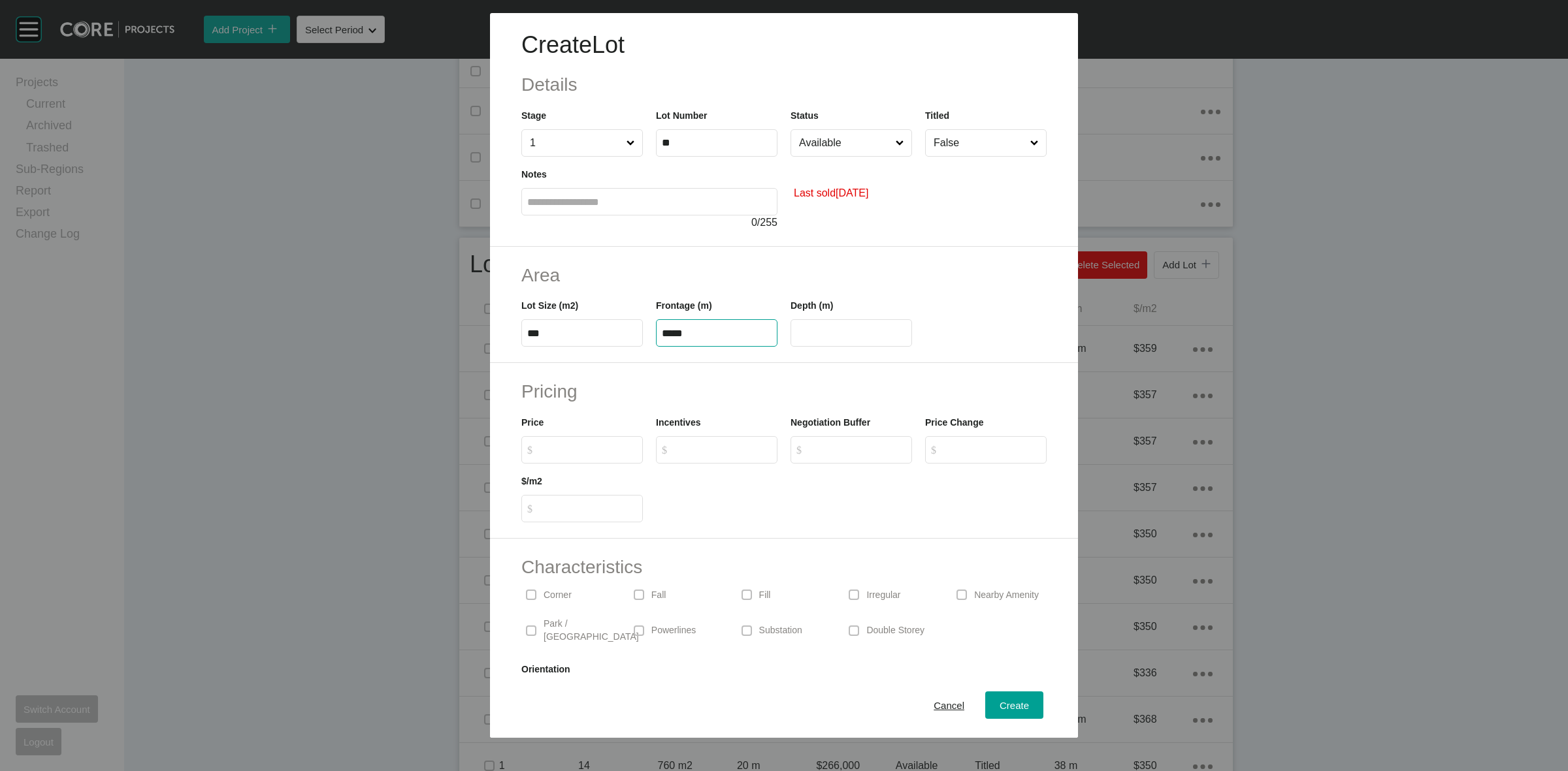
type input "****"
type input "*******"
type input "*"
type input "***"
type input "*"
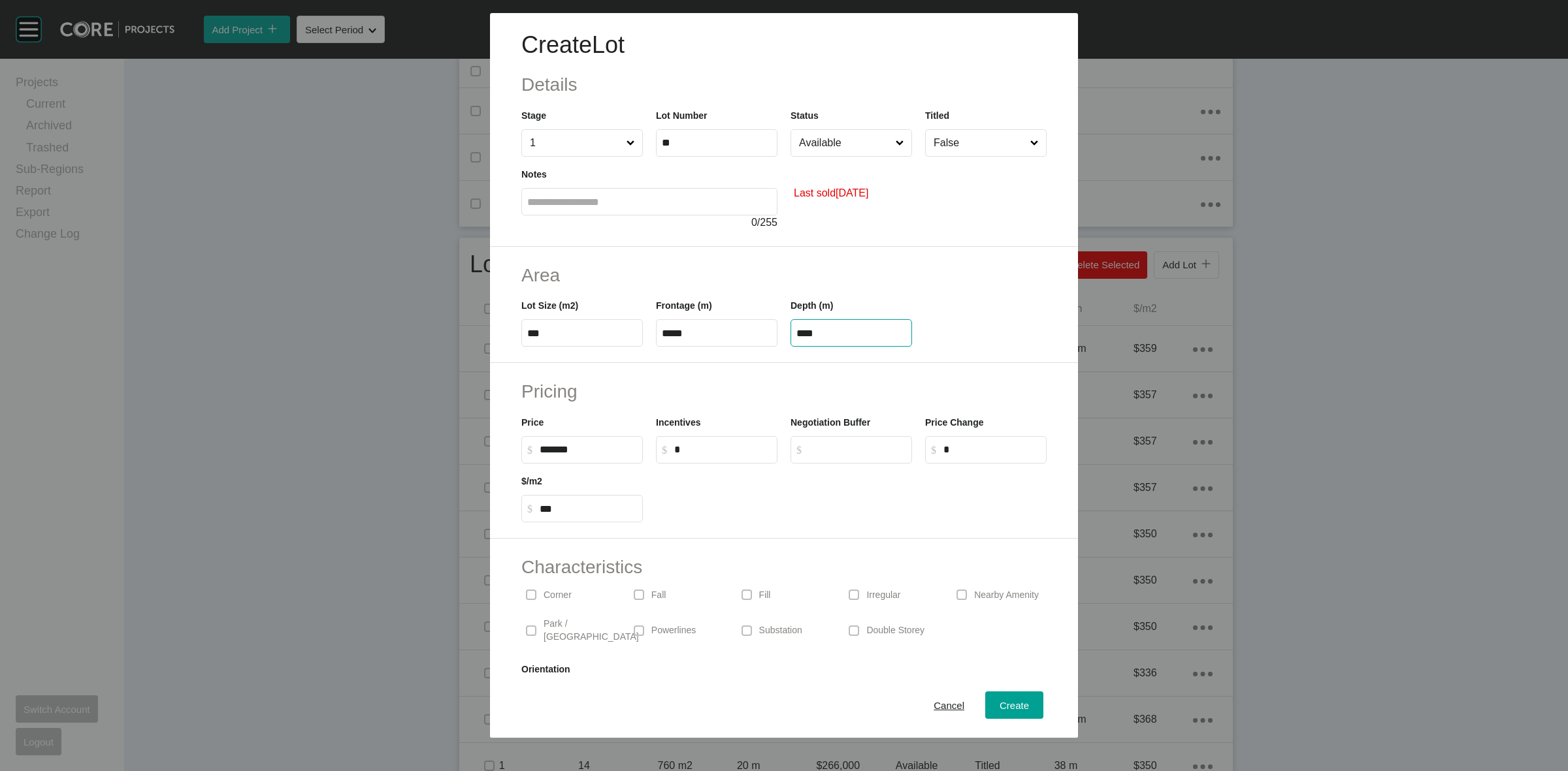
drag, startPoint x: 847, startPoint y: 333, endPoint x: 755, endPoint y: 340, distance: 92.3
click at [759, 342] on div "Lot Size (m2) *** Frontage (m) ***** Depth (m) ****" at bounding box center [784, 317] width 538 height 59
type input "*****"
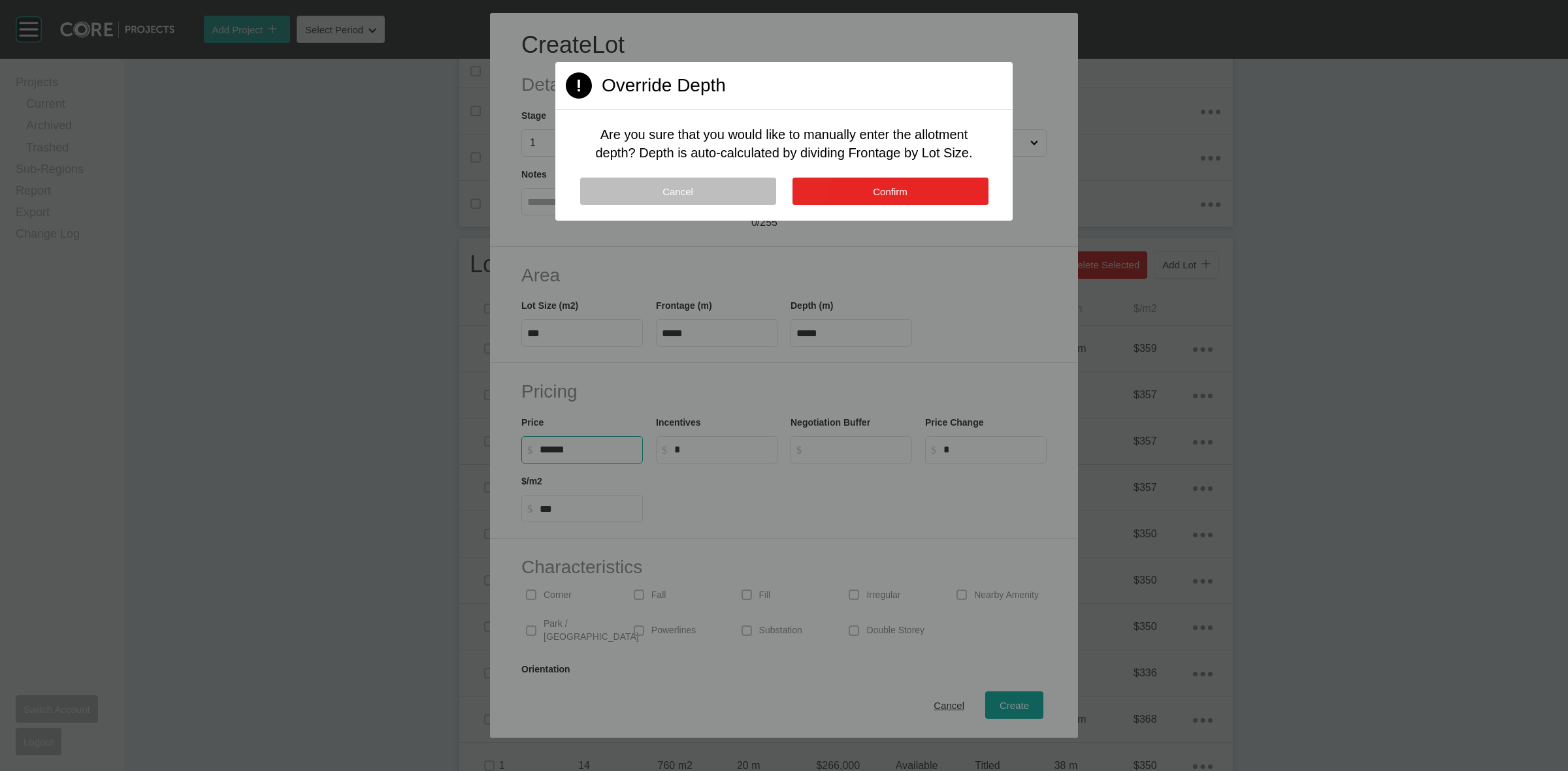
type input "*******"
click at [864, 197] on button "Confirm" at bounding box center [890, 191] width 196 height 28
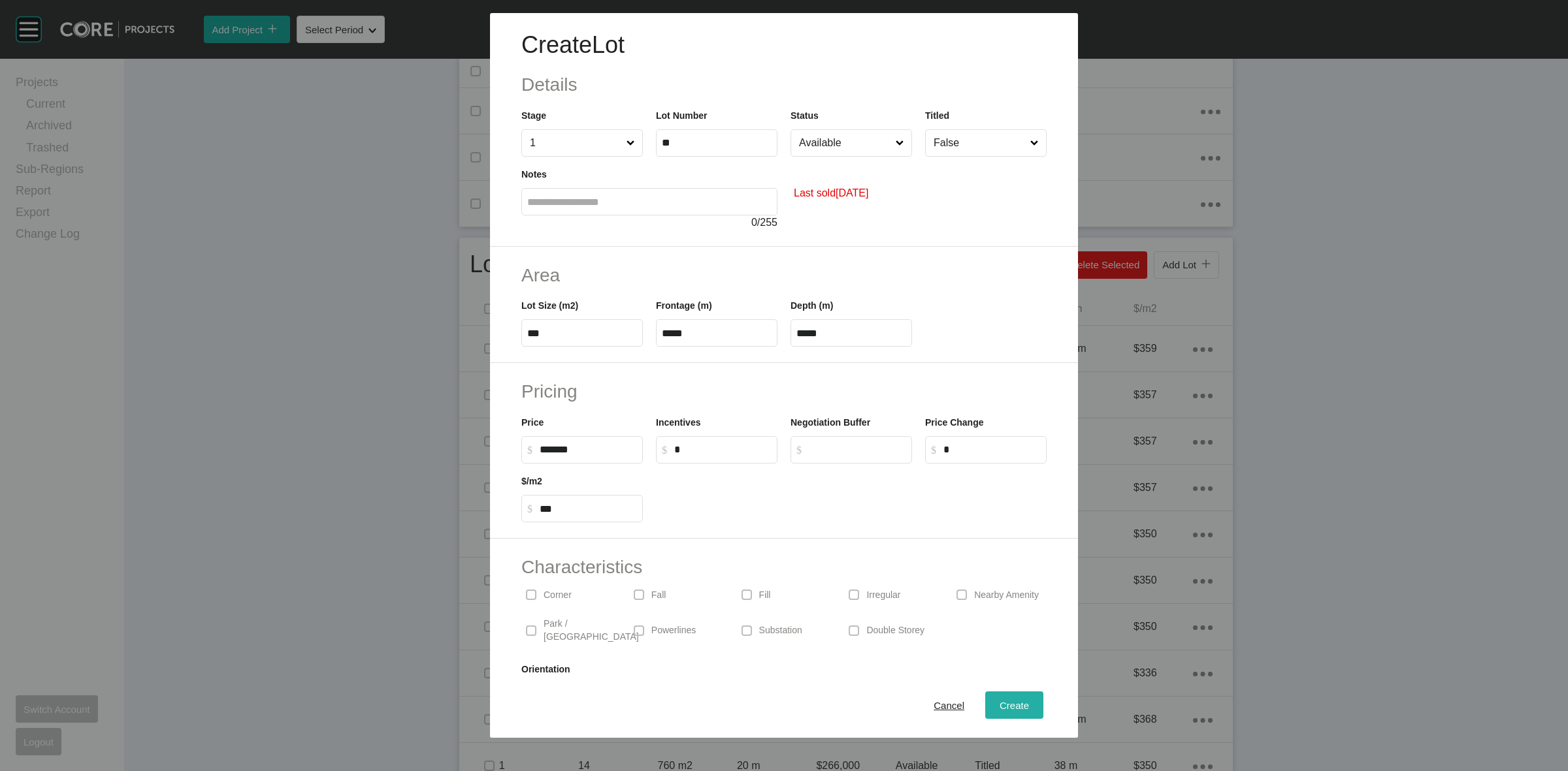
click at [1000, 704] on span "Create" at bounding box center [1014, 705] width 29 height 11
type input "*"
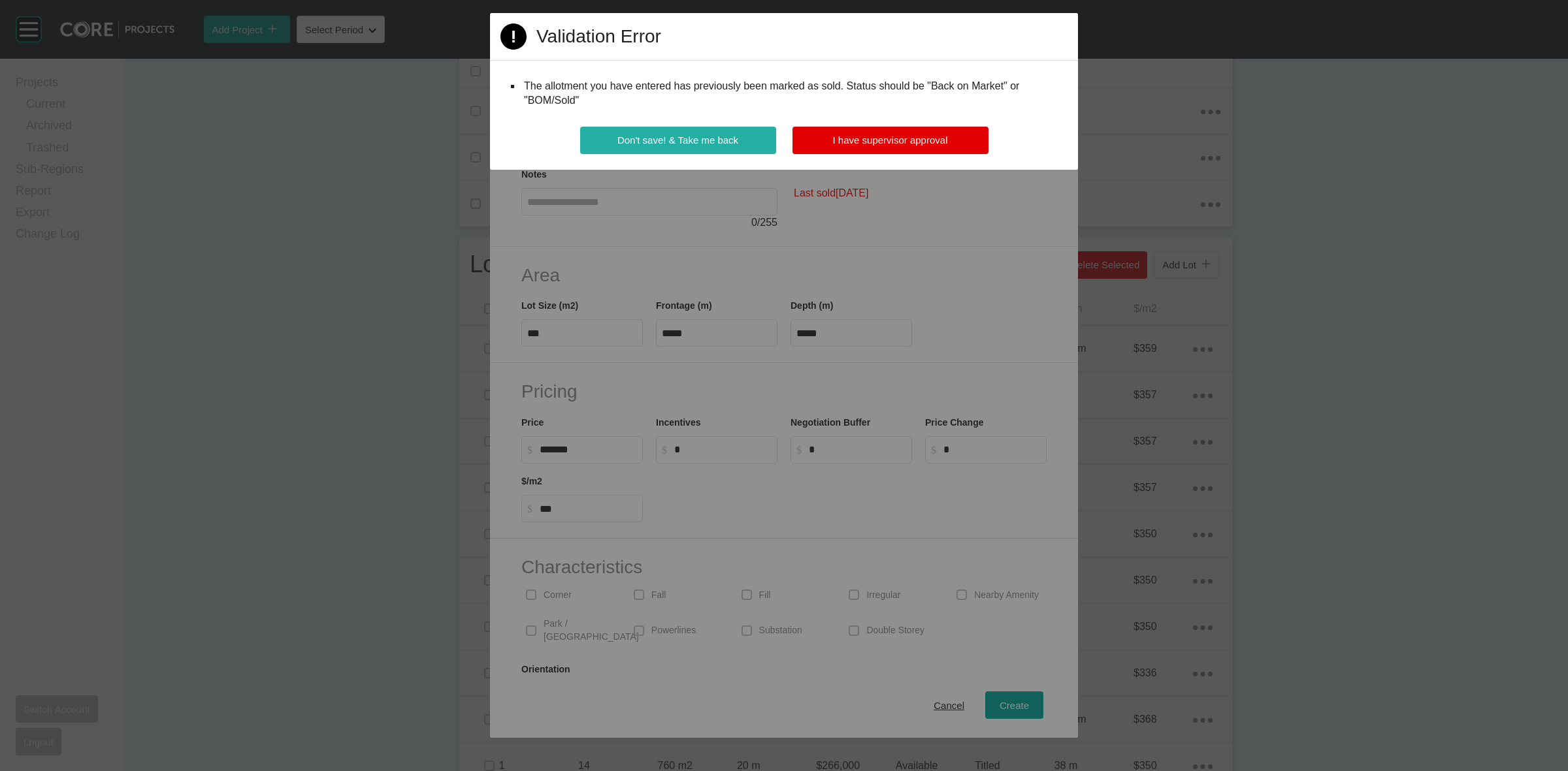
click at [698, 138] on span "Don't save! & Take me back" at bounding box center [678, 140] width 121 height 11
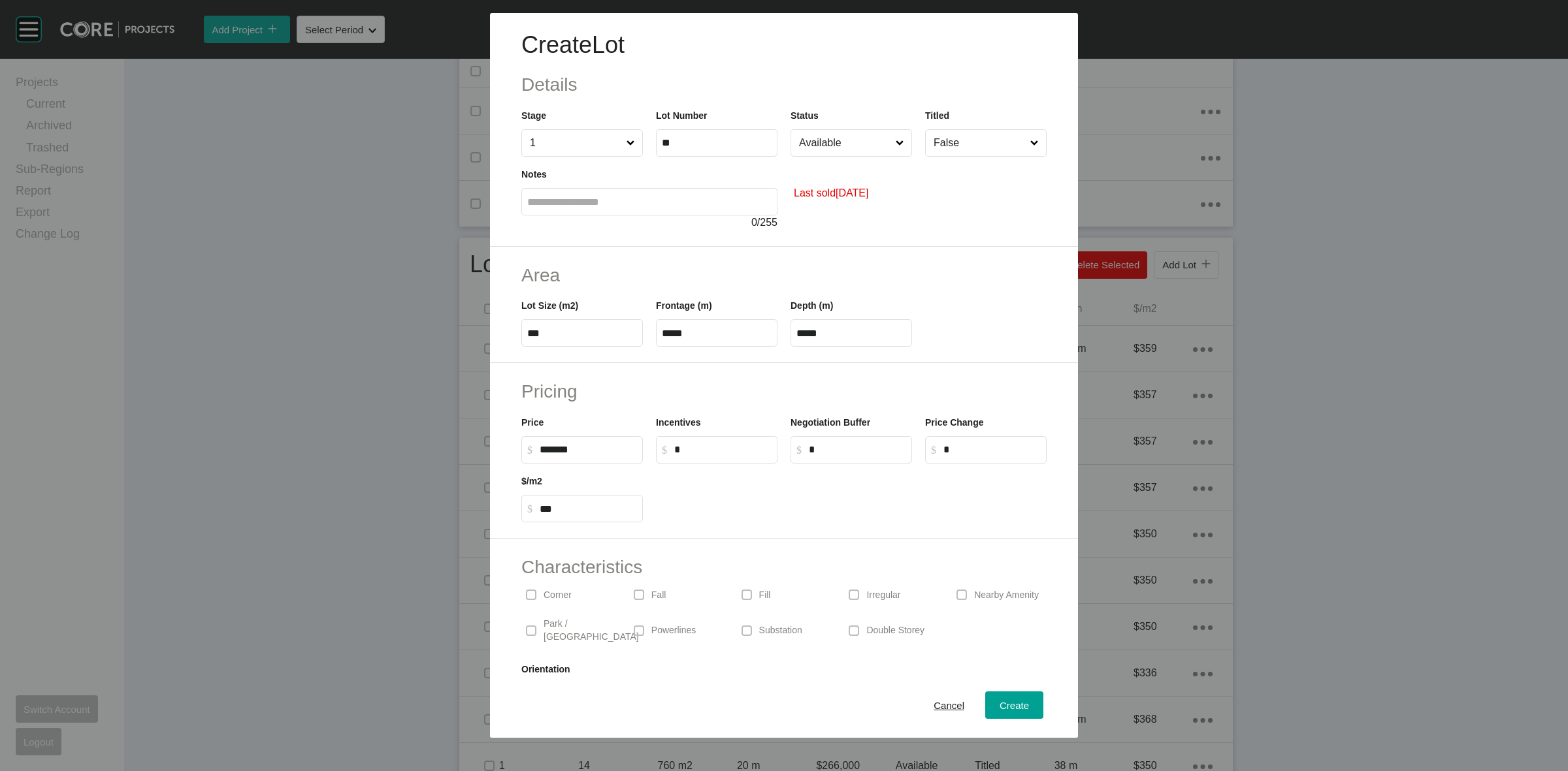
click at [805, 139] on input "Available" at bounding box center [845, 143] width 97 height 26
click at [1000, 700] on span "Create" at bounding box center [1014, 705] width 29 height 11
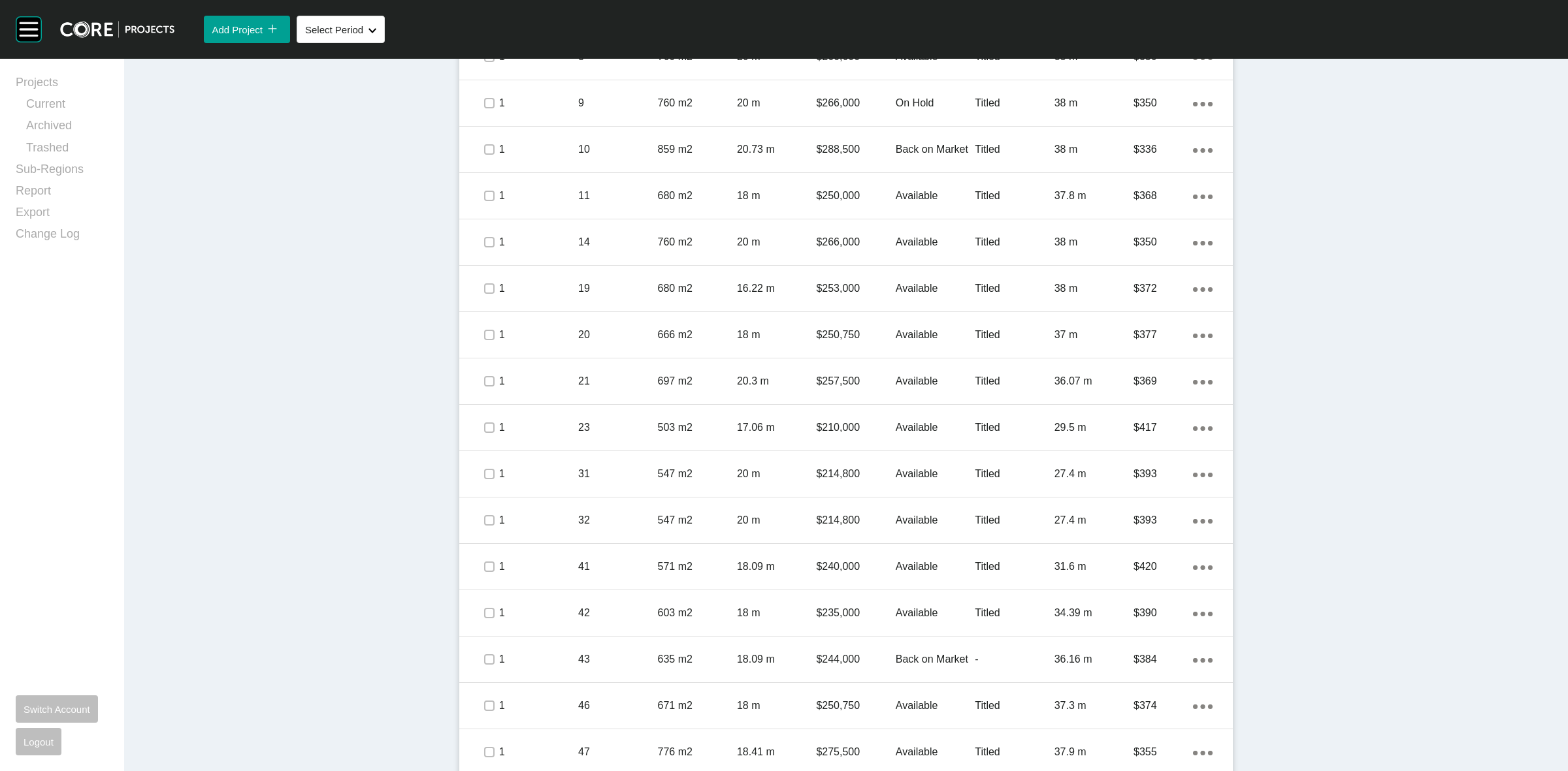
scroll to position [1225, 0]
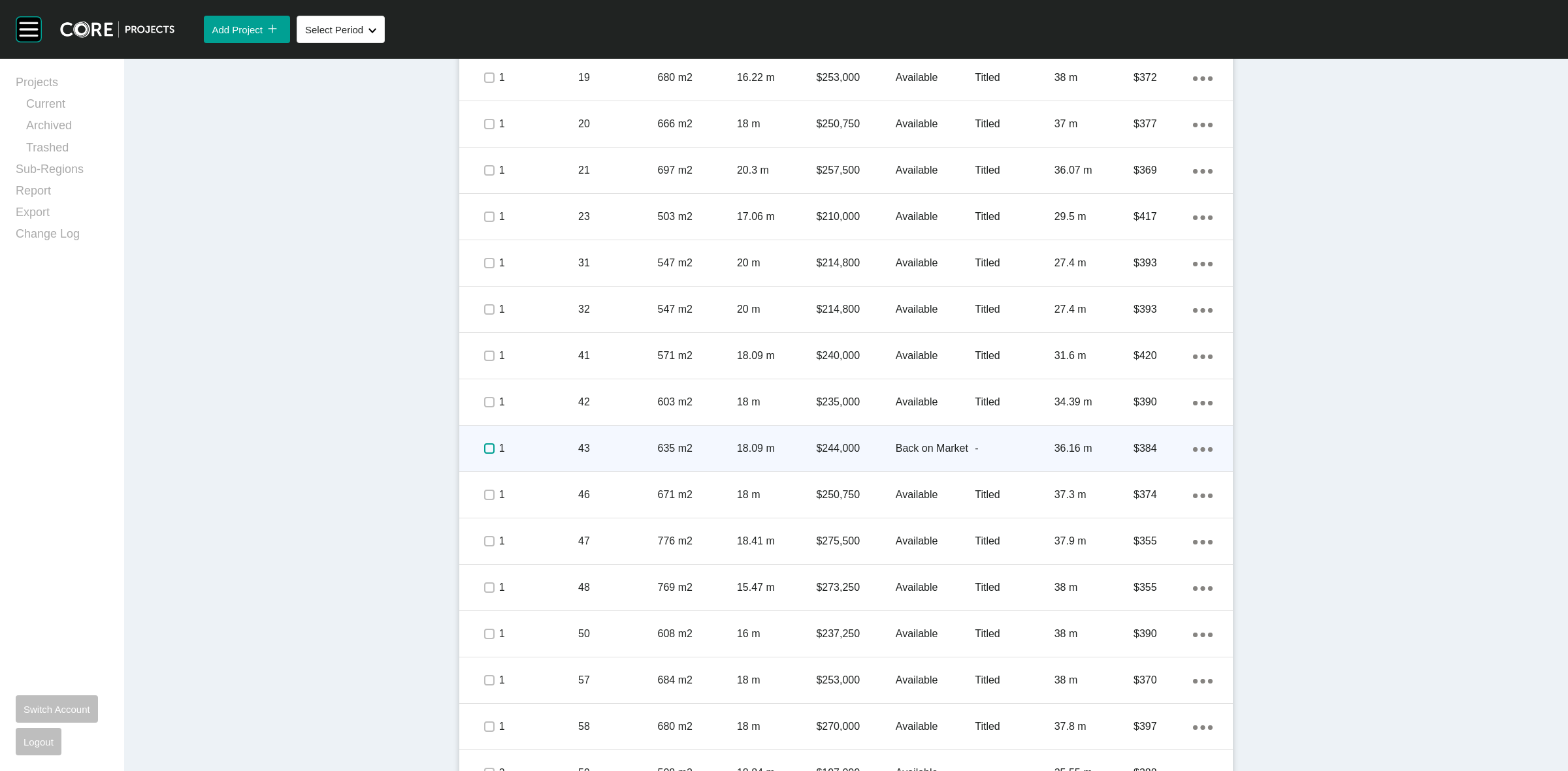
click at [484, 443] on label at bounding box center [489, 448] width 10 height 10
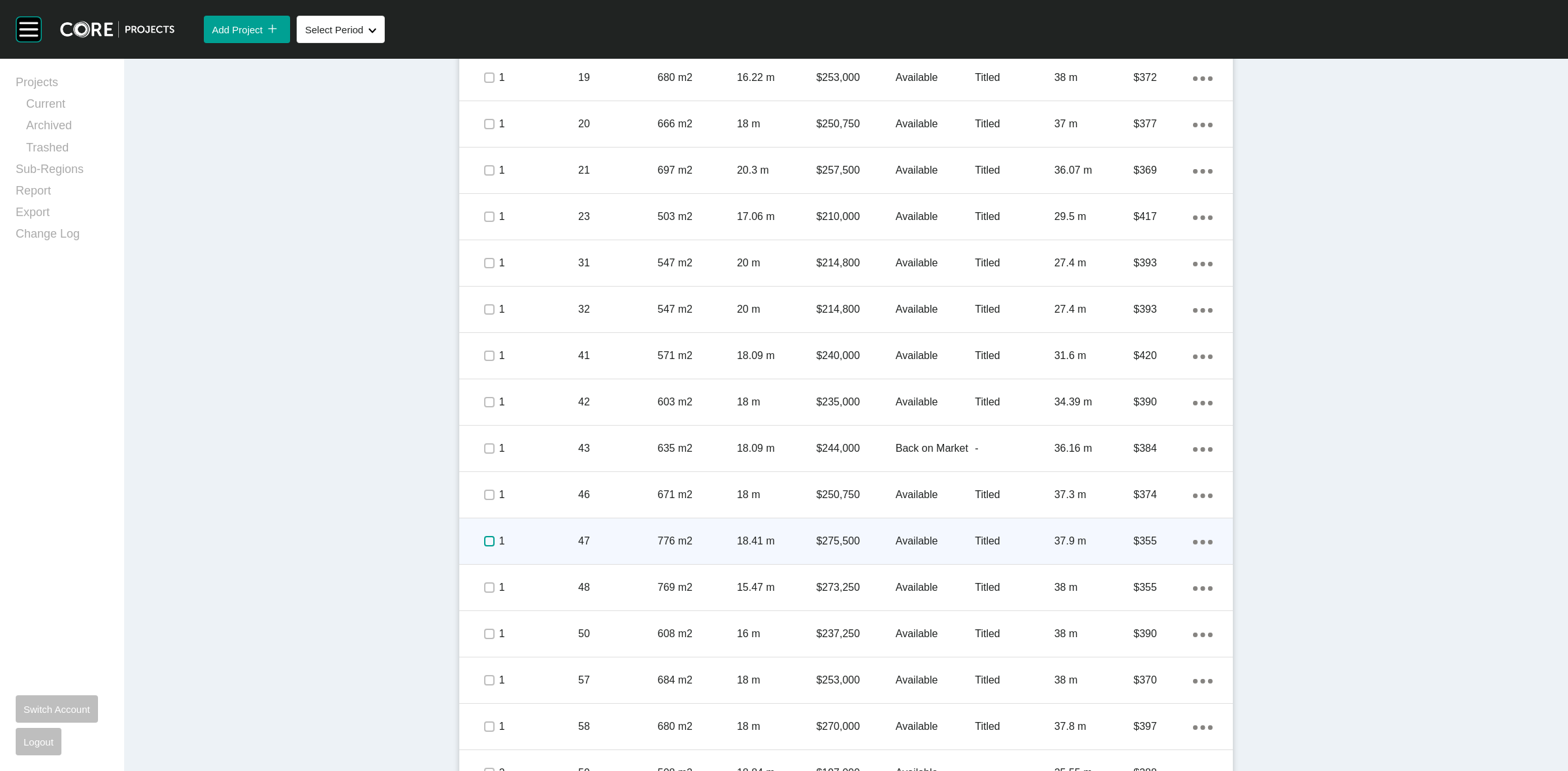
click at [484, 537] on label at bounding box center [489, 541] width 10 height 10
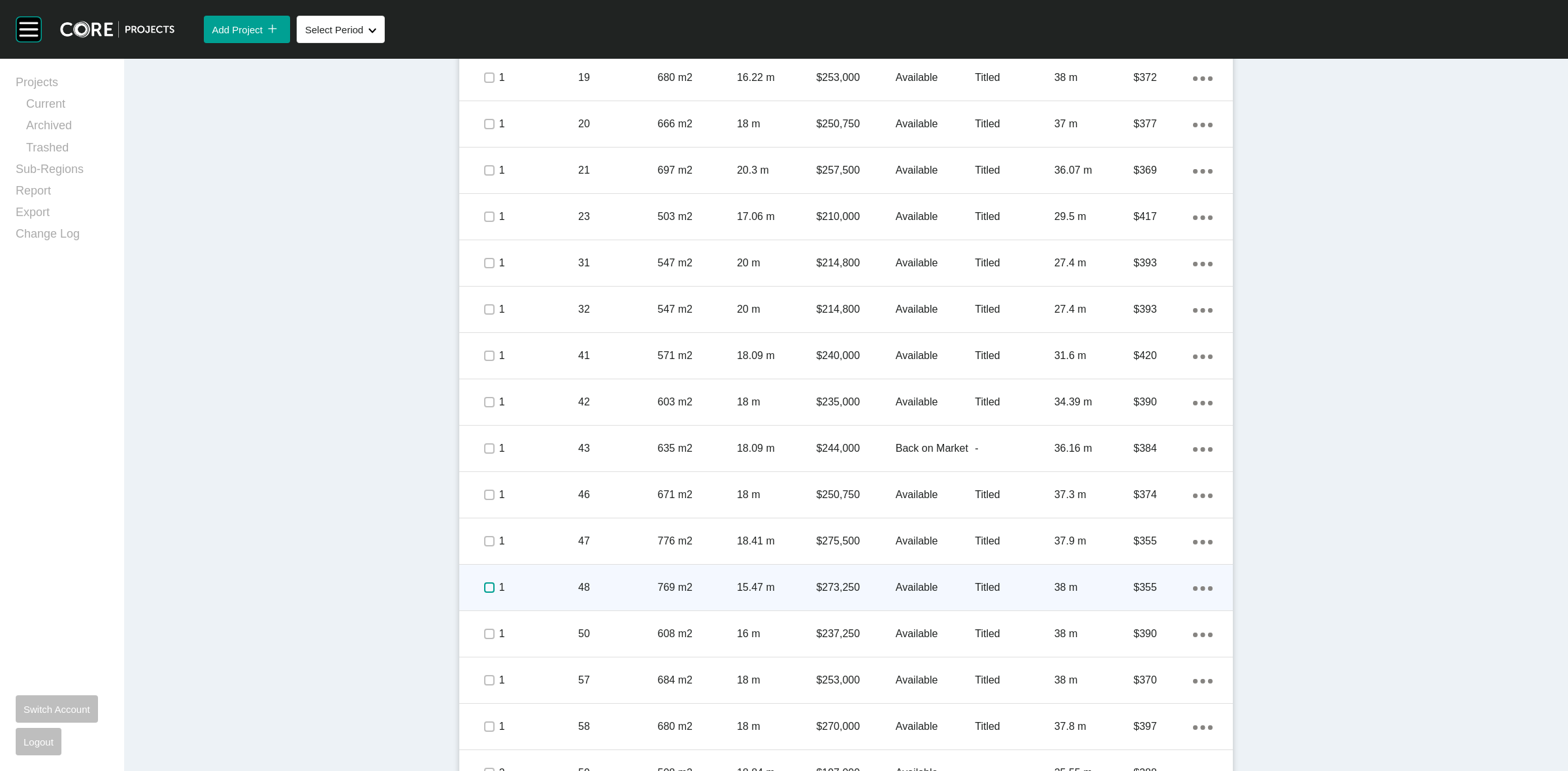
click at [484, 588] on label at bounding box center [489, 588] width 10 height 10
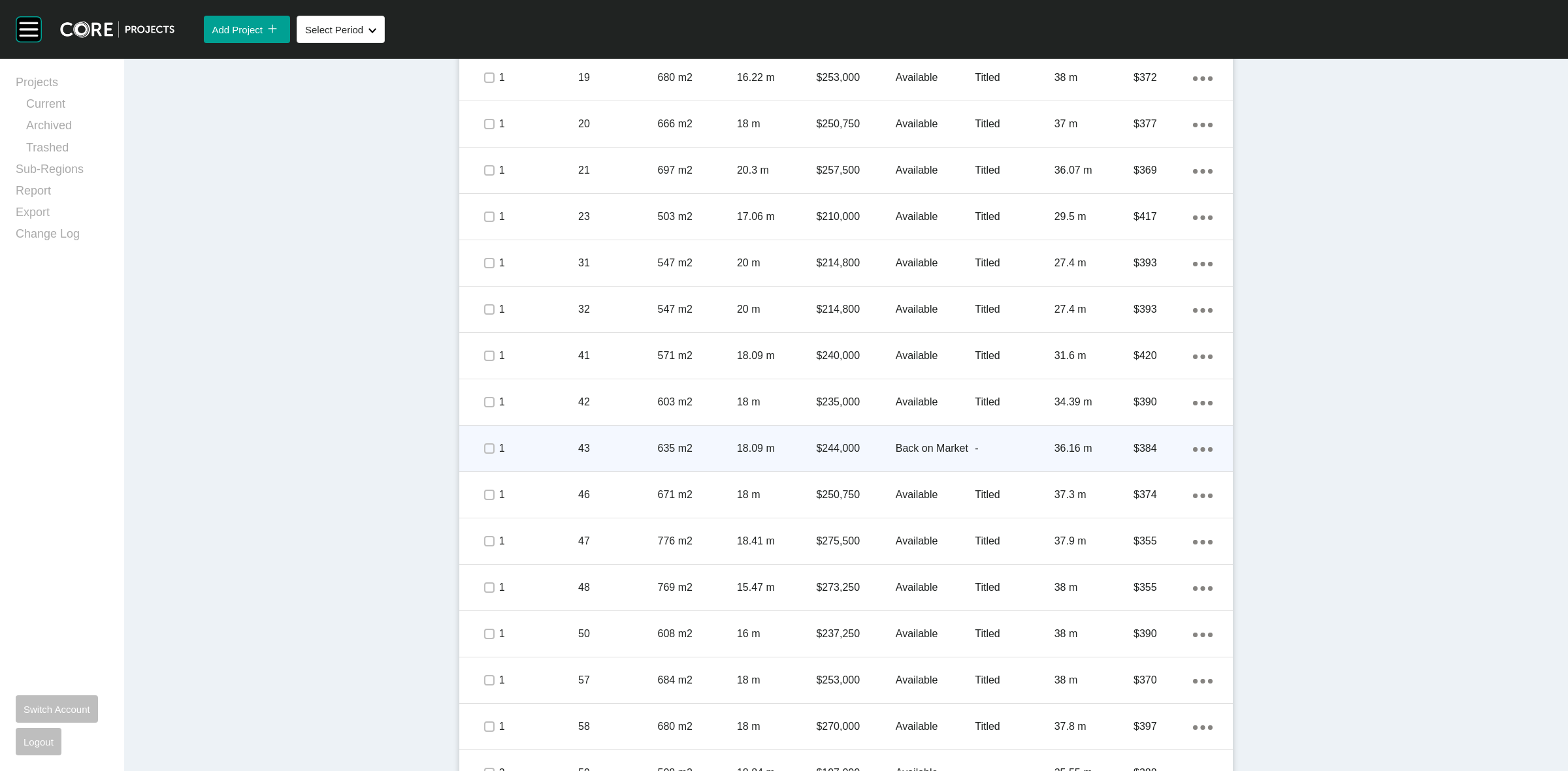
click at [985, 447] on p "-" at bounding box center [1014, 448] width 79 height 14
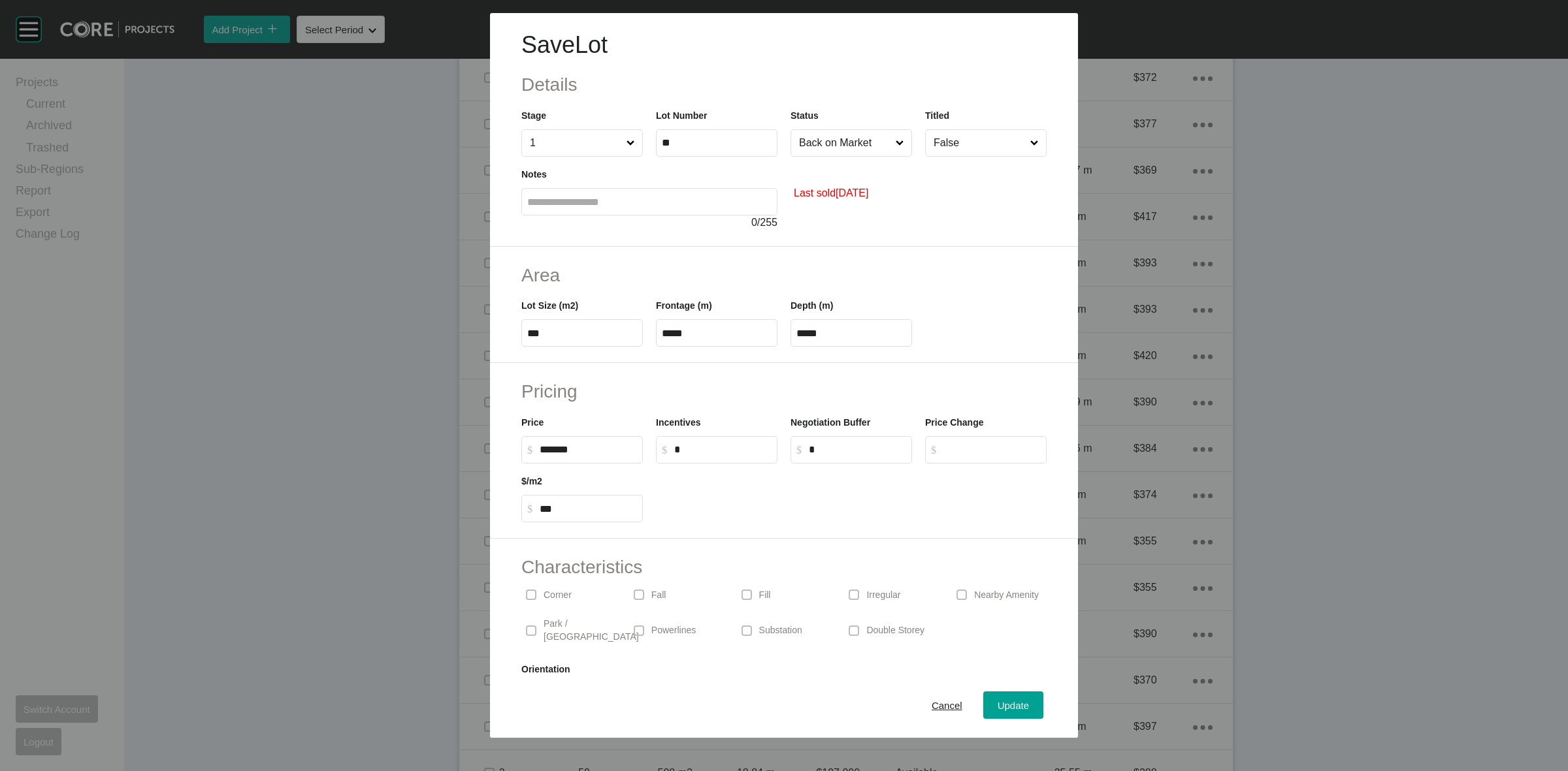
click at [935, 142] on input "False" at bounding box center [979, 143] width 97 height 26
click at [998, 703] on span "Update" at bounding box center [1013, 705] width 31 height 11
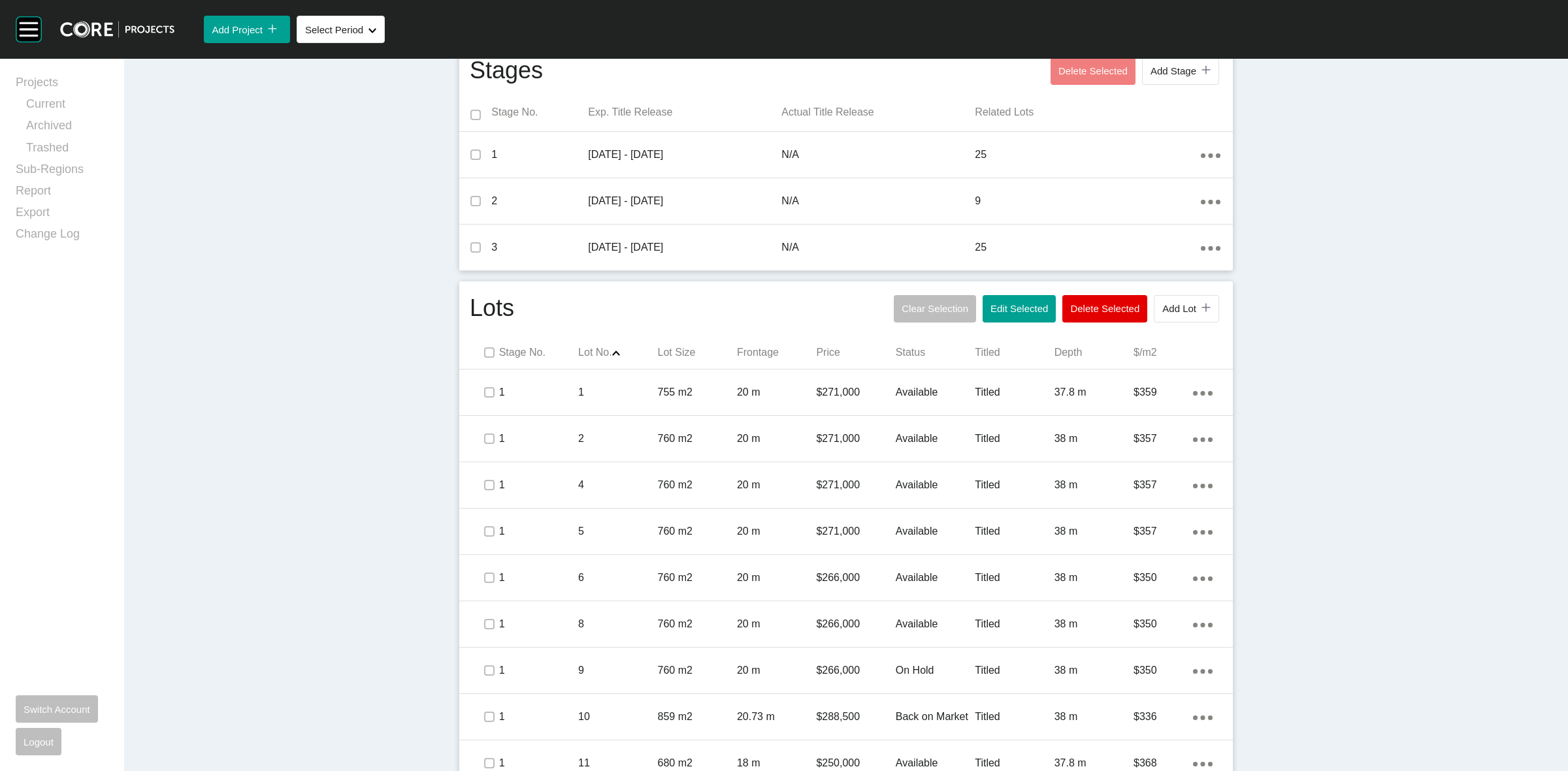
scroll to position [245, 0]
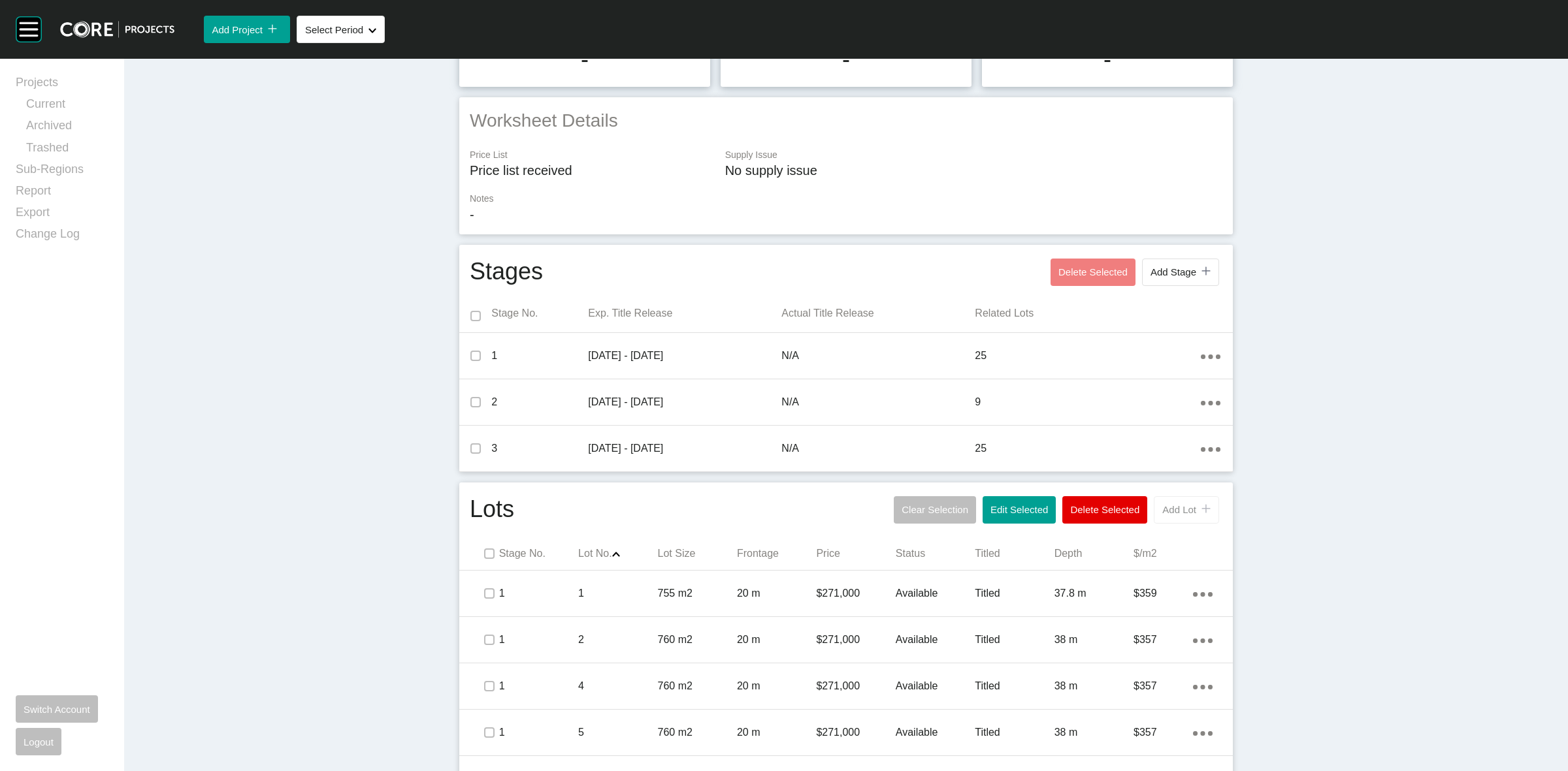
drag, startPoint x: 1179, startPoint y: 510, endPoint x: 1187, endPoint y: 516, distance: 10.0
click at [1187, 516] on button "Add Lot icon/tick copy 11 Created with Sketch." at bounding box center [1187, 510] width 65 height 28
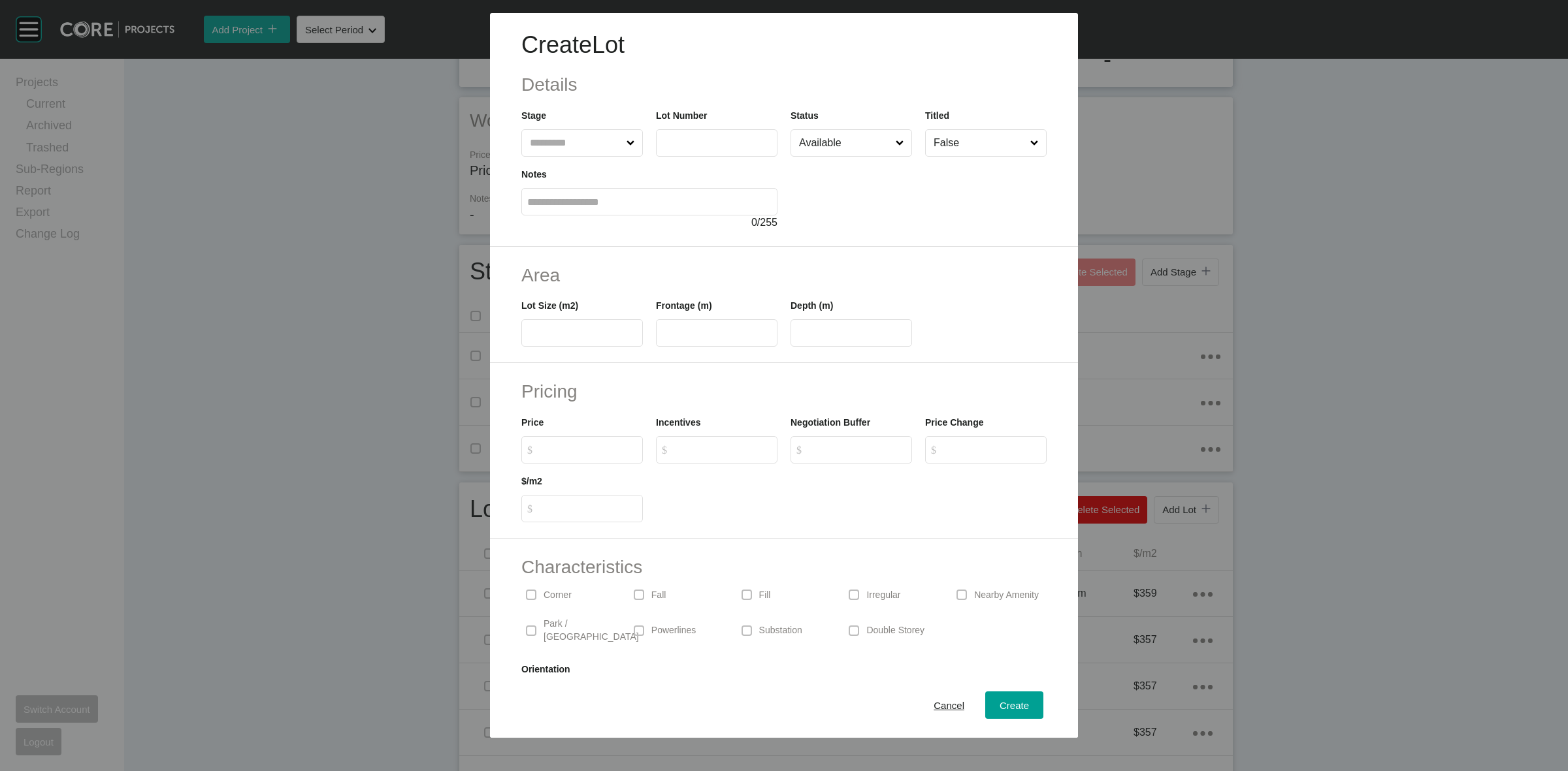
click at [710, 152] on label at bounding box center [717, 143] width 121 height 28
click at [710, 148] on input "text" at bounding box center [717, 143] width 110 height 11
type input "**"
click at [850, 200] on div at bounding box center [918, 194] width 256 height 74
click at [934, 709] on span "Cancel" at bounding box center [949, 705] width 30 height 11
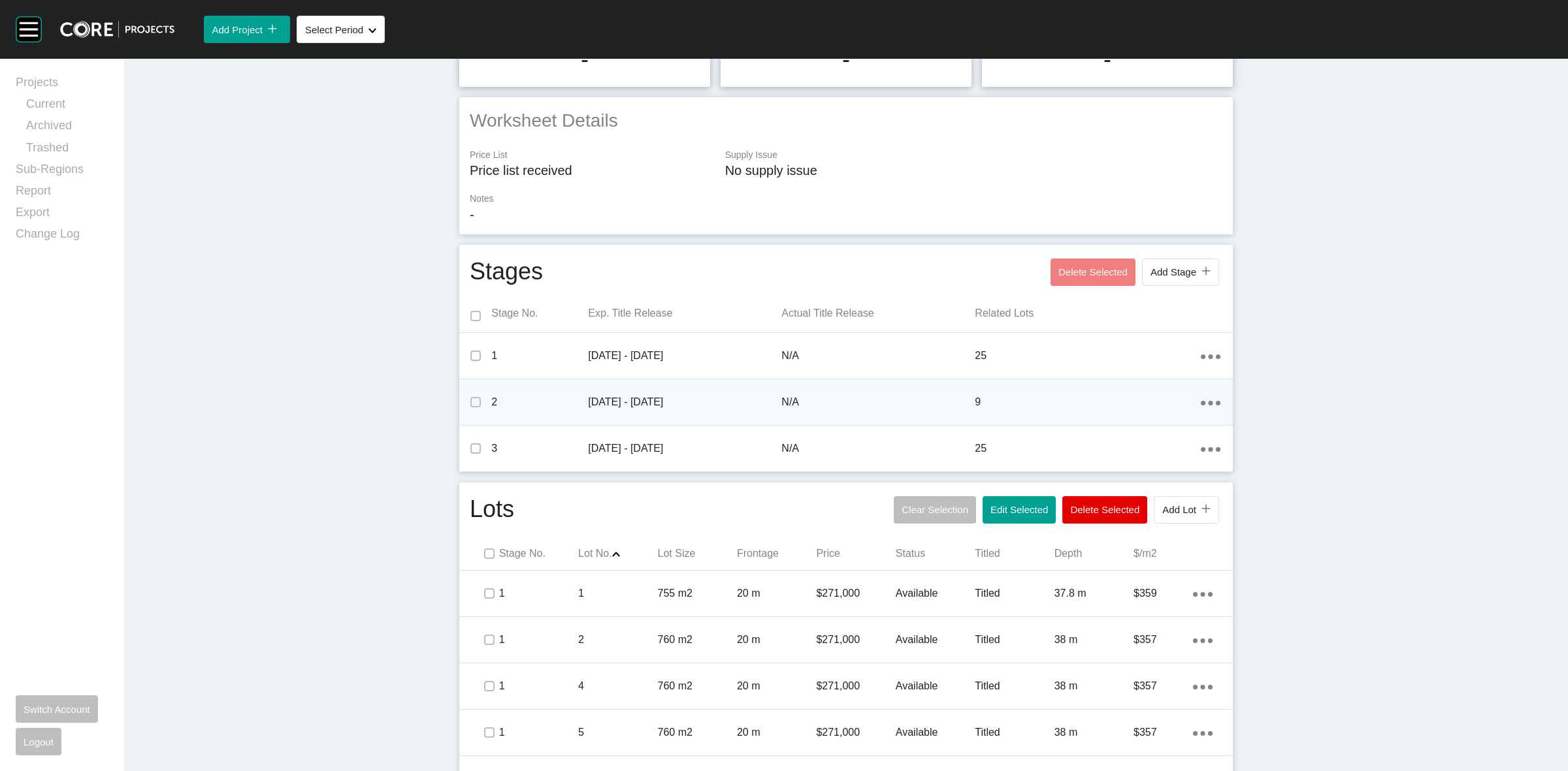
scroll to position [0, 0]
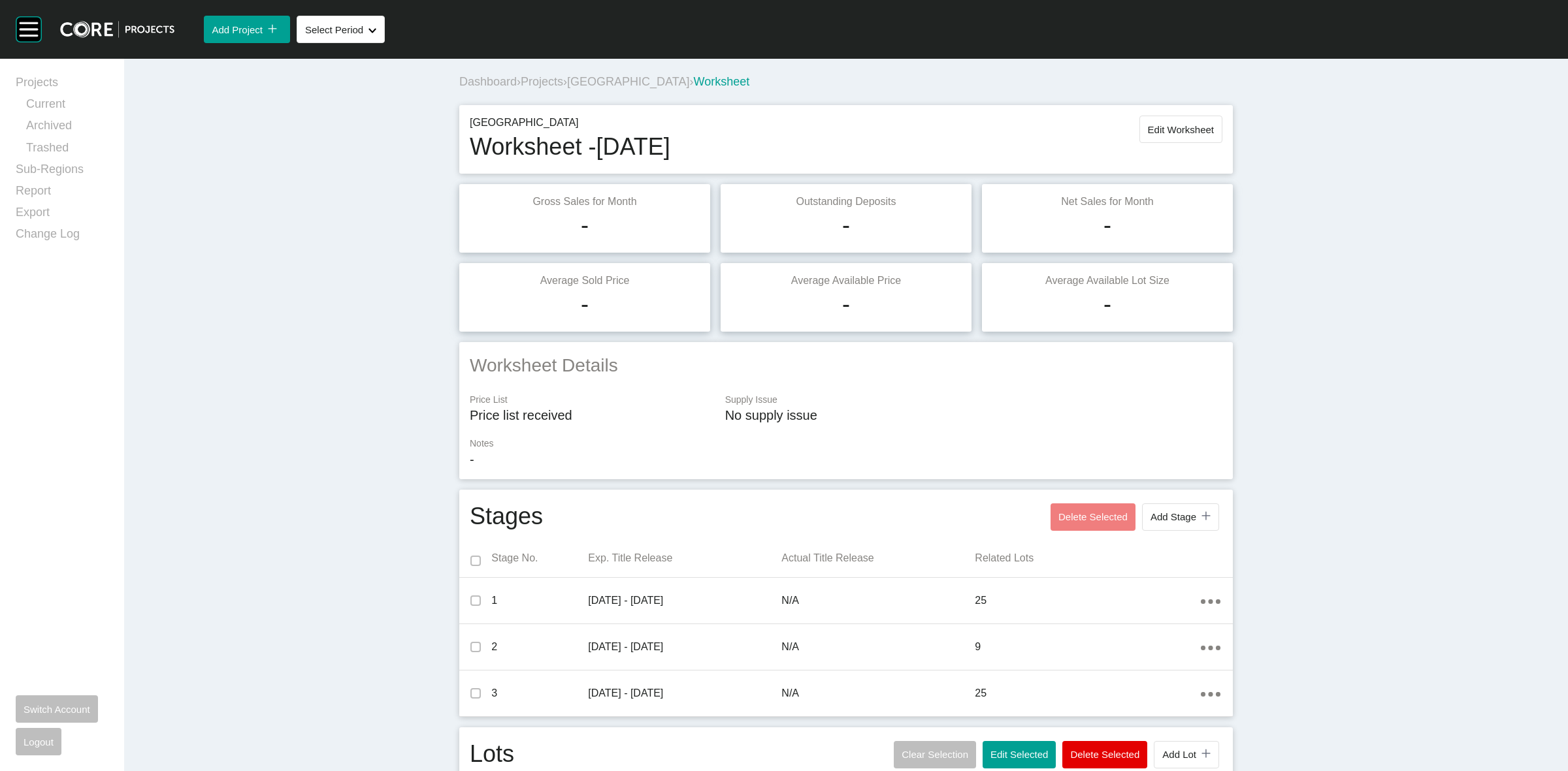
click at [552, 81] on span "Projects" at bounding box center [542, 81] width 43 height 13
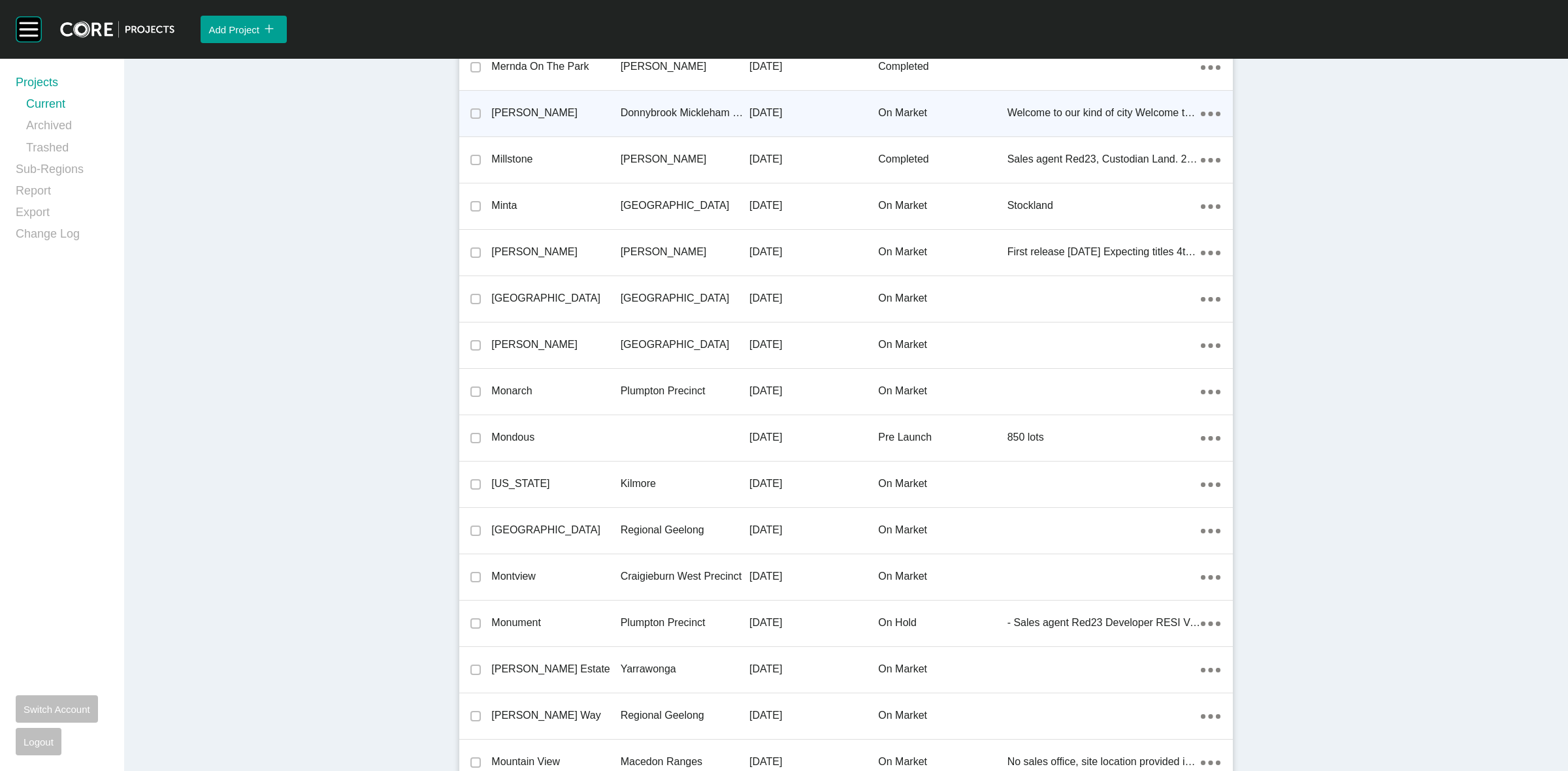
scroll to position [18420, 0]
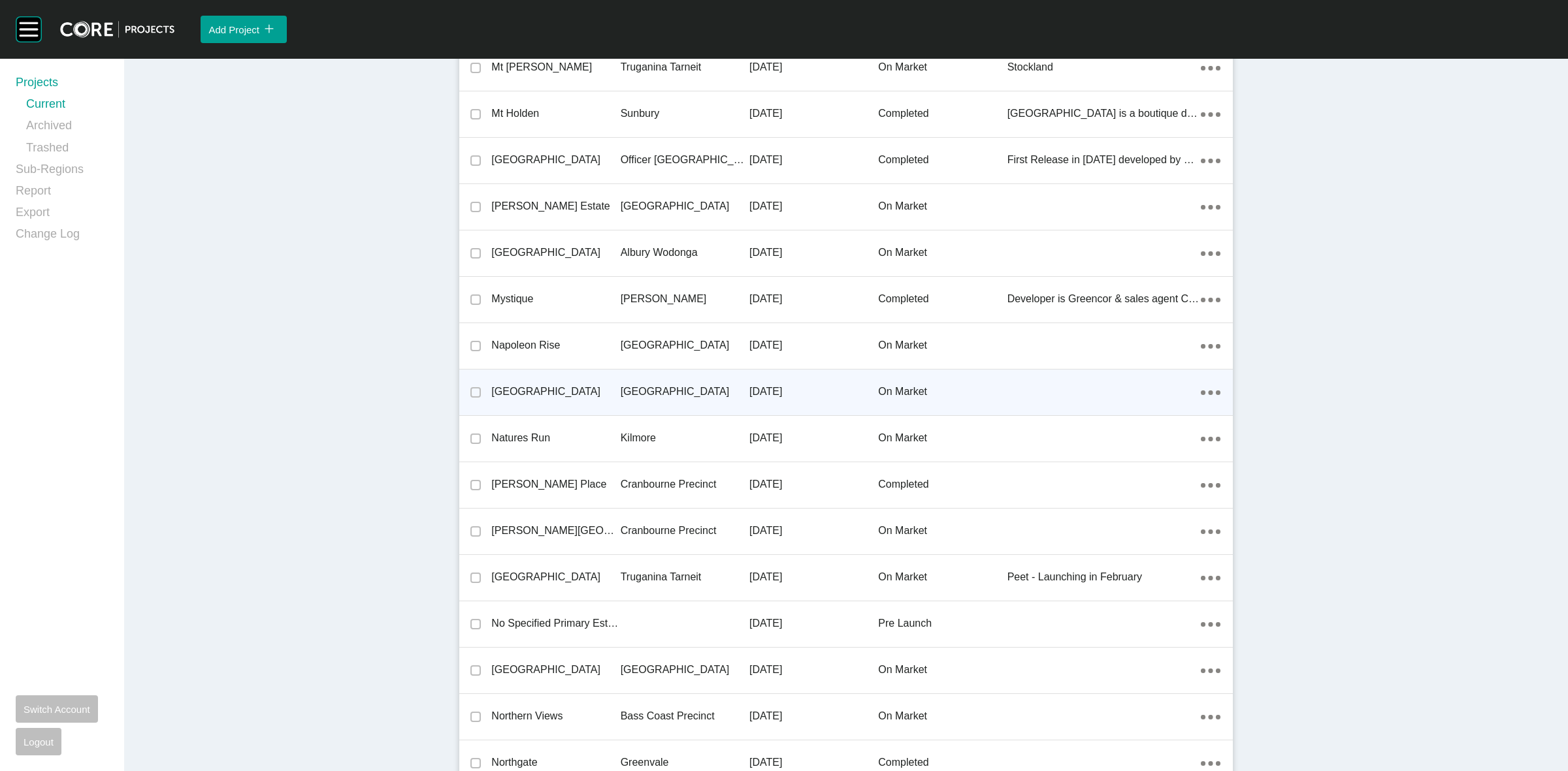
click at [635, 390] on p "[GEOGRAPHIC_DATA]" at bounding box center [685, 391] width 129 height 14
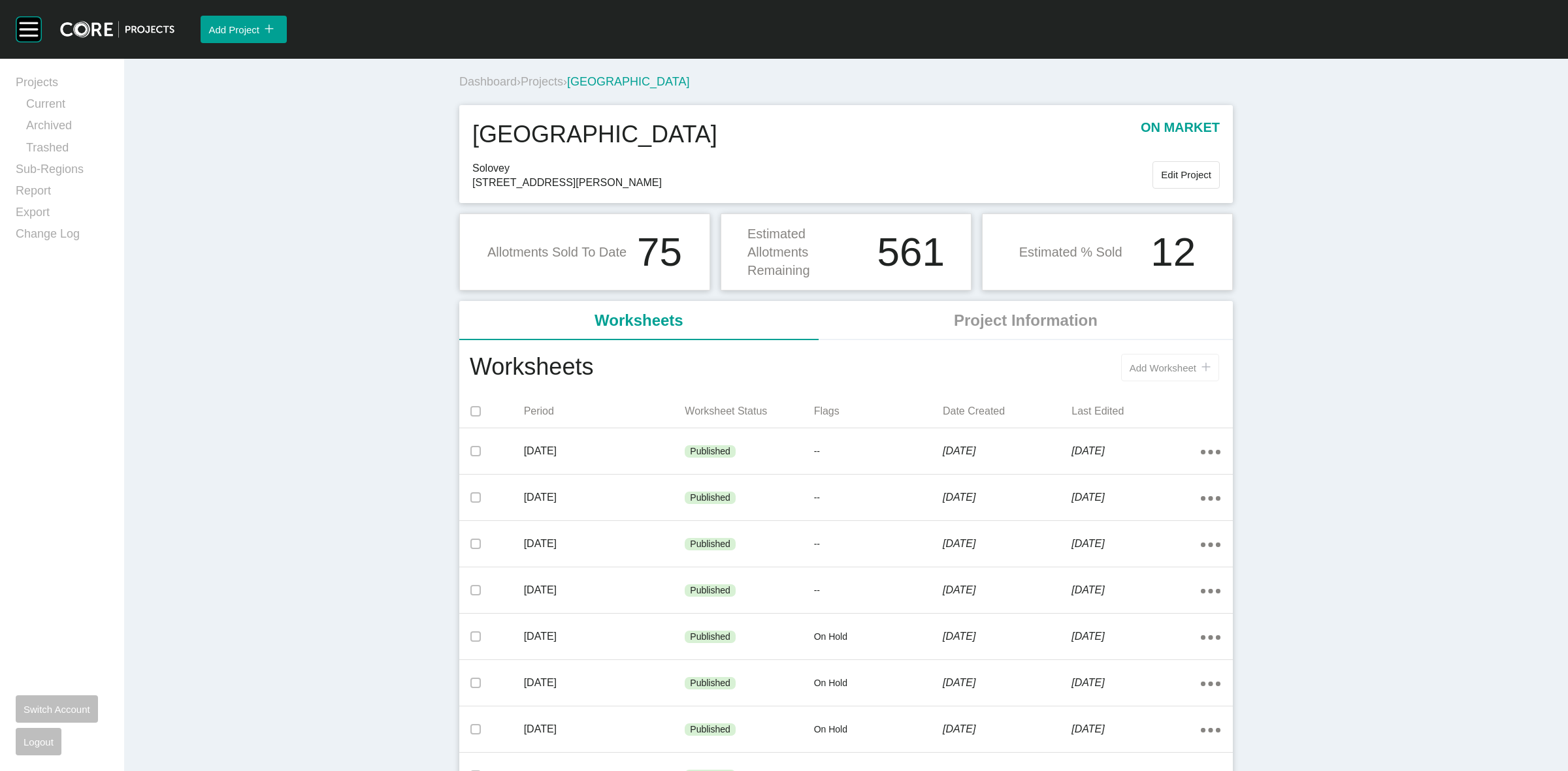
click at [1142, 376] on button "Add Worksheet icon/tick copy 11 Created with Sketch." at bounding box center [1170, 368] width 98 height 28
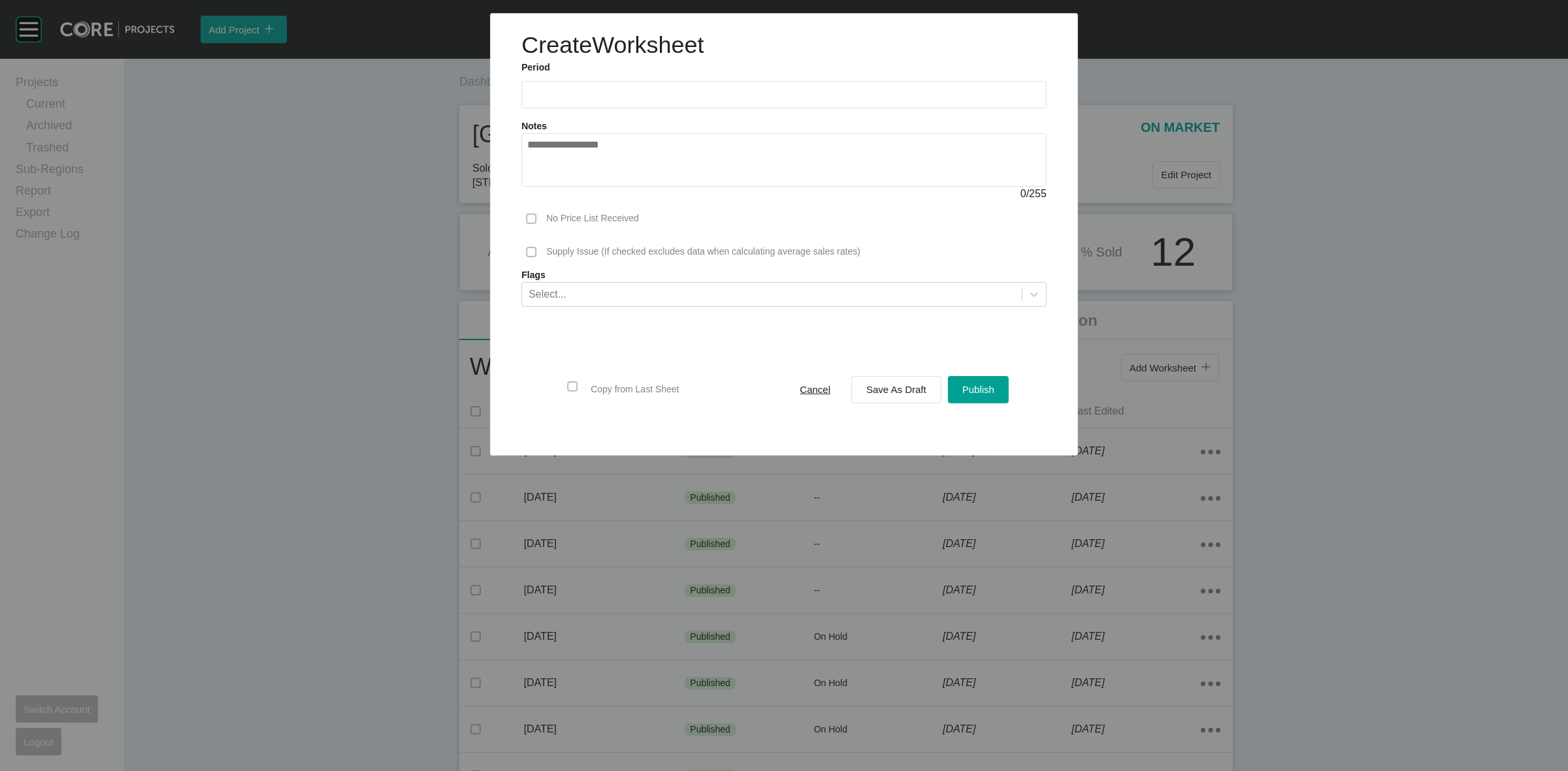
click at [660, 90] on input "text" at bounding box center [784, 95] width 513 height 11
click at [597, 184] on li "Aug" at bounding box center [590, 190] width 44 height 22
type input "**********"
click at [886, 392] on span "Save As Draft" at bounding box center [896, 389] width 60 height 11
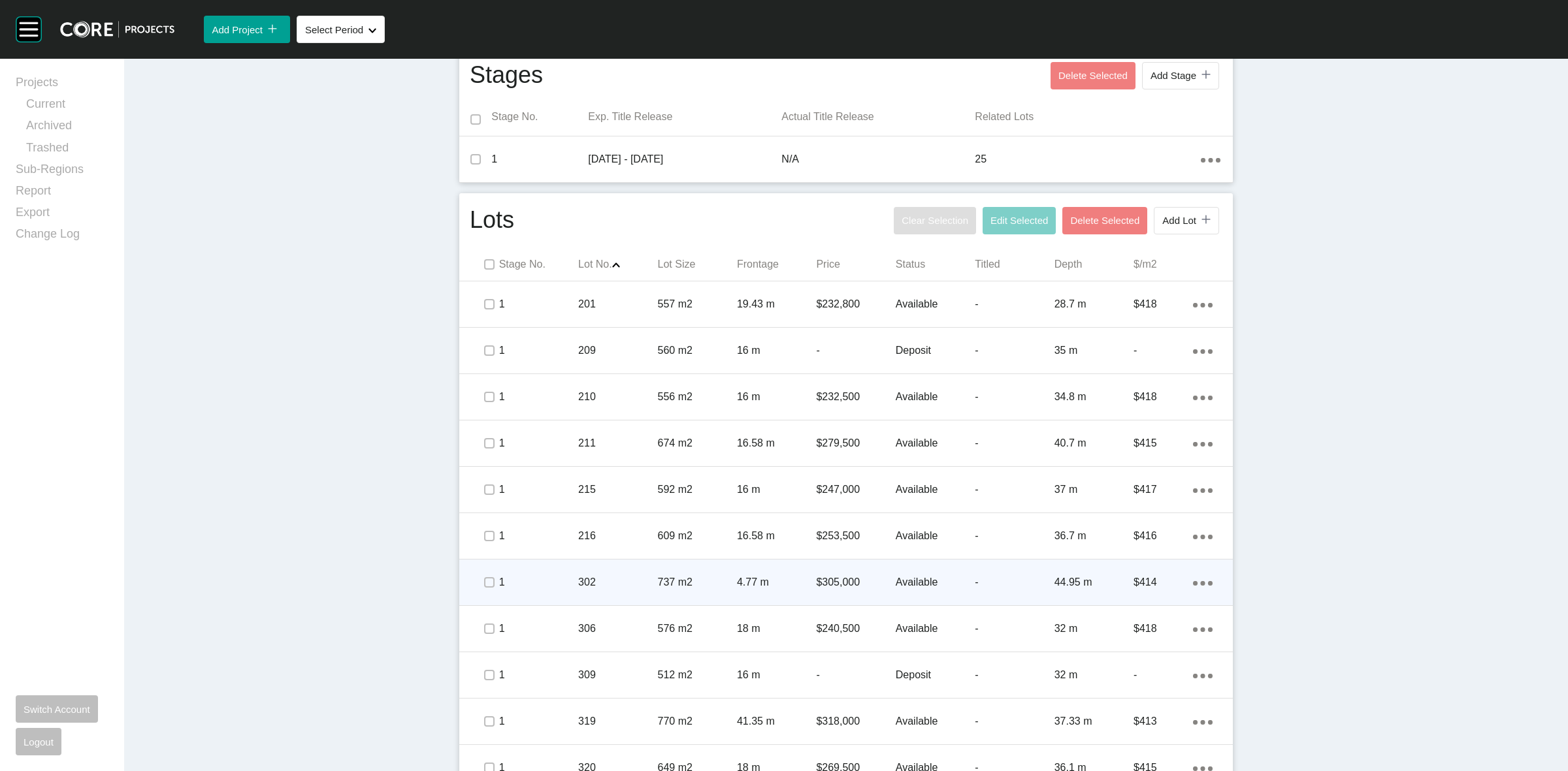
scroll to position [490, 0]
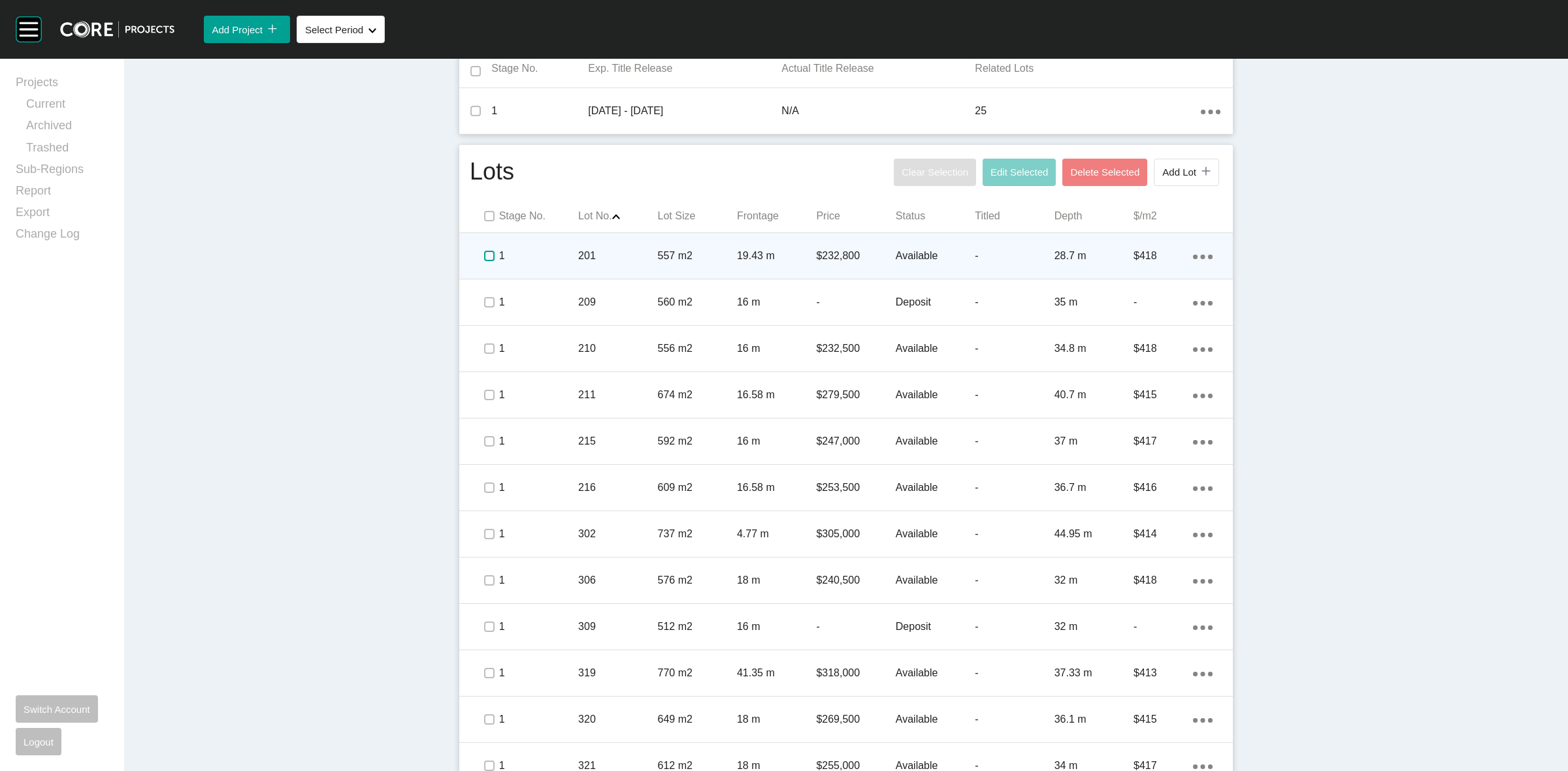
click at [484, 259] on label at bounding box center [489, 255] width 10 height 10
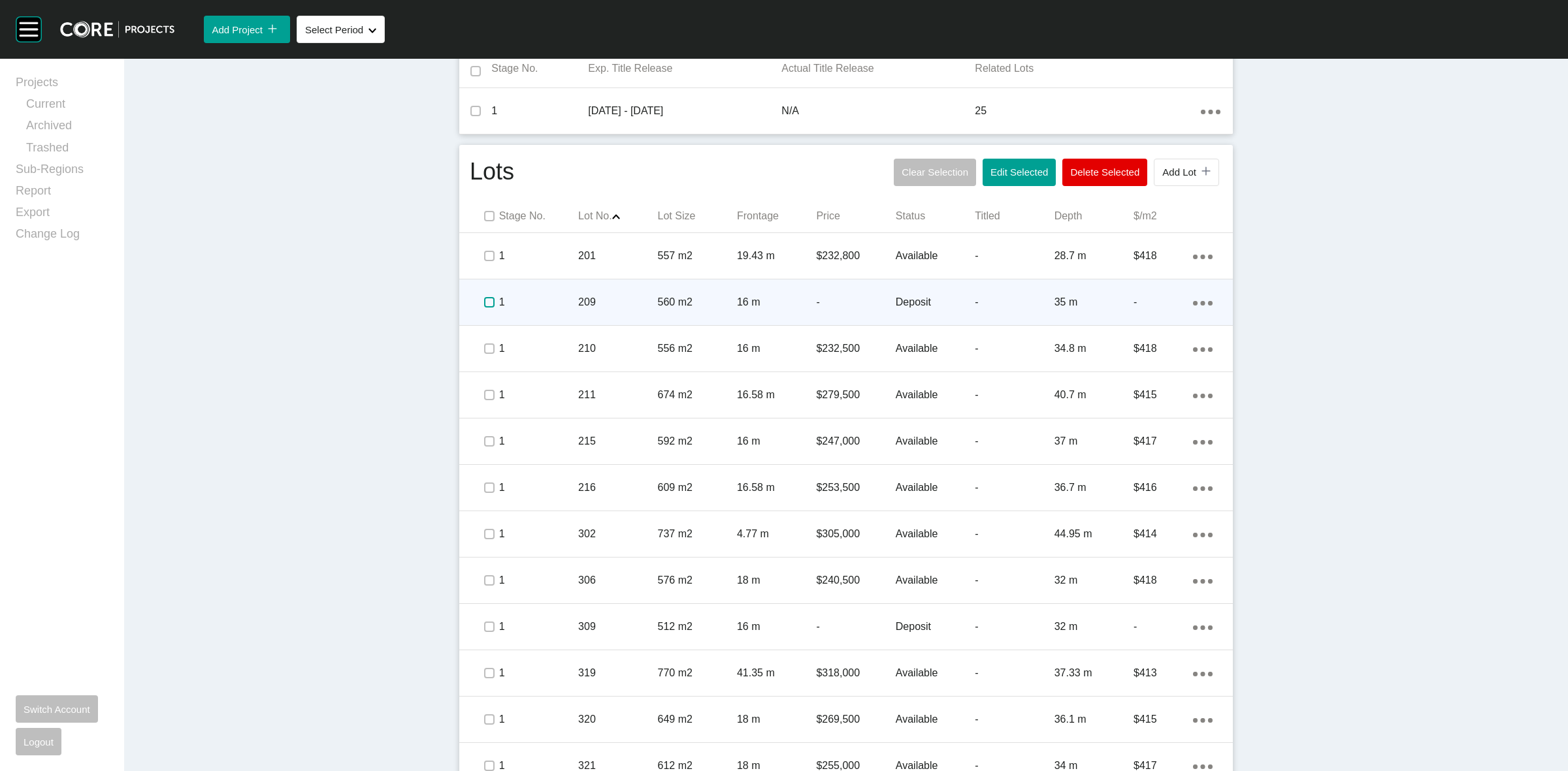
click at [484, 303] on label at bounding box center [489, 302] width 10 height 10
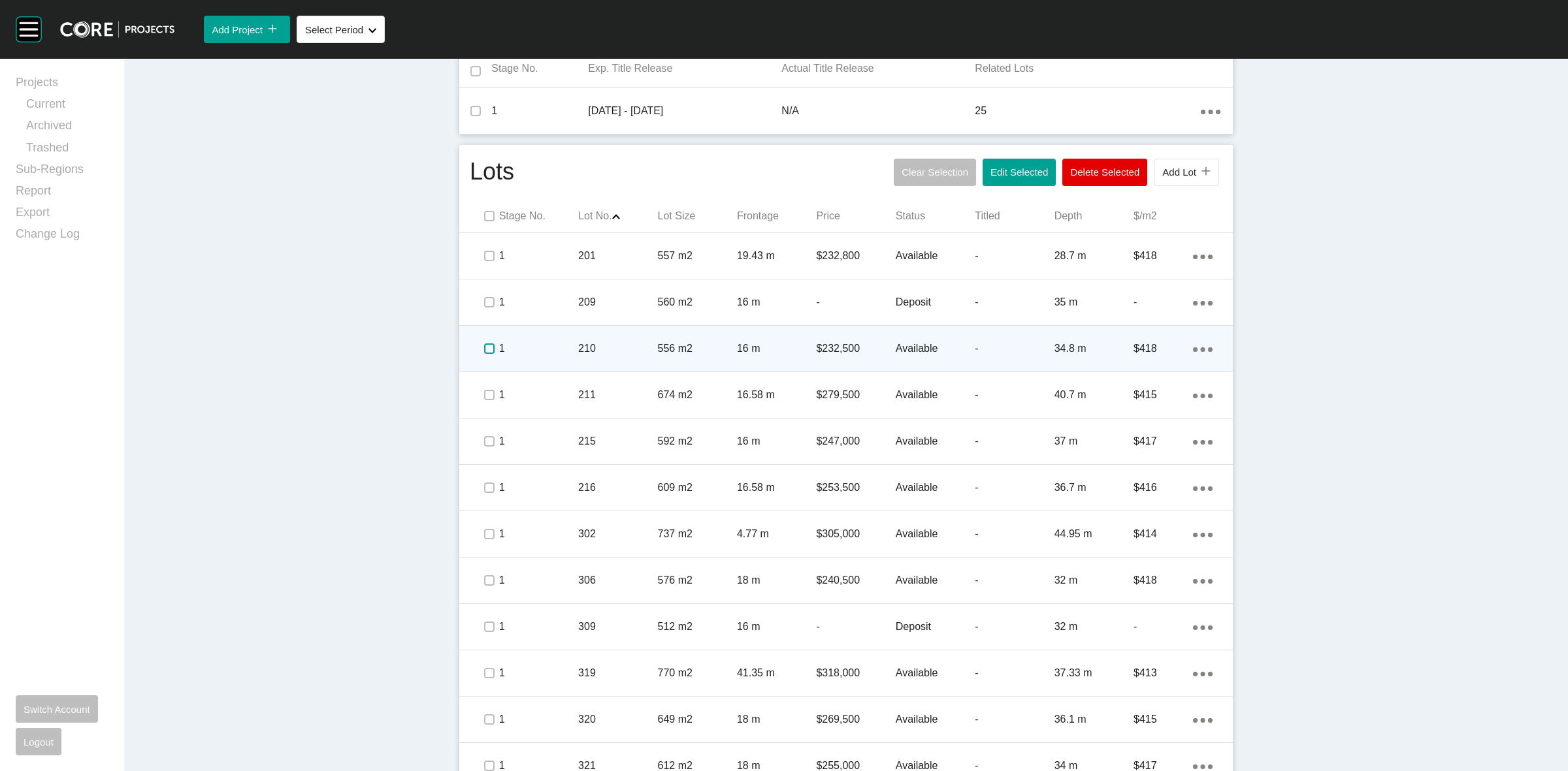
click at [484, 344] on label at bounding box center [489, 348] width 10 height 10
click at [484, 343] on label at bounding box center [489, 348] width 10 height 10
click at [484, 353] on label at bounding box center [489, 348] width 10 height 10
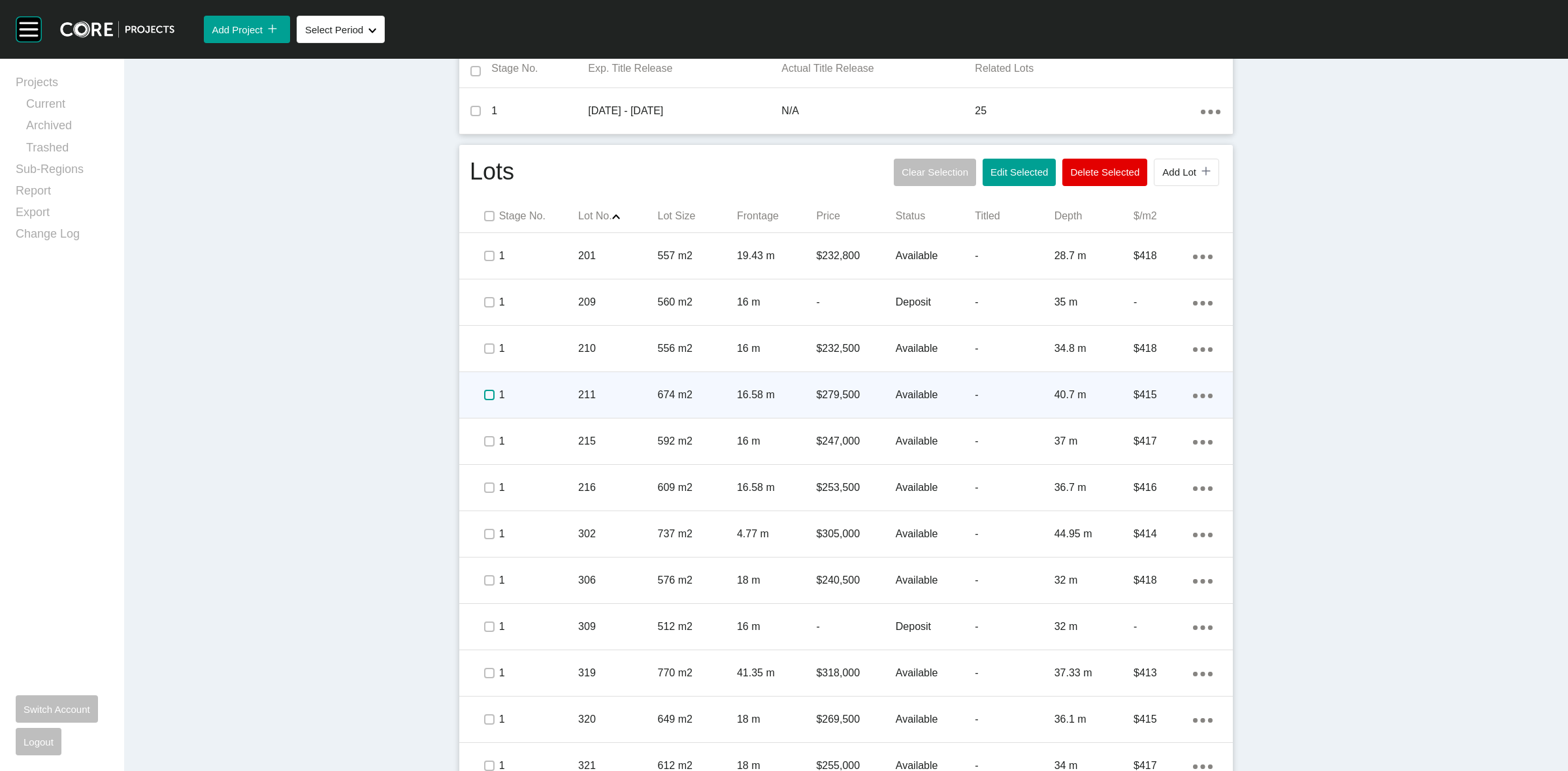
click at [484, 395] on label at bounding box center [489, 395] width 10 height 10
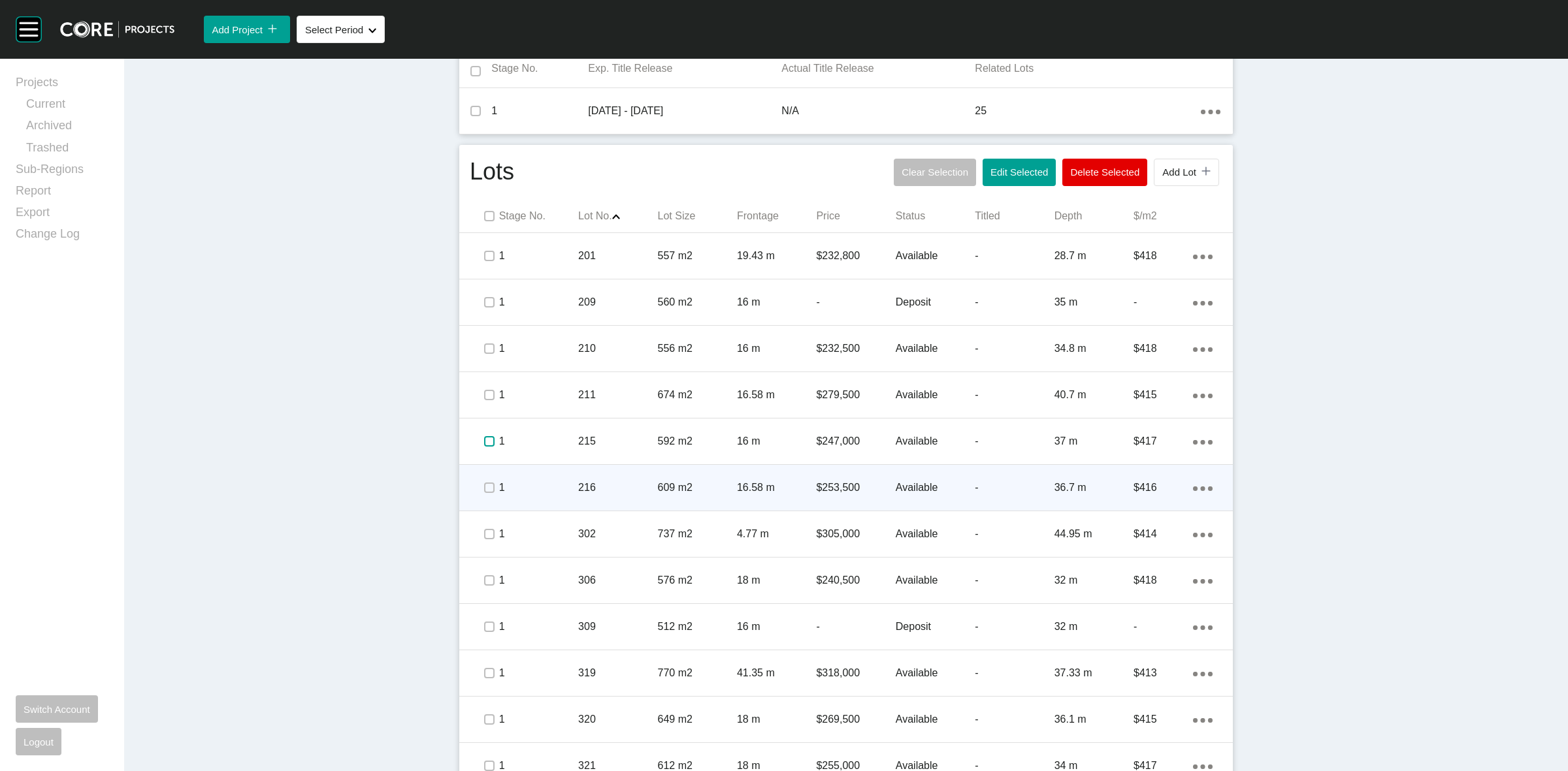
drag, startPoint x: 482, startPoint y: 441, endPoint x: 479, endPoint y: 478, distance: 37.1
click at [484, 441] on label at bounding box center [489, 441] width 10 height 10
click at [484, 491] on label at bounding box center [489, 487] width 10 height 10
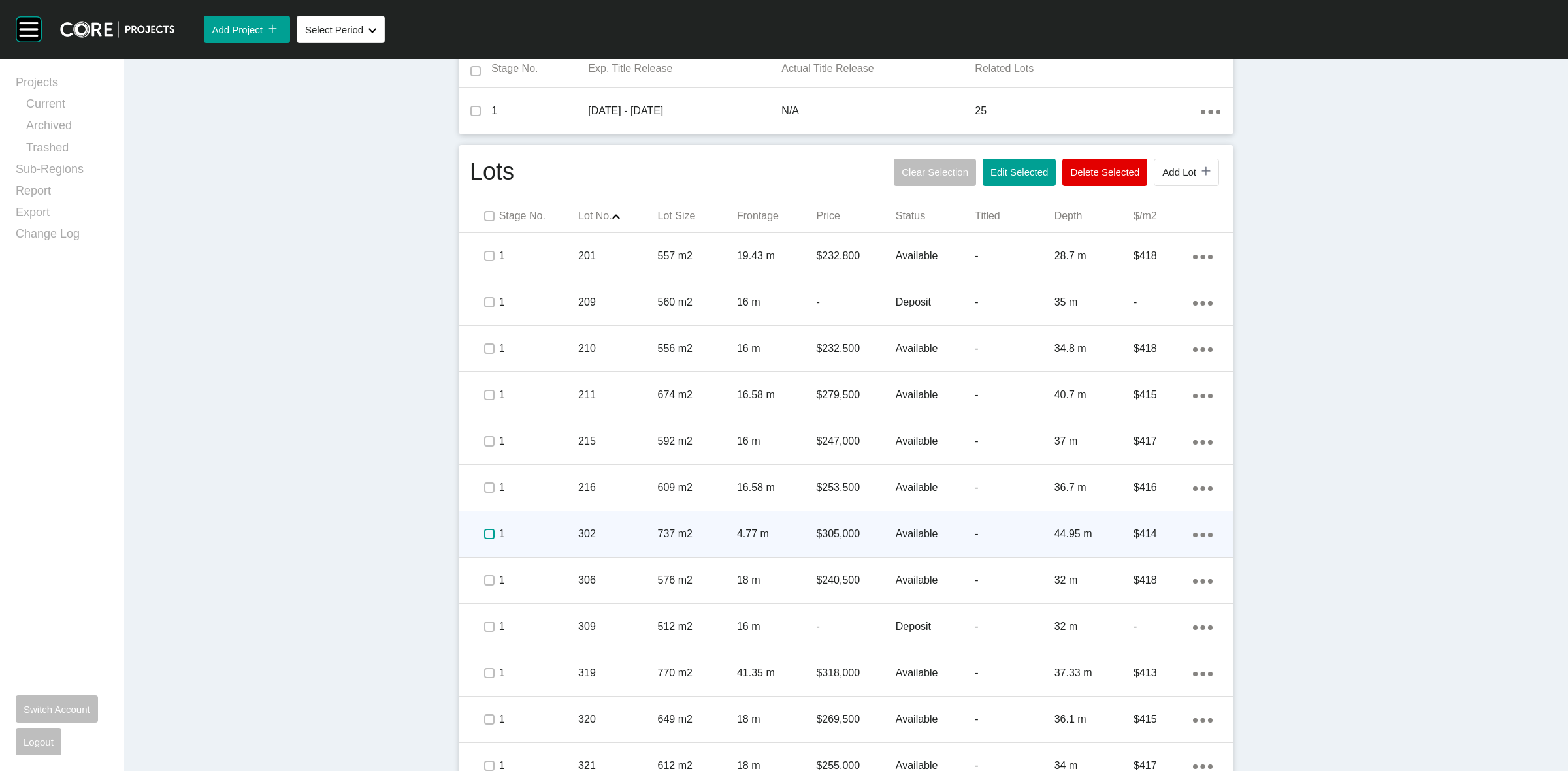
click at [486, 533] on label at bounding box center [489, 533] width 10 height 10
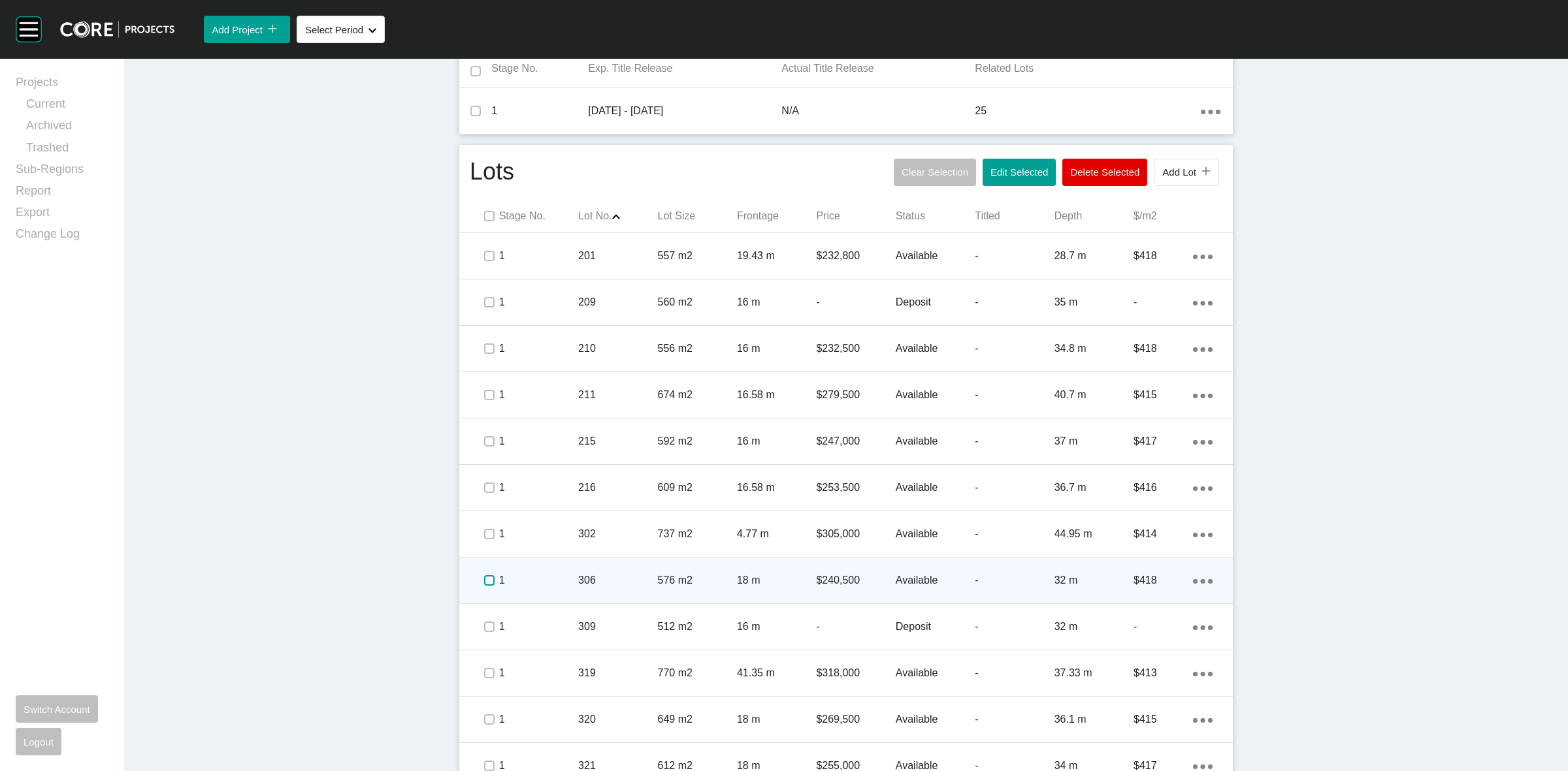
click at [484, 577] on label at bounding box center [489, 580] width 10 height 10
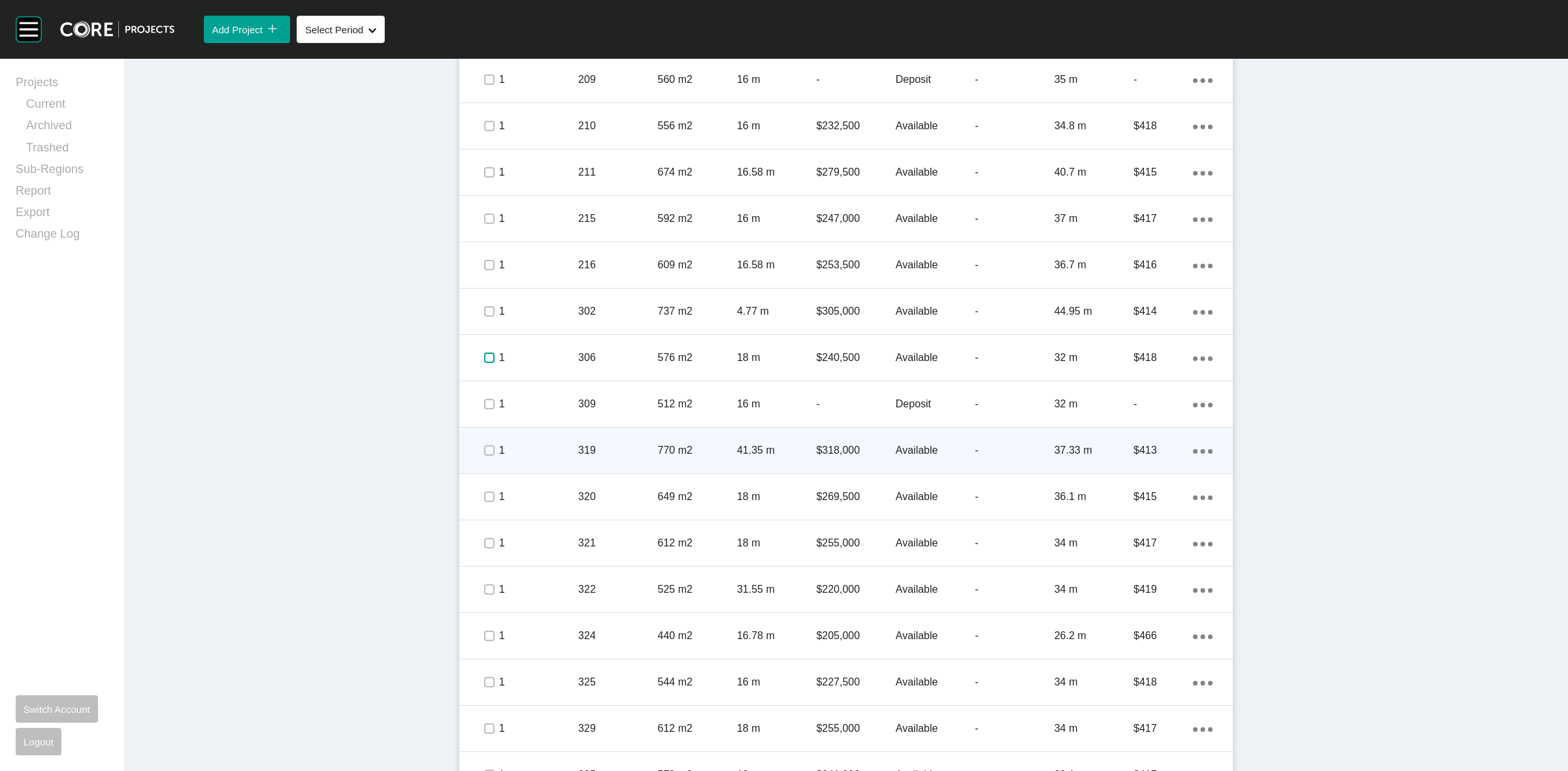
scroll to position [734, 0]
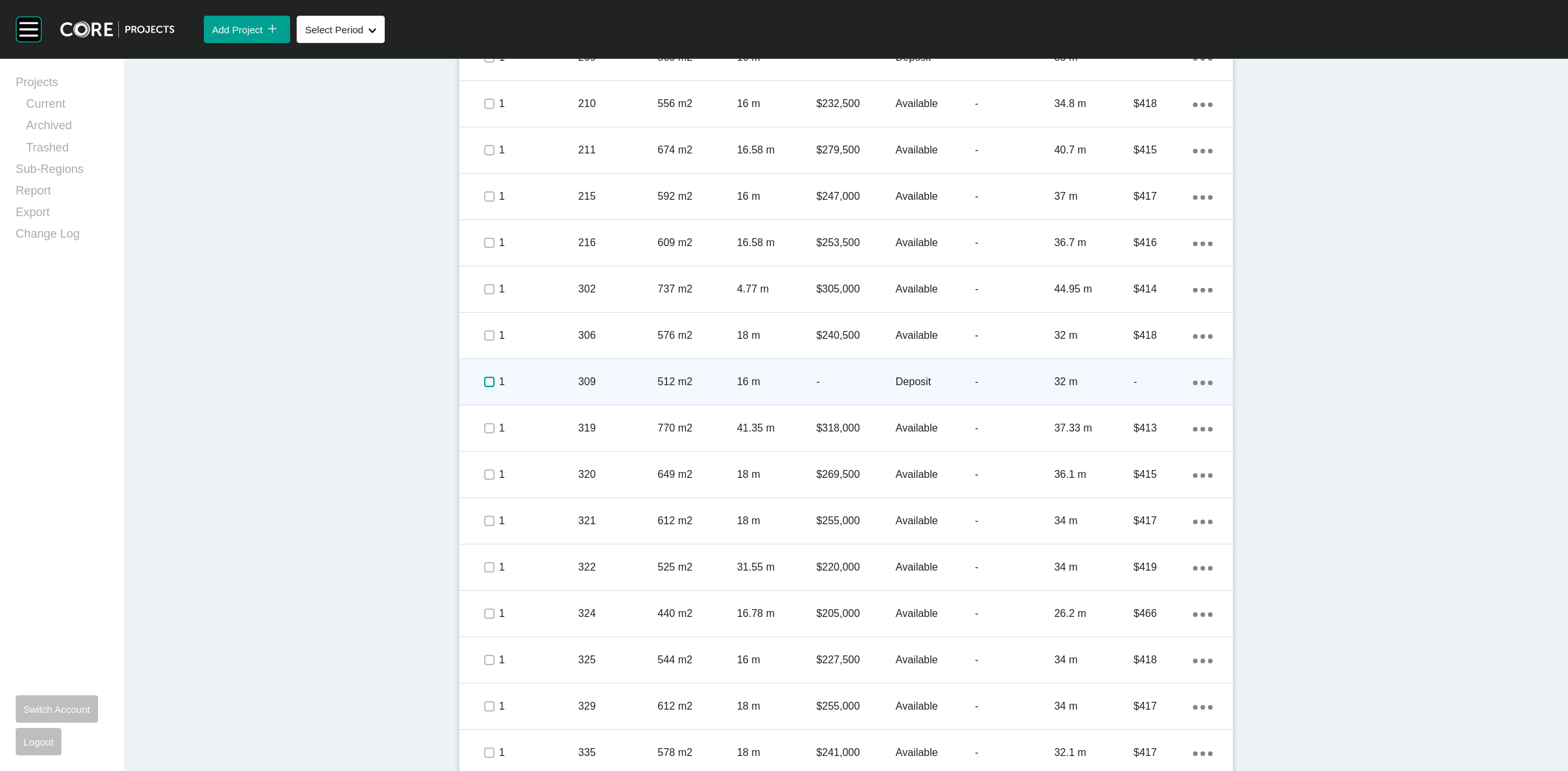
click at [484, 380] on label at bounding box center [489, 382] width 10 height 10
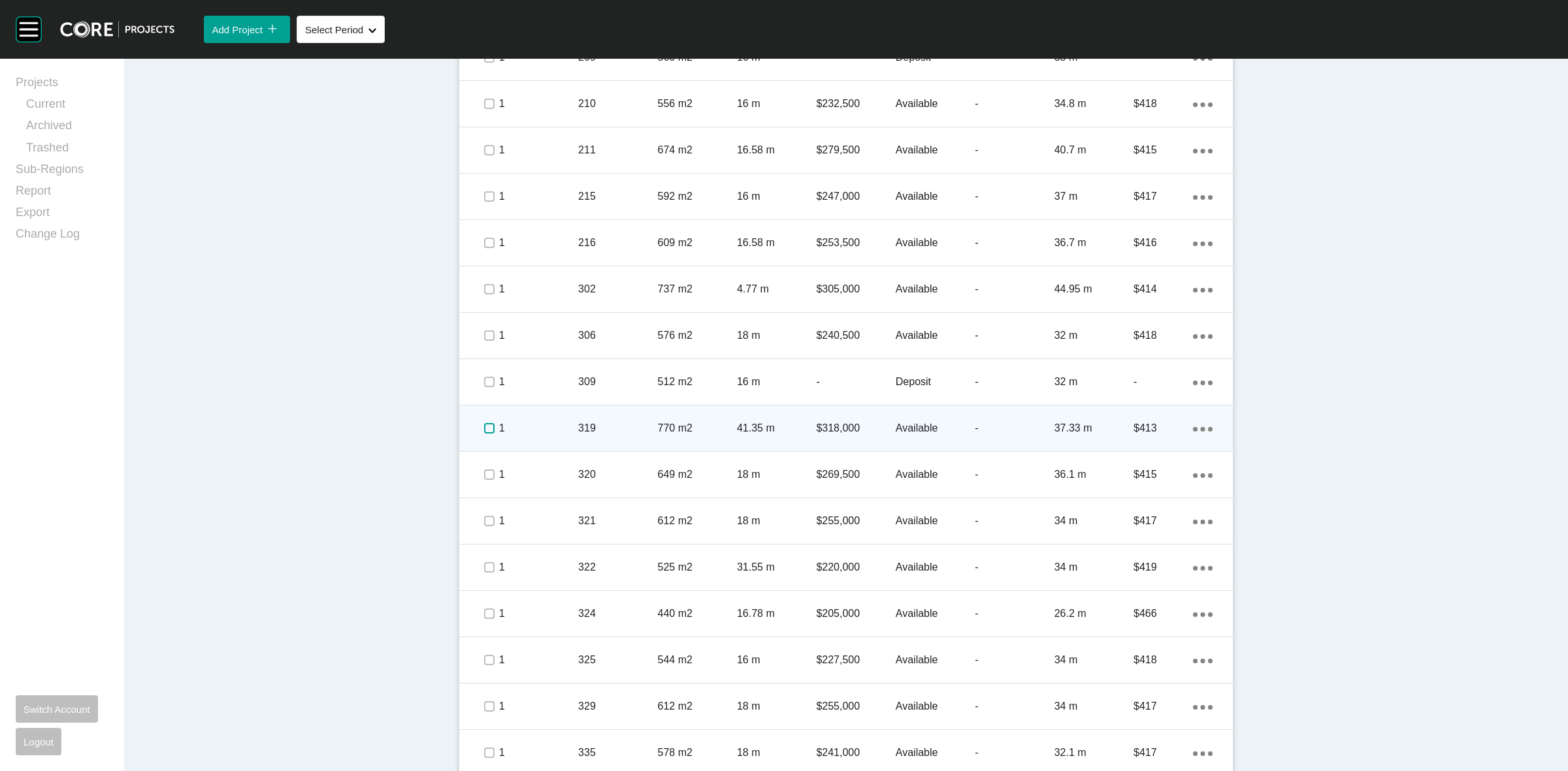
click at [484, 423] on label at bounding box center [489, 428] width 10 height 10
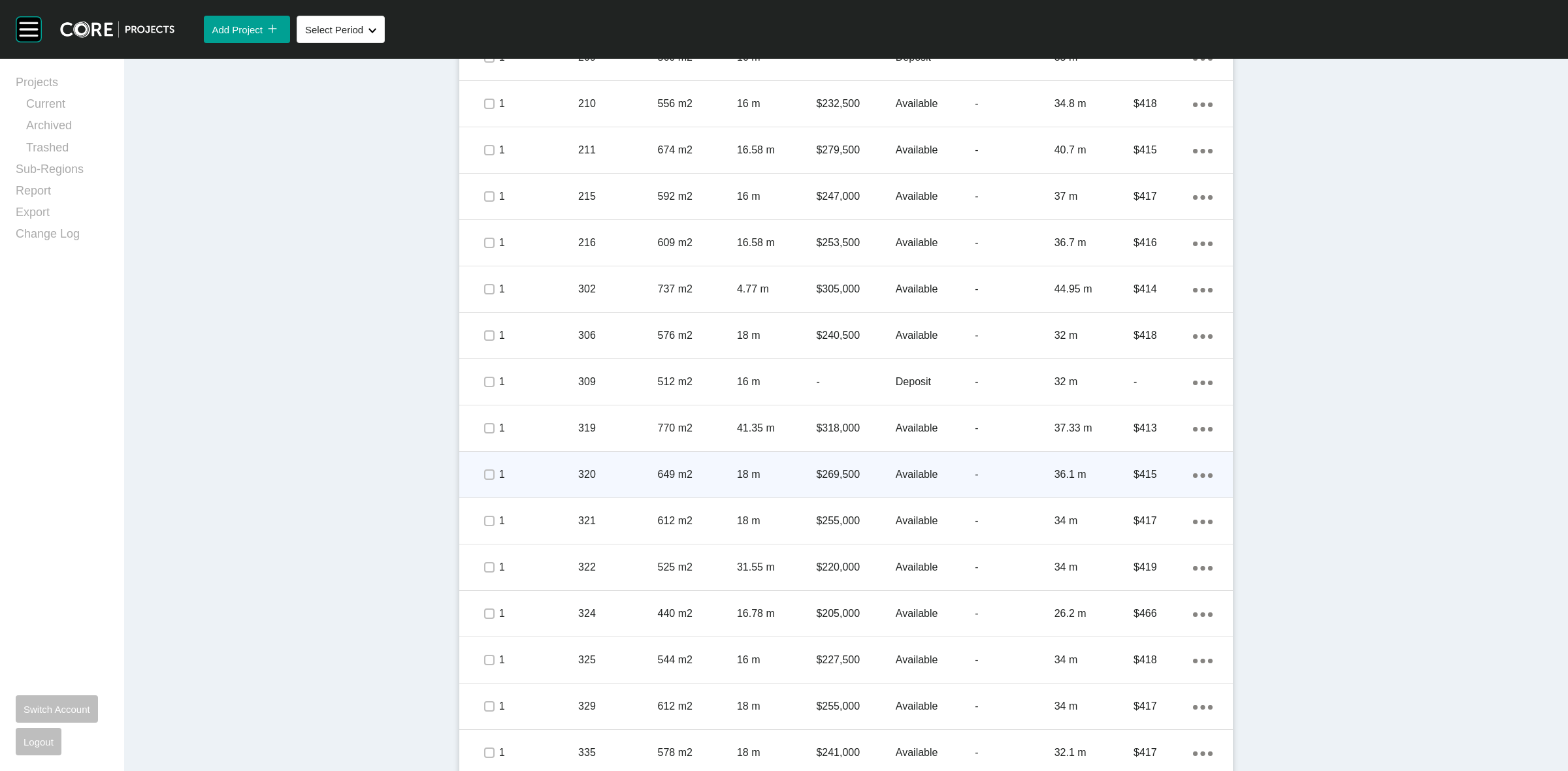
click at [479, 466] on span at bounding box center [488, 475] width 20 height 20
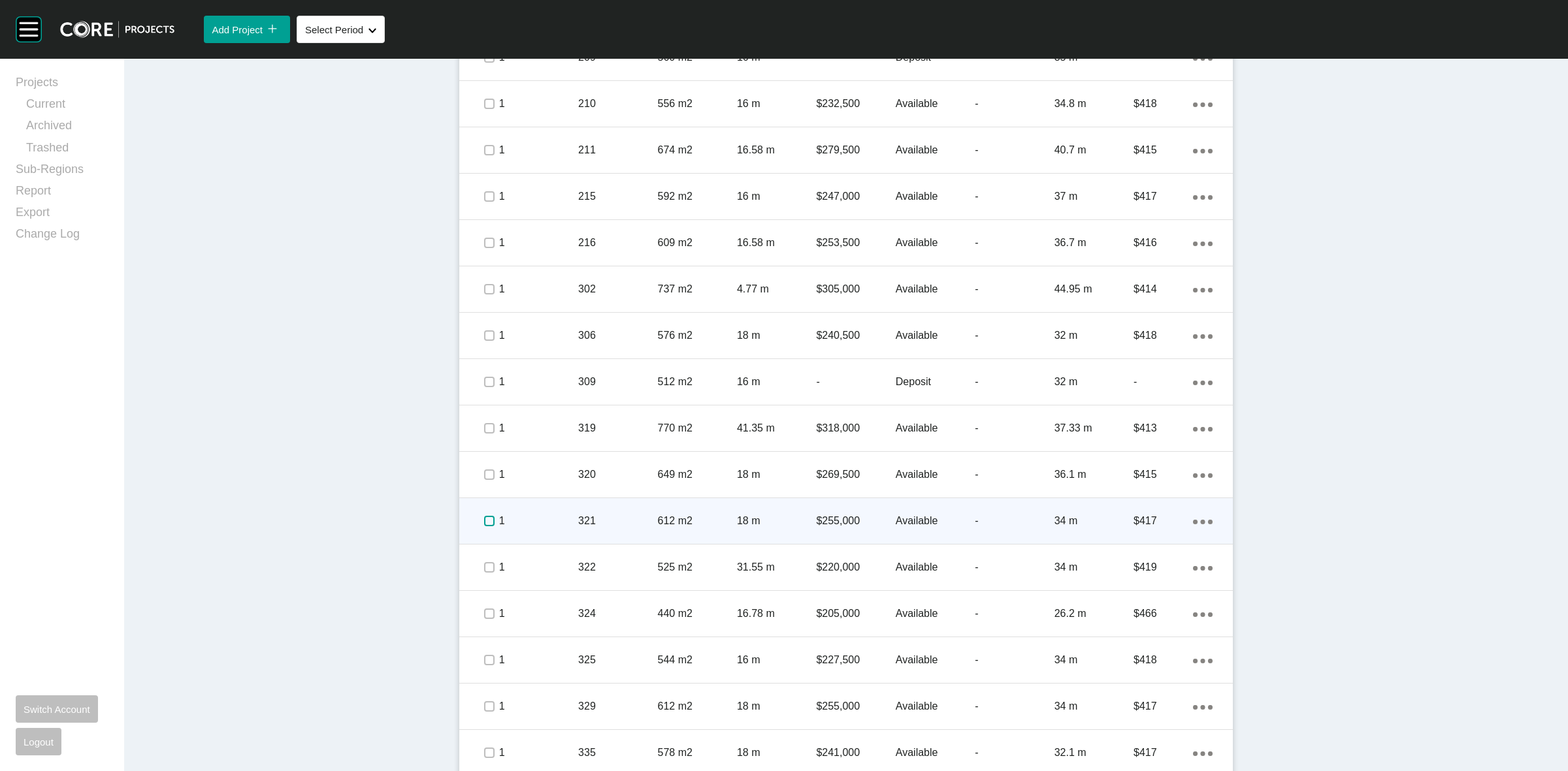
click at [486, 517] on label at bounding box center [489, 521] width 10 height 10
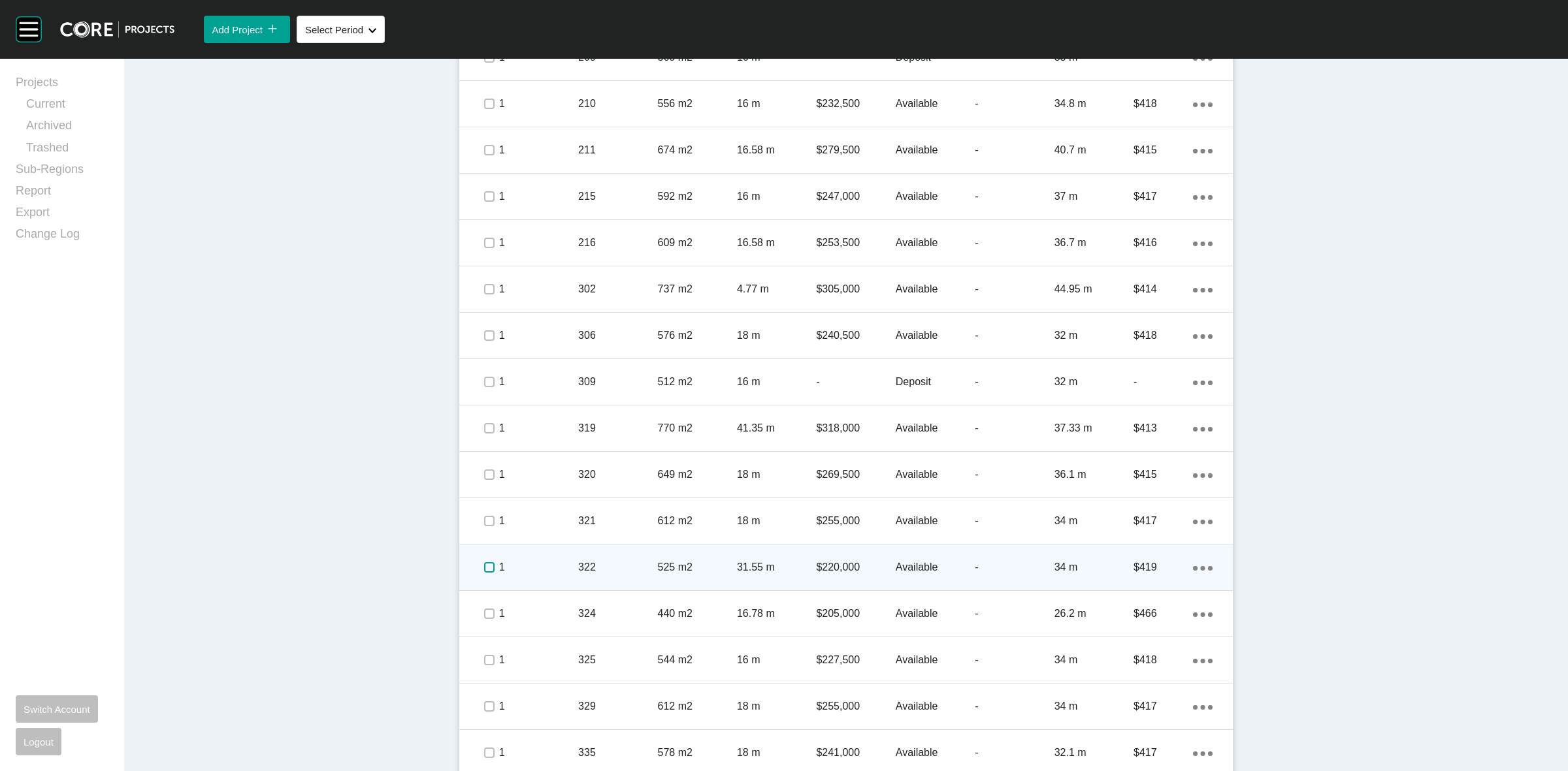
click at [484, 565] on label at bounding box center [489, 567] width 10 height 10
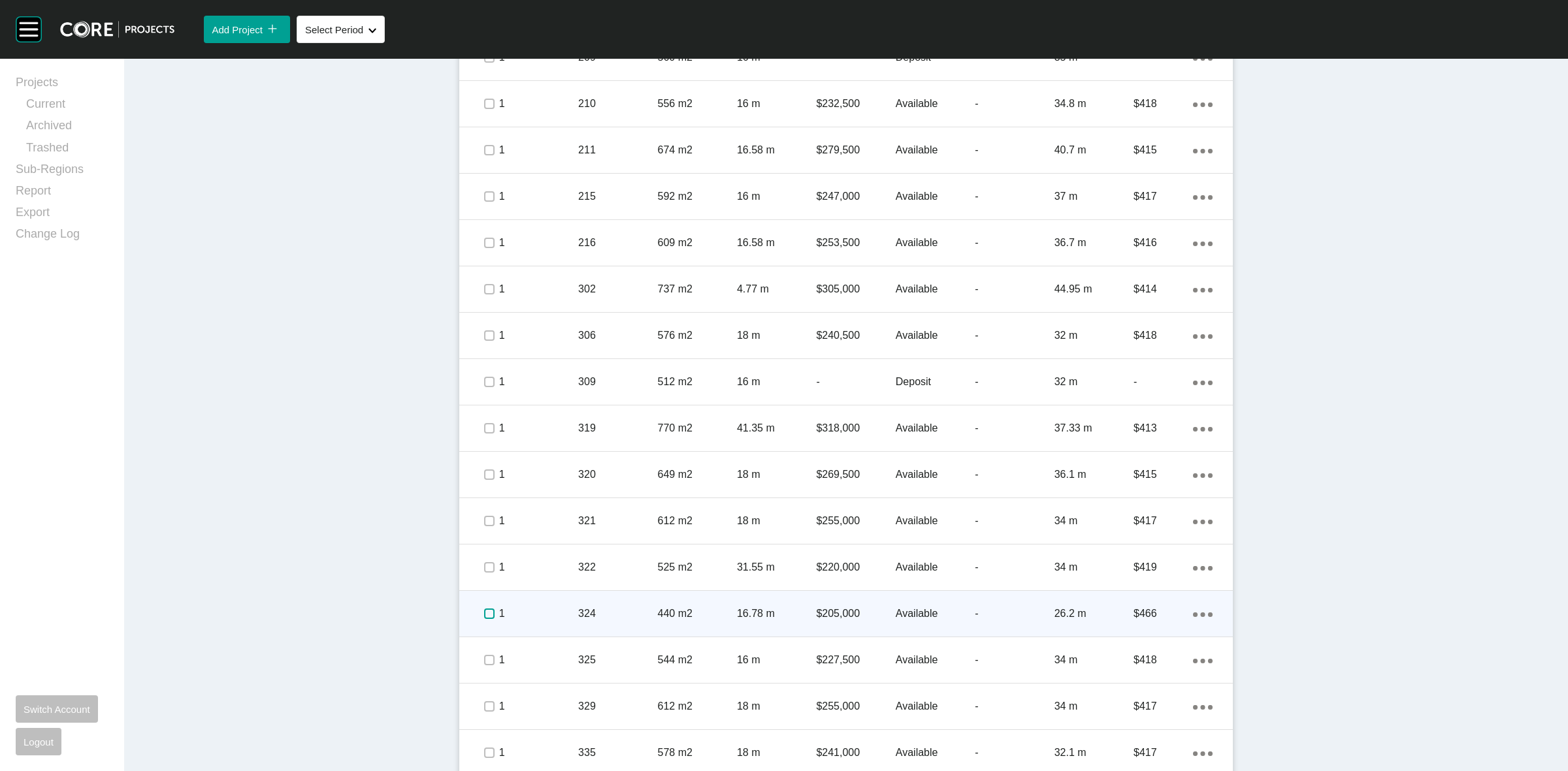
drag, startPoint x: 478, startPoint y: 607, endPoint x: 481, endPoint y: 628, distance: 21.2
click at [484, 609] on label at bounding box center [489, 613] width 10 height 10
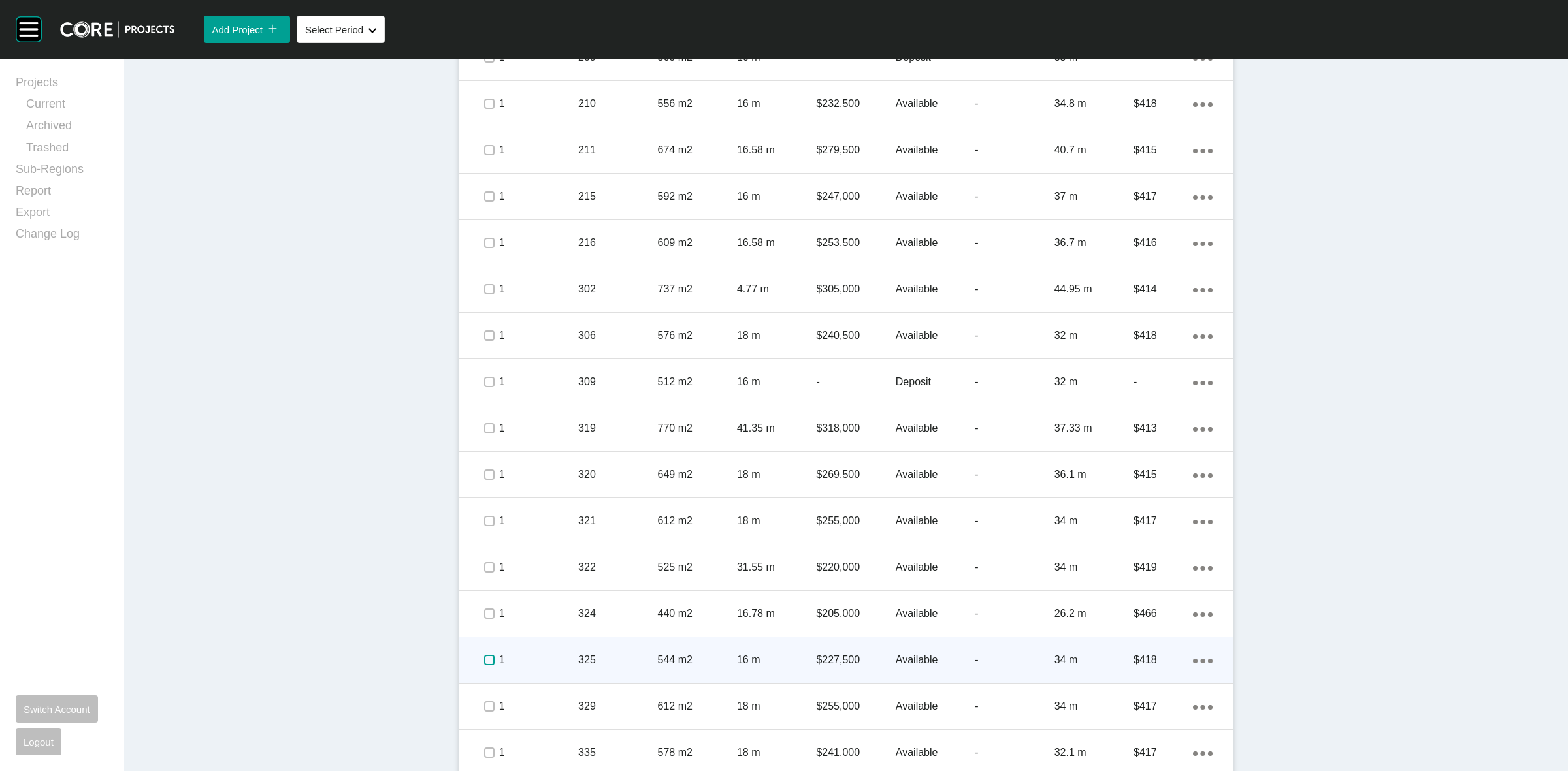
click at [484, 660] on label at bounding box center [489, 660] width 10 height 10
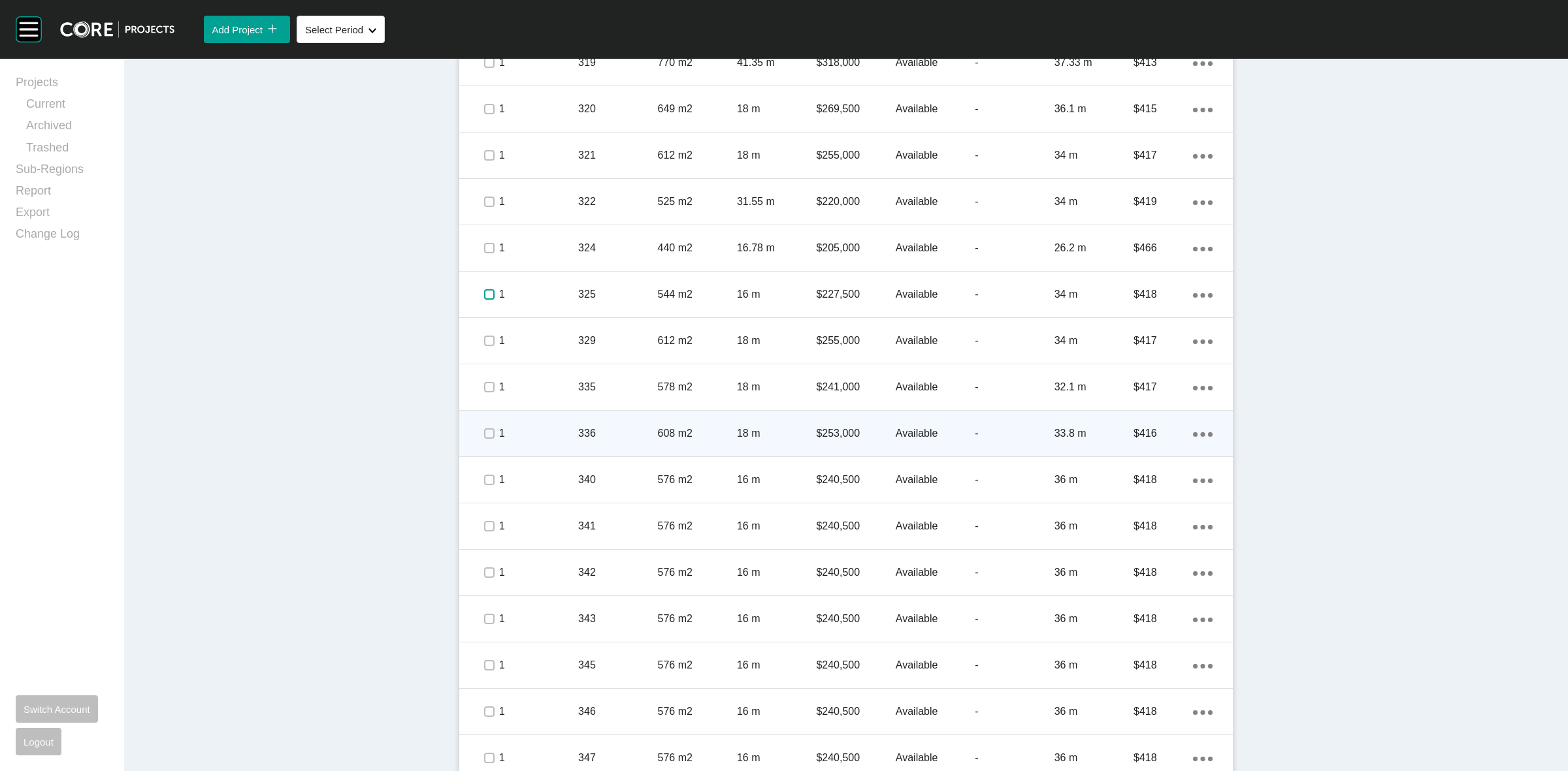
scroll to position [1116, 0]
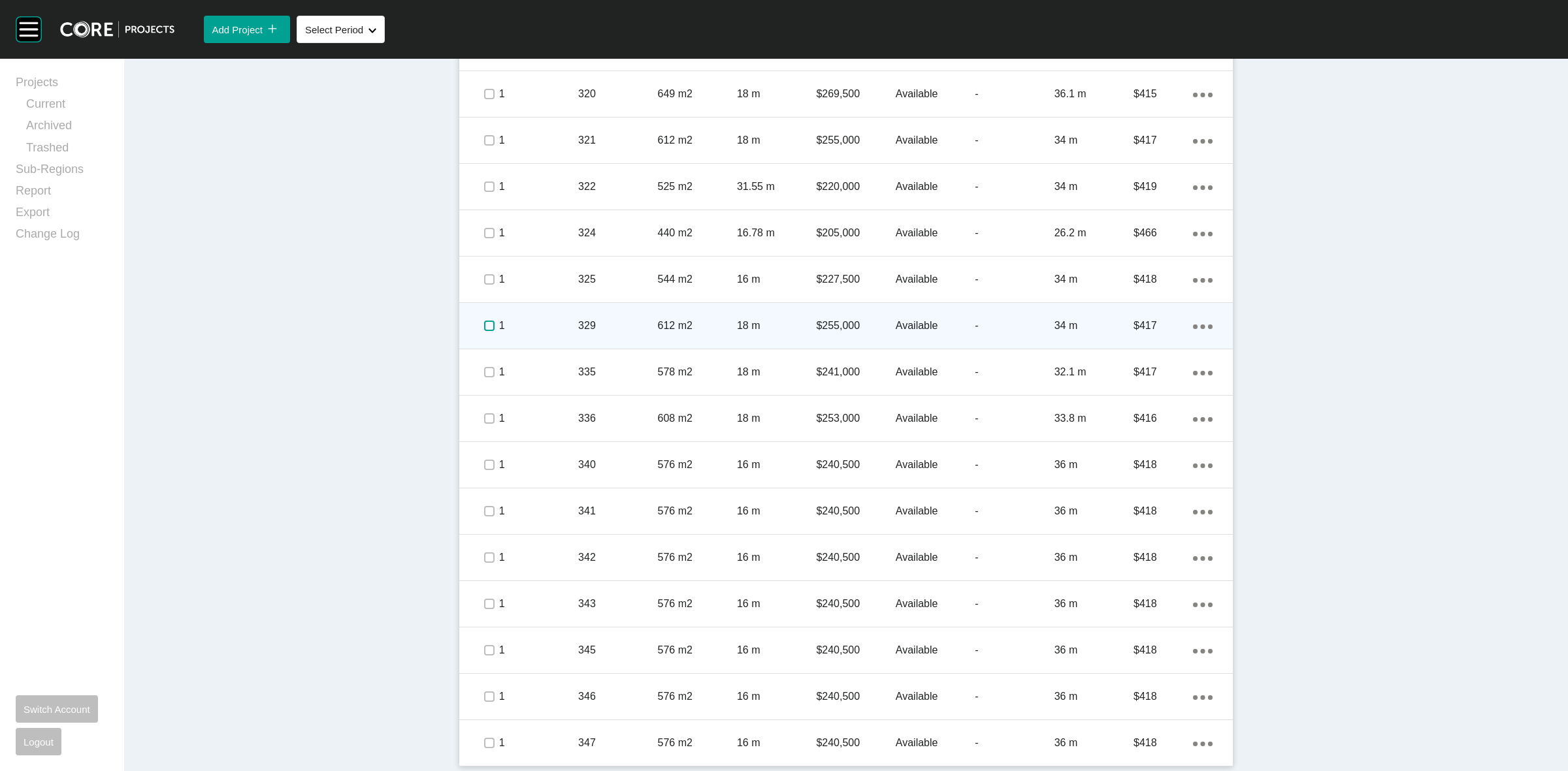
click at [484, 322] on label at bounding box center [489, 326] width 10 height 10
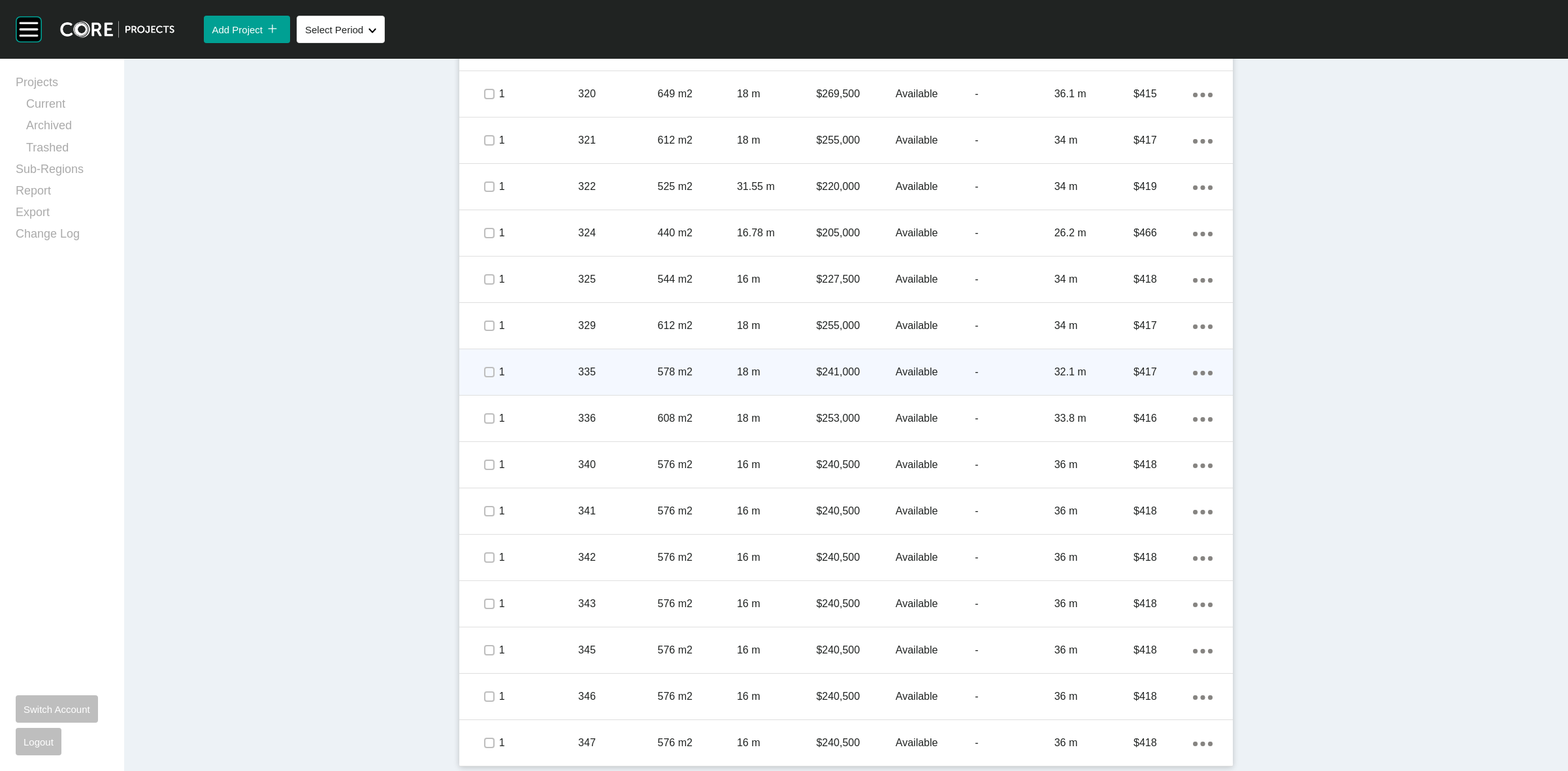
click at [487, 363] on span at bounding box center [488, 372] width 20 height 20
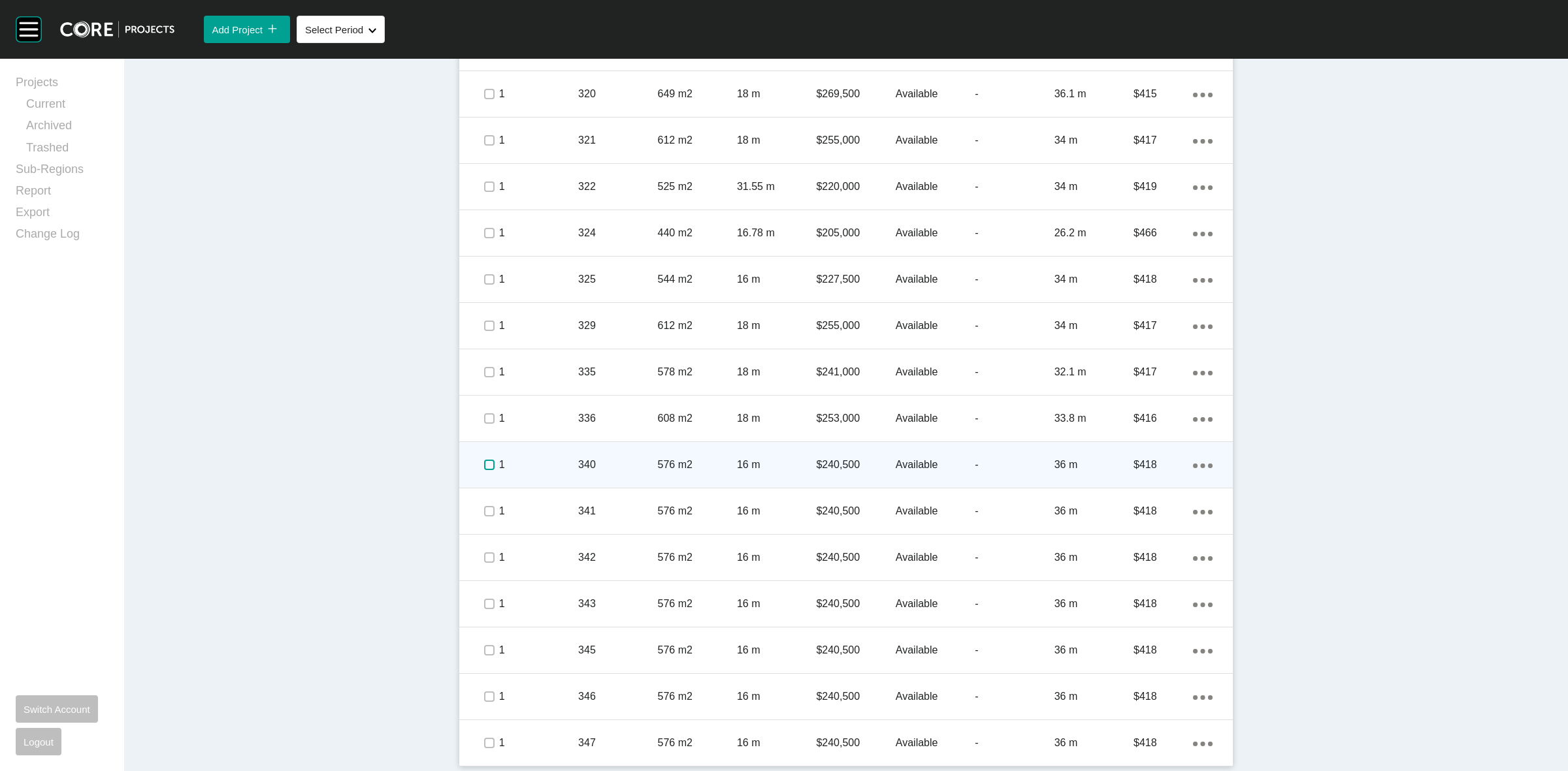
click at [484, 464] on label at bounding box center [489, 464] width 10 height 10
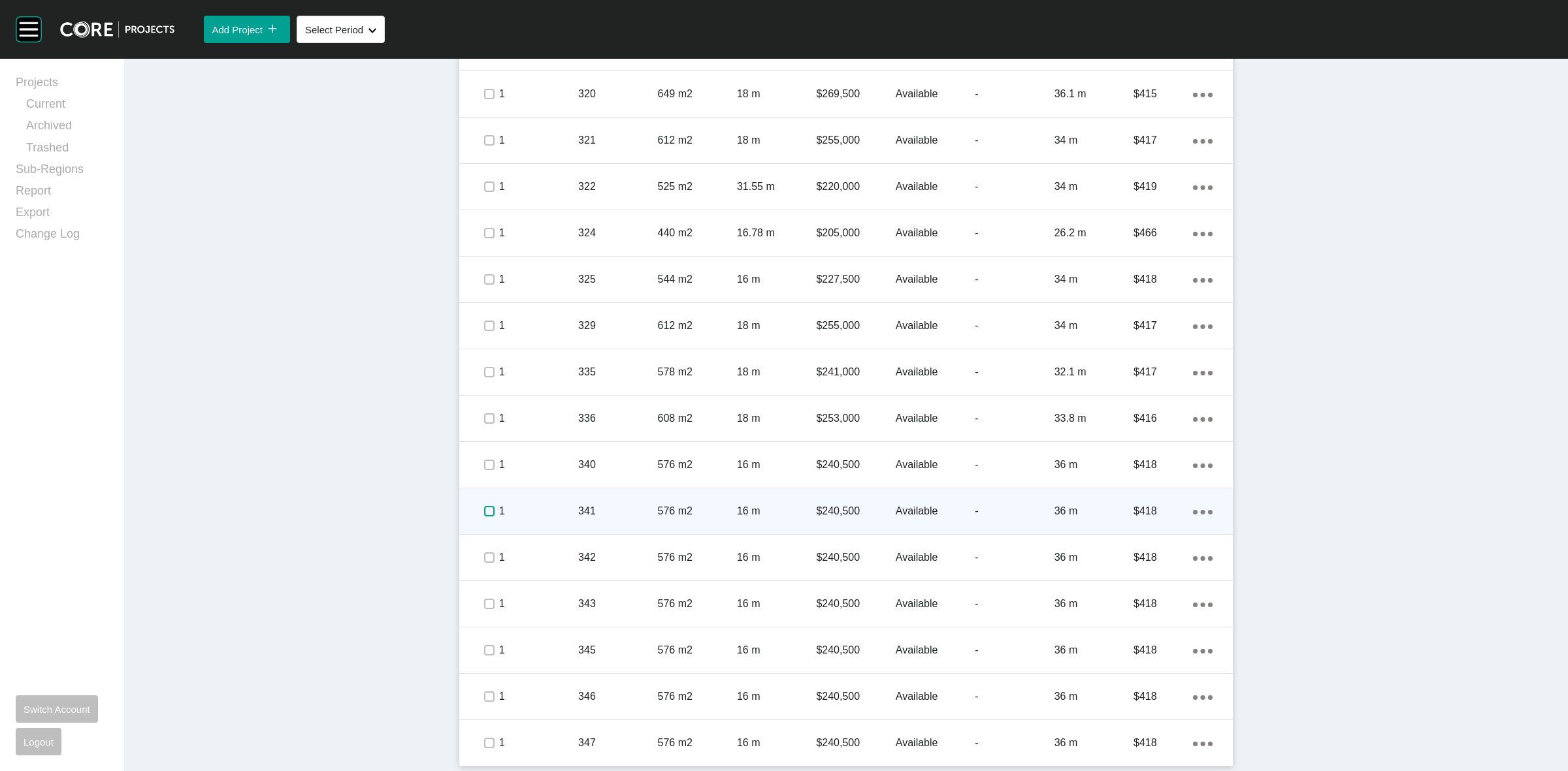
click at [484, 513] on label at bounding box center [489, 511] width 10 height 10
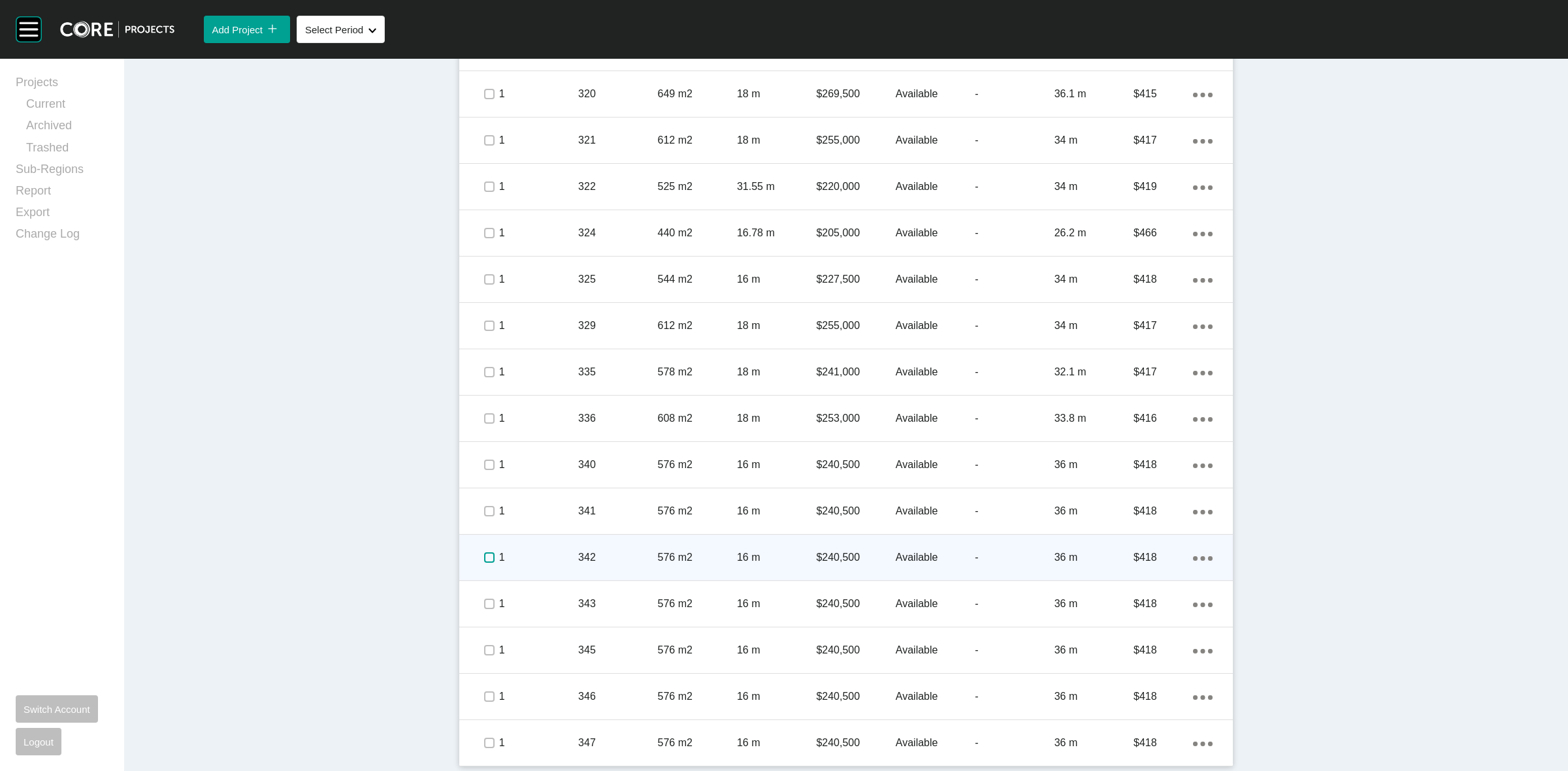
click at [484, 563] on label at bounding box center [489, 557] width 10 height 10
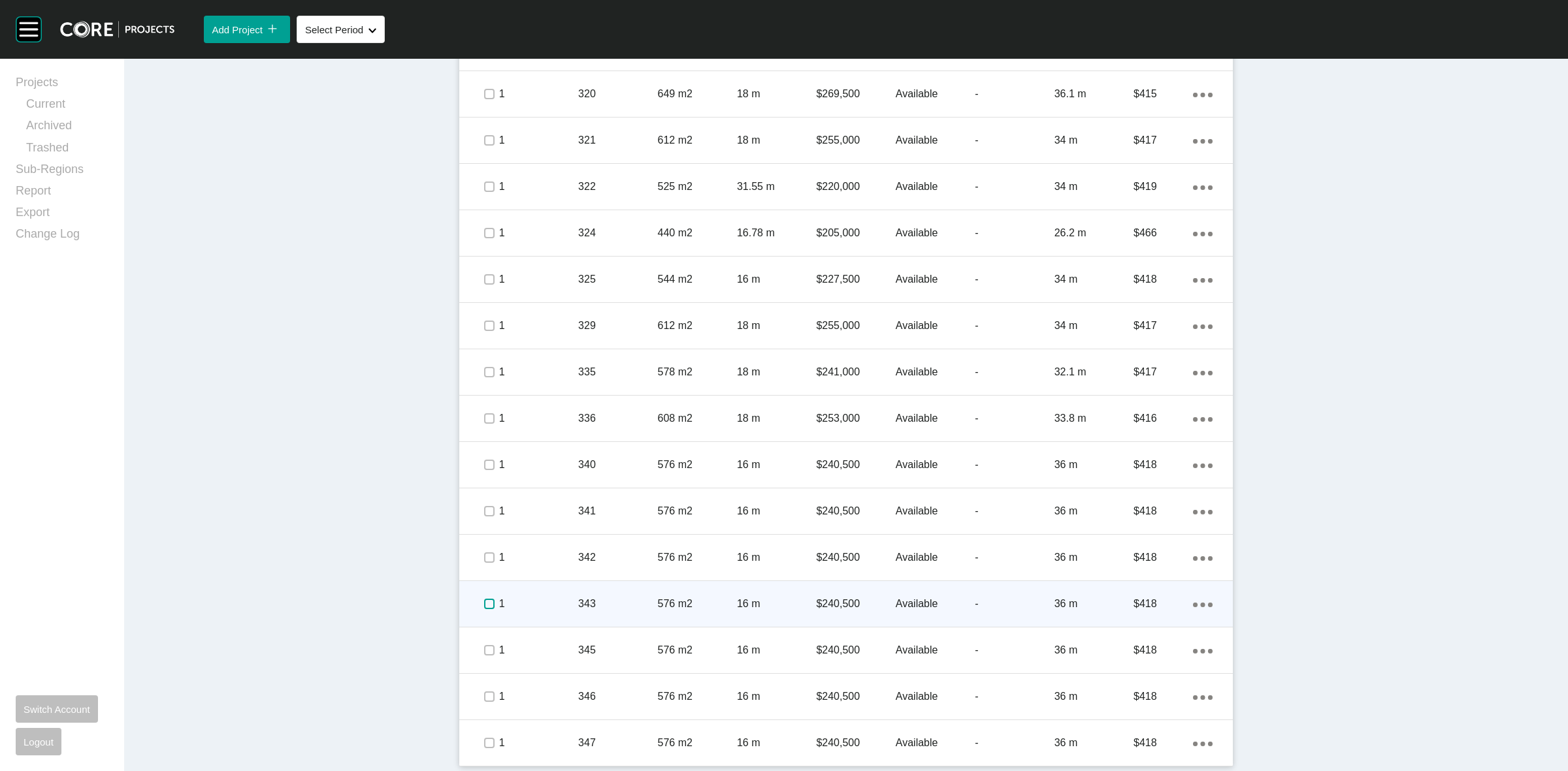
click at [484, 600] on label at bounding box center [489, 604] width 10 height 10
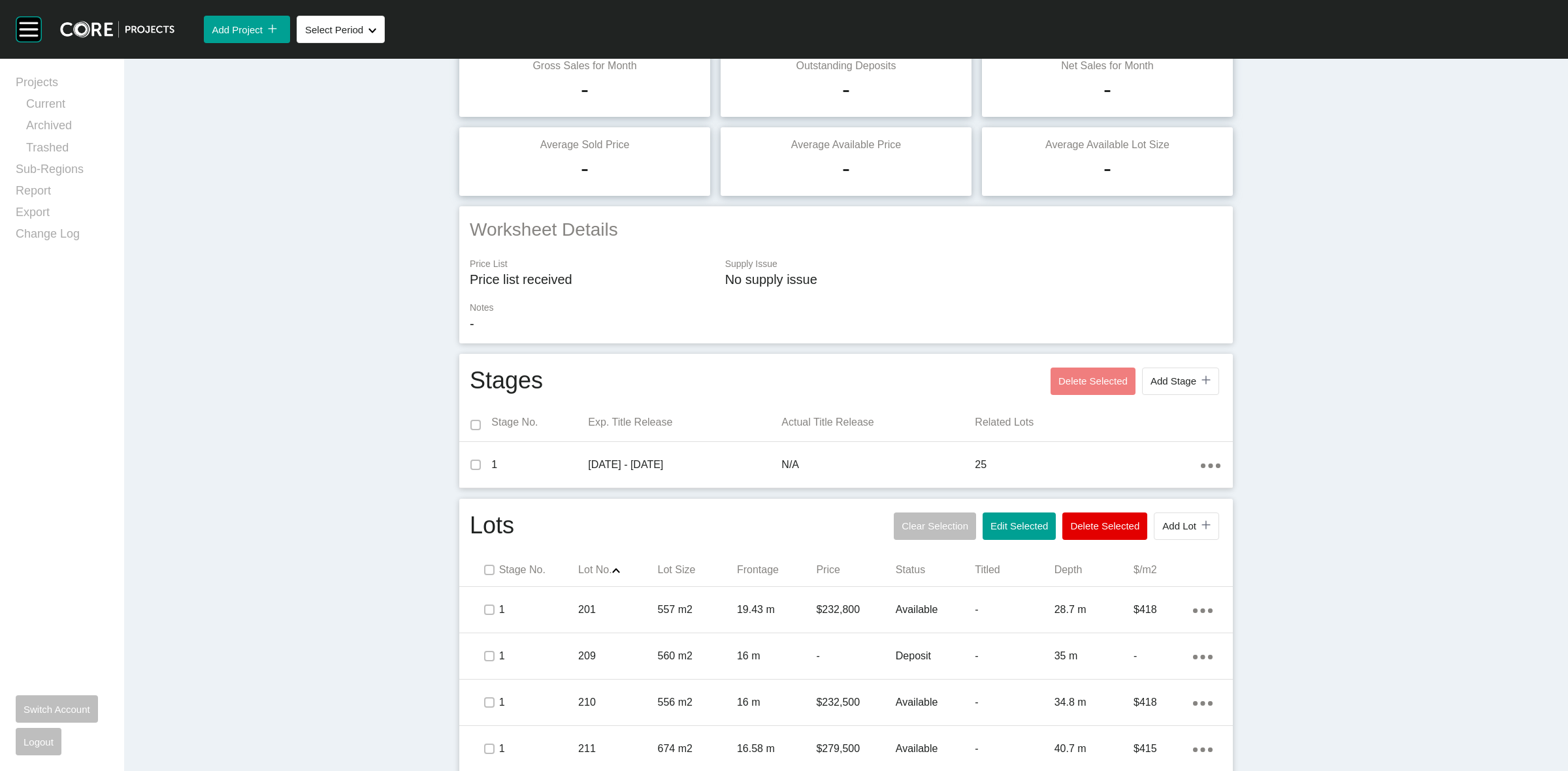
scroll to position [0, 0]
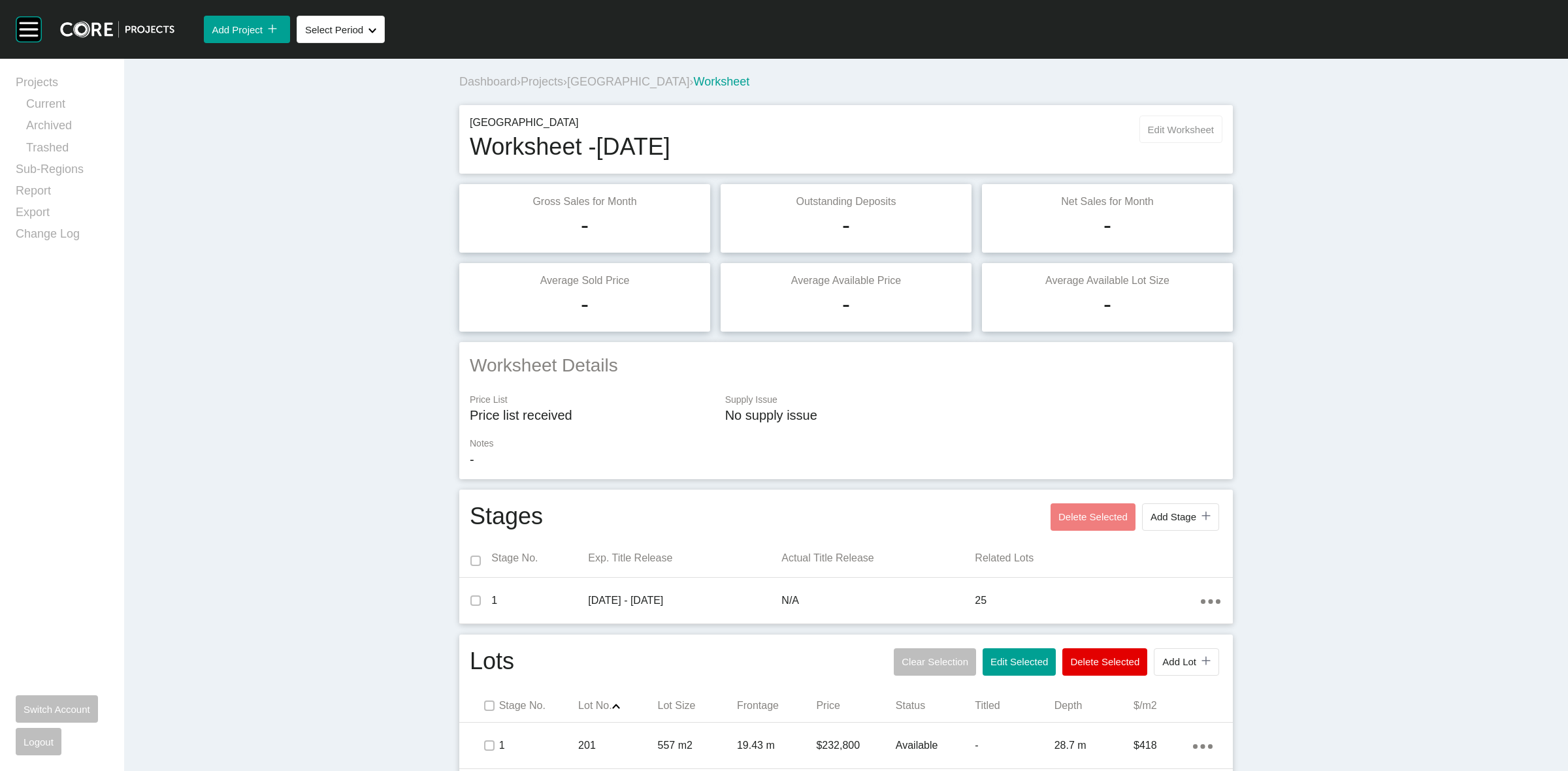
click at [1170, 126] on span "Edit Worksheet" at bounding box center [1181, 129] width 66 height 11
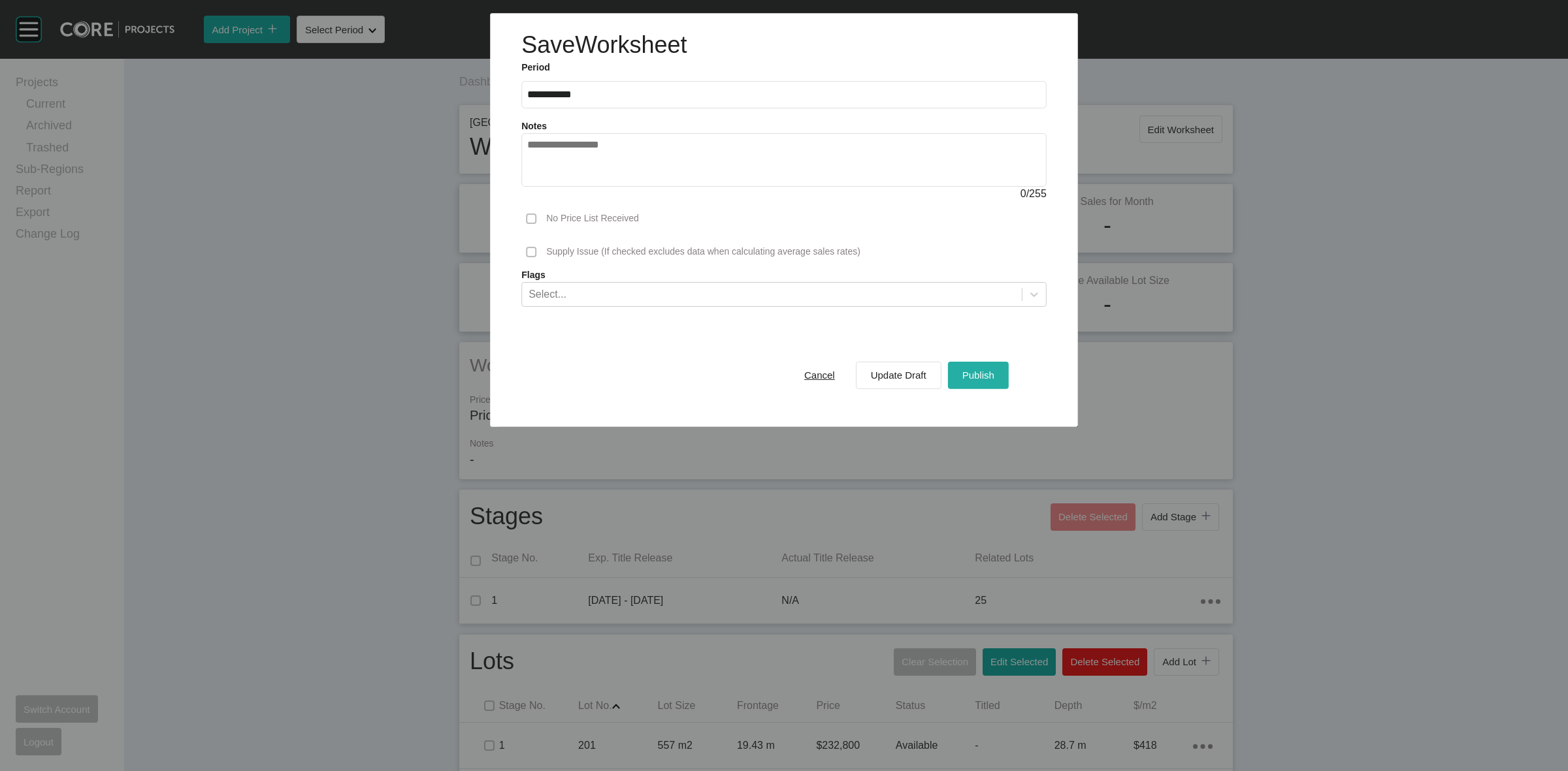
drag, startPoint x: 994, startPoint y: 376, endPoint x: 987, endPoint y: 399, distance: 24.0
click at [994, 374] on div "Publish" at bounding box center [978, 375] width 39 height 18
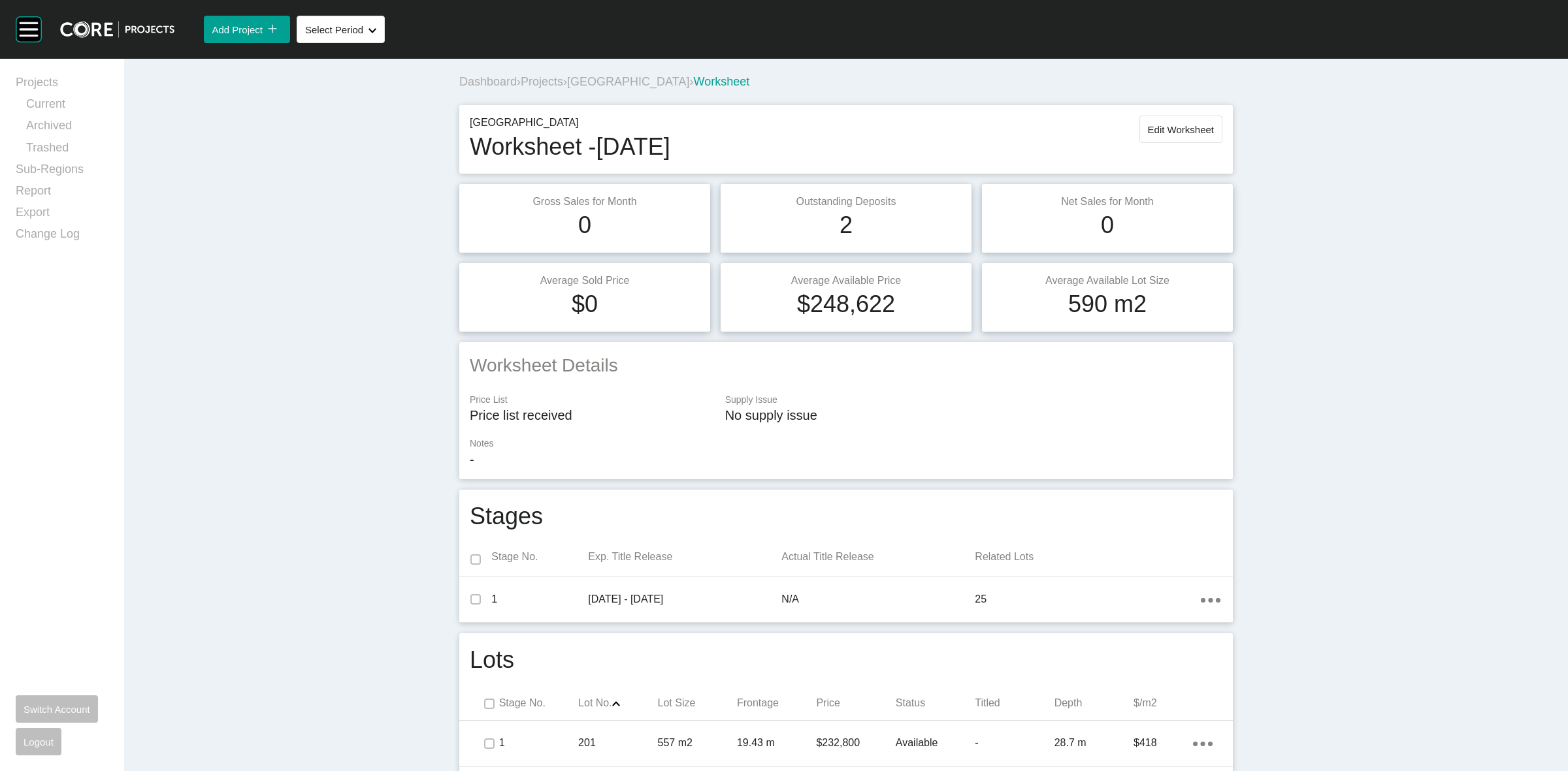
click at [597, 83] on span "[GEOGRAPHIC_DATA]" at bounding box center [628, 81] width 122 height 13
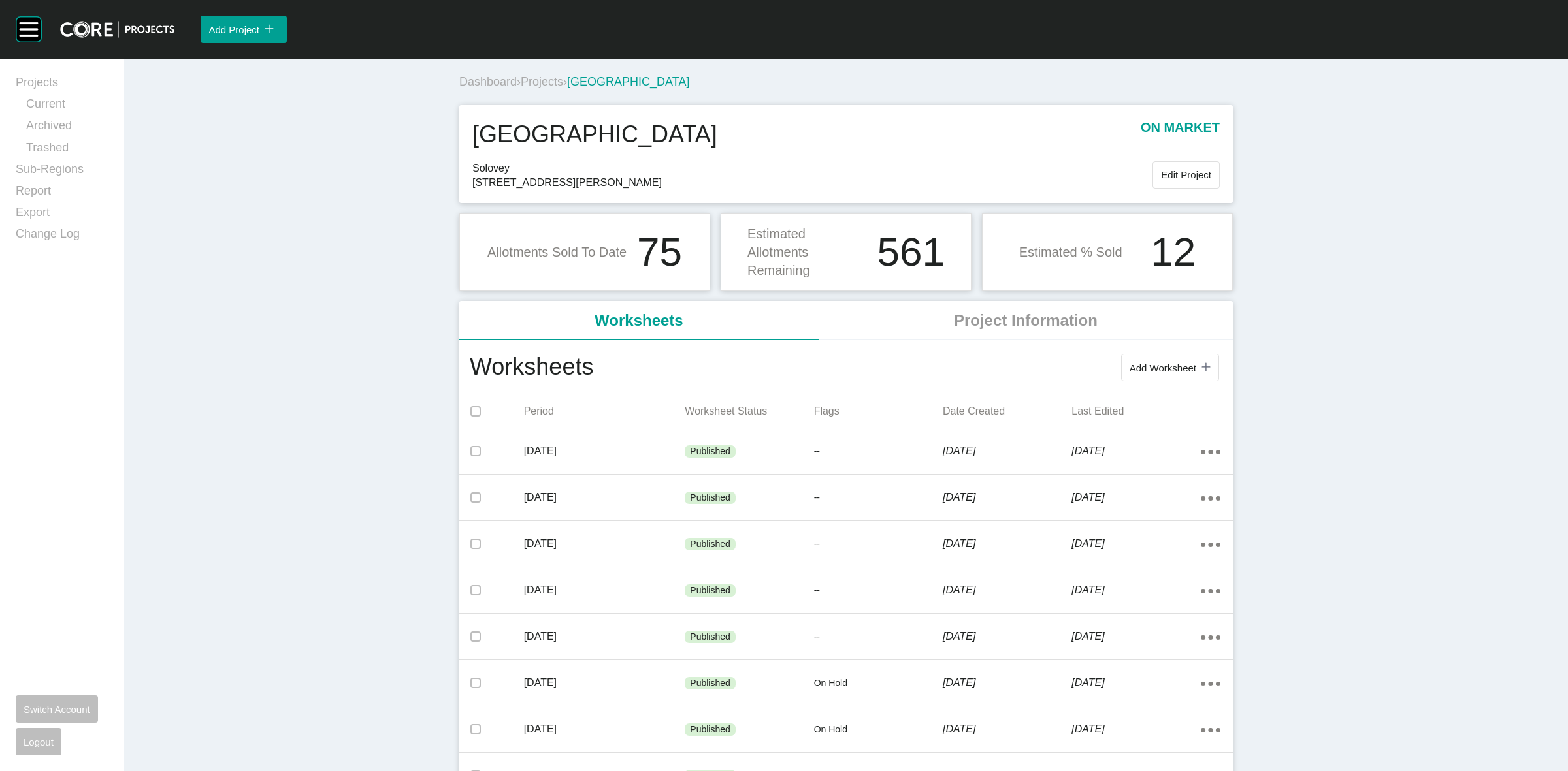
click at [543, 83] on span "Projects" at bounding box center [542, 81] width 43 height 13
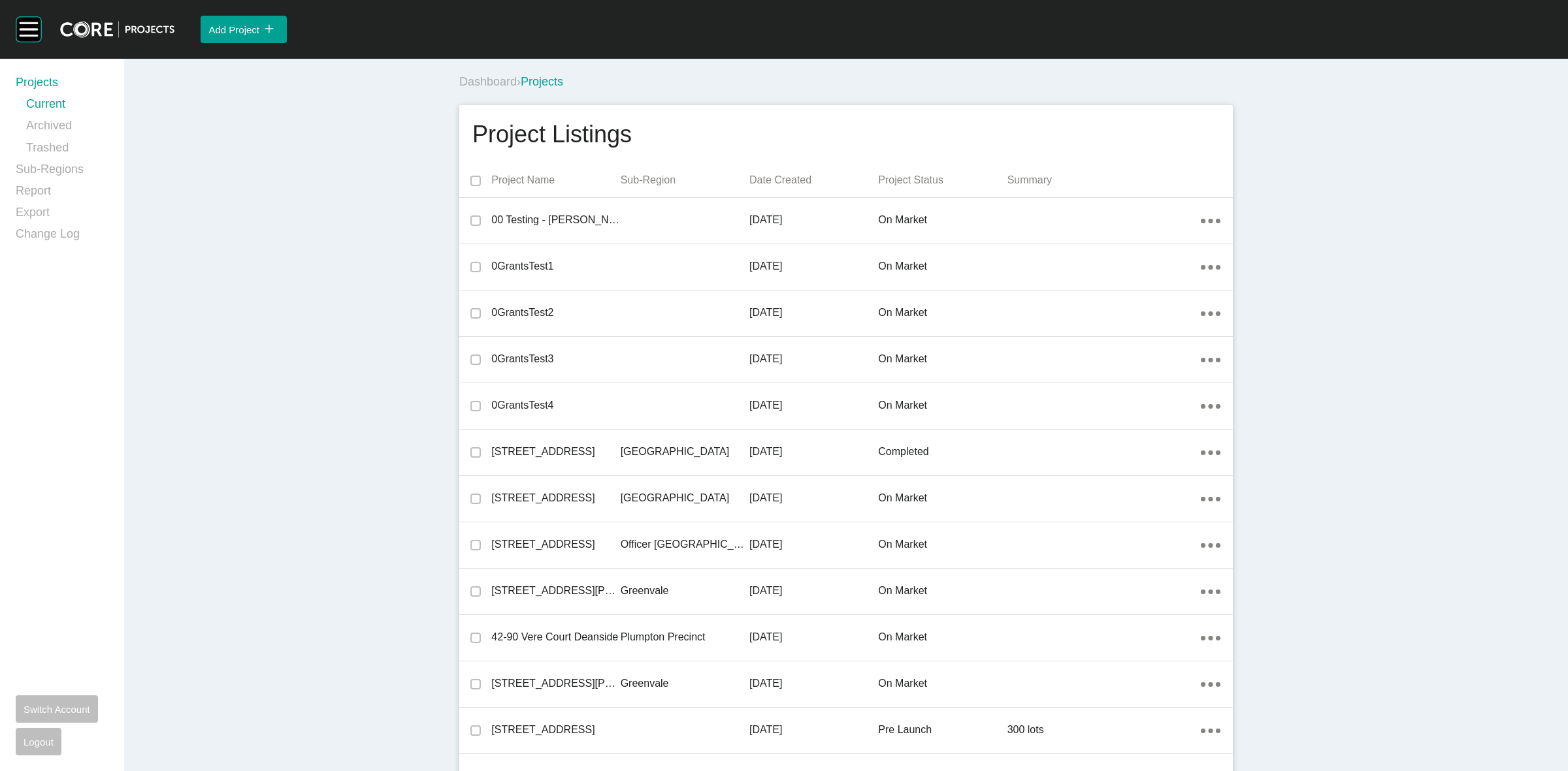
scroll to position [20877, 0]
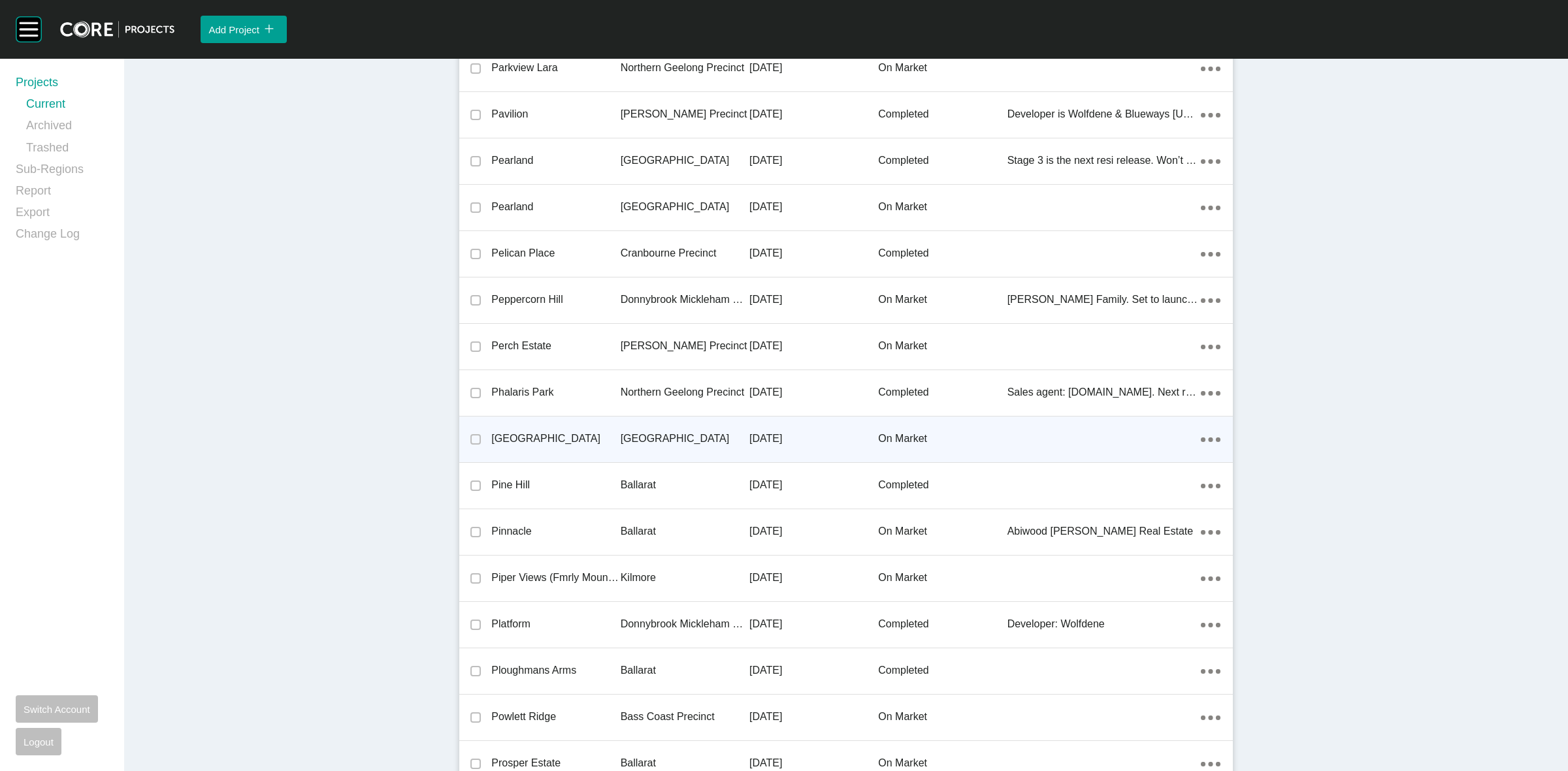
click at [642, 432] on p "[GEOGRAPHIC_DATA]" at bounding box center [685, 439] width 129 height 14
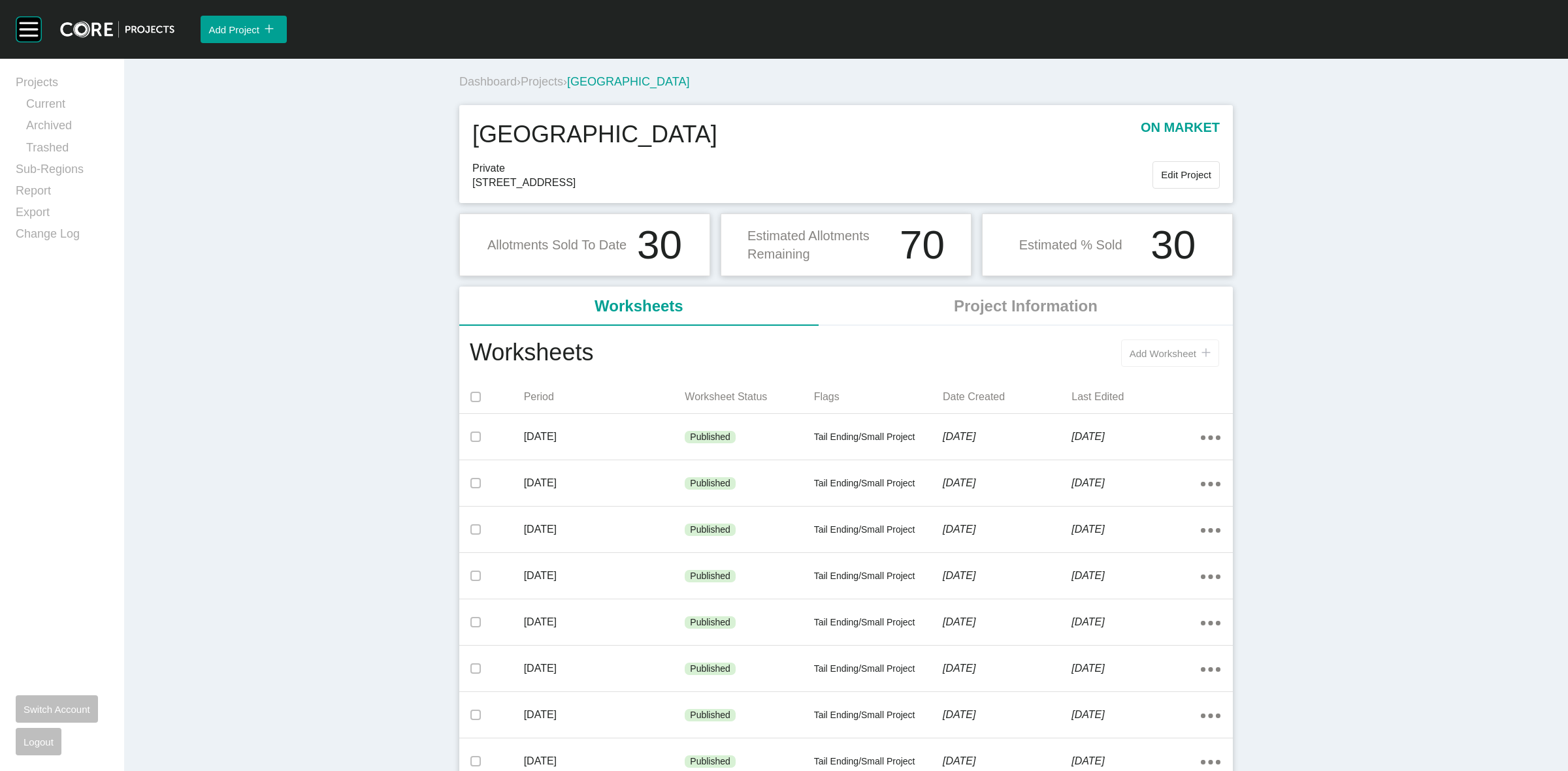
click at [1152, 357] on span "Add Worksheet" at bounding box center [1163, 353] width 66 height 11
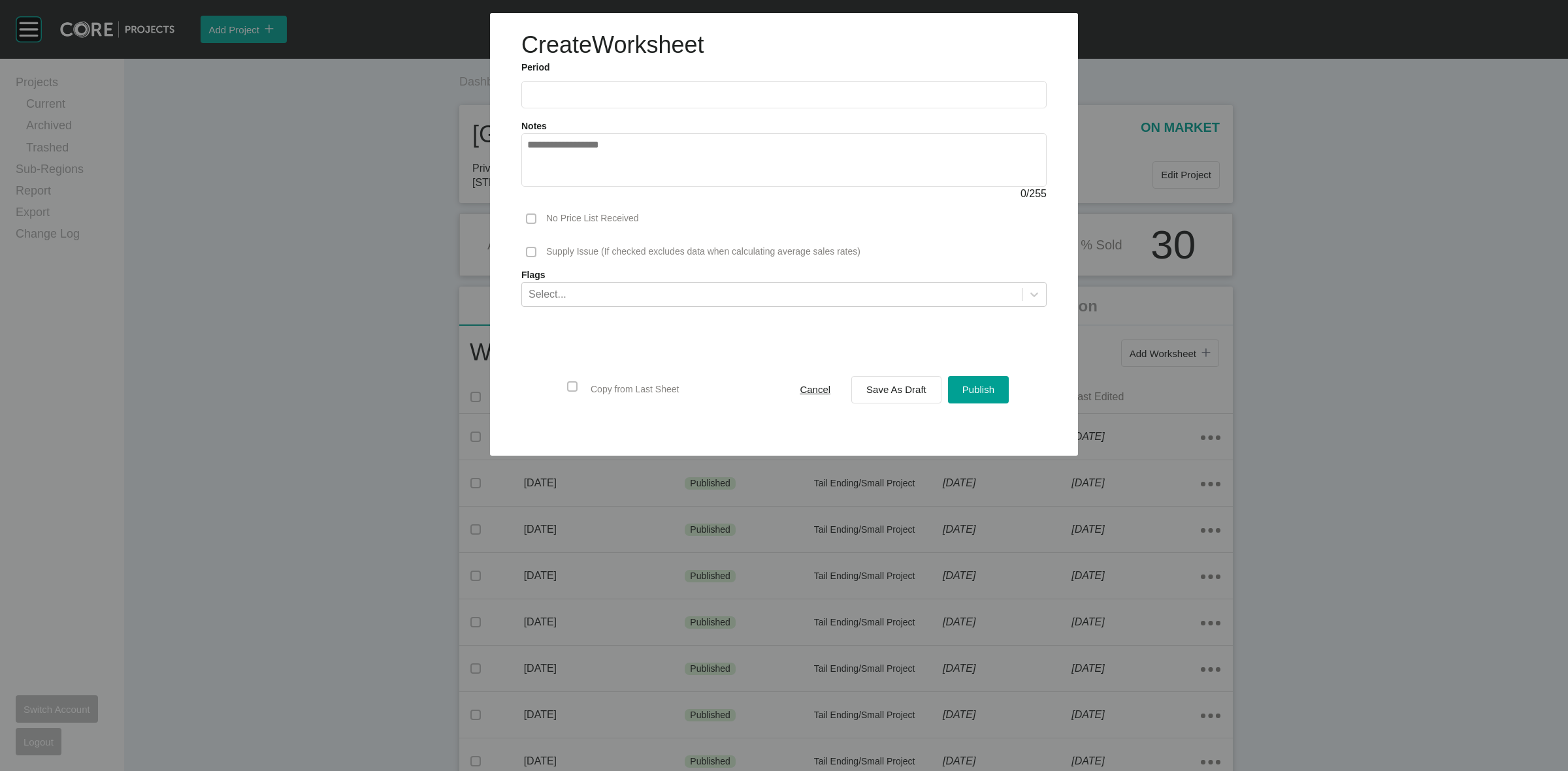
click at [639, 91] on input "text" at bounding box center [784, 94] width 513 height 11
drag, startPoint x: 588, startPoint y: 188, endPoint x: 730, endPoint y: 259, distance: 158.8
click at [588, 187] on li "Aug" at bounding box center [590, 190] width 44 height 22
type input "**********"
click at [870, 385] on span "Save As Draft" at bounding box center [896, 389] width 60 height 11
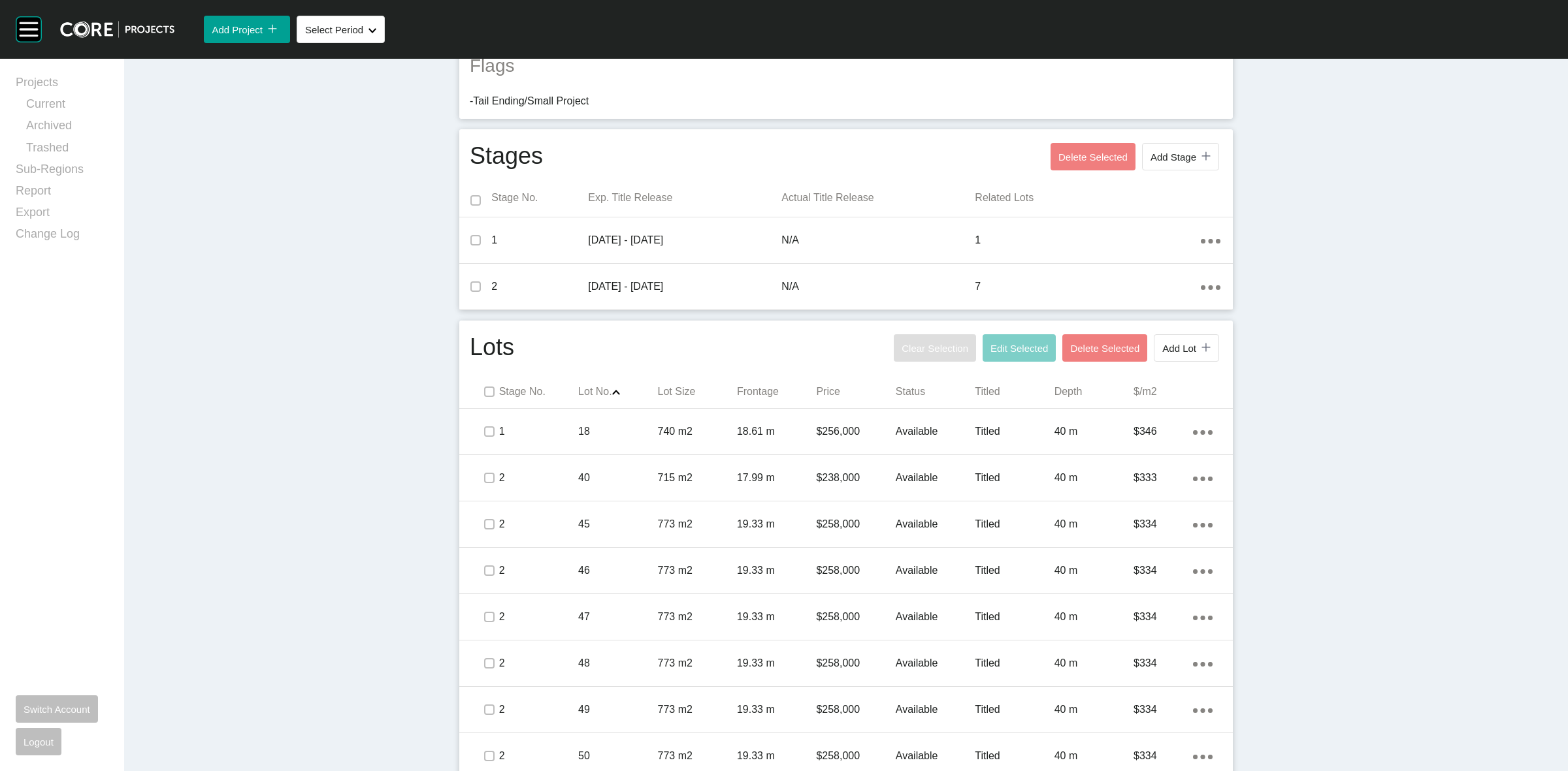
scroll to position [441, 0]
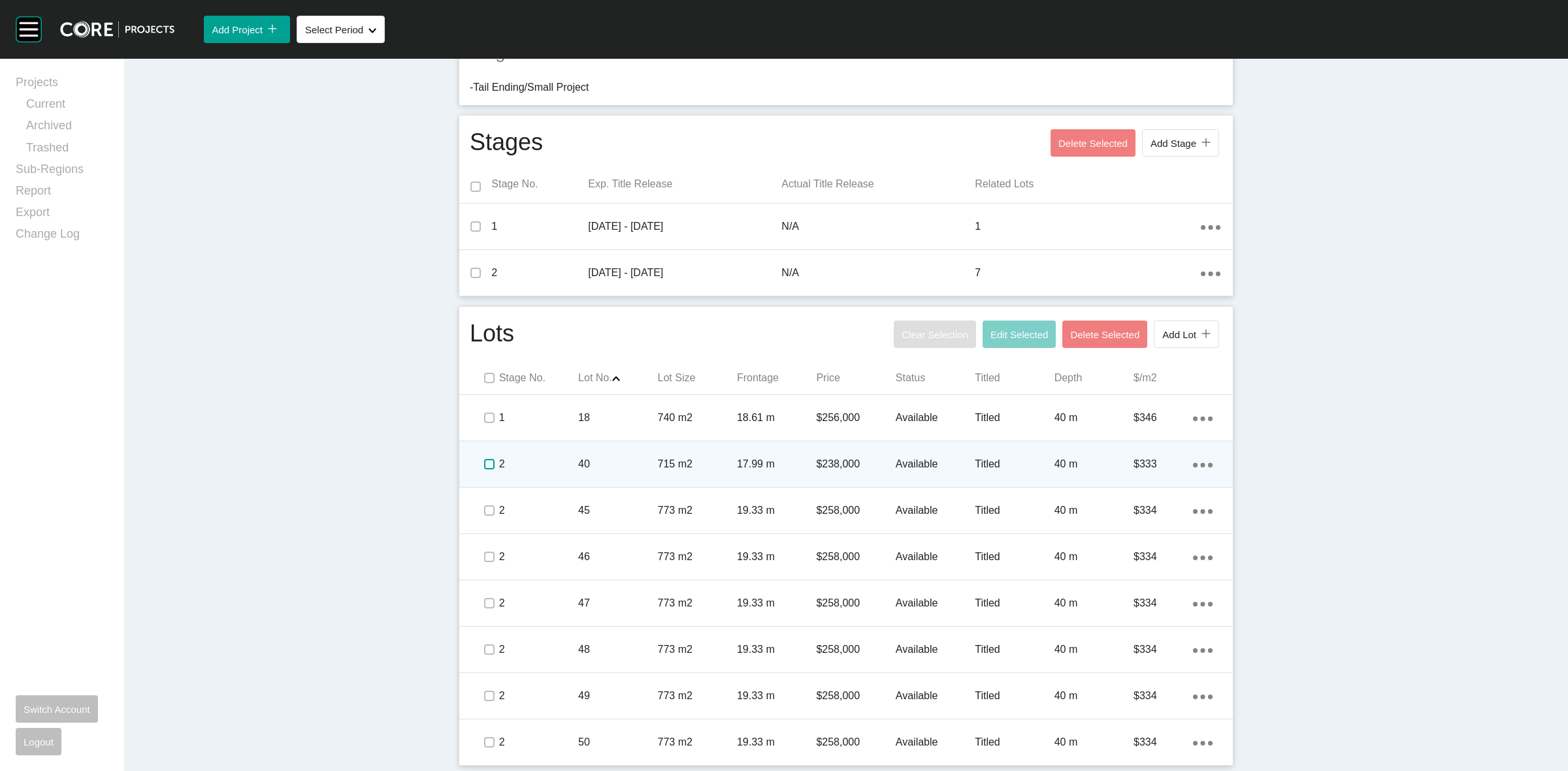
click at [484, 466] on label at bounding box center [489, 464] width 10 height 10
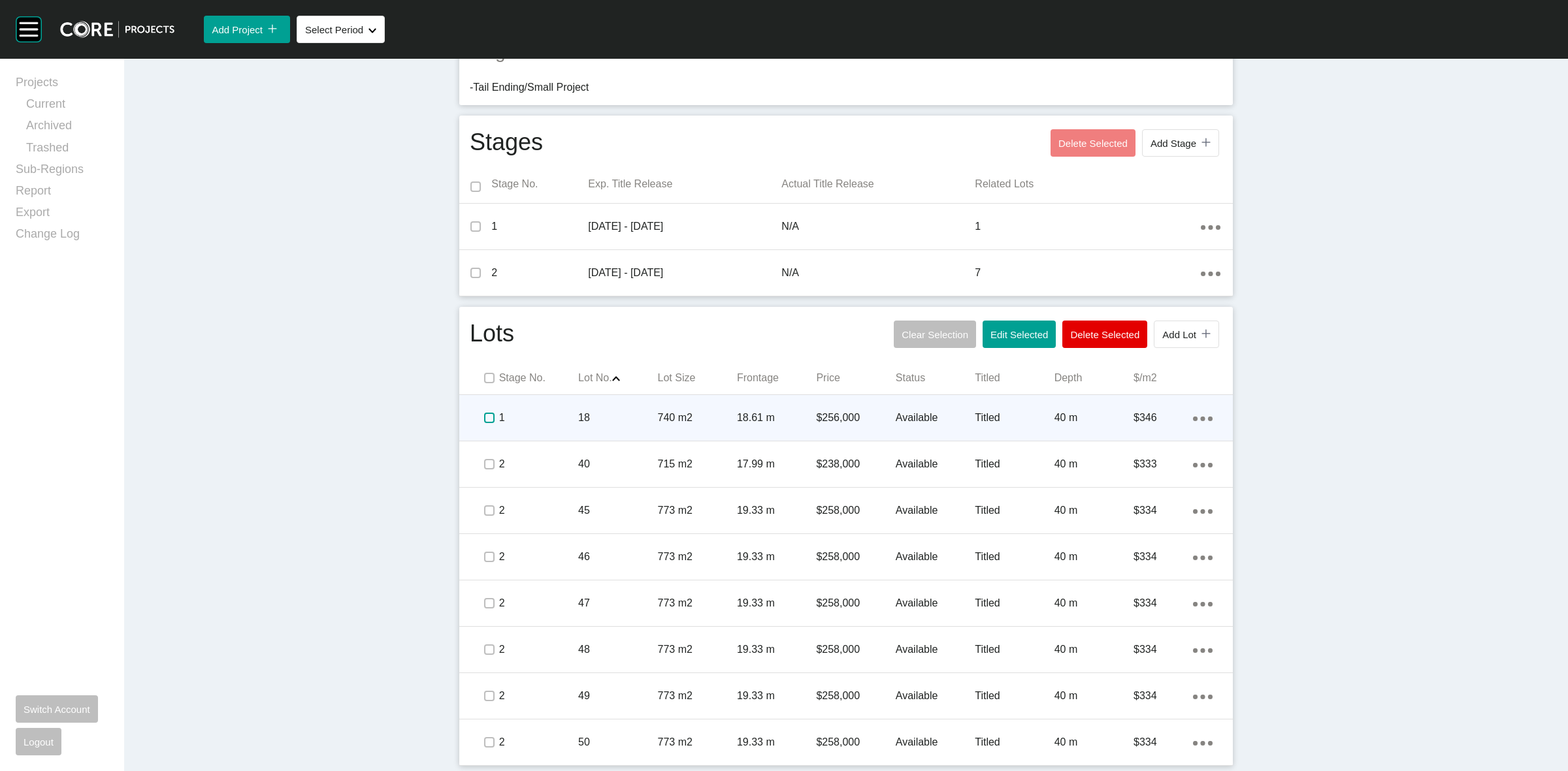
click at [484, 416] on label at bounding box center [489, 418] width 10 height 10
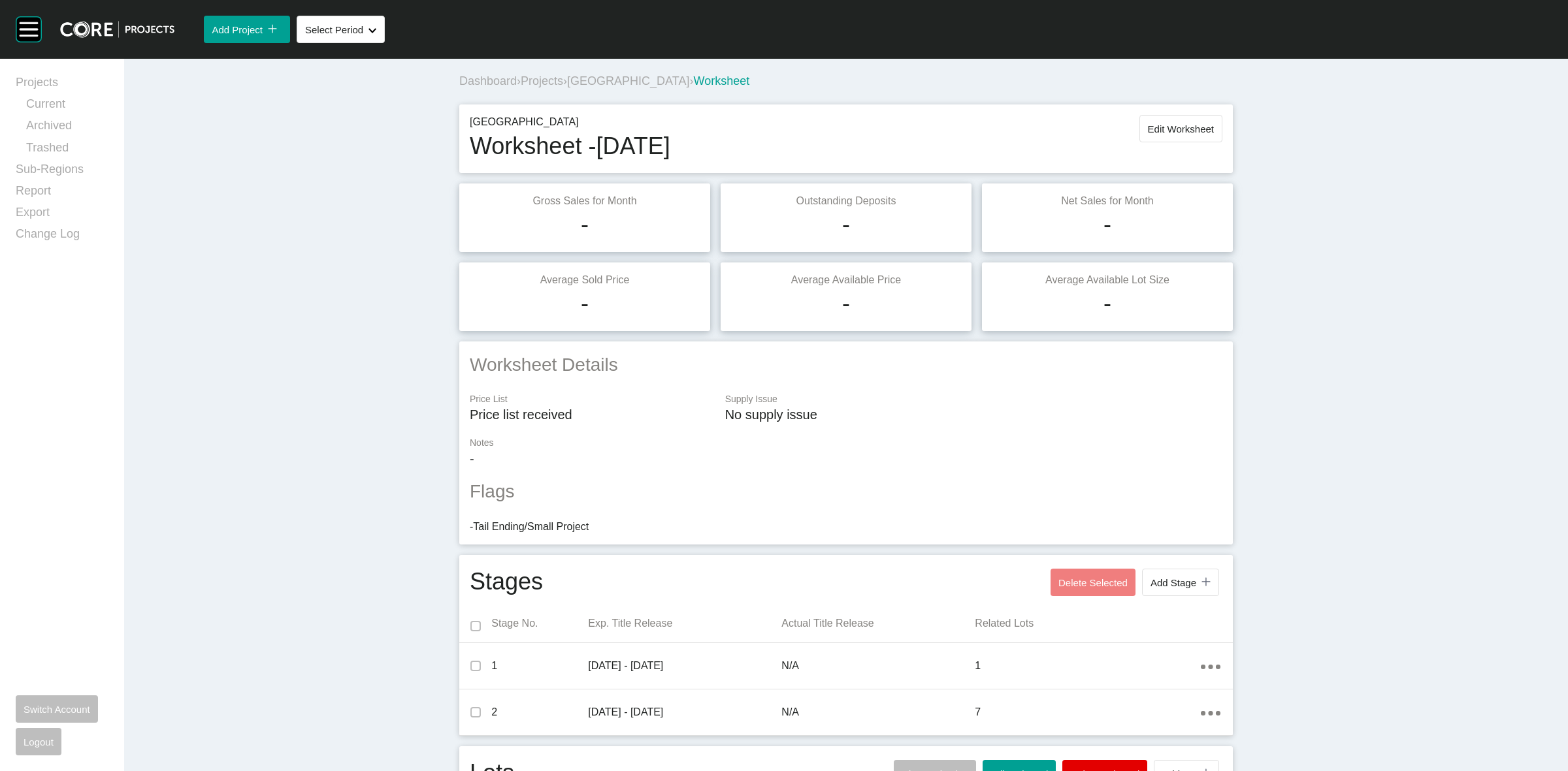
scroll to position [0, 0]
click at [1161, 134] on span "Edit Worksheet" at bounding box center [1181, 129] width 66 height 11
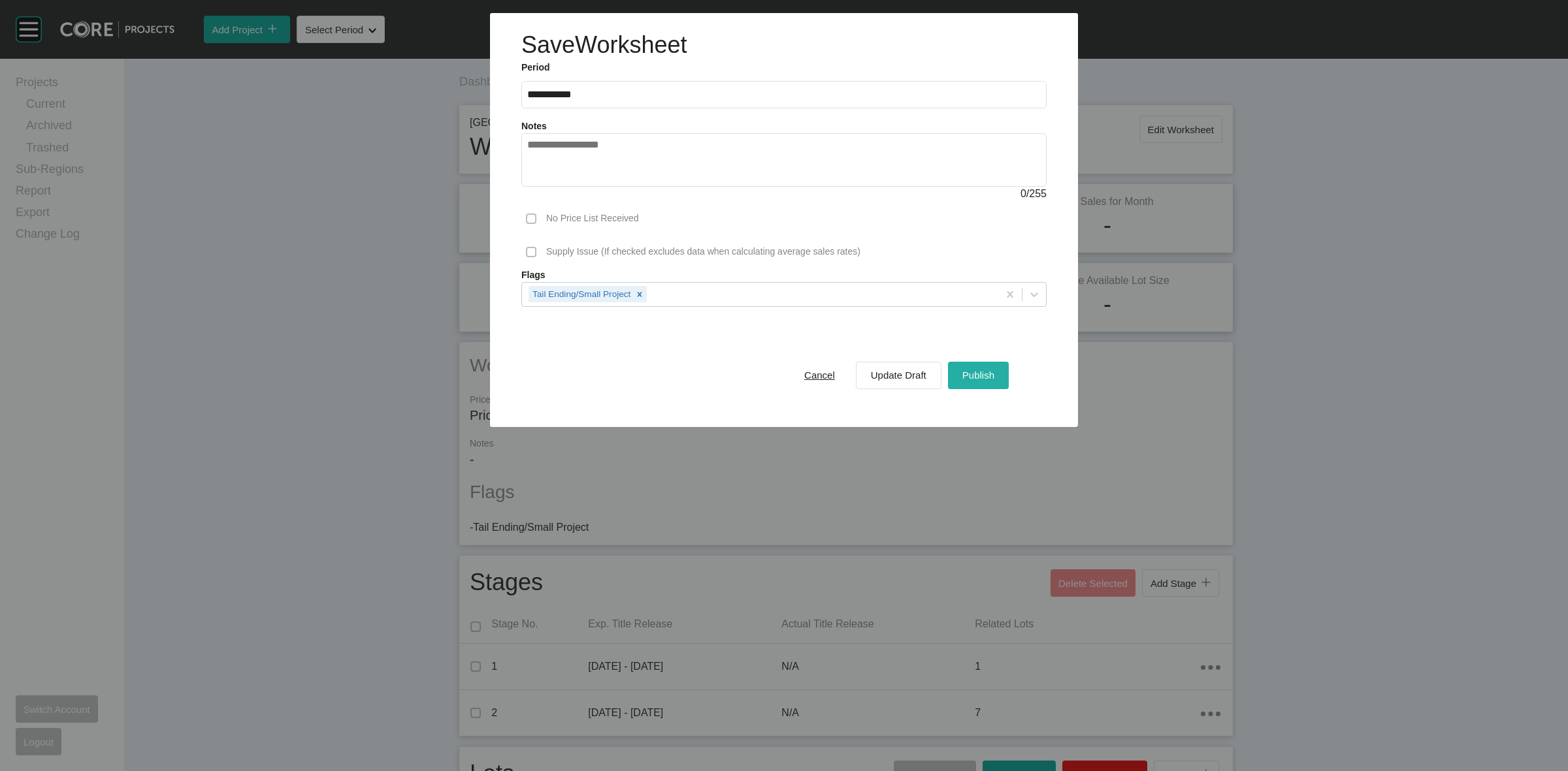
click at [983, 384] on div "Publish" at bounding box center [978, 375] width 39 height 18
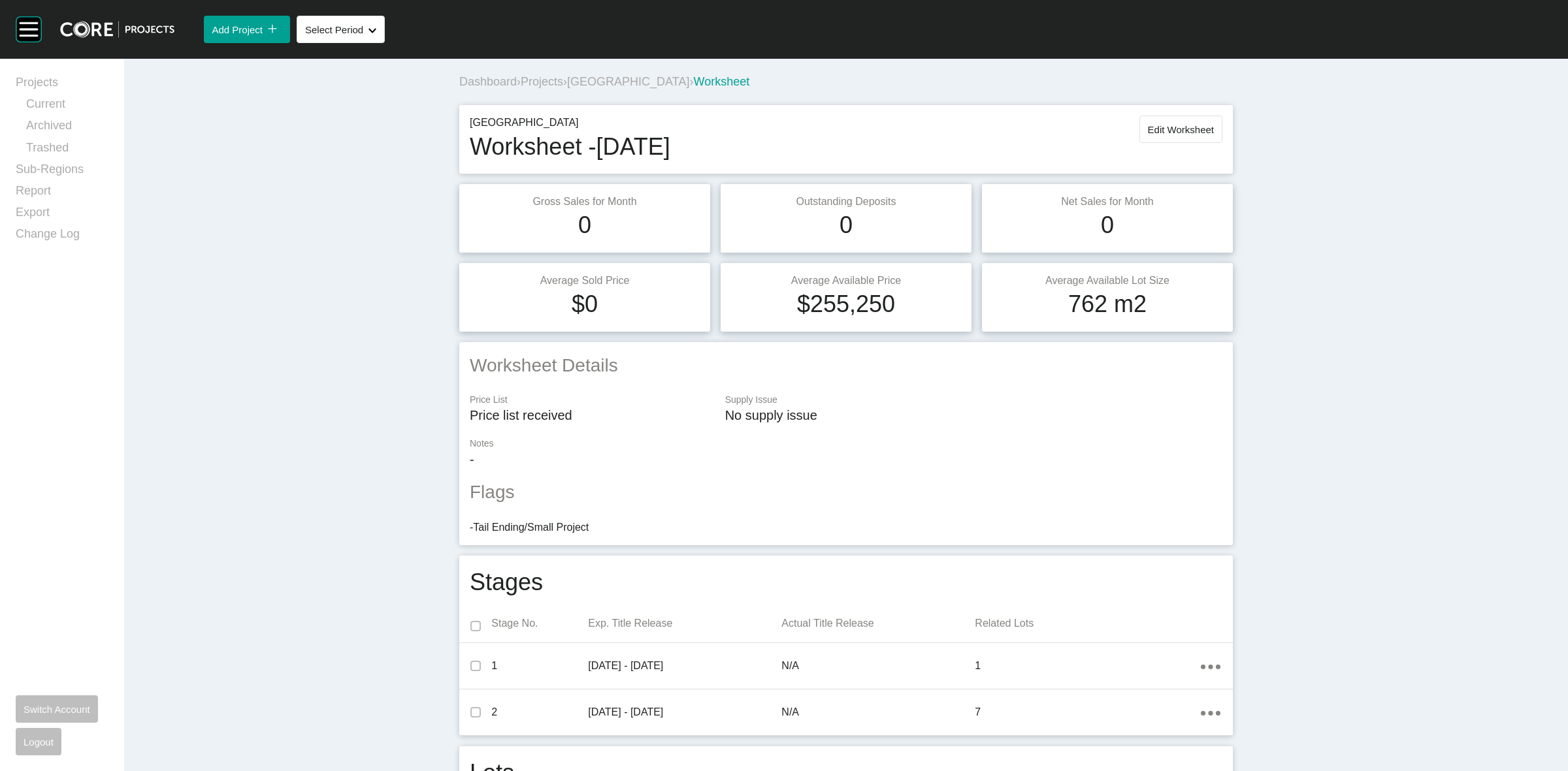
click at [592, 81] on span "[GEOGRAPHIC_DATA]" at bounding box center [628, 81] width 122 height 13
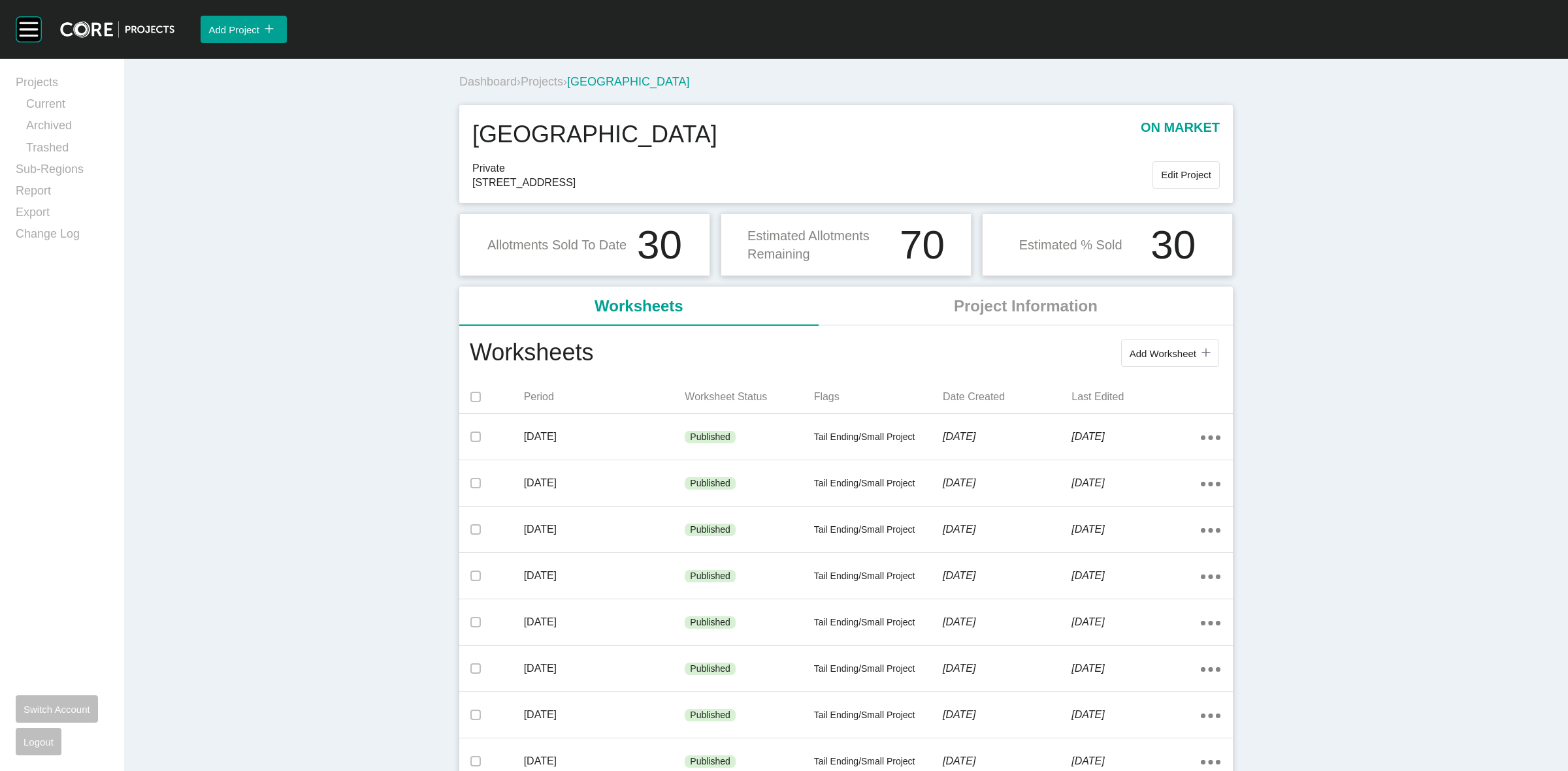
click at [536, 83] on span "Projects" at bounding box center [542, 81] width 43 height 13
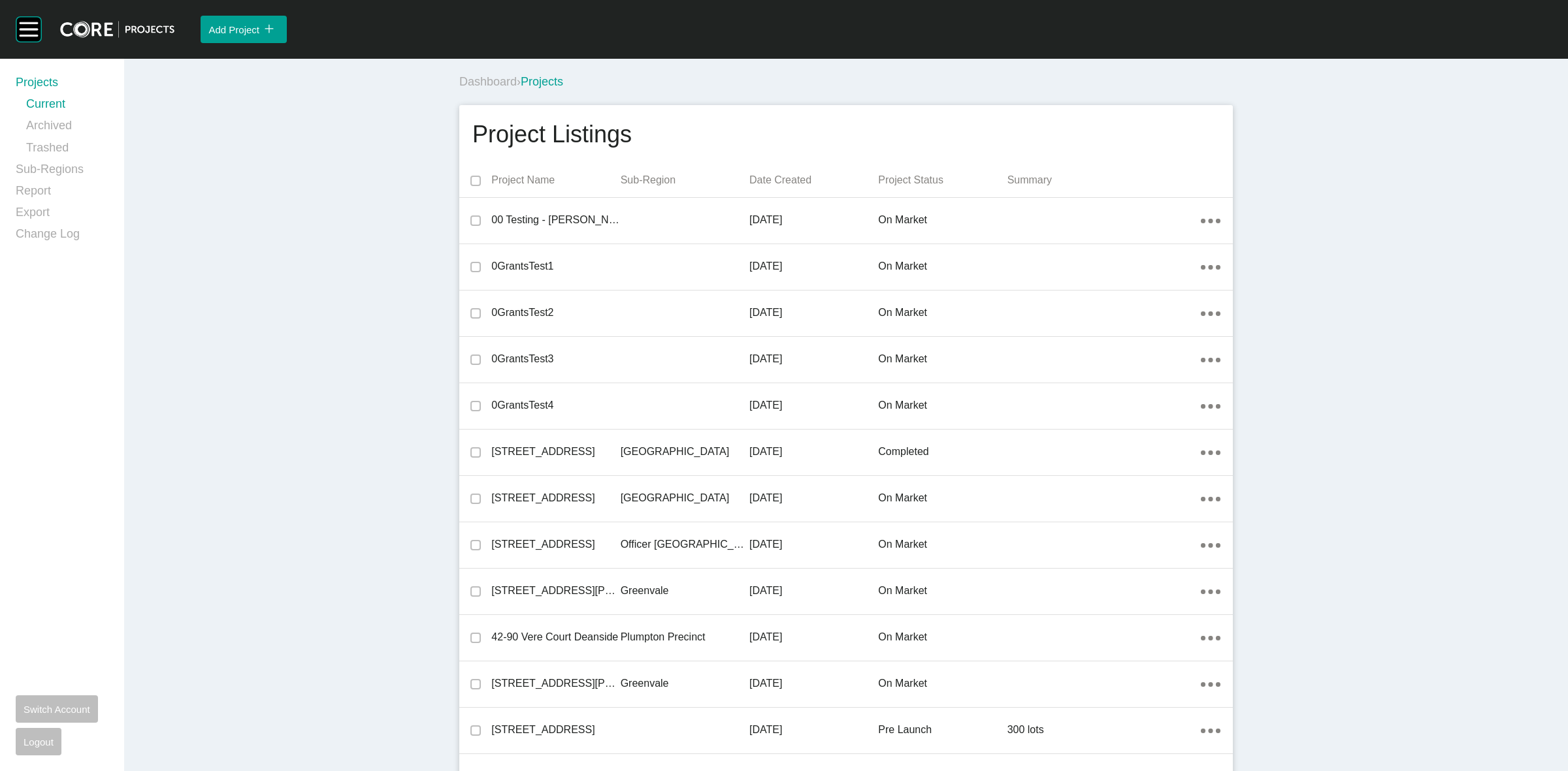
scroll to position [18374, 0]
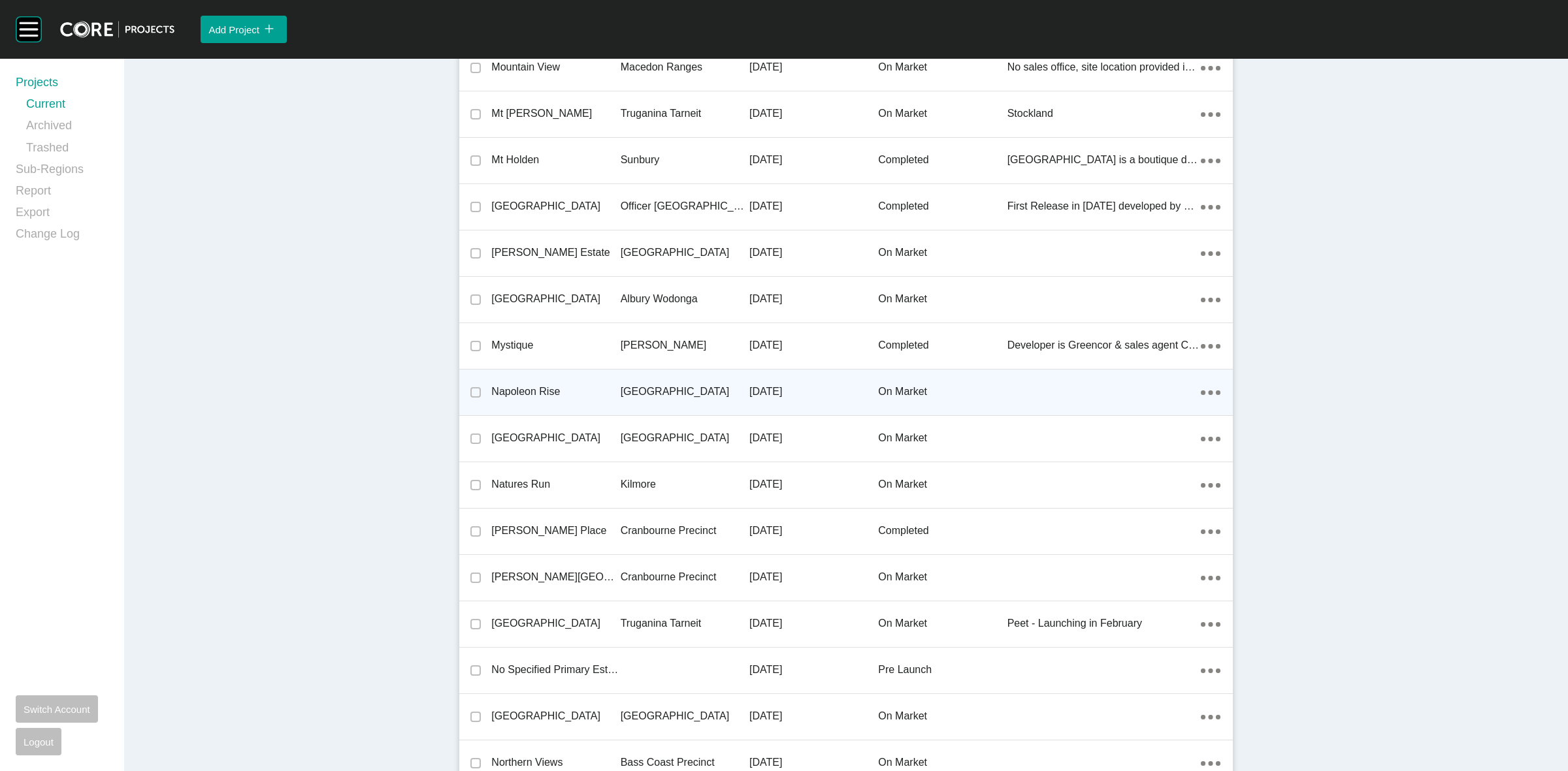
click at [638, 387] on p "[GEOGRAPHIC_DATA]" at bounding box center [685, 391] width 129 height 14
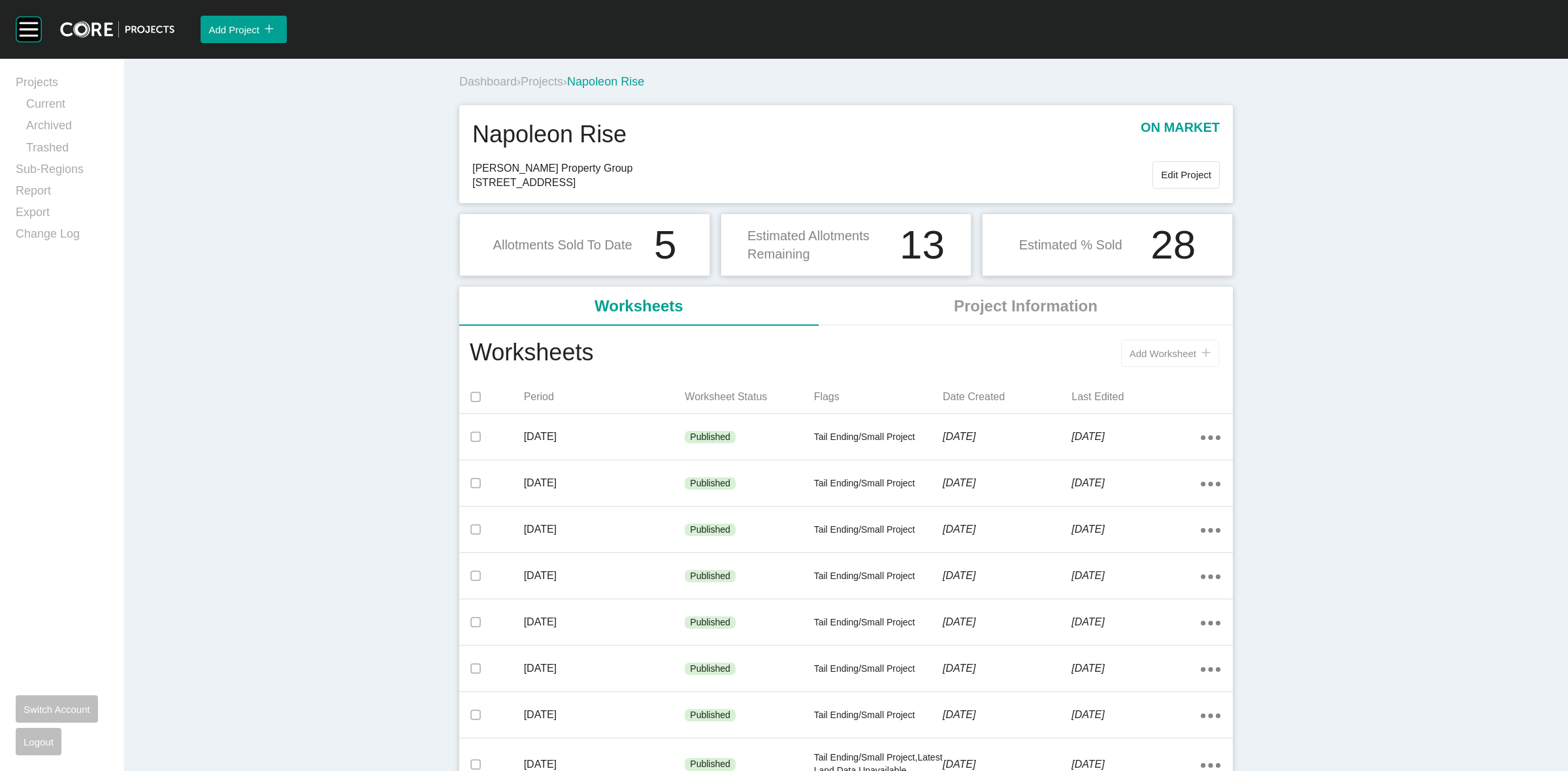
click at [1148, 349] on span "Add Worksheet" at bounding box center [1163, 353] width 66 height 11
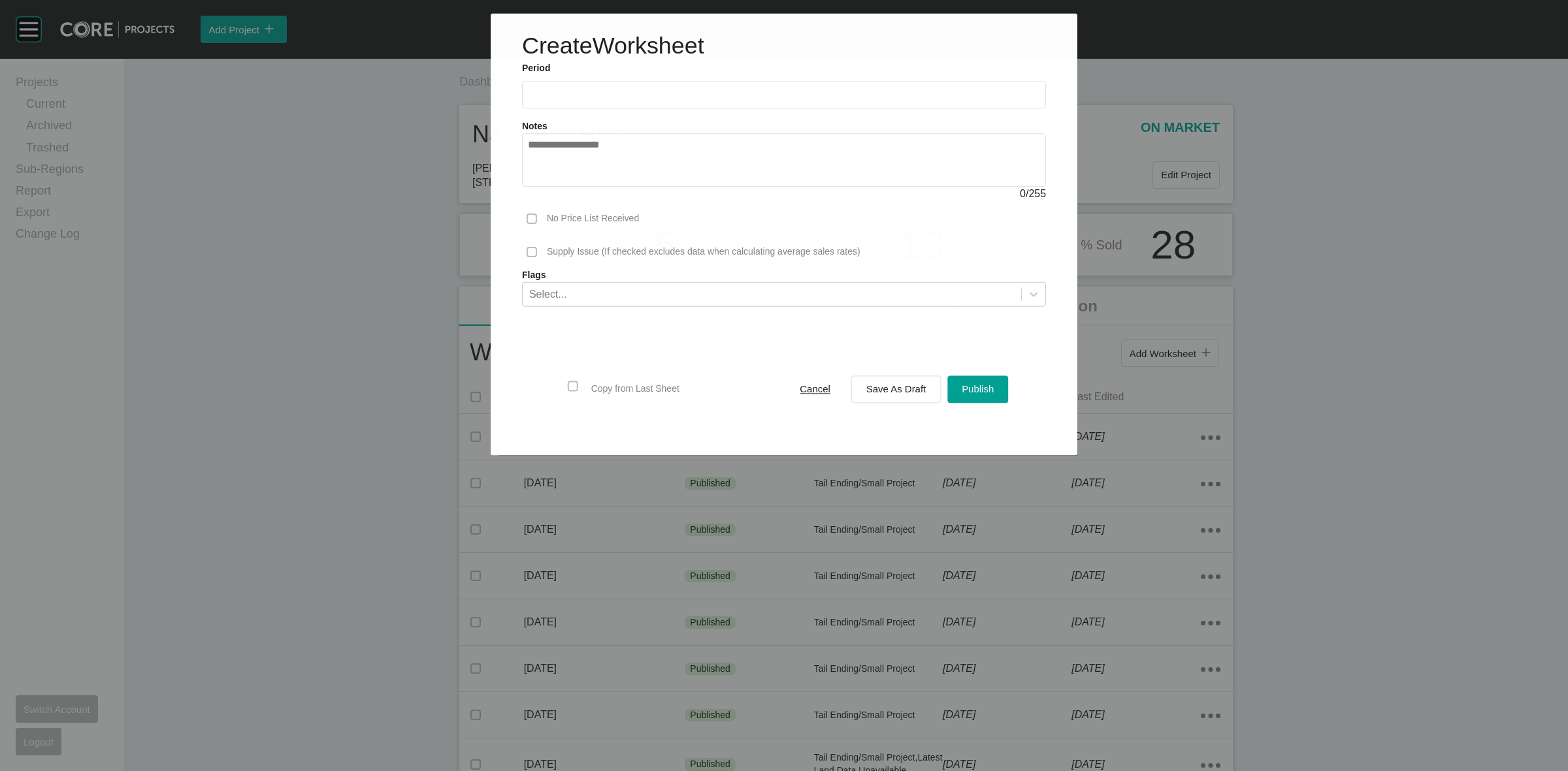
click at [654, 97] on input "text" at bounding box center [784, 95] width 512 height 11
click at [595, 190] on li "Aug" at bounding box center [590, 190] width 44 height 22
type input "**********"
click at [968, 382] on div "Publish" at bounding box center [978, 389] width 39 height 18
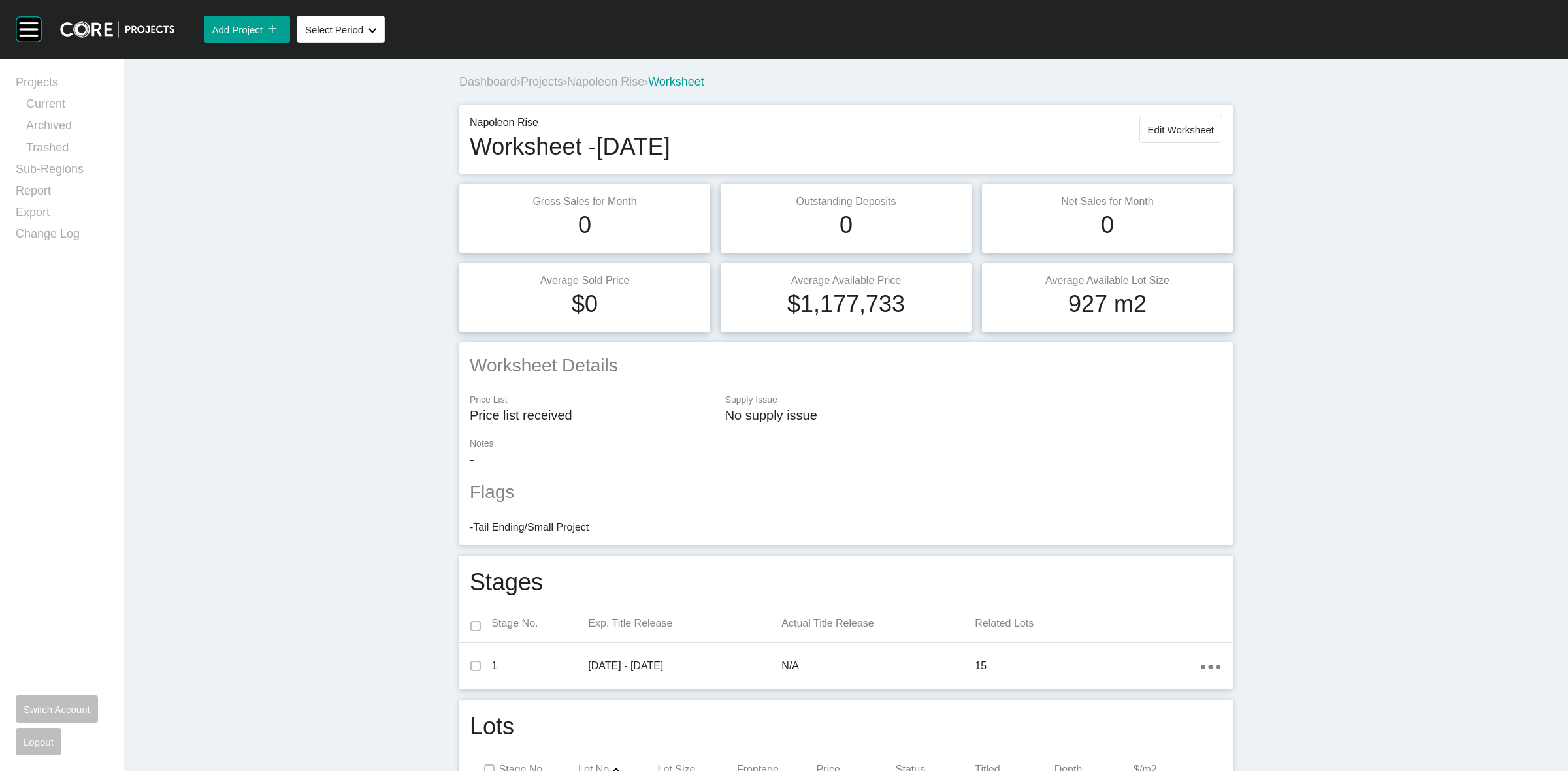
click at [618, 74] on div "Dashboard › Projects › Napoleon Rise › Worksheet" at bounding box center [849, 82] width 779 height 16
click at [620, 80] on span "Napoleon Rise" at bounding box center [606, 81] width 77 height 13
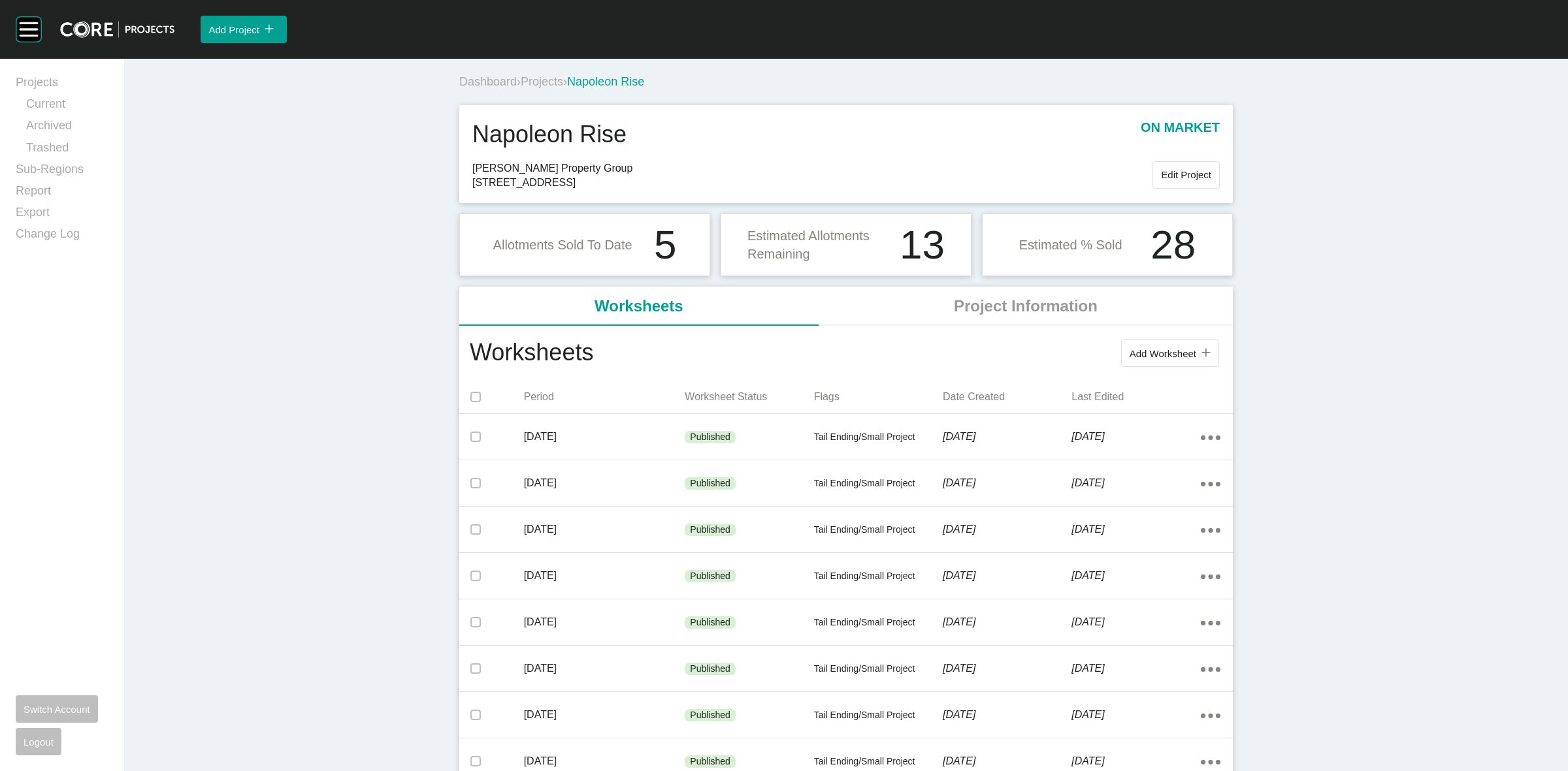
click at [541, 83] on span "Projects" at bounding box center [542, 81] width 43 height 13
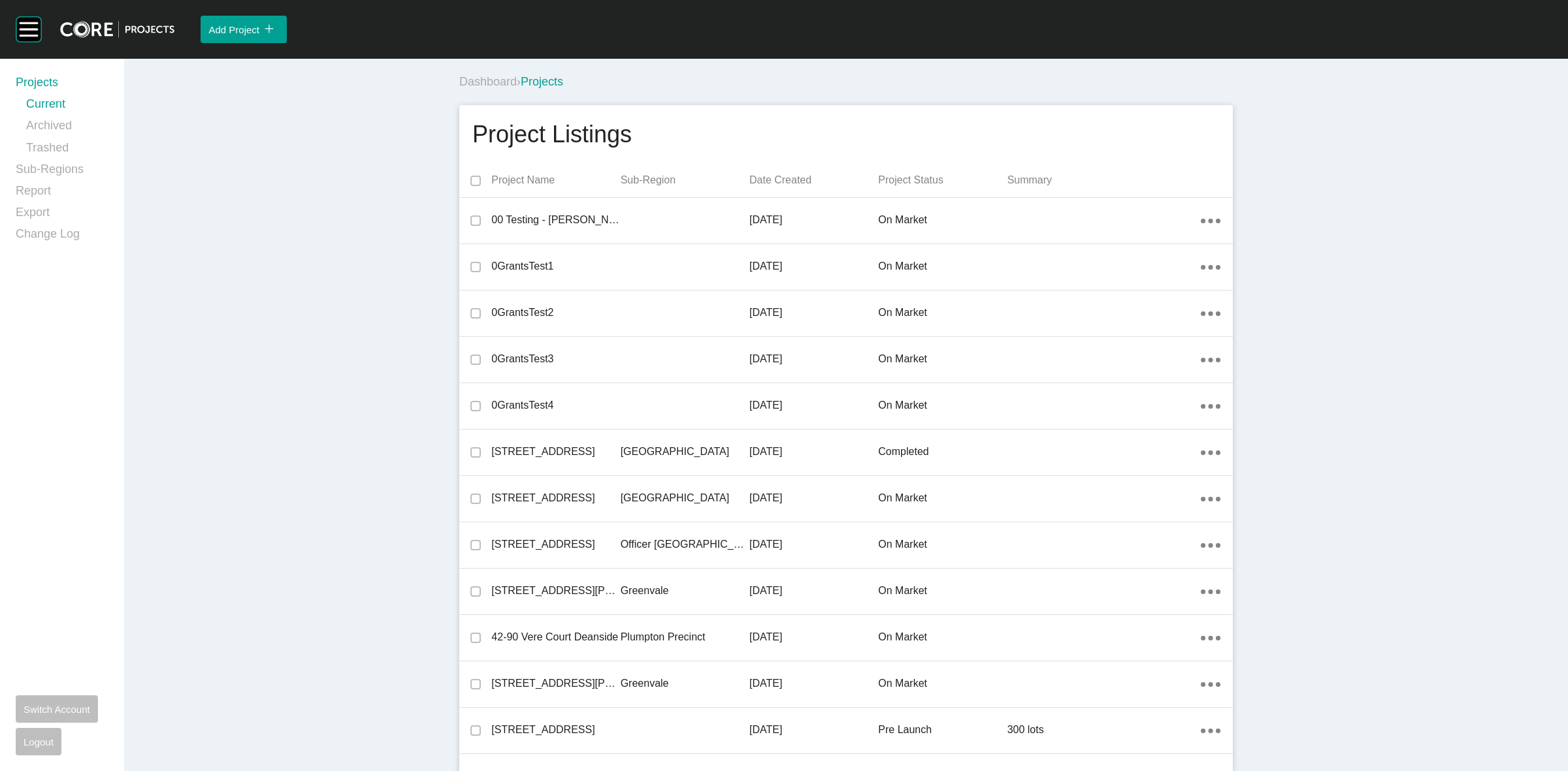
scroll to position [14620, 0]
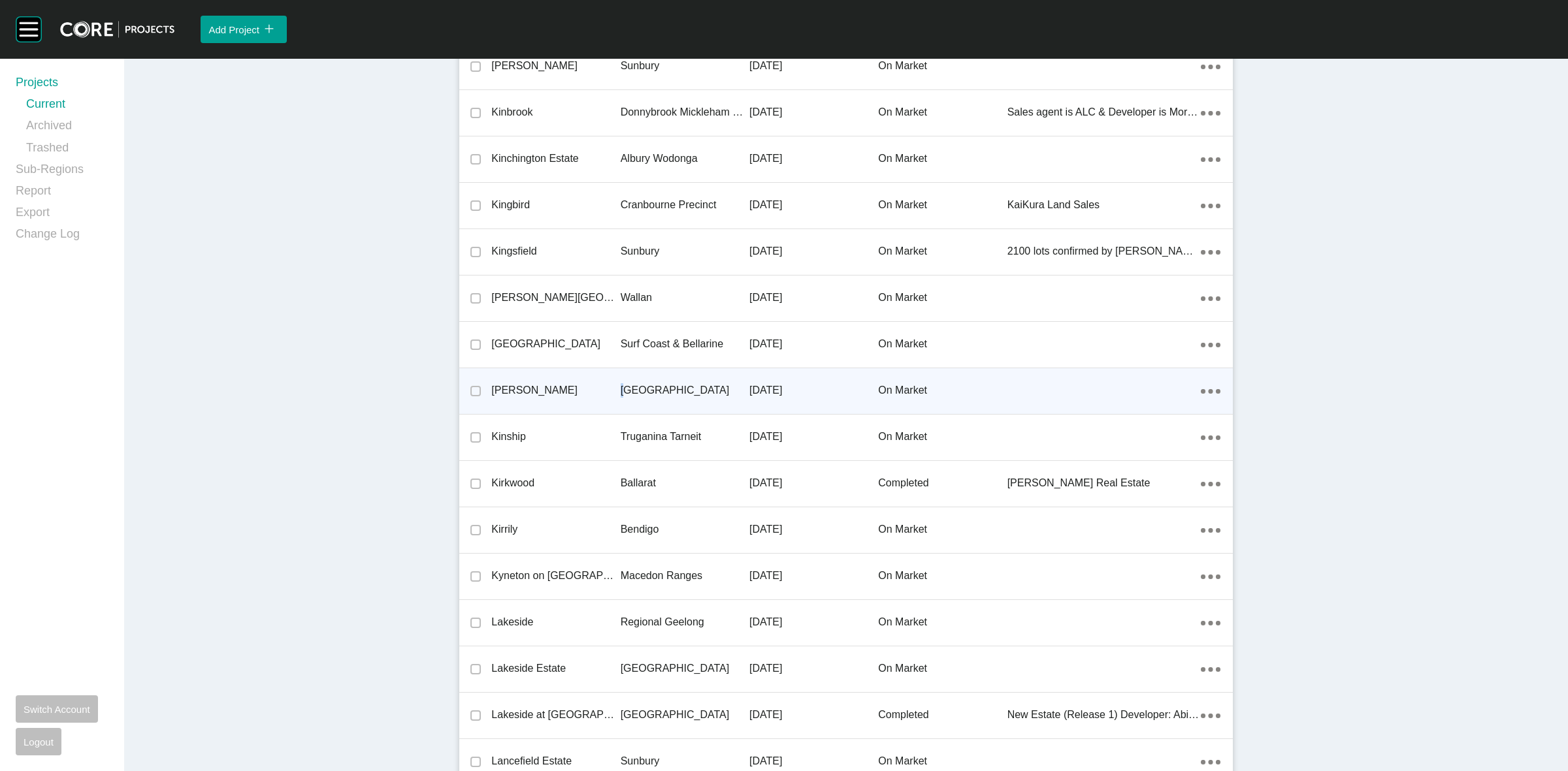
click at [620, 383] on p "[GEOGRAPHIC_DATA]" at bounding box center [685, 390] width 129 height 14
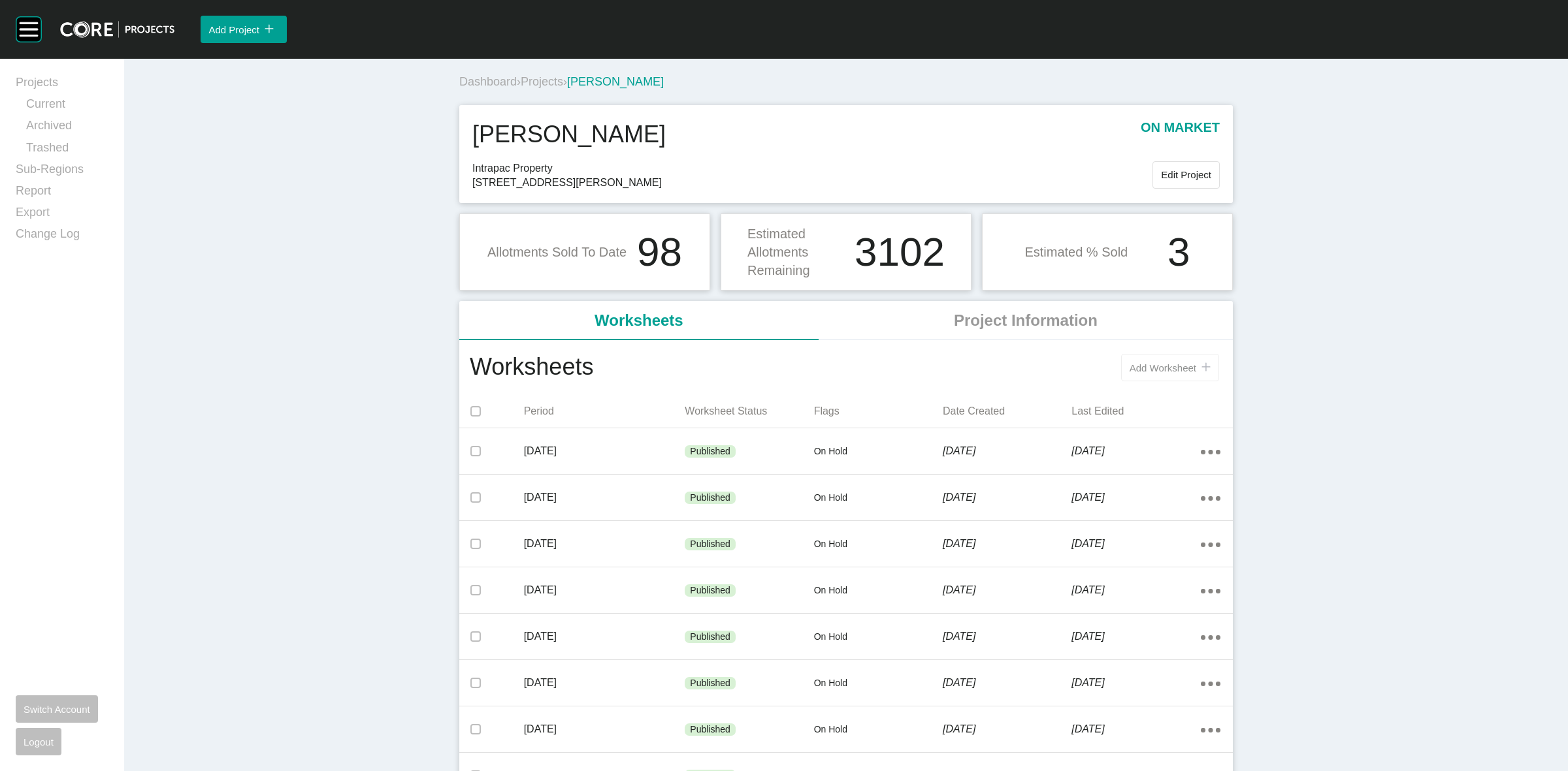
click at [1144, 364] on span "Add Worksheet" at bounding box center [1163, 368] width 66 height 11
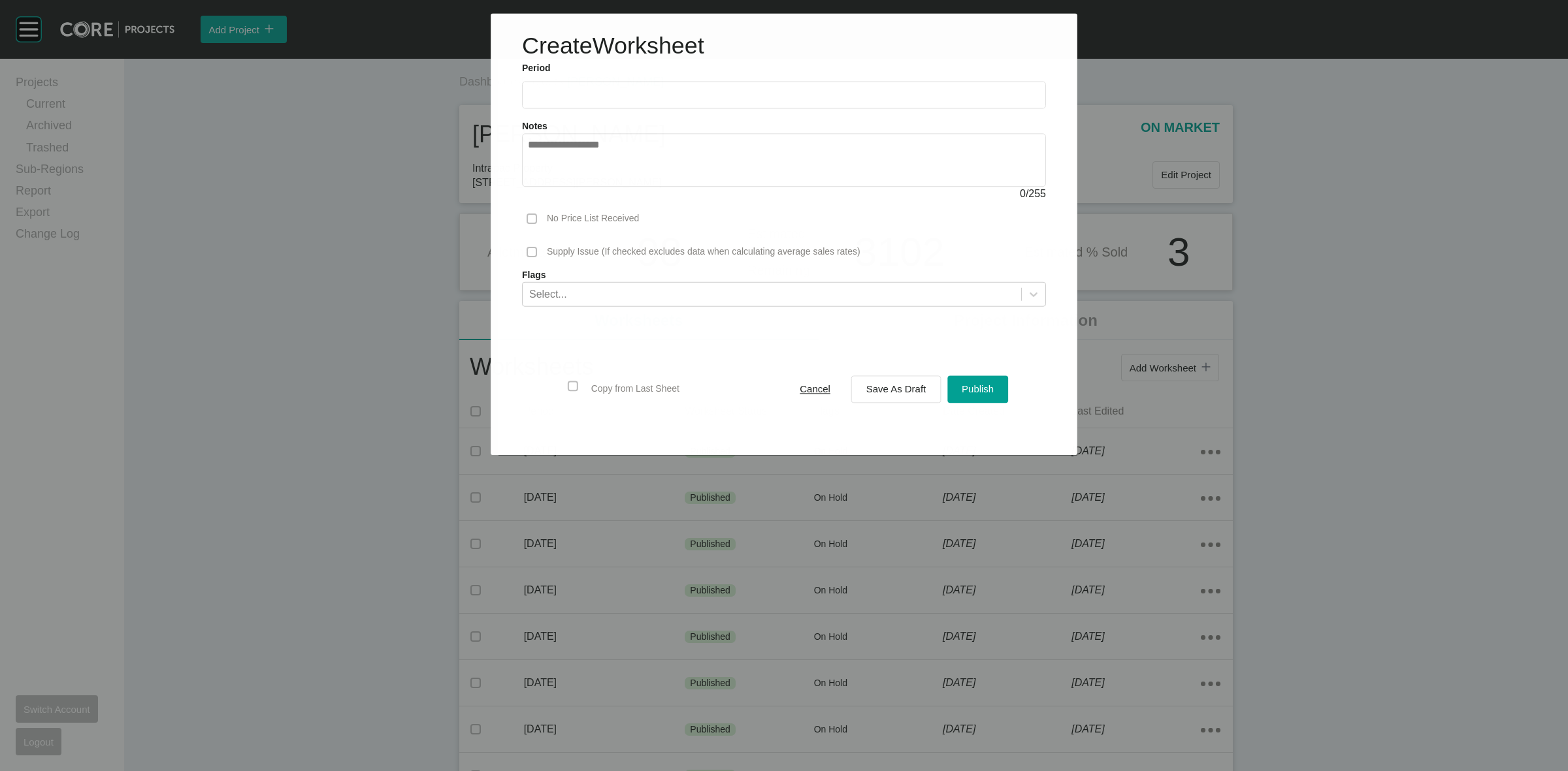
click at [654, 99] on input "text" at bounding box center [784, 95] width 512 height 11
click at [595, 188] on li "Aug" at bounding box center [590, 190] width 44 height 22
type input "**********"
drag, startPoint x: 977, startPoint y: 387, endPoint x: 975, endPoint y: 405, distance: 18.1
click at [977, 387] on span "Publish" at bounding box center [978, 389] width 32 height 11
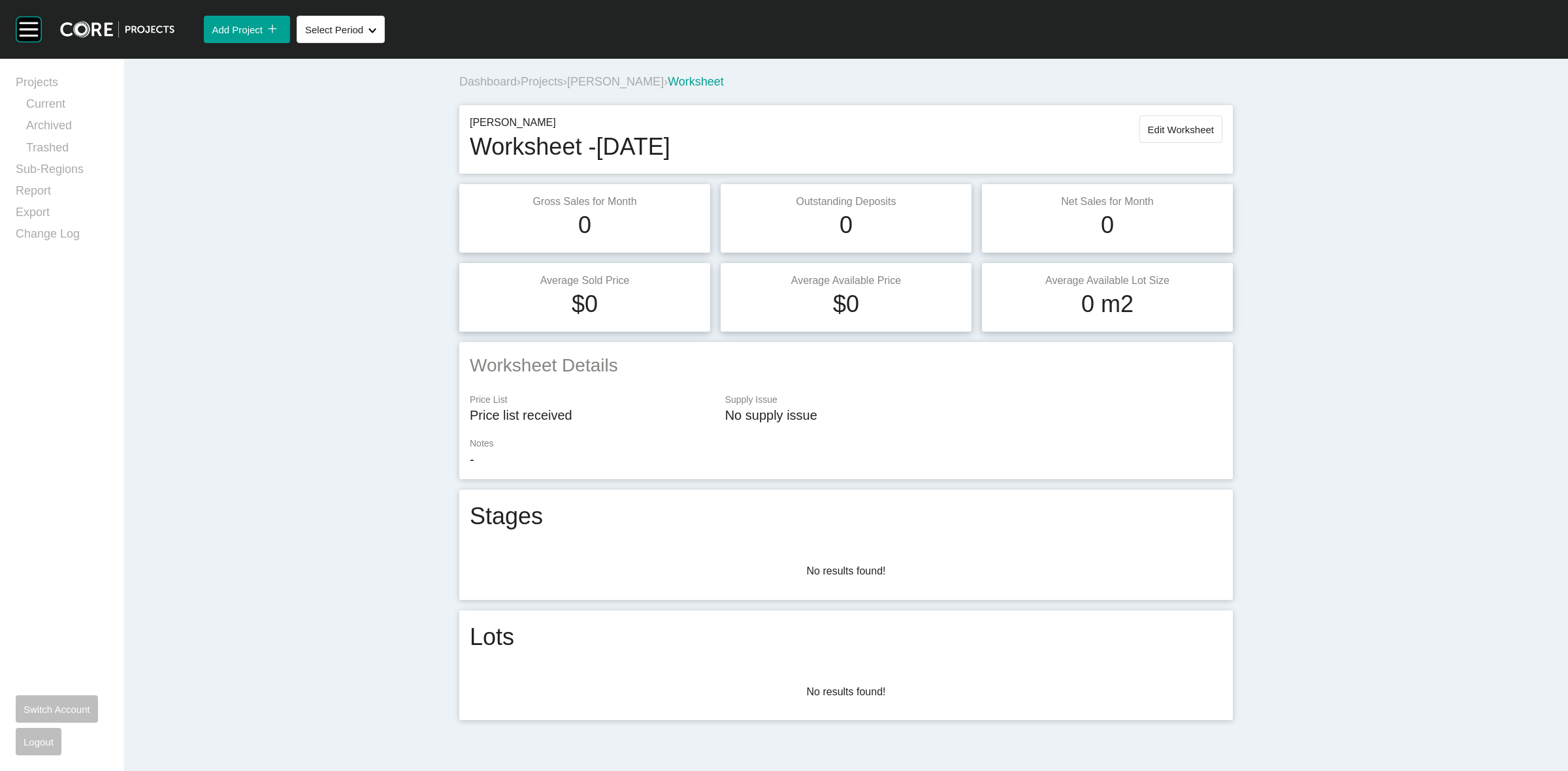
click at [595, 83] on span "[PERSON_NAME]" at bounding box center [615, 81] width 97 height 13
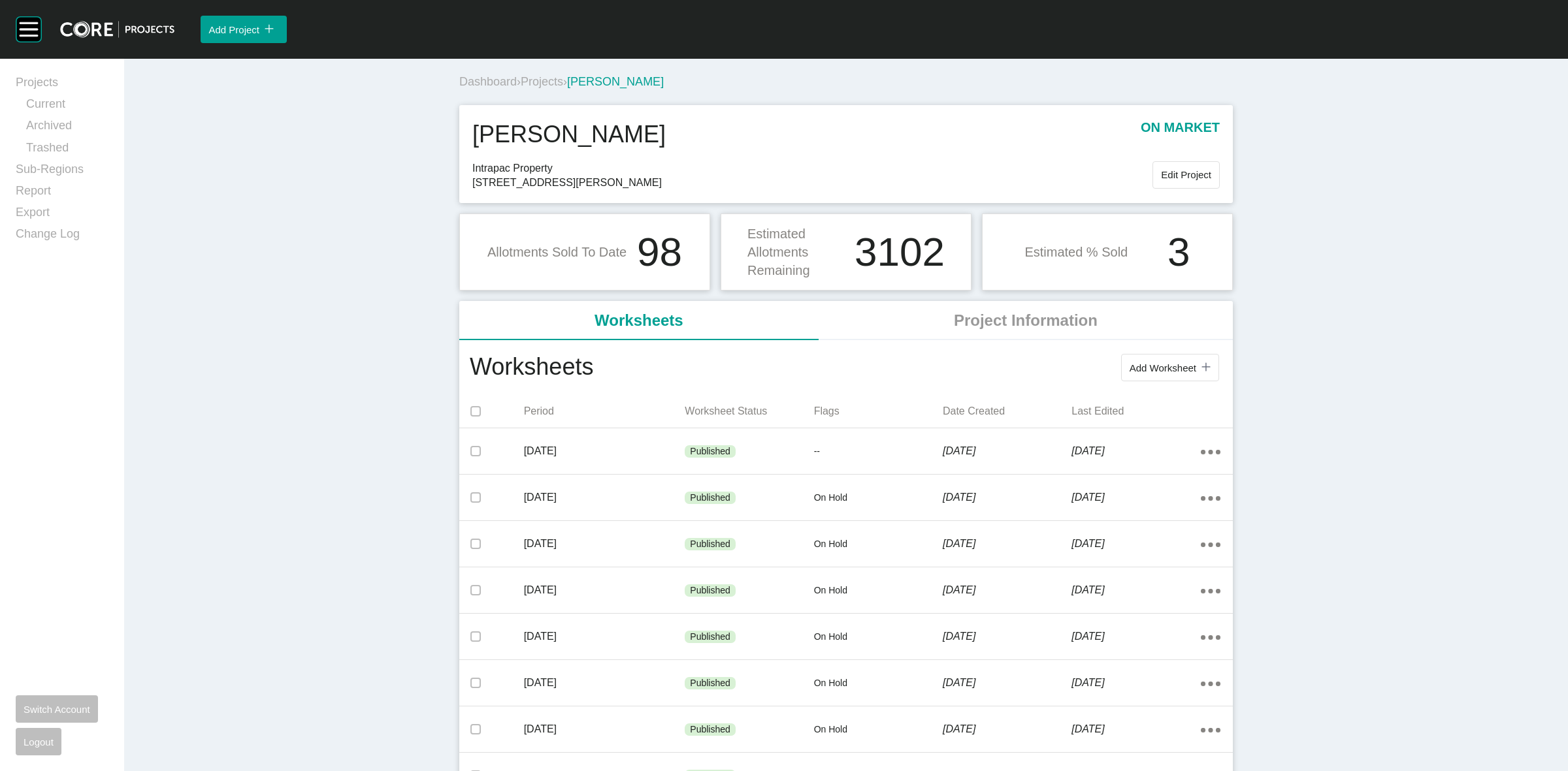
click at [557, 85] on span "Projects" at bounding box center [542, 81] width 43 height 13
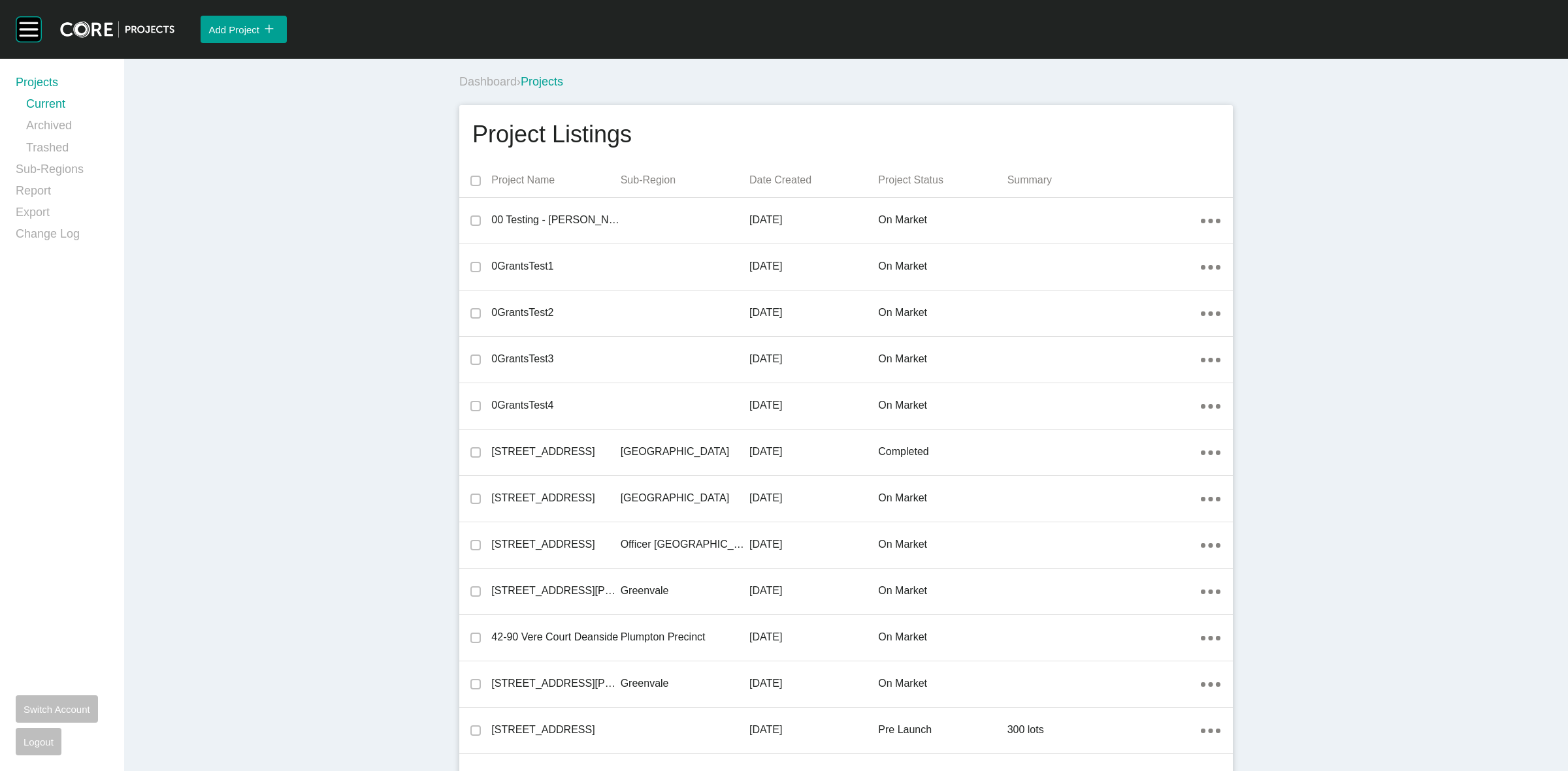
scroll to position [3635, 0]
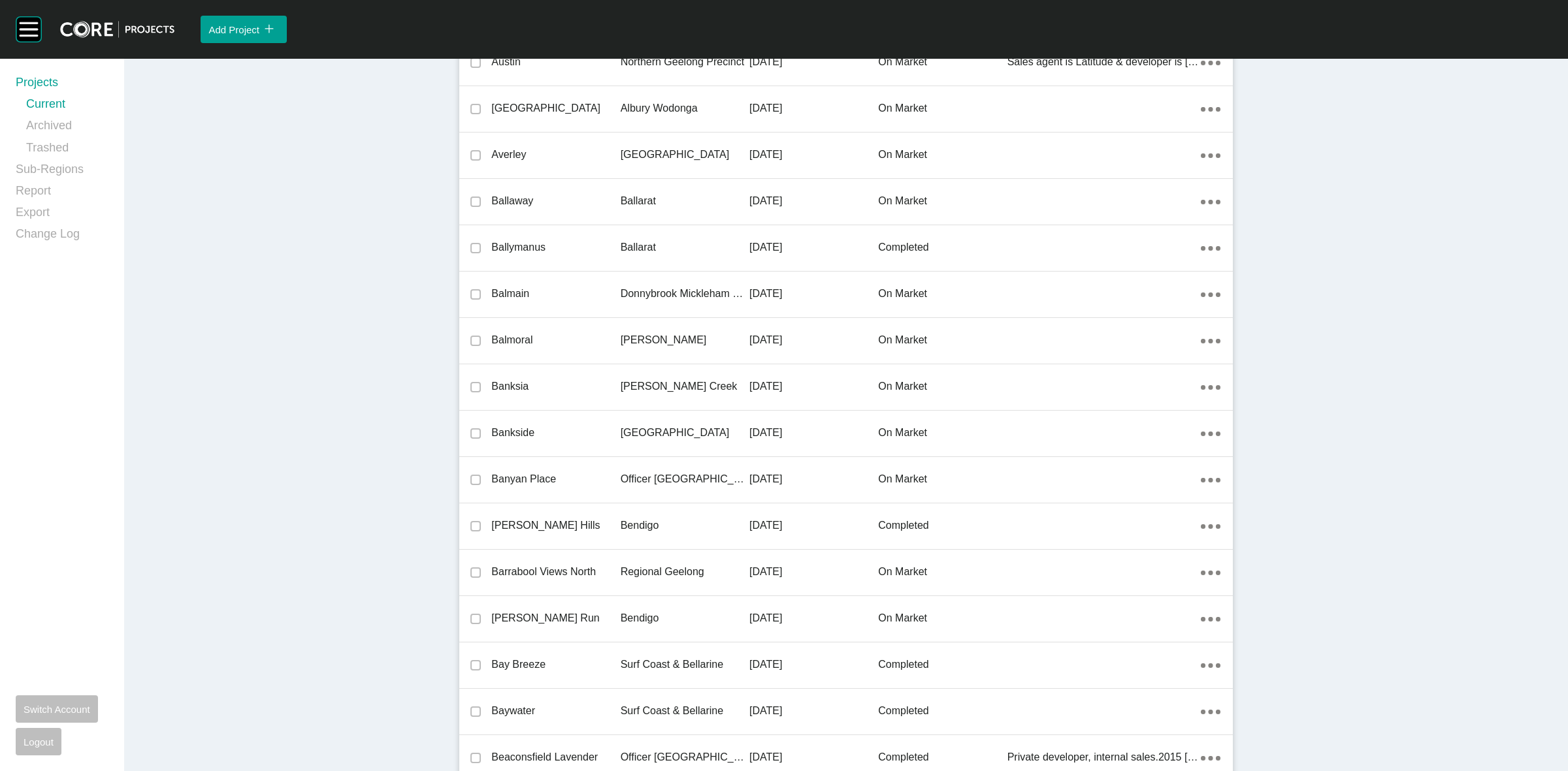
drag, startPoint x: 612, startPoint y: 426, endPoint x: 624, endPoint y: 432, distance: 13.4
click at [610, 426] on p "Bankside" at bounding box center [555, 433] width 129 height 14
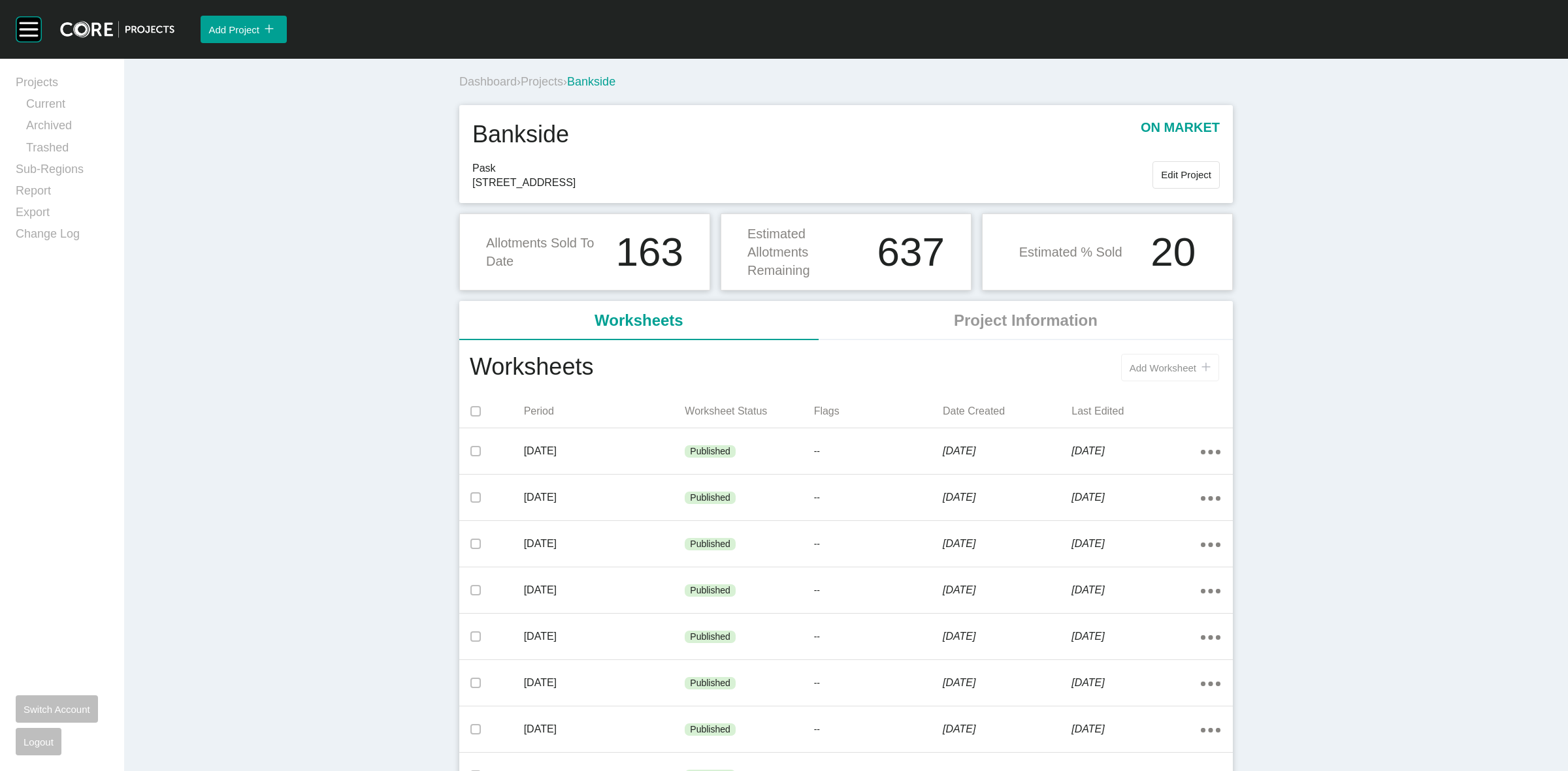
click at [1139, 363] on span "Add Worksheet" at bounding box center [1163, 368] width 66 height 11
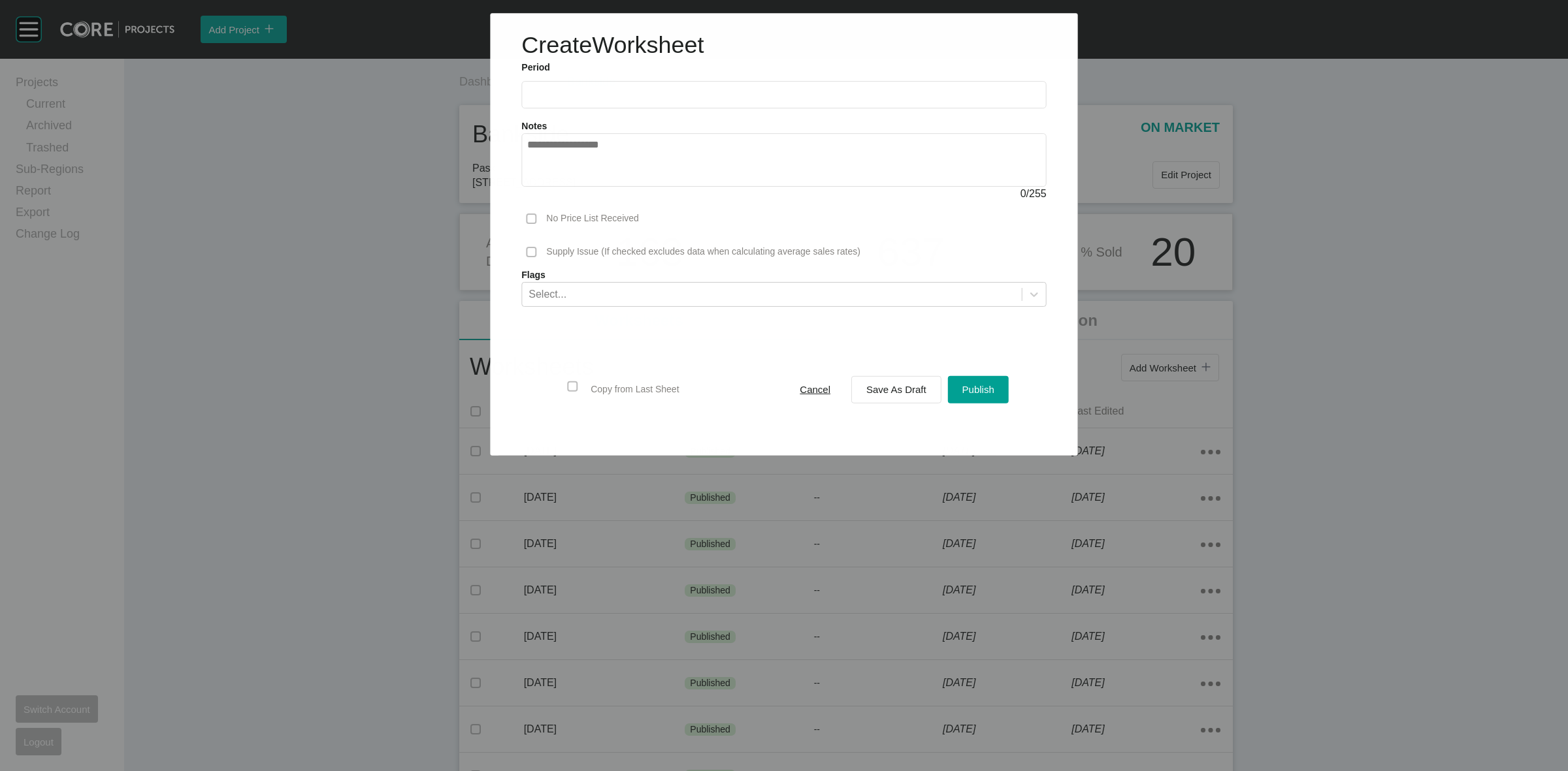
click at [639, 89] on input "text" at bounding box center [784, 95] width 513 height 11
click at [597, 186] on li "Aug" at bounding box center [590, 190] width 44 height 22
type input "**********"
click at [890, 389] on span "Save As Draft" at bounding box center [896, 389] width 60 height 11
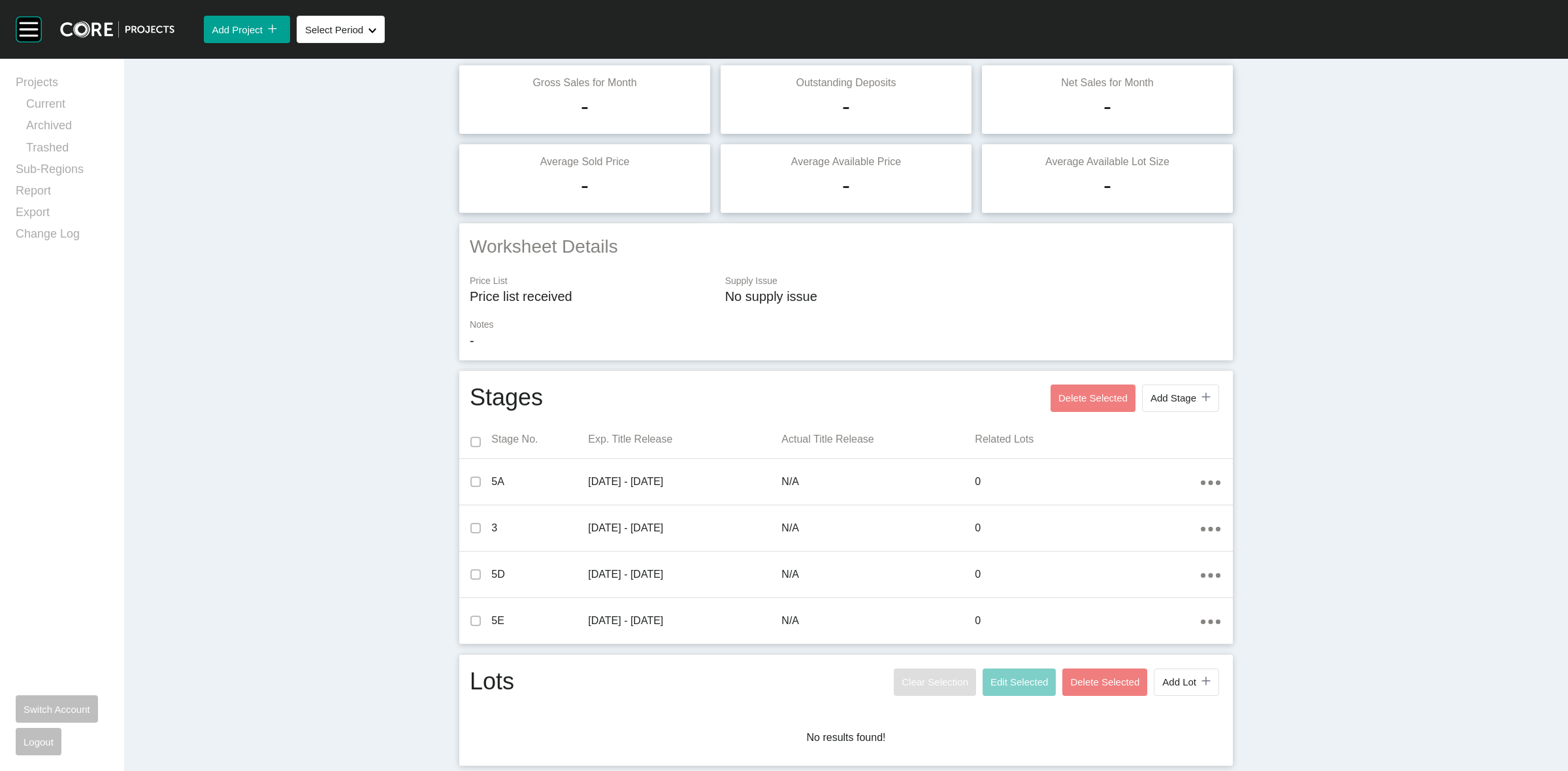
drag, startPoint x: 1174, startPoint y: 684, endPoint x: 1170, endPoint y: 676, distance: 8.9
click at [1174, 684] on span "Add Lot" at bounding box center [1179, 682] width 34 height 11
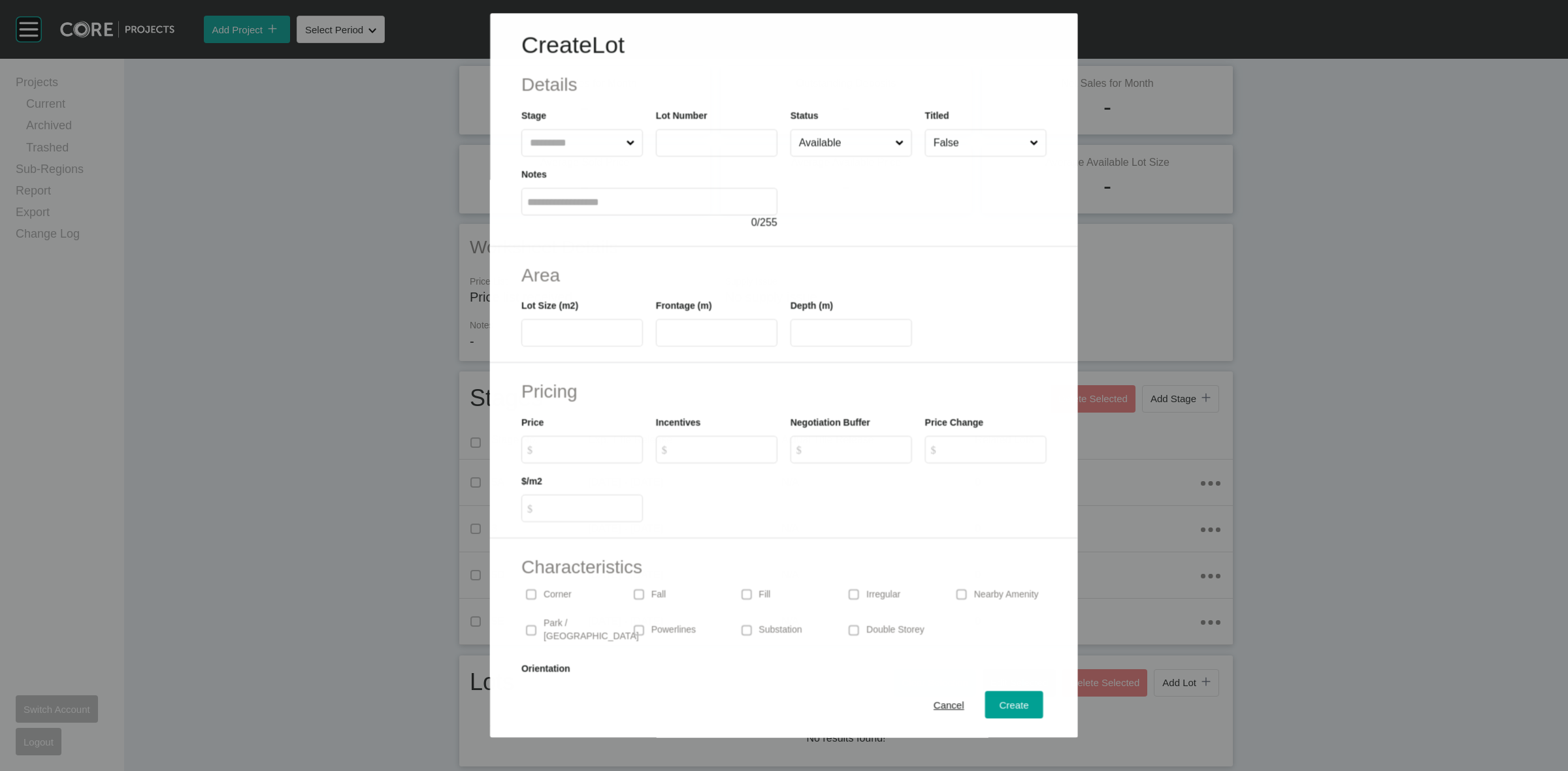
scroll to position [119, 0]
click at [708, 138] on input "text" at bounding box center [717, 143] width 110 height 11
type input "**"
click at [790, 194] on div at bounding box center [918, 194] width 256 height 74
click at [931, 697] on div "Cancel" at bounding box center [949, 705] width 37 height 18
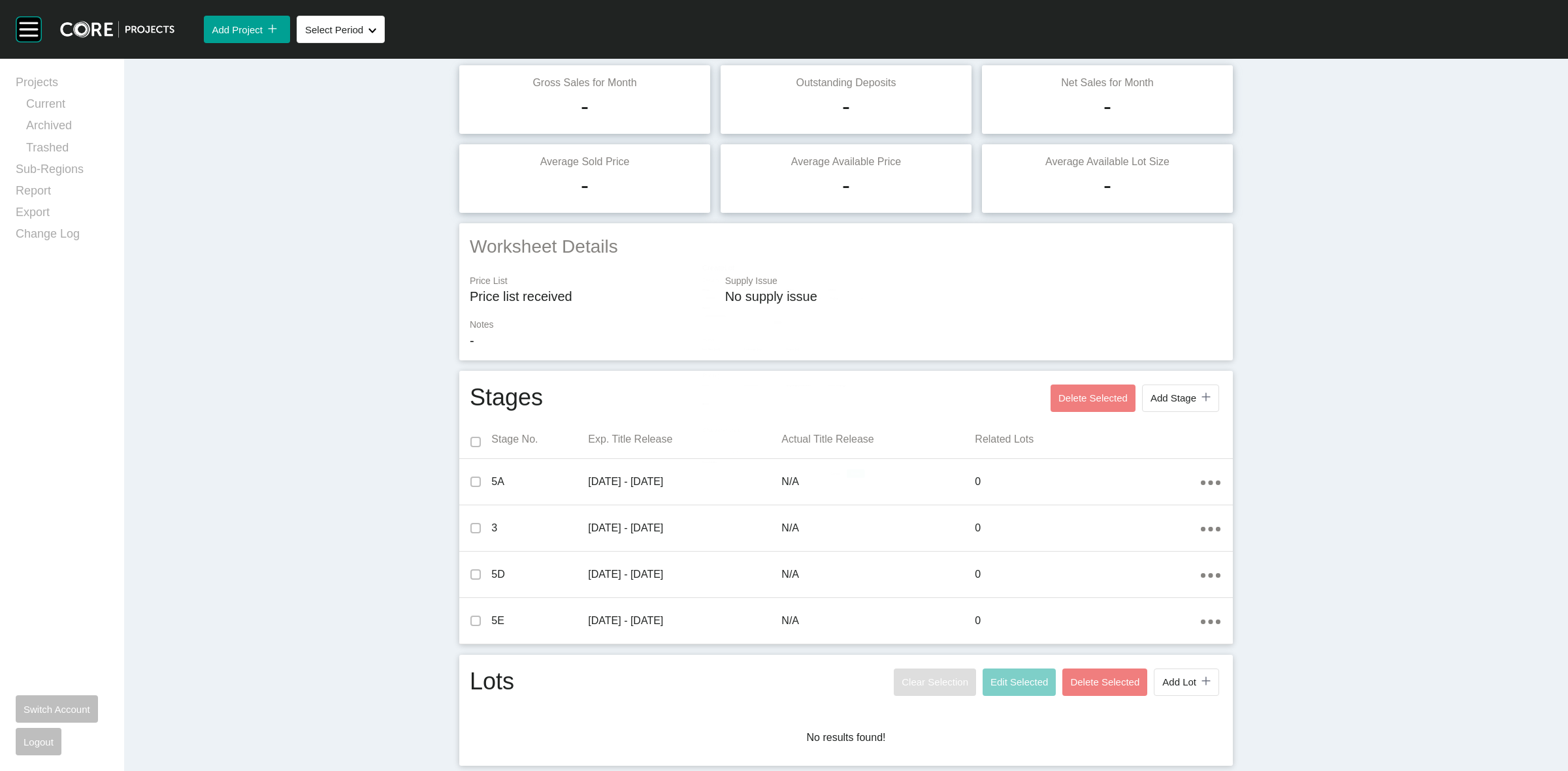
scroll to position [0, 0]
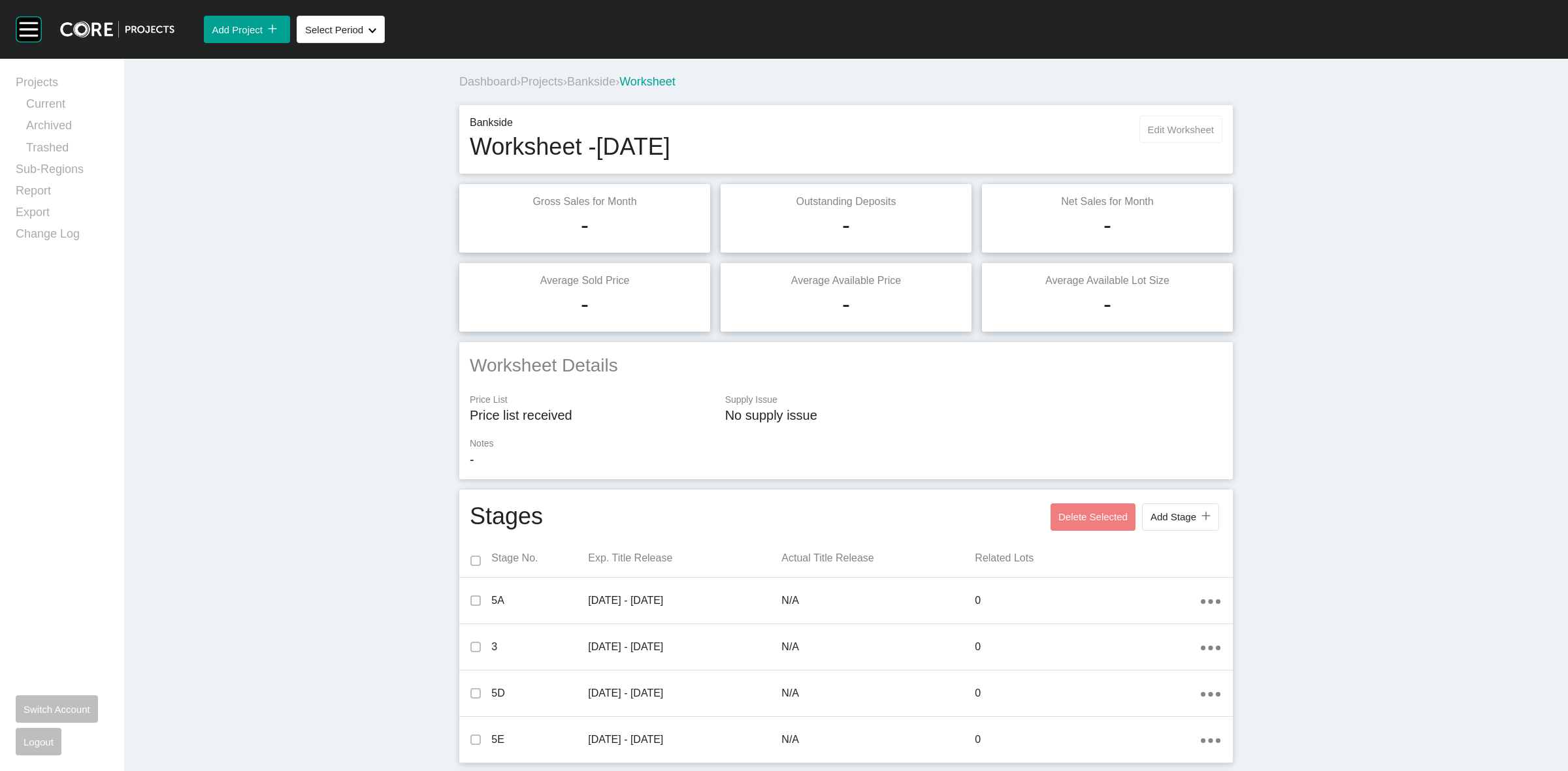
click at [1177, 124] on span "Edit Worksheet" at bounding box center [1181, 129] width 66 height 11
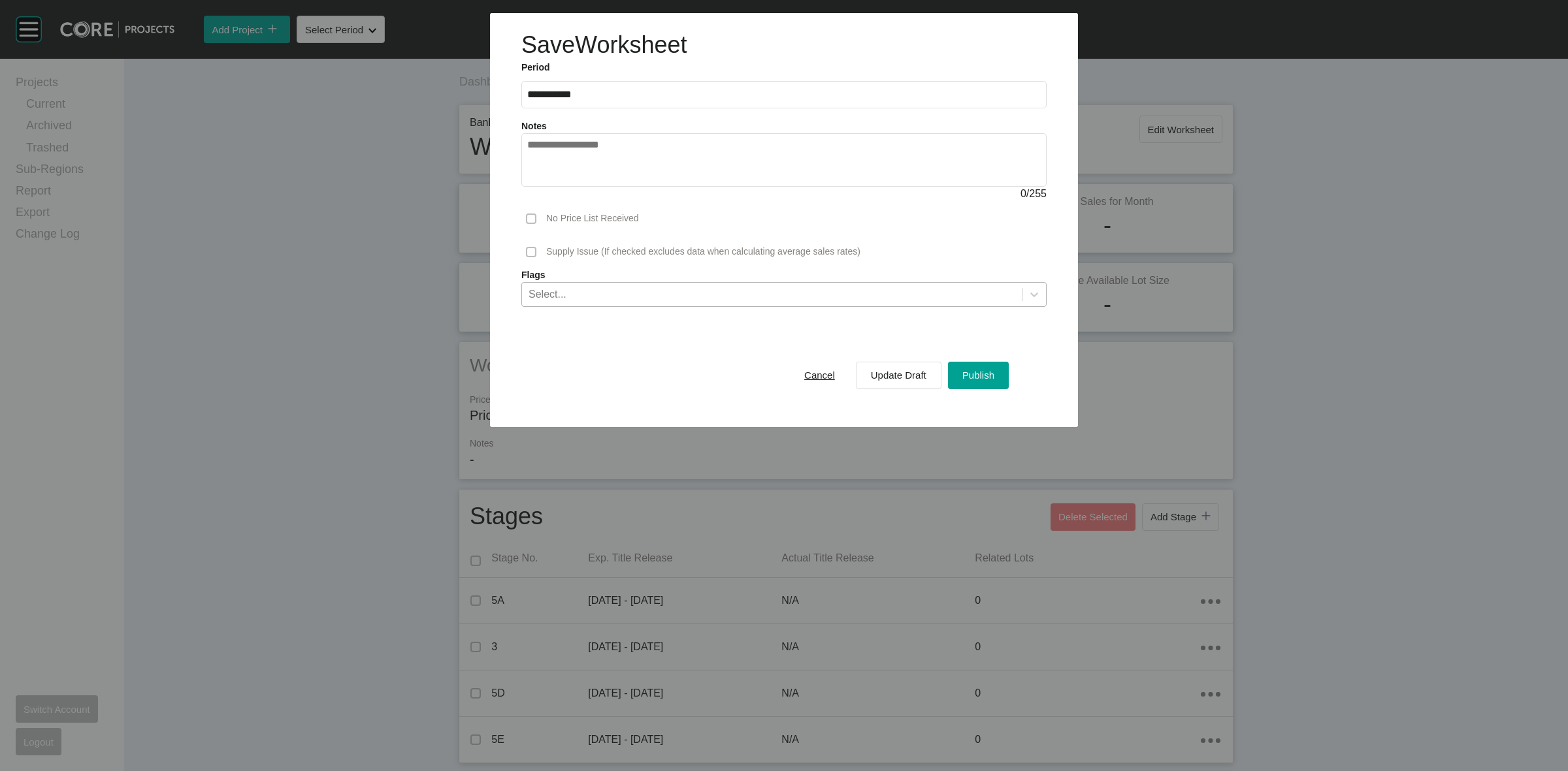
click at [642, 289] on div "Select..." at bounding box center [772, 294] width 500 height 22
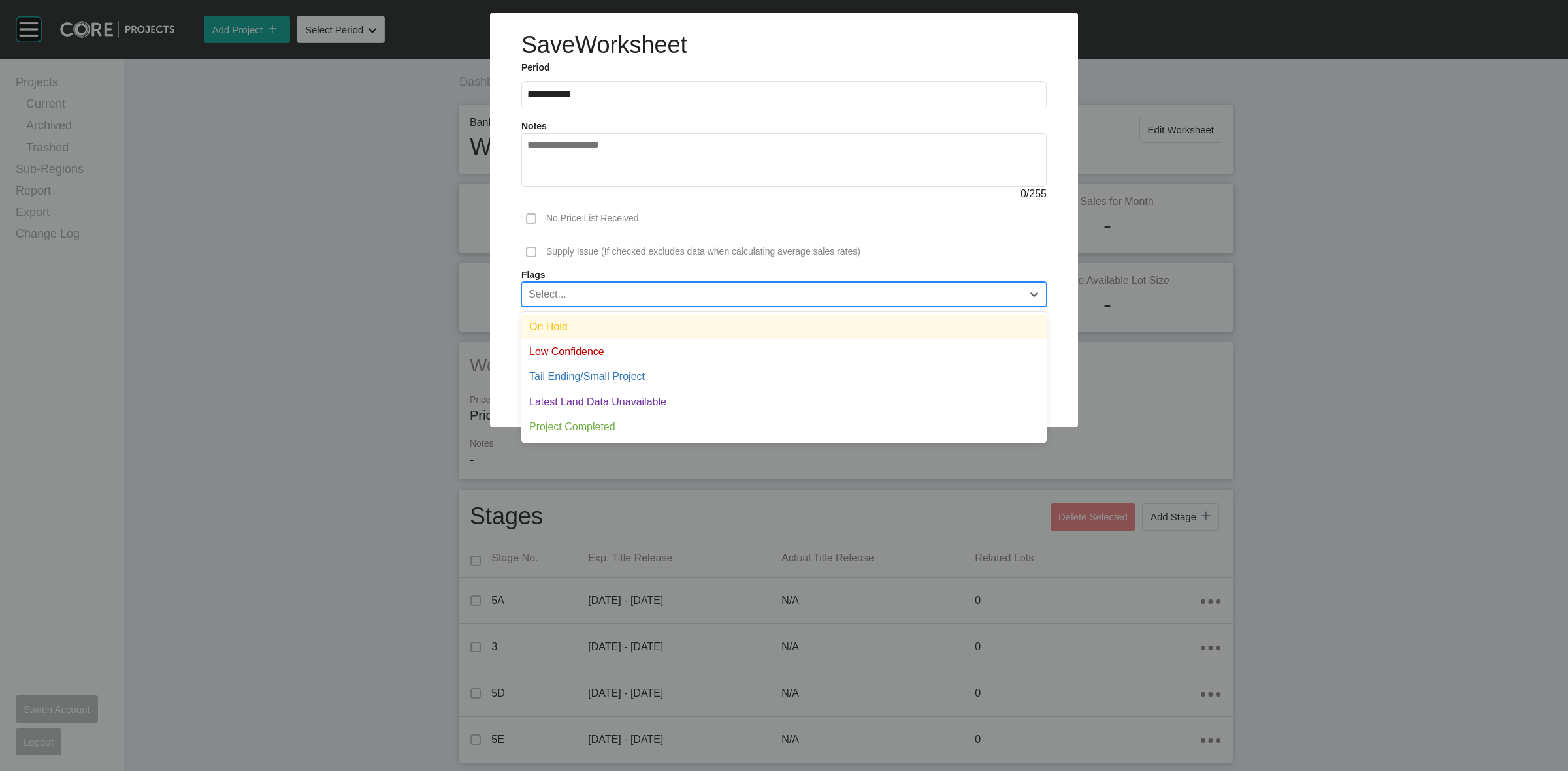
click at [616, 322] on div "On Hold" at bounding box center [784, 327] width 526 height 25
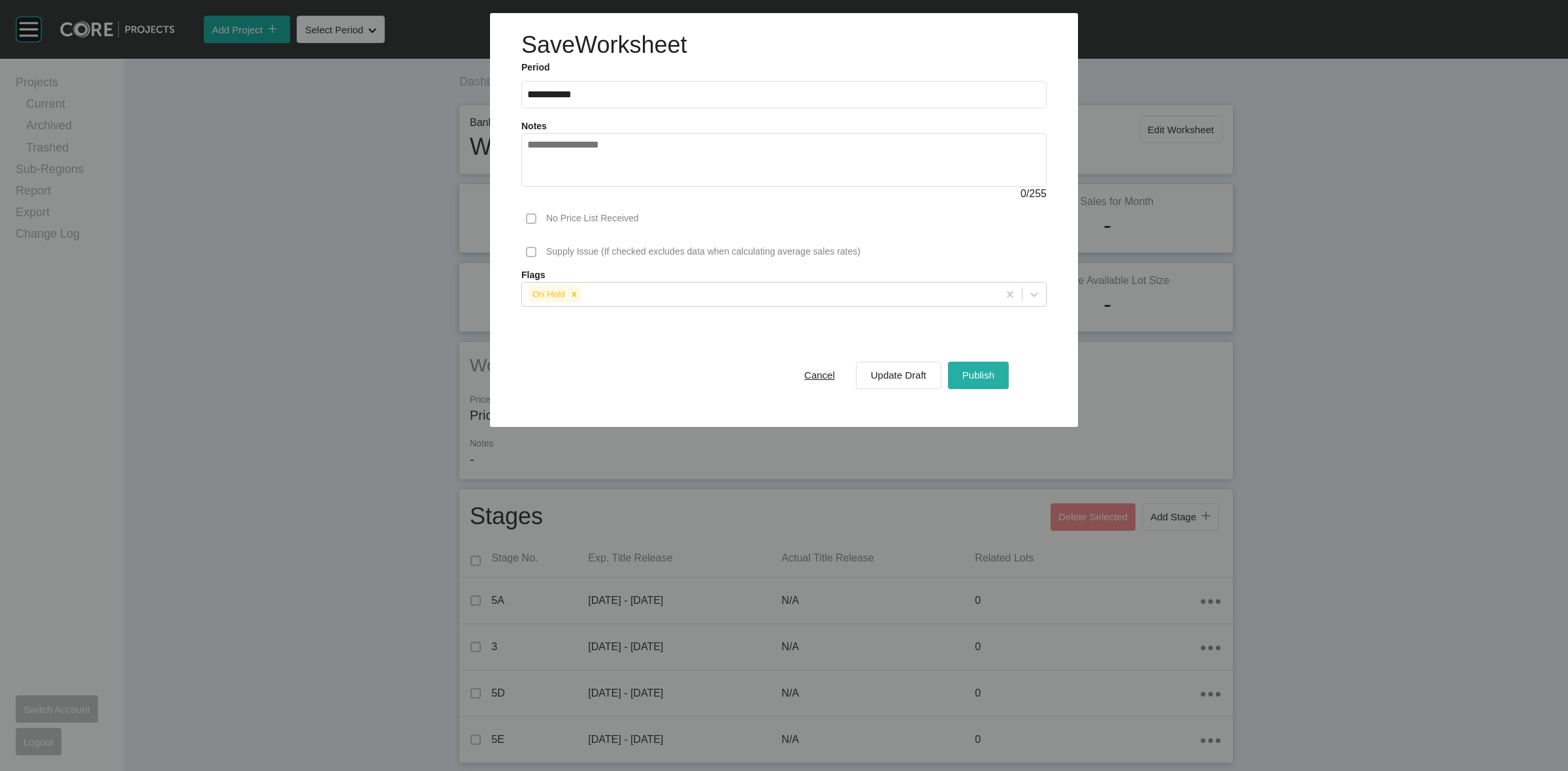
click at [980, 378] on span "Publish" at bounding box center [978, 375] width 32 height 11
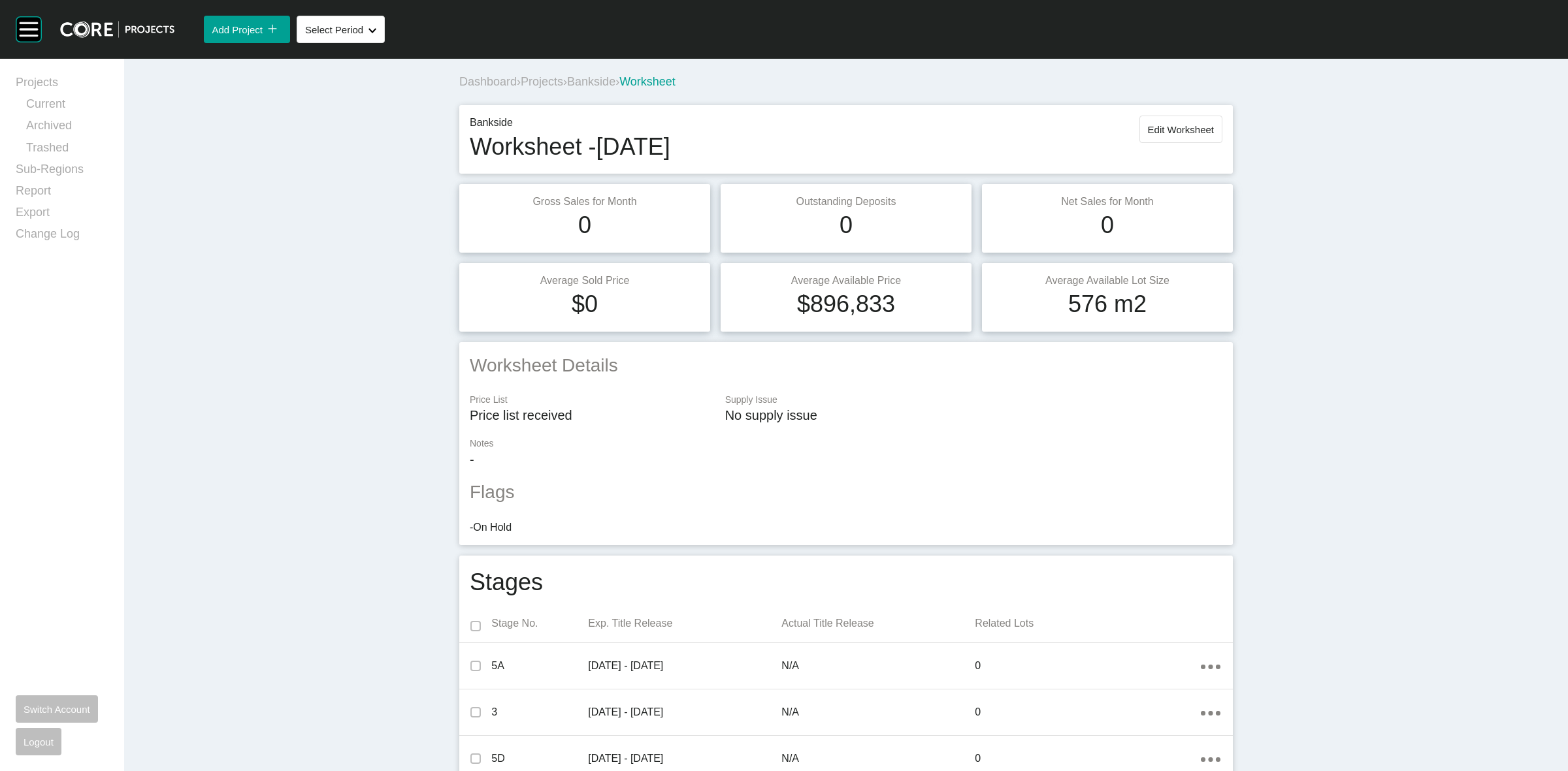
click at [612, 77] on span "Bankside" at bounding box center [591, 81] width 48 height 13
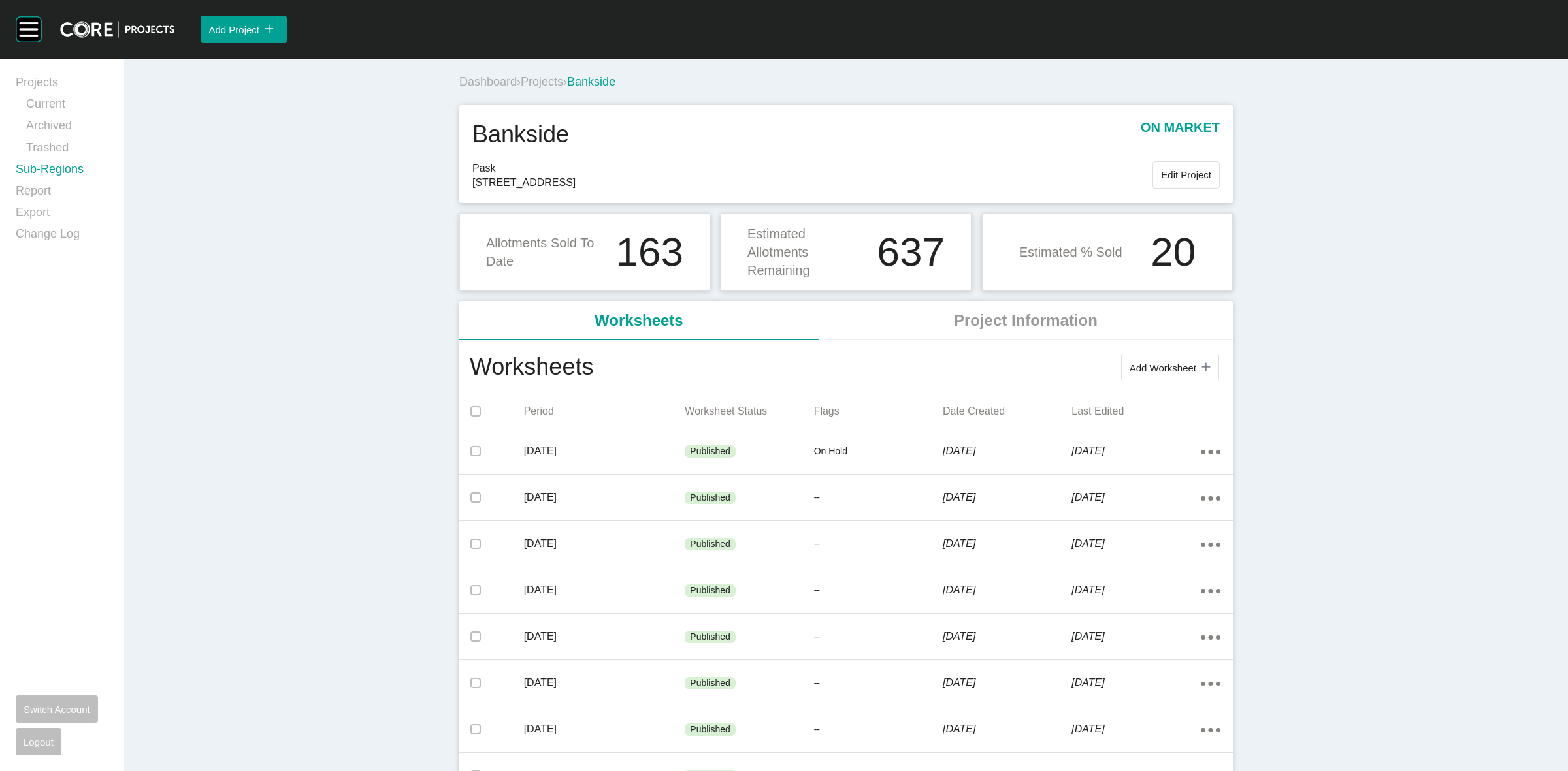
click at [49, 167] on link "Sub-Regions" at bounding box center [62, 172] width 93 height 22
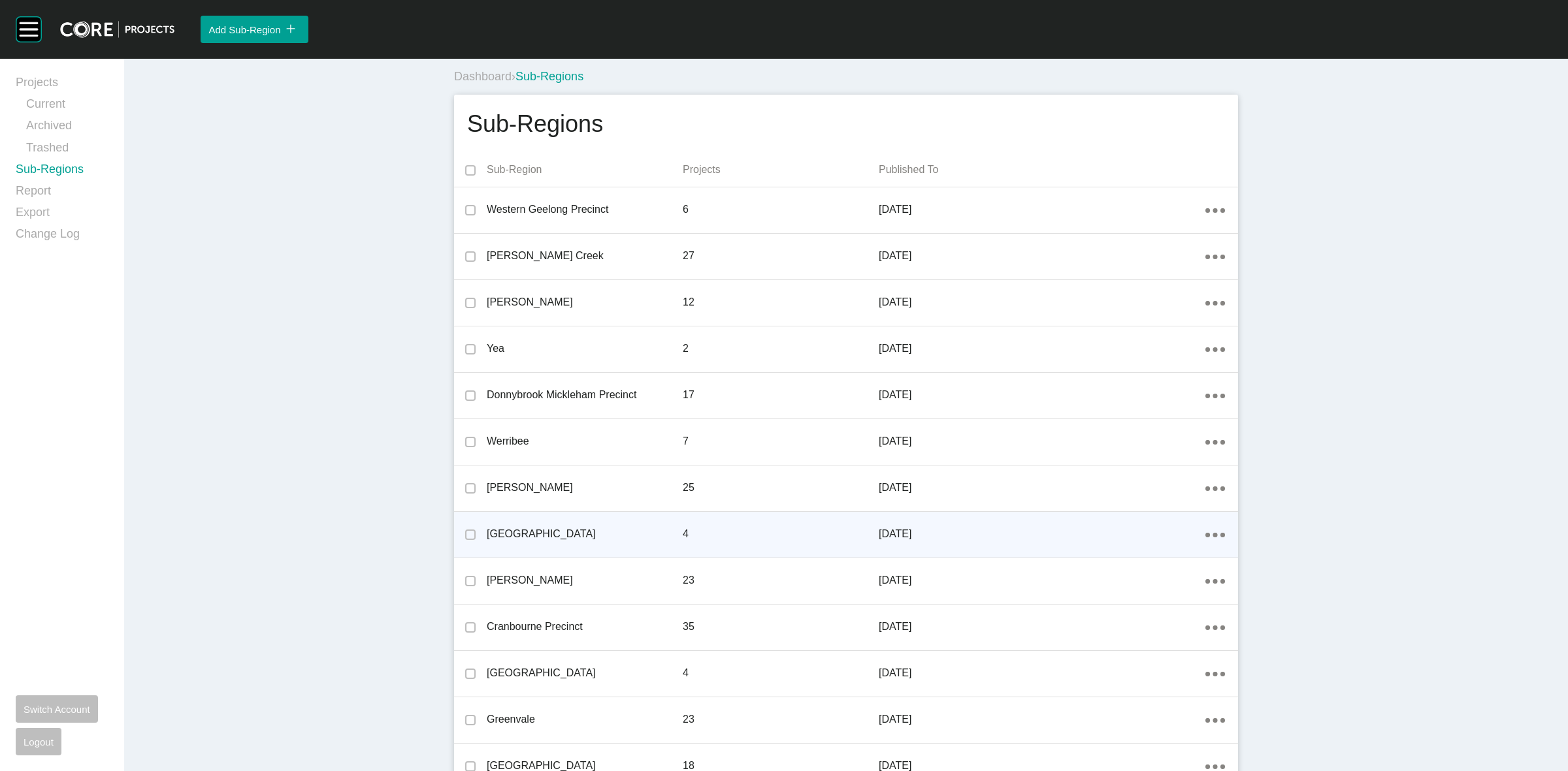
click at [1206, 536] on icon "Action Menu Dots Copy 6 Created with Sketch." at bounding box center [1215, 535] width 20 height 5
click at [1158, 537] on link "Edit" at bounding box center [1162, 537] width 35 height 20
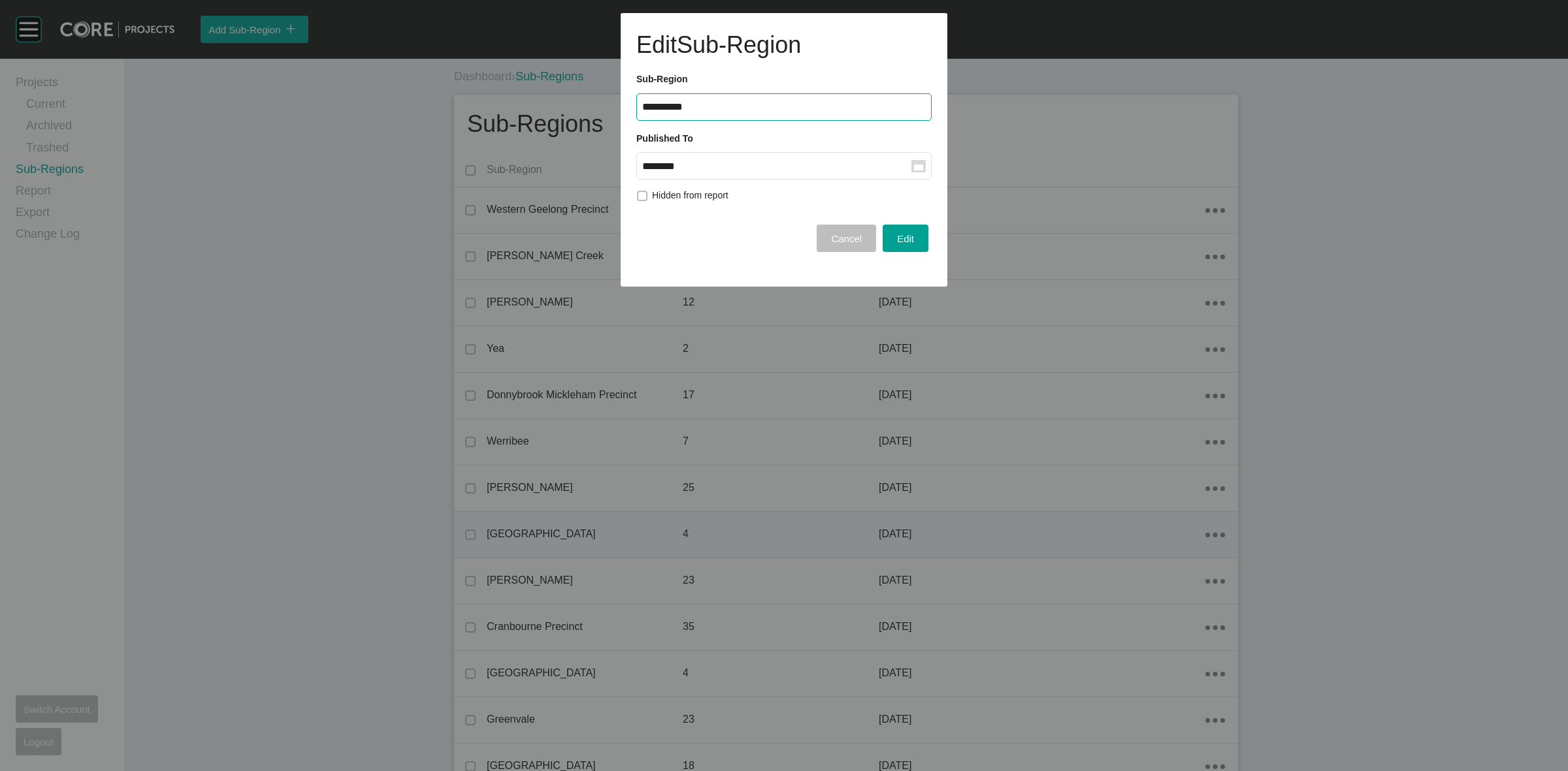
click at [679, 168] on input "********" at bounding box center [776, 166] width 269 height 11
click at [710, 268] on div "Aug" at bounding box center [710, 273] width 33 height 20
click at [912, 240] on span "Edit" at bounding box center [906, 238] width 17 height 11
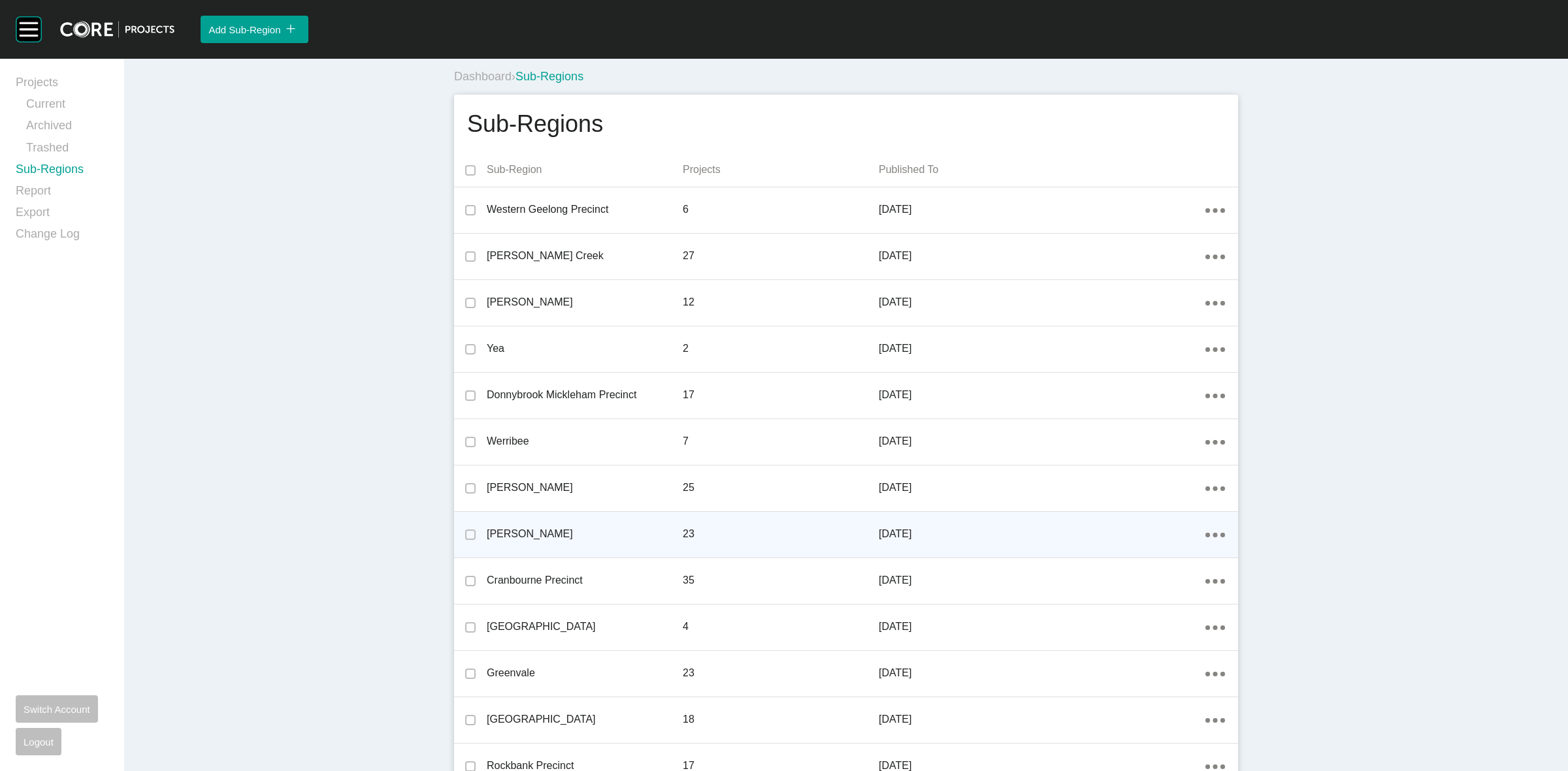
click at [46, 83] on link "Projects" at bounding box center [62, 85] width 93 height 22
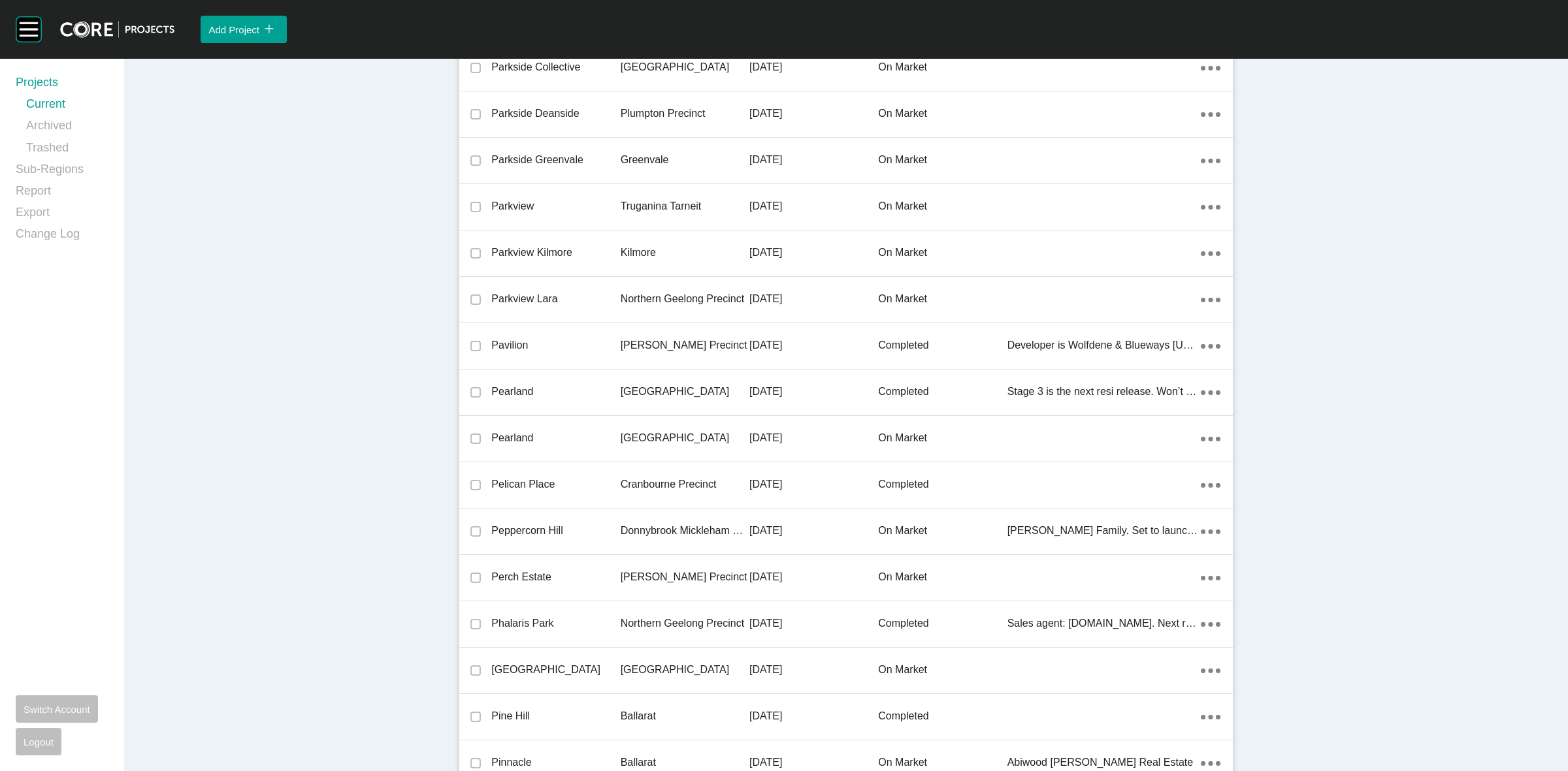
scroll to position [27737, 0]
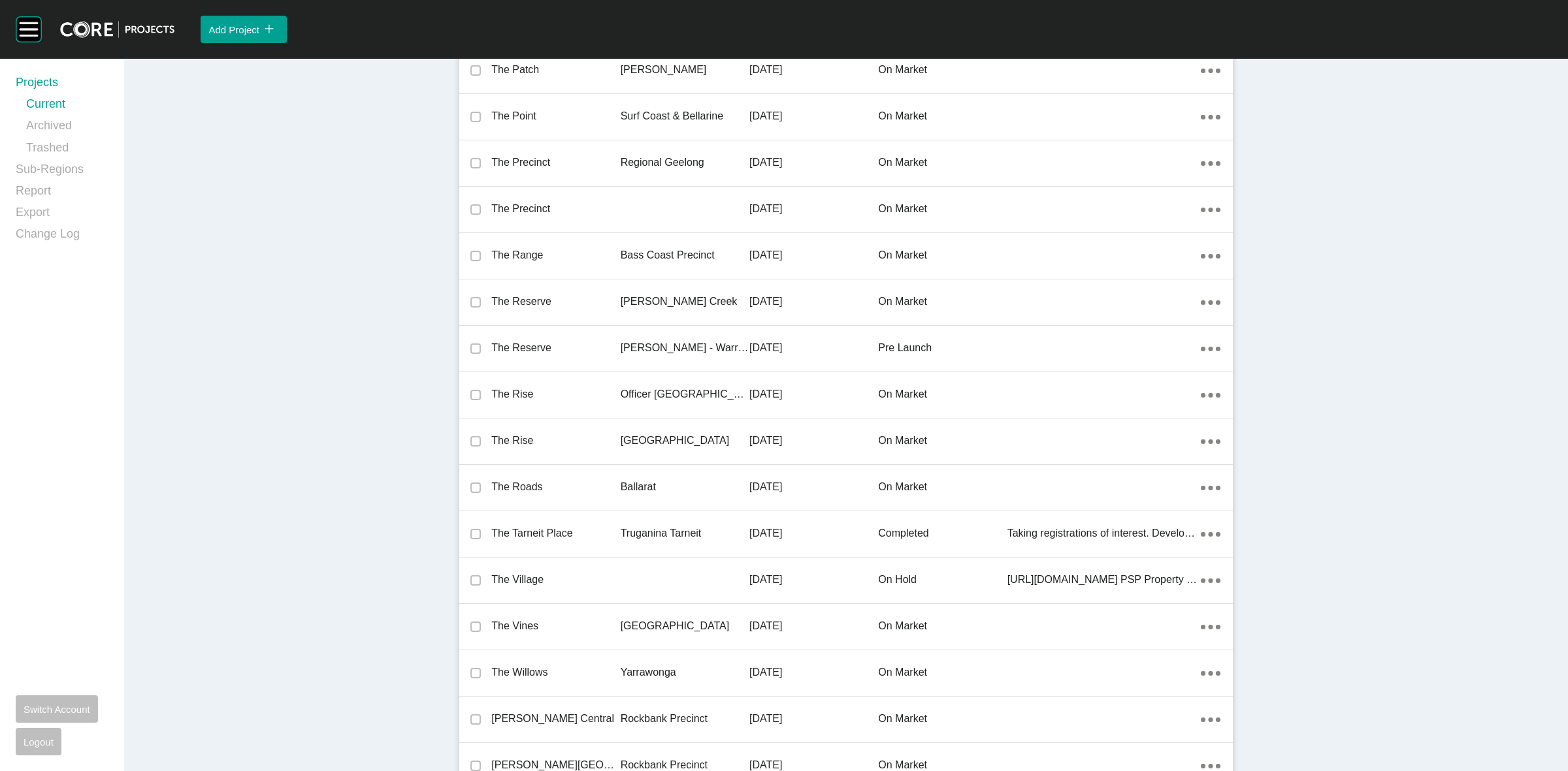
drag, startPoint x: 671, startPoint y: 432, endPoint x: 665, endPoint y: 428, distance: 7.2
click at [669, 434] on p "[GEOGRAPHIC_DATA]" at bounding box center [685, 441] width 129 height 14
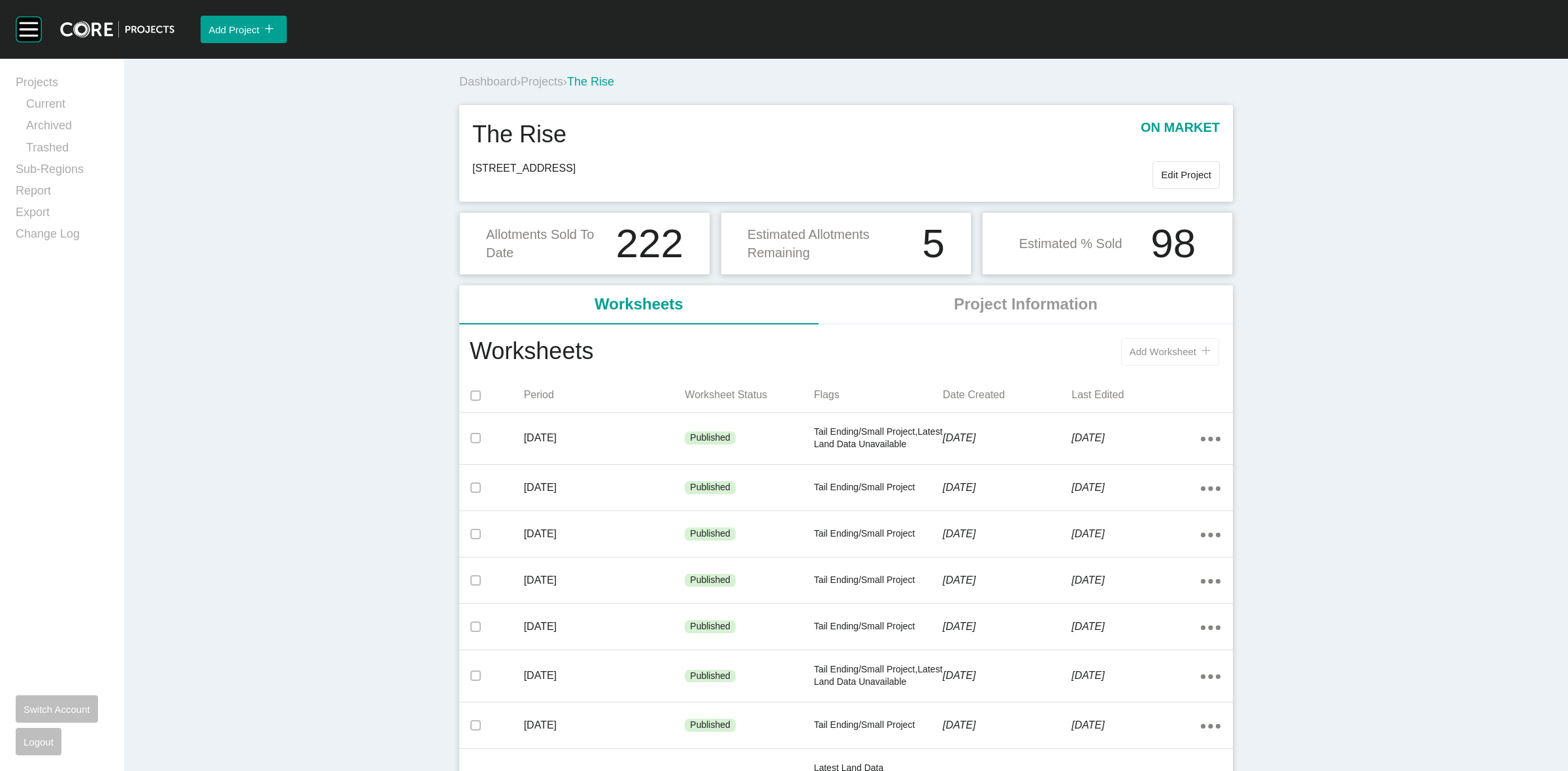
click at [1157, 351] on span "Add Worksheet" at bounding box center [1163, 351] width 66 height 11
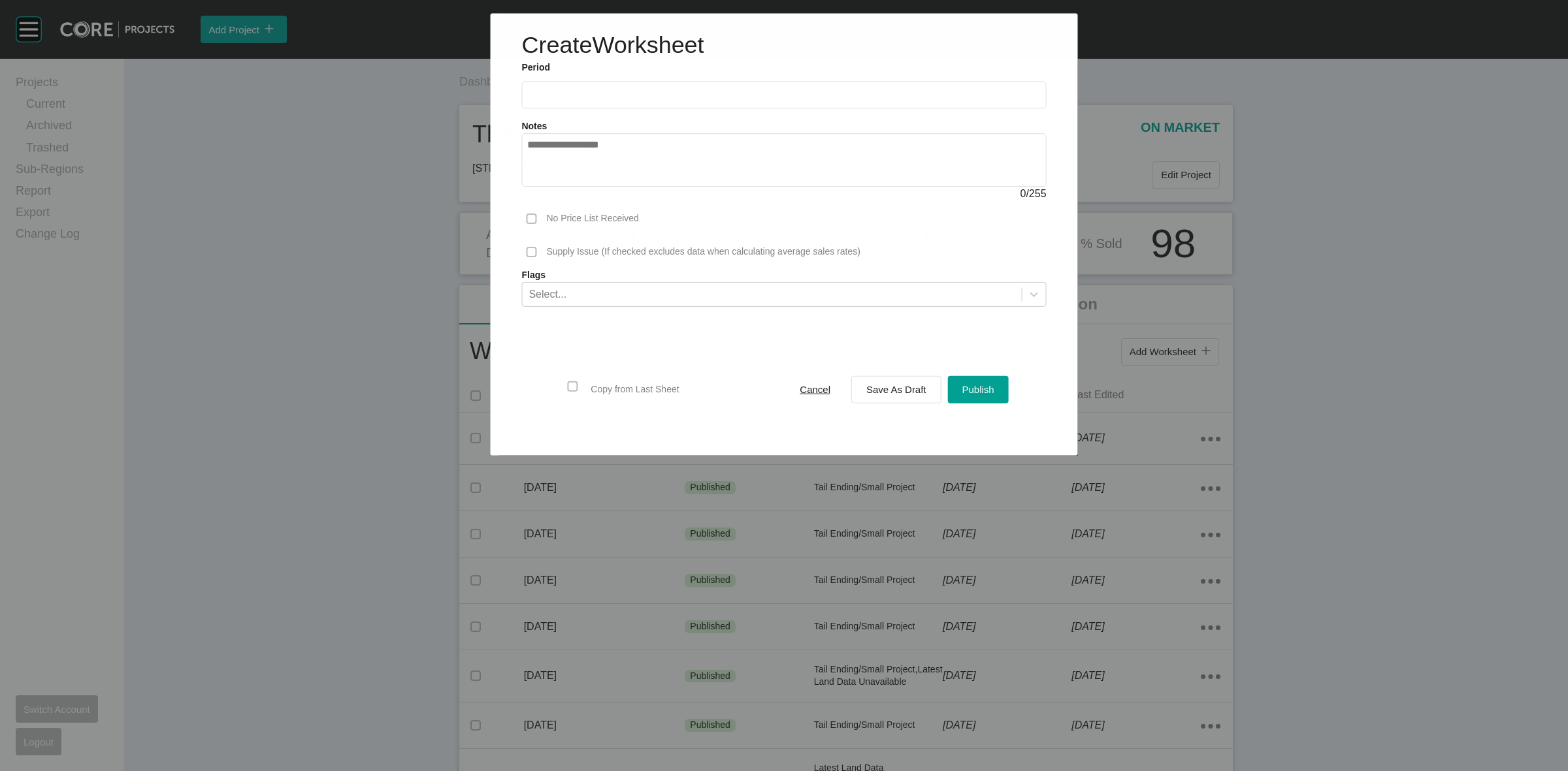
click at [616, 90] on input "text" at bounding box center [784, 95] width 513 height 11
click at [579, 183] on li "Aug" at bounding box center [590, 190] width 44 height 22
type input "**********"
click at [892, 387] on span "Save As Draft" at bounding box center [896, 389] width 60 height 11
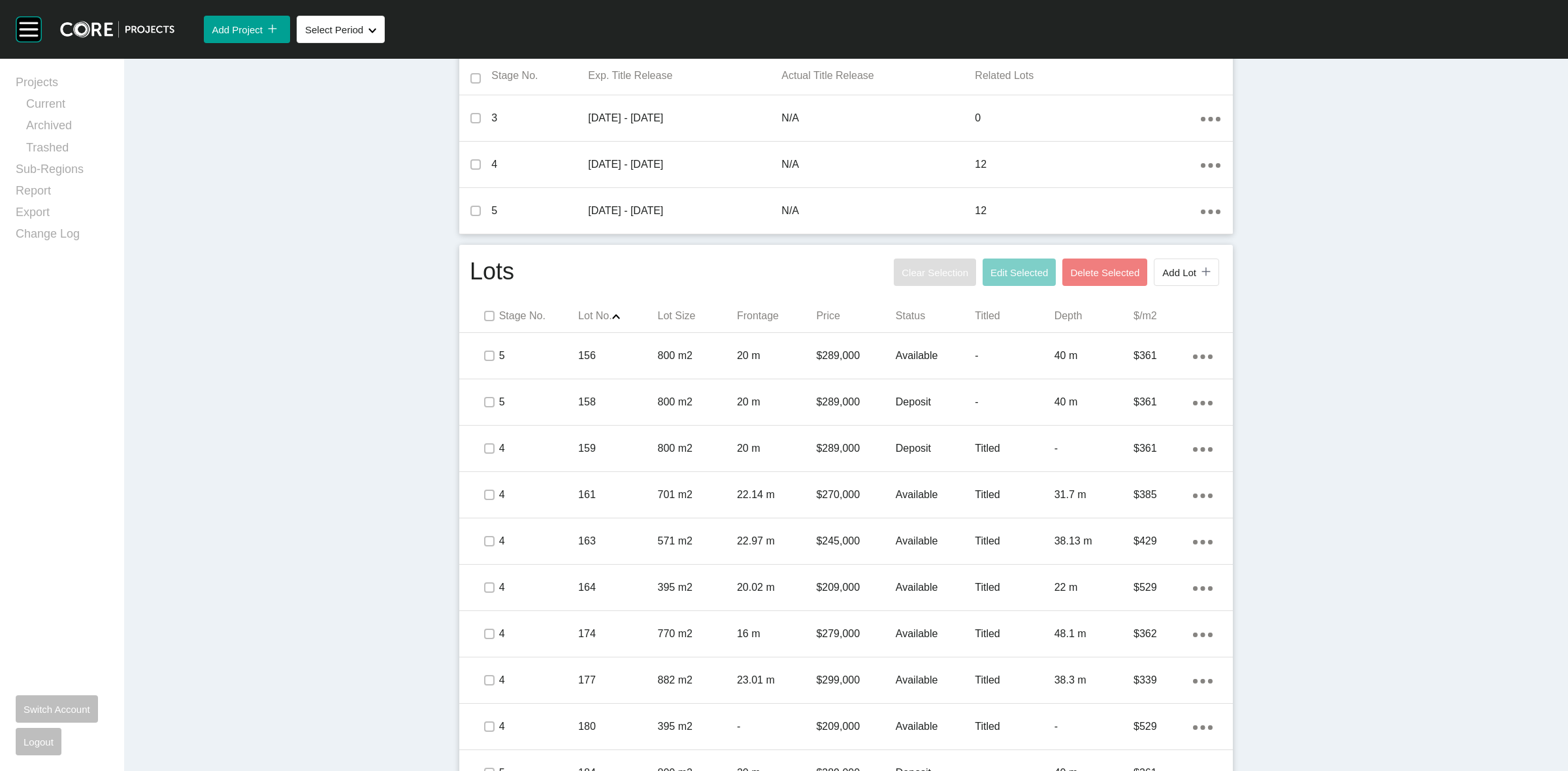
scroll to position [493, 0]
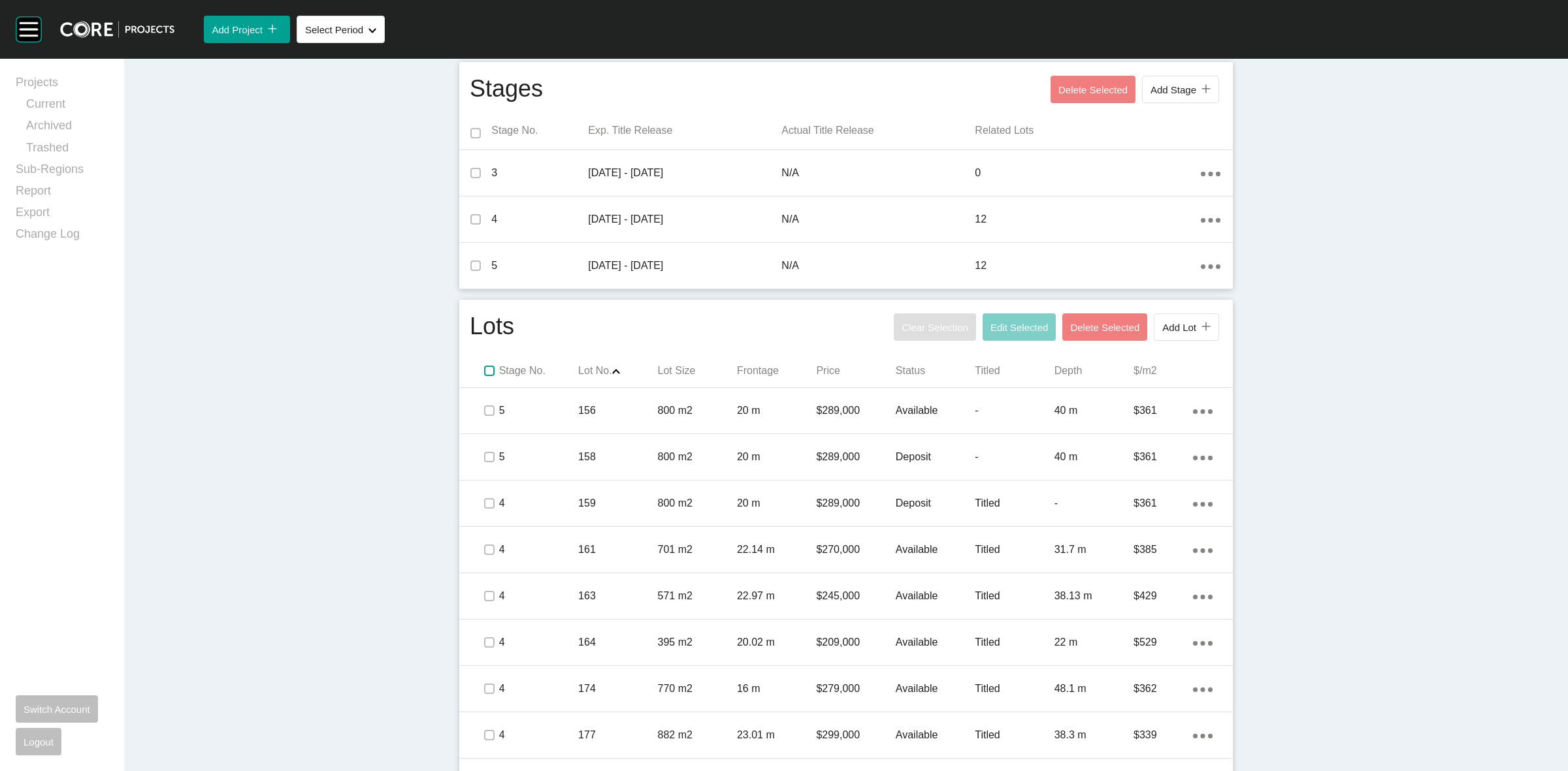
click at [484, 369] on label at bounding box center [489, 370] width 10 height 10
click at [1021, 322] on span "Edit Selected" at bounding box center [1019, 328] width 58 height 11
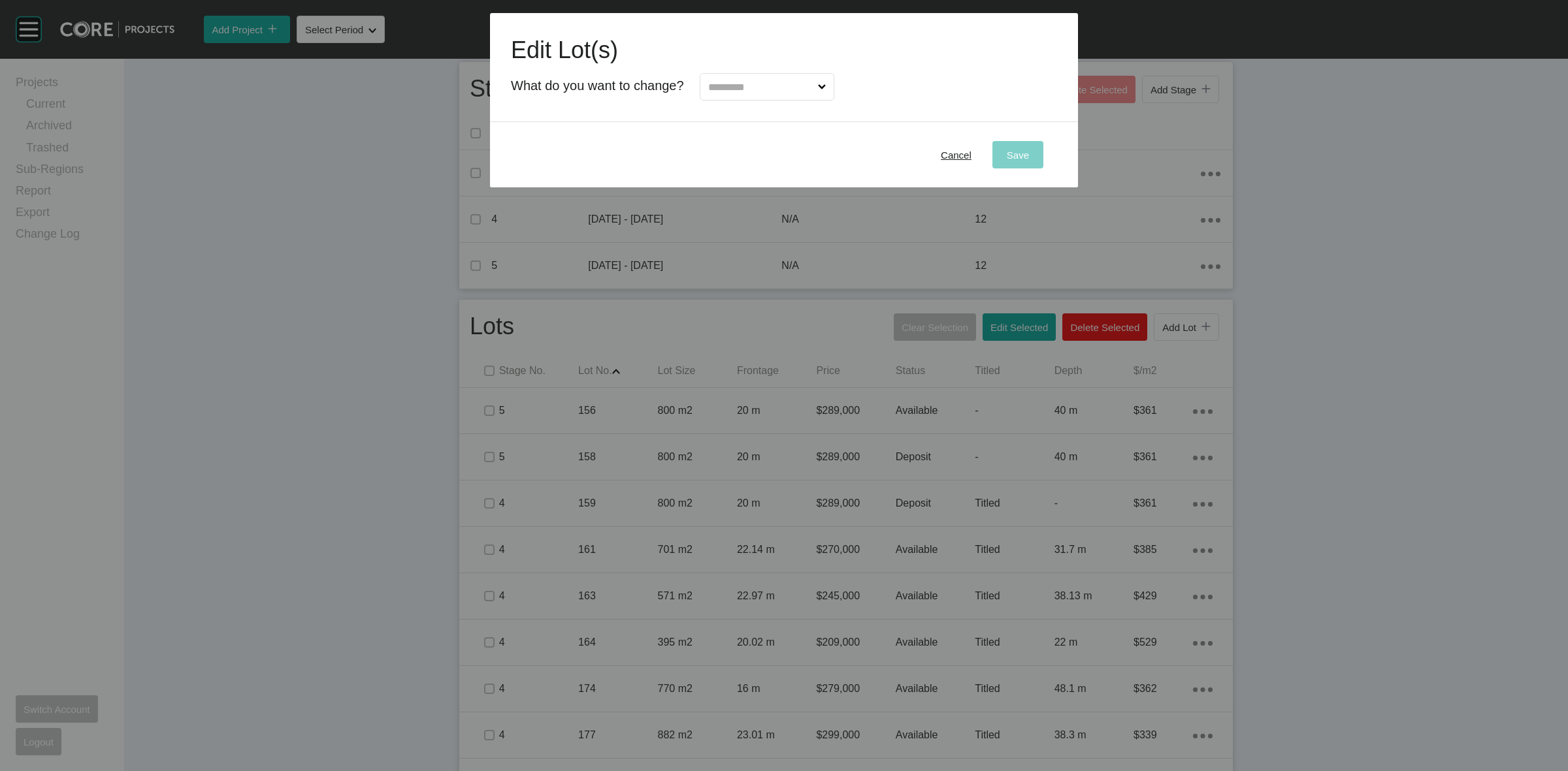
click at [752, 86] on input "text" at bounding box center [761, 87] width 110 height 26
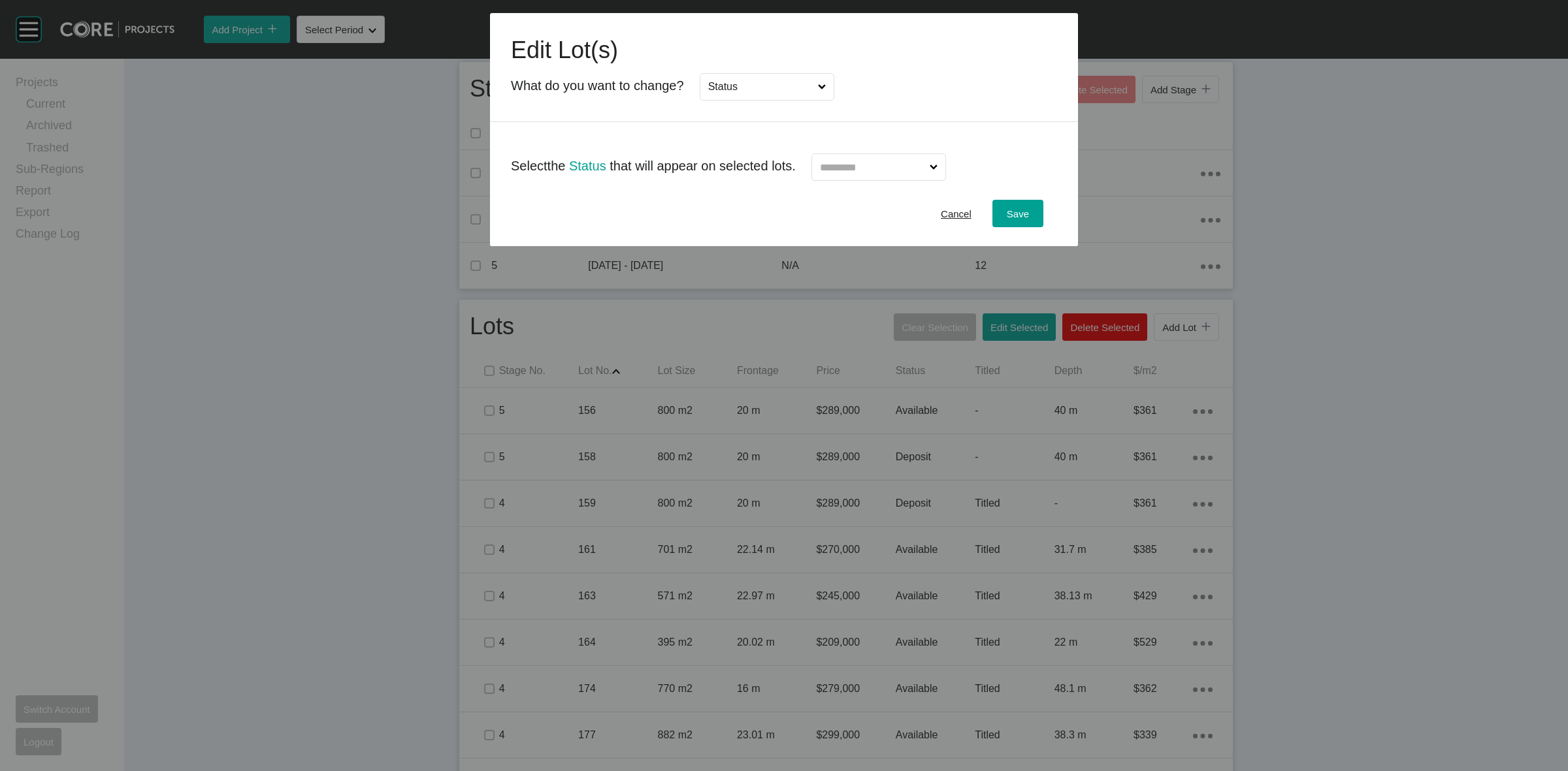
scroll to position [0, 0]
click at [851, 175] on input "text" at bounding box center [872, 167] width 110 height 26
click at [1021, 214] on span "Save" at bounding box center [1018, 214] width 22 height 11
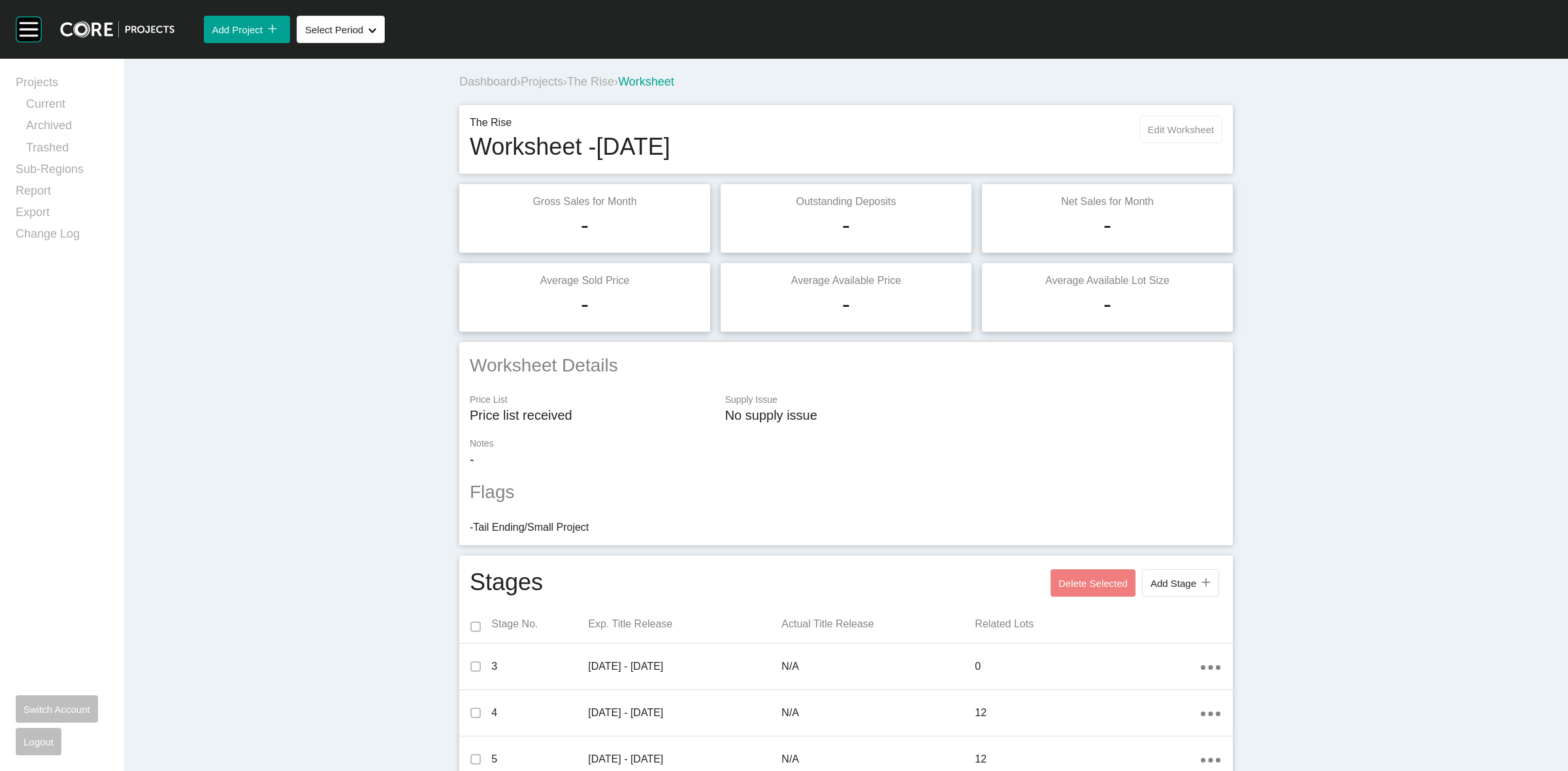
click at [1154, 126] on span "Edit Worksheet" at bounding box center [1181, 129] width 66 height 11
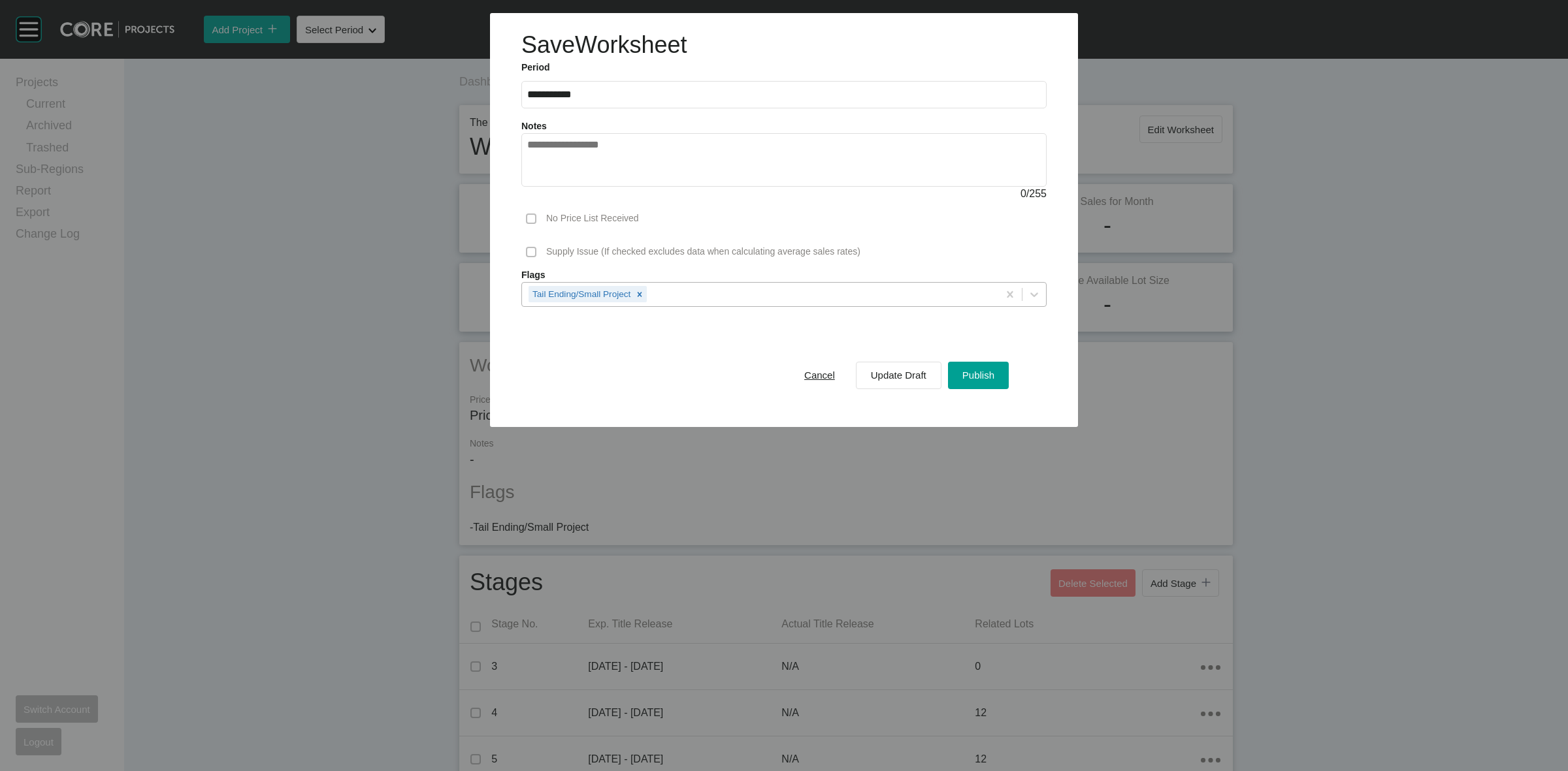
click at [691, 290] on div "Tail Ending/Small Project" at bounding box center [760, 294] width 476 height 22
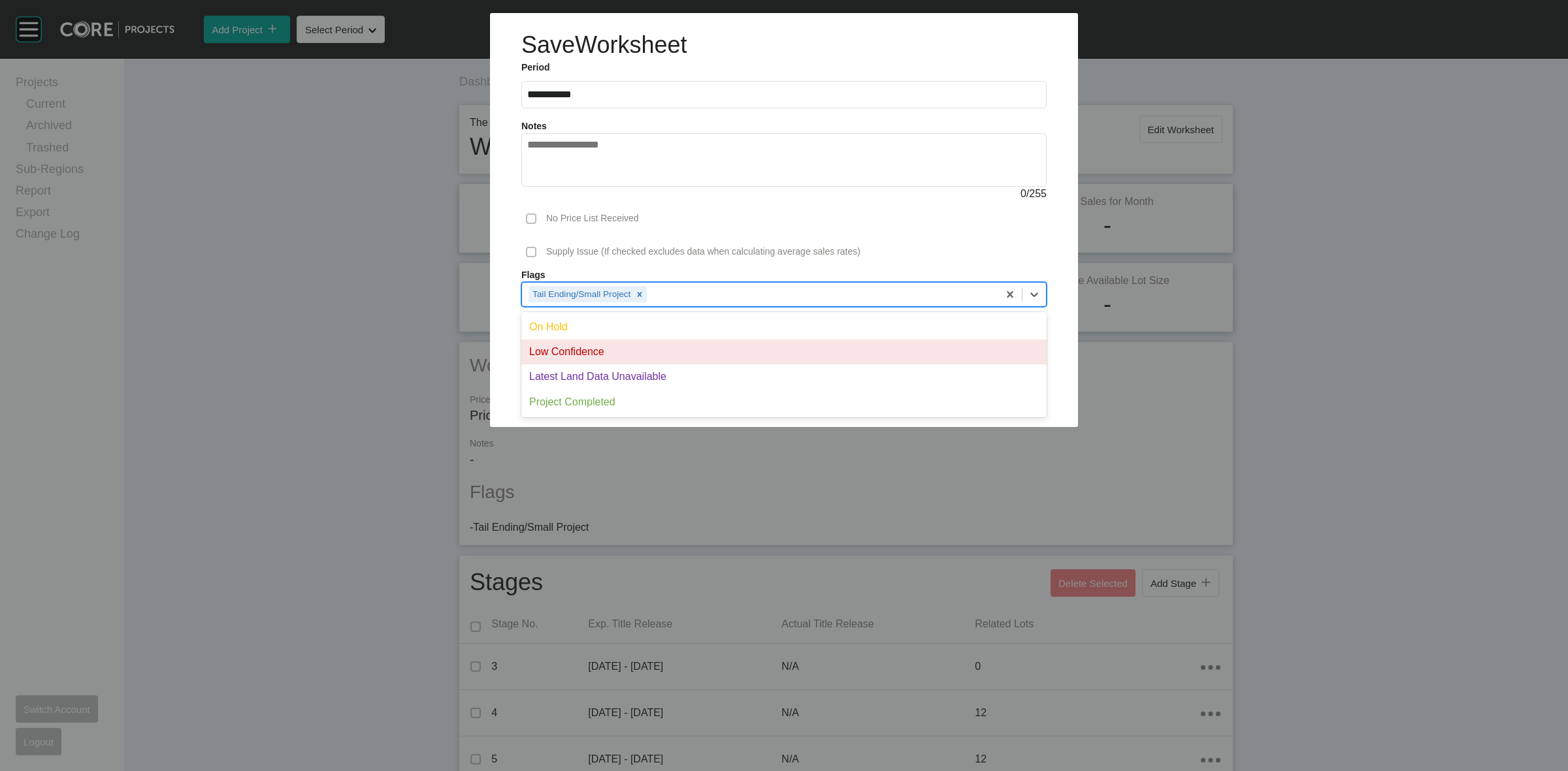
click at [572, 347] on div "Low Confidence" at bounding box center [784, 352] width 526 height 25
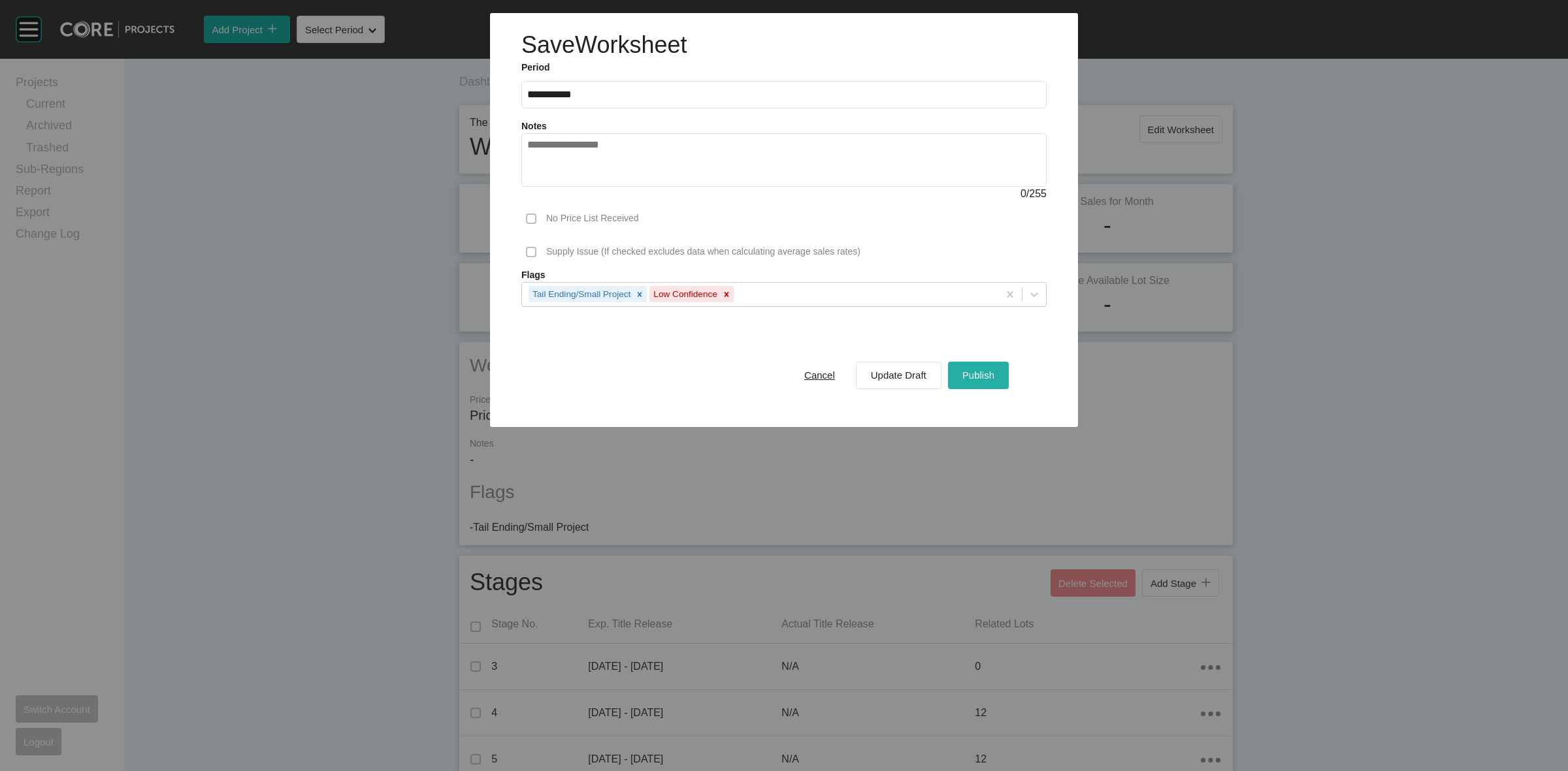
click at [977, 376] on span "Publish" at bounding box center [978, 375] width 32 height 11
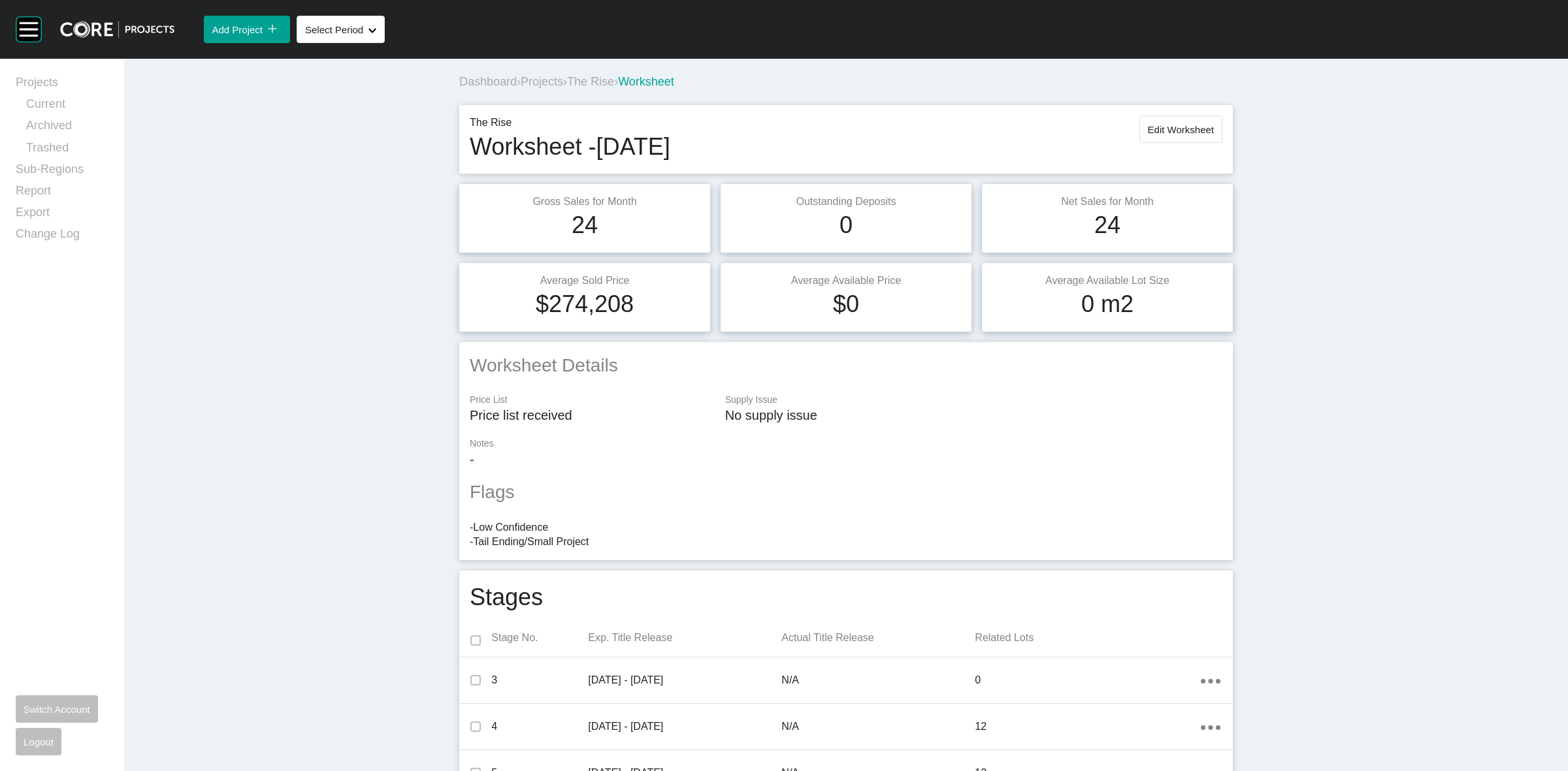
click at [590, 81] on span "The Rise" at bounding box center [590, 81] width 47 height 13
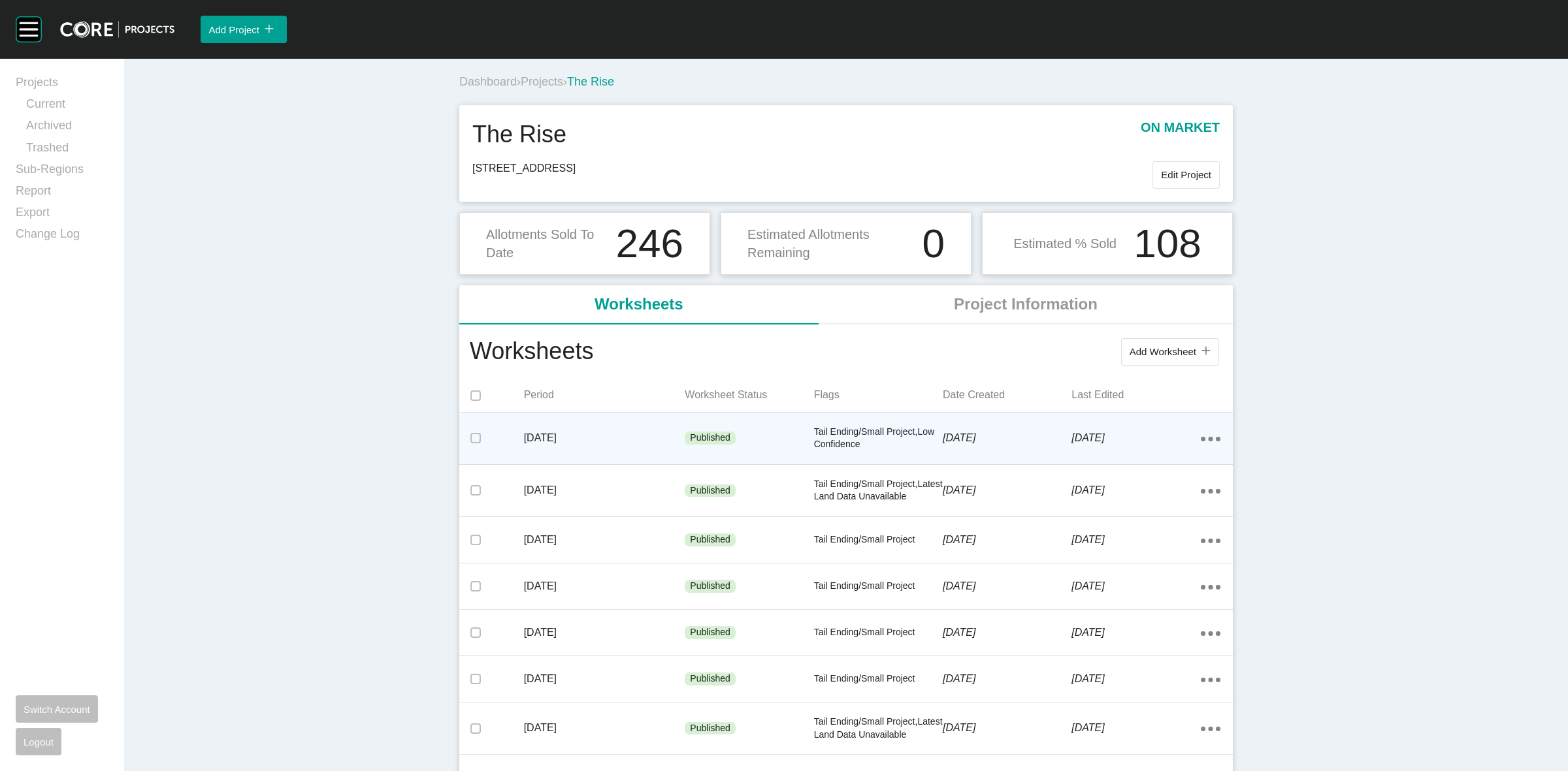
click at [1208, 441] on ellipse at bounding box center [1210, 439] width 5 height 5
click at [1150, 439] on link "Edit" at bounding box center [1157, 441] width 35 height 20
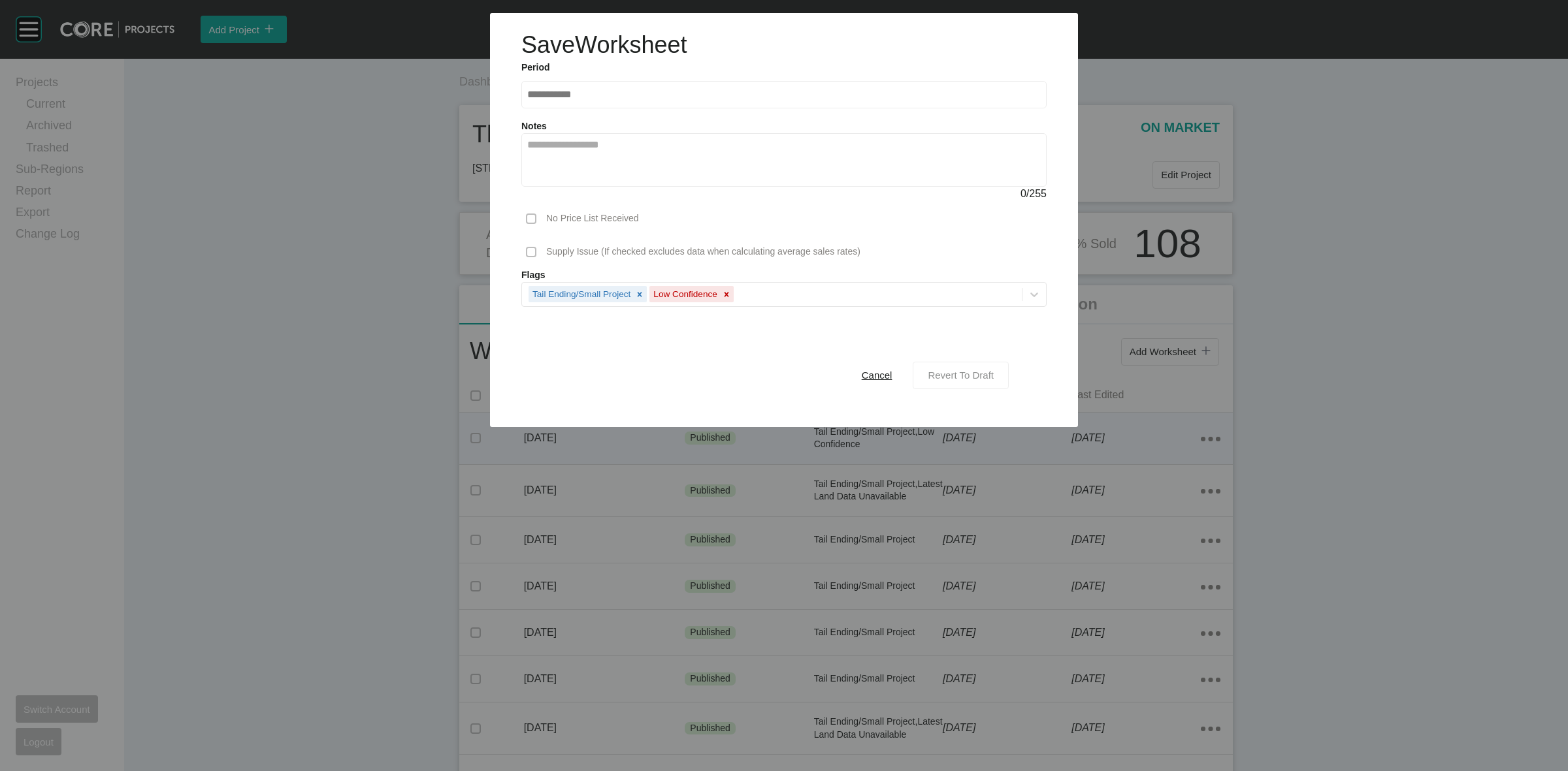
click at [944, 370] on span "Revert To Draft" at bounding box center [960, 375] width 66 height 11
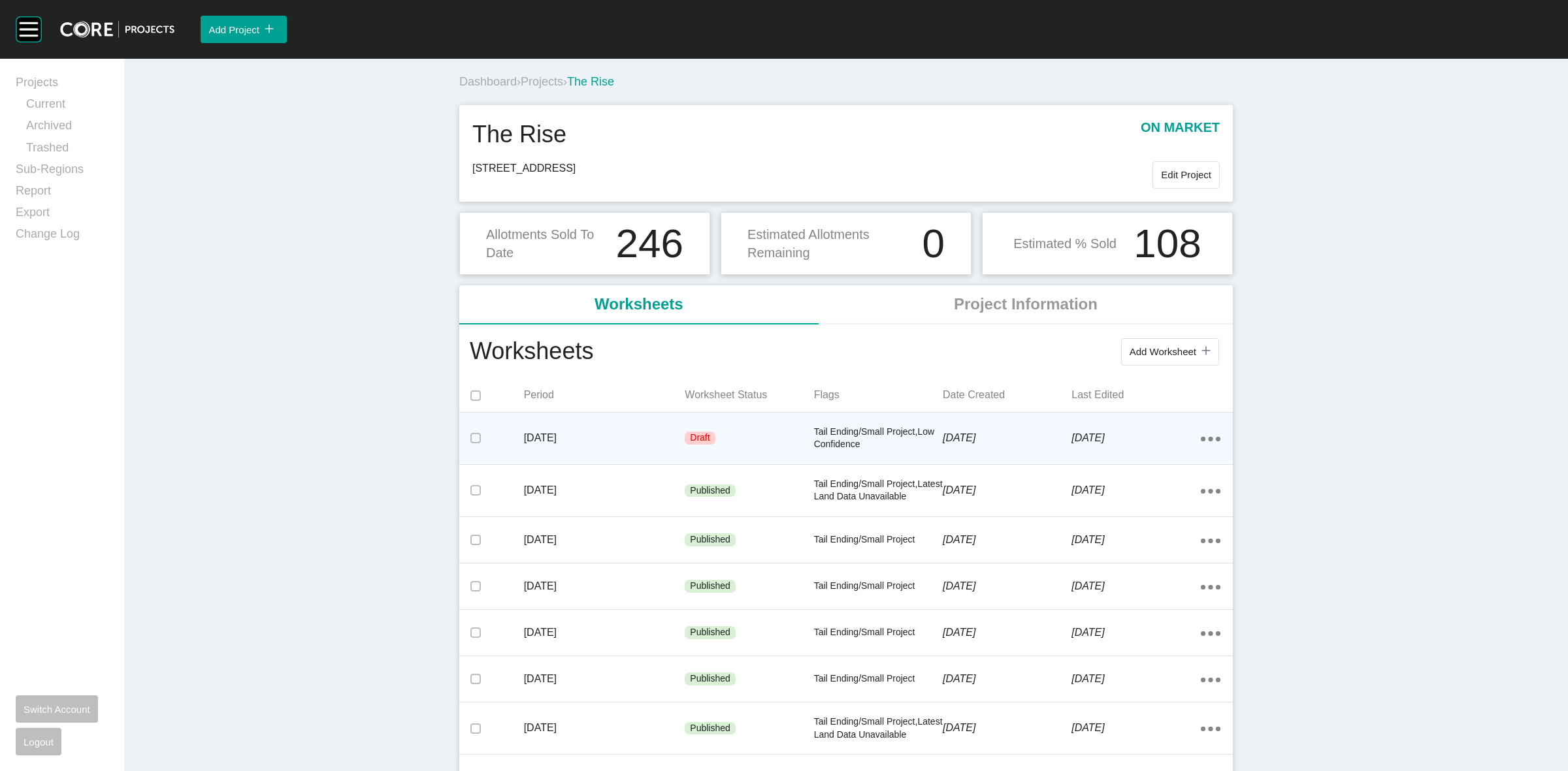
click at [1201, 439] on ellipse at bounding box center [1203, 439] width 5 height 5
click at [1003, 439] on p "[DATE]" at bounding box center [1007, 438] width 129 height 14
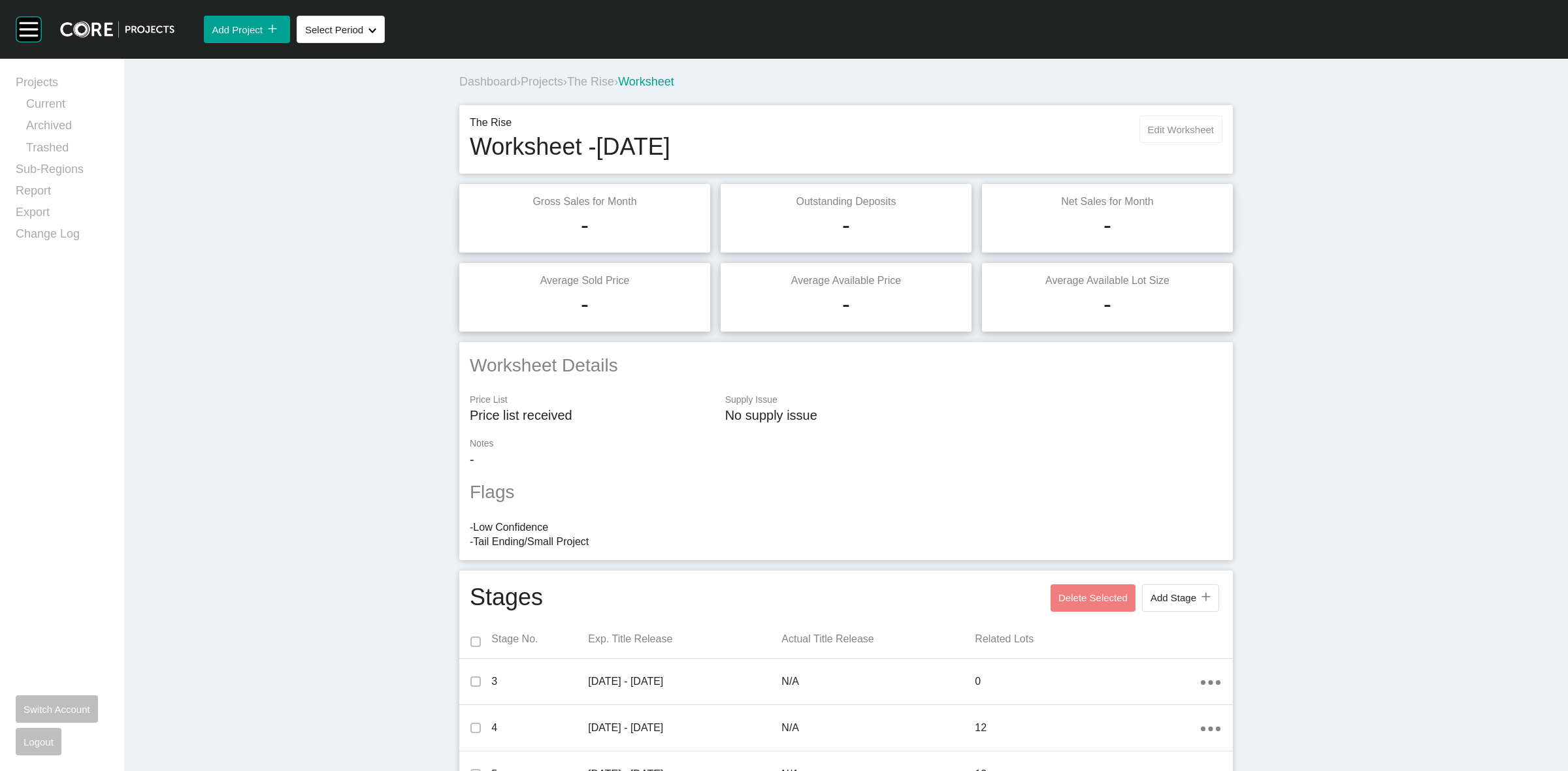
click at [1161, 122] on button "Edit Worksheet" at bounding box center [1181, 129] width 83 height 28
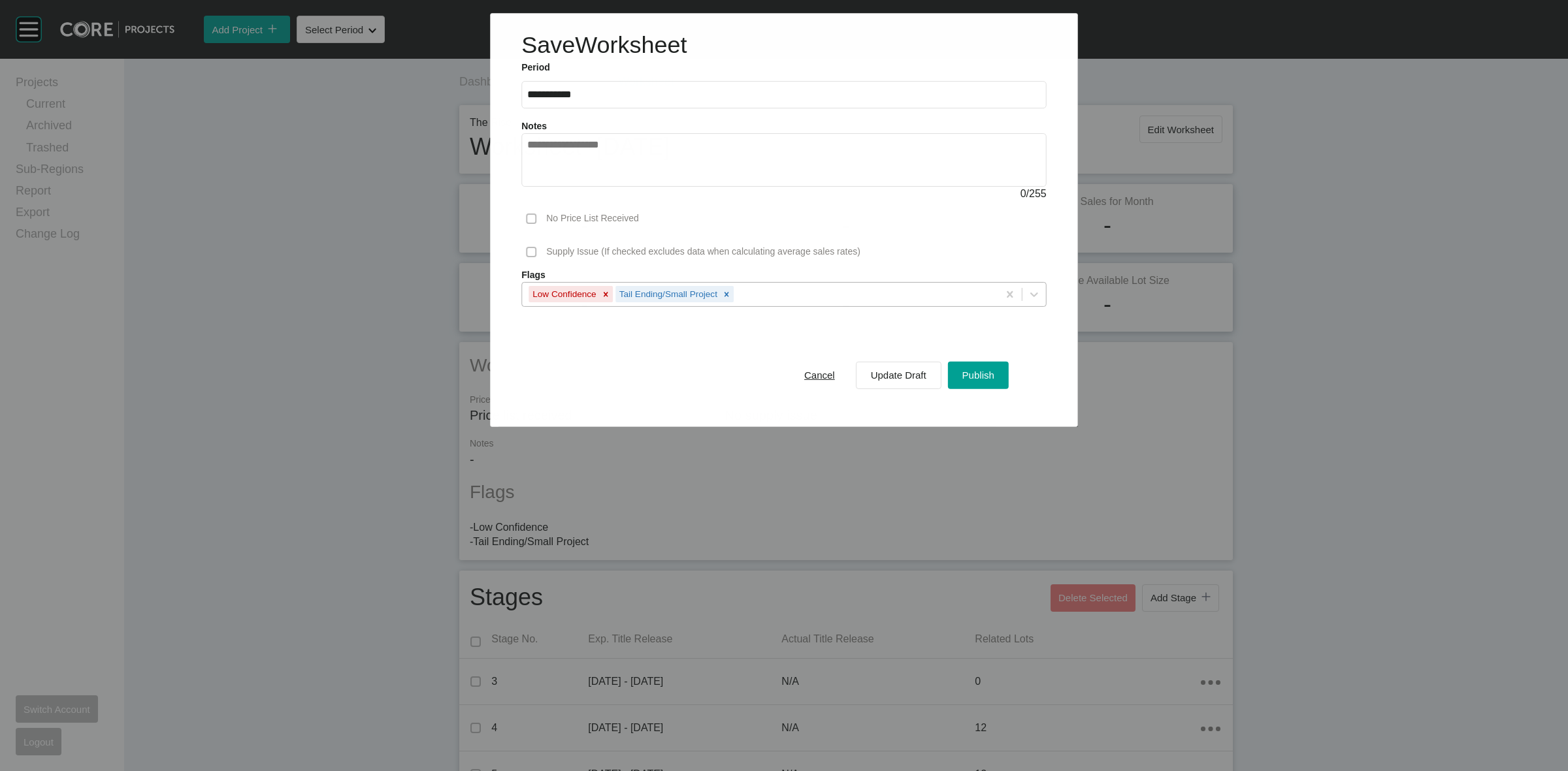
click at [824, 301] on div "Low Confidence Tail Ending/Small Project" at bounding box center [760, 294] width 476 height 22
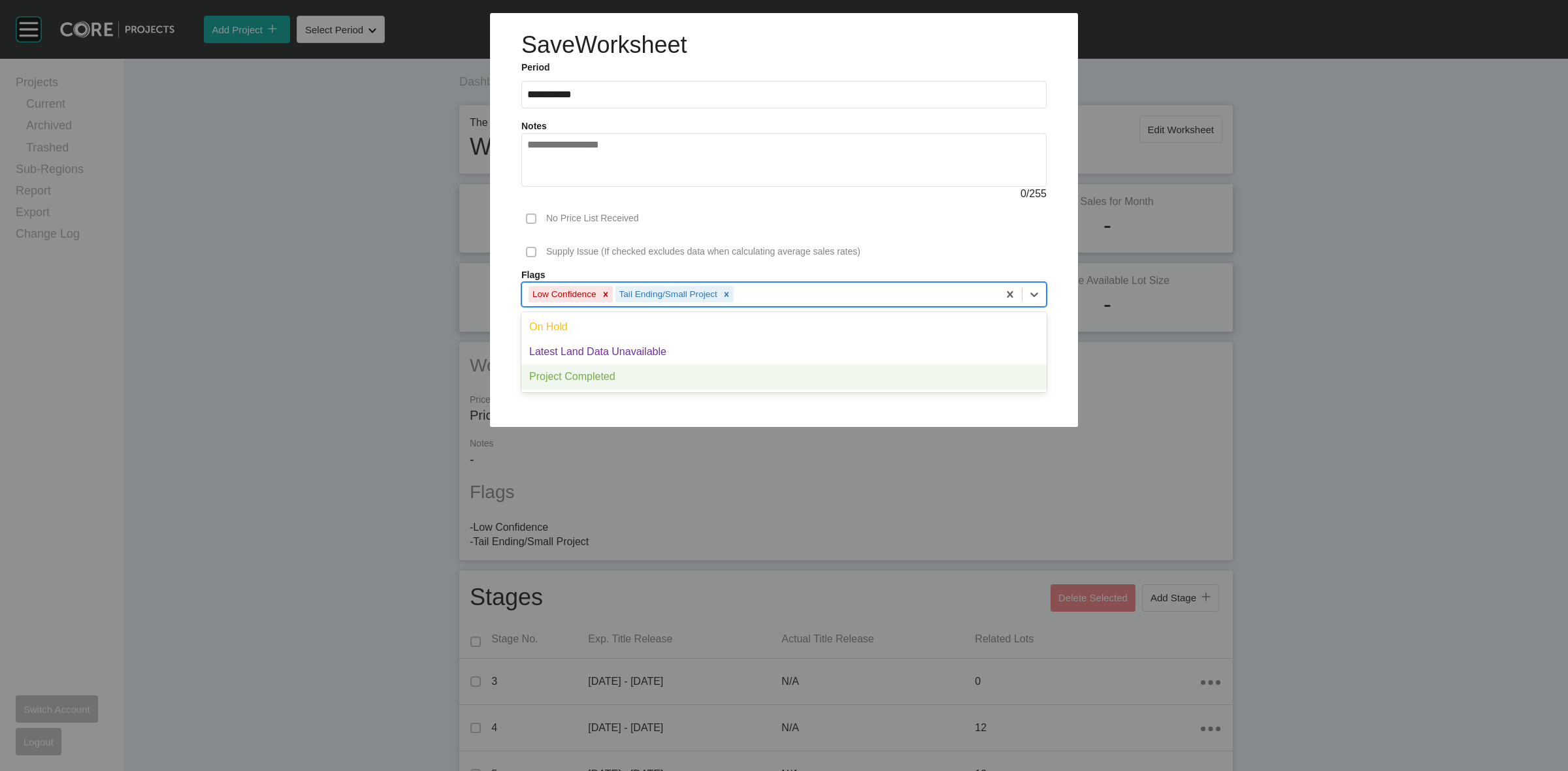
click at [629, 376] on div "Project Completed" at bounding box center [784, 376] width 526 height 25
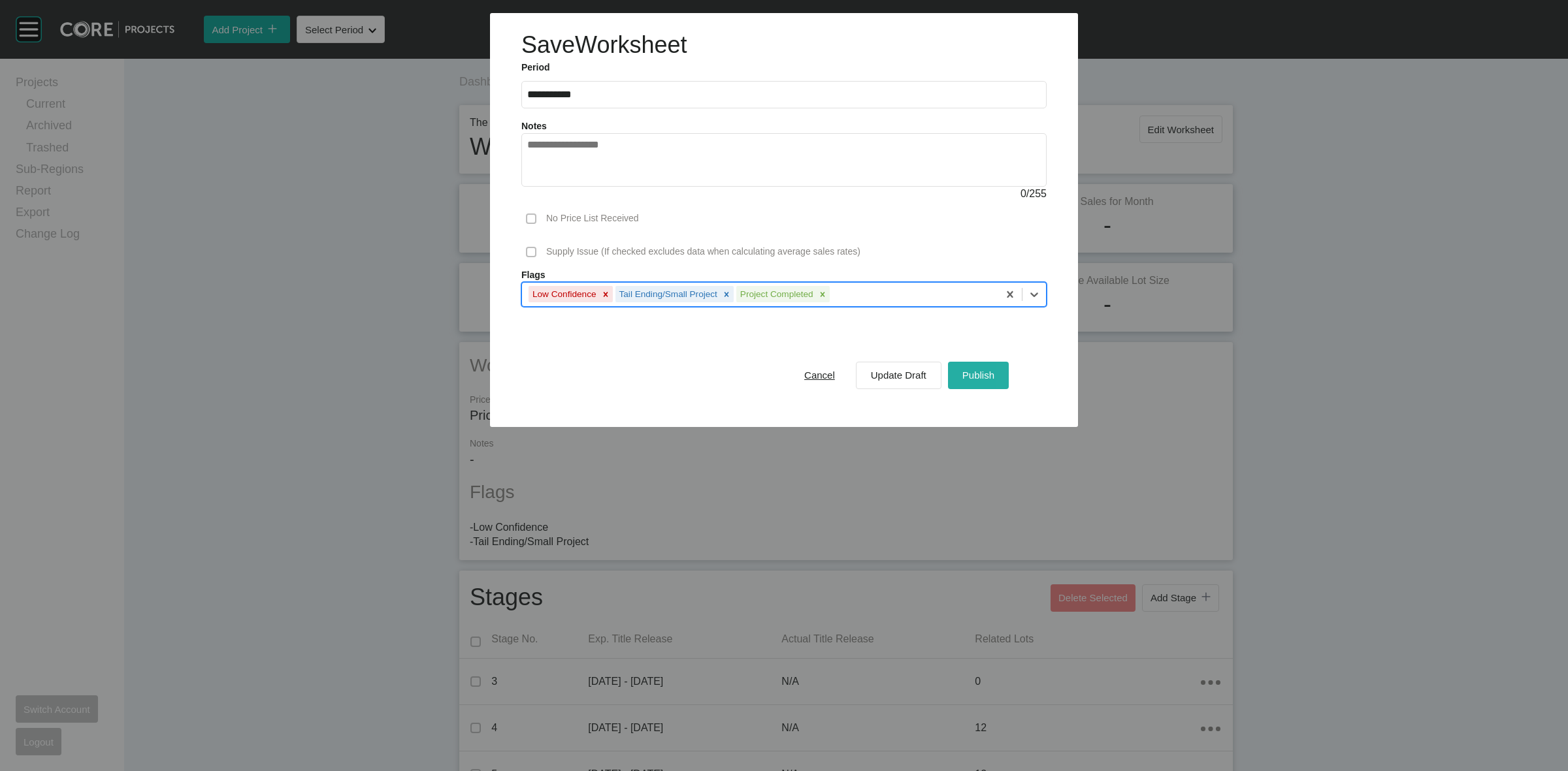
click at [980, 377] on span "Publish" at bounding box center [978, 375] width 32 height 11
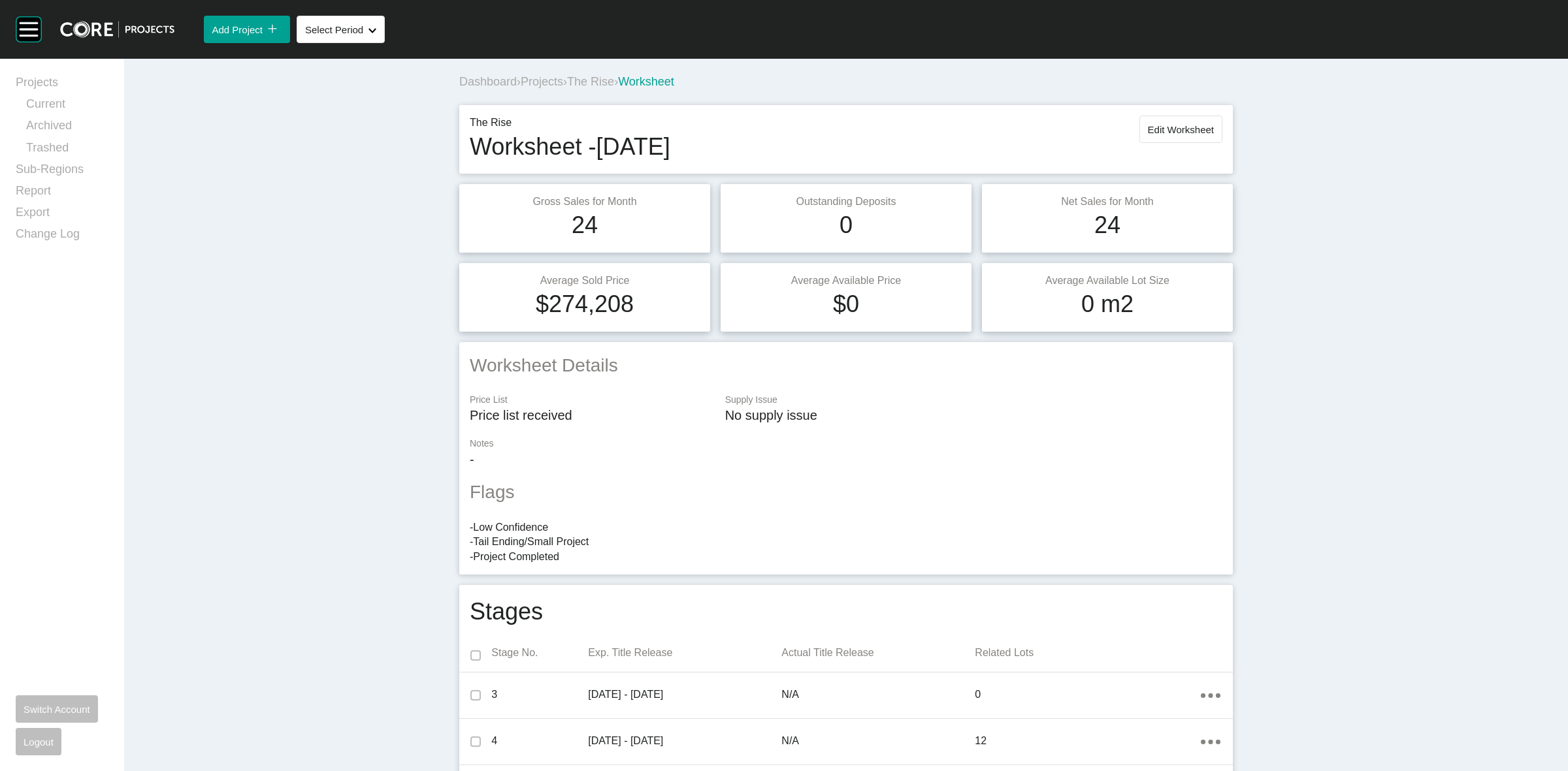
click at [579, 82] on span "The Rise" at bounding box center [590, 81] width 47 height 13
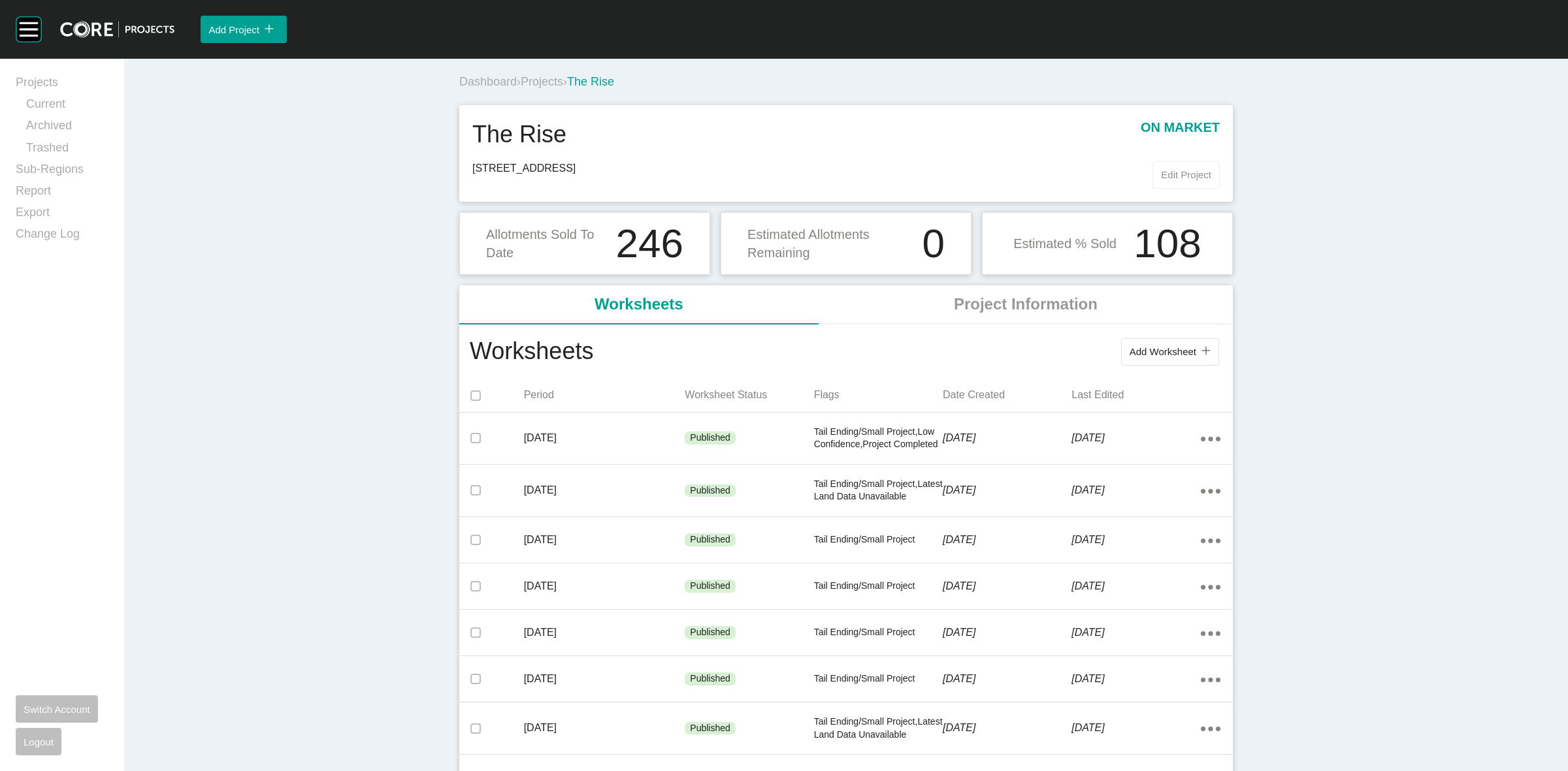
click at [1190, 178] on span "Edit Project" at bounding box center [1186, 175] width 50 height 11
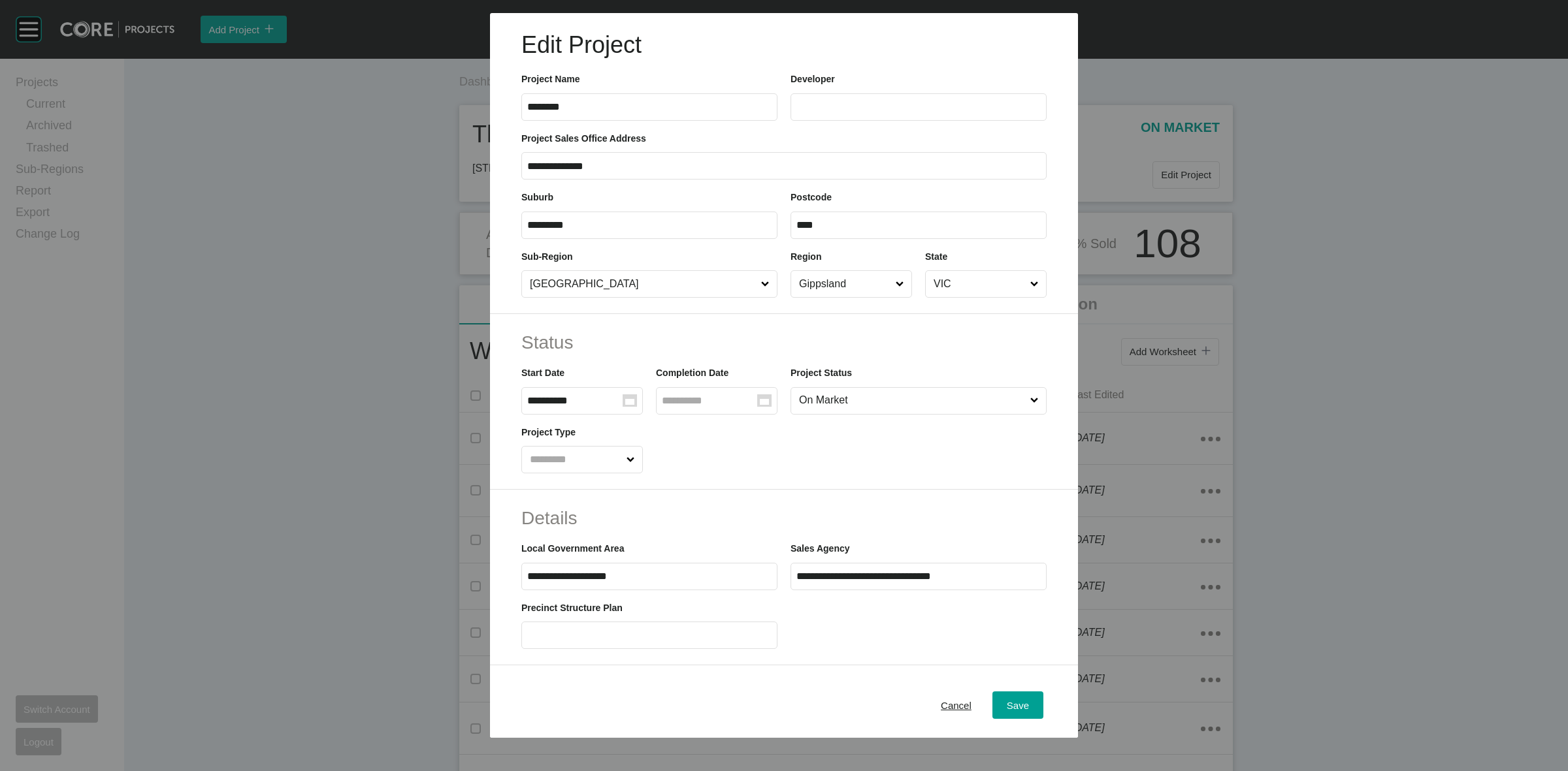
click at [857, 405] on input "On Market" at bounding box center [912, 401] width 232 height 26
click at [727, 397] on input "Group Created with Sketch." at bounding box center [709, 401] width 96 height 11
click at [803, 477] on td "5" at bounding box center [811, 482] width 26 height 25
click at [723, 393] on label "**********" at bounding box center [717, 401] width 121 height 28
click at [723, 395] on input "**********" at bounding box center [709, 401] width 96 height 11
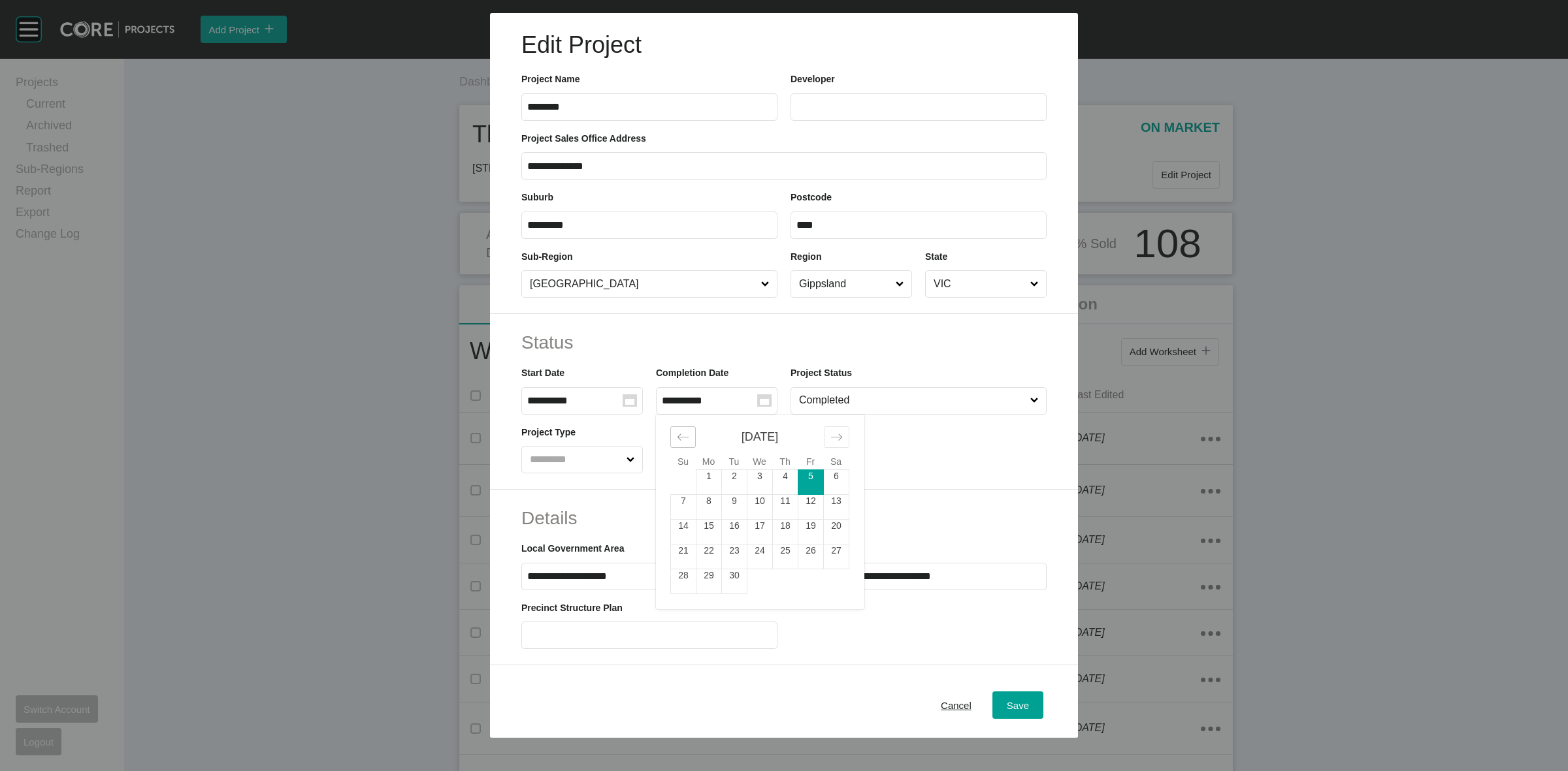
click at [677, 436] on icon "Move backward to switch to the previous month." at bounding box center [683, 437] width 11 height 7
click at [672, 601] on td "31" at bounding box center [684, 606] width 26 height 25
type input "**********"
click at [1013, 703] on span "Save" at bounding box center [1018, 705] width 22 height 11
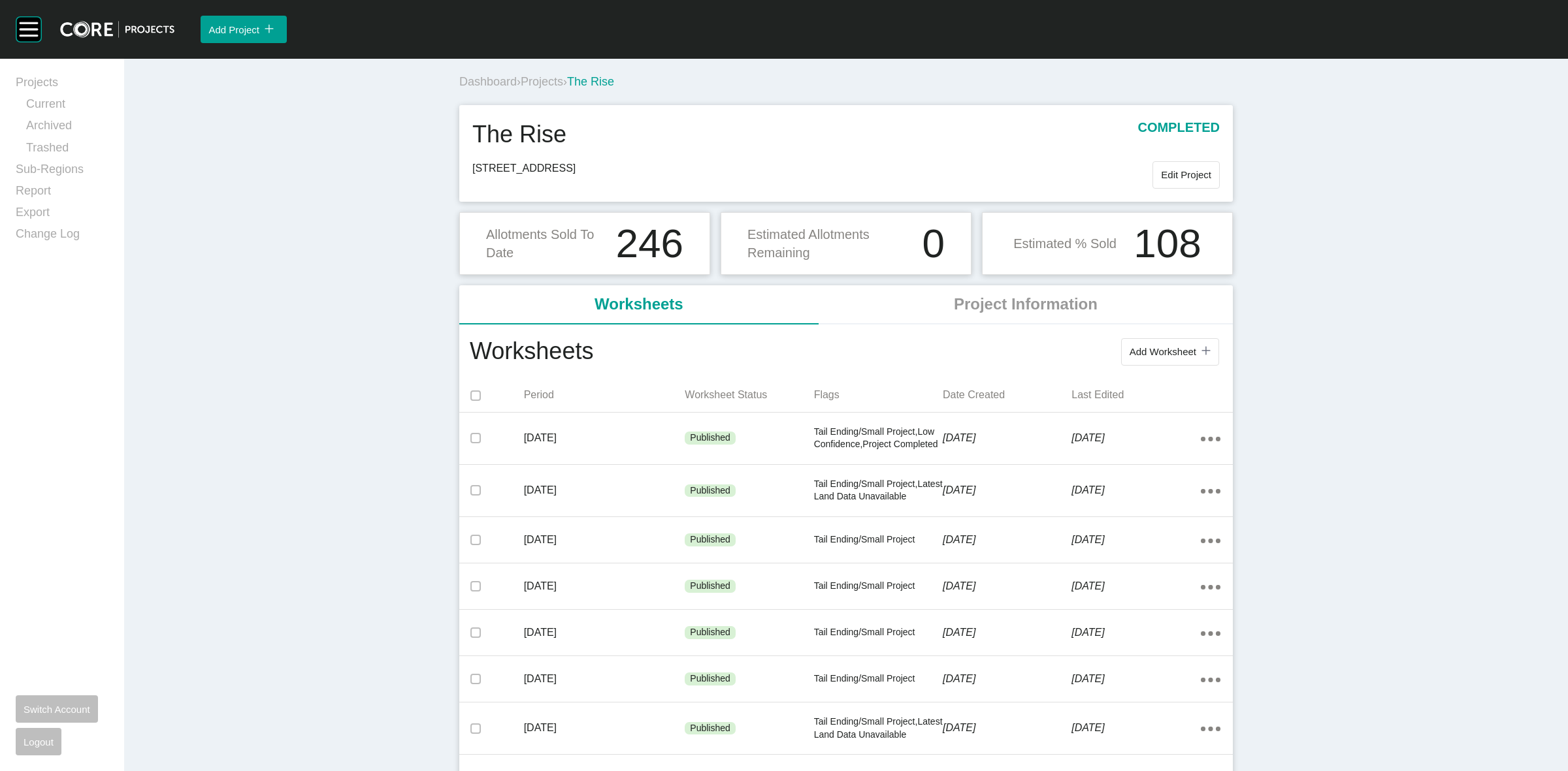
click at [547, 83] on span "Projects" at bounding box center [542, 81] width 43 height 13
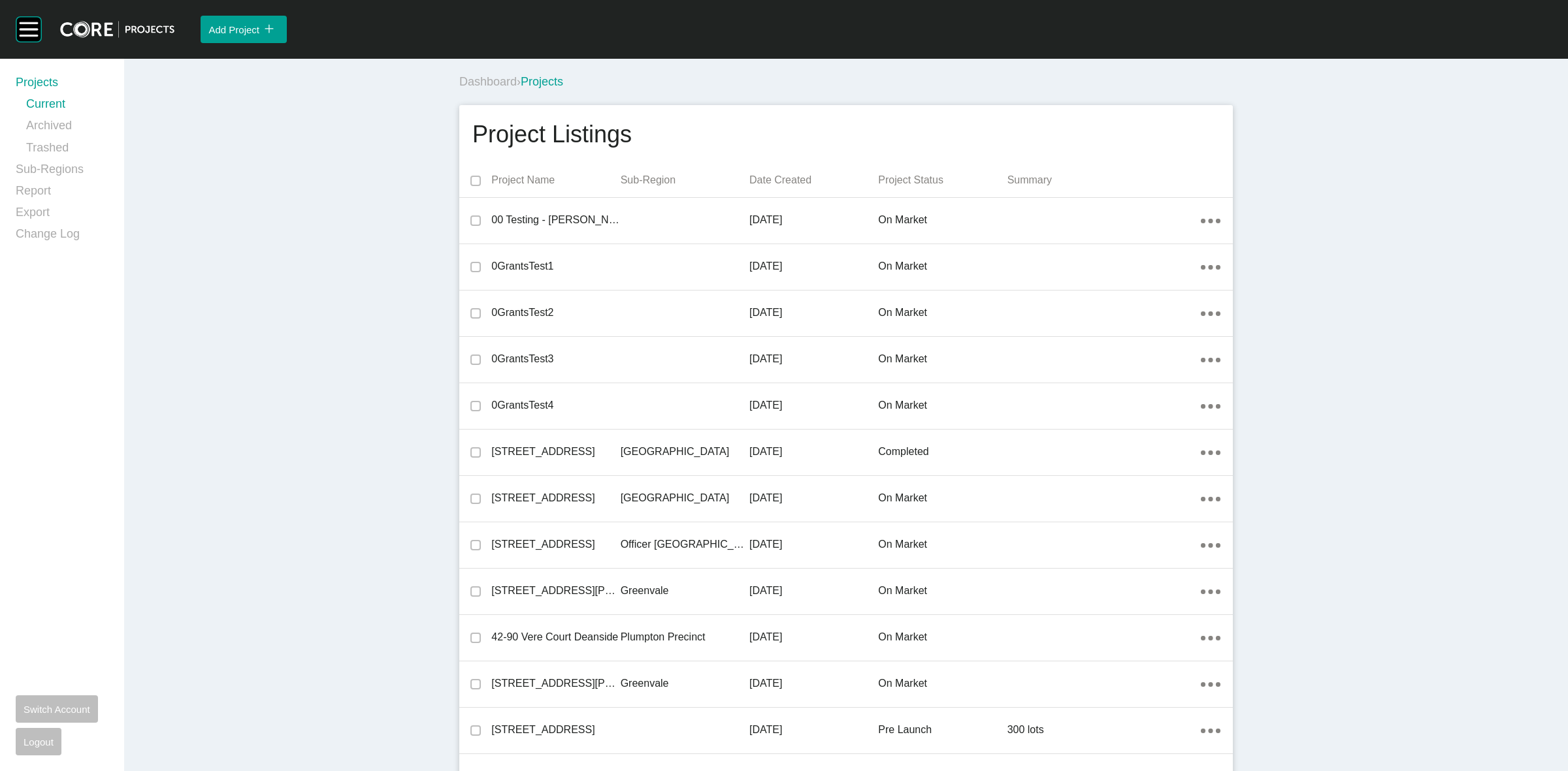
scroll to position [27737, 0]
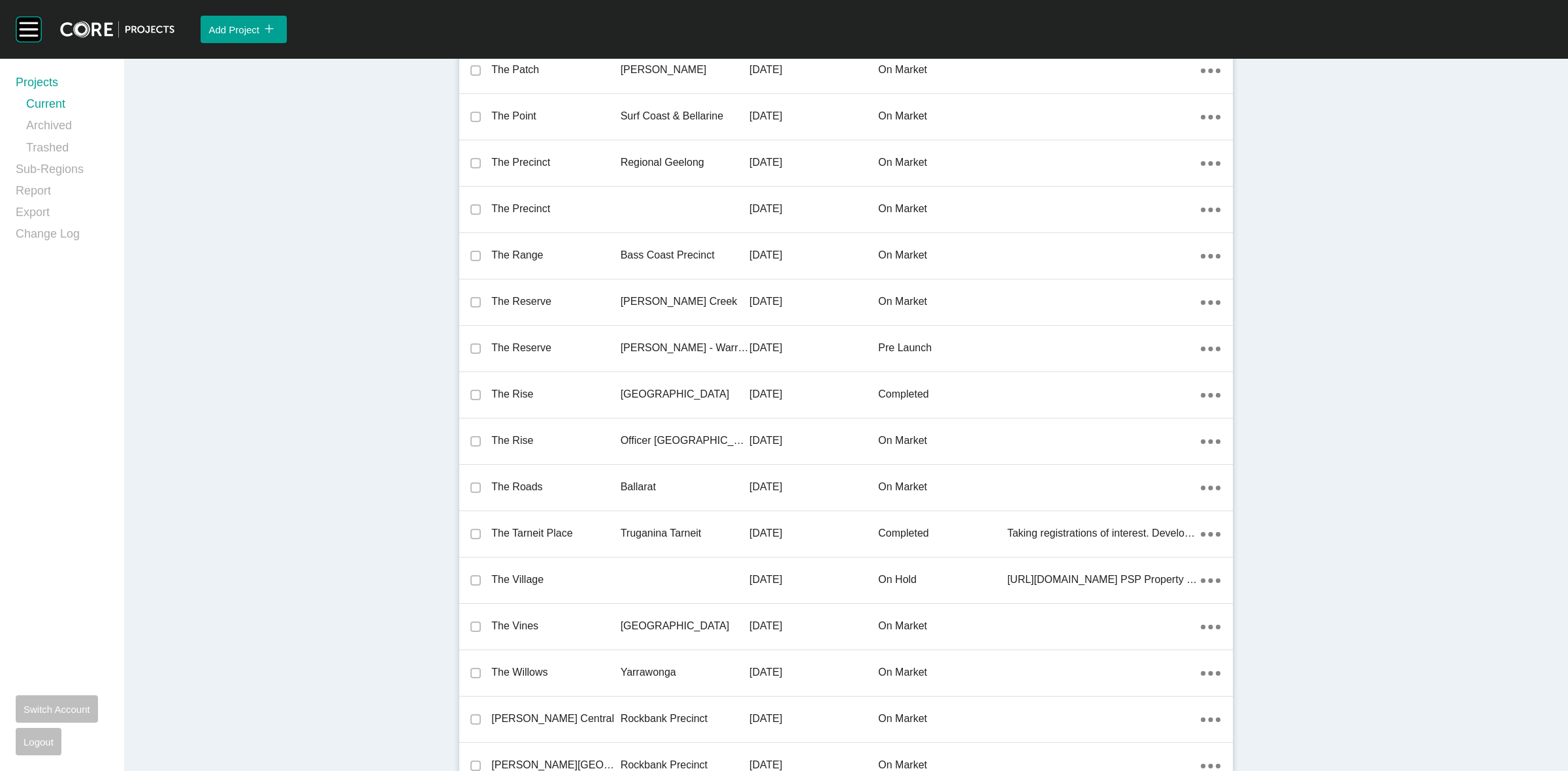
click at [648, 387] on p "[GEOGRAPHIC_DATA]" at bounding box center [685, 394] width 129 height 14
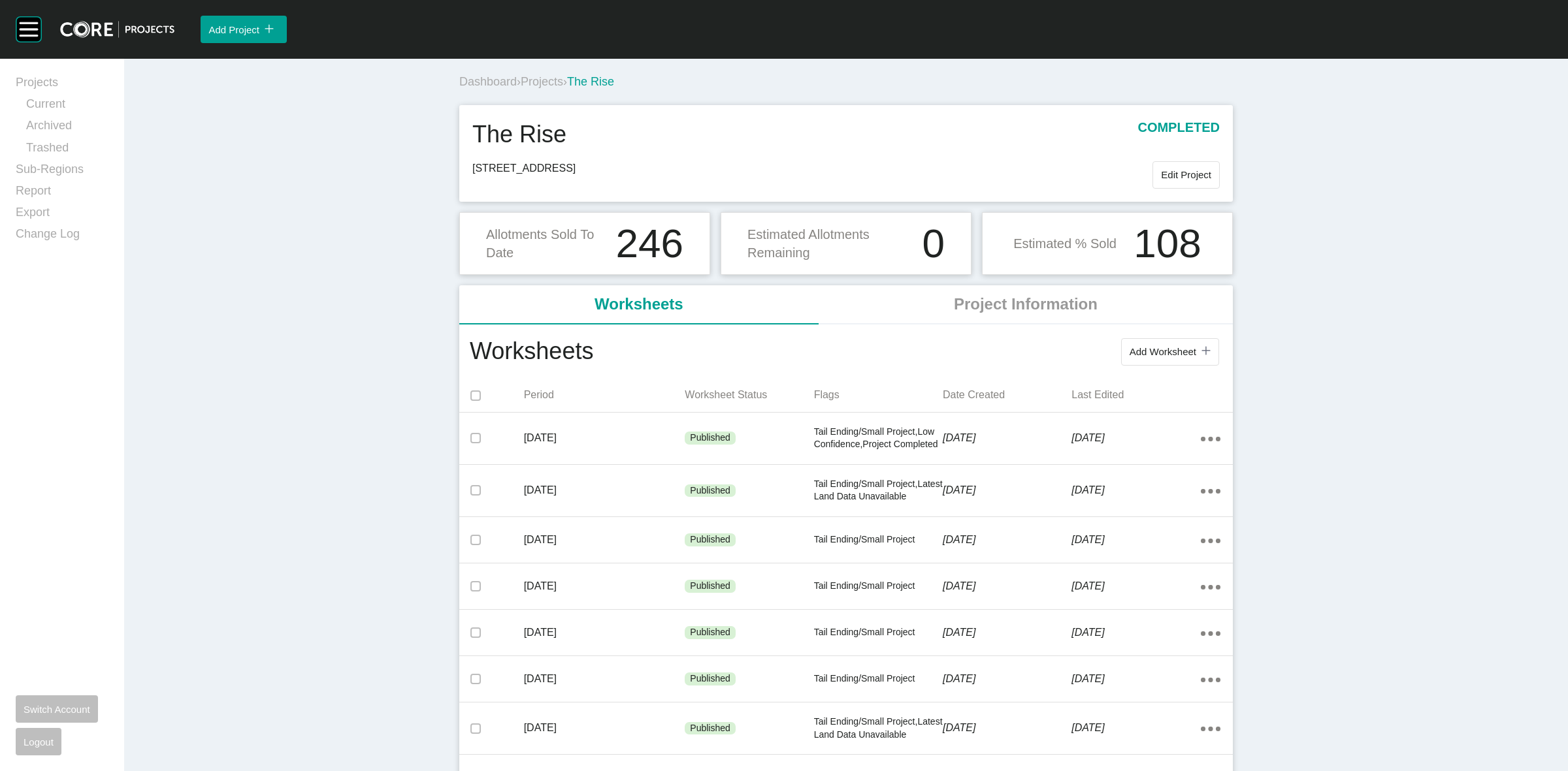
click at [541, 72] on div "Dashboard › Projects › The Rise" at bounding box center [849, 82] width 779 height 36
click at [546, 89] on div "Dashboard › Projects › The Rise" at bounding box center [849, 82] width 779 height 16
click at [540, 81] on span "Projects" at bounding box center [542, 81] width 43 height 13
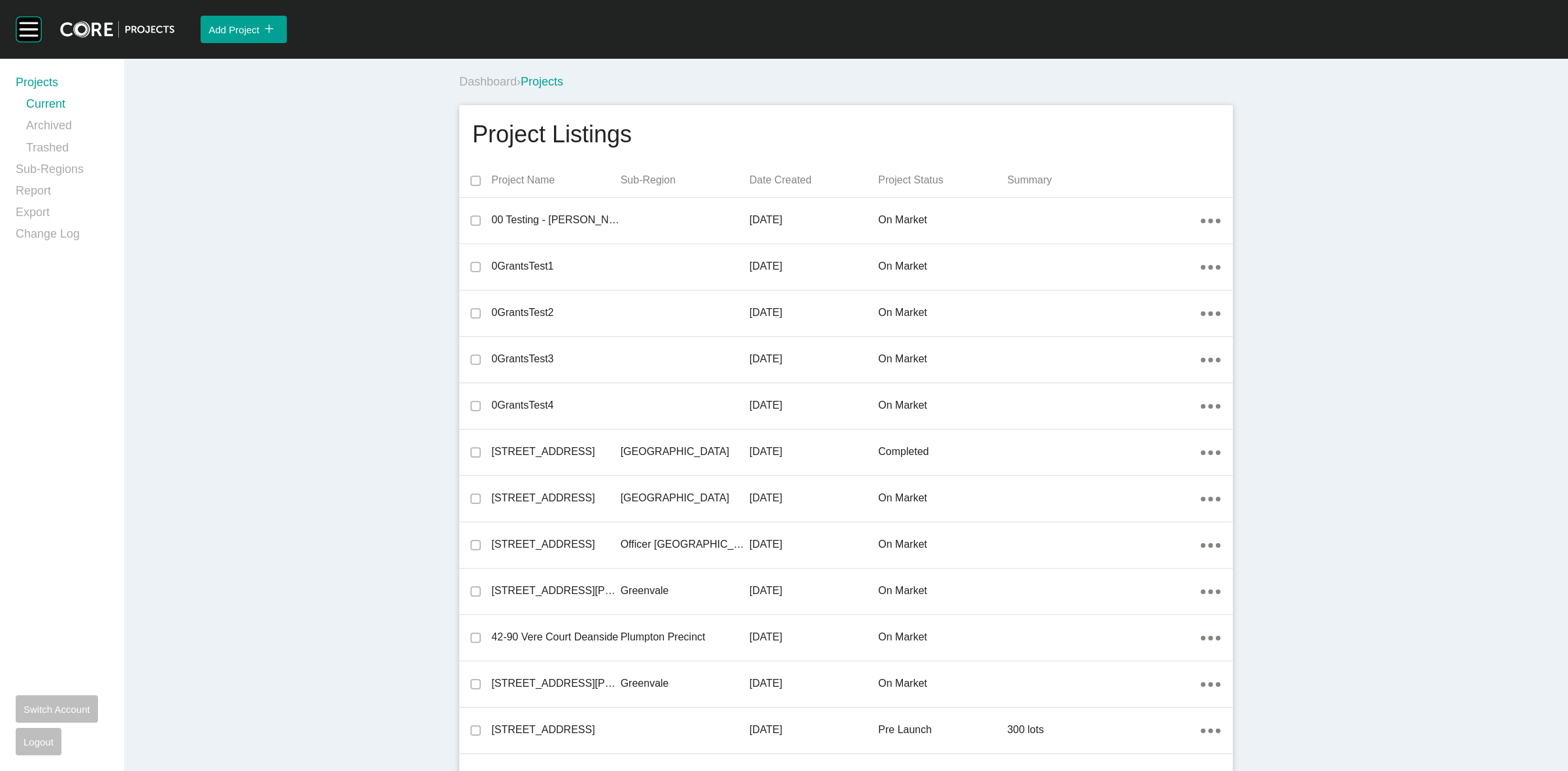
scroll to position [28664, 0]
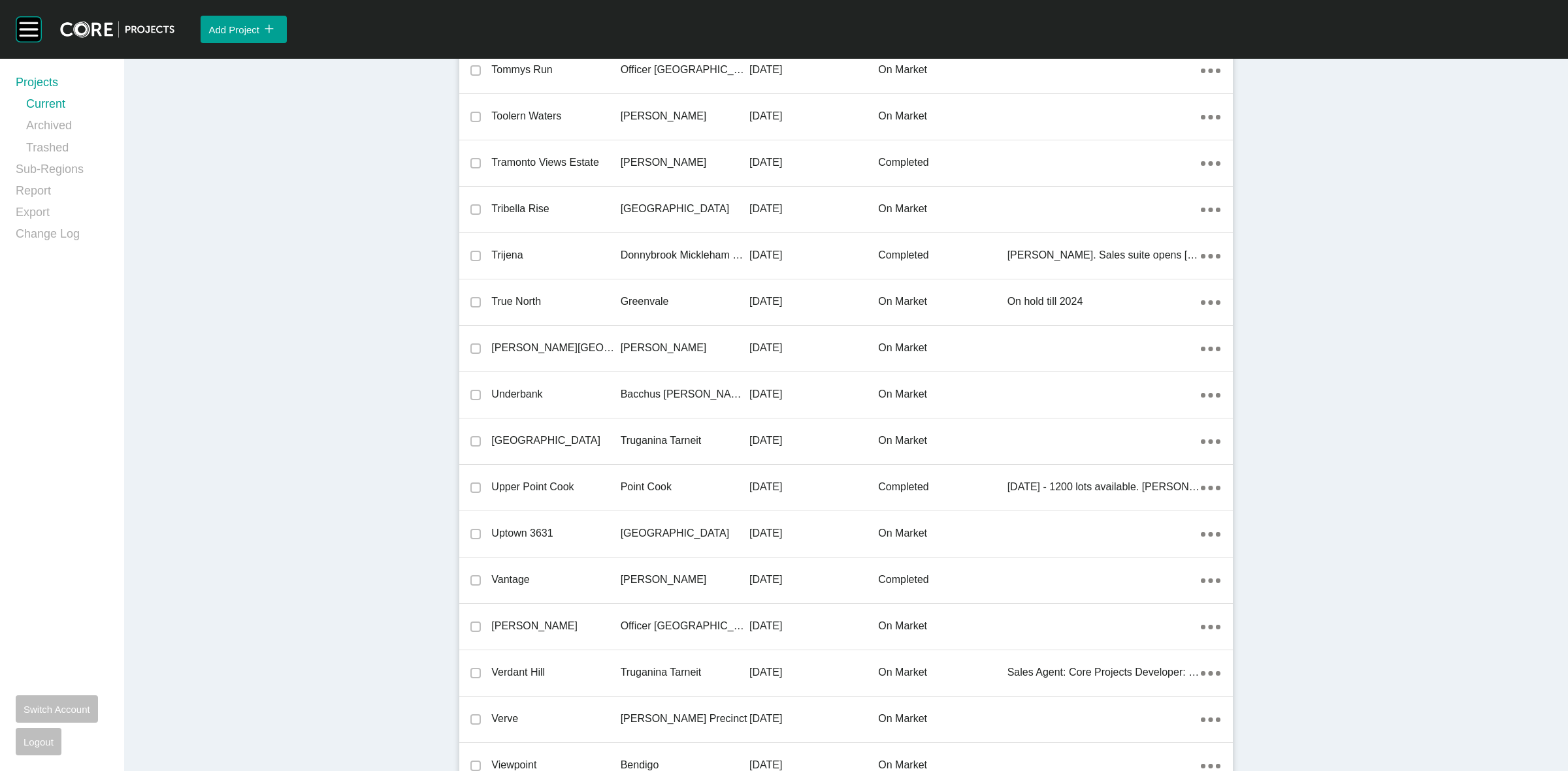
click at [694, 387] on p "Bacchus [PERSON_NAME] Precinct" at bounding box center [685, 394] width 129 height 14
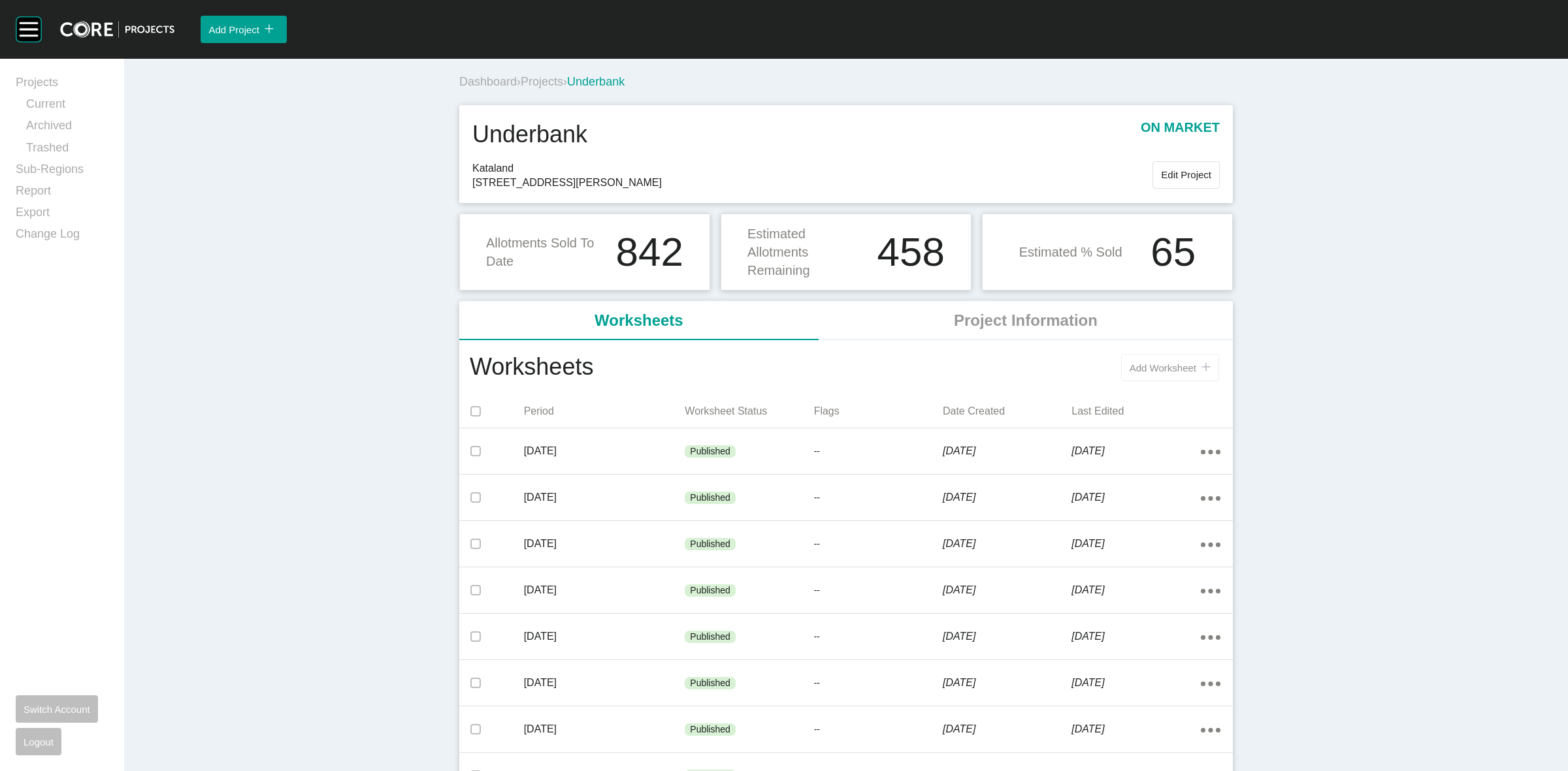
click at [1139, 358] on button "Add Worksheet icon/tick copy 11 Created with Sketch." at bounding box center [1170, 368] width 98 height 28
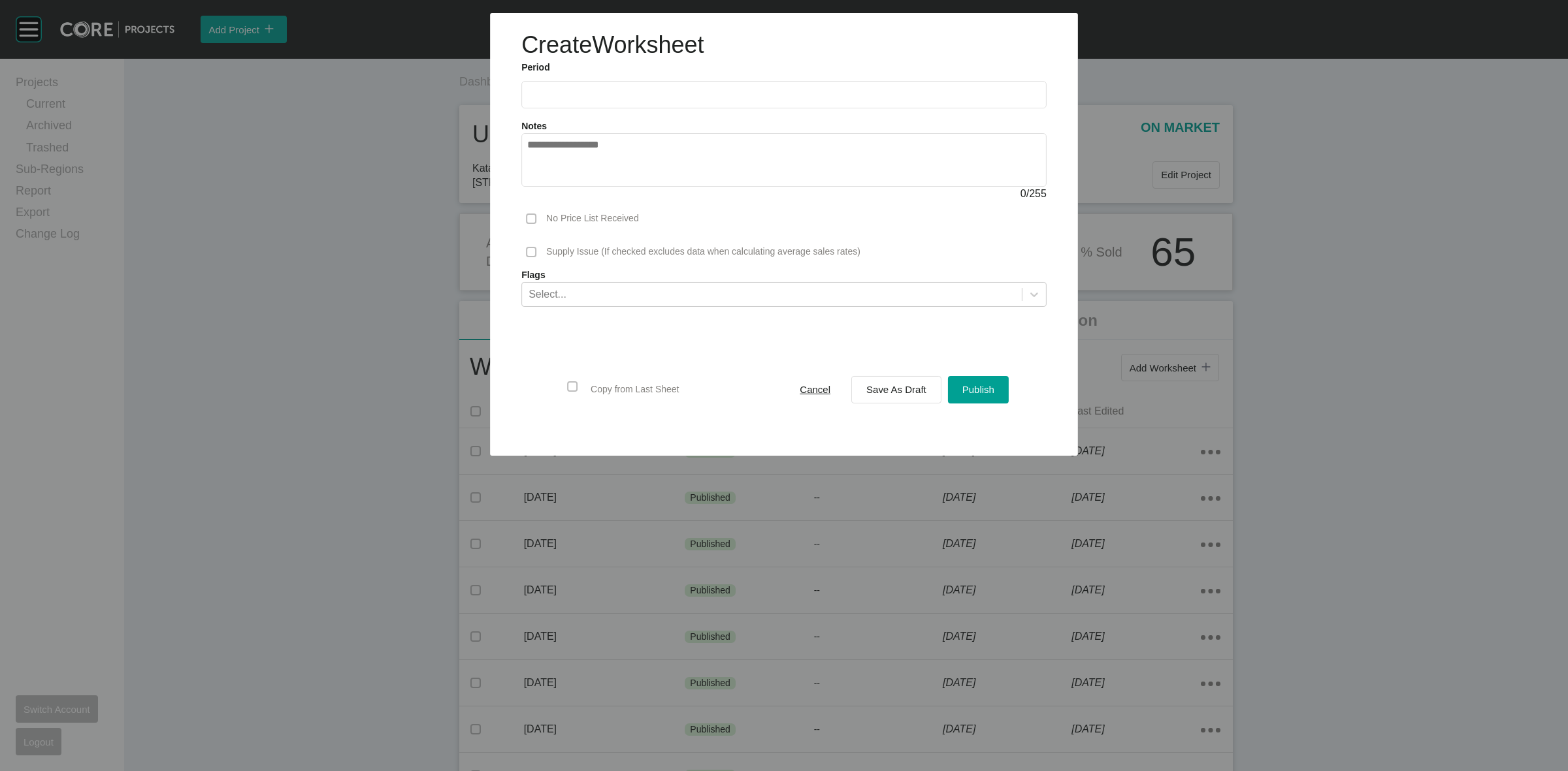
click at [663, 89] on input "text" at bounding box center [784, 95] width 513 height 11
drag, startPoint x: 601, startPoint y: 190, endPoint x: 805, endPoint y: 301, distance: 232.2
click at [601, 188] on li "Aug" at bounding box center [590, 190] width 44 height 22
type input "**********"
click at [886, 393] on span "Save As Draft" at bounding box center [896, 389] width 60 height 11
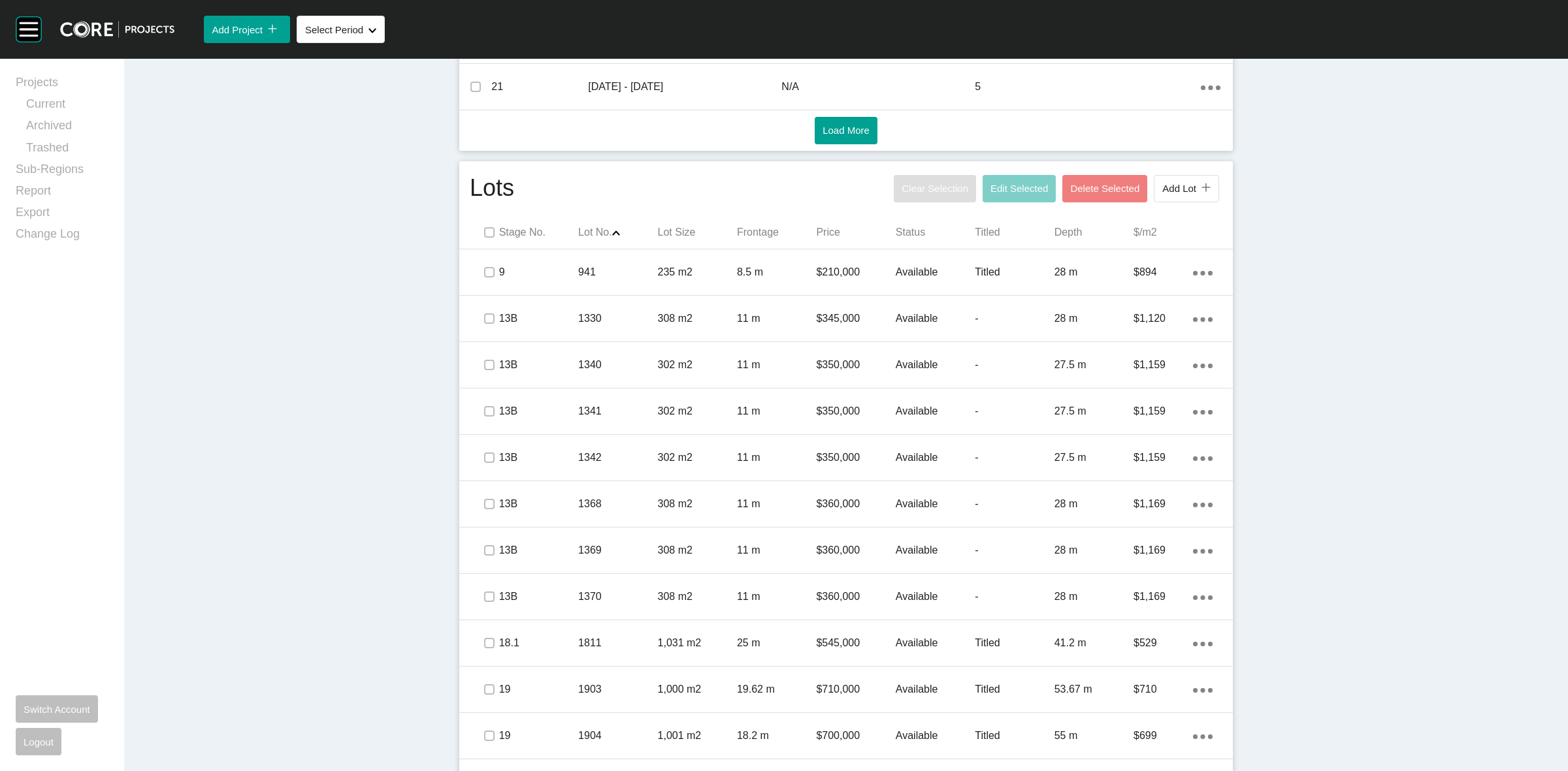
scroll to position [734, 0]
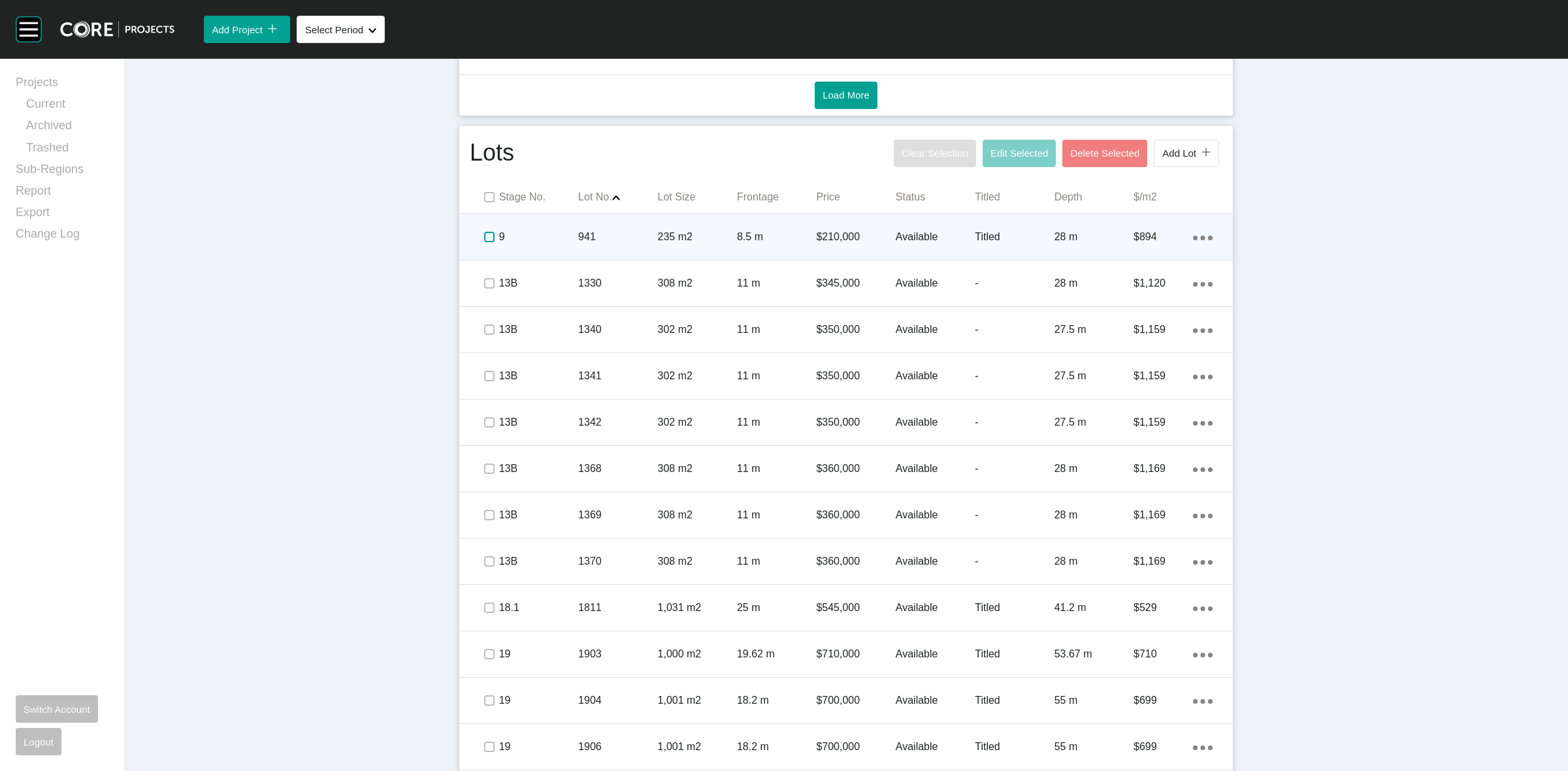
click at [484, 235] on label at bounding box center [489, 236] width 10 height 10
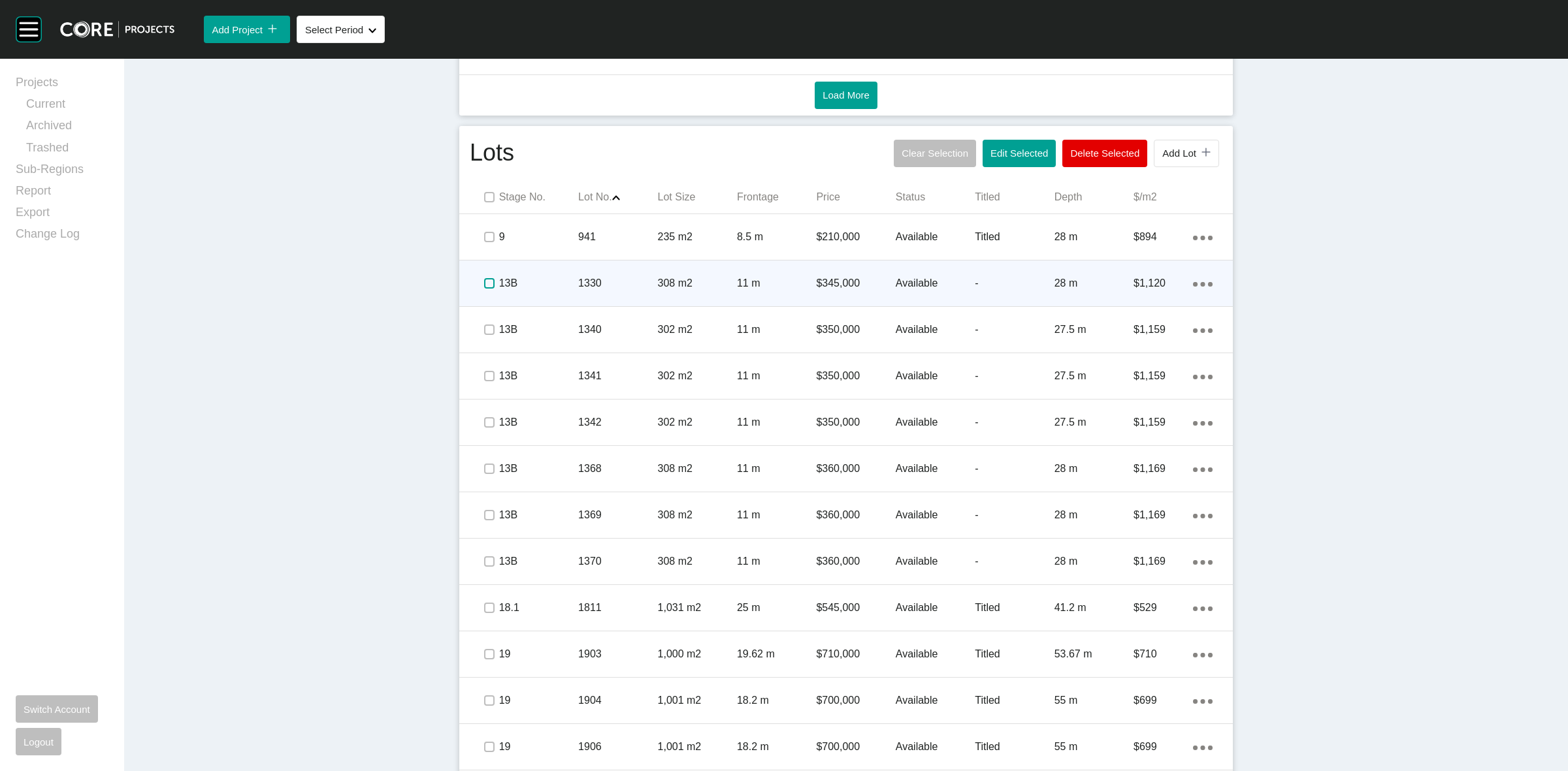
click at [484, 286] on label at bounding box center [489, 283] width 10 height 10
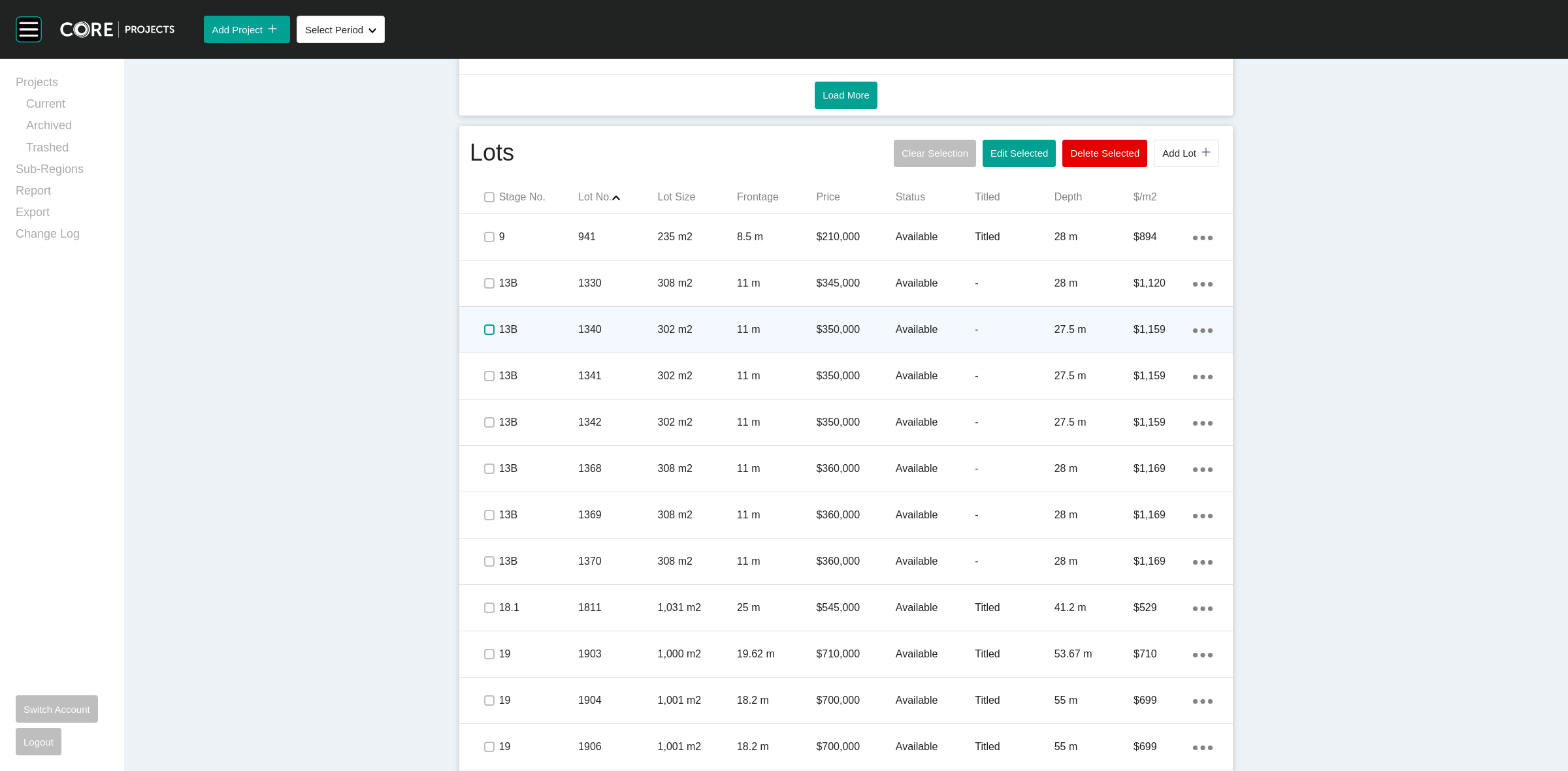
click at [484, 324] on label at bounding box center [489, 329] width 10 height 10
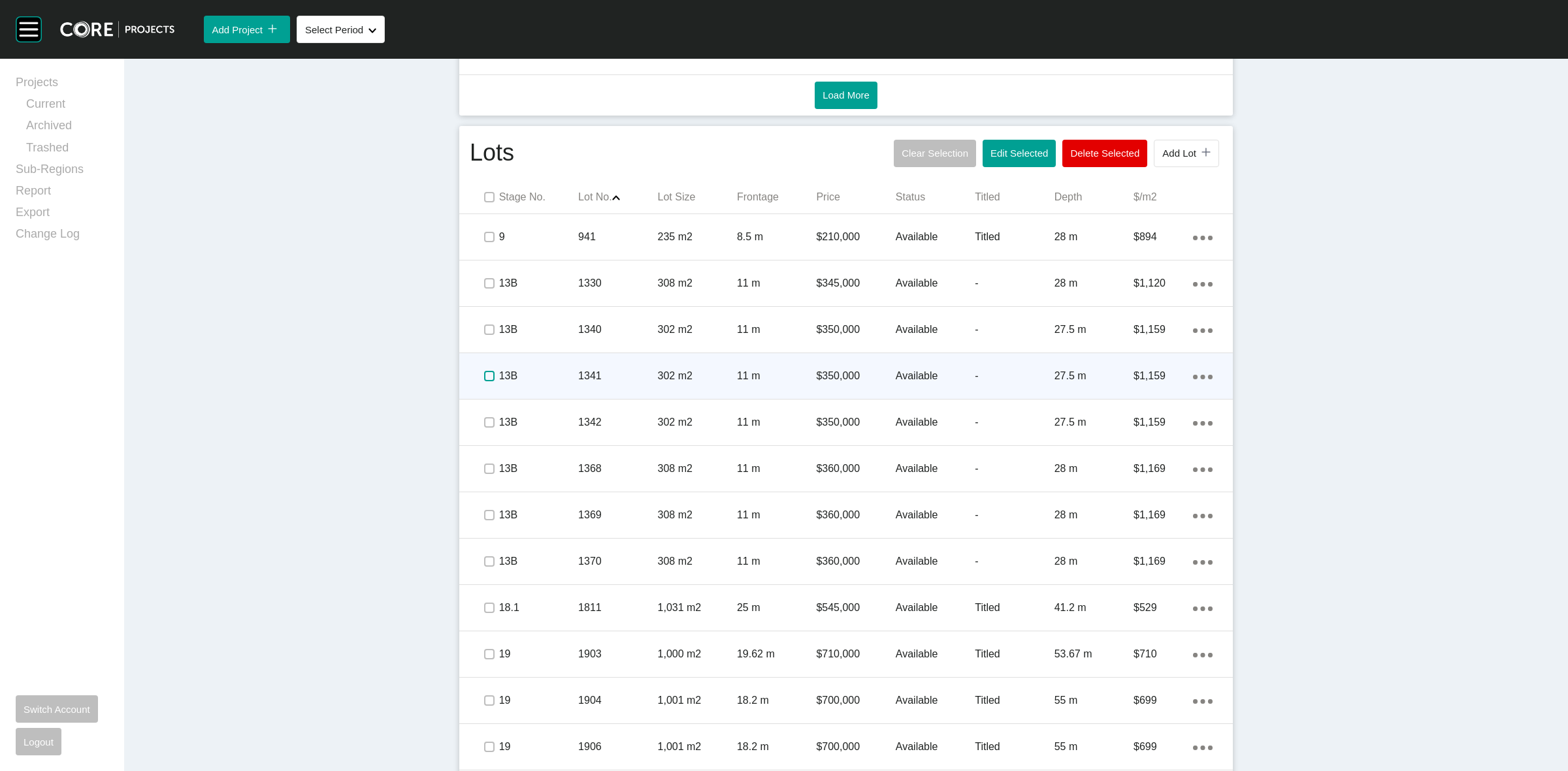
click at [484, 371] on label at bounding box center [489, 376] width 10 height 10
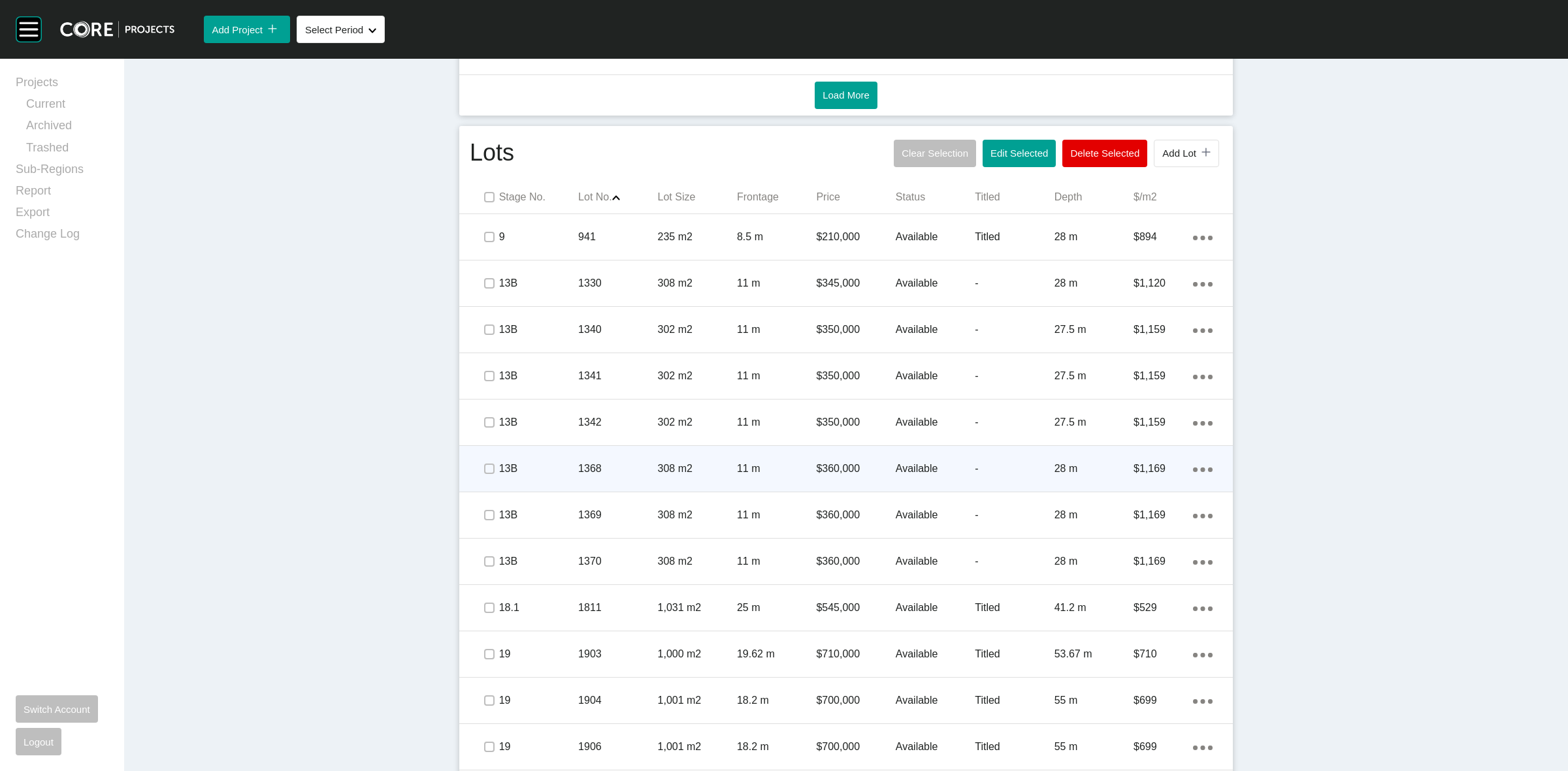
drag, startPoint x: 488, startPoint y: 431, endPoint x: 482, endPoint y: 465, distance: 34.5
click at [487, 432] on span at bounding box center [488, 422] width 20 height 20
click at [479, 475] on span at bounding box center [488, 468] width 20 height 20
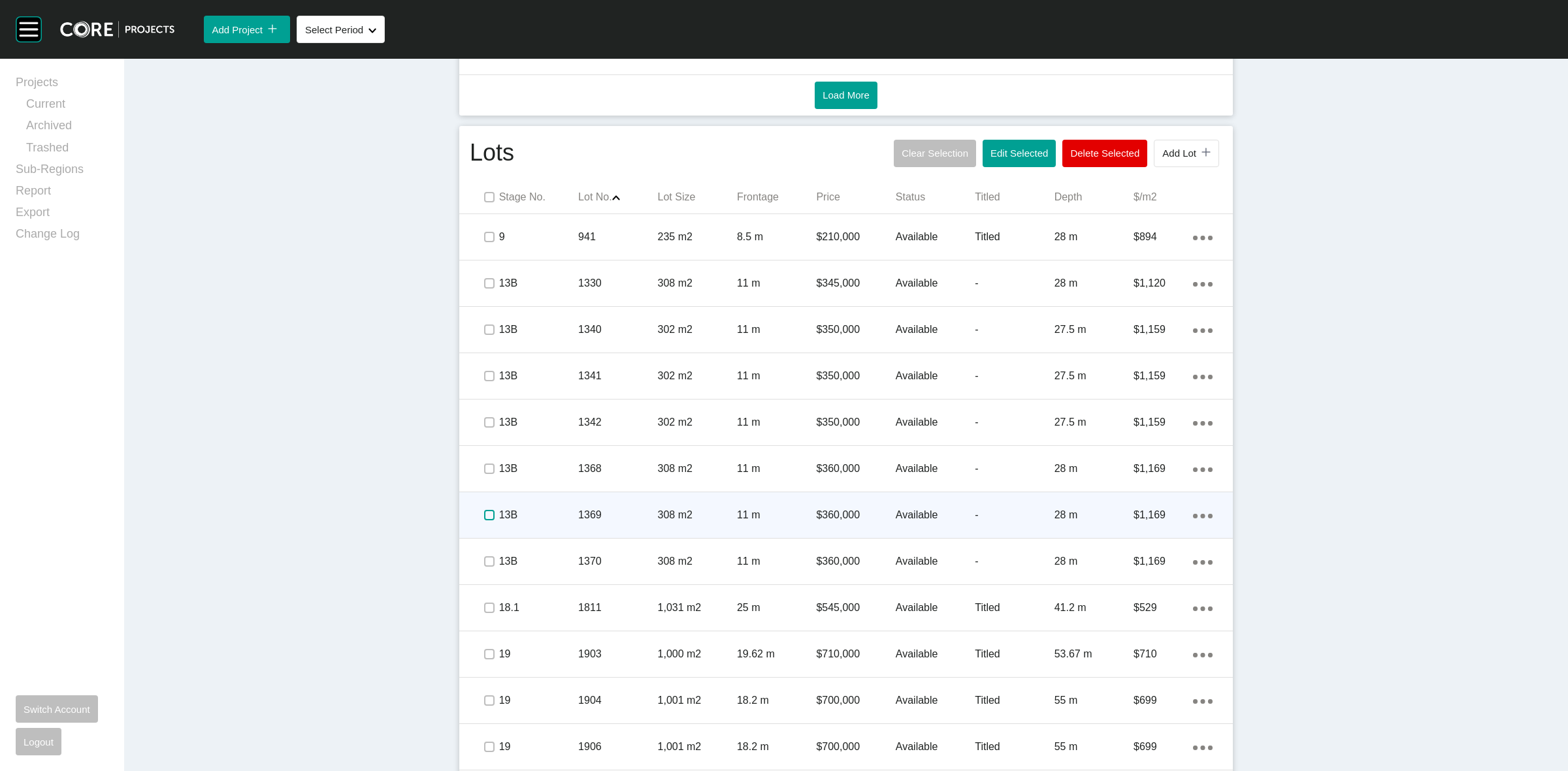
click at [484, 514] on label at bounding box center [489, 514] width 10 height 10
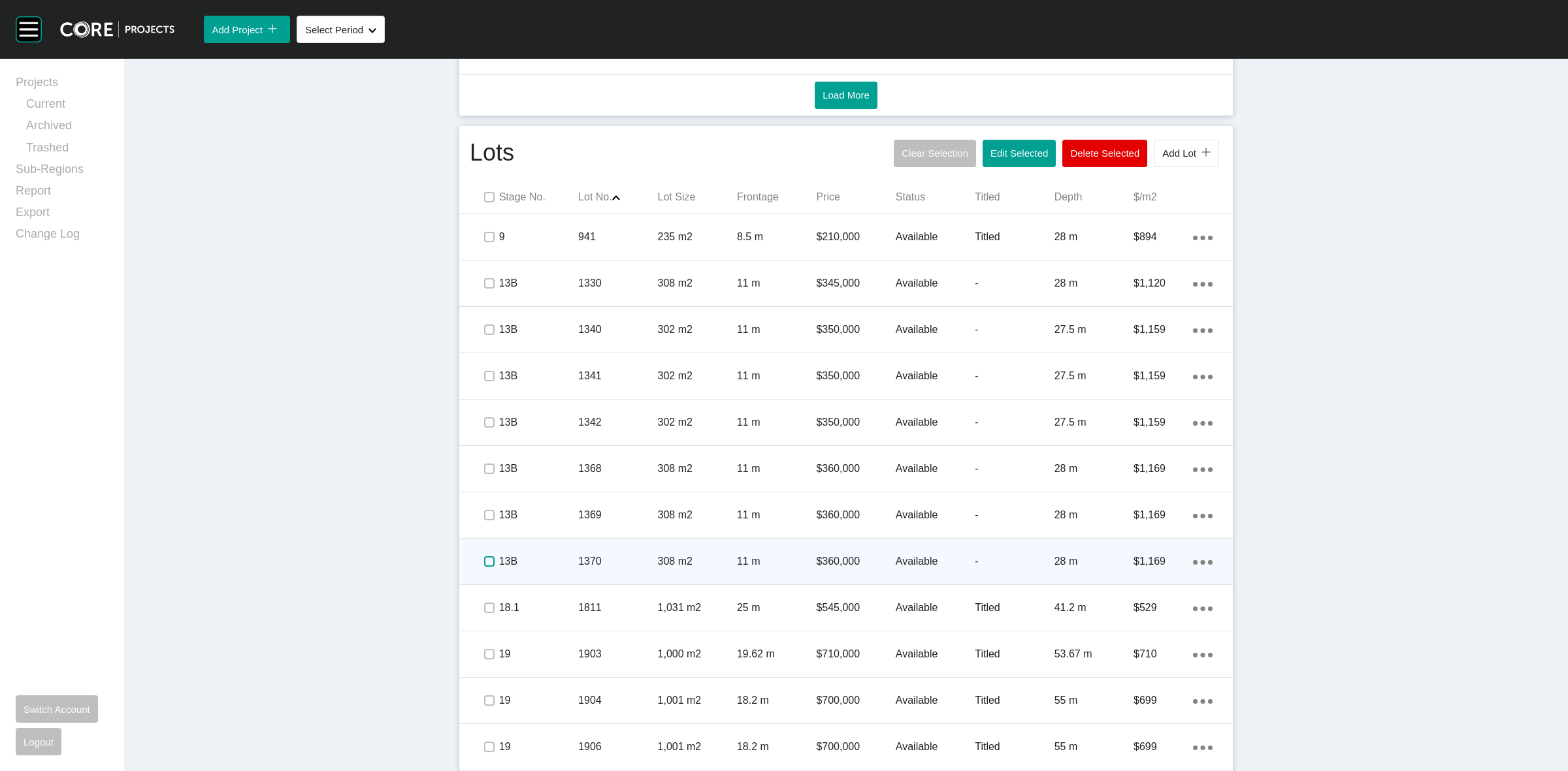
click at [487, 557] on label at bounding box center [489, 561] width 10 height 10
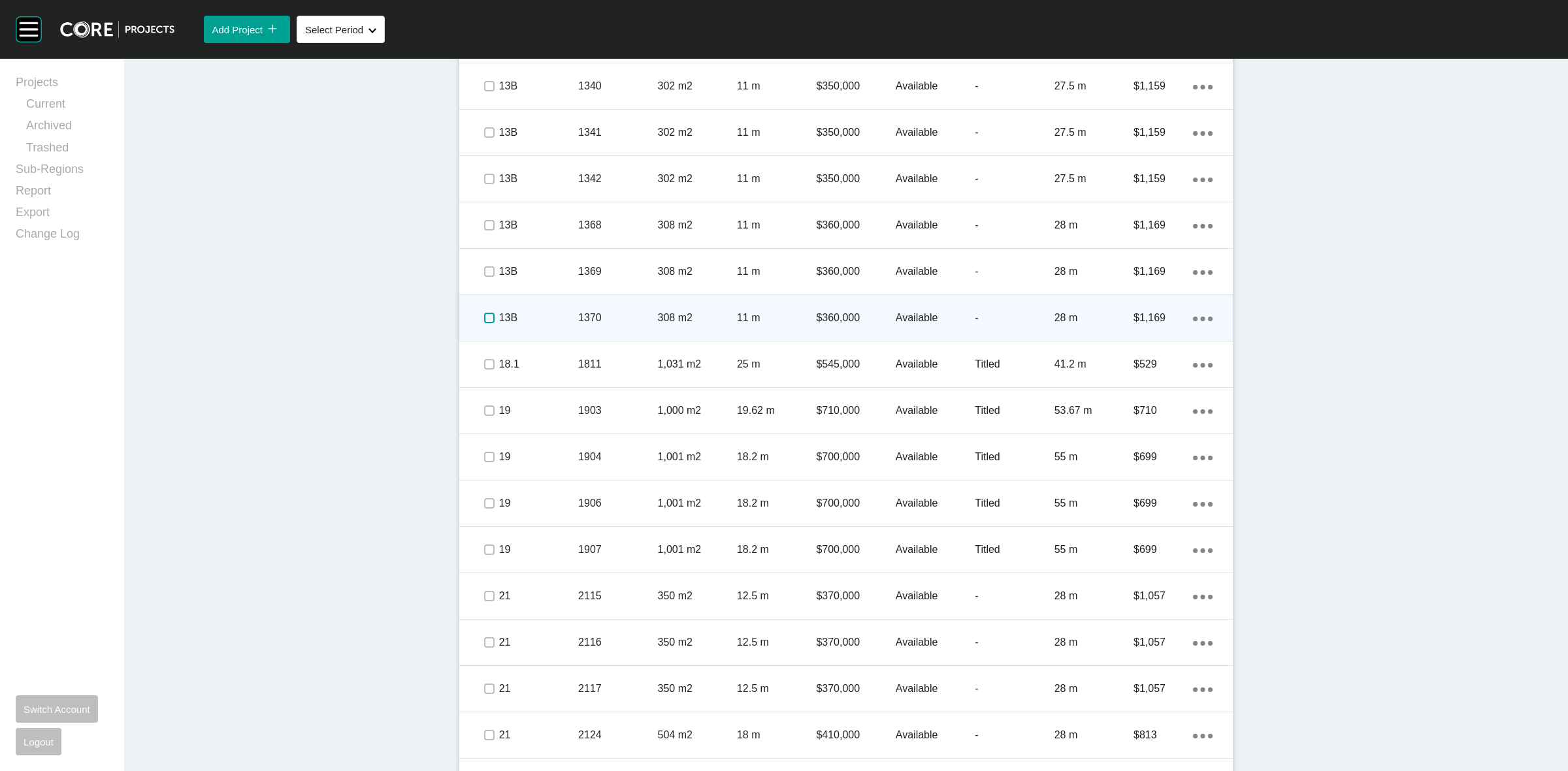
scroll to position [979, 0]
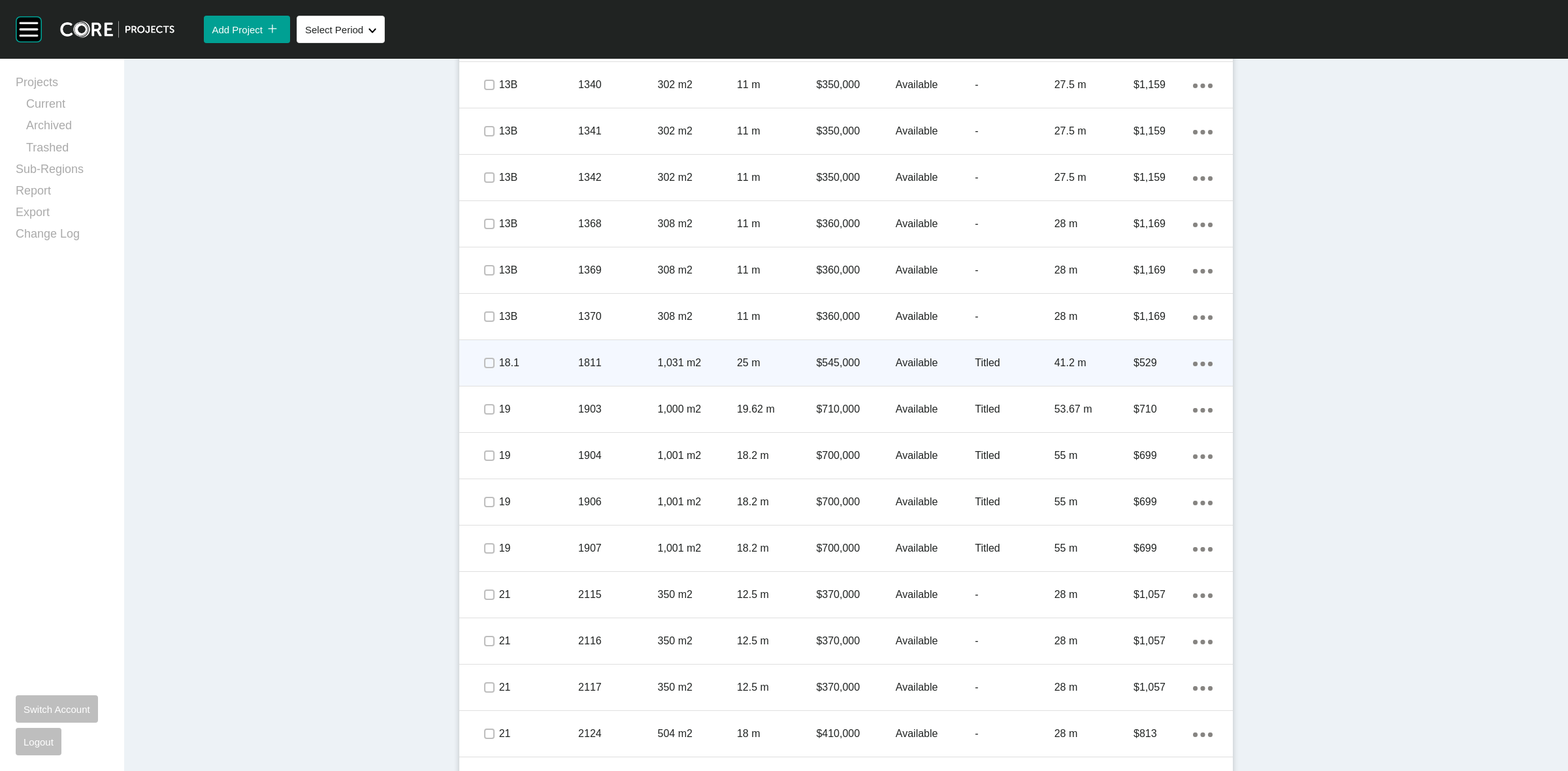
click at [485, 354] on span at bounding box center [488, 363] width 20 height 20
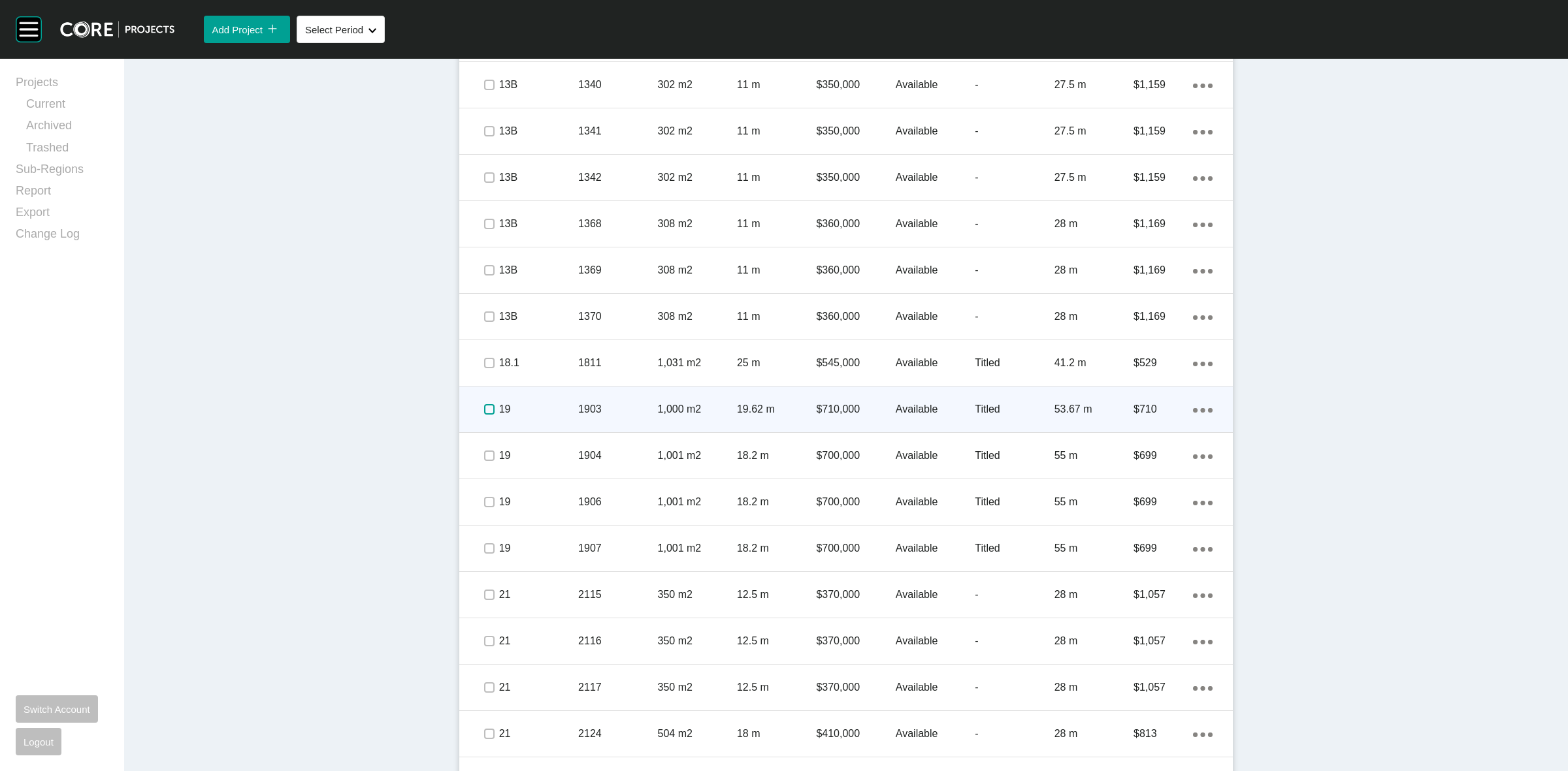
drag, startPoint x: 487, startPoint y: 409, endPoint x: 490, endPoint y: 426, distance: 17.3
click at [486, 409] on label at bounding box center [489, 409] width 10 height 10
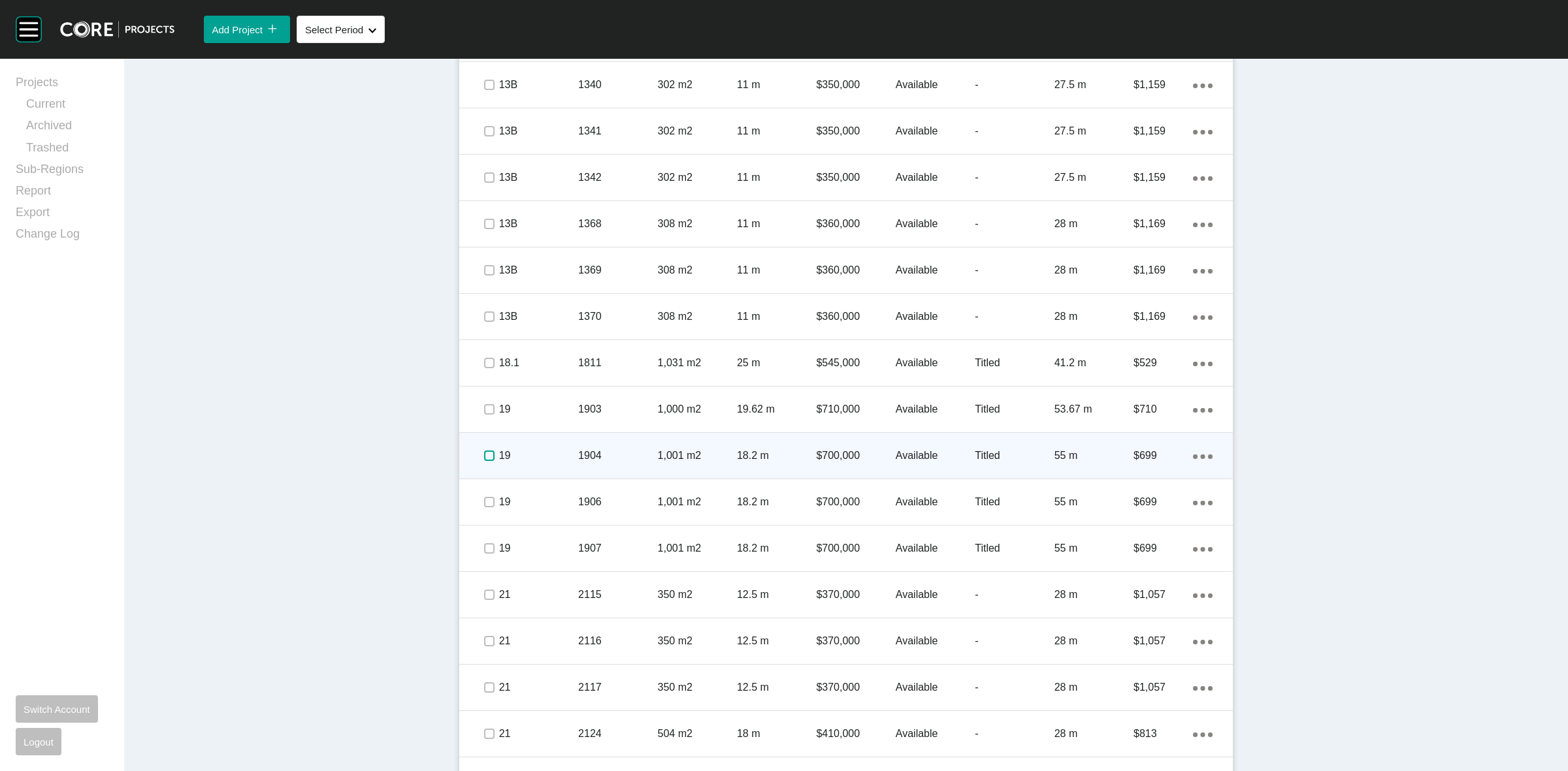
click at [487, 451] on label at bounding box center [489, 456] width 10 height 10
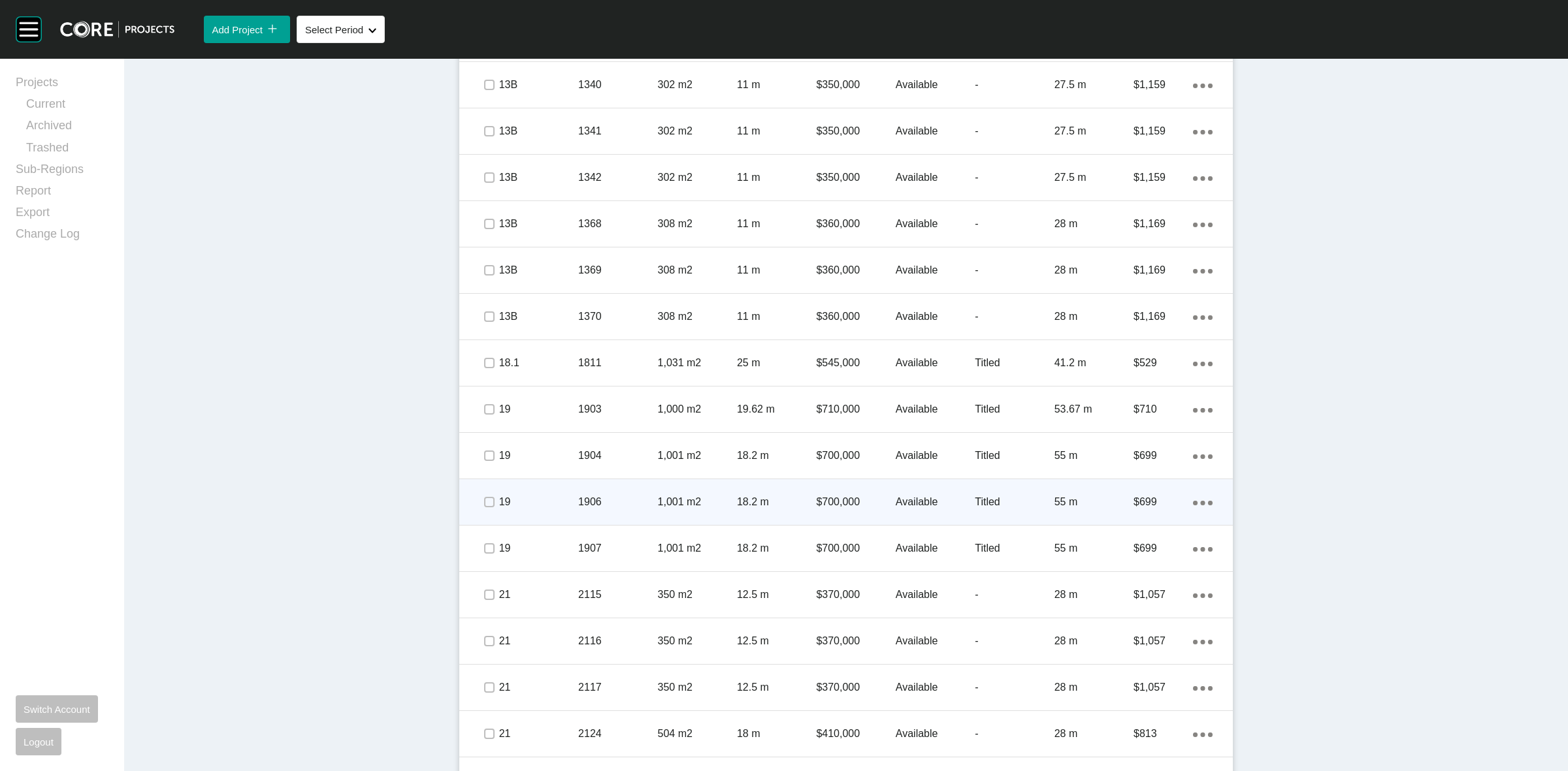
click at [472, 498] on div at bounding box center [469, 502] width 20 height 26
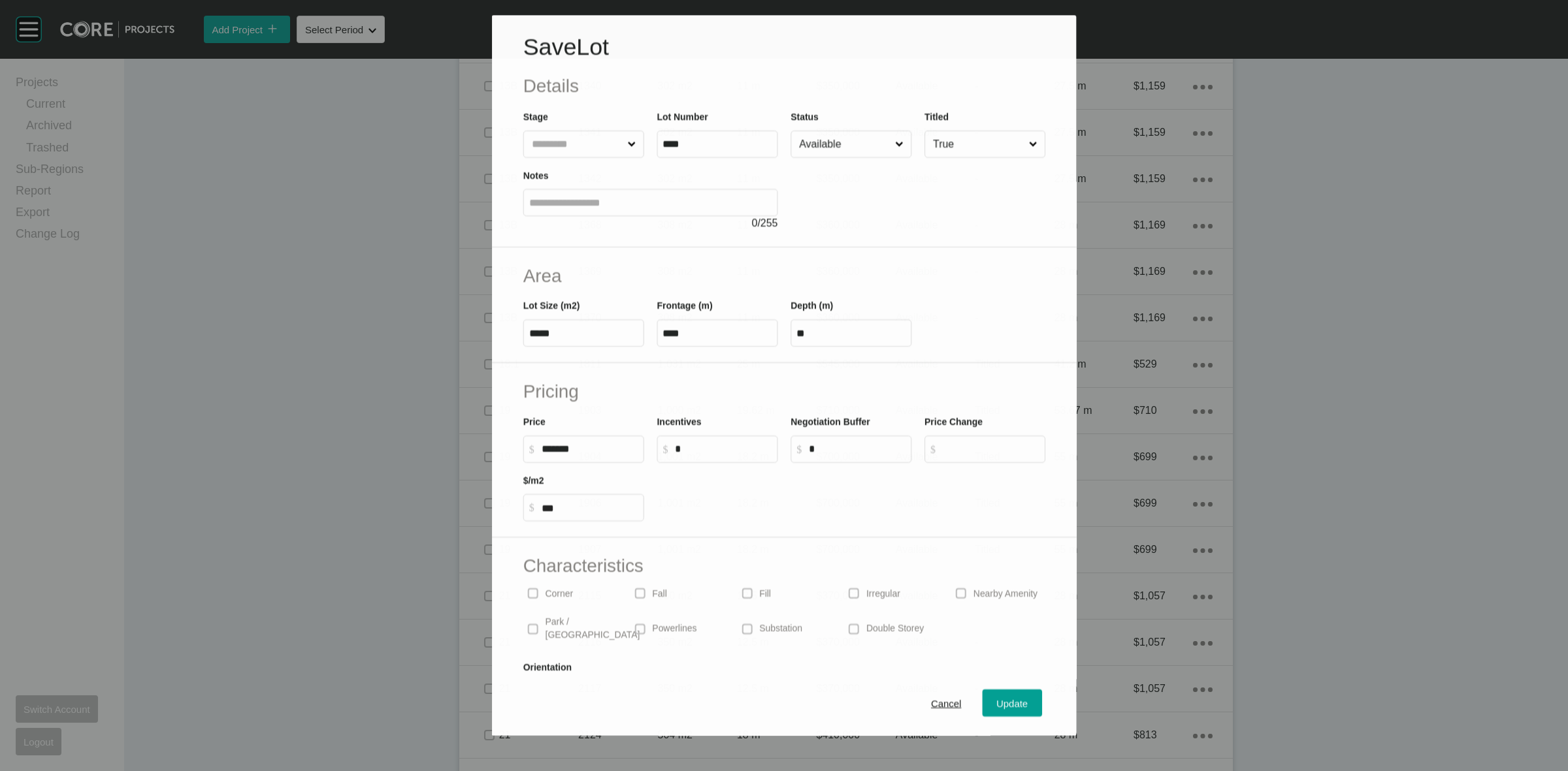
scroll to position [938, 0]
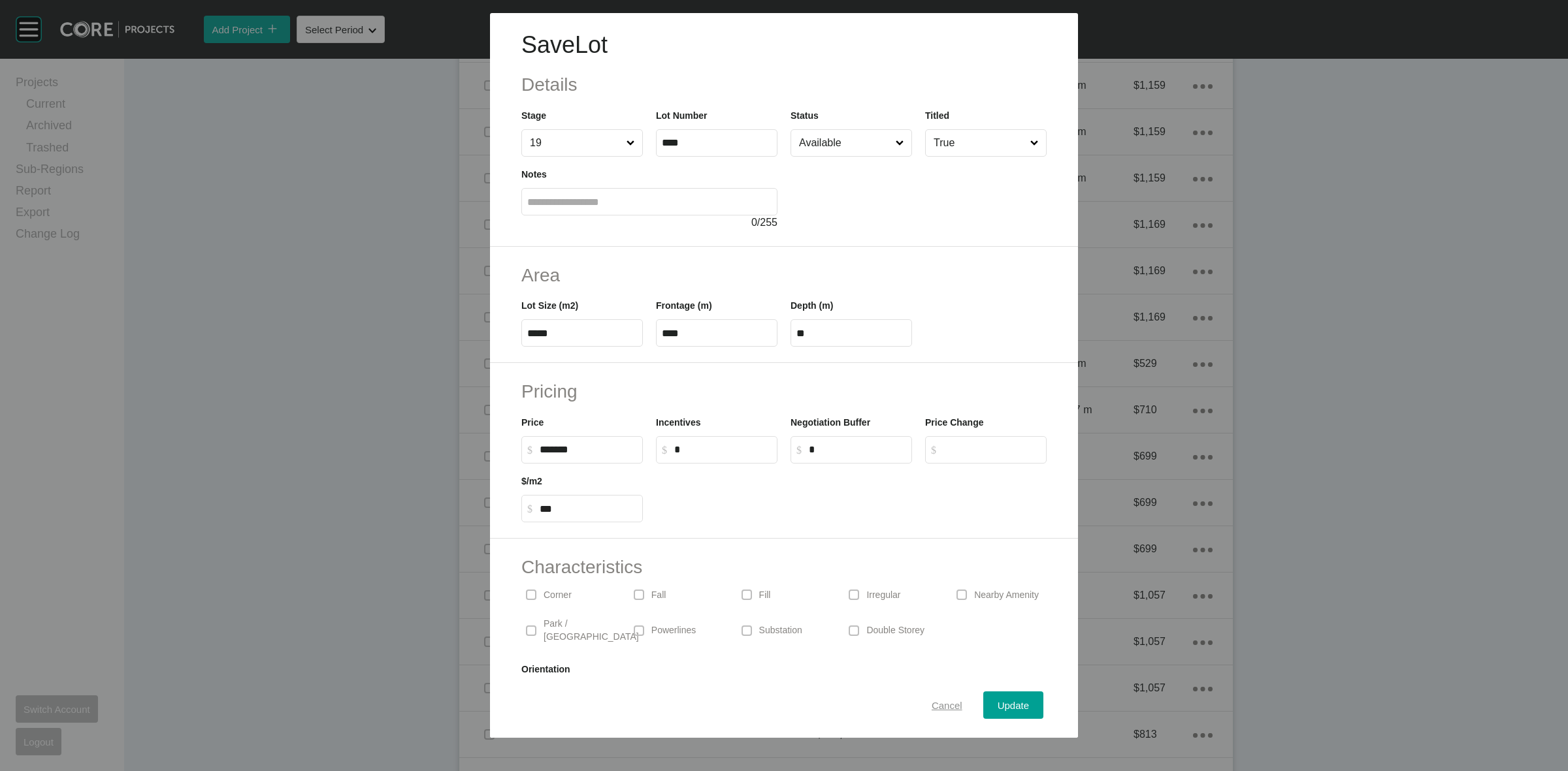
click at [929, 699] on div "Cancel" at bounding box center [947, 705] width 37 height 18
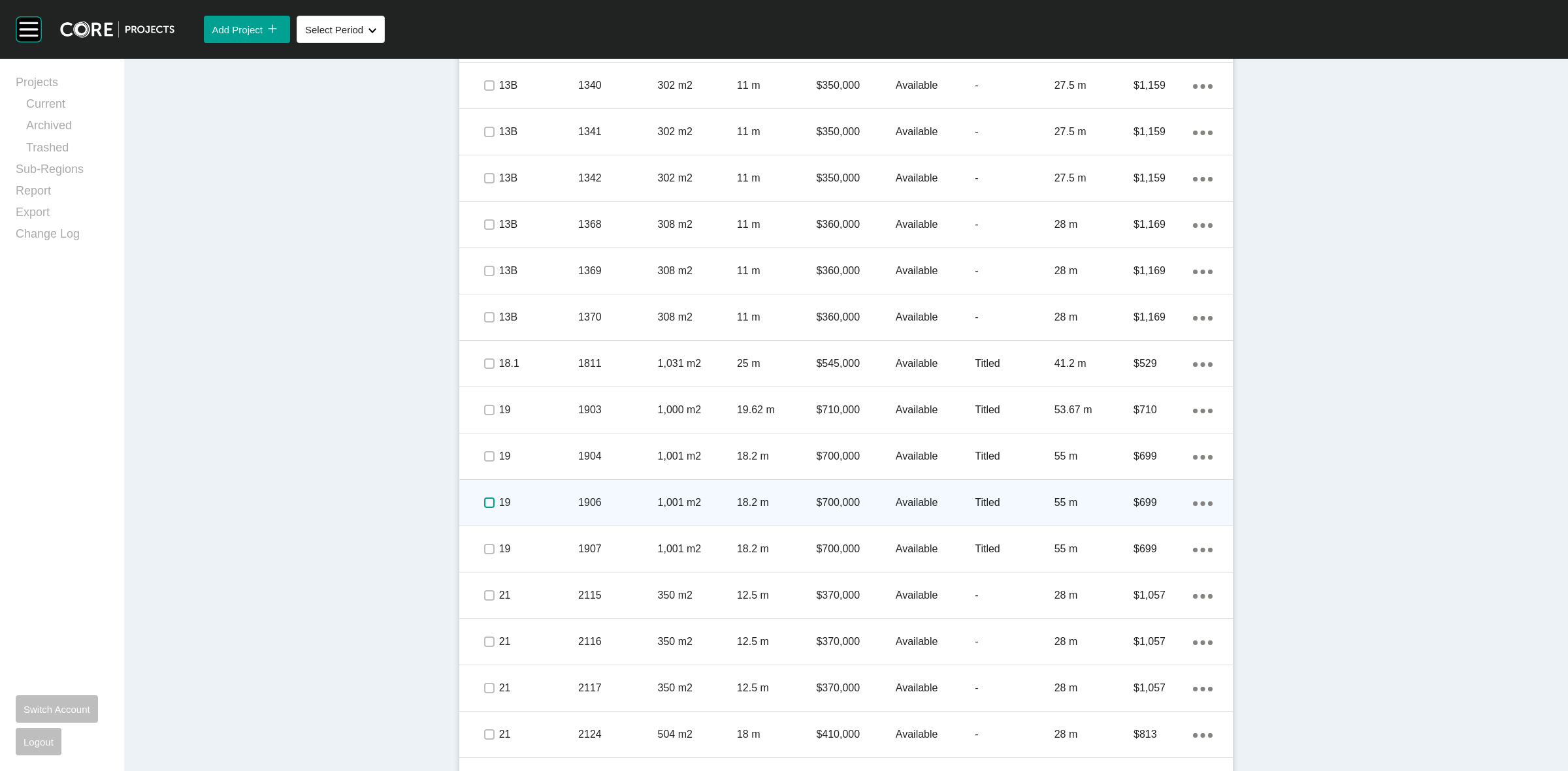
click at [484, 501] on label at bounding box center [489, 502] width 10 height 10
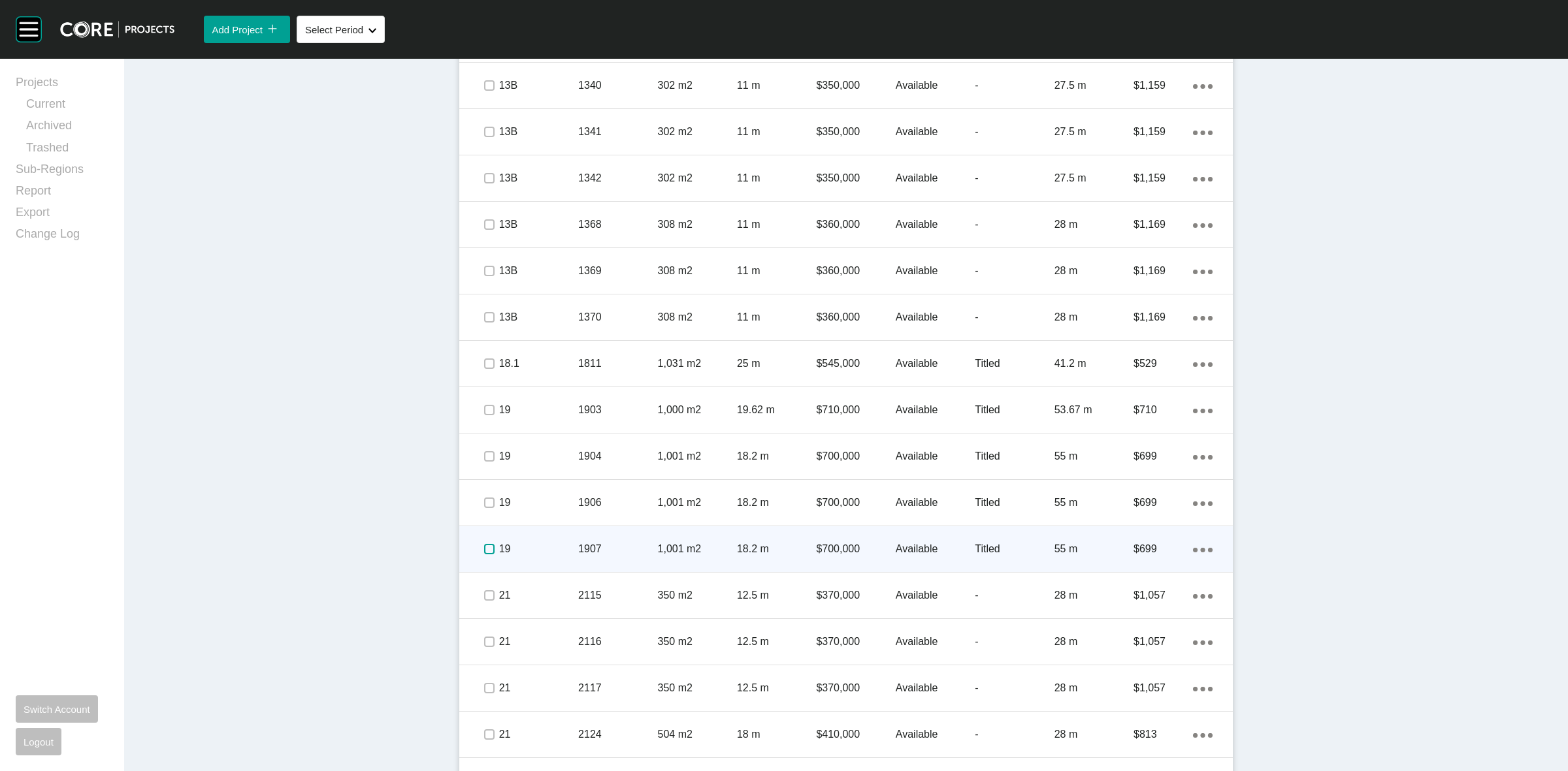
click at [484, 550] on label at bounding box center [489, 549] width 10 height 10
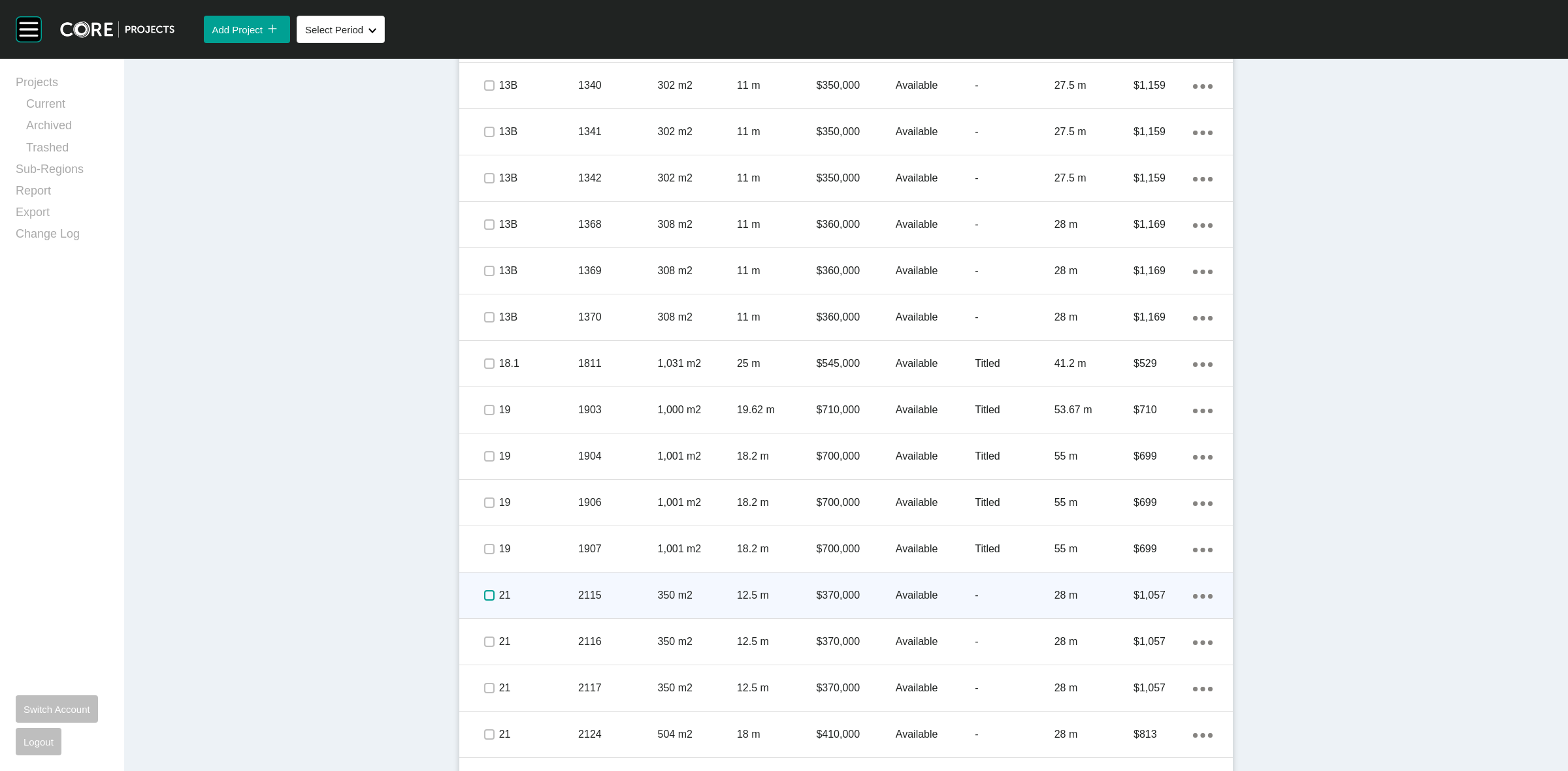
click at [484, 592] on label at bounding box center [489, 595] width 10 height 10
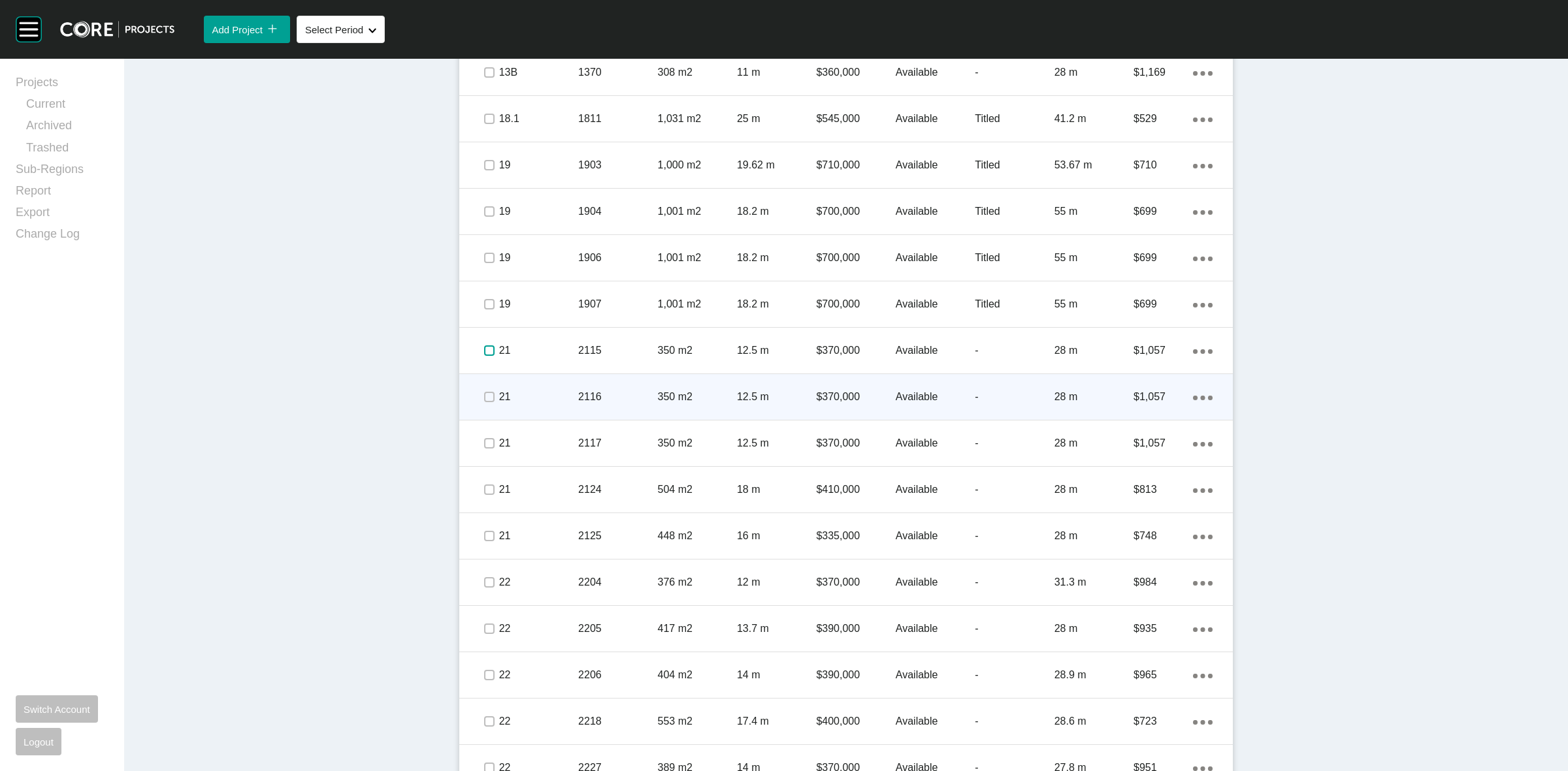
scroll to position [1265, 0]
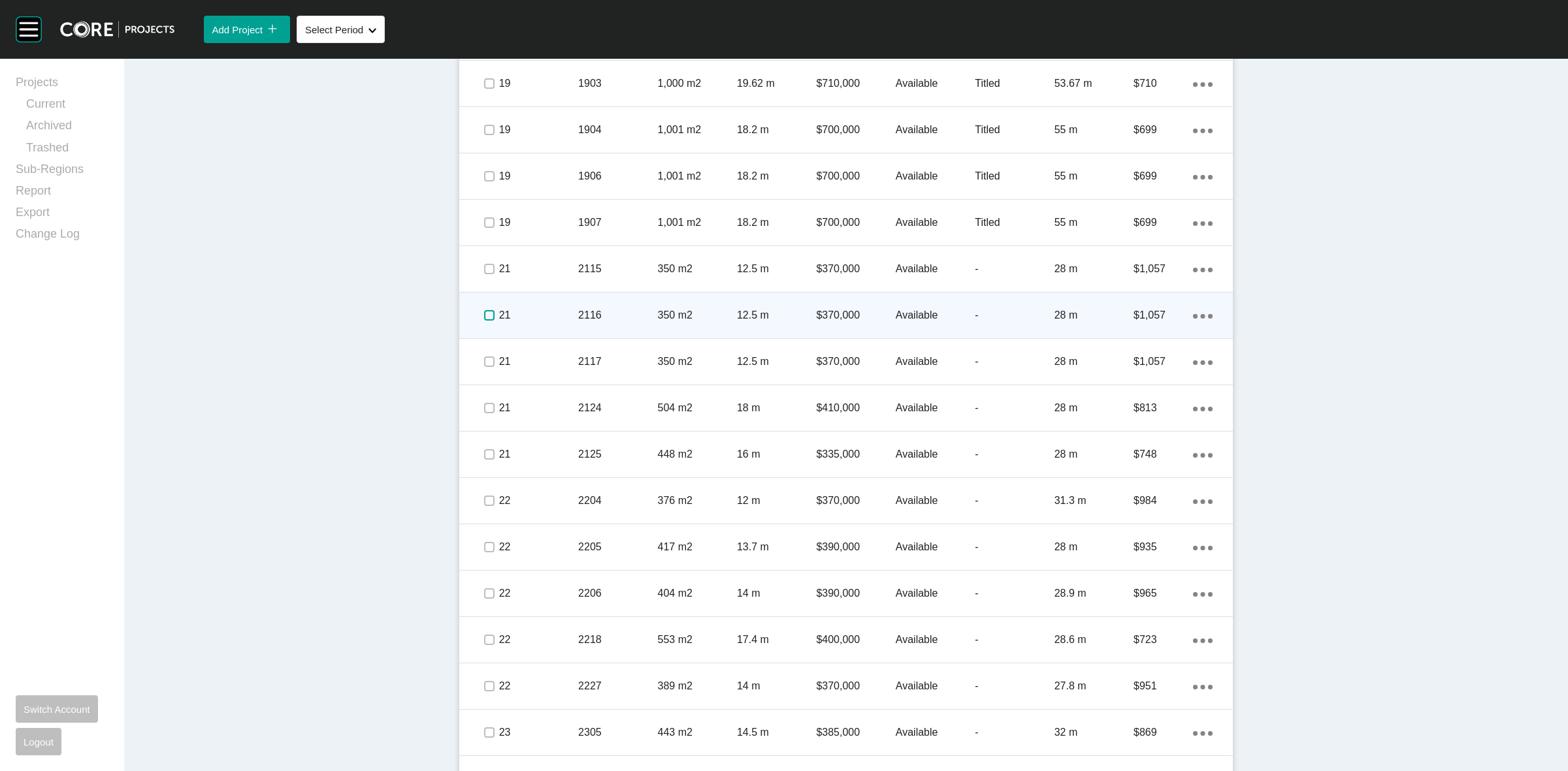
click at [484, 318] on label at bounding box center [489, 315] width 10 height 10
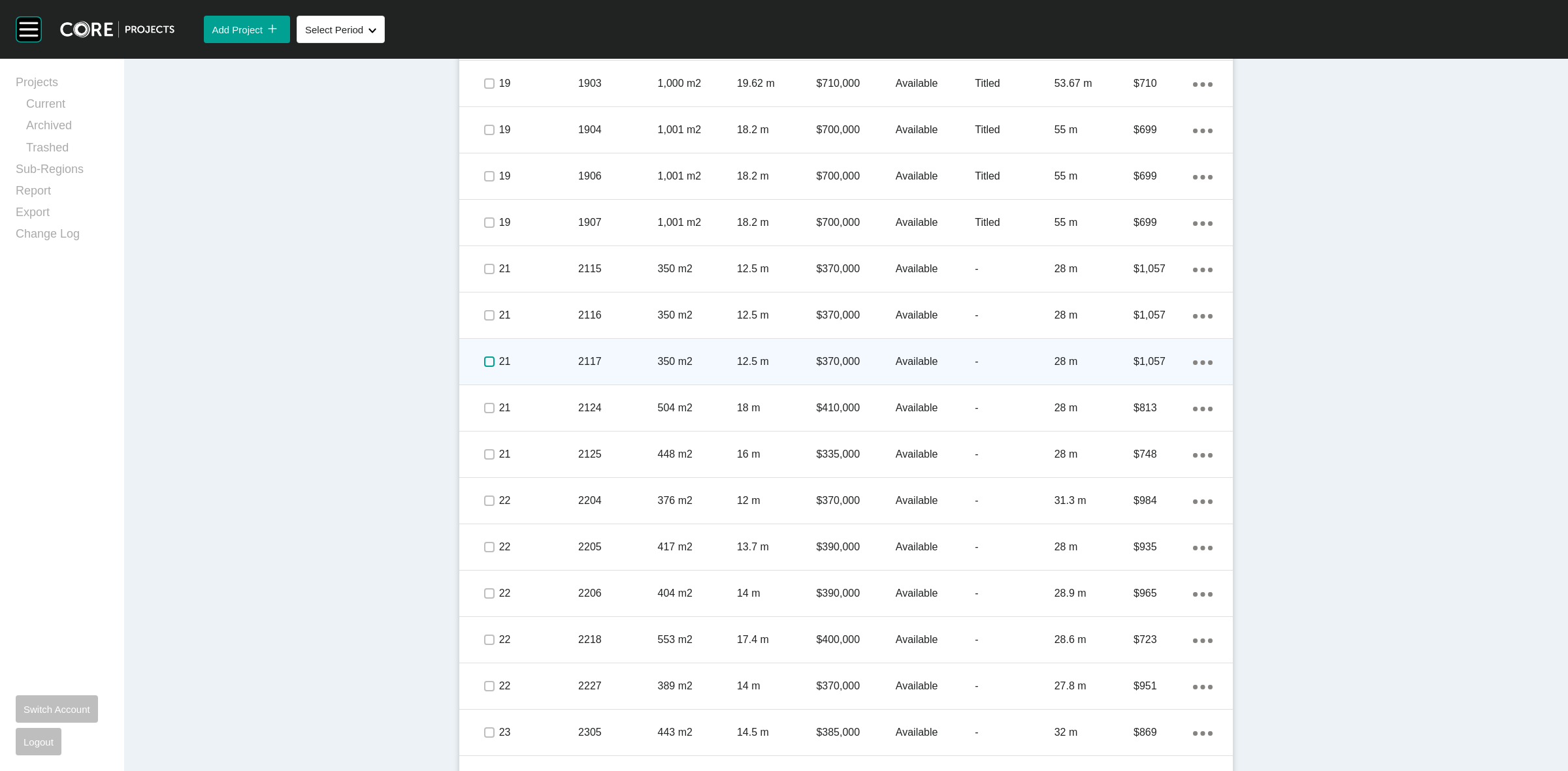
click at [484, 359] on label at bounding box center [489, 361] width 10 height 10
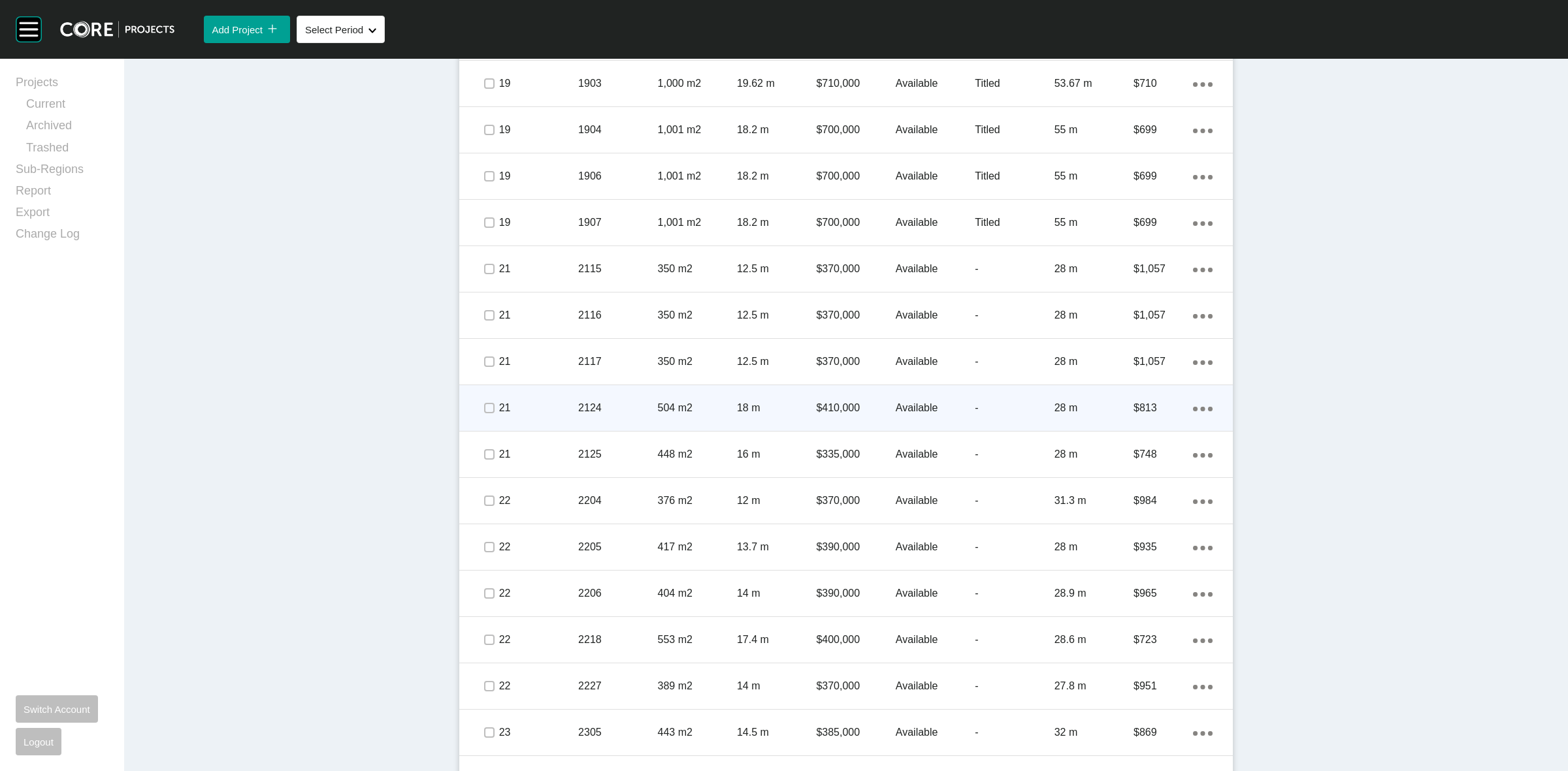
click at [472, 401] on div at bounding box center [469, 408] width 20 height 26
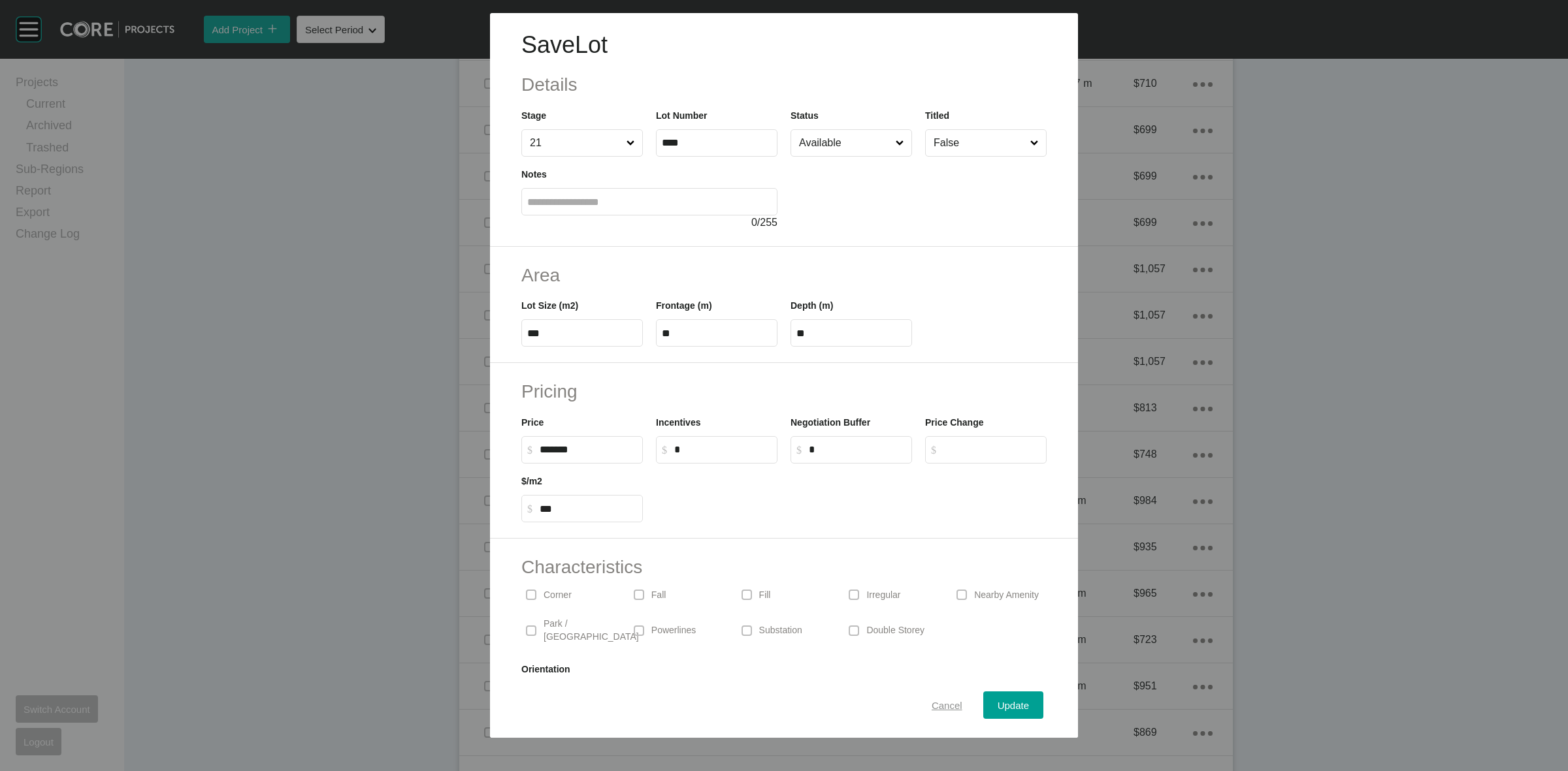
click at [933, 705] on span "Cancel" at bounding box center [947, 705] width 30 height 11
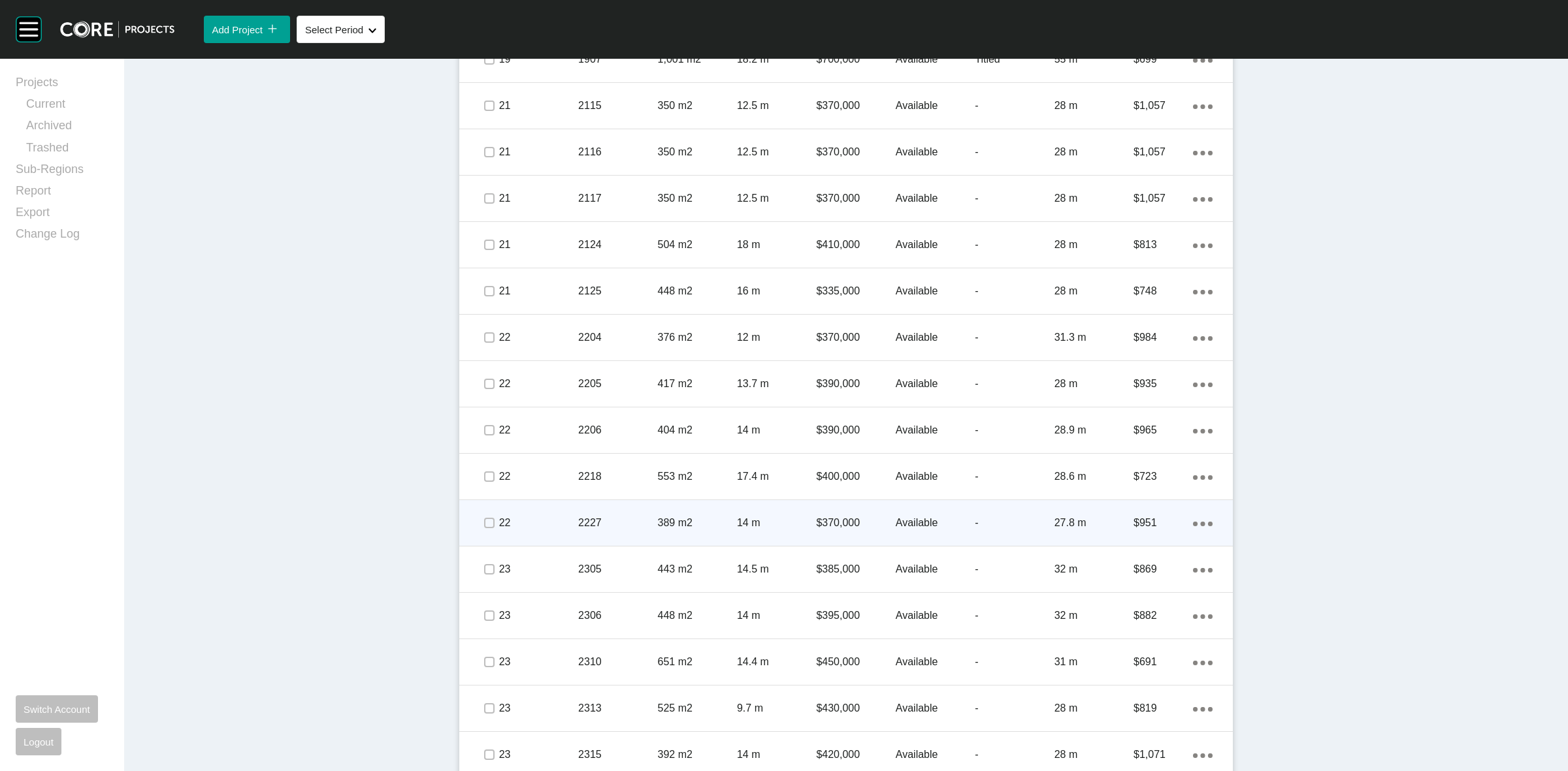
scroll to position [1510, 0]
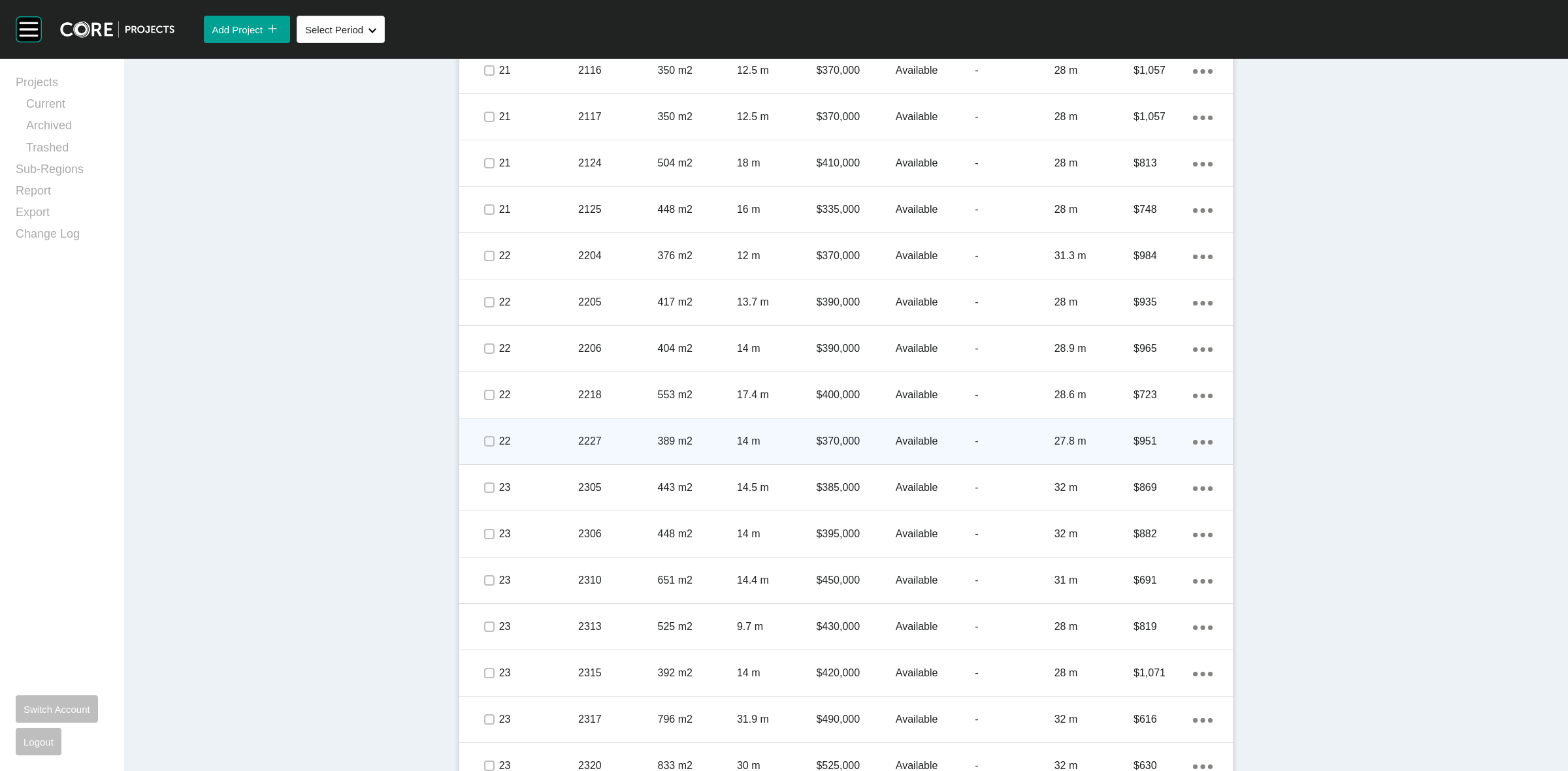
click at [1198, 440] on icon "Action Menu Dots Copy 6 Created with Sketch." at bounding box center [1203, 442] width 20 height 5
click at [1132, 441] on link "Duplicate" at bounding box center [1143, 443] width 49 height 20
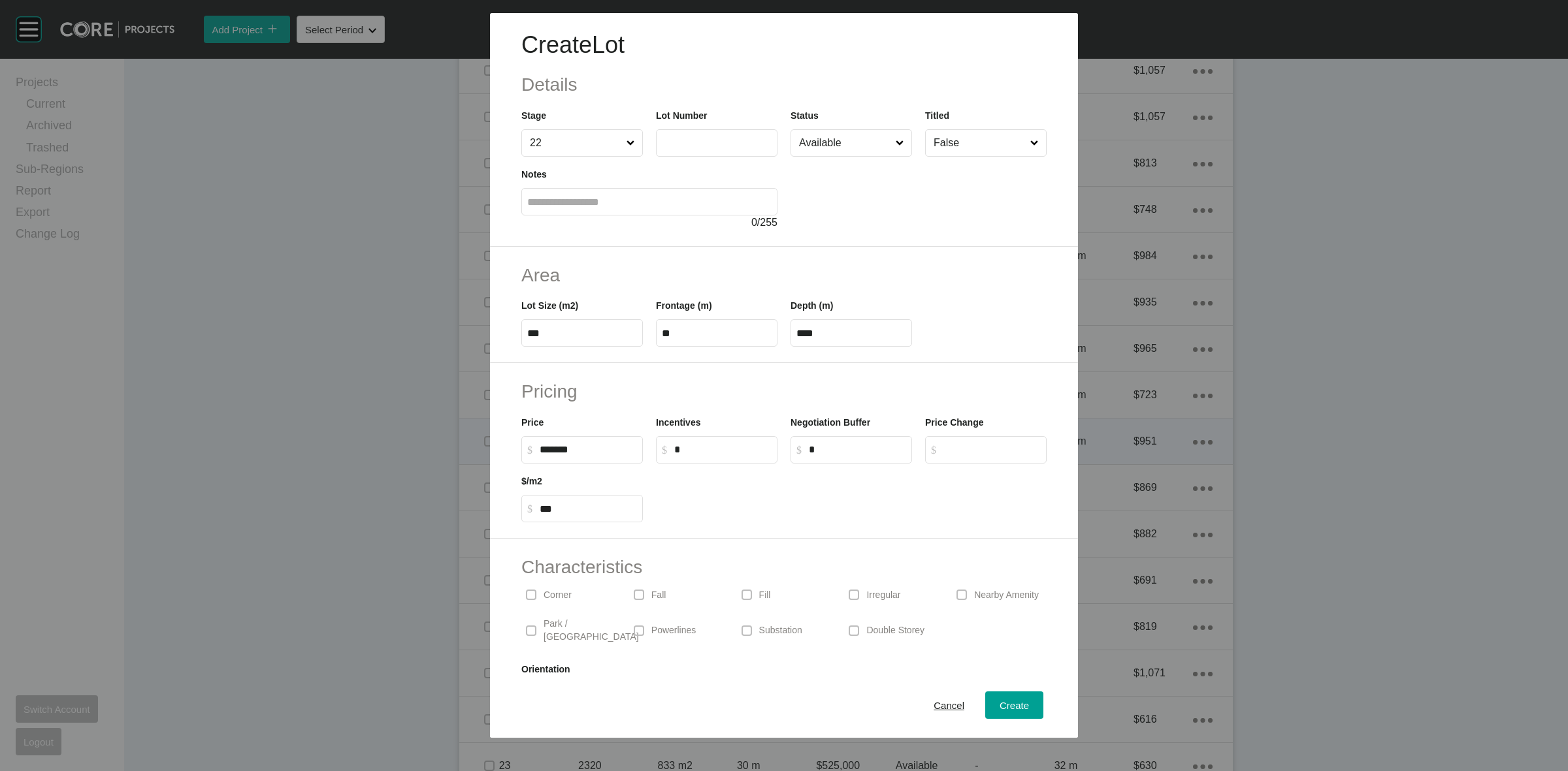
drag, startPoint x: 713, startPoint y: 137, endPoint x: 709, endPoint y: 128, distance: 9.8
click at [710, 128] on div "Lot Number" at bounding box center [717, 132] width 121 height 48
type input "****"
click at [834, 222] on div at bounding box center [918, 194] width 256 height 74
click at [1000, 702] on span "Create" at bounding box center [1014, 705] width 29 height 11
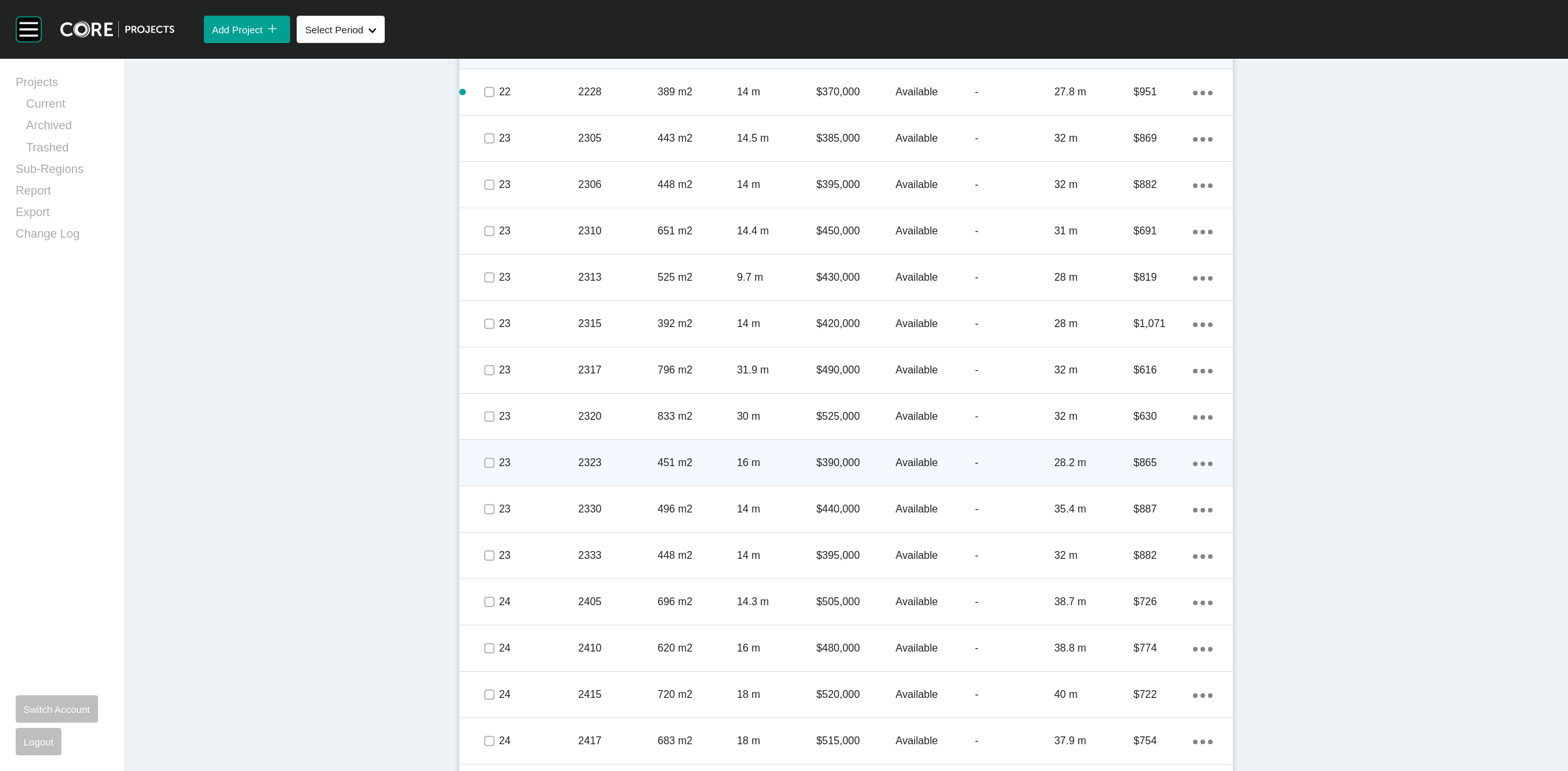
scroll to position [1959, 0]
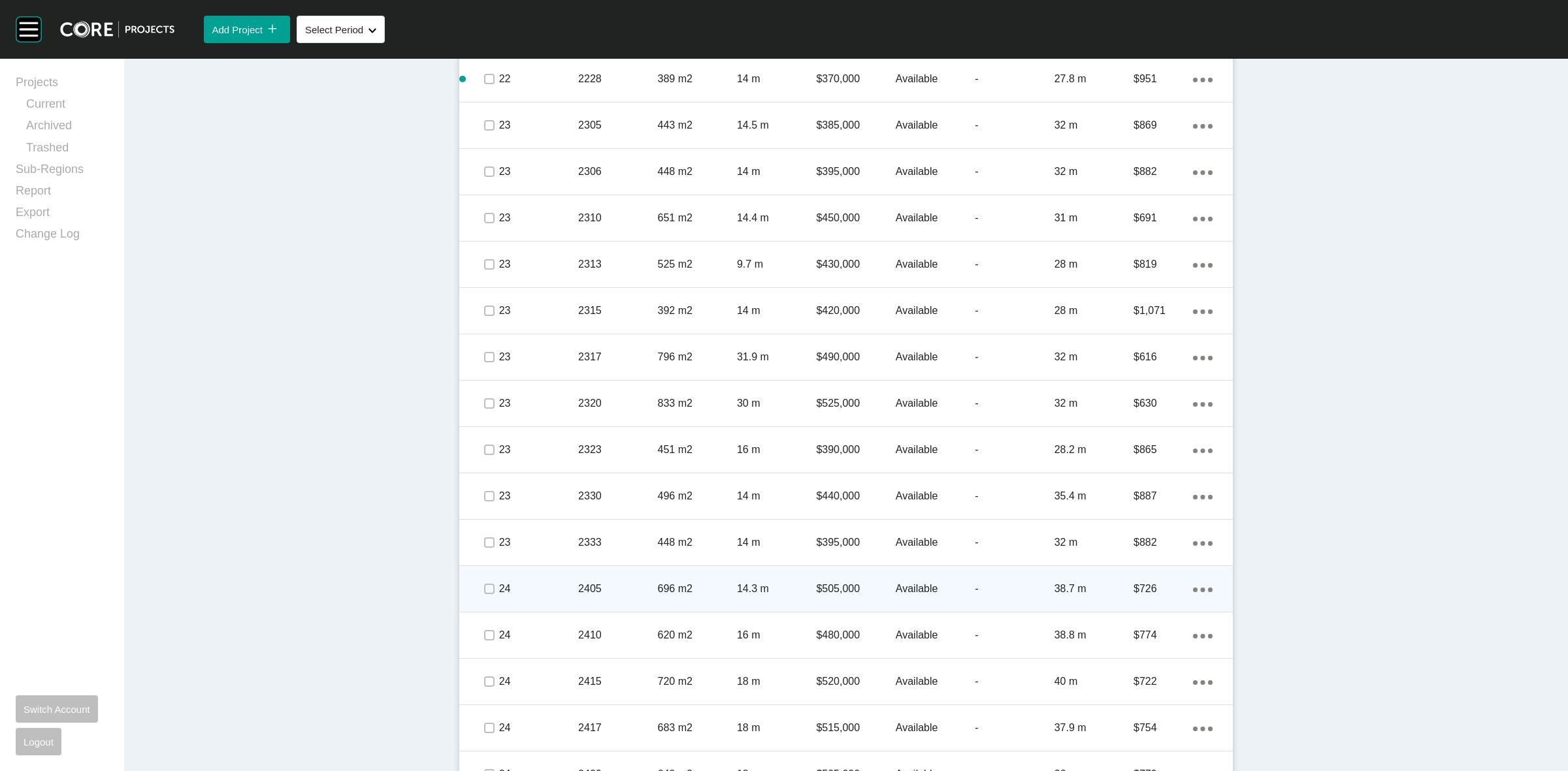
drag, startPoint x: 624, startPoint y: 541, endPoint x: 527, endPoint y: 580, distance: 104.5
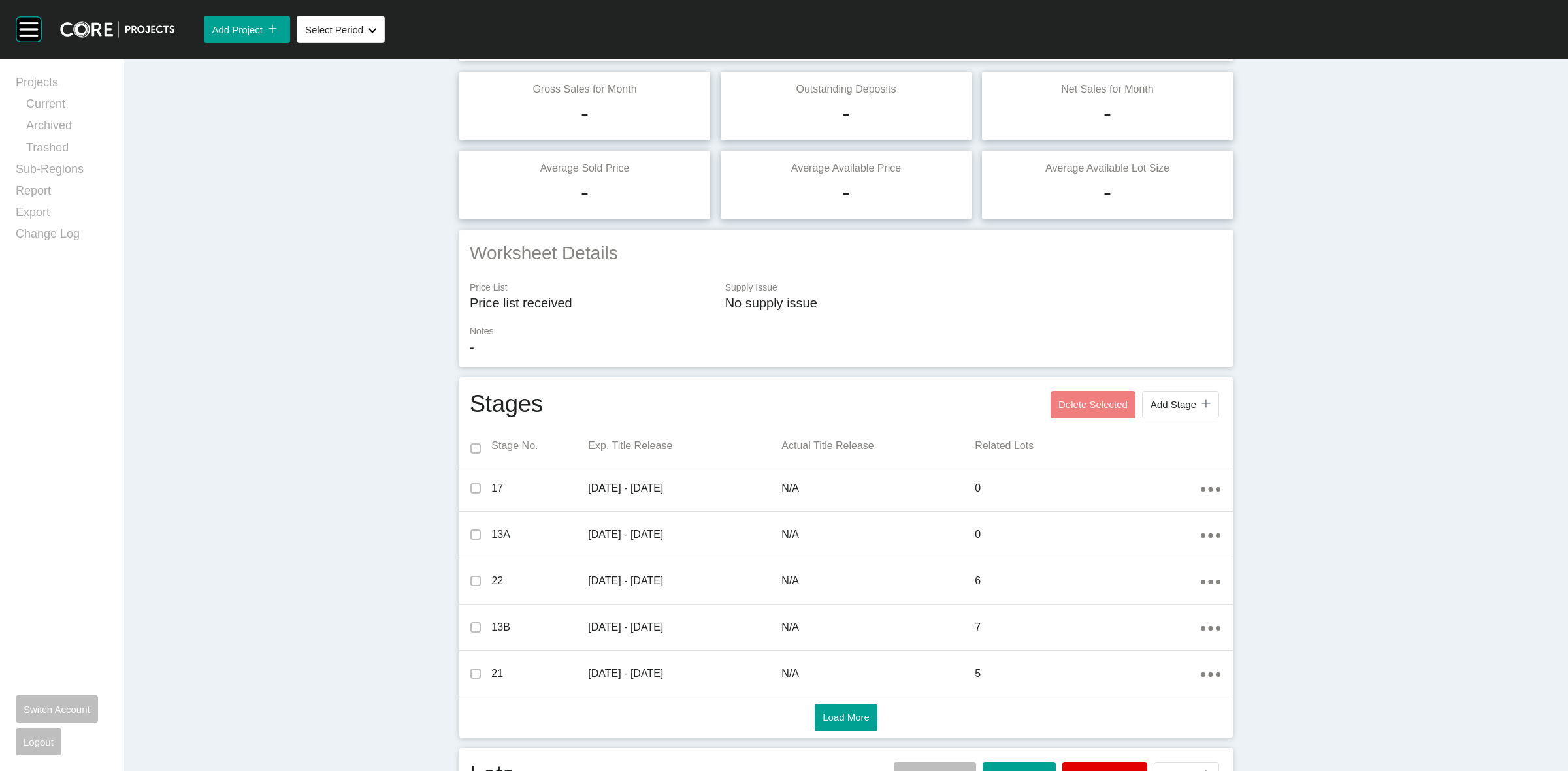
scroll to position [0, 0]
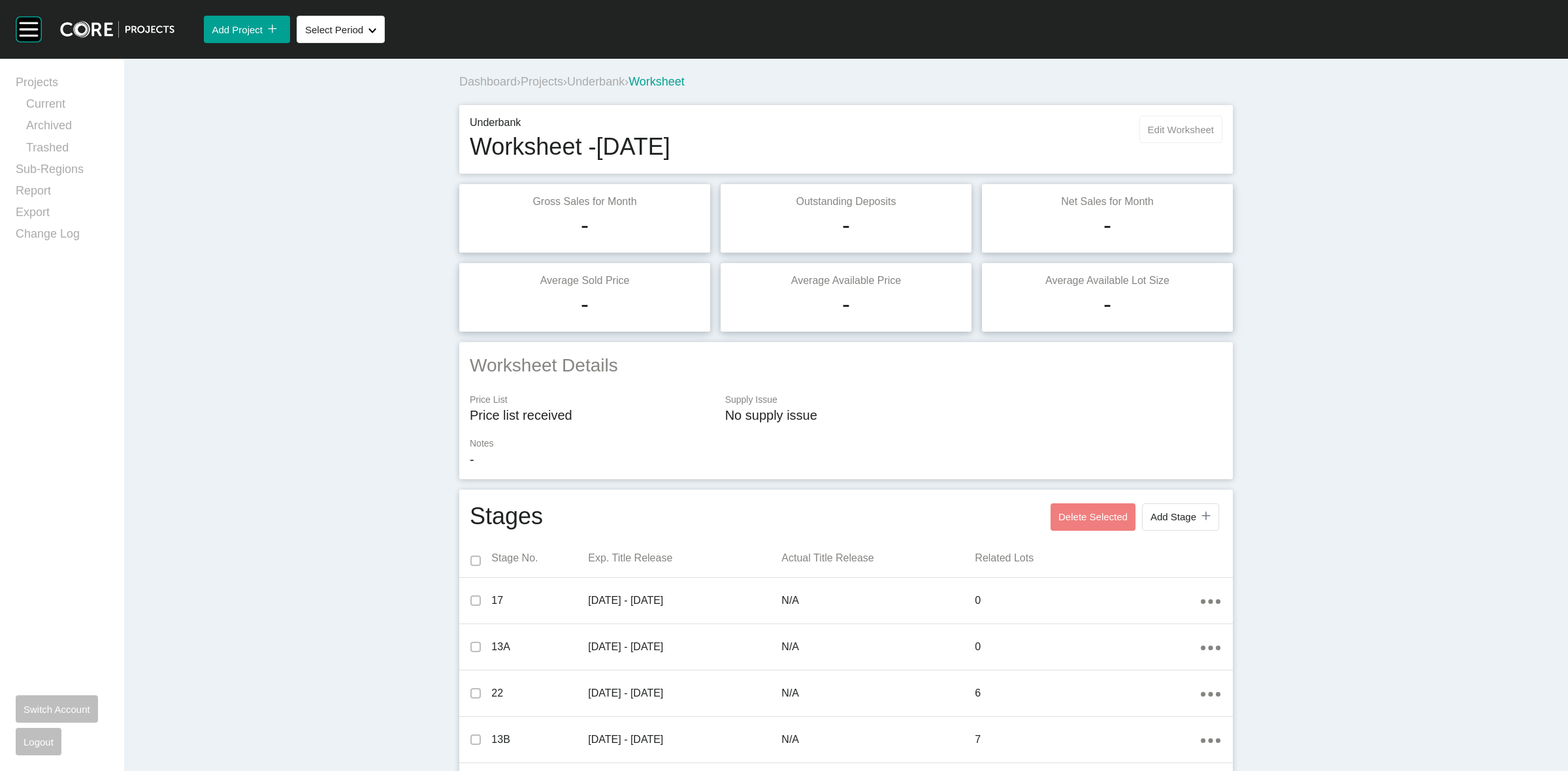
click at [1164, 136] on button "Edit Worksheet" at bounding box center [1181, 129] width 83 height 28
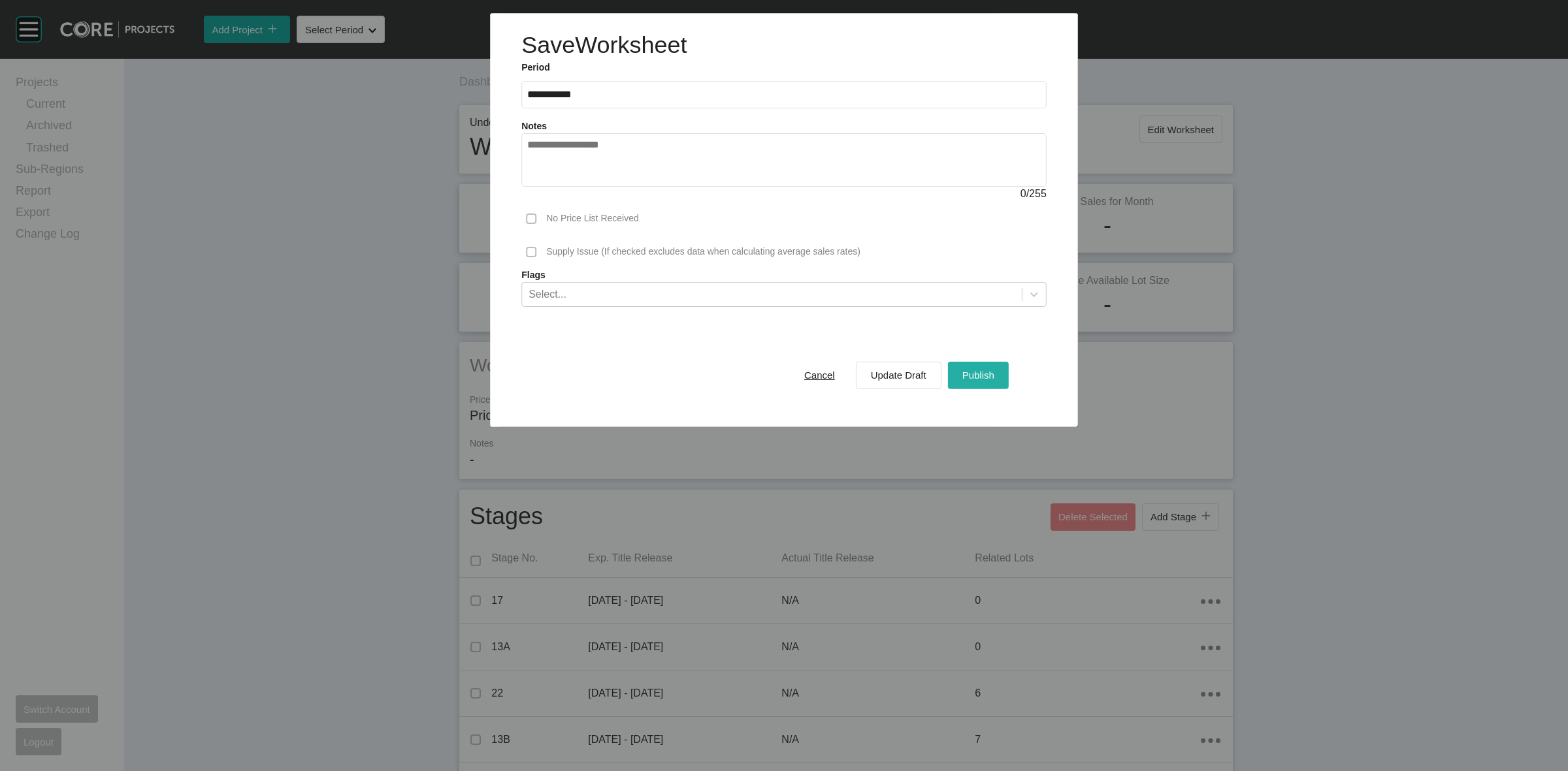
click at [994, 374] on span "Publish" at bounding box center [978, 375] width 32 height 11
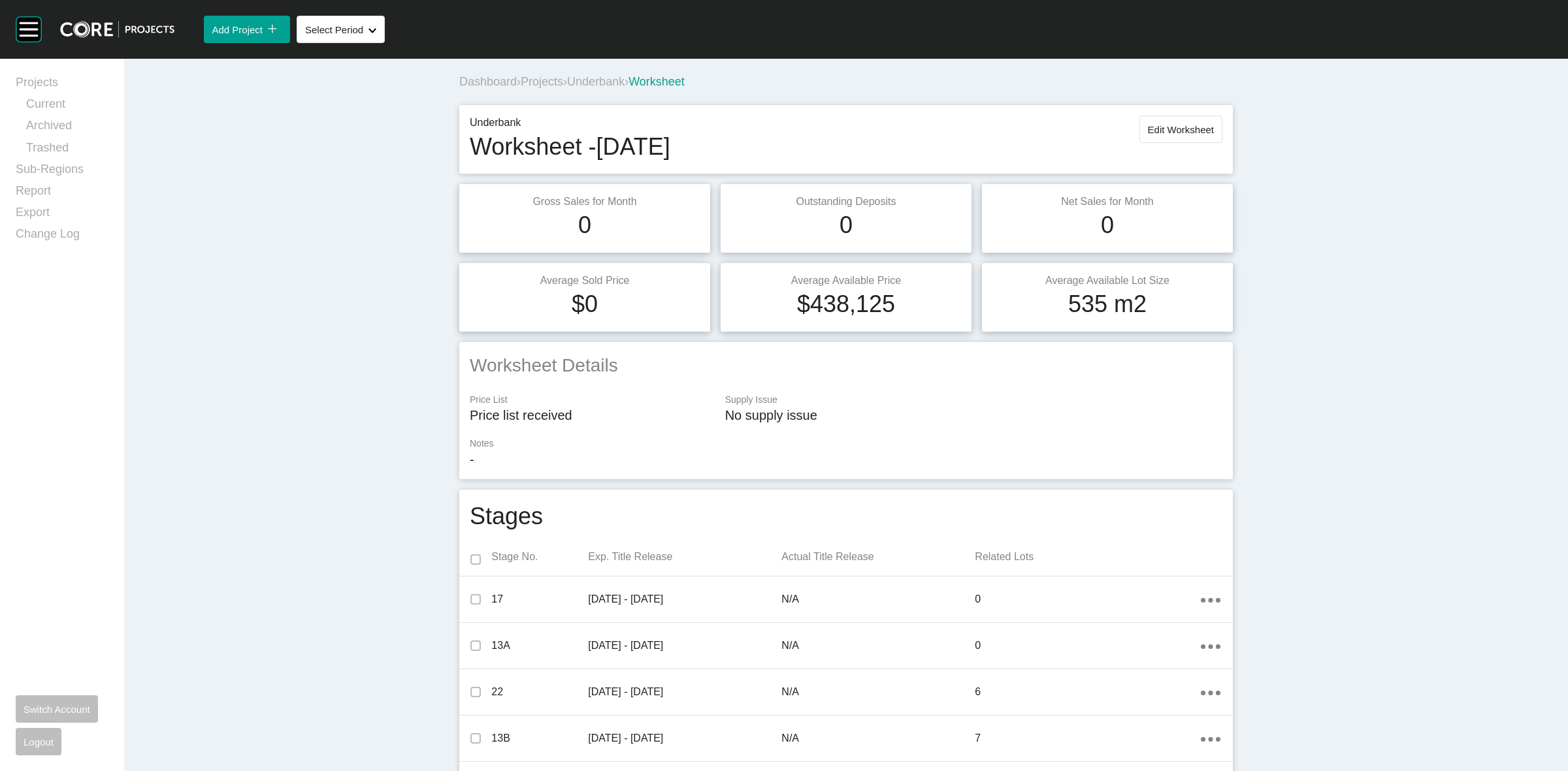
click at [578, 83] on span "Underbank" at bounding box center [595, 81] width 58 height 13
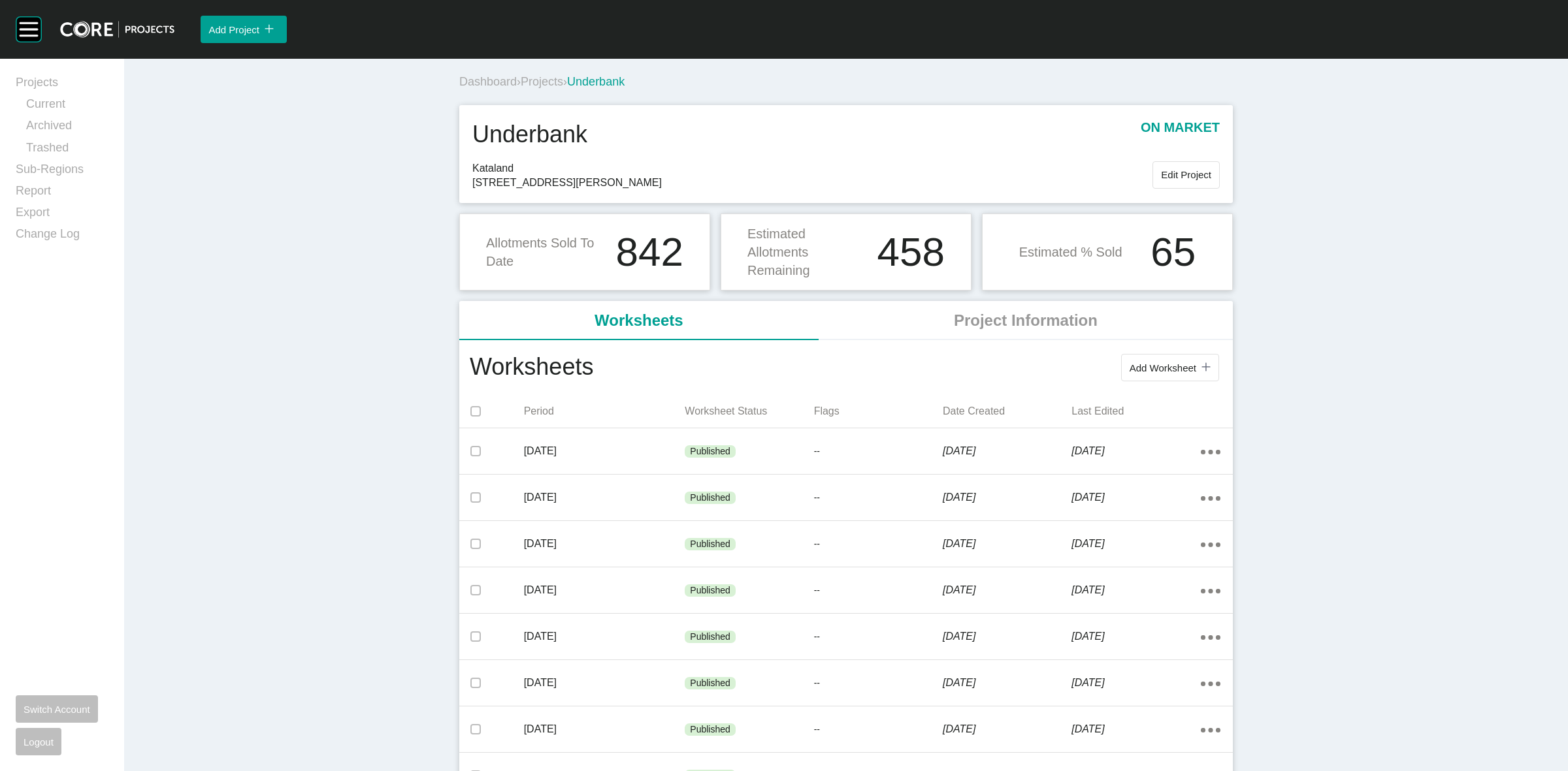
click at [536, 83] on span "Projects" at bounding box center [542, 81] width 43 height 13
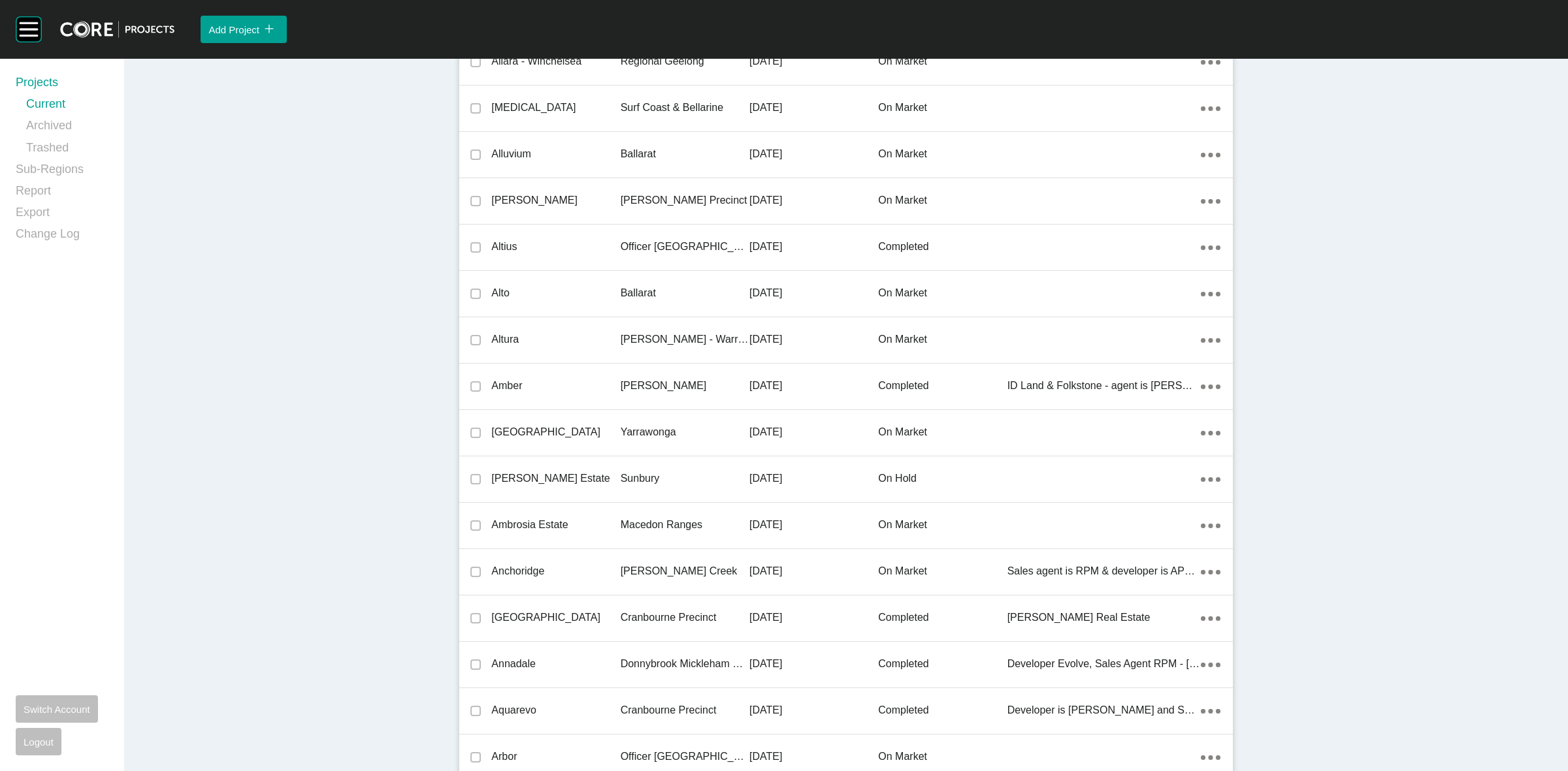
scroll to position [25326, 0]
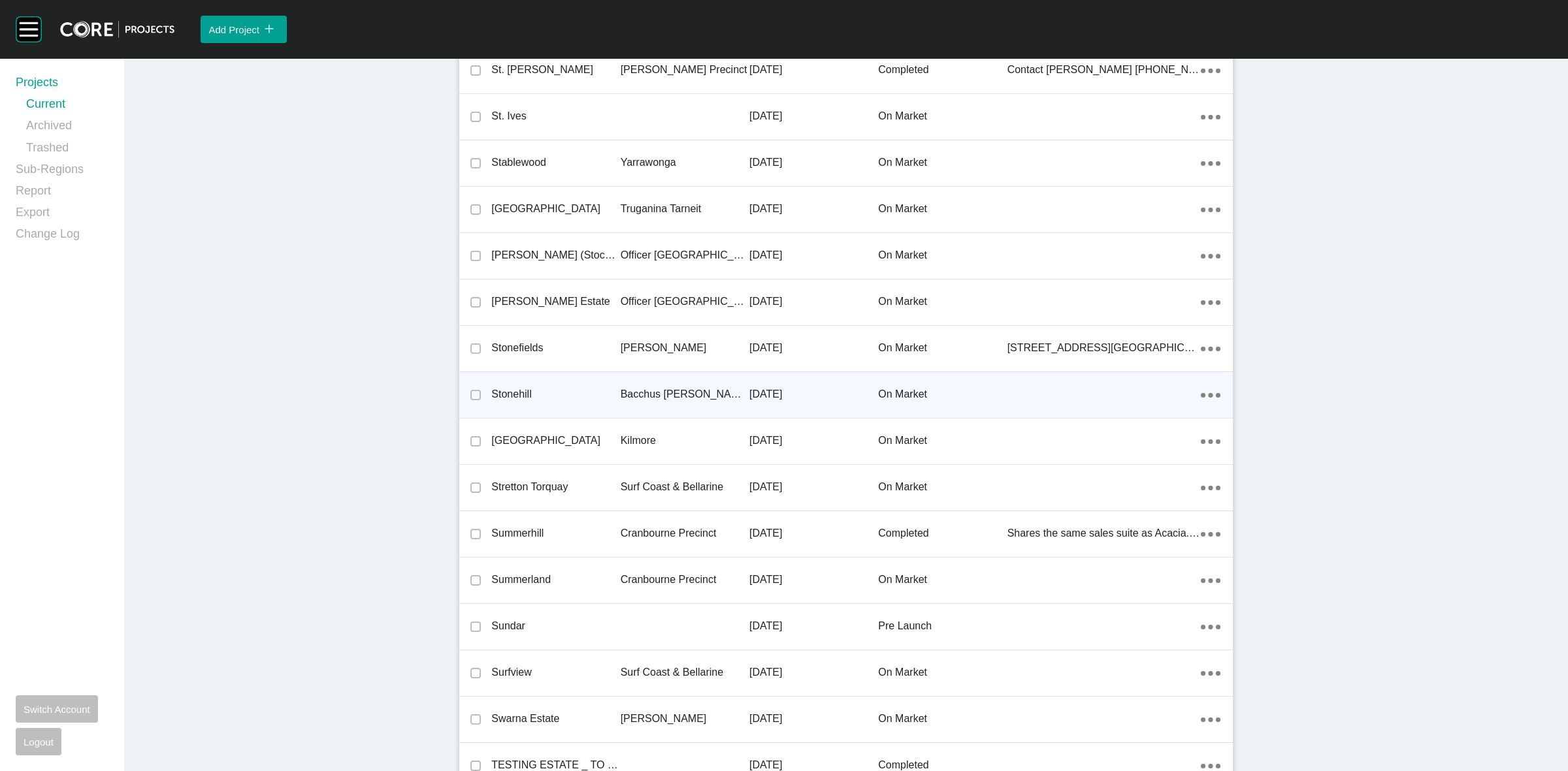
click at [656, 387] on p "Bacchus [PERSON_NAME] Precinct" at bounding box center [685, 394] width 129 height 14
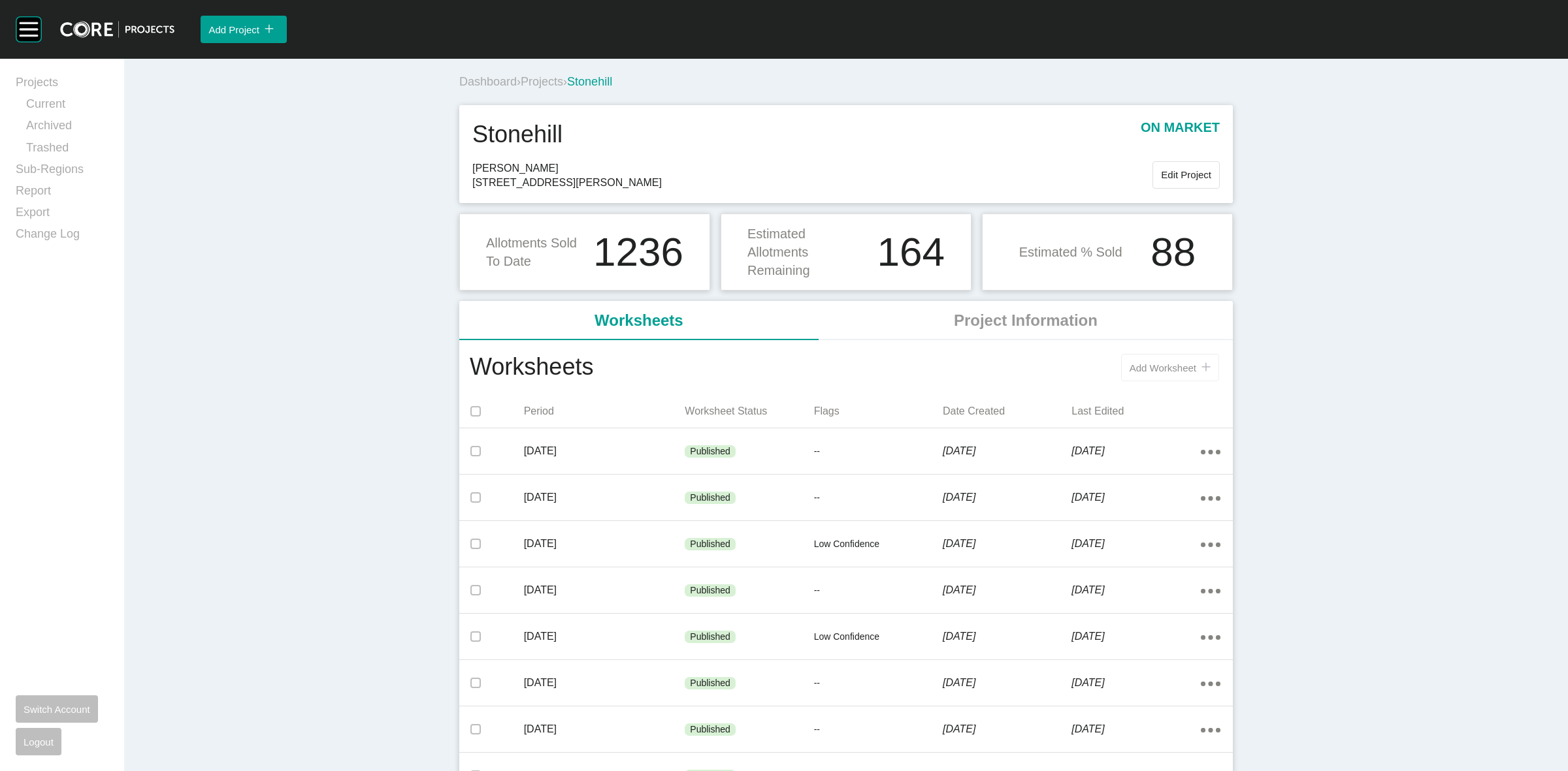
click at [1174, 362] on span "Add Worksheet" at bounding box center [1163, 368] width 66 height 11
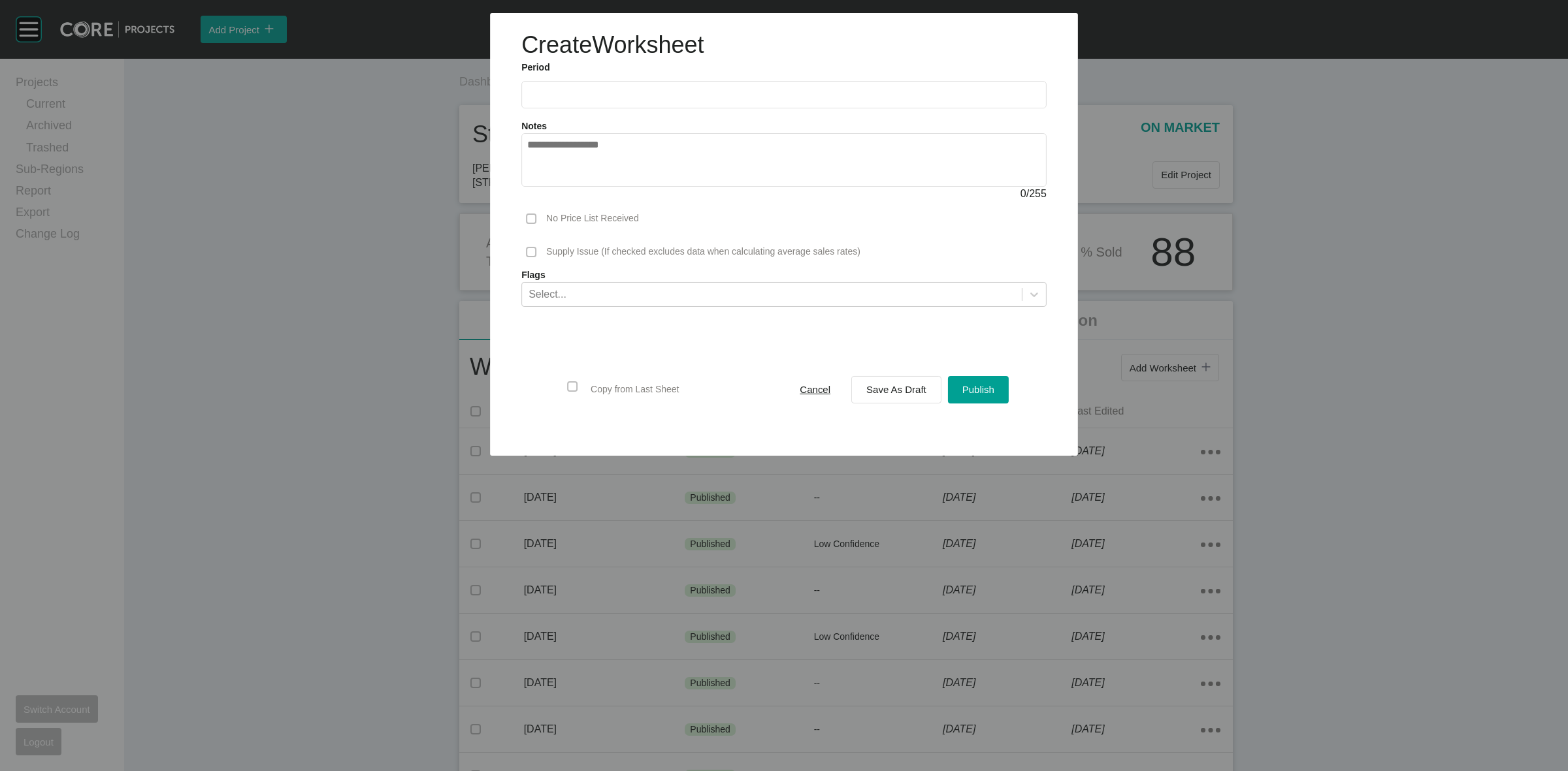
click at [615, 86] on label at bounding box center [784, 95] width 526 height 28
click at [615, 89] on input "text" at bounding box center [784, 95] width 513 height 11
click at [593, 185] on li "Aug" at bounding box center [590, 190] width 44 height 22
type input "**********"
click at [889, 397] on div "Save As Draft" at bounding box center [896, 389] width 66 height 18
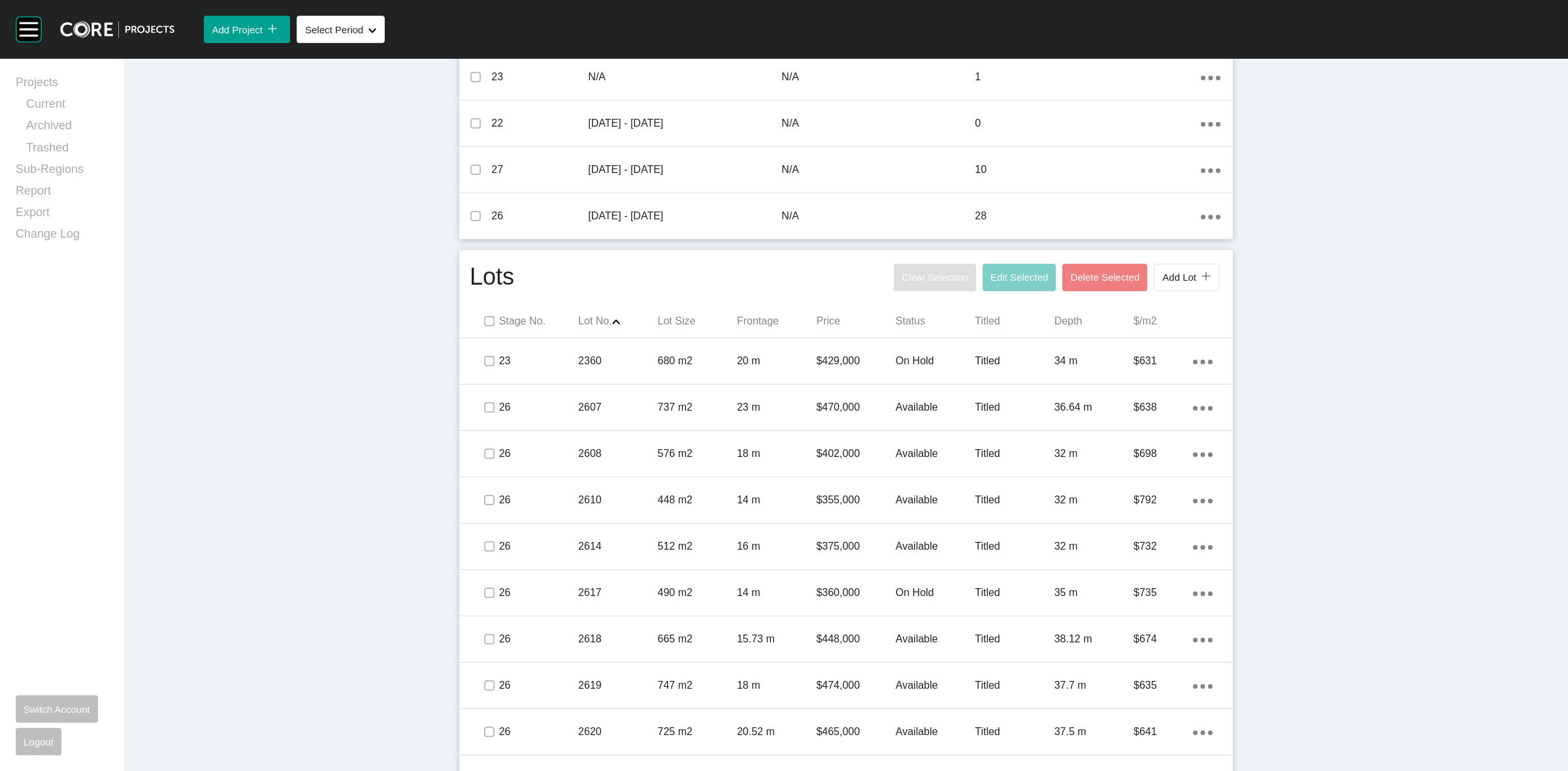
scroll to position [571, 0]
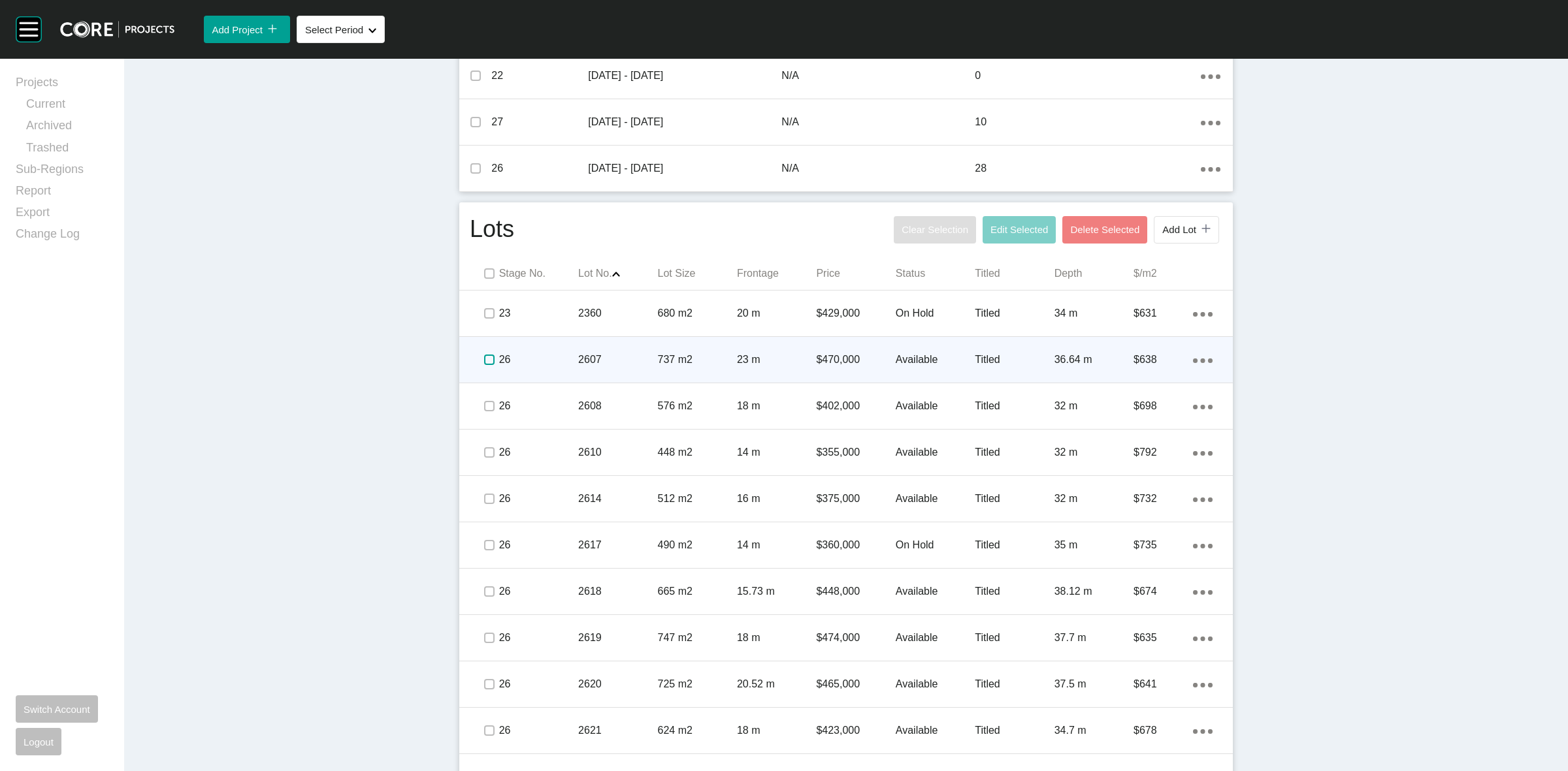
click at [488, 357] on label at bounding box center [489, 359] width 10 height 10
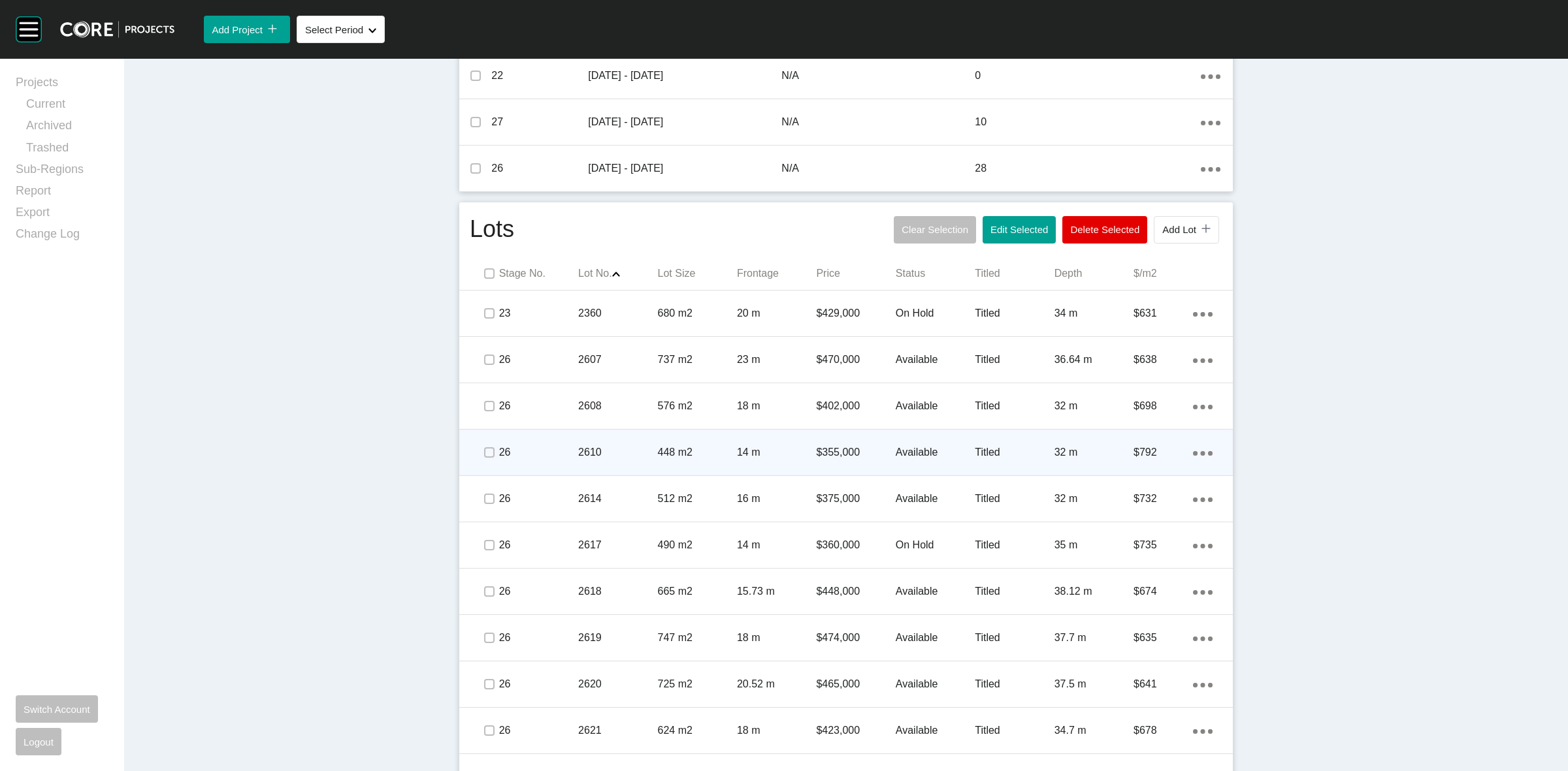
click at [490, 451] on span at bounding box center [488, 452] width 20 height 20
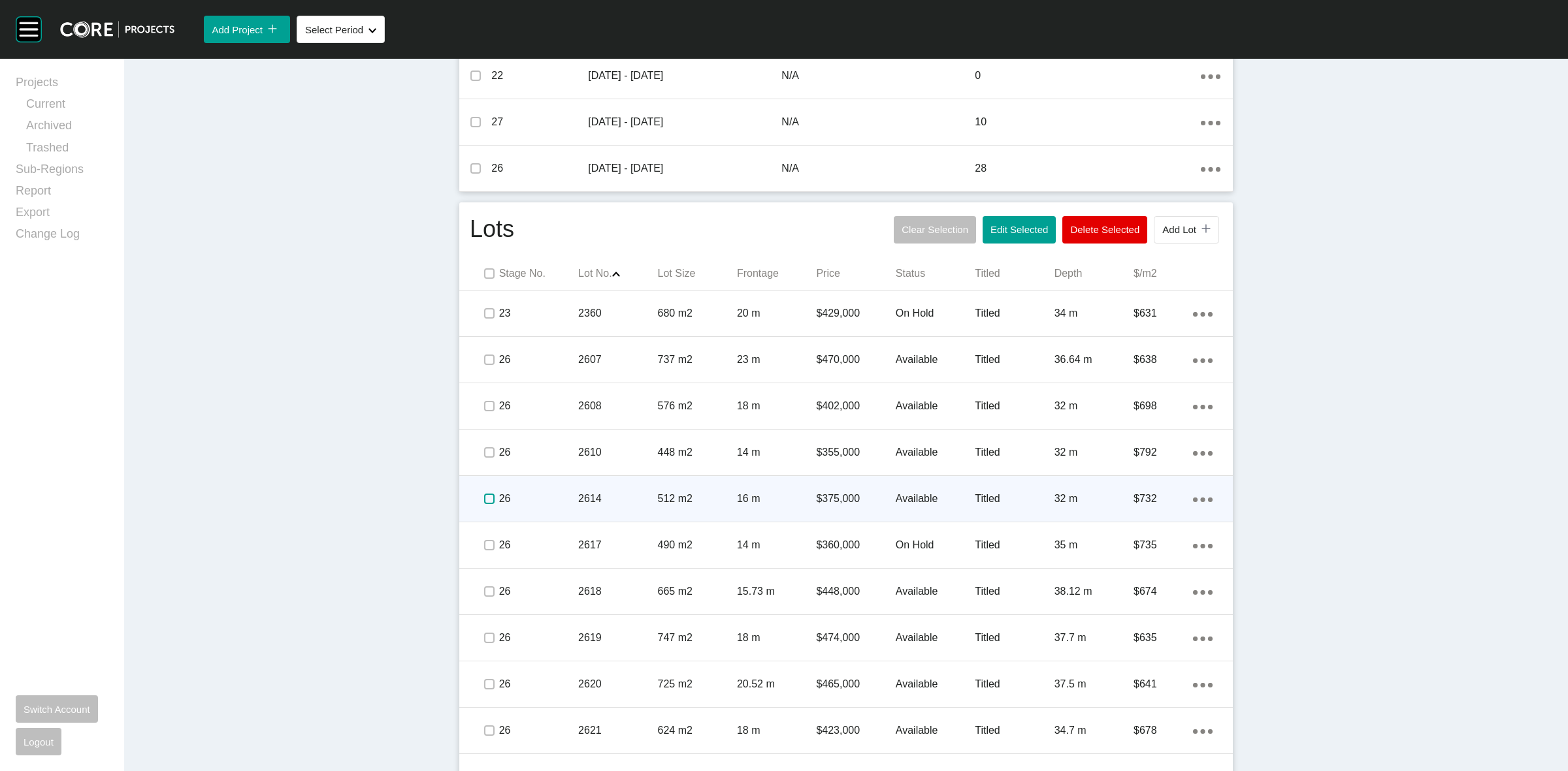
click at [484, 494] on label at bounding box center [489, 498] width 10 height 10
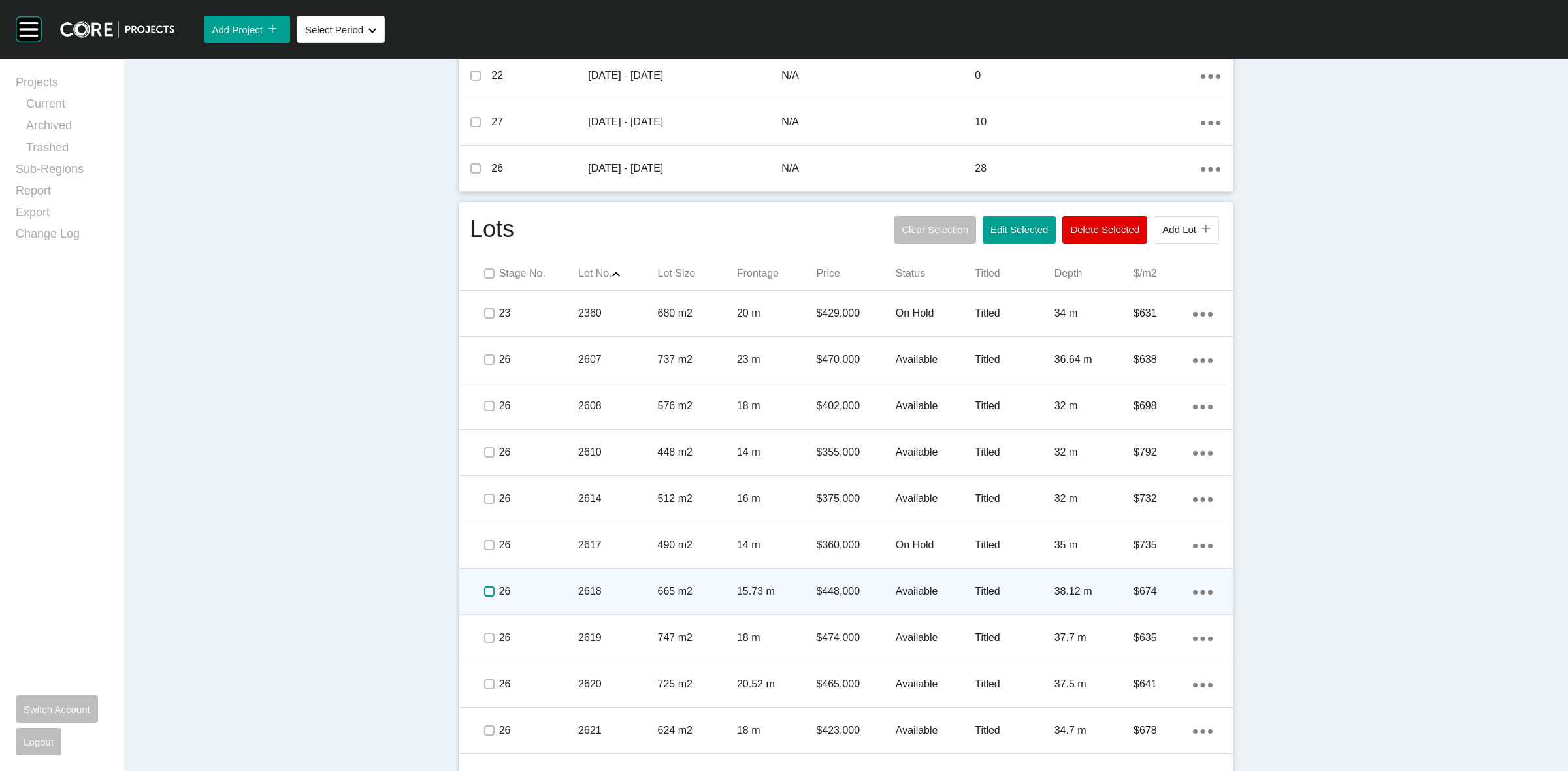
click at [486, 590] on label at bounding box center [489, 591] width 10 height 10
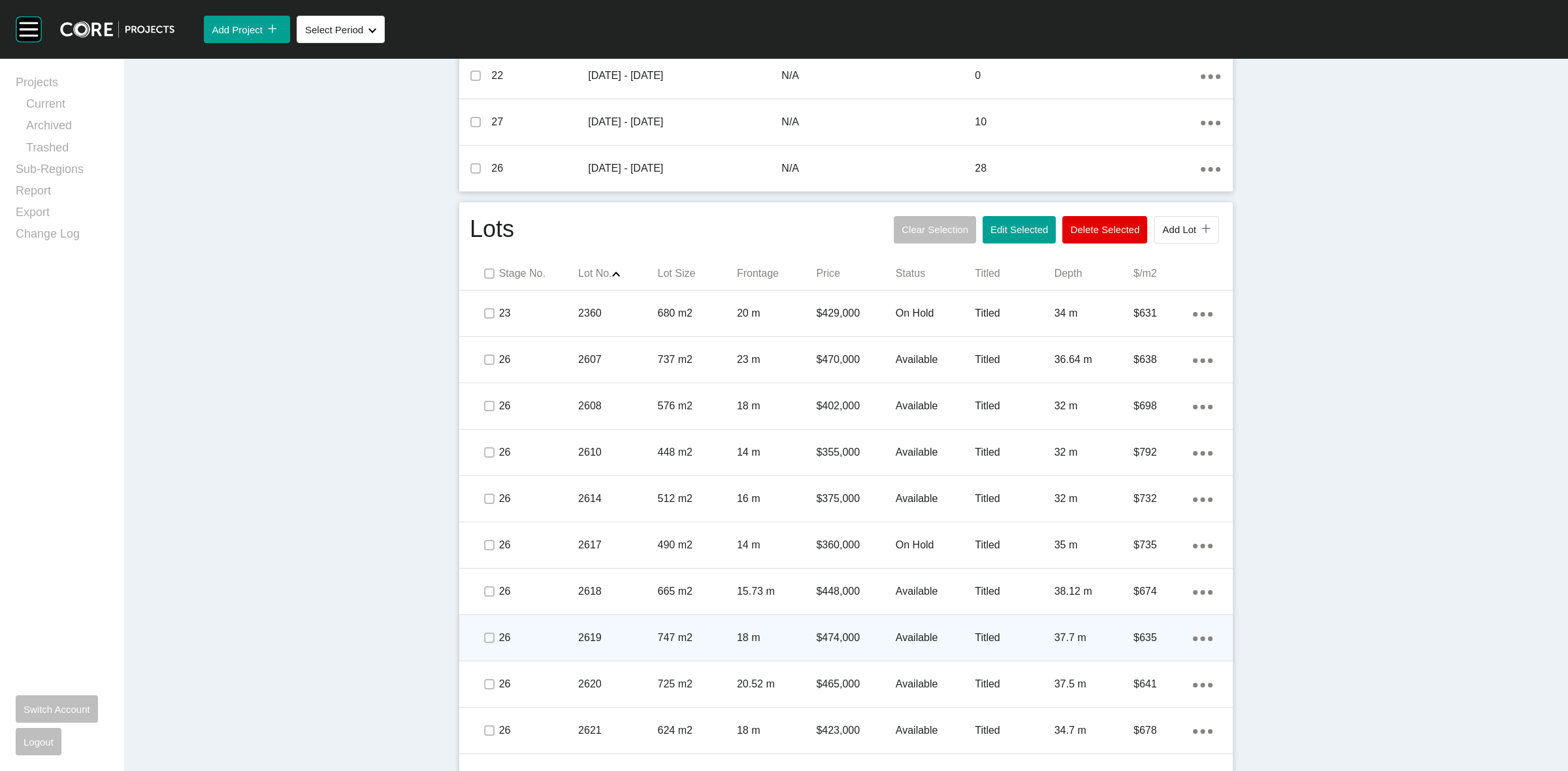
click at [488, 624] on div at bounding box center [488, 638] width 20 height 46
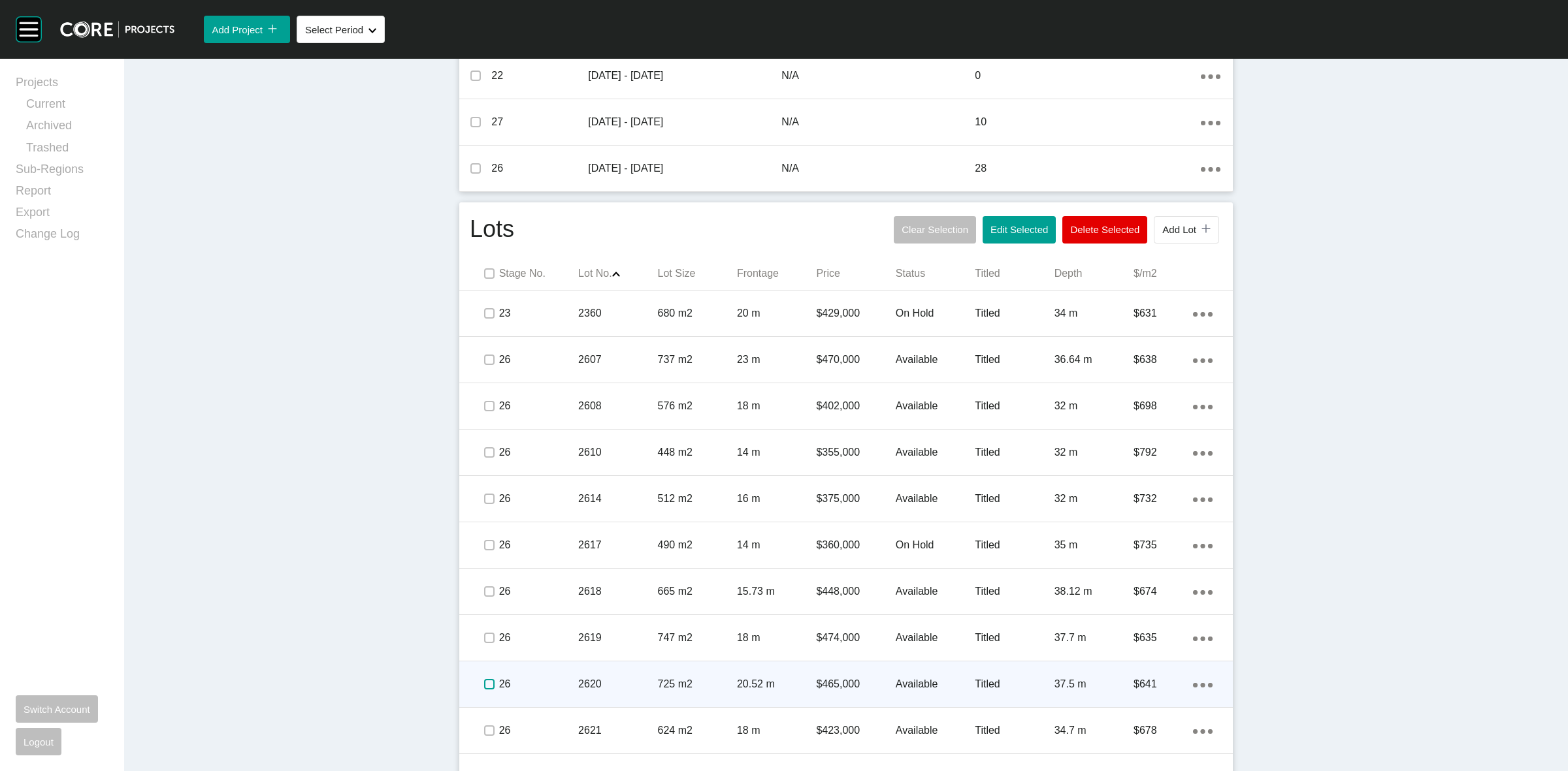
click at [484, 680] on label at bounding box center [489, 684] width 10 height 10
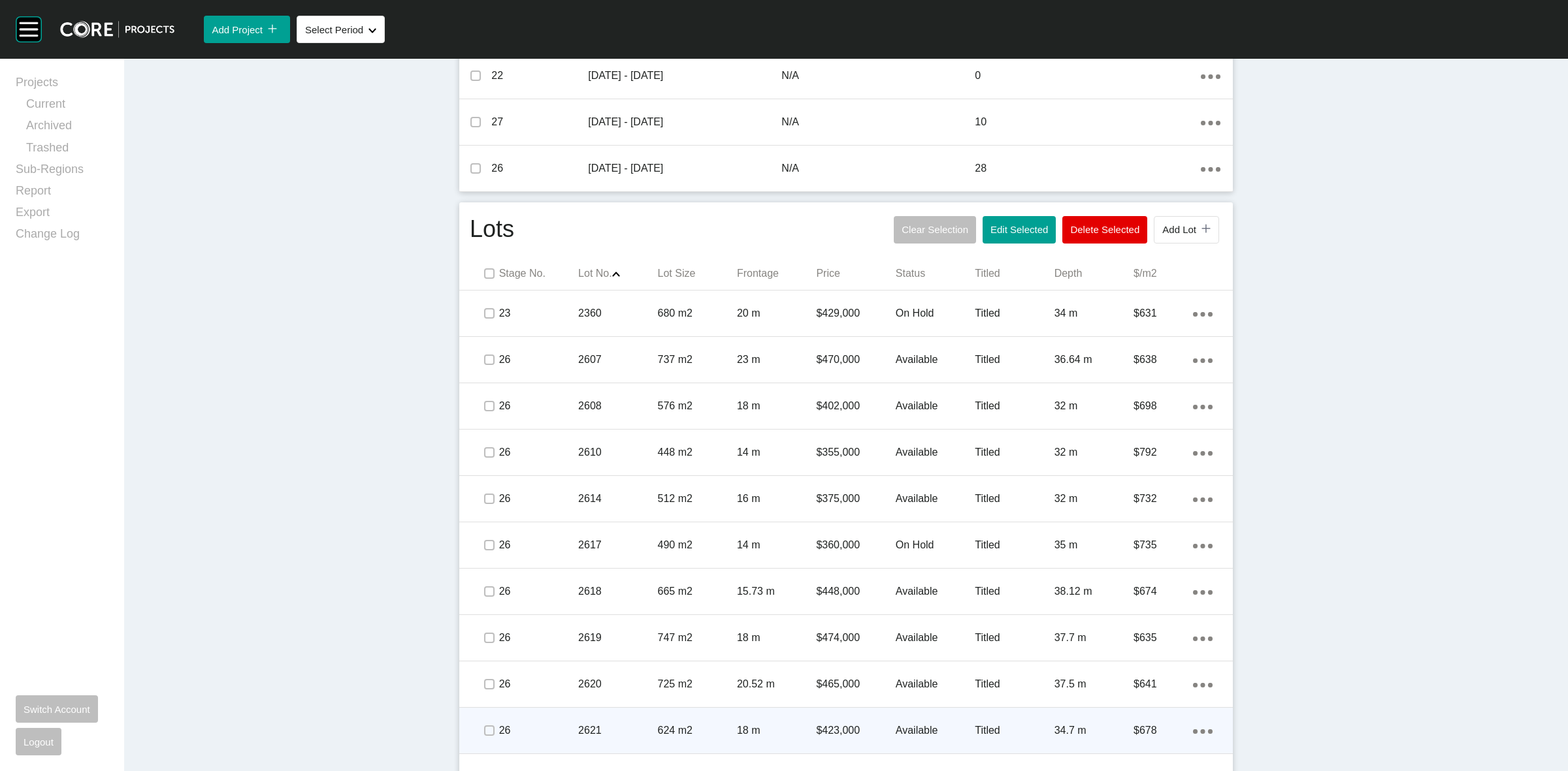
click at [484, 722] on span at bounding box center [488, 730] width 20 height 20
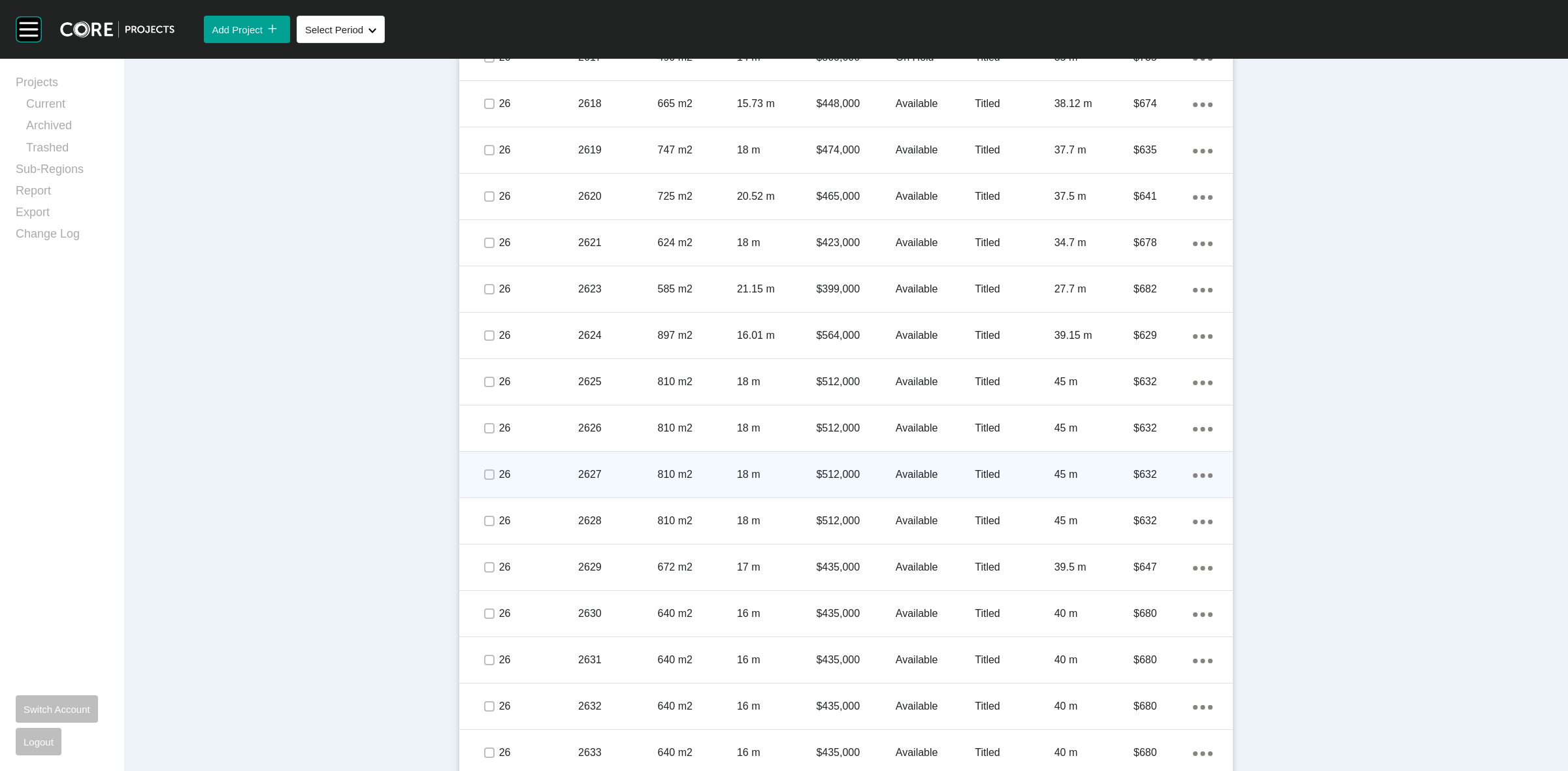
scroll to position [1061, 0]
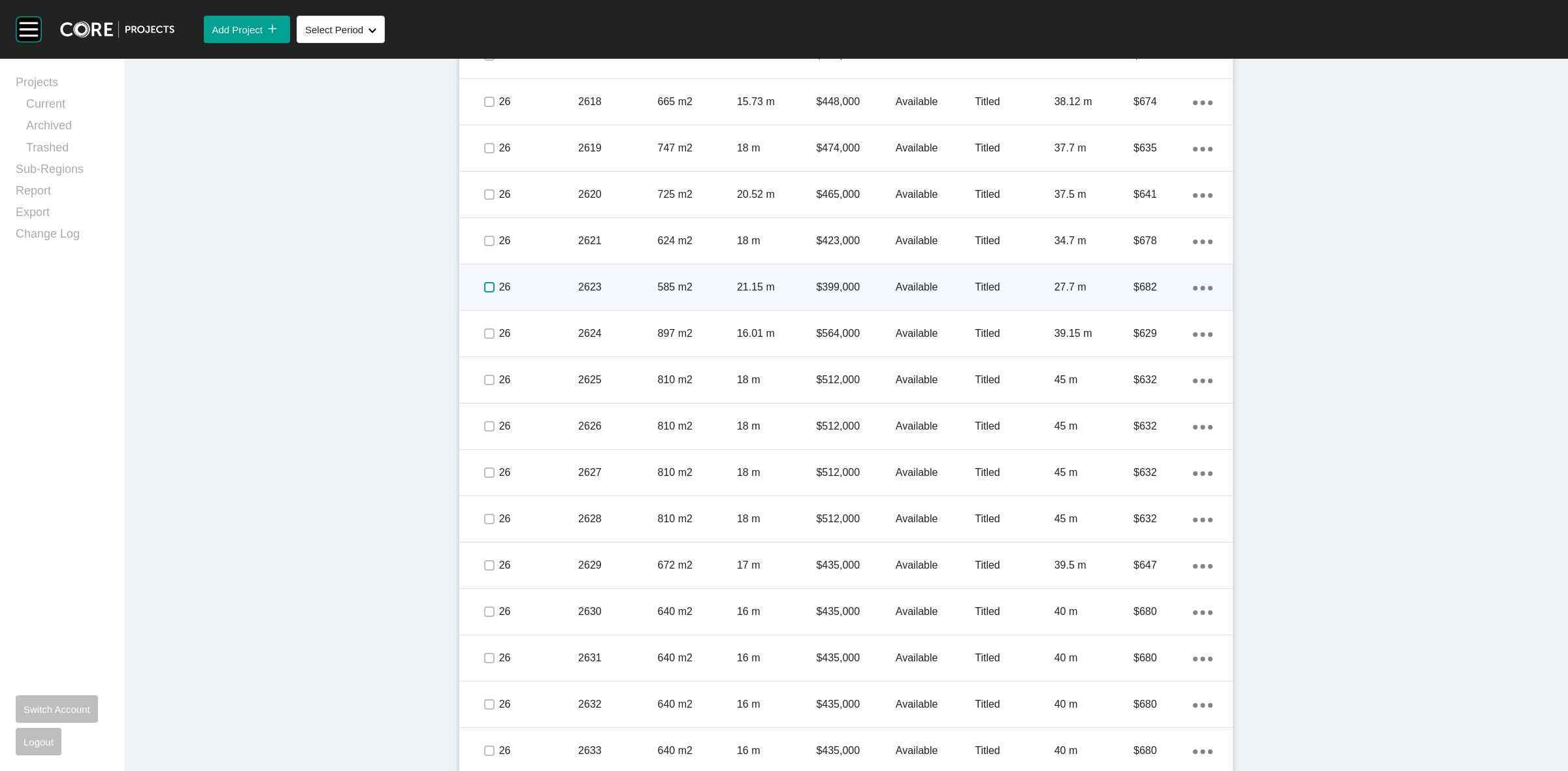
click at [484, 284] on label at bounding box center [489, 287] width 10 height 10
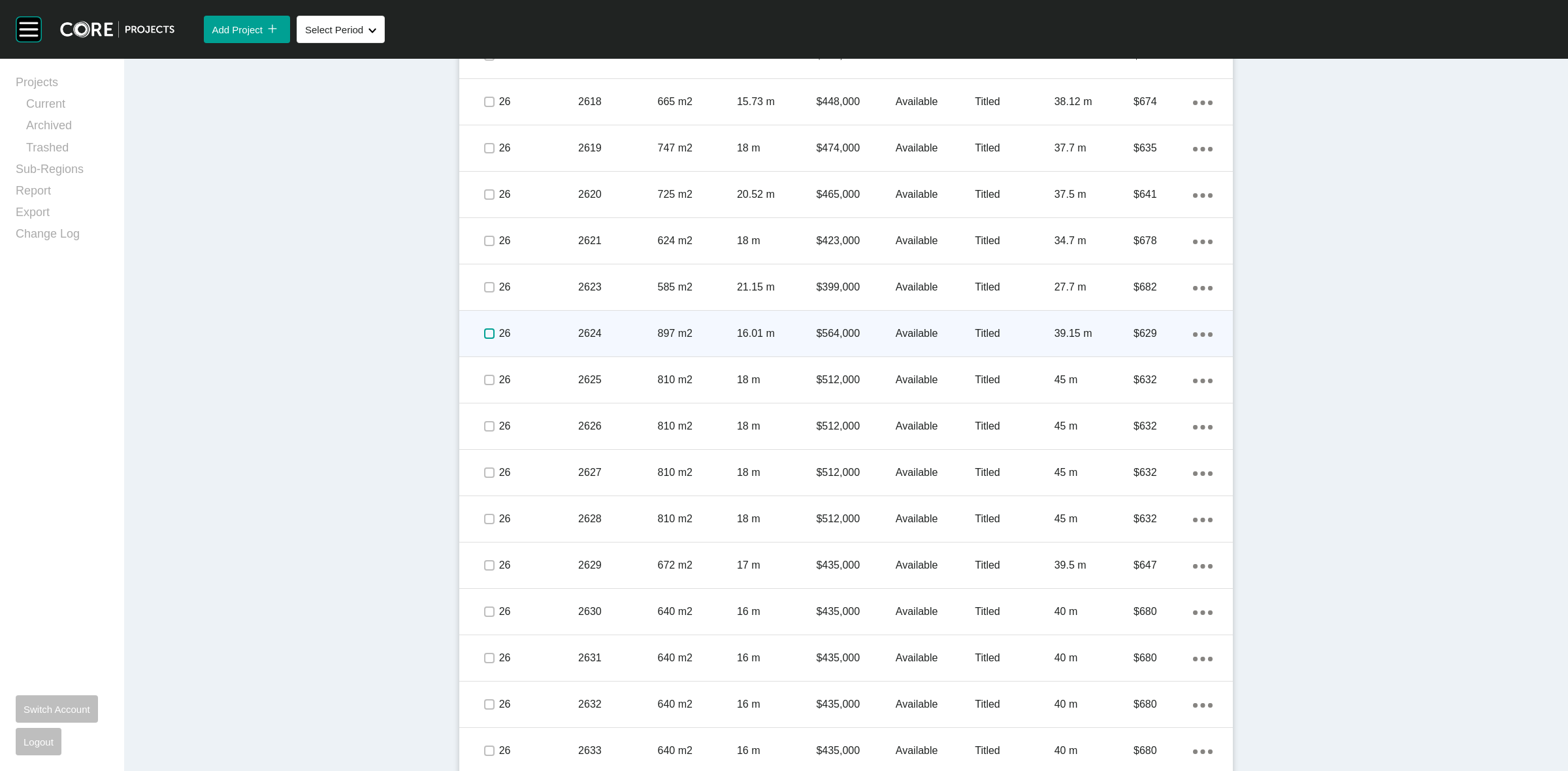
click at [484, 332] on label at bounding box center [489, 333] width 10 height 10
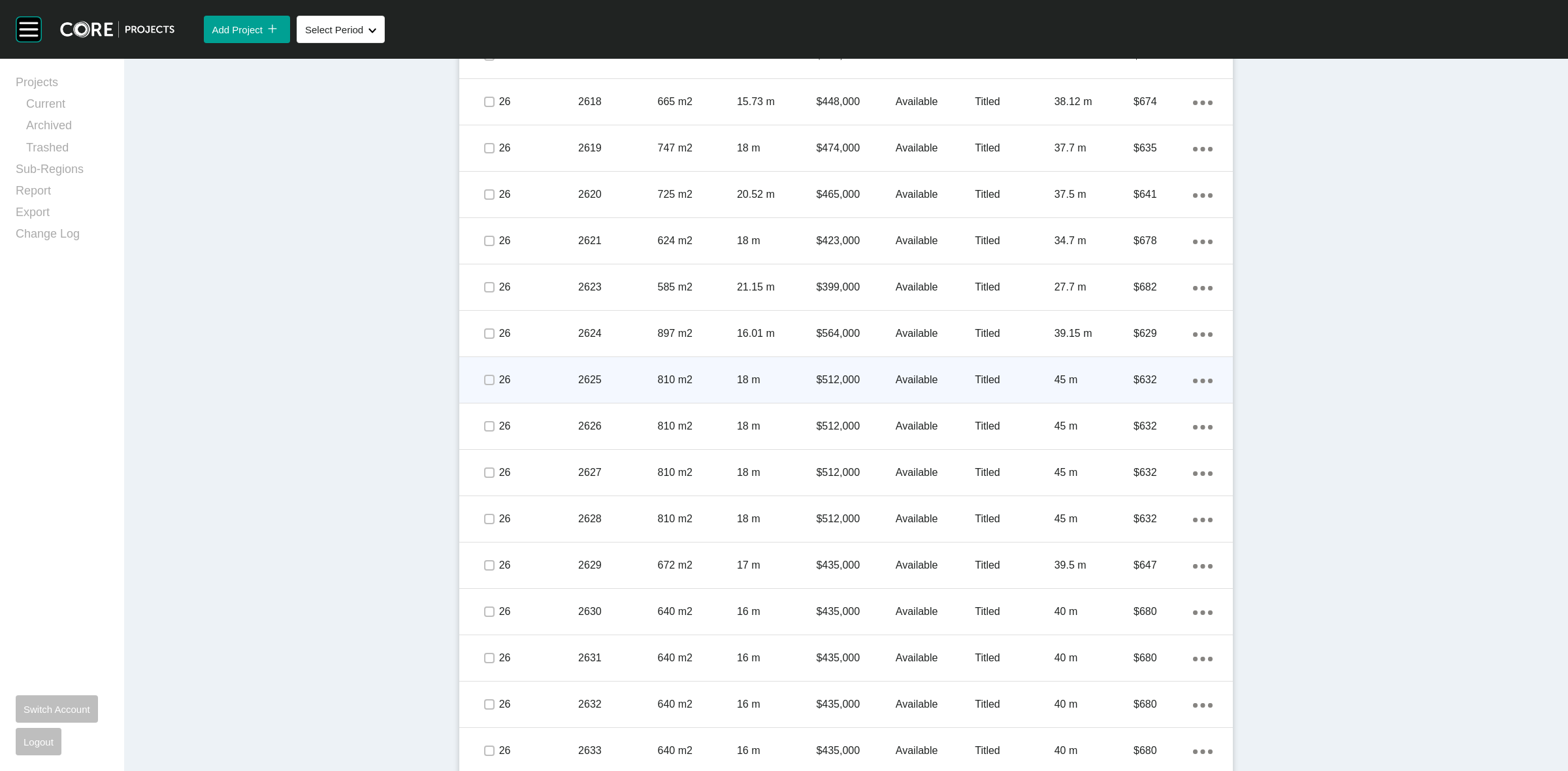
click at [480, 370] on span at bounding box center [488, 380] width 20 height 20
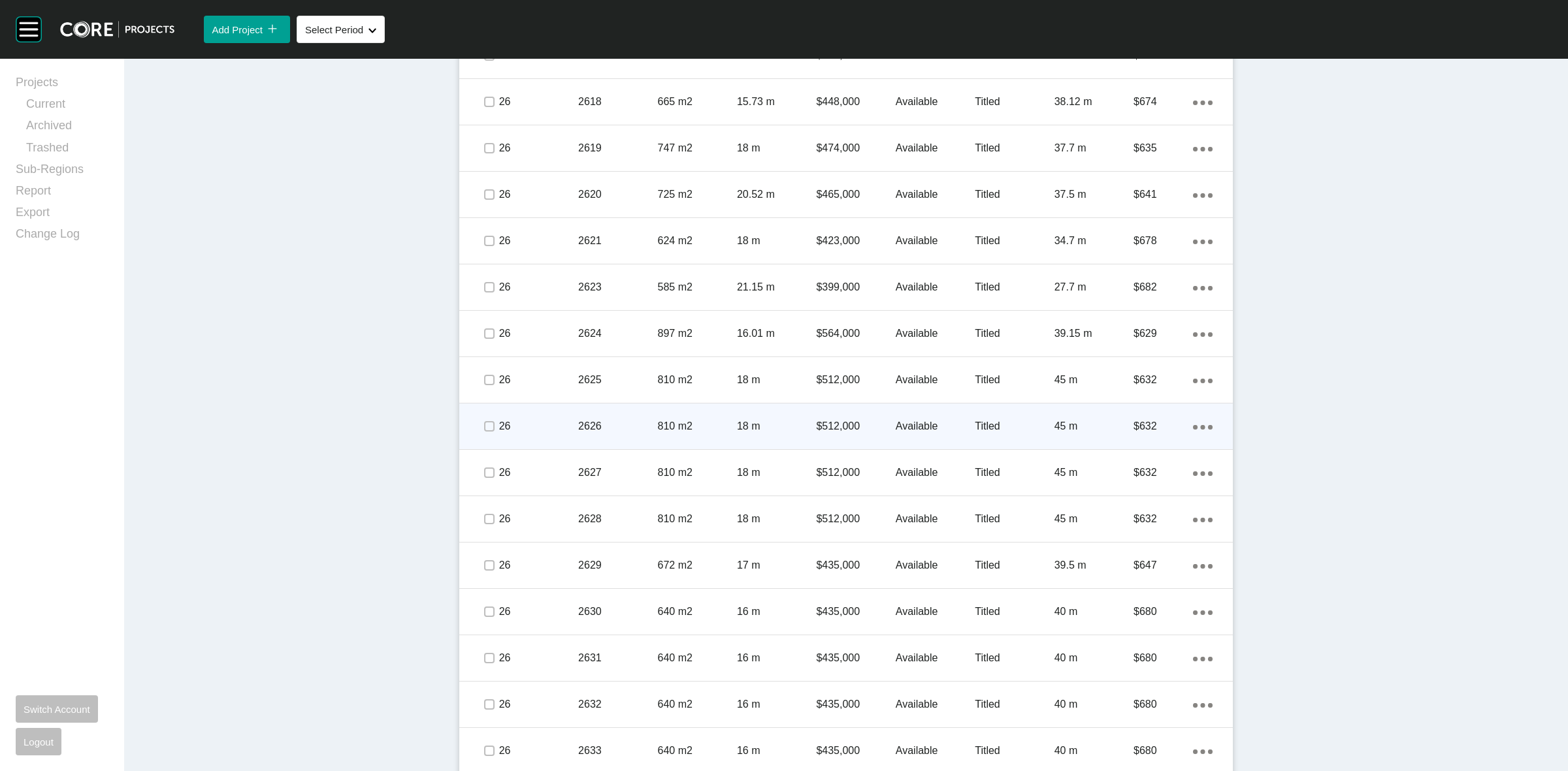
click at [485, 415] on div at bounding box center [488, 426] width 20 height 46
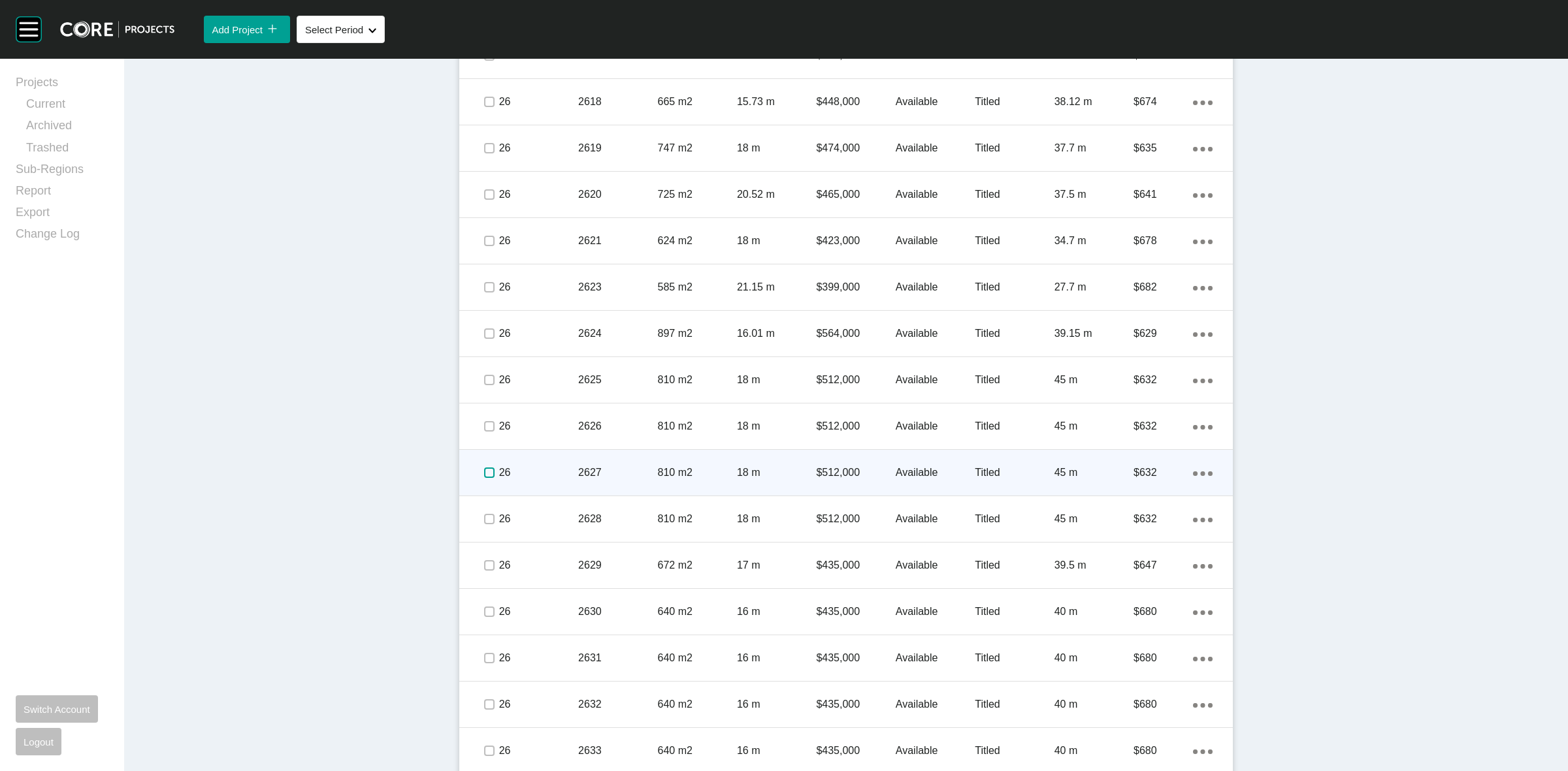
drag, startPoint x: 485, startPoint y: 467, endPoint x: 484, endPoint y: 491, distance: 24.0
click at [484, 468] on label at bounding box center [489, 472] width 10 height 10
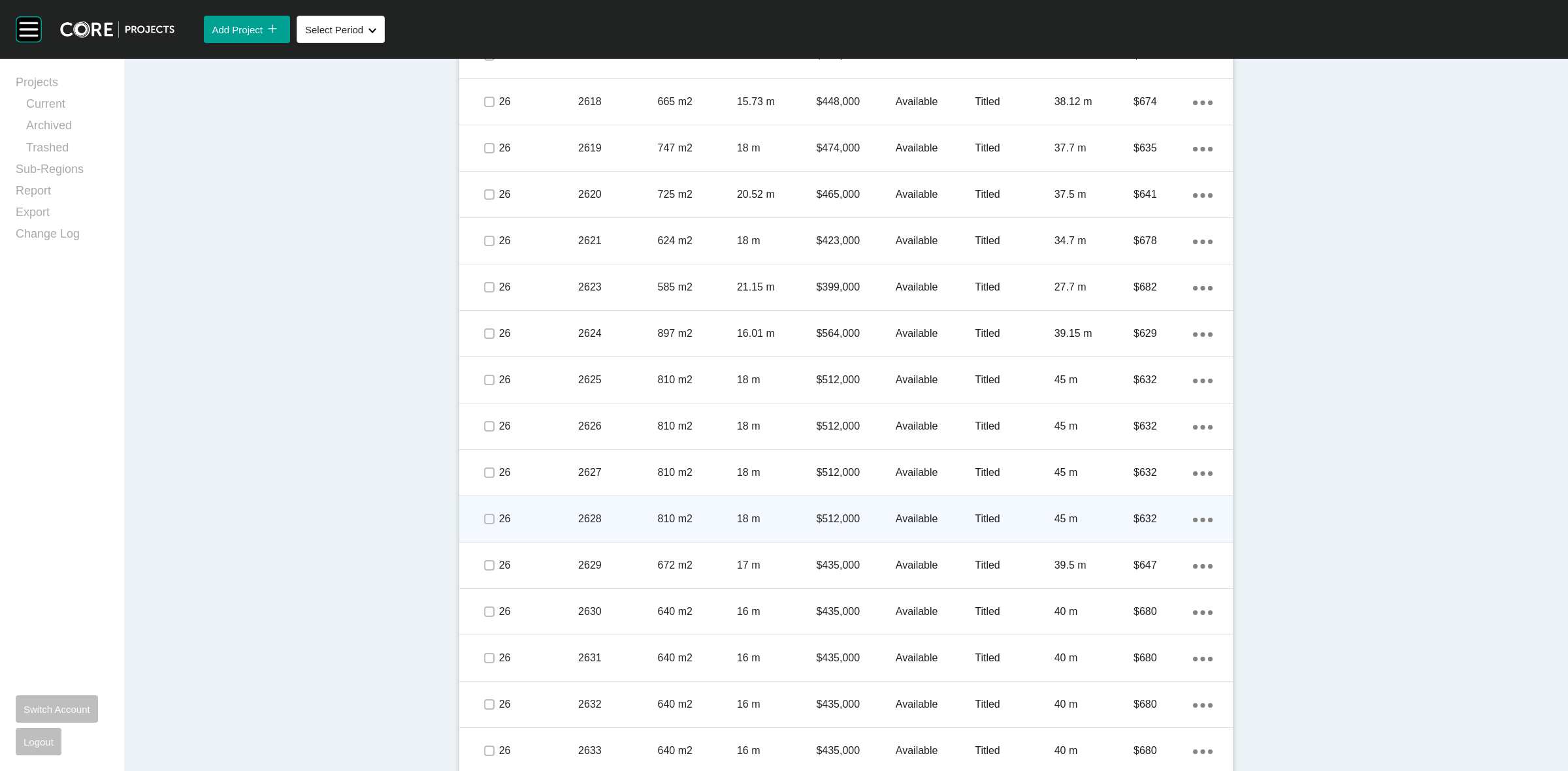
click at [482, 527] on span at bounding box center [488, 519] width 20 height 20
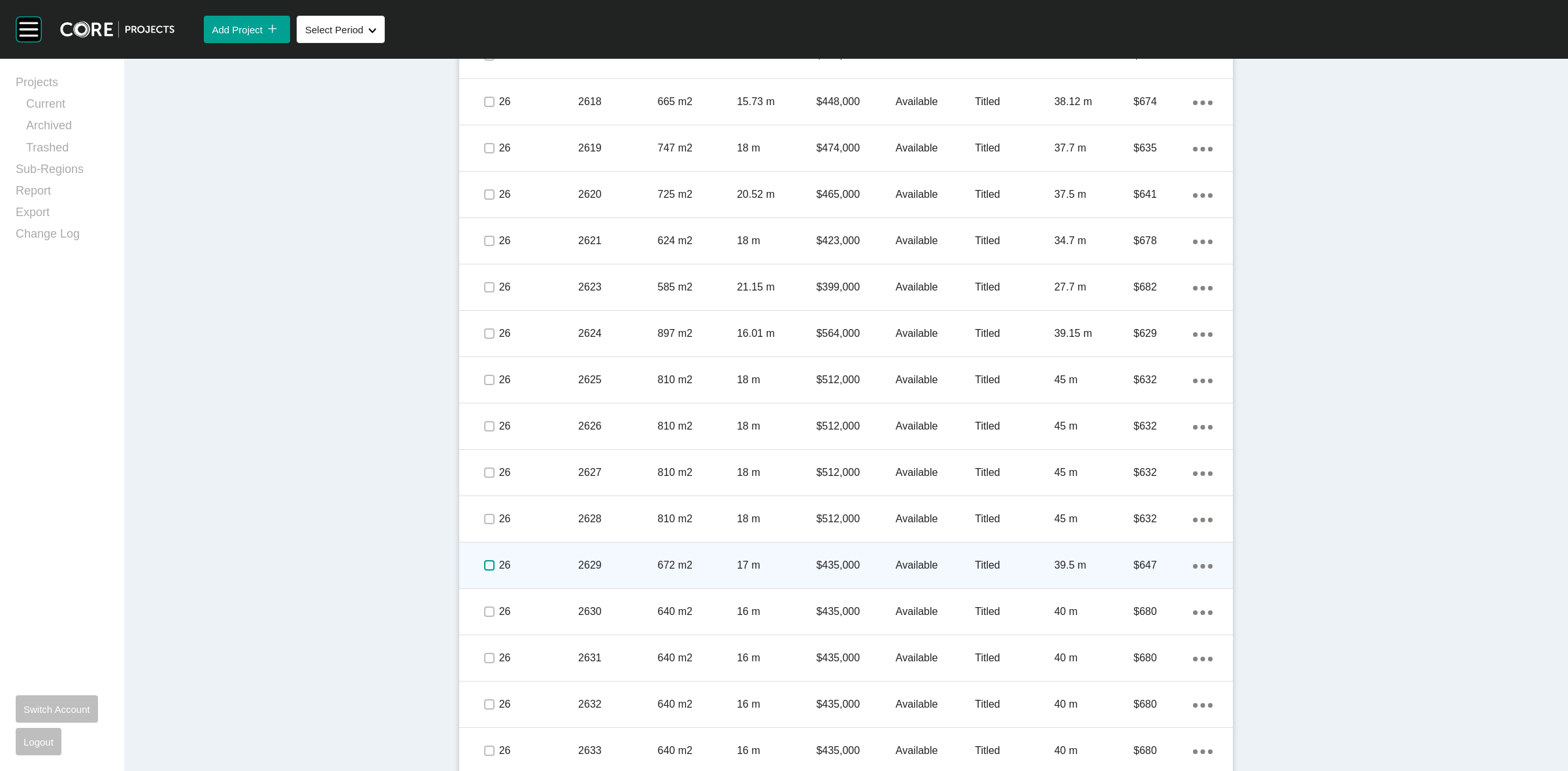
click at [484, 565] on label at bounding box center [489, 565] width 10 height 10
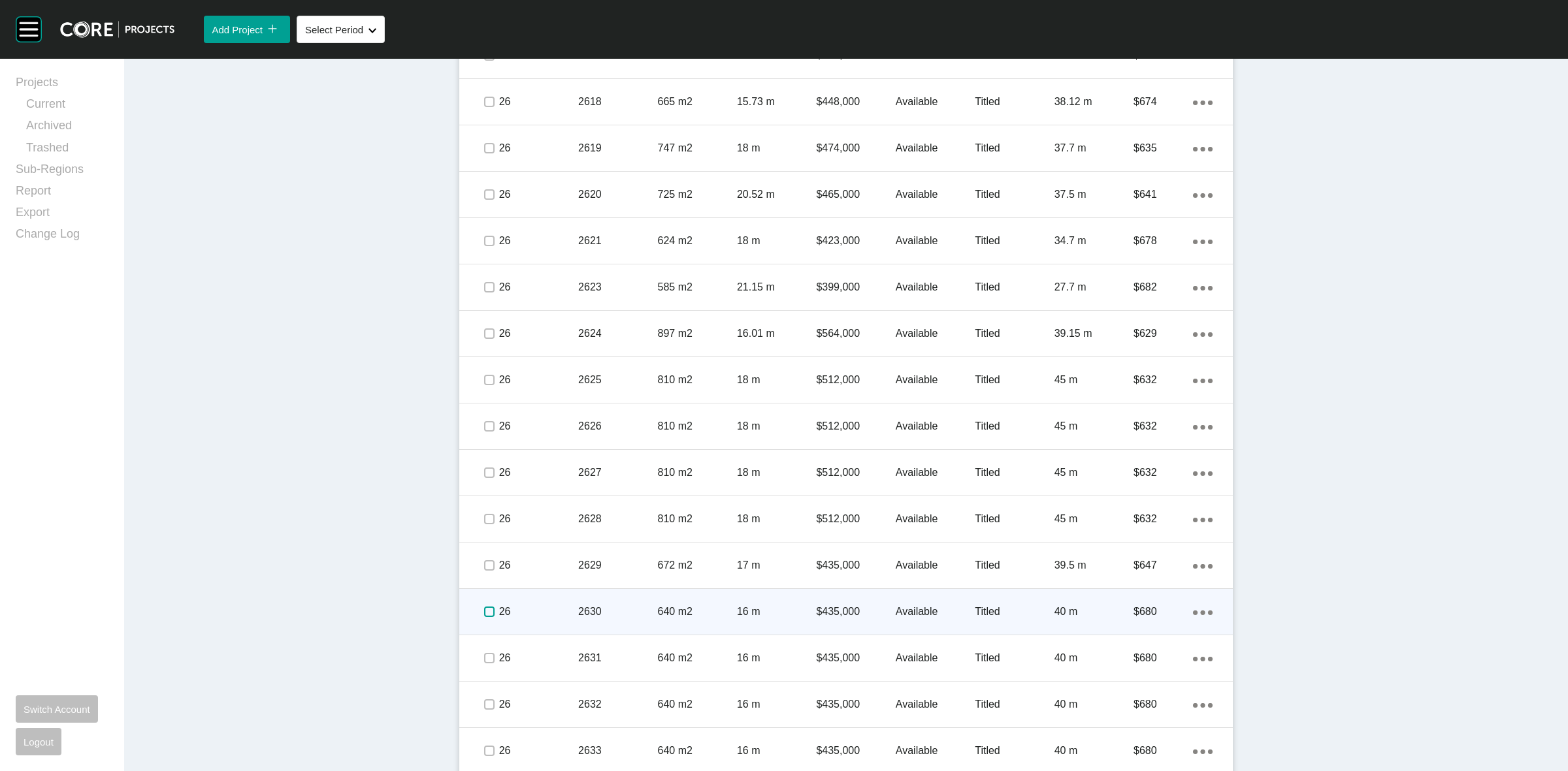
click at [484, 611] on label at bounding box center [489, 611] width 10 height 10
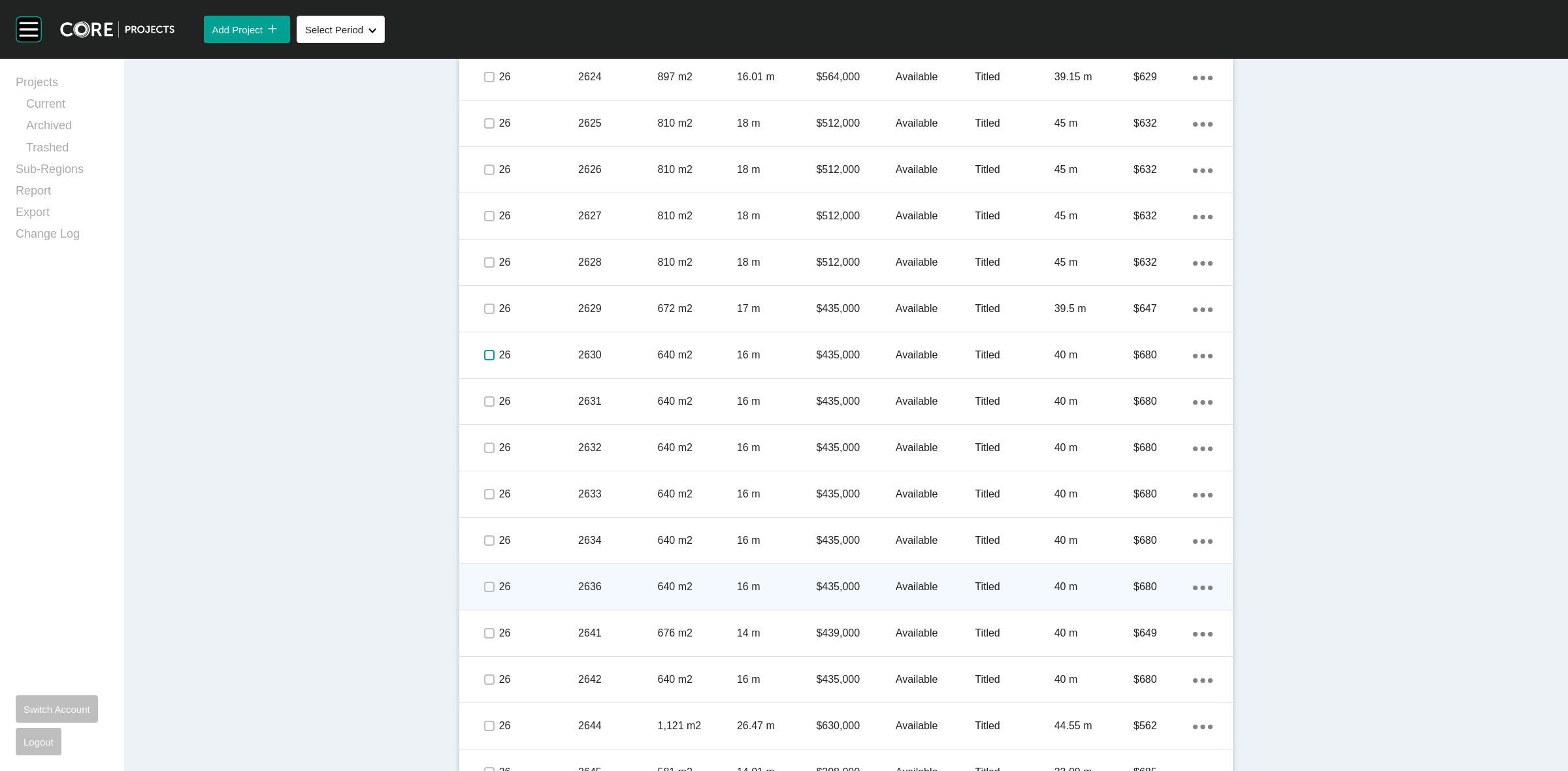
scroll to position [1388, 0]
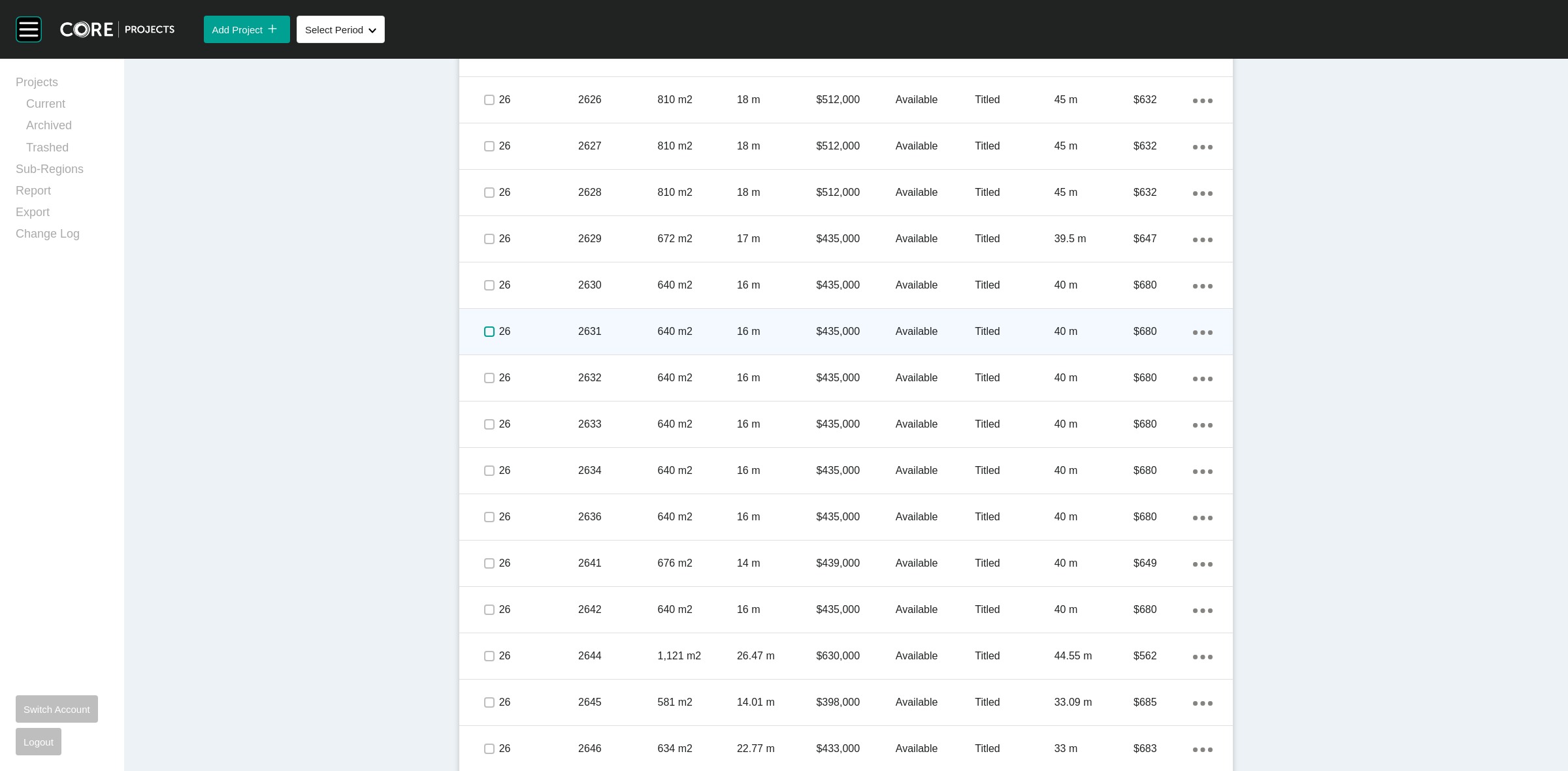
click at [484, 337] on label at bounding box center [489, 331] width 10 height 10
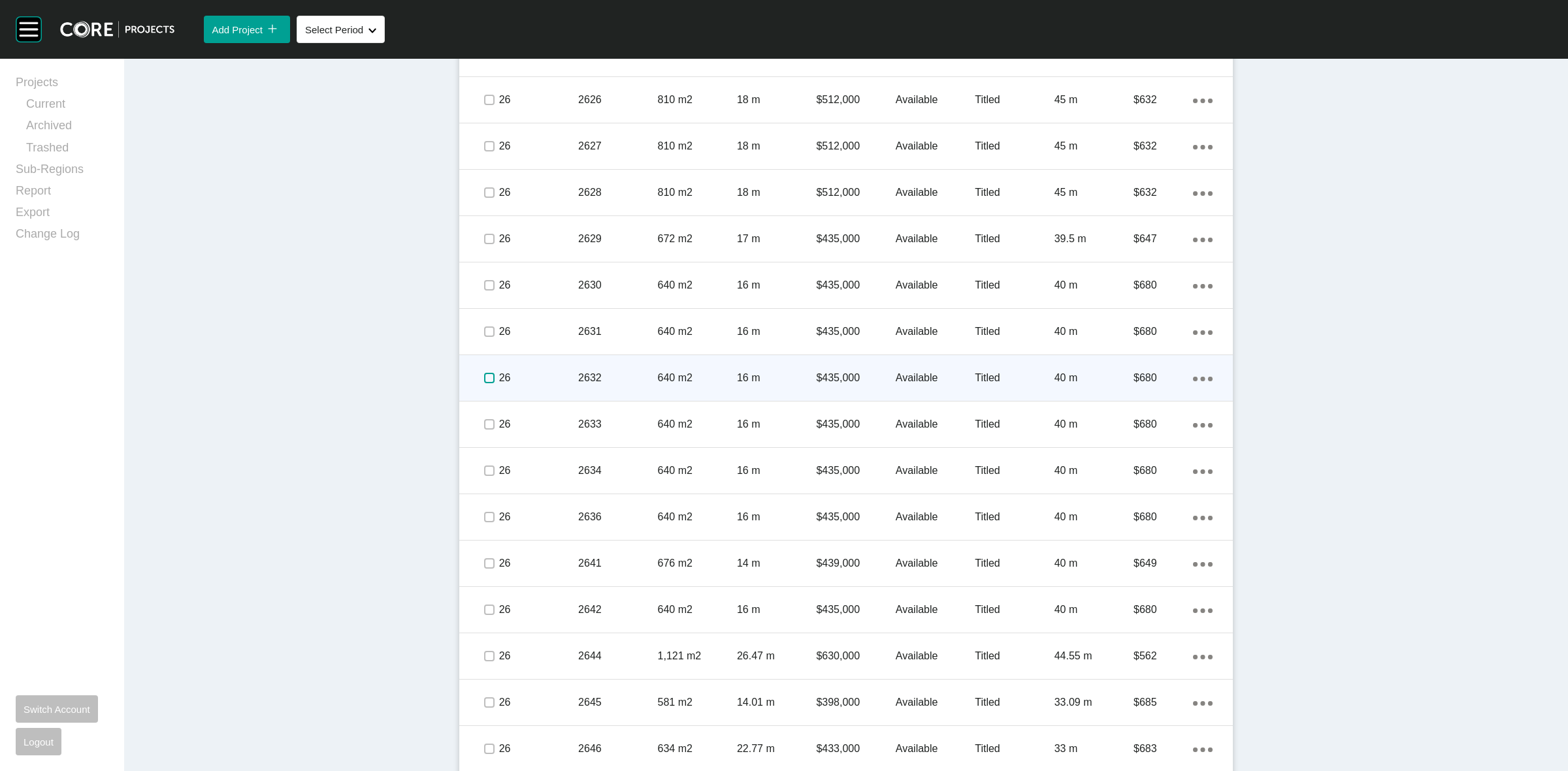
click at [484, 373] on label at bounding box center [489, 378] width 10 height 10
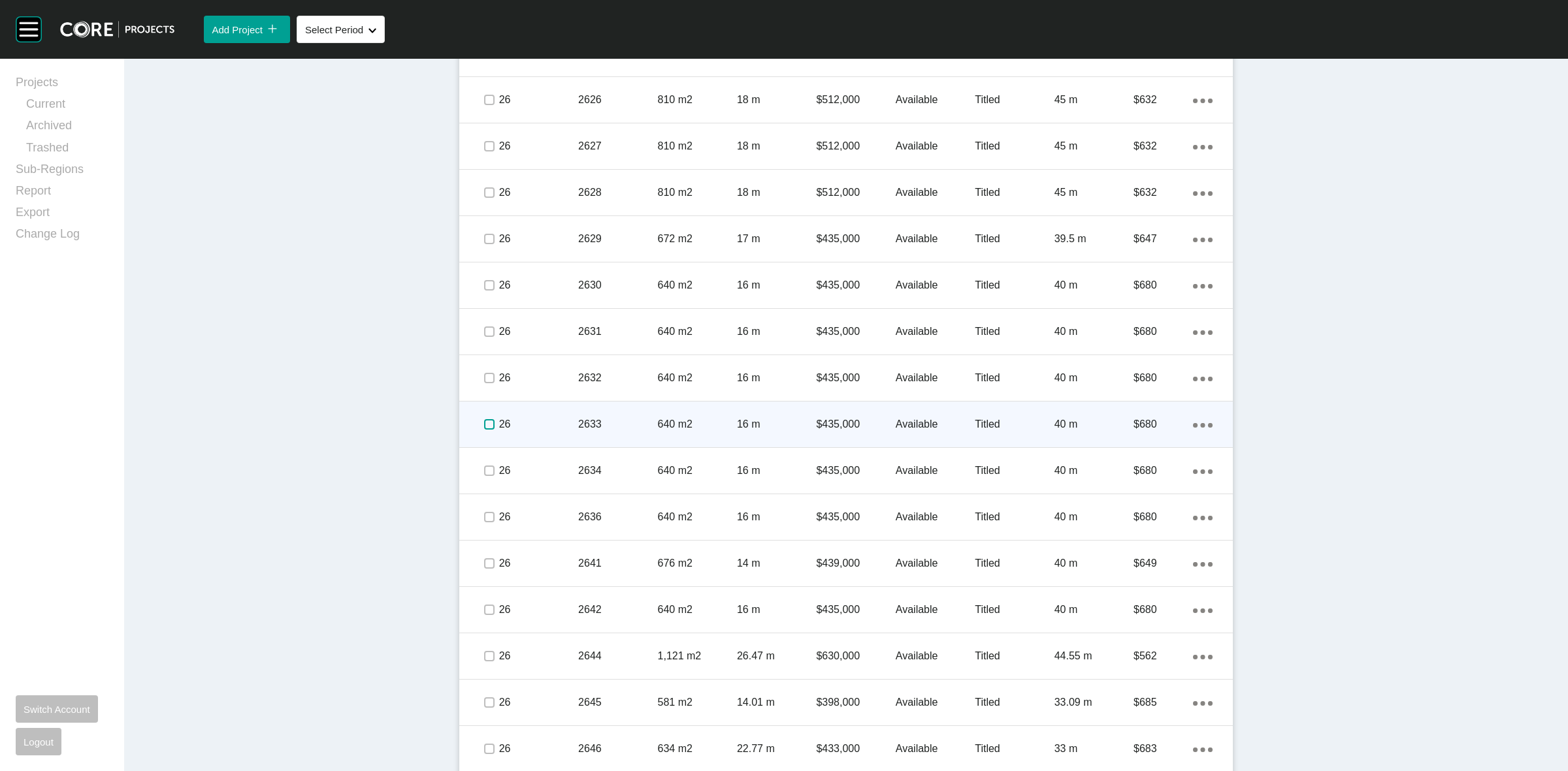
click at [484, 422] on label at bounding box center [489, 424] width 10 height 10
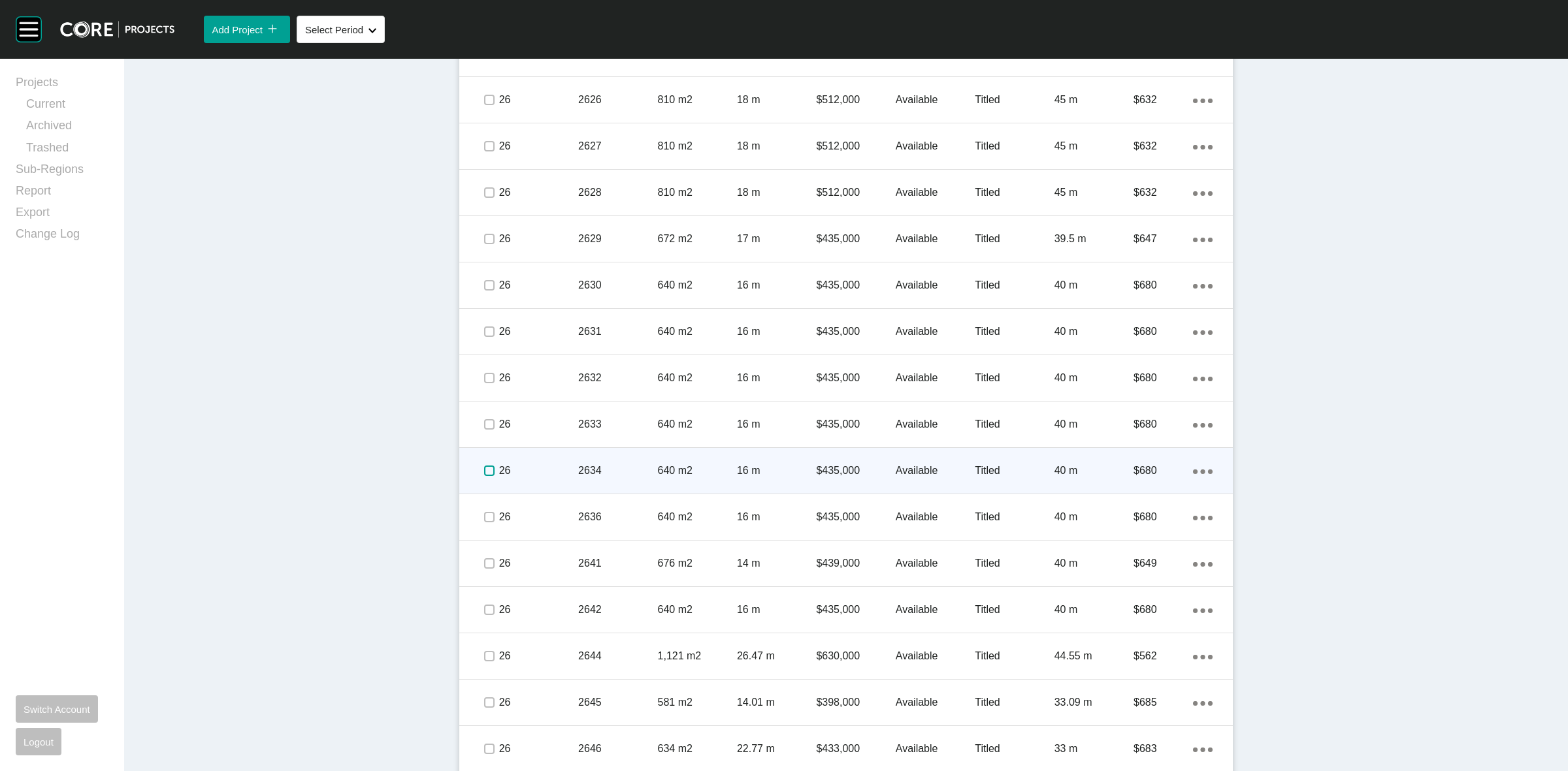
click at [487, 466] on label at bounding box center [489, 470] width 10 height 10
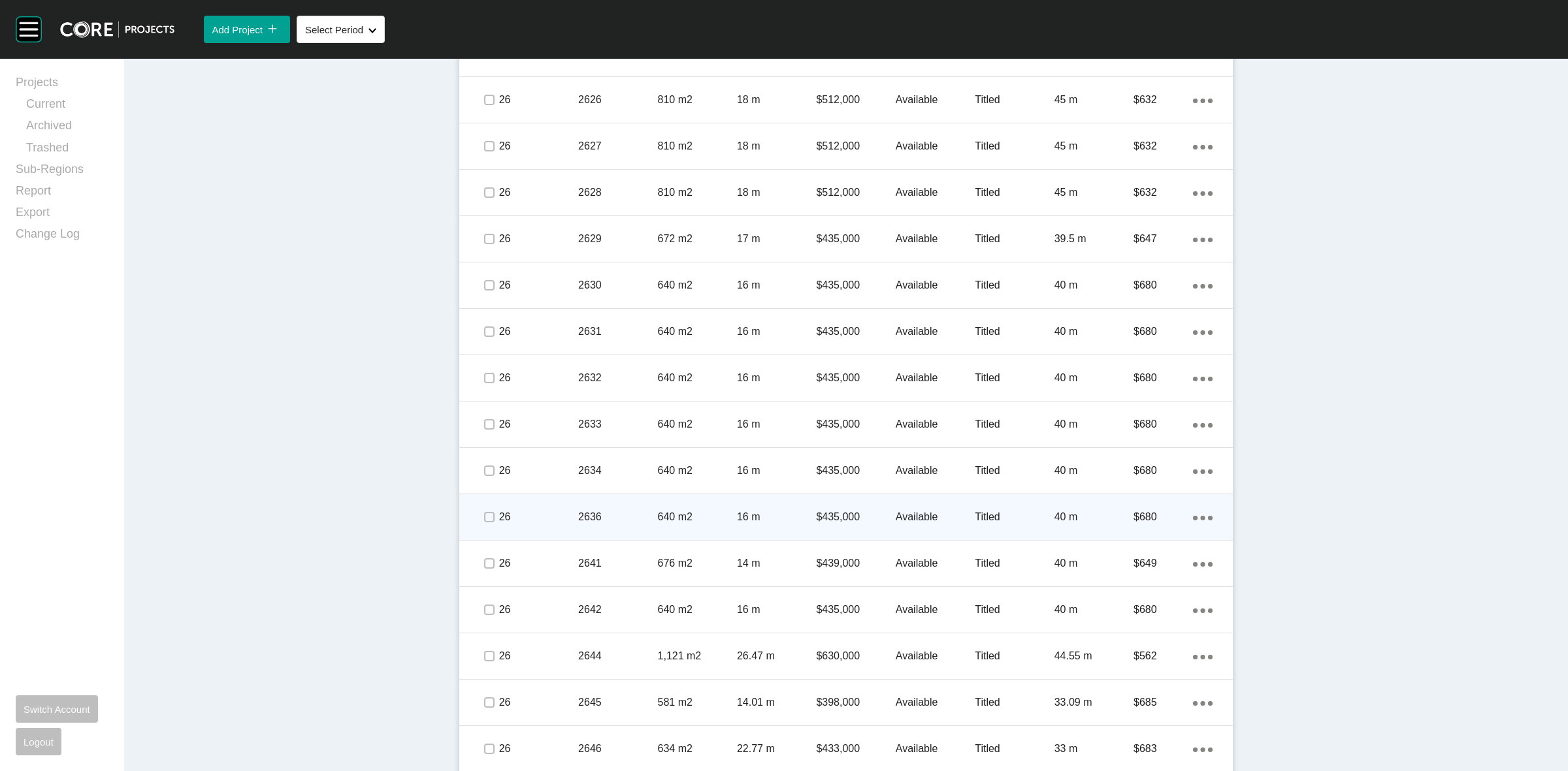
click at [485, 529] on div at bounding box center [488, 517] width 20 height 46
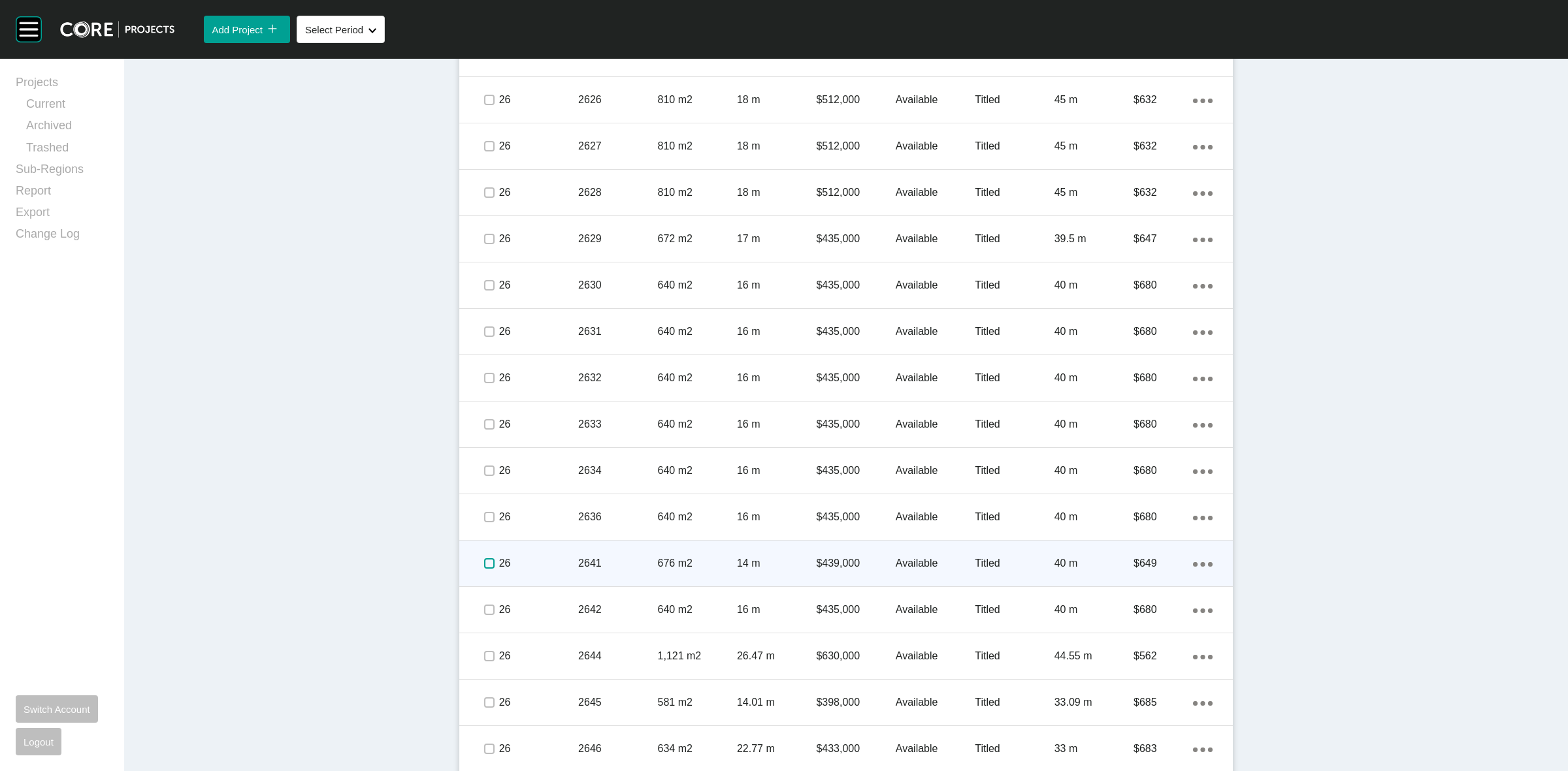
click at [484, 566] on label at bounding box center [489, 563] width 10 height 10
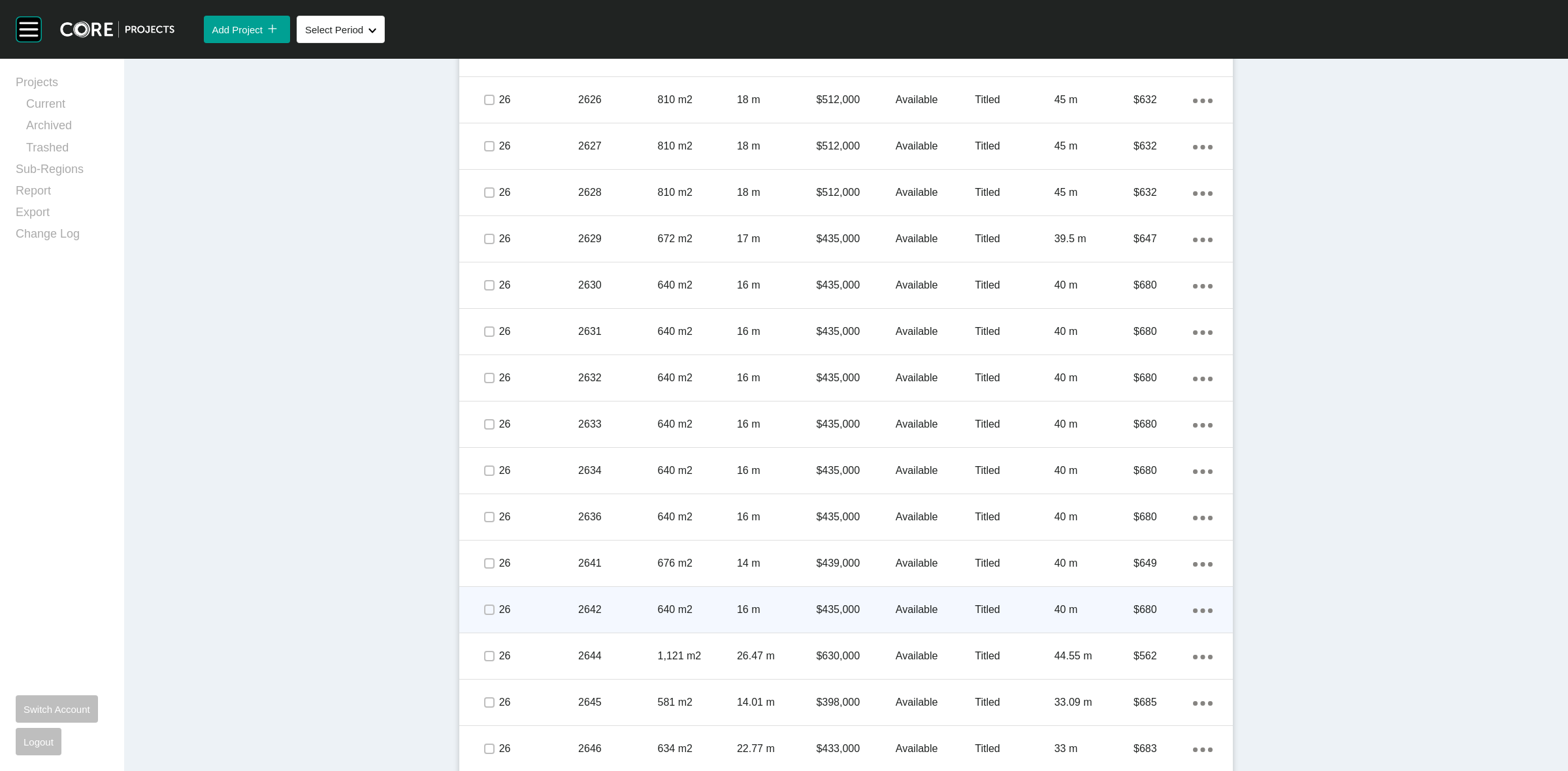
click at [485, 592] on div at bounding box center [488, 610] width 20 height 46
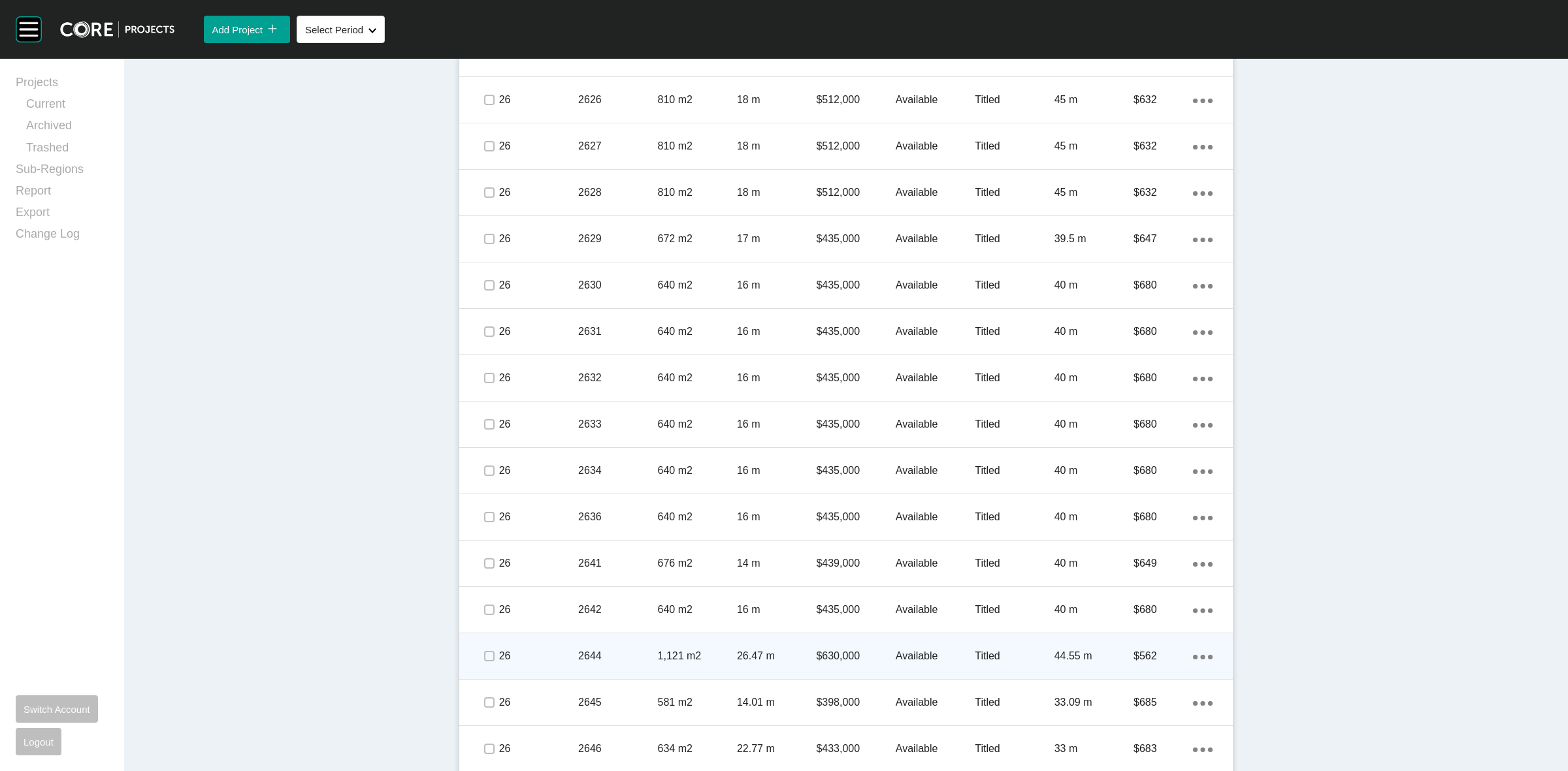
click at [484, 641] on div at bounding box center [488, 657] width 20 height 46
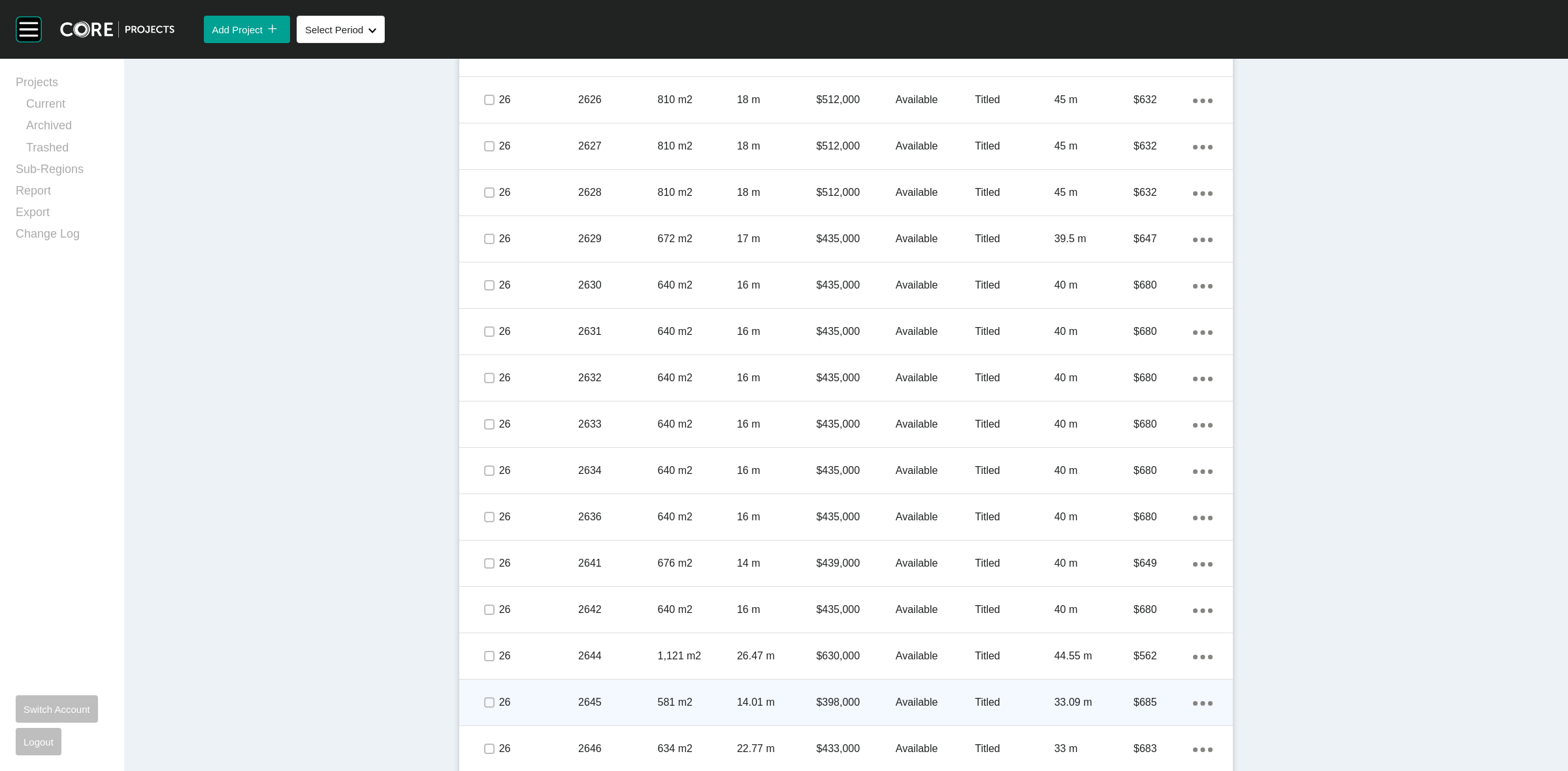
click at [485, 689] on div at bounding box center [488, 703] width 20 height 46
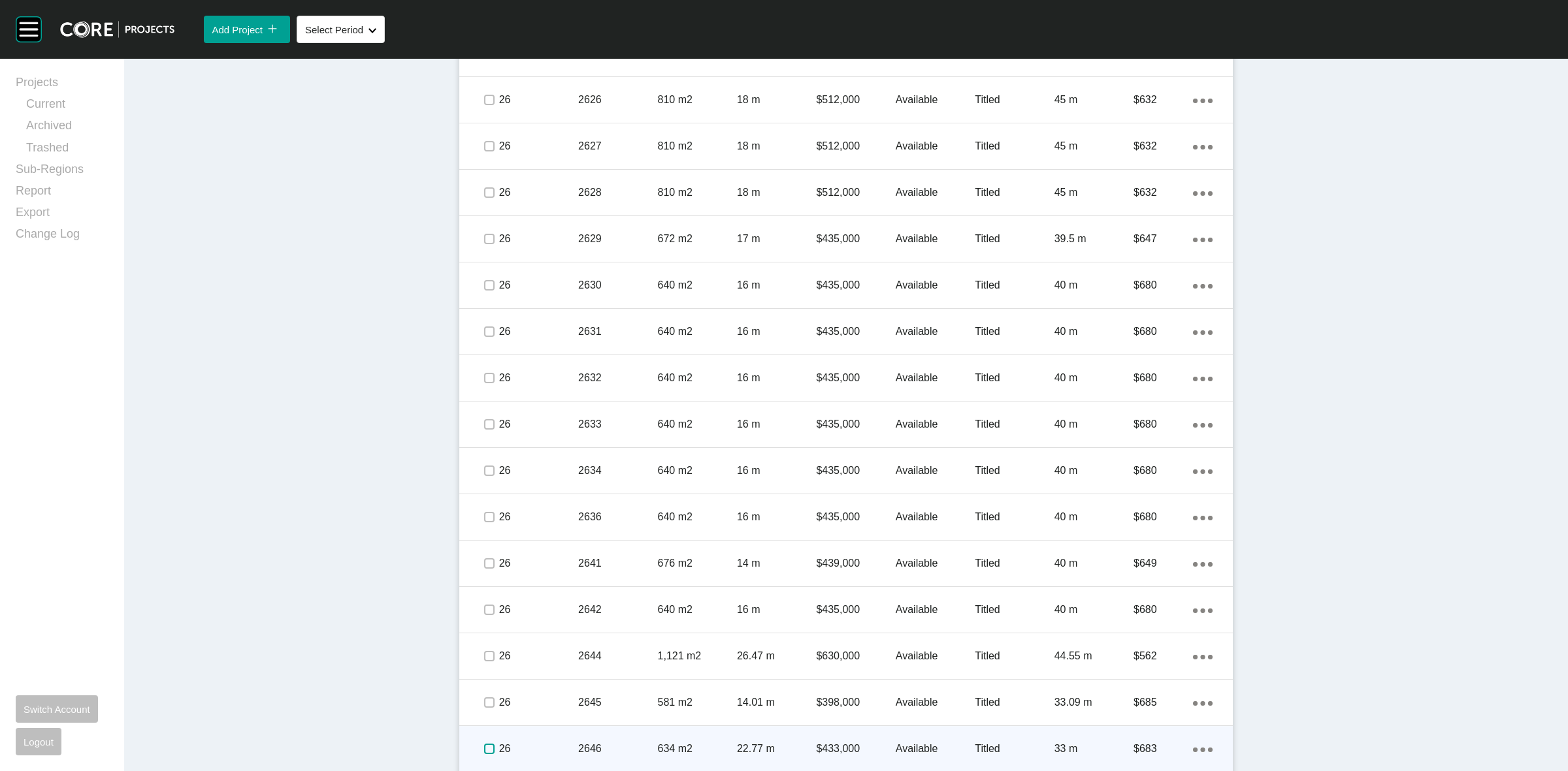
drag, startPoint x: 484, startPoint y: 746, endPoint x: 710, endPoint y: 713, distance: 228.4
click at [484, 745] on label at bounding box center [489, 749] width 10 height 10
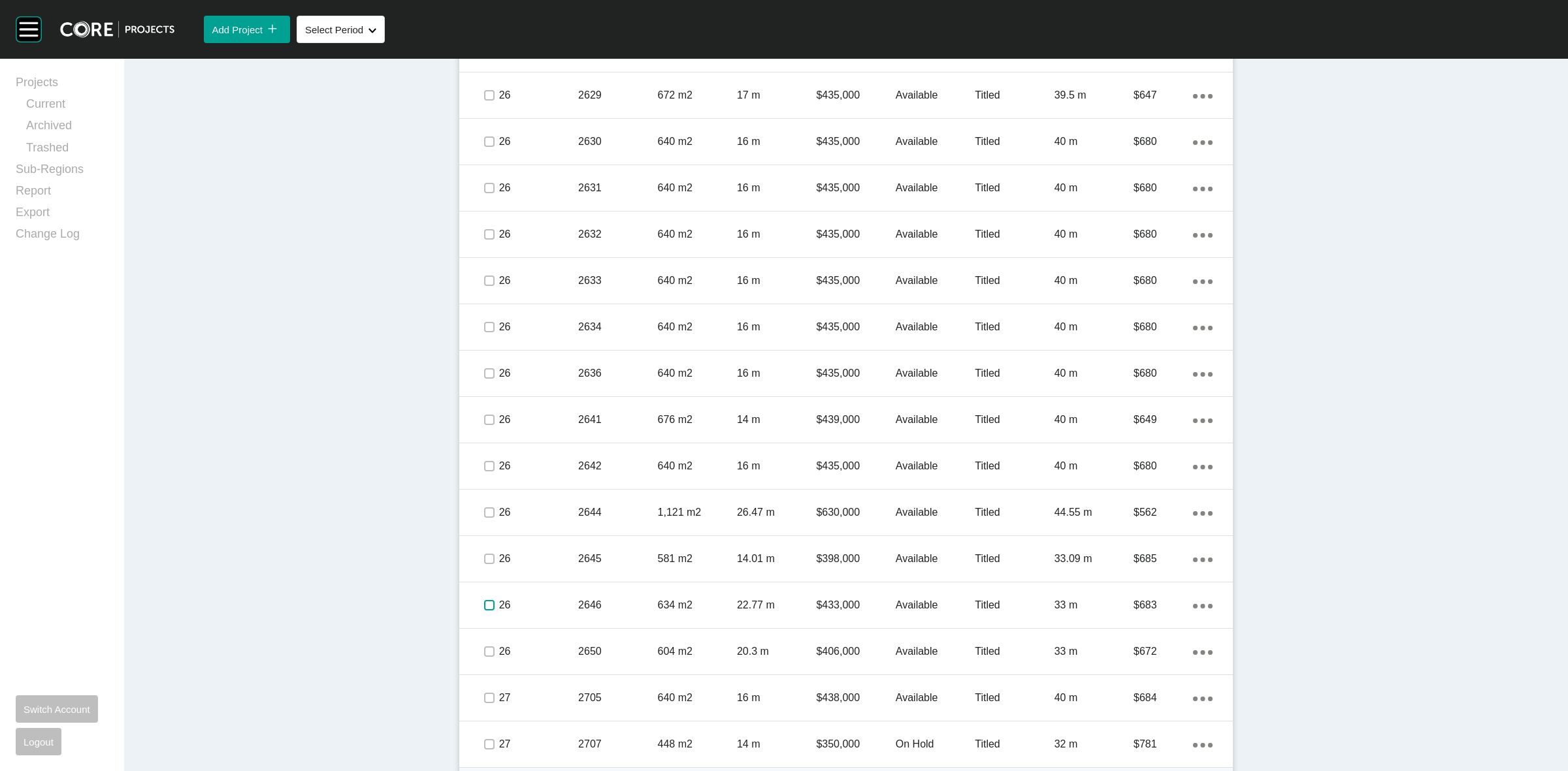
scroll to position [1633, 0]
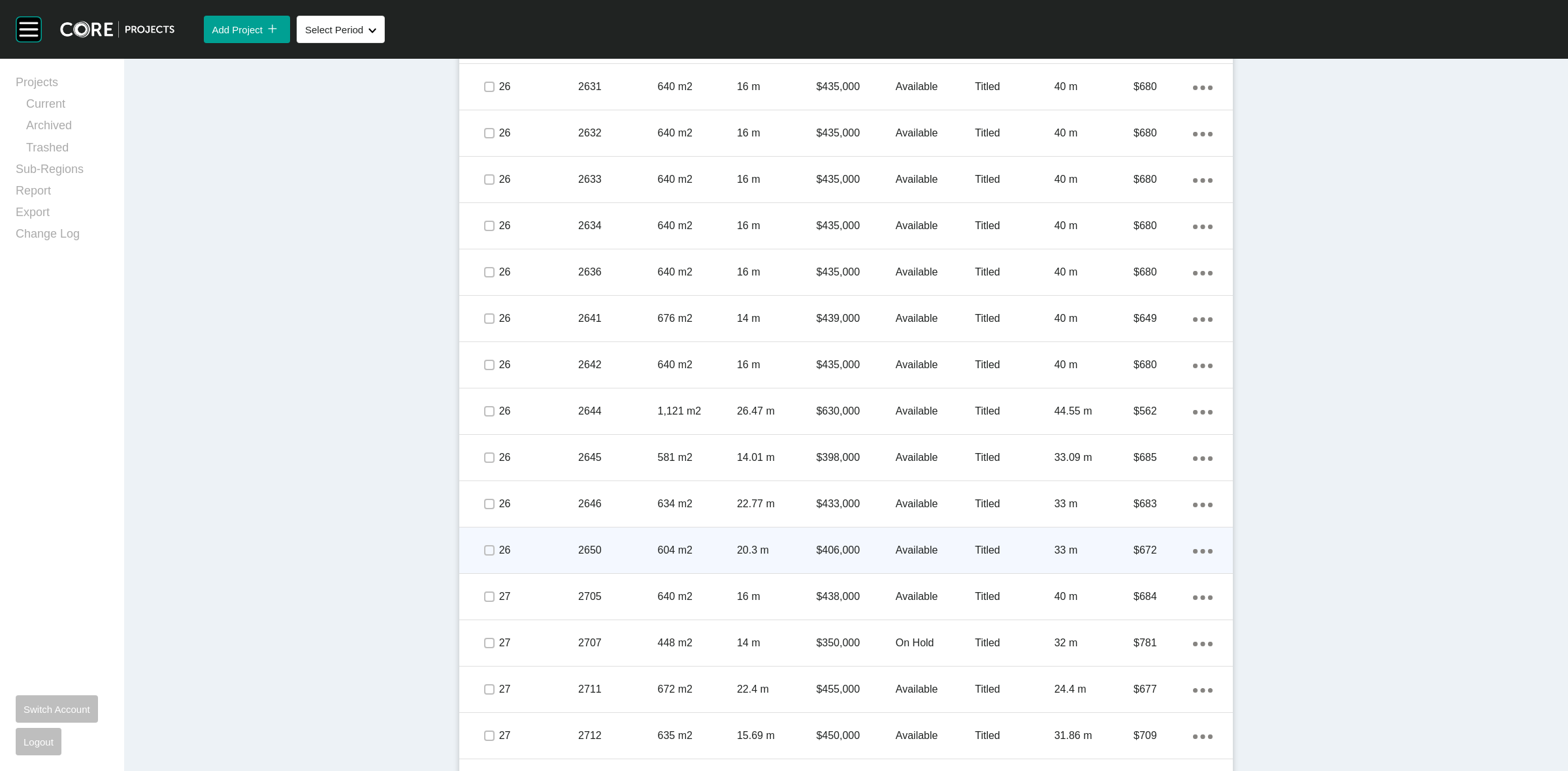
click at [499, 547] on p "26" at bounding box center [538, 550] width 79 height 14
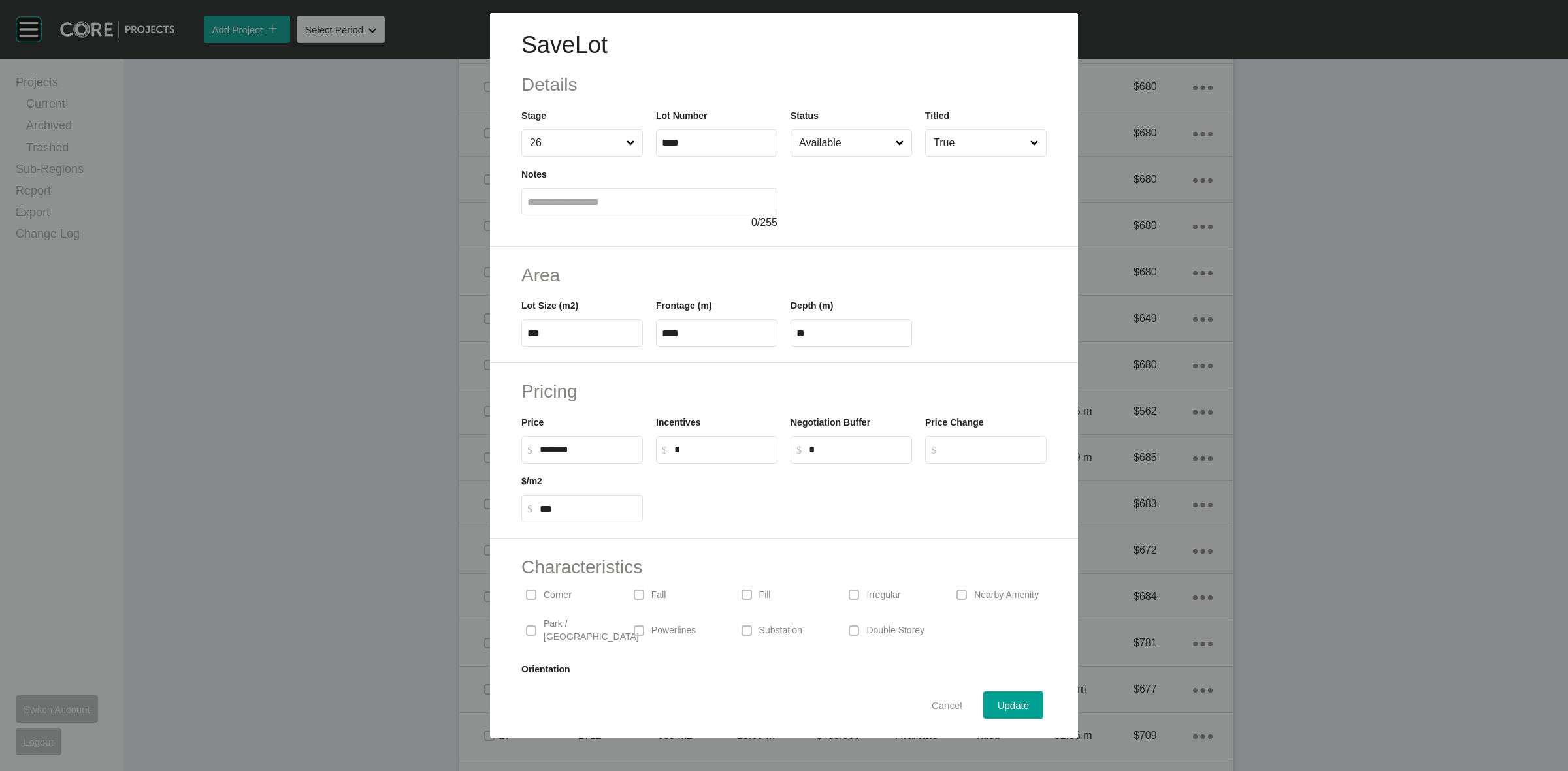
click at [932, 704] on span "Cancel" at bounding box center [947, 705] width 30 height 11
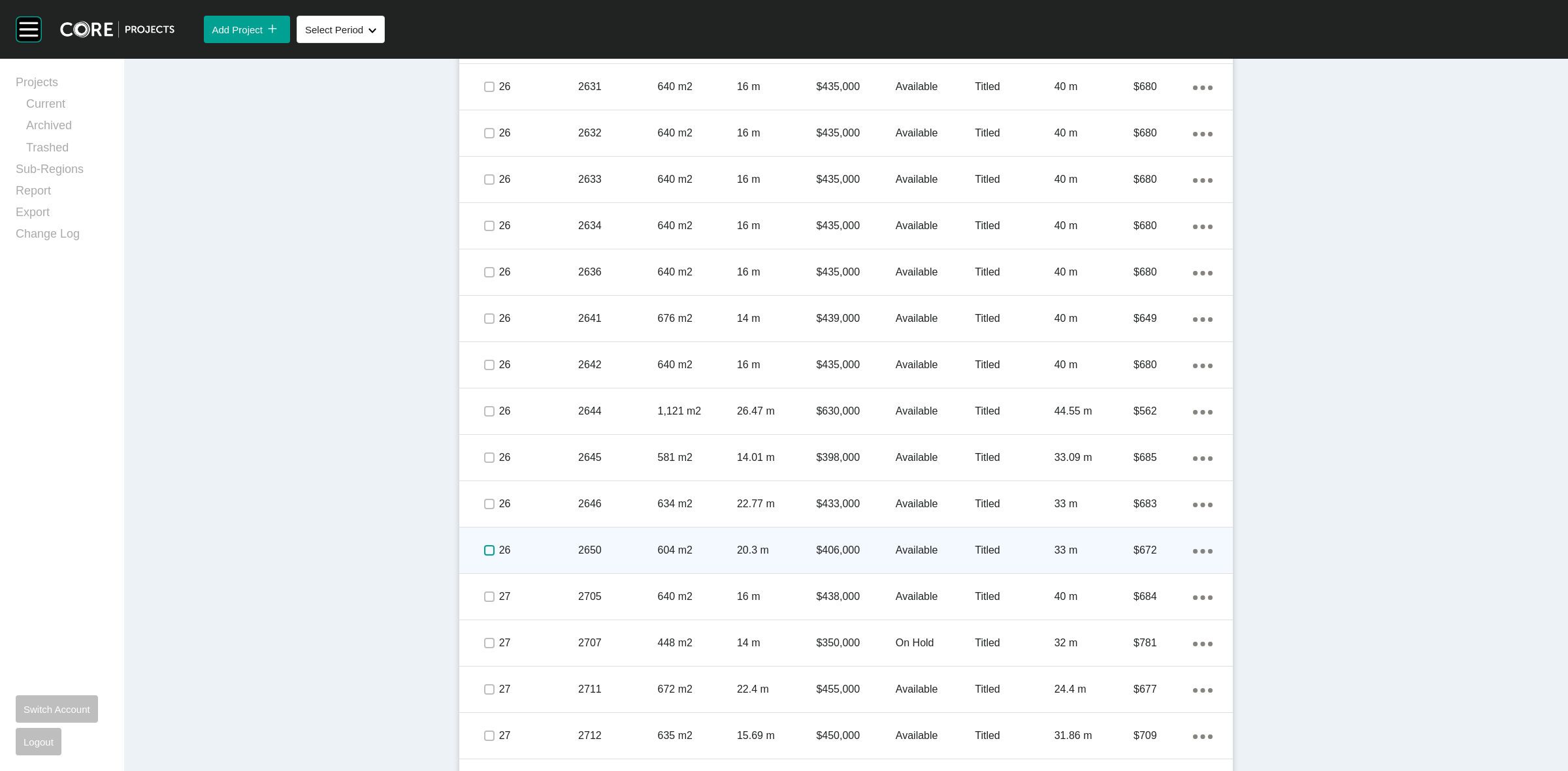
click at [484, 556] on label at bounding box center [489, 550] width 10 height 10
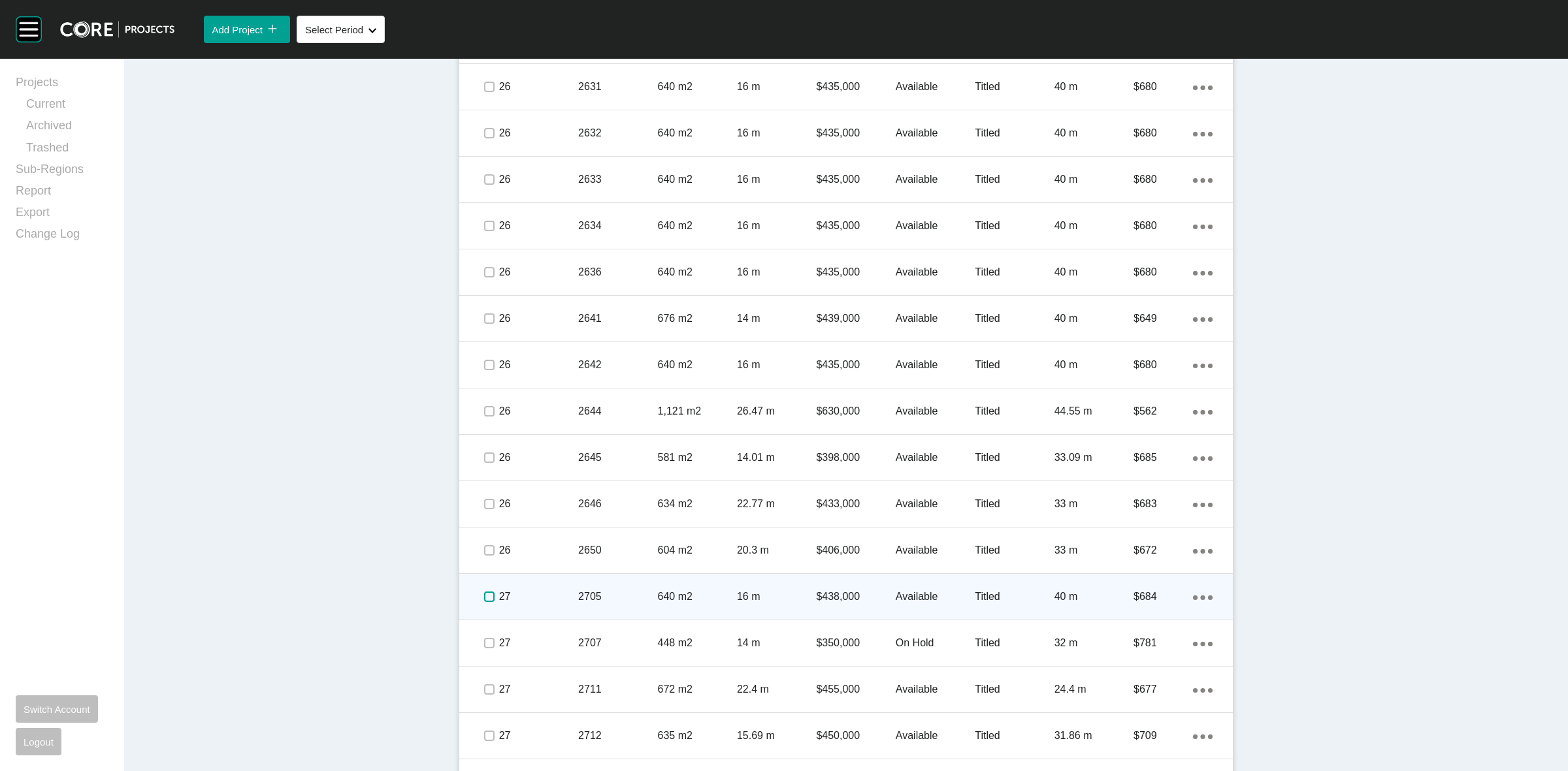
click at [484, 600] on label at bounding box center [489, 596] width 10 height 10
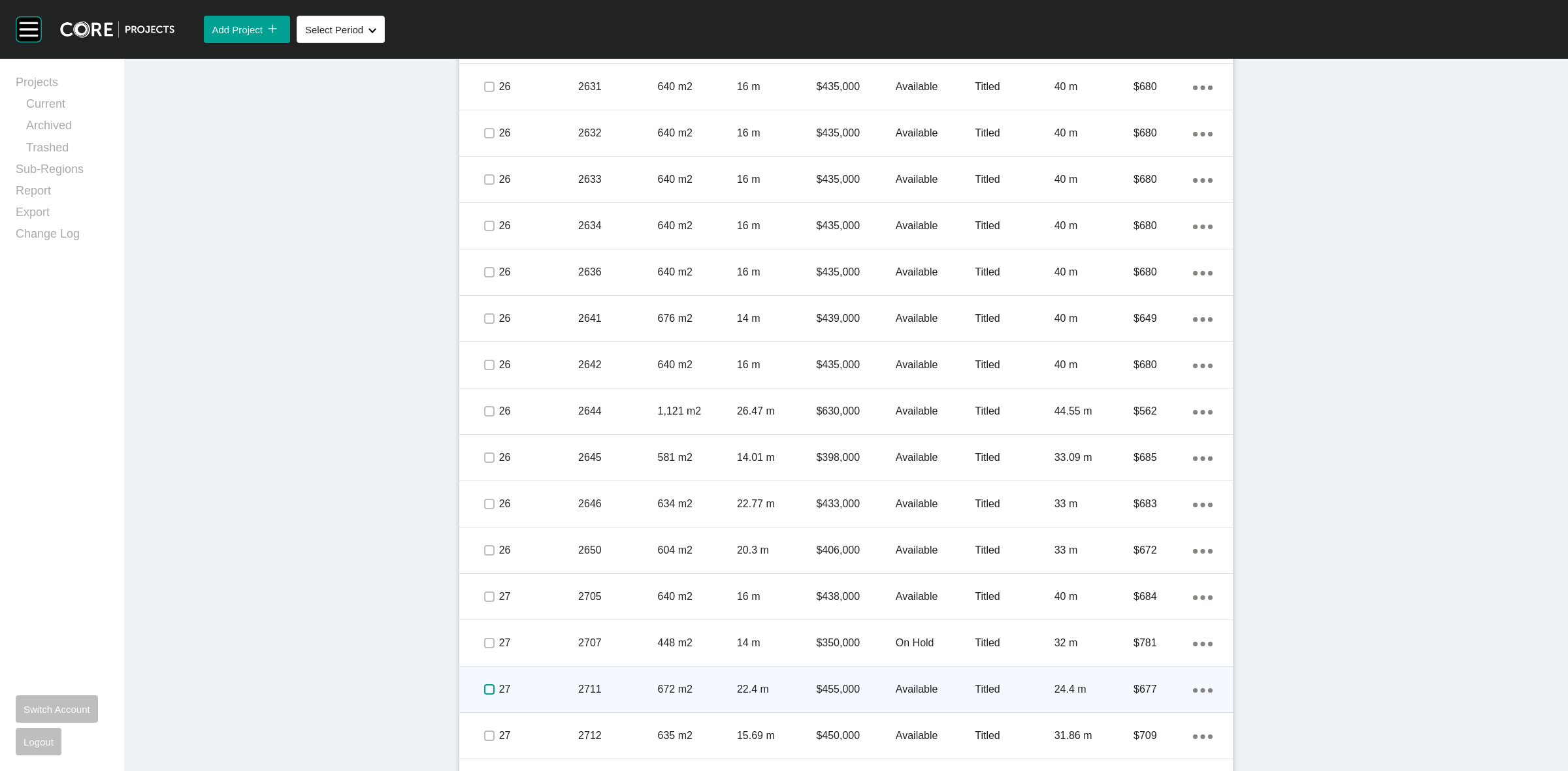
click at [484, 684] on label at bounding box center [489, 689] width 10 height 10
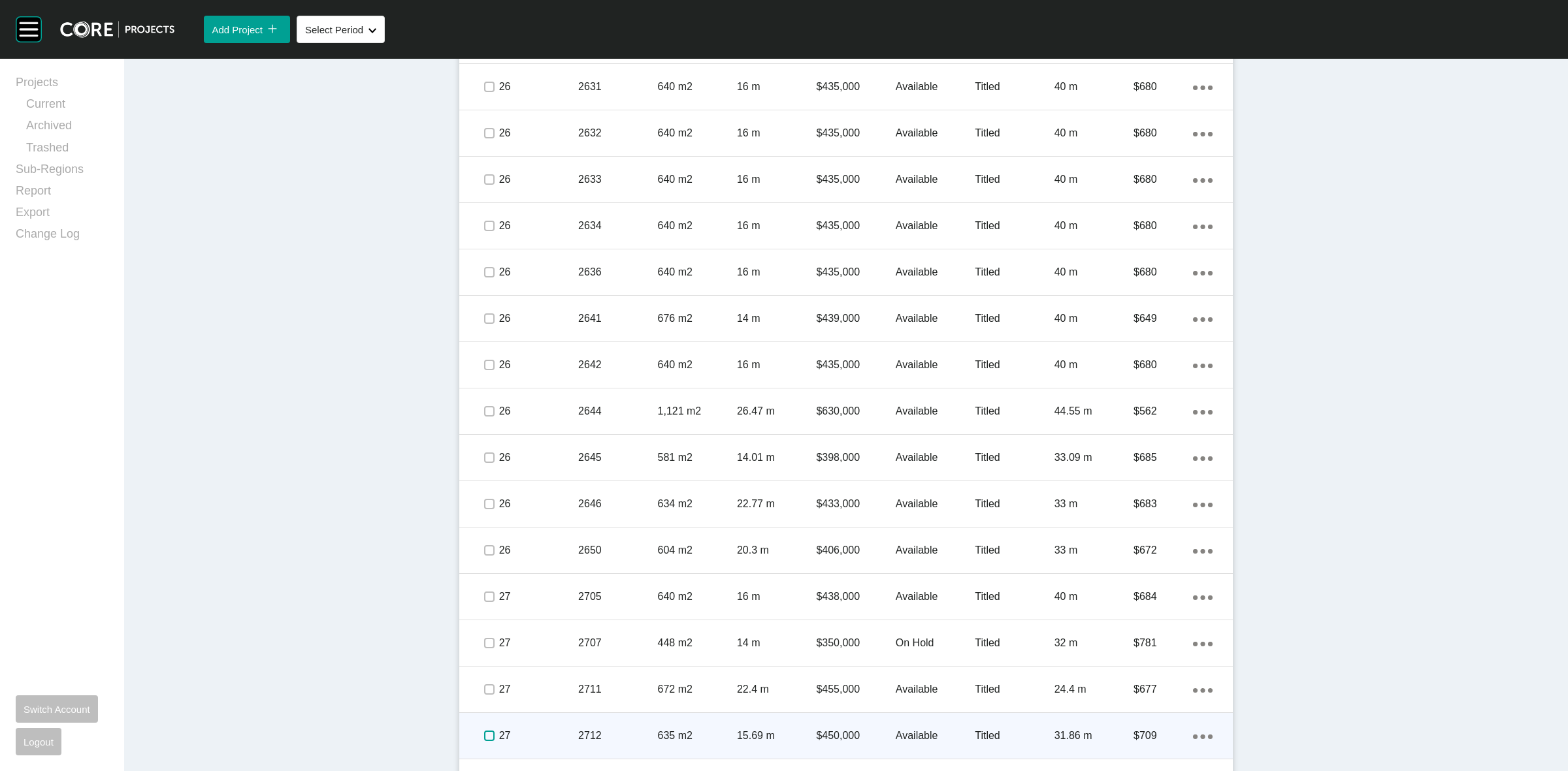
click at [484, 732] on label at bounding box center [489, 735] width 10 height 10
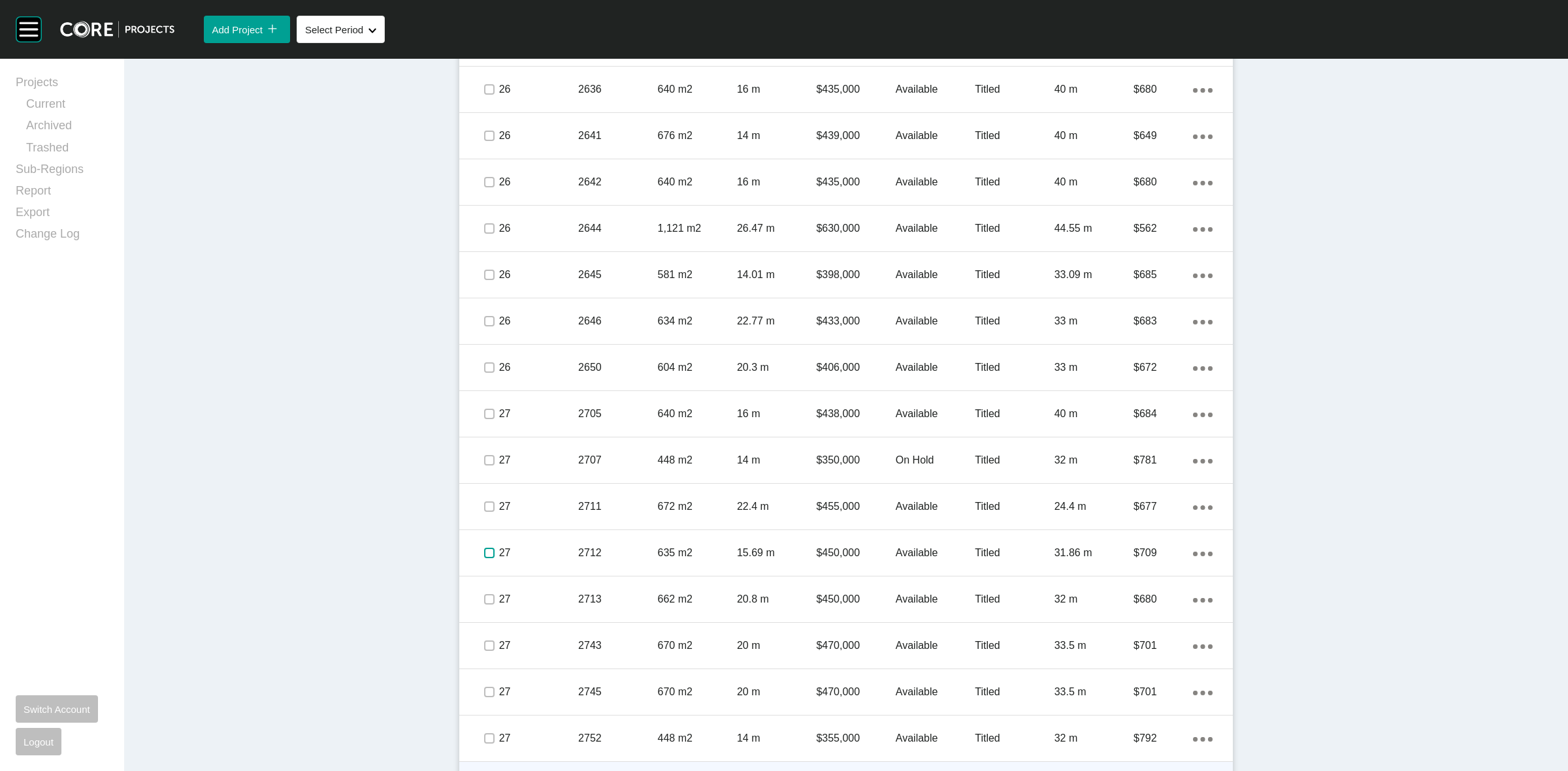
scroll to position [1878, 0]
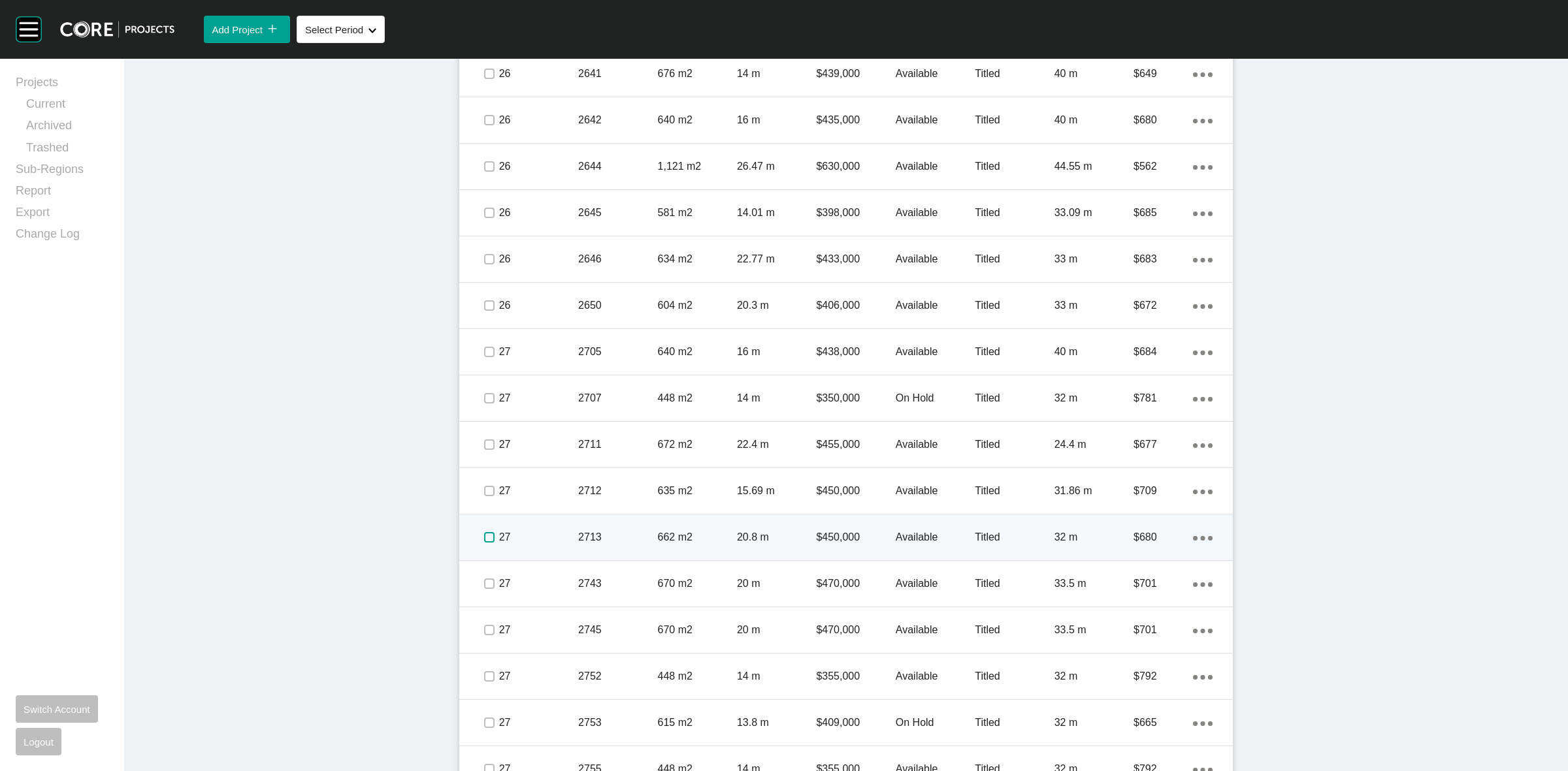
click at [484, 537] on label at bounding box center [489, 537] width 10 height 10
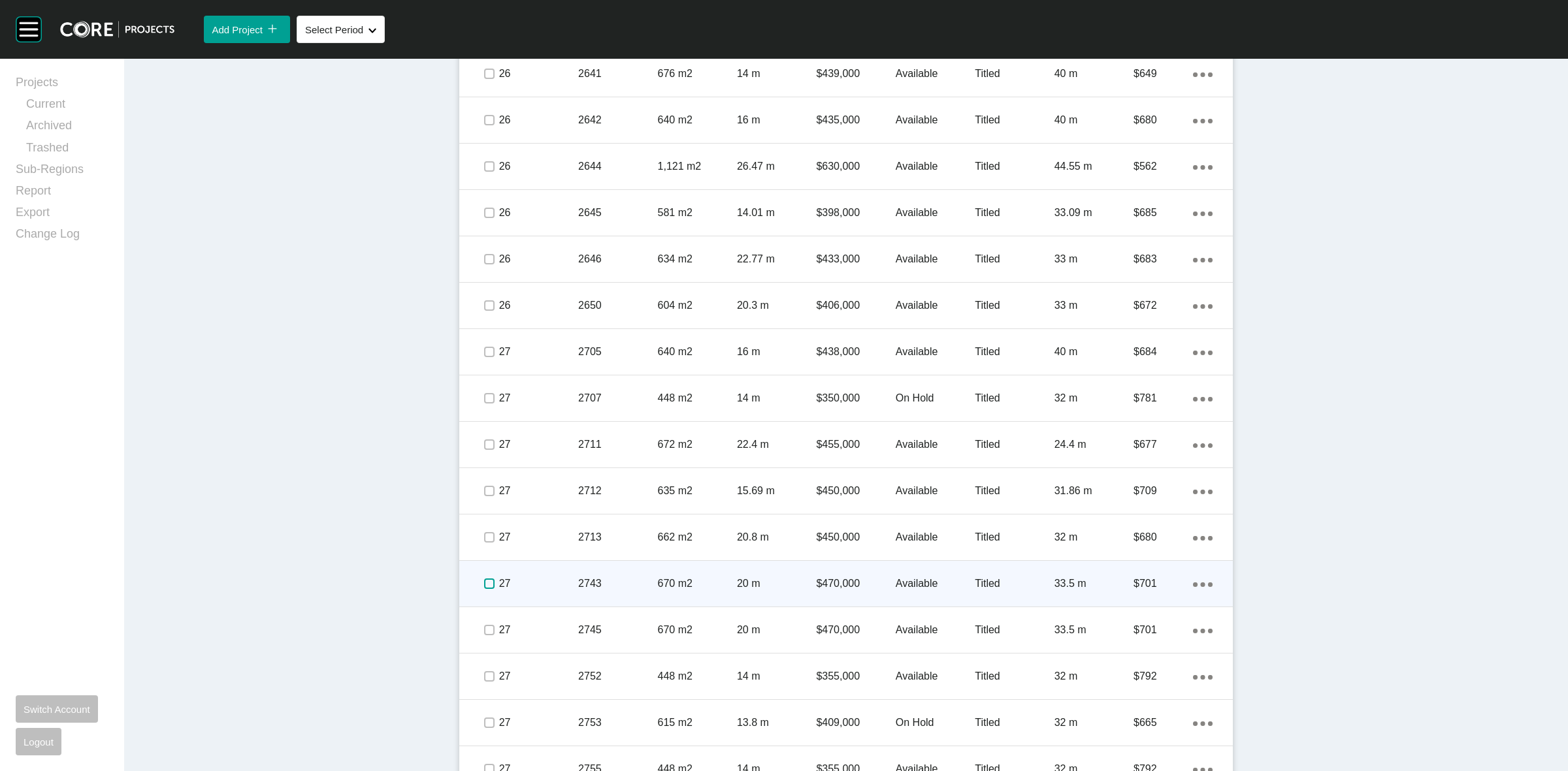
click at [485, 582] on label at bounding box center [489, 583] width 10 height 10
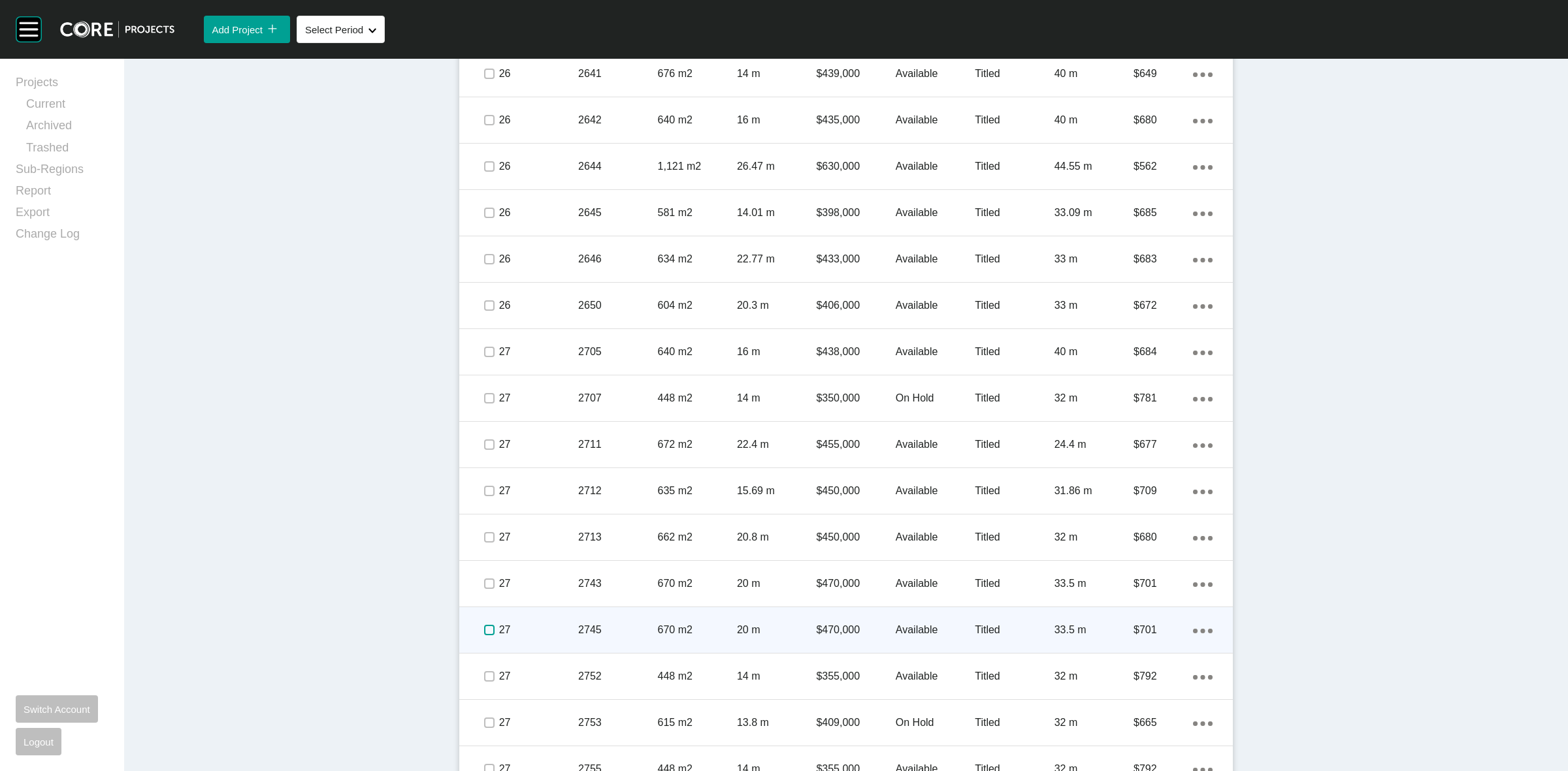
click at [484, 634] on label at bounding box center [489, 630] width 10 height 10
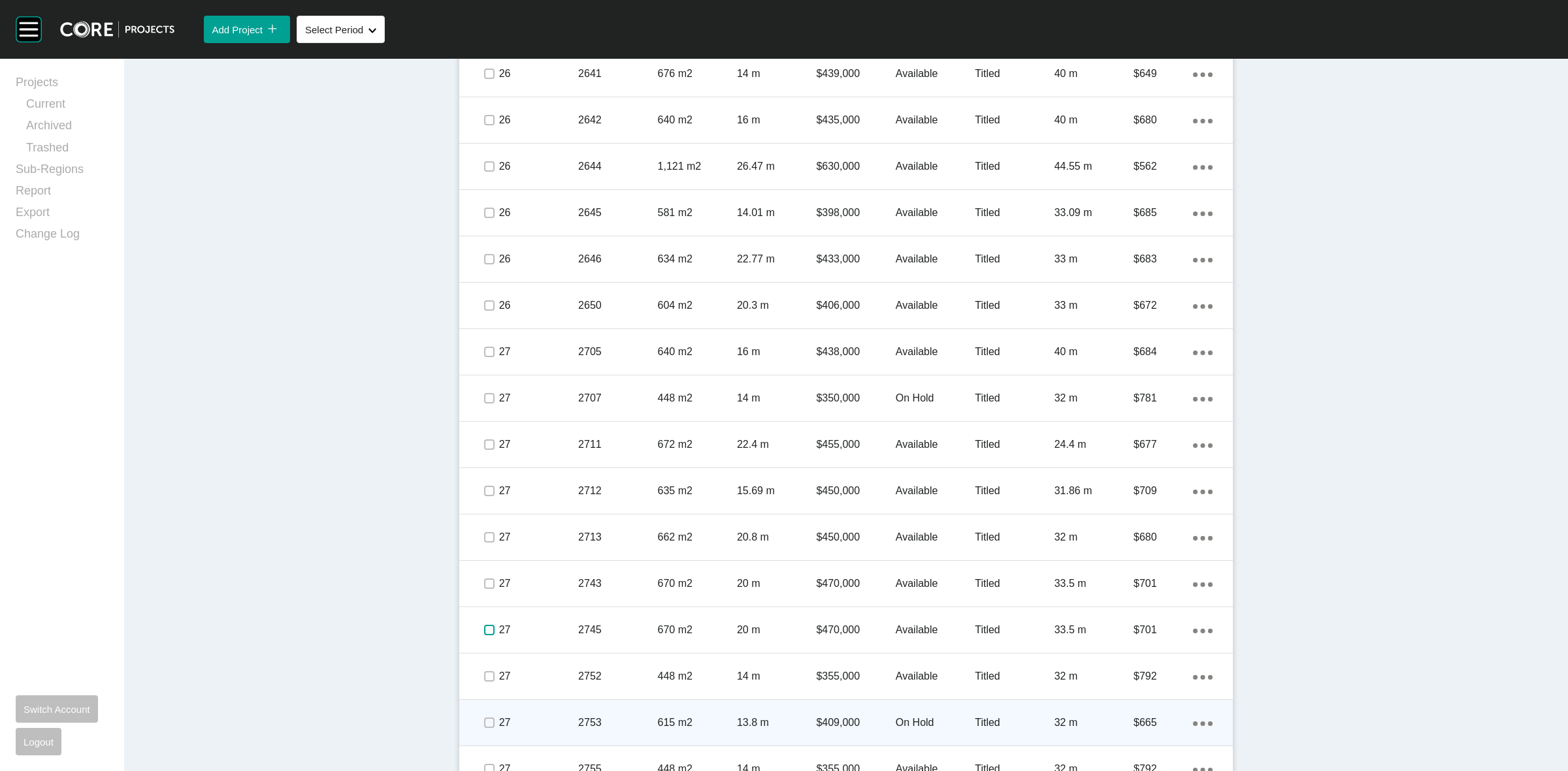
scroll to position [1903, 0]
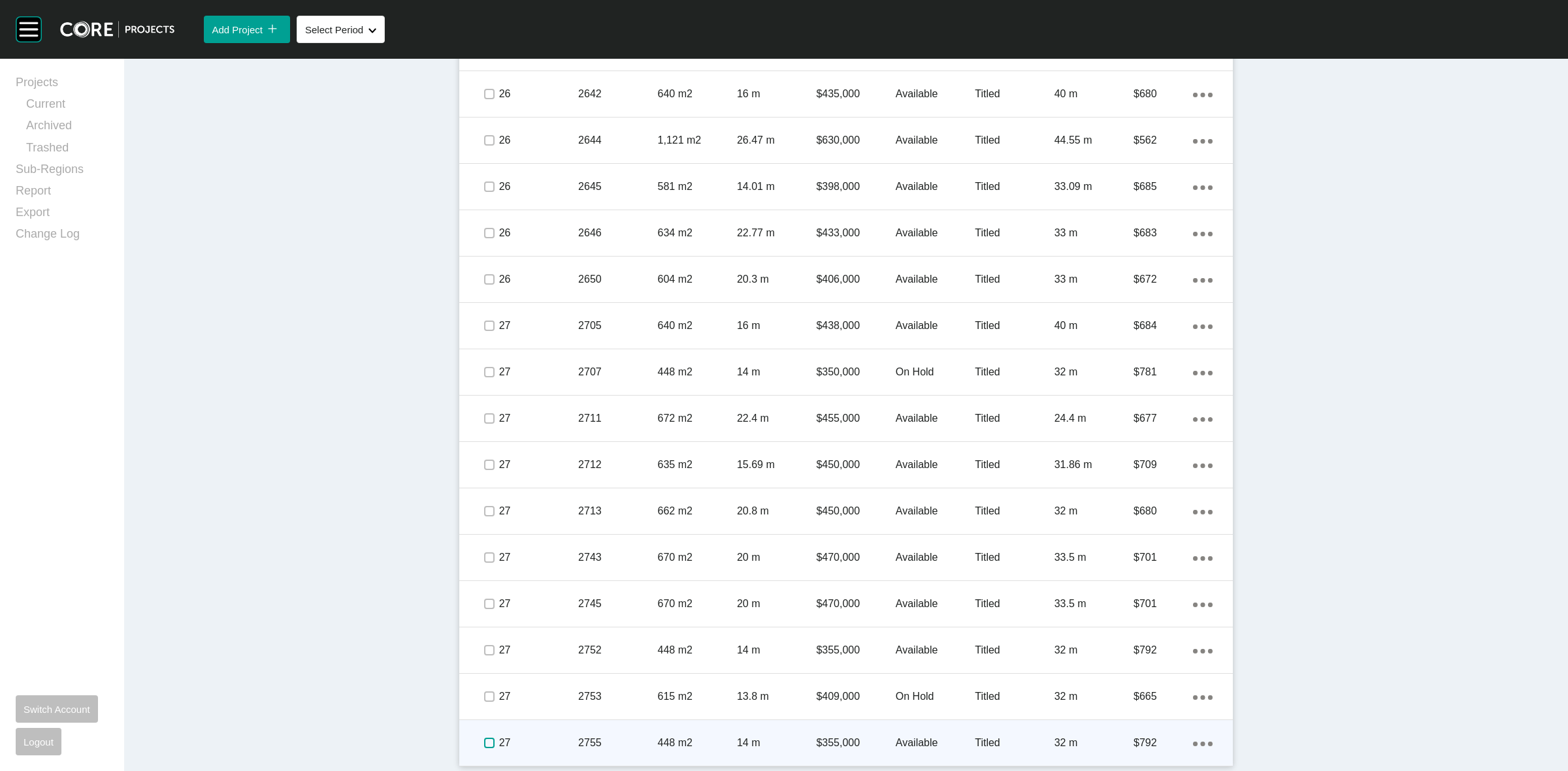
click at [484, 742] on label at bounding box center [489, 743] width 10 height 10
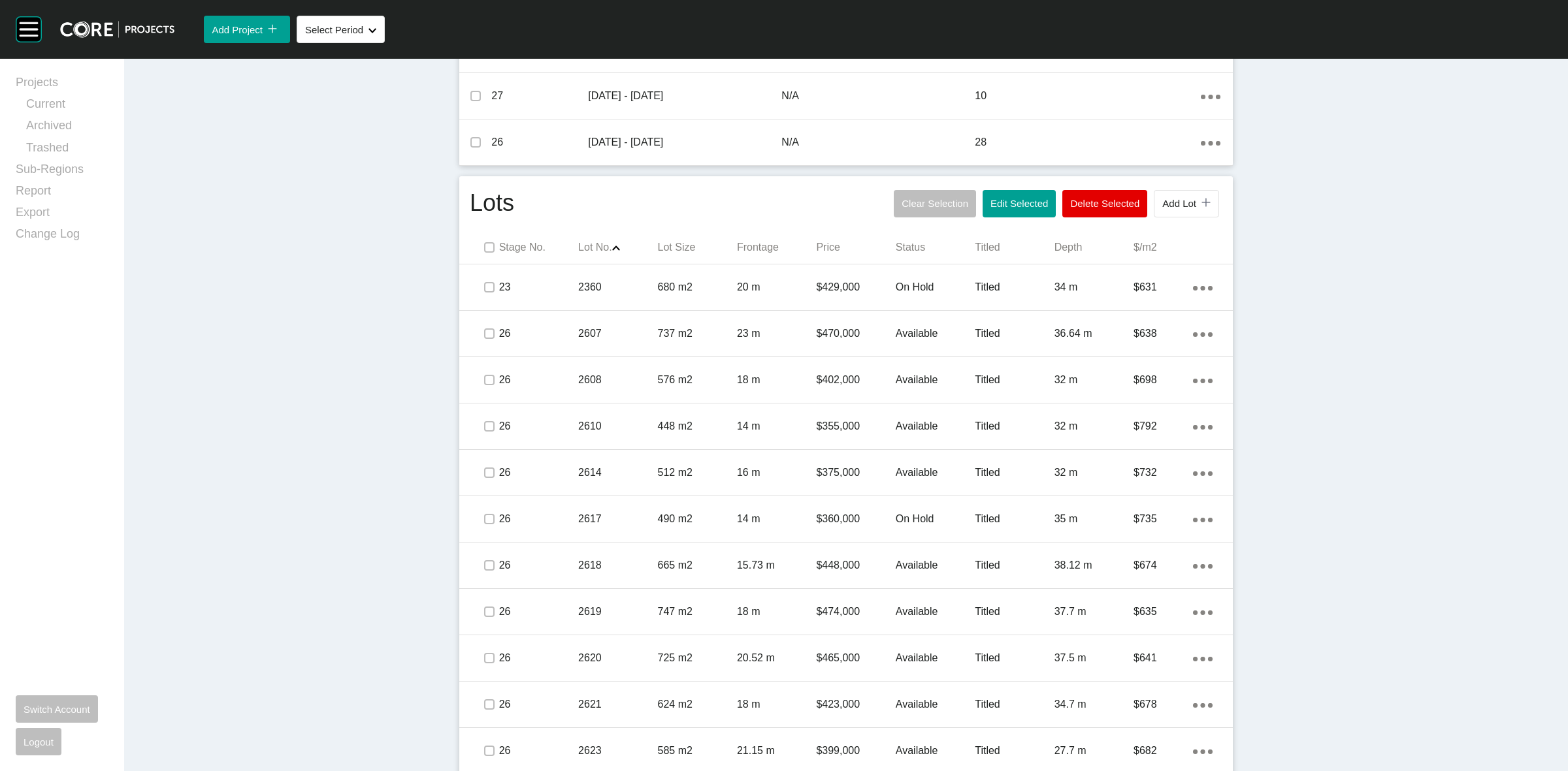
scroll to position [516, 0]
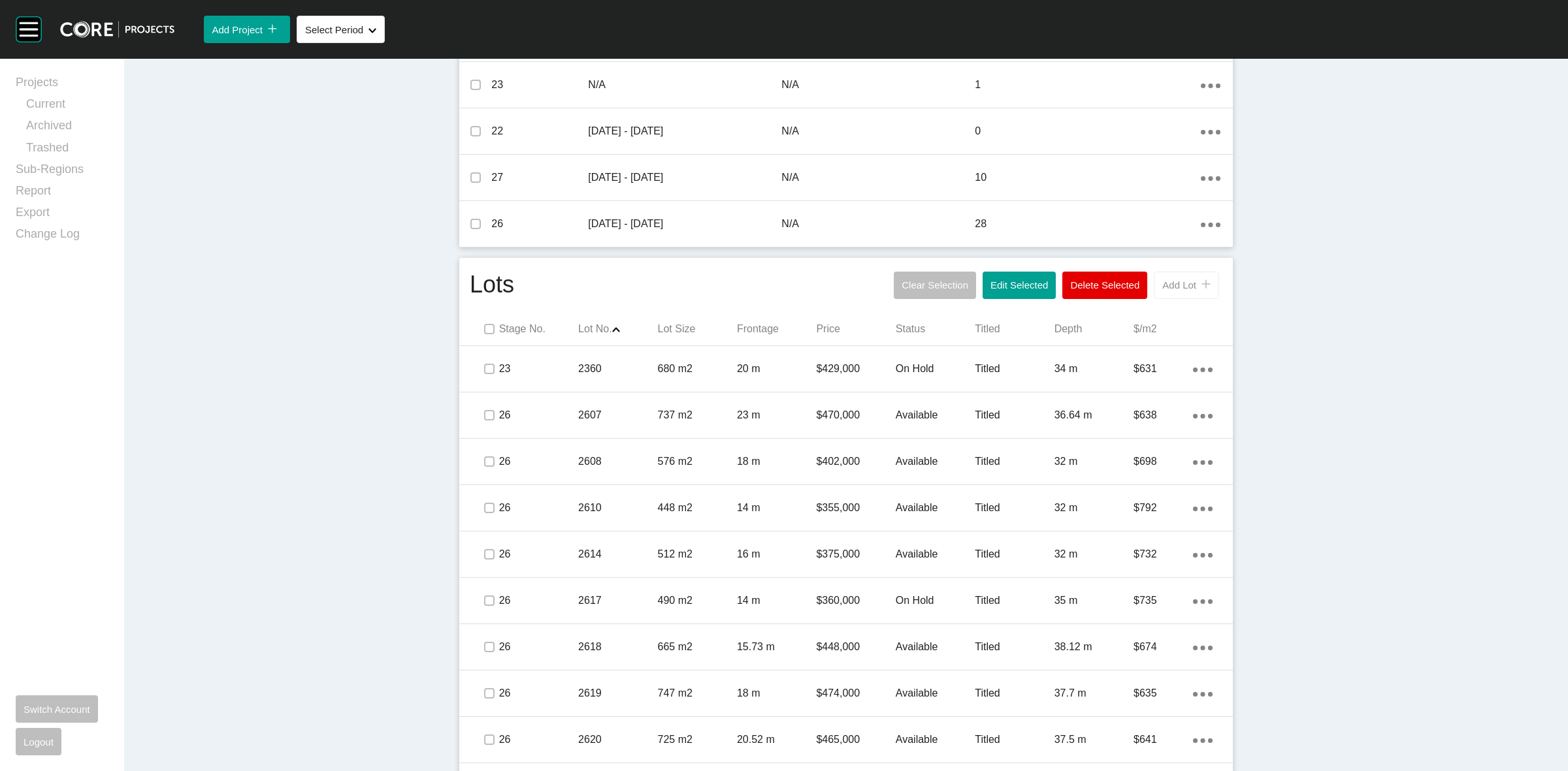
click at [1164, 289] on span "Add Lot" at bounding box center [1179, 285] width 34 height 11
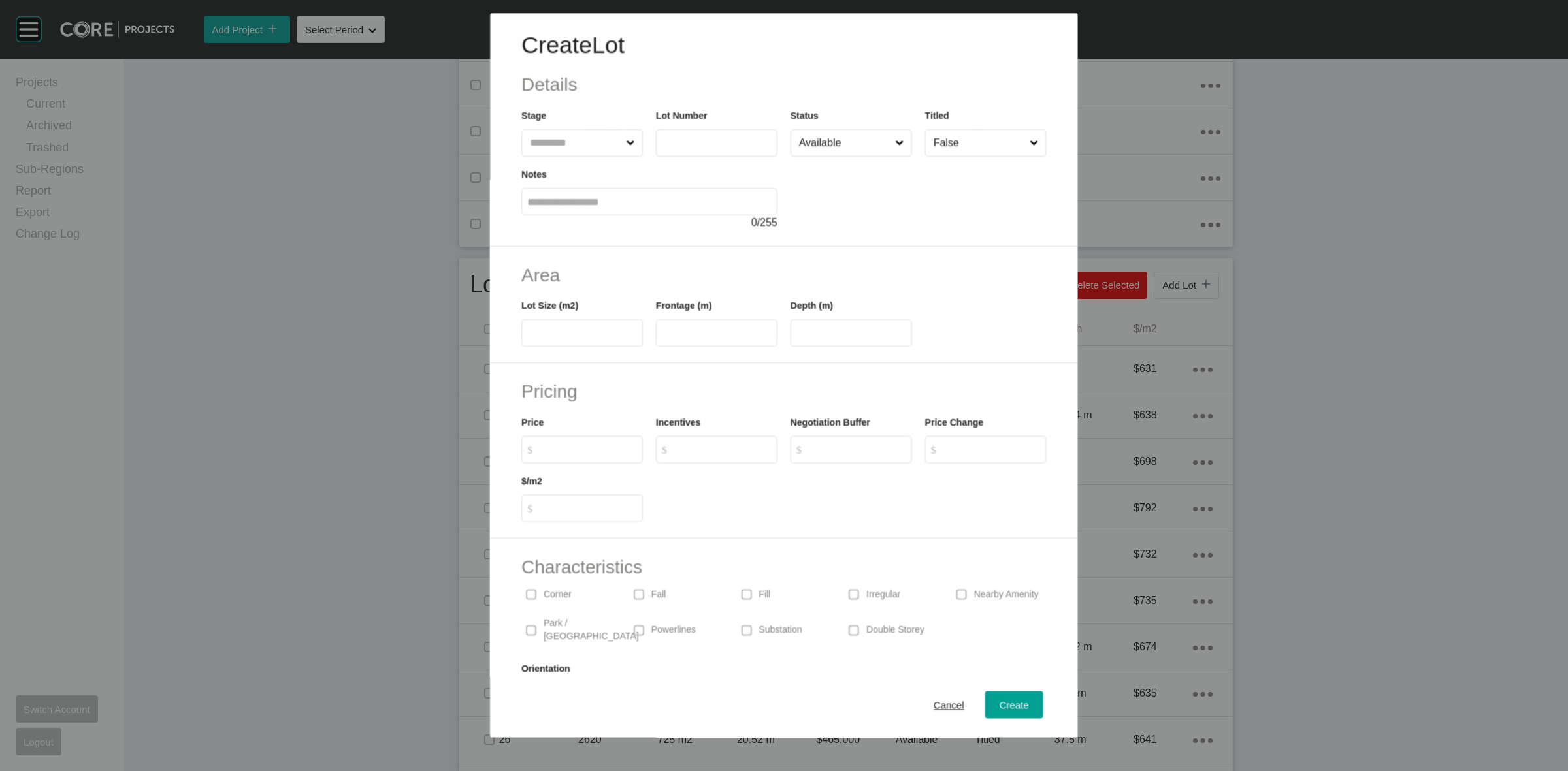
click at [554, 148] on input "text" at bounding box center [576, 143] width 96 height 26
type input "**"
type input "****"
type input "***"
type input "*****"
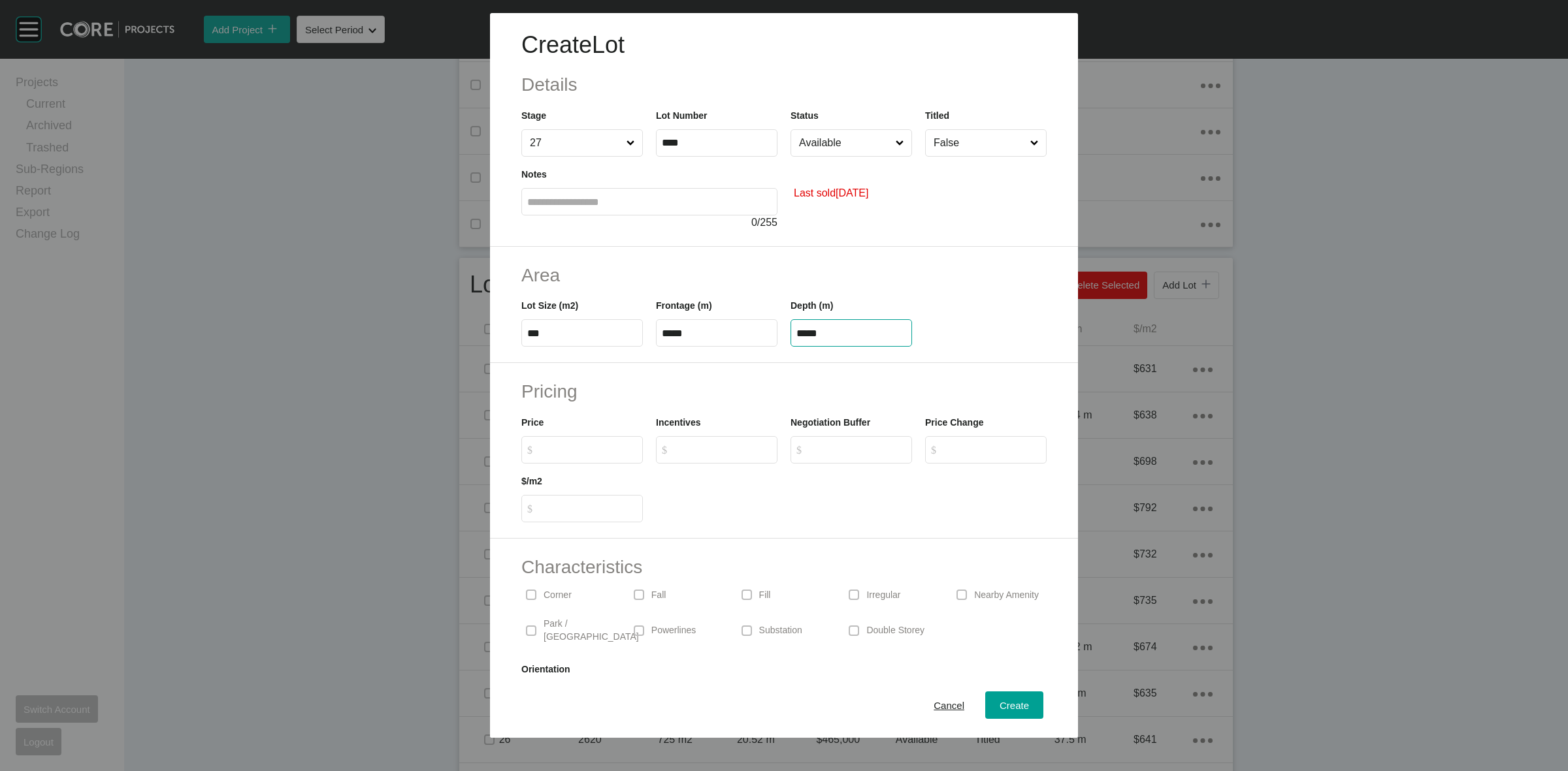
type input "*****"
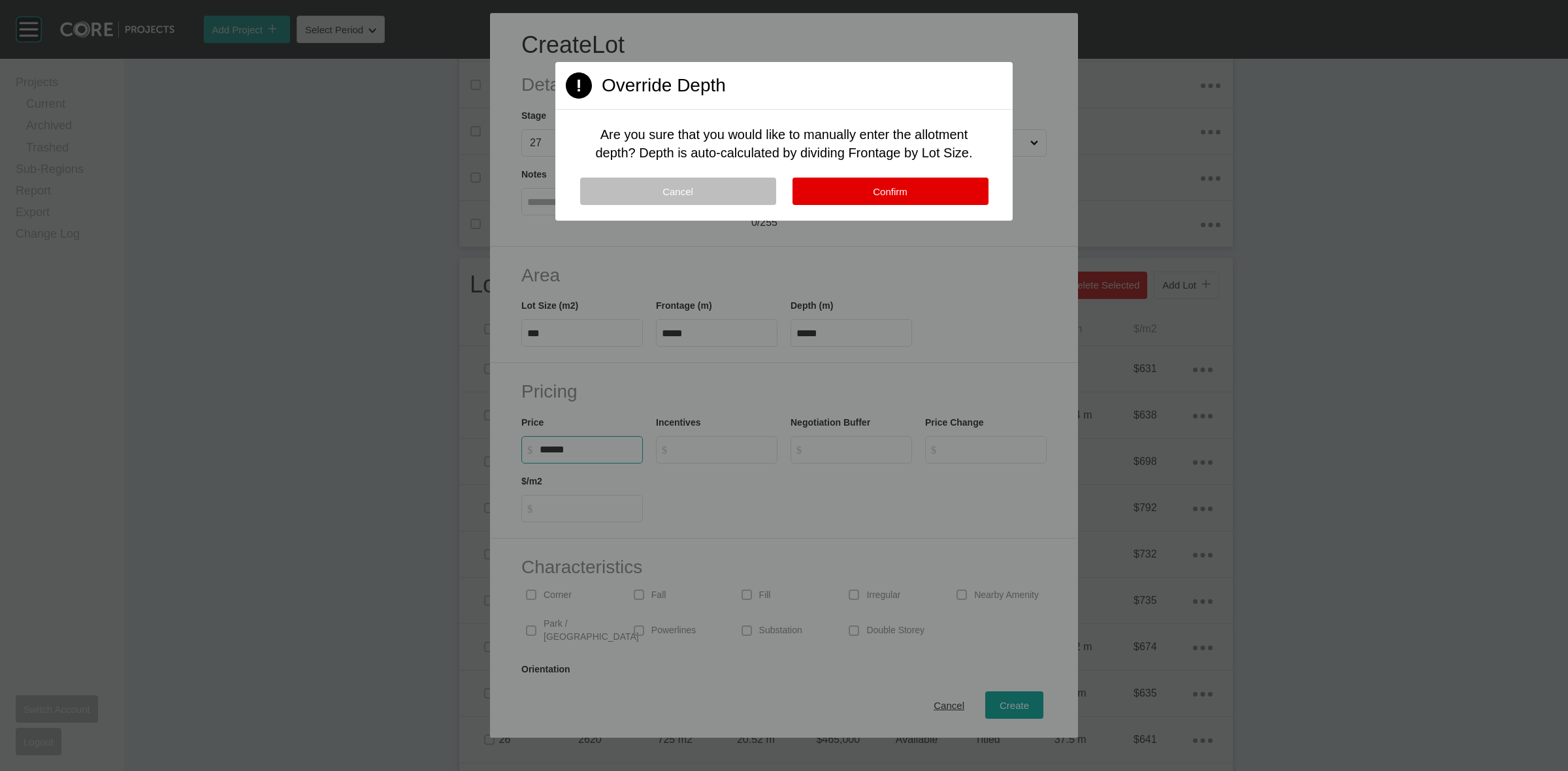
type input "*******"
type input "*"
type input "***"
type input "*"
click at [885, 194] on span "Confirm" at bounding box center [890, 192] width 35 height 11
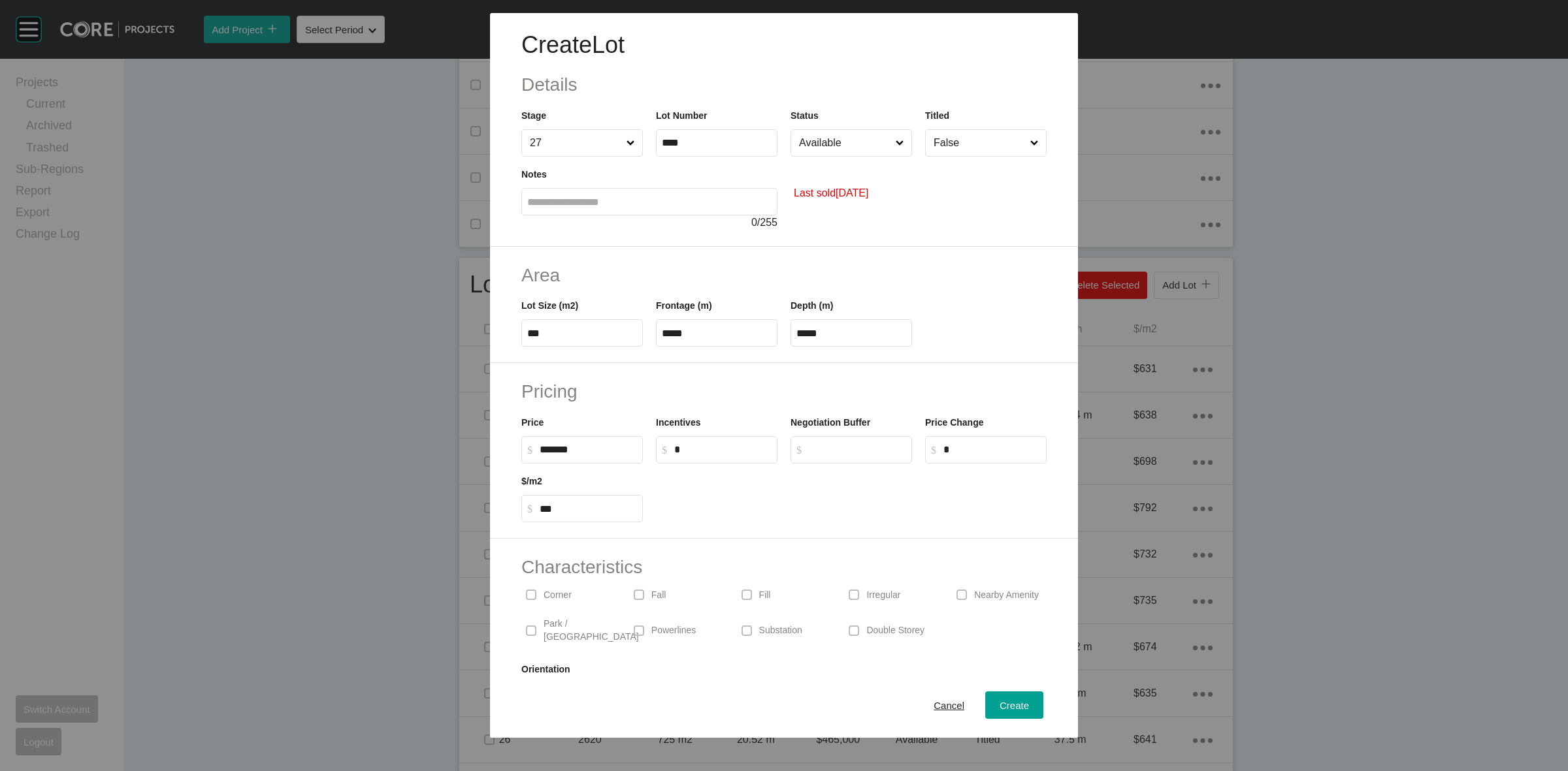
click at [832, 150] on input "Available" at bounding box center [845, 143] width 97 height 26
click at [969, 148] on input "False" at bounding box center [979, 143] width 97 height 26
click at [1009, 703] on span "Create" at bounding box center [1014, 705] width 29 height 11
type input "*"
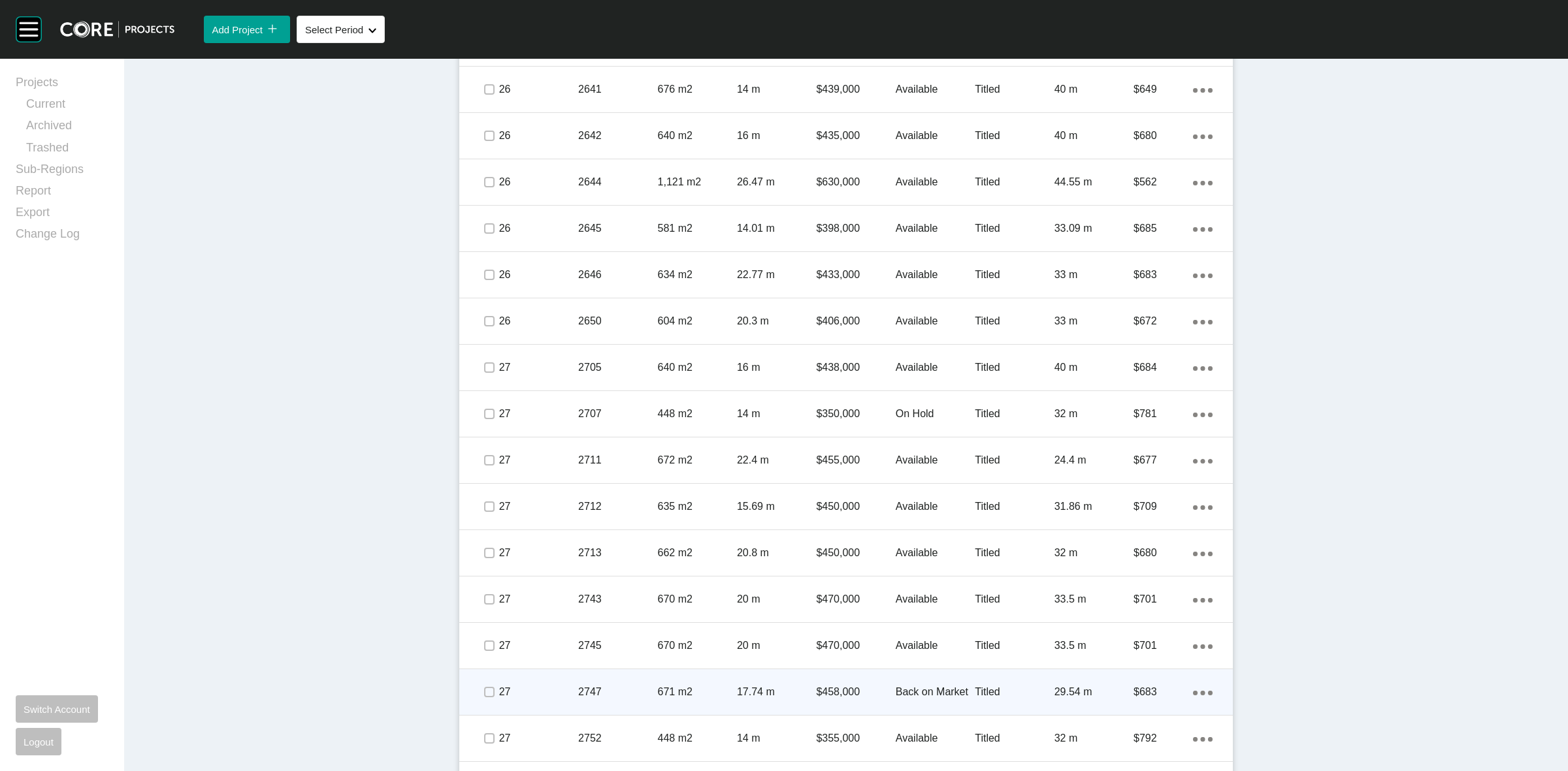
scroll to position [1950, 0]
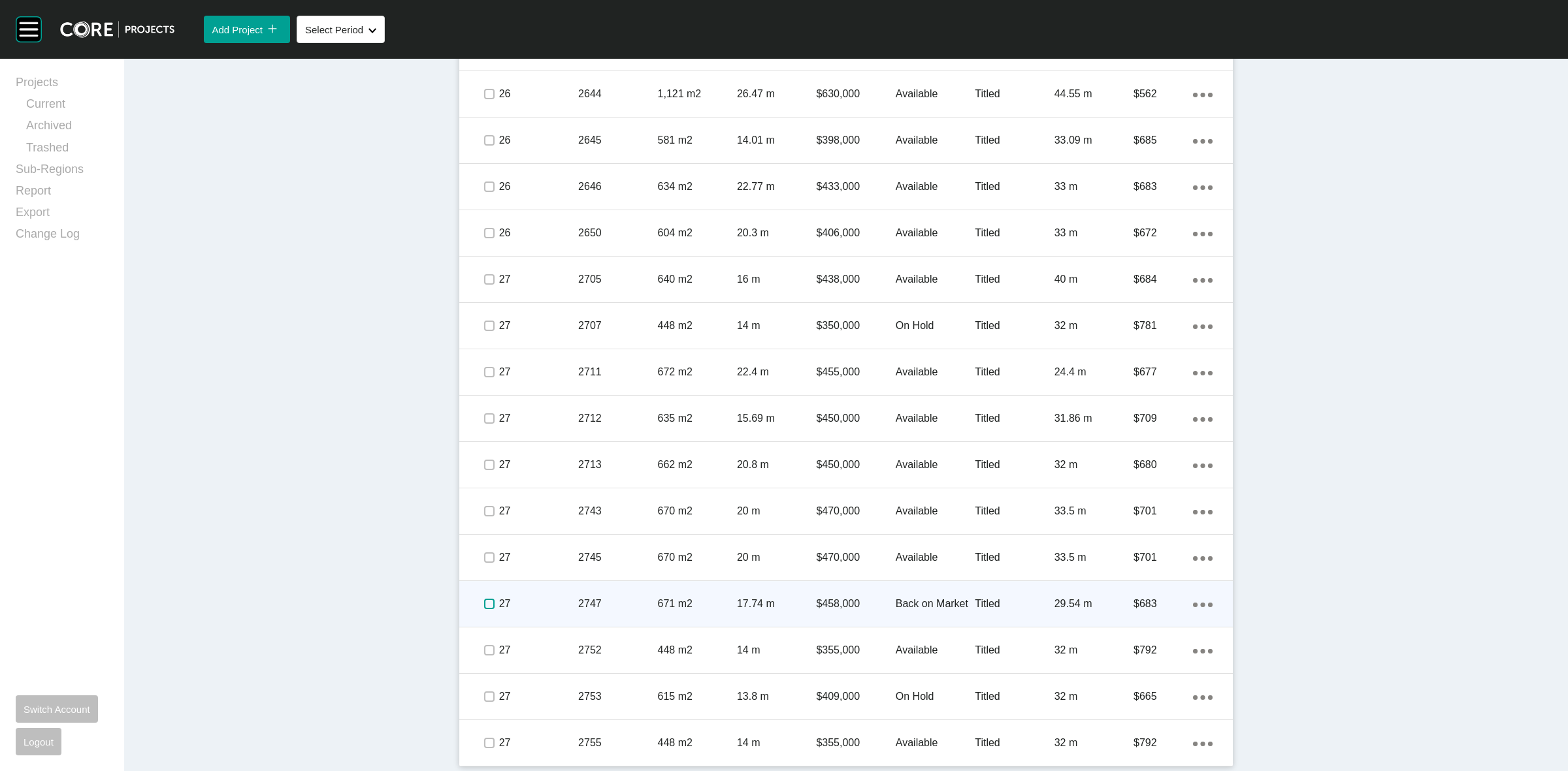
click at [484, 601] on label at bounding box center [489, 604] width 10 height 10
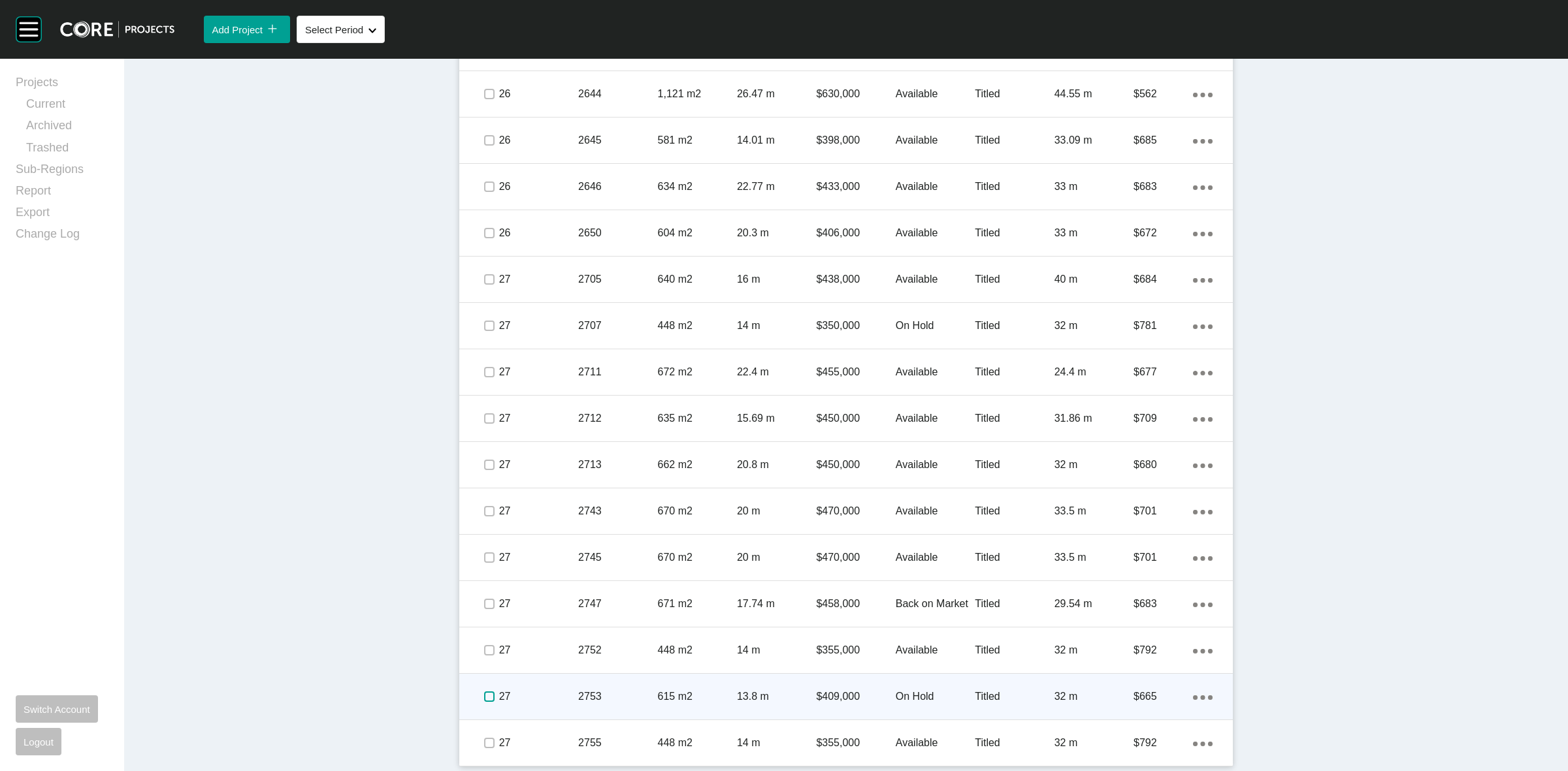
click at [486, 696] on label at bounding box center [489, 697] width 10 height 10
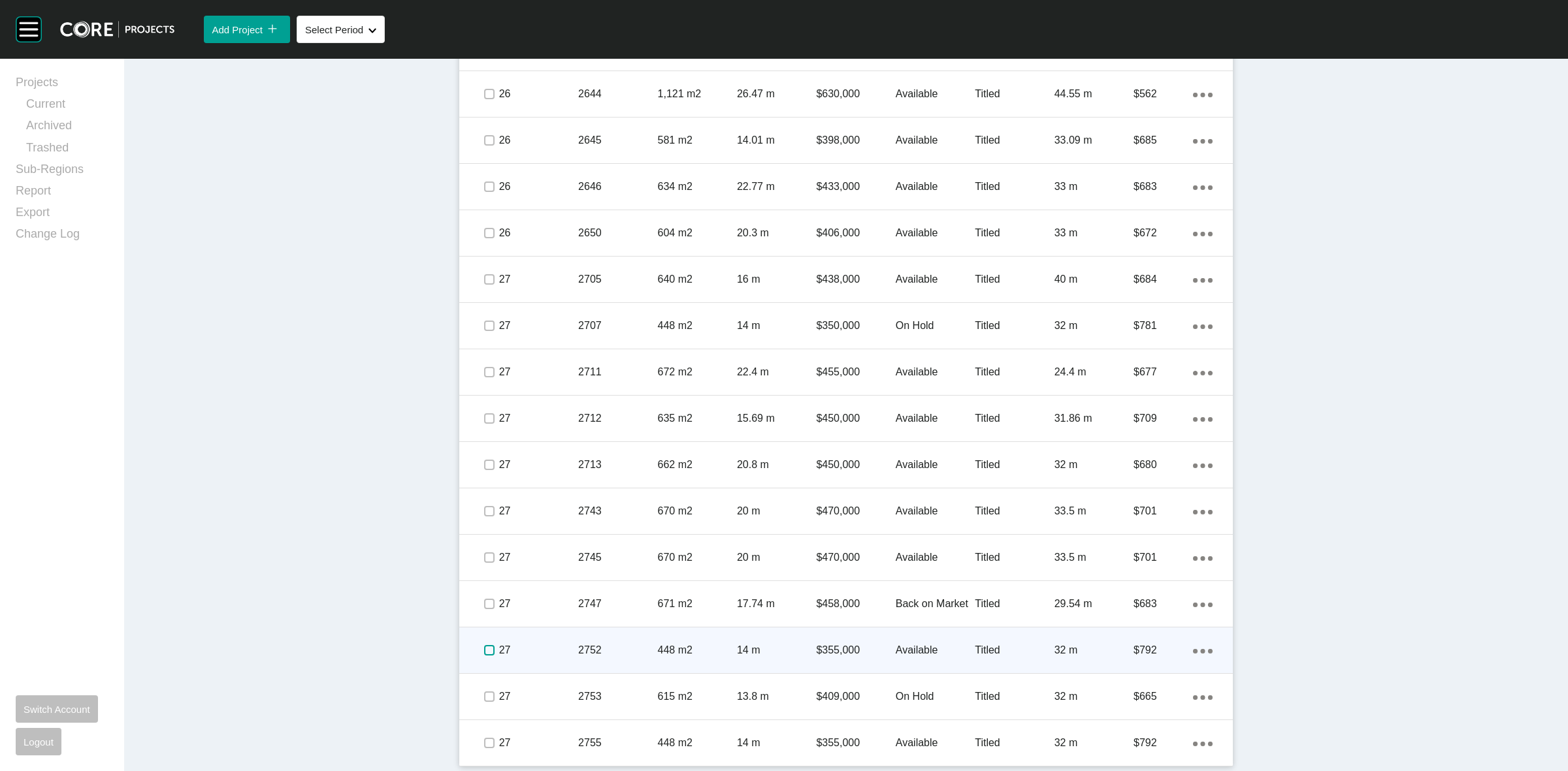
click at [484, 646] on label at bounding box center [489, 650] width 10 height 10
click at [566, 657] on p "27" at bounding box center [538, 650] width 79 height 14
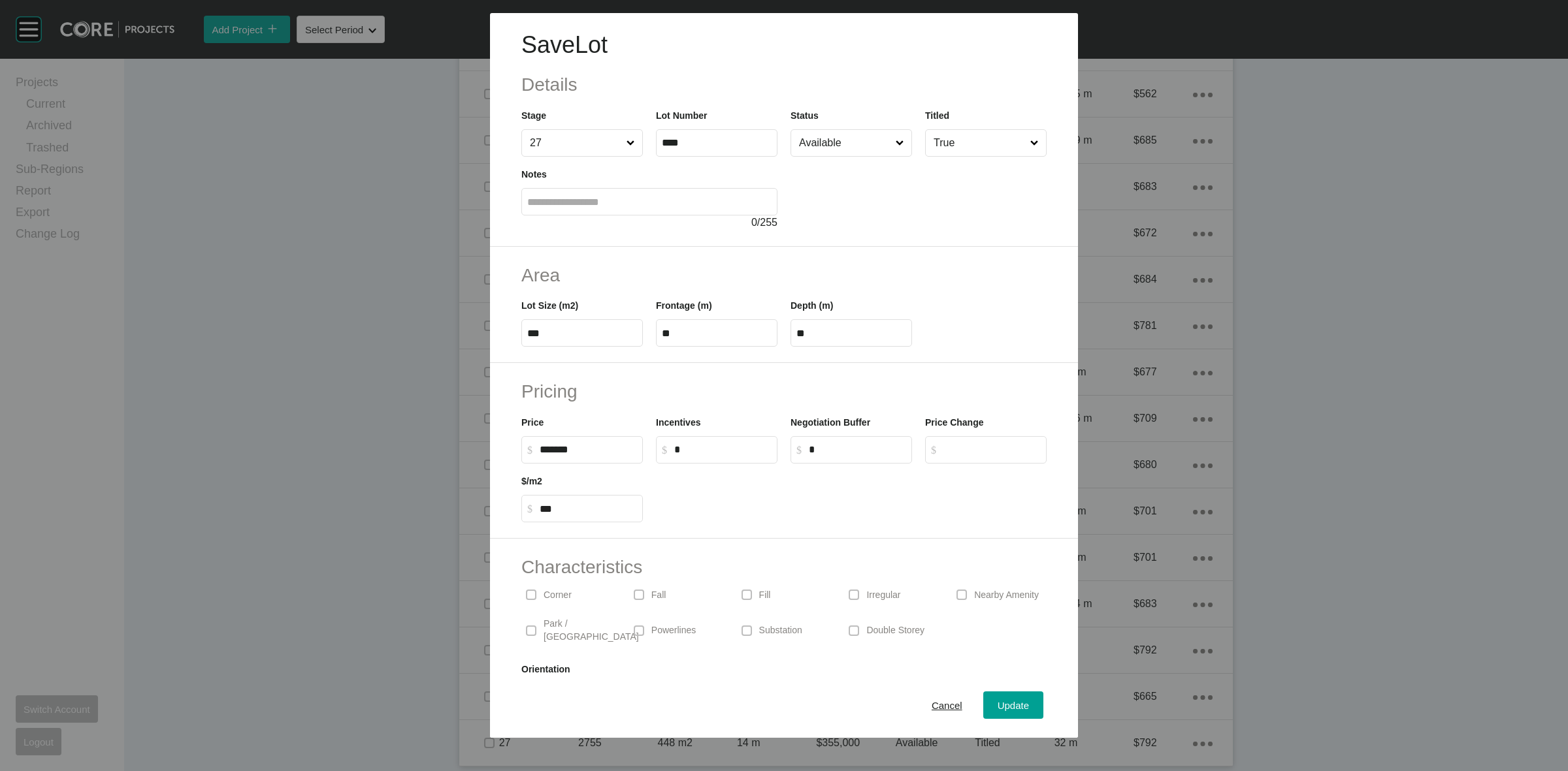
click at [812, 141] on input "Available" at bounding box center [845, 143] width 97 height 26
click at [998, 706] on span "Update" at bounding box center [1013, 705] width 31 height 11
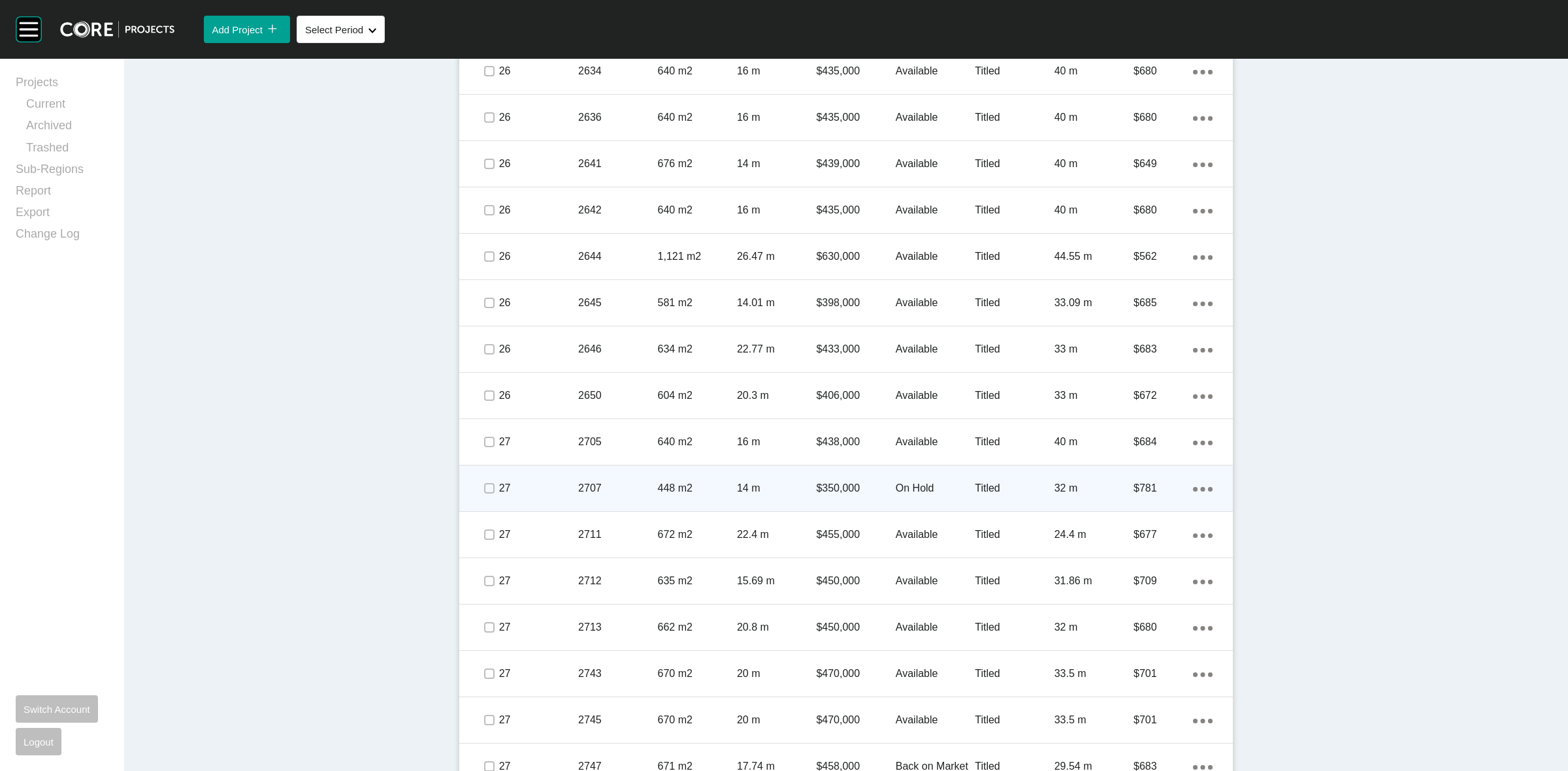
scroll to position [1786, 0]
click at [479, 485] on span at bounding box center [488, 489] width 20 height 20
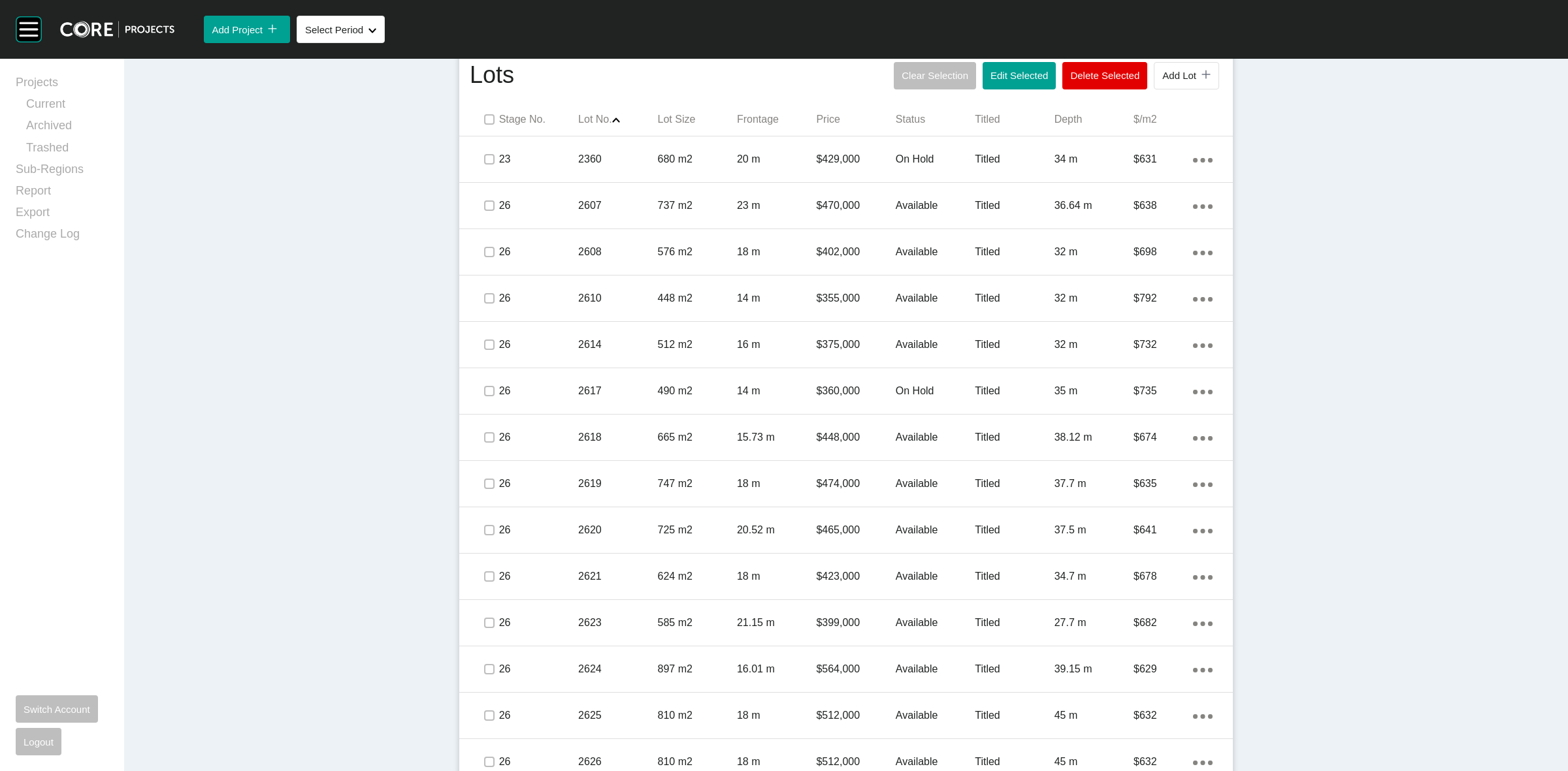
scroll to position [644, 0]
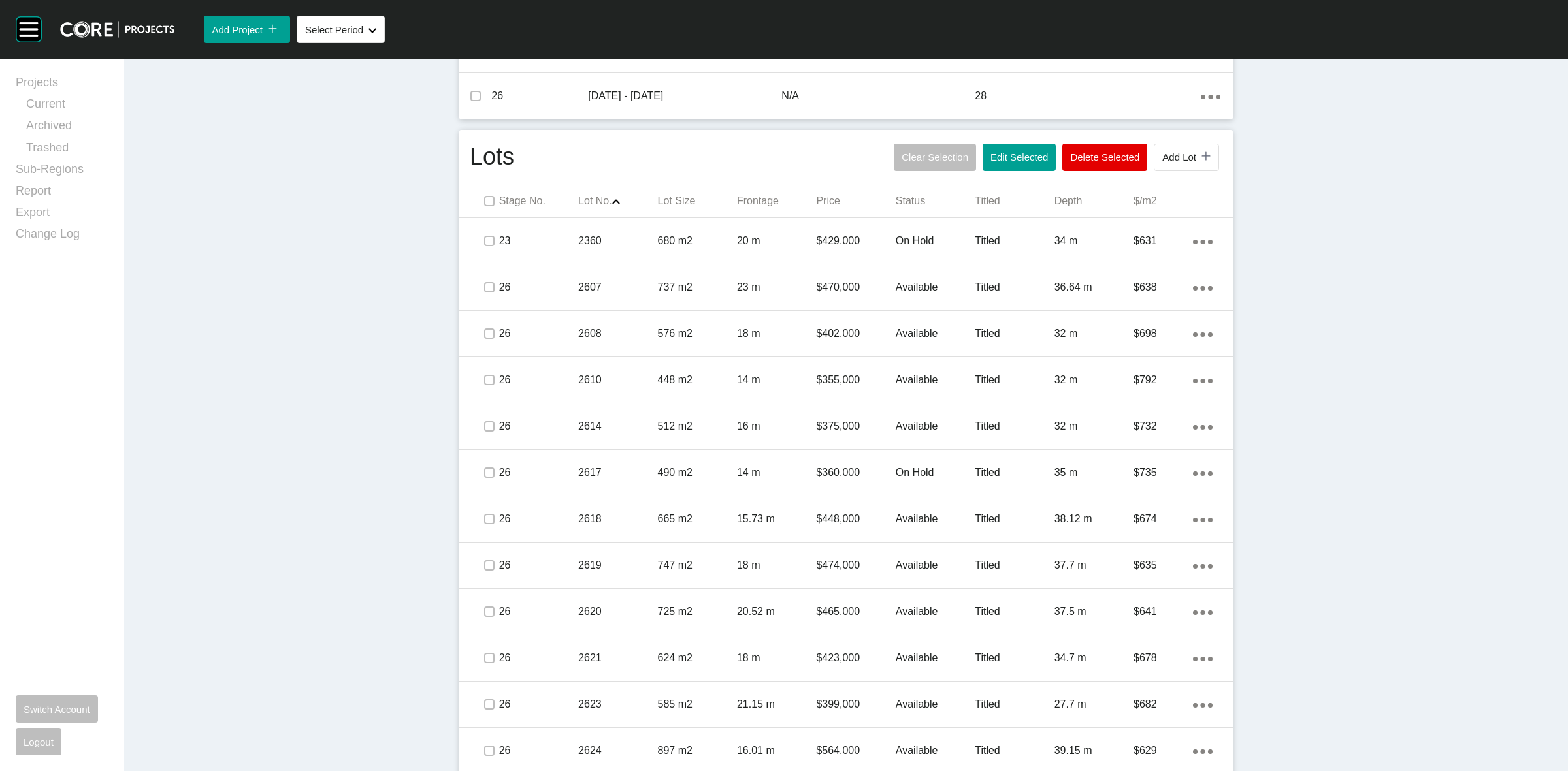
click at [413, 374] on div "Dashboard › Projects › Stonehill › Worksheet Stonehill Worksheet - [DATE] Edit …" at bounding box center [846, 747] width 1444 height 2663
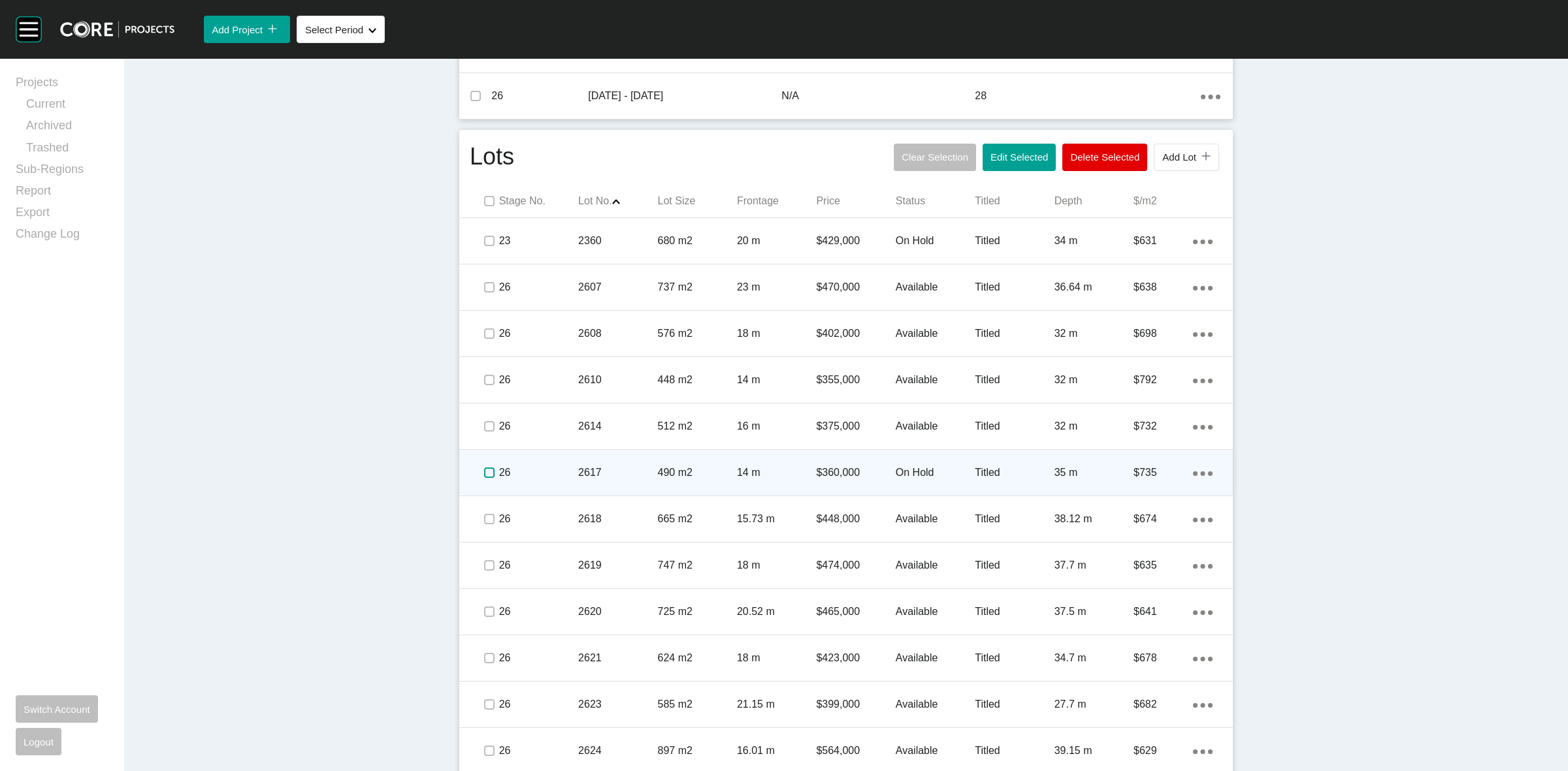
click at [484, 474] on label at bounding box center [489, 472] width 10 height 10
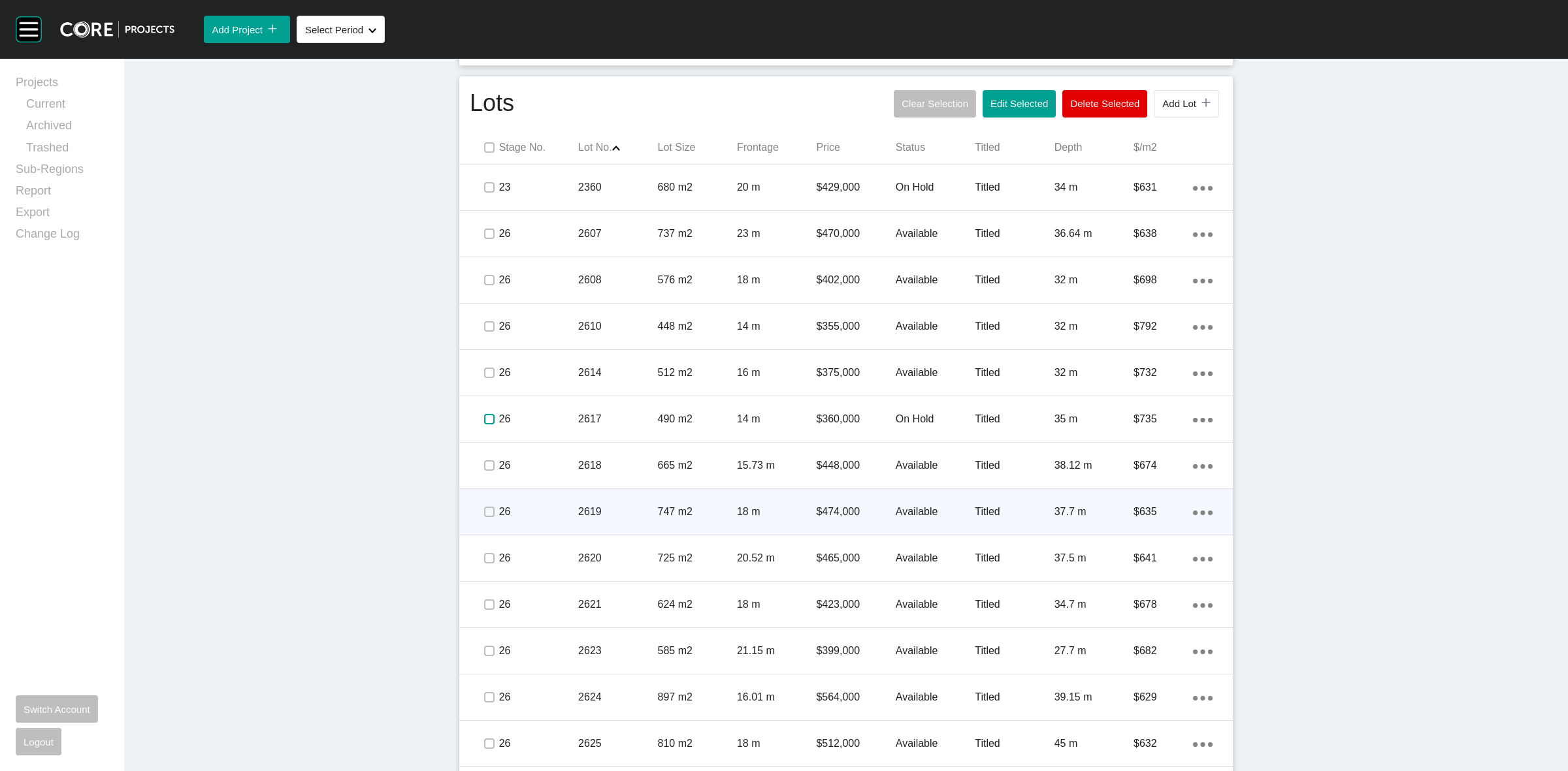
scroll to position [726, 0]
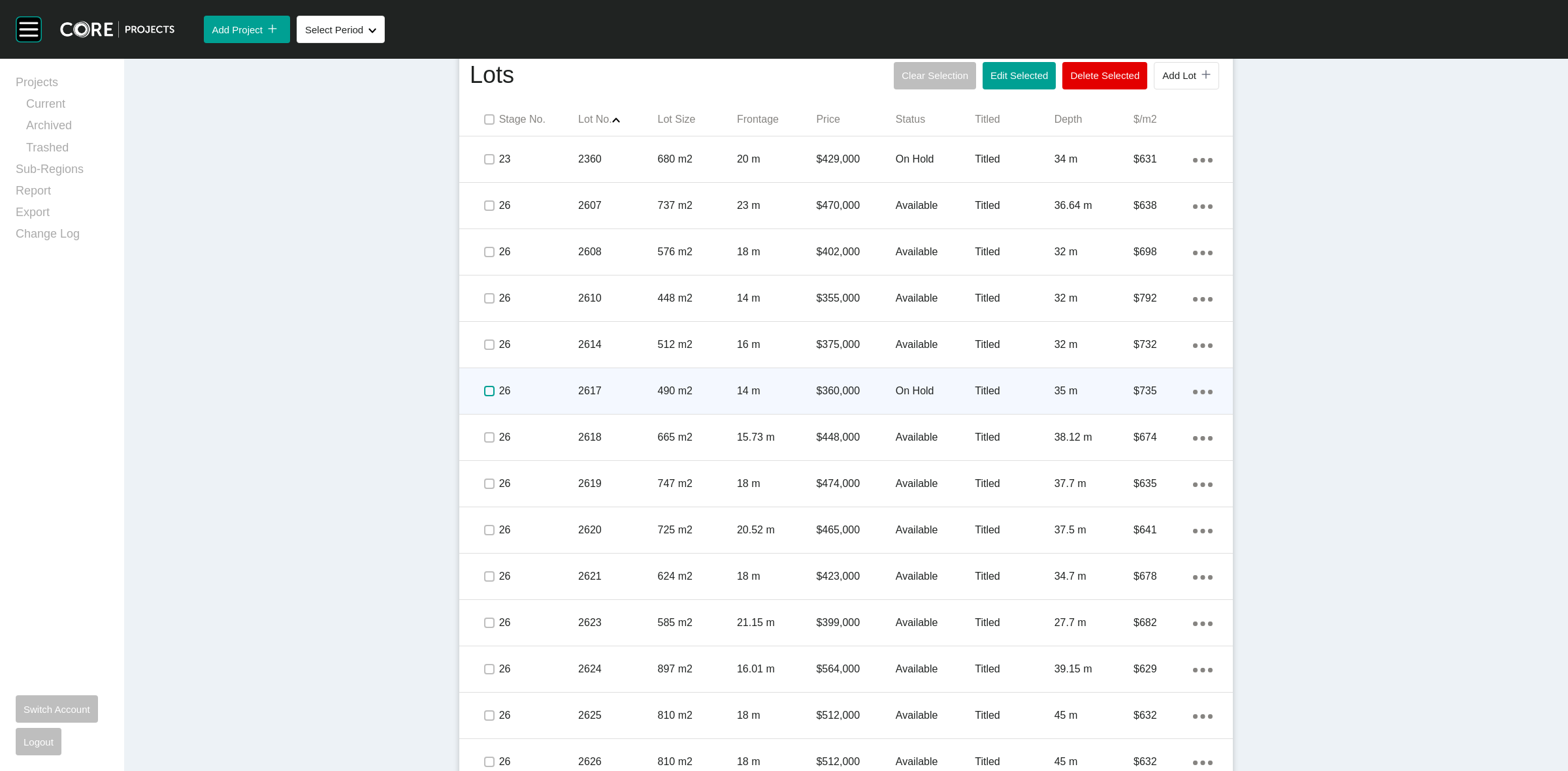
click at [484, 389] on label at bounding box center [489, 391] width 10 height 10
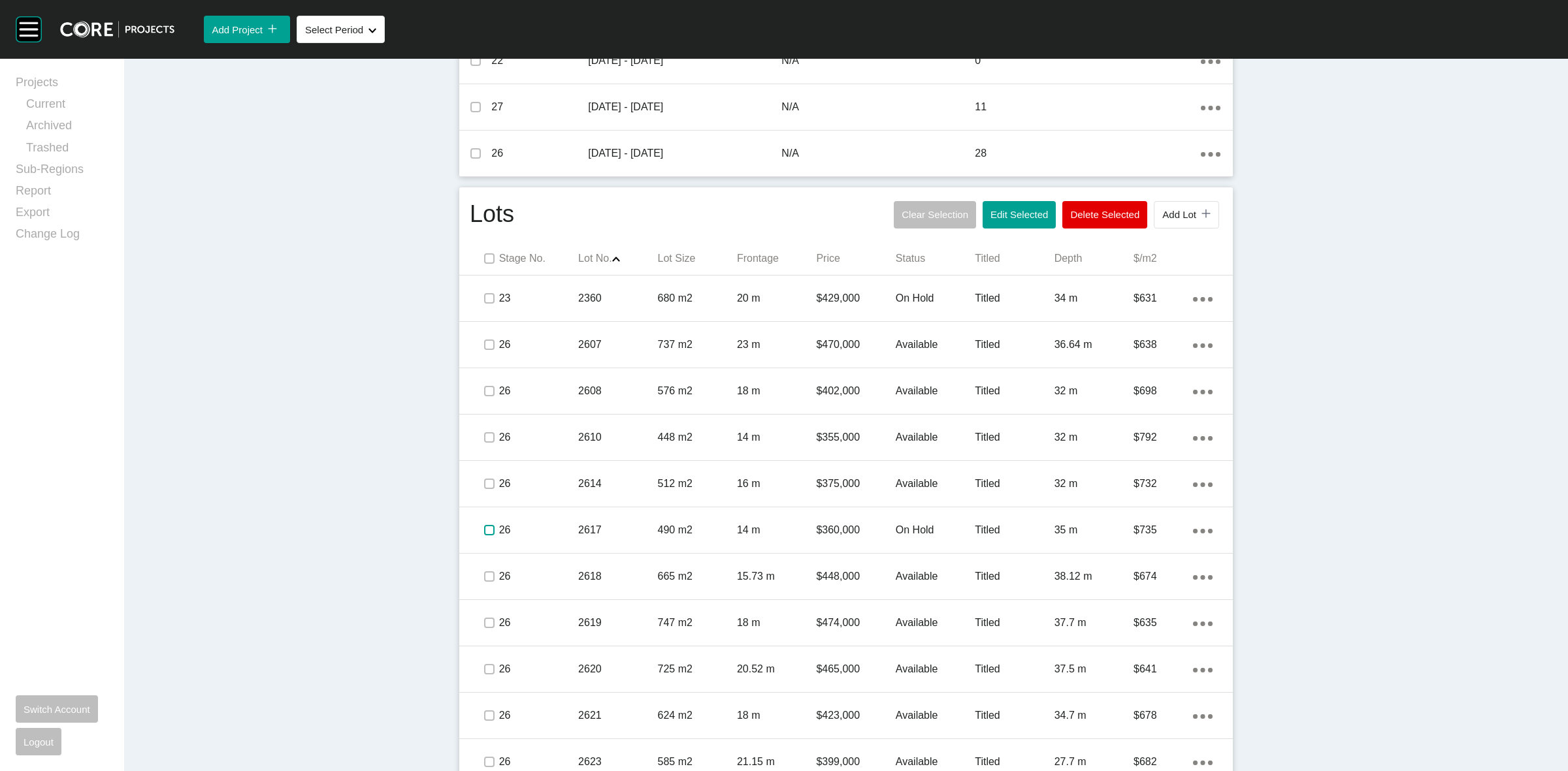
scroll to position [563, 0]
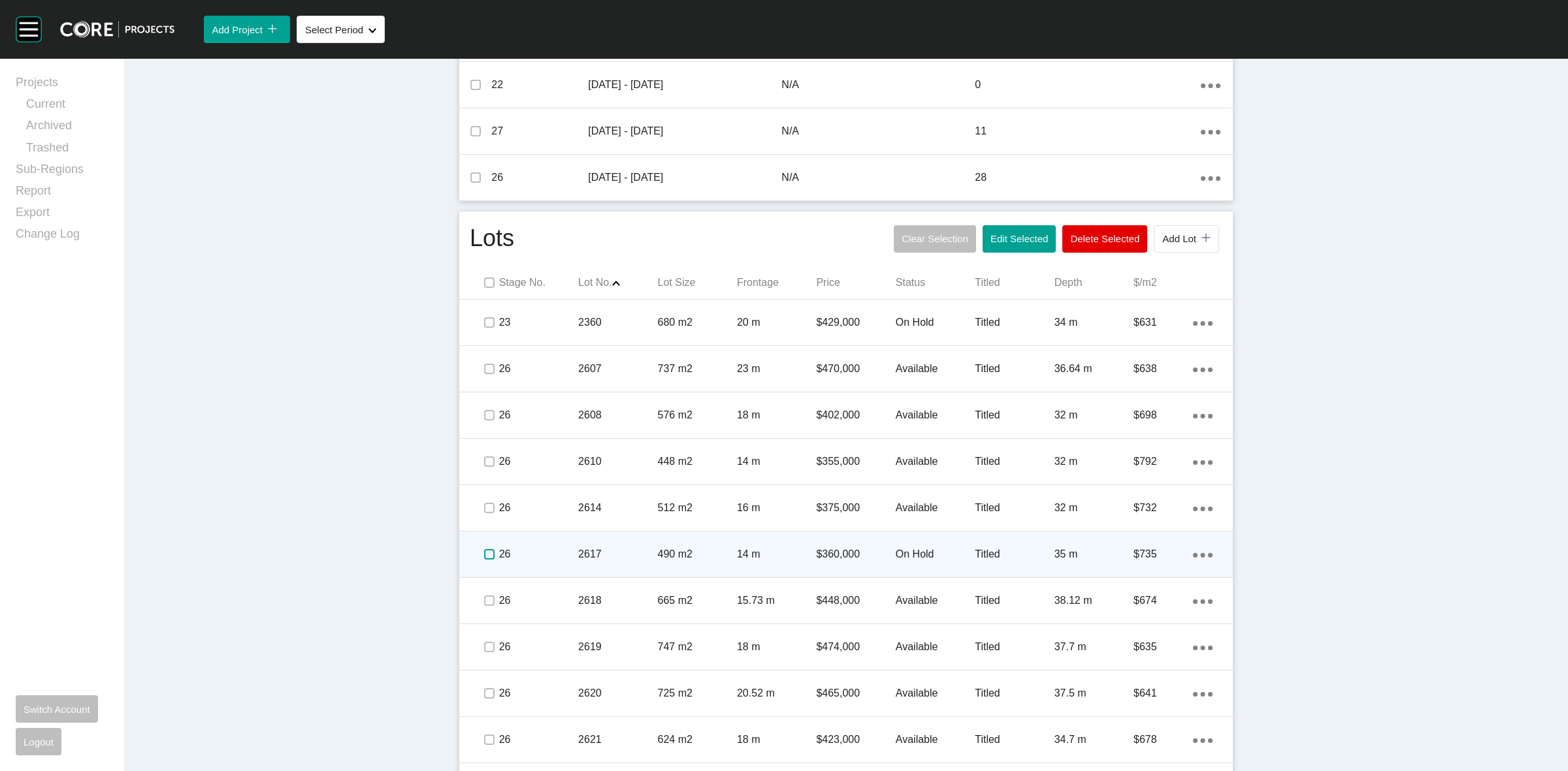
click at [484, 553] on label at bounding box center [489, 554] width 10 height 10
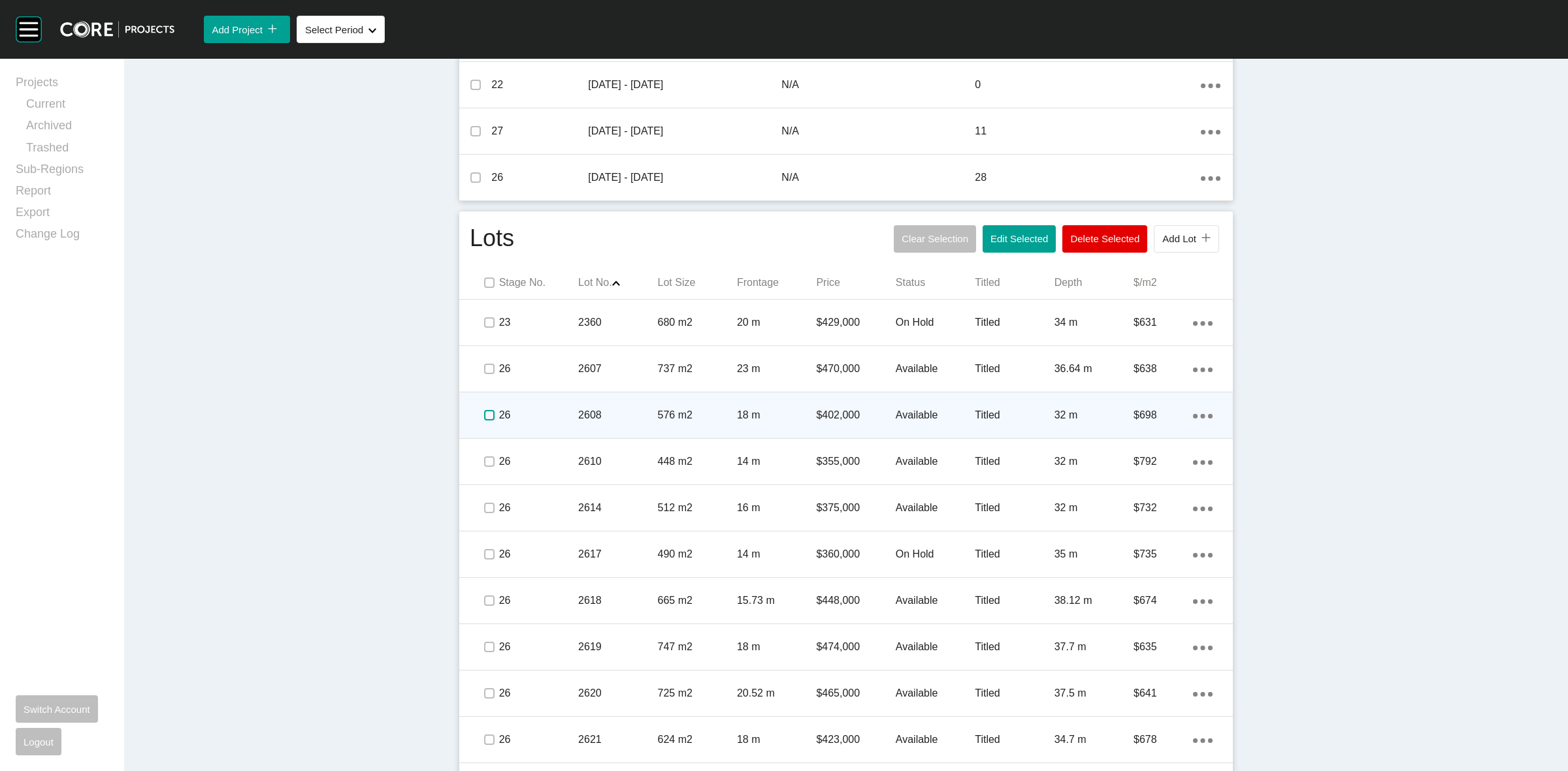
click at [484, 412] on label at bounding box center [489, 415] width 10 height 10
click at [543, 416] on p "26" at bounding box center [538, 415] width 79 height 14
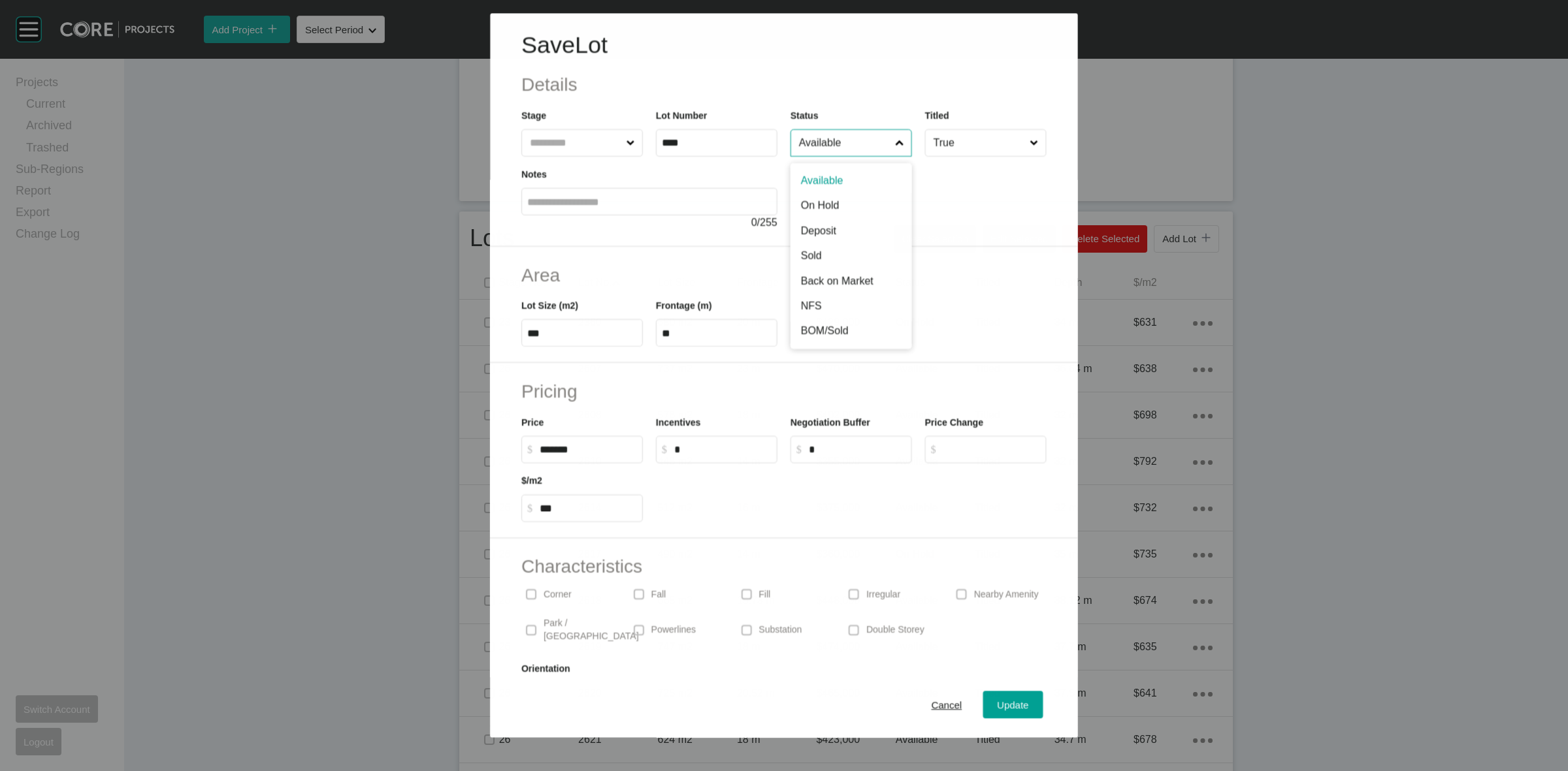
click at [849, 144] on input "Available" at bounding box center [845, 143] width 96 height 26
drag, startPoint x: 989, startPoint y: 707, endPoint x: 1027, endPoint y: 701, distance: 38.5
click at [998, 706] on span "Update" at bounding box center [1013, 705] width 31 height 11
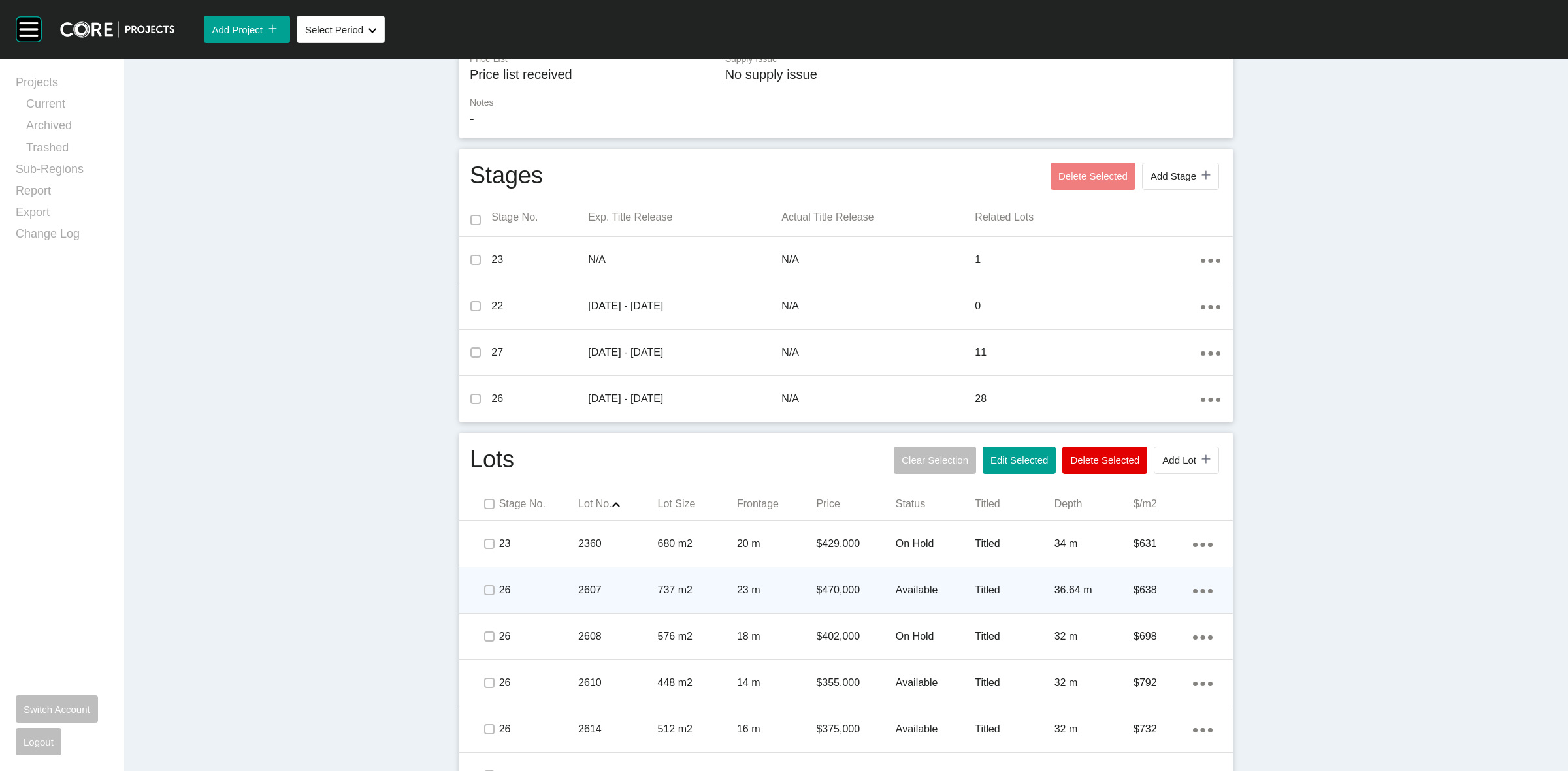
scroll to position [0, 0]
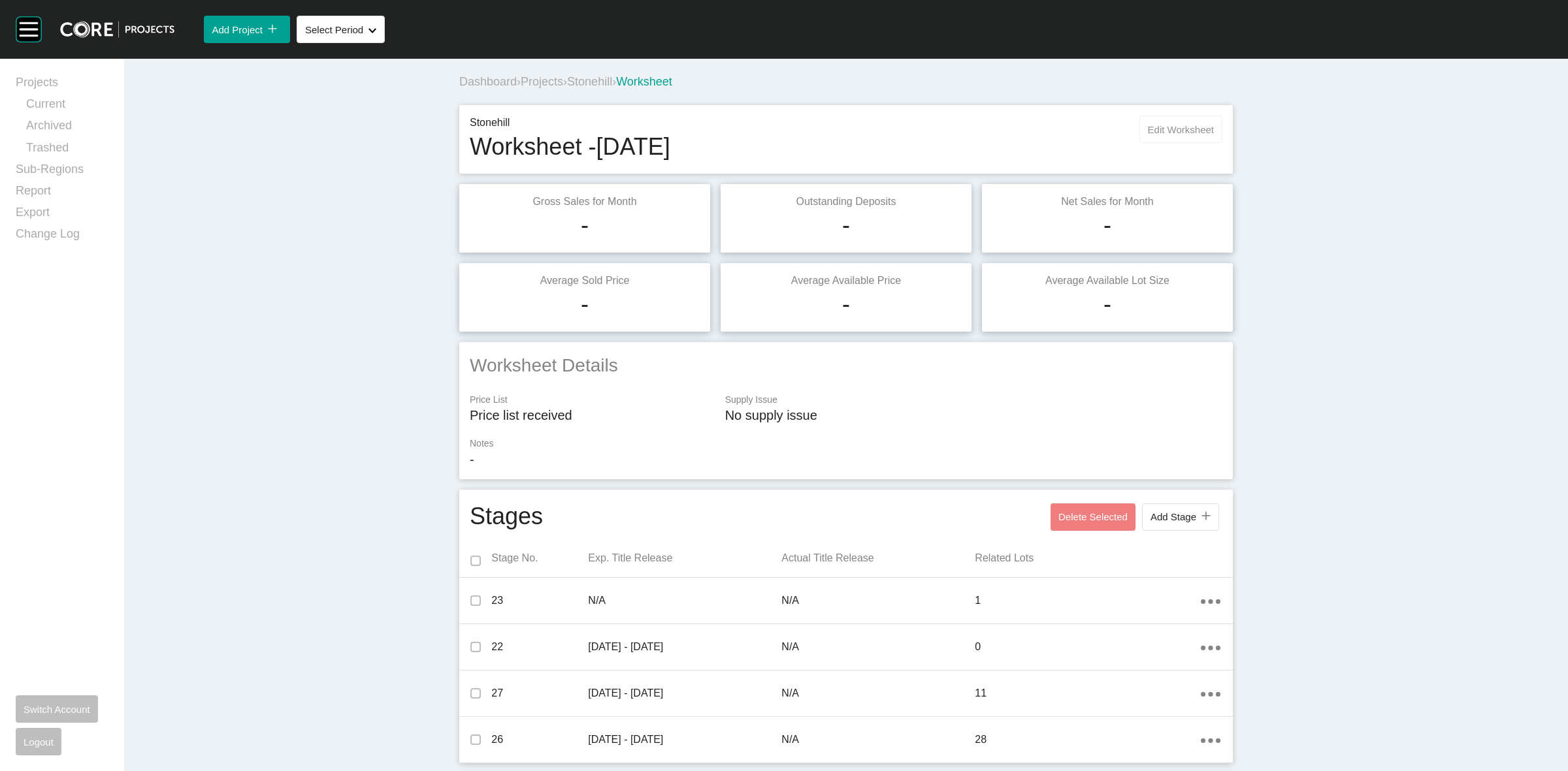
click at [1172, 131] on span "Edit Worksheet" at bounding box center [1181, 129] width 66 height 11
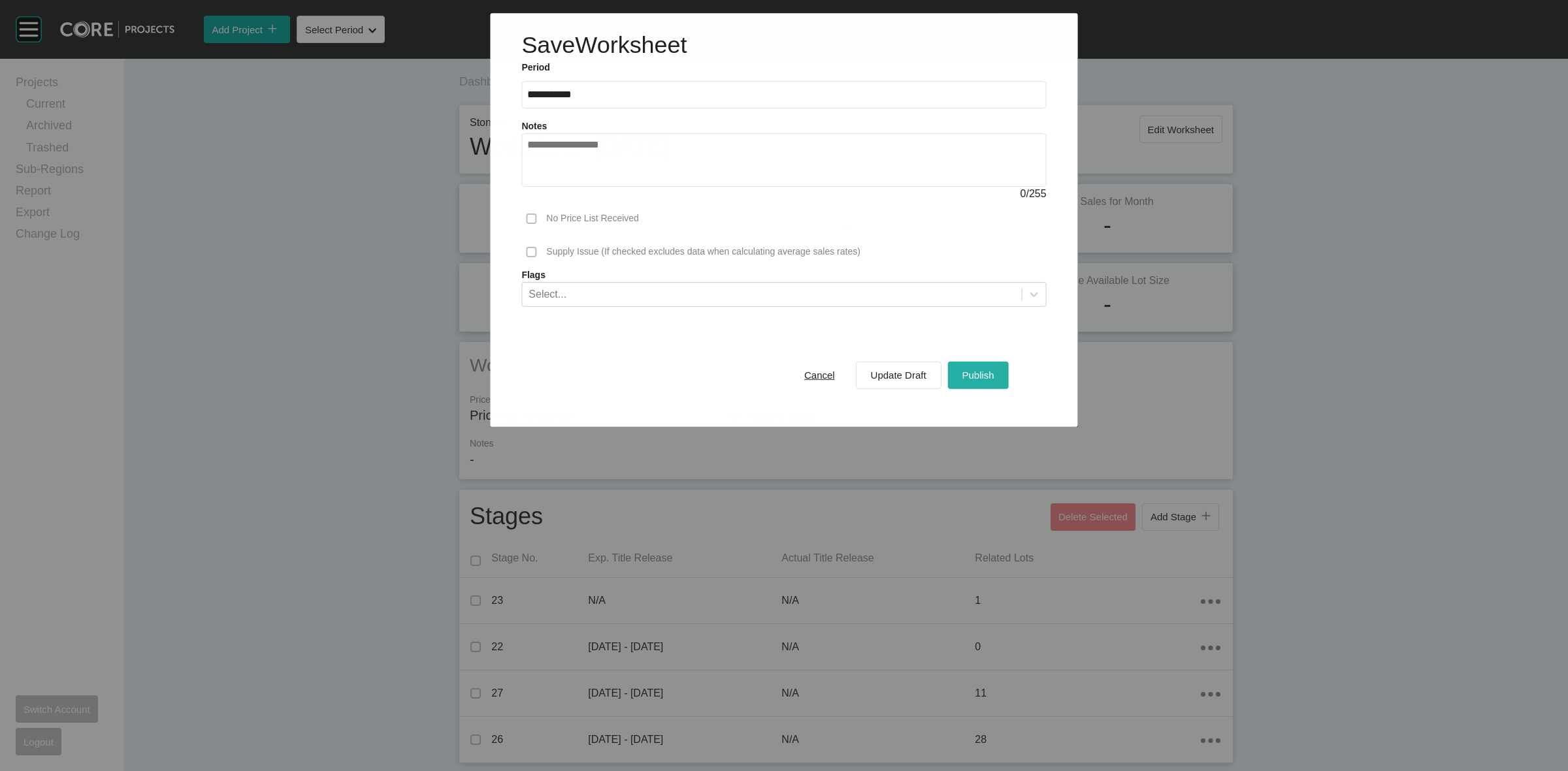
click at [972, 380] on span "Publish" at bounding box center [978, 375] width 32 height 11
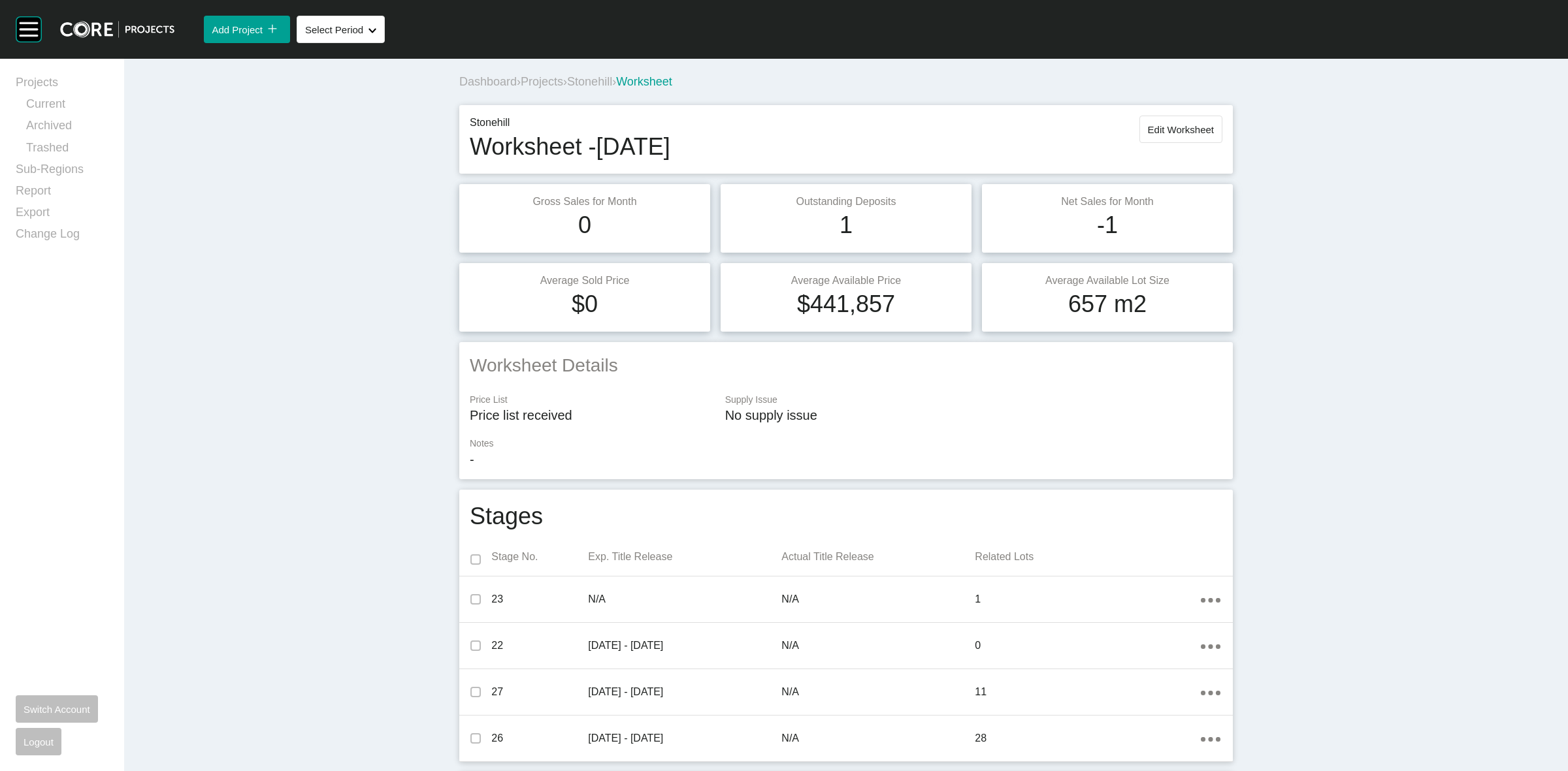
click at [598, 82] on span "Stonehill" at bounding box center [589, 81] width 45 height 13
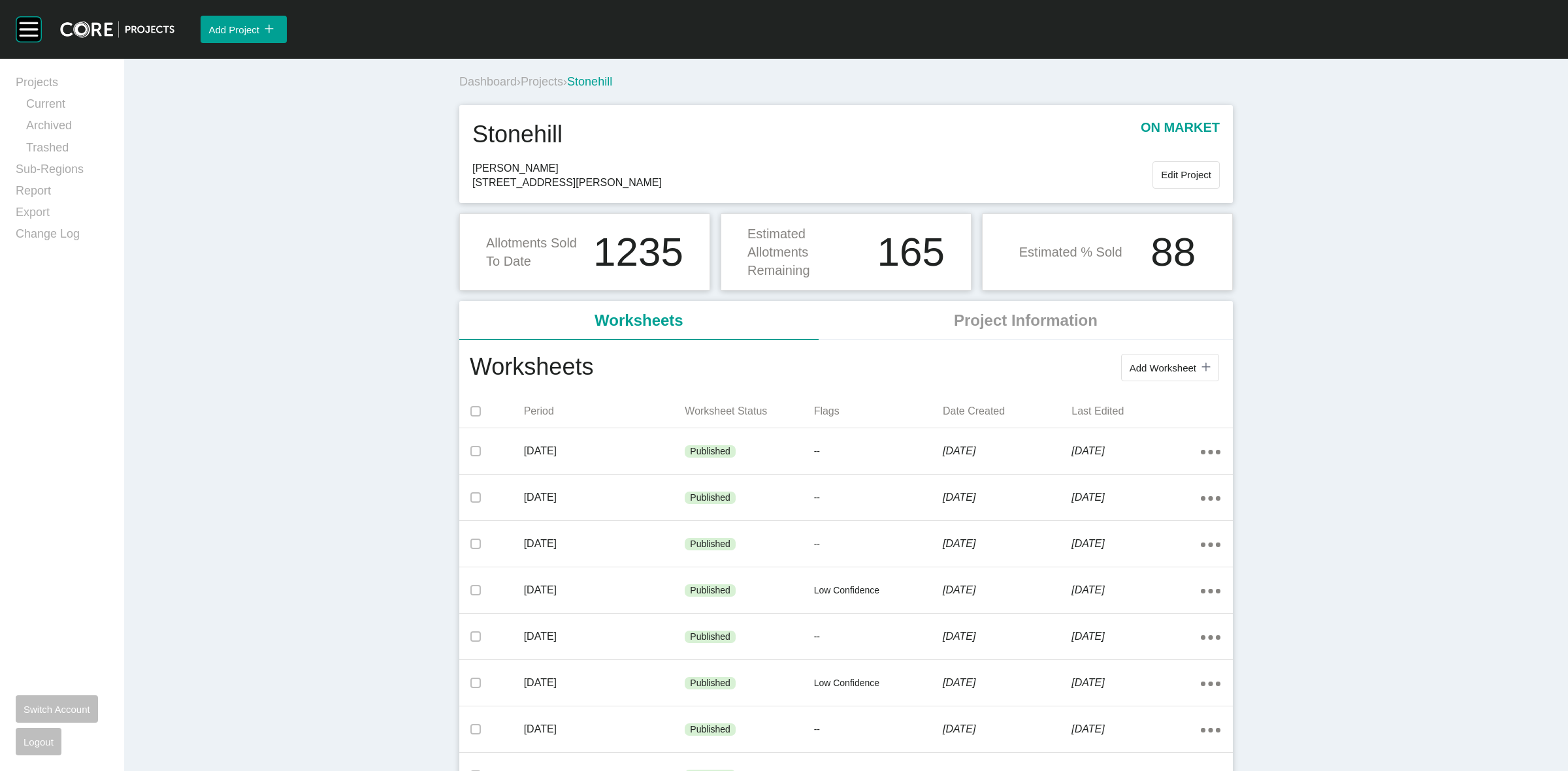
click at [539, 79] on span "Projects" at bounding box center [542, 81] width 43 height 13
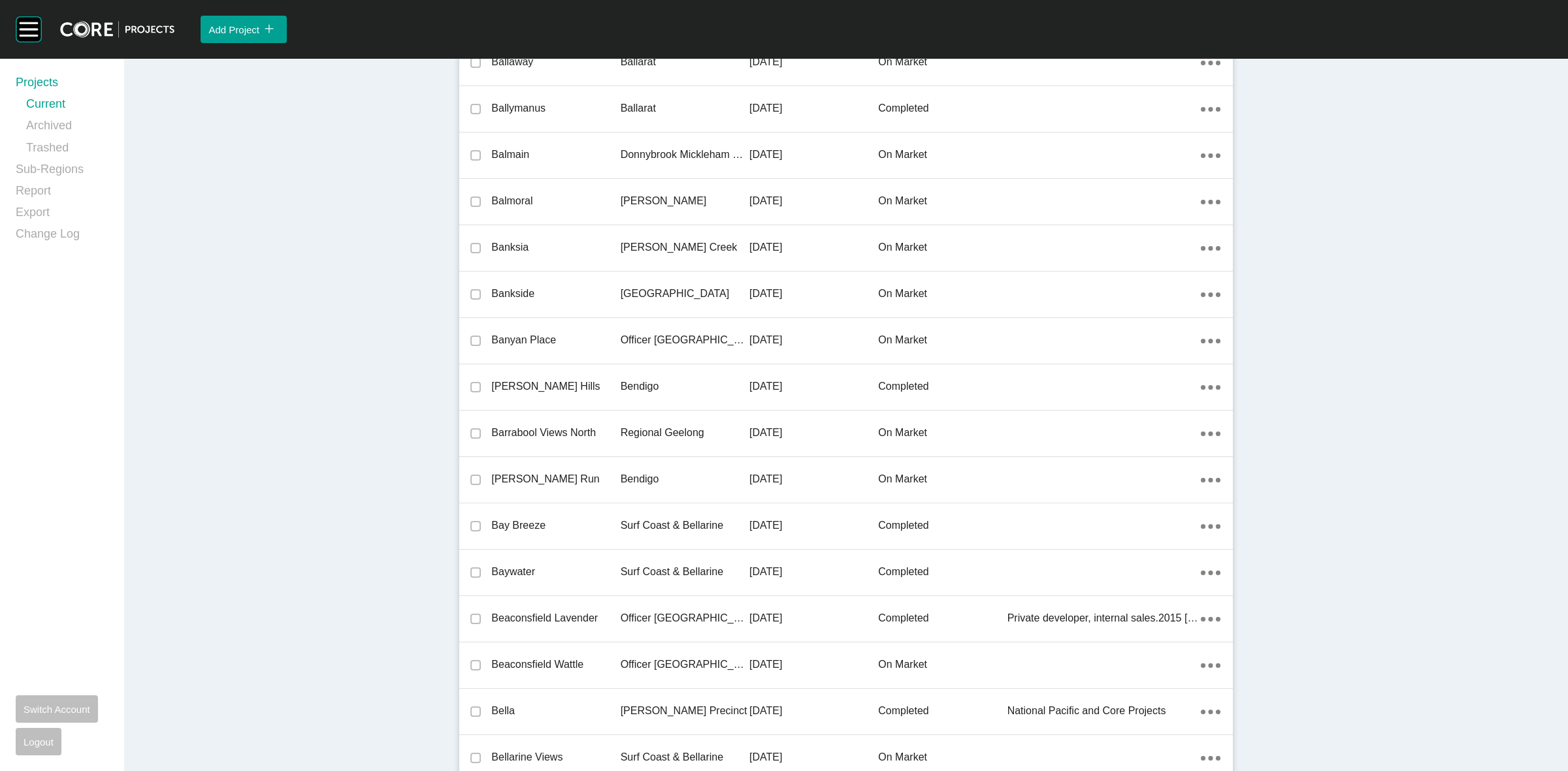
scroll to position [12998, 0]
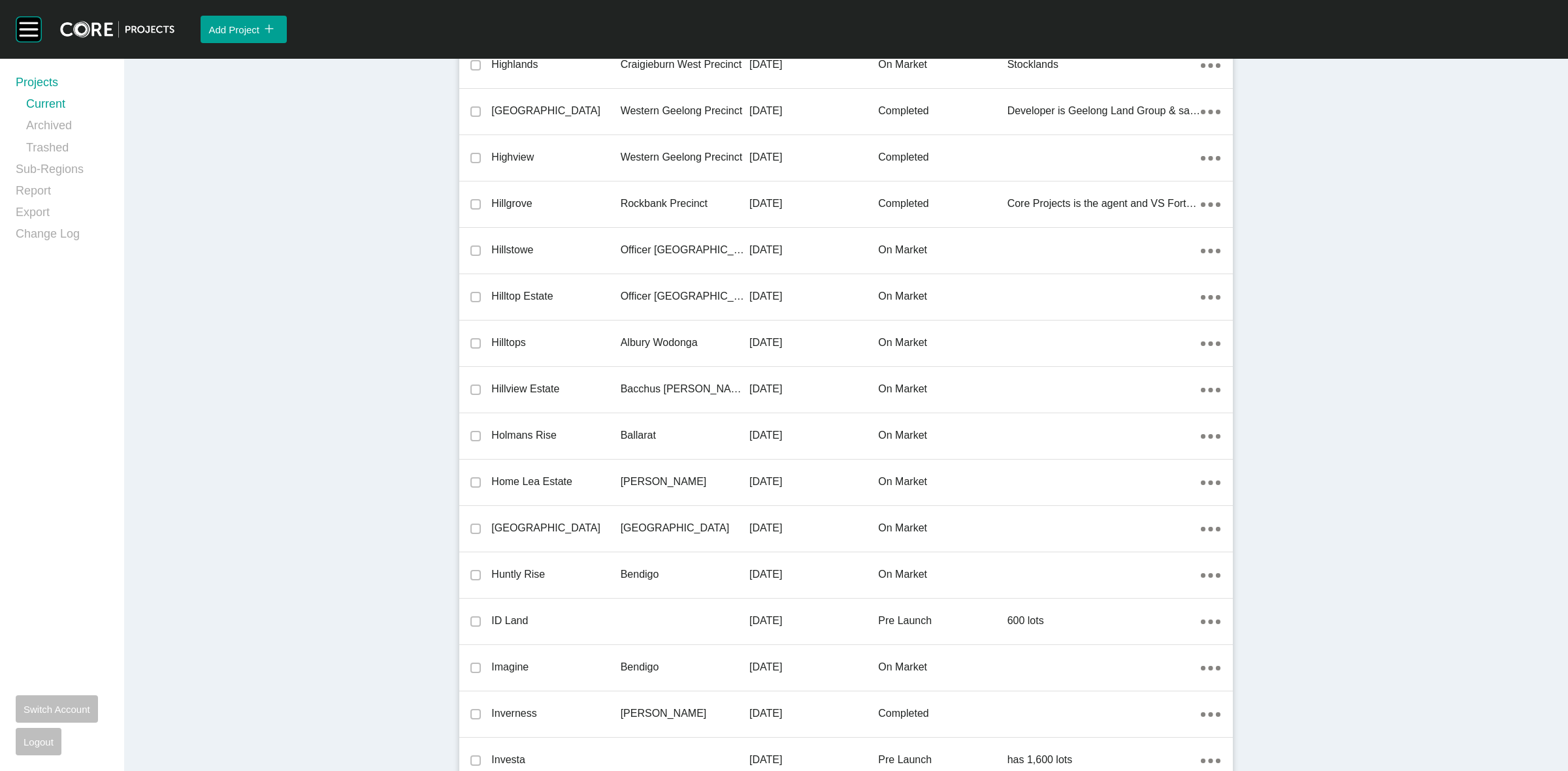
click at [668, 389] on p "Bacchus [PERSON_NAME] Precinct" at bounding box center [685, 389] width 129 height 14
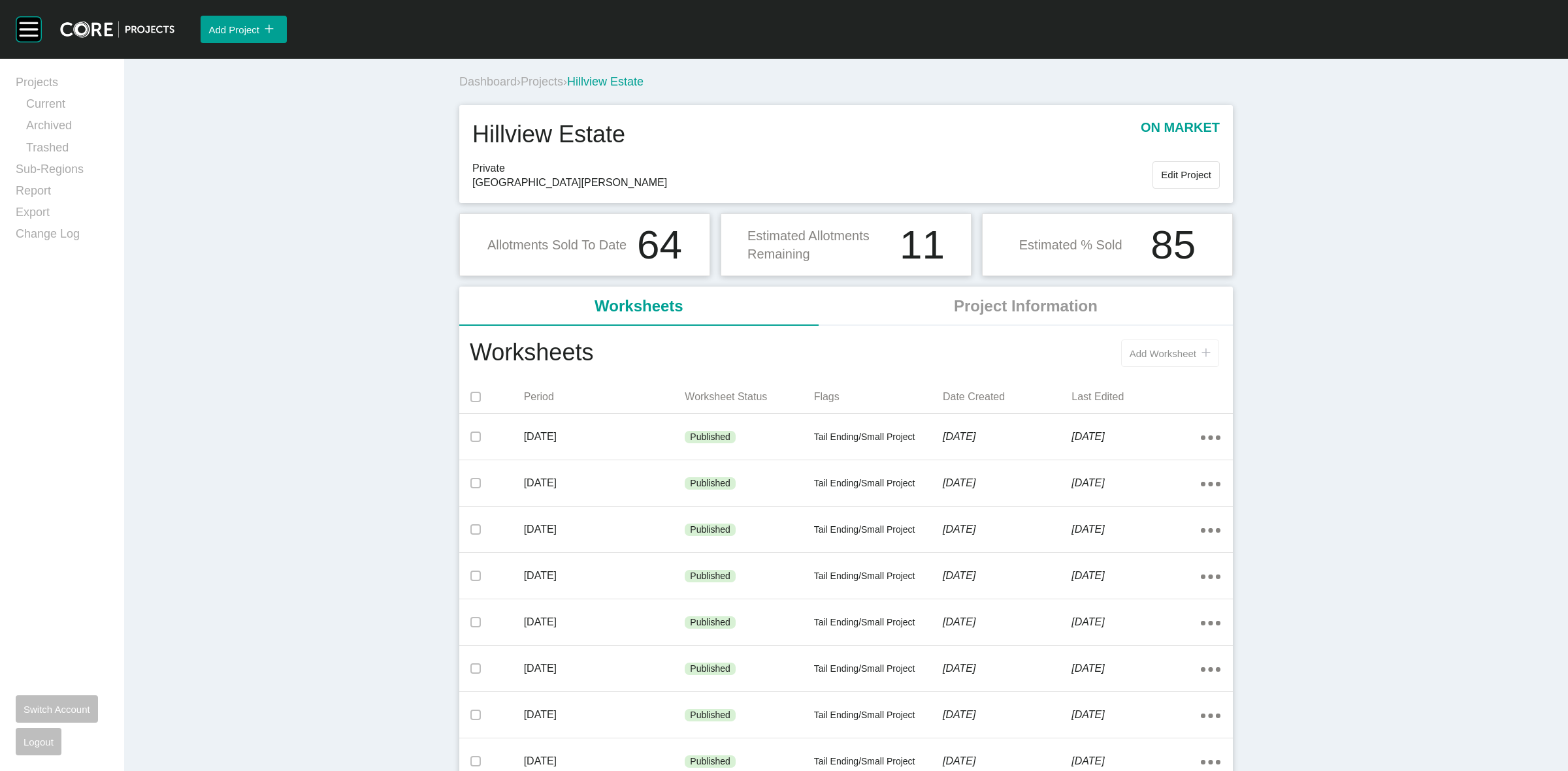
click at [1164, 351] on span "Add Worksheet" at bounding box center [1163, 353] width 66 height 11
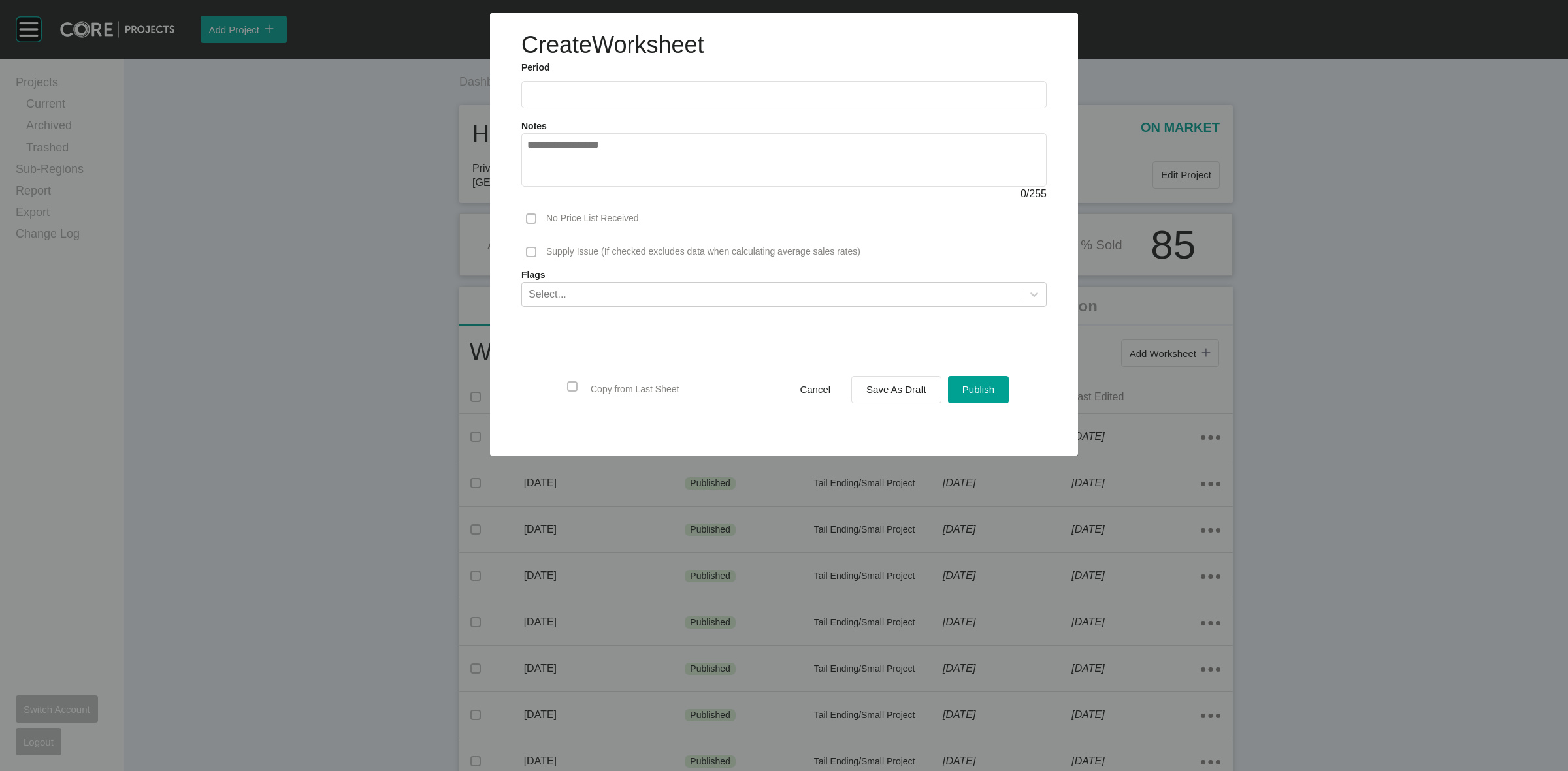
click at [620, 102] on label at bounding box center [784, 95] width 526 height 28
click at [620, 100] on input "text" at bounding box center [784, 94] width 513 height 11
click at [579, 183] on li "Aug" at bounding box center [590, 190] width 44 height 22
type input "**********"
click at [872, 390] on span "Save As Draft" at bounding box center [896, 389] width 60 height 11
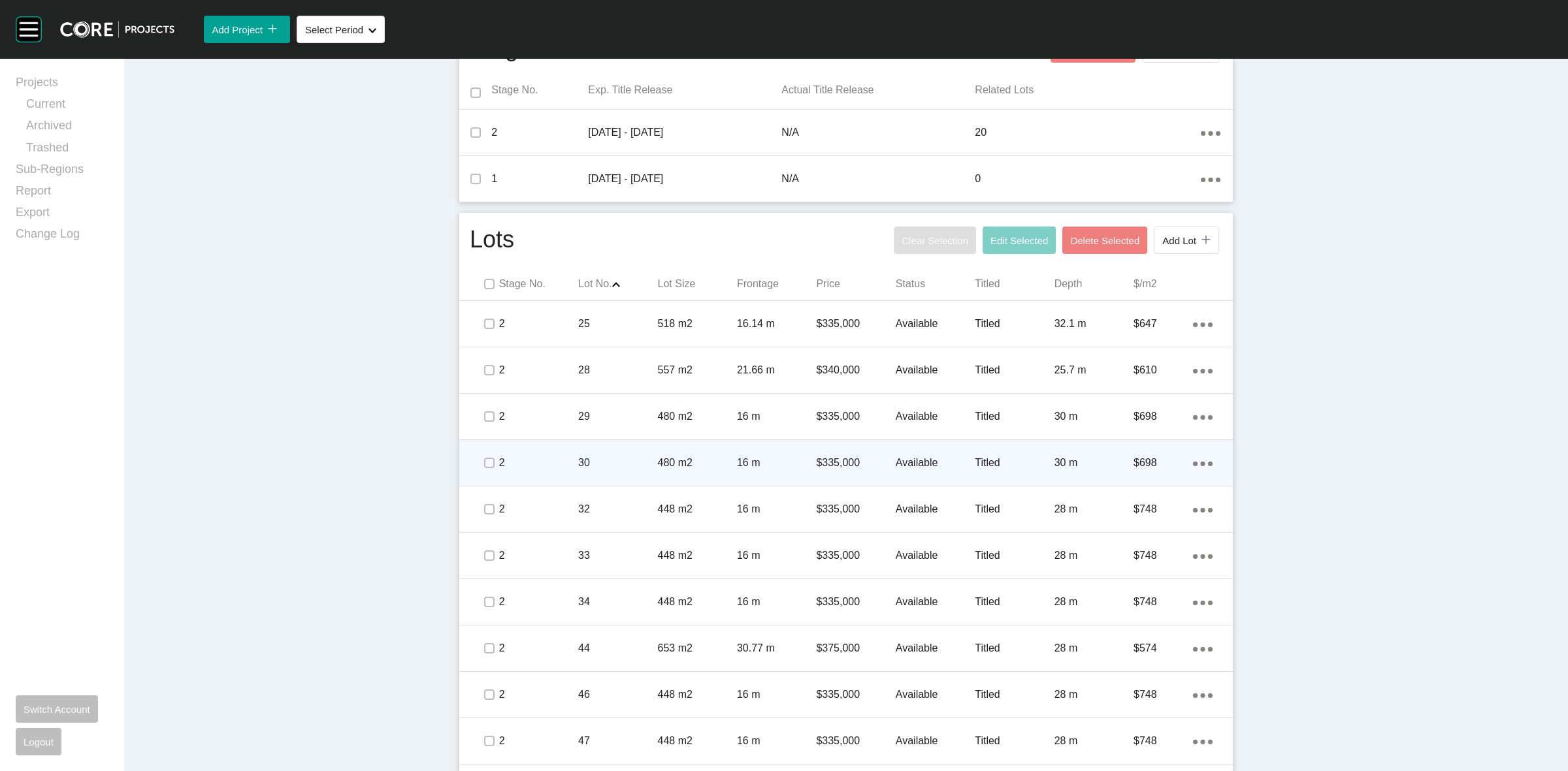
scroll to position [571, 0]
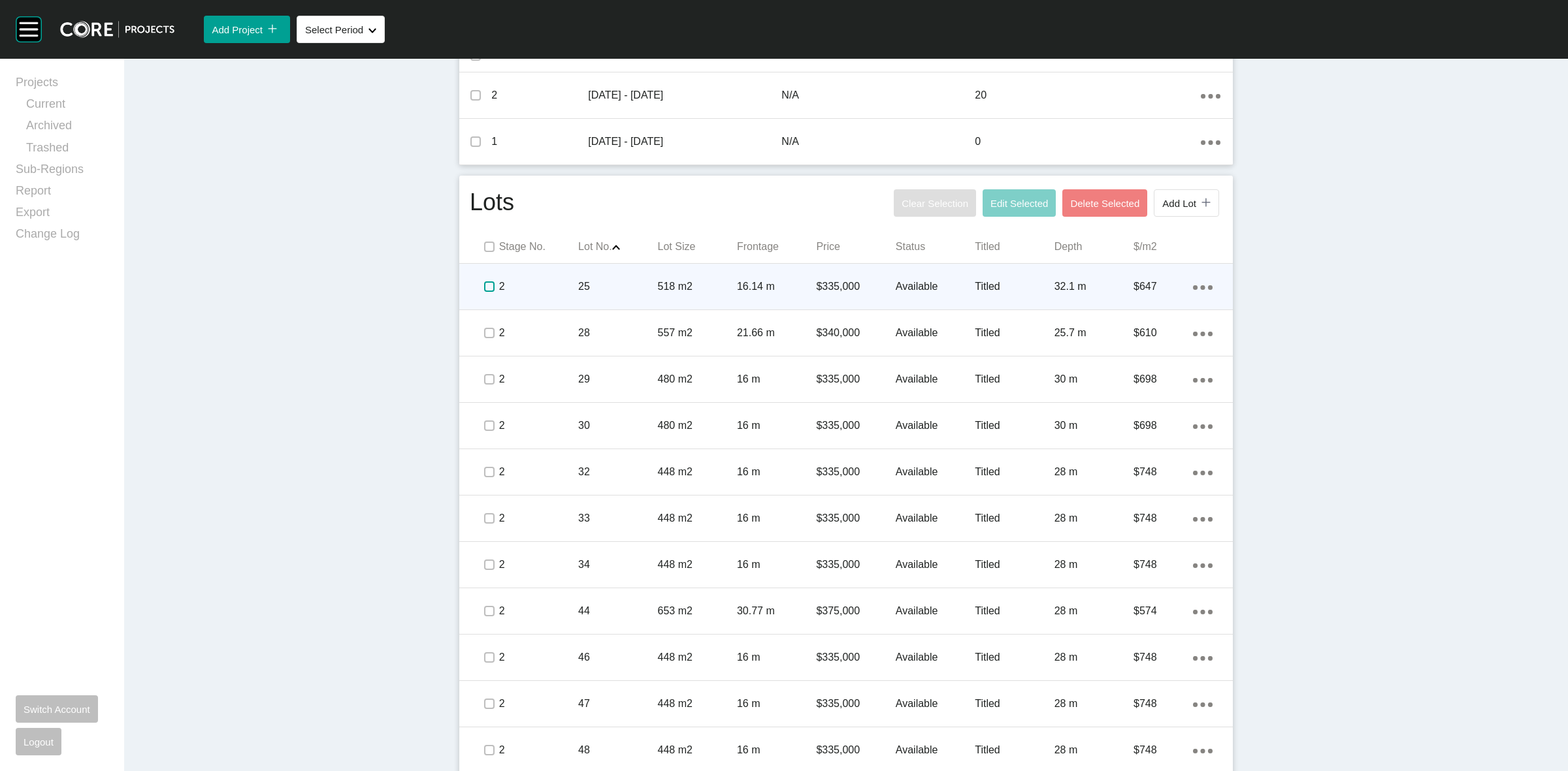
click at [484, 284] on label at bounding box center [489, 286] width 10 height 10
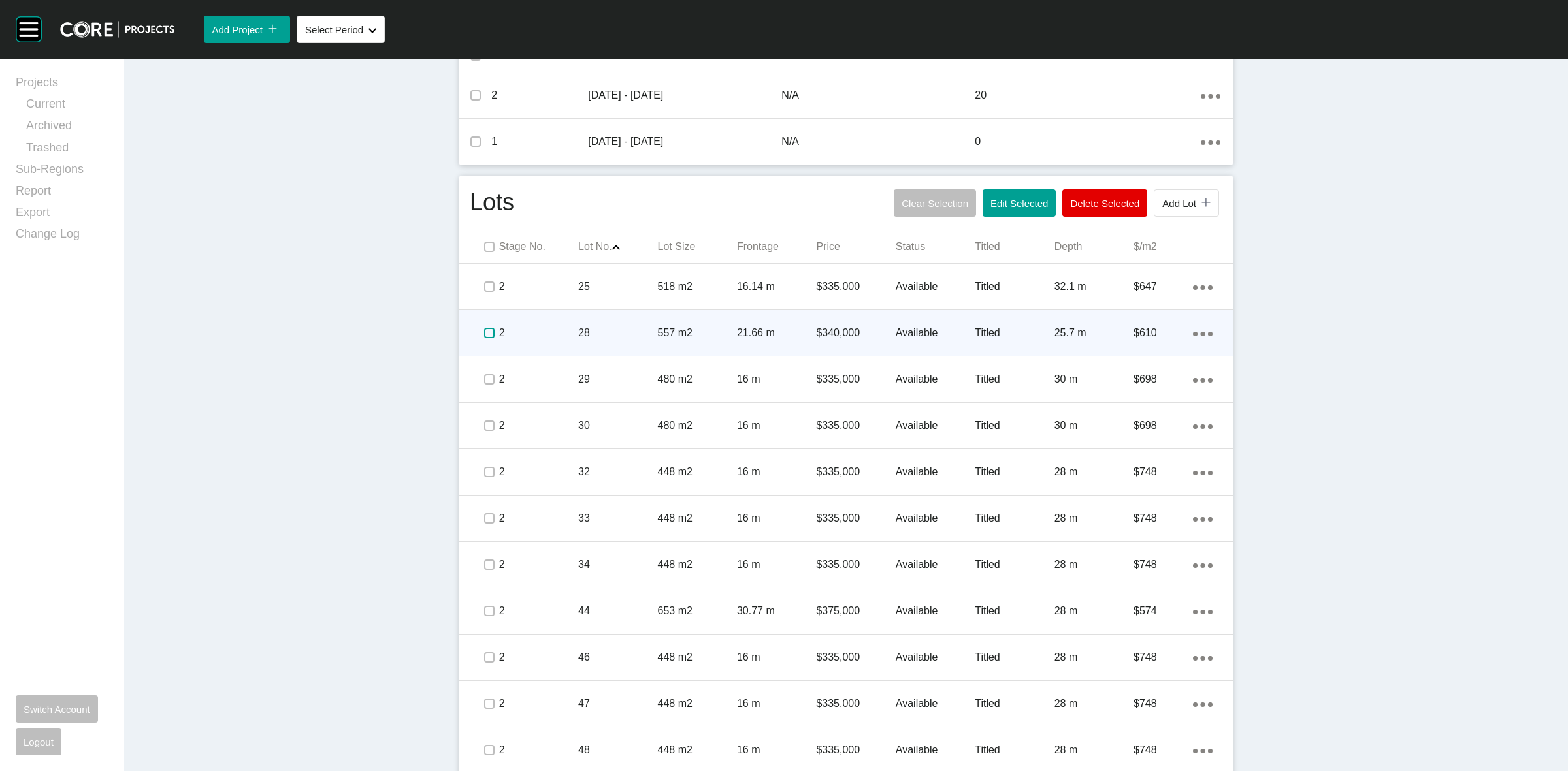
click at [484, 333] on label at bounding box center [489, 332] width 10 height 10
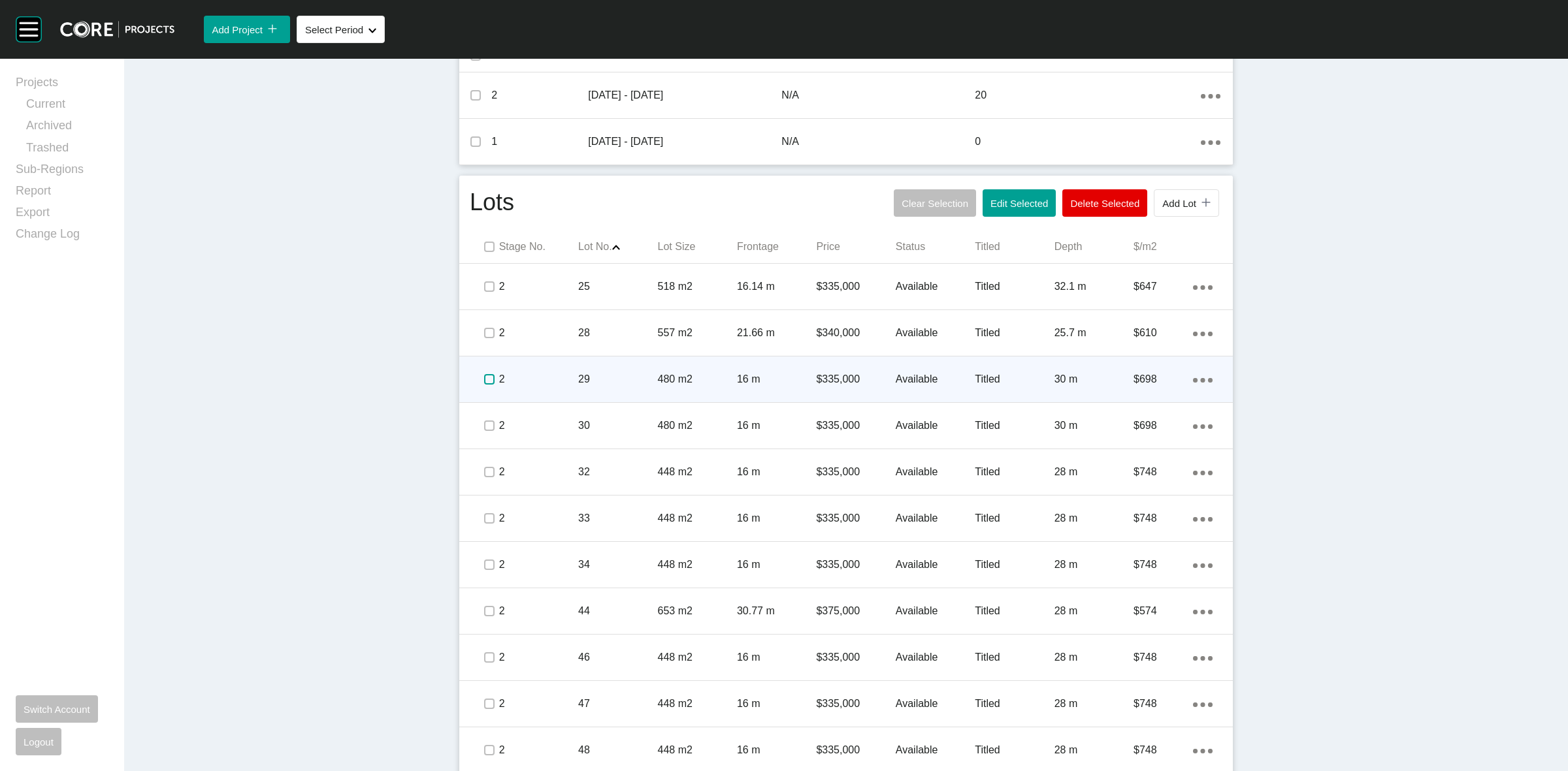
click at [484, 376] on label at bounding box center [489, 379] width 10 height 10
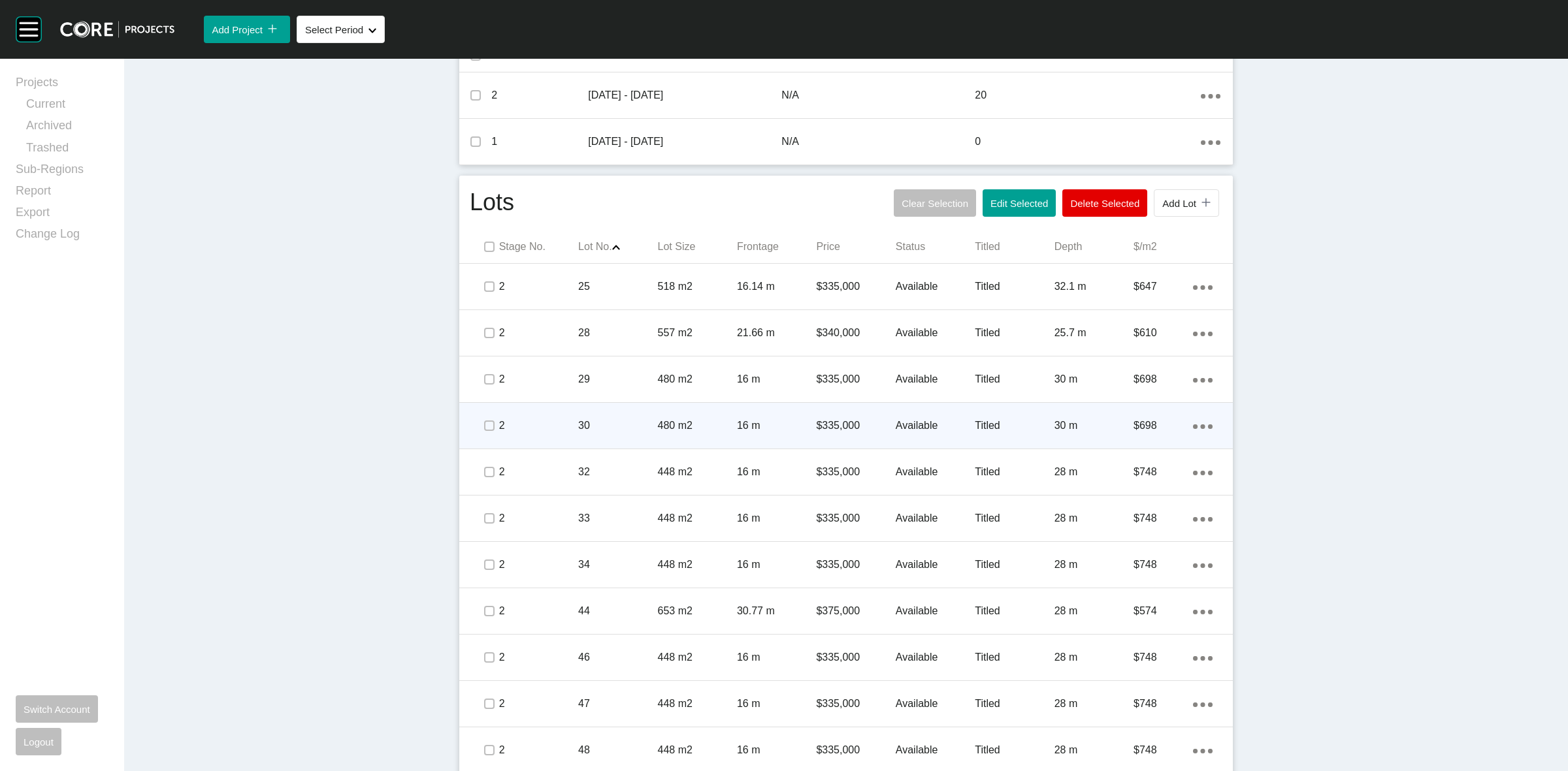
click at [479, 432] on span at bounding box center [488, 426] width 20 height 20
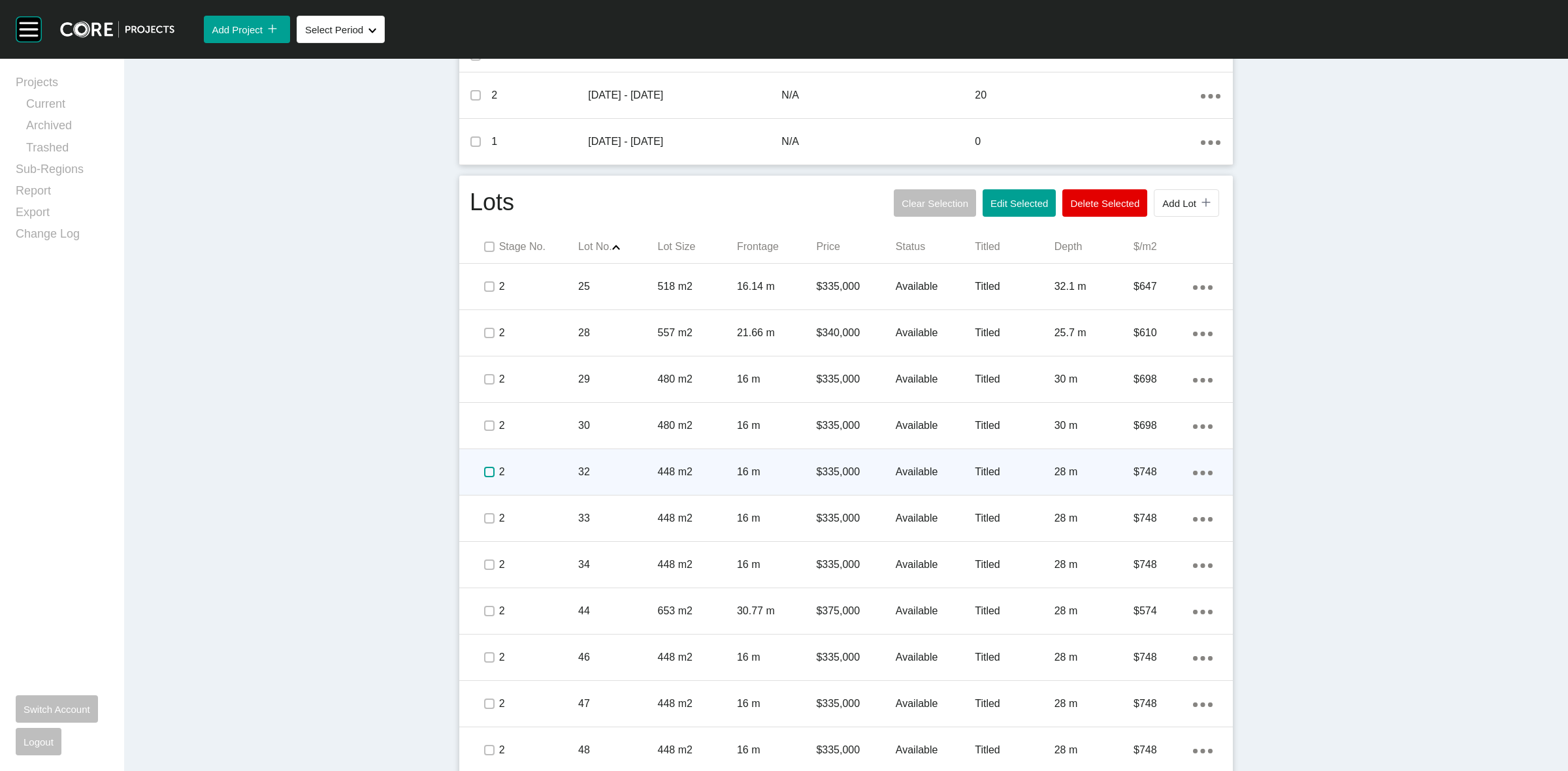
click at [484, 475] on label at bounding box center [489, 472] width 10 height 10
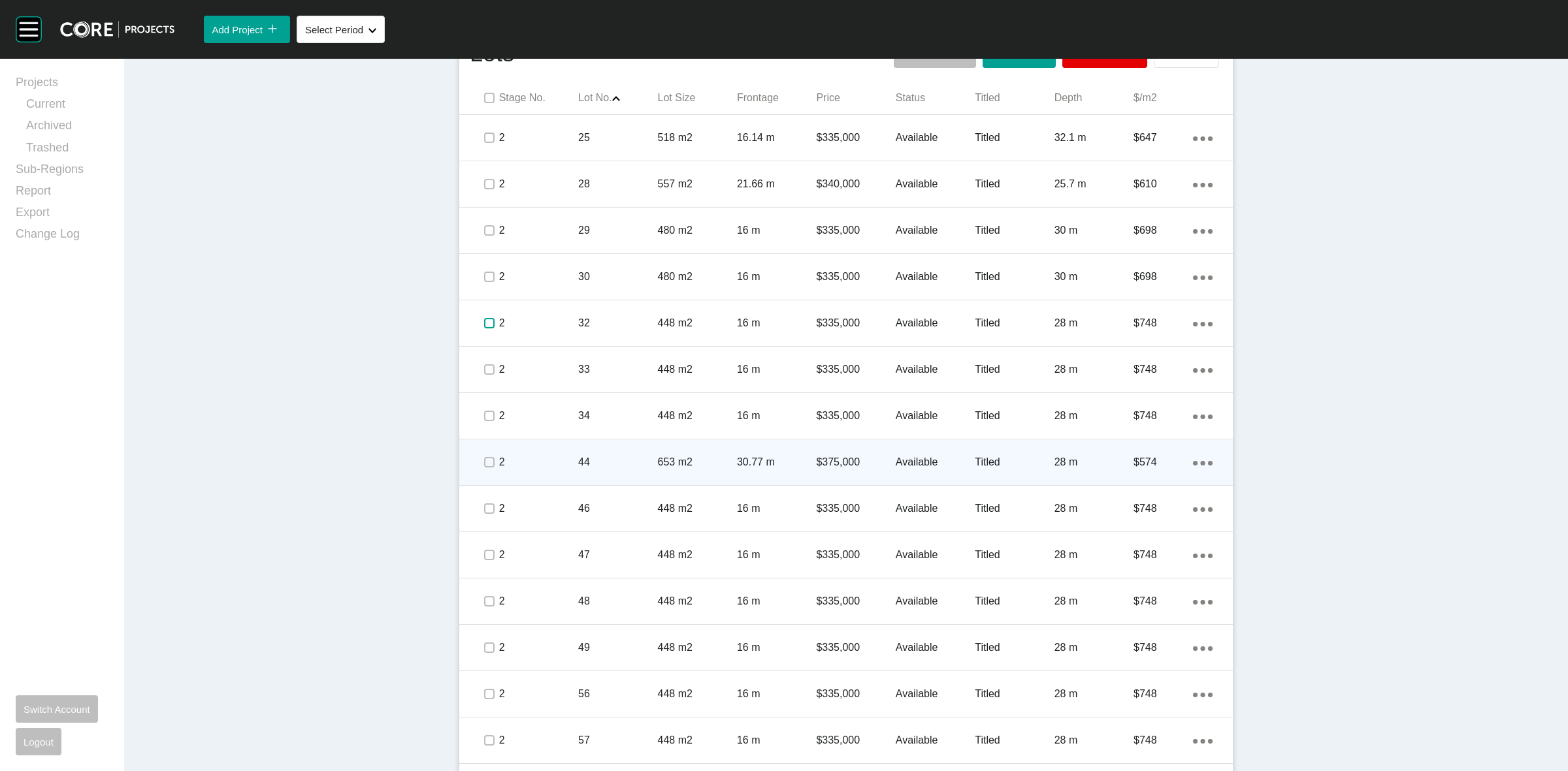
scroll to position [734, 0]
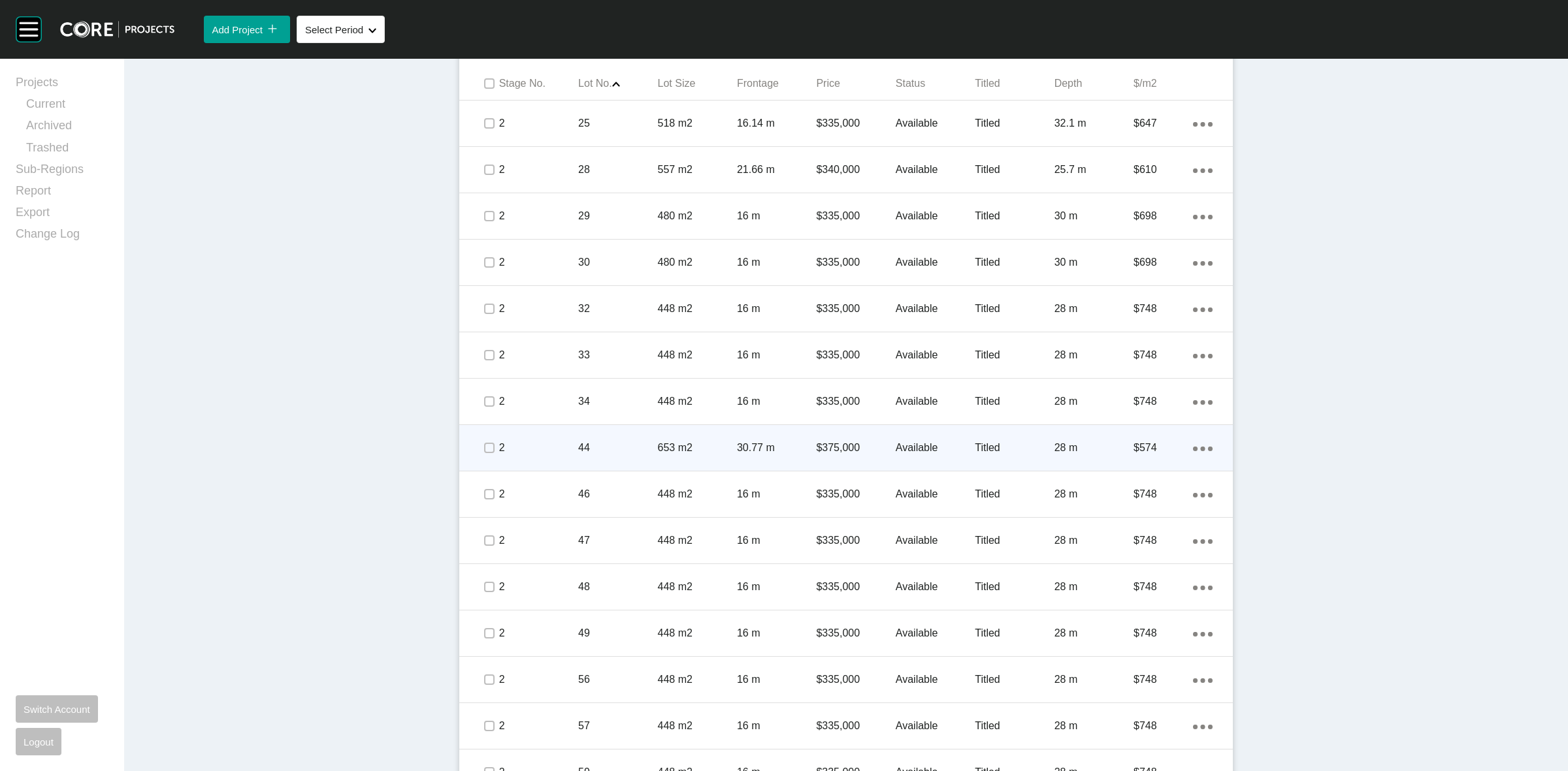
click at [482, 455] on span at bounding box center [488, 447] width 20 height 20
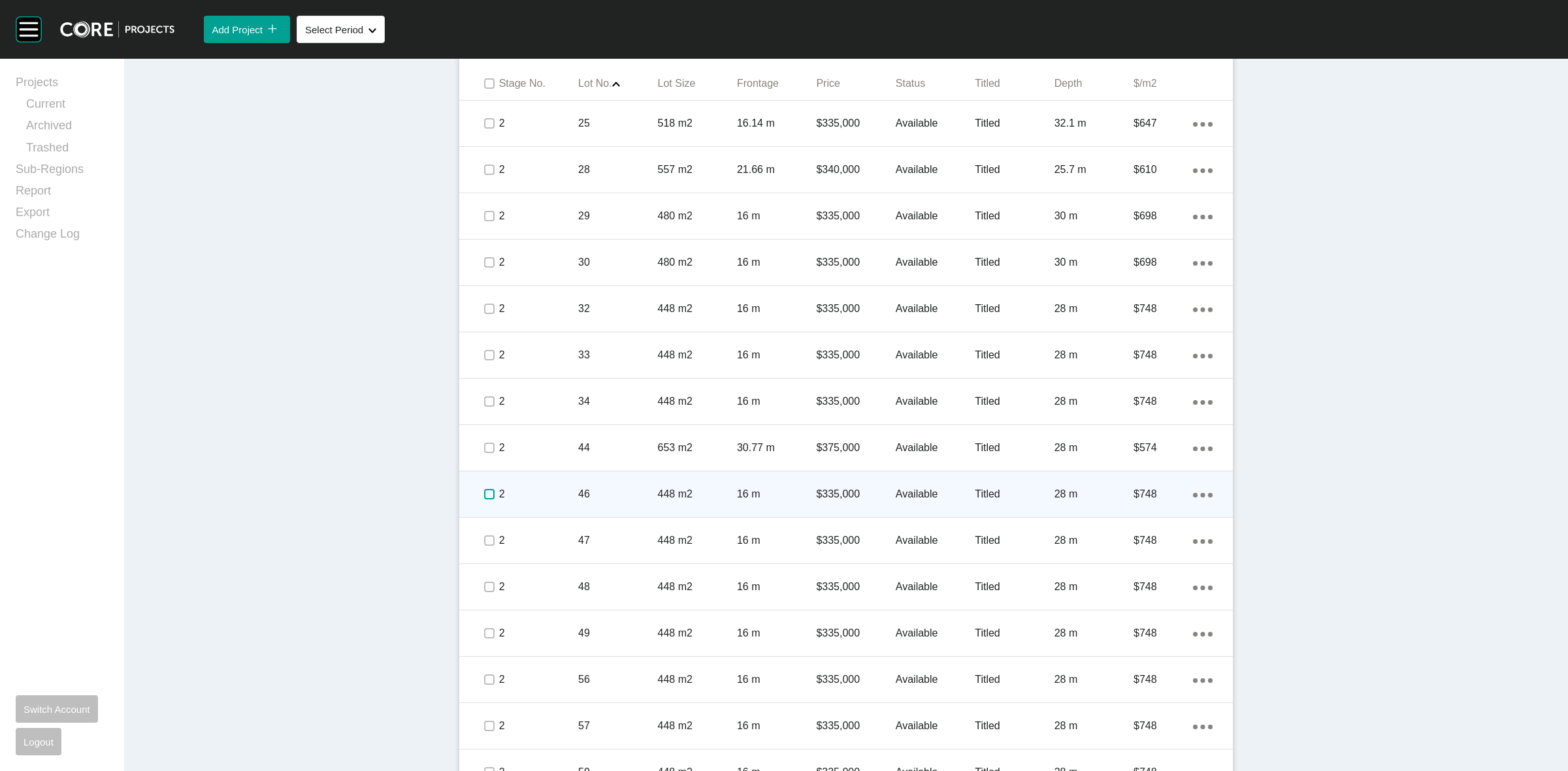
click at [485, 493] on label at bounding box center [489, 494] width 10 height 10
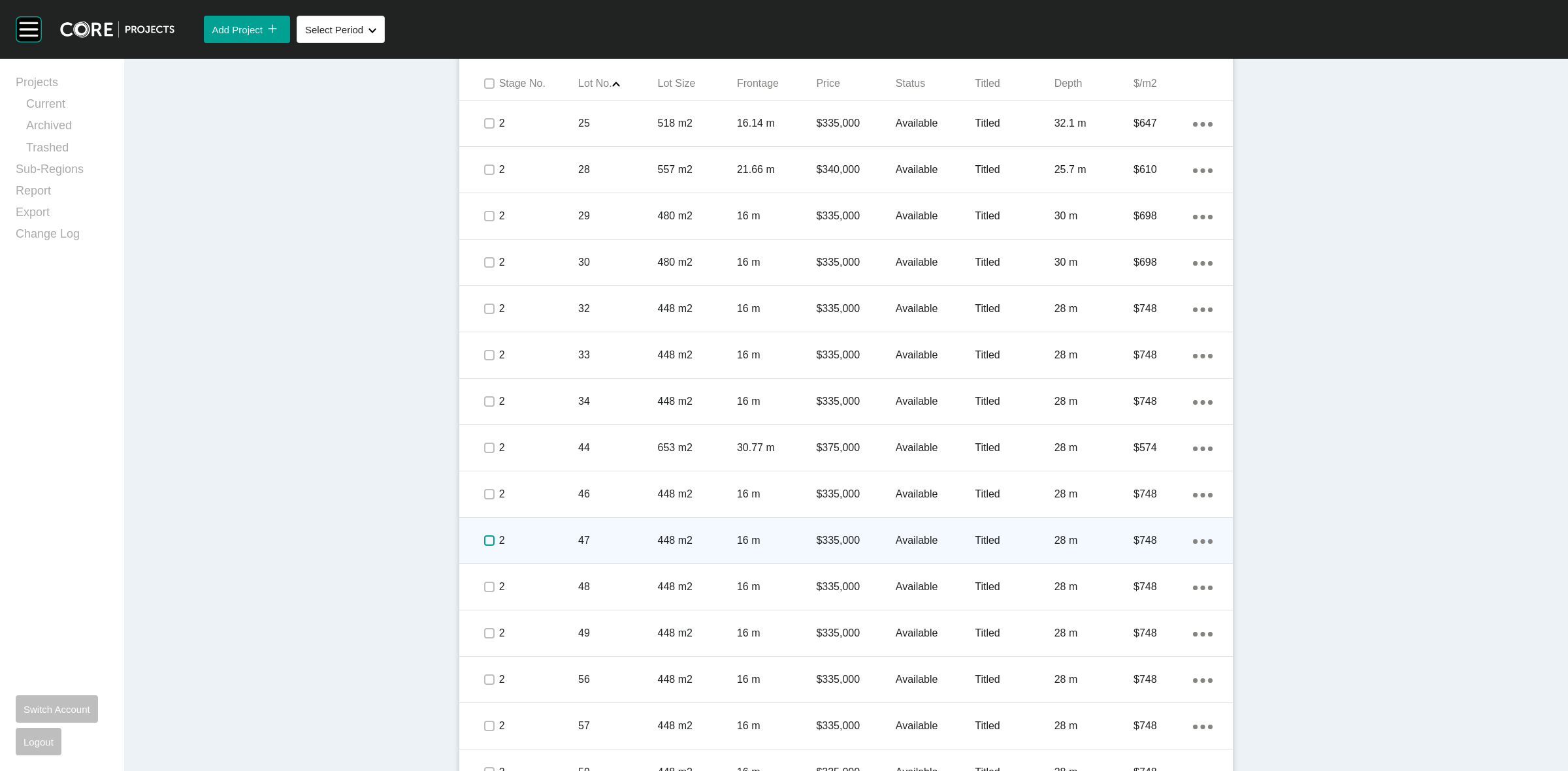
click at [484, 543] on label at bounding box center [489, 540] width 10 height 10
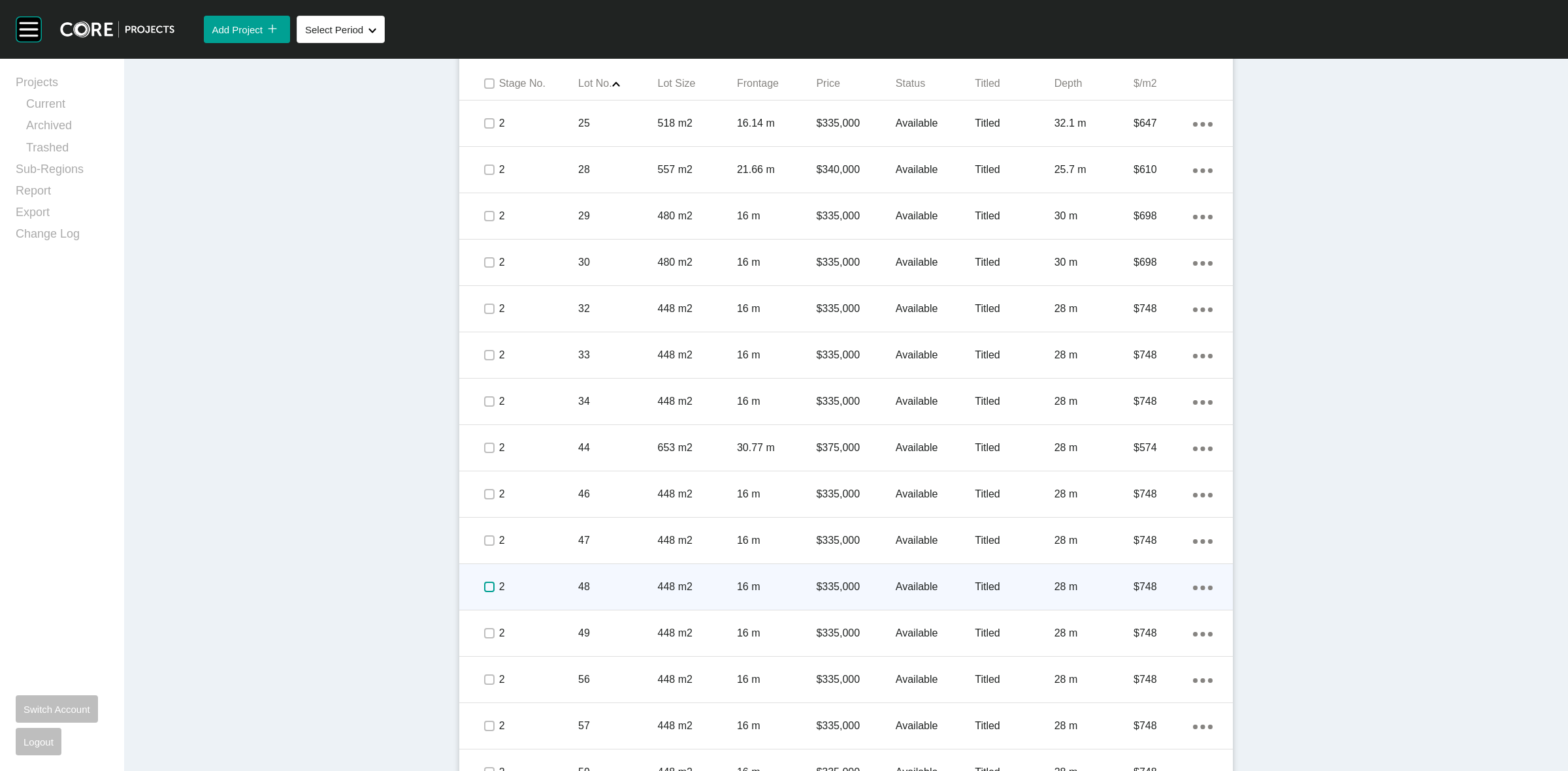
click at [484, 582] on label at bounding box center [489, 587] width 10 height 10
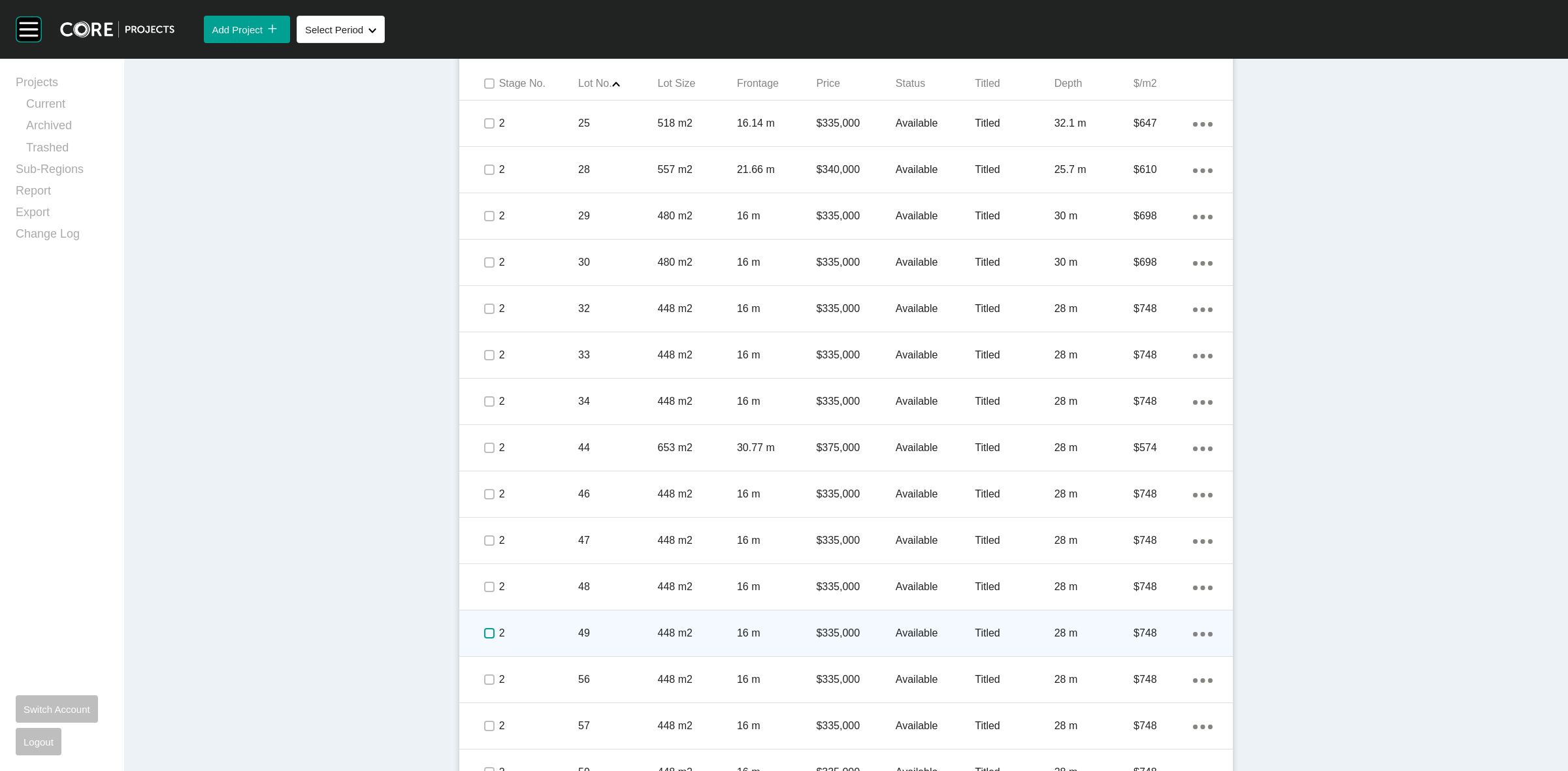
click at [484, 634] on label at bounding box center [489, 633] width 10 height 10
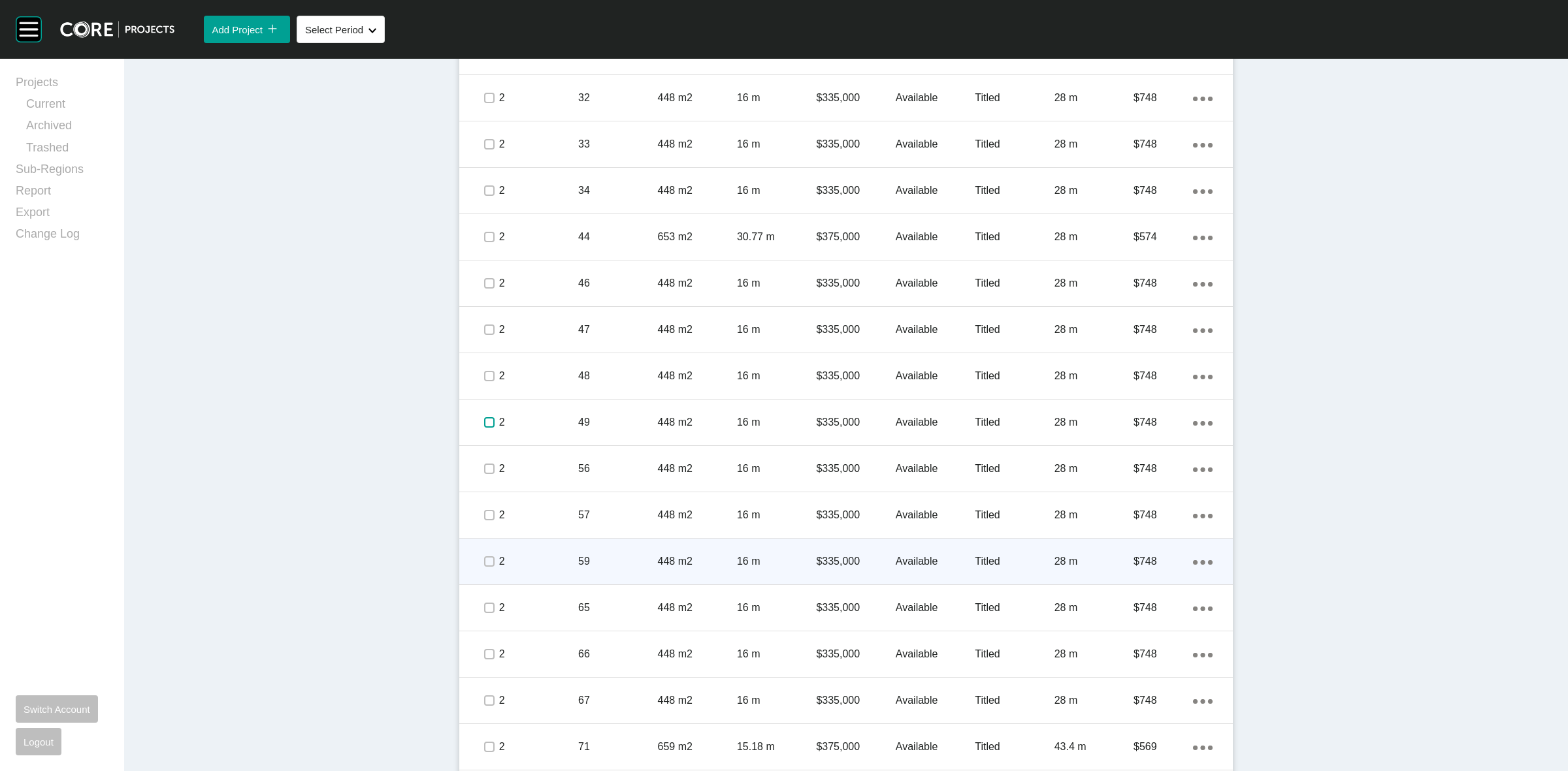
scroll to position [979, 0]
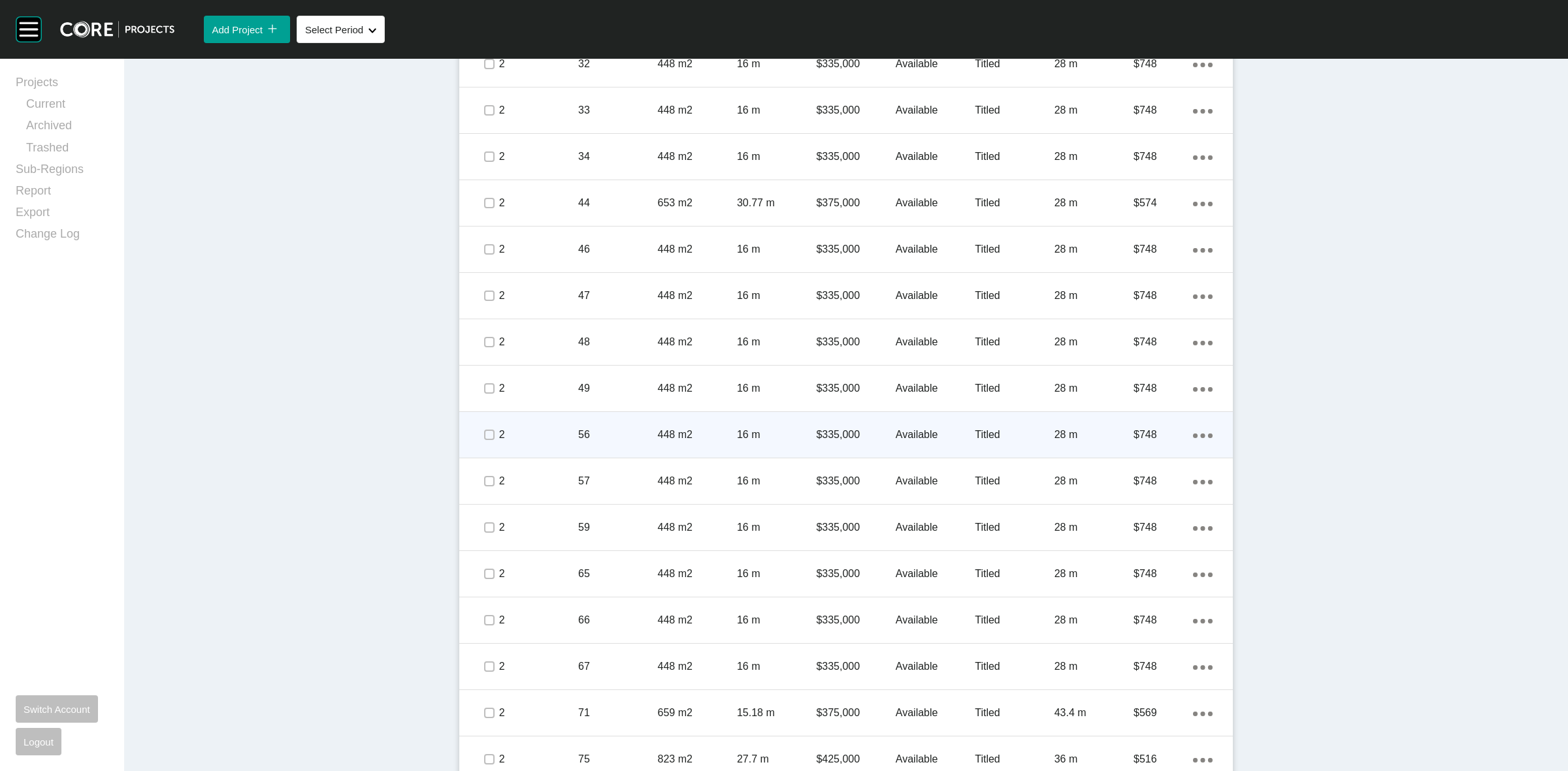
click at [479, 433] on span at bounding box center [488, 435] width 20 height 20
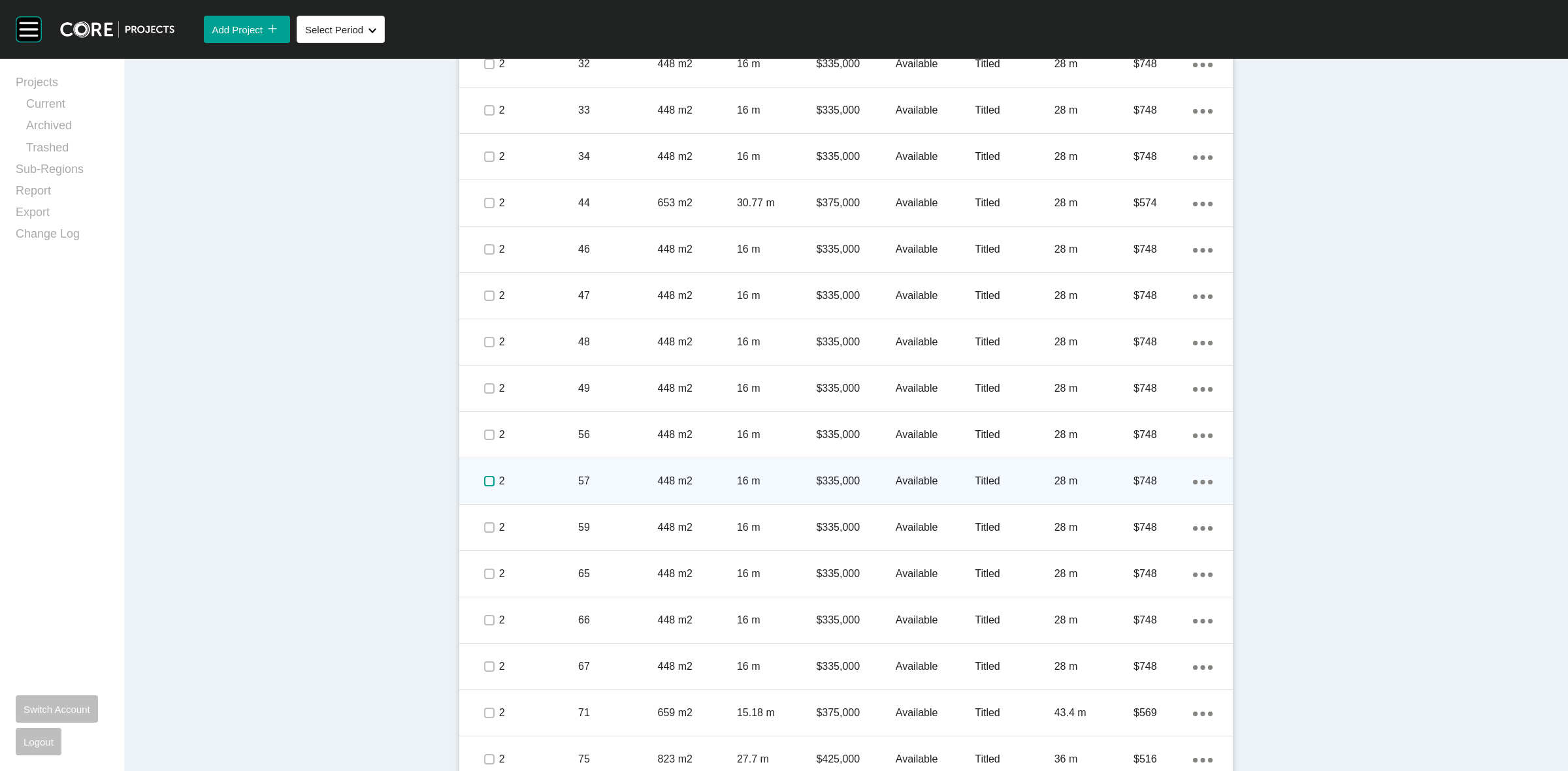
click at [484, 481] on label at bounding box center [489, 481] width 10 height 10
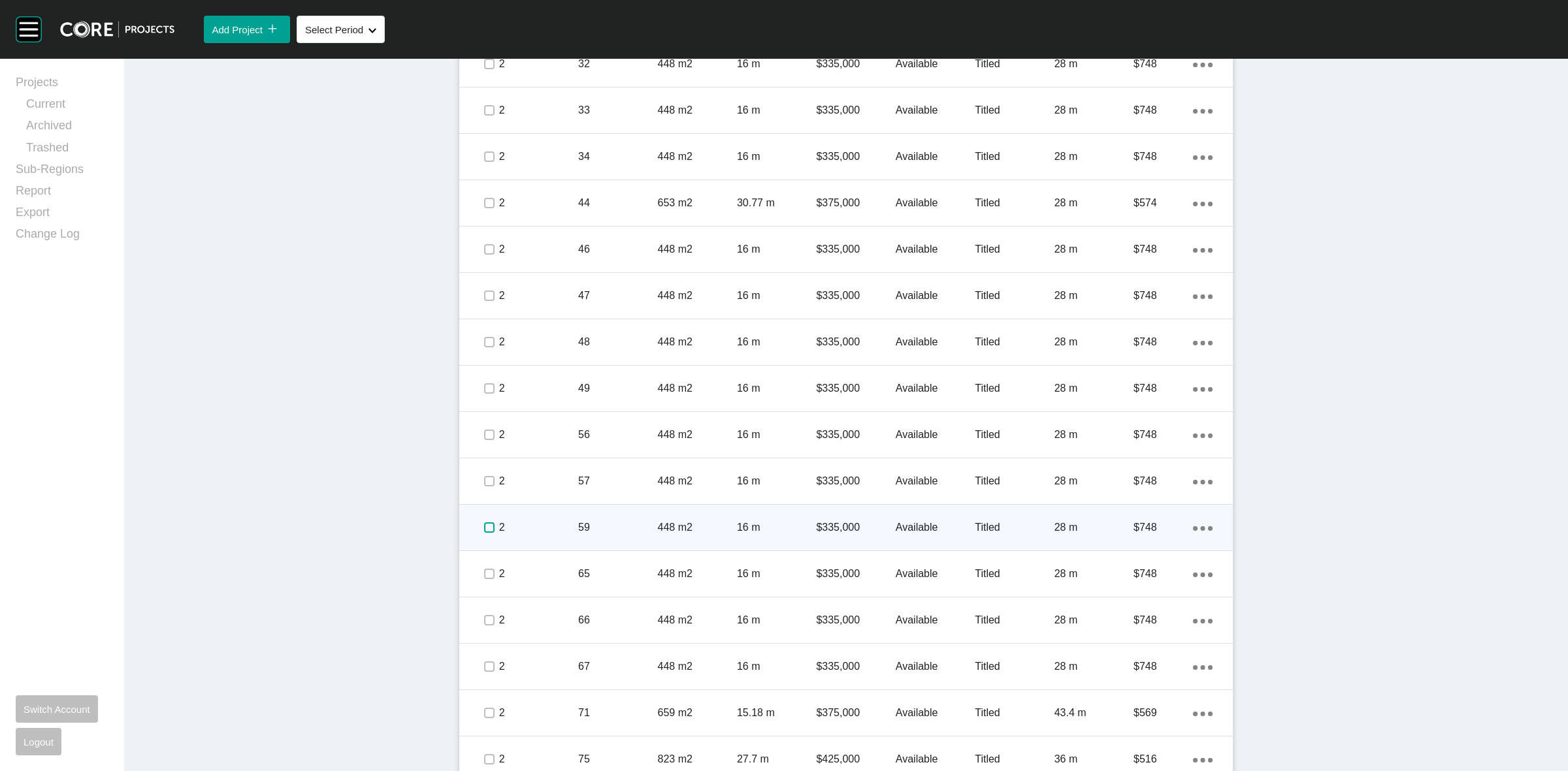
drag, startPoint x: 475, startPoint y: 521, endPoint x: 482, endPoint y: 530, distance: 11.4
click at [484, 523] on label at bounding box center [489, 527] width 10 height 10
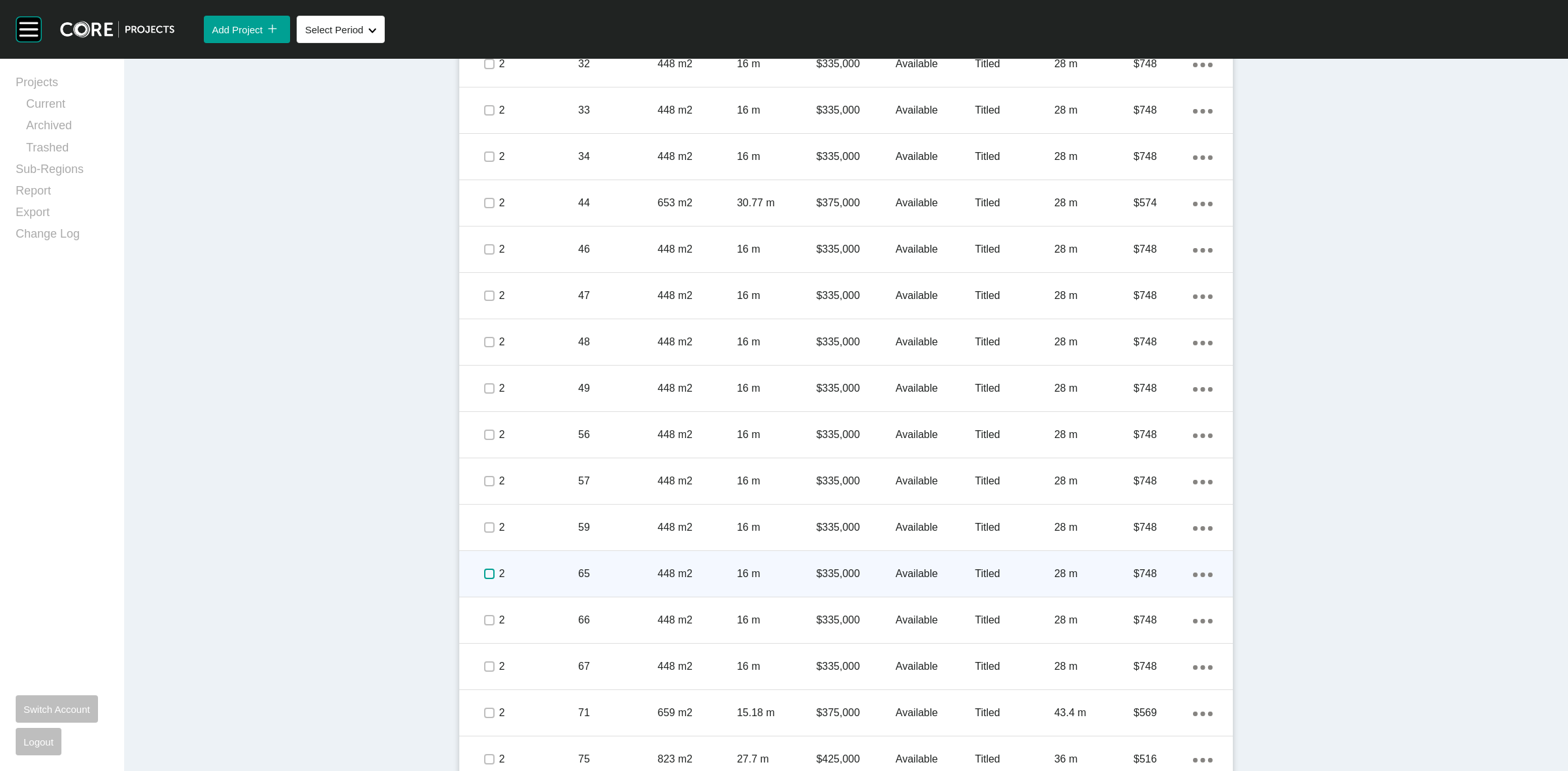
click at [484, 579] on label at bounding box center [489, 573] width 10 height 10
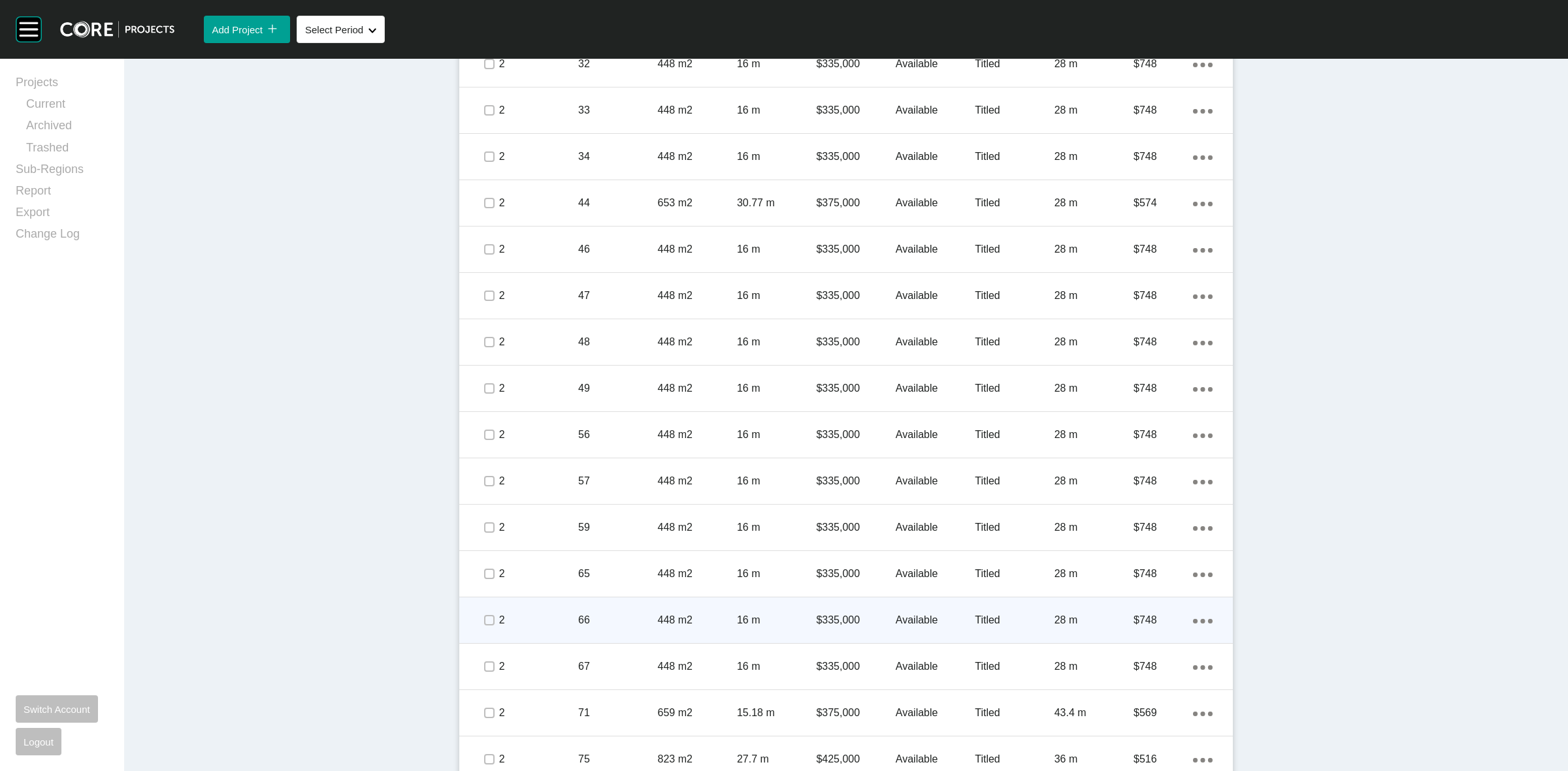
drag, startPoint x: 478, startPoint y: 628, endPoint x: 536, endPoint y: 627, distance: 58.0
click at [479, 625] on span at bounding box center [488, 620] width 20 height 20
click at [543, 627] on p "2" at bounding box center [538, 620] width 79 height 14
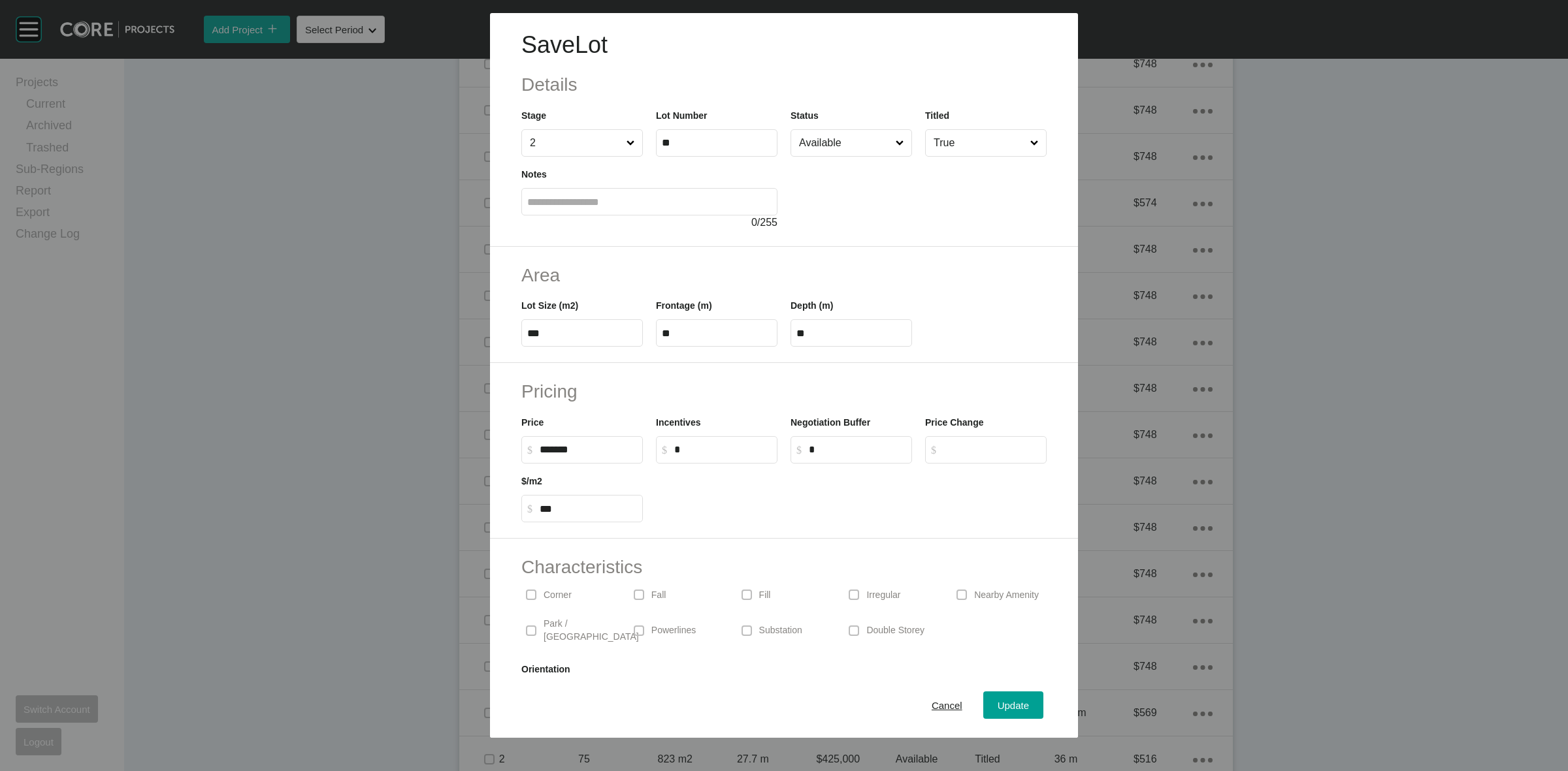
click at [838, 144] on input "Available" at bounding box center [845, 143] width 97 height 26
click at [994, 711] on div "Update" at bounding box center [1013, 705] width 38 height 18
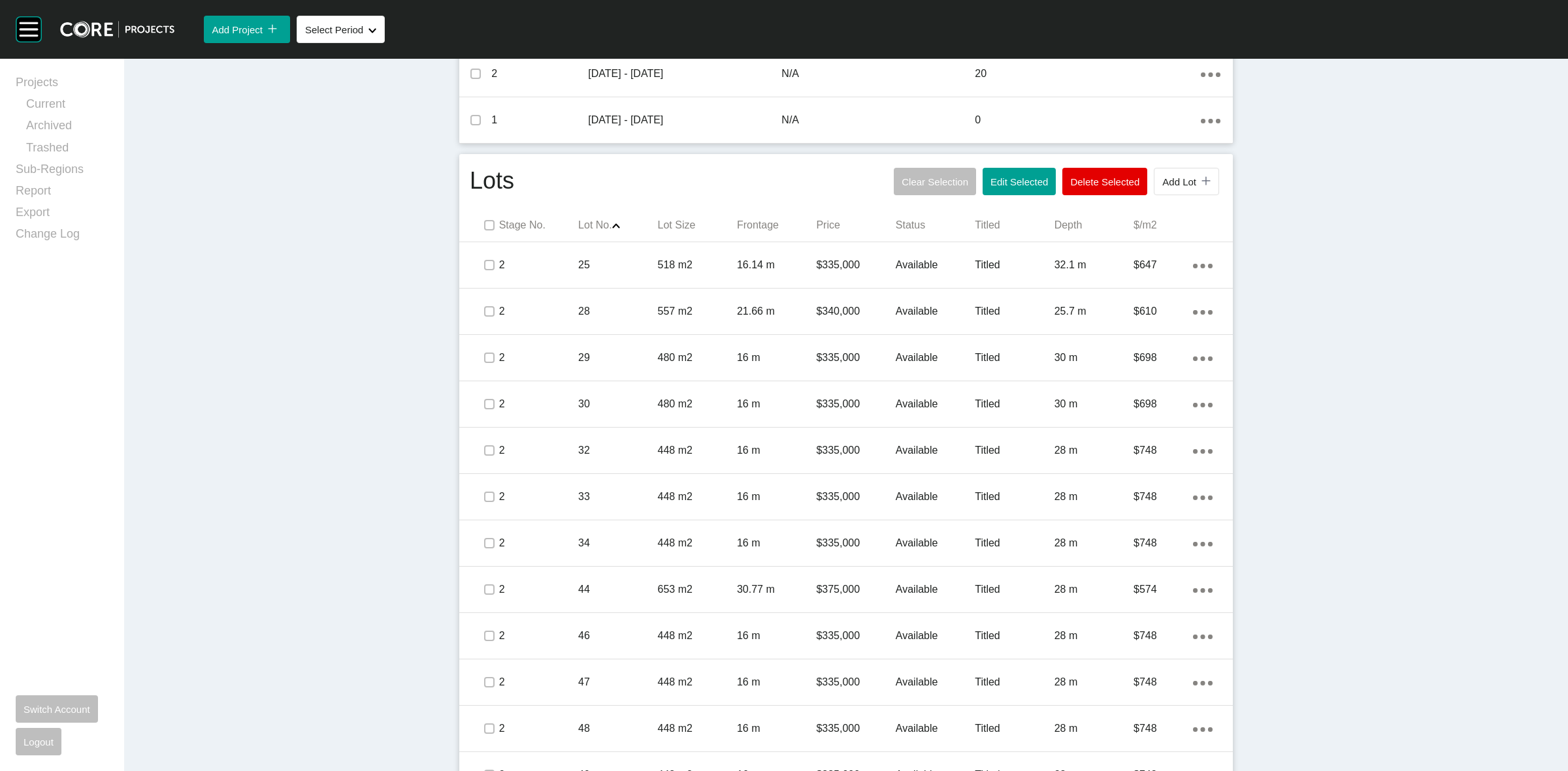
scroll to position [588, 0]
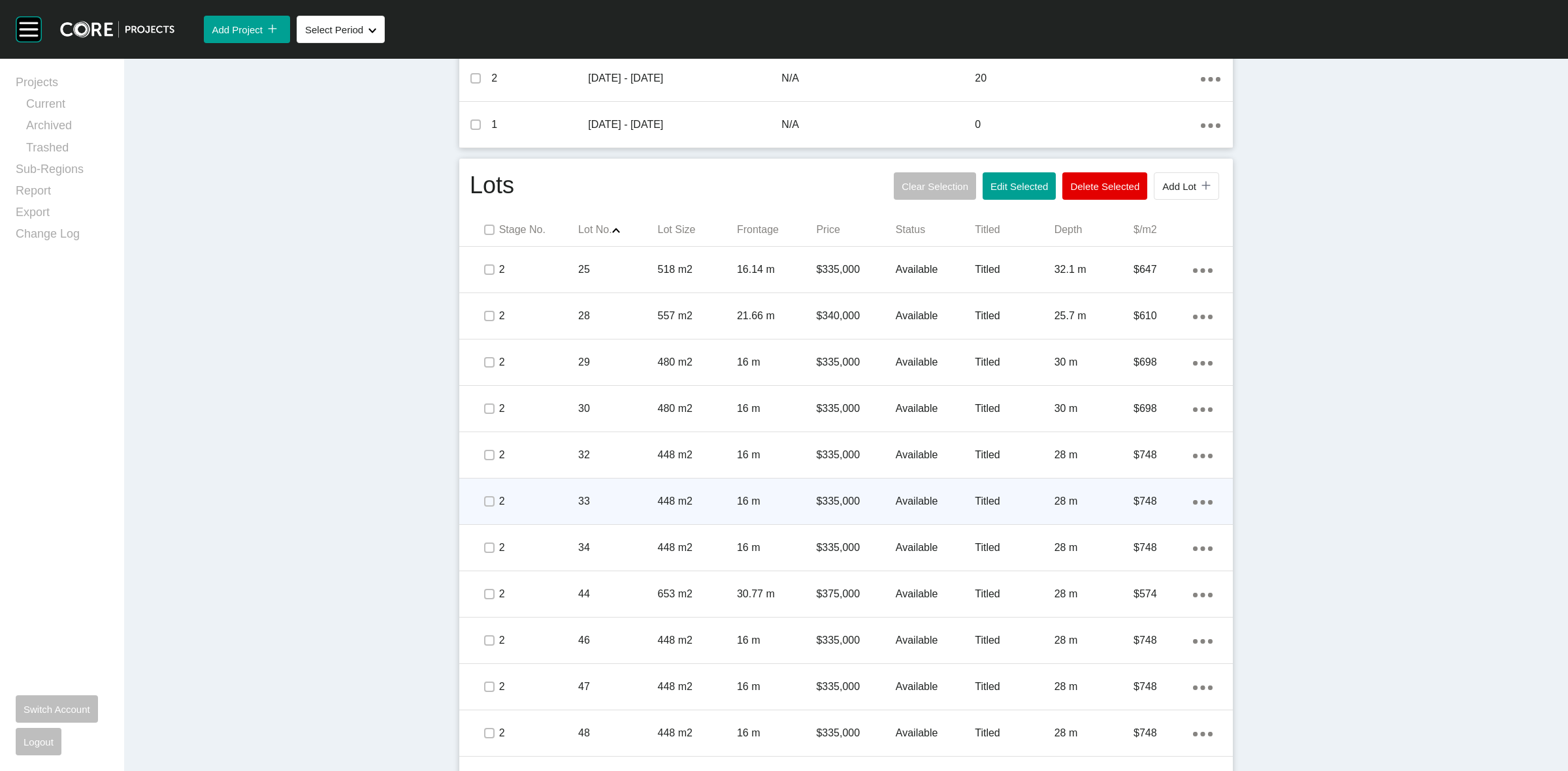
click at [742, 496] on p "16 m" at bounding box center [776, 501] width 79 height 14
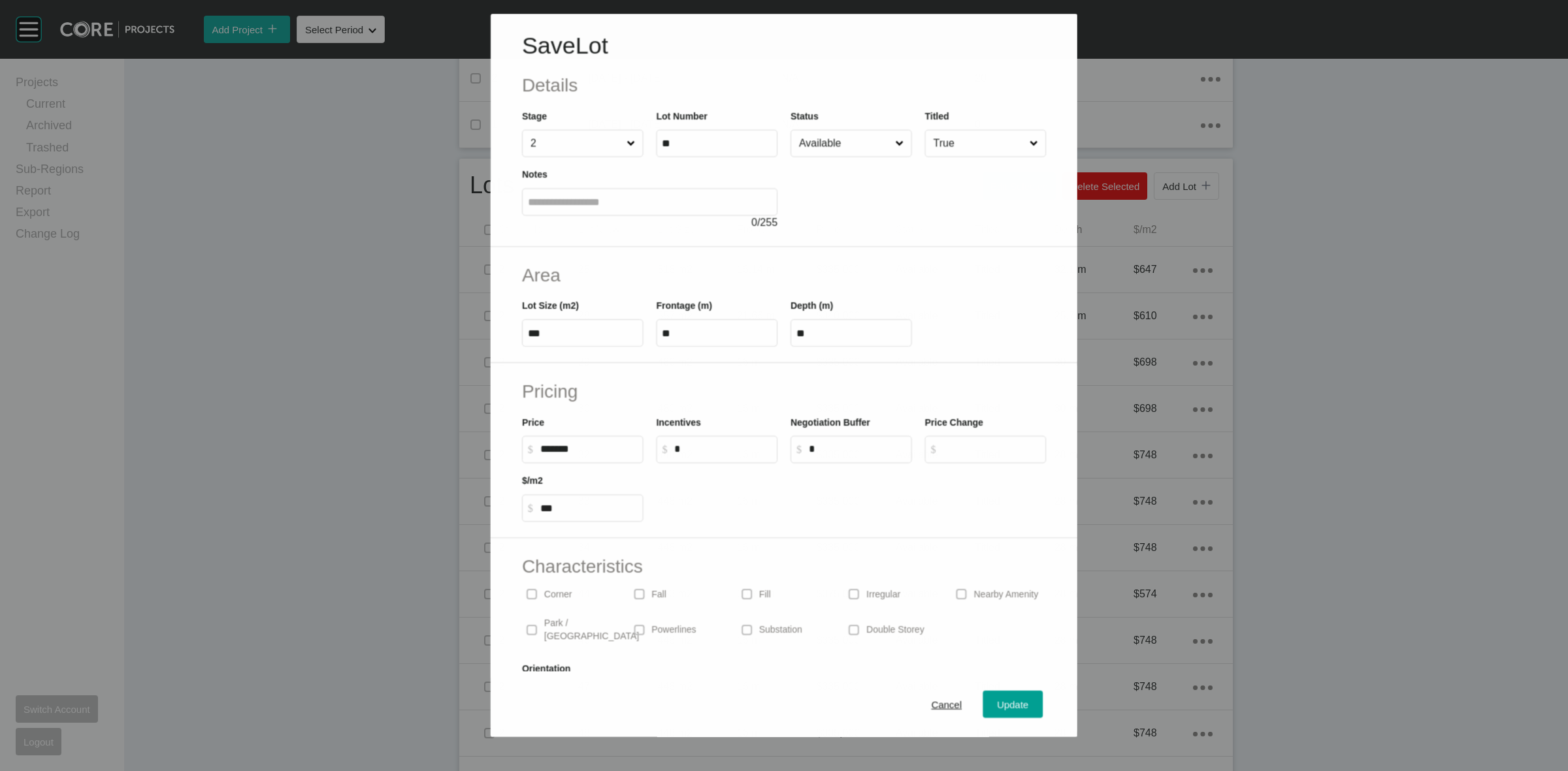
click at [857, 141] on input "Available" at bounding box center [845, 144] width 96 height 26
click at [998, 709] on span "Update" at bounding box center [1013, 705] width 31 height 11
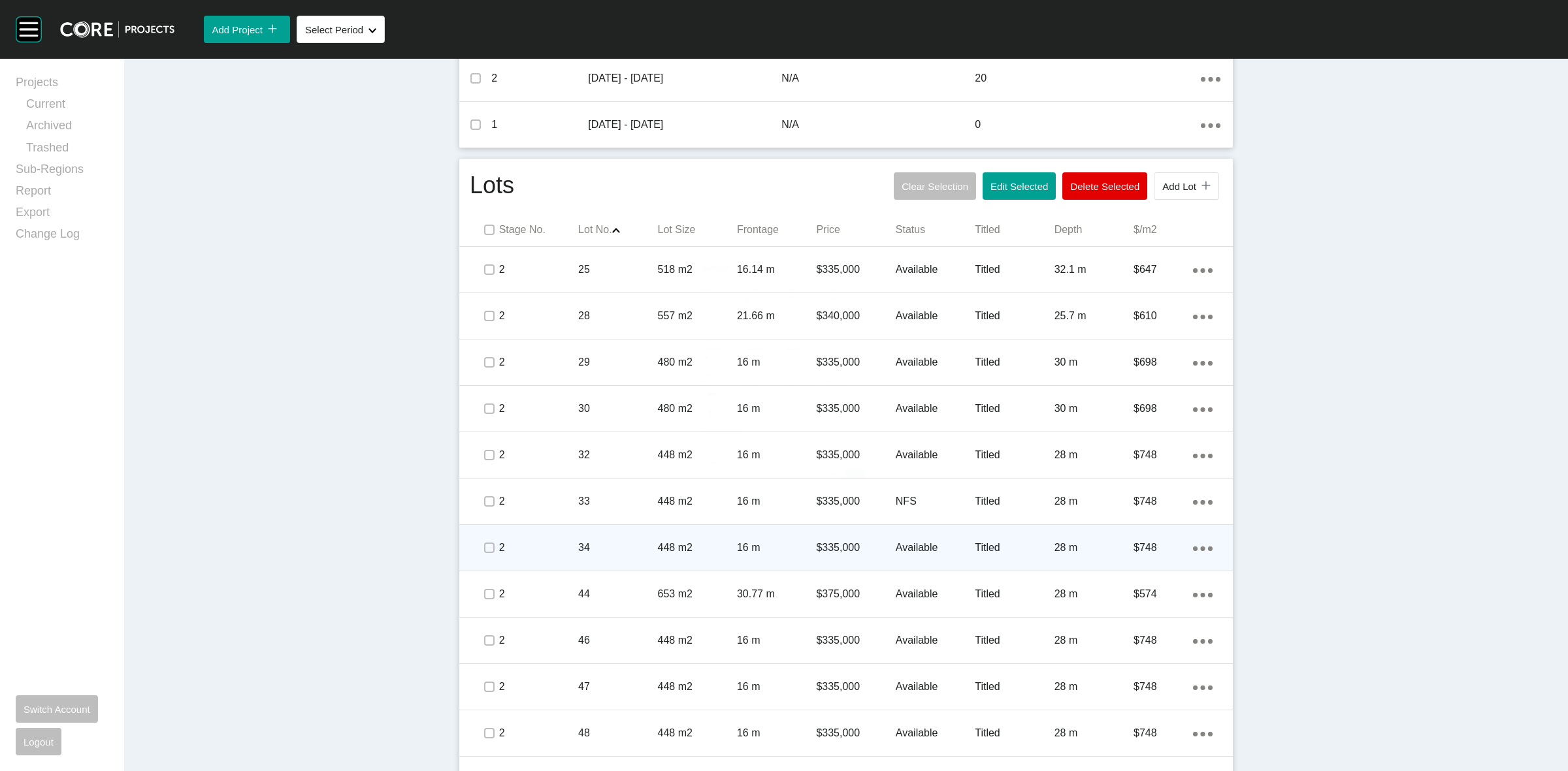
click at [639, 548] on p "34" at bounding box center [618, 548] width 79 height 14
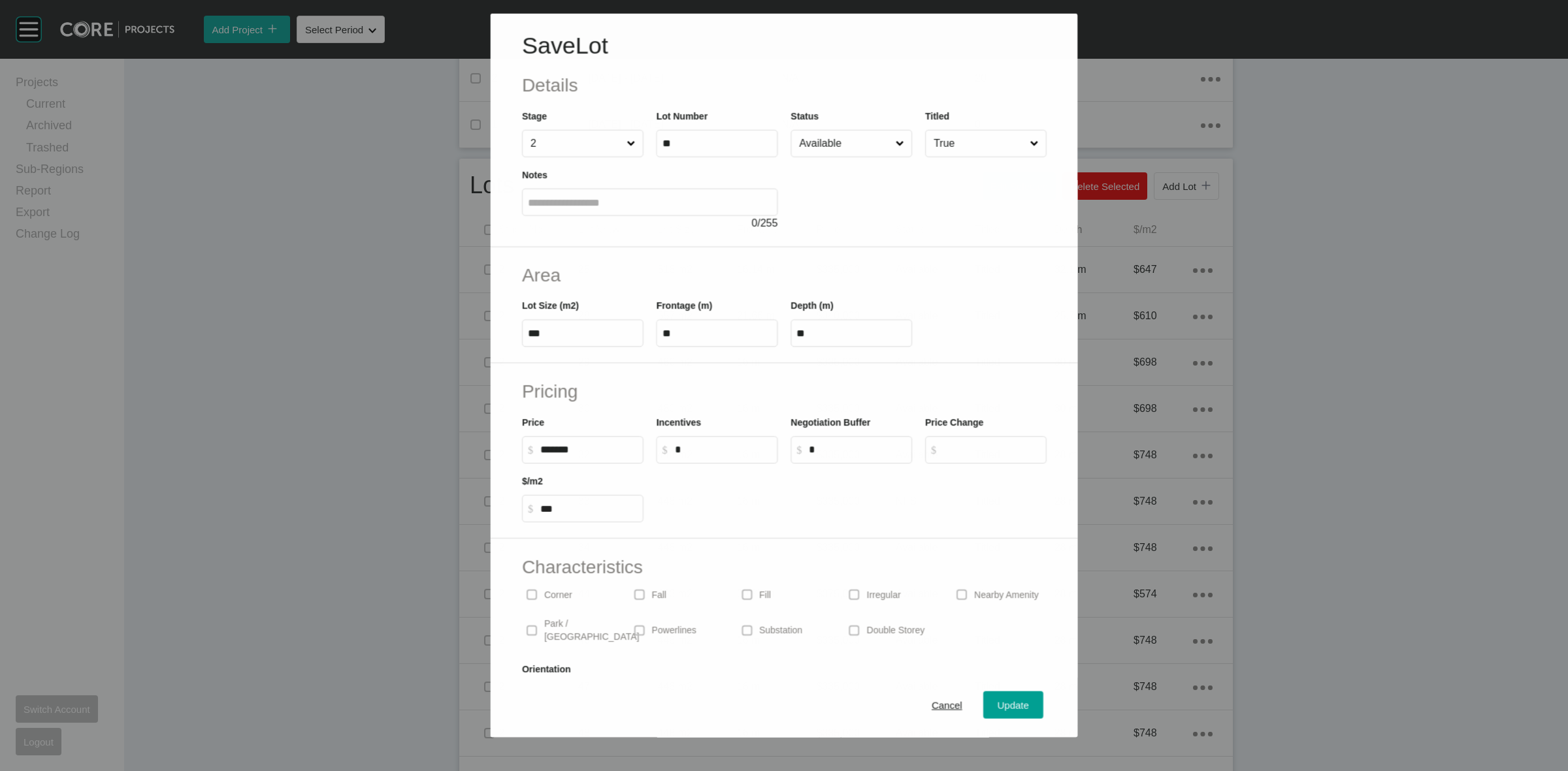
click at [853, 138] on input "Available" at bounding box center [845, 143] width 96 height 26
drag, startPoint x: 809, startPoint y: 301, endPoint x: 851, endPoint y: 386, distance: 94.8
click at [998, 706] on span "Update" at bounding box center [1013, 705] width 31 height 11
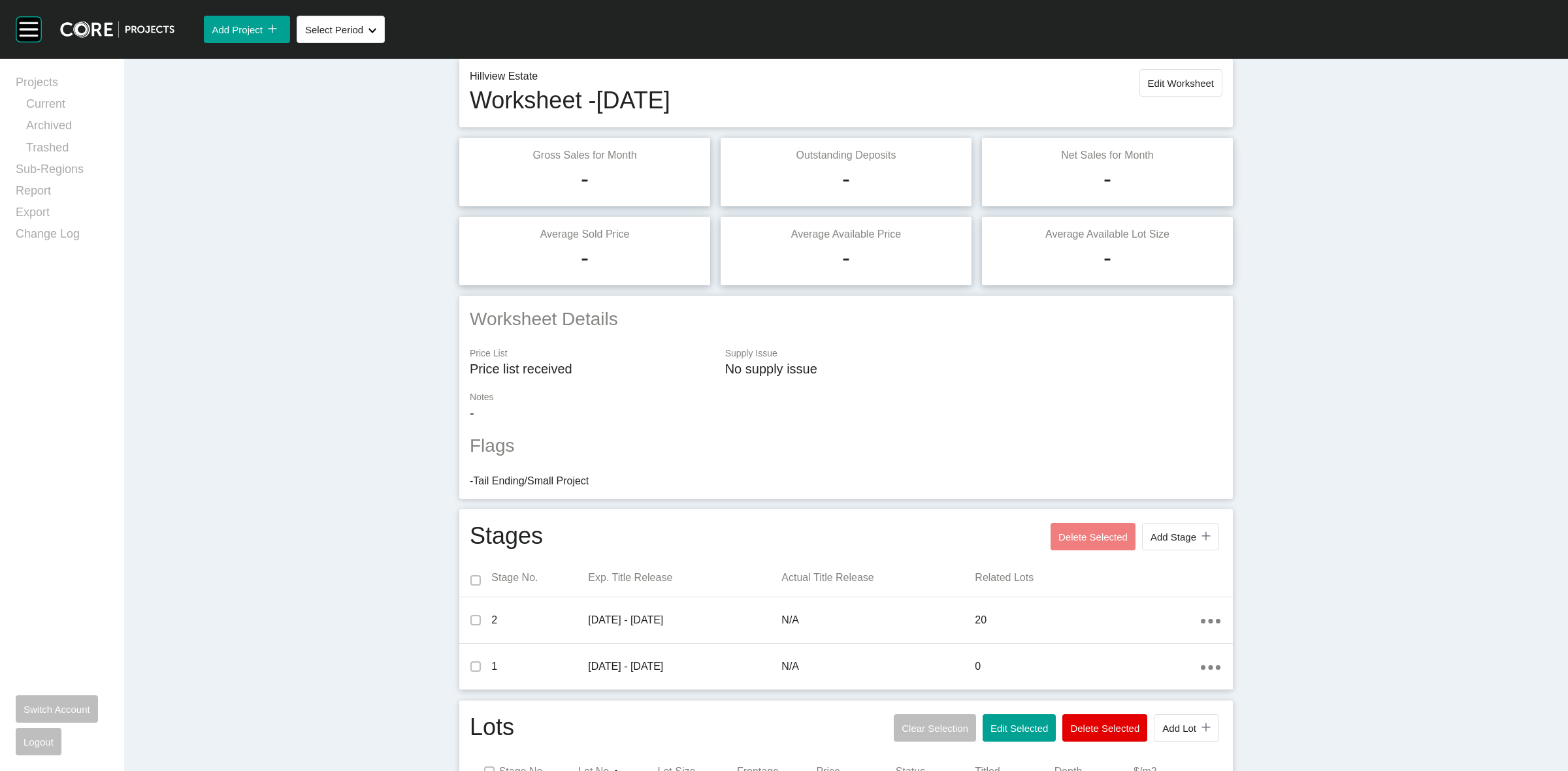
scroll to position [0, 0]
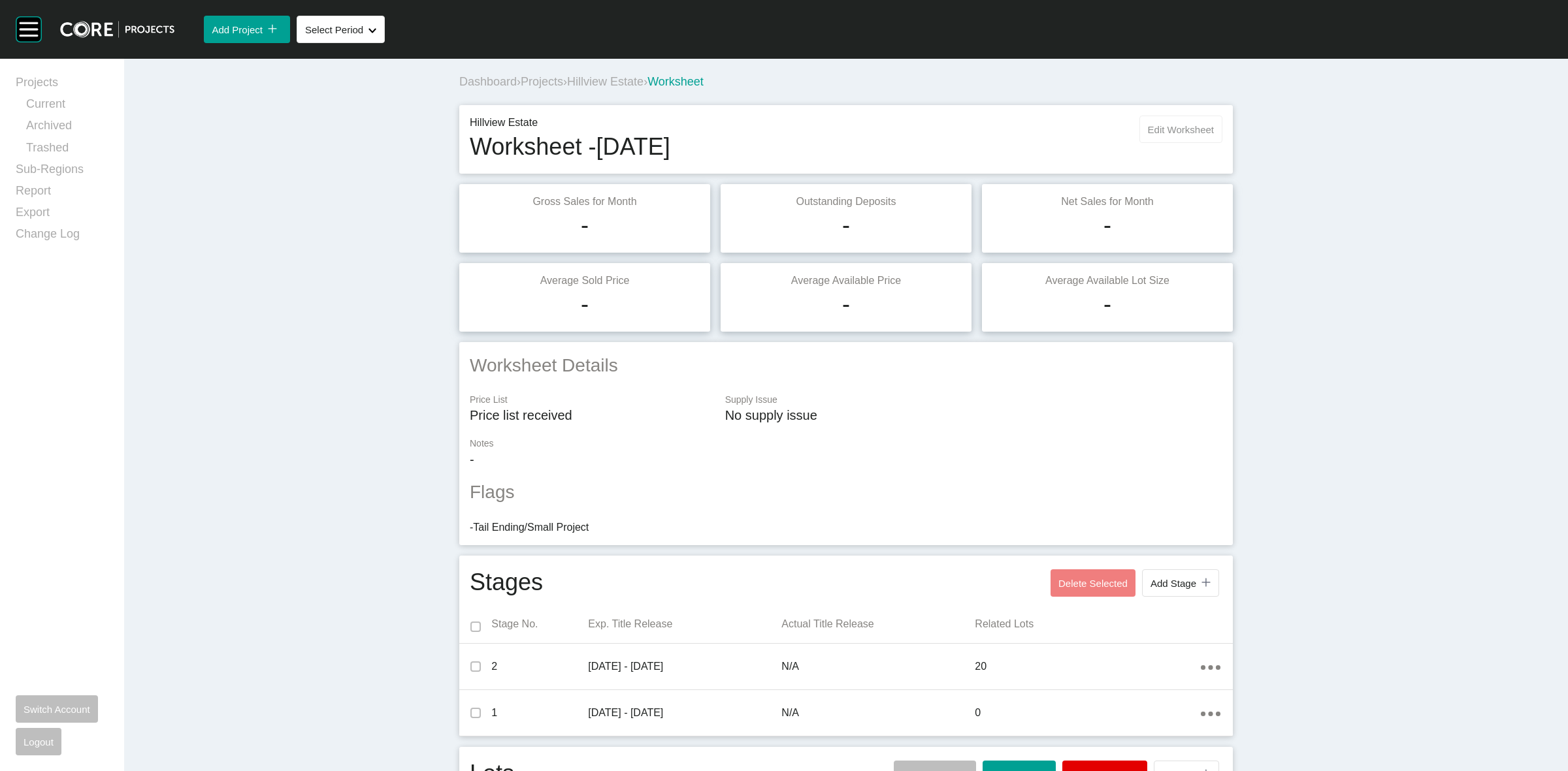
click at [1181, 131] on span "Edit Worksheet" at bounding box center [1181, 129] width 66 height 11
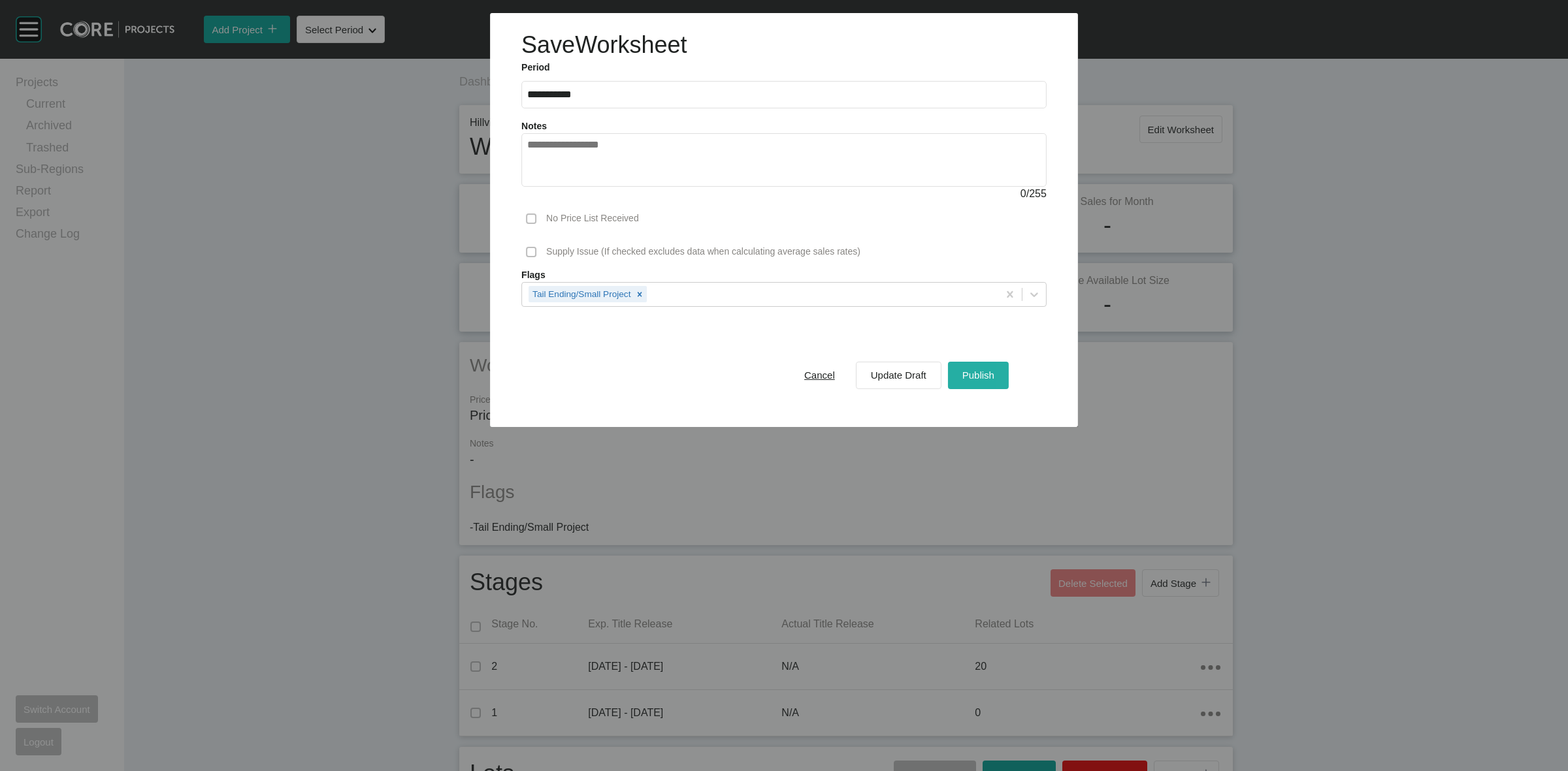
click at [953, 371] on button "Publish" at bounding box center [979, 374] width 61 height 28
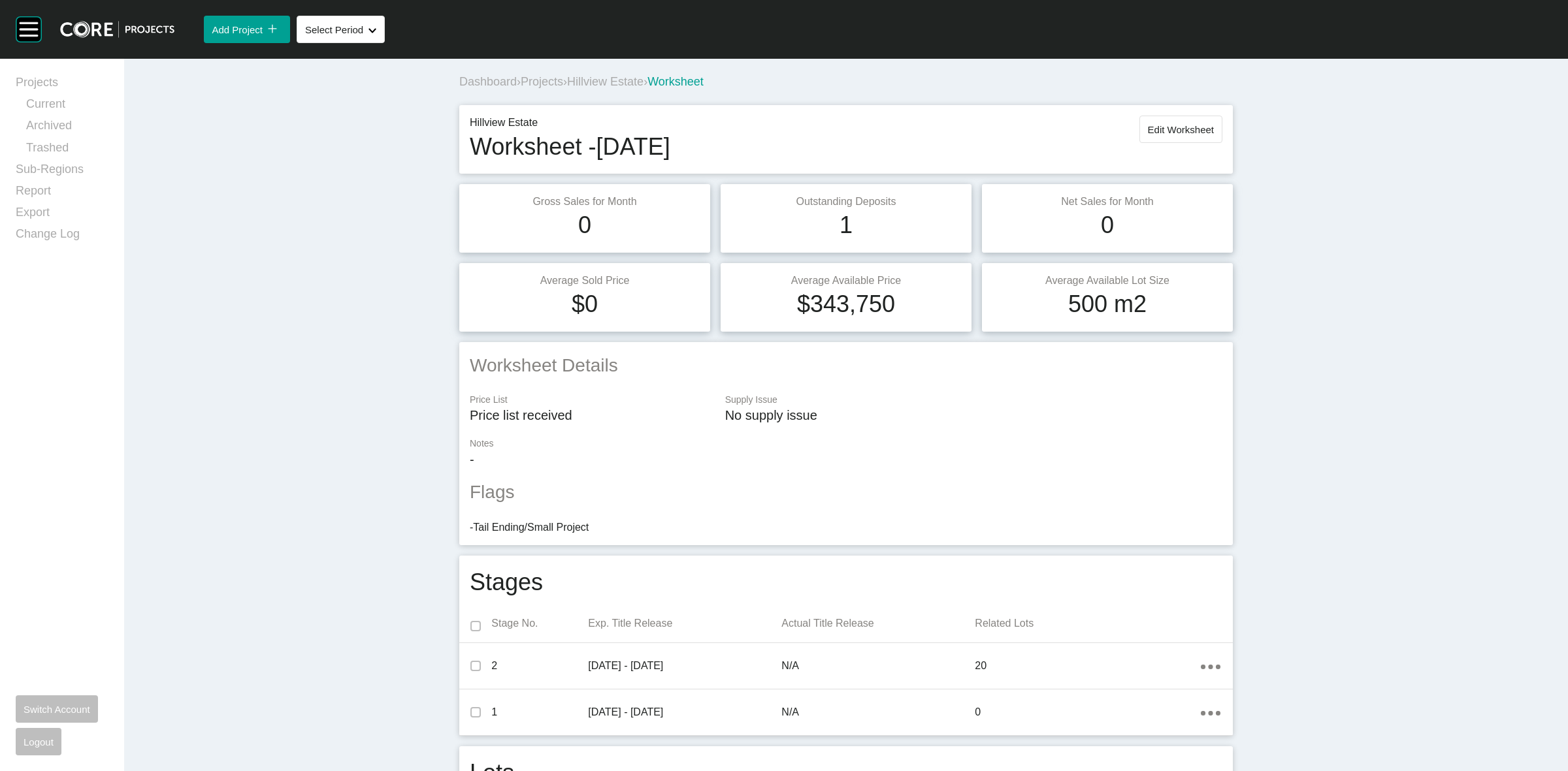
click at [608, 85] on span "Hillview Estate" at bounding box center [605, 81] width 77 height 13
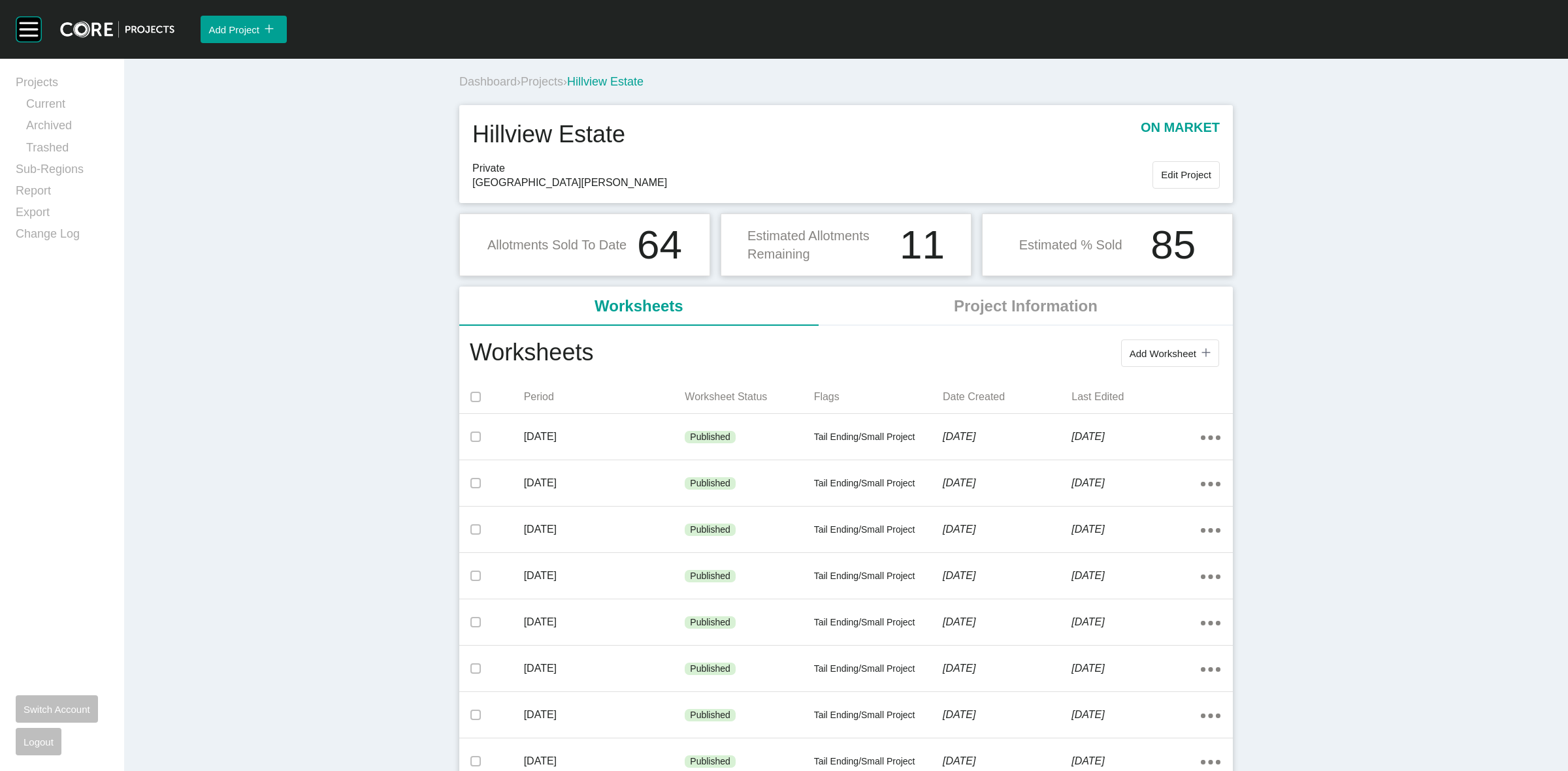
click at [544, 83] on span "Projects" at bounding box center [542, 81] width 43 height 13
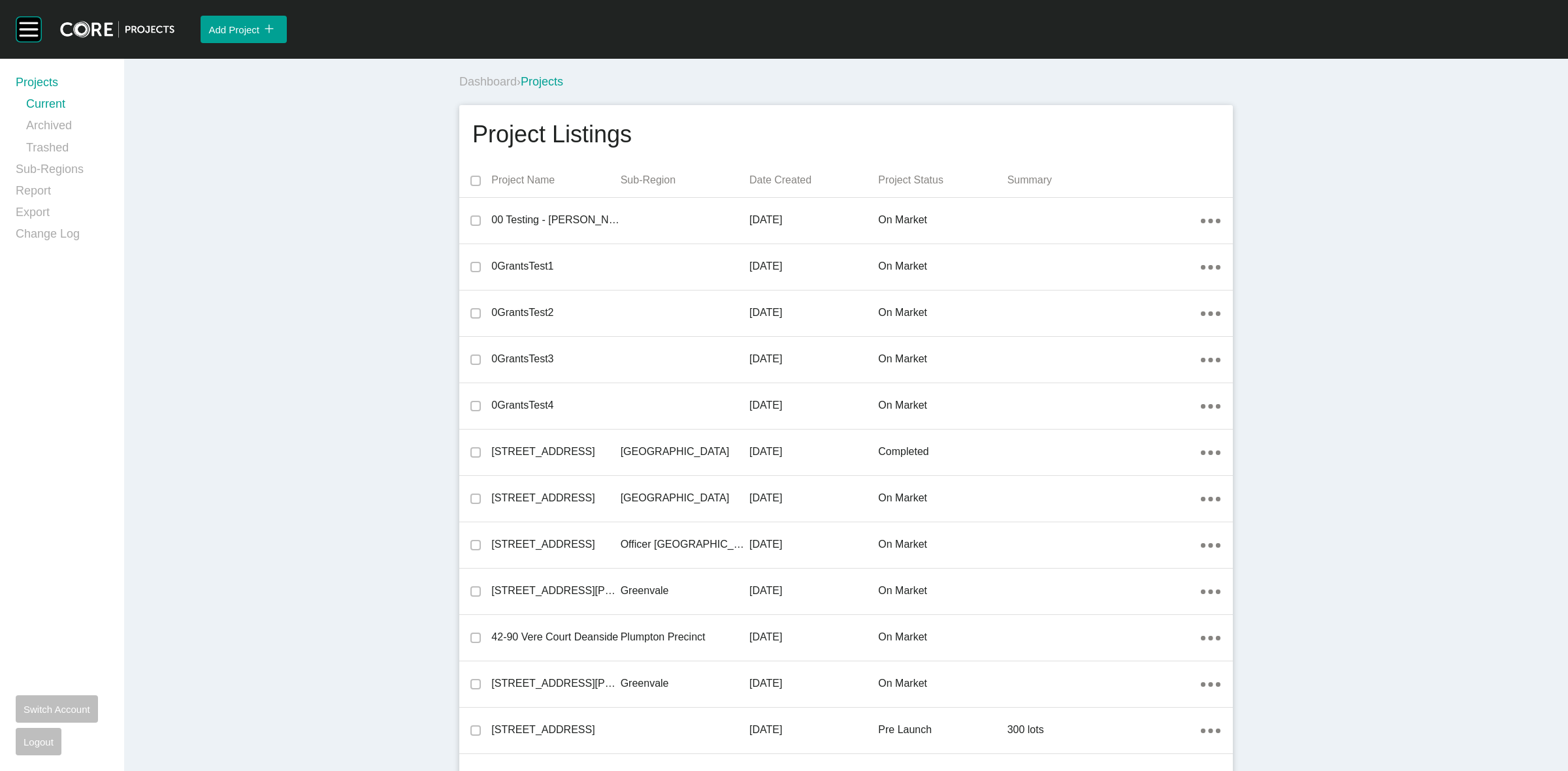
scroll to position [7390, 0]
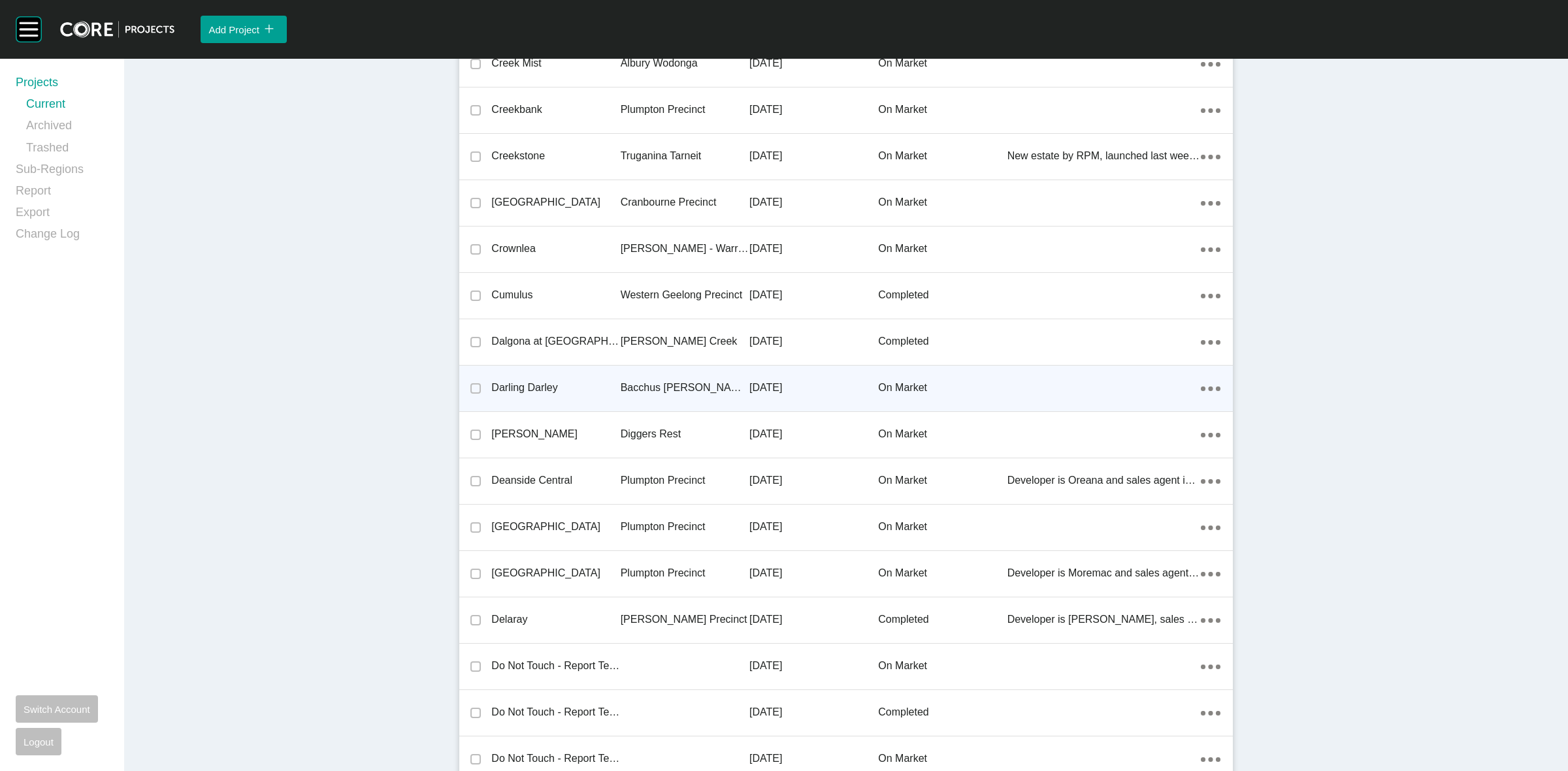
click at [687, 380] on p "Bacchus [PERSON_NAME] Precinct" at bounding box center [685, 387] width 129 height 14
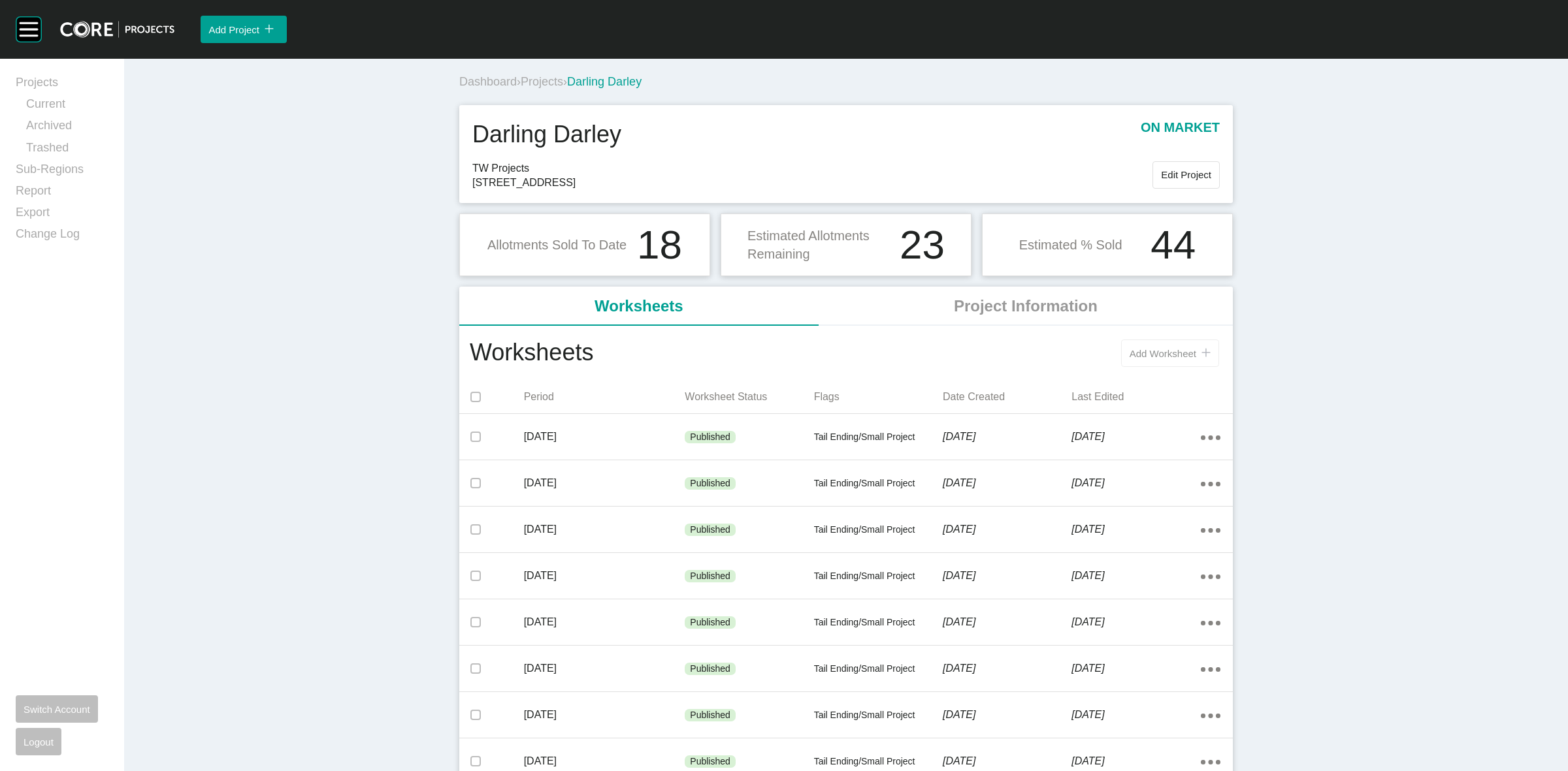
click at [1147, 353] on span "Add Worksheet" at bounding box center [1163, 353] width 66 height 11
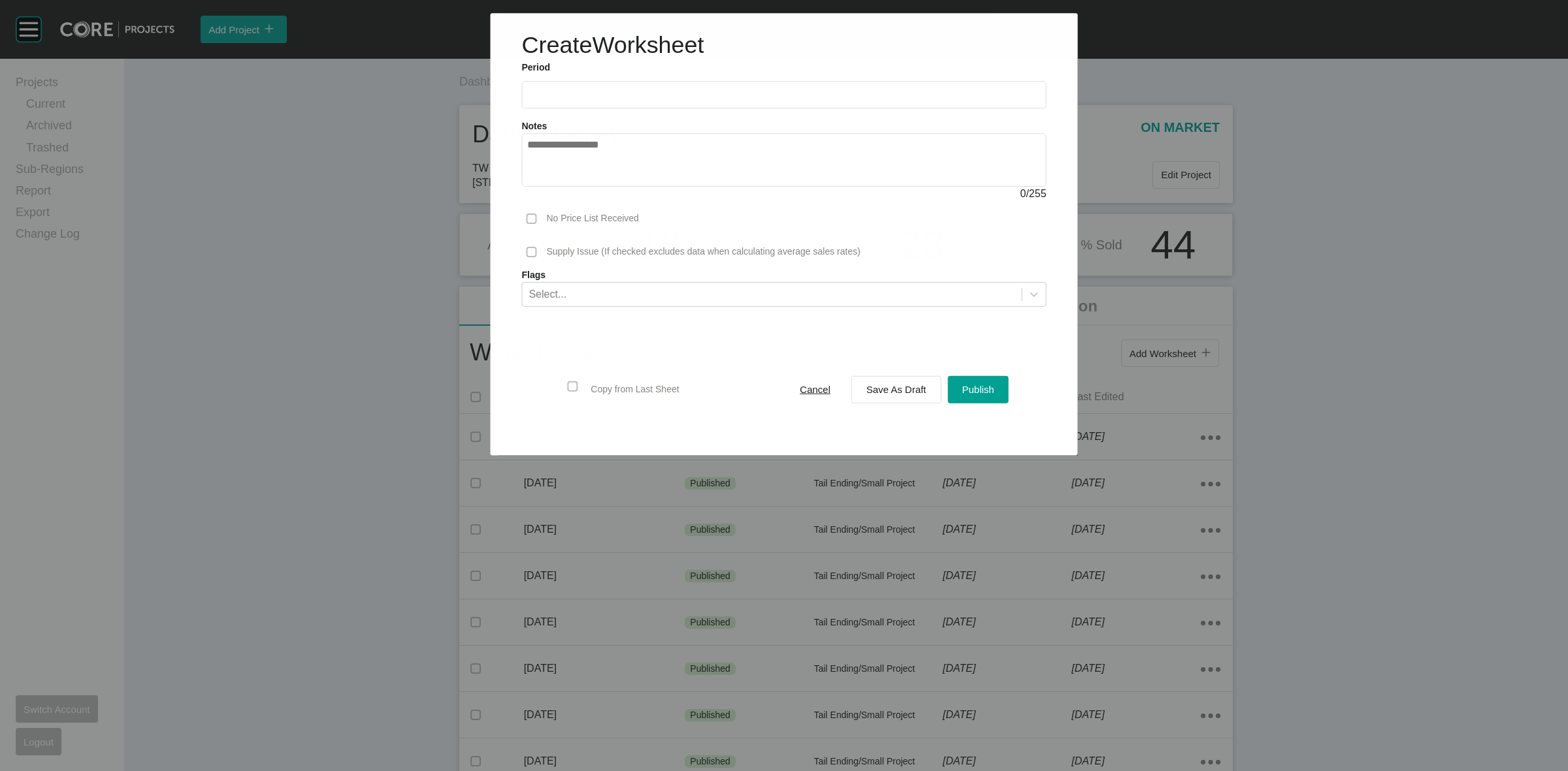
click at [649, 91] on input "text" at bounding box center [784, 95] width 513 height 11
click at [588, 192] on li "Aug" at bounding box center [590, 190] width 44 height 22
type input "**********"
click at [899, 387] on span "Save As Draft" at bounding box center [896, 389] width 60 height 11
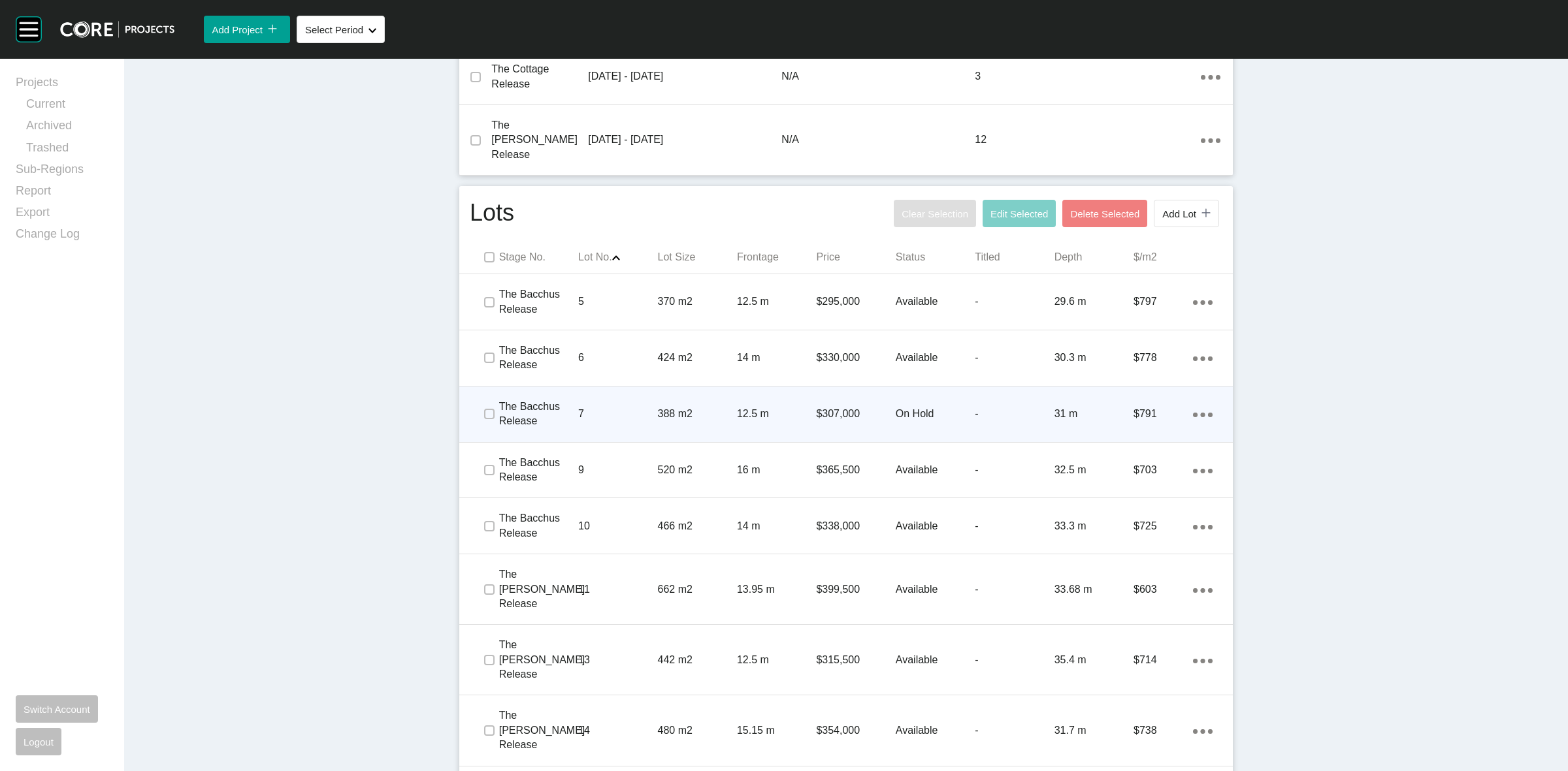
scroll to position [734, 0]
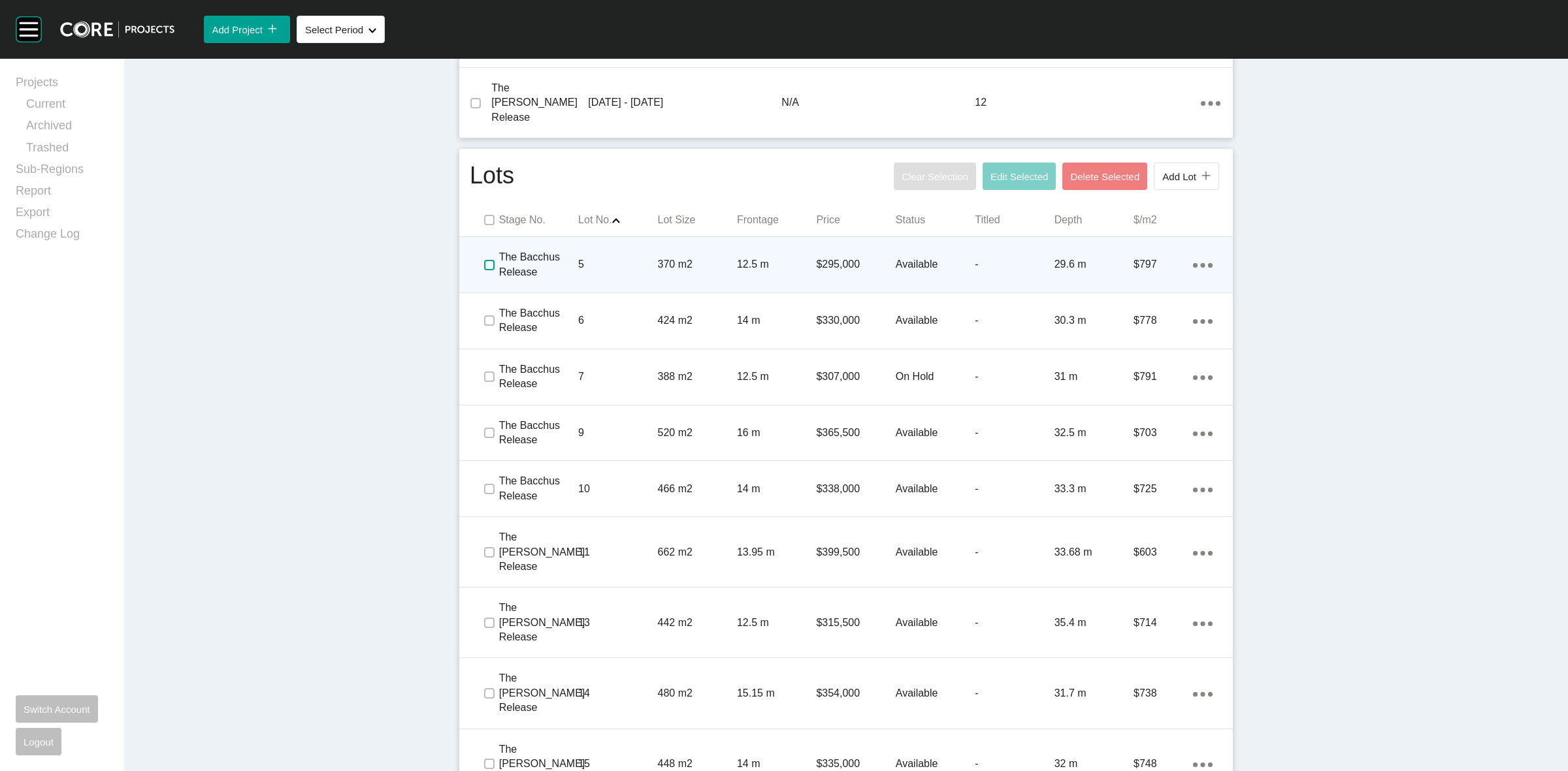
click at [484, 260] on label at bounding box center [489, 265] width 10 height 10
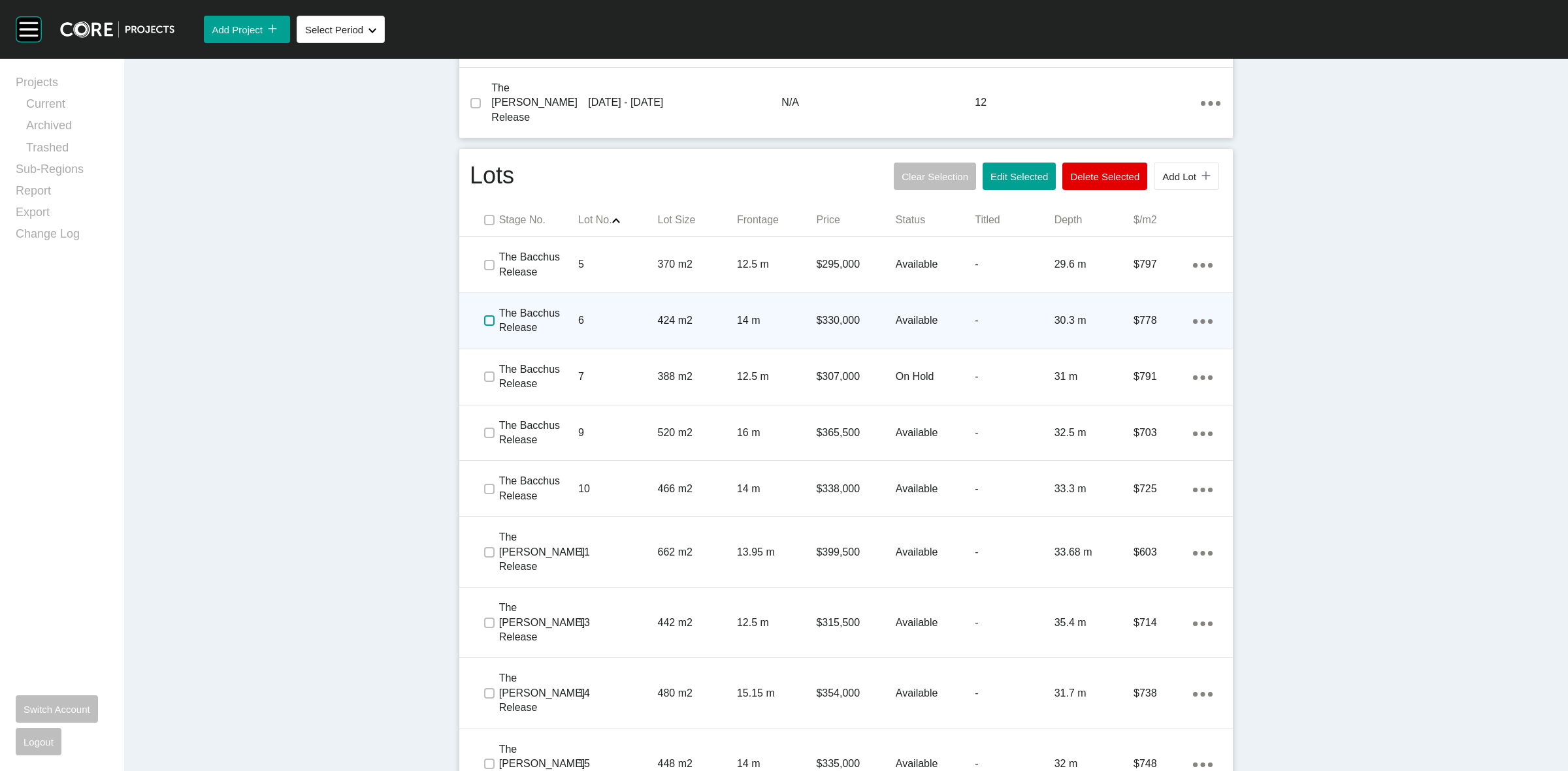
click at [484, 315] on label at bounding box center [489, 320] width 10 height 10
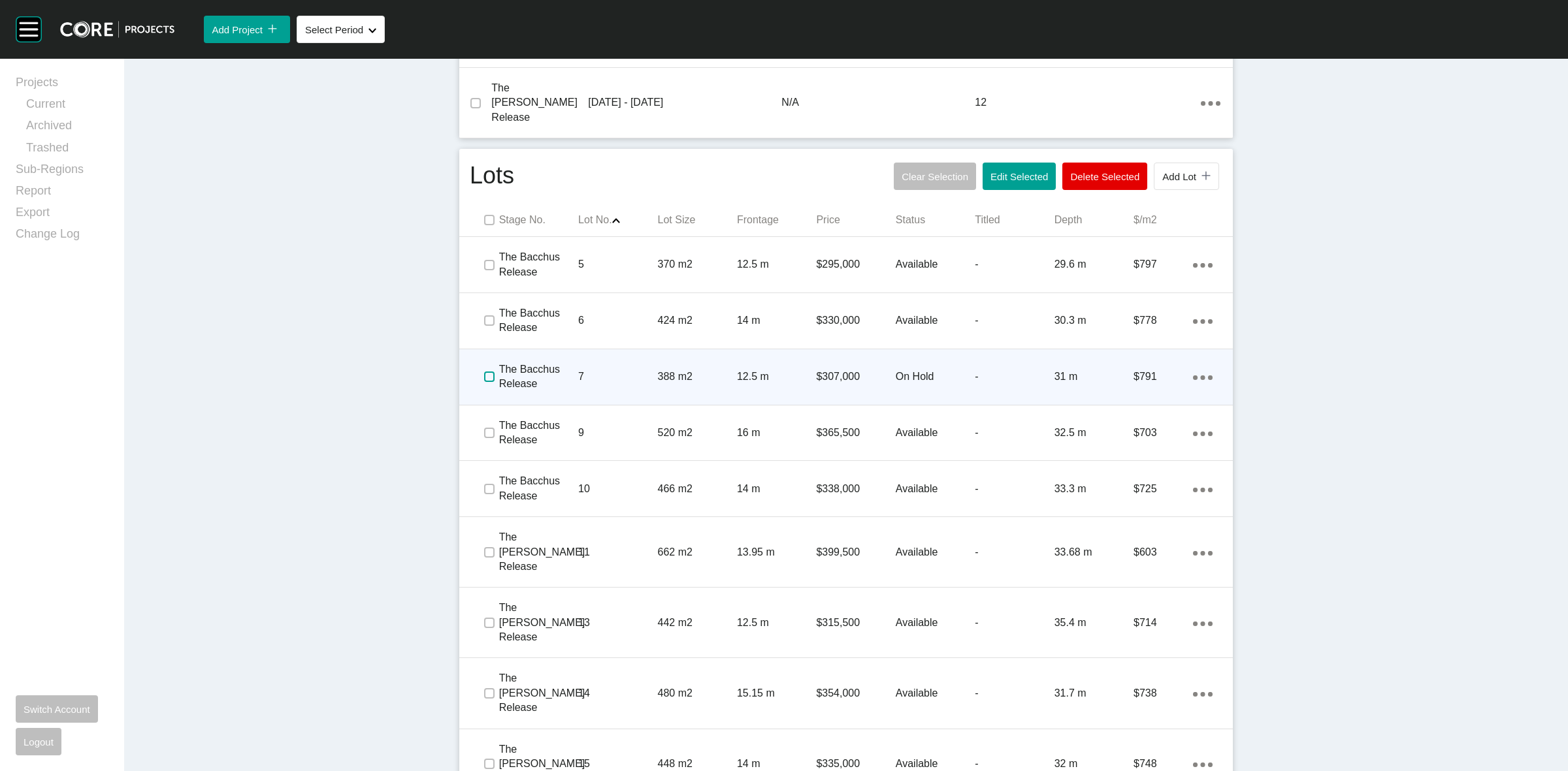
click at [488, 372] on label at bounding box center [489, 376] width 10 height 10
click at [609, 357] on div "7" at bounding box center [618, 377] width 79 height 41
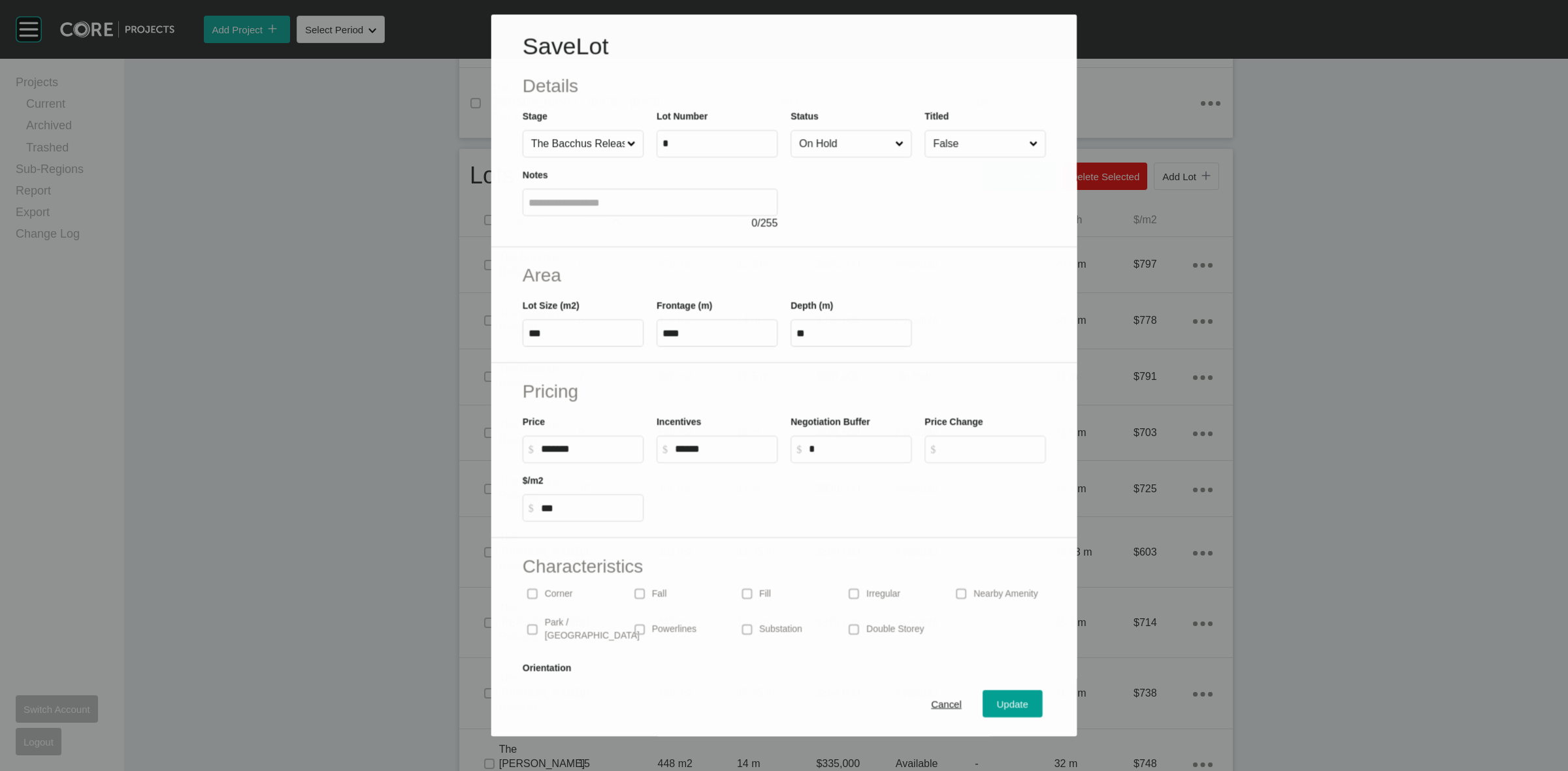
drag, startPoint x: 828, startPoint y: 135, endPoint x: 830, endPoint y: 146, distance: 11.2
click at [828, 134] on input "On Hold" at bounding box center [845, 144] width 96 height 26
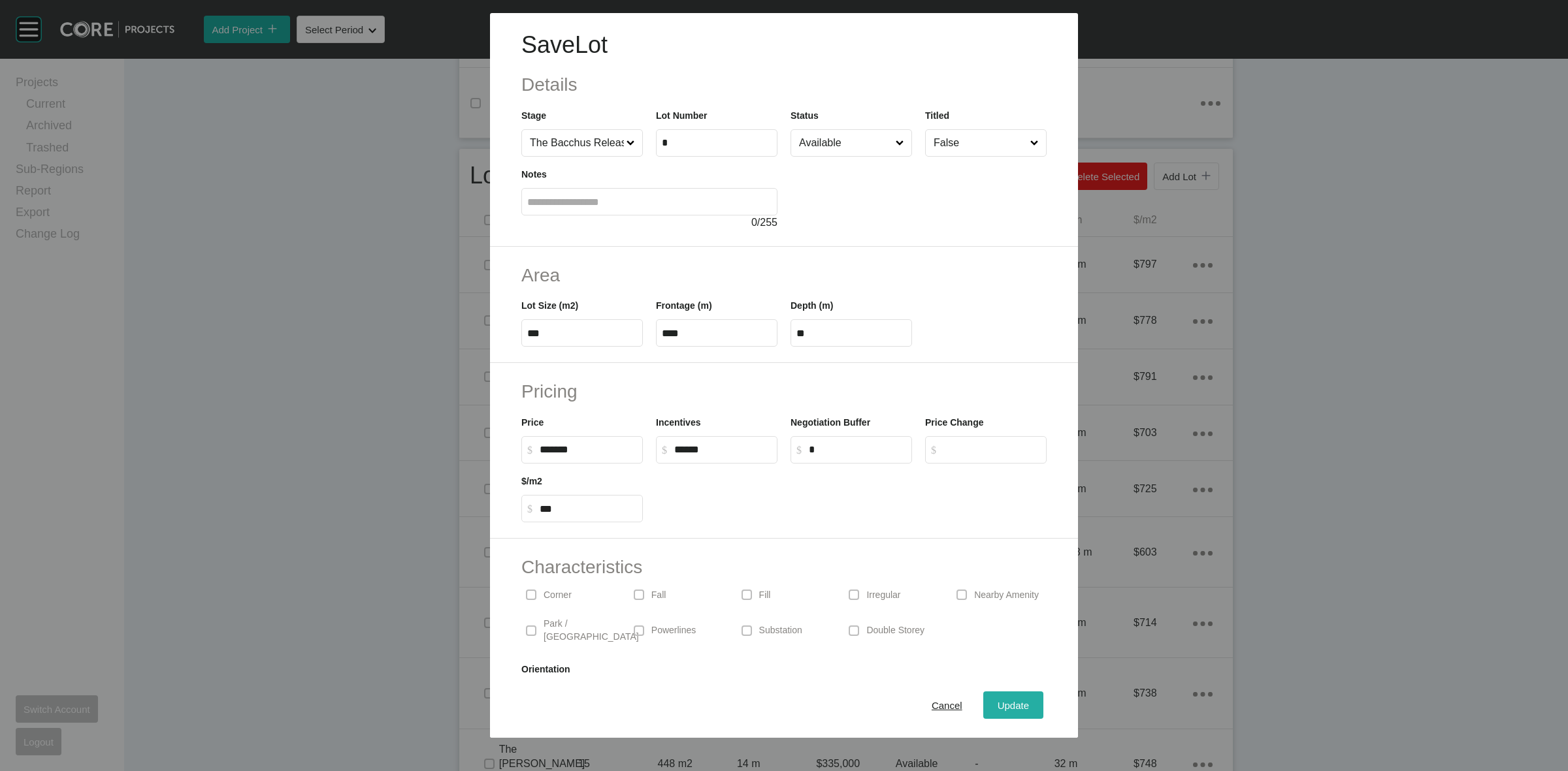
click at [1009, 707] on span "Update" at bounding box center [1013, 705] width 31 height 11
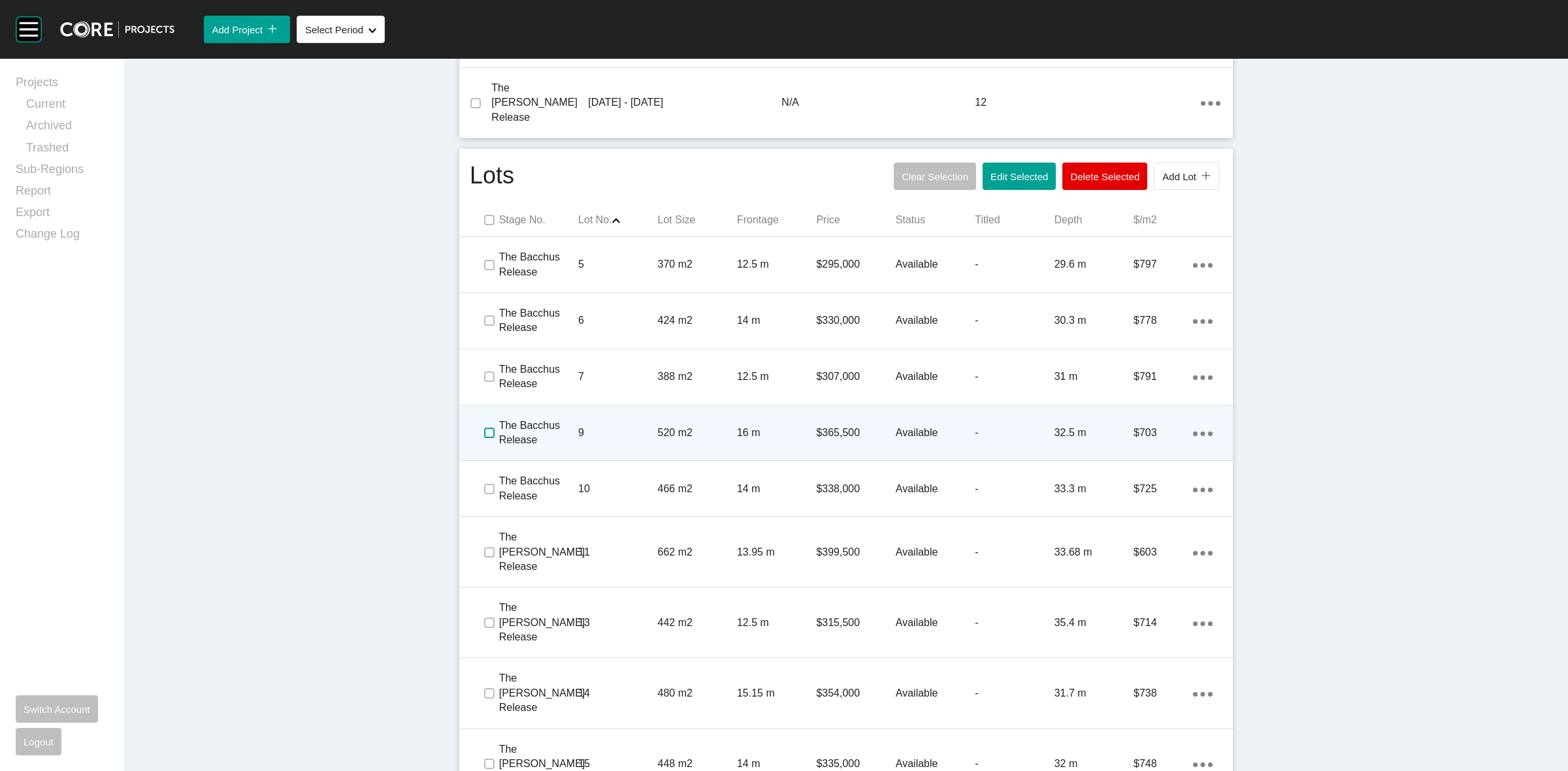
drag, startPoint x: 482, startPoint y: 418, endPoint x: 487, endPoint y: 462, distance: 44.3
click at [484, 428] on label at bounding box center [489, 433] width 10 height 10
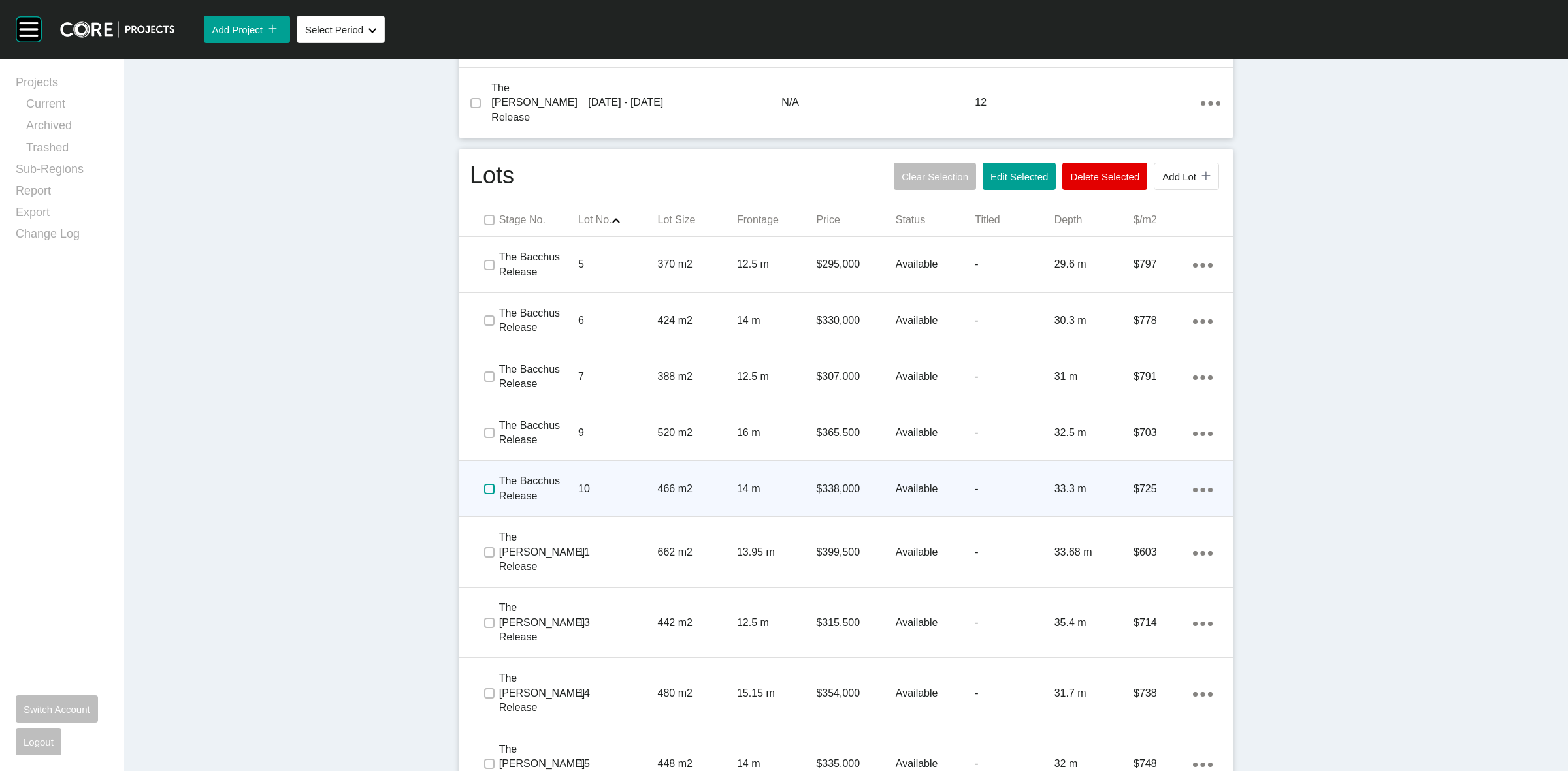
click at [490, 479] on span at bounding box center [488, 489] width 20 height 20
click at [595, 482] on p "10" at bounding box center [618, 489] width 79 height 14
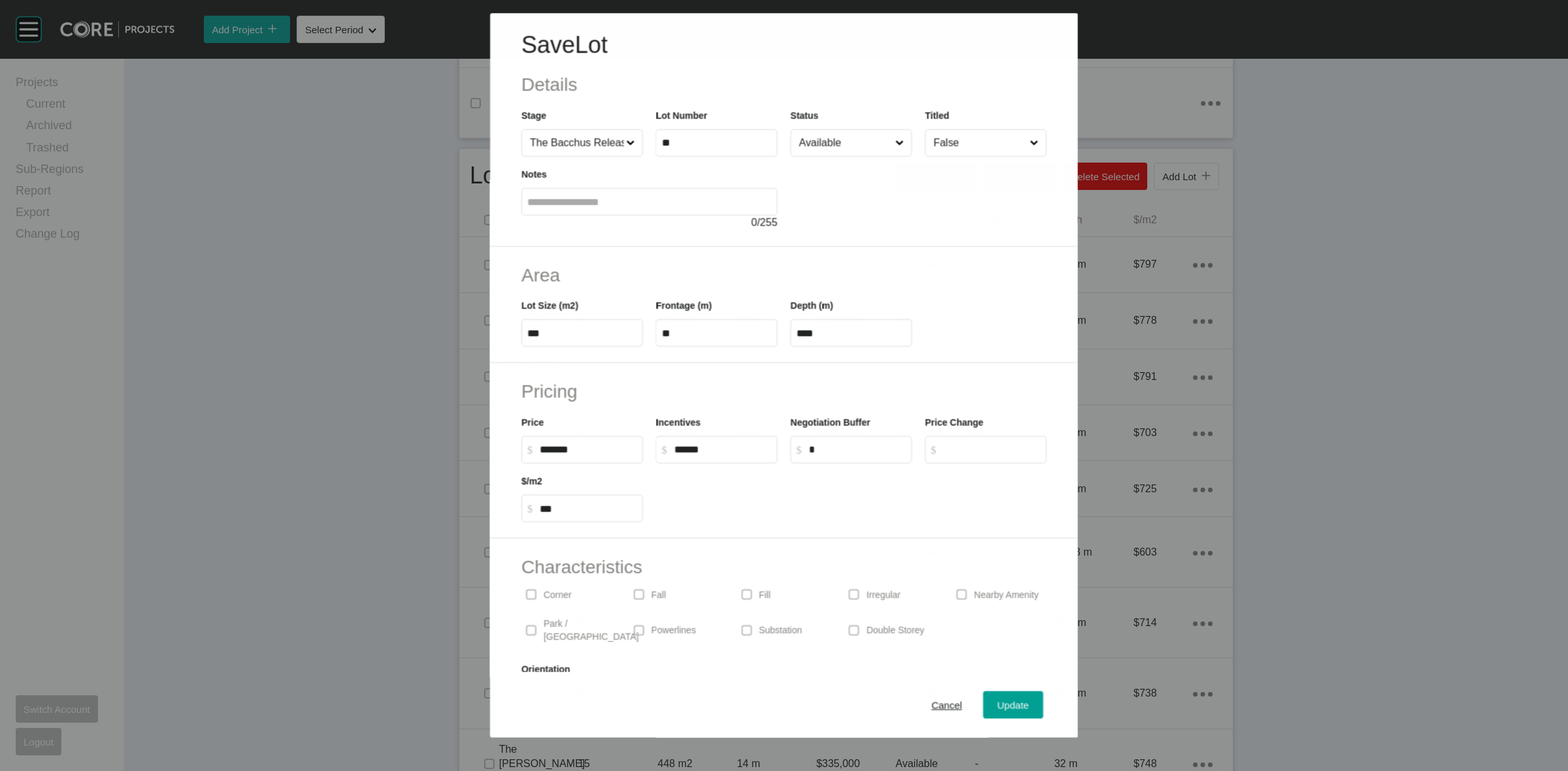
click at [846, 141] on input "Available" at bounding box center [845, 143] width 96 height 26
click at [998, 710] on span "Update" at bounding box center [1013, 705] width 31 height 11
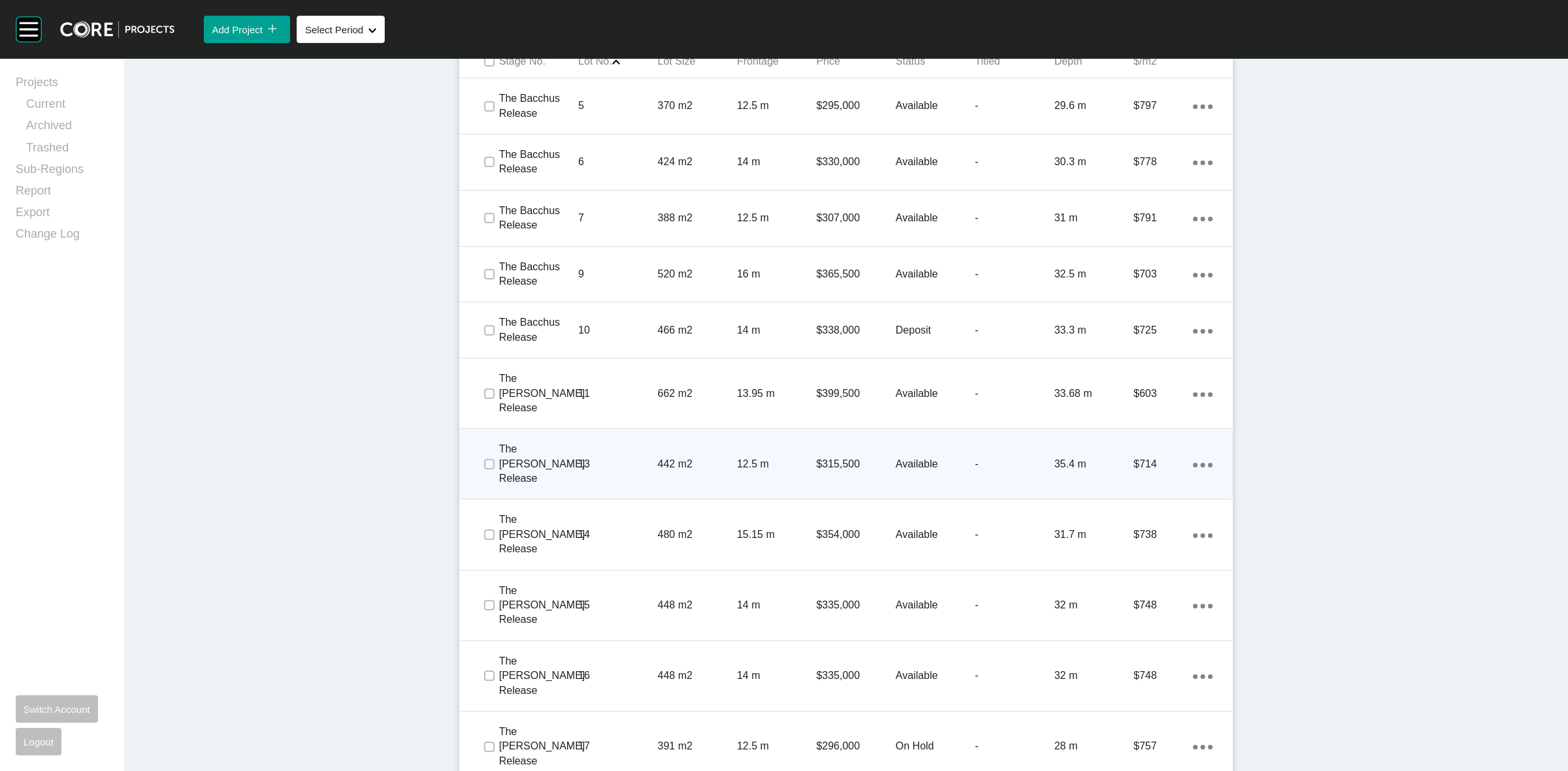
scroll to position [898, 0]
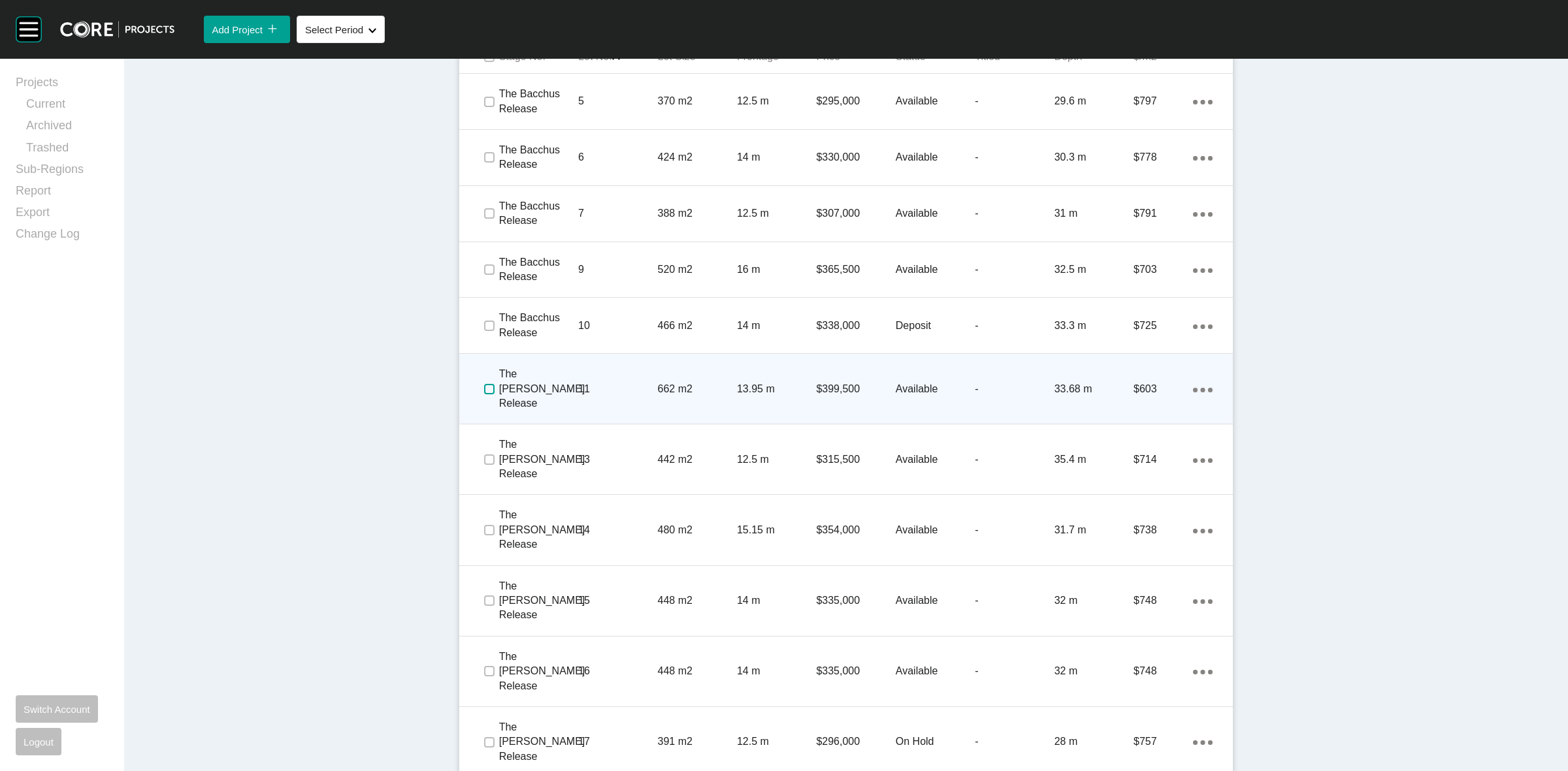
click at [484, 384] on label at bounding box center [489, 389] width 10 height 10
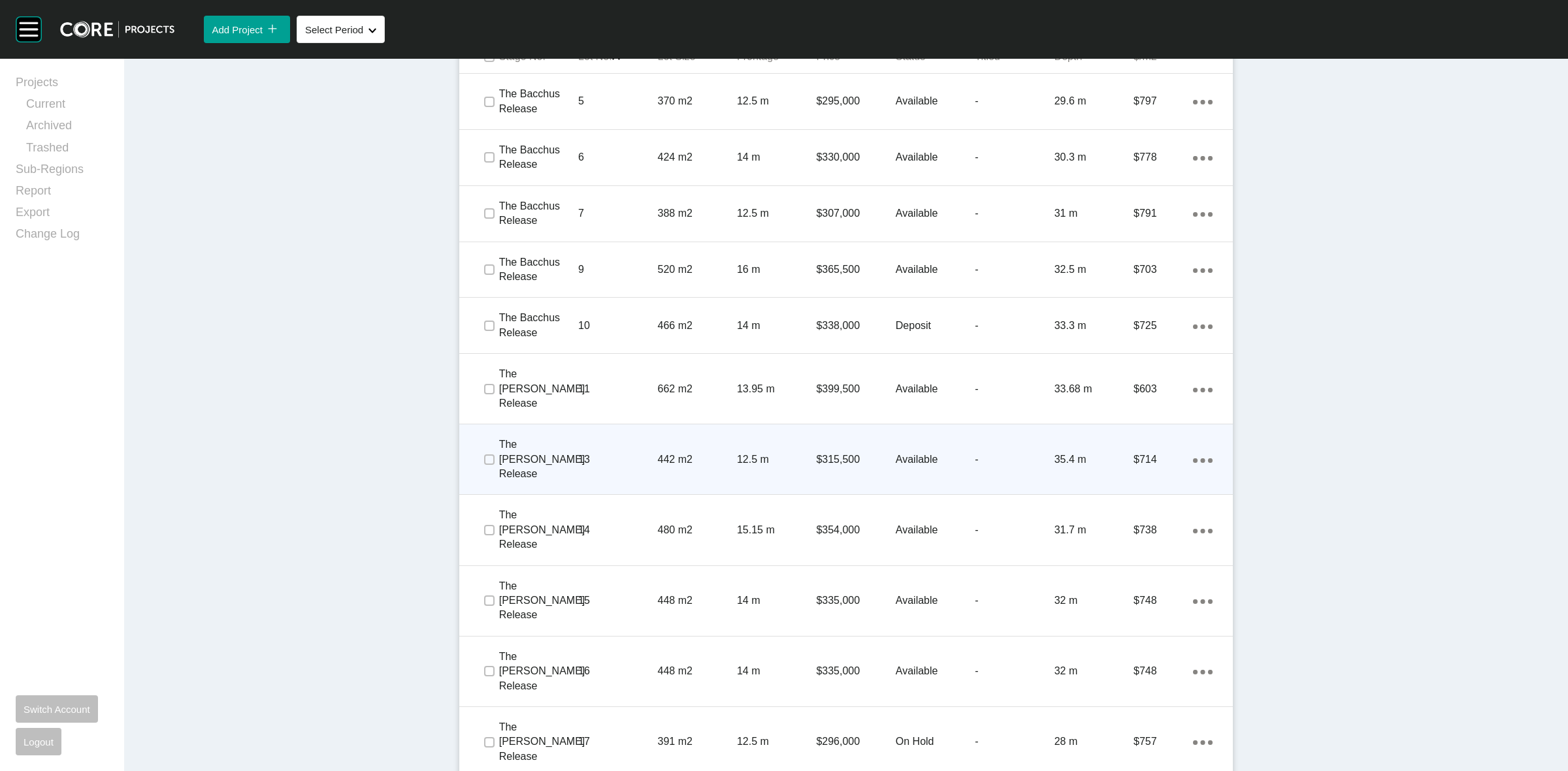
drag, startPoint x: 481, startPoint y: 415, endPoint x: 484, endPoint y: 429, distance: 14.3
click at [482, 450] on span at bounding box center [488, 460] width 20 height 20
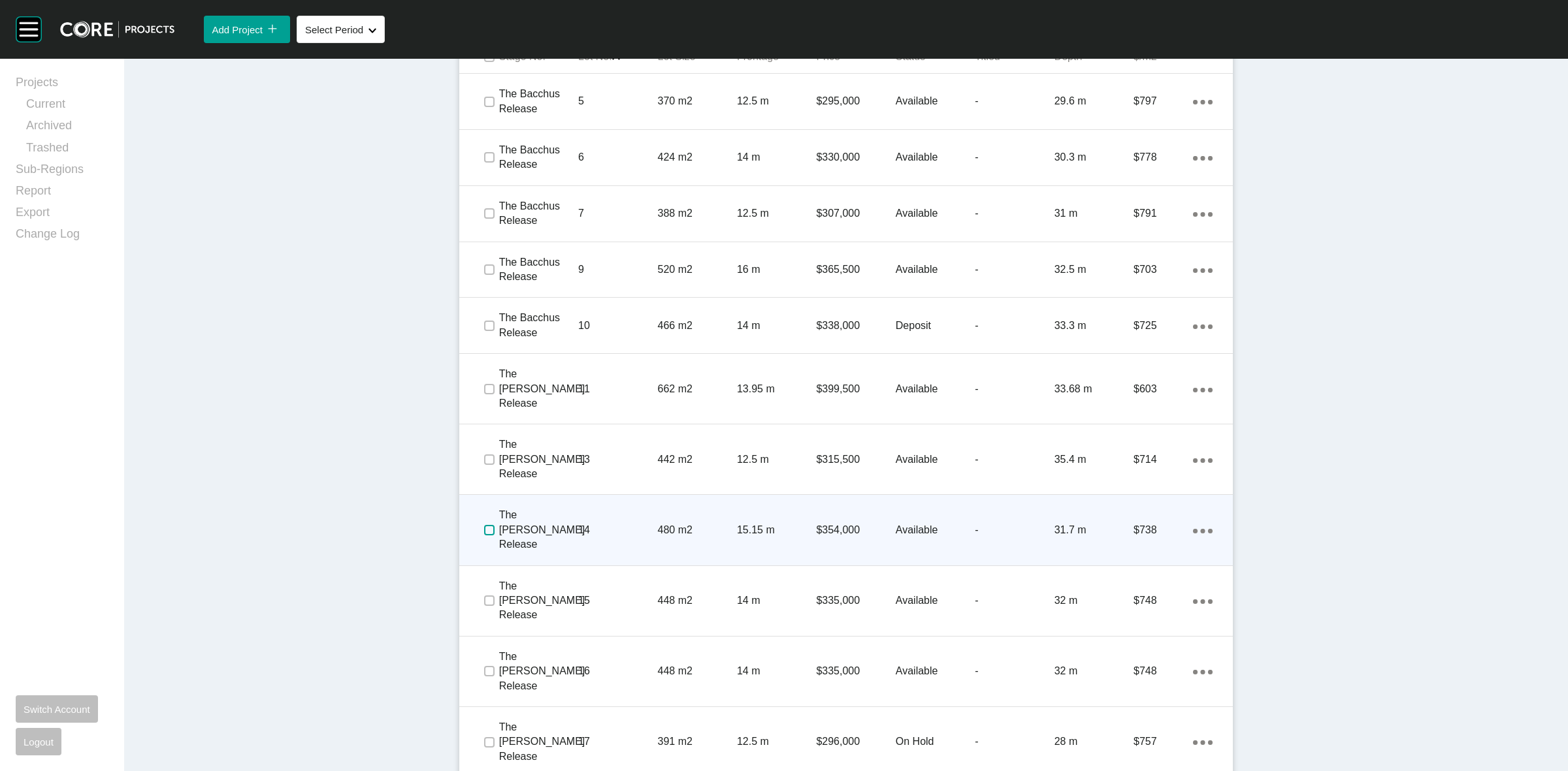
drag, startPoint x: 478, startPoint y: 484, endPoint x: 540, endPoint y: 481, distance: 62.1
click at [484, 525] on label at bounding box center [489, 530] width 10 height 10
click at [543, 508] on p "The Madding Release" at bounding box center [542, 530] width 86 height 44
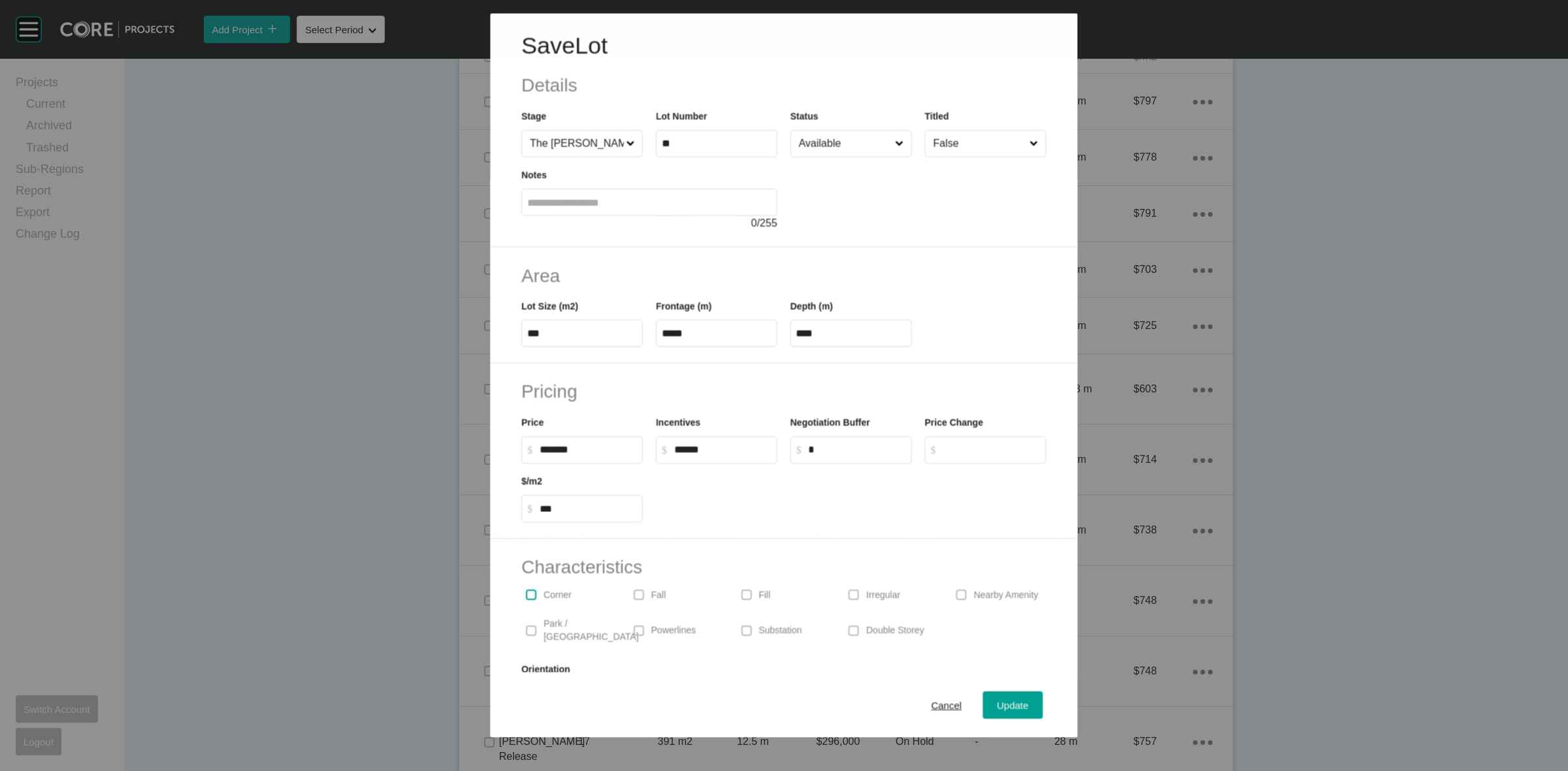
click at [531, 593] on label at bounding box center [531, 594] width 10 height 10
click at [1005, 703] on span "Update" at bounding box center [1013, 705] width 31 height 11
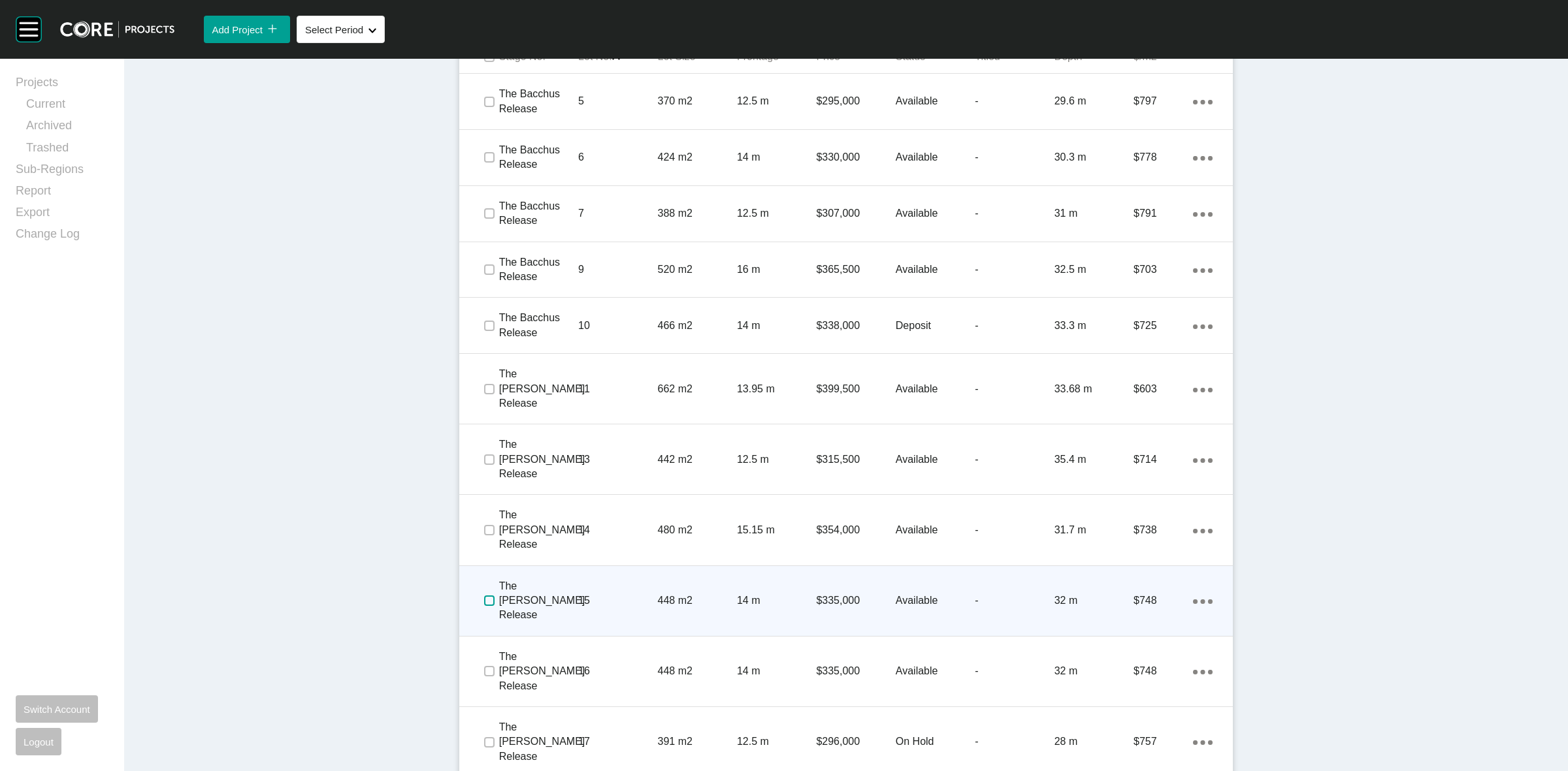
click at [484, 596] on label at bounding box center [489, 600] width 10 height 10
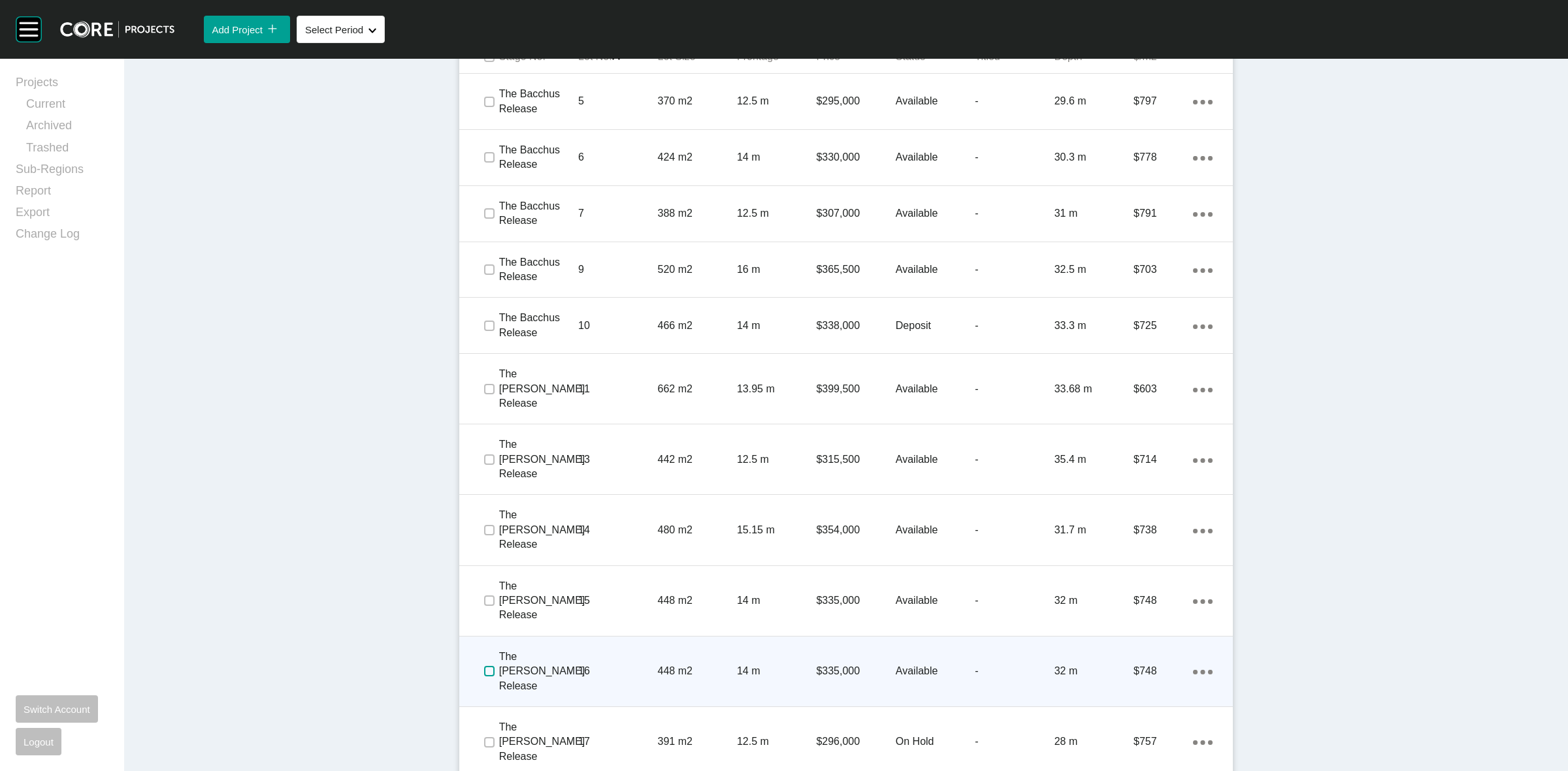
click at [488, 666] on label at bounding box center [489, 671] width 10 height 10
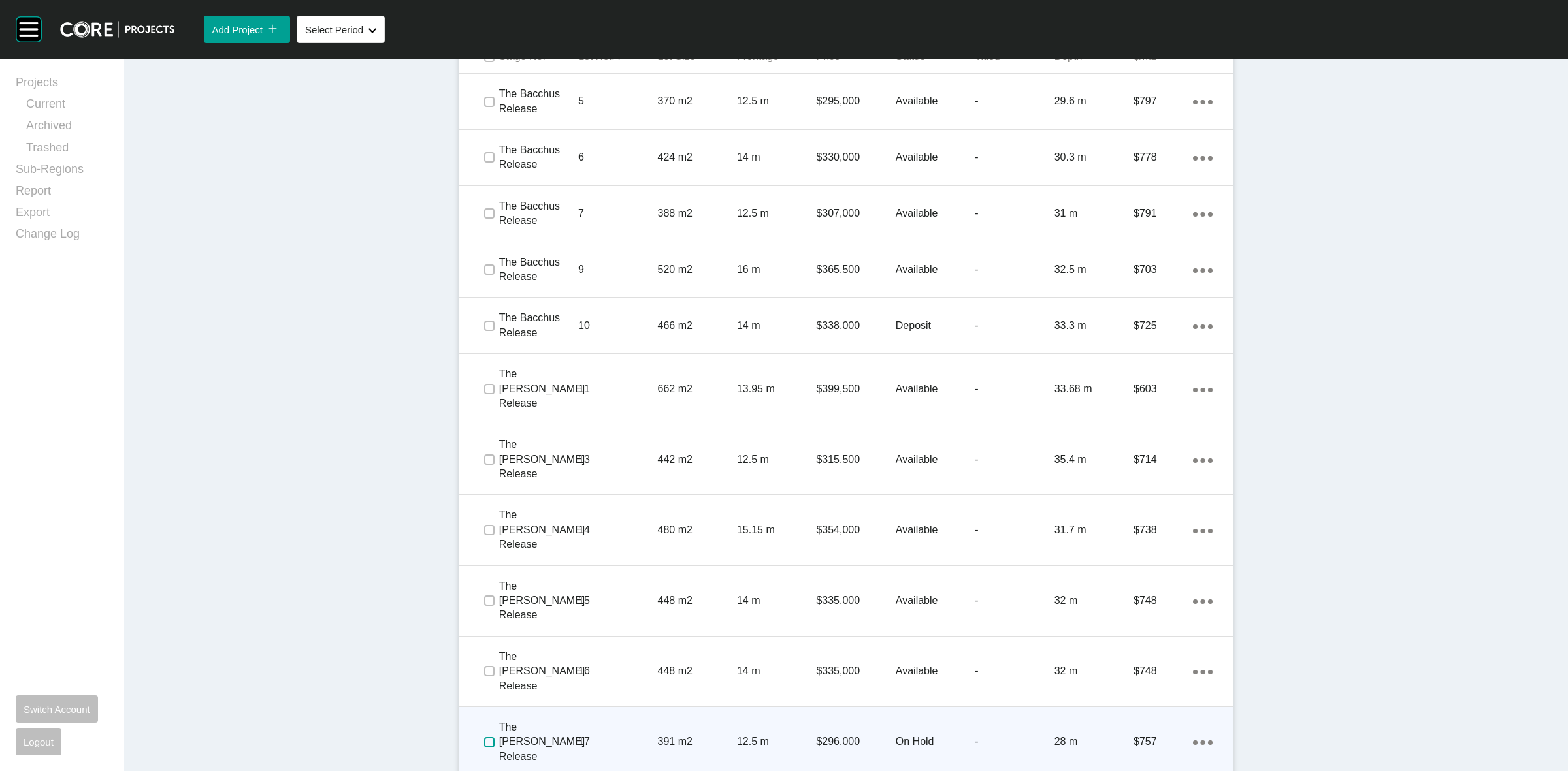
click at [489, 737] on label at bounding box center [489, 742] width 10 height 10
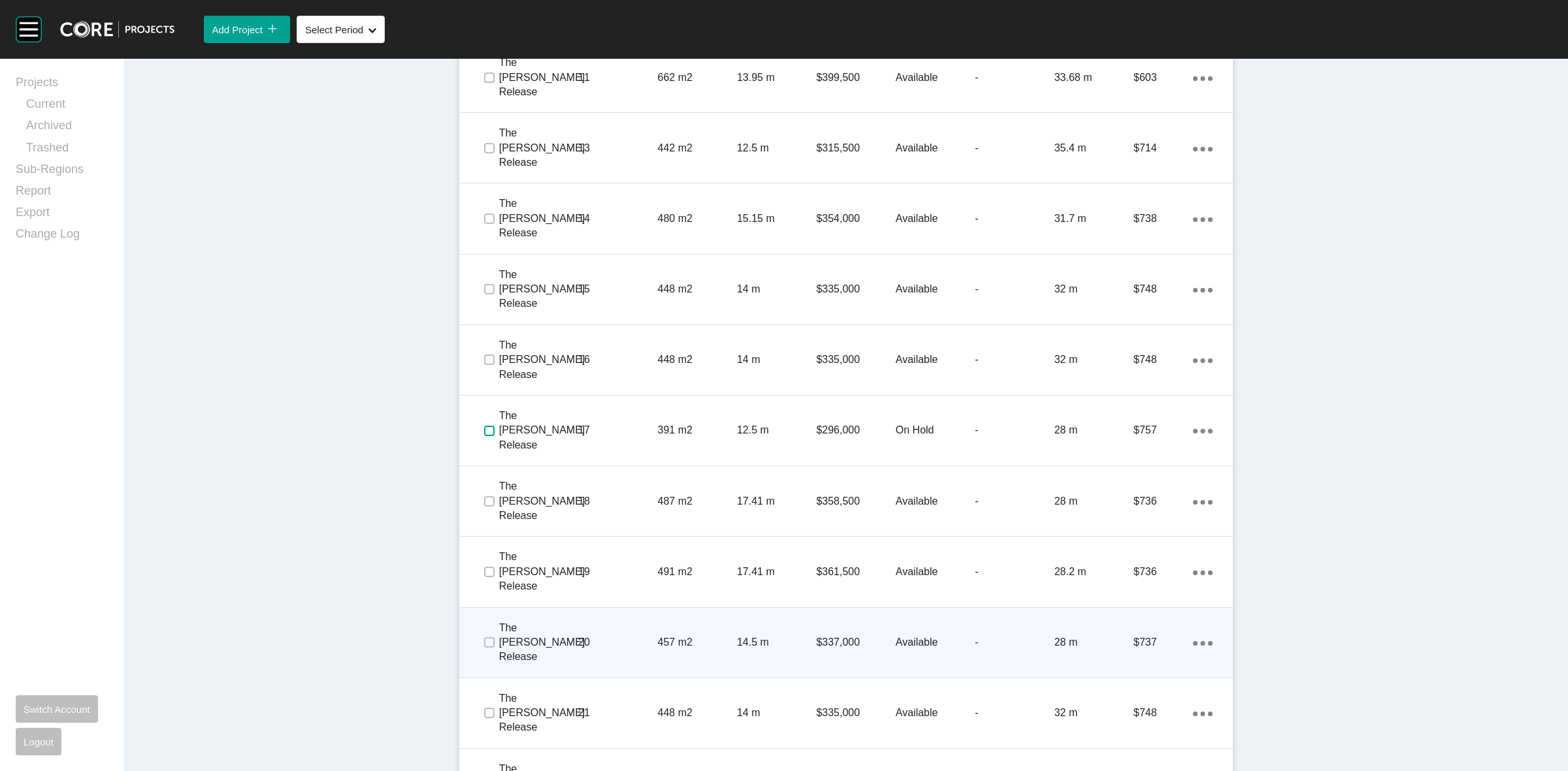
scroll to position [1225, 0]
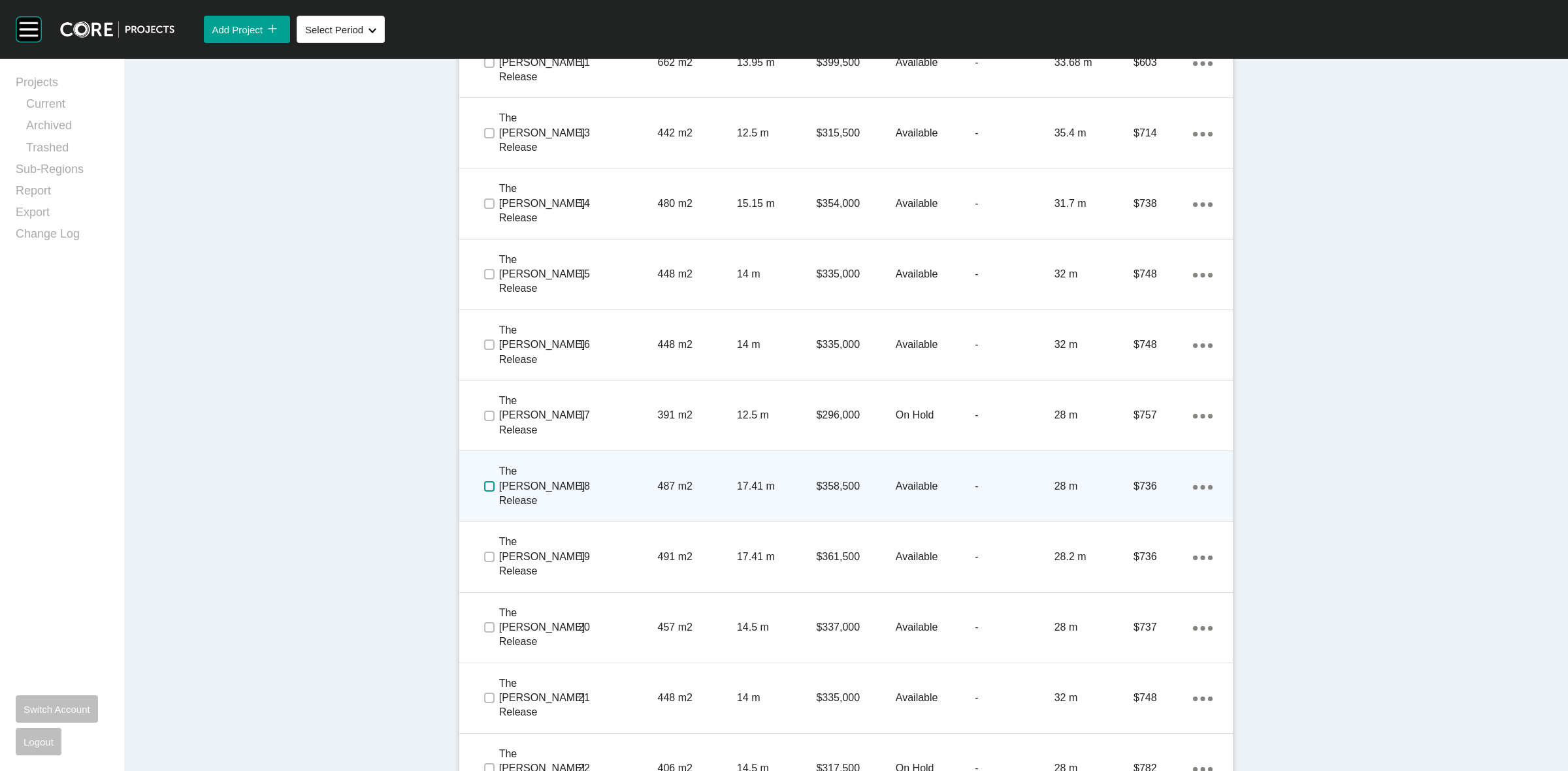
click at [485, 481] on label at bounding box center [489, 486] width 10 height 10
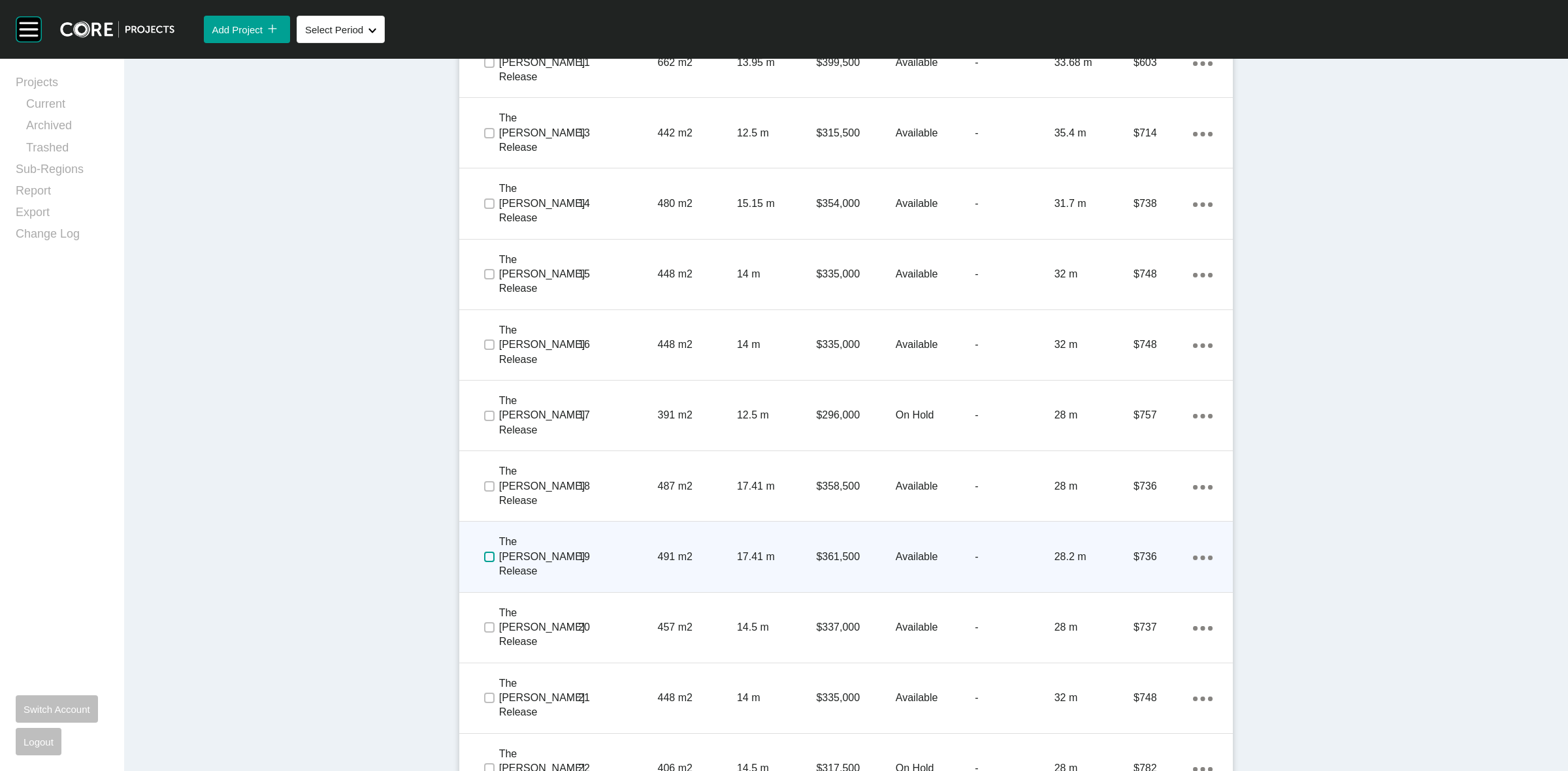
click at [488, 552] on label at bounding box center [489, 556] width 10 height 10
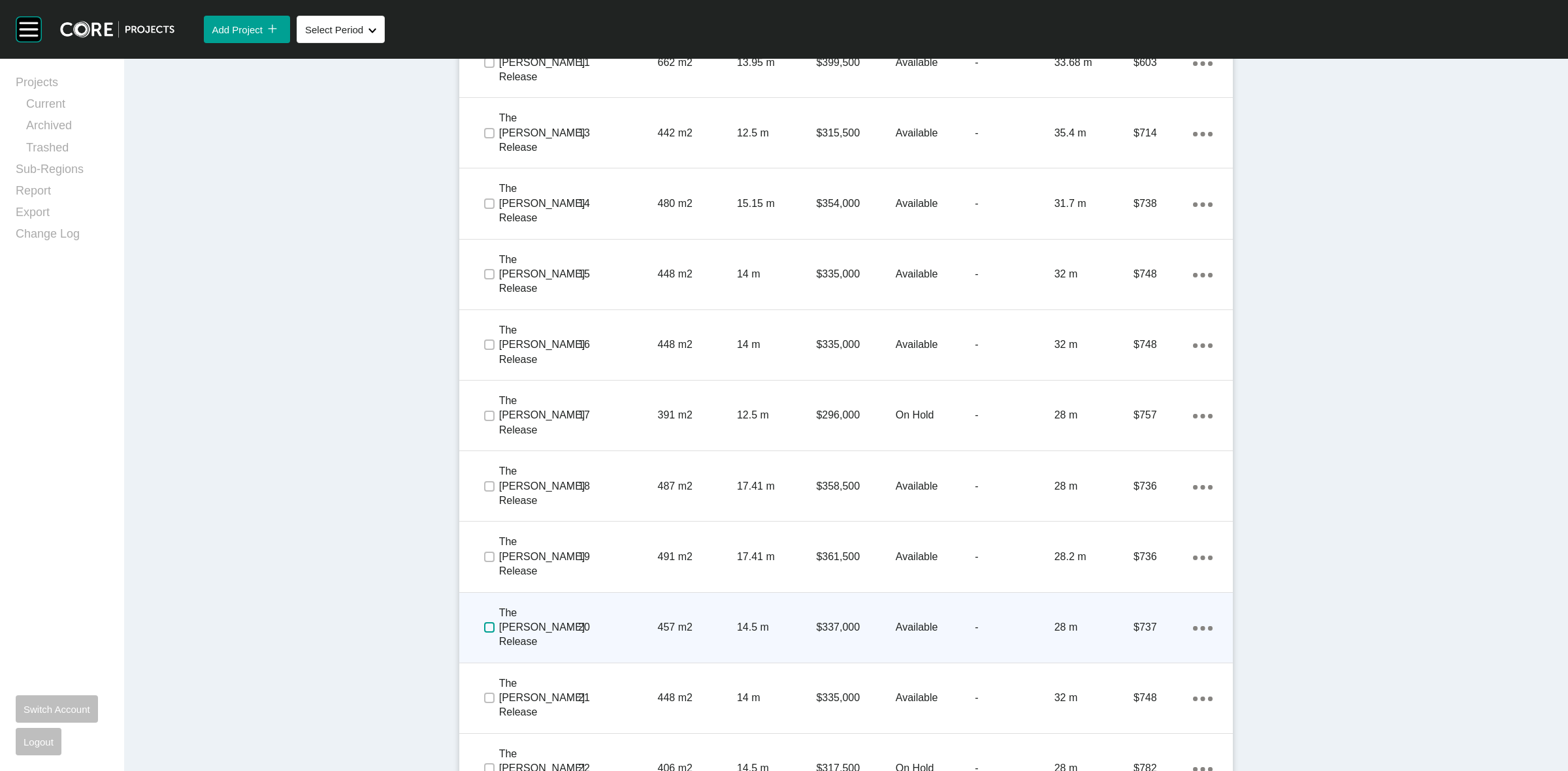
click at [484, 622] on label at bounding box center [489, 627] width 10 height 10
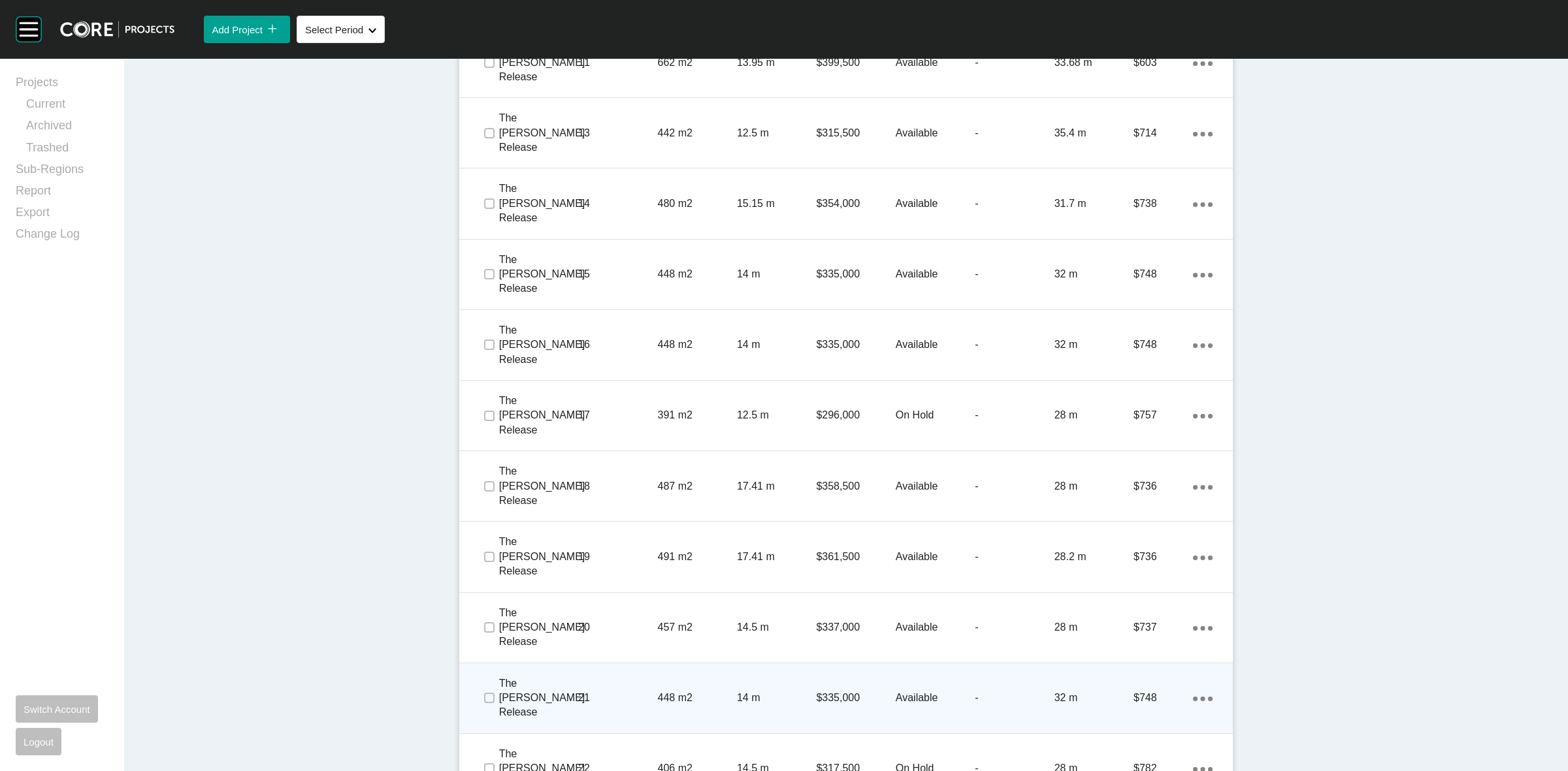
click at [479, 688] on span at bounding box center [488, 698] width 20 height 20
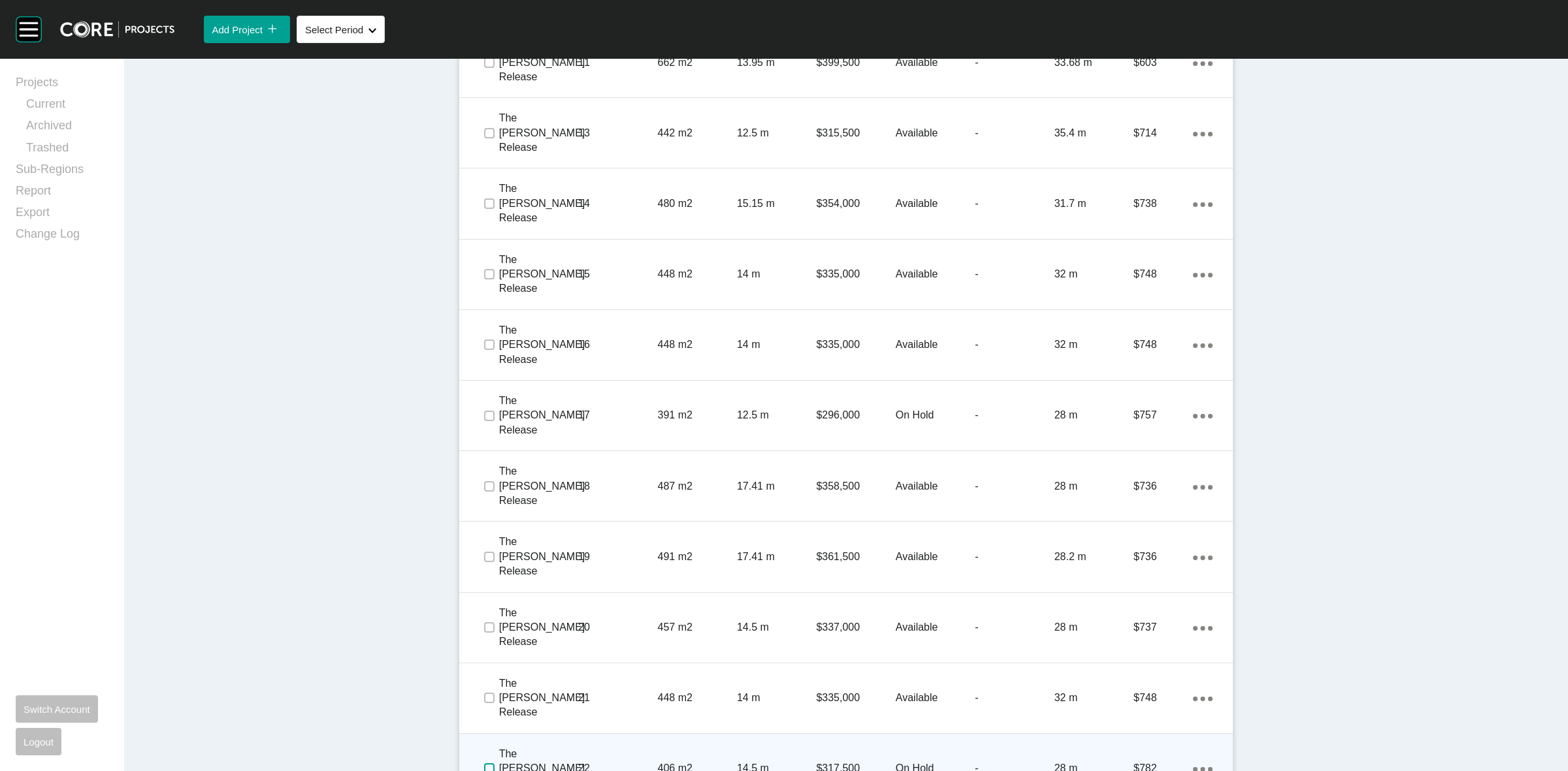
click at [484, 764] on label at bounding box center [489, 768] width 10 height 10
click at [549, 747] on p "The Madding Release" at bounding box center [542, 769] width 86 height 44
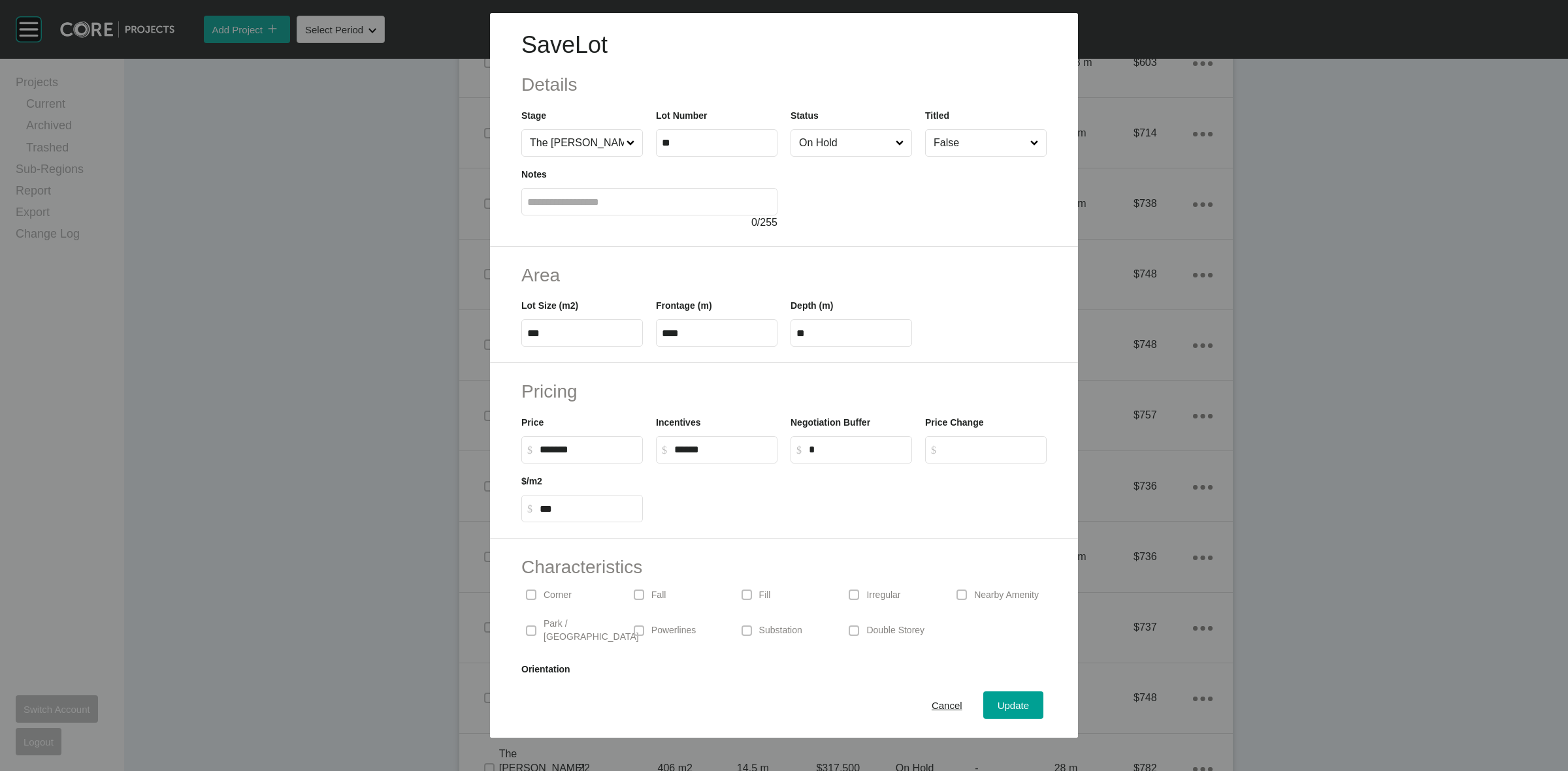
drag, startPoint x: 549, startPoint y: 598, endPoint x: 842, endPoint y: 657, distance: 298.9
click at [549, 598] on p "Corner" at bounding box center [557, 595] width 28 height 13
click at [998, 706] on span "Update" at bounding box center [1013, 705] width 31 height 11
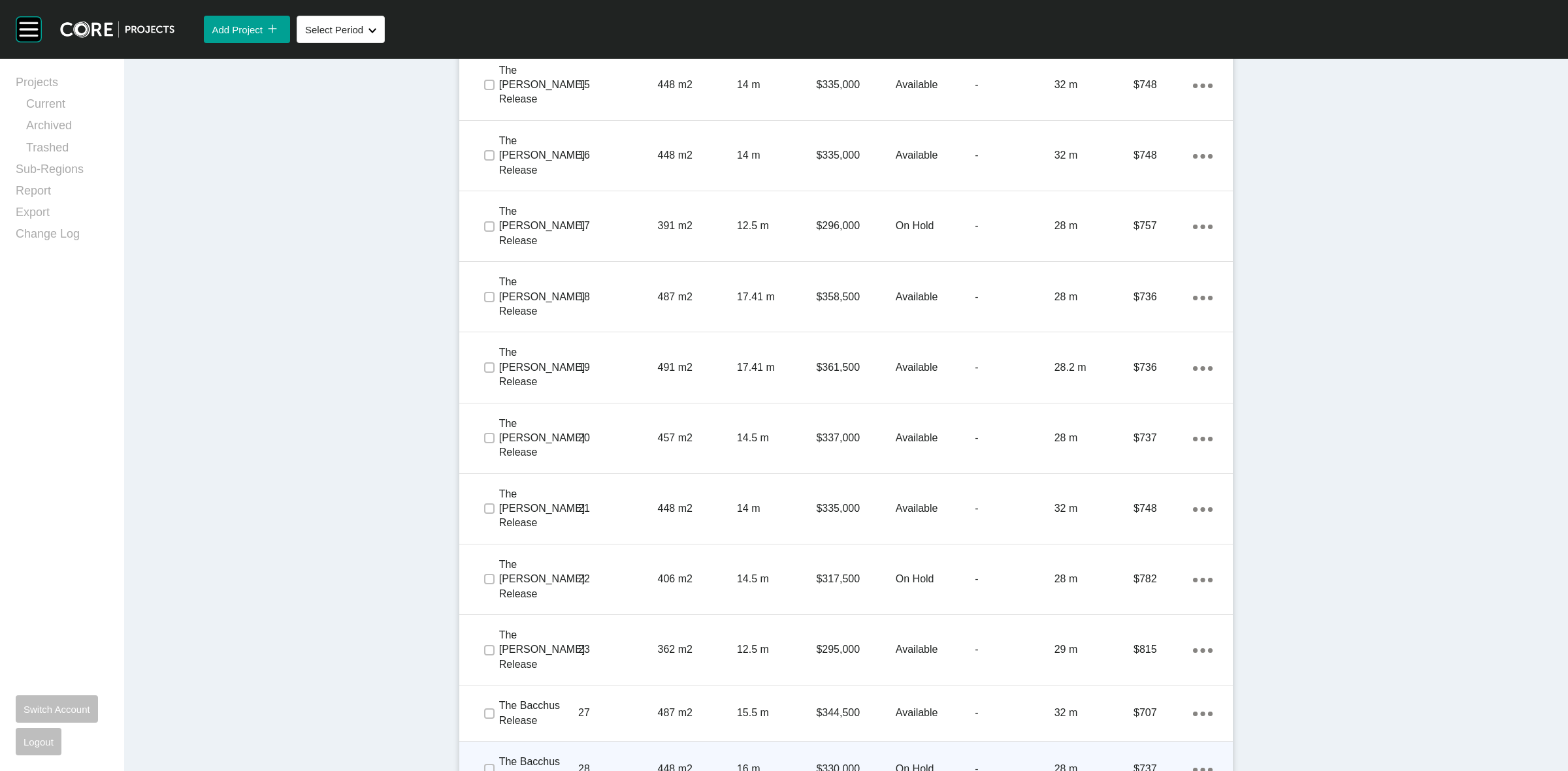
scroll to position [1470, 0]
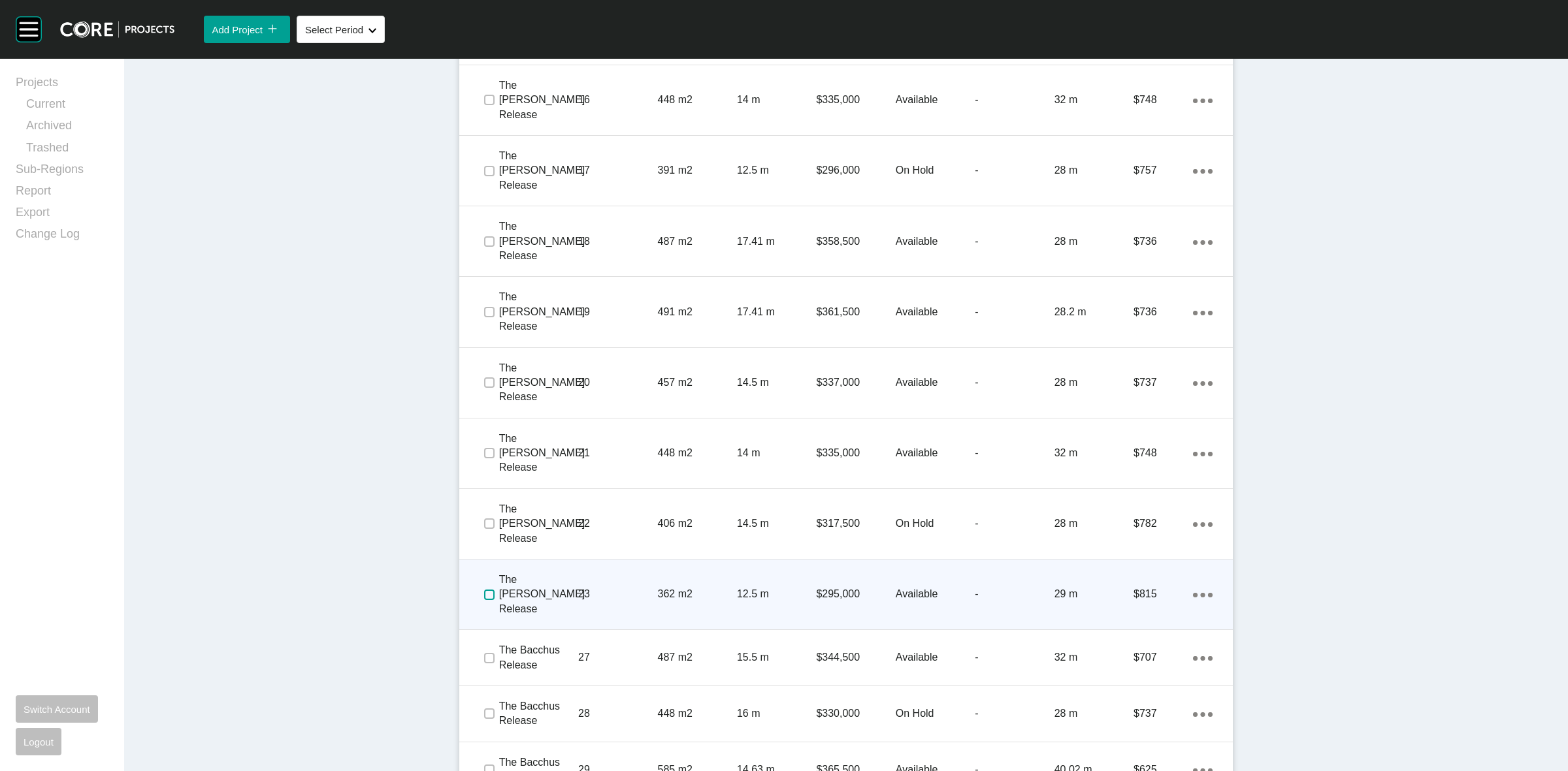
click at [484, 590] on label at bounding box center [489, 594] width 10 height 10
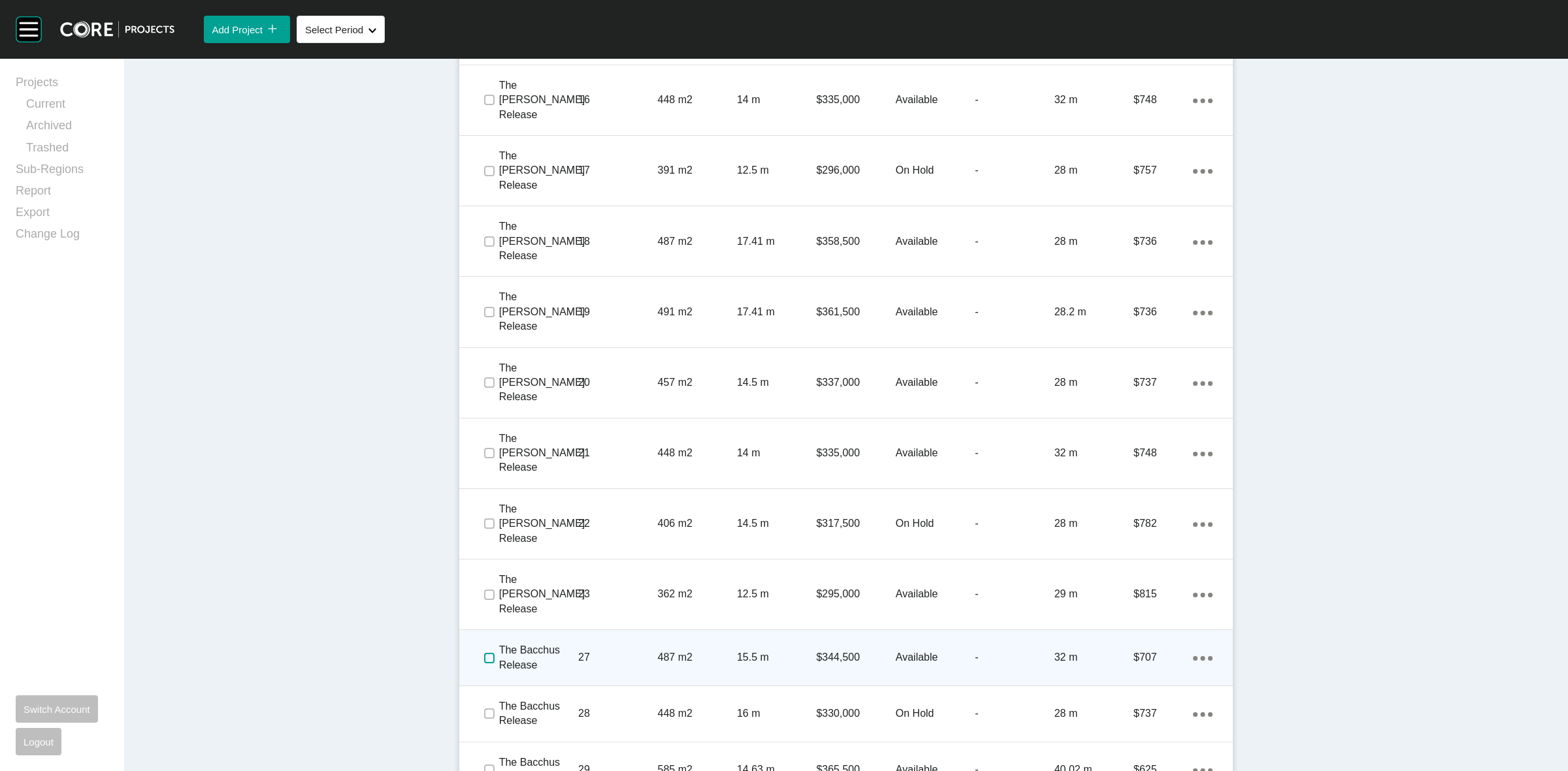
click at [484, 653] on label at bounding box center [489, 658] width 10 height 10
click at [560, 643] on p "The Bacchus Release" at bounding box center [538, 657] width 79 height 29
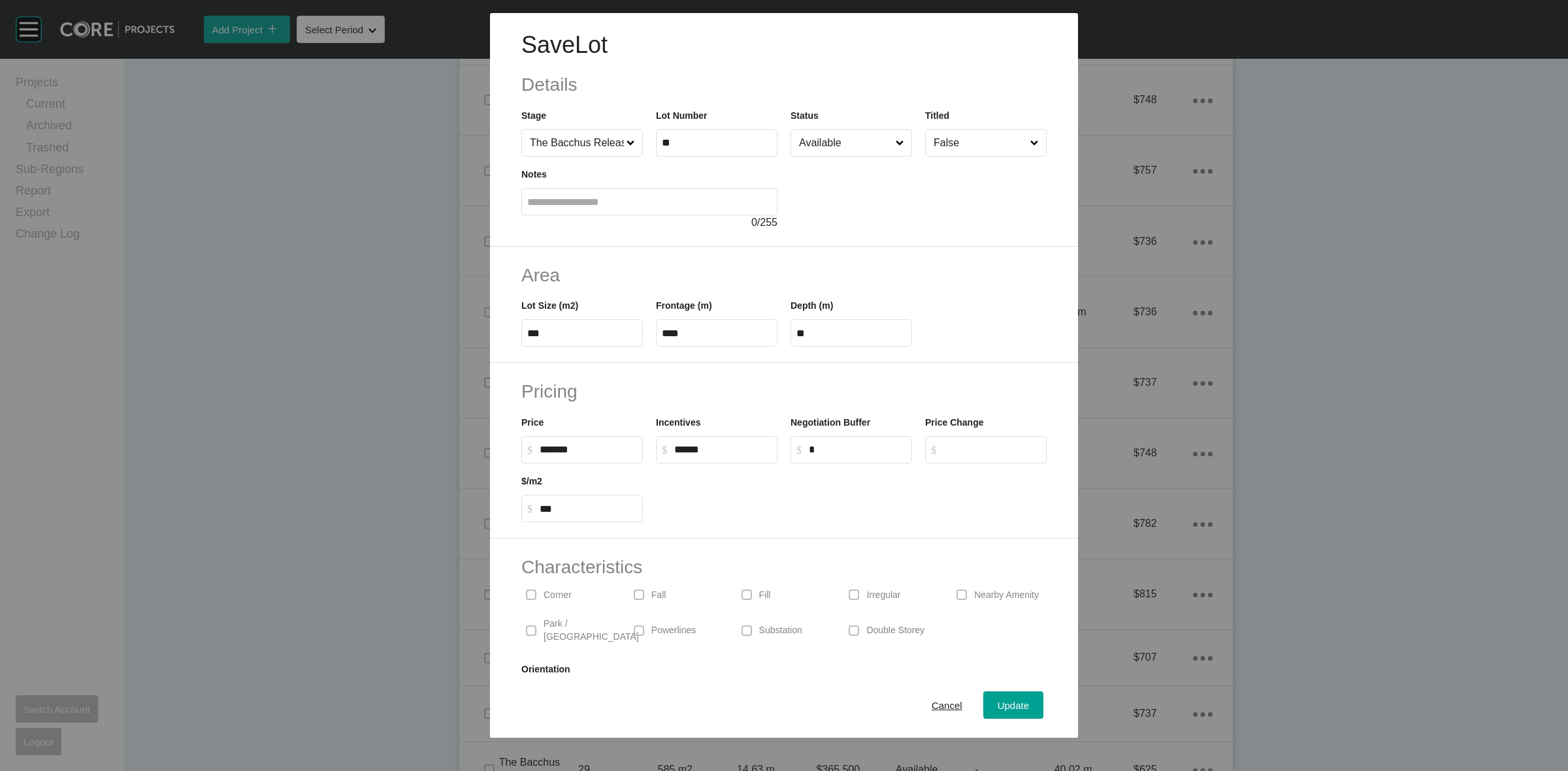
drag, startPoint x: 935, startPoint y: 703, endPoint x: 927, endPoint y: 694, distance: 12.0
click at [935, 702] on span "Cancel" at bounding box center [947, 705] width 30 height 11
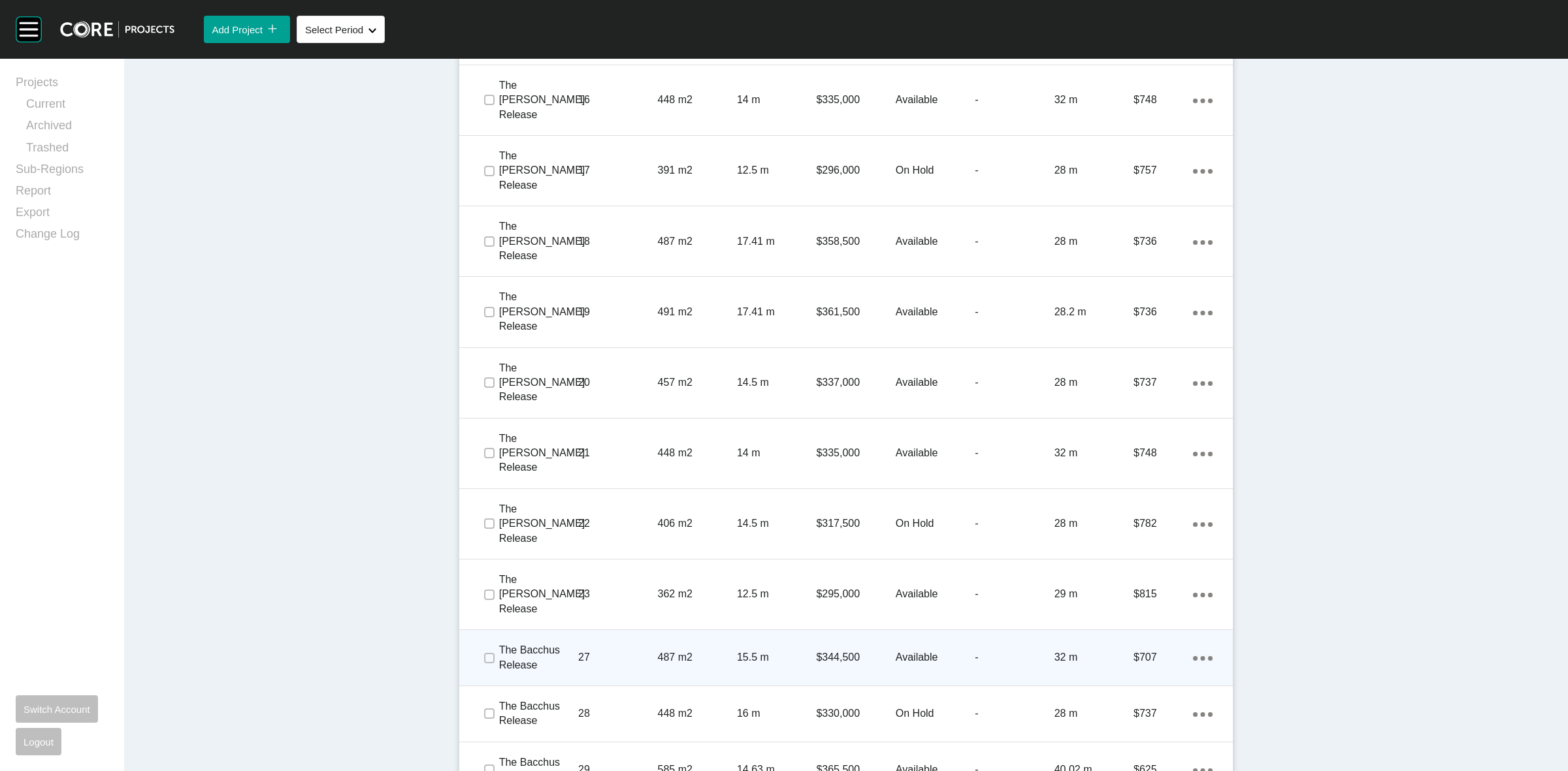
click at [602, 651] on p "27" at bounding box center [618, 657] width 79 height 14
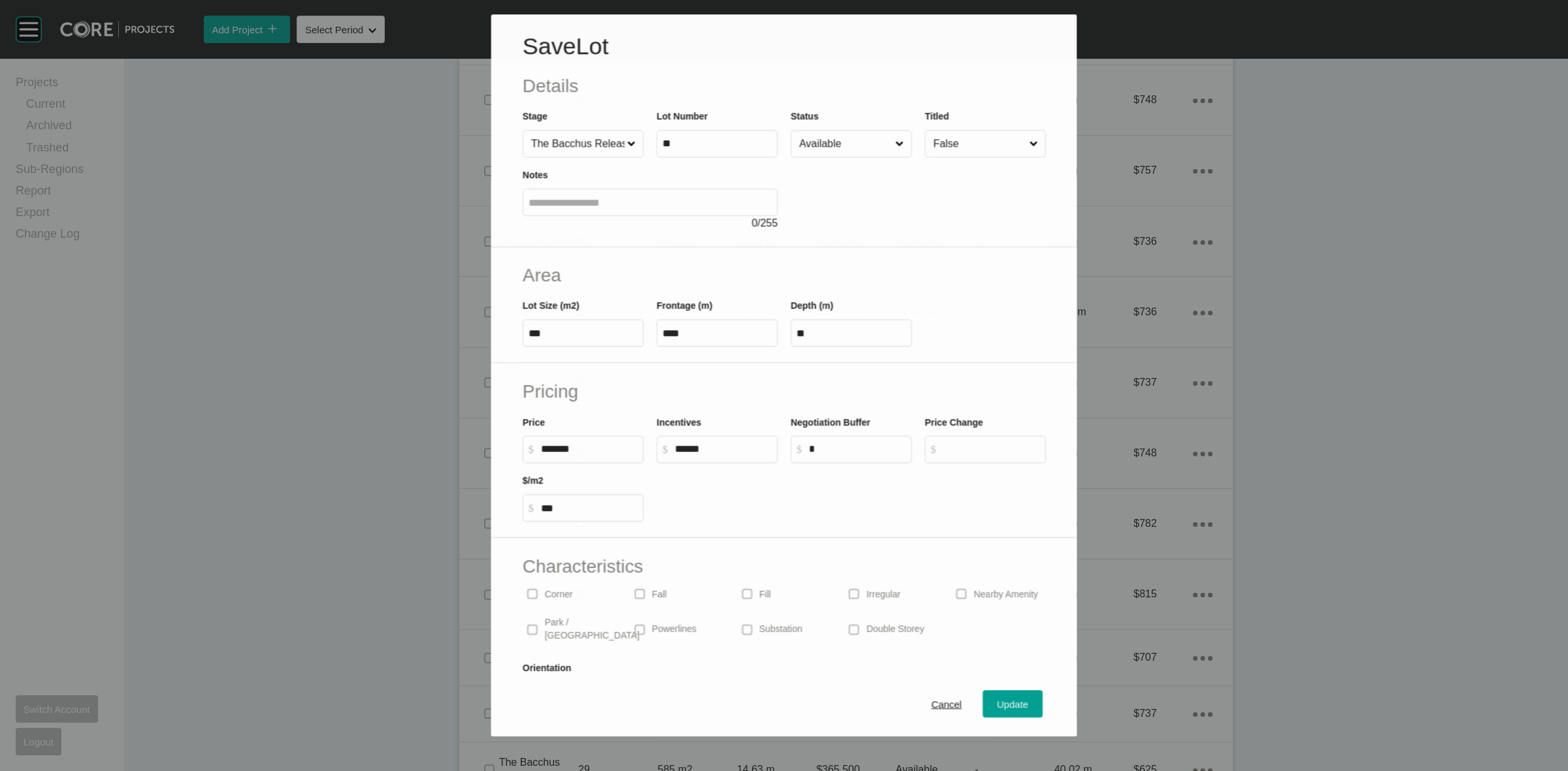
click at [861, 135] on input "Available" at bounding box center [845, 144] width 96 height 26
click at [998, 706] on span "Update" at bounding box center [1013, 705] width 31 height 11
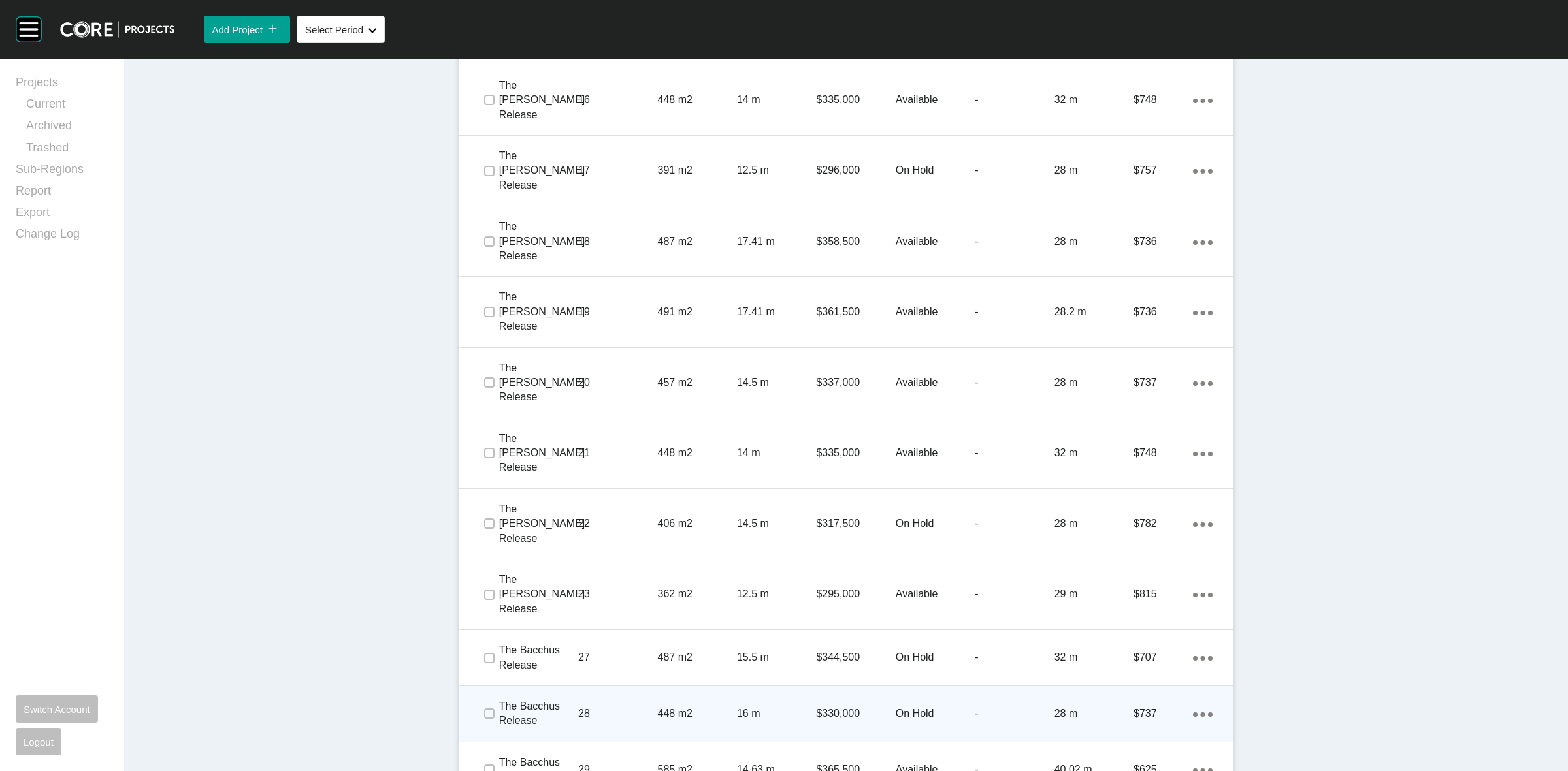
scroll to position [1480, 0]
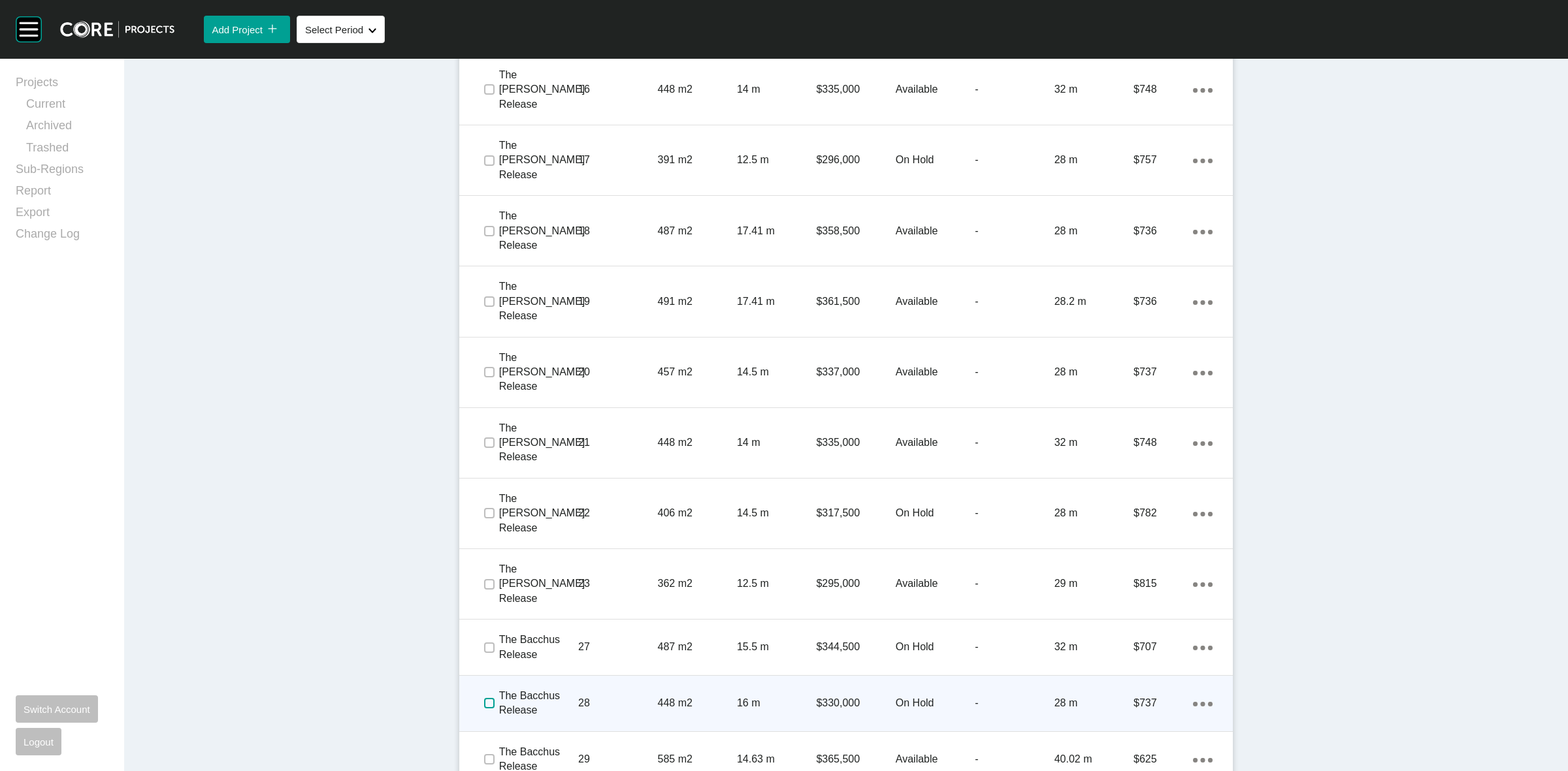
drag, startPoint x: 486, startPoint y: 510, endPoint x: 555, endPoint y: 509, distance: 69.0
click at [485, 698] on label at bounding box center [489, 703] width 10 height 10
click at [599, 696] on p "28" at bounding box center [618, 703] width 79 height 14
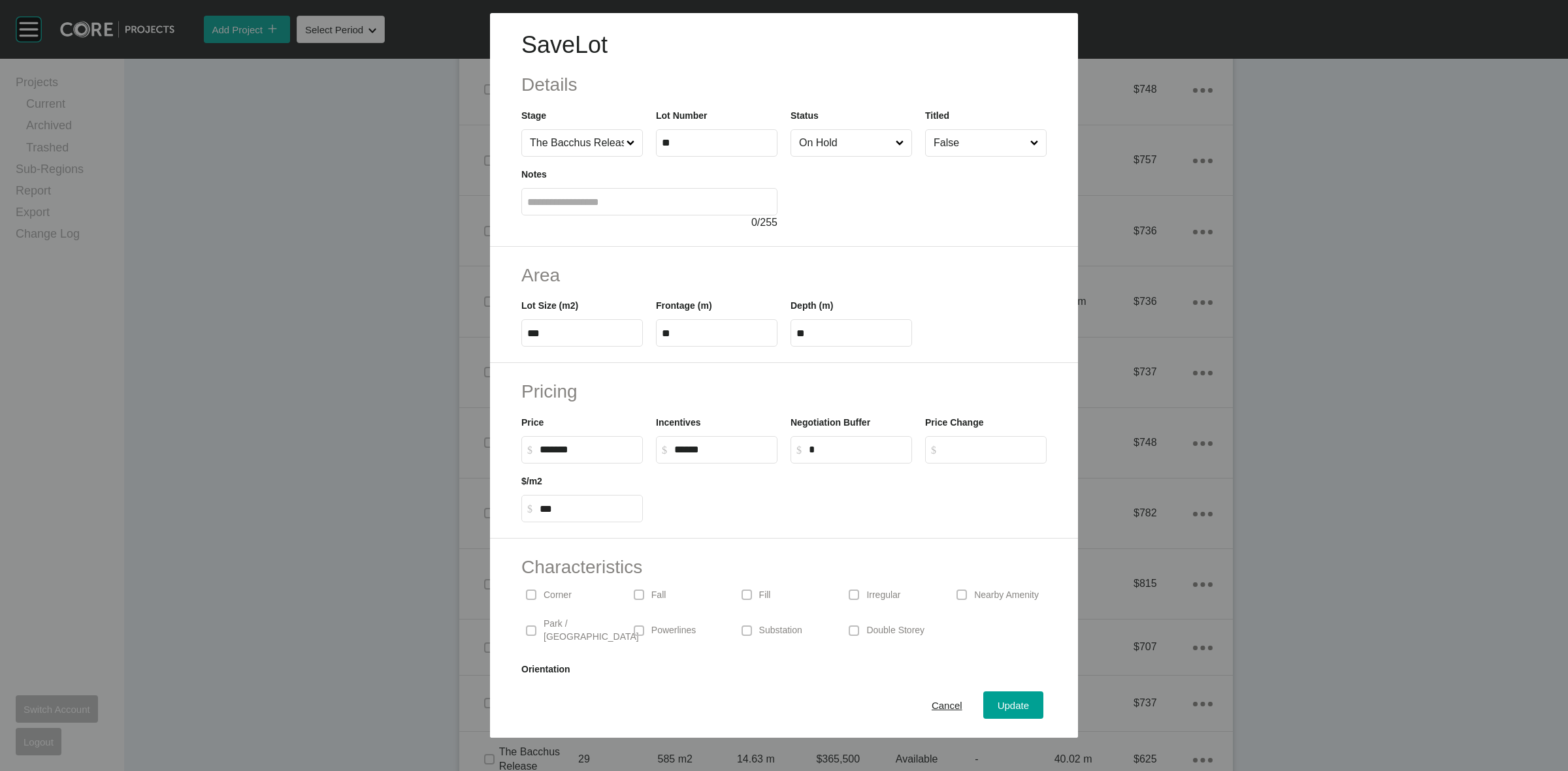
click at [797, 144] on input "On Hold" at bounding box center [845, 143] width 97 height 26
click at [1000, 707] on span "Update" at bounding box center [1013, 705] width 31 height 11
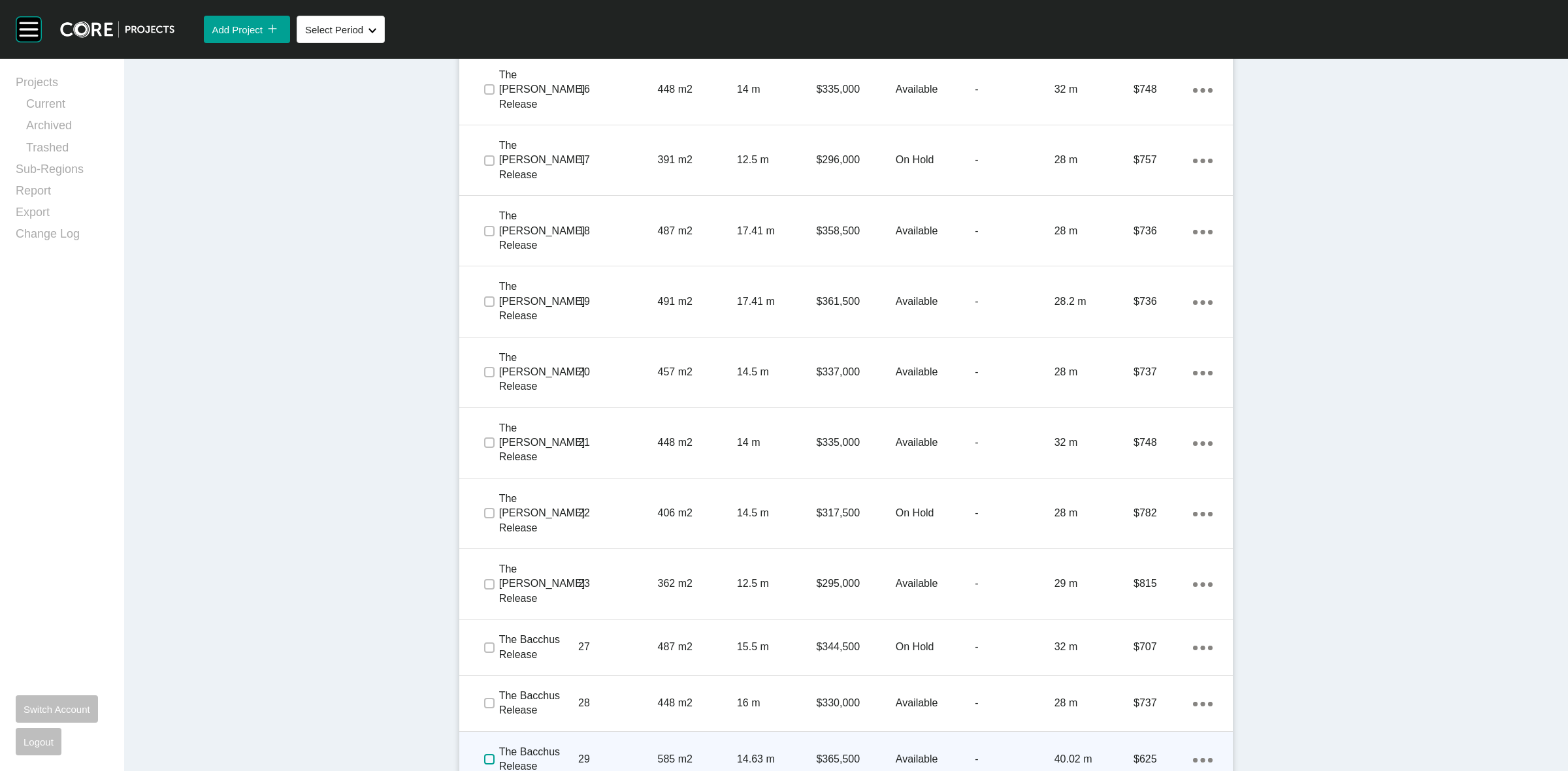
click at [484, 754] on label at bounding box center [489, 759] width 10 height 10
click at [549, 745] on p "The Bacchus Release" at bounding box center [538, 759] width 79 height 29
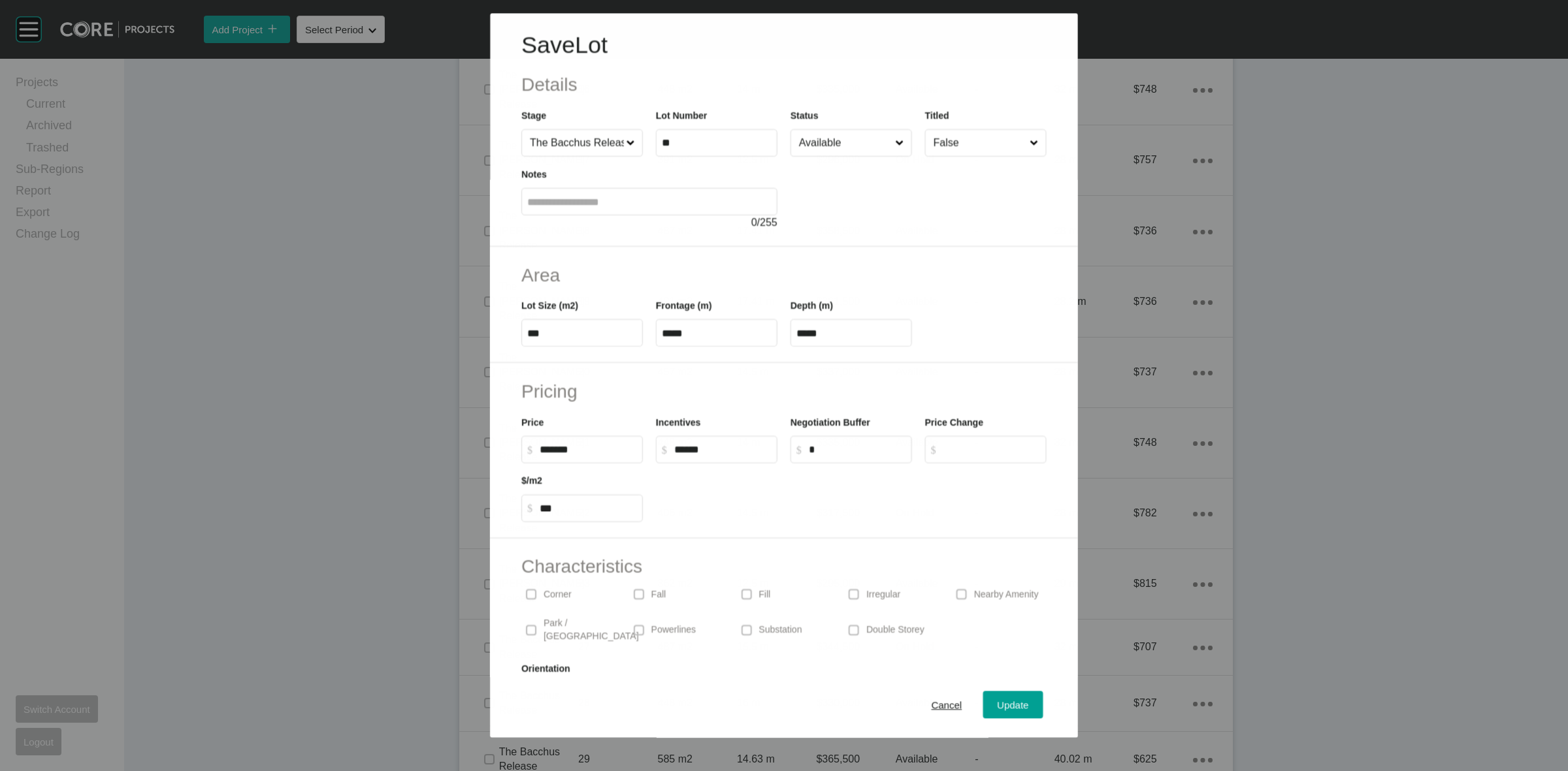
click at [822, 148] on input "Available" at bounding box center [845, 143] width 96 height 26
click at [998, 709] on span "Update" at bounding box center [1013, 705] width 31 height 11
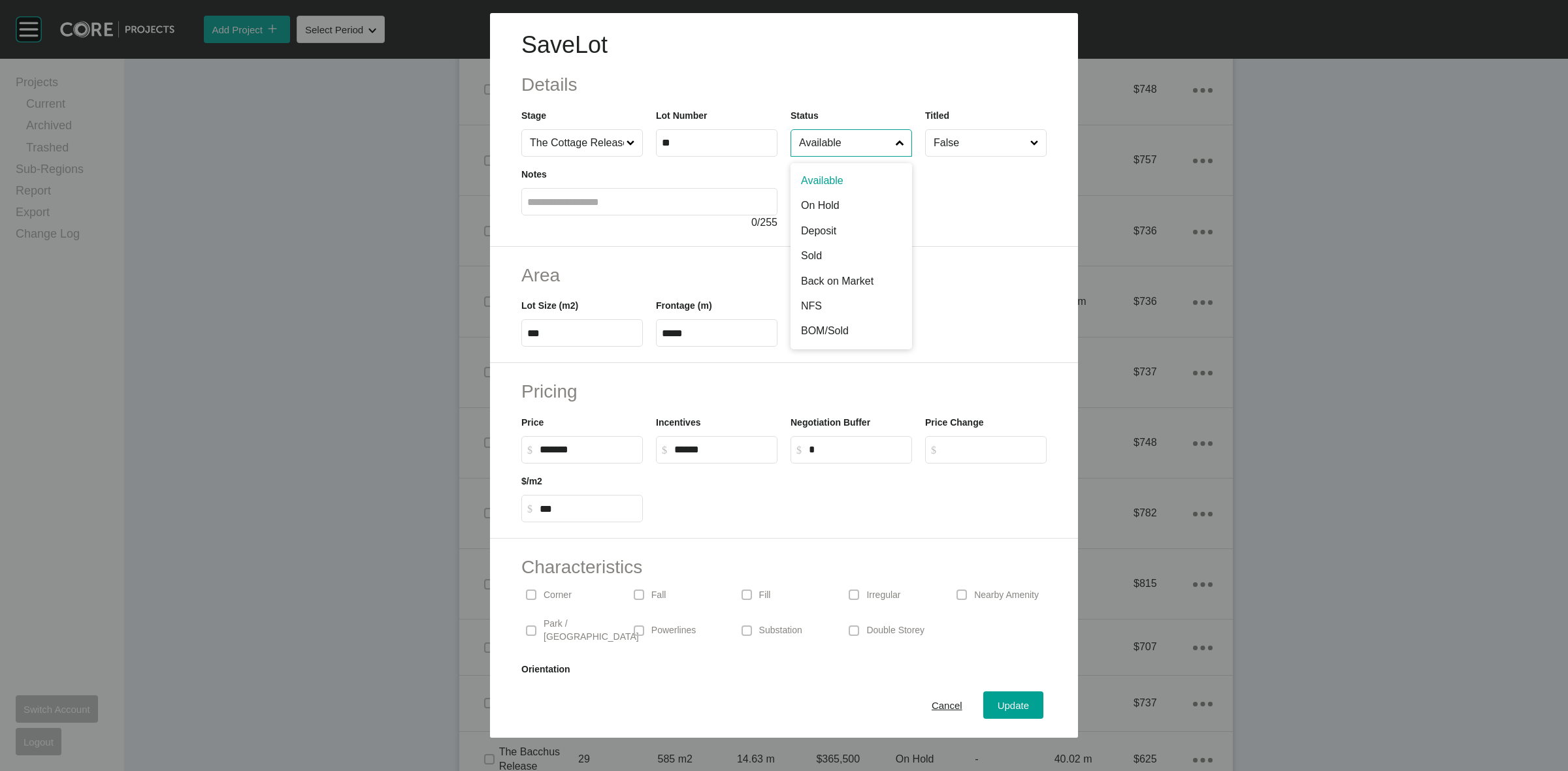
click at [825, 142] on input "Available" at bounding box center [845, 143] width 97 height 26
click at [998, 705] on span "Update" at bounding box center [1013, 705] width 31 height 11
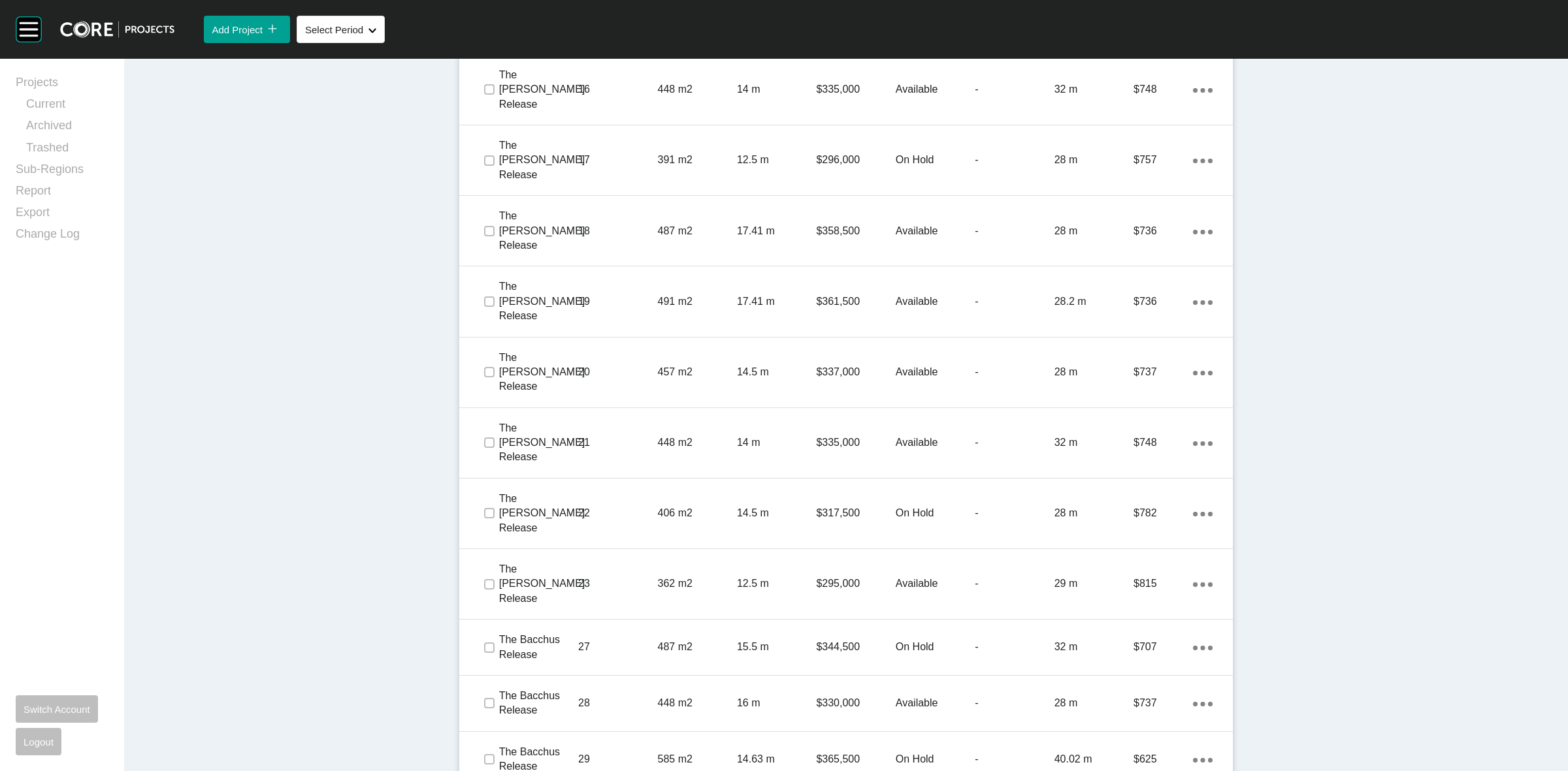
drag, startPoint x: 479, startPoint y: 679, endPoint x: 481, endPoint y: 701, distance: 22.1
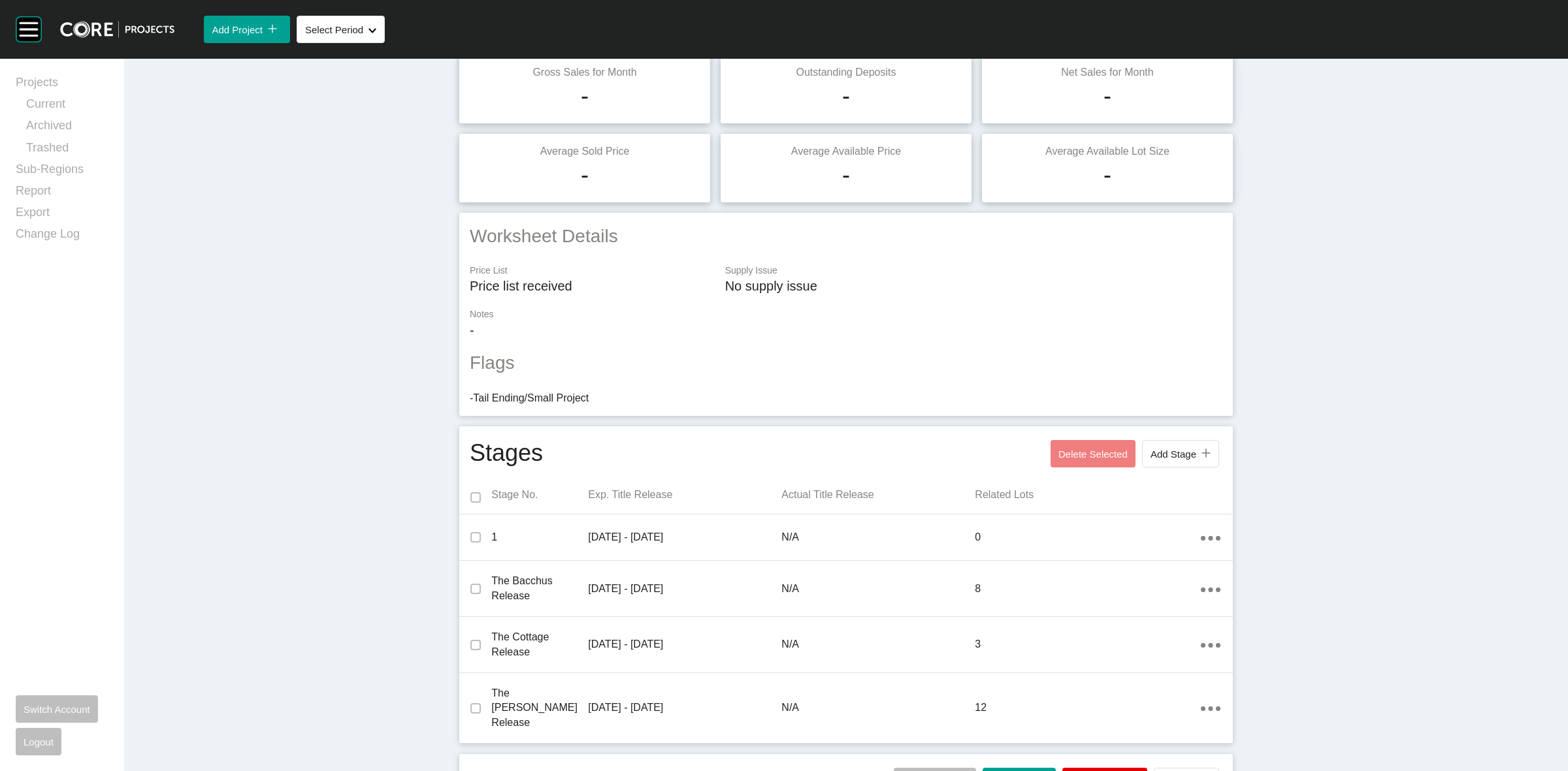
scroll to position [0, 0]
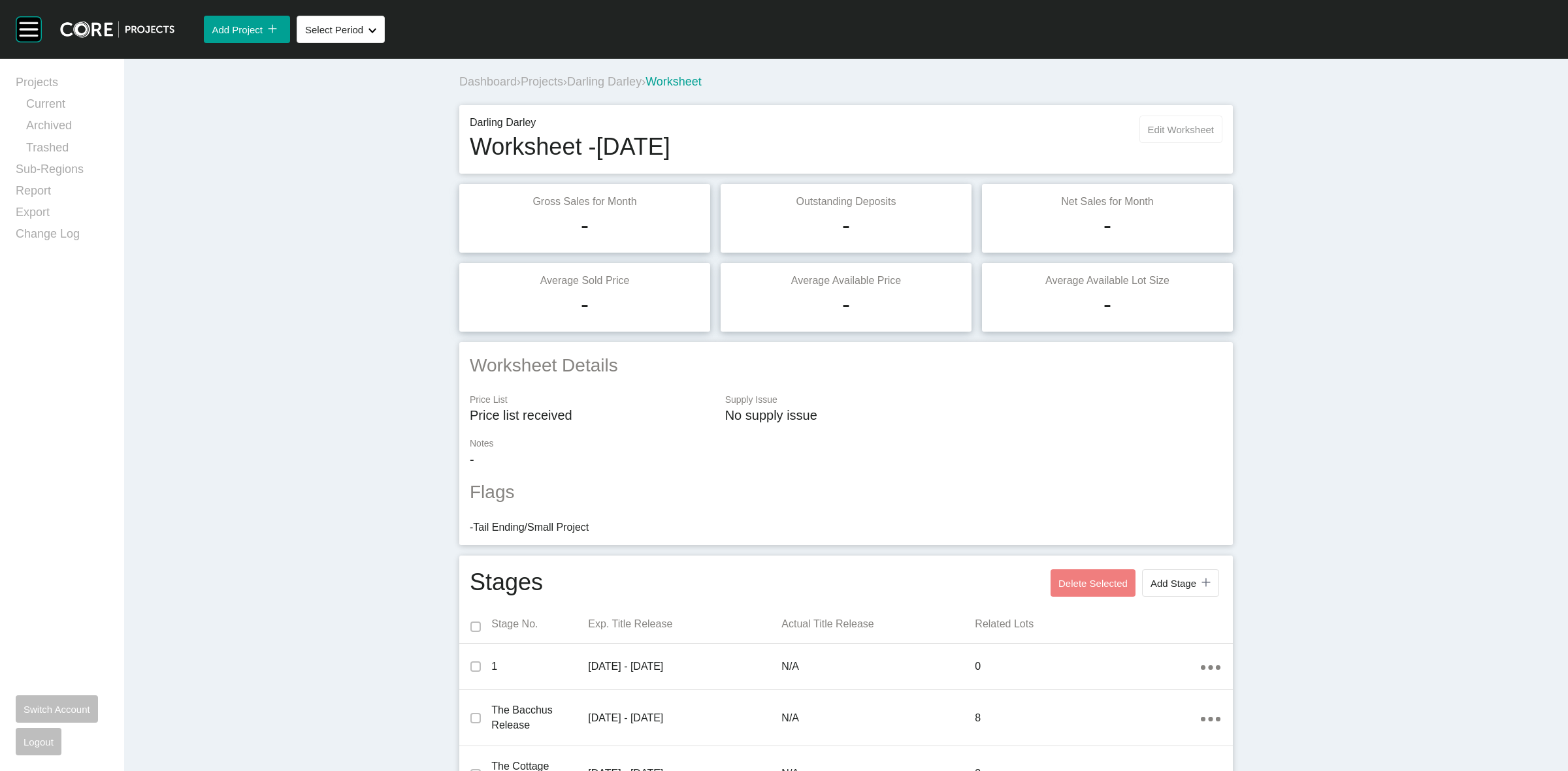
click at [1163, 127] on span "Edit Worksheet" at bounding box center [1181, 129] width 66 height 11
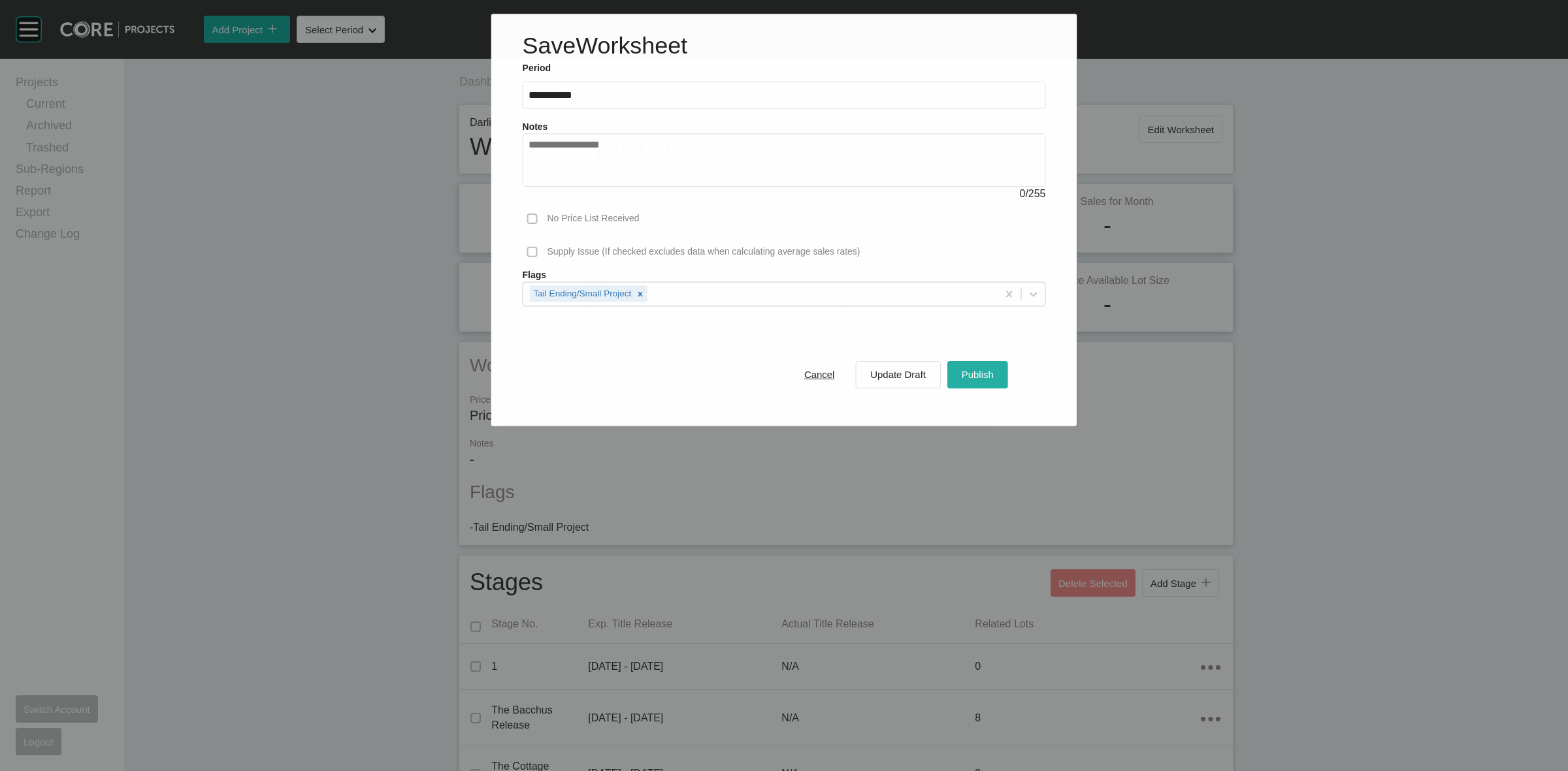
click at [980, 382] on div "Publish" at bounding box center [977, 374] width 39 height 18
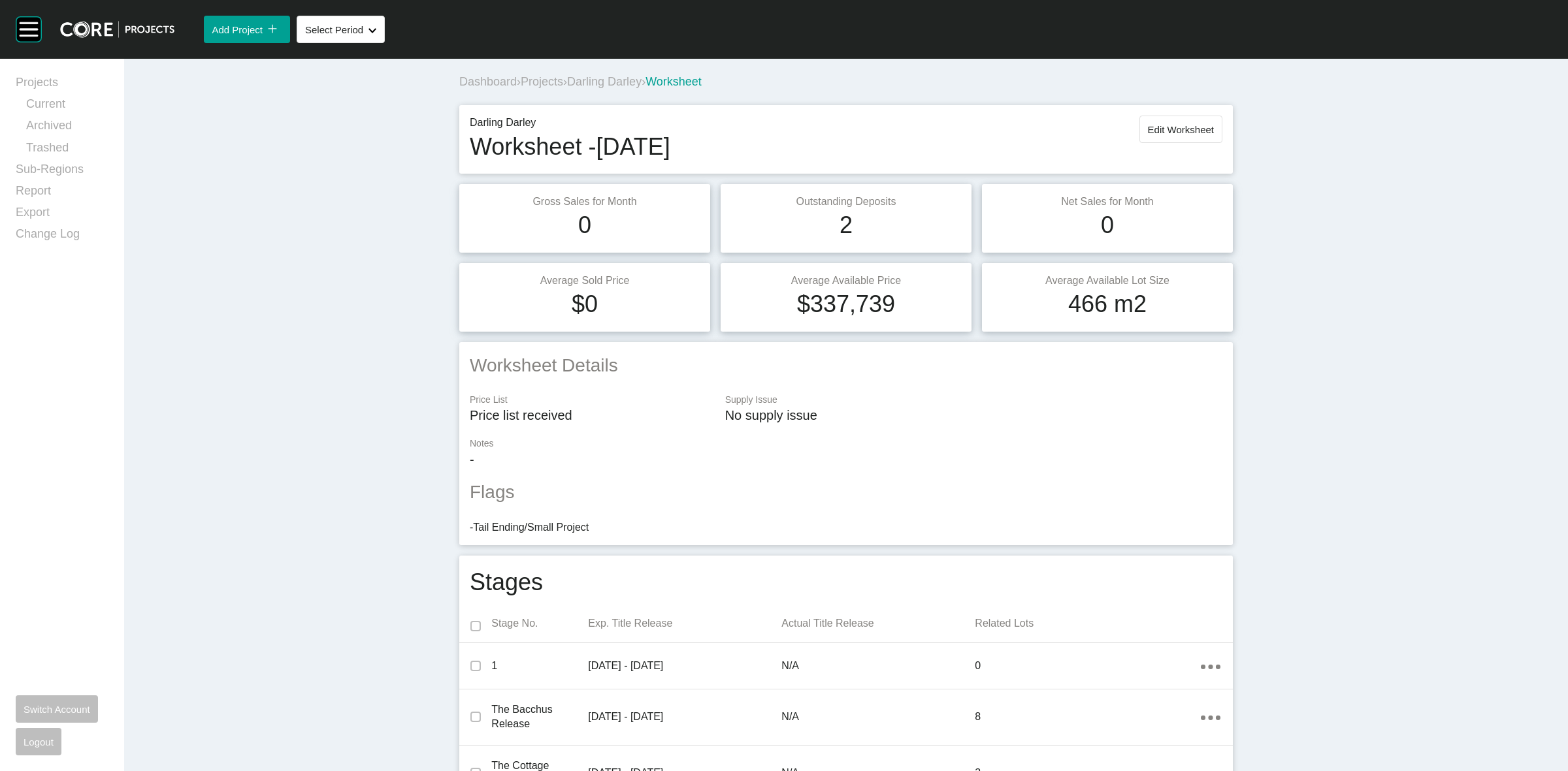
click at [612, 86] on span "Darling Darley" at bounding box center [604, 81] width 75 height 13
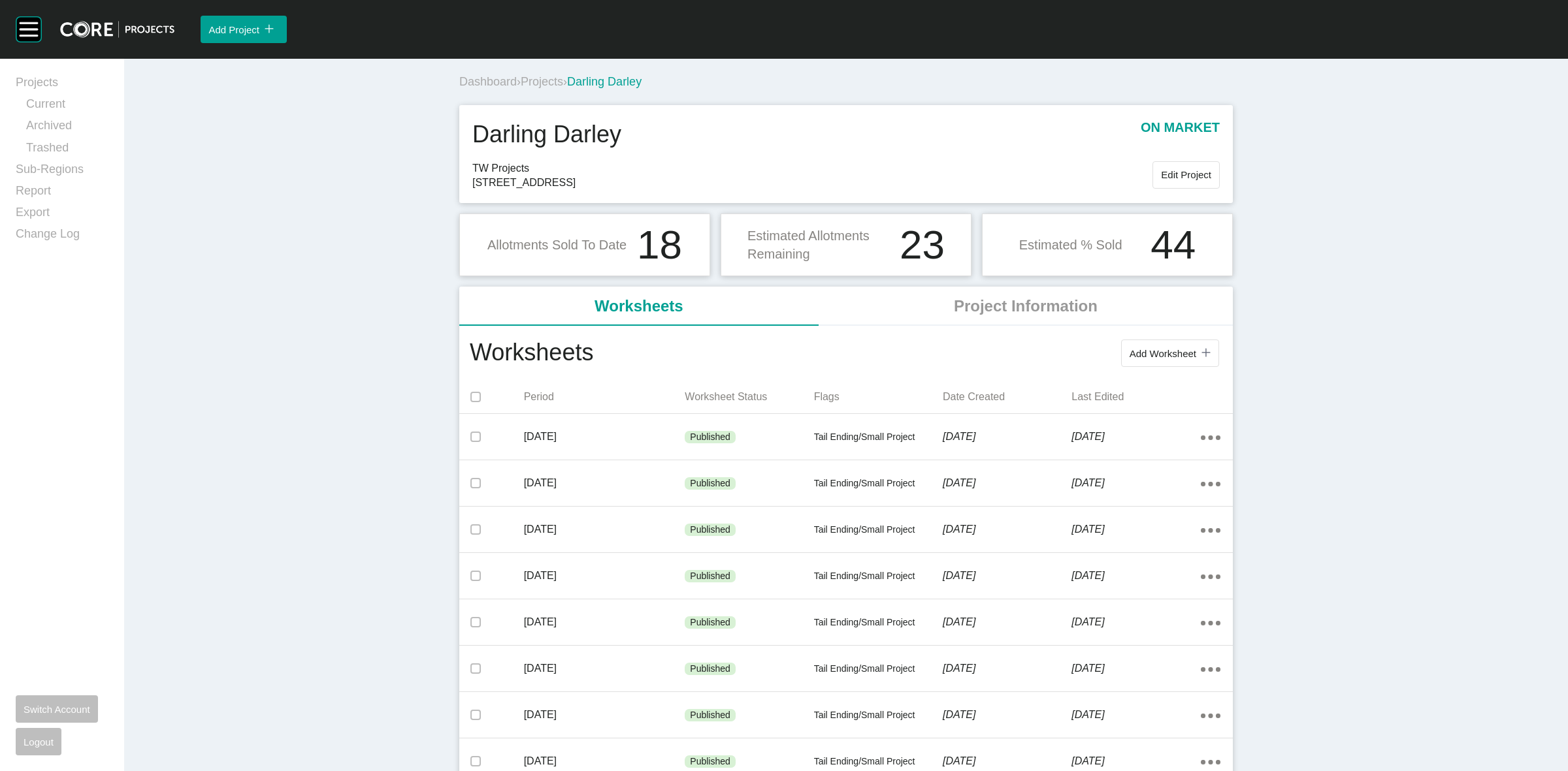
click at [537, 86] on span "Projects" at bounding box center [542, 81] width 43 height 13
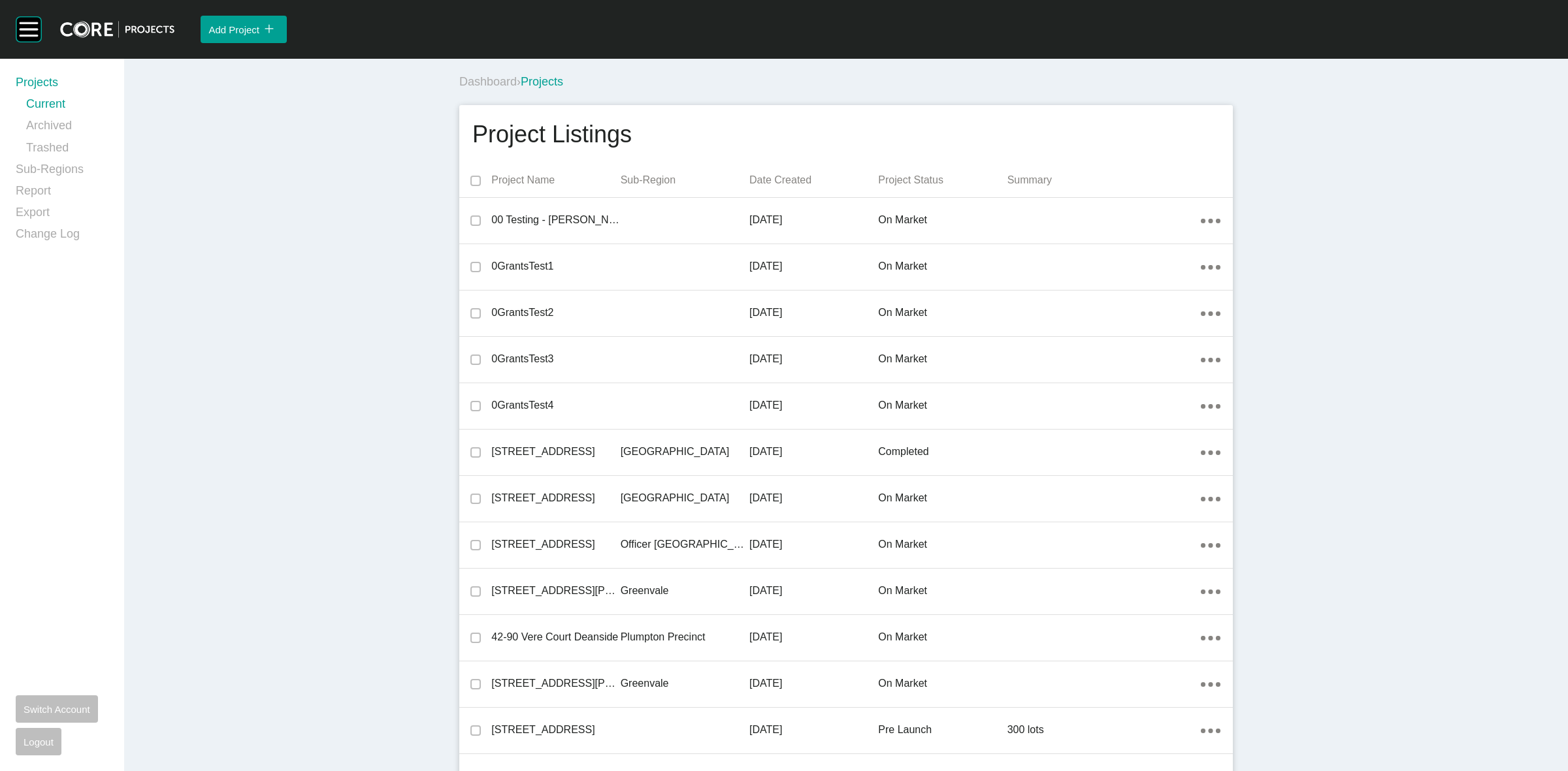
scroll to position [21618, 0]
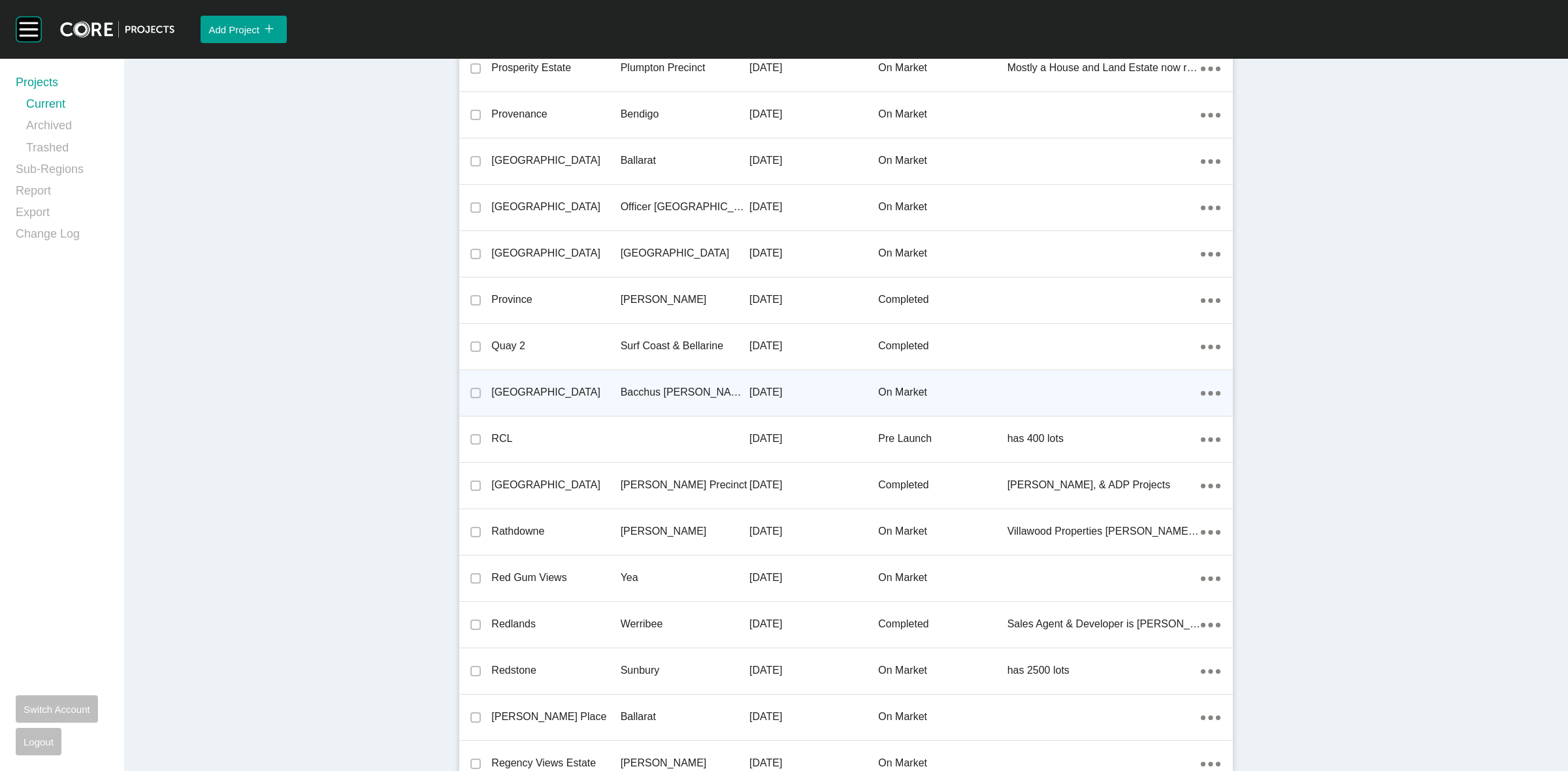
click at [680, 385] on p "Bacchus [PERSON_NAME] Precinct" at bounding box center [685, 392] width 129 height 14
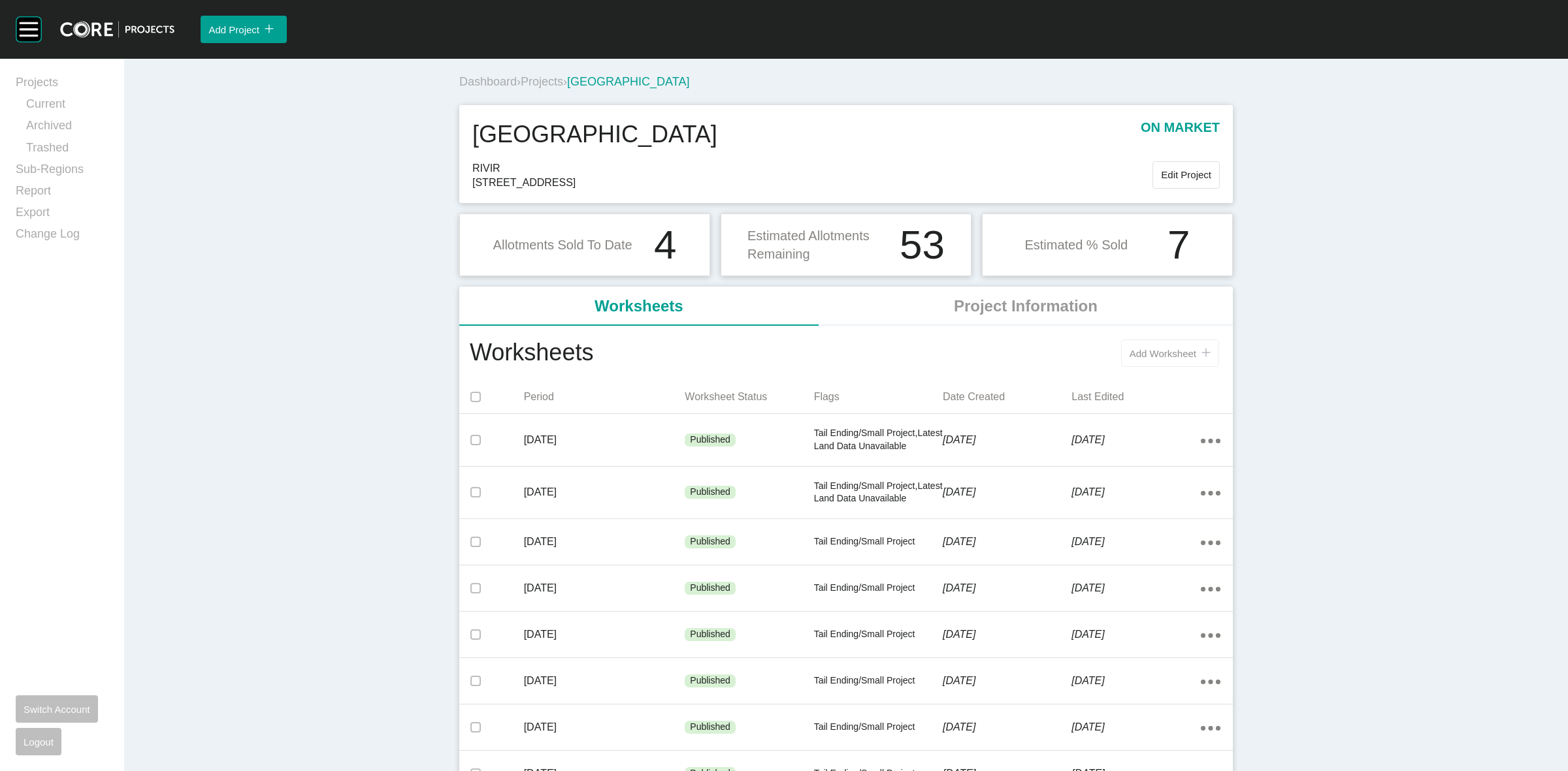
click at [1152, 354] on span "Add Worksheet" at bounding box center [1163, 353] width 66 height 11
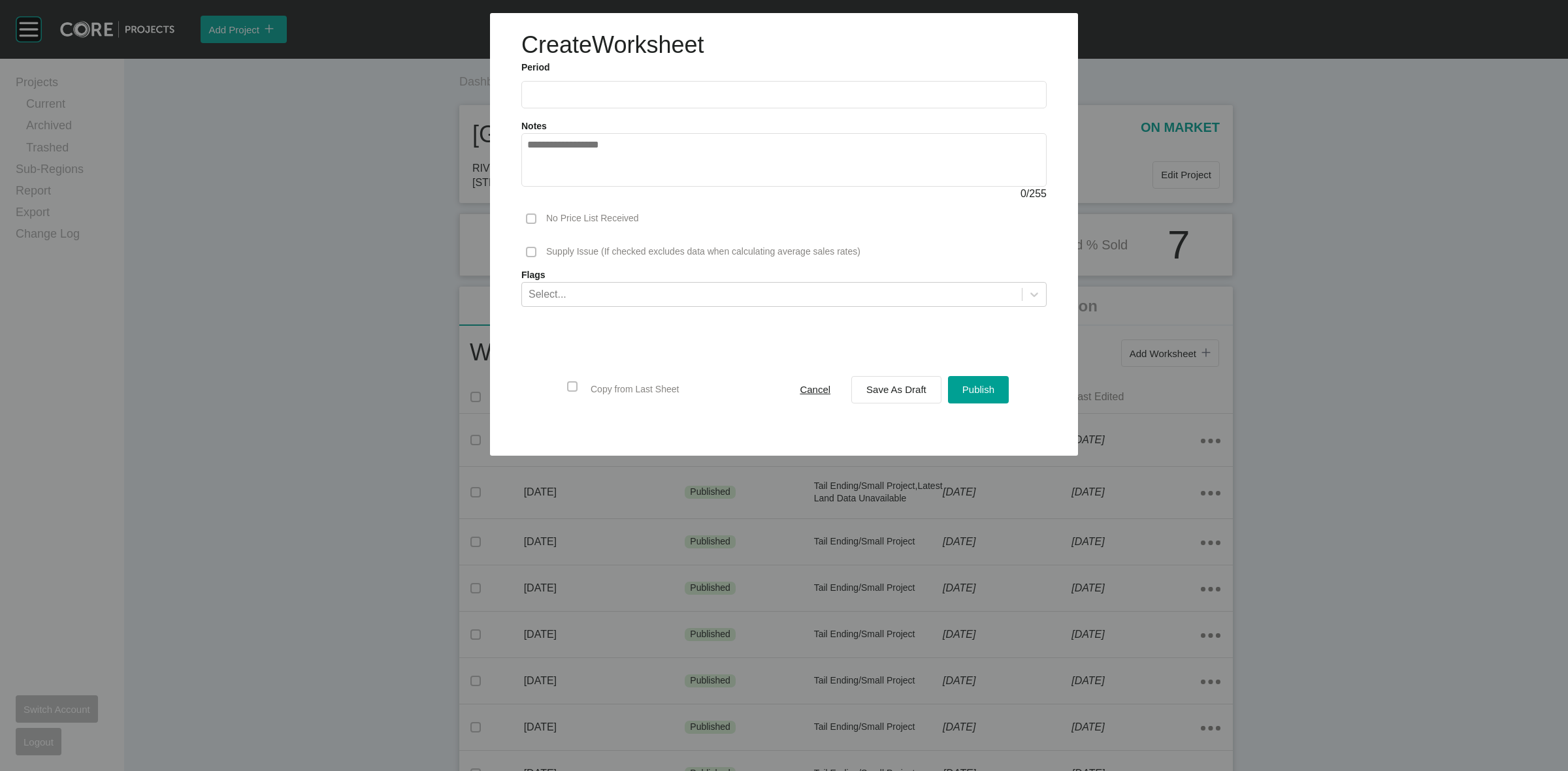
click at [638, 85] on label at bounding box center [784, 95] width 526 height 28
click at [638, 89] on input "text" at bounding box center [784, 94] width 513 height 11
click at [597, 187] on li "Aug" at bounding box center [590, 190] width 44 height 22
type input "**********"
click at [897, 391] on span "Save As Draft" at bounding box center [896, 389] width 60 height 11
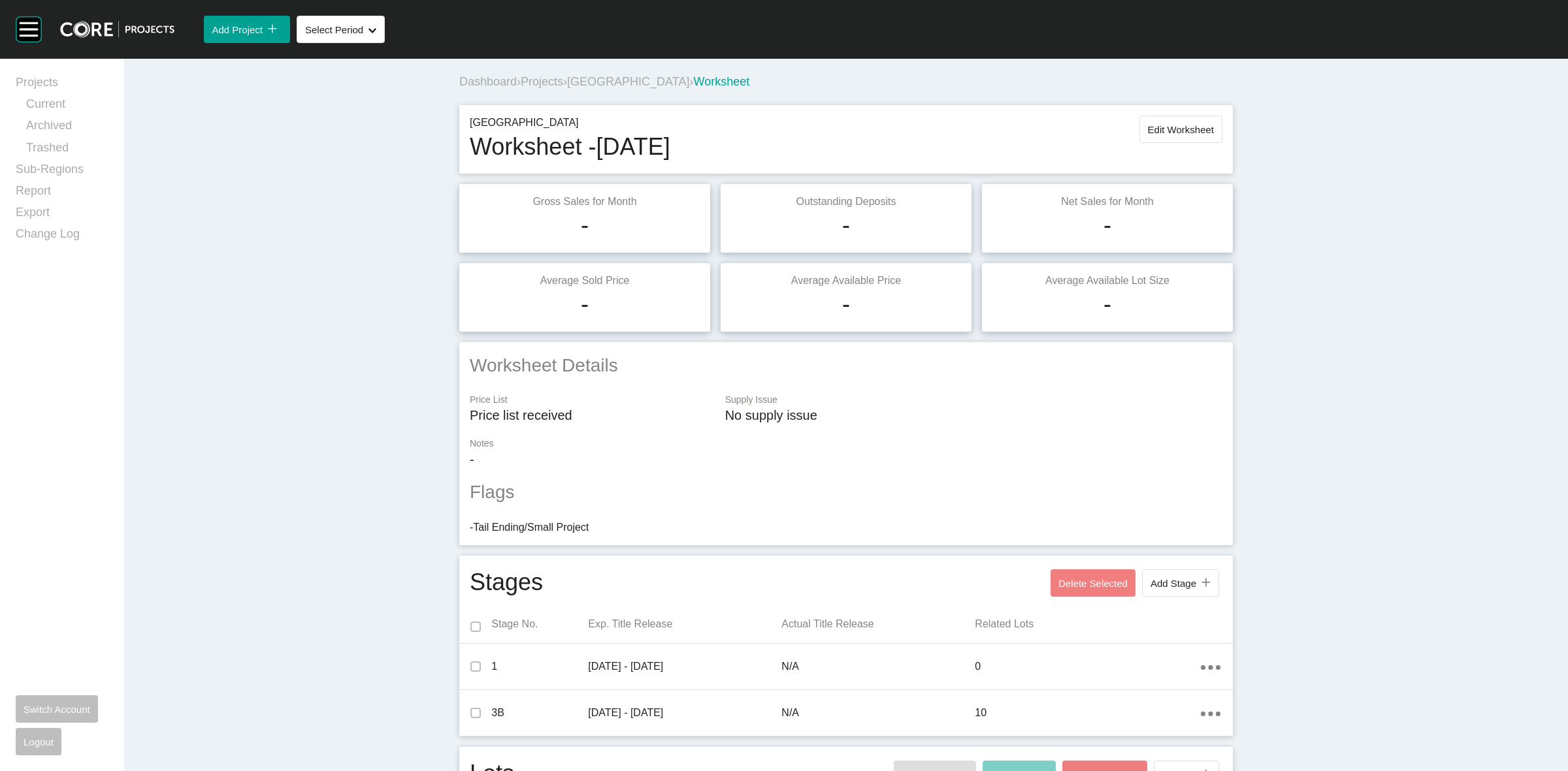
click at [641, 79] on span "[GEOGRAPHIC_DATA]" at bounding box center [628, 81] width 122 height 13
